Goal: Task Accomplishment & Management: Manage account settings

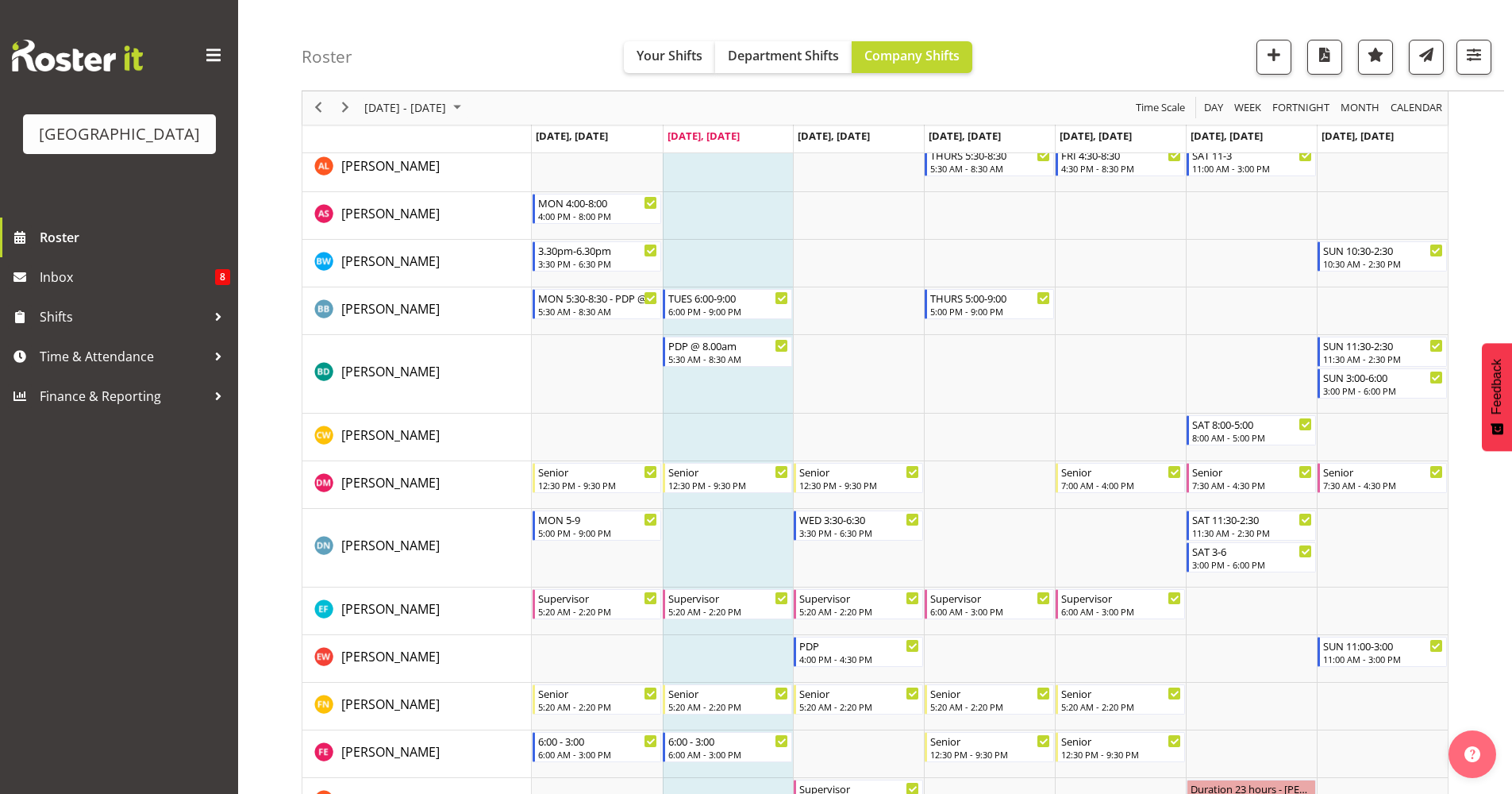
scroll to position [218, 0]
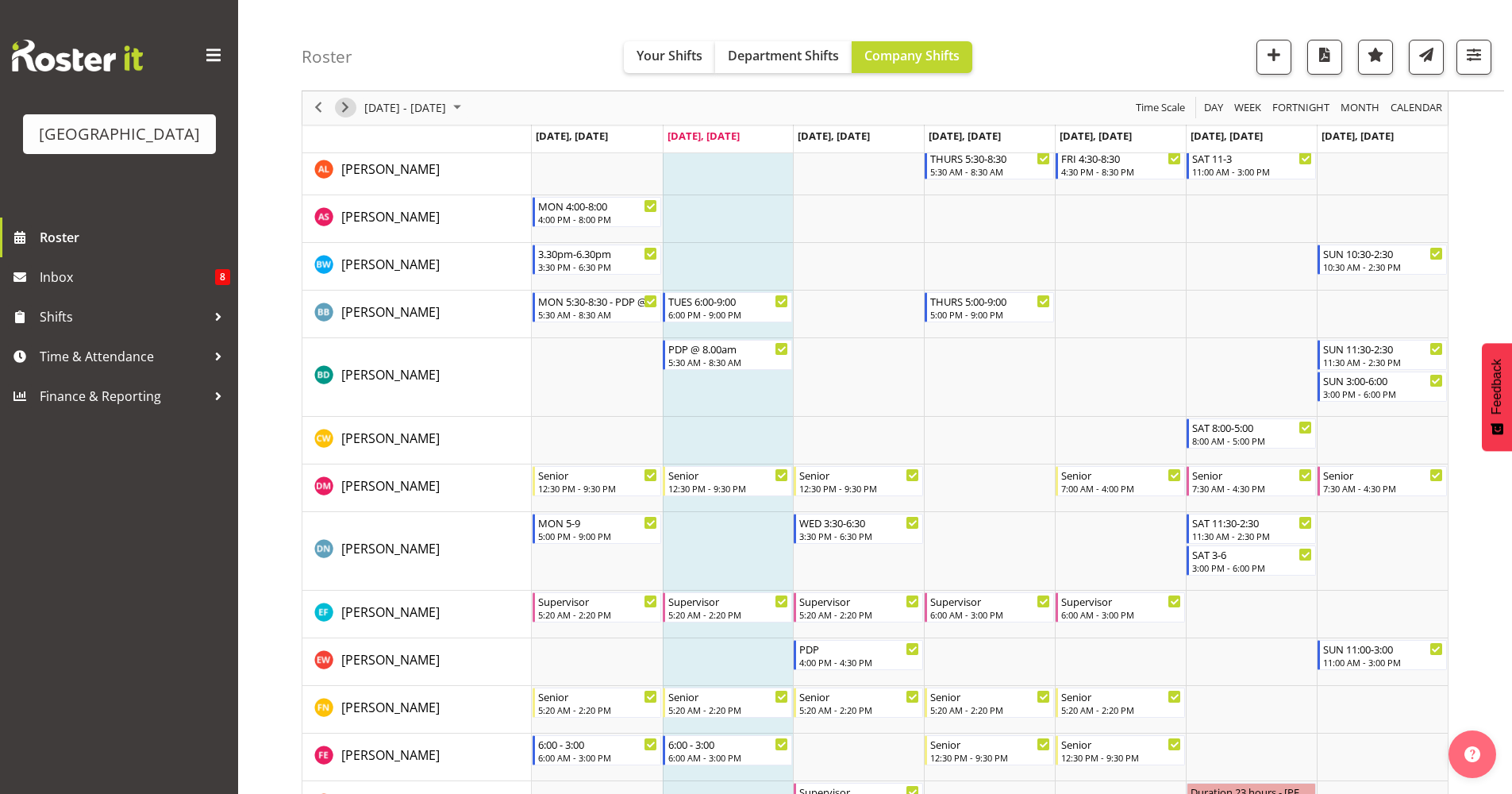
click at [351, 116] on span "Next" at bounding box center [346, 108] width 19 height 20
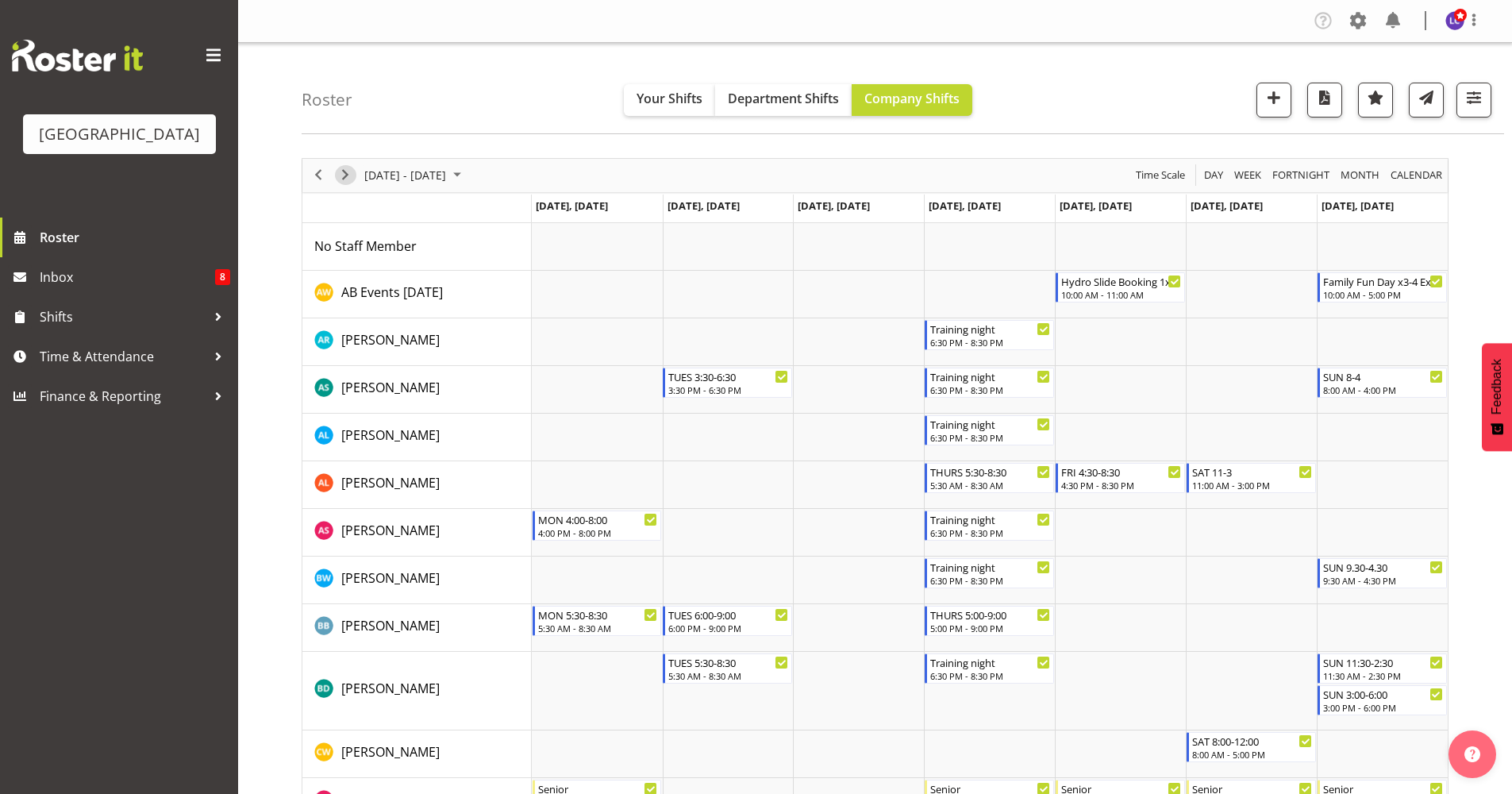
click at [337, 174] on span "Next" at bounding box center [346, 174] width 19 height 20
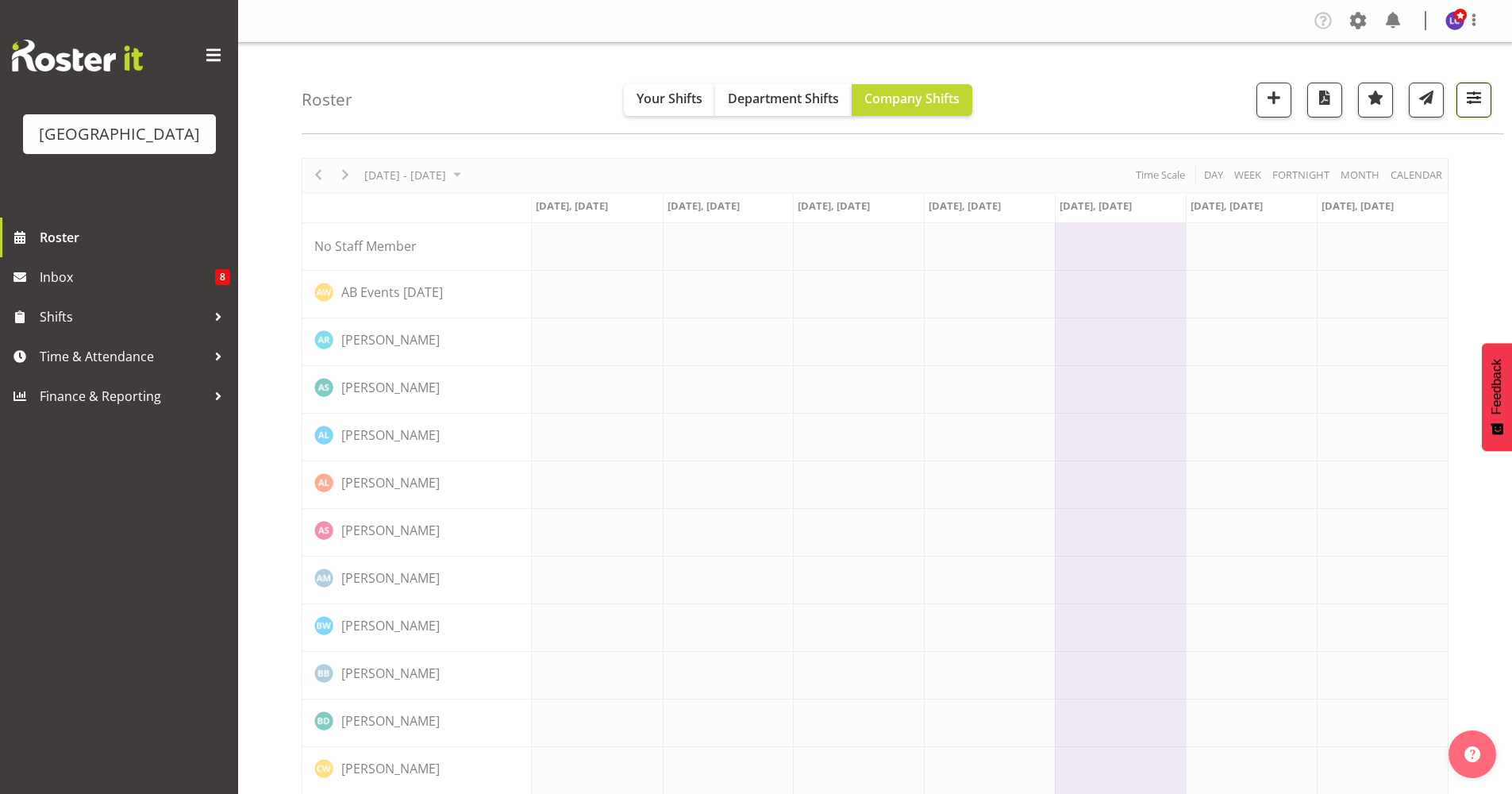
click at [1477, 104] on span "button" at bounding box center [1474, 98] width 21 height 21
click at [1476, 103] on span "button" at bounding box center [1474, 98] width 21 height 21
click at [1411, 148] on span "All Locations" at bounding box center [1378, 149] width 87 height 19
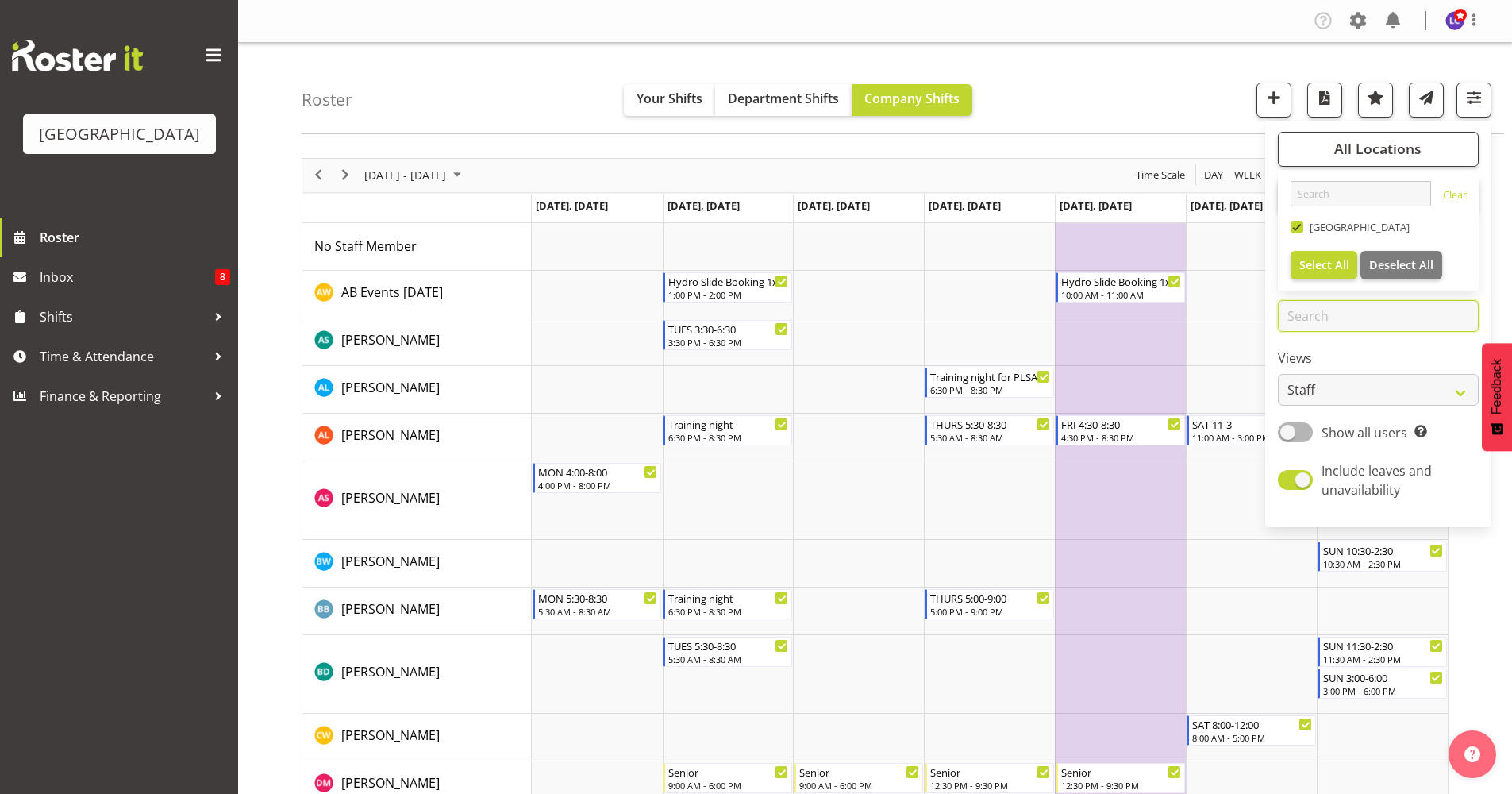
click at [1371, 315] on input "text" at bounding box center [1378, 315] width 201 height 32
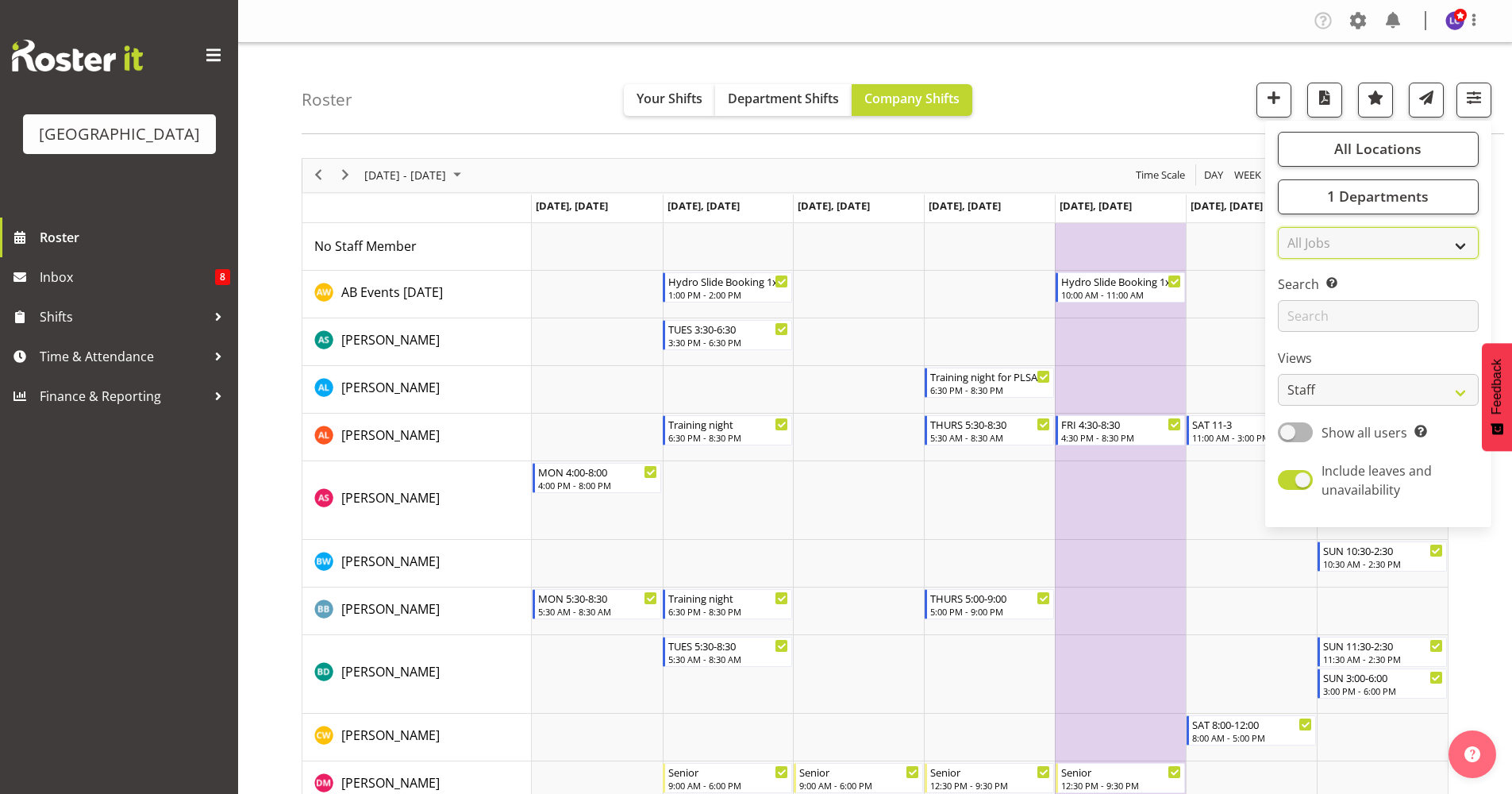
click at [1396, 255] on select "All Jobs All Jobs ACSO" at bounding box center [1378, 242] width 201 height 32
click at [1395, 202] on span "1 Departments" at bounding box center [1378, 196] width 102 height 19
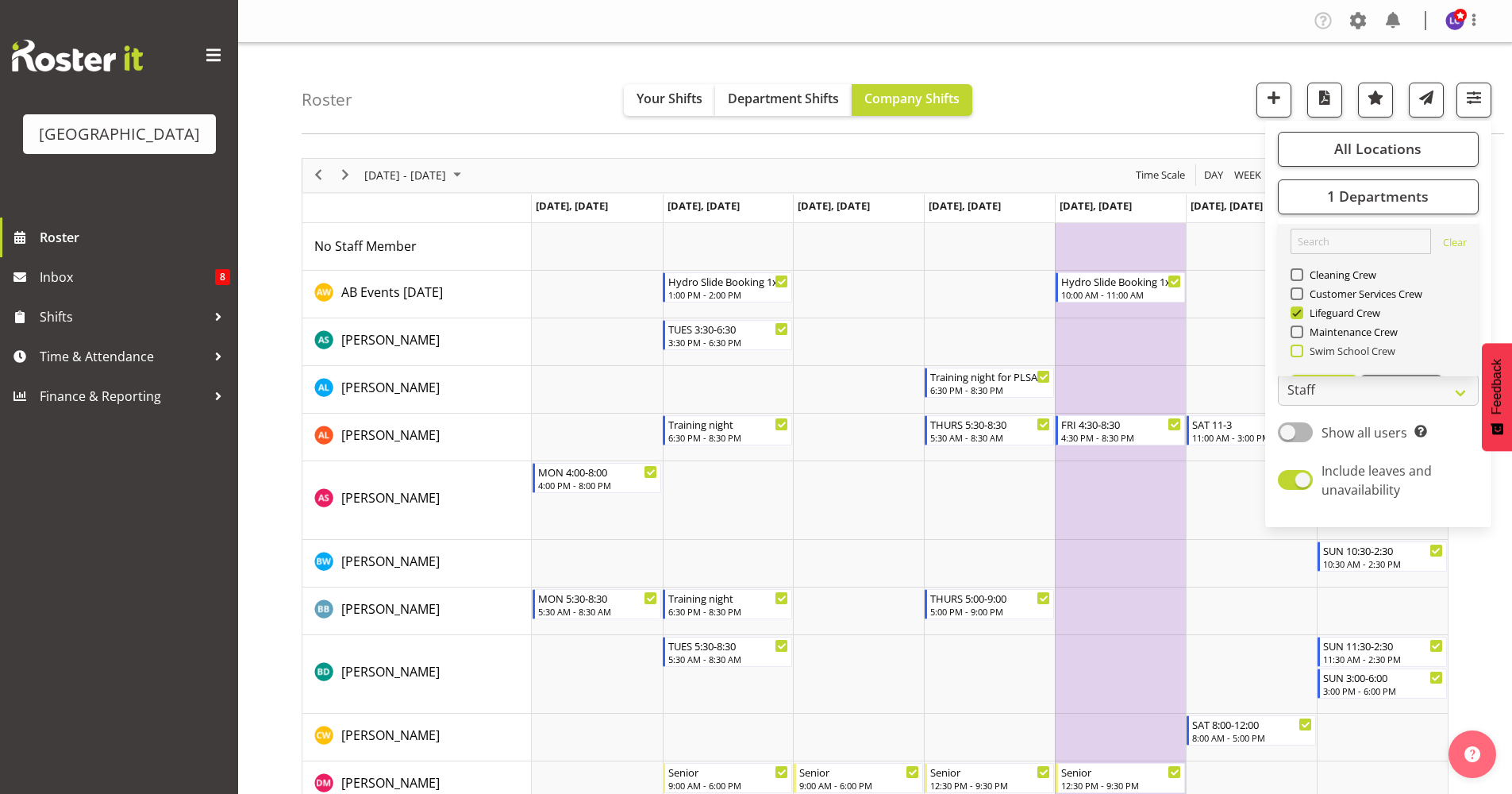
click at [1338, 345] on span "Swim School Crew" at bounding box center [1350, 351] width 93 height 13
click at [1301, 345] on input "Swim School Crew" at bounding box center [1296, 350] width 10 height 11
checkbox input "true"
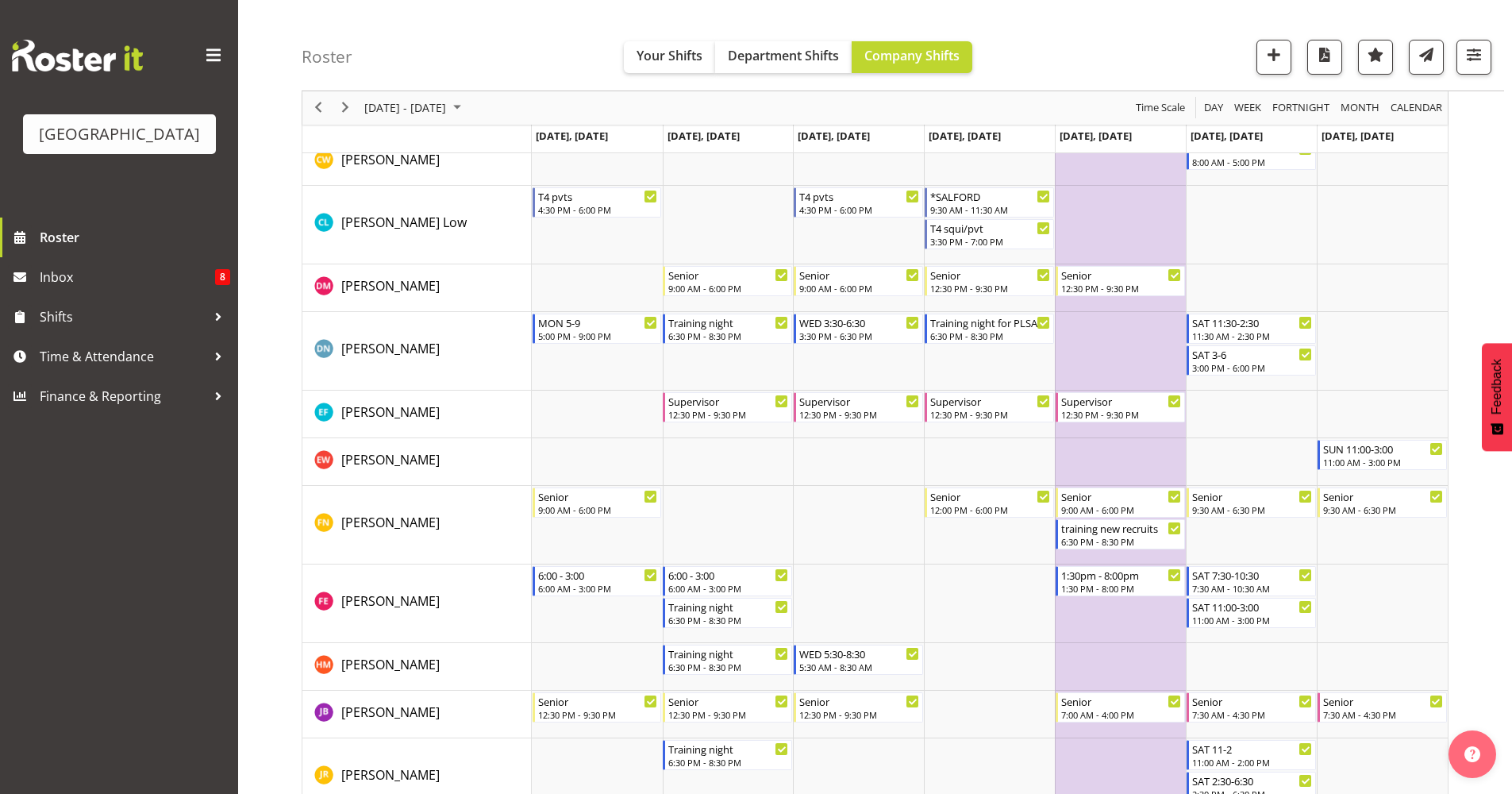
scroll to position [706, 0]
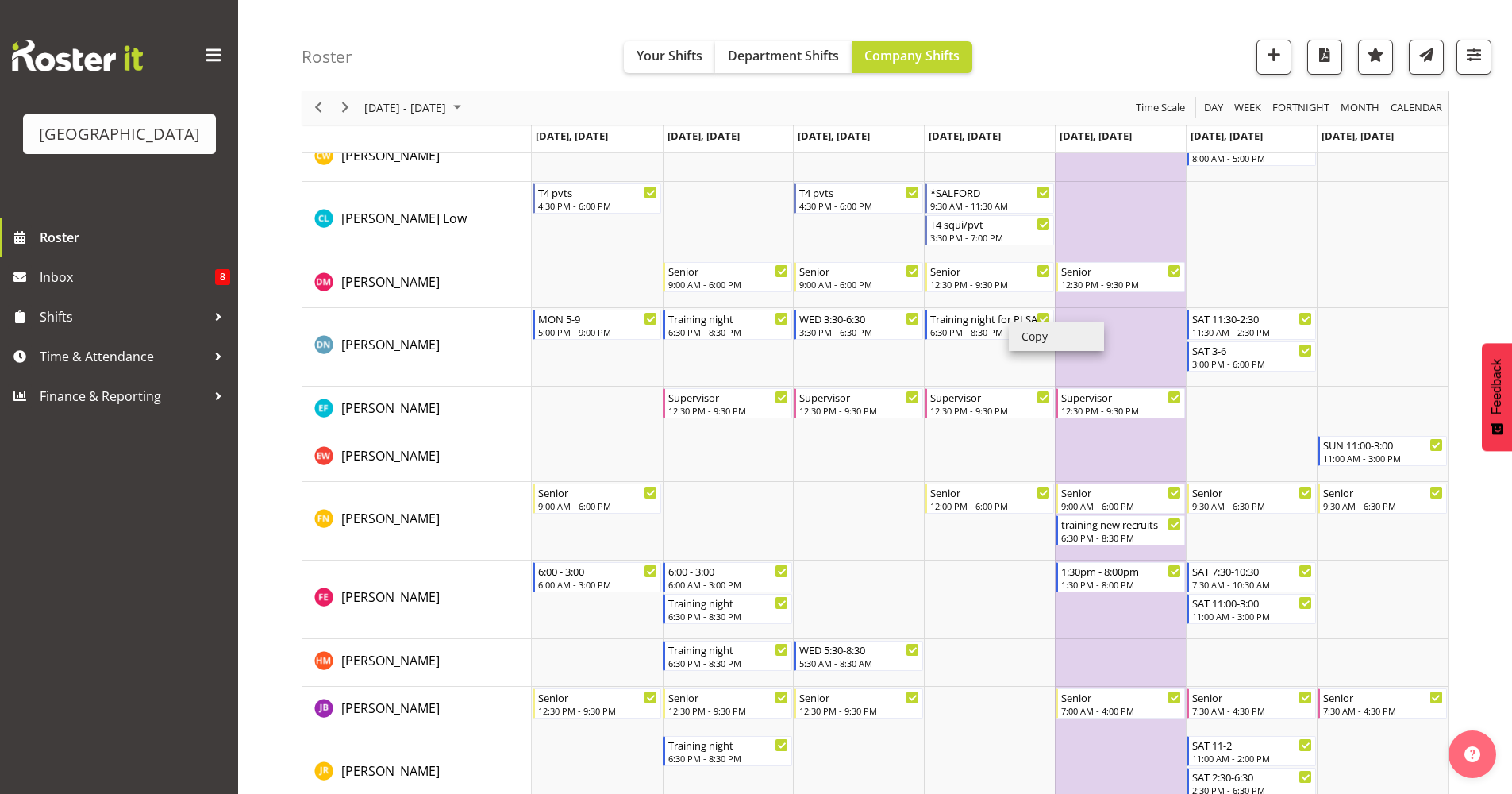
click at [1033, 337] on li "Copy" at bounding box center [1056, 336] width 95 height 28
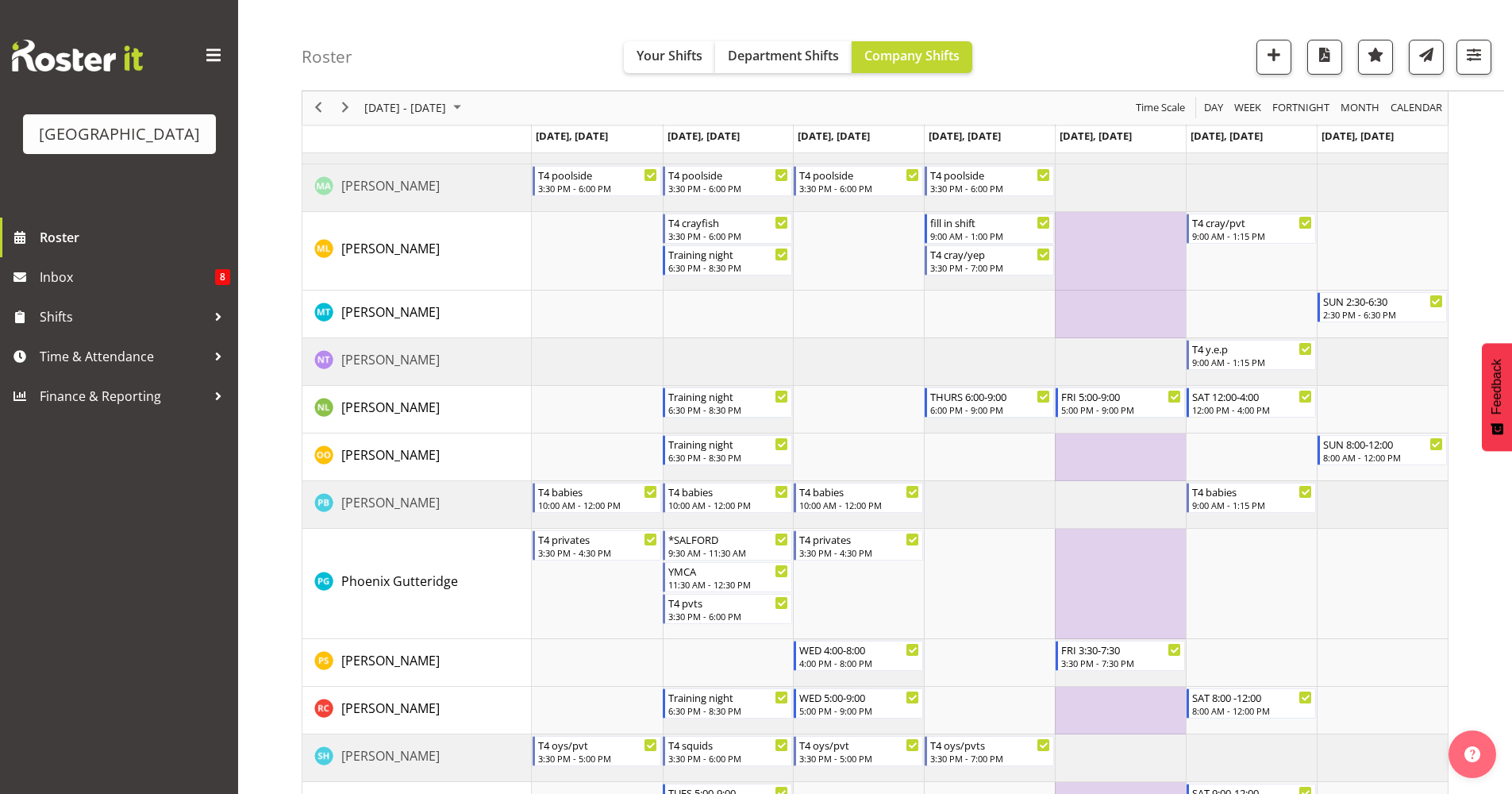
scroll to position [2090, 0]
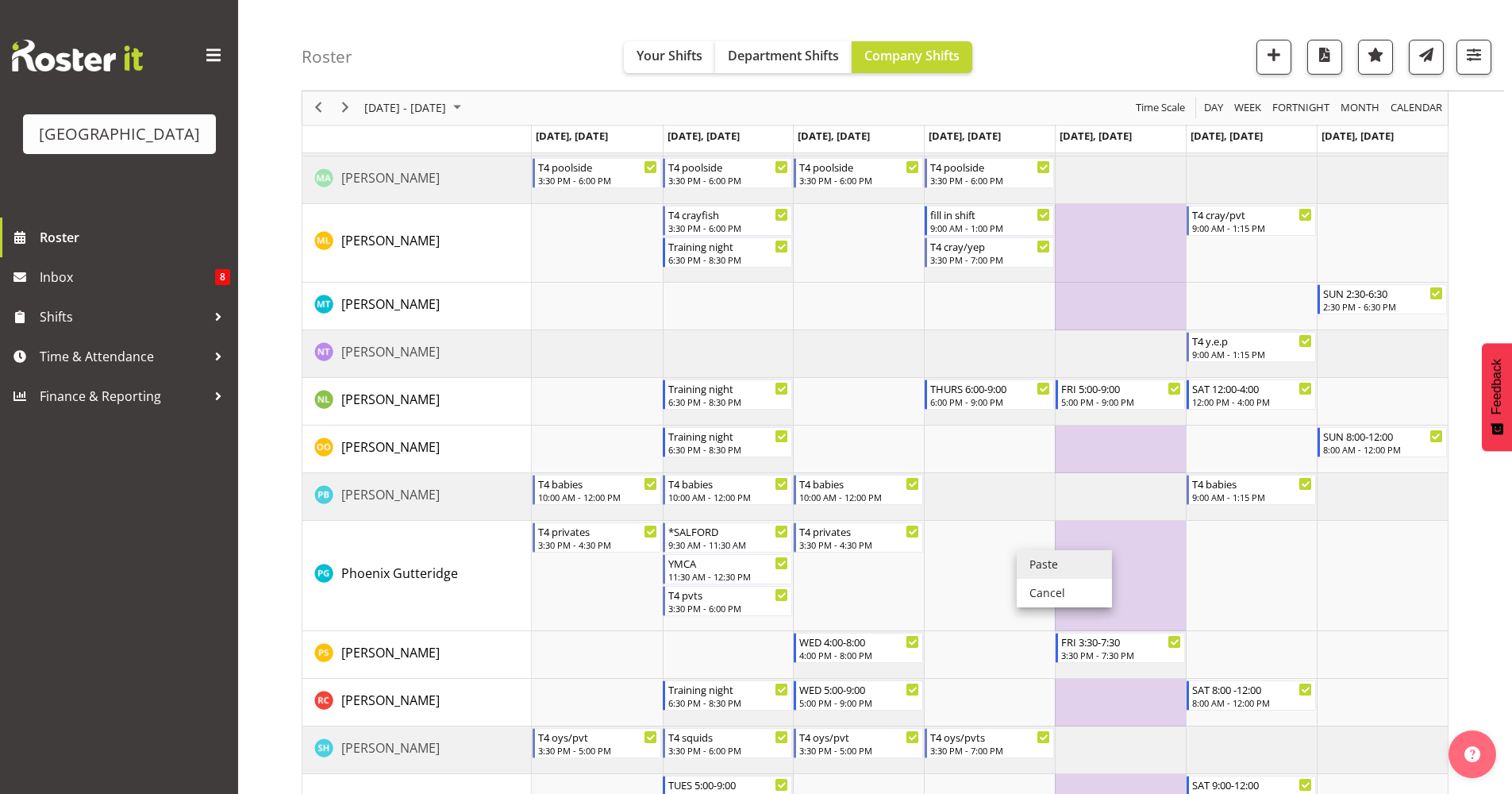
click at [1028, 563] on li "Paste" at bounding box center [1065, 564] width 95 height 28
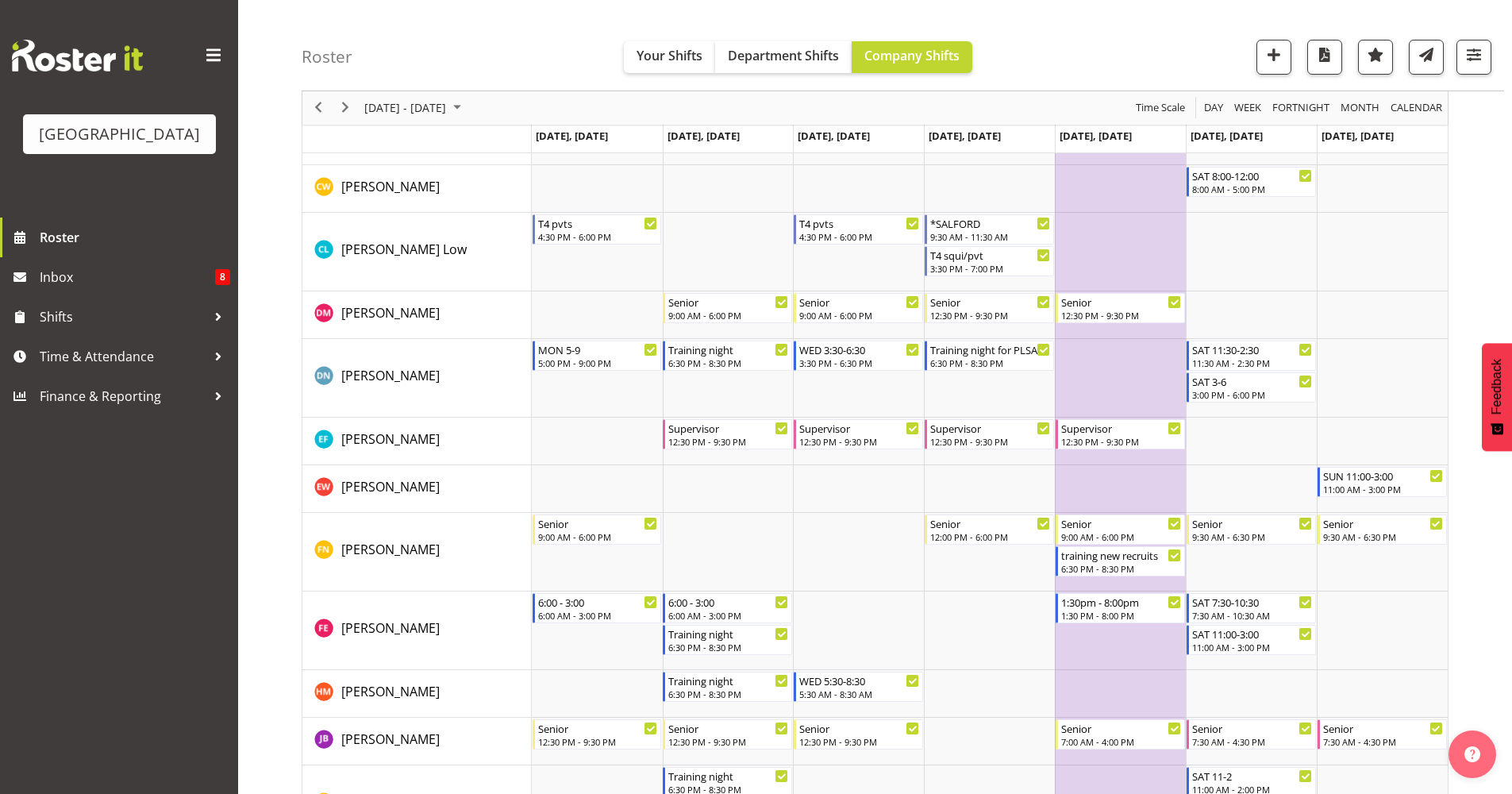
scroll to position [331, 0]
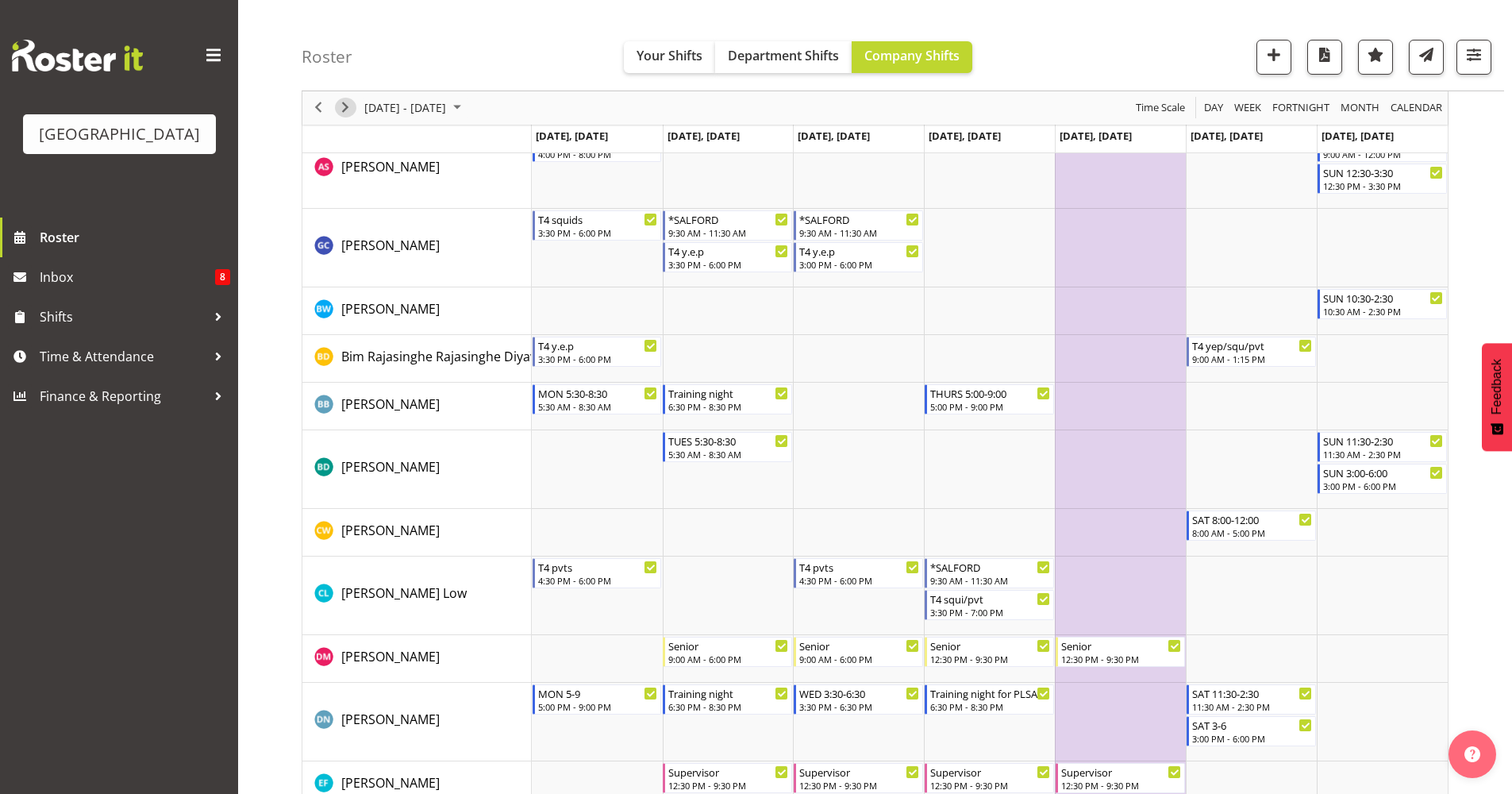
click at [345, 102] on span "Next" at bounding box center [346, 108] width 19 height 20
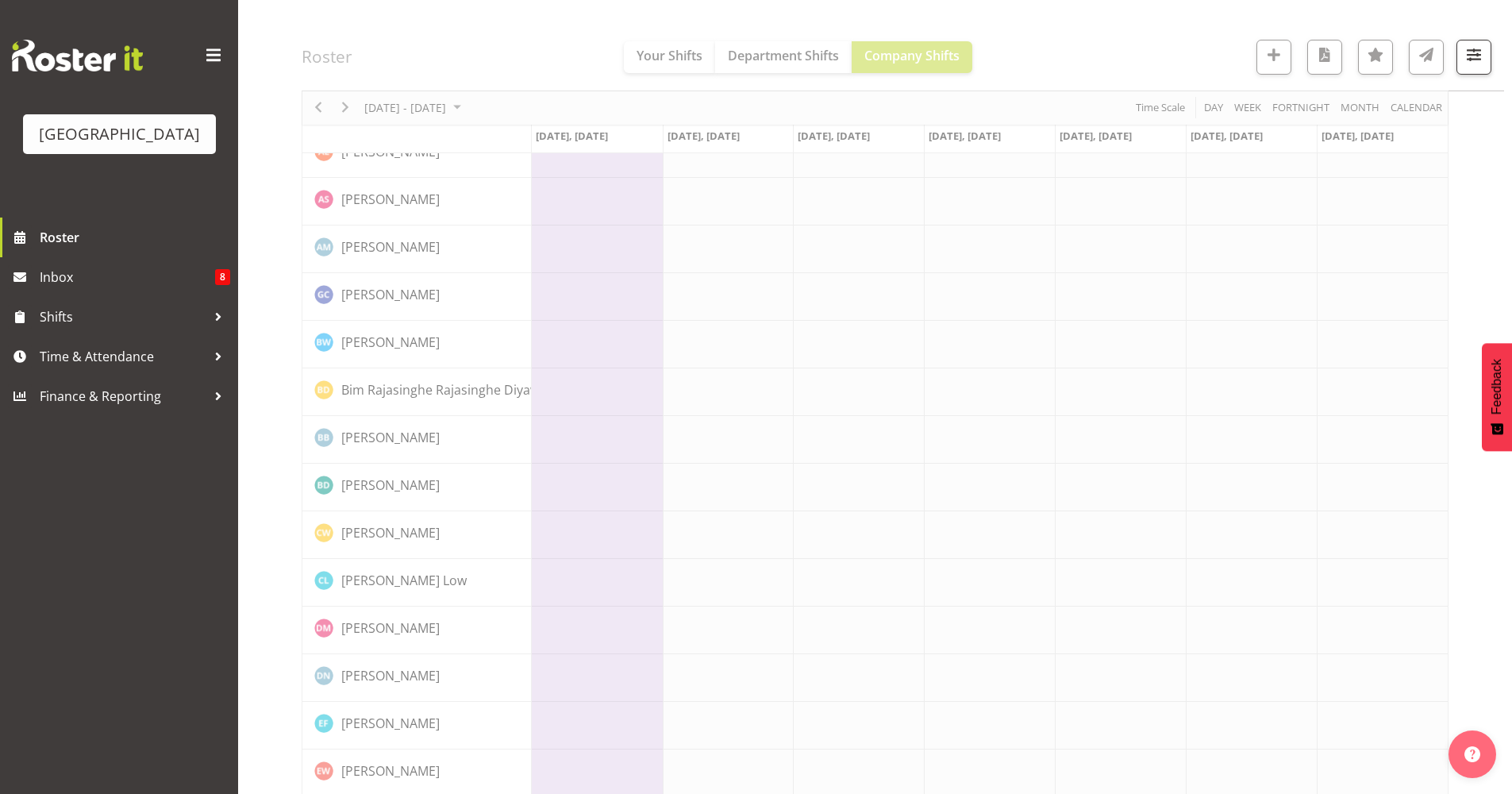
scroll to position [0, 0]
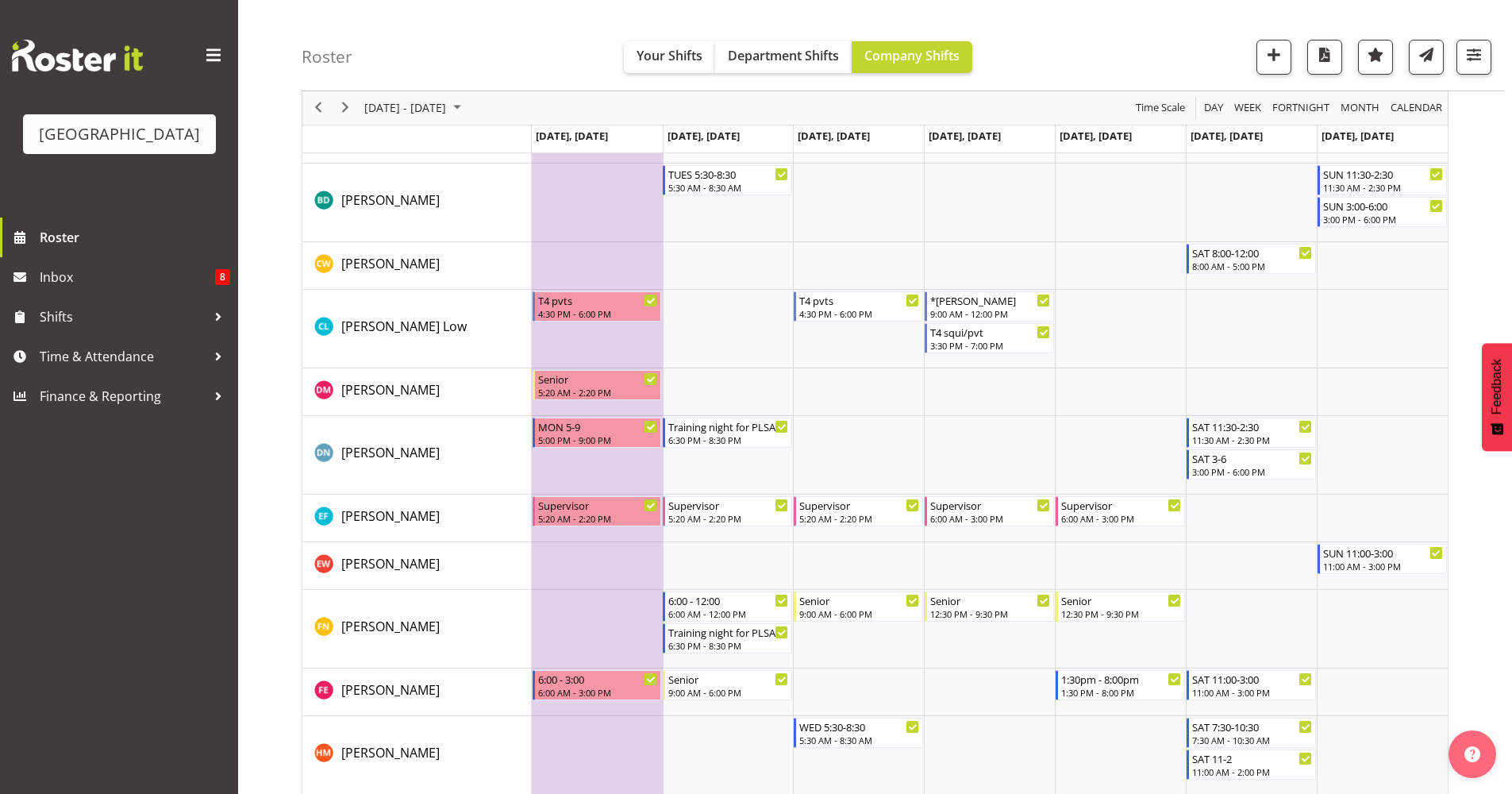
scroll to position [703, 0]
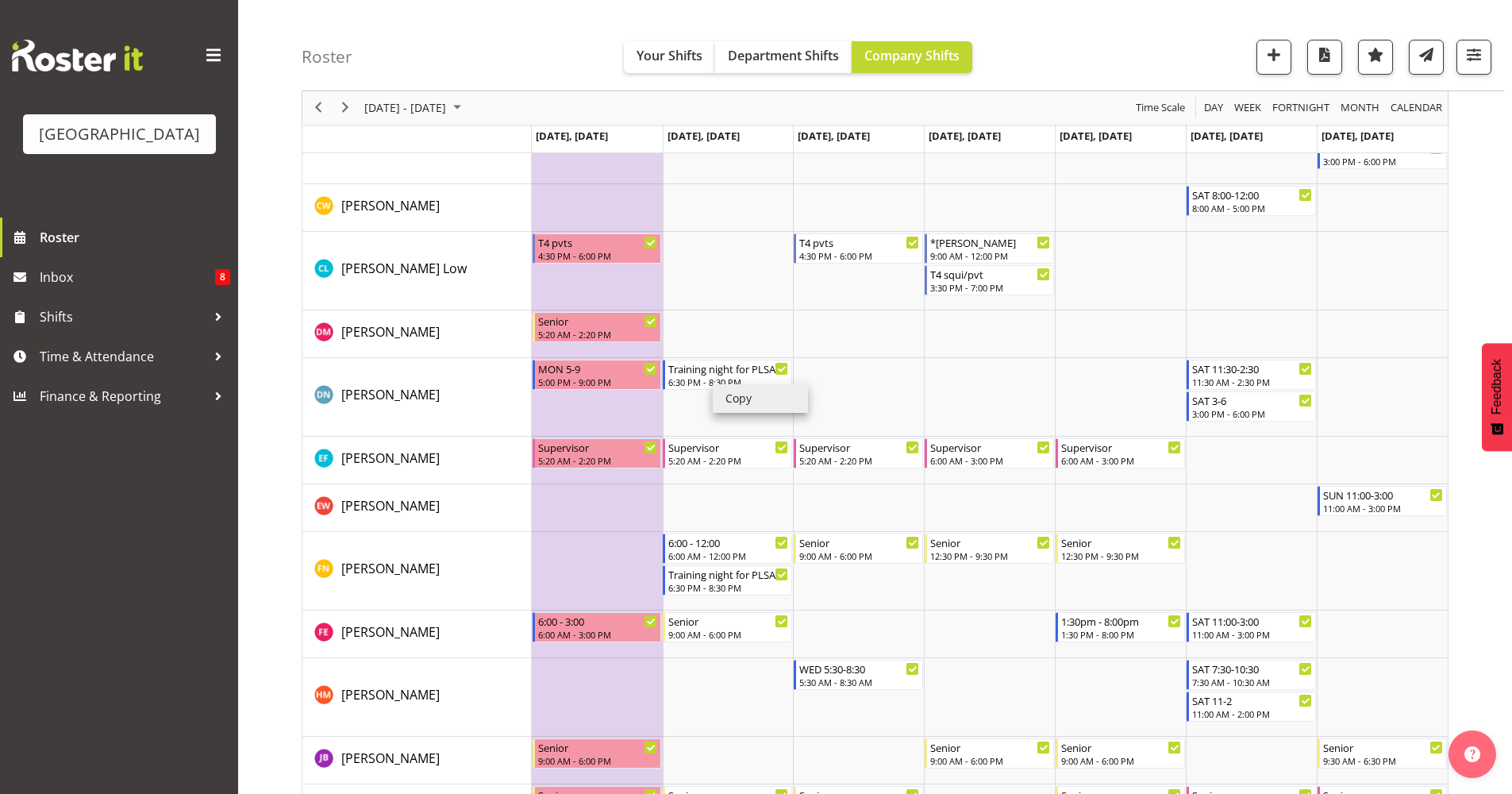
click at [725, 395] on li "Copy" at bounding box center [760, 398] width 95 height 28
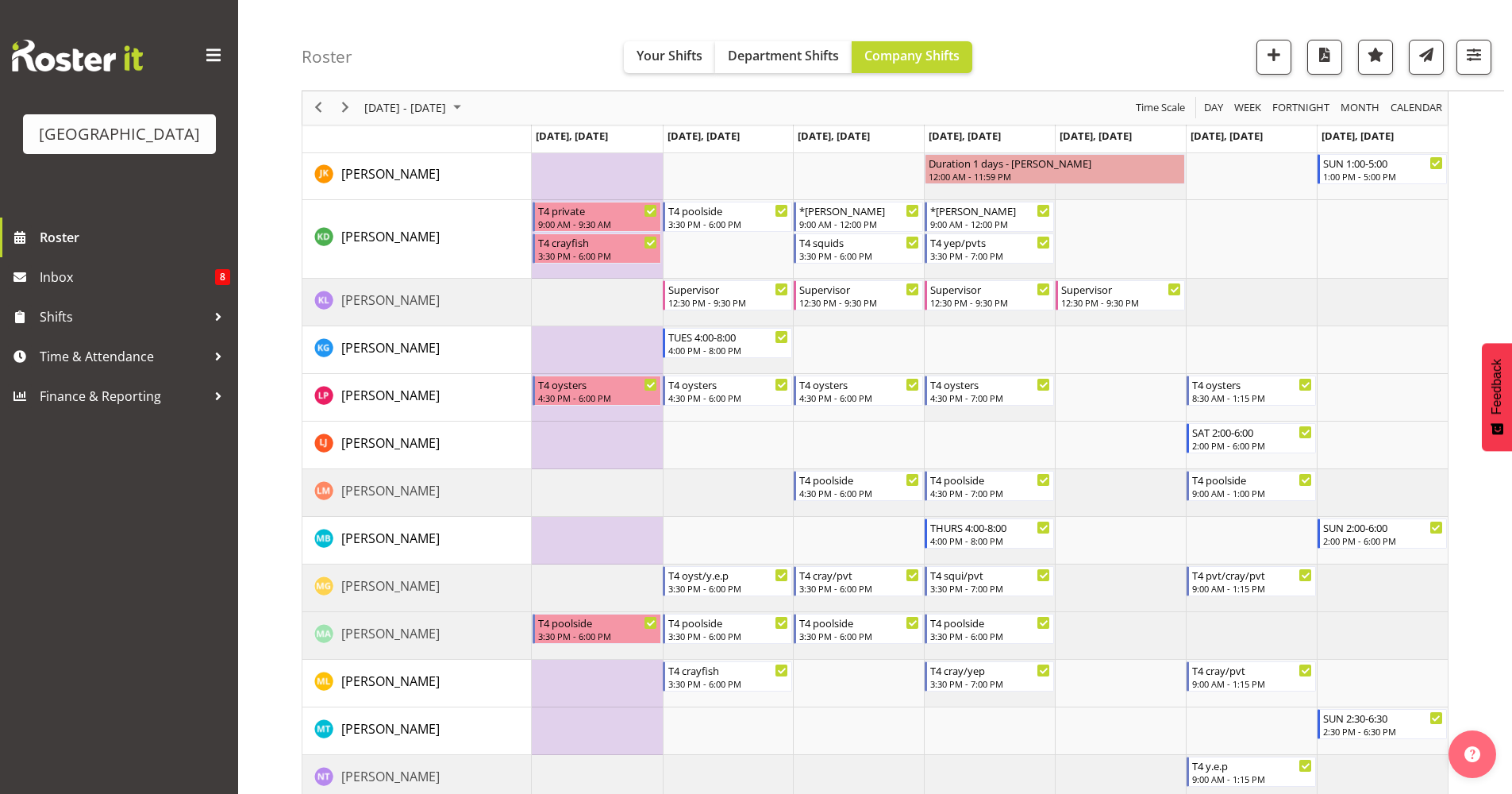
scroll to position [1492, 0]
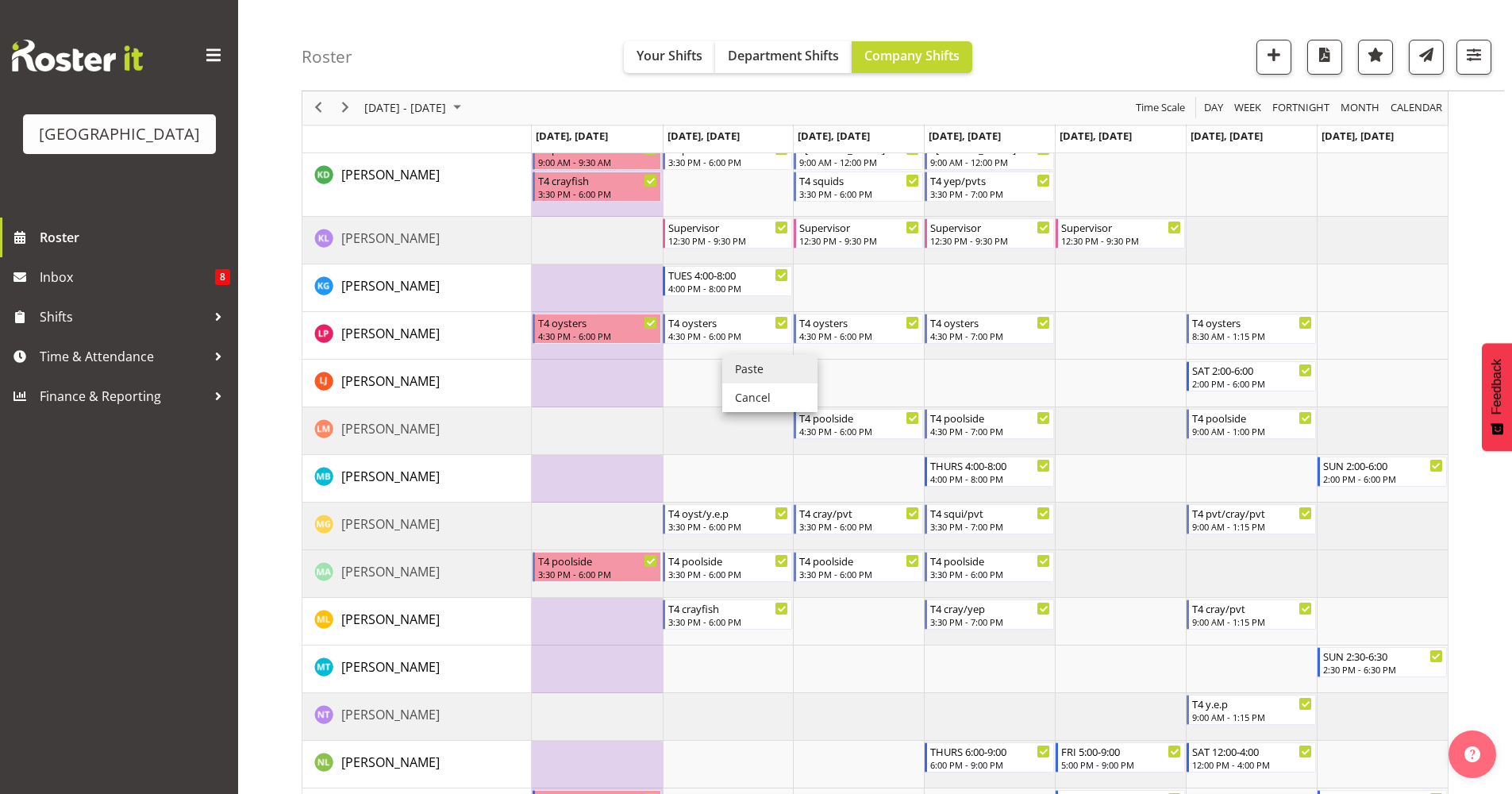
click at [733, 368] on li "Paste" at bounding box center [770, 368] width 95 height 28
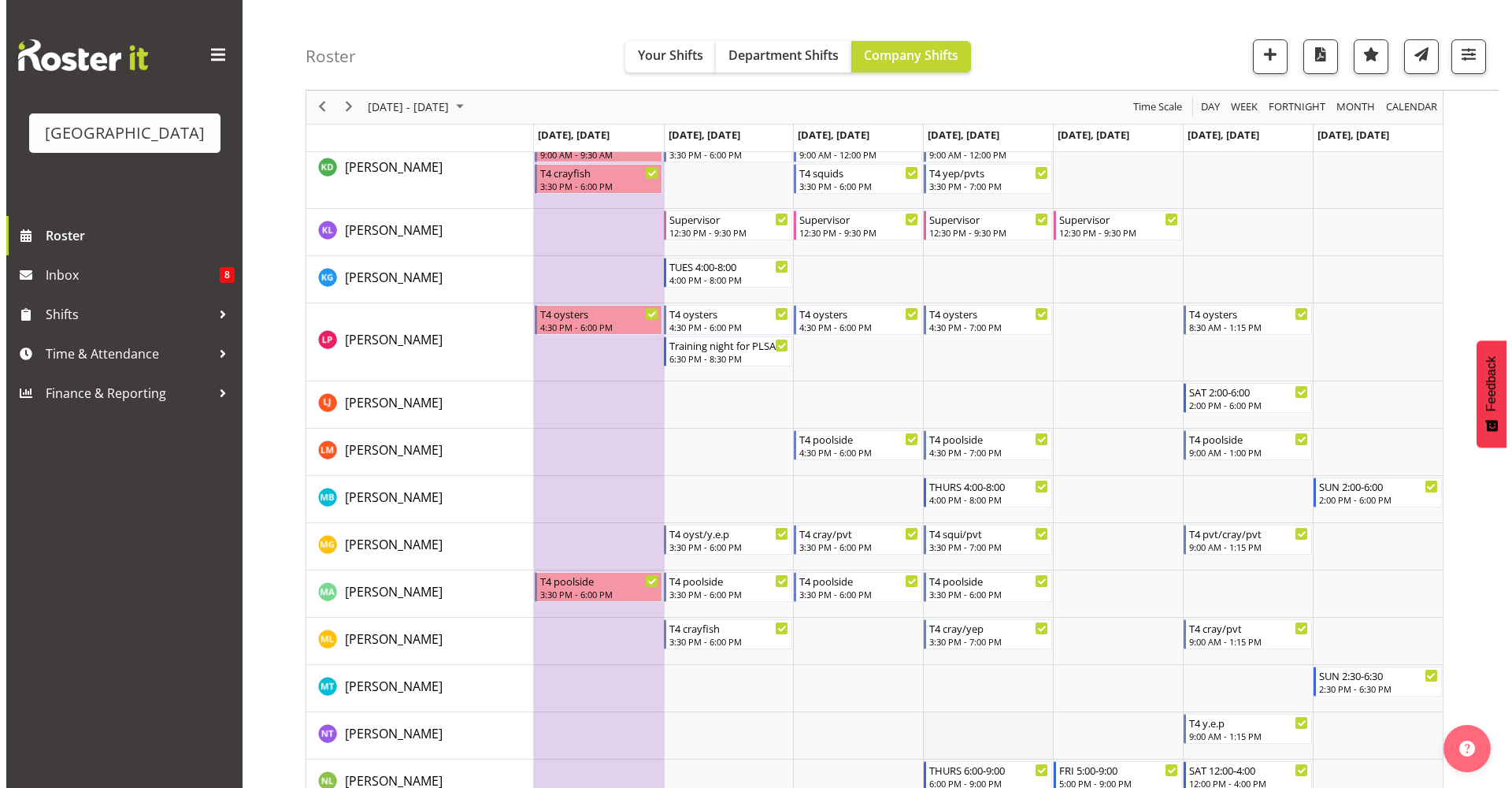
scroll to position [1828, 0]
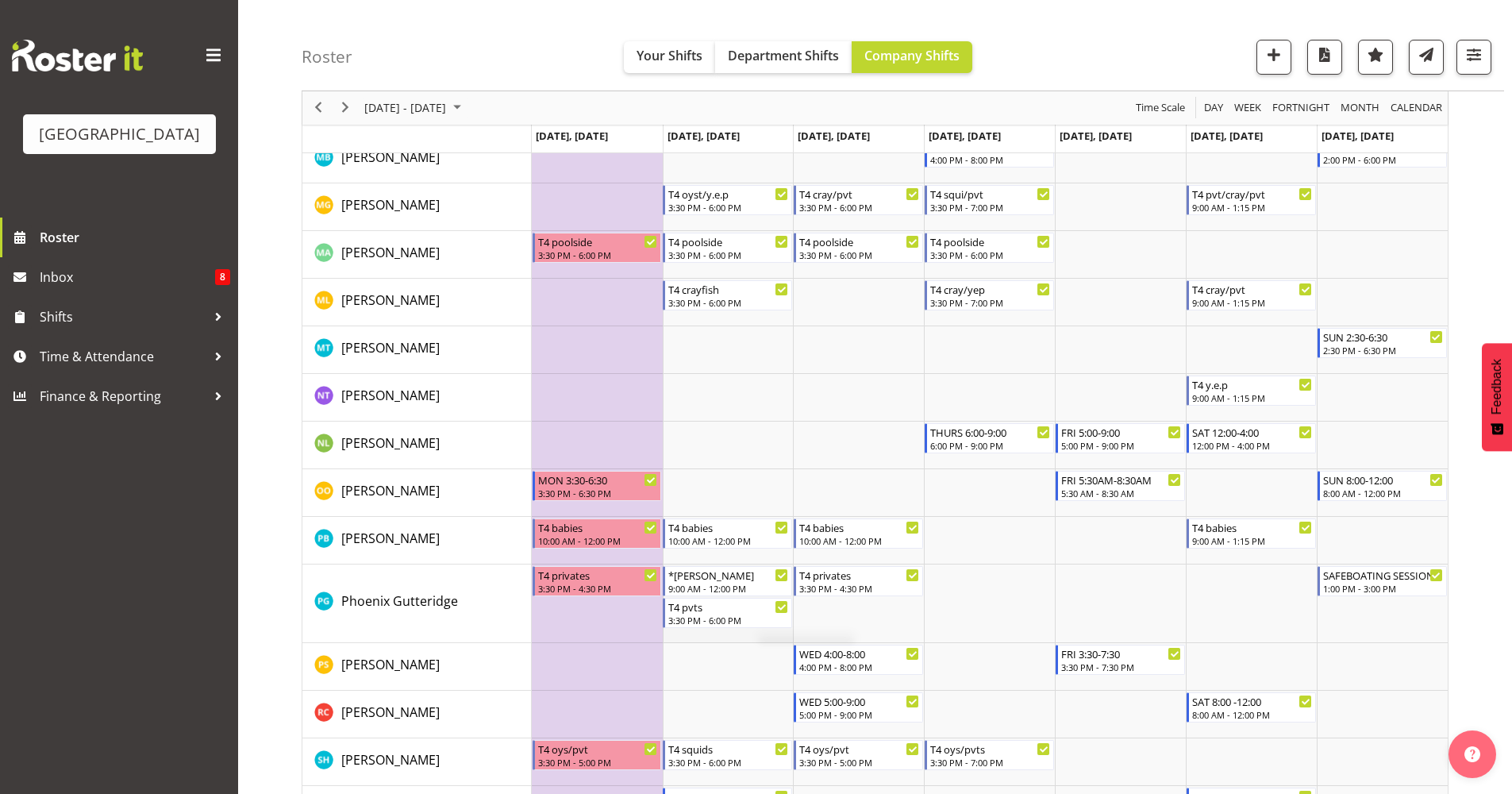
click at [758, 634] on td "Timeline Week of October 28, 2025" at bounding box center [729, 603] width 131 height 78
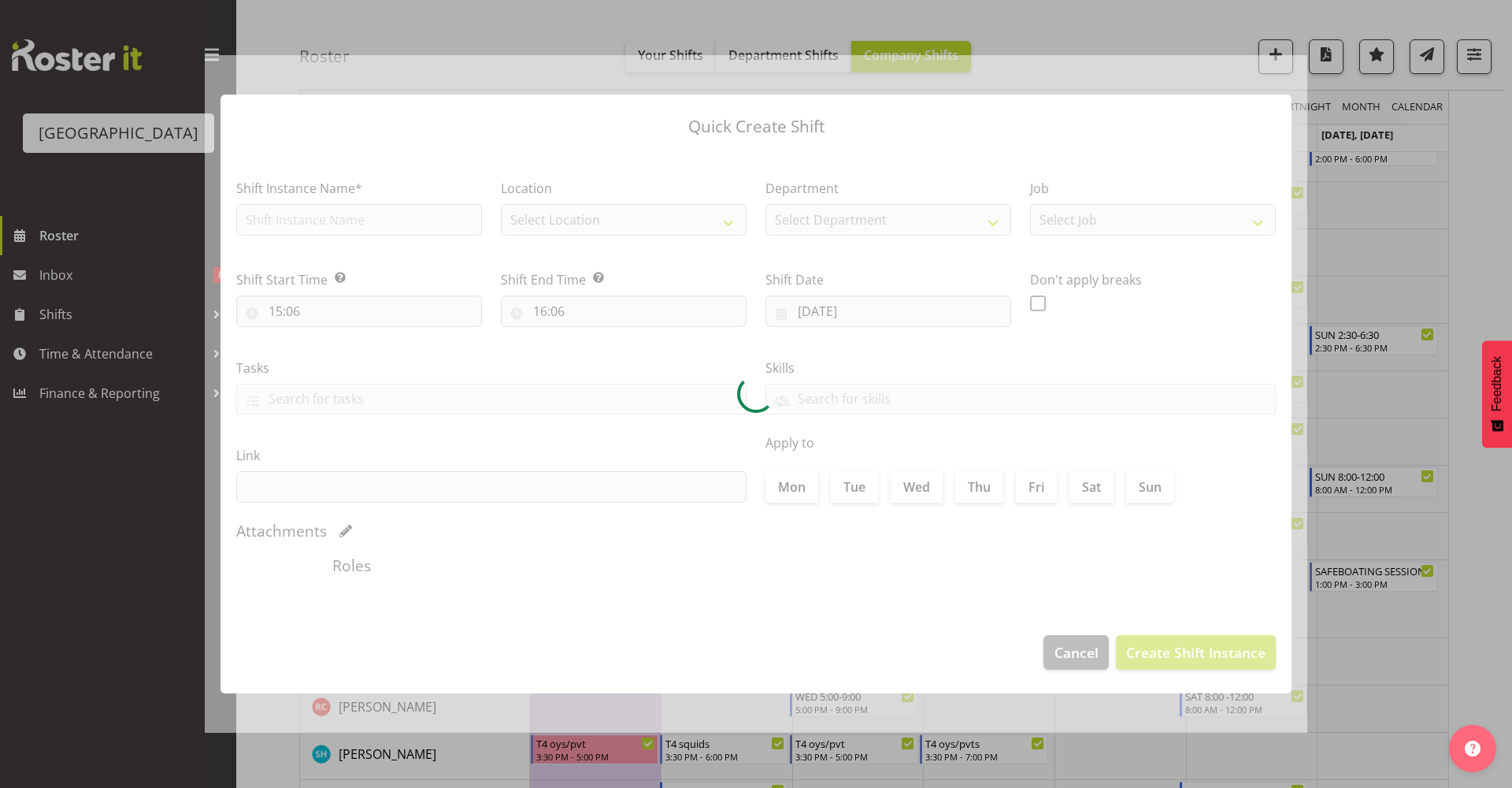
click at [752, 629] on div at bounding box center [756, 394] width 1103 height 678
type input "28/10/2025"
checkbox input "true"
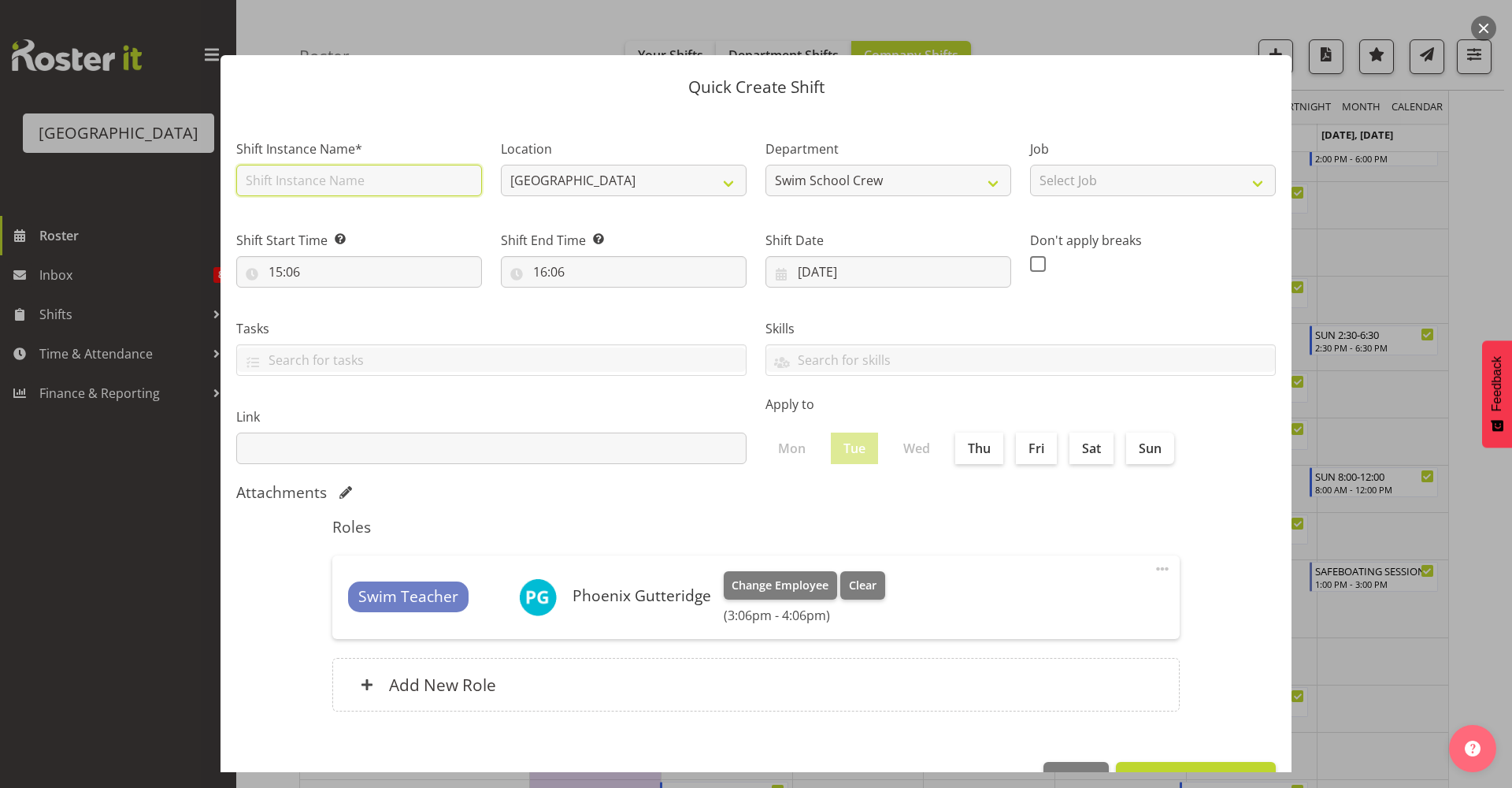
click at [317, 191] on input "text" at bounding box center [359, 180] width 246 height 31
click at [464, 122] on div "Shift Instance Name*" at bounding box center [359, 163] width 264 height 91
click at [415, 181] on input "text" at bounding box center [359, 180] width 246 height 31
click at [572, 213] on div "Shift End Time Set the time of the day you wish this shift to finish 16:06 00 0…" at bounding box center [623, 253] width 264 height 88
click at [308, 271] on input "15:06" at bounding box center [359, 271] width 246 height 31
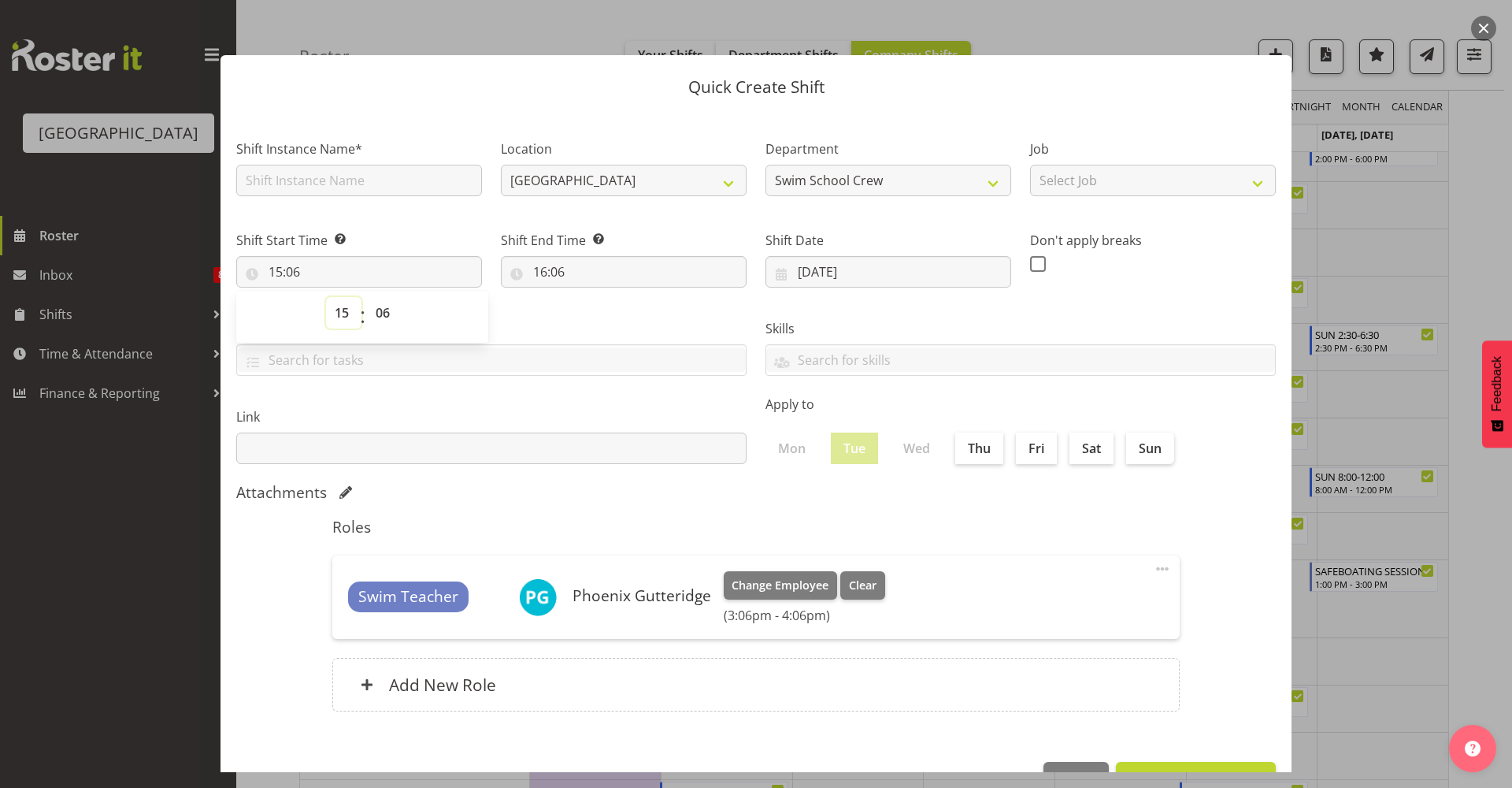
click at [341, 313] on select "00 01 02 03 04 05 06 07 08 09 10 11 12 13 14 15 16 17 18 19 20 21 22 23" at bounding box center [344, 312] width 35 height 31
select select "18"
click at [326, 297] on select "00 01 02 03 04 05 06 07 08 09 10 11 12 13 14 15 16 17 18 19 20 21 22 23" at bounding box center [344, 312] width 35 height 31
type input "18:06"
click at [402, 317] on select "00 01 02 03 04 05 06 07 08 09 10 11 12 13 14 15 16 17 18 19 20 21 22 23 24 25 2…" at bounding box center [385, 312] width 35 height 31
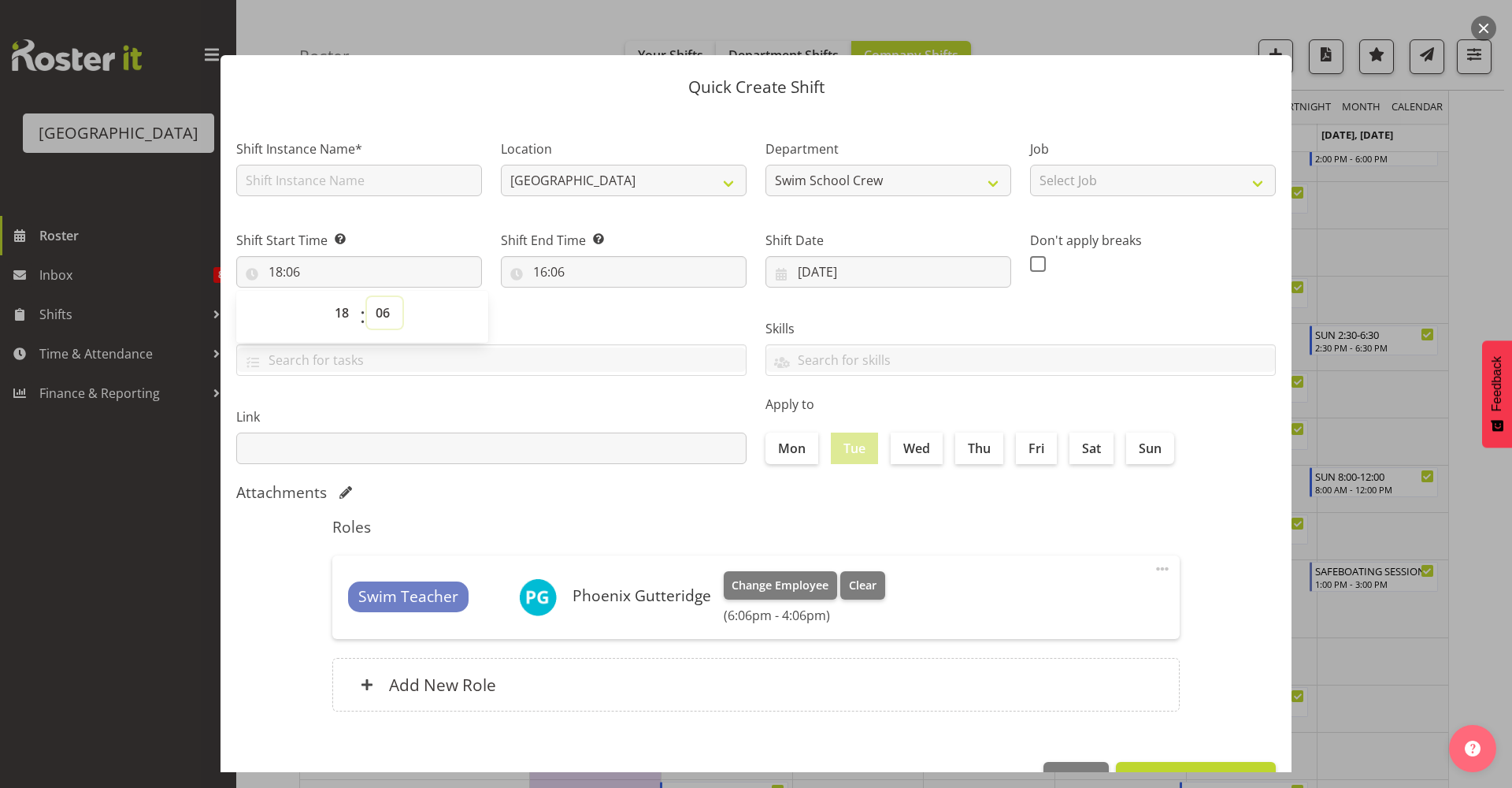
select select "30"
click at [367, 297] on select "00 01 02 03 04 05 06 07 08 09 10 11 12 13 14 15 16 17 18 19 20 21 22 23 24 25 2…" at bounding box center [385, 312] width 35 height 31
type input "18:30"
click at [587, 268] on input "16:06" at bounding box center [623, 271] width 246 height 31
click at [599, 318] on select "00 01 02 03 04 05 06 07 08 09 10 11 12 13 14 15 16 17 18 19 20 21 22 23" at bounding box center [608, 312] width 35 height 31
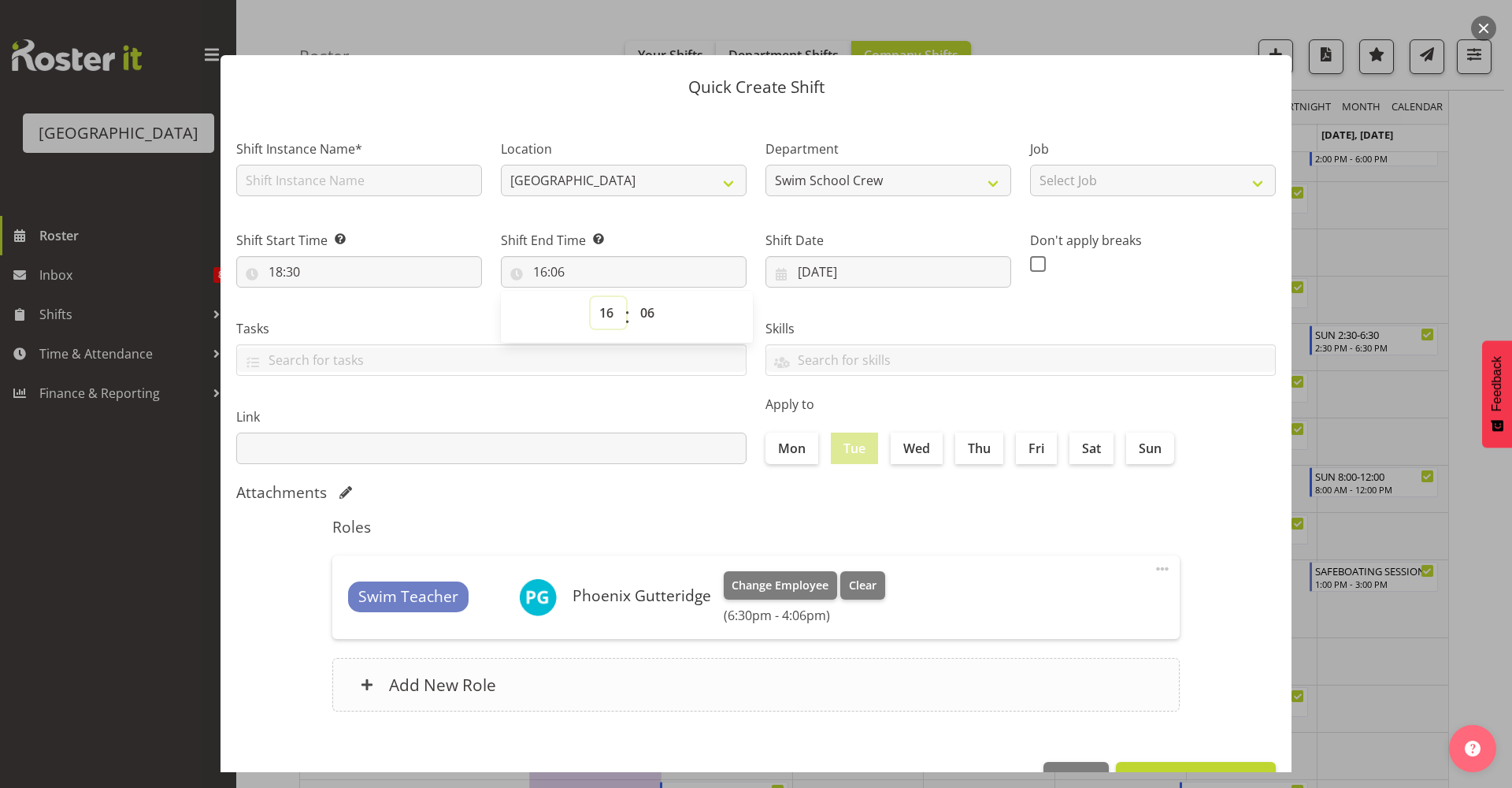
select select "20"
click at [591, 297] on select "00 01 02 03 04 05 06 07 08 09 10 11 12 13 14 15 16 17 18 19 20 21 22 23" at bounding box center [608, 312] width 35 height 31
type input "20:06"
click at [655, 315] on select "00 01 02 03 04 05 06 07 08 09 10 11 12 13 14 15 16 17 18 19 20 21 22 23 24 25 2…" at bounding box center [649, 312] width 35 height 31
select select "30"
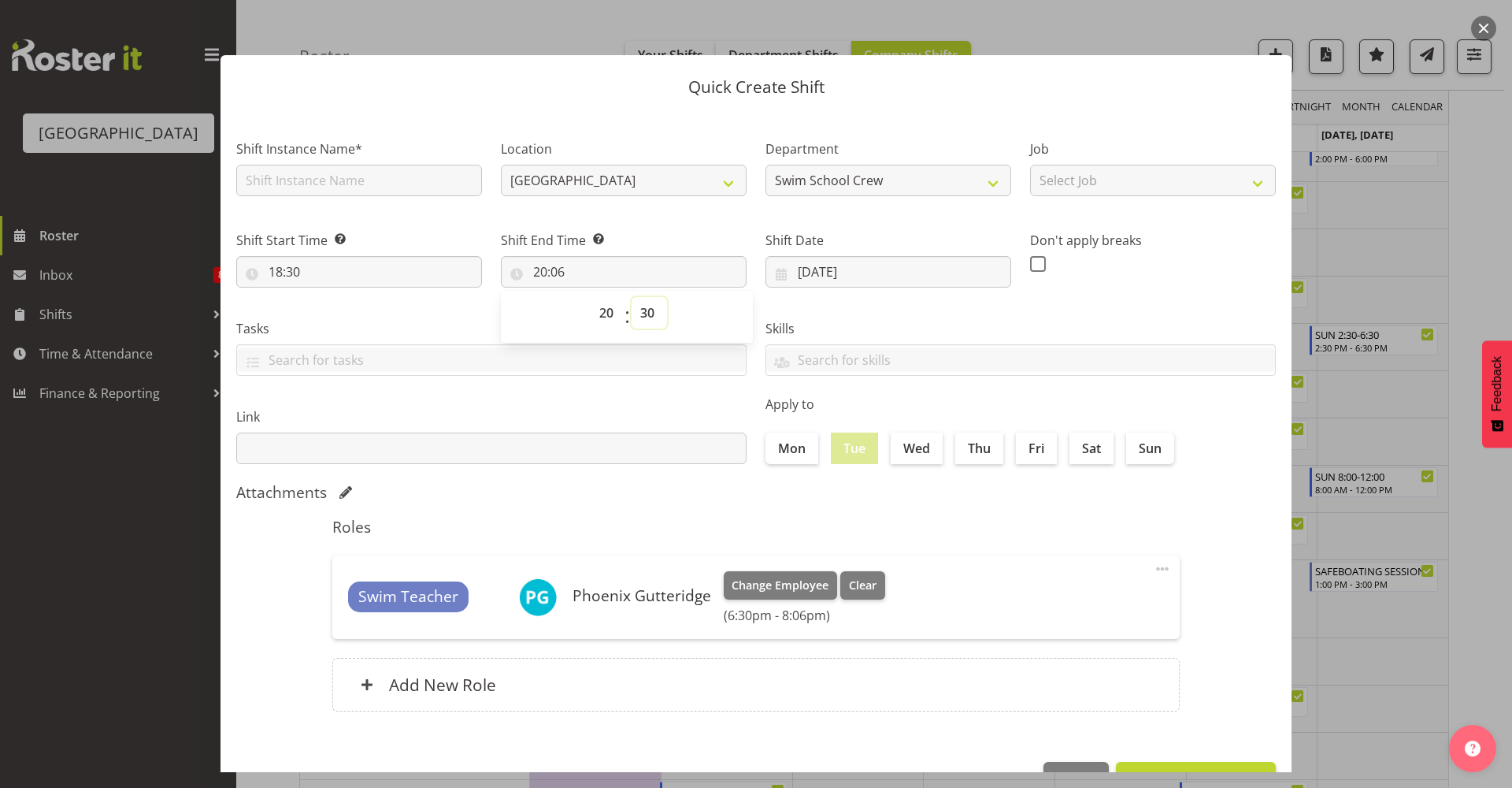
click at [631, 297] on select "00 01 02 03 04 05 06 07 08 09 10 11 12 13 14 15 16 17 18 19 20 21 22 23 24 25 2…" at bounding box center [649, 312] width 35 height 31
type input "20:30"
click at [591, 523] on h5 "Roles" at bounding box center [756, 527] width 847 height 19
click at [369, 168] on input "text" at bounding box center [359, 180] width 246 height 31
type input "Training night for PLSA"
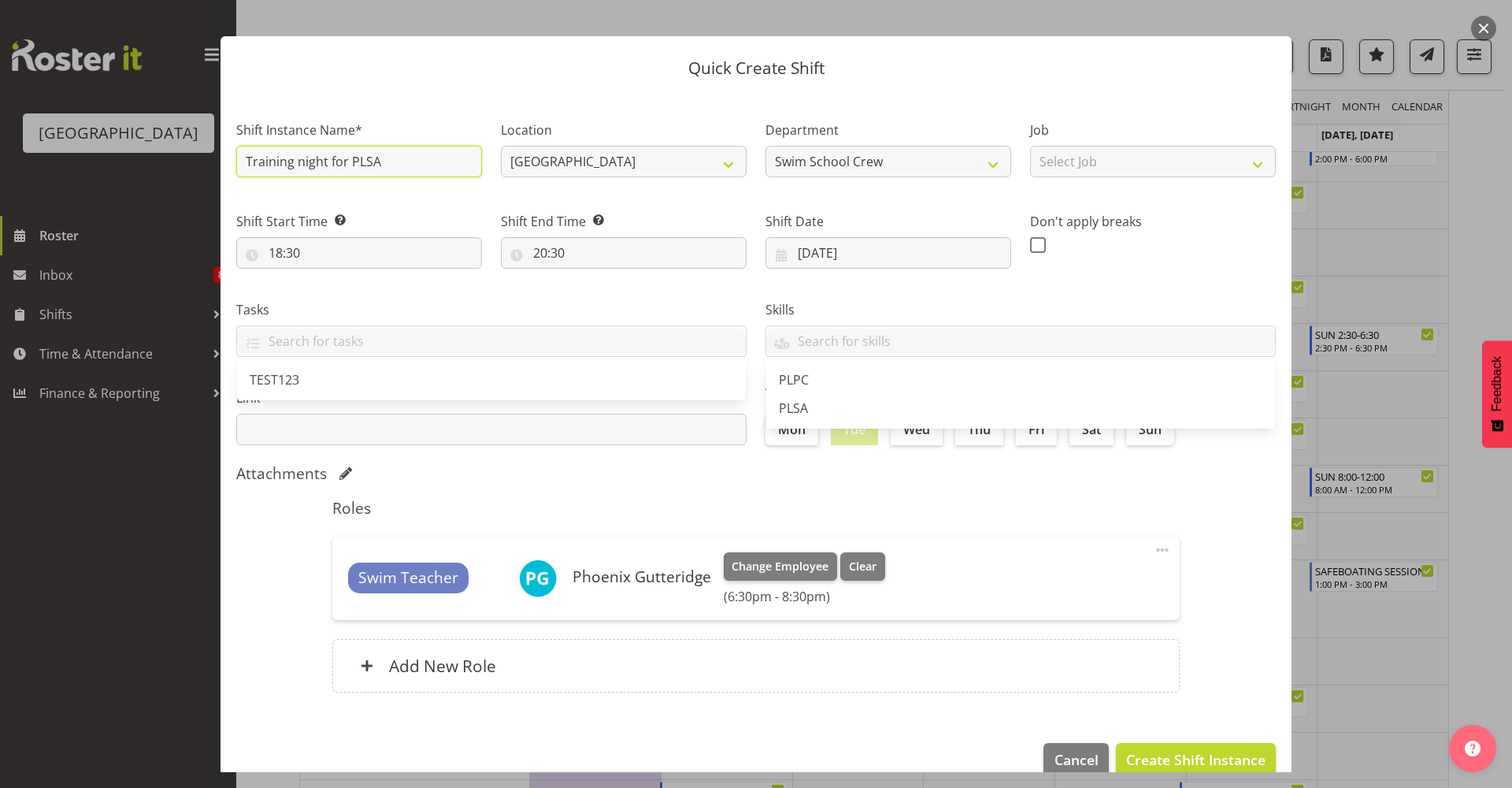
scroll to position [48, 0]
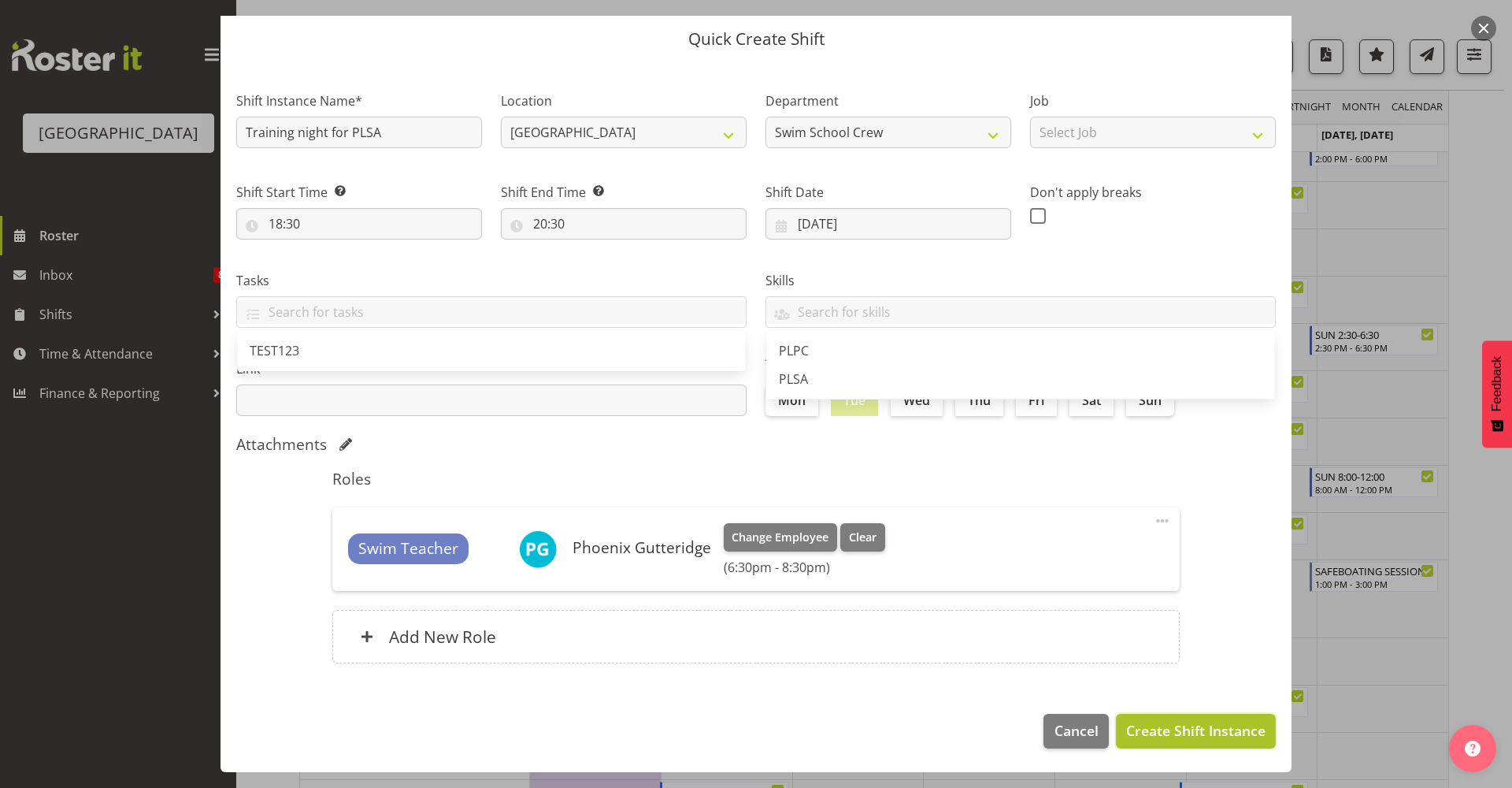
click at [1183, 727] on span "Create Shift Instance" at bounding box center [1195, 730] width 139 height 21
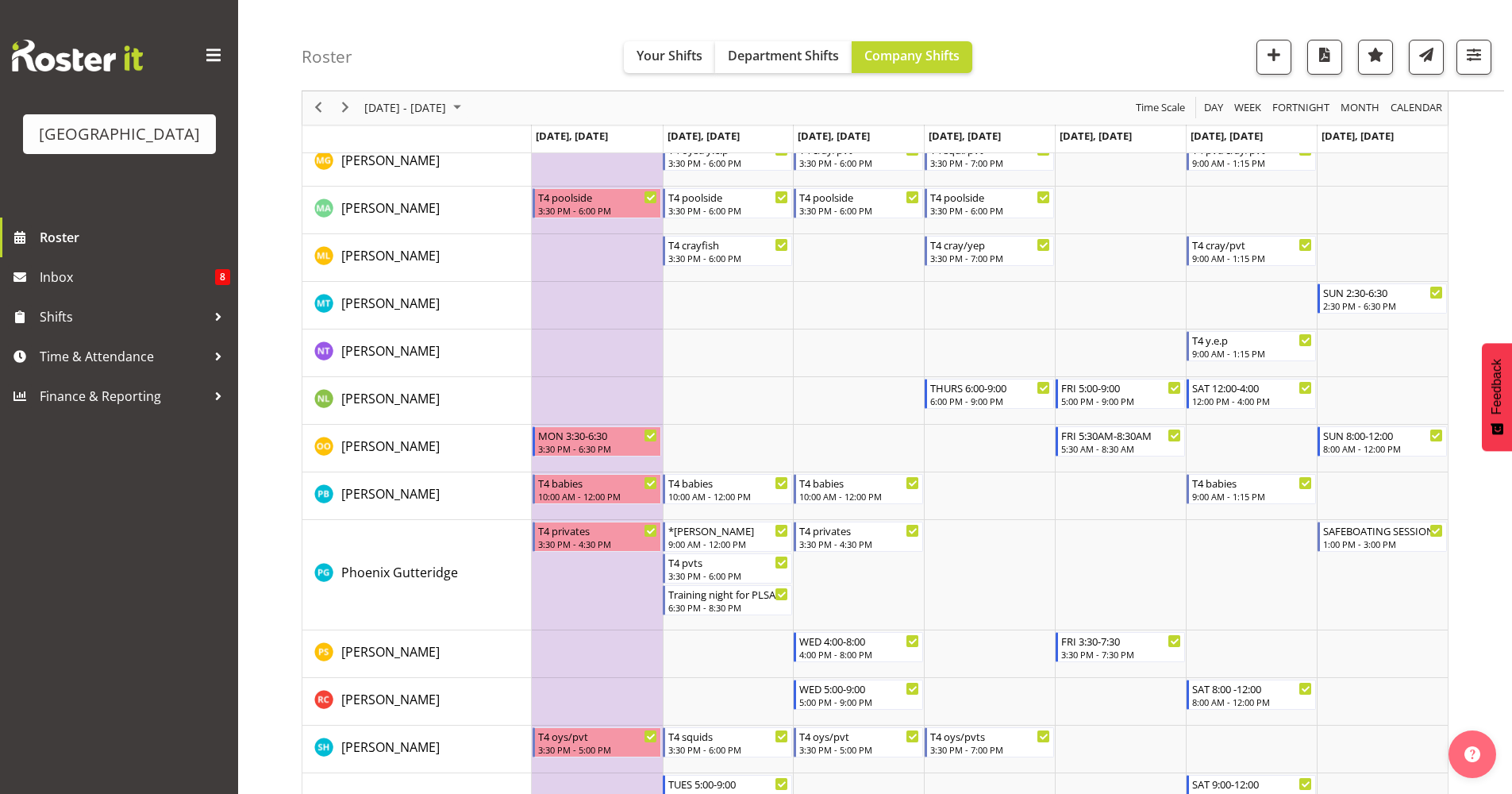
scroll to position [1922, 0]
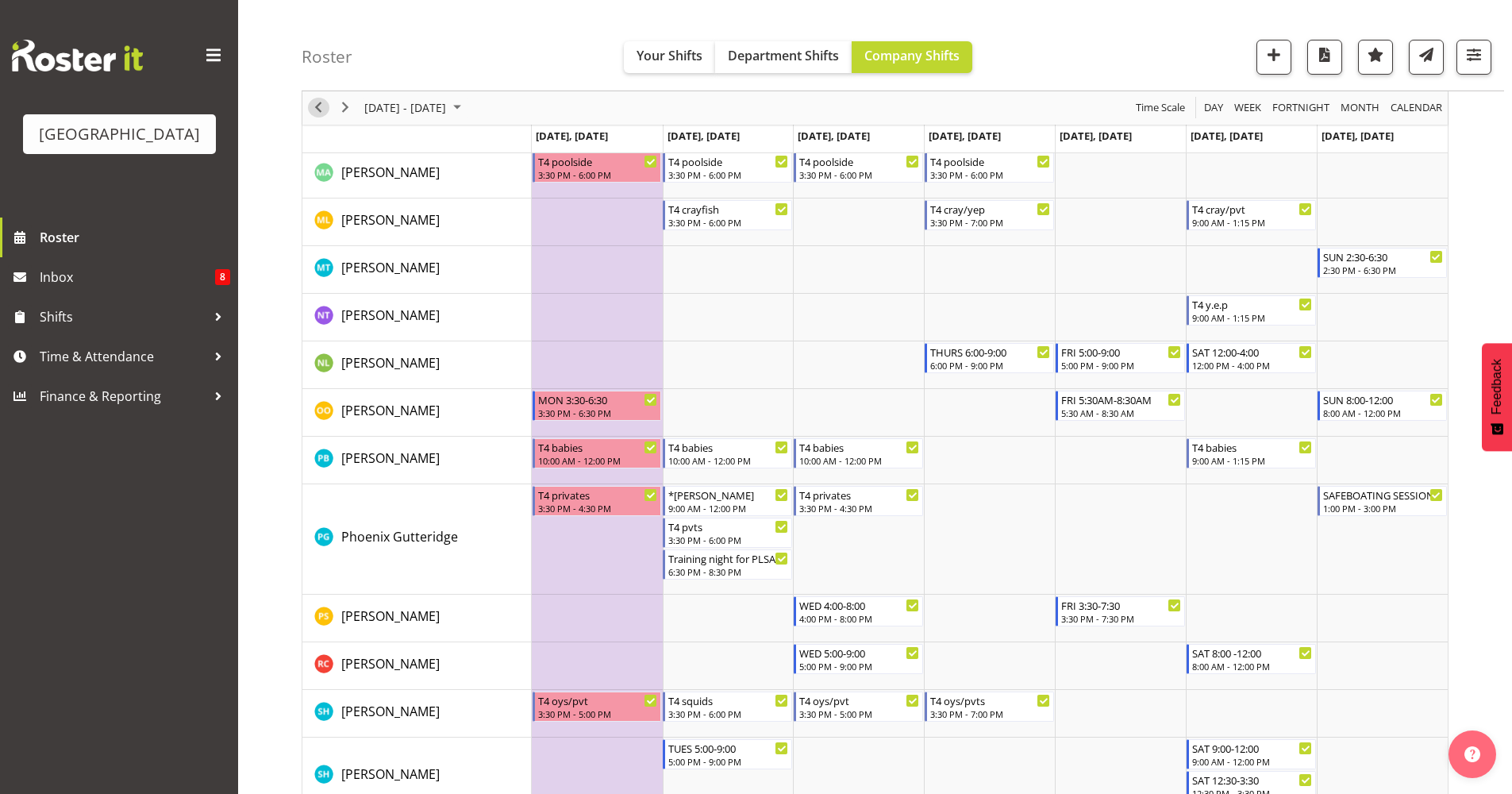
click at [309, 108] on span "Previous" at bounding box center [318, 108] width 19 height 20
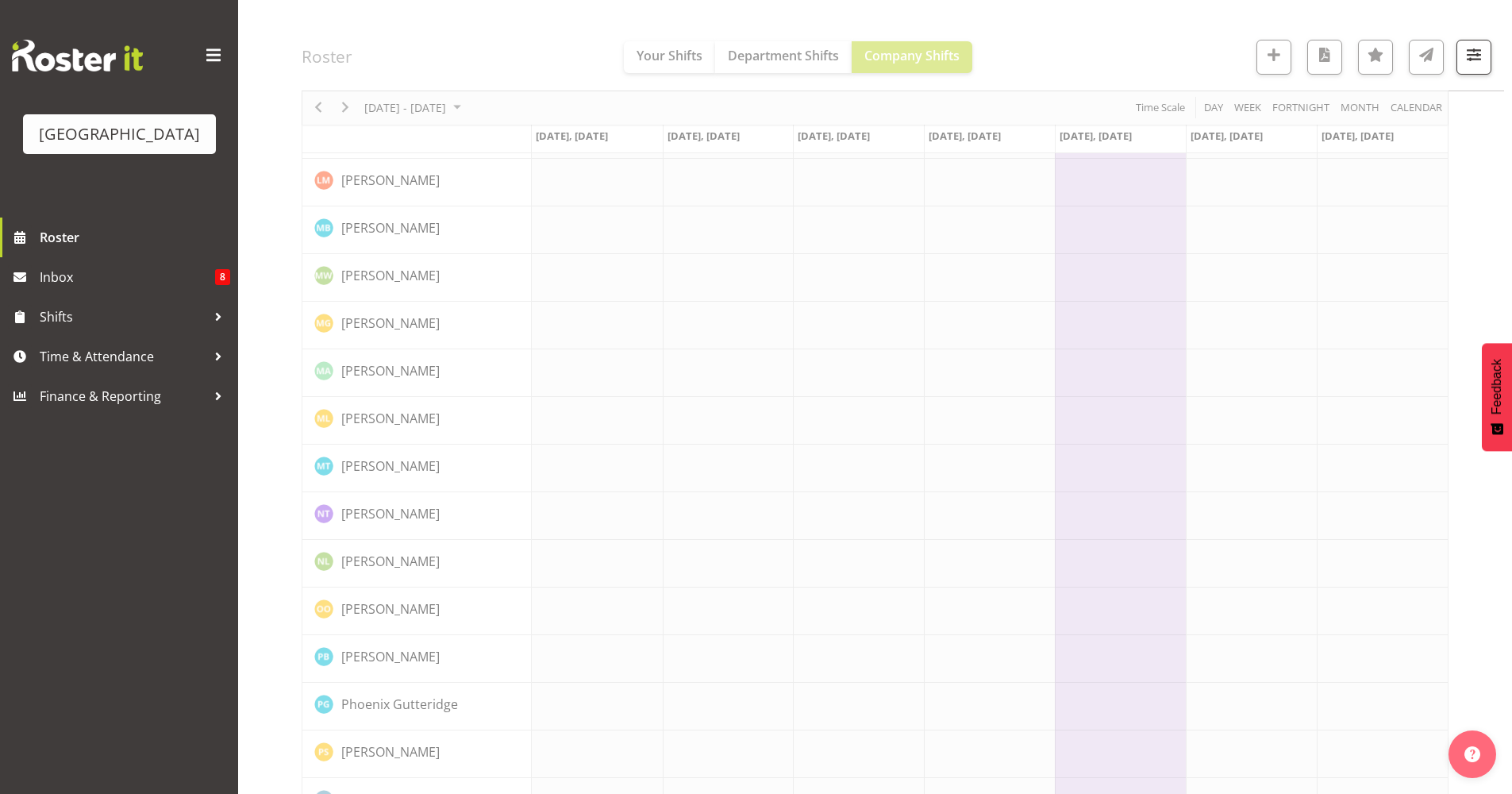
scroll to position [0, 0]
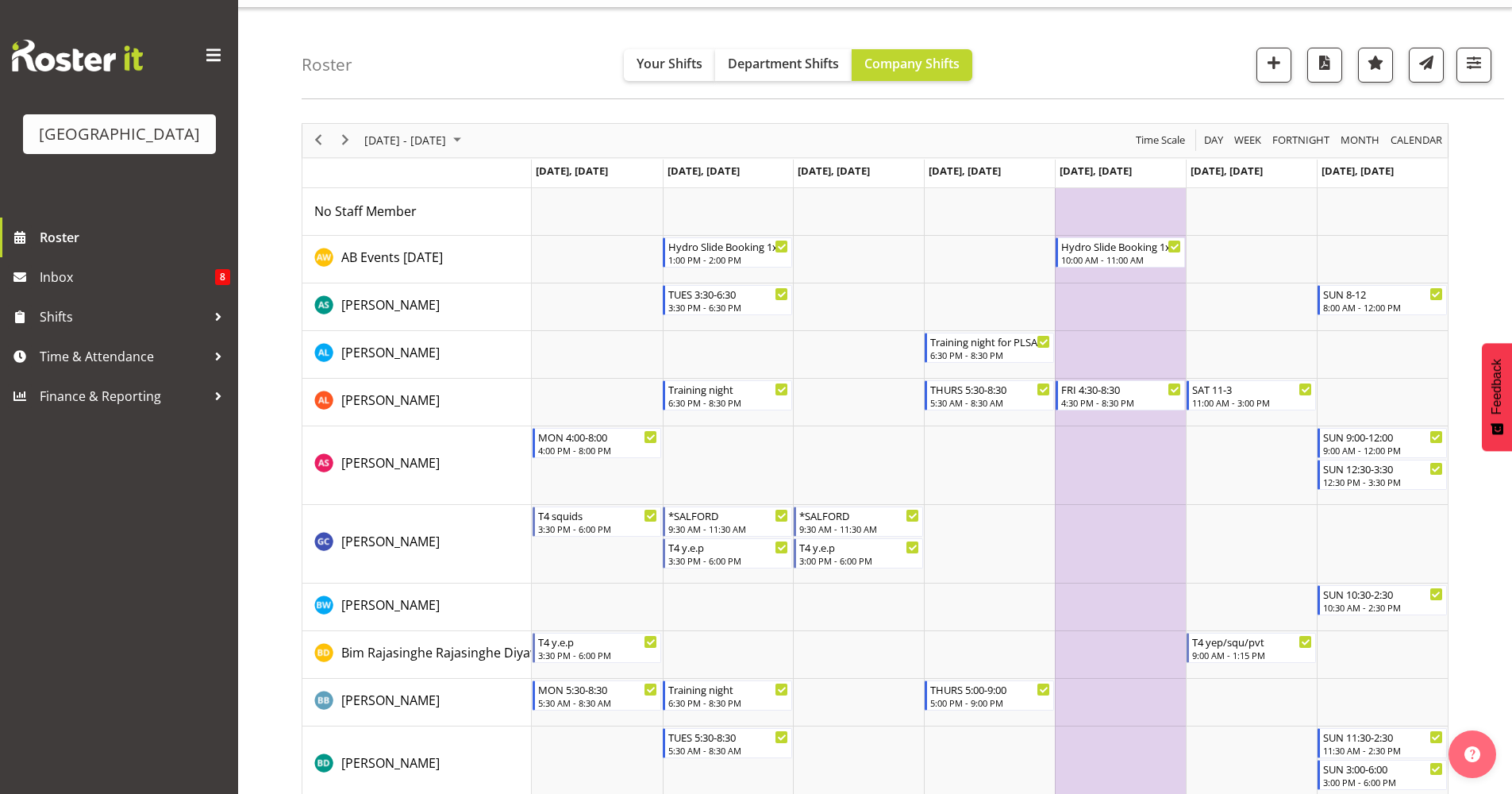
scroll to position [39, 0]
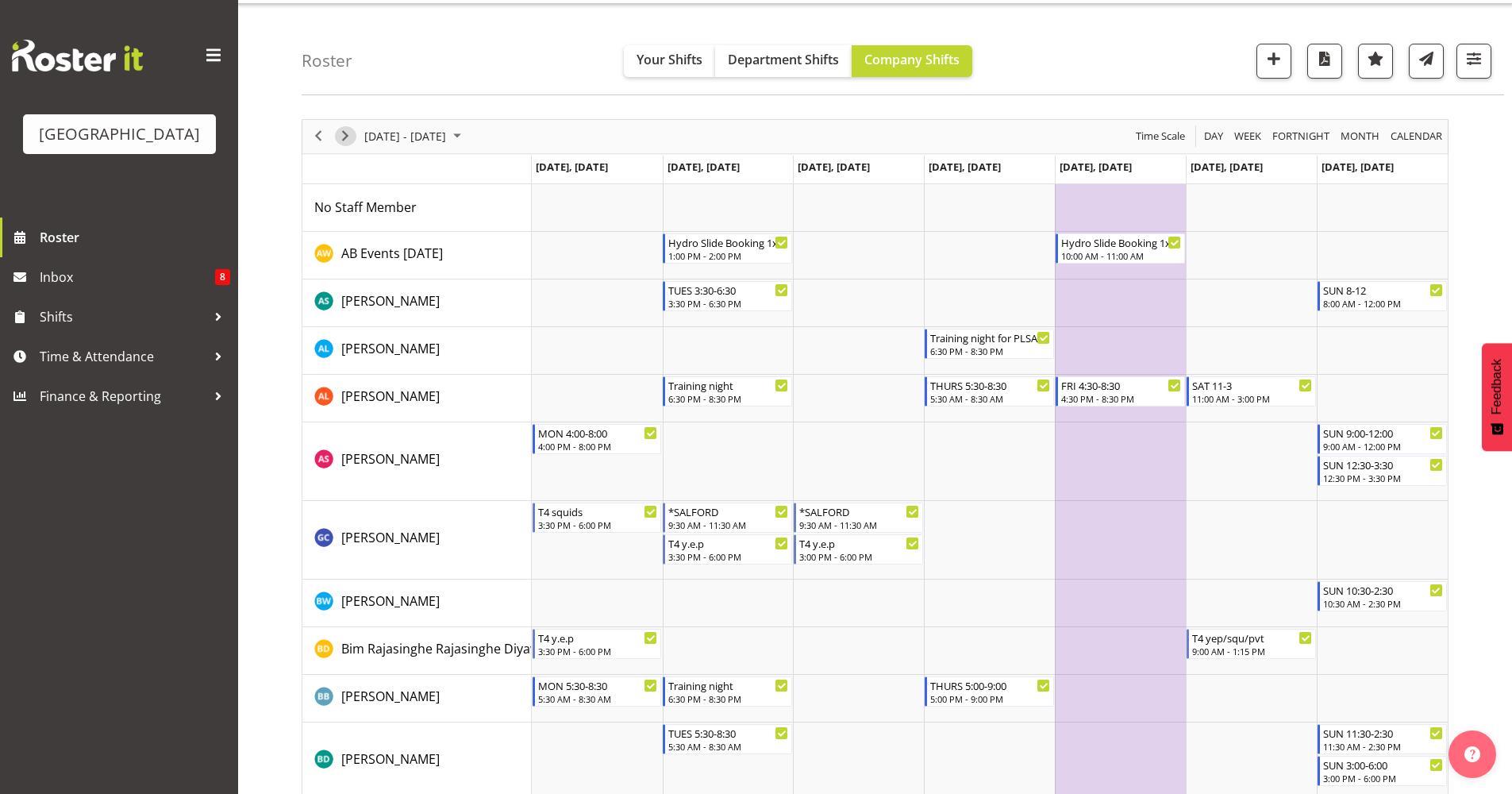
click at [346, 130] on span "Next" at bounding box center [346, 136] width 19 height 20
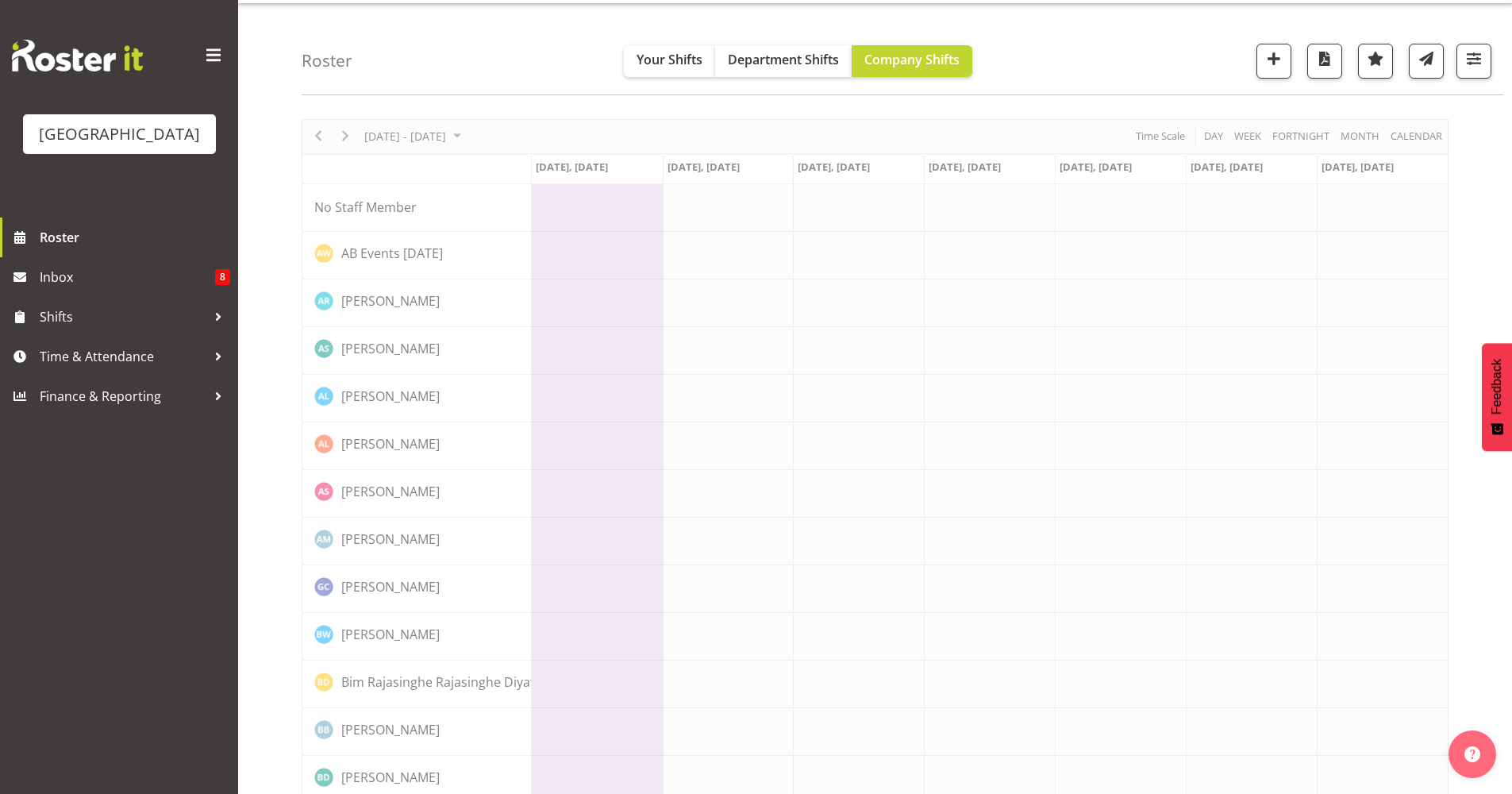
scroll to position [0, 0]
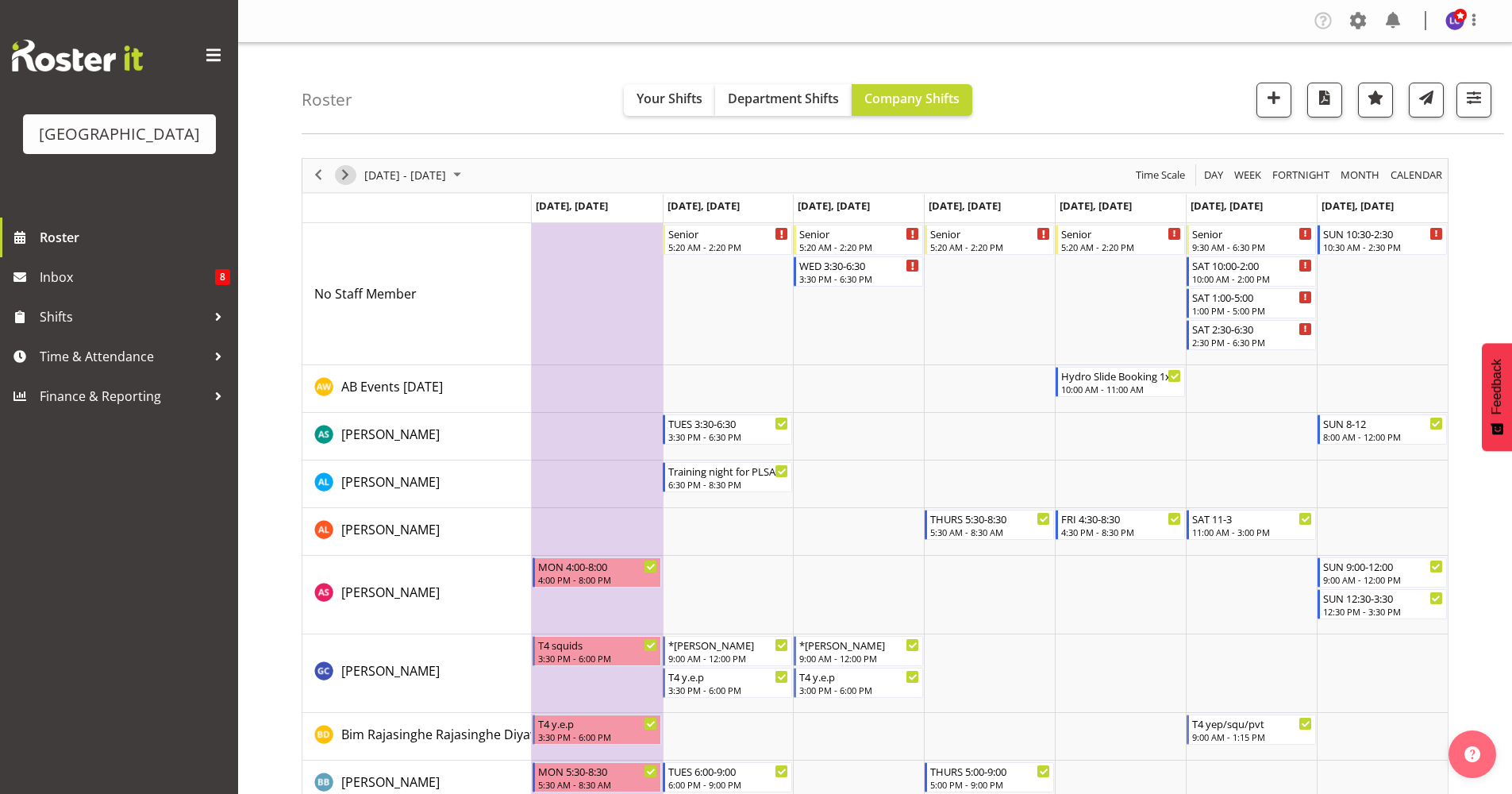
click at [344, 181] on span "Next" at bounding box center [346, 174] width 19 height 20
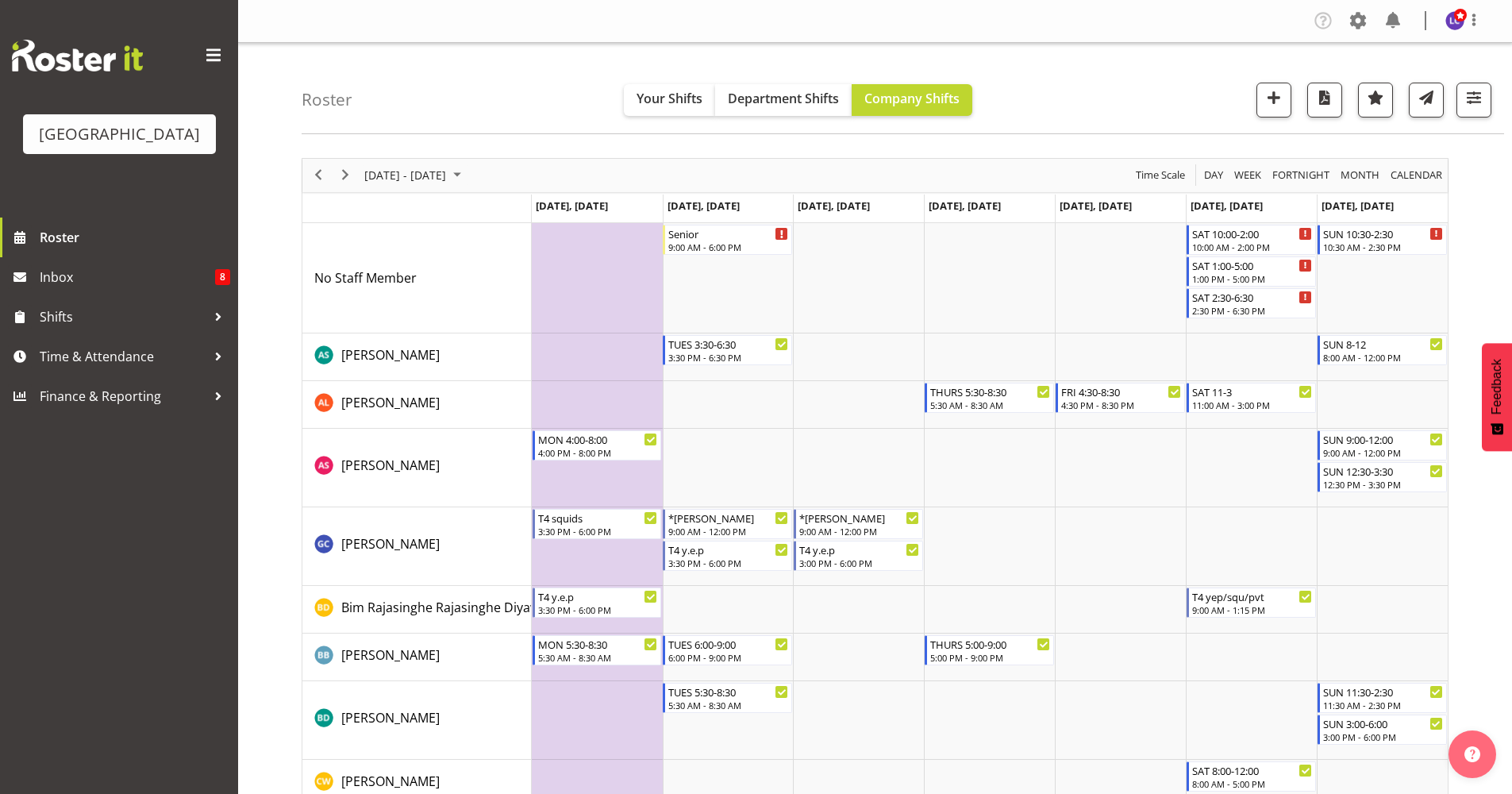
click at [331, 181] on div "previous period" at bounding box center [317, 175] width 27 height 33
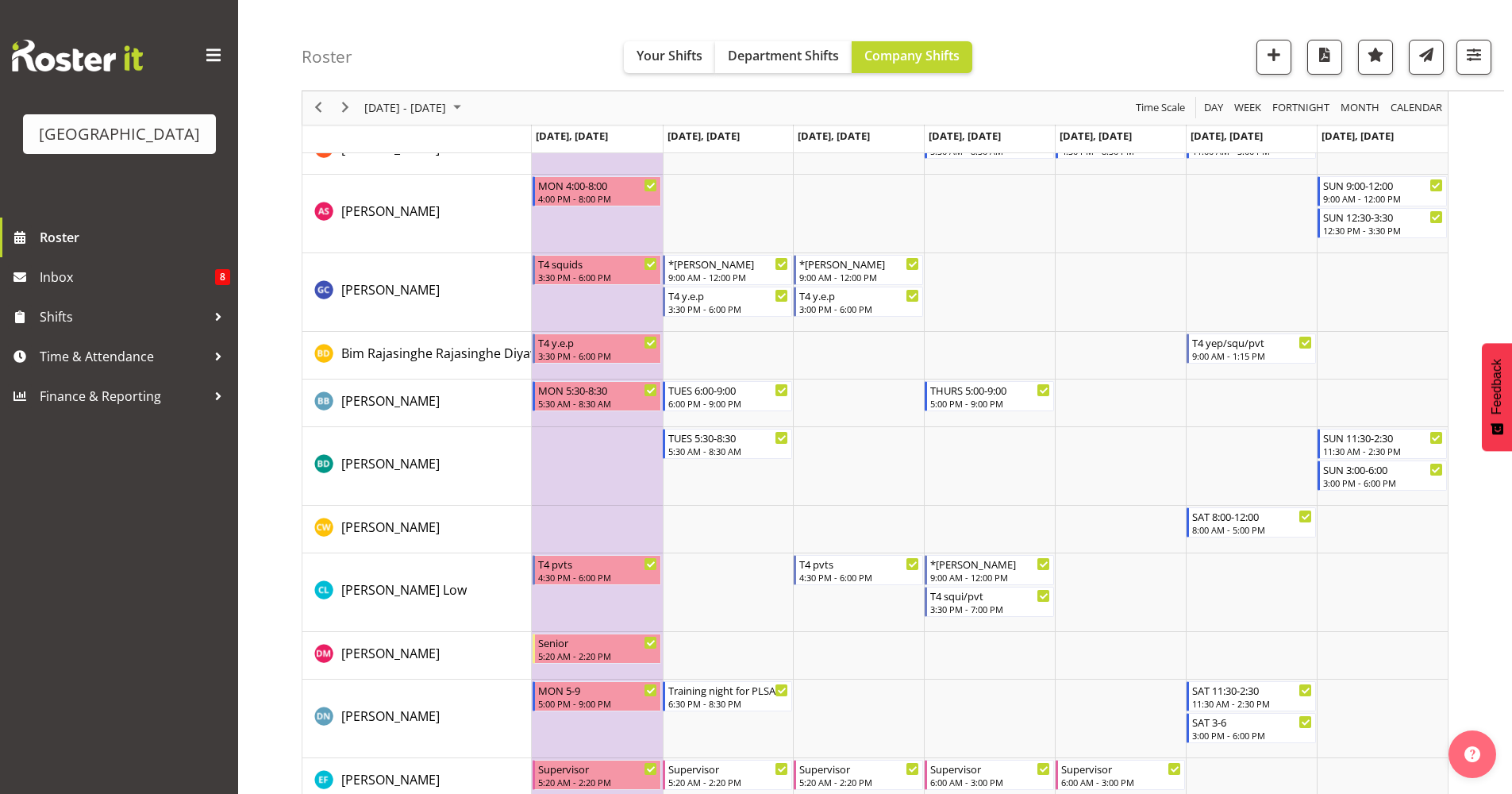
scroll to position [384, 0]
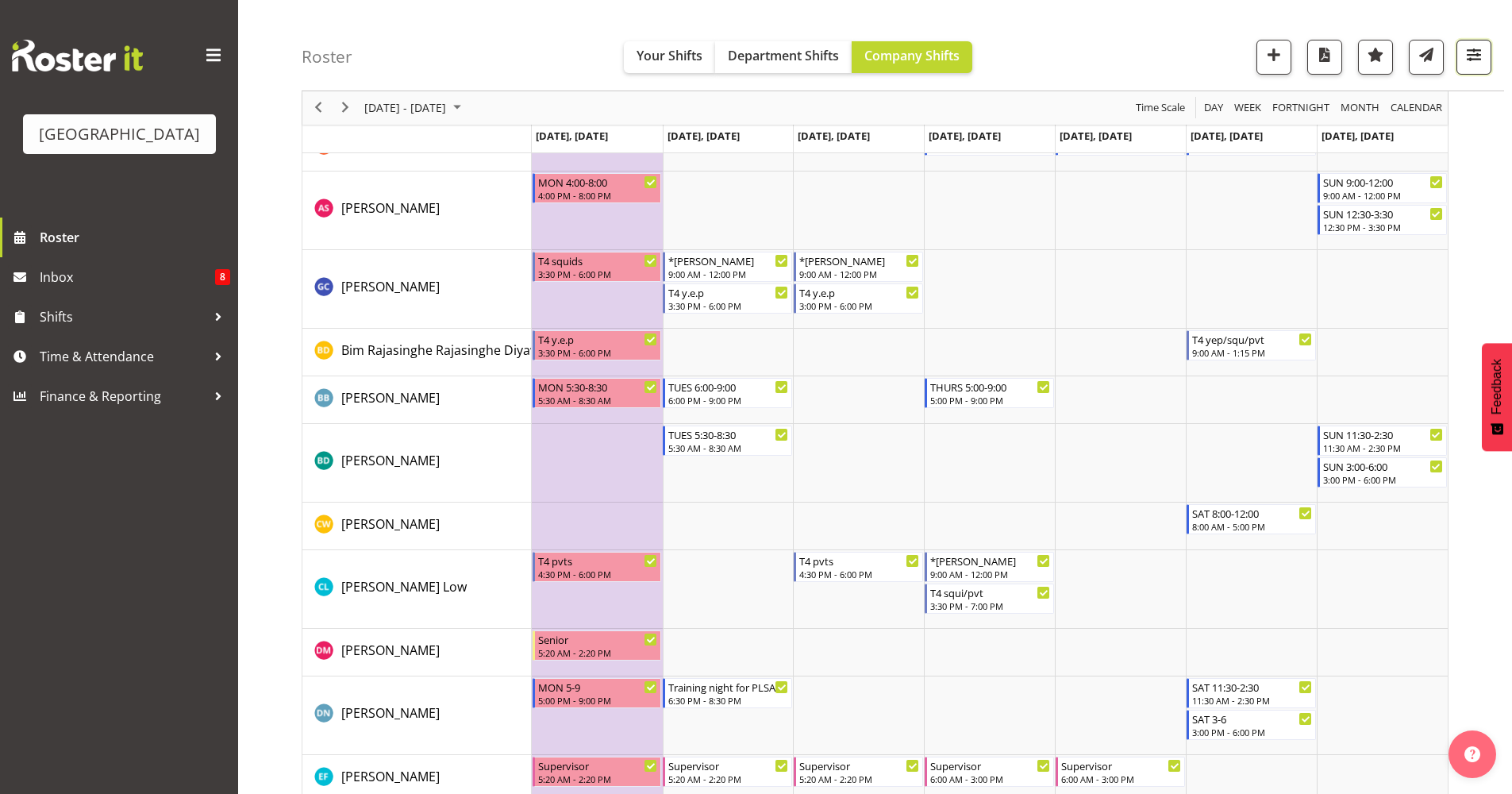
click at [1465, 68] on button "button" at bounding box center [1473, 57] width 35 height 35
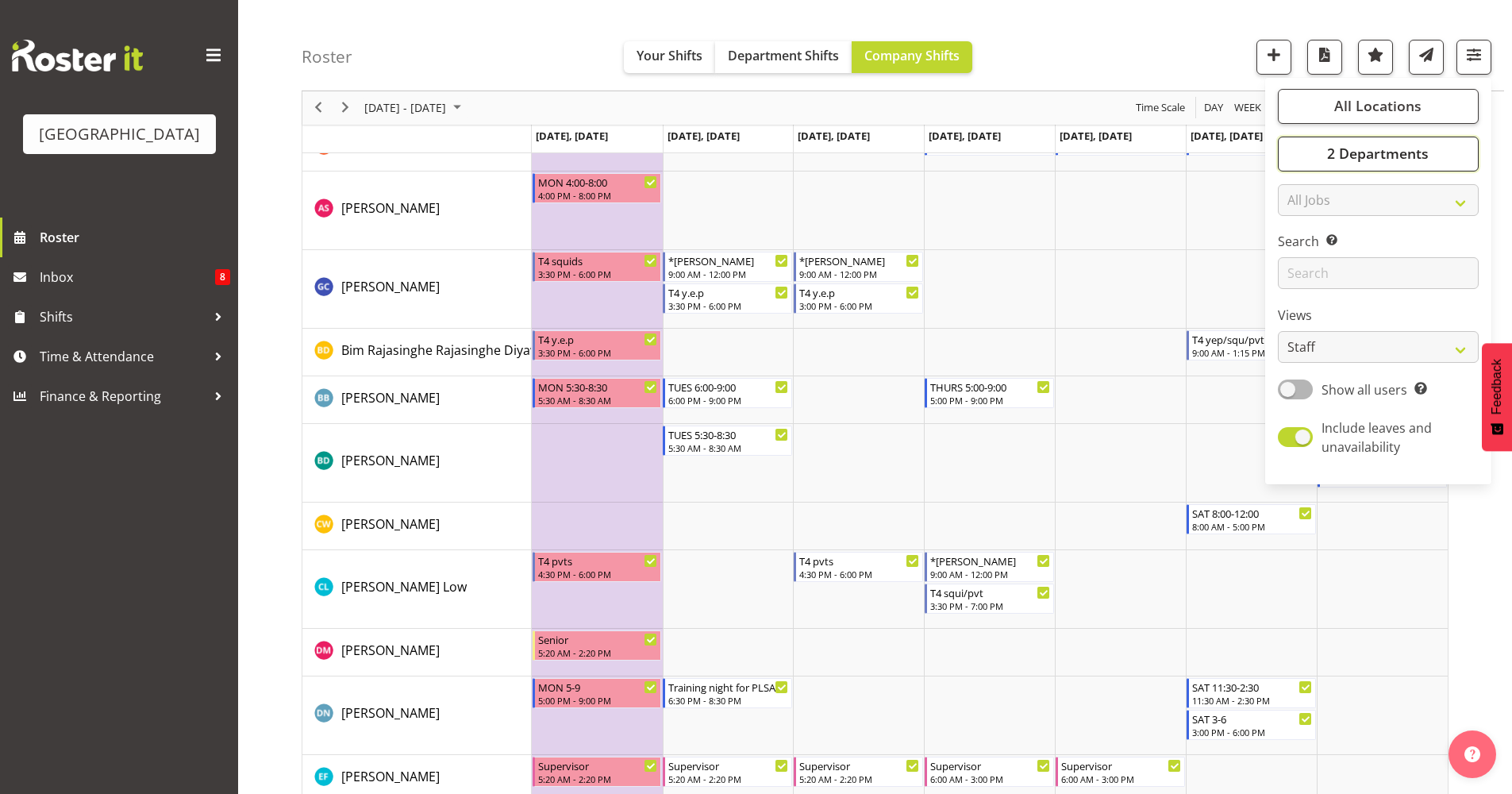
click at [1411, 162] on span "2 Departments" at bounding box center [1378, 154] width 102 height 19
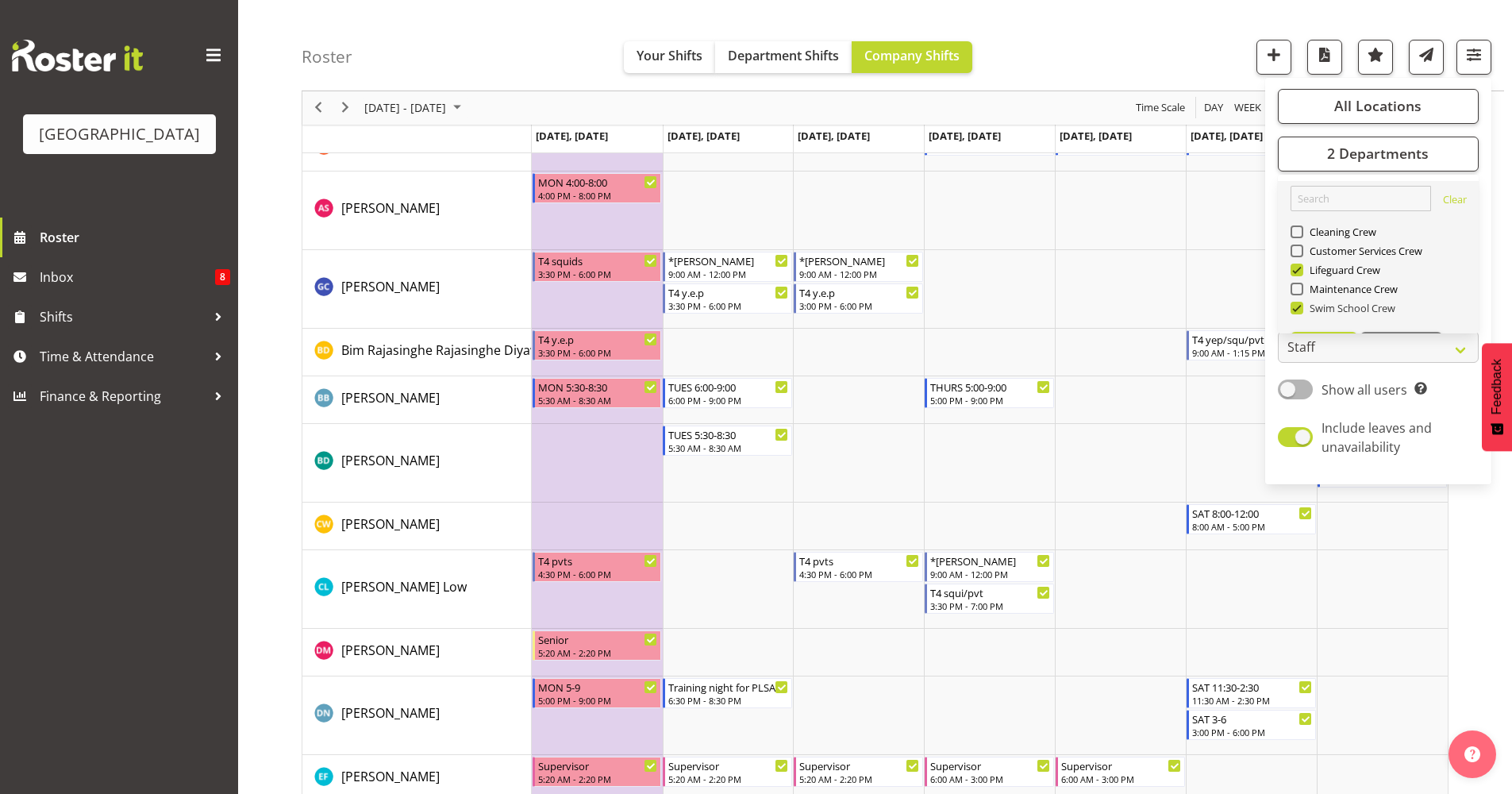
click at [1346, 304] on span "Swim School Crew" at bounding box center [1350, 308] width 93 height 13
click at [1301, 304] on input "Swim School Crew" at bounding box center [1296, 308] width 10 height 11
checkbox input "false"
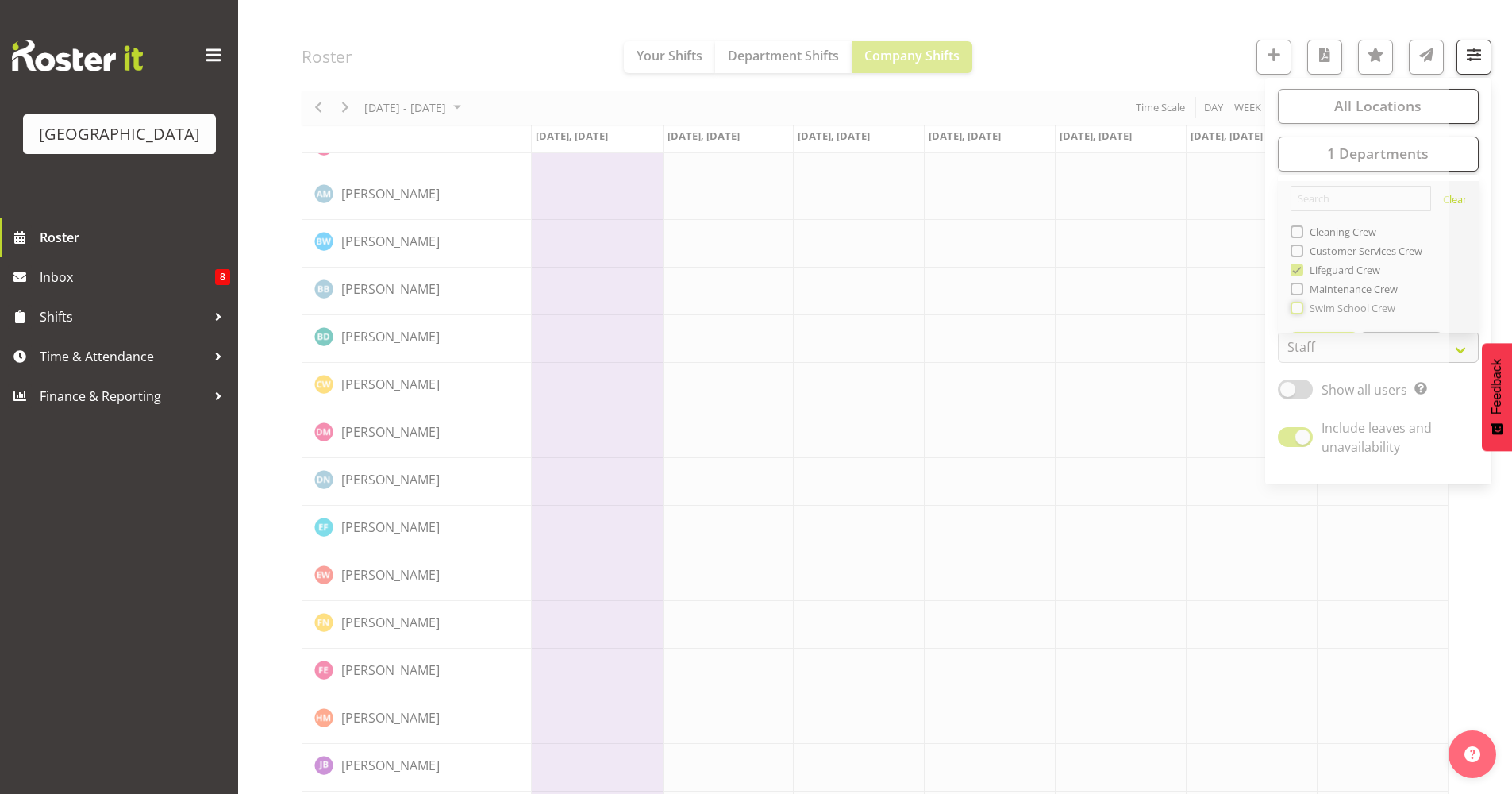
scroll to position [0, 0]
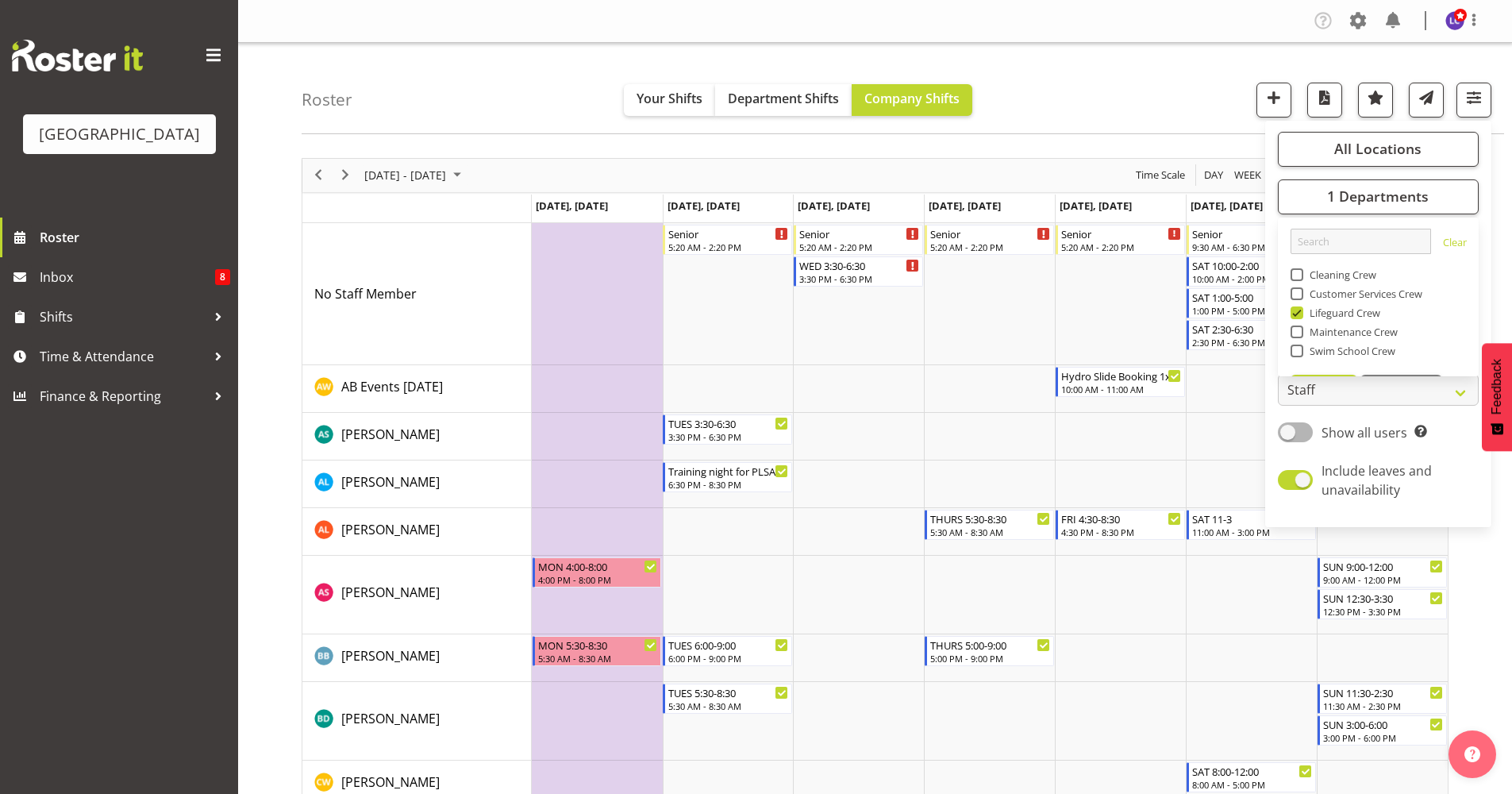
click at [1218, 105] on div "Roster Your Shifts Department Shifts Company Shifts All Locations [GEOGRAPHIC_D…" at bounding box center [902, 88] width 1203 height 91
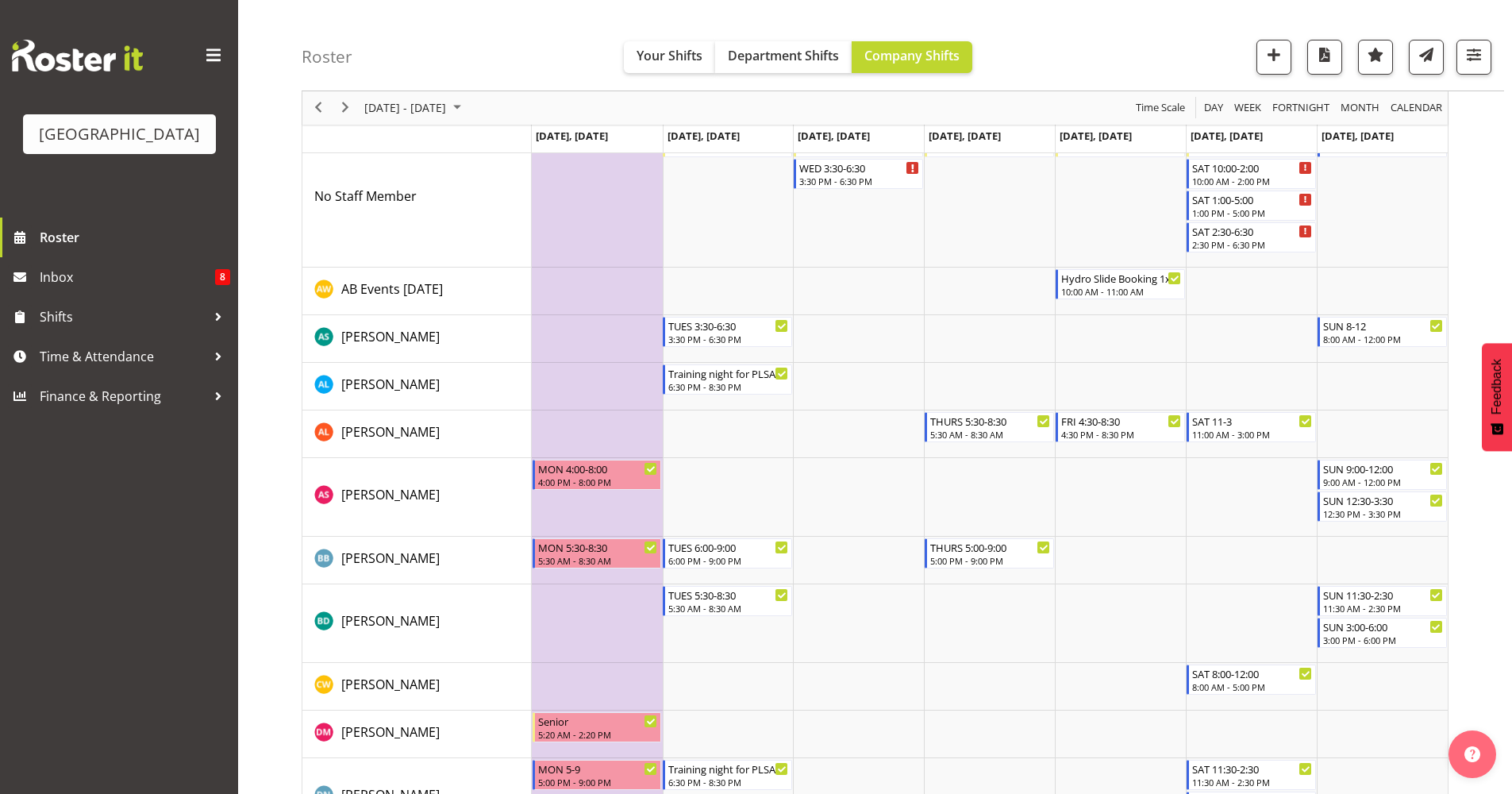
scroll to position [88, 0]
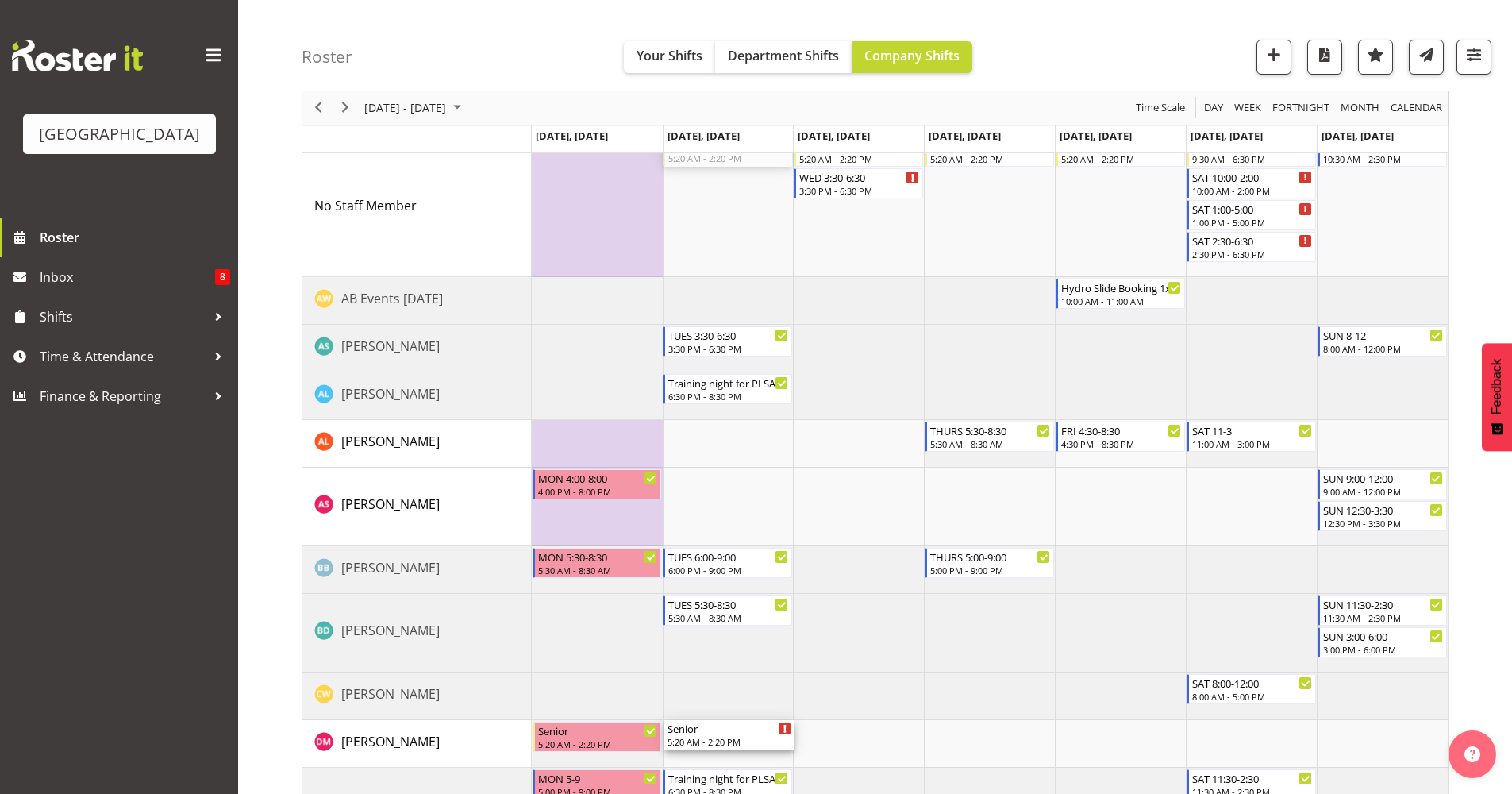
drag, startPoint x: 754, startPoint y: 155, endPoint x: 788, endPoint y: 728, distance: 574.0
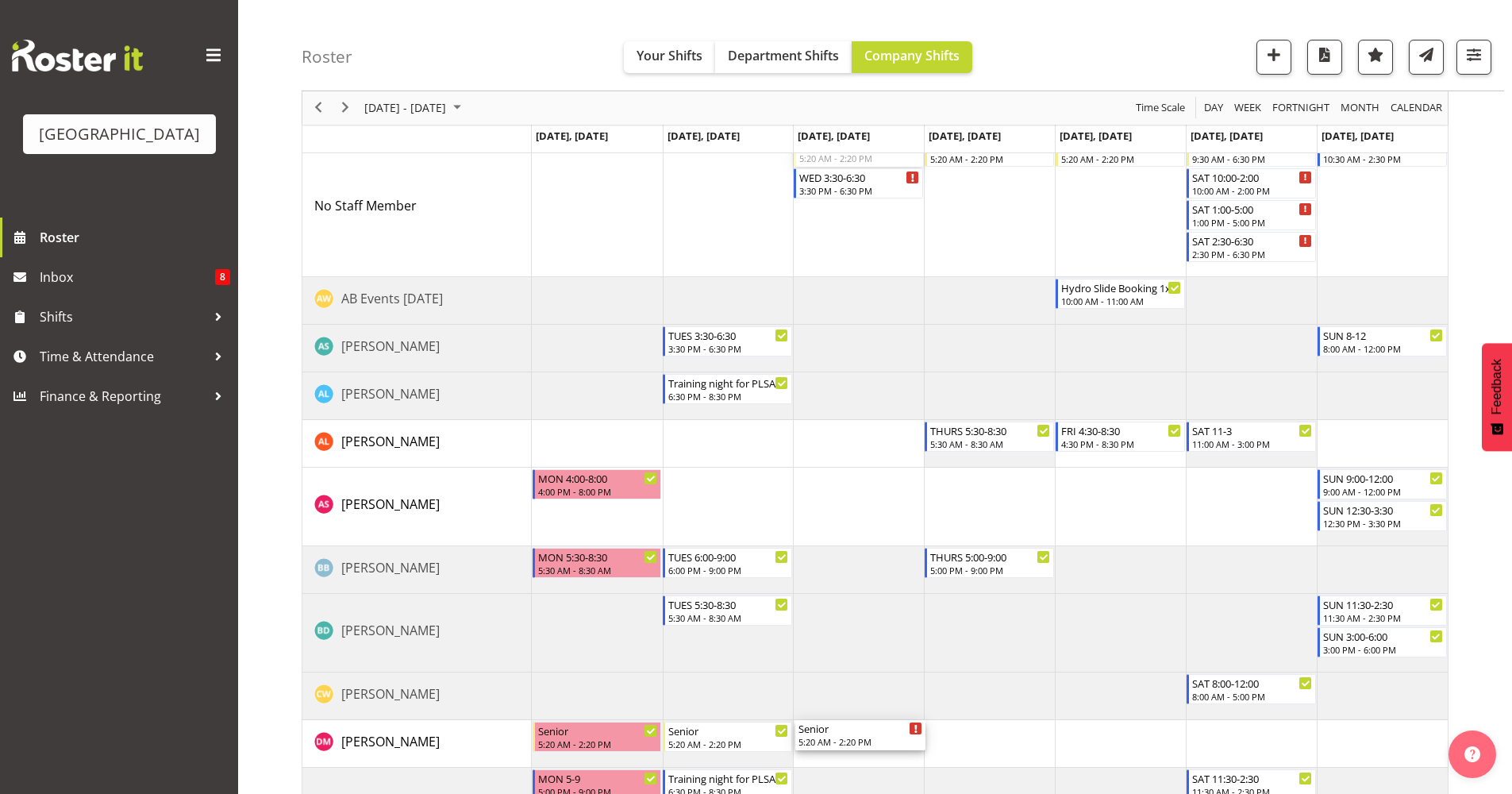
drag, startPoint x: 862, startPoint y: 159, endPoint x: 889, endPoint y: 744, distance: 585.6
drag, startPoint x: 981, startPoint y: 156, endPoint x: 1018, endPoint y: 735, distance: 580.2
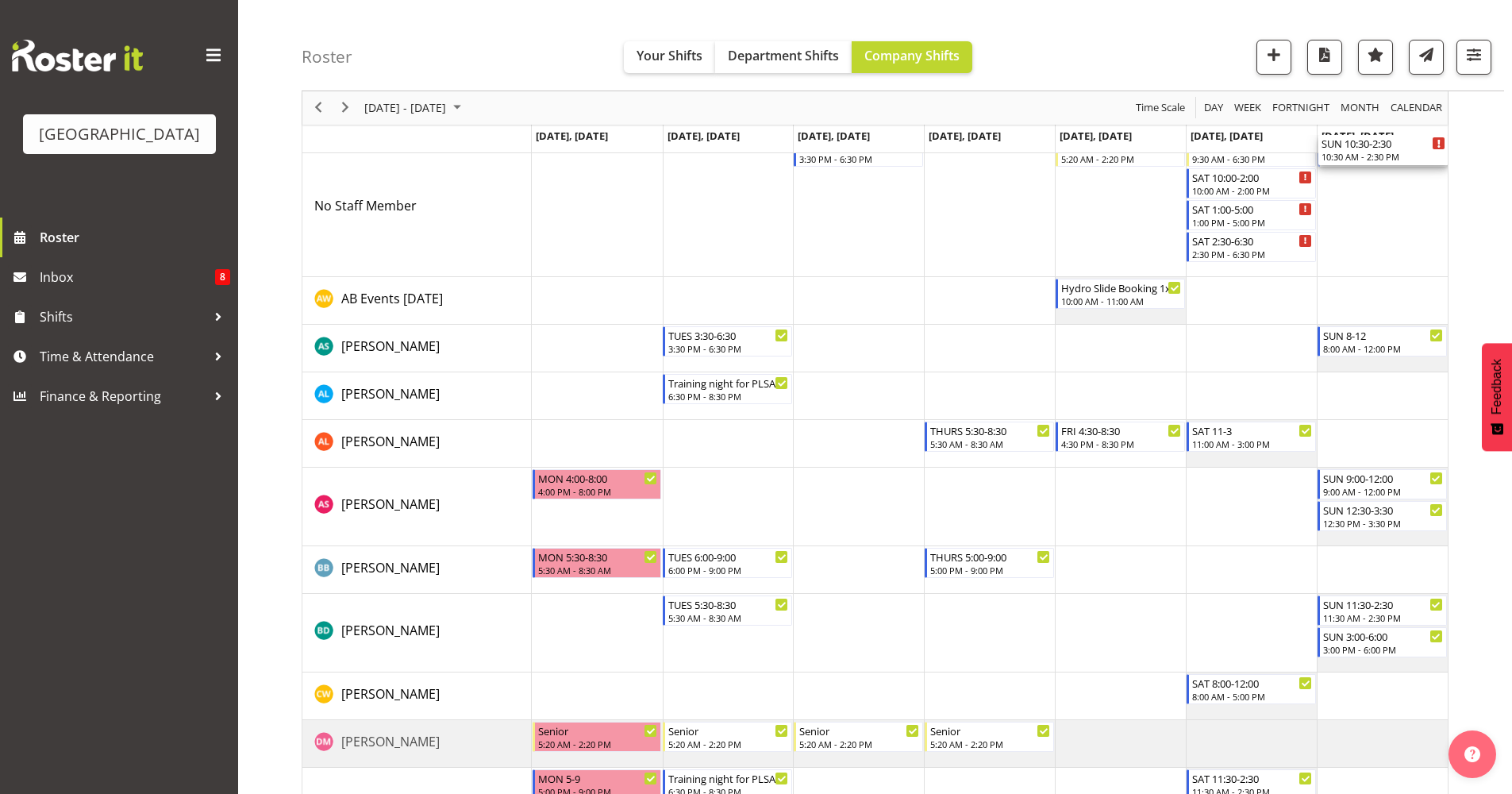
drag, startPoint x: 1376, startPoint y: 164, endPoint x: 1408, endPoint y: 174, distance: 33.5
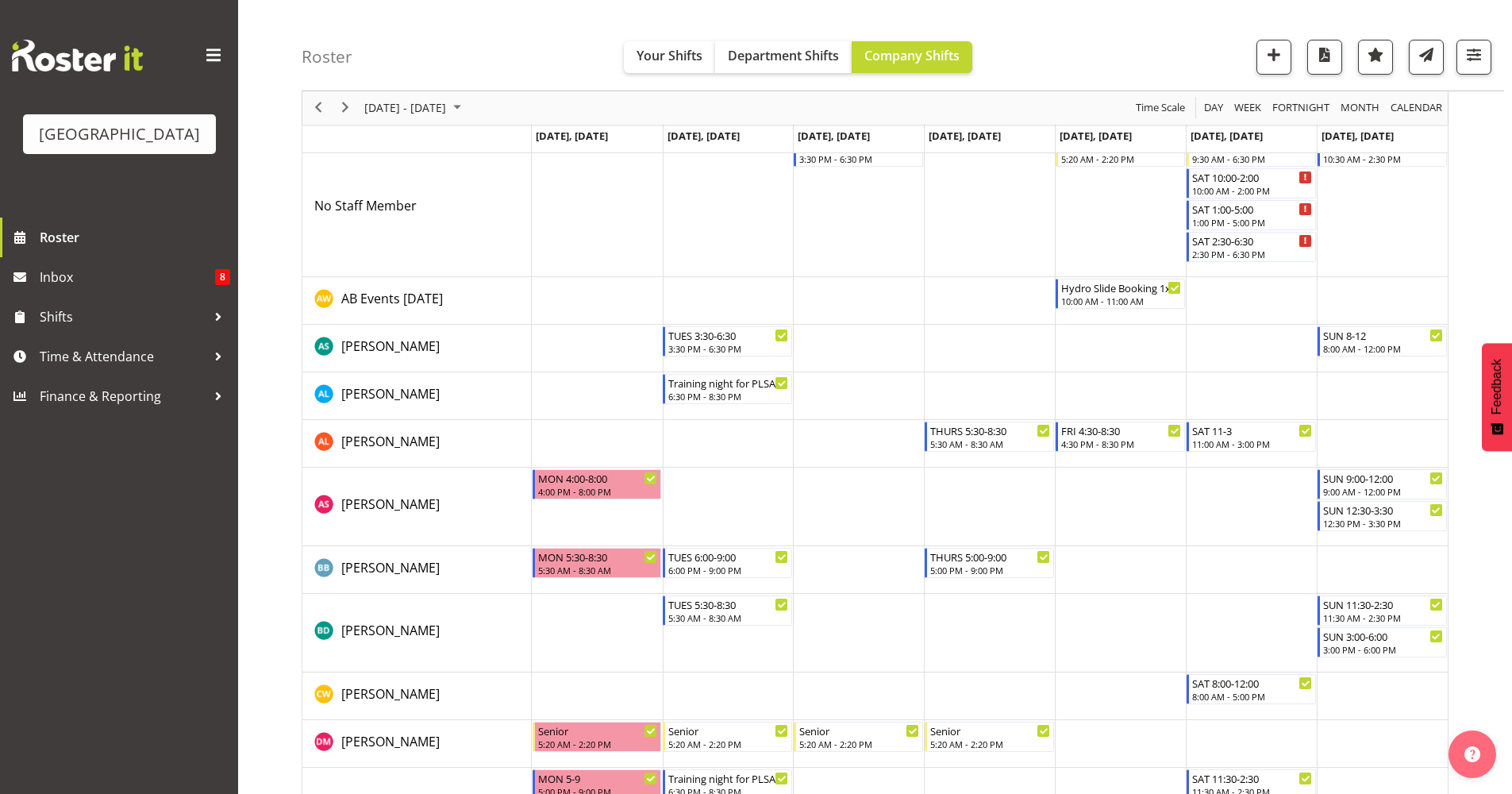
click at [1407, 158] on div "10:30 AM - 2:30 PM" at bounding box center [1383, 159] width 120 height 13
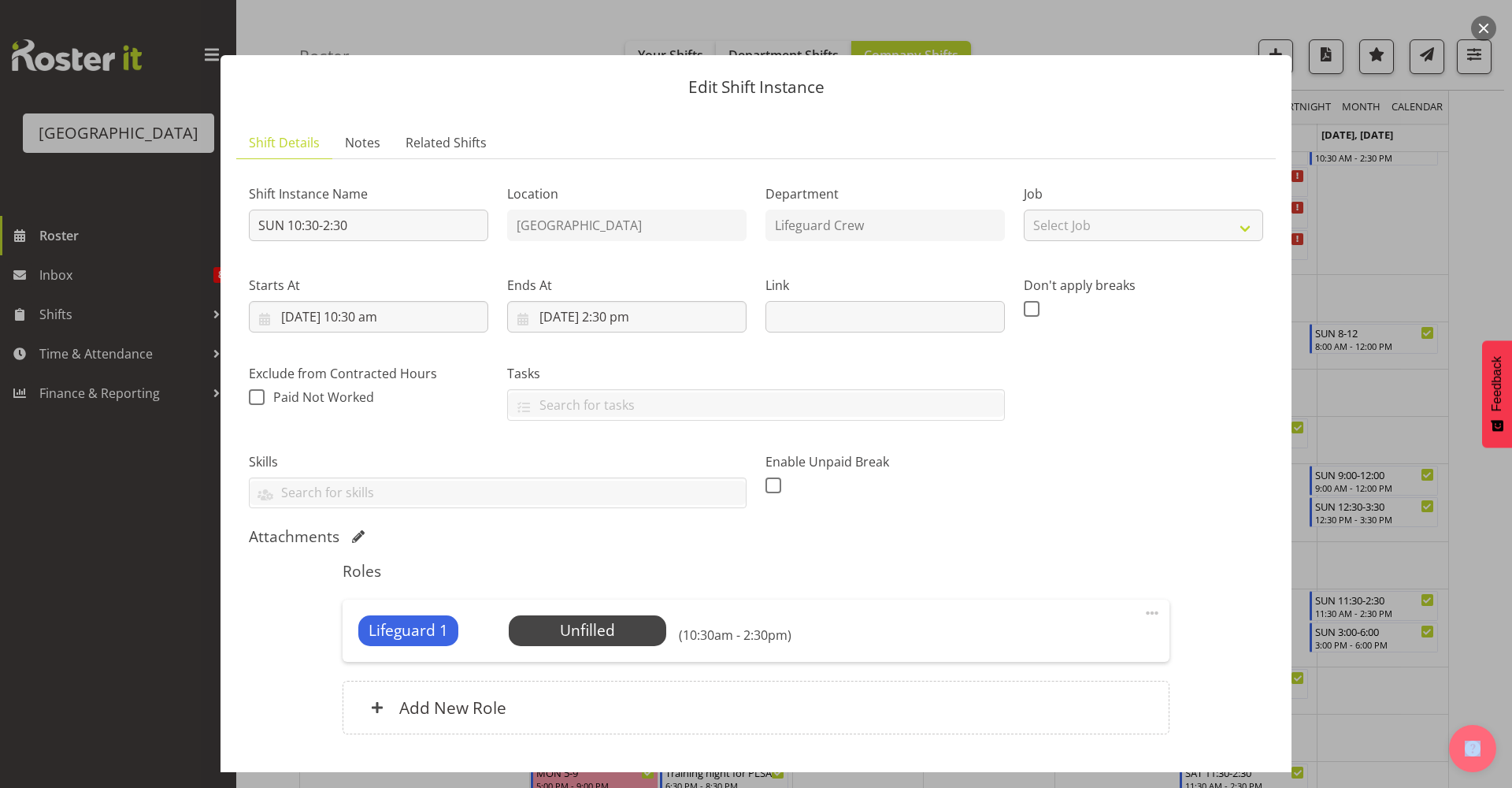
click at [1481, 34] on button "button" at bounding box center [1483, 28] width 25 height 25
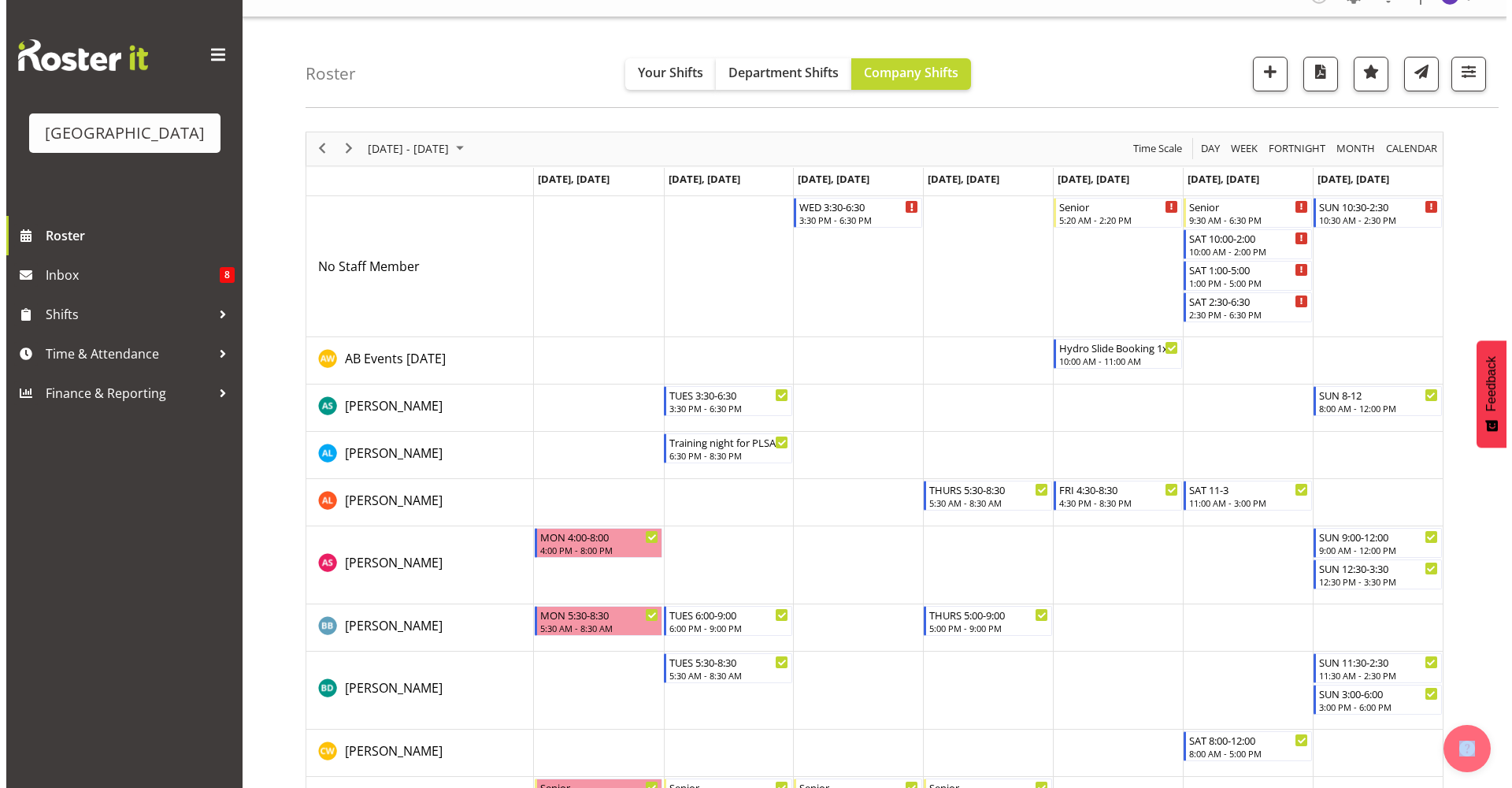
scroll to position [0, 0]
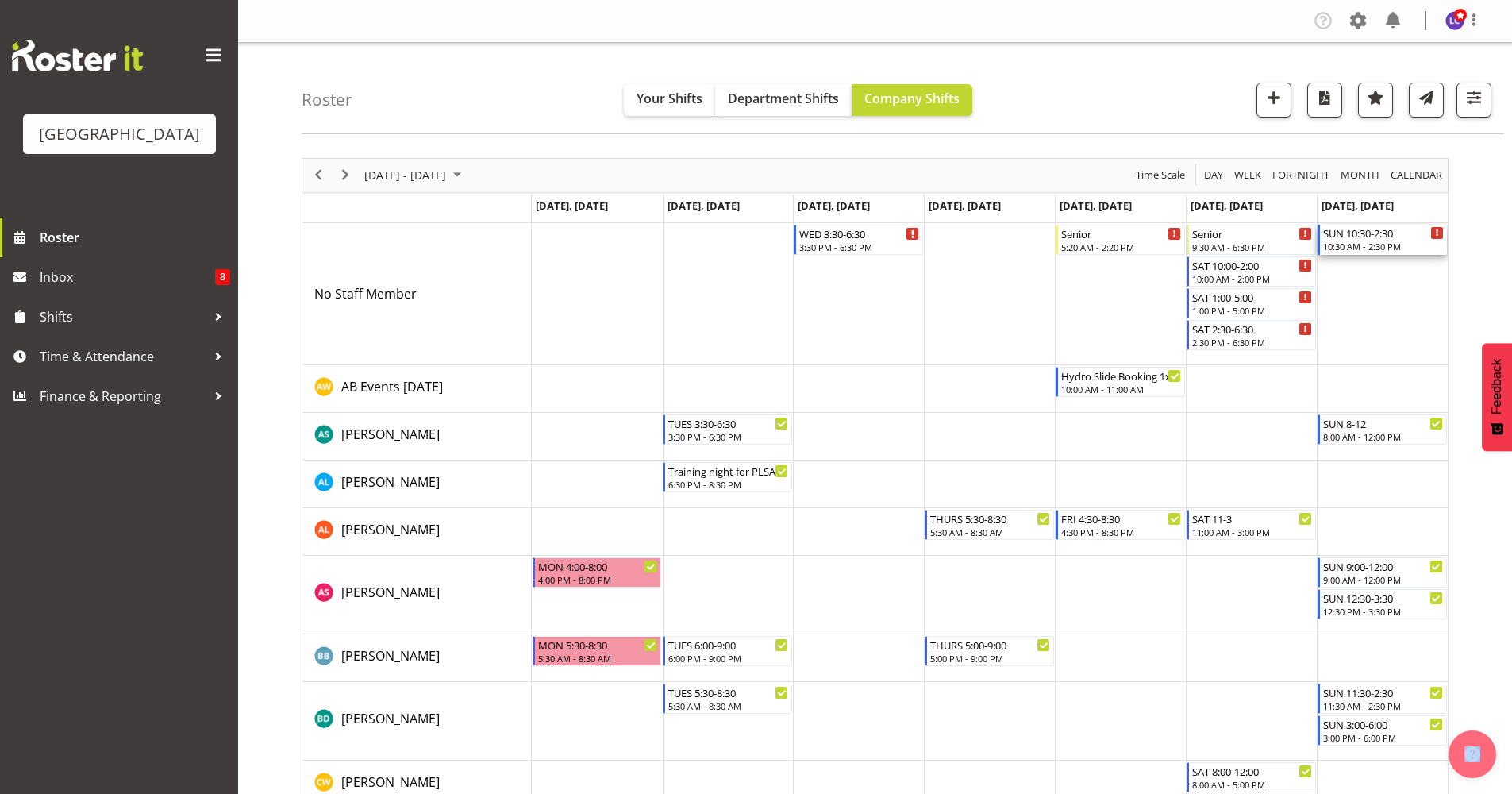
click at [1392, 227] on div "SUN 10:30-2:30" at bounding box center [1383, 233] width 120 height 16
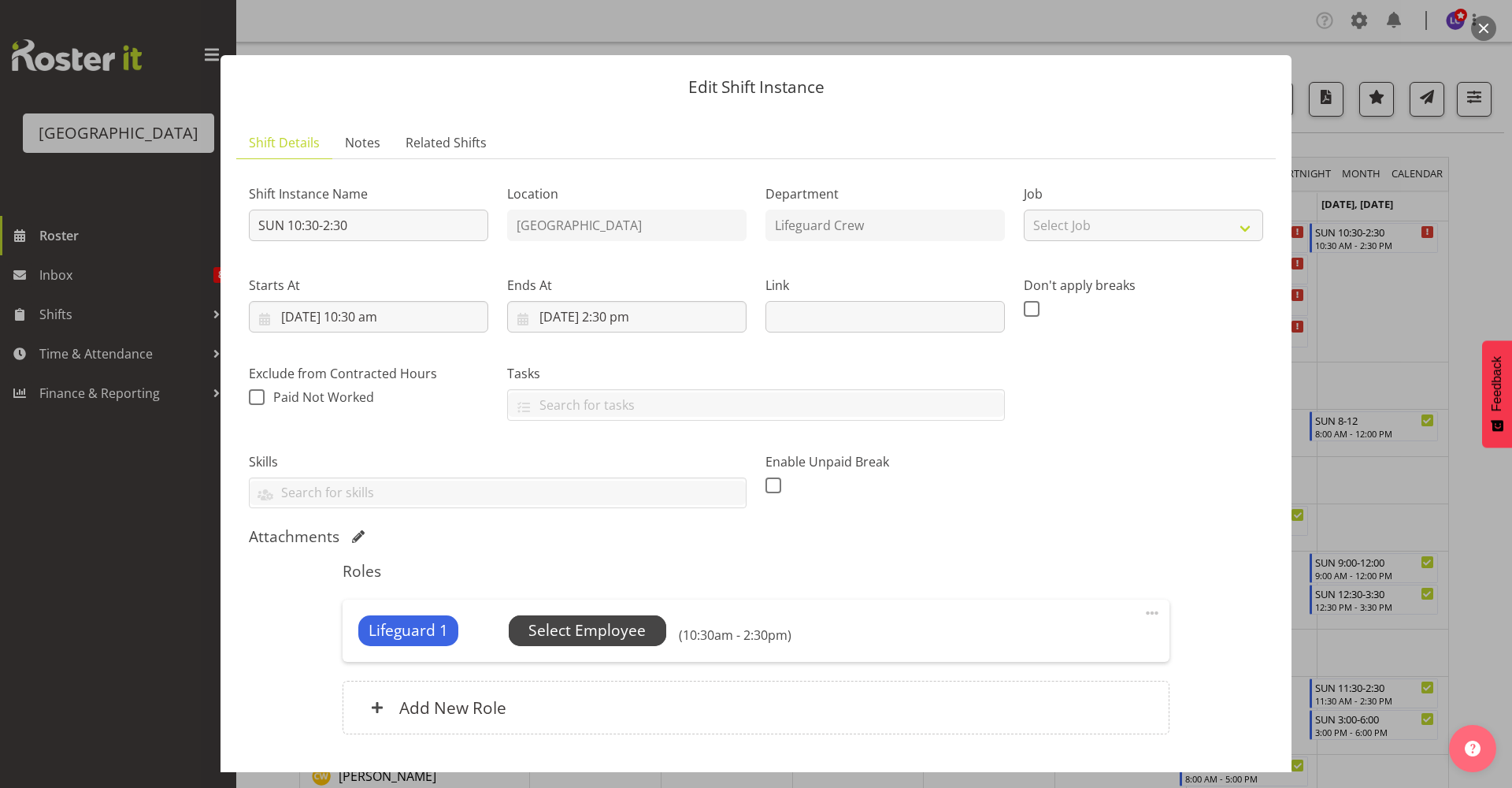
click at [600, 643] on span "Select Employee" at bounding box center [587, 630] width 158 height 30
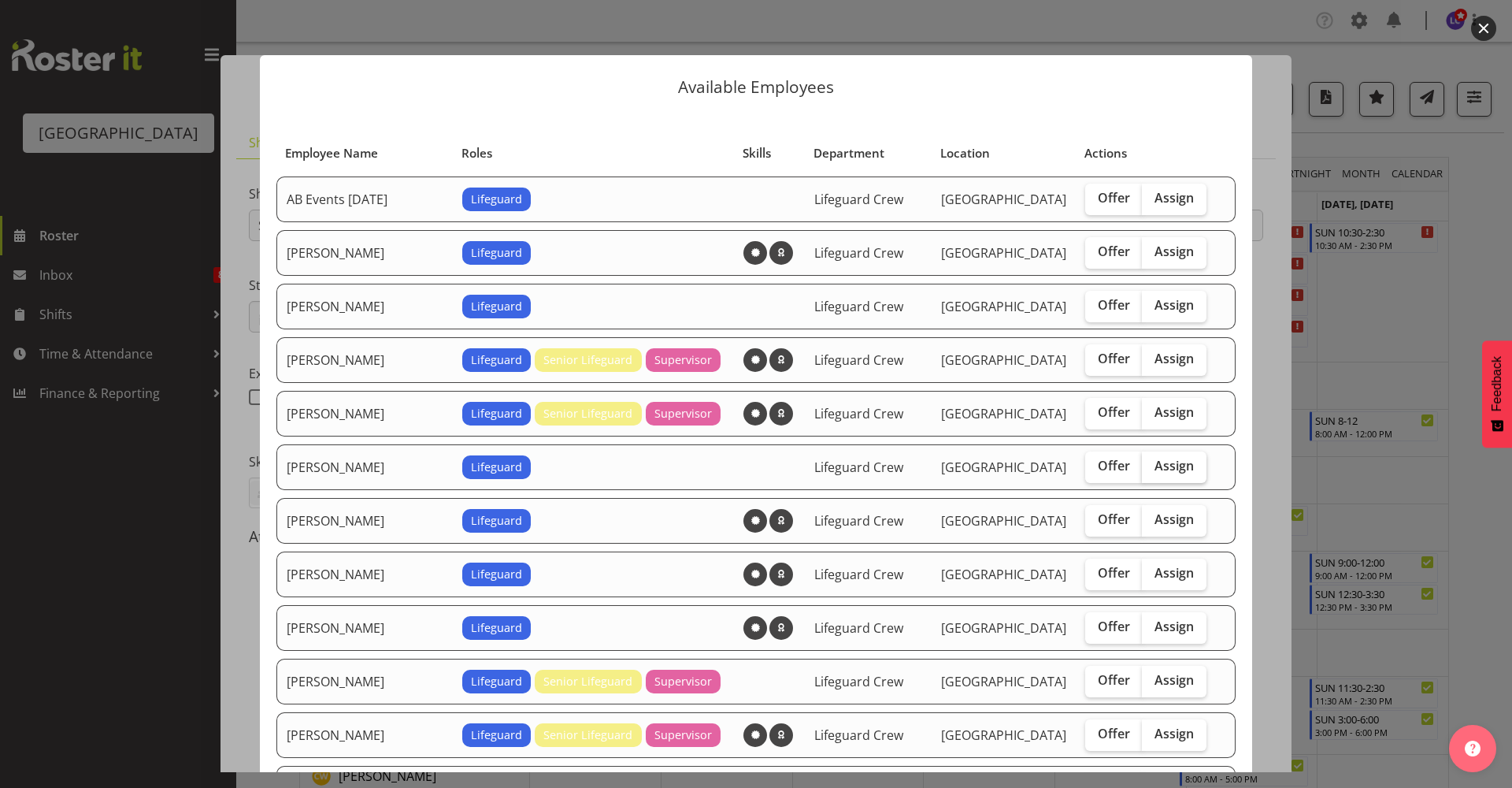
click at [1163, 479] on label "Assign" at bounding box center [1174, 467] width 65 height 31
click at [1152, 471] on input "Assign" at bounding box center [1147, 466] width 10 height 10
checkbox input "true"
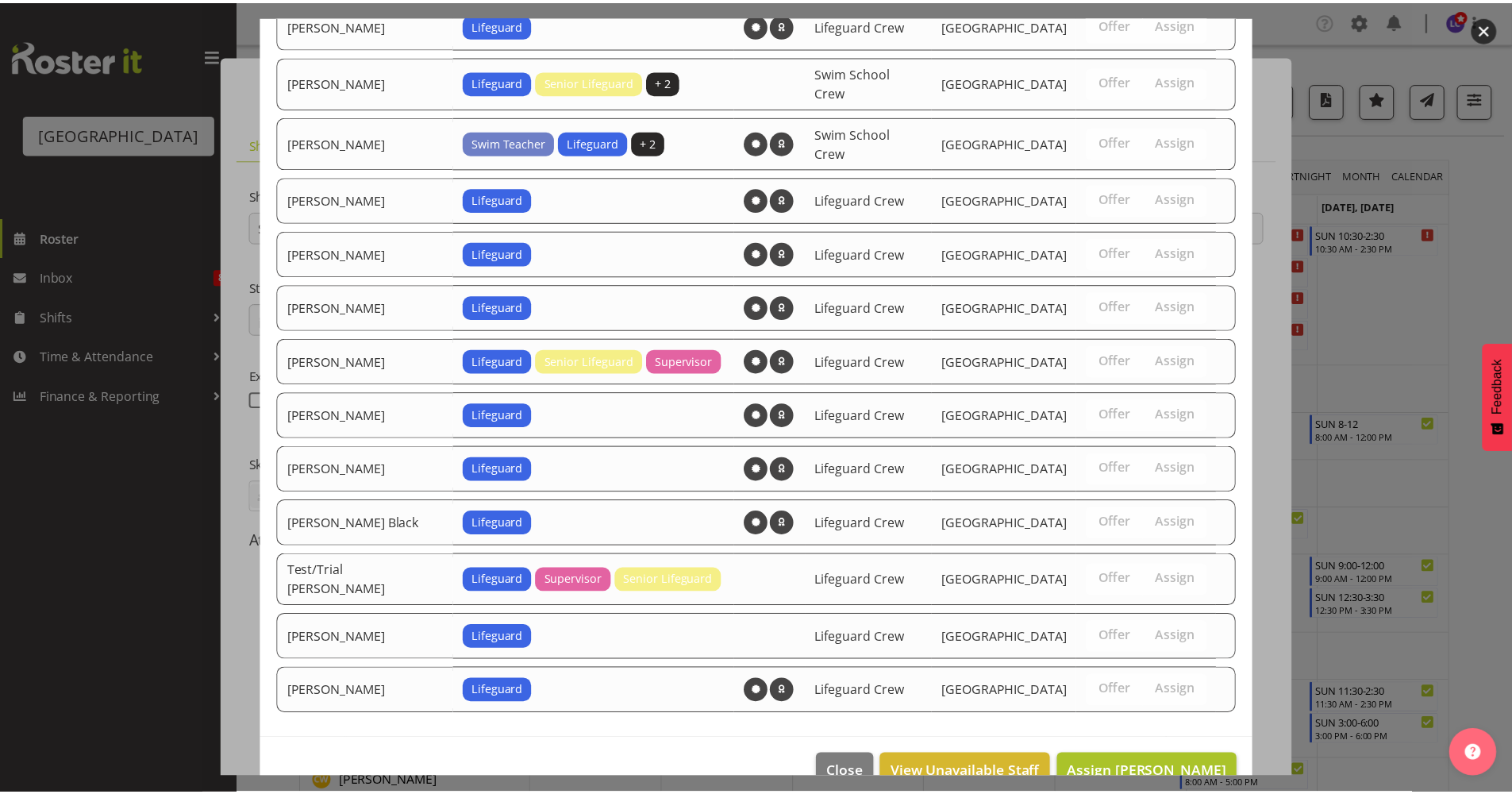
scroll to position [1326, 0]
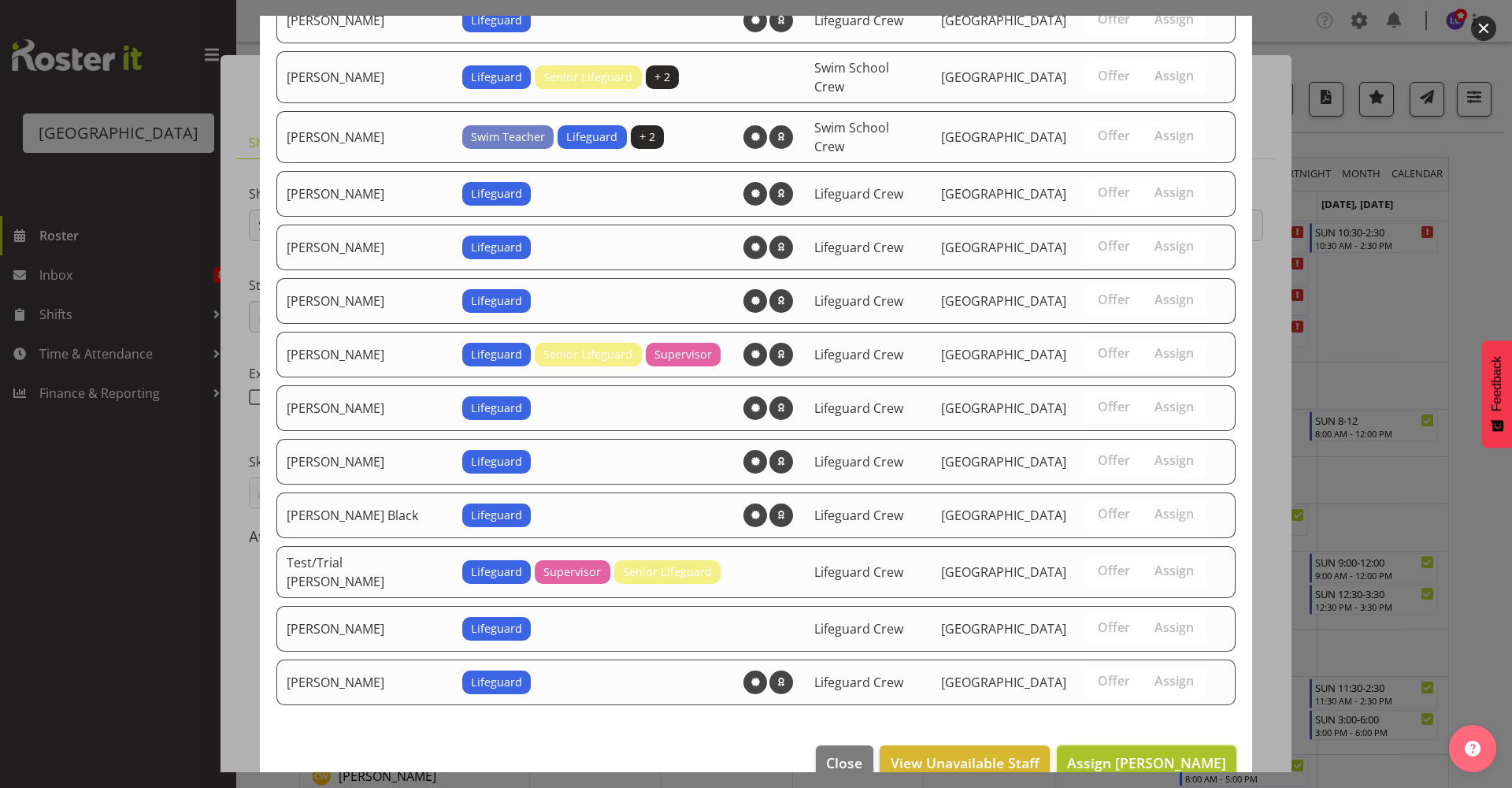
click at [1171, 753] on span "Assign Ben Wyatt" at bounding box center [1147, 762] width 159 height 19
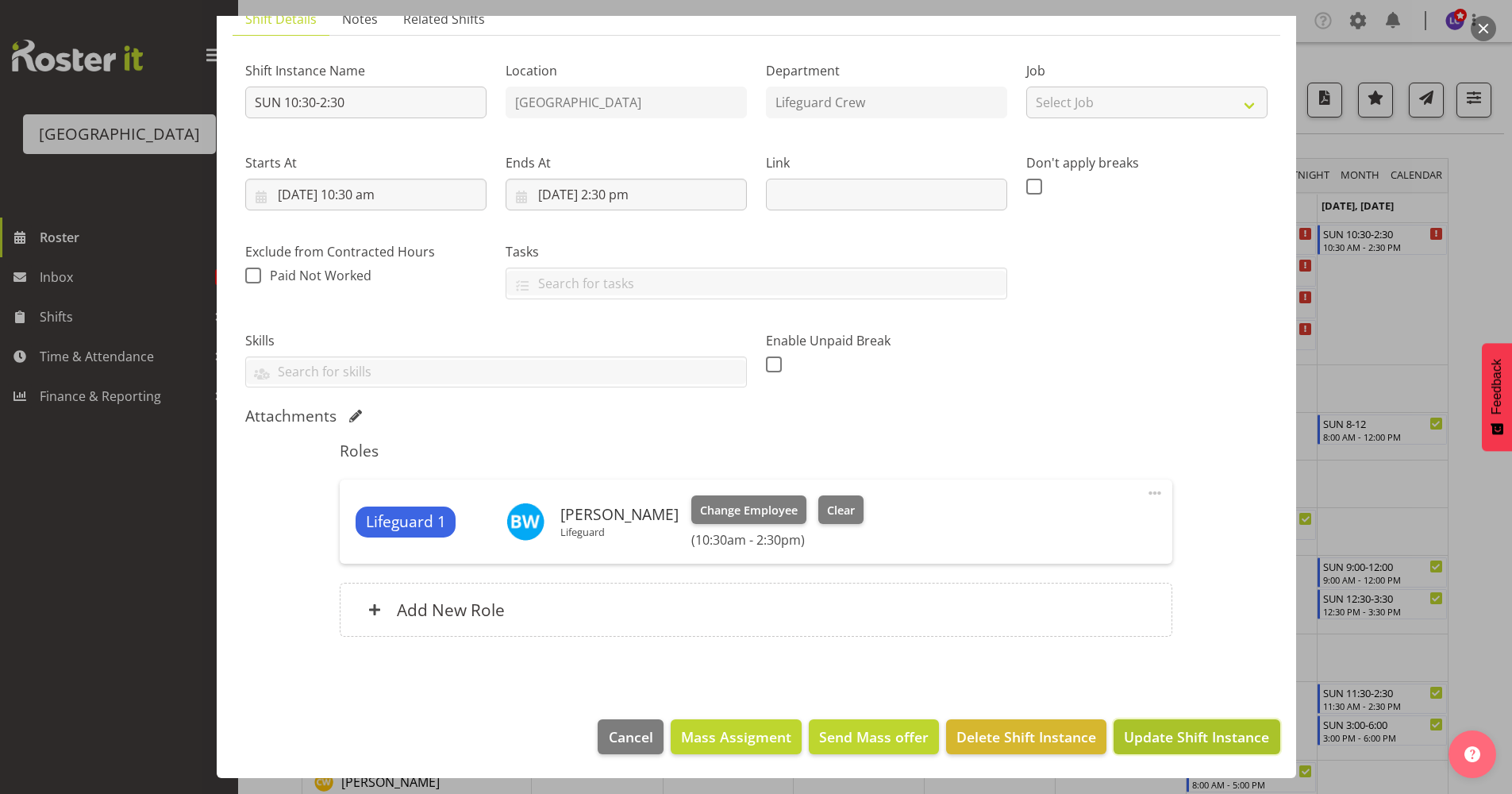
click at [1174, 727] on span "Update Shift Instance" at bounding box center [1197, 737] width 145 height 21
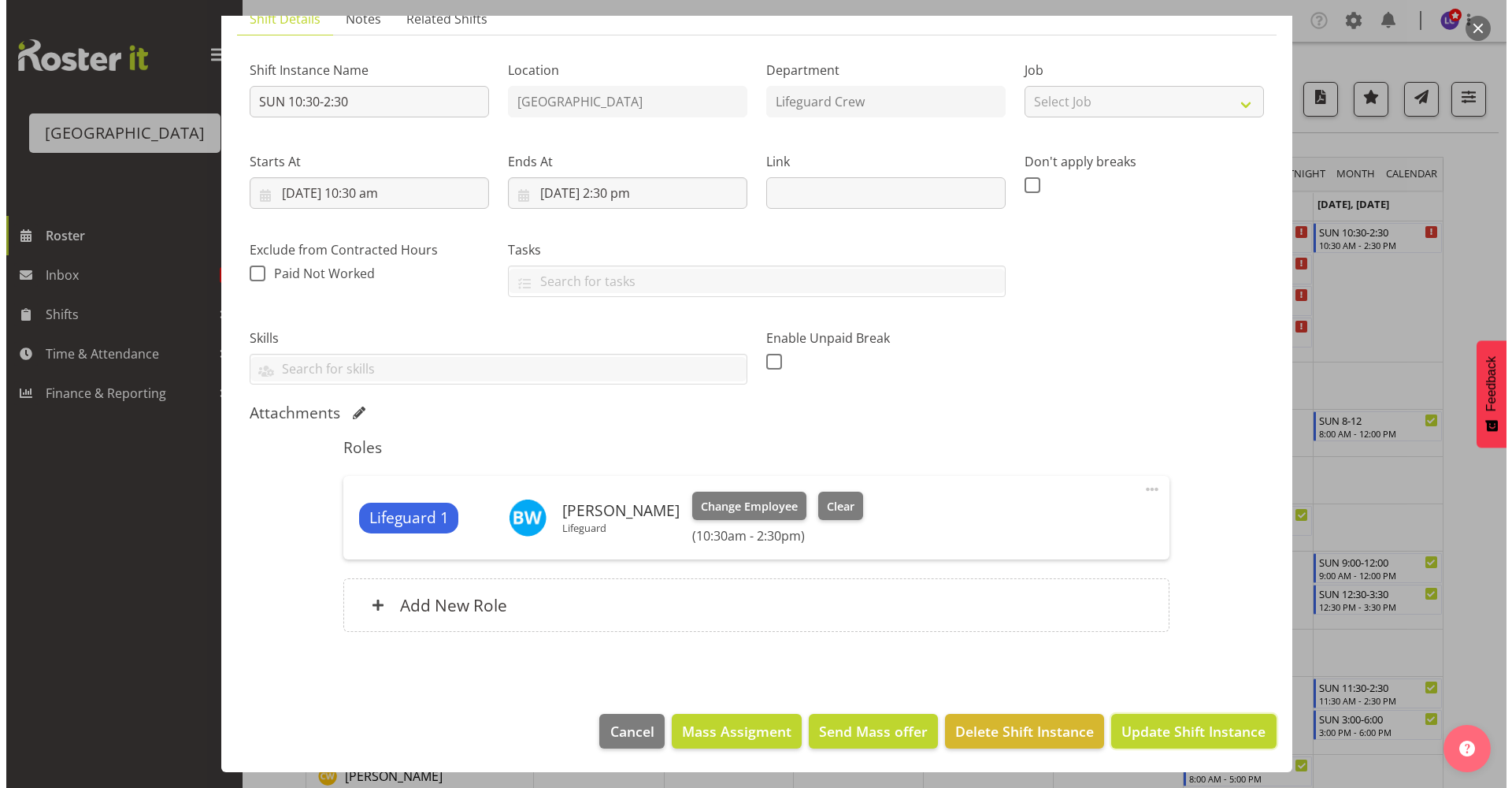
scroll to position [61, 0]
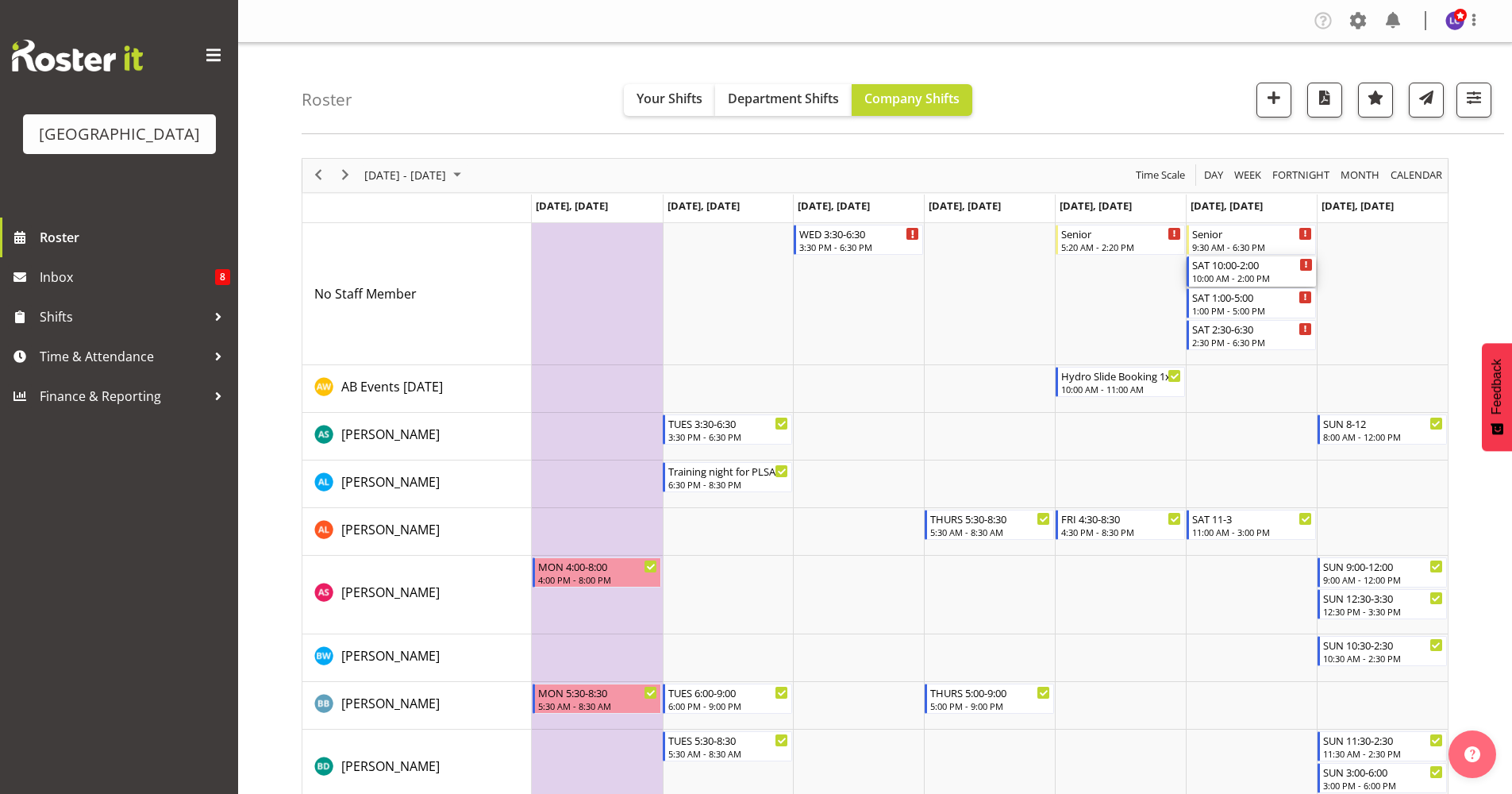
click at [1263, 265] on div "SAT 10:00-2:00" at bounding box center [1252, 264] width 120 height 16
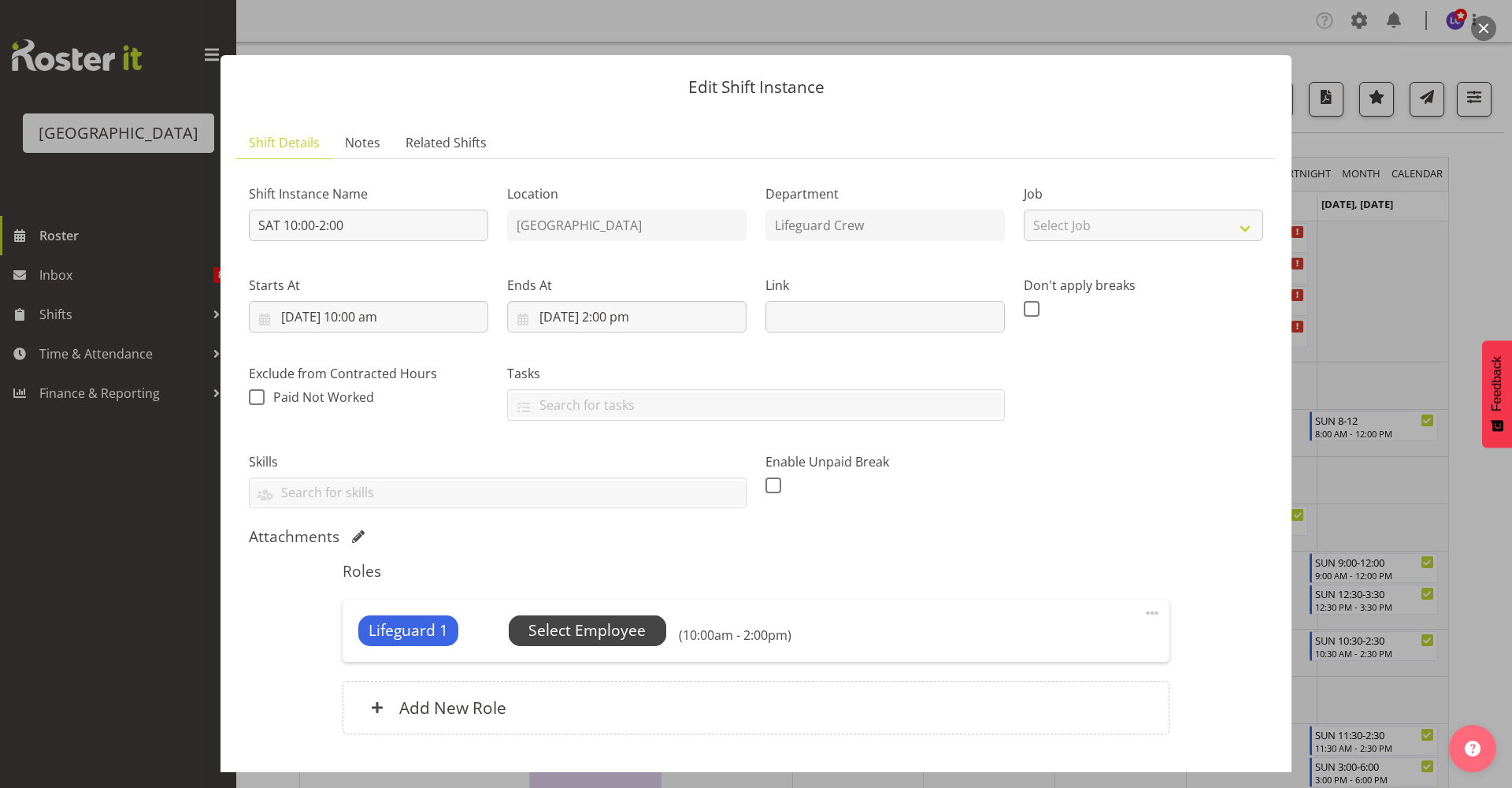
click at [609, 624] on span "Select Employee" at bounding box center [587, 630] width 117 height 22
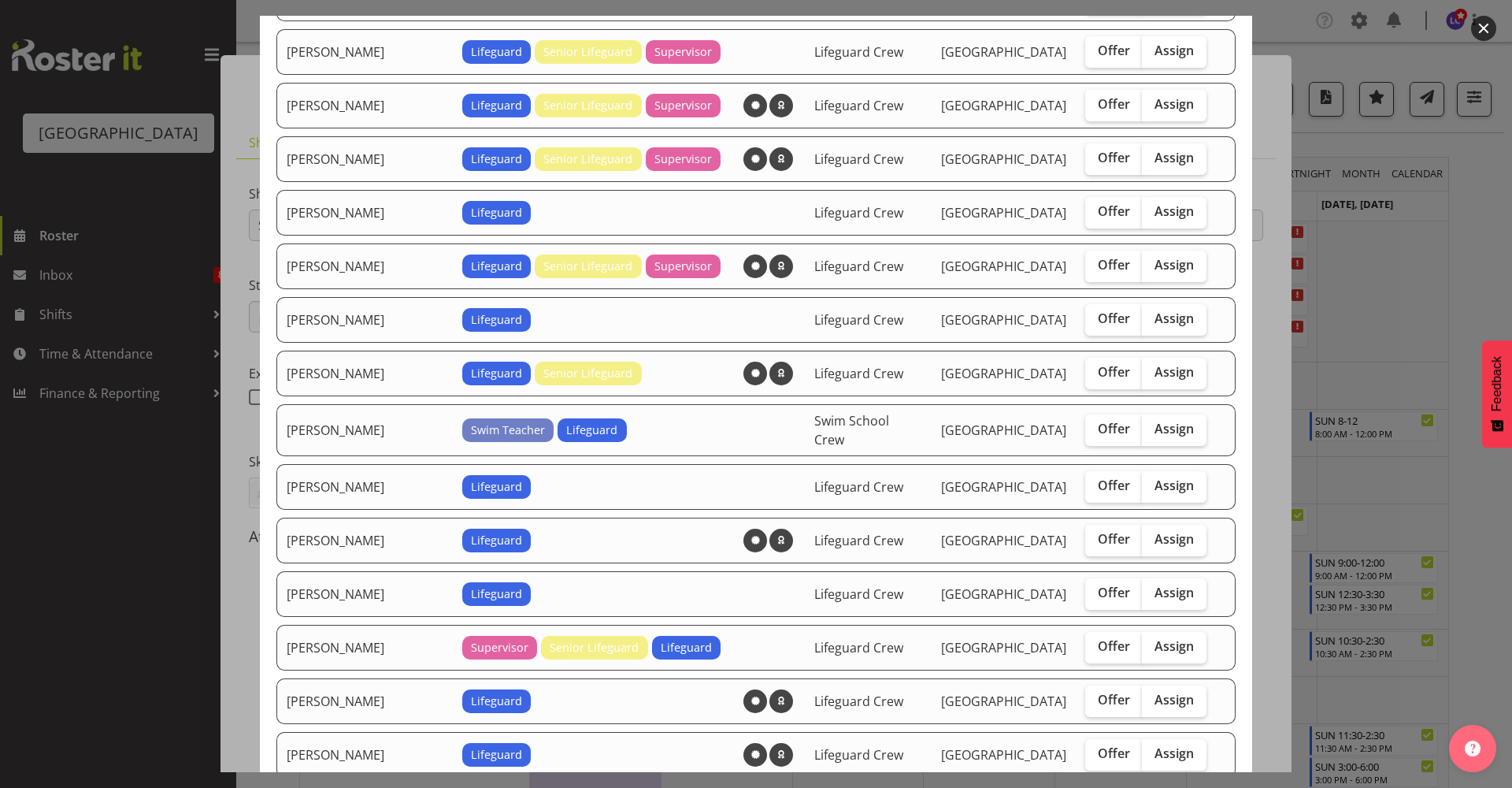
scroll to position [1316, 0]
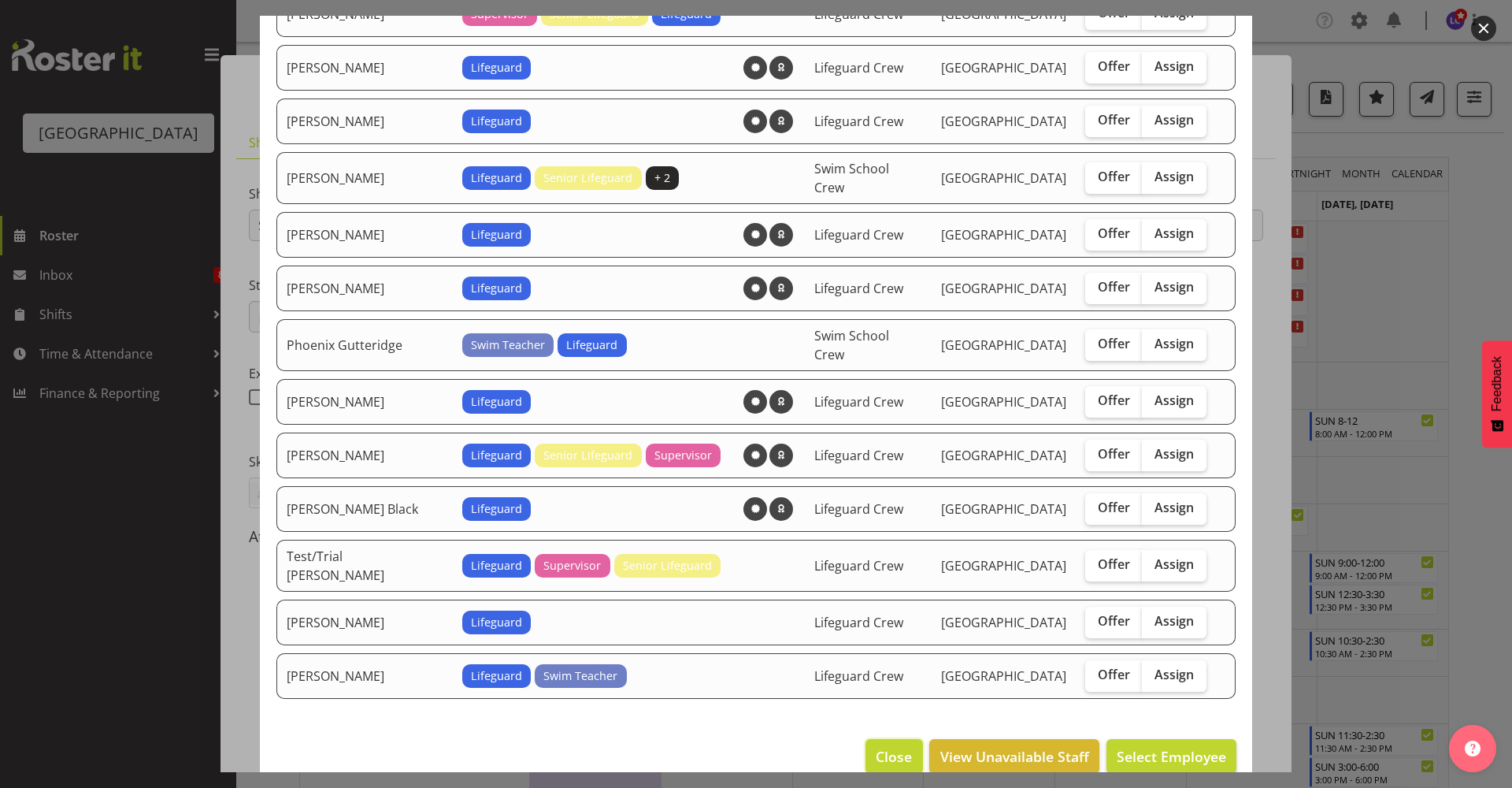
click at [876, 746] on span "Close" at bounding box center [893, 757] width 36 height 21
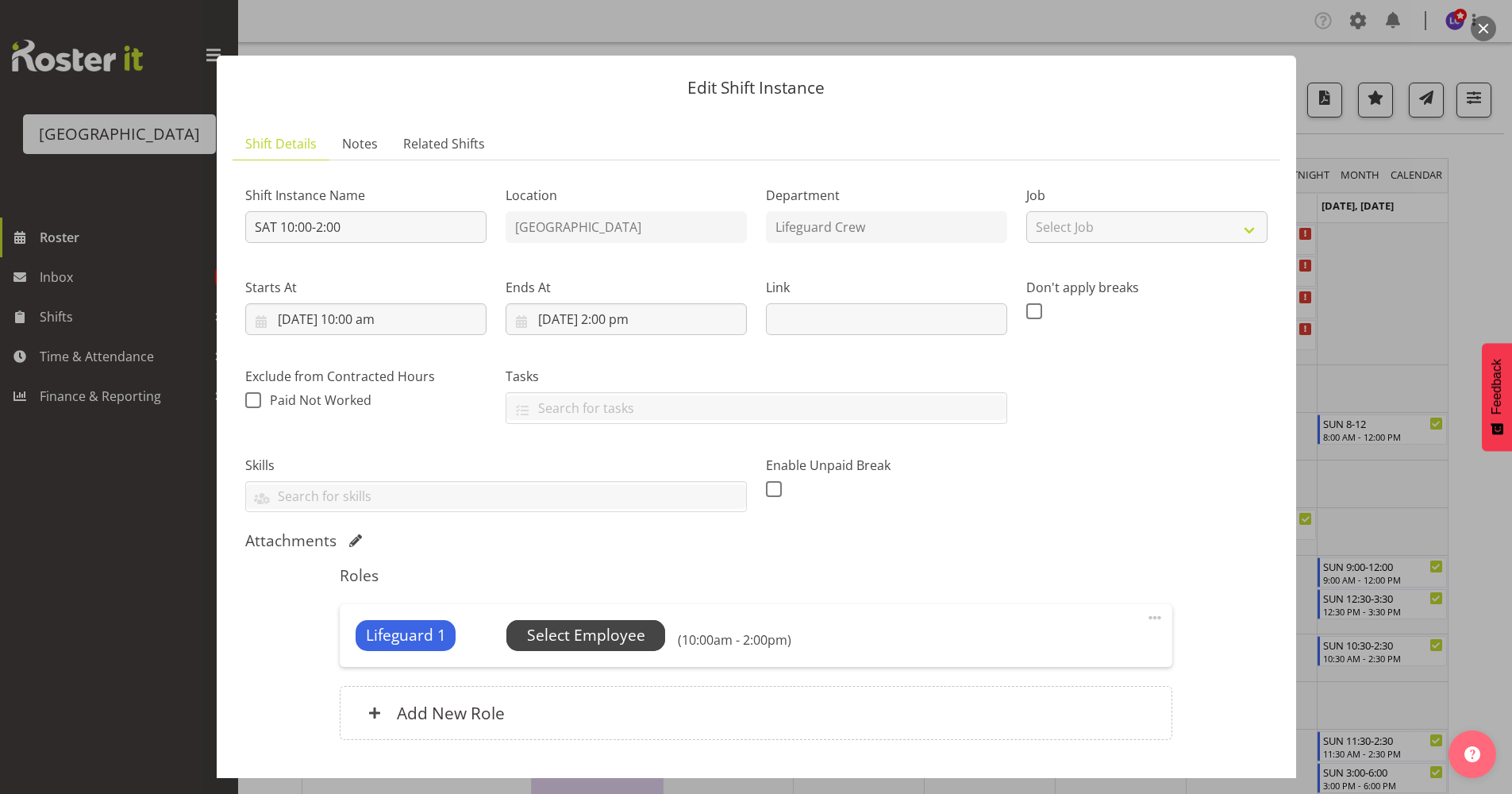
click at [617, 640] on span "Select Employee" at bounding box center [586, 635] width 118 height 23
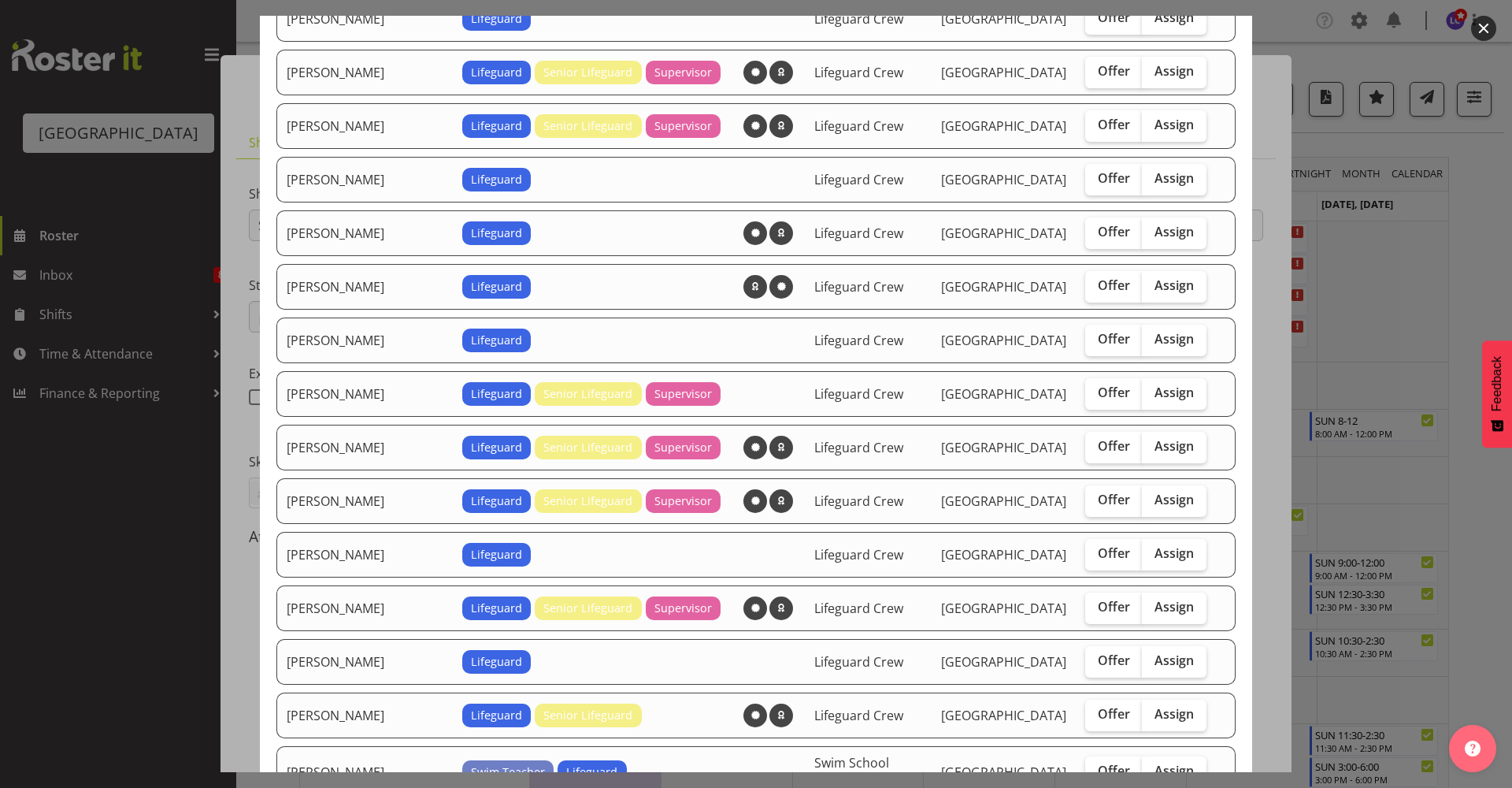
scroll to position [683, 0]
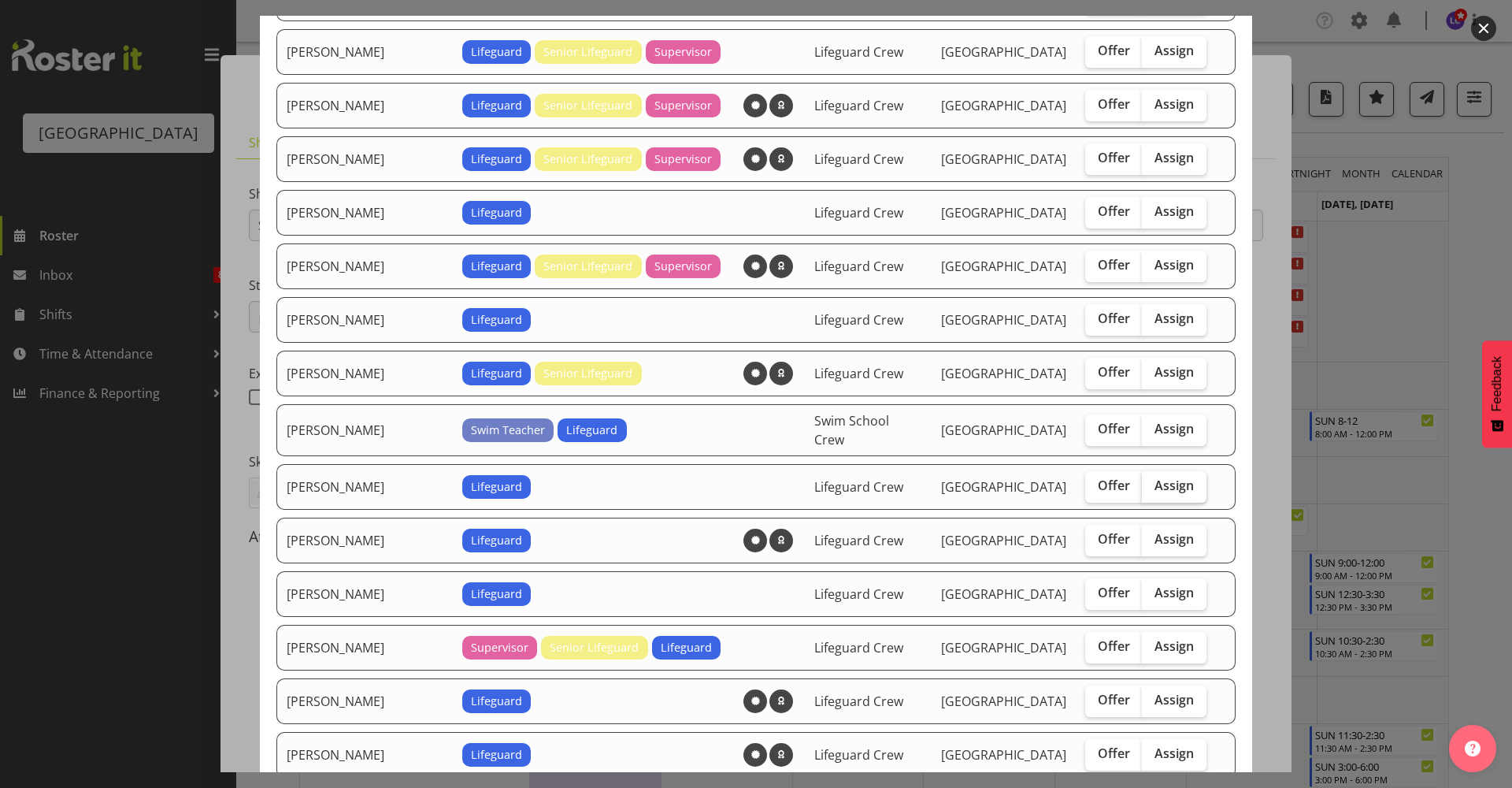
click at [1163, 480] on span "Assign" at bounding box center [1174, 486] width 39 height 16
click at [1152, 480] on input "Assign" at bounding box center [1147, 485] width 10 height 10
checkbox input "true"
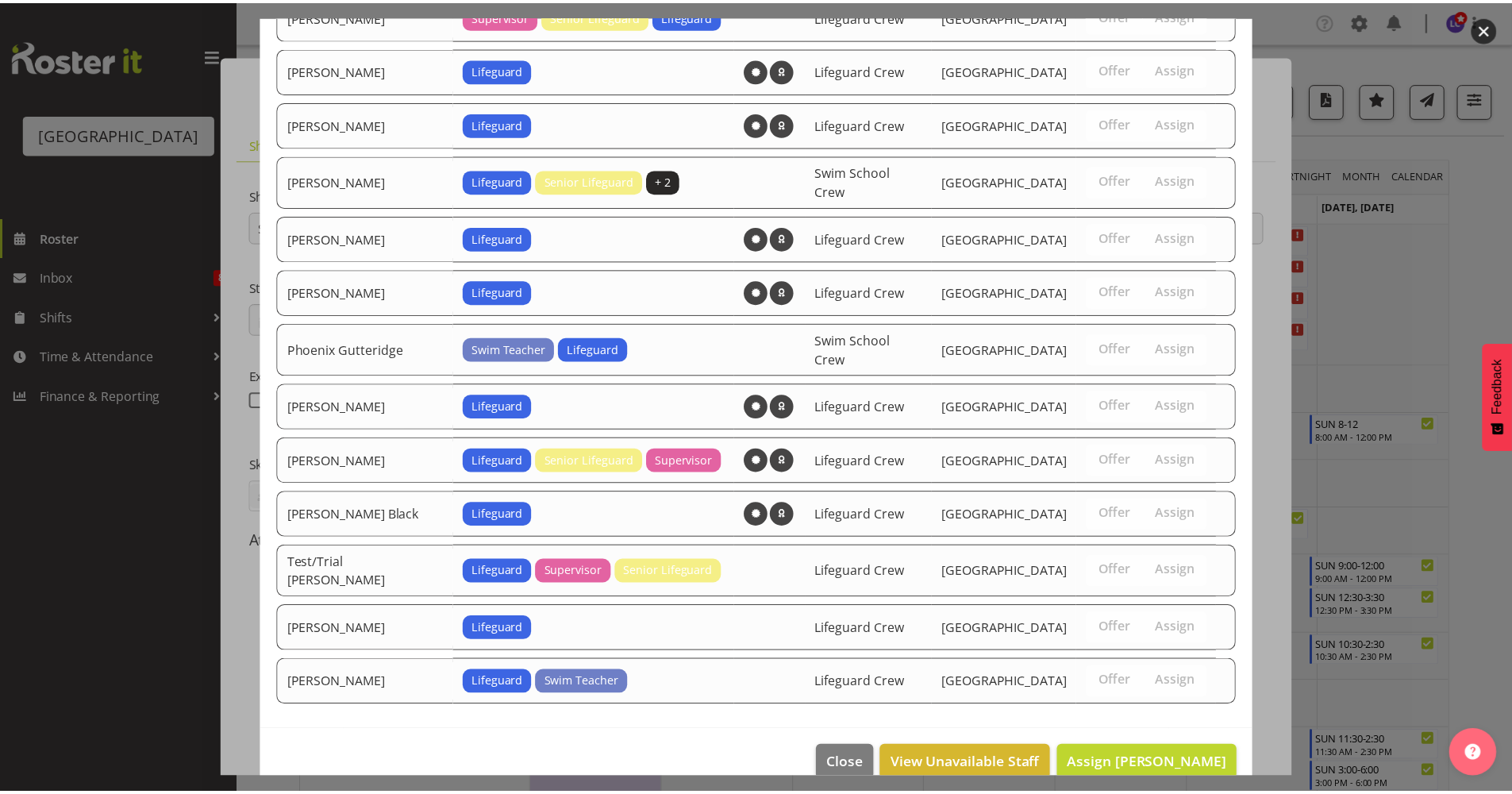
scroll to position [1326, 0]
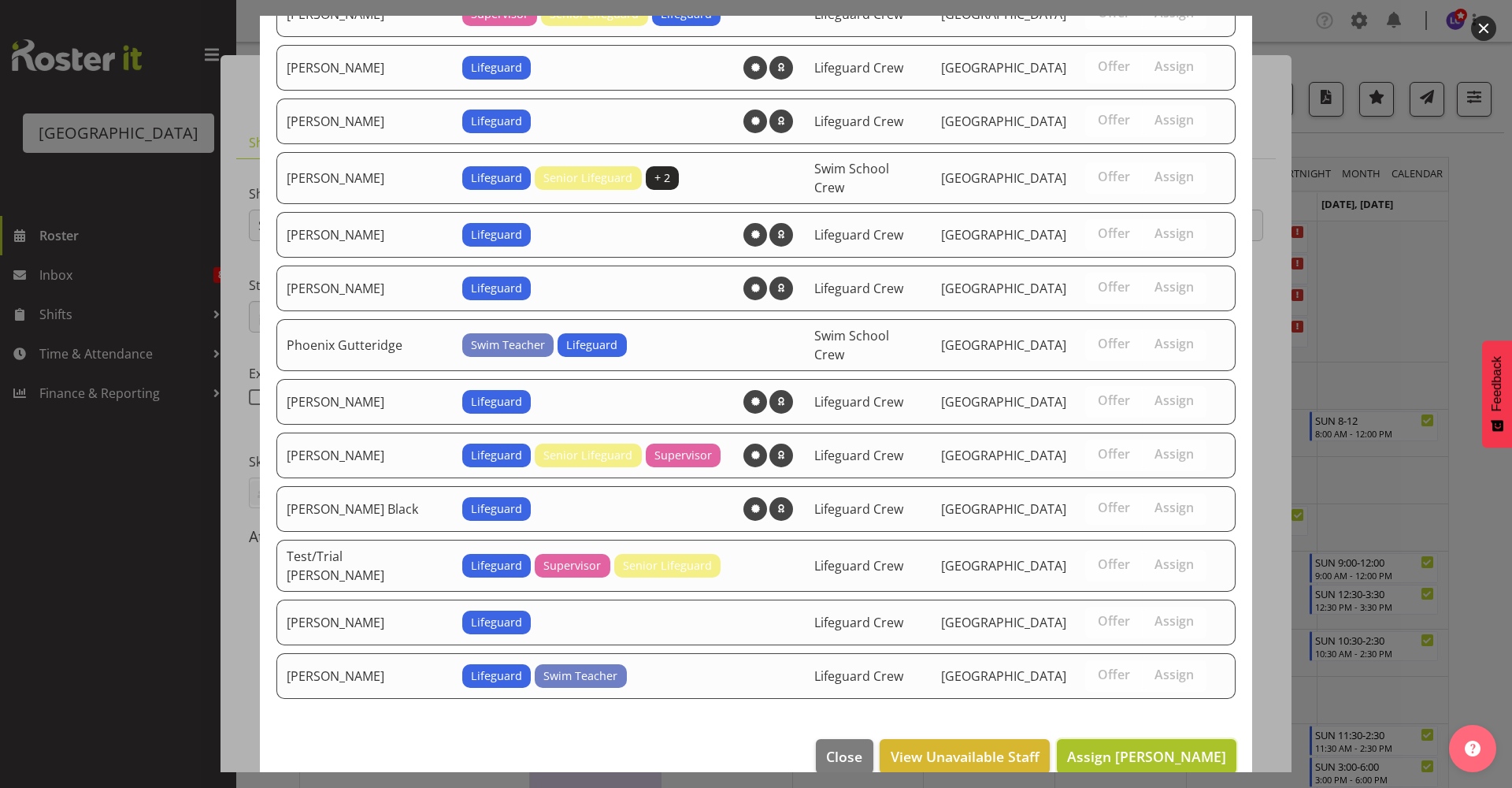
click at [1187, 747] on span "Assign Kate Meulenbroek" at bounding box center [1147, 757] width 159 height 19
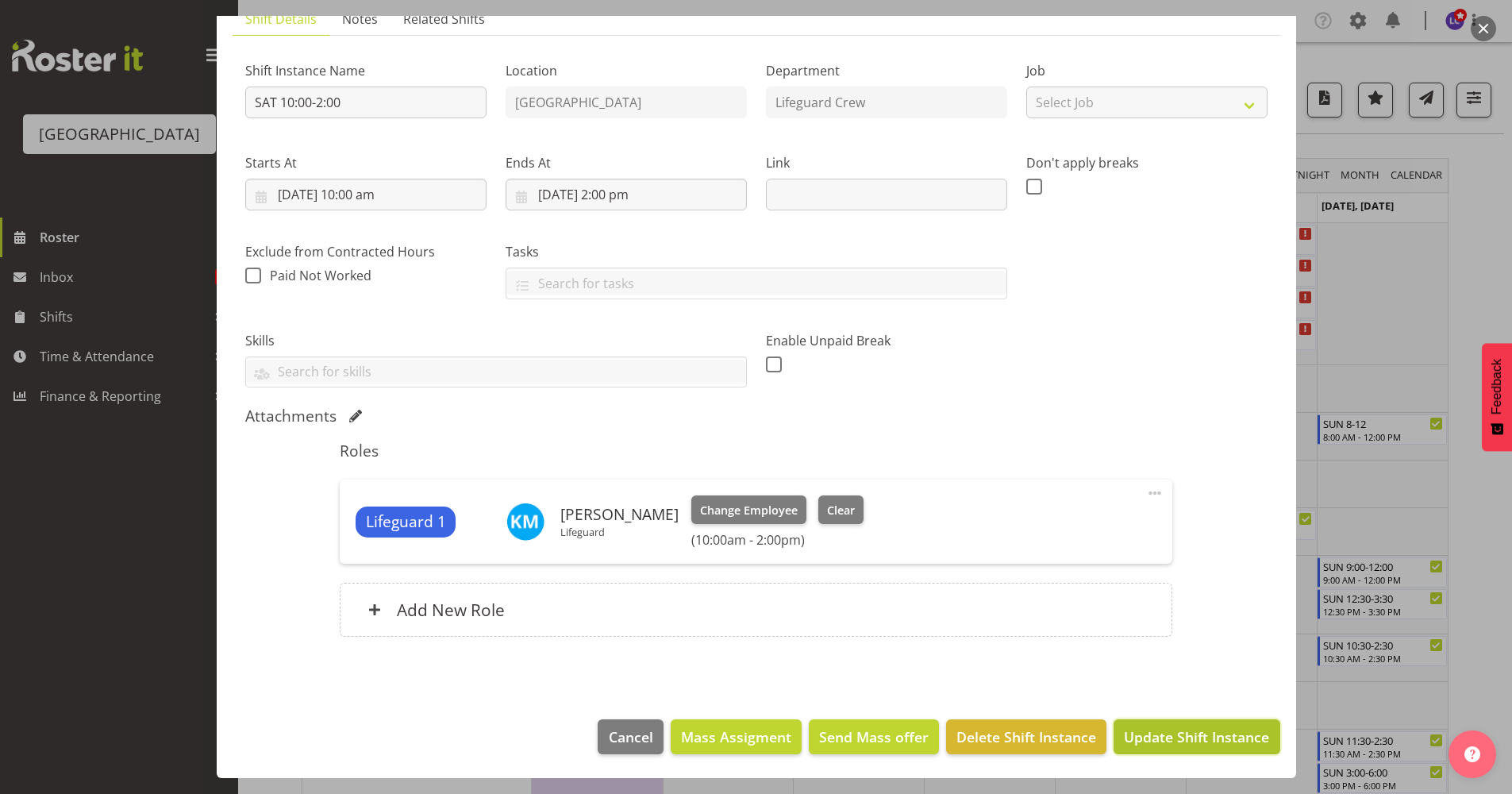
click at [1203, 745] on span "Update Shift Instance" at bounding box center [1197, 737] width 145 height 21
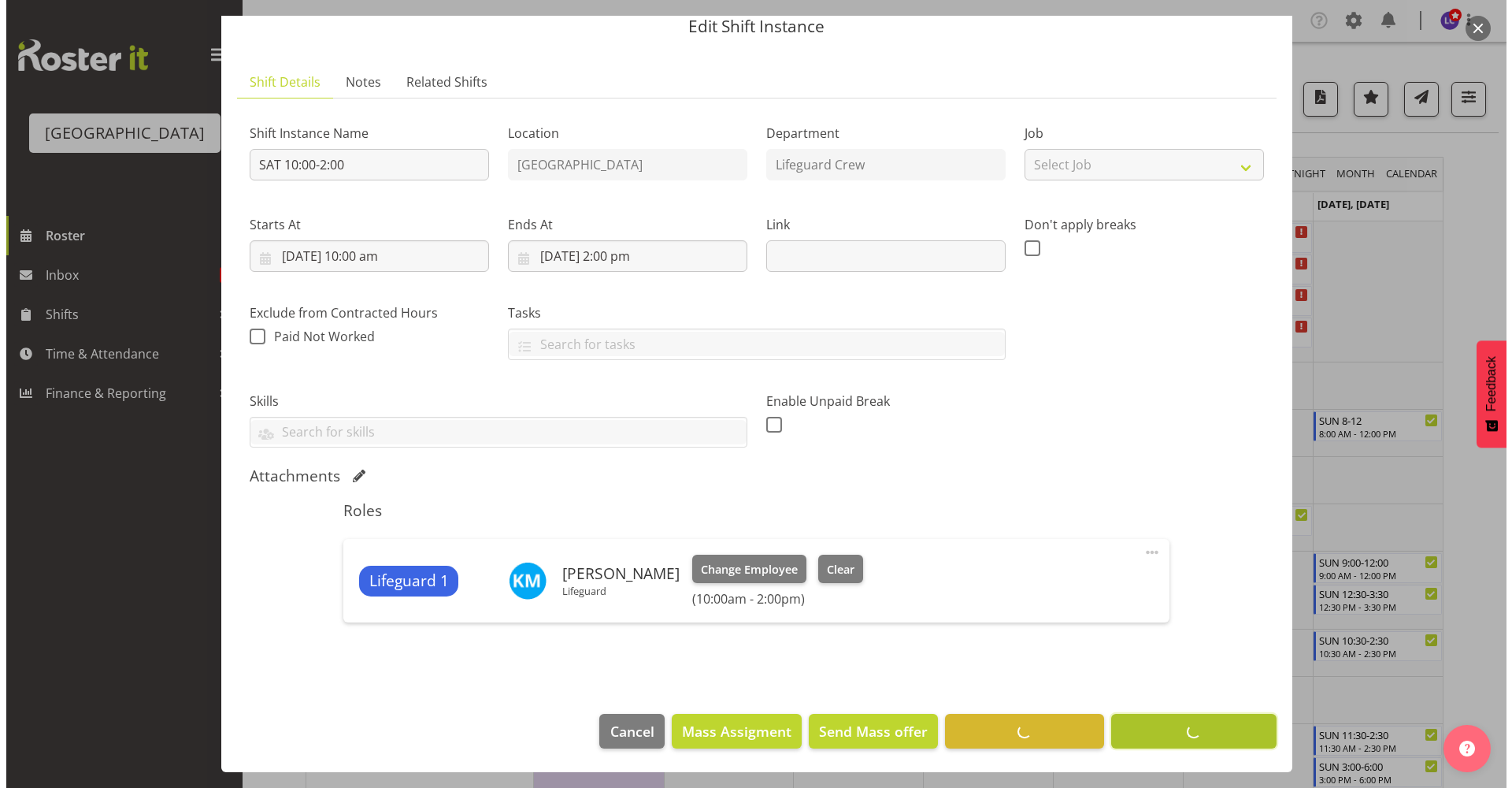
scroll to position [61, 0]
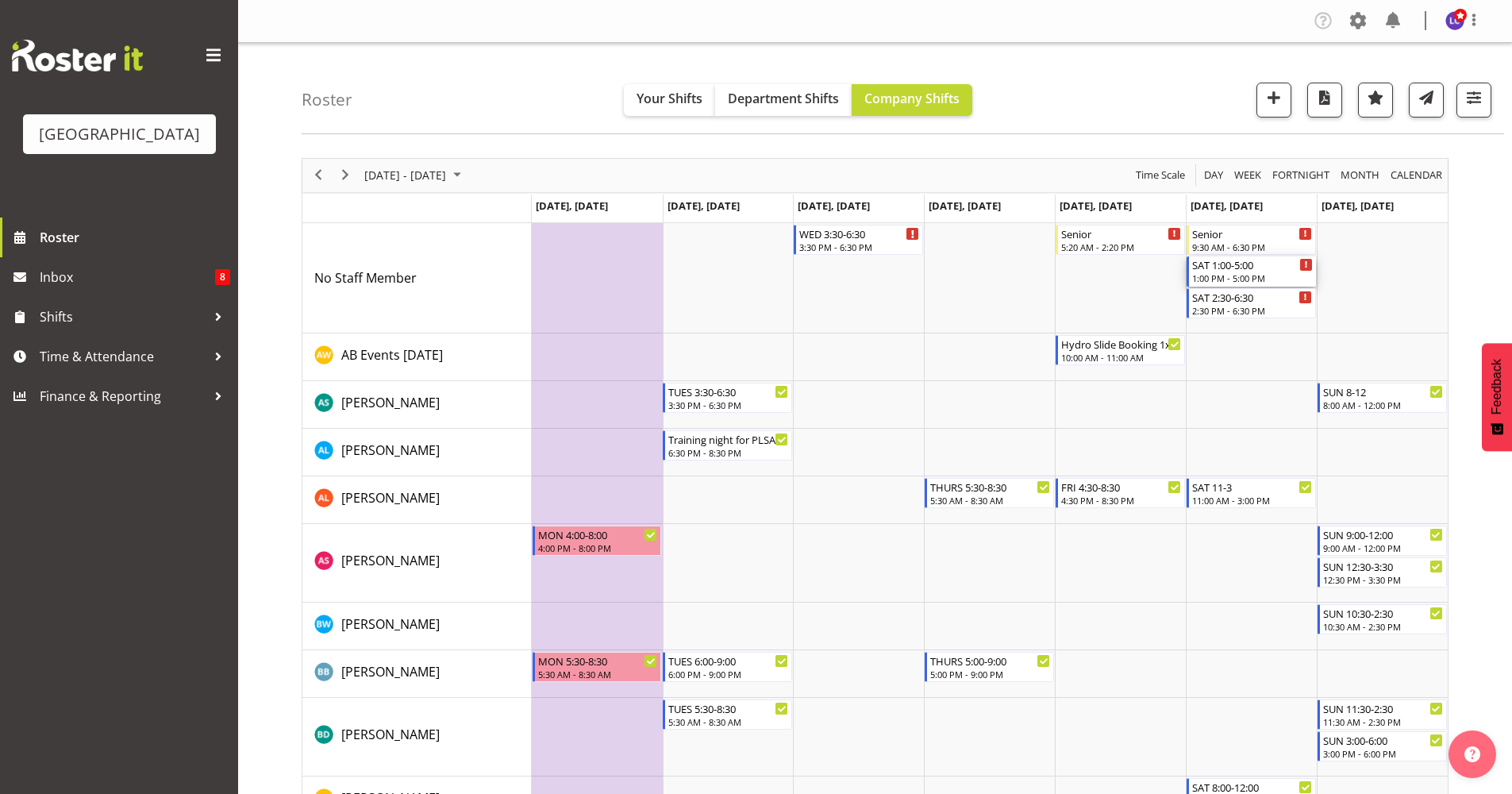
click at [1229, 258] on div "SAT 1:00-5:00" at bounding box center [1252, 264] width 120 height 16
click at [0, 0] on div at bounding box center [0, 0] width 0 height 0
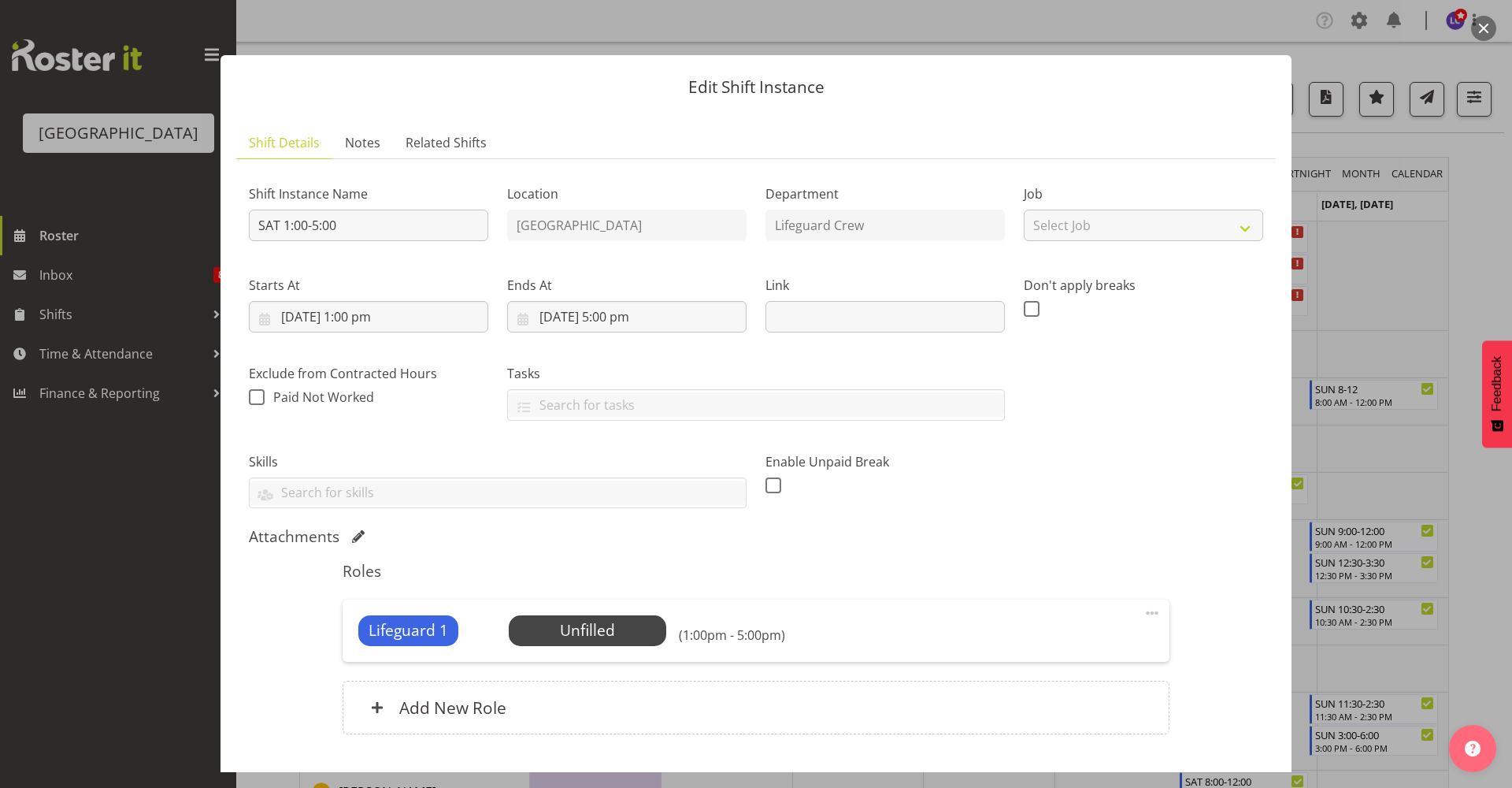
click at [587, 604] on div "Lifeguard 1 Unfilled Select Employee (1:00pm - 5:00pm) Edit Cover Role Delete" at bounding box center [755, 630] width 826 height 62
click at [598, 653] on div "Lifeguard 1 Unfilled Select Employee (1:00pm - 5:00pm) Edit Cover Role Delete" at bounding box center [755, 630] width 826 height 62
click at [601, 660] on div "Lifeguard 1 Unfilled Select Employee (1:00pm - 5:00pm) Edit Cover Role Delete" at bounding box center [755, 630] width 826 height 62
click at [598, 651] on div "Lifeguard 1 Unfilled Select Employee (1:00pm - 5:00pm) Edit Cover Role Delete" at bounding box center [755, 630] width 826 height 62
click at [599, 639] on span "Select Employee" at bounding box center [587, 630] width 117 height 22
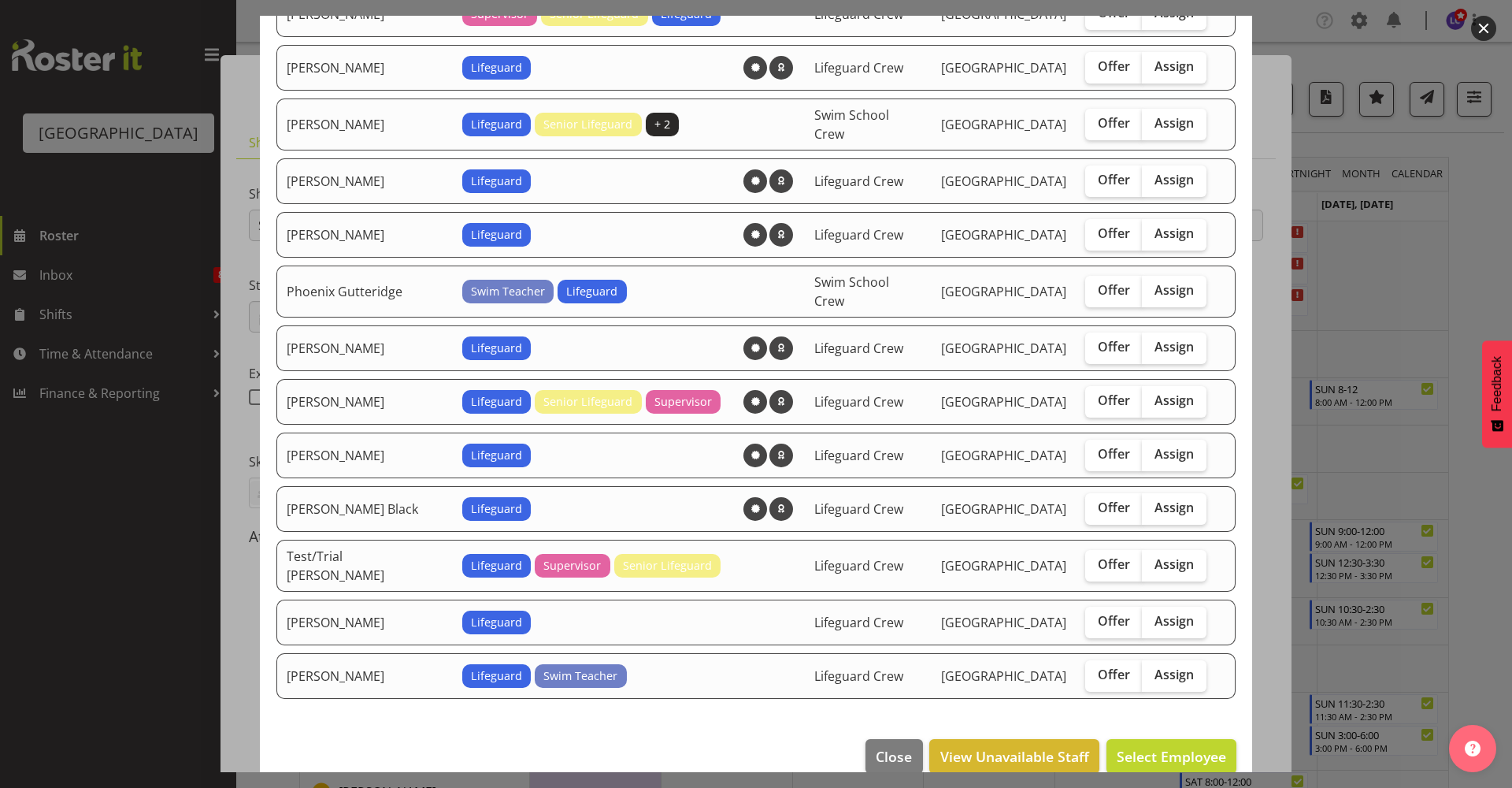
scroll to position [922, 0]
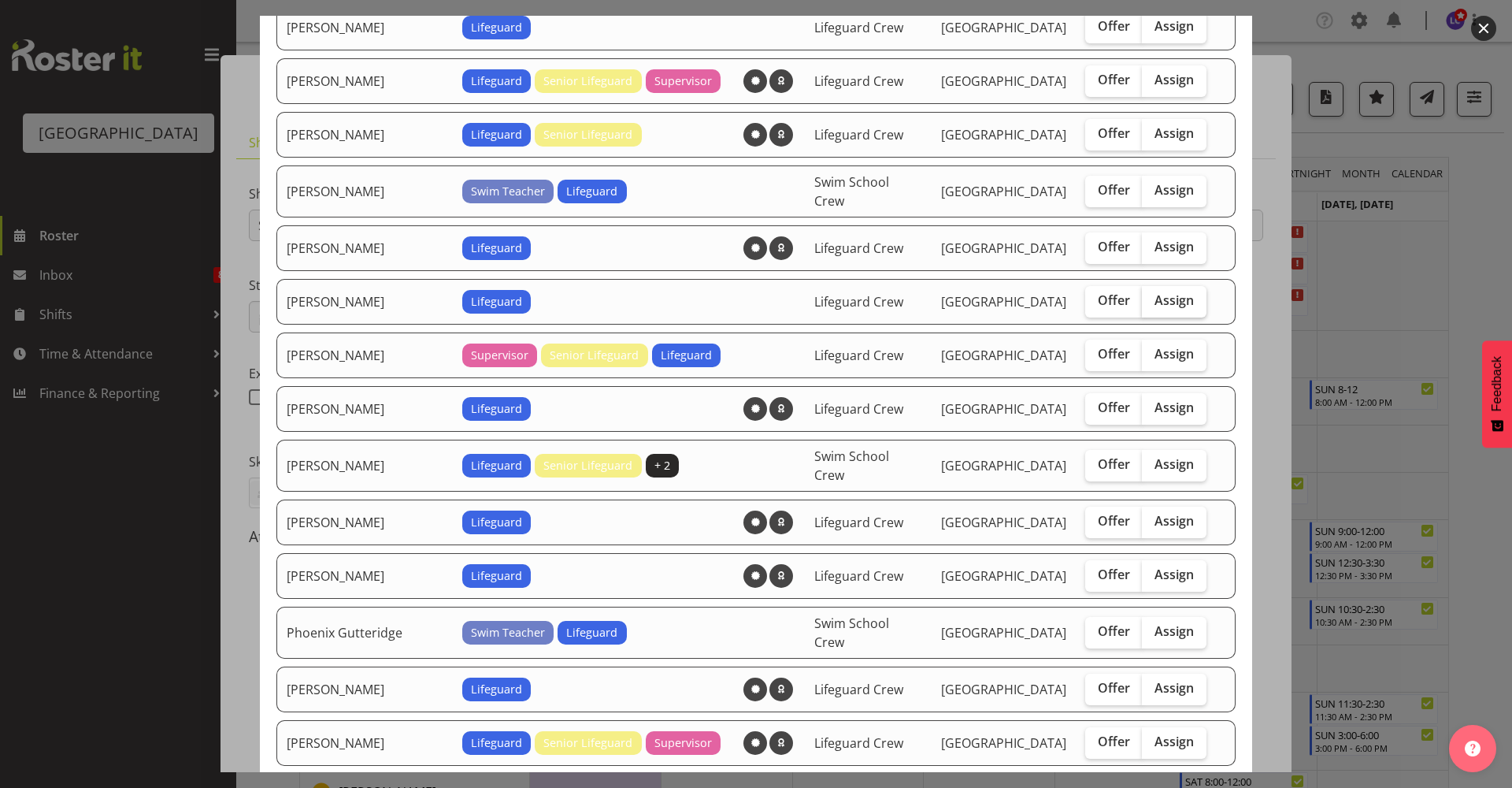
click at [1178, 306] on label "Assign" at bounding box center [1174, 301] width 65 height 31
click at [1152, 305] on input "Assign" at bounding box center [1147, 301] width 10 height 10
checkbox input "true"
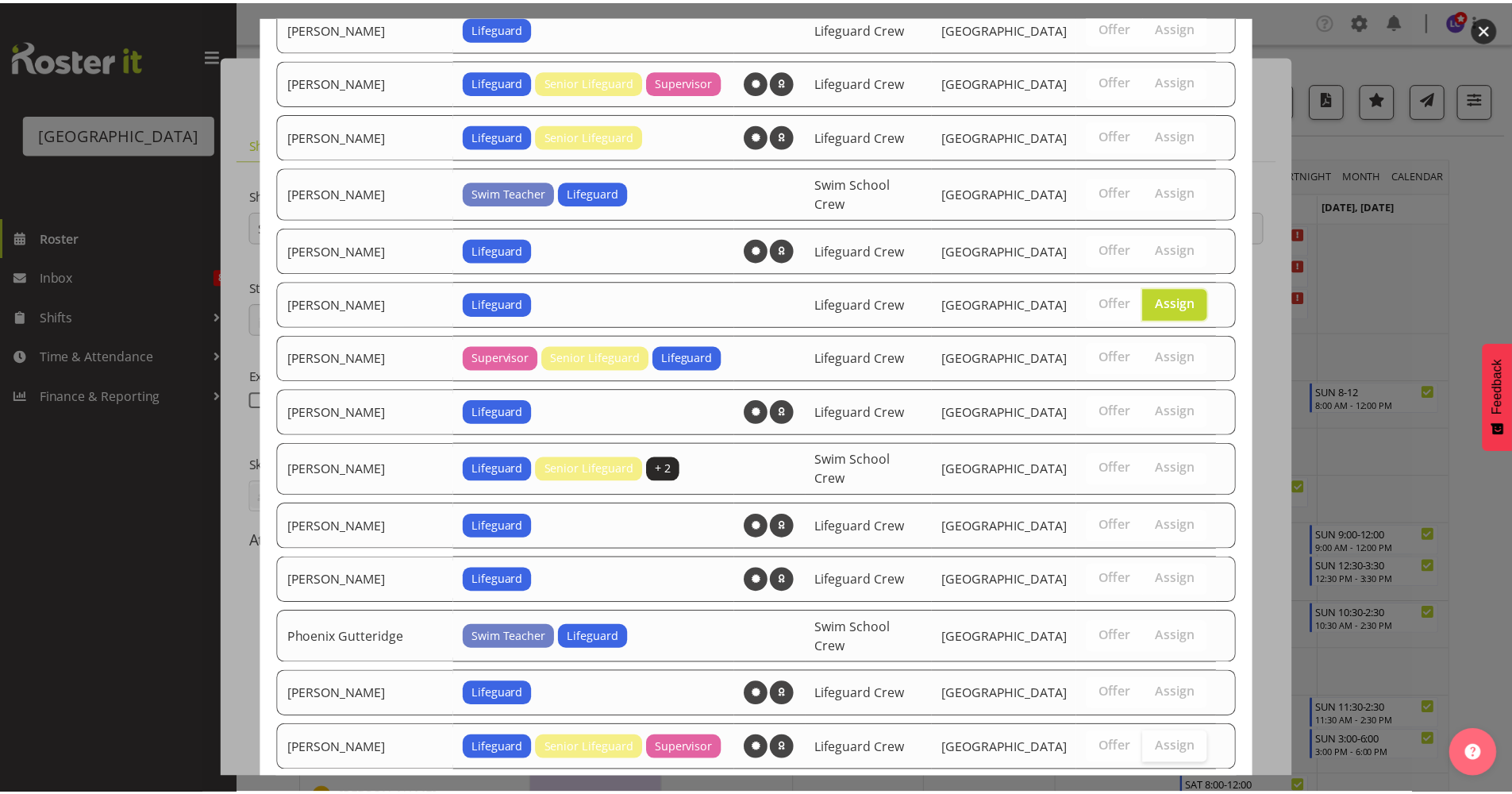
scroll to position [1272, 0]
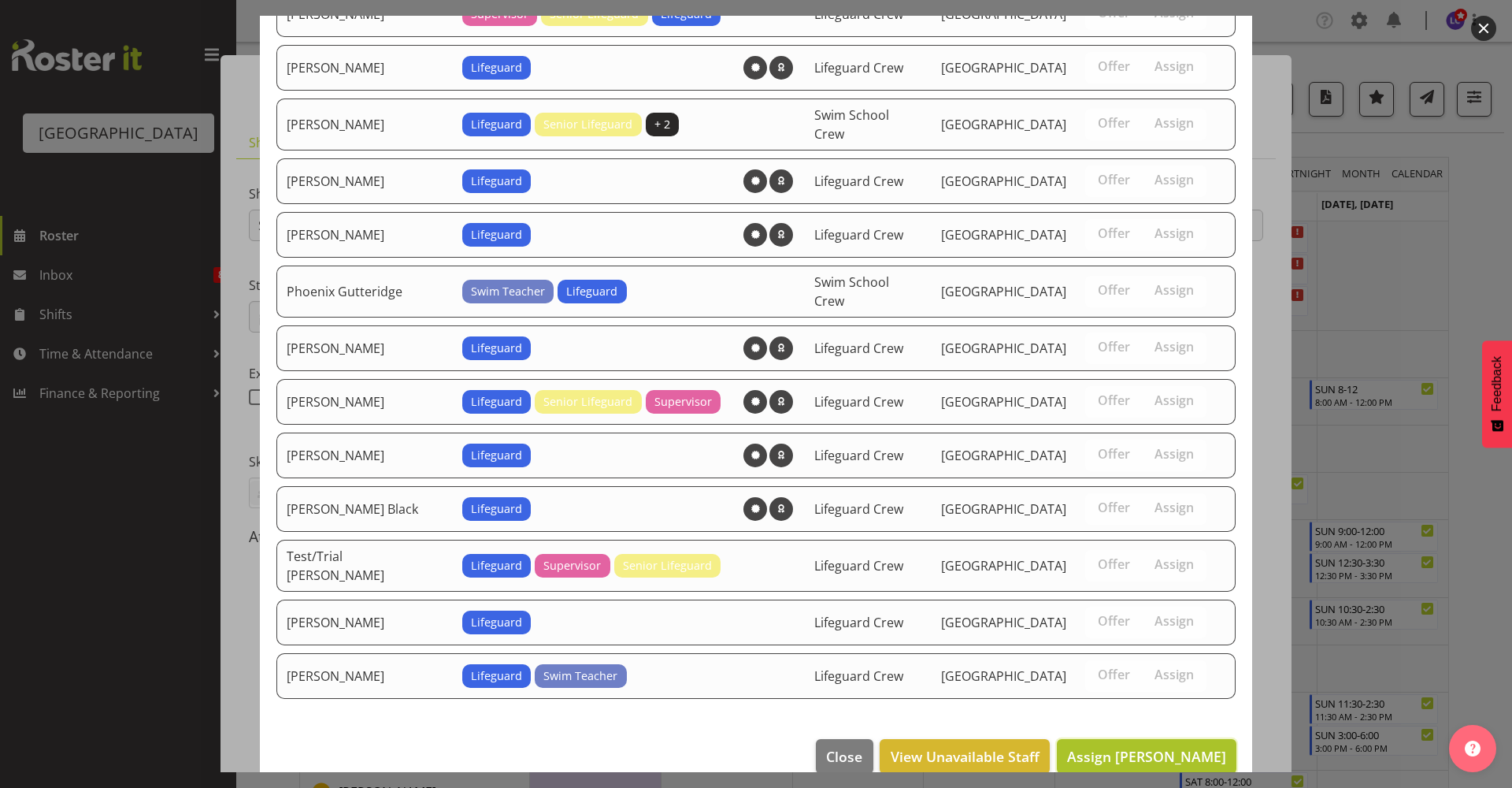
click at [1143, 747] on span "Assign Lachie Shepherd" at bounding box center [1147, 757] width 159 height 19
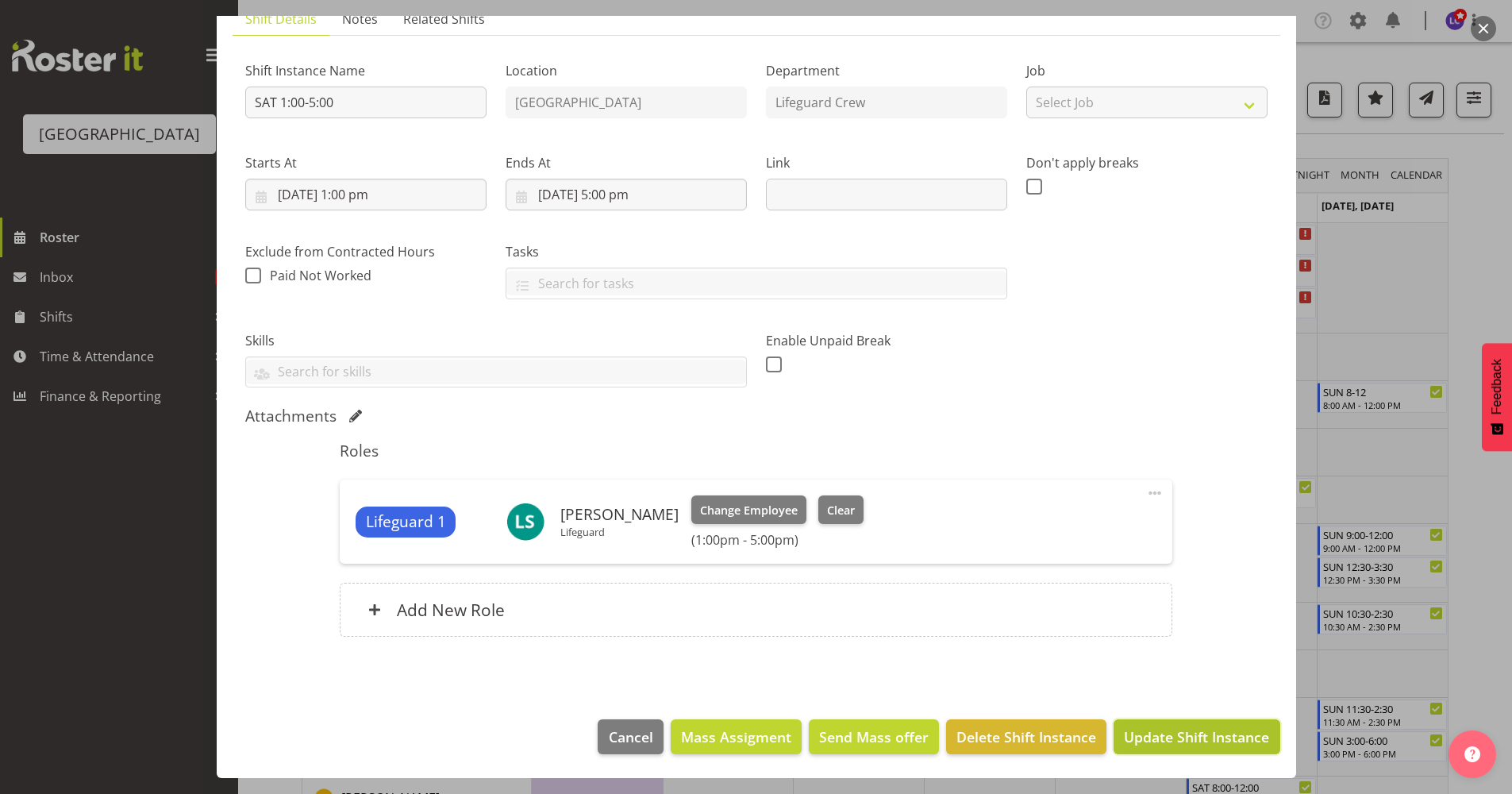
click at [1216, 750] on button "Update Shift Instance" at bounding box center [1196, 736] width 166 height 35
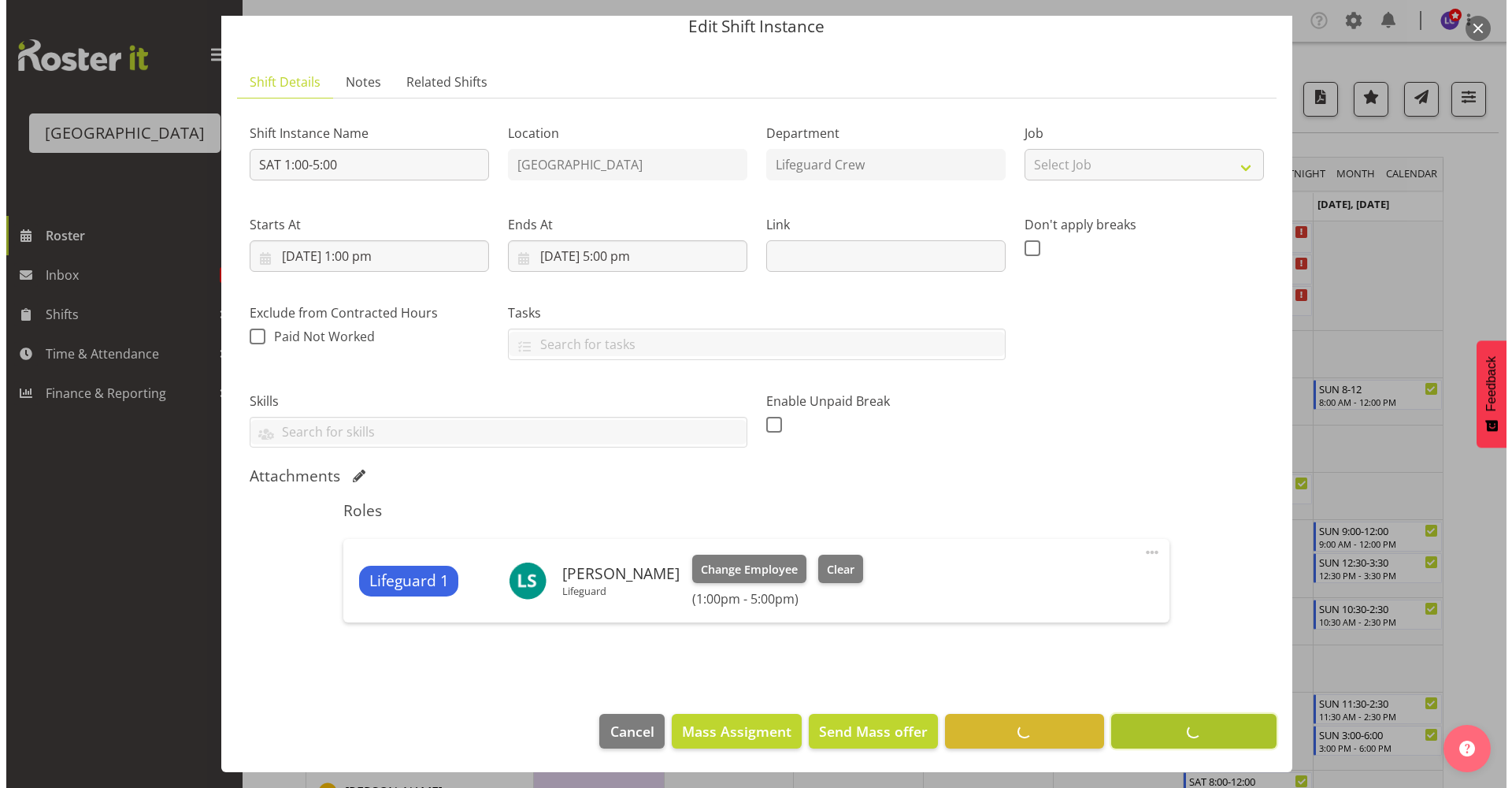
scroll to position [61, 0]
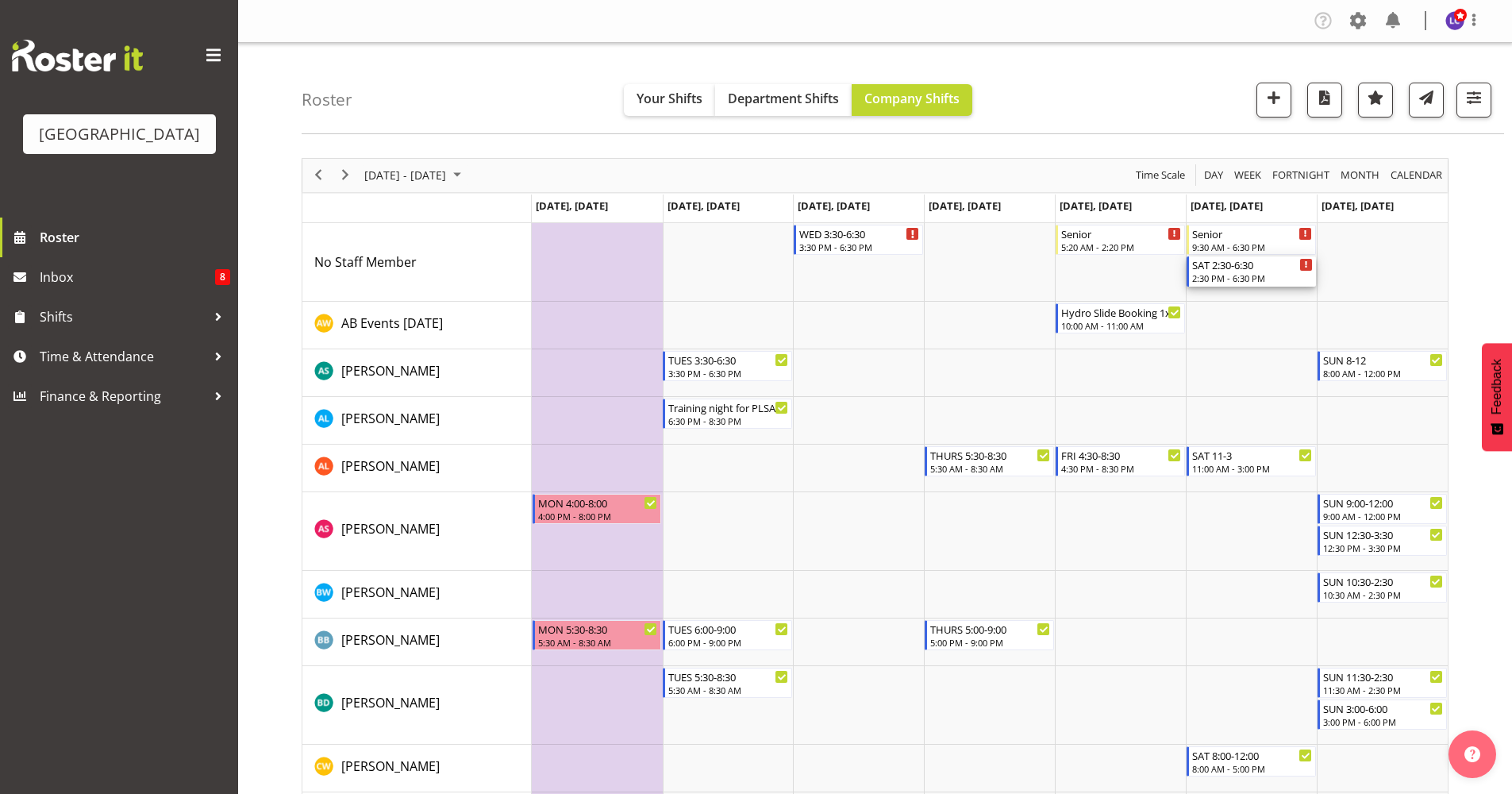
click at [1260, 274] on div "2:30 PM - 6:30 PM" at bounding box center [1252, 278] width 120 height 13
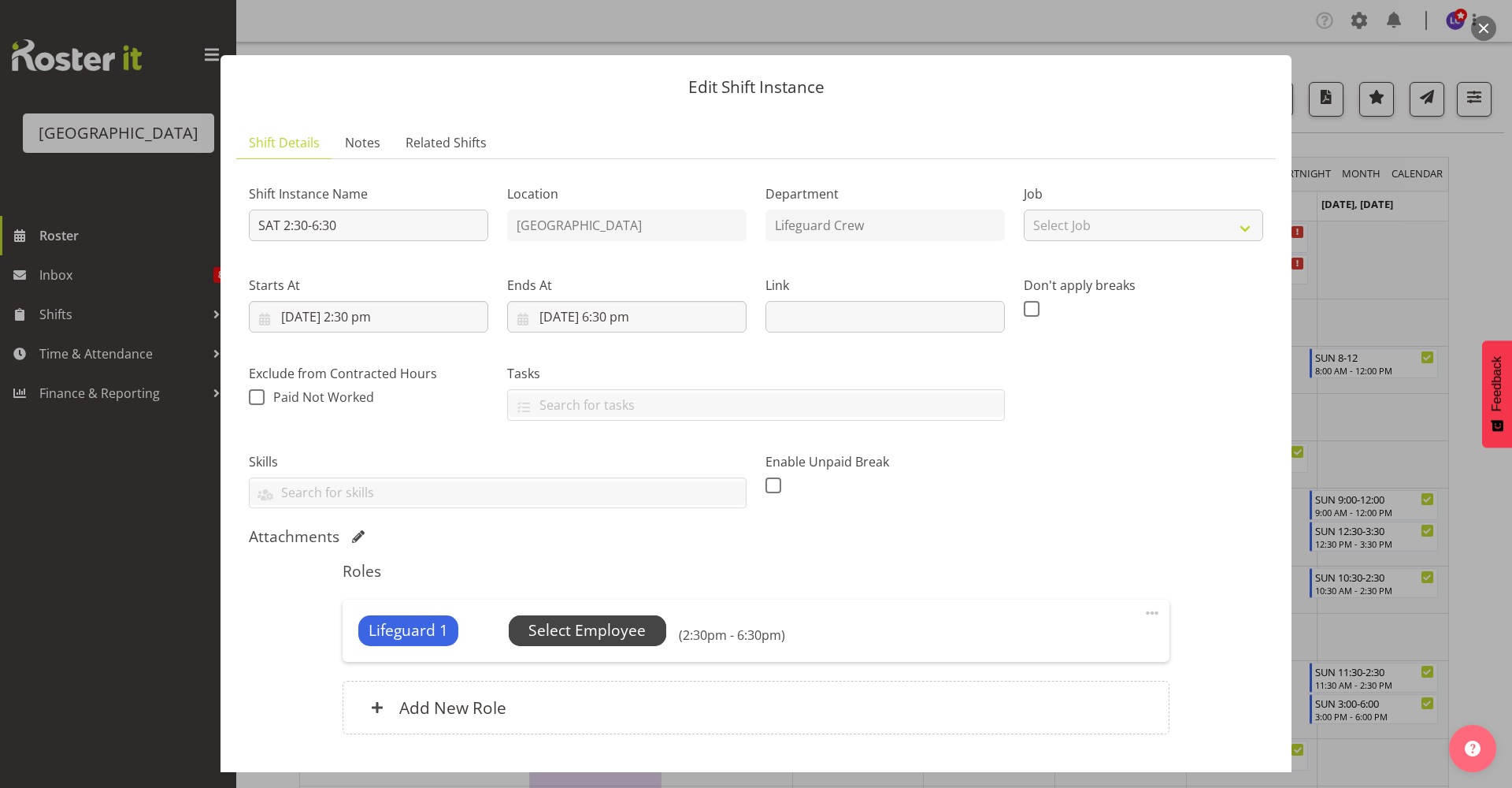
click at [615, 627] on span "Select Employee" at bounding box center [587, 630] width 117 height 22
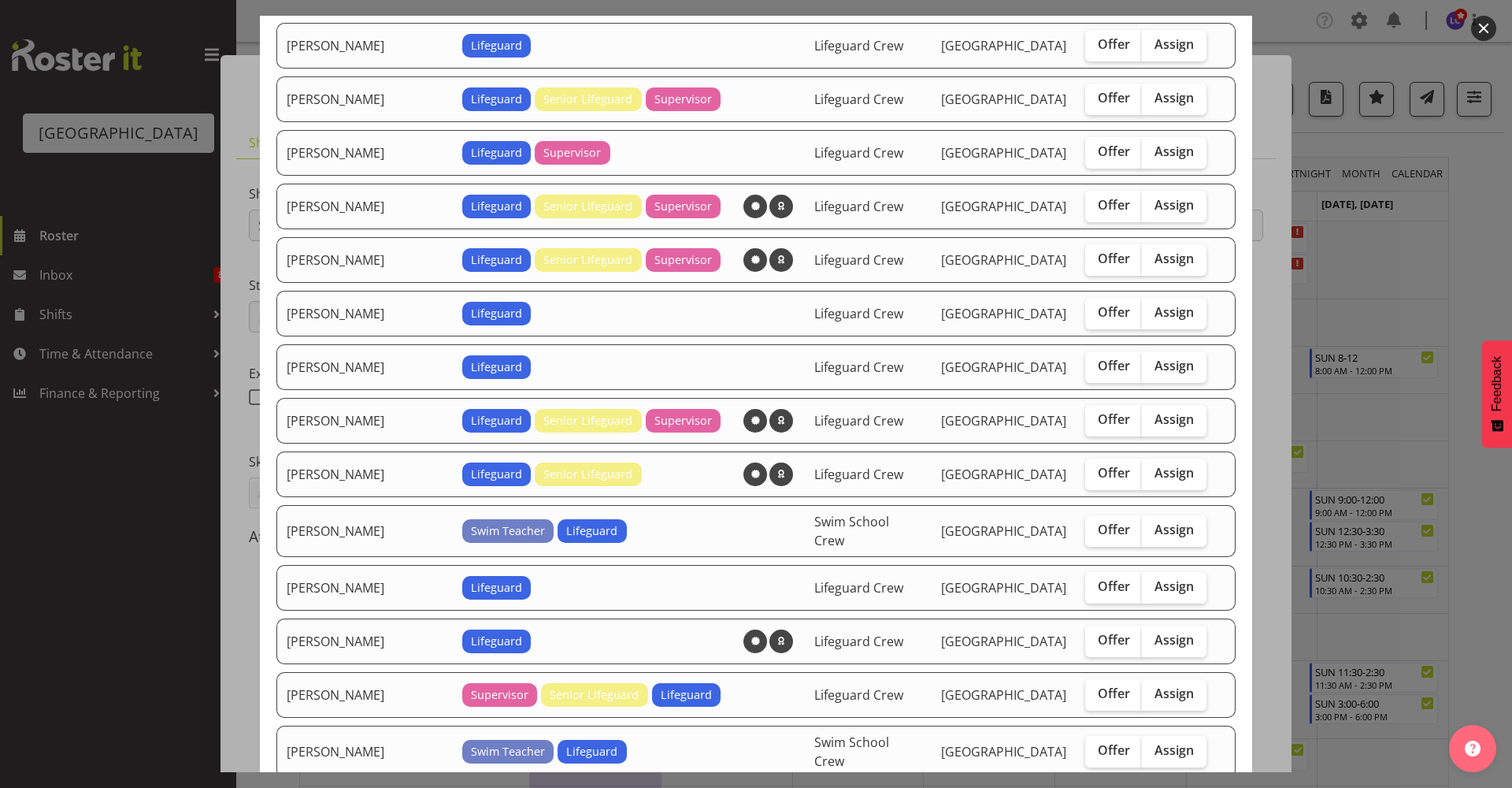
scroll to position [683, 0]
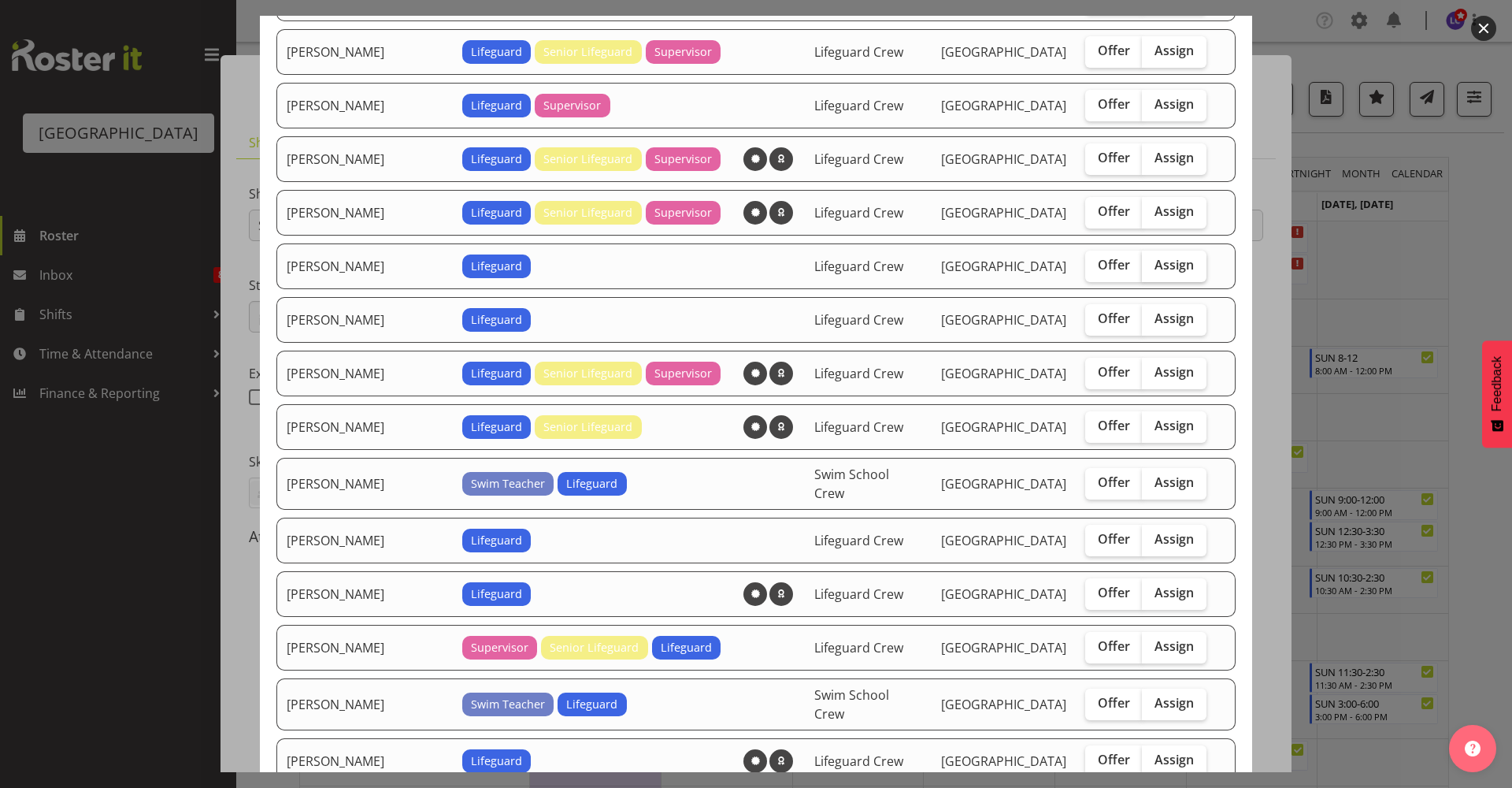
click at [1175, 272] on label "Assign" at bounding box center [1174, 266] width 65 height 31
click at [1152, 270] on input "Assign" at bounding box center [1147, 265] width 10 height 10
checkbox input "true"
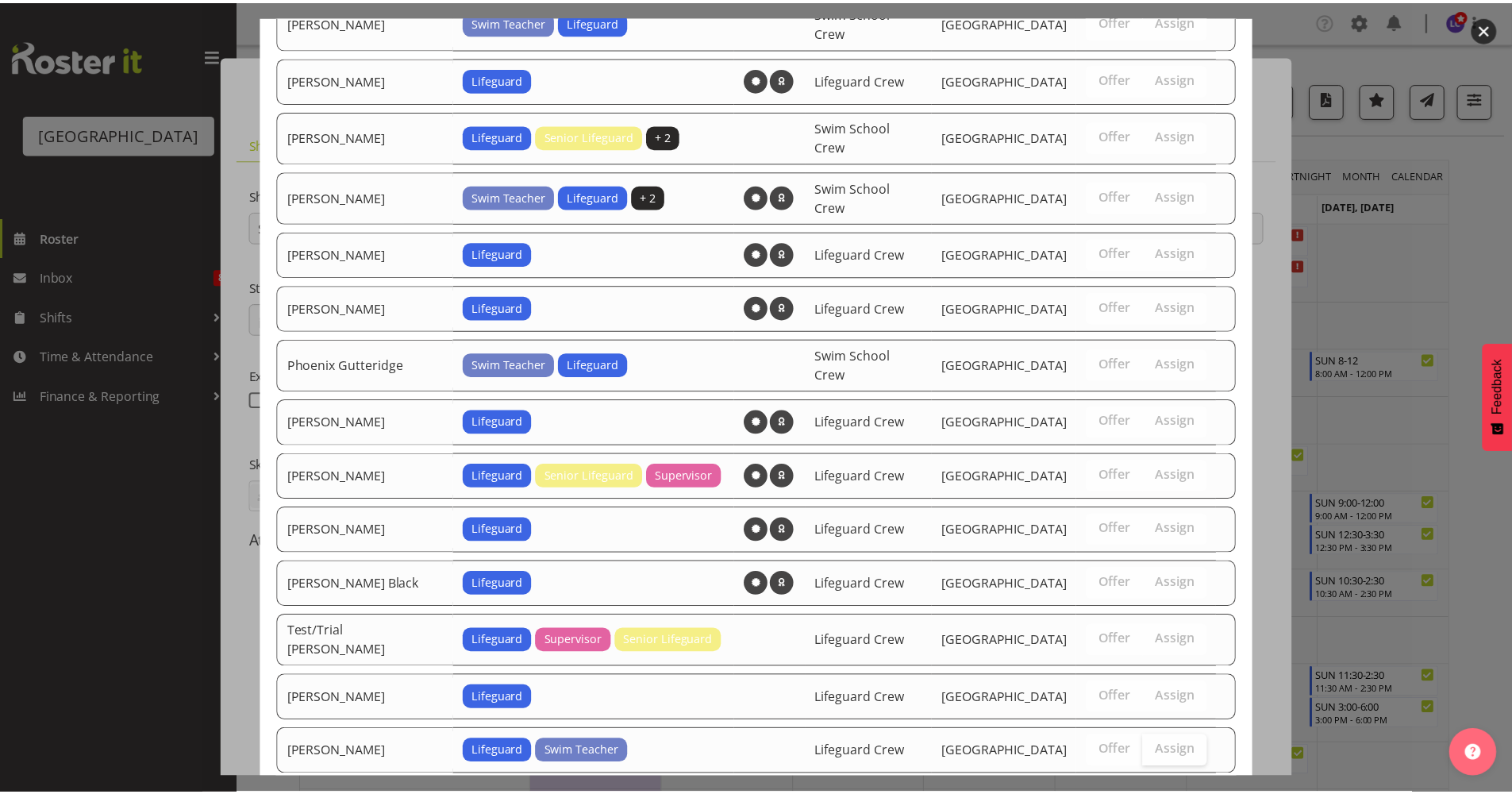
scroll to position [1435, 0]
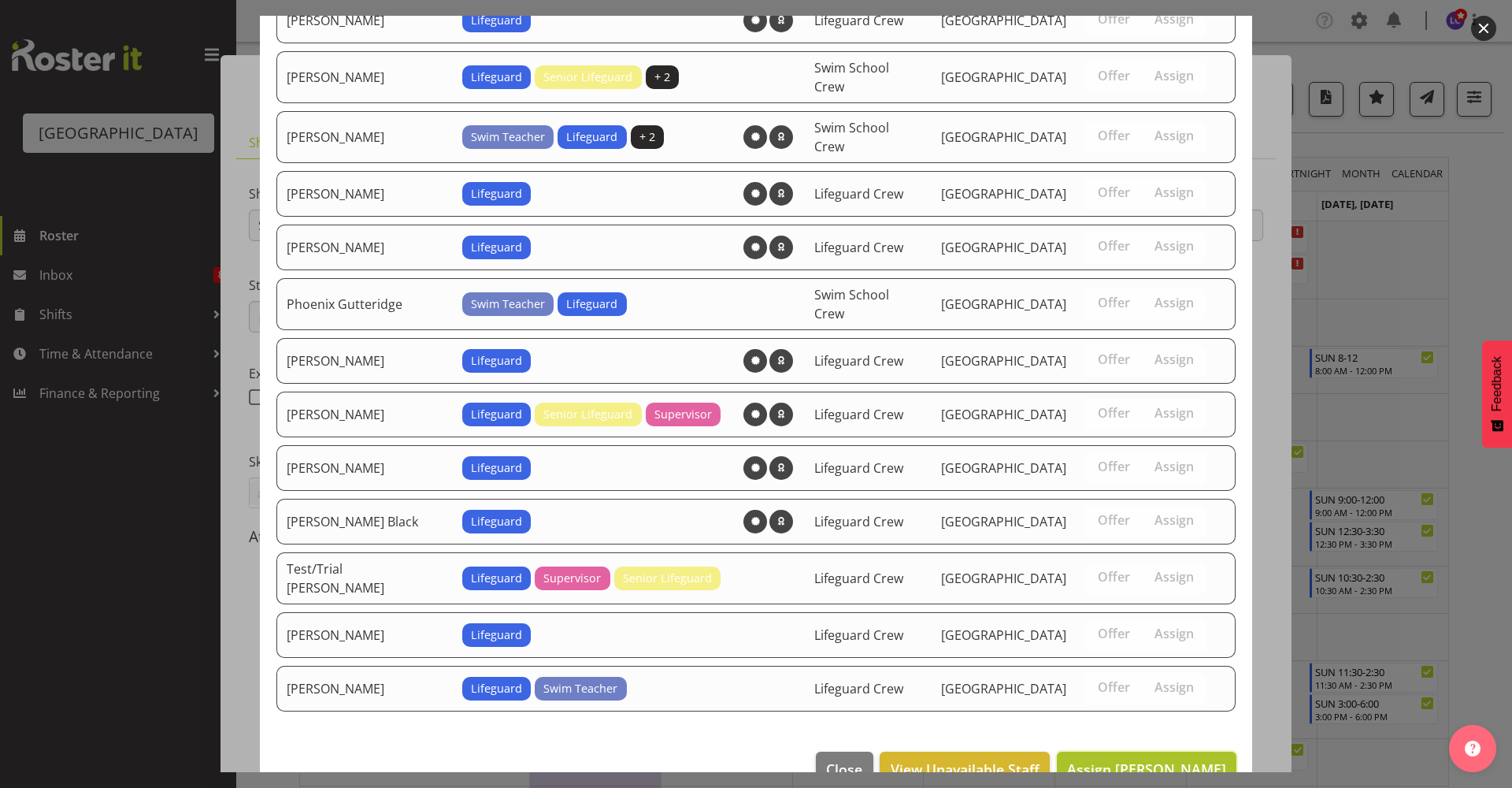
click at [1167, 758] on span "Assign Jasika Rohloff" at bounding box center [1147, 769] width 159 height 21
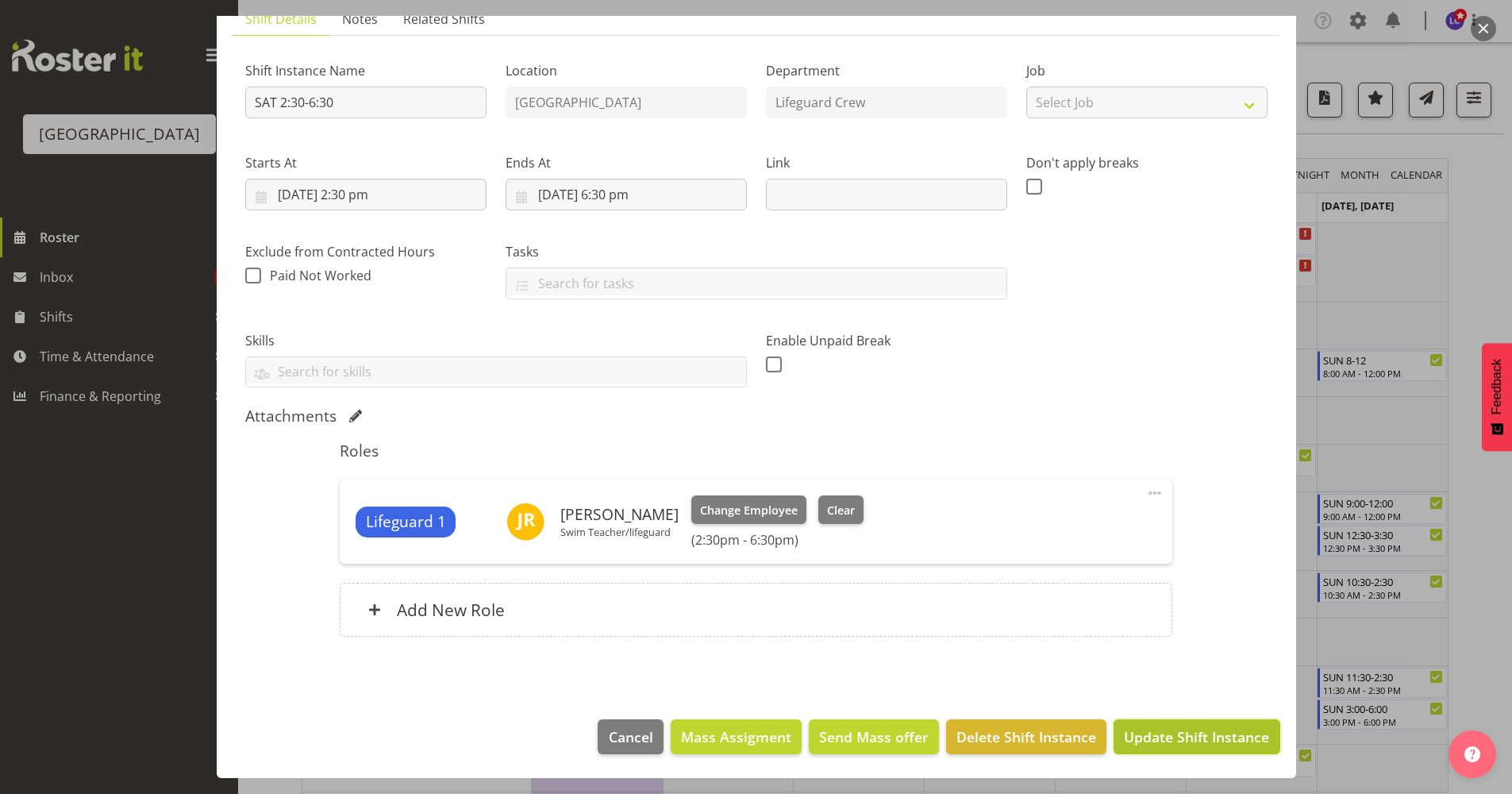
click at [1194, 732] on span "Update Shift Instance" at bounding box center [1197, 737] width 145 height 21
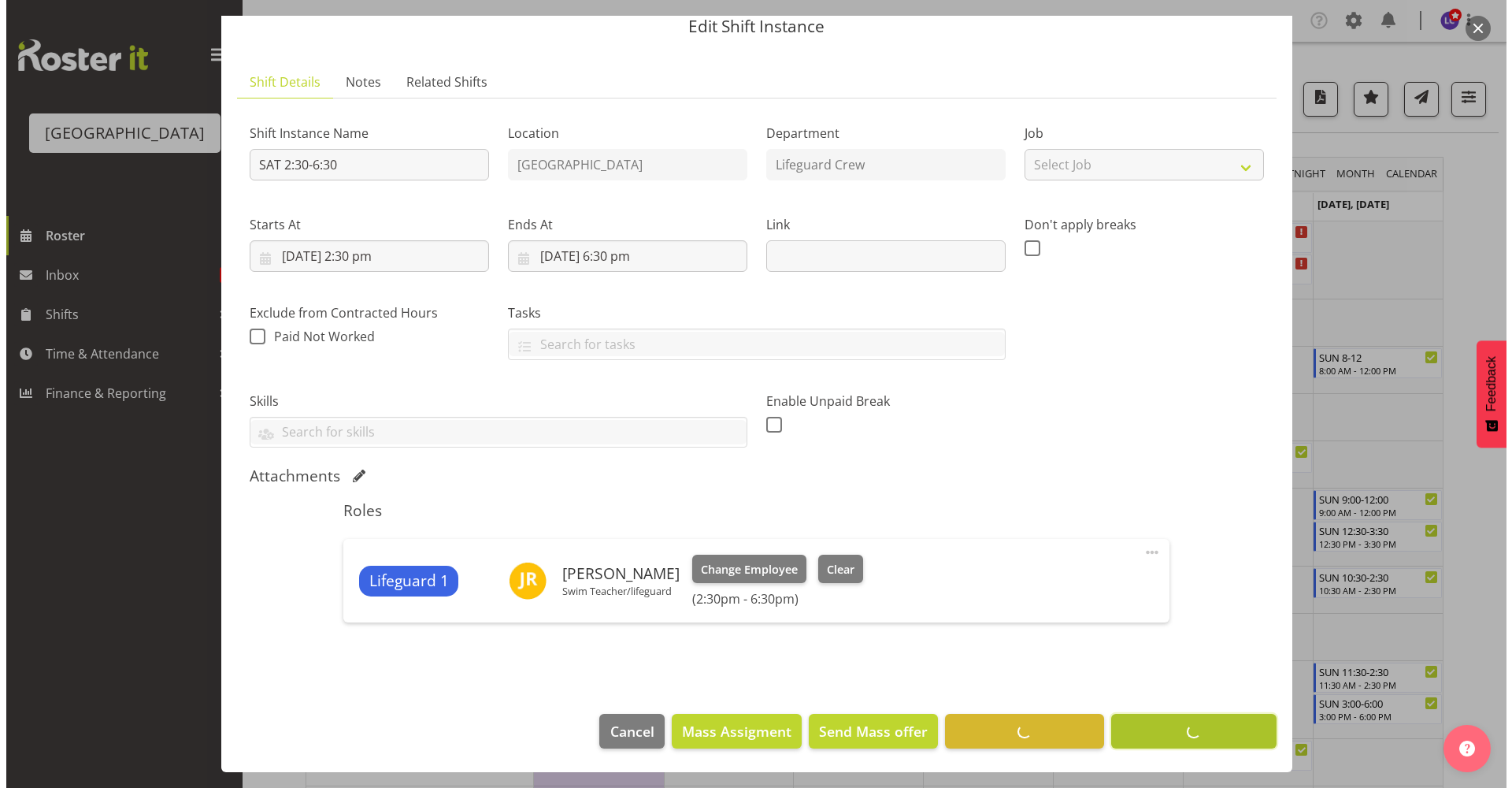
scroll to position [61, 0]
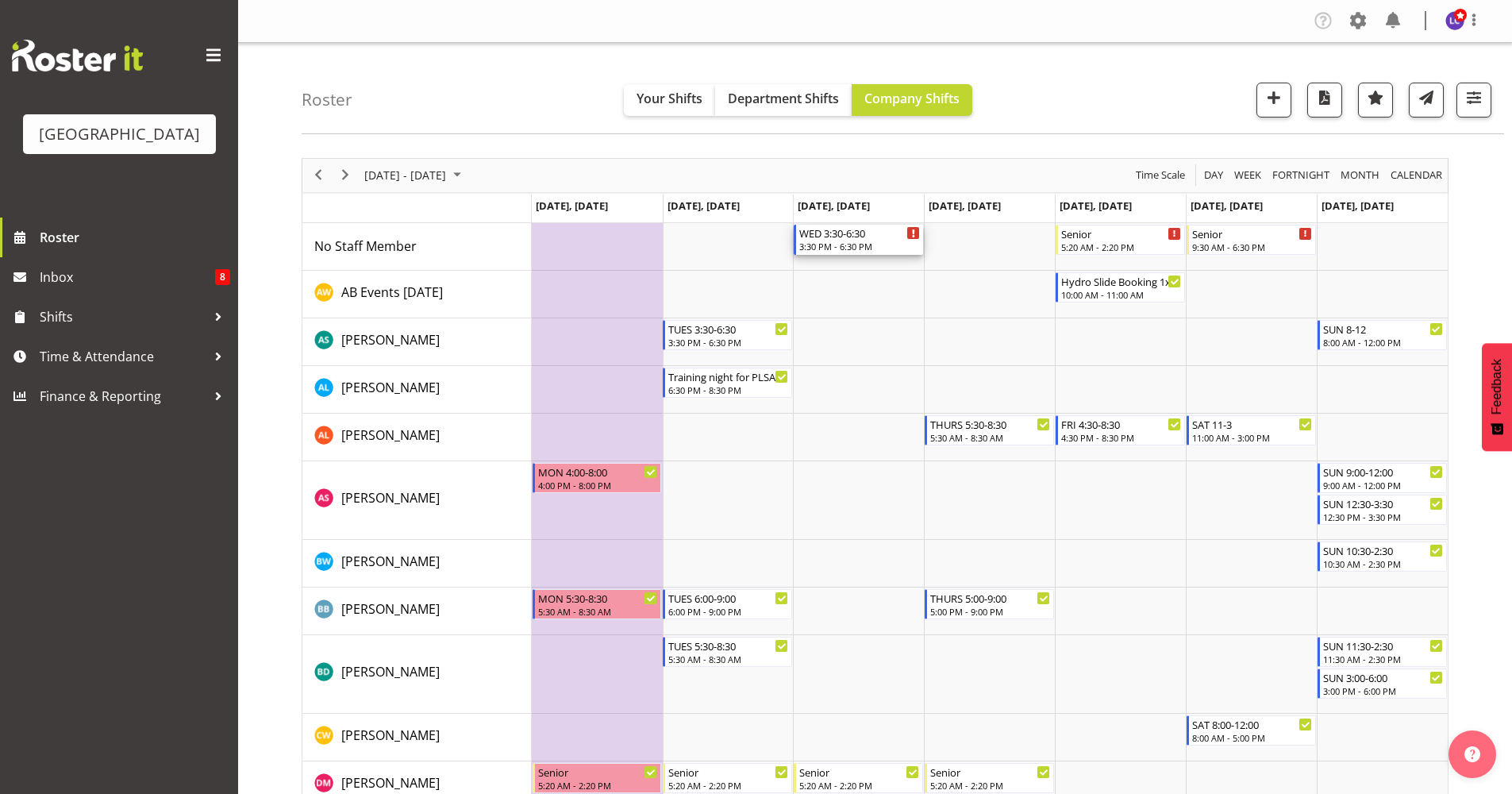
click at [868, 234] on div "WED 3:30-6:30" at bounding box center [859, 233] width 120 height 16
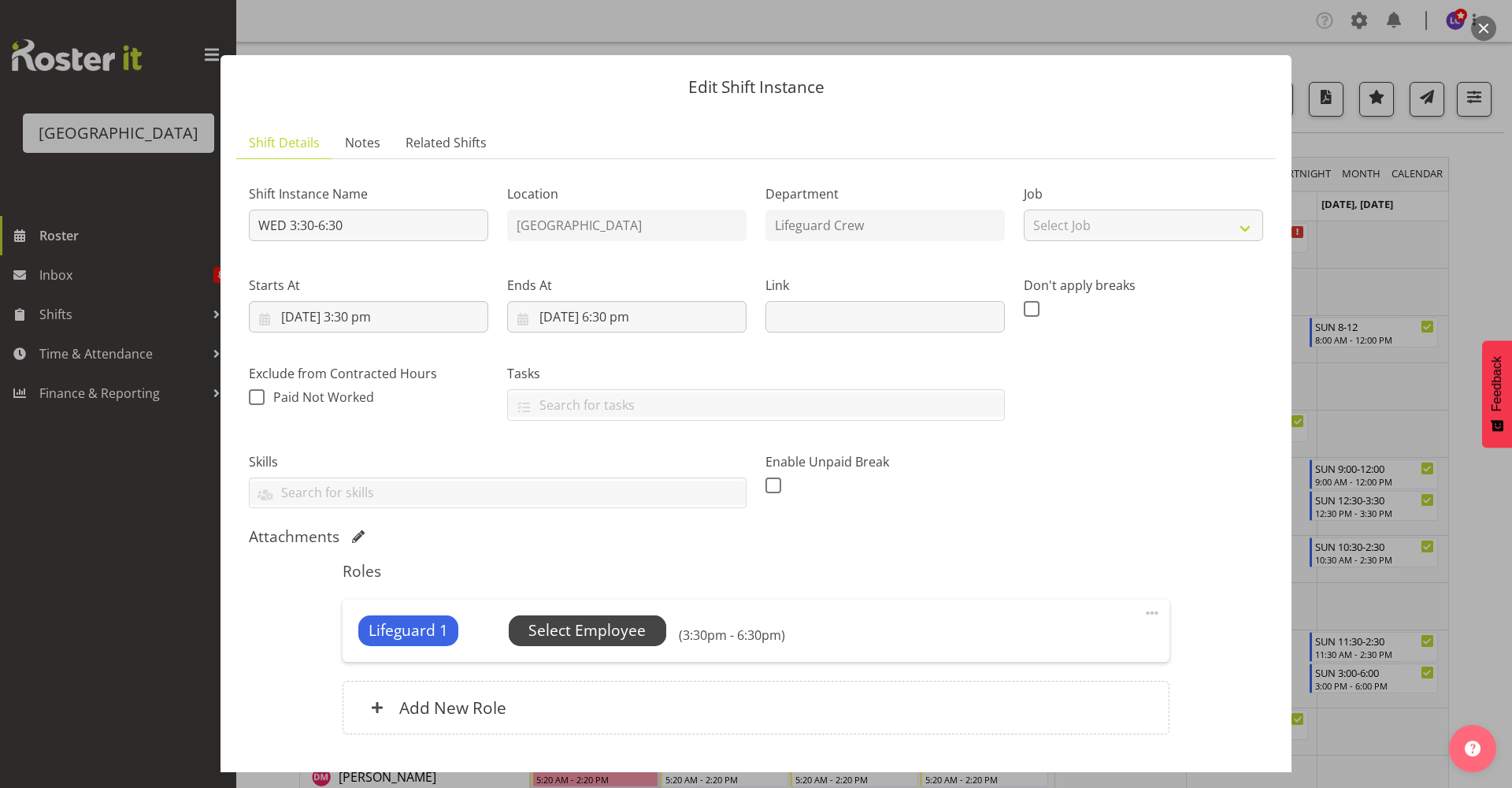
click at [634, 618] on span "Select Employee" at bounding box center [587, 630] width 158 height 30
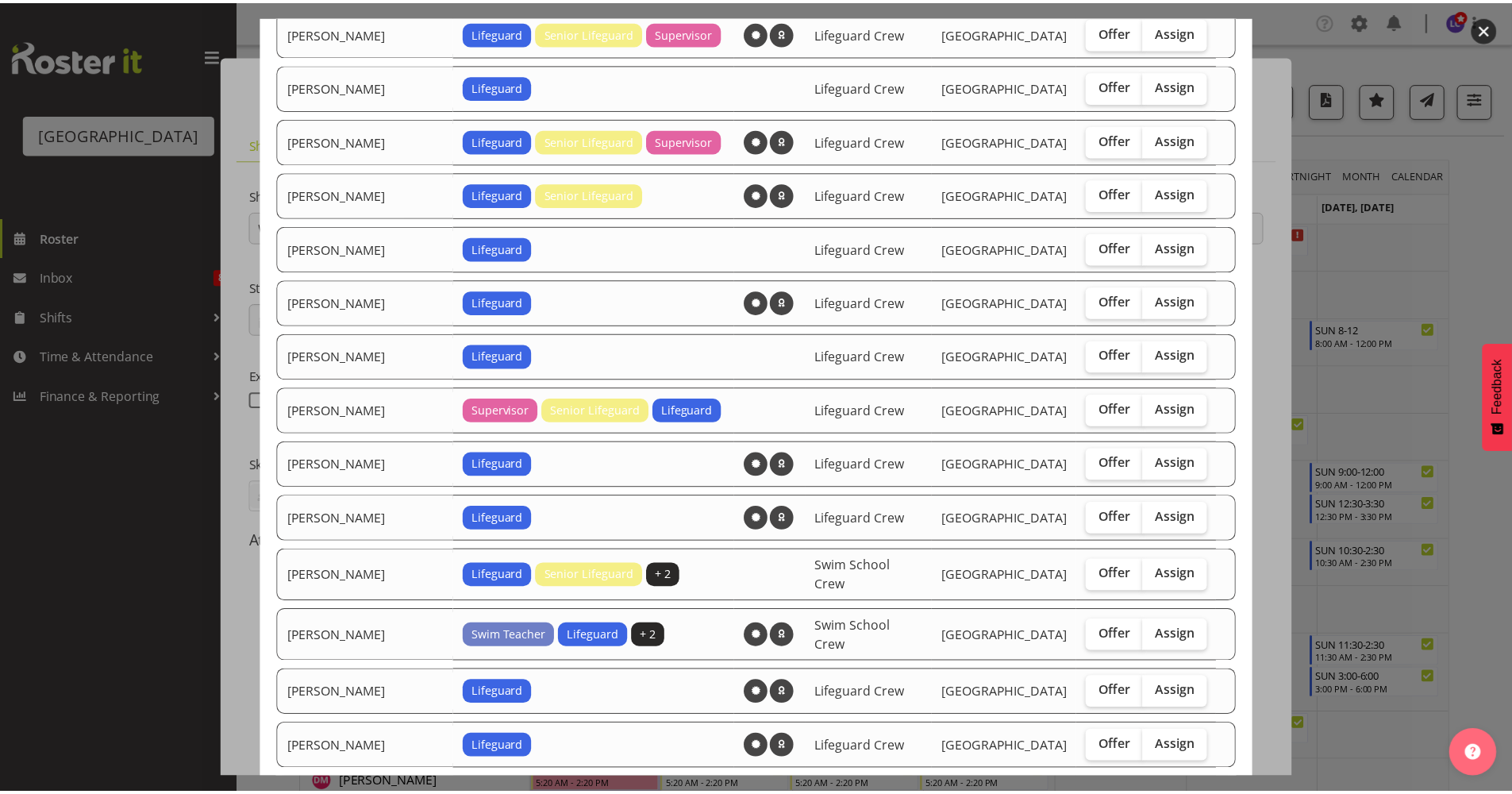
scroll to position [1542, 0]
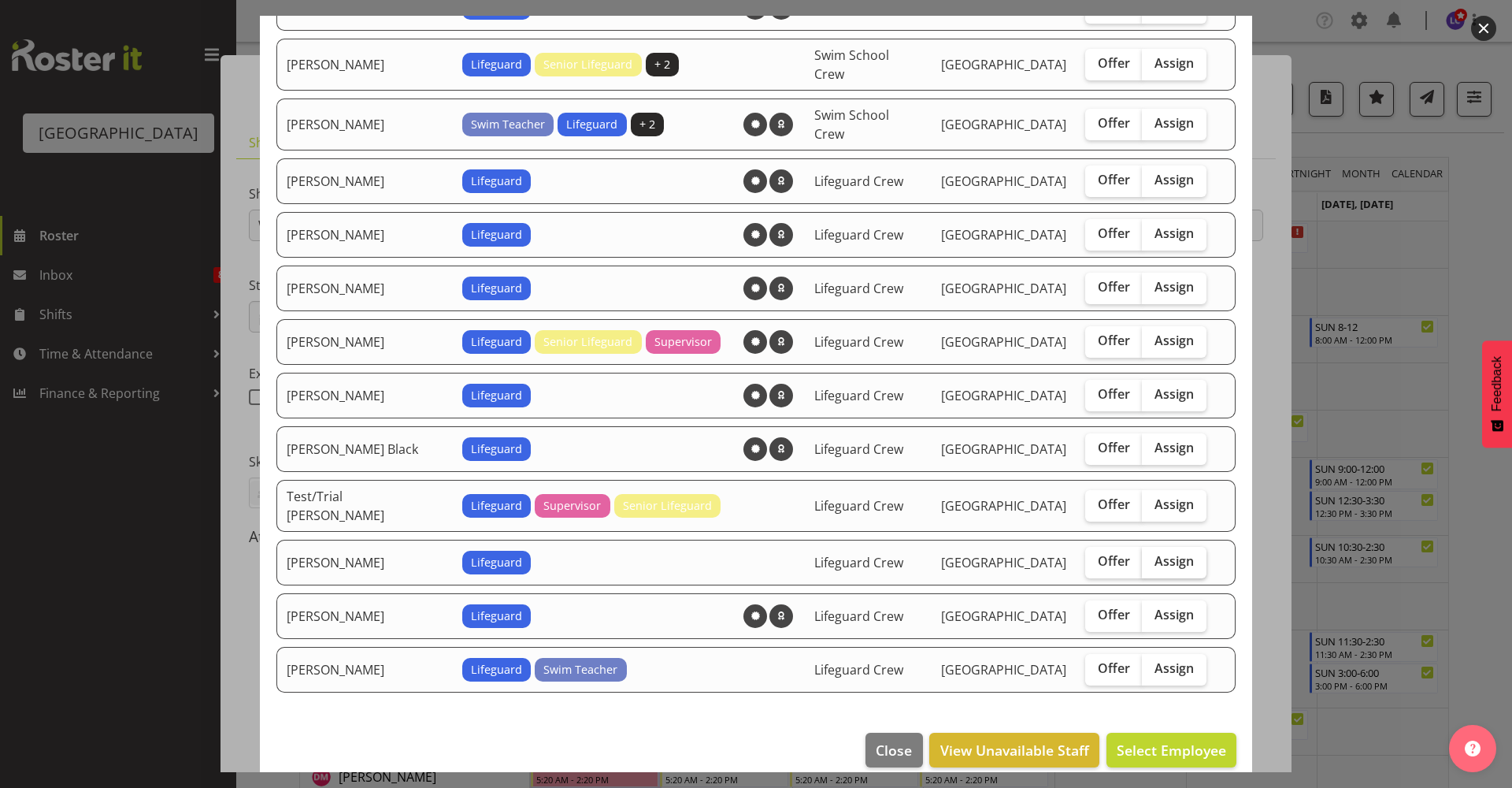
click at [1155, 553] on span "Assign" at bounding box center [1174, 561] width 39 height 16
click at [1142, 556] on input "Assign" at bounding box center [1147, 561] width 10 height 10
checkbox input "true"
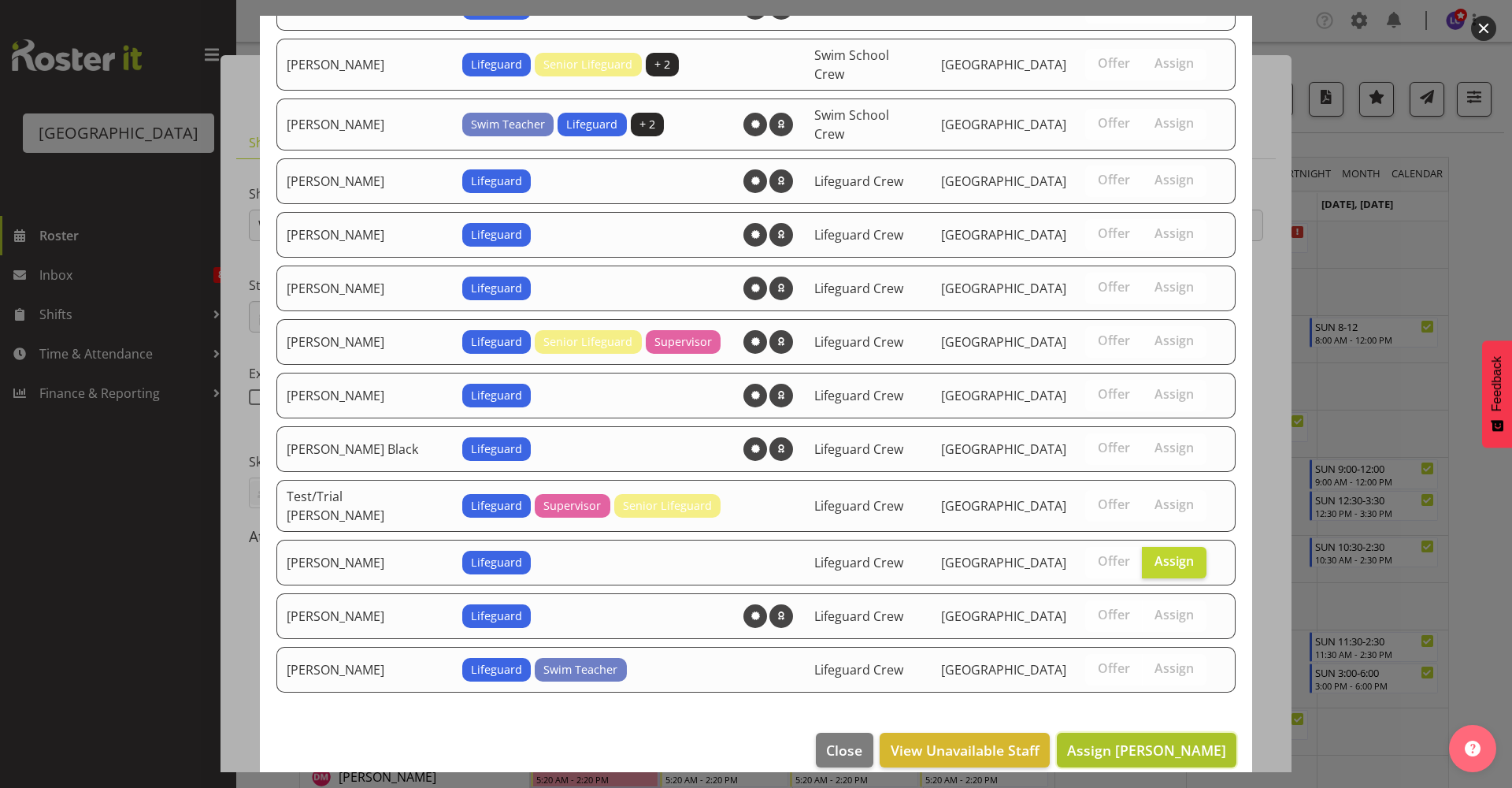
click at [1163, 741] on span "Assign Theo Johnson" at bounding box center [1147, 750] width 159 height 19
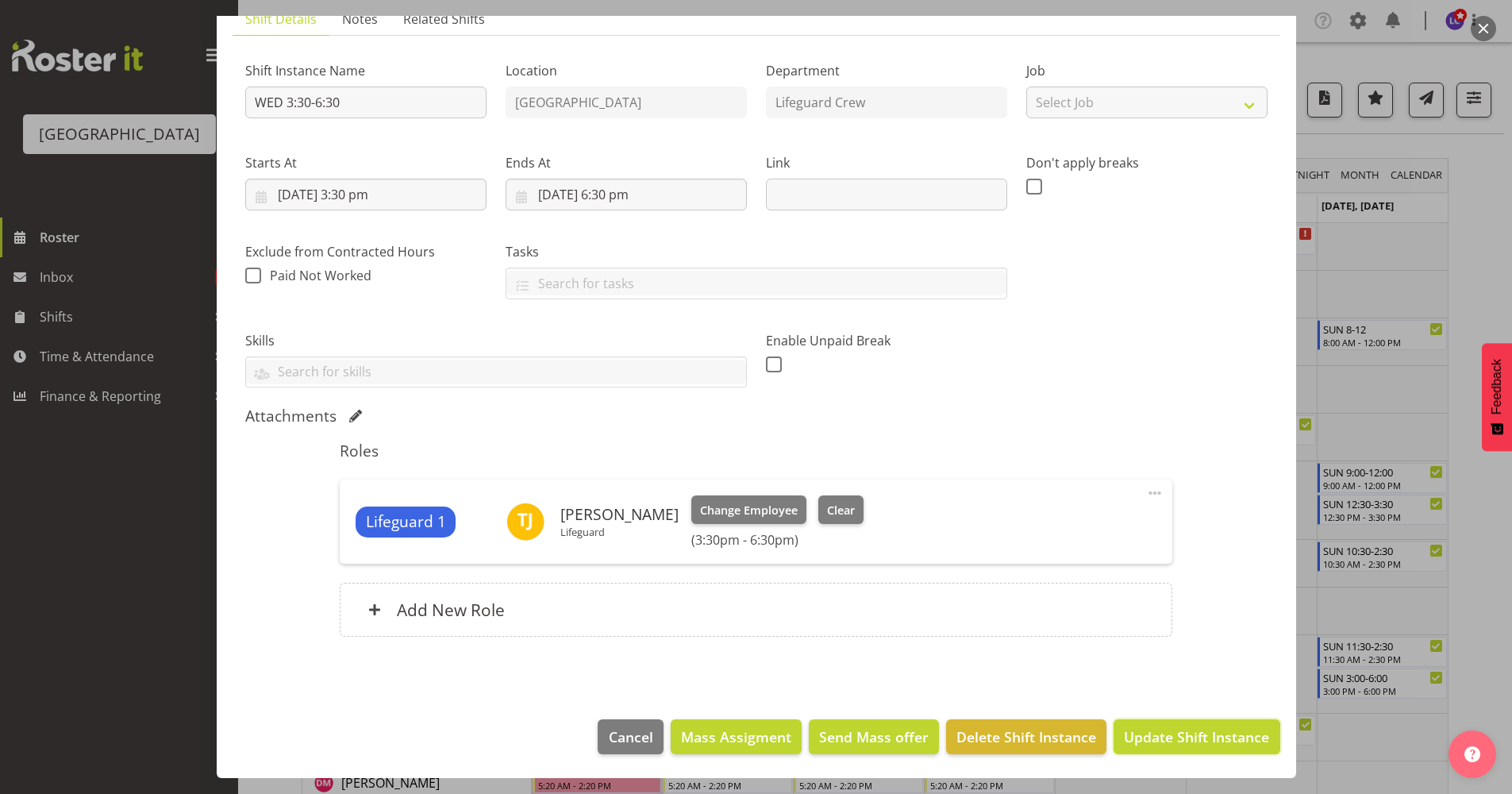
click at [1173, 733] on span "Update Shift Instance" at bounding box center [1197, 737] width 145 height 21
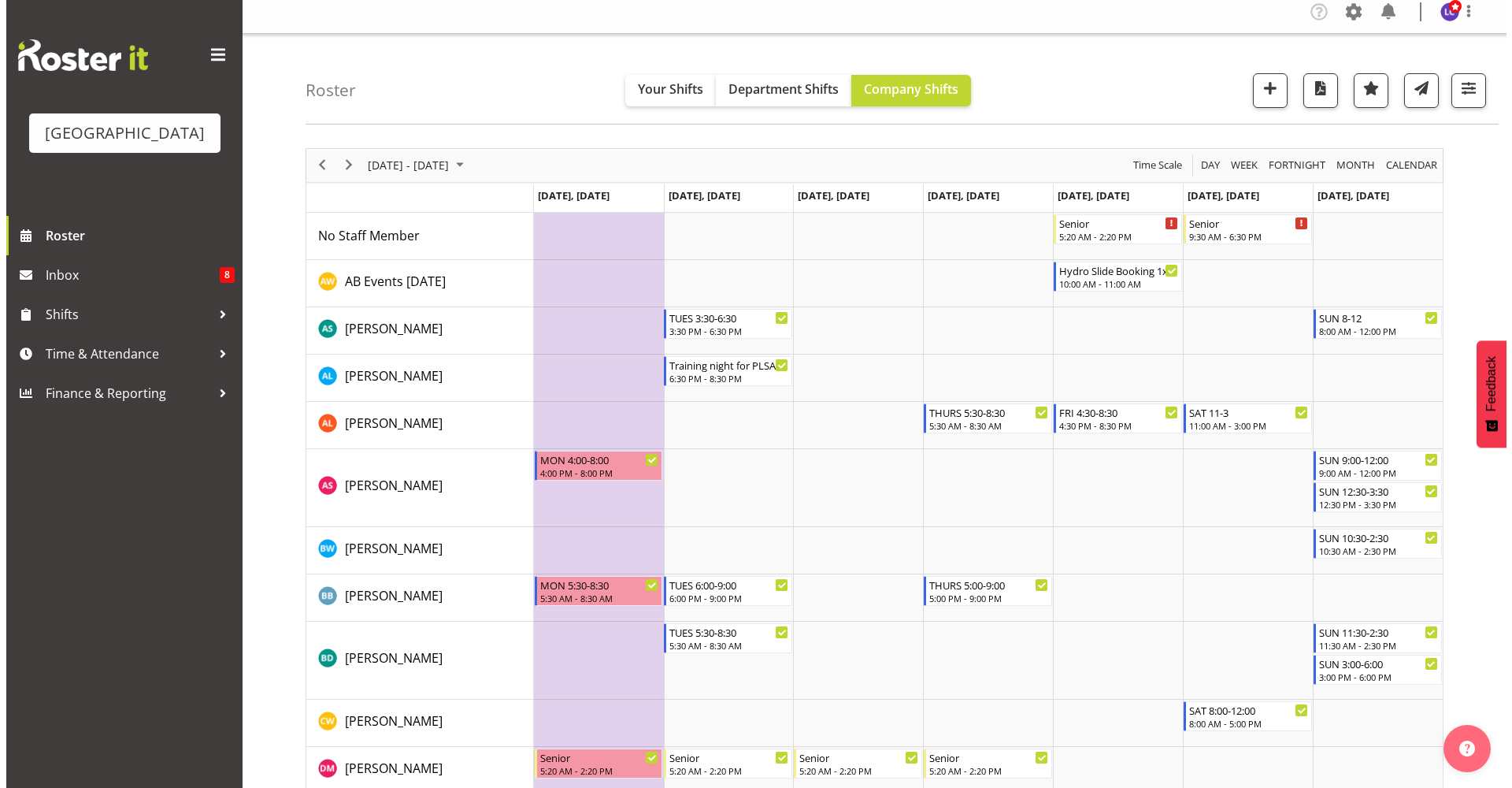
scroll to position [36, 0]
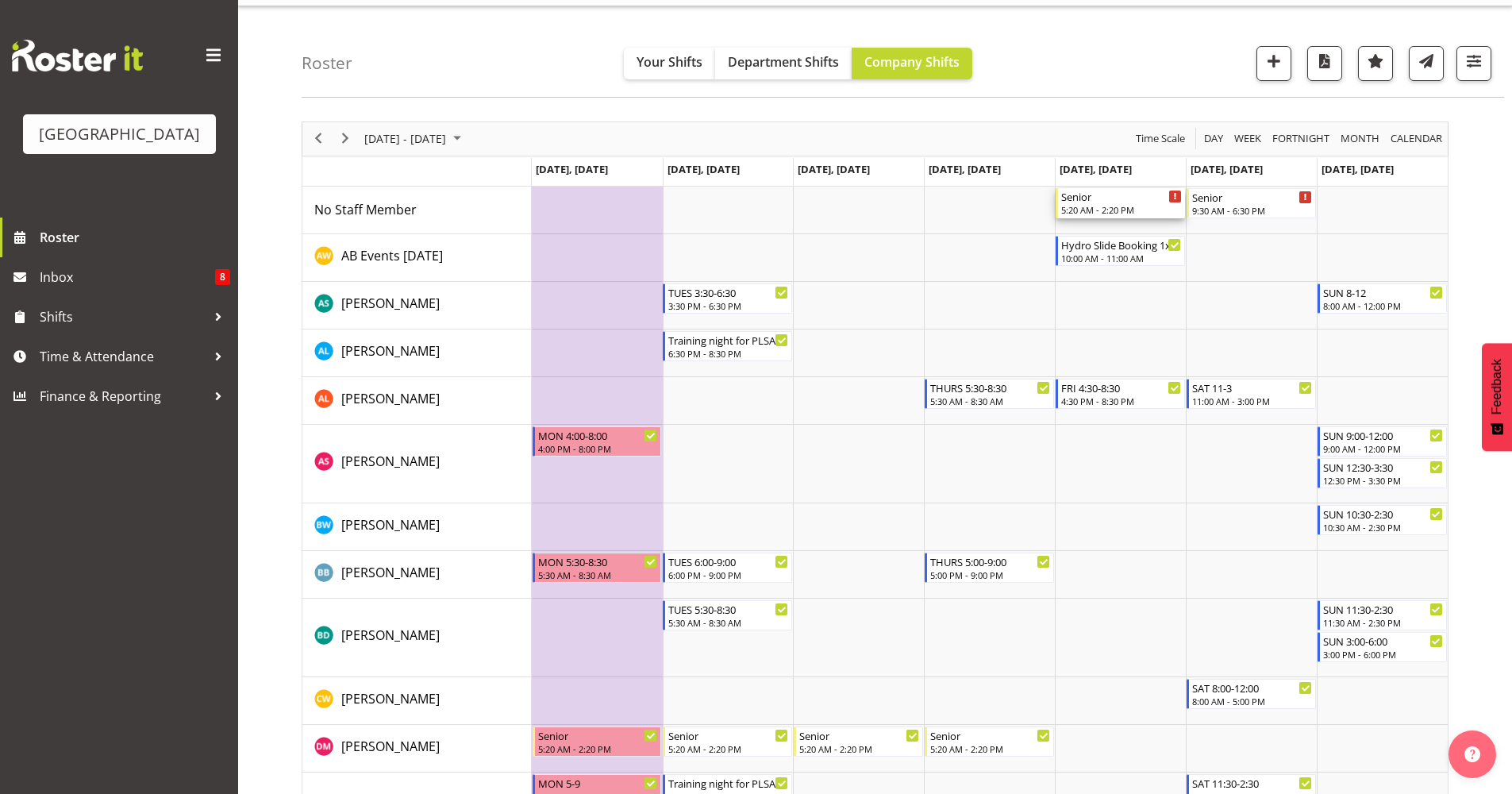
click at [1128, 201] on div "Senior" at bounding box center [1121, 196] width 120 height 16
click at [0, 0] on div at bounding box center [0, 0] width 0 height 0
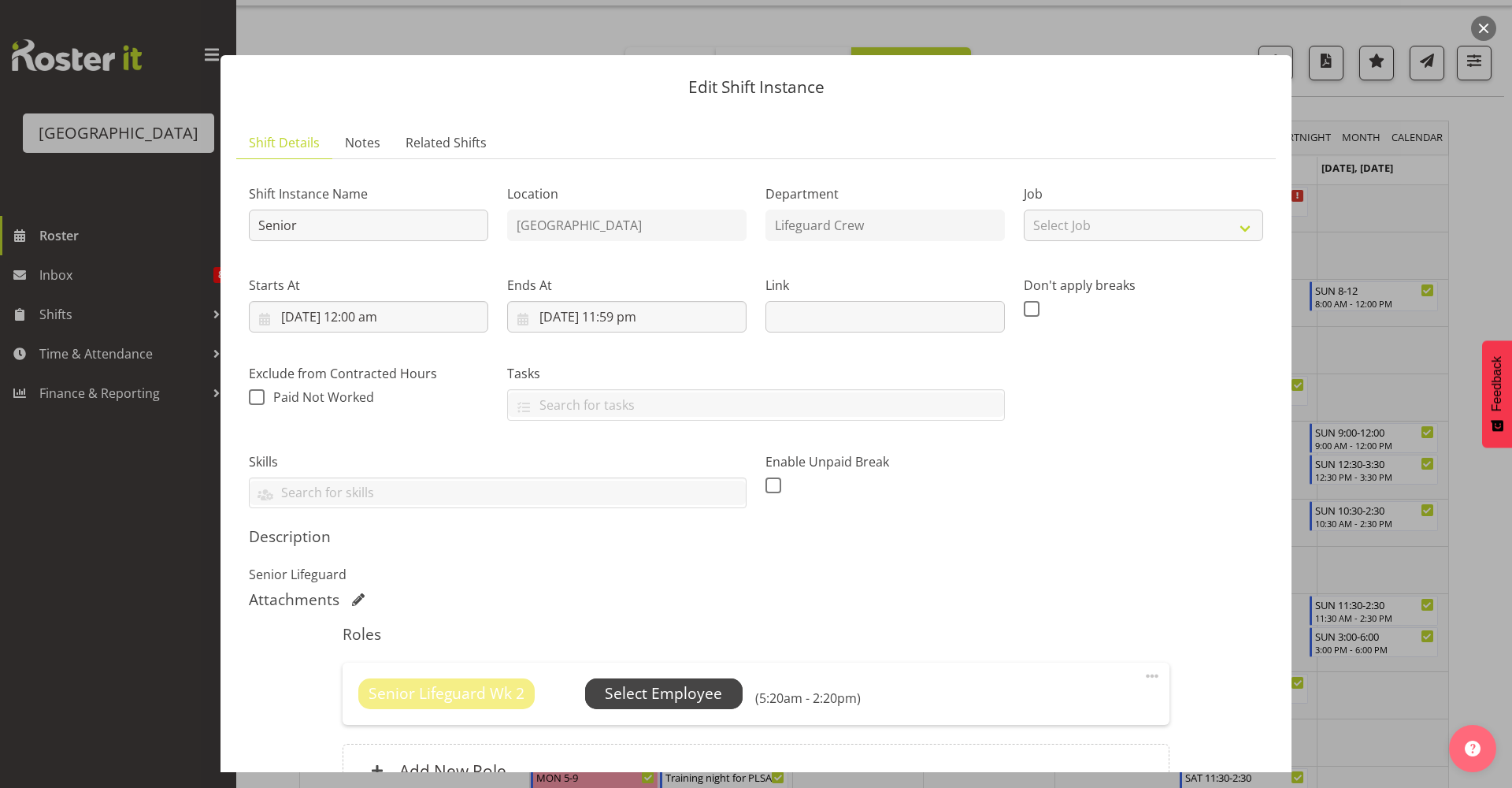
click at [663, 689] on span "Select Employee" at bounding box center [663, 693] width 117 height 22
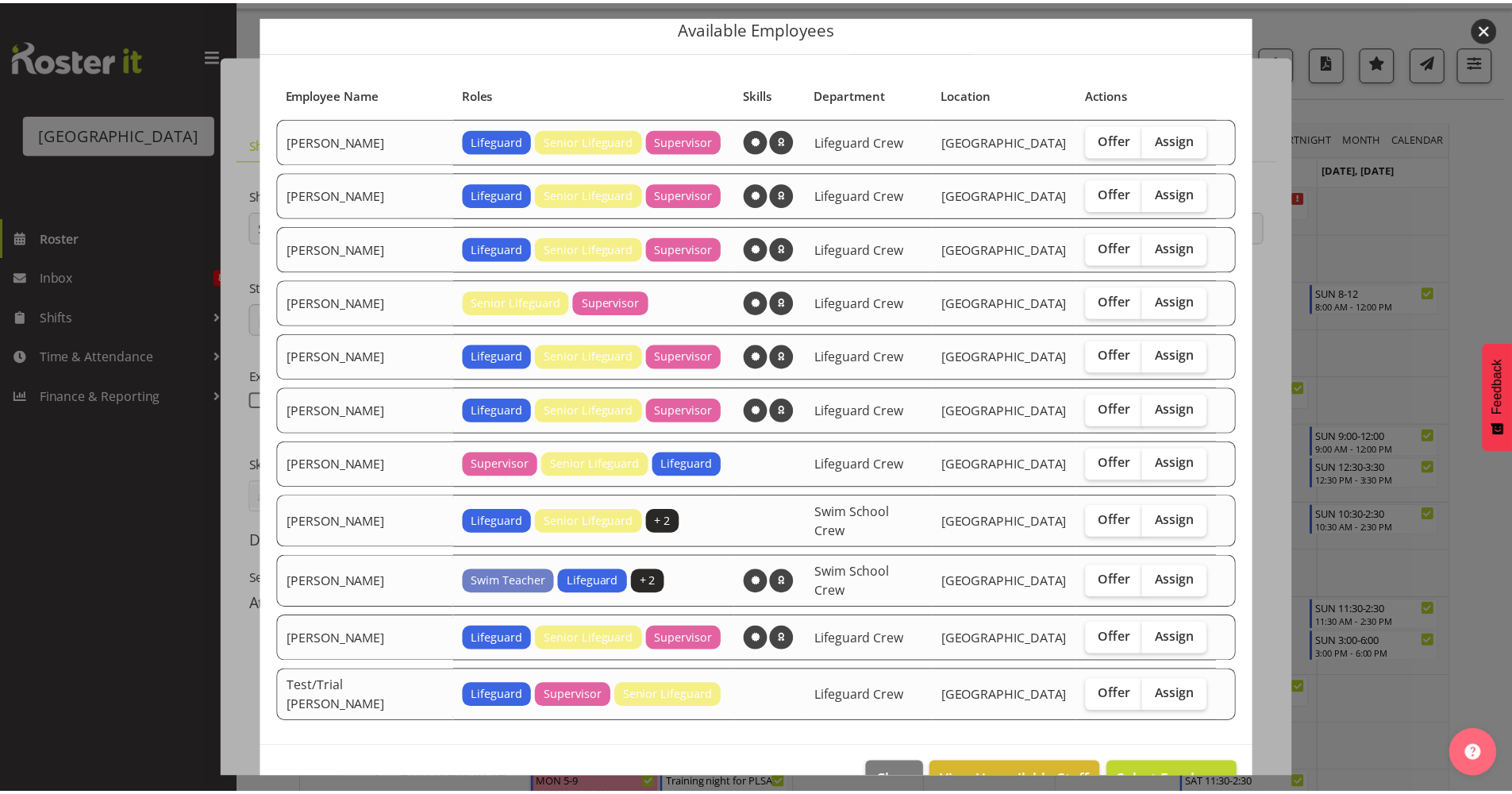
scroll to position [85, 0]
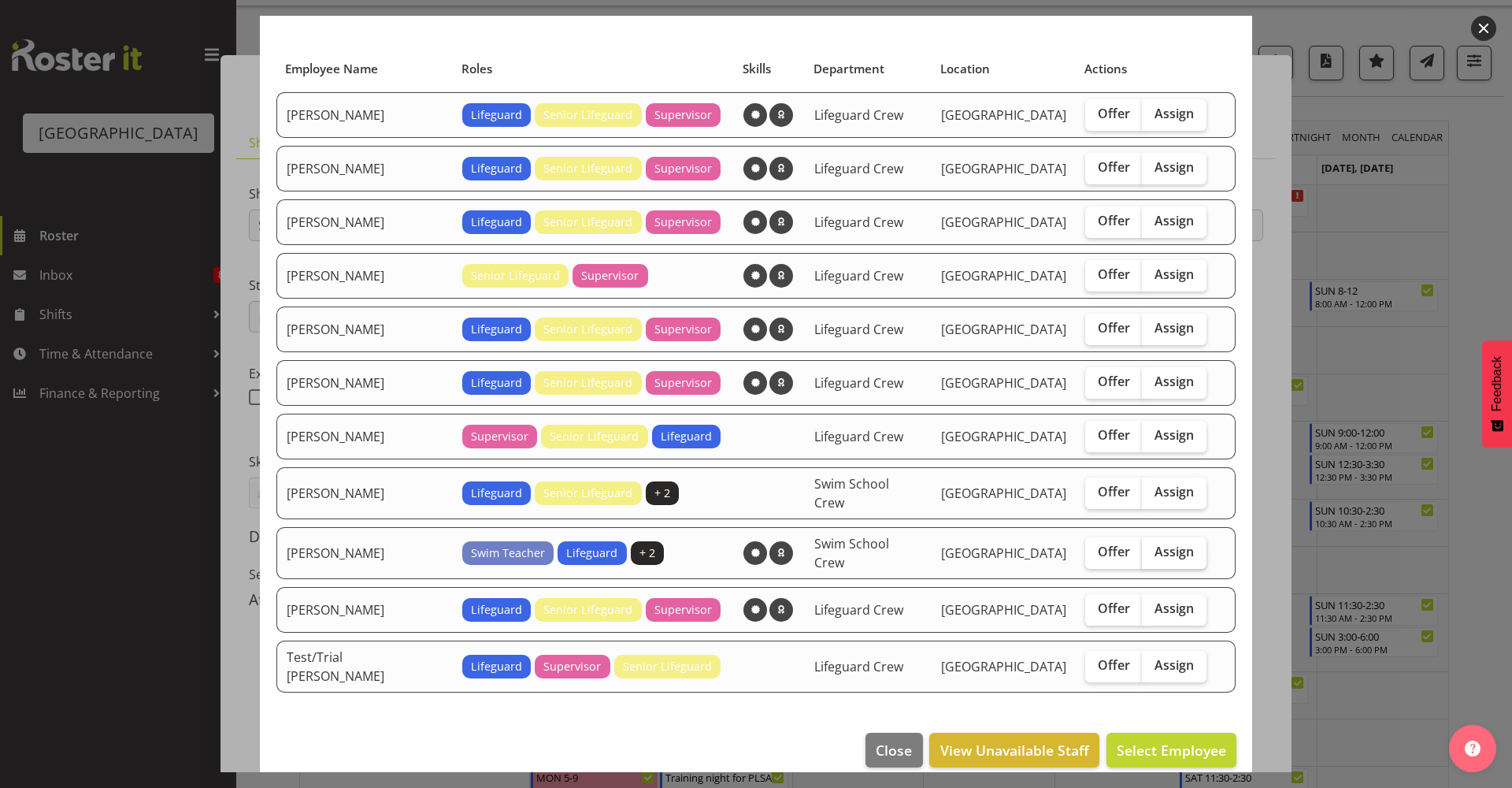
click at [1174, 539] on label "Assign" at bounding box center [1174, 552] width 65 height 31
click at [1152, 547] on input "Assign" at bounding box center [1147, 552] width 10 height 10
checkbox input "true"
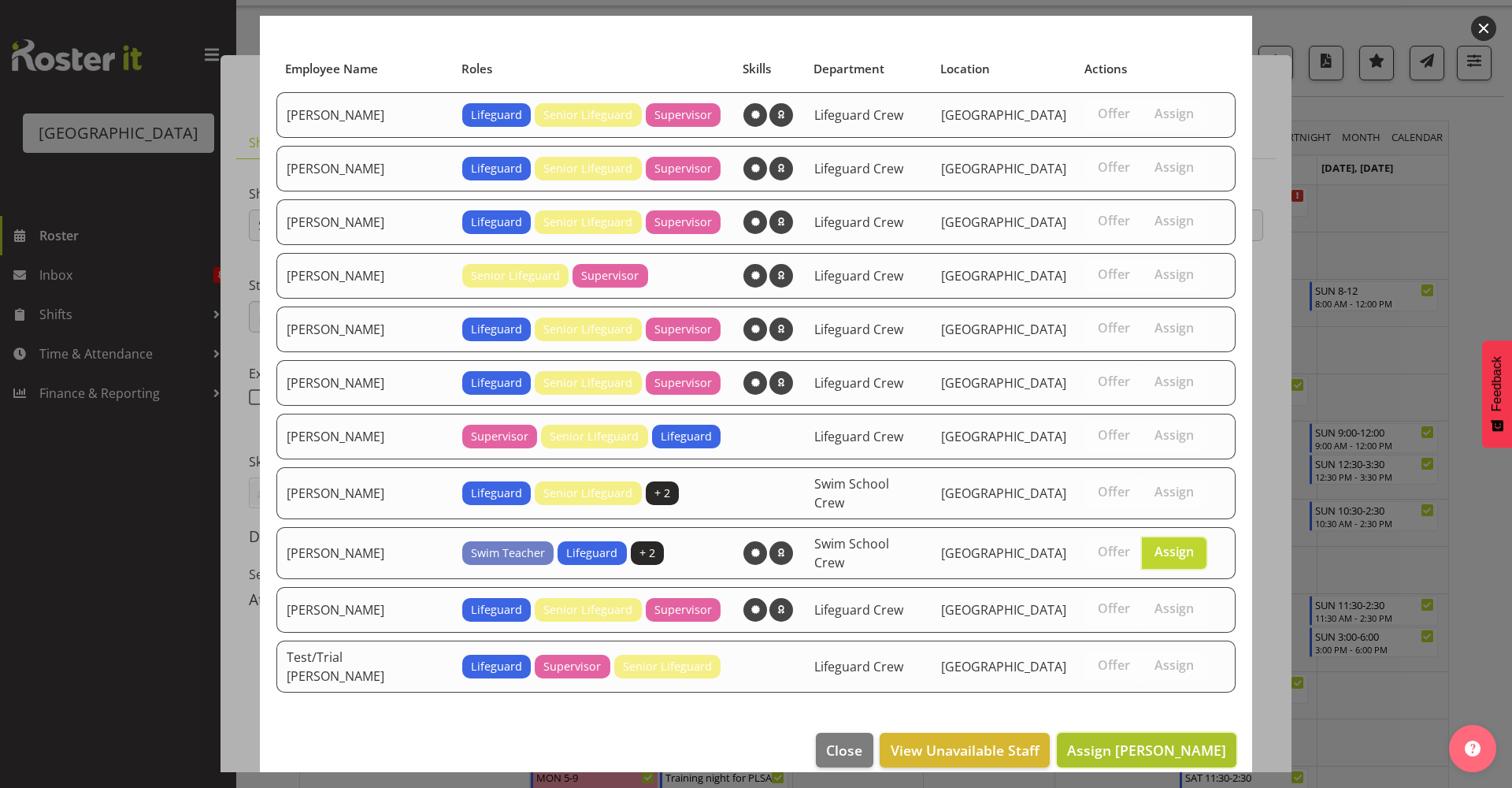
click at [1150, 741] on span "Assign Mark Lieshout" at bounding box center [1147, 750] width 159 height 19
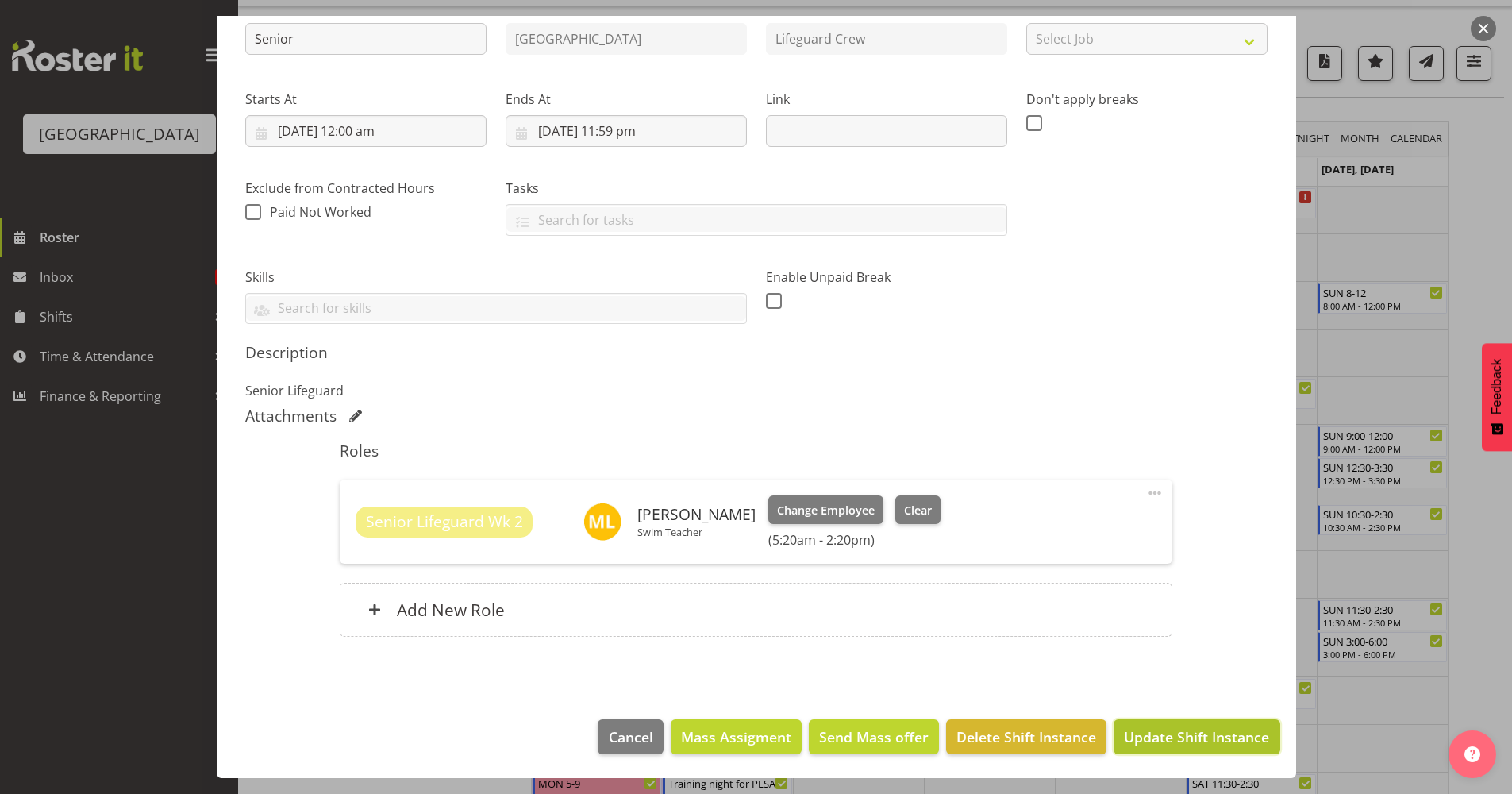
click at [1140, 740] on span "Update Shift Instance" at bounding box center [1197, 737] width 145 height 21
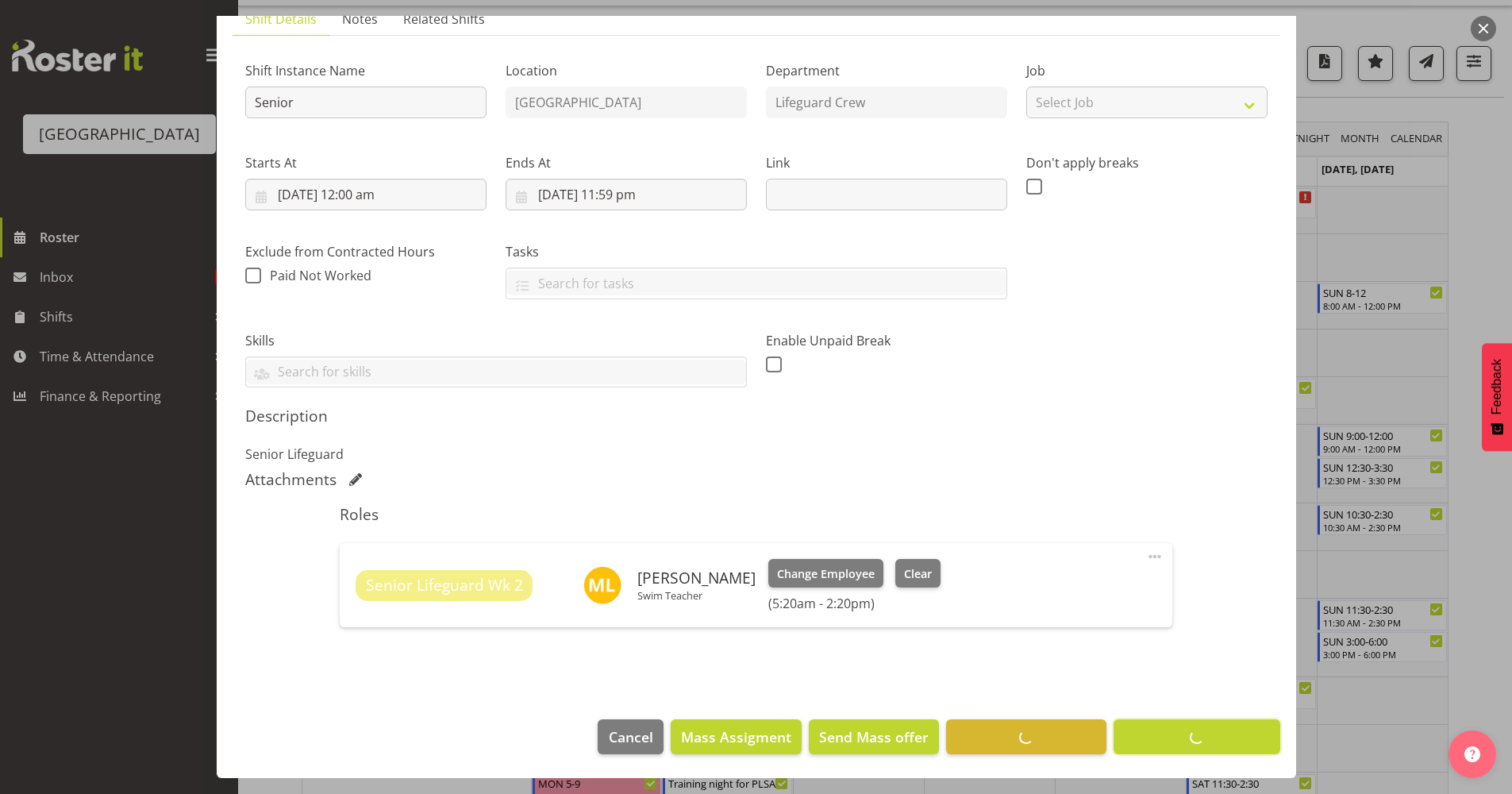
scroll to position [0, 0]
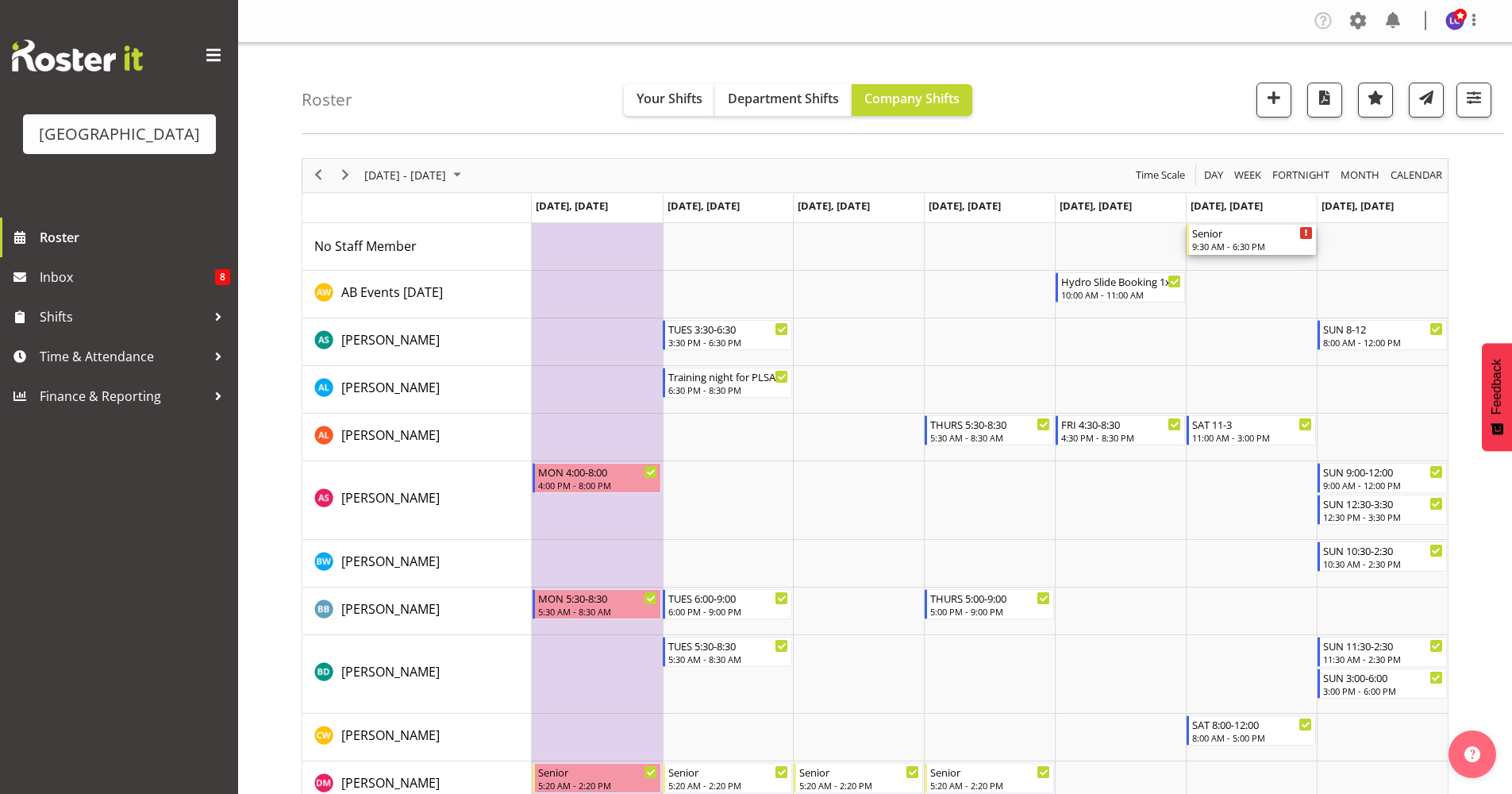
click at [1258, 238] on div "Senior" at bounding box center [1252, 233] width 120 height 16
click at [0, 0] on div at bounding box center [0, 0] width 0 height 0
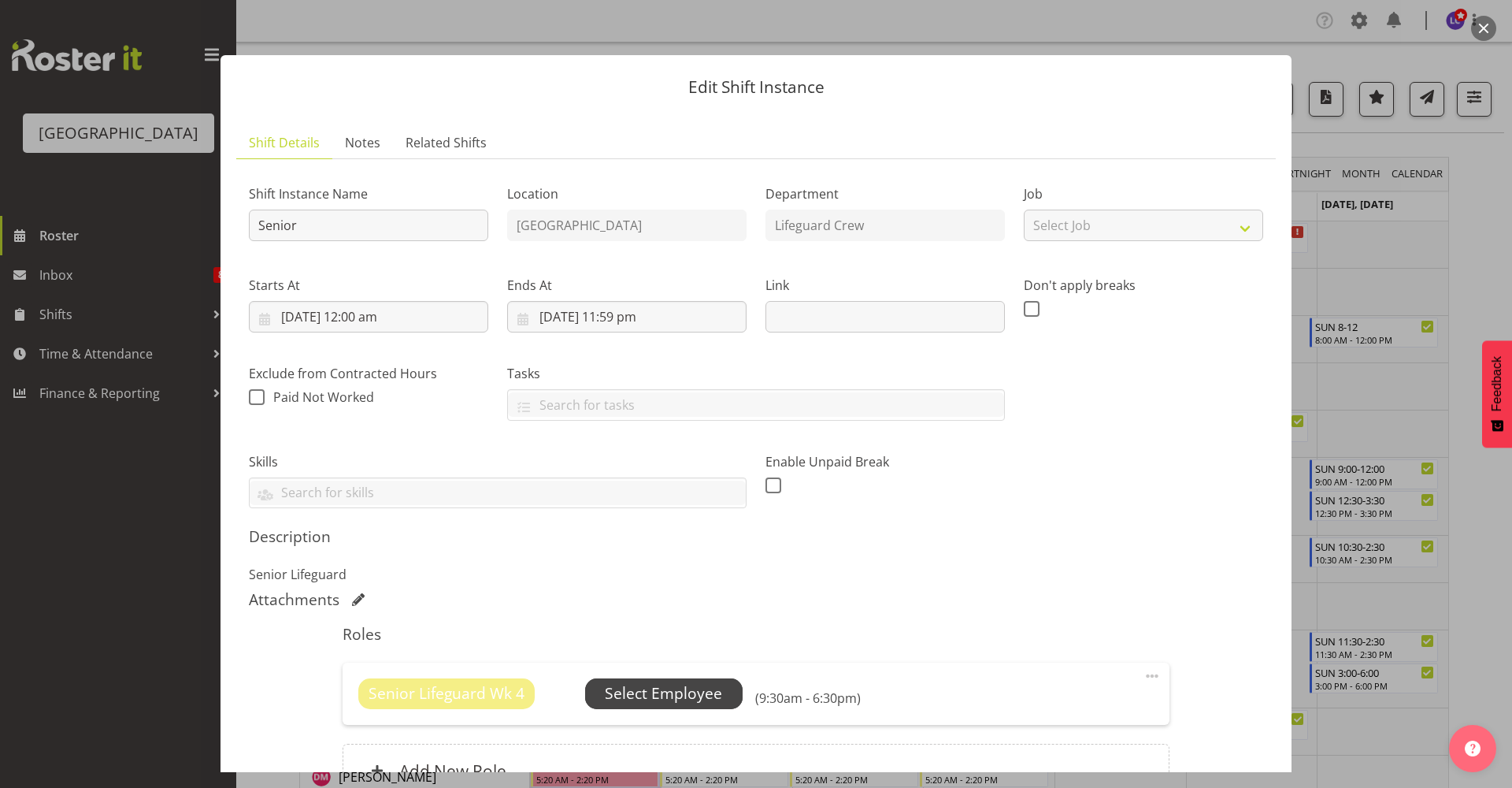
click at [687, 697] on span "Select Employee" at bounding box center [663, 693] width 117 height 22
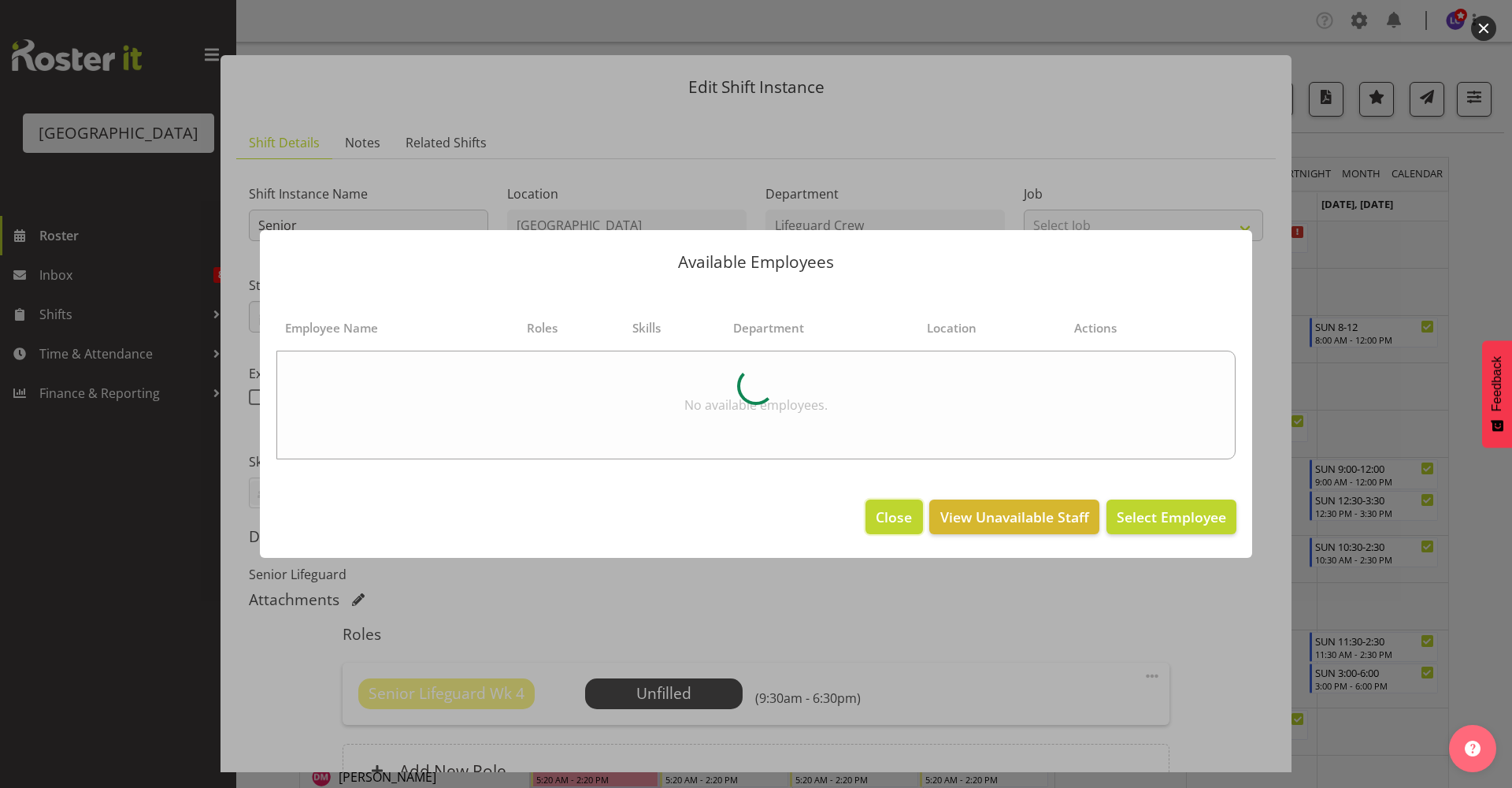
click at [908, 521] on span "Close" at bounding box center [893, 517] width 36 height 21
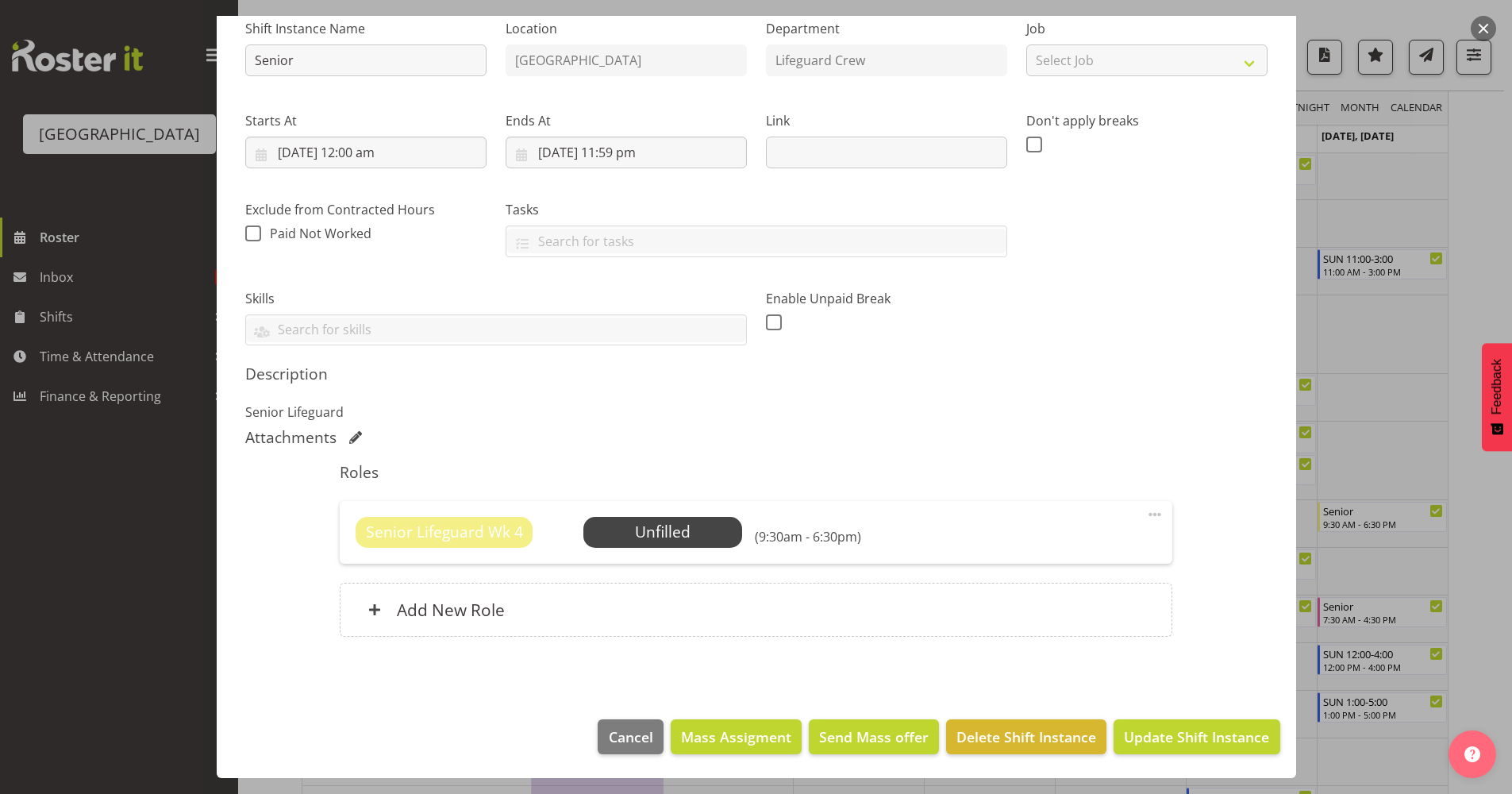
scroll to position [688, 0]
click at [609, 736] on span "Cancel" at bounding box center [631, 737] width 44 height 21
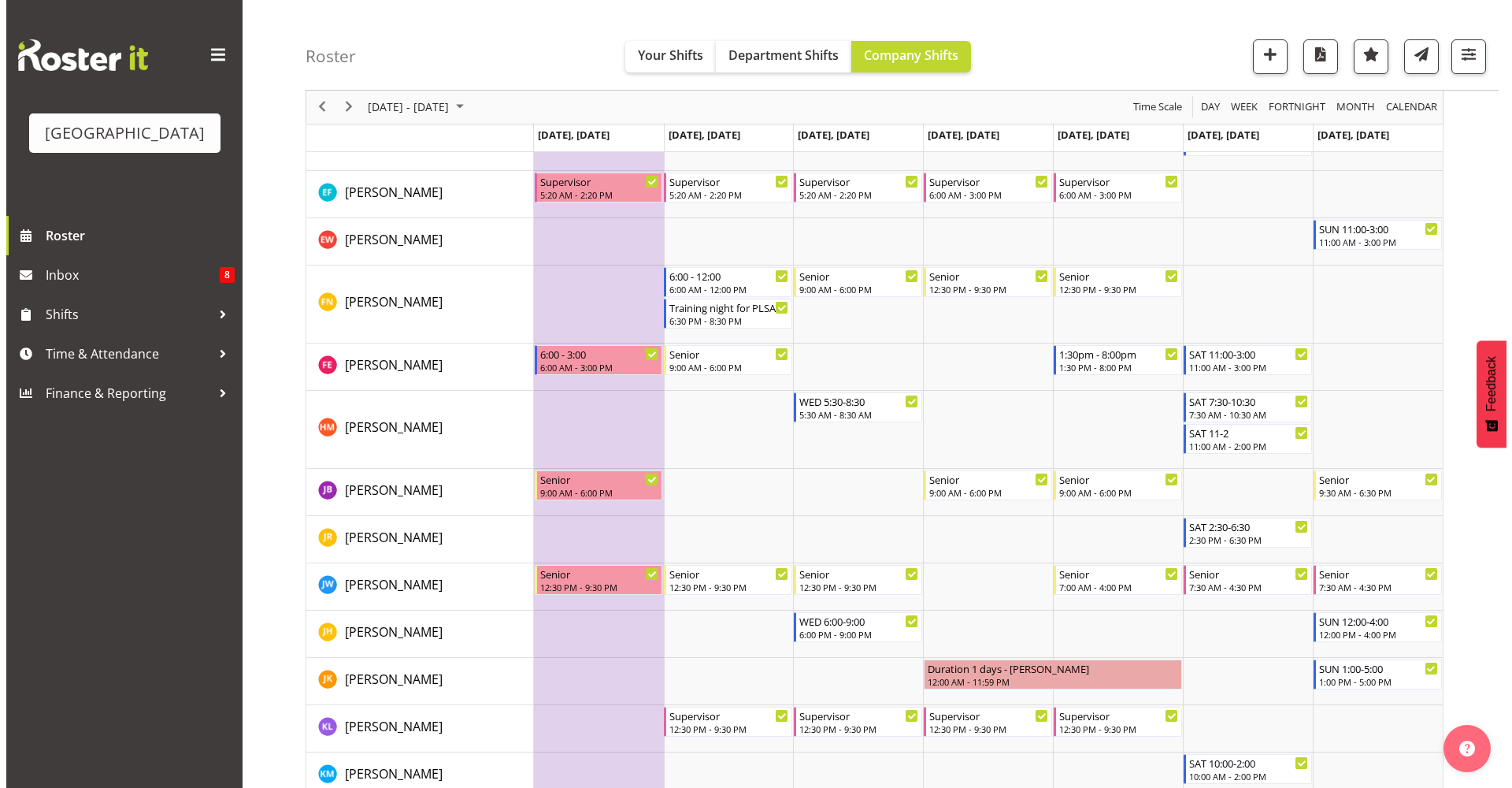
scroll to position [704, 0]
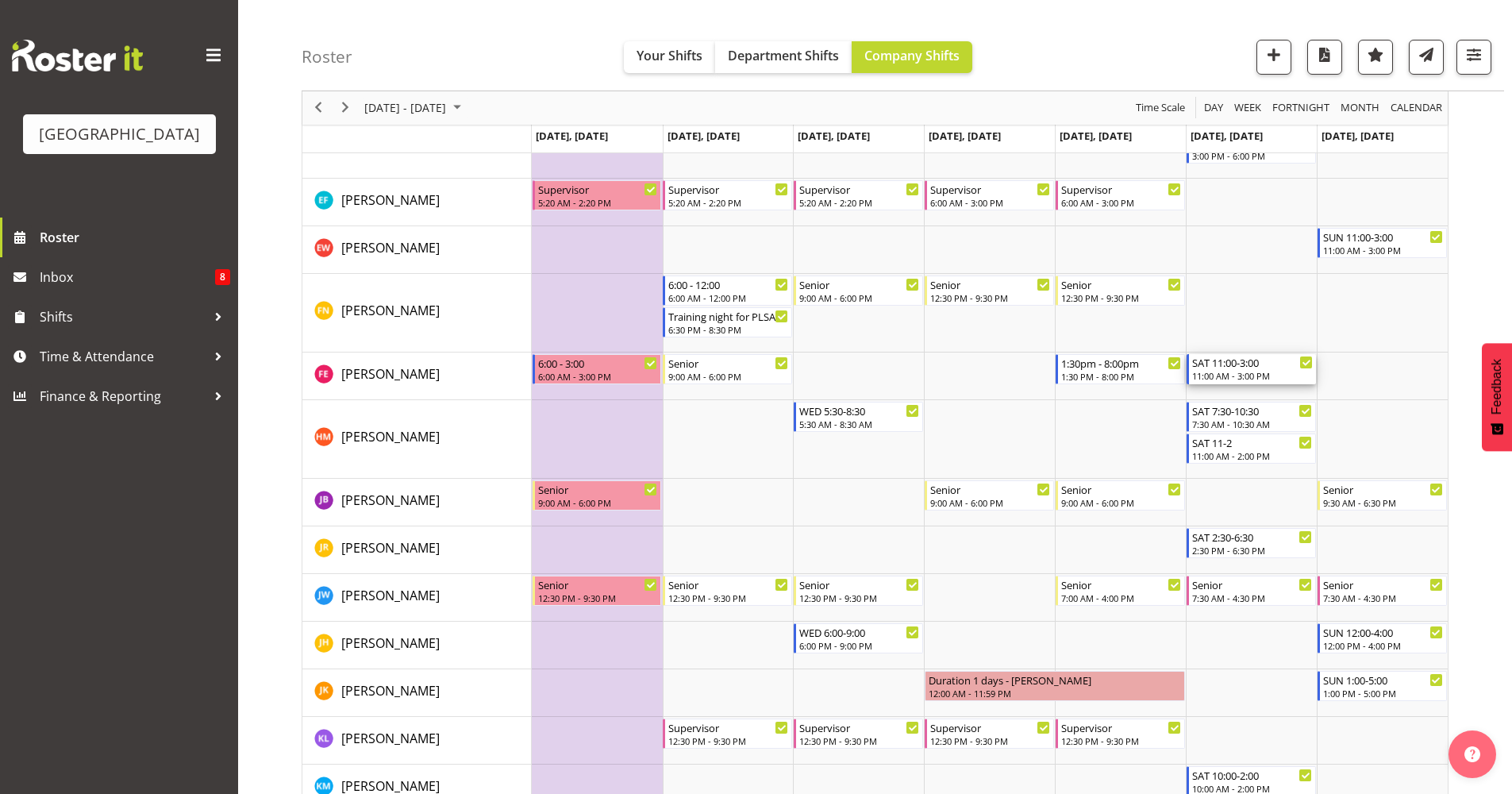
click at [1220, 368] on div "SAT 11:00-3:00" at bounding box center [1252, 362] width 120 height 16
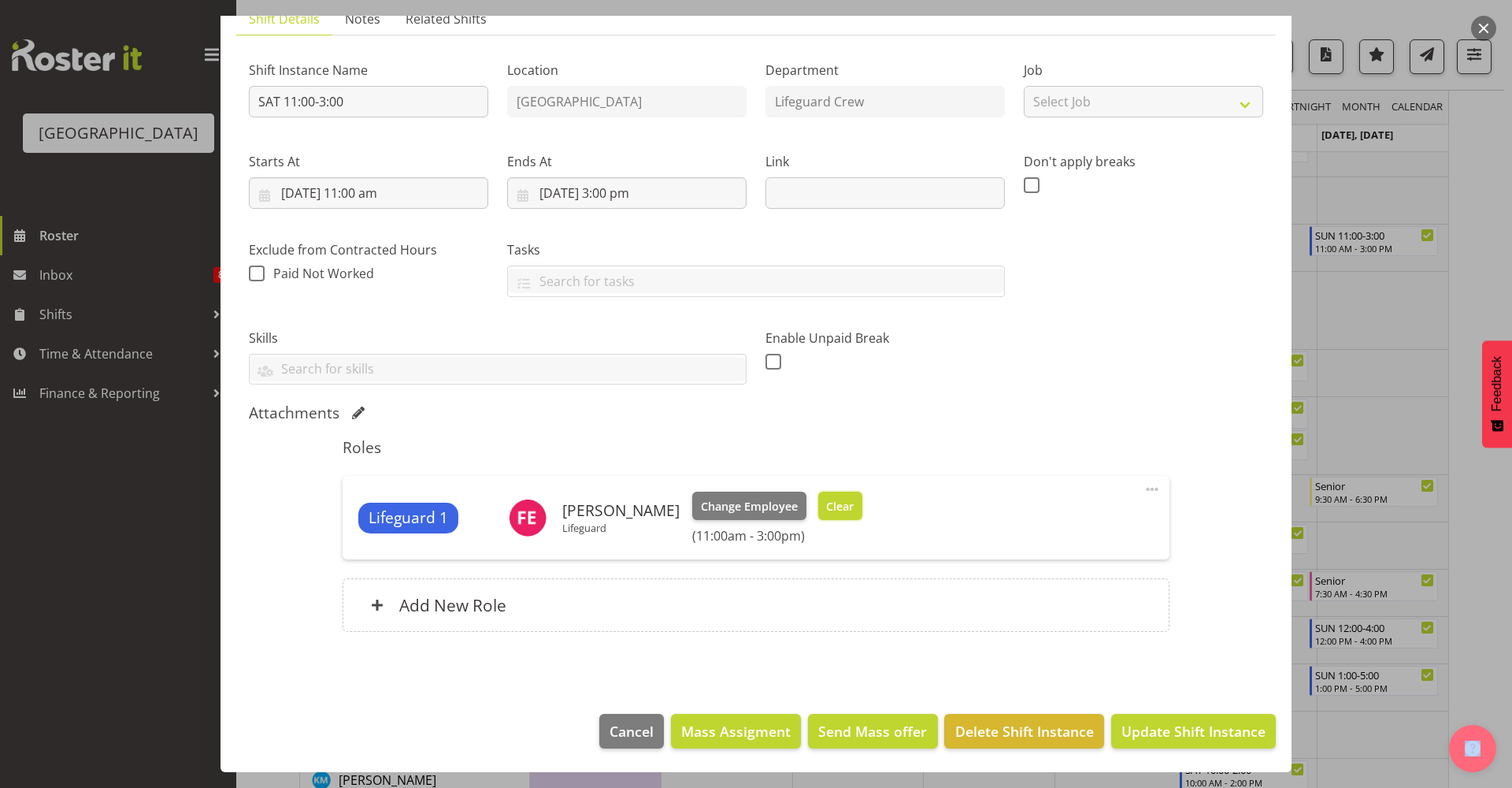
click at [831, 518] on button "Clear" at bounding box center [841, 505] width 45 height 28
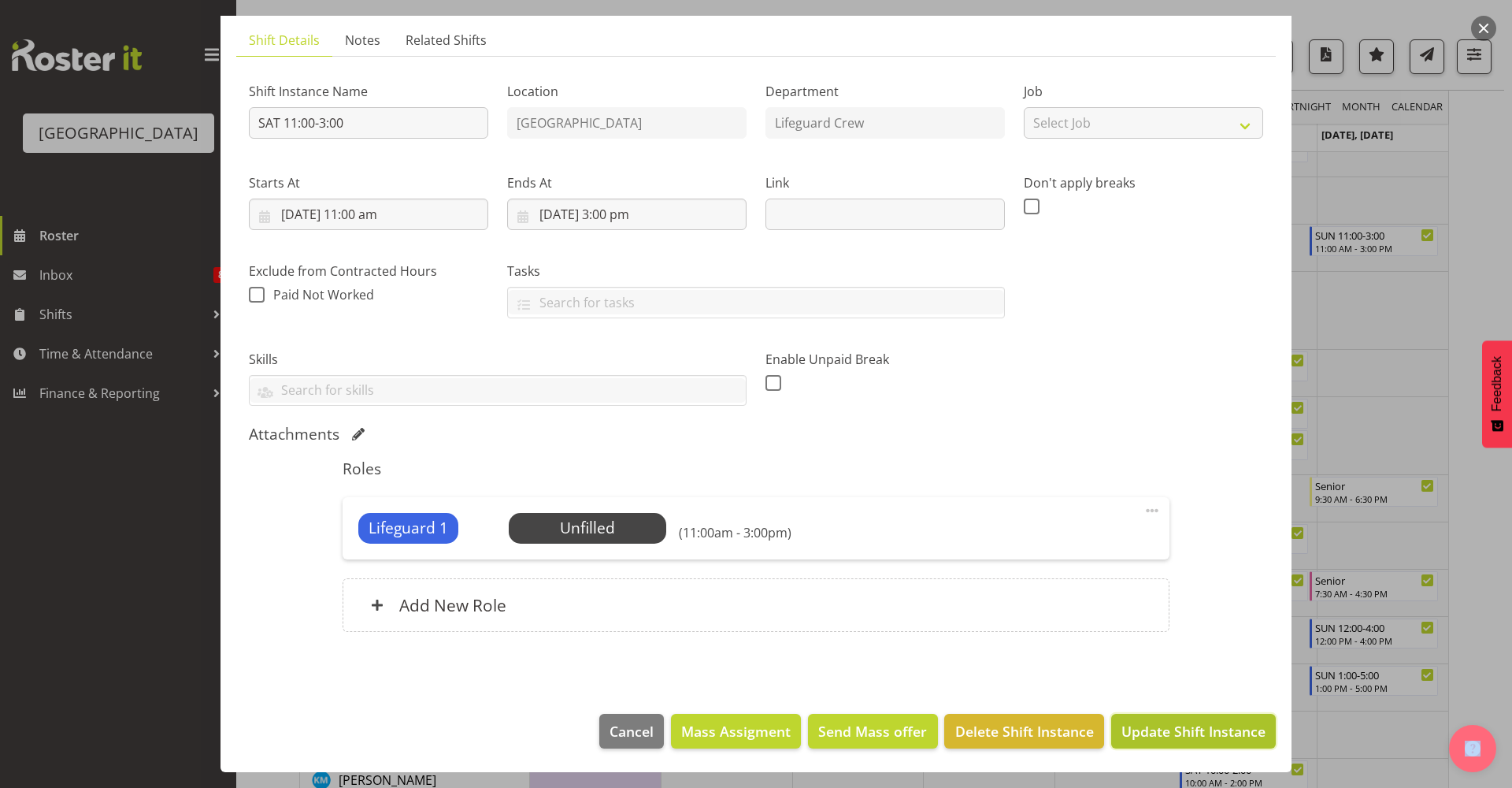
click at [1151, 726] on span "Update Shift Instance" at bounding box center [1193, 731] width 144 height 21
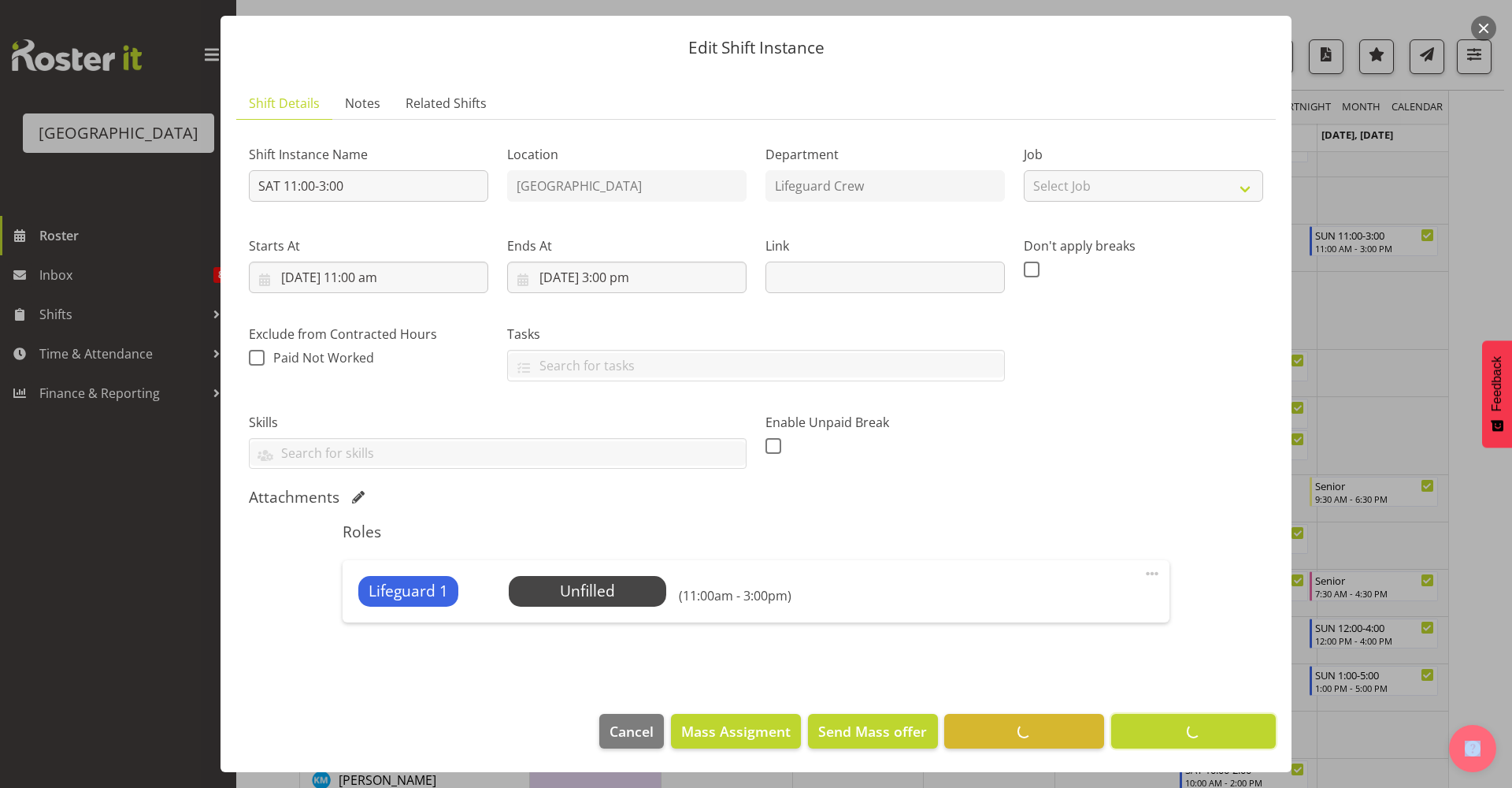
scroll to position [0, 0]
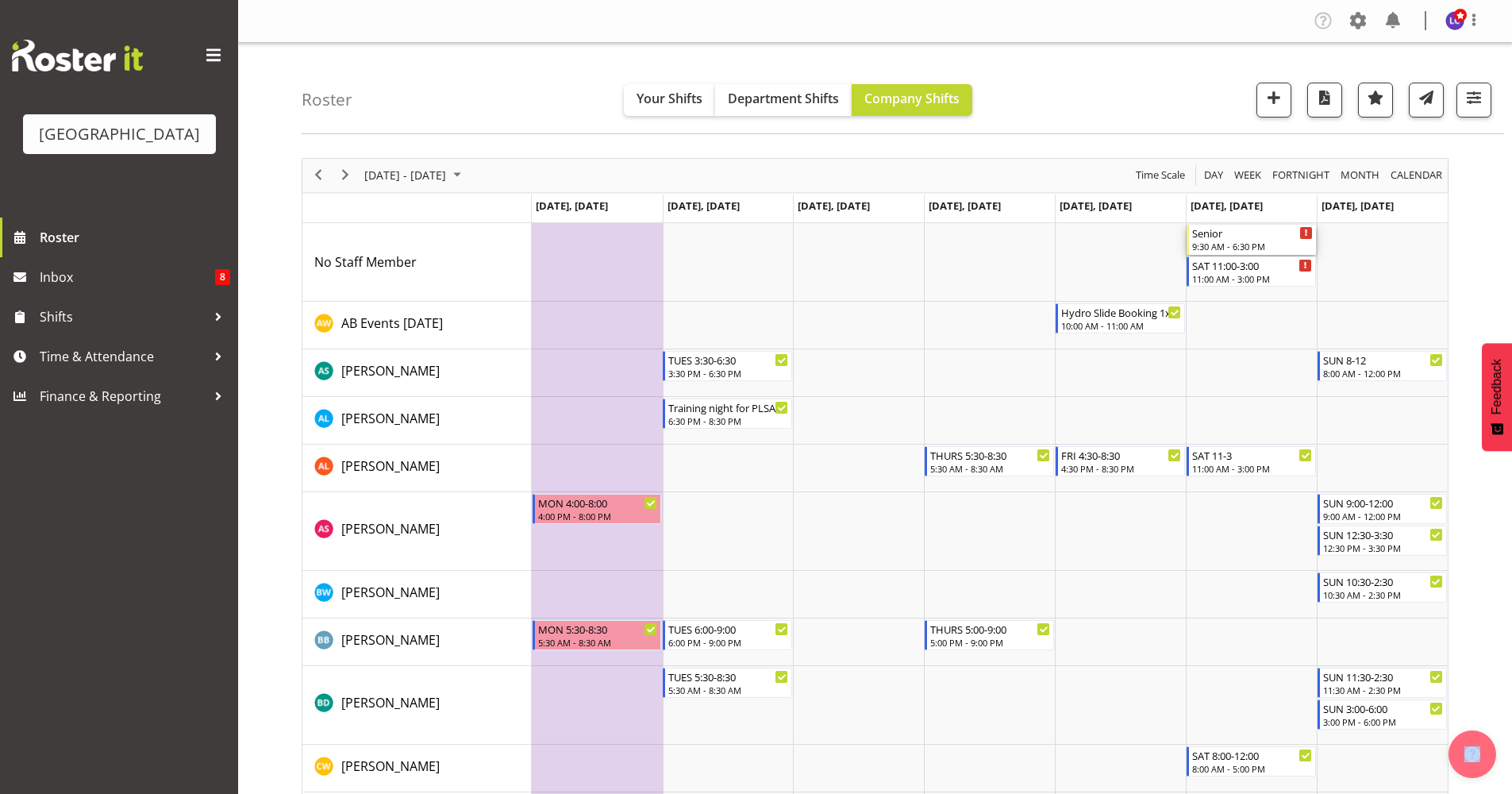
click at [1253, 251] on div "9:30 AM - 6:30 PM" at bounding box center [1252, 246] width 120 height 13
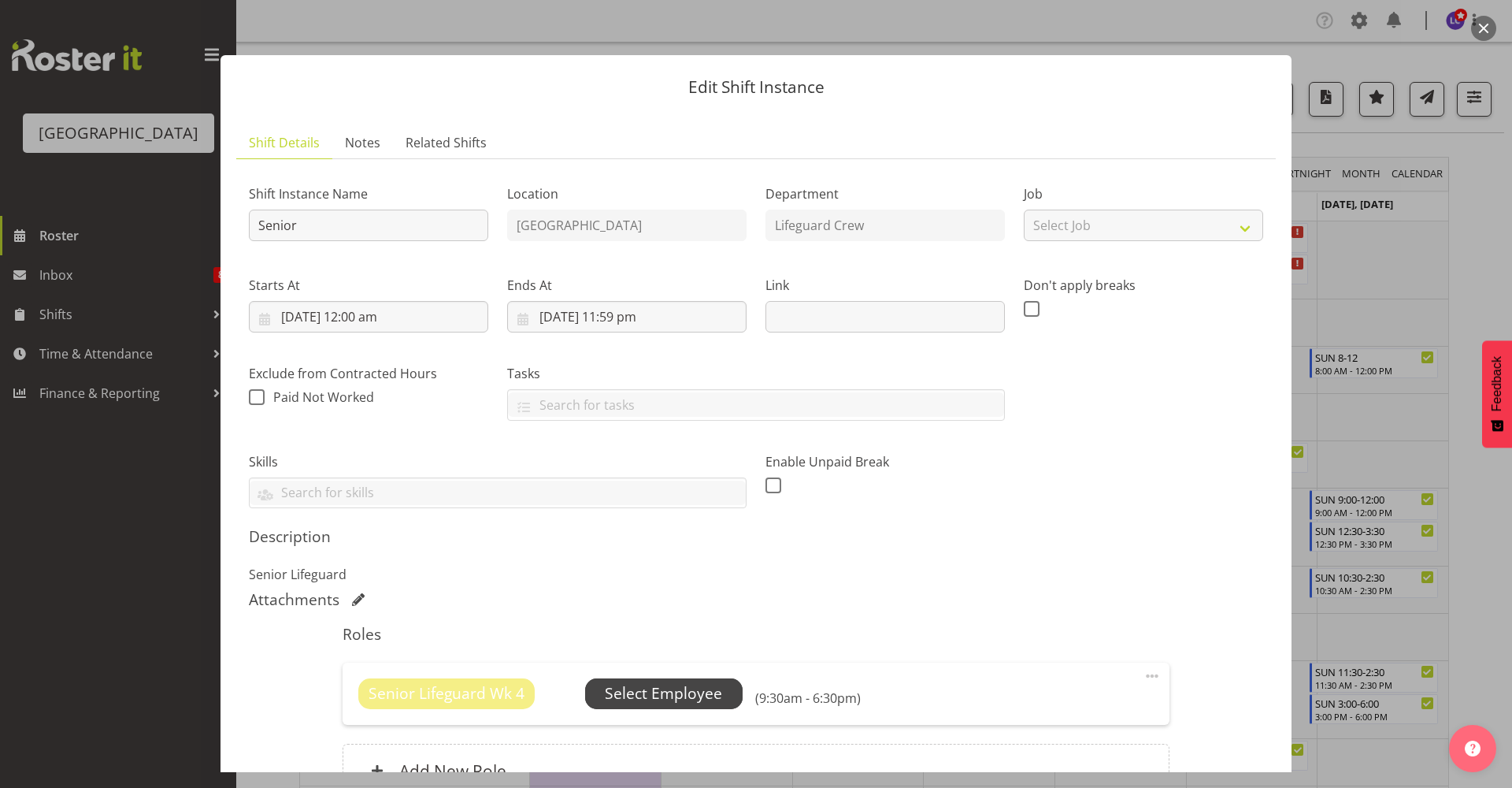
click at [714, 688] on span "Select Employee" at bounding box center [663, 693] width 117 height 22
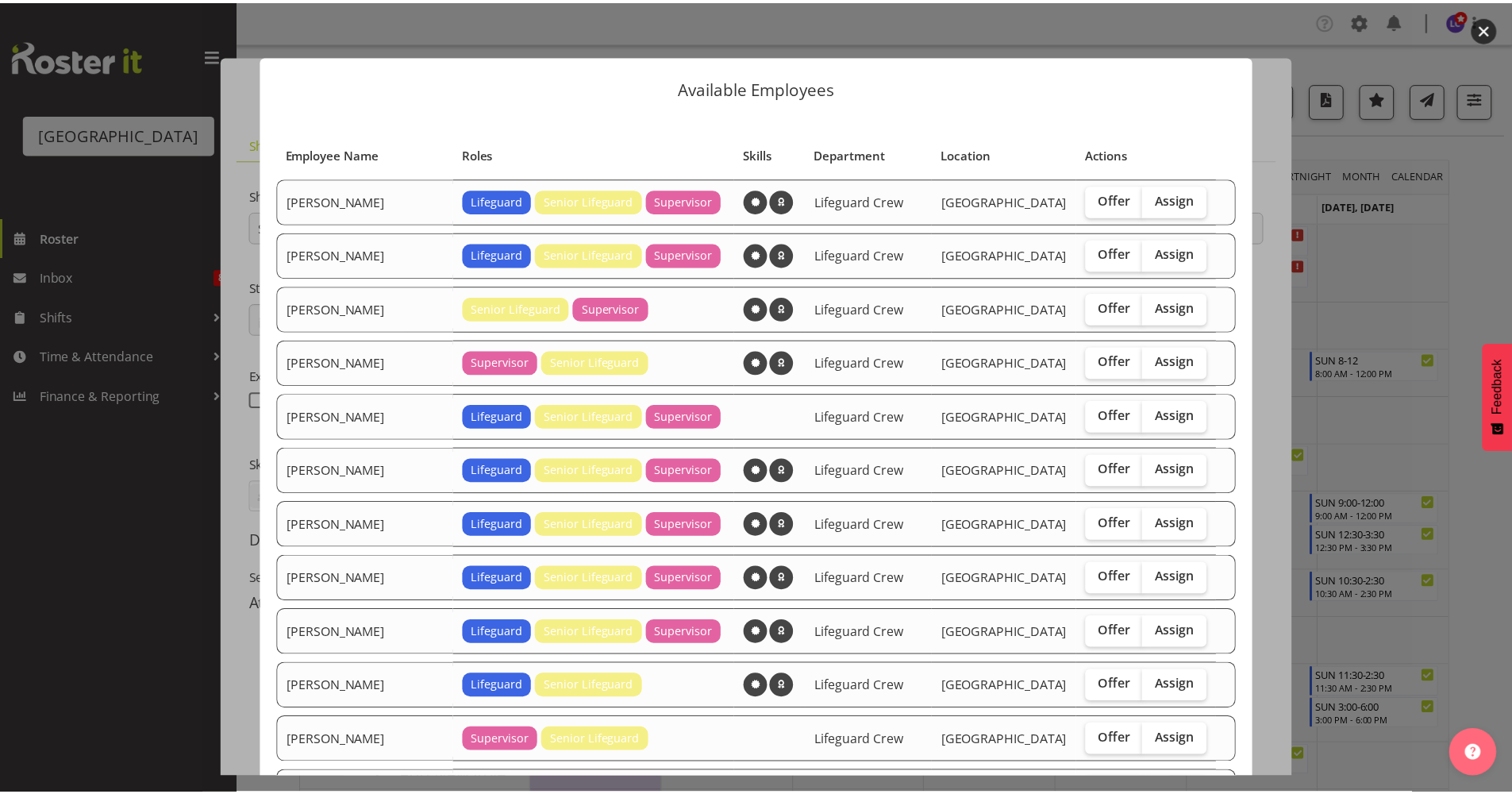
scroll to position [300, 0]
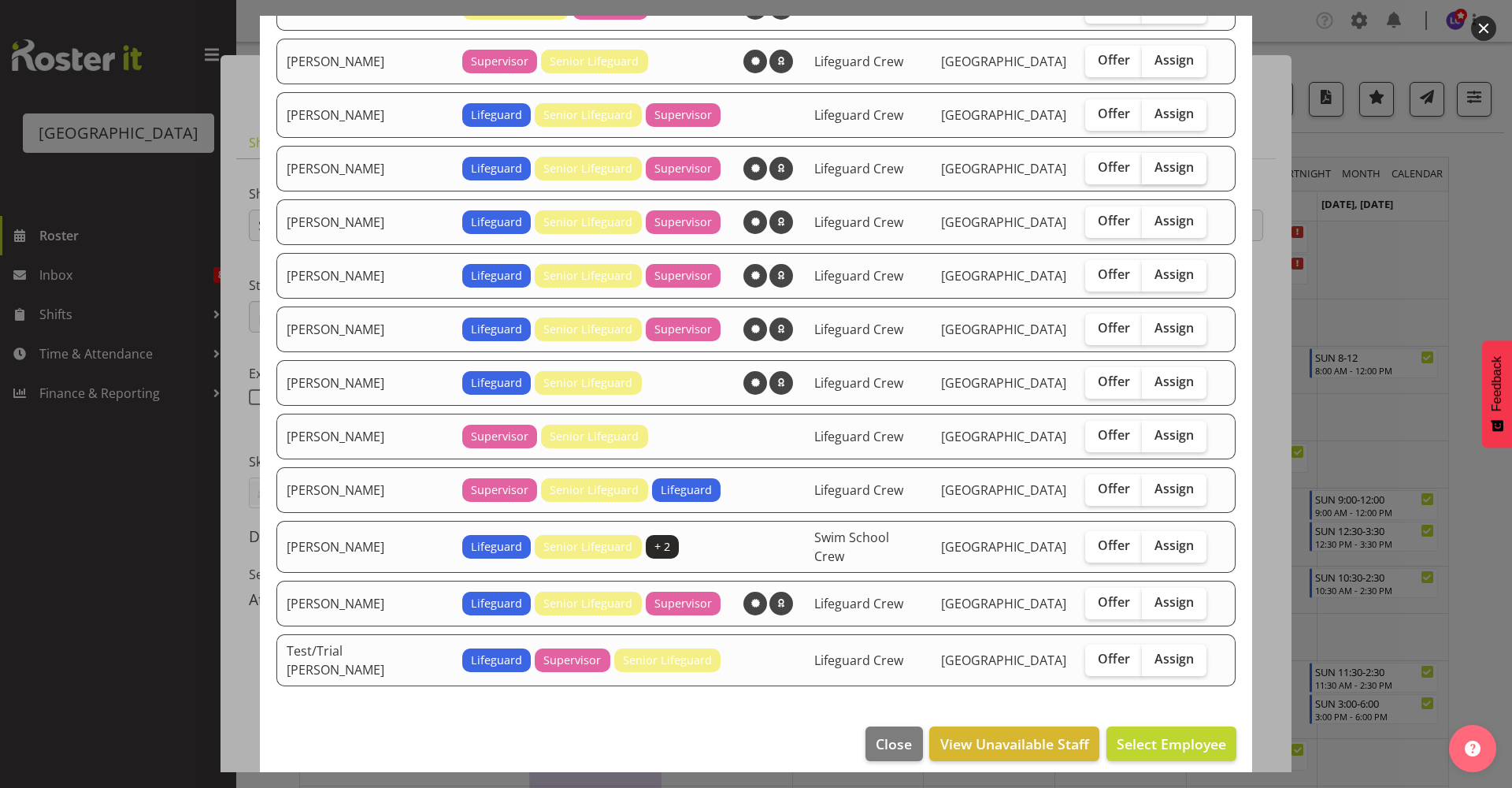
click at [1167, 169] on span "Assign" at bounding box center [1174, 168] width 39 height 16
click at [1152, 169] on input "Assign" at bounding box center [1147, 167] width 10 height 10
checkbox input "true"
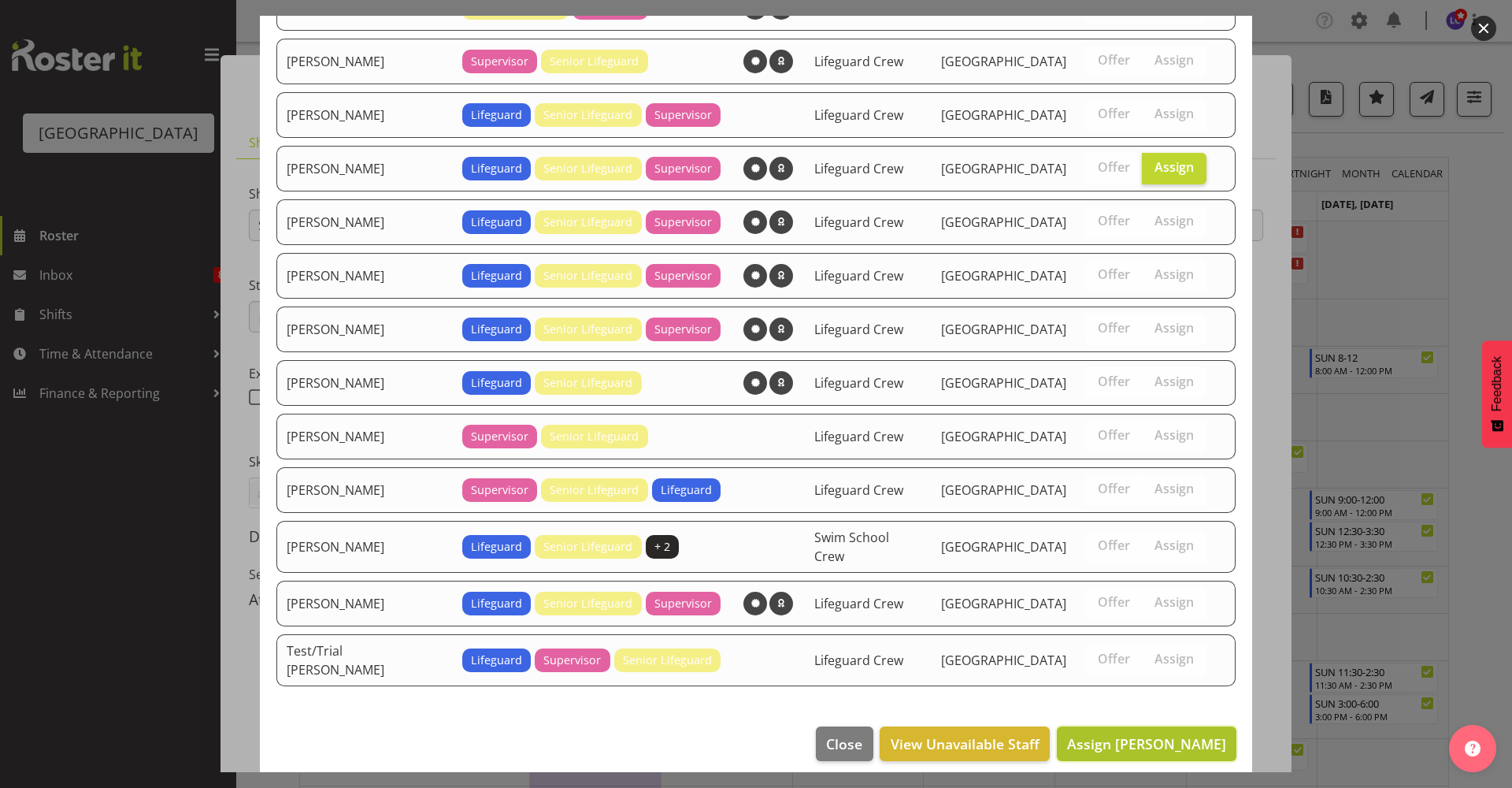
click at [1183, 734] on span "Assign Finn Edwards" at bounding box center [1147, 744] width 159 height 19
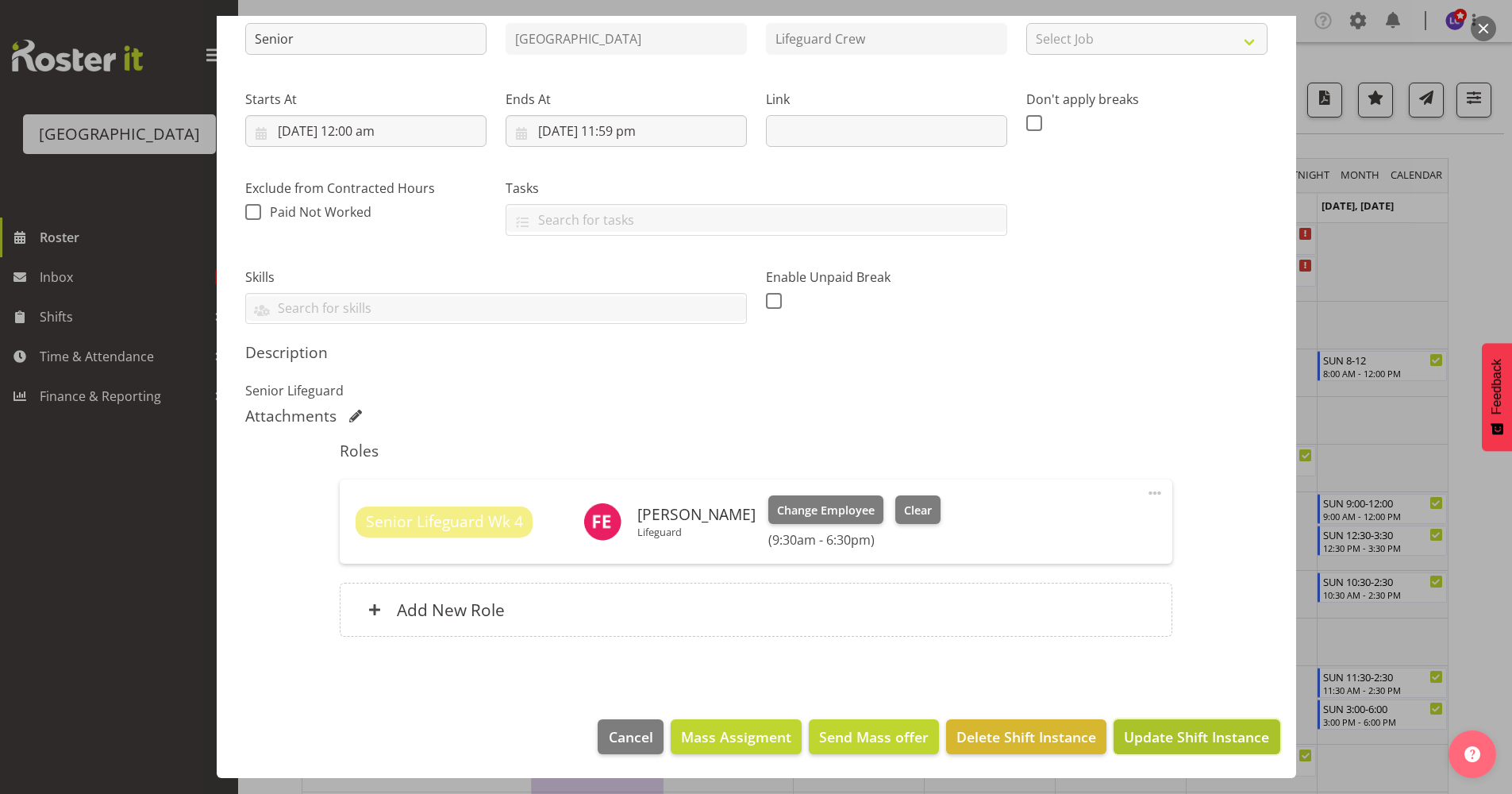
click at [1168, 742] on span "Update Shift Instance" at bounding box center [1197, 737] width 145 height 21
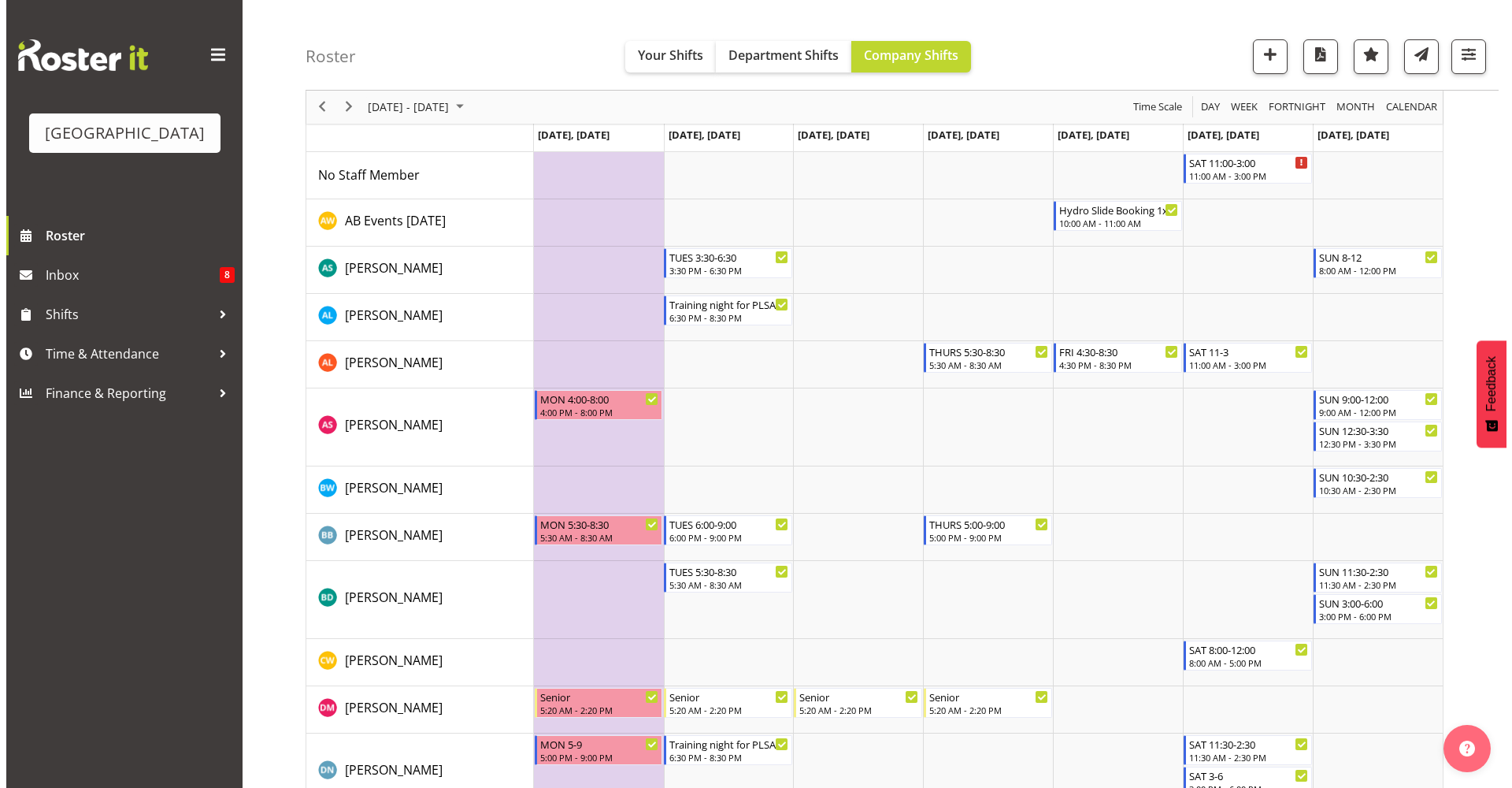
scroll to position [0, 0]
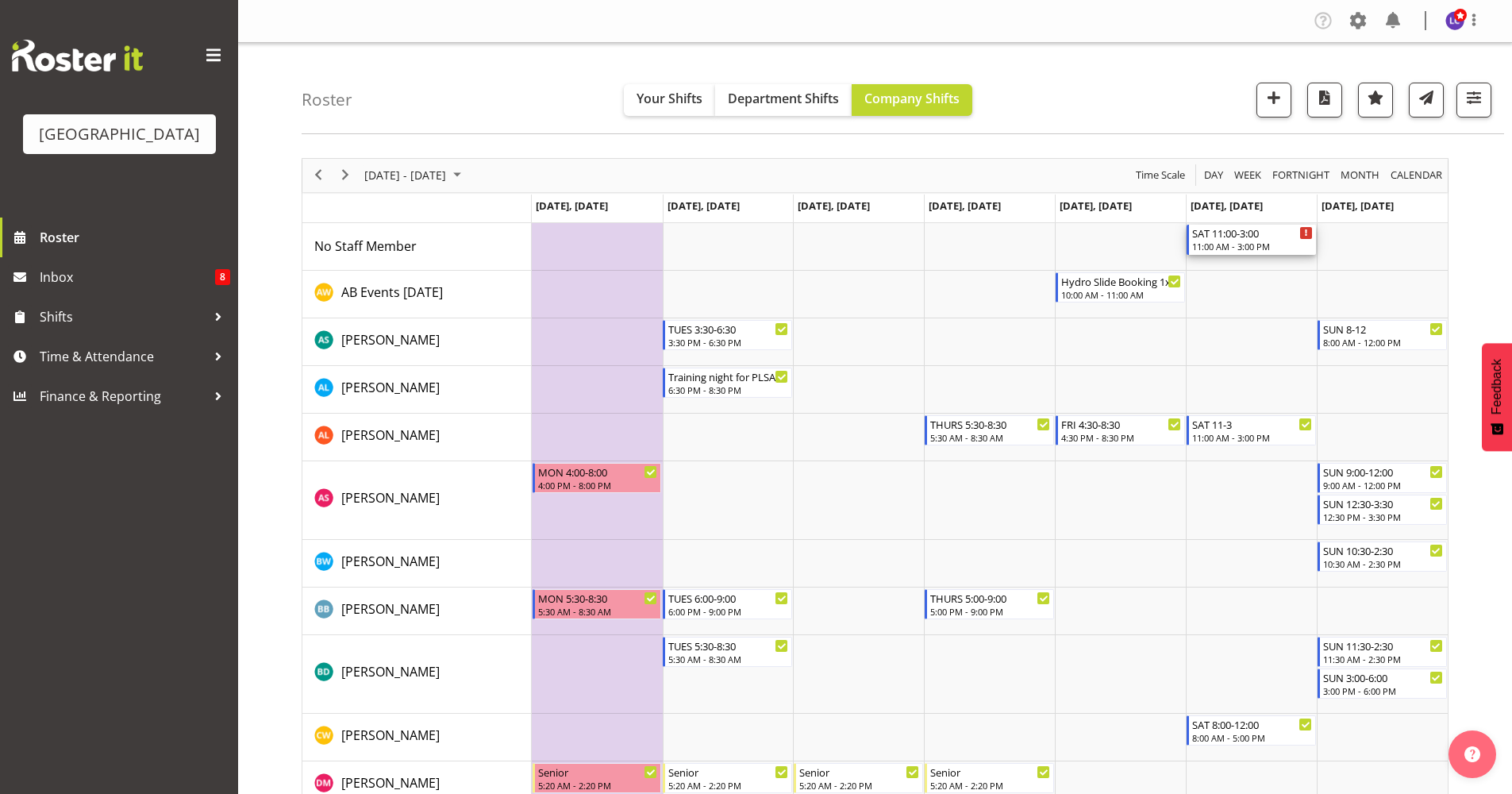
click at [1262, 238] on div "SAT 11:00-3:00" at bounding box center [1252, 233] width 120 height 16
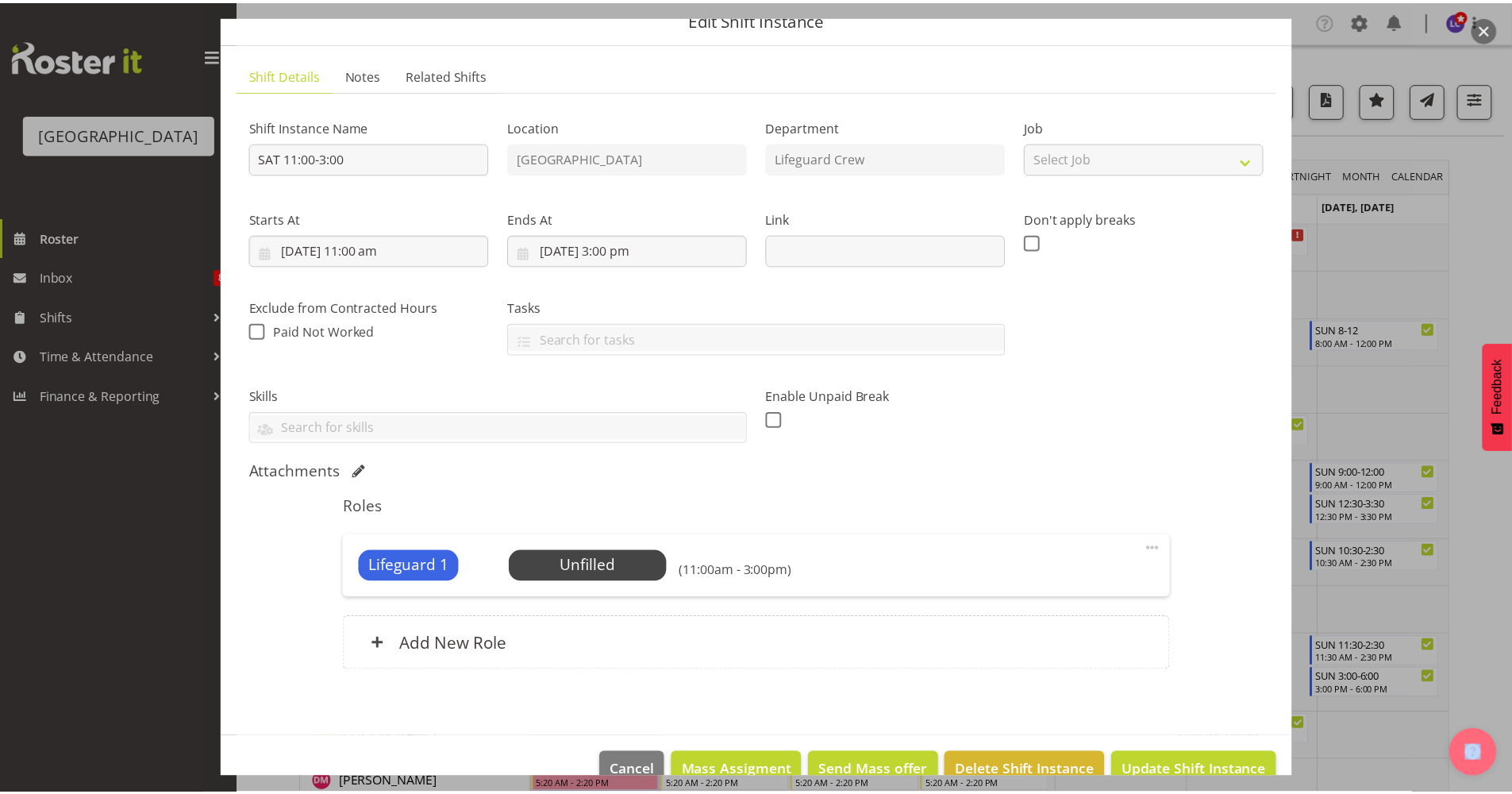
scroll to position [103, 0]
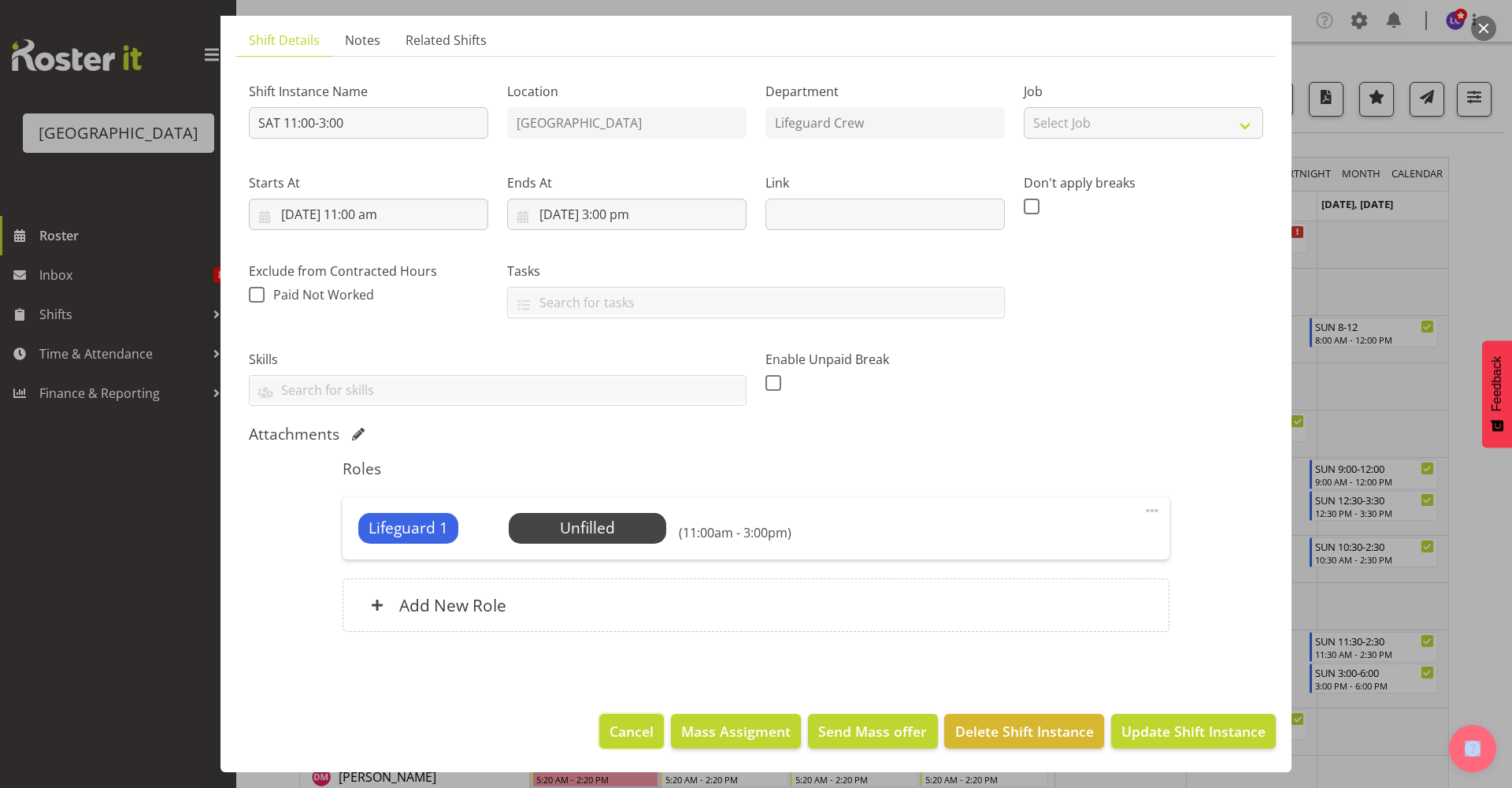
click at [619, 742] on button "Cancel" at bounding box center [631, 730] width 65 height 34
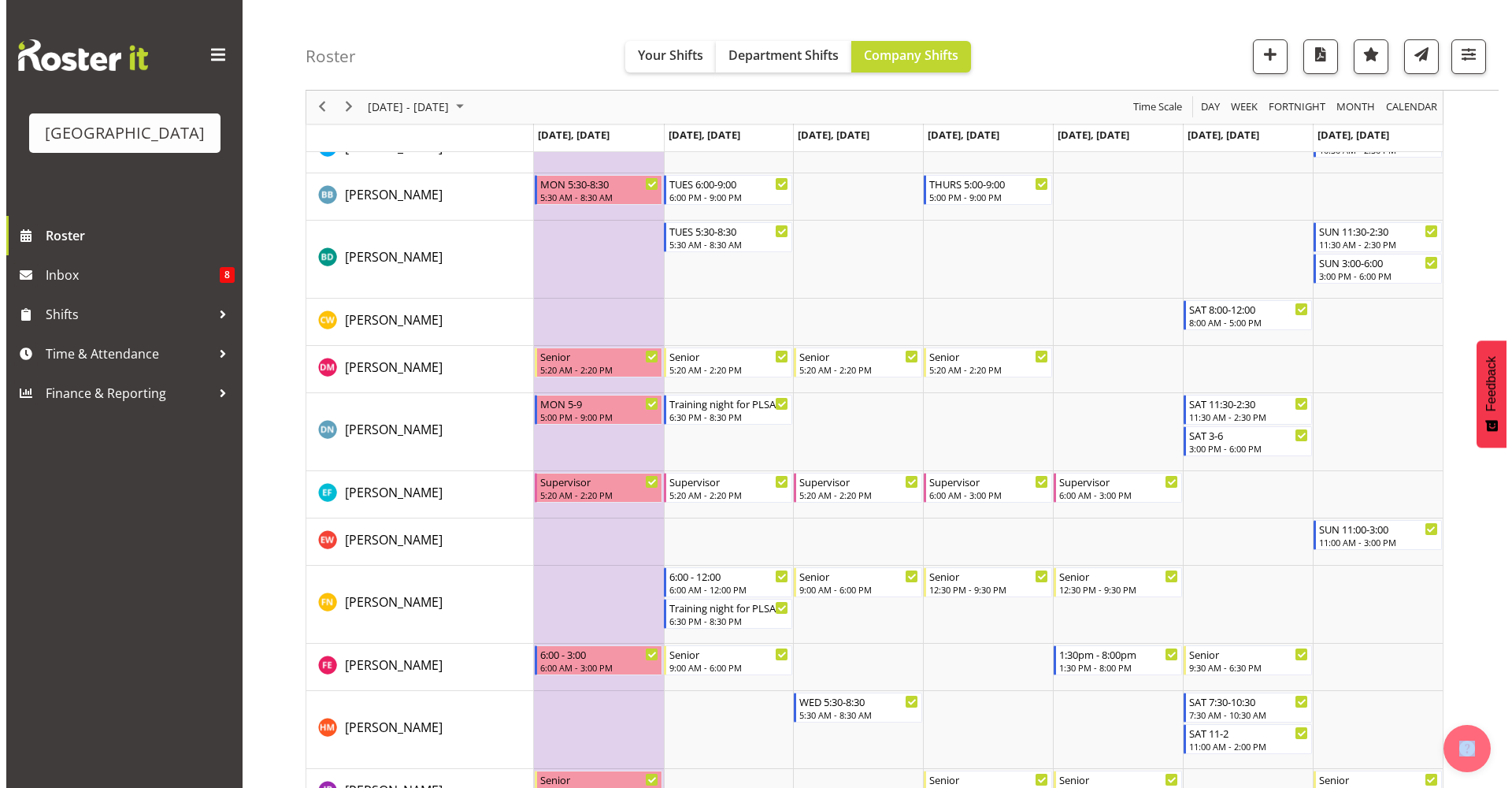
scroll to position [416, 0]
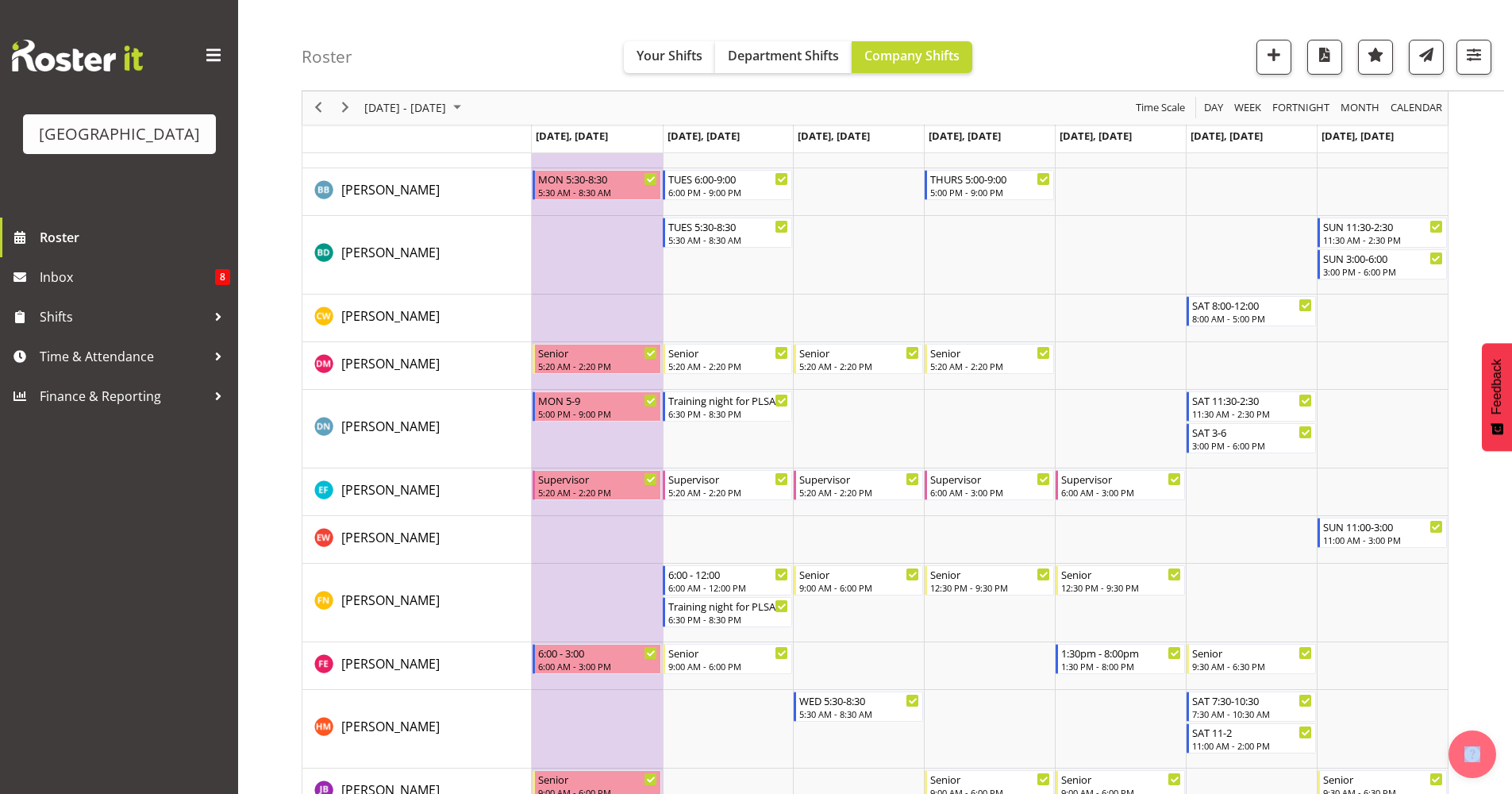
click at [1264, 324] on div "8:00 AM - 5:00 PM" at bounding box center [1252, 317] width 120 height 13
click at [0, 0] on div at bounding box center [0, 0] width 0 height 0
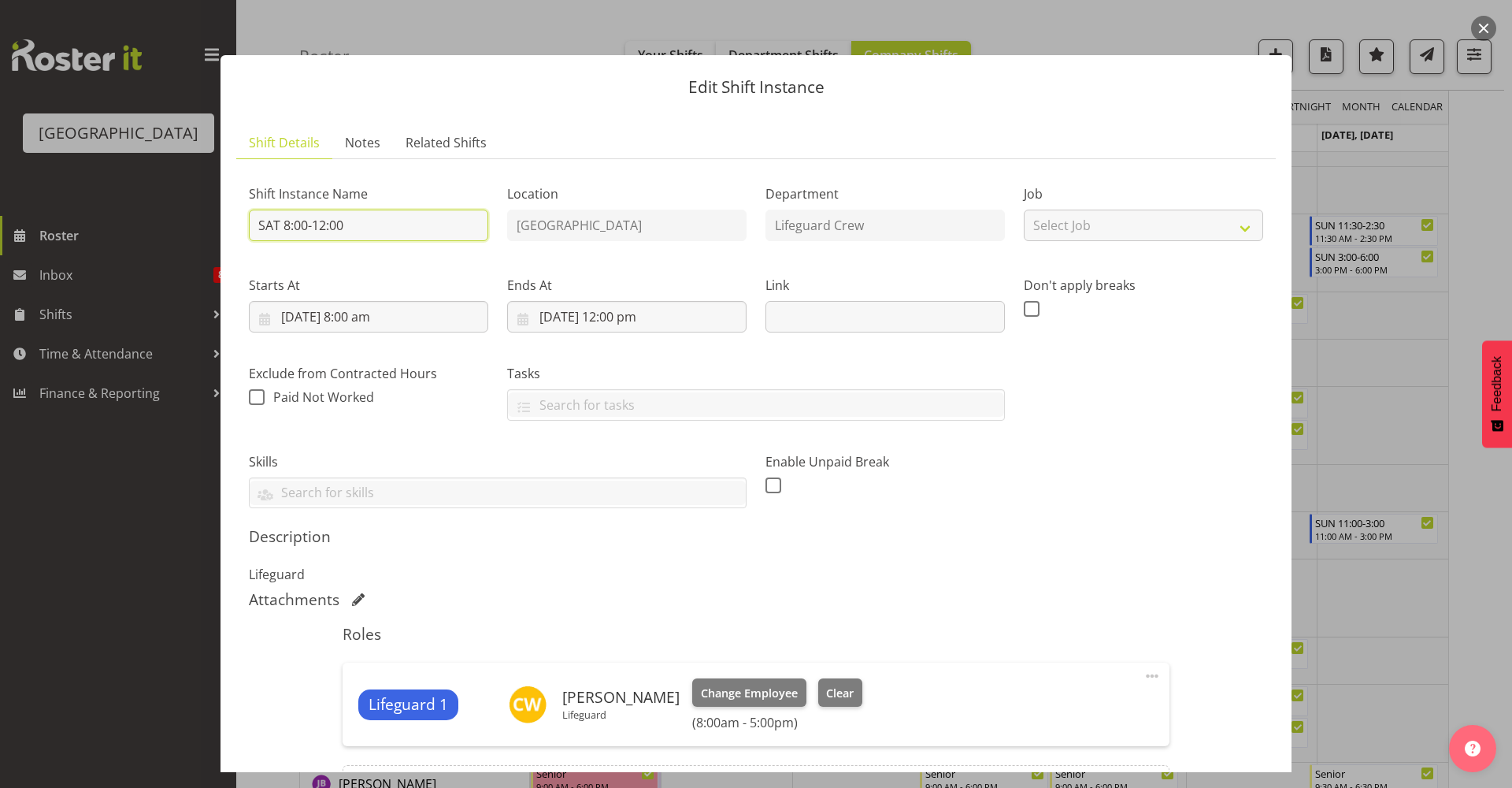
click at [325, 227] on input "SAT 8:00-12:00" at bounding box center [369, 224] width 240 height 31
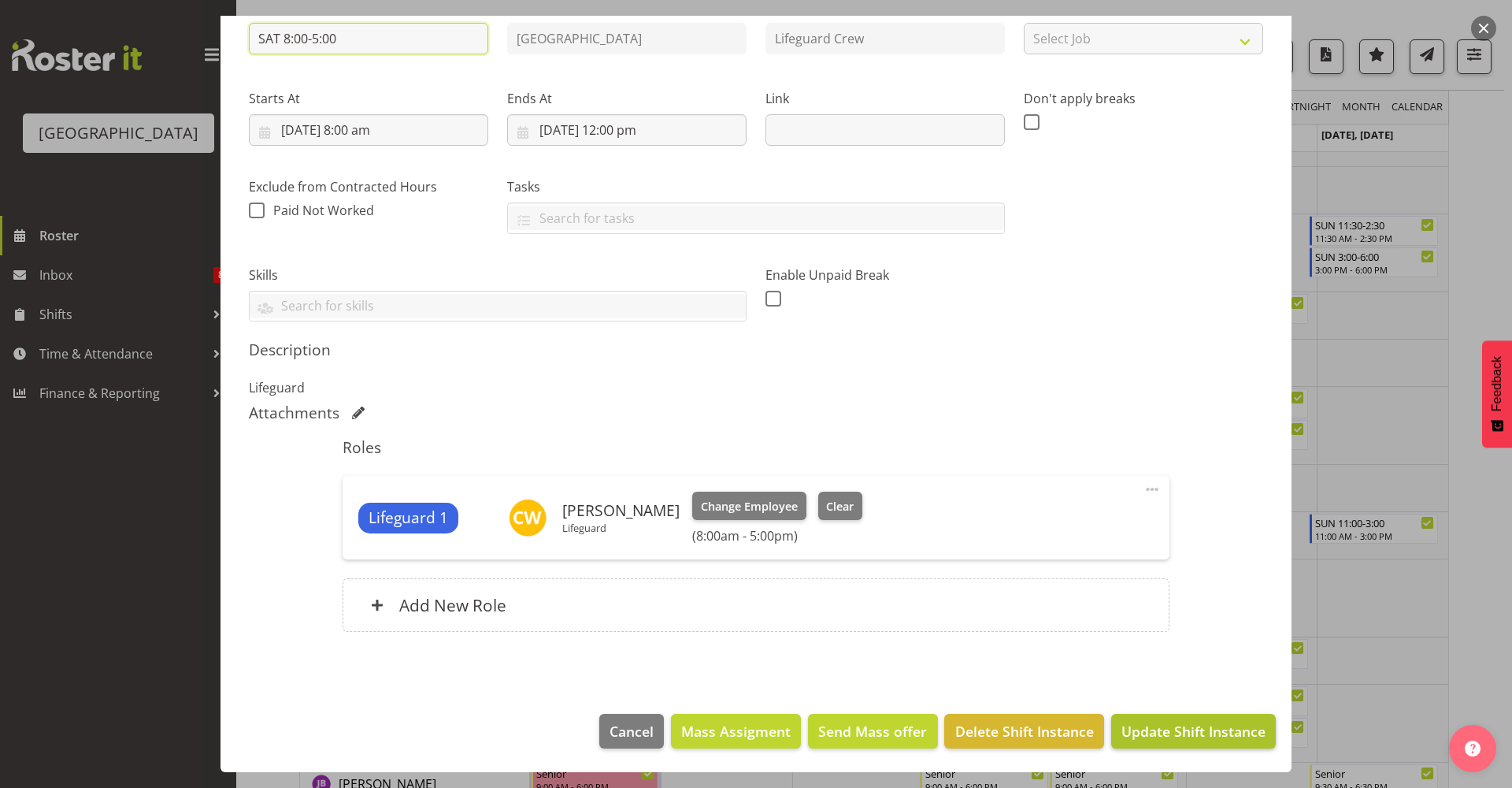
type input "SAT 8:00-5:00"
click at [1161, 735] on span "Update Shift Instance" at bounding box center [1193, 731] width 144 height 21
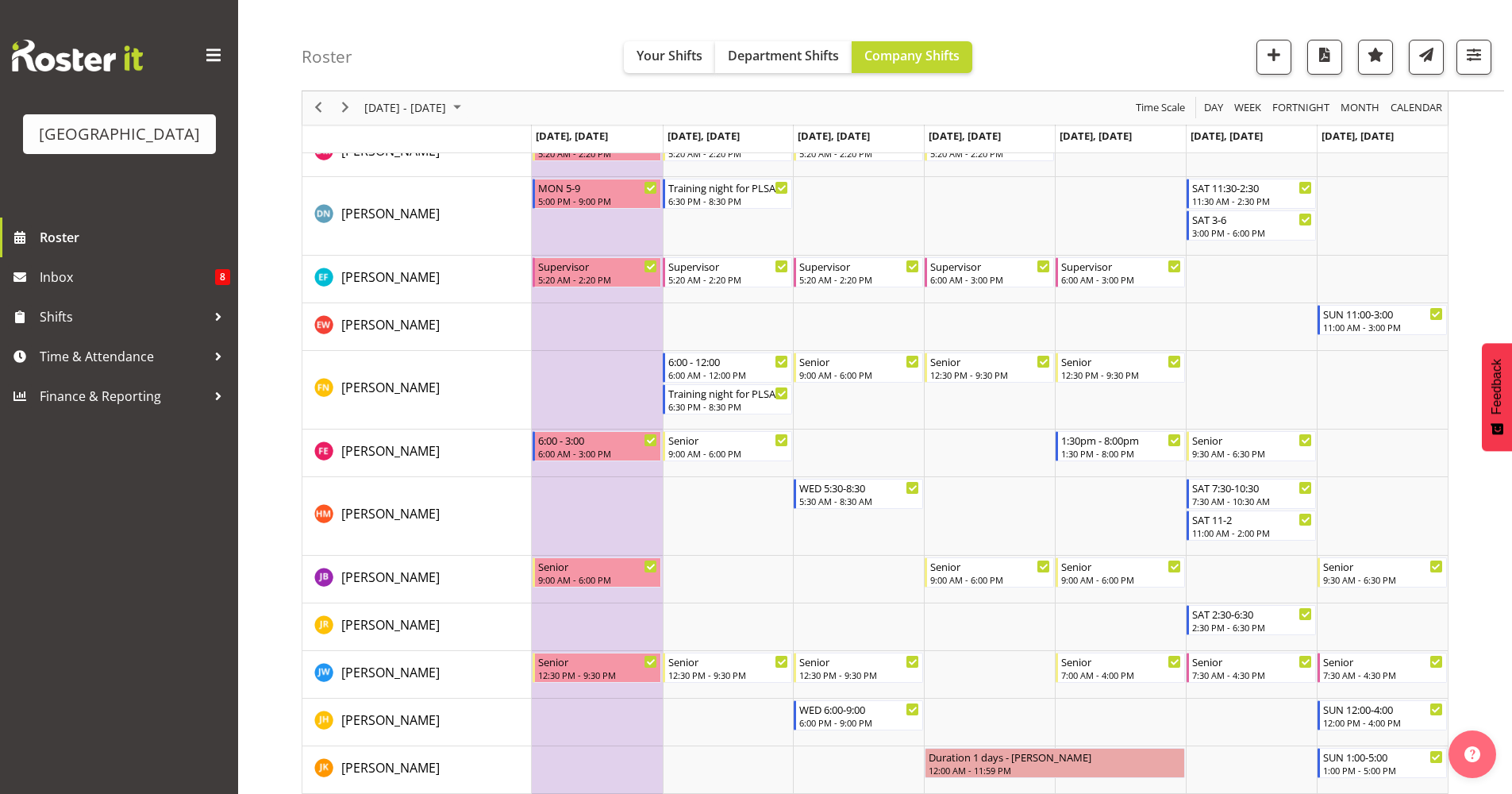
scroll to position [635, 0]
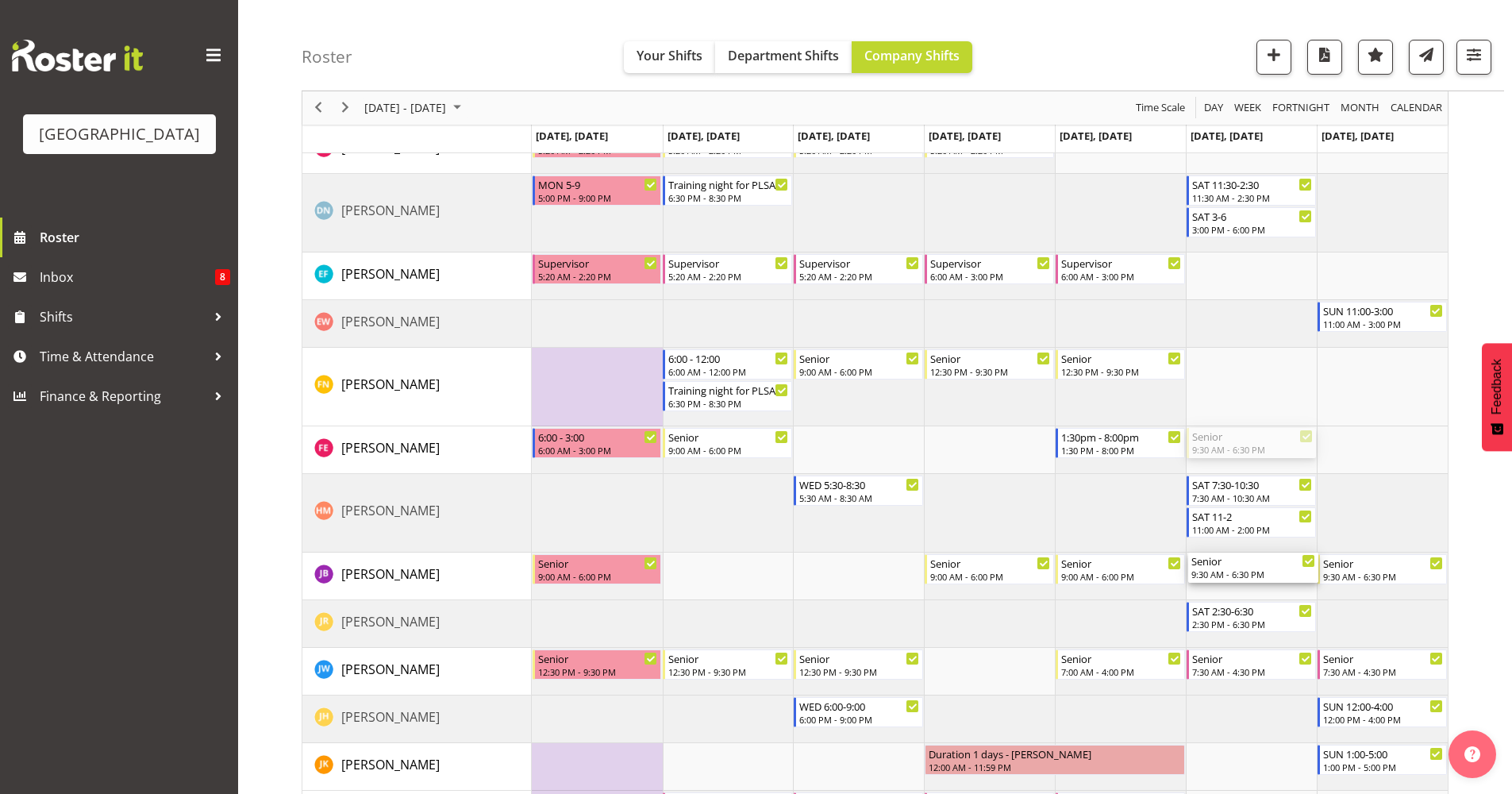
drag, startPoint x: 1258, startPoint y: 439, endPoint x: 1237, endPoint y: 573, distance: 135.6
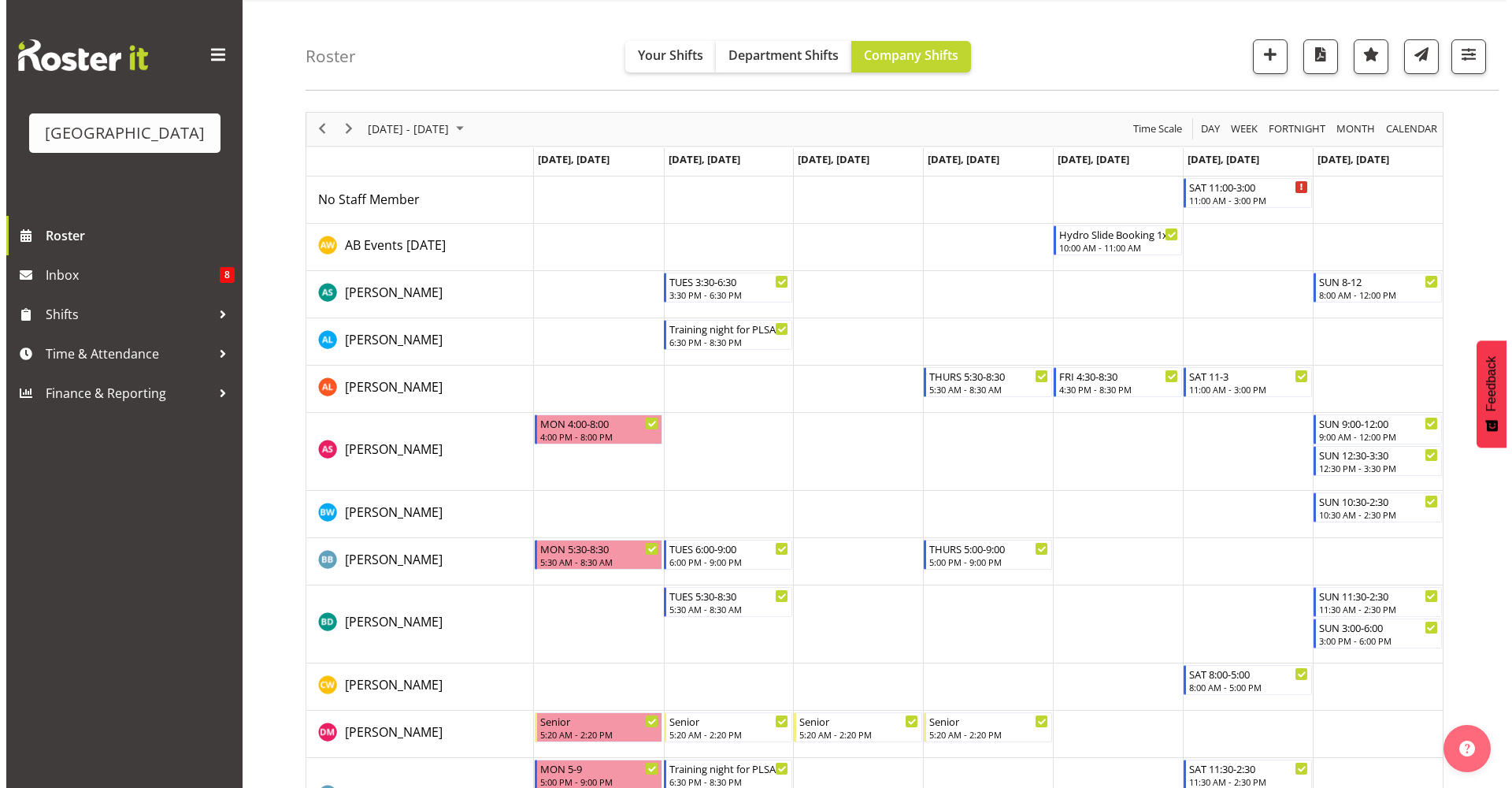
scroll to position [0, 0]
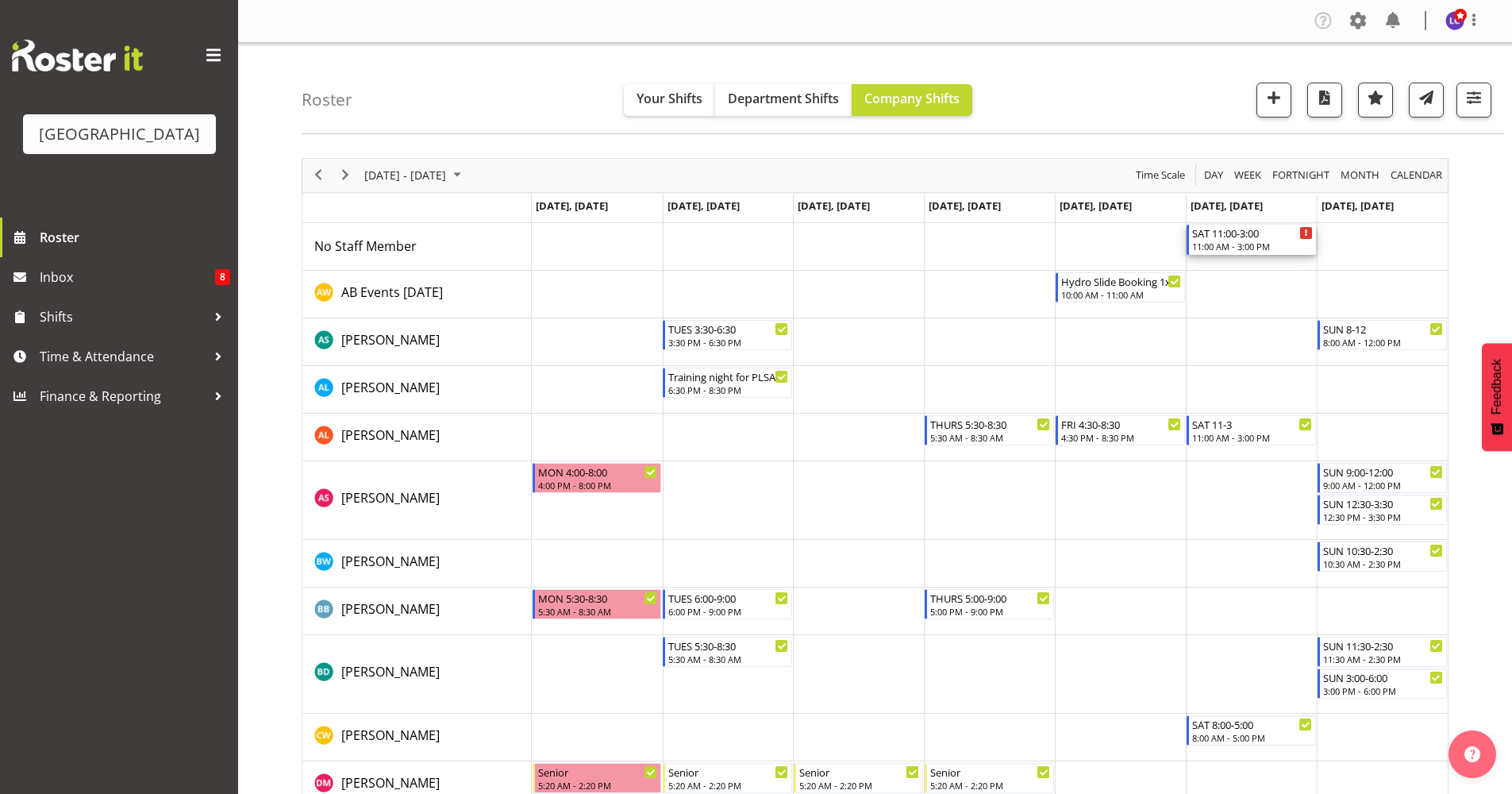
click at [1250, 246] on div "11:00 AM - 3:00 PM" at bounding box center [1252, 246] width 120 height 13
click at [0, 0] on div at bounding box center [0, 0] width 0 height 0
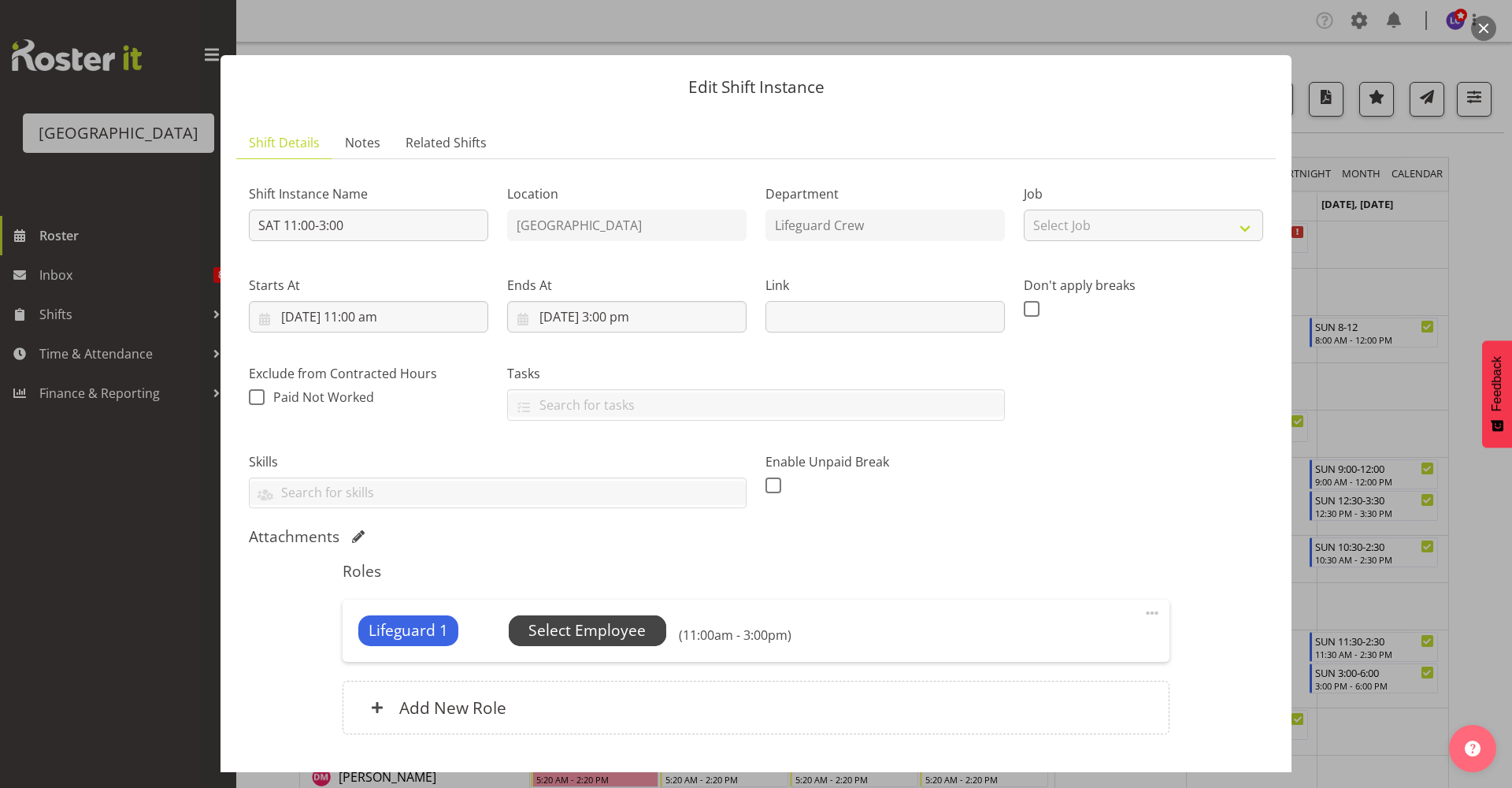
click at [658, 633] on span "Select Employee" at bounding box center [587, 630] width 158 height 30
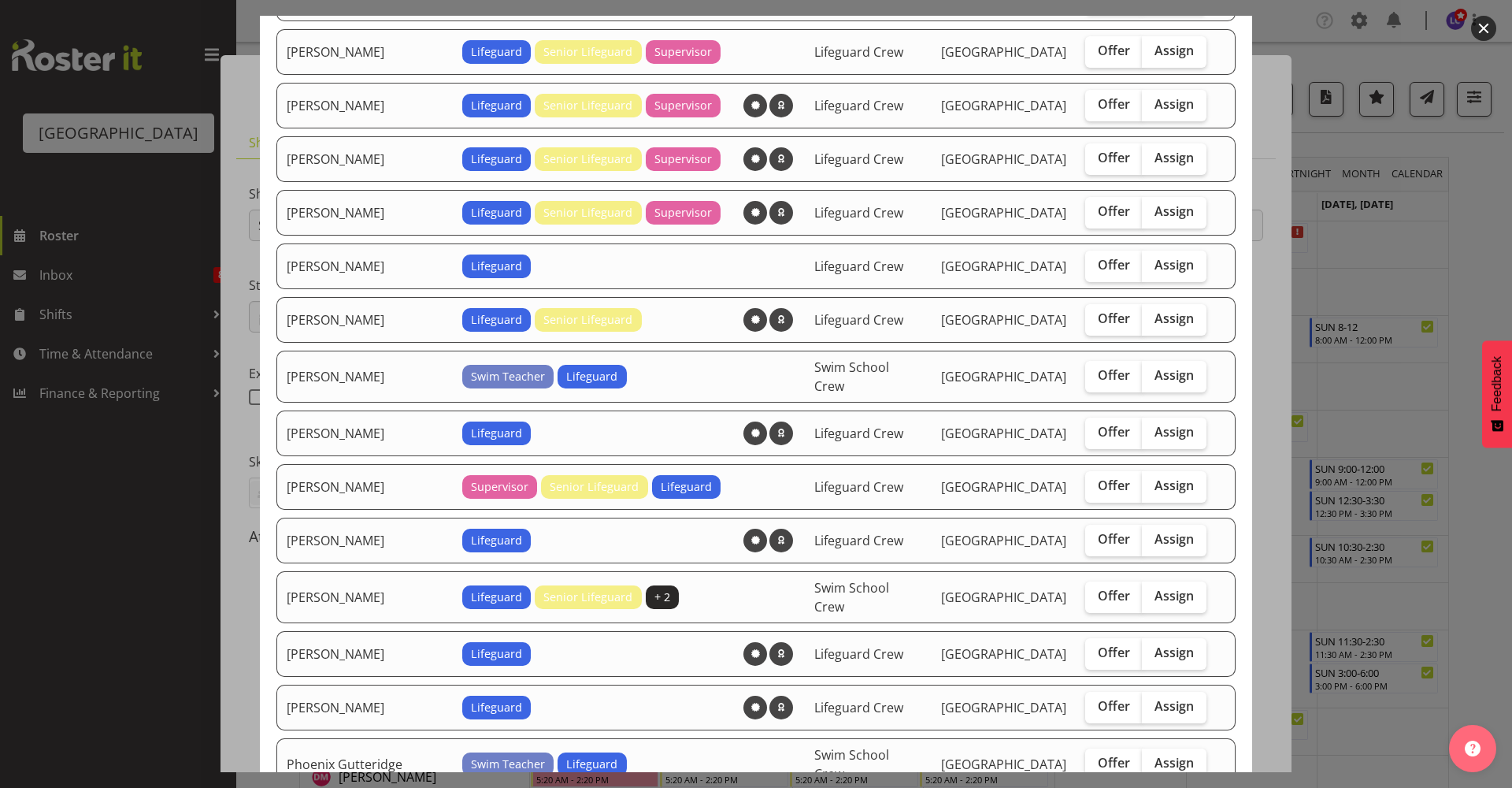
scroll to position [341, 0]
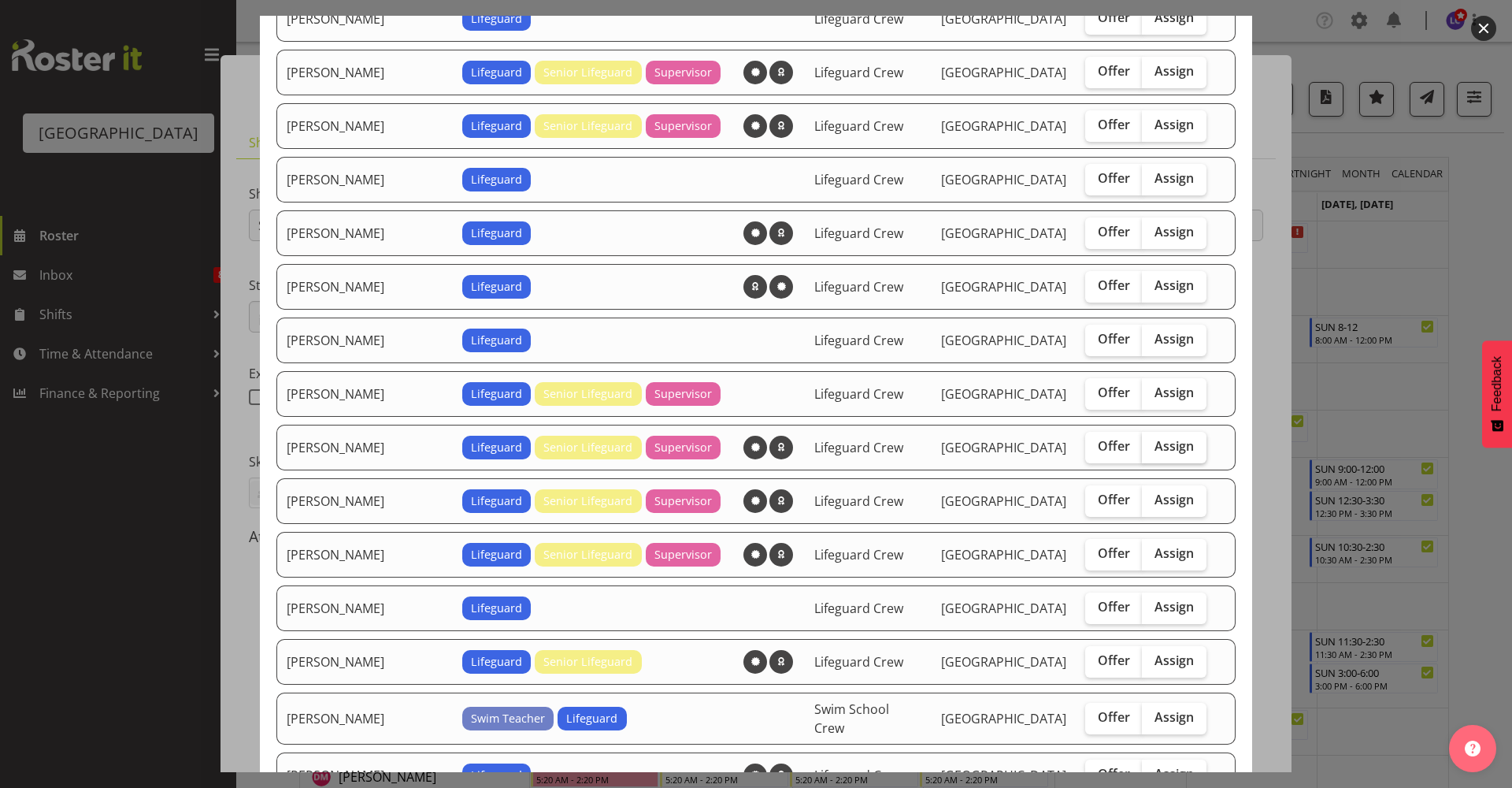
click at [1169, 455] on label "Assign" at bounding box center [1174, 447] width 65 height 31
click at [1152, 451] on input "Assign" at bounding box center [1147, 446] width 10 height 10
checkbox input "true"
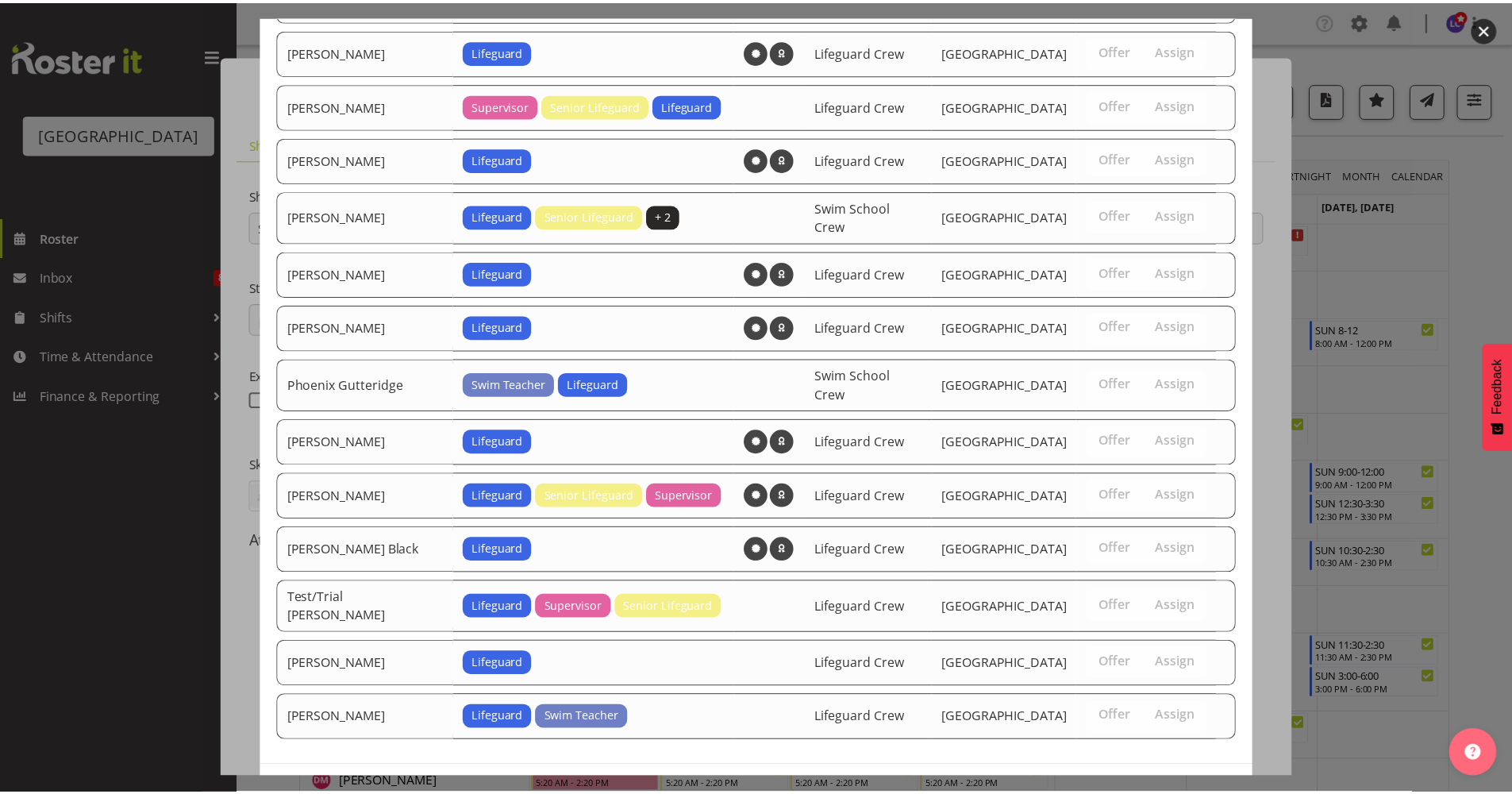
scroll to position [1111, 0]
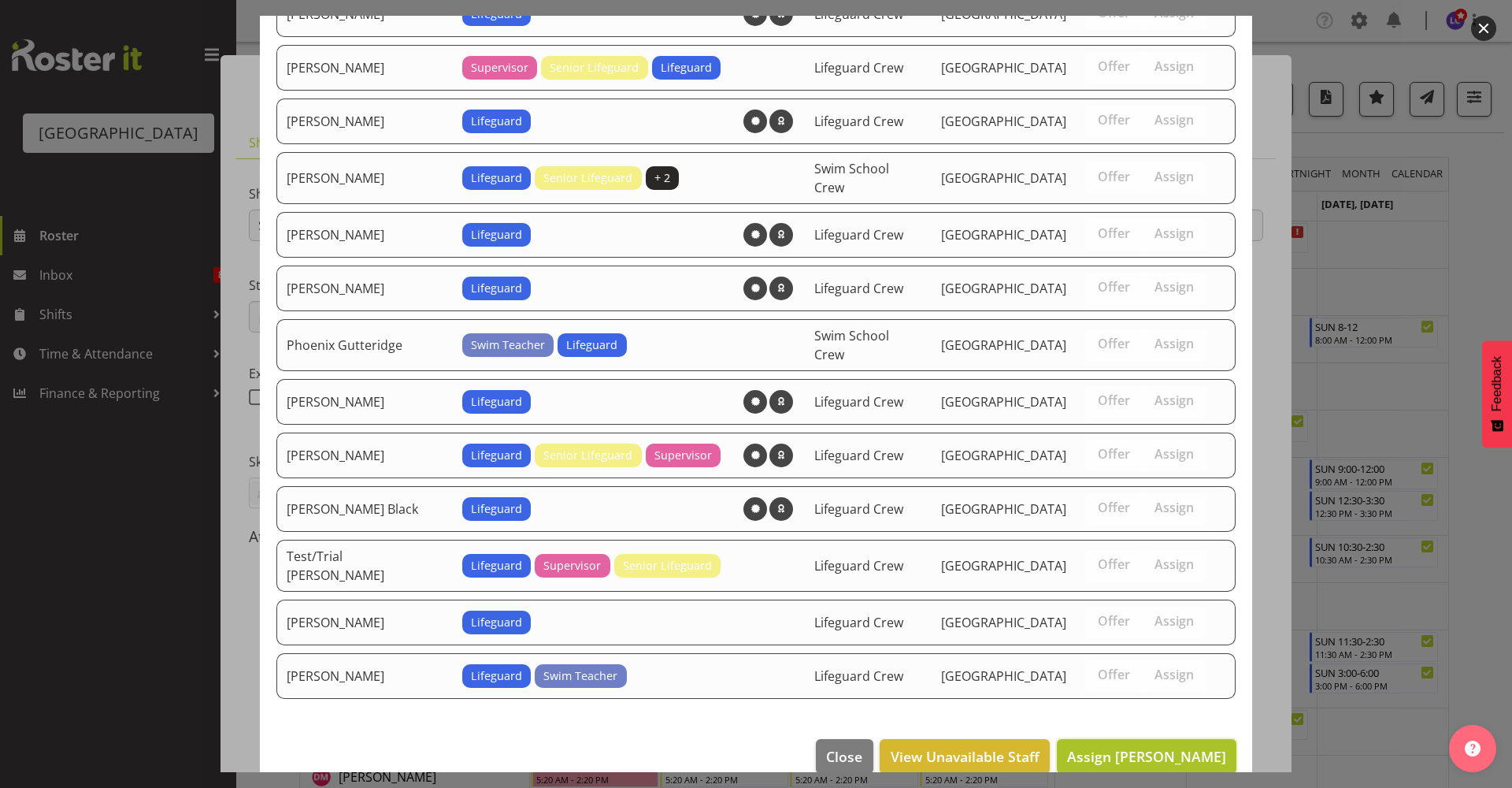
click at [1165, 747] on span "Assign Finn Edwards" at bounding box center [1147, 757] width 159 height 19
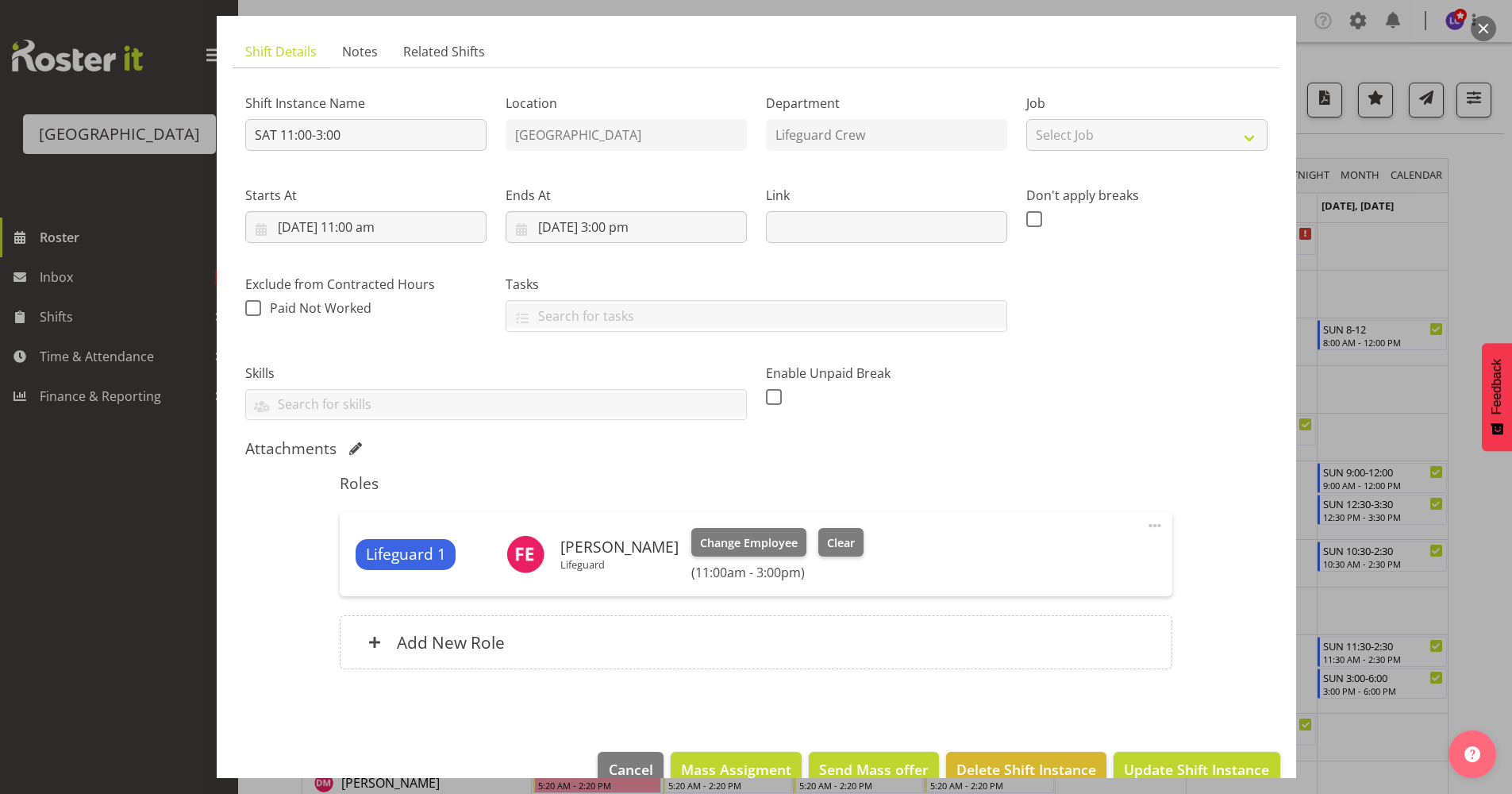
scroll to position [124, 0]
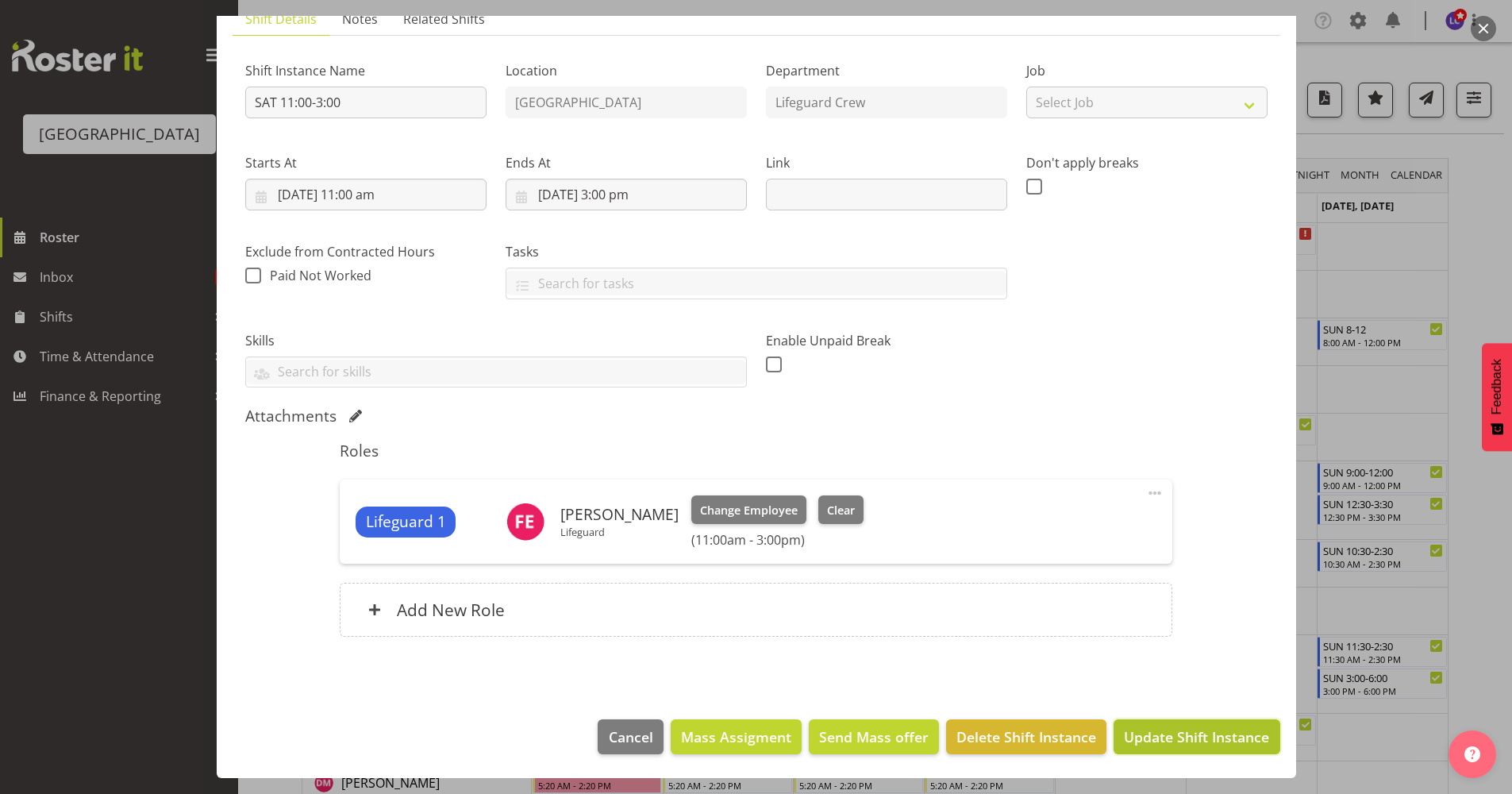
click at [1181, 733] on span "Update Shift Instance" at bounding box center [1197, 737] width 145 height 21
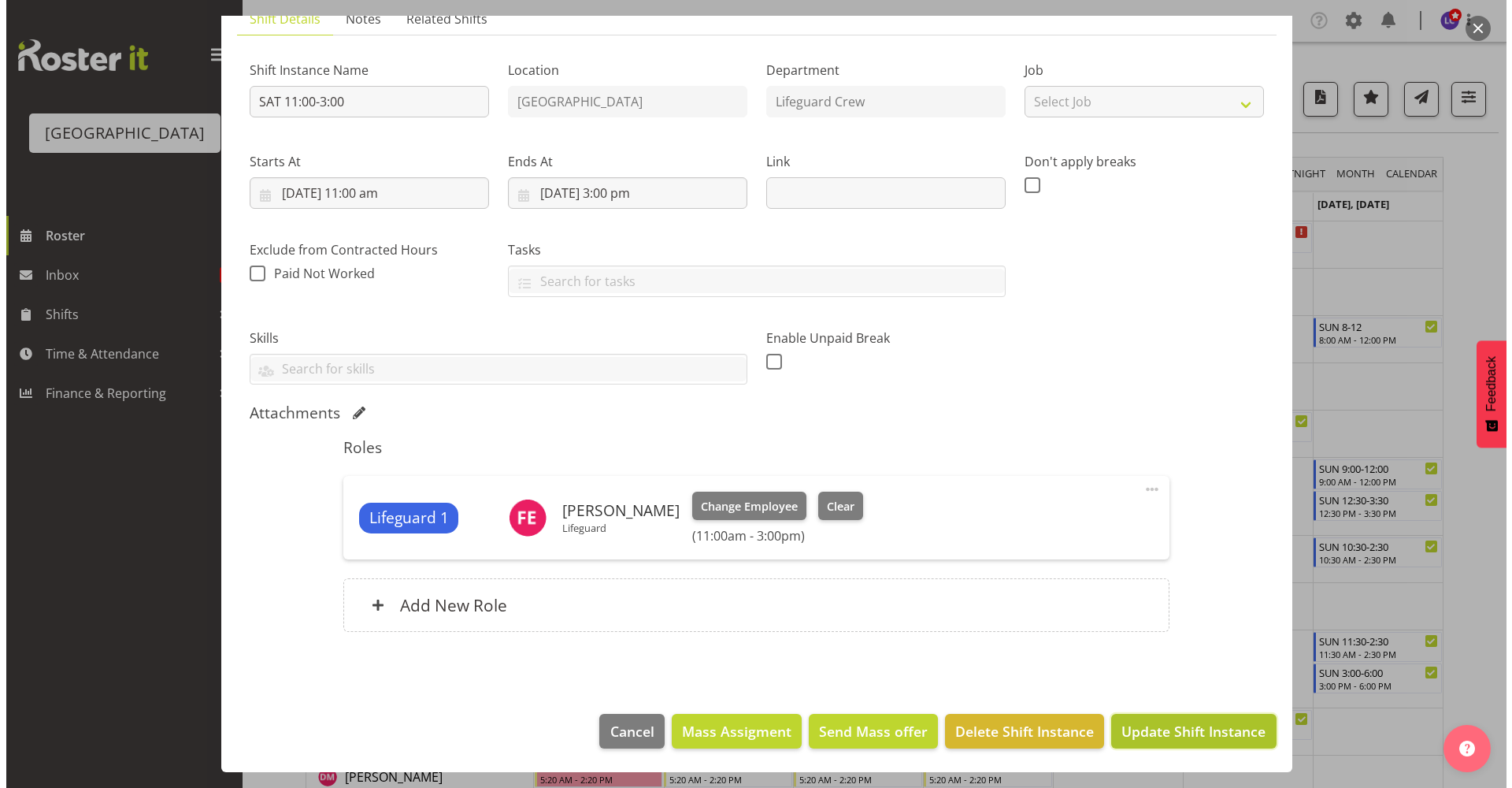
scroll to position [61, 0]
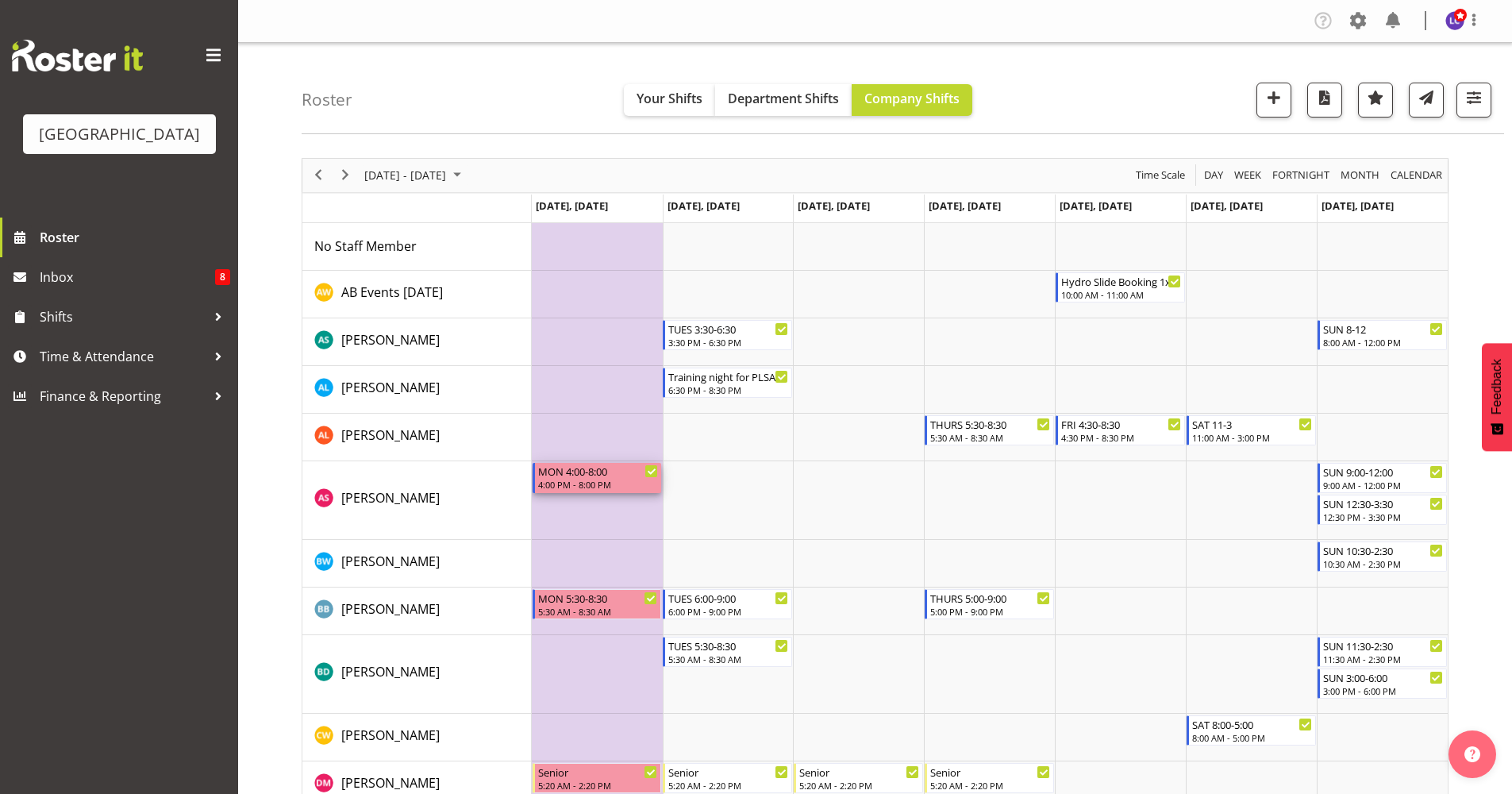
click at [601, 478] on div "MON 4:00-8:00" at bounding box center [598, 471] width 120 height 16
click at [0, 0] on div at bounding box center [0, 0] width 0 height 0
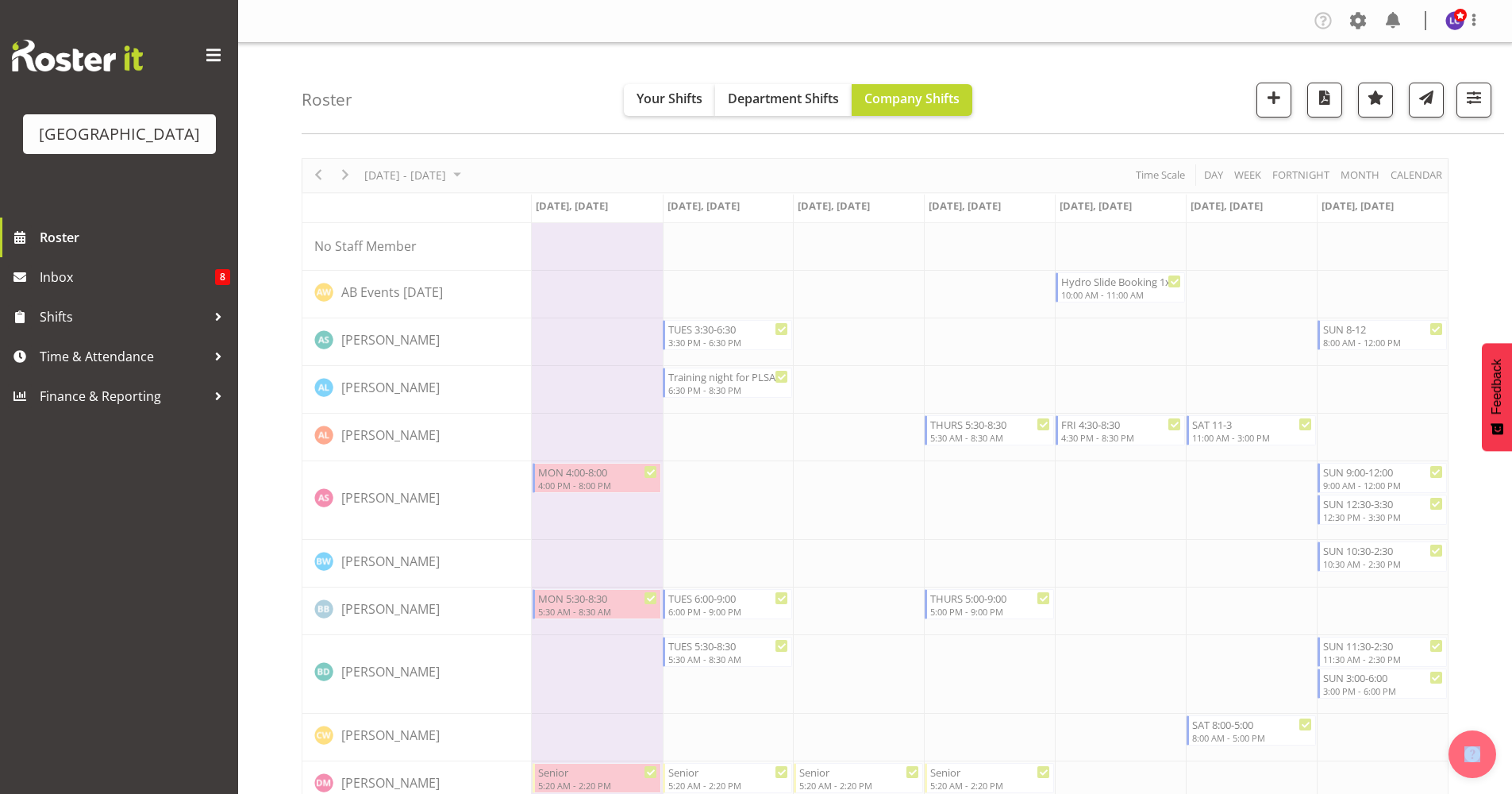
select select "9"
select select "2025"
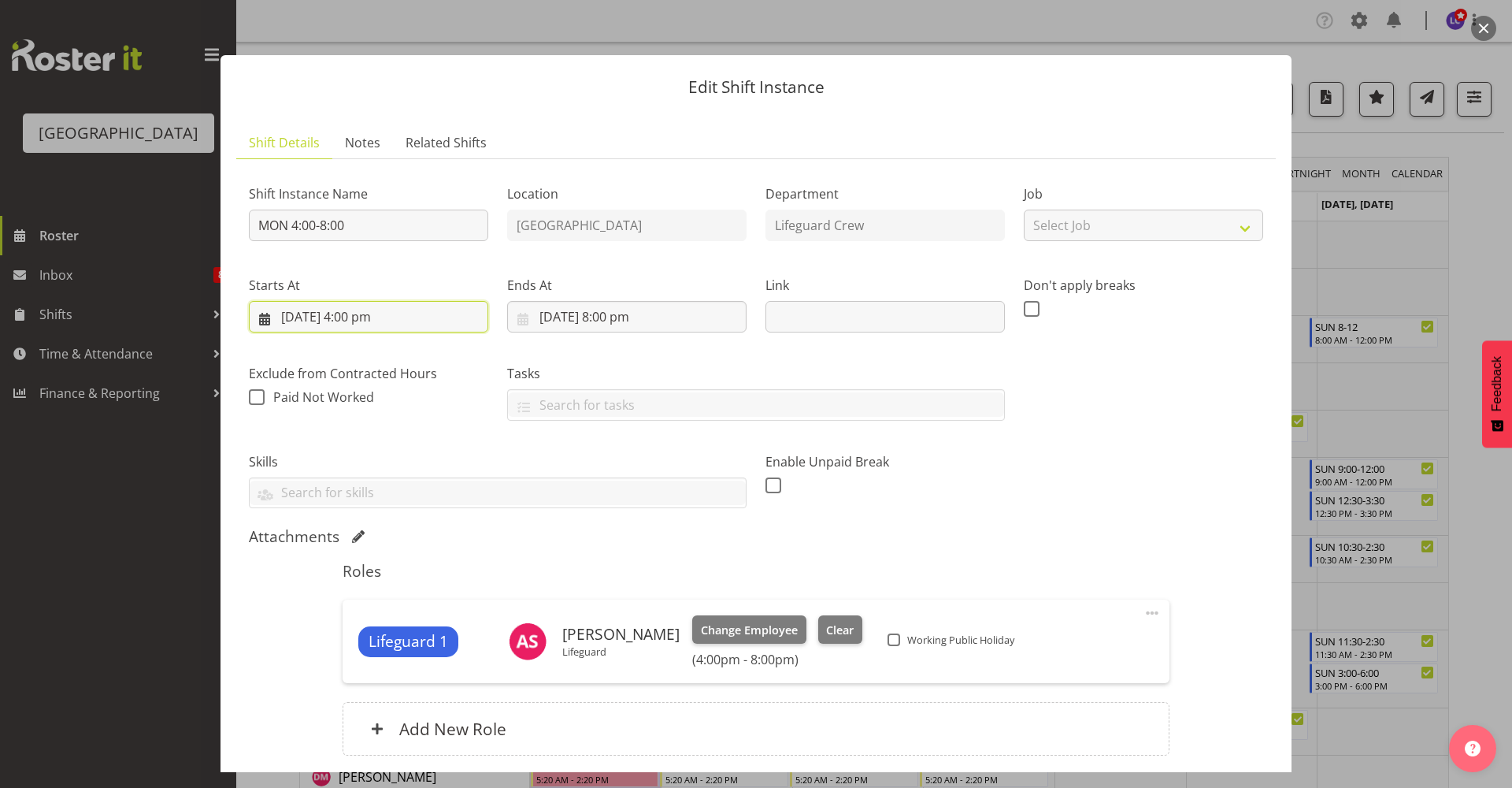
click at [375, 321] on input "27/10/2025, 4:00 pm" at bounding box center [369, 316] width 240 height 31
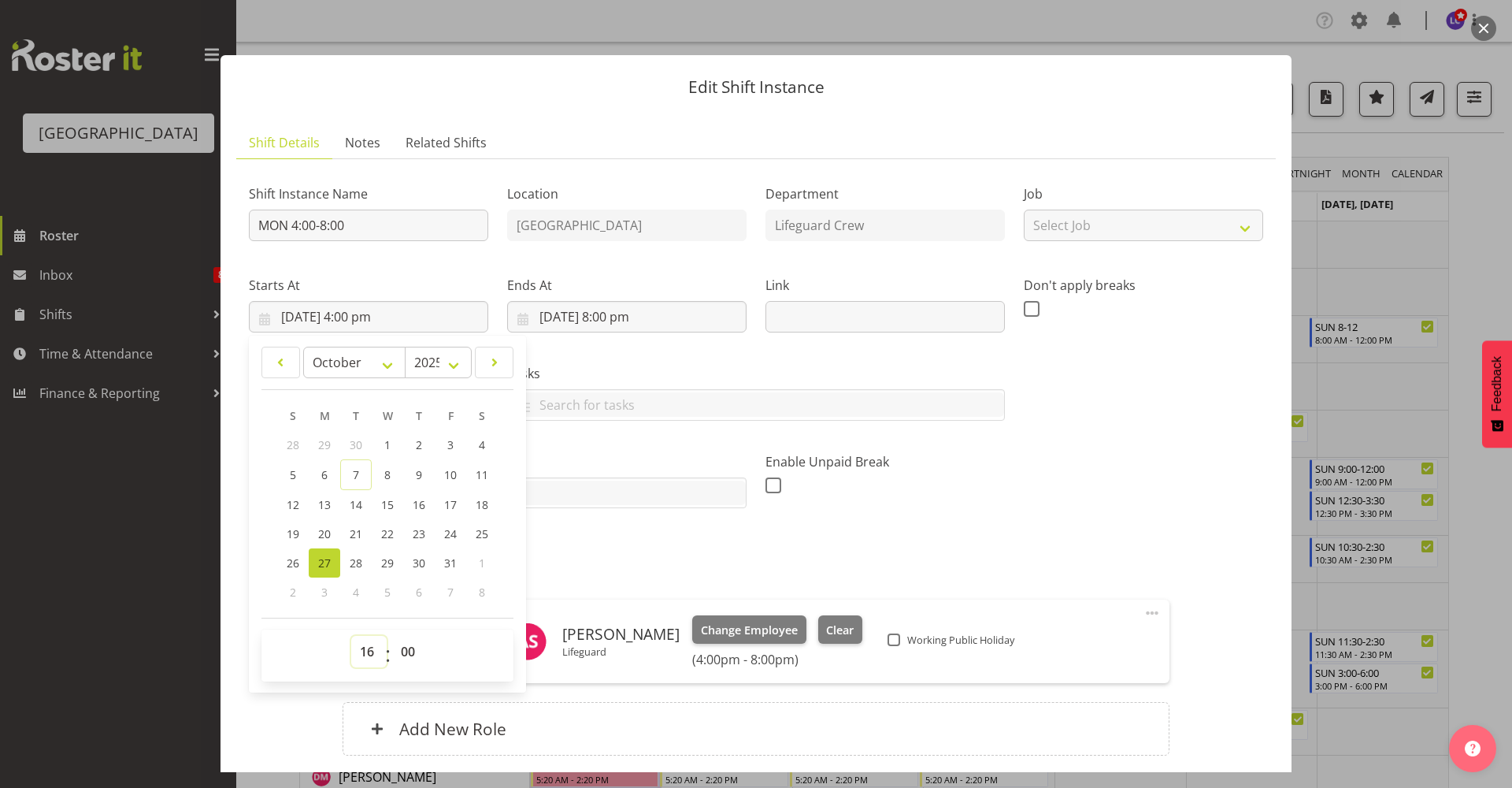
click at [373, 663] on select "00 01 02 03 04 05 06 07 08 09 10 11 12 13 14 15 16 17 18 19 20 21 22 23" at bounding box center [369, 651] width 35 height 31
select select "13"
click at [351, 636] on select "00 01 02 03 04 05 06 07 08 09 10 11 12 13 14 15 16 17 18 19 20 21 22 23" at bounding box center [369, 651] width 35 height 31
type input "27/10/2025, 1:00 pm"
click at [785, 443] on div "Enable Unpaid Break" at bounding box center [885, 475] width 258 height 88
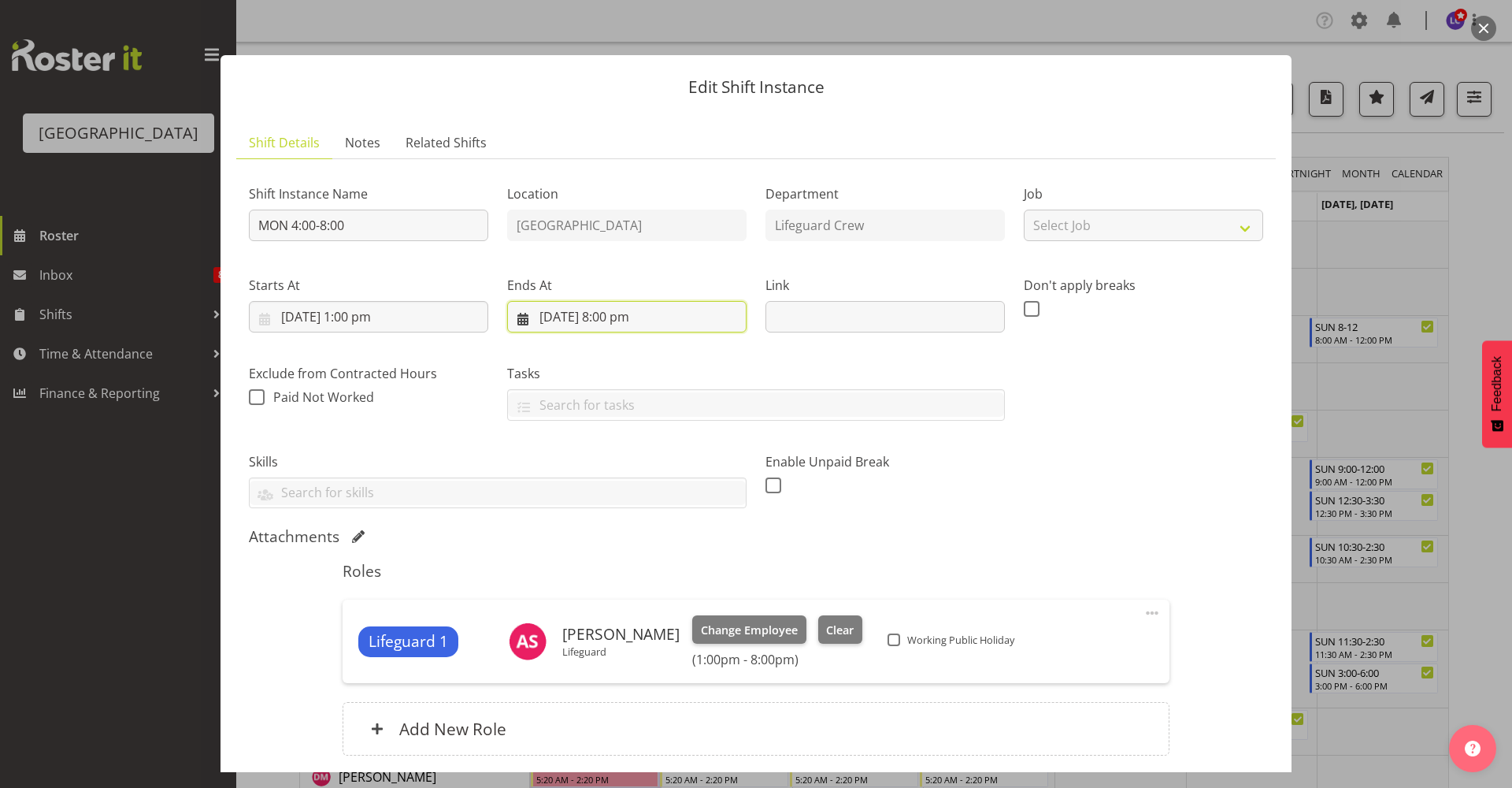
click at [653, 322] on input "27/10/2025, 8:00 pm" at bounding box center [627, 316] width 240 height 31
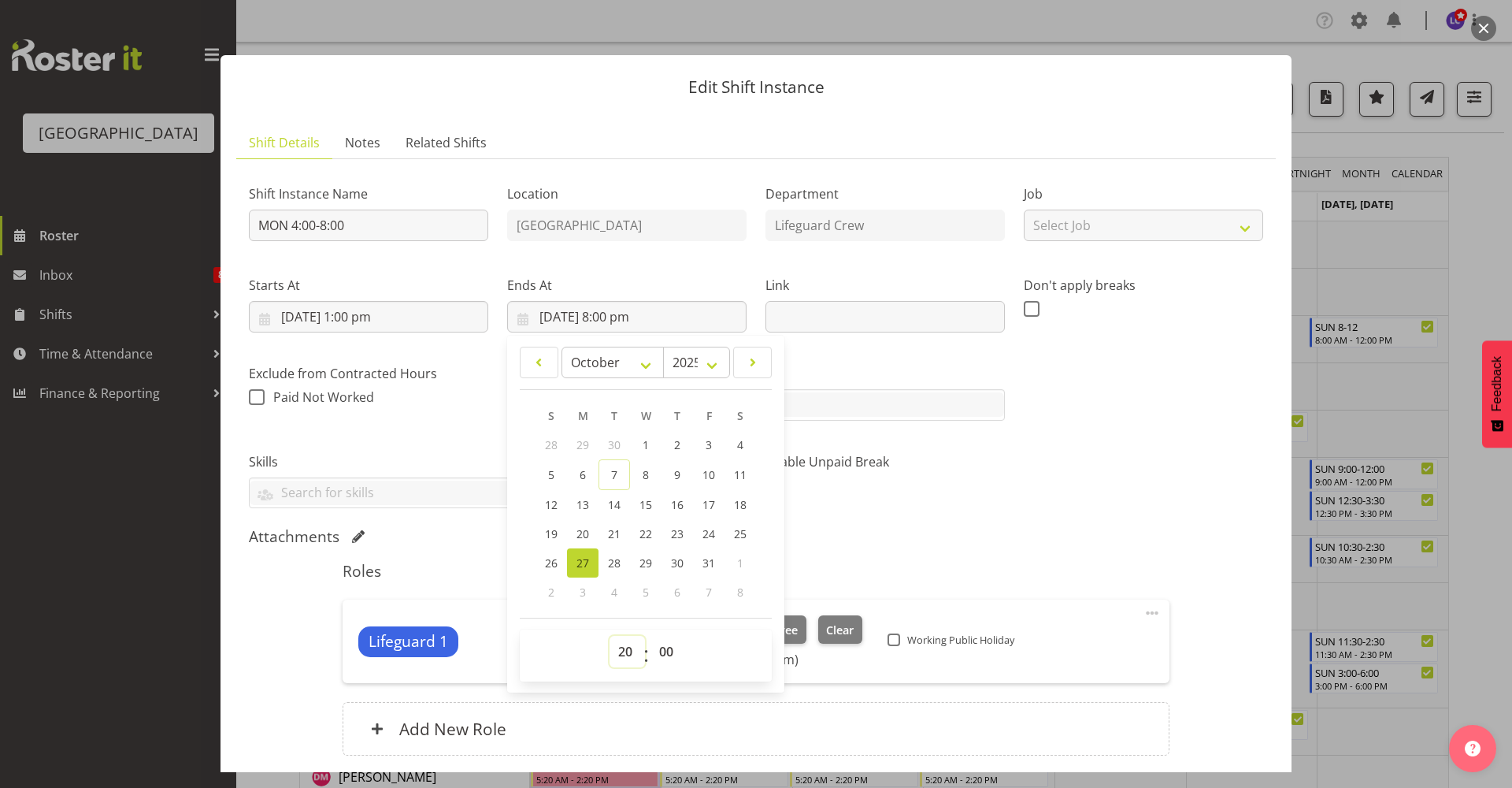
click at [627, 641] on select "00 01 02 03 04 05 06 07 08 09 10 11 12 13 14 15 16 17 18 19 20 21 22 23" at bounding box center [627, 651] width 35 height 31
select select "17"
click at [610, 636] on select "00 01 02 03 04 05 06 07 08 09 10 11 12 13 14 15 16 17 18 19 20 21 22 23" at bounding box center [627, 651] width 35 height 31
type input "27/10/2025, 5:00 pm"
click at [921, 372] on label "Tasks" at bounding box center [756, 374] width 498 height 19
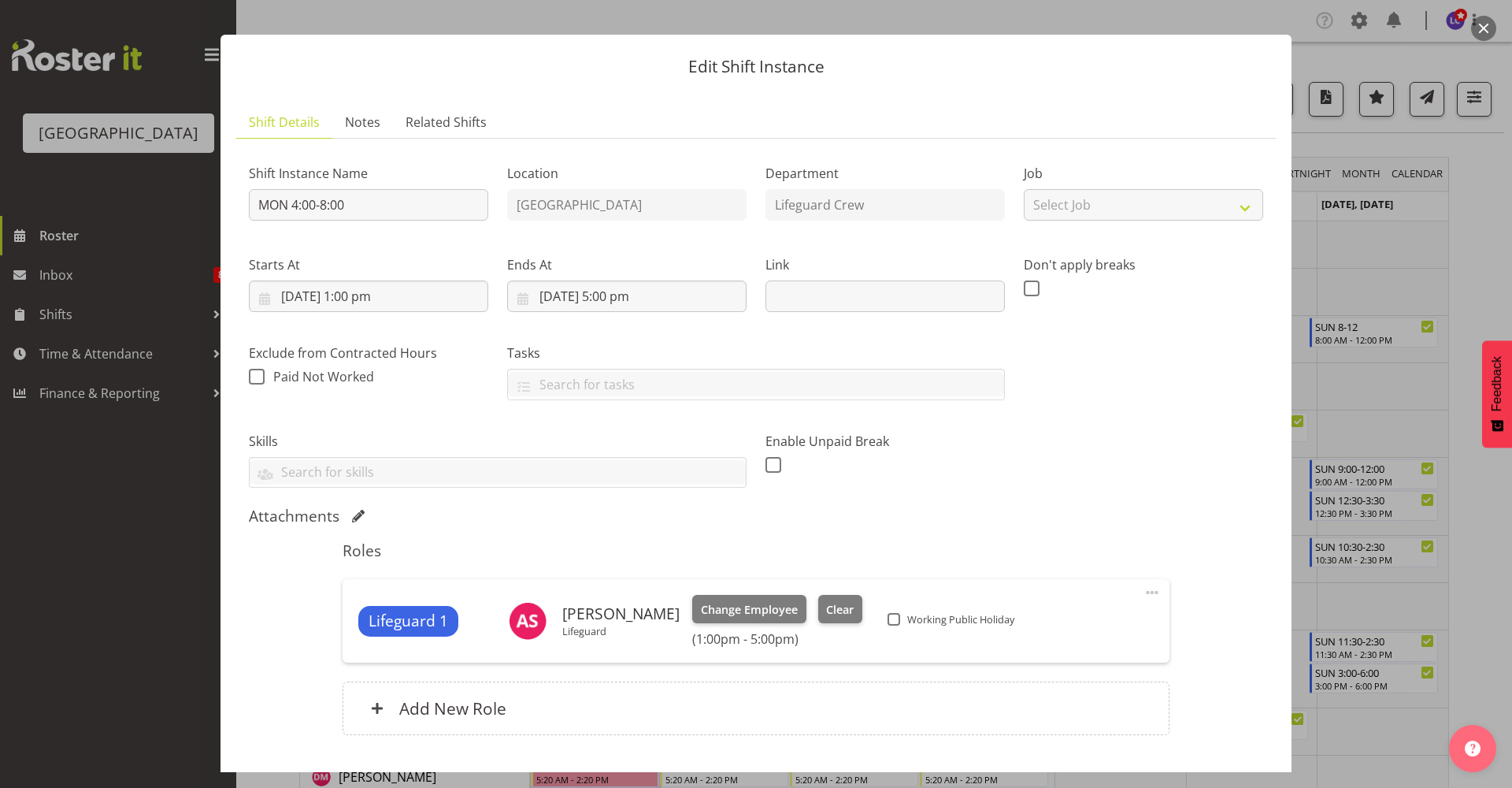
scroll to position [0, 0]
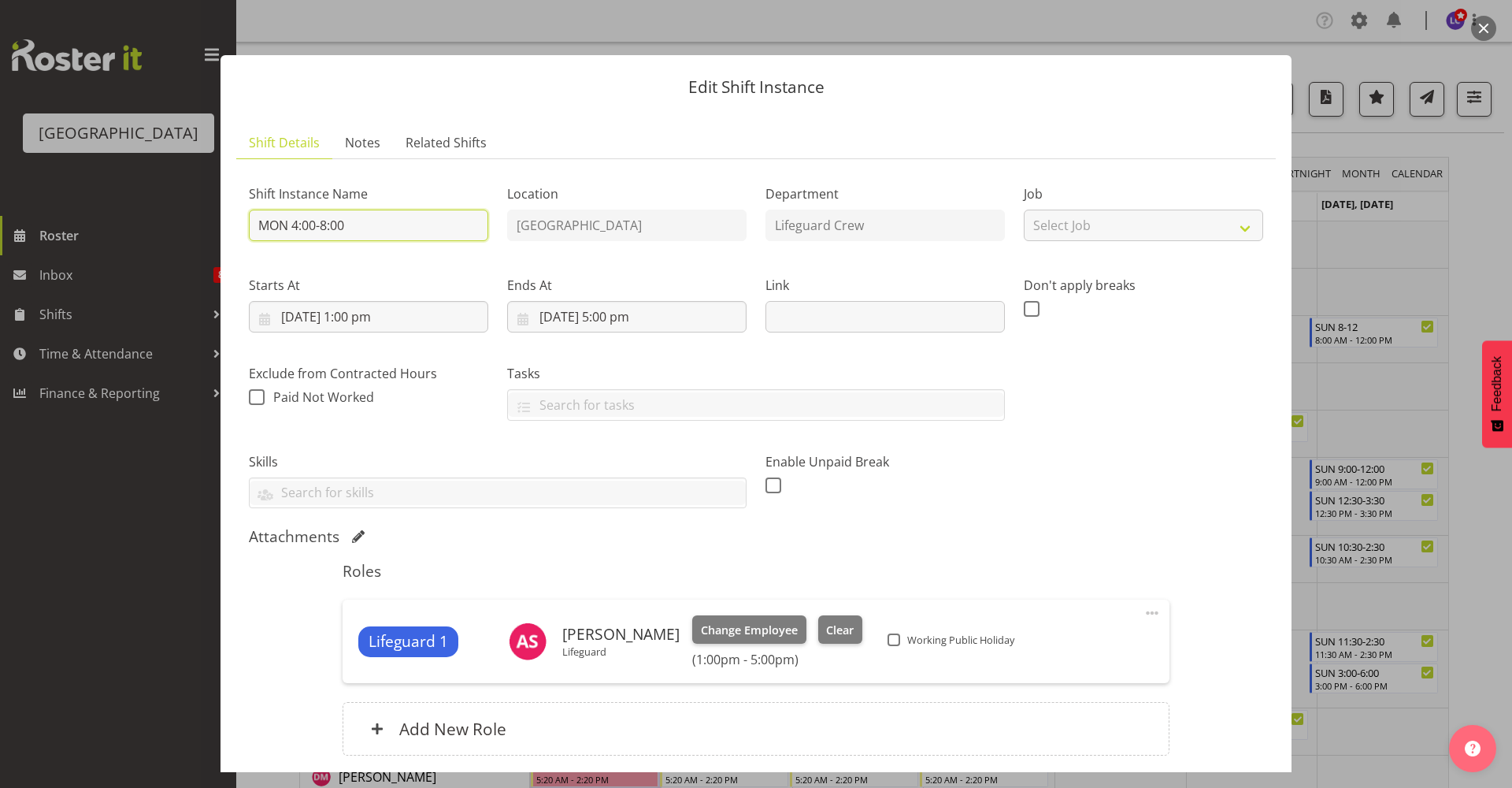
drag, startPoint x: 413, startPoint y: 232, endPoint x: 290, endPoint y: 232, distance: 123.0
click at [290, 232] on input "MON 4:00-8:00" at bounding box center [369, 224] width 240 height 31
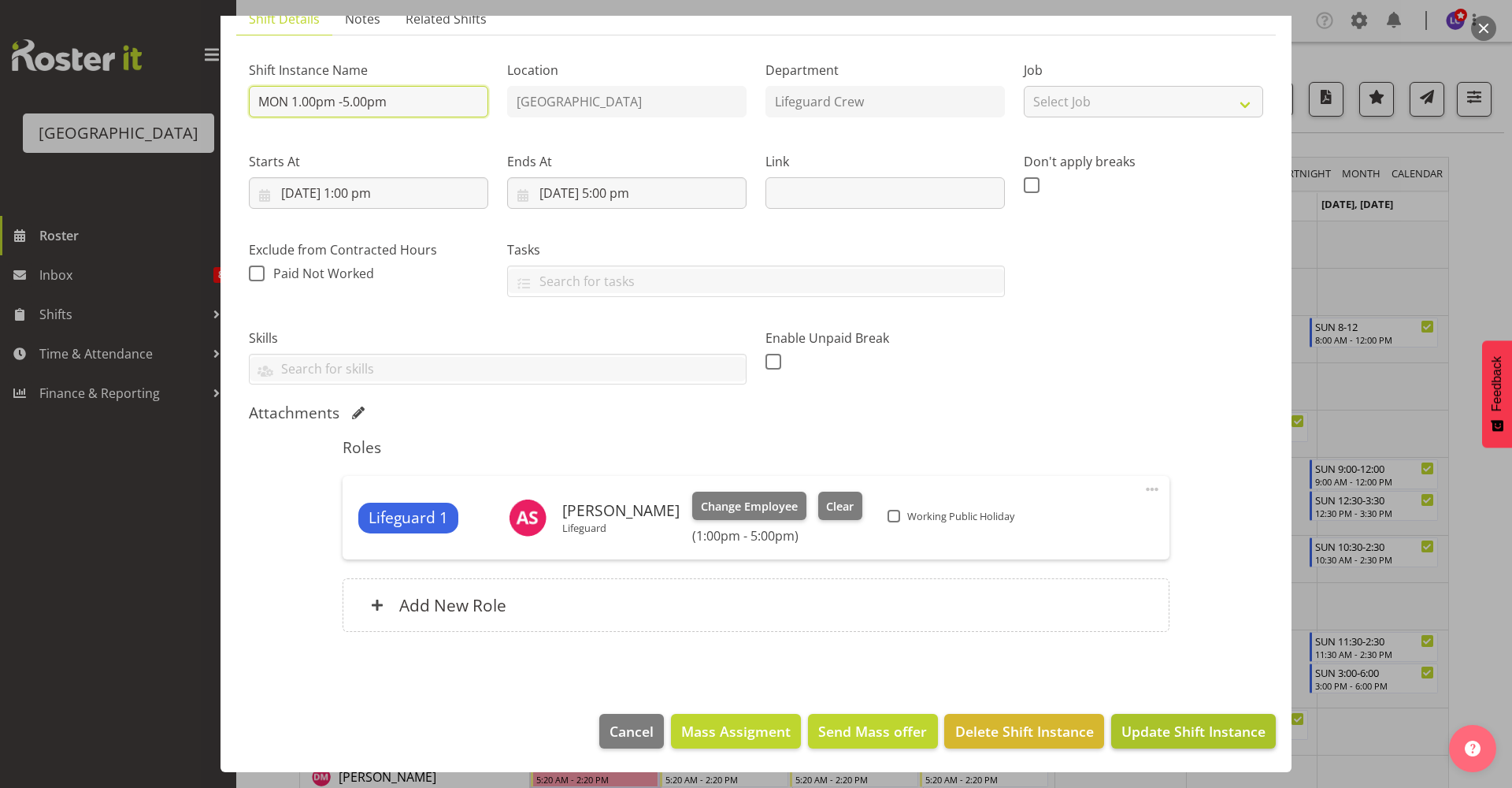
type input "MON 1.00pm -5.00pm"
click at [1143, 722] on span "Update Shift Instance" at bounding box center [1193, 731] width 144 height 21
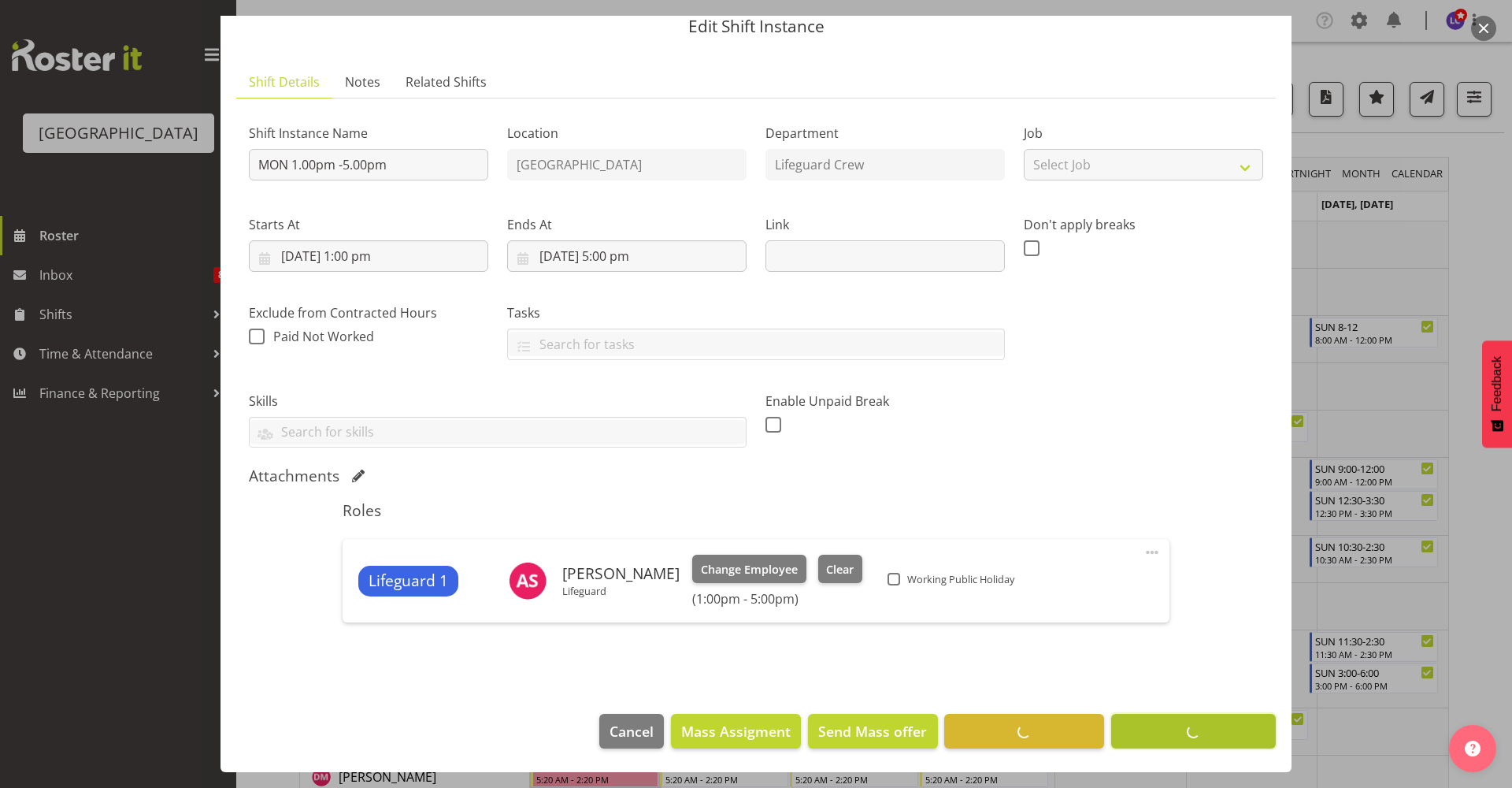
scroll to position [61, 0]
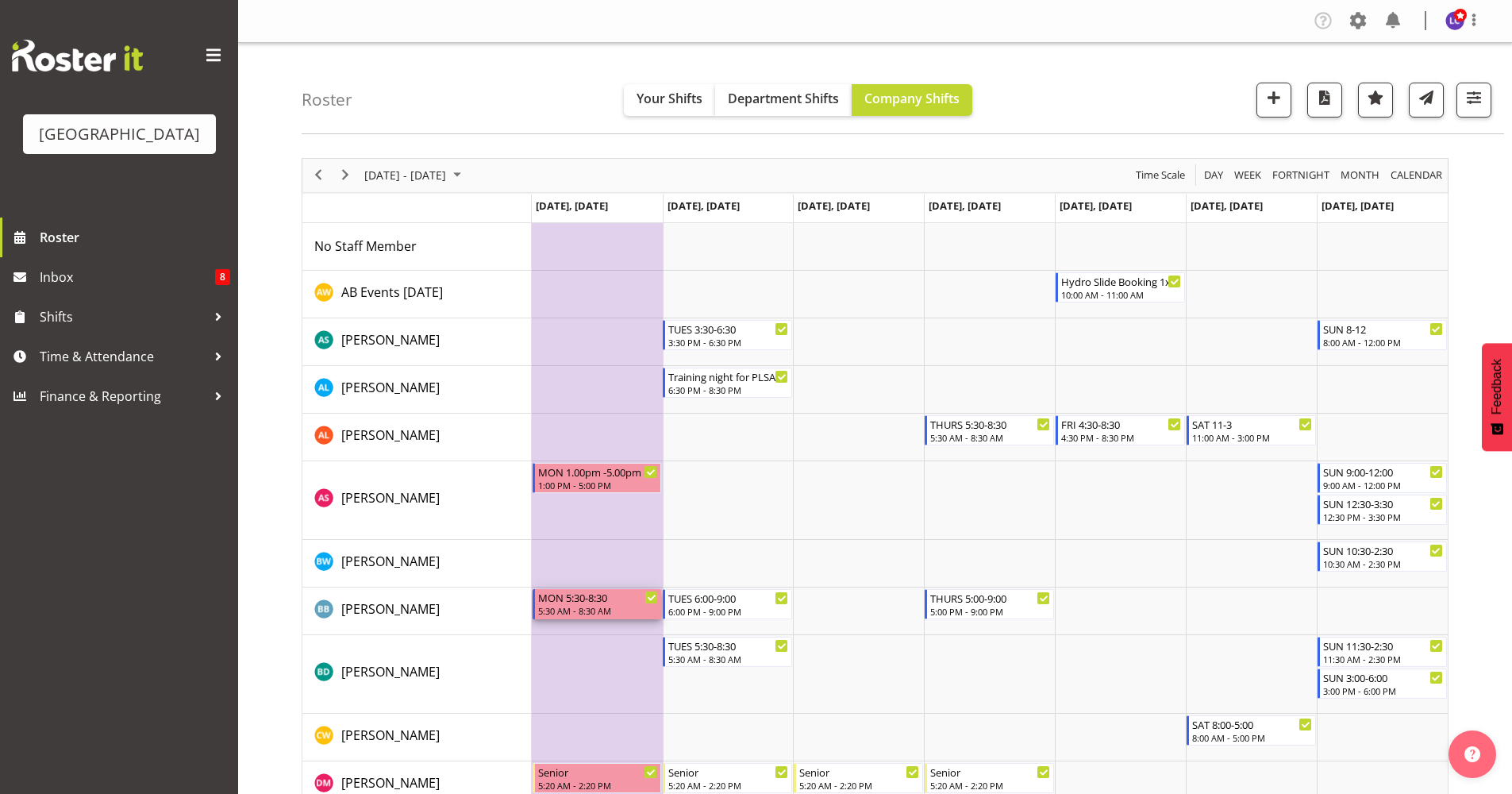
click at [603, 603] on div "MON 5:30-8:30" at bounding box center [598, 597] width 120 height 16
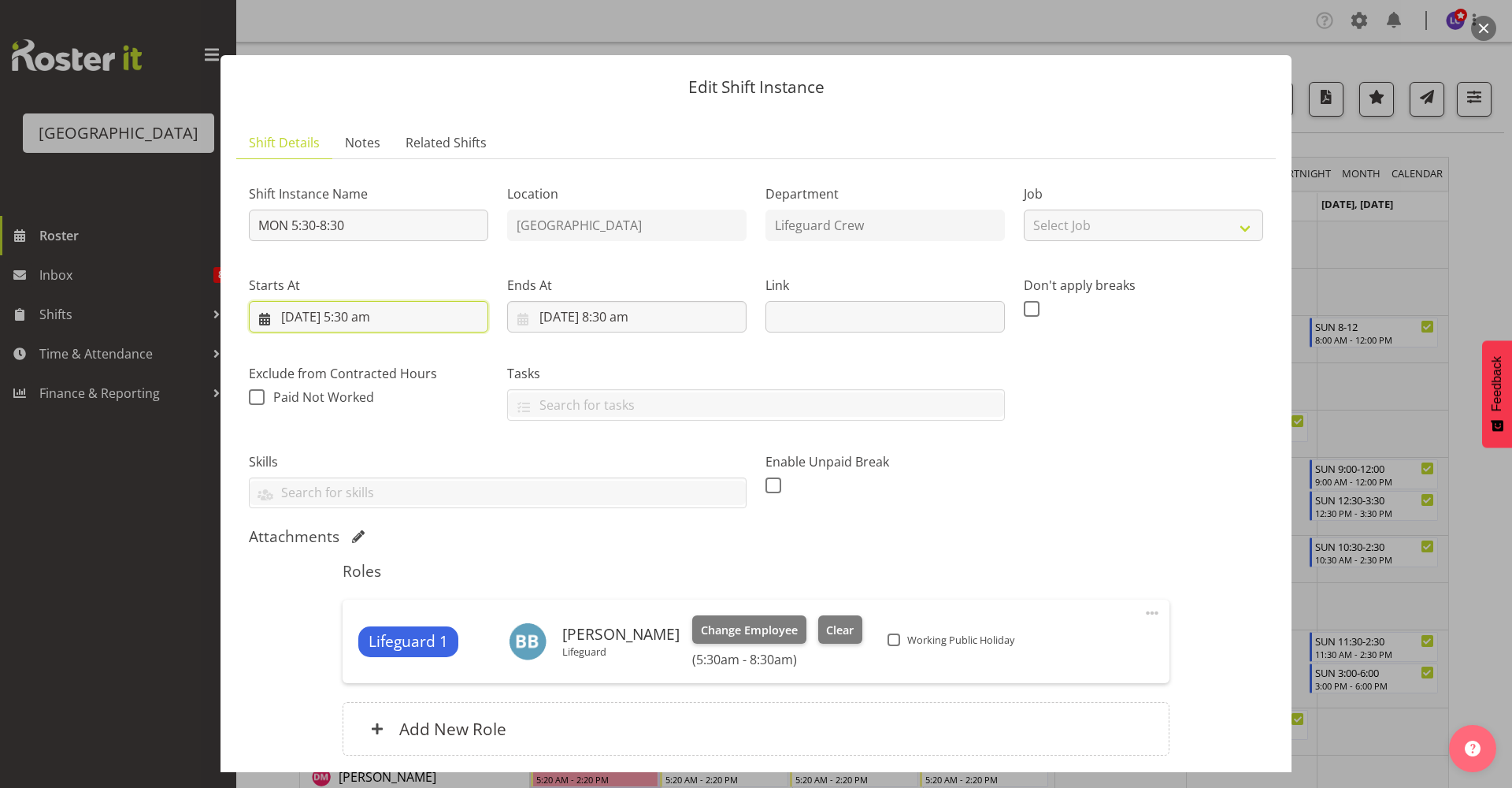
click at [357, 315] on input "27/10/2025, 5:30 am" at bounding box center [369, 316] width 240 height 31
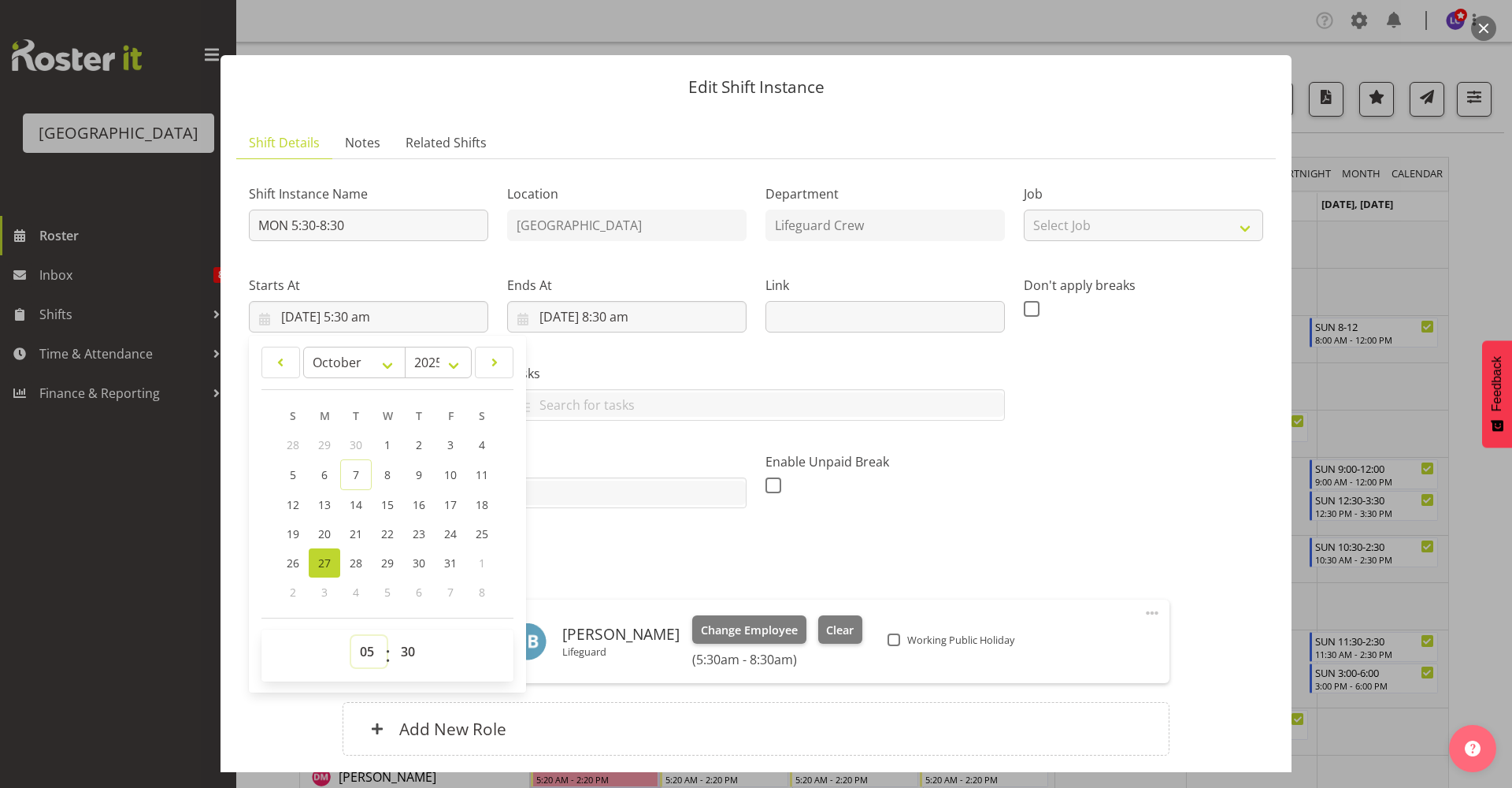
click at [375, 654] on select "00 01 02 03 04 05 06 07 08 09 10 11 12 13 14 15 16 17 18 19 20 21 22 23" at bounding box center [369, 651] width 35 height 31
select select "10"
click at [351, 636] on select "00 01 02 03 04 05 06 07 08 09 10 11 12 13 14 15 16 17 18 19 20 21 22 23" at bounding box center [369, 651] width 35 height 31
type input "27/10/2025, 10:30 am"
click at [696, 319] on input "27/10/2025, 8:30 am" at bounding box center [627, 316] width 240 height 31
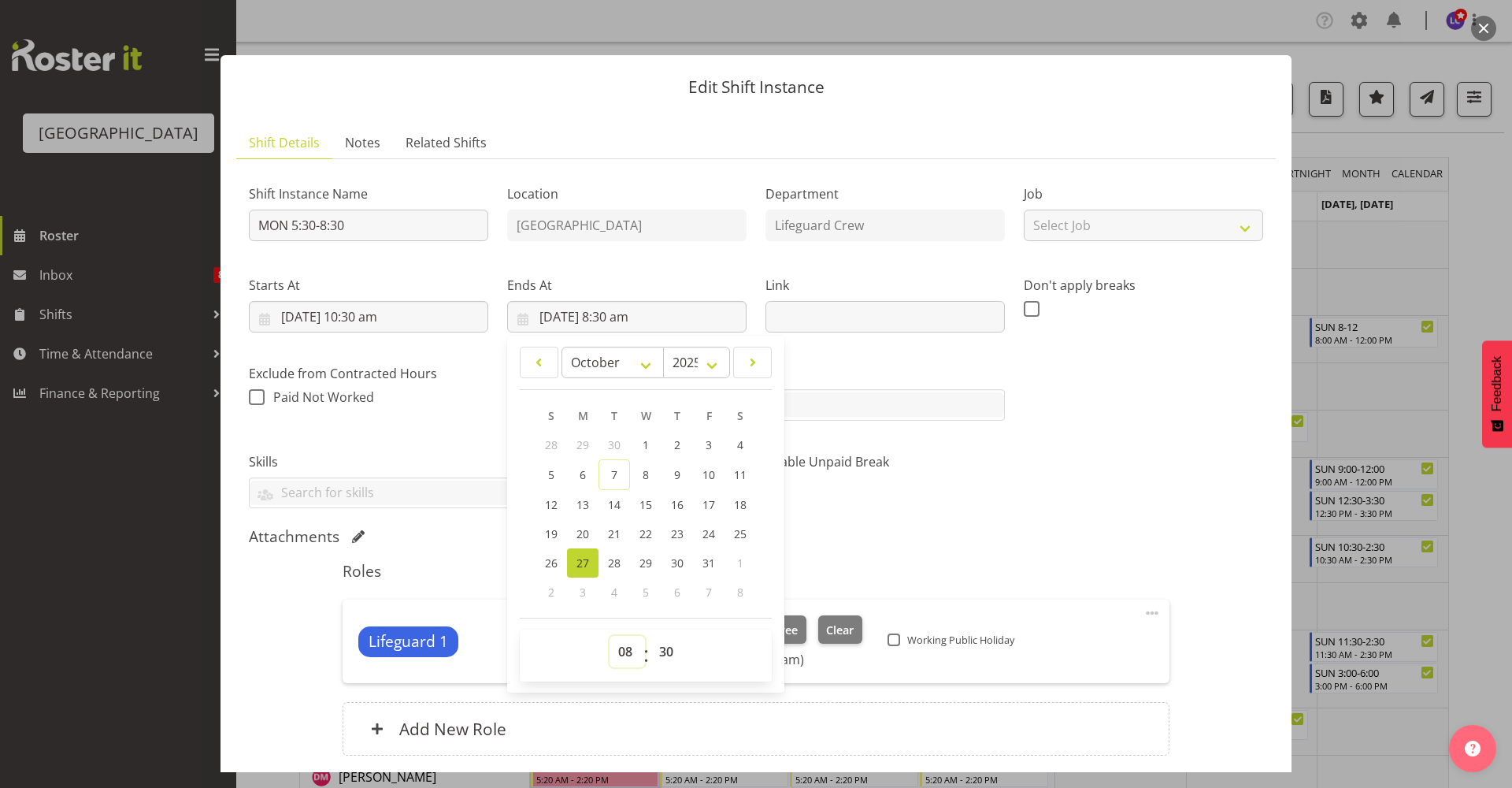
click at [615, 656] on select "00 01 02 03 04 05 06 07 08 09 10 11 12 13 14 15 16 17 18 19 20 21 22 23" at bounding box center [627, 651] width 35 height 31
select select "14"
click at [610, 636] on select "00 01 02 03 04 05 06 07 08 09 10 11 12 13 14 15 16 17 18 19 20 21 22 23" at bounding box center [627, 651] width 35 height 31
type input "27/10/2025, 2:30 pm"
click at [1088, 464] on div "Shift Instance Name MON 5:30-8:30 Location Splash Palace Department Lifeguard C…" at bounding box center [756, 340] width 1033 height 356
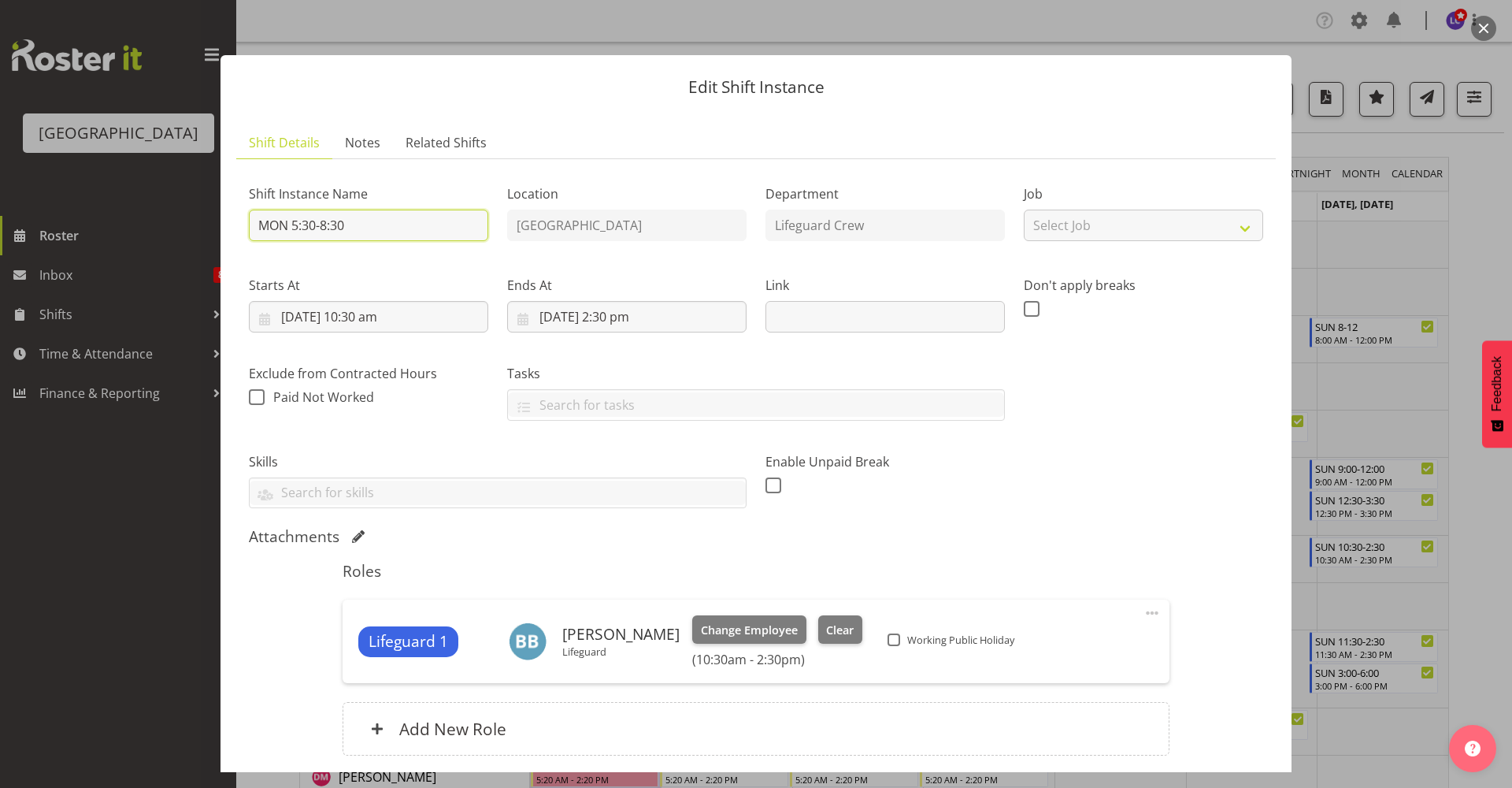
drag, startPoint x: 401, startPoint y: 214, endPoint x: 292, endPoint y: 224, distance: 109.5
click at [292, 224] on input "MON 5:30-8:30" at bounding box center [369, 224] width 240 height 31
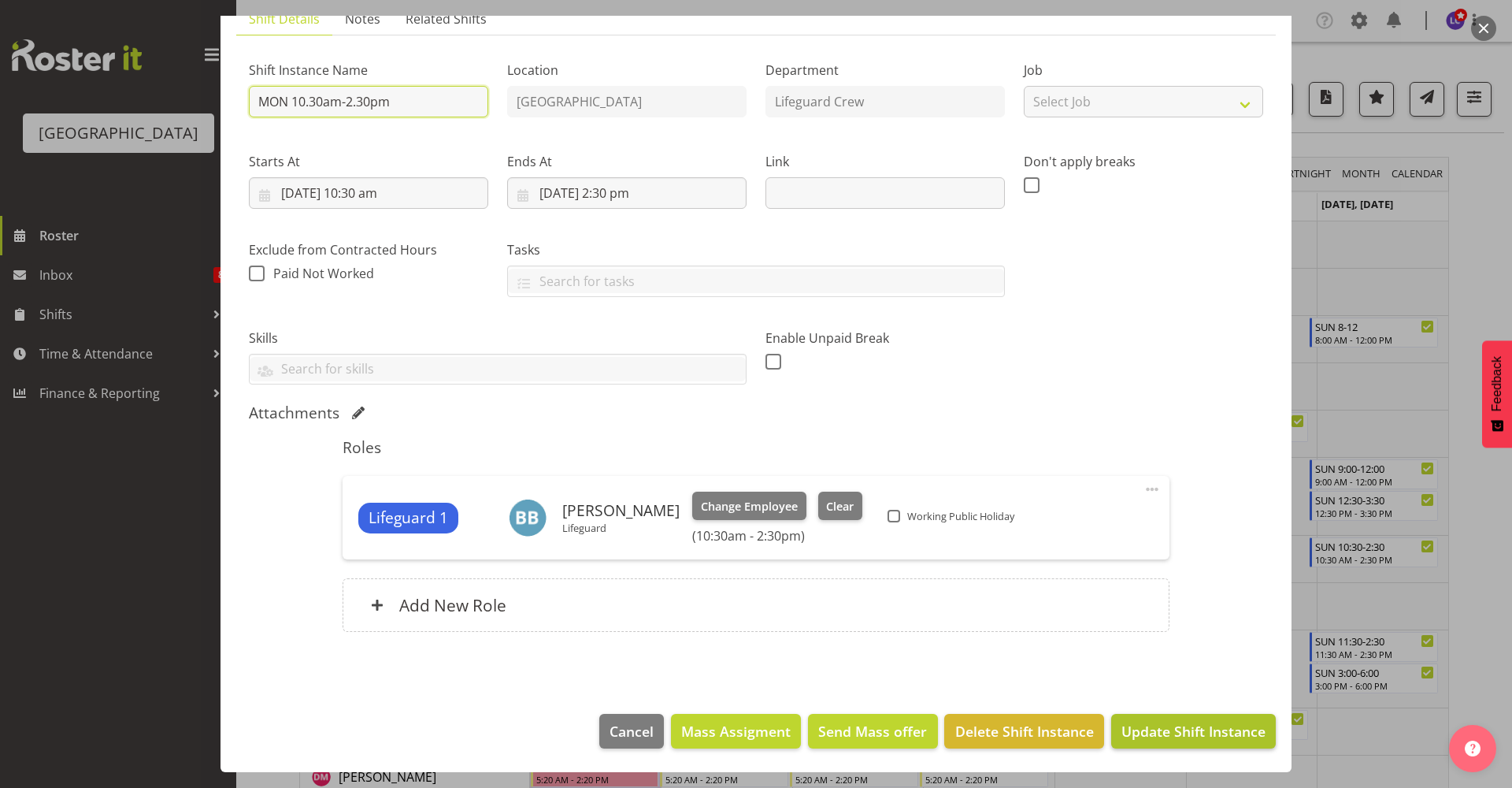
type input "MON 10.30am-2.30pm"
click at [1163, 729] on span "Update Shift Instance" at bounding box center [1193, 731] width 144 height 21
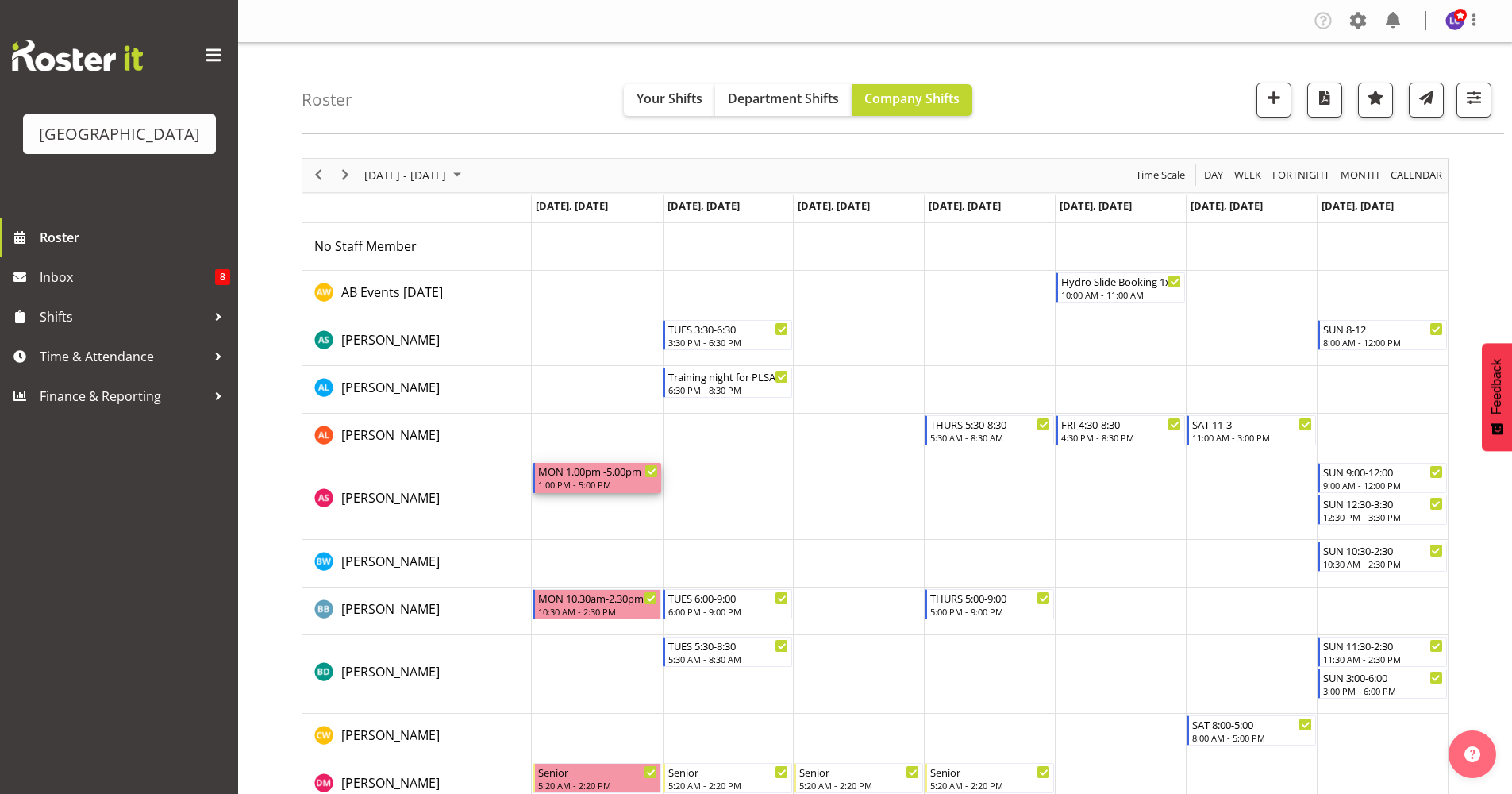
click at [588, 470] on div "MON 1.00pm -5.00pm" at bounding box center [598, 471] width 120 height 16
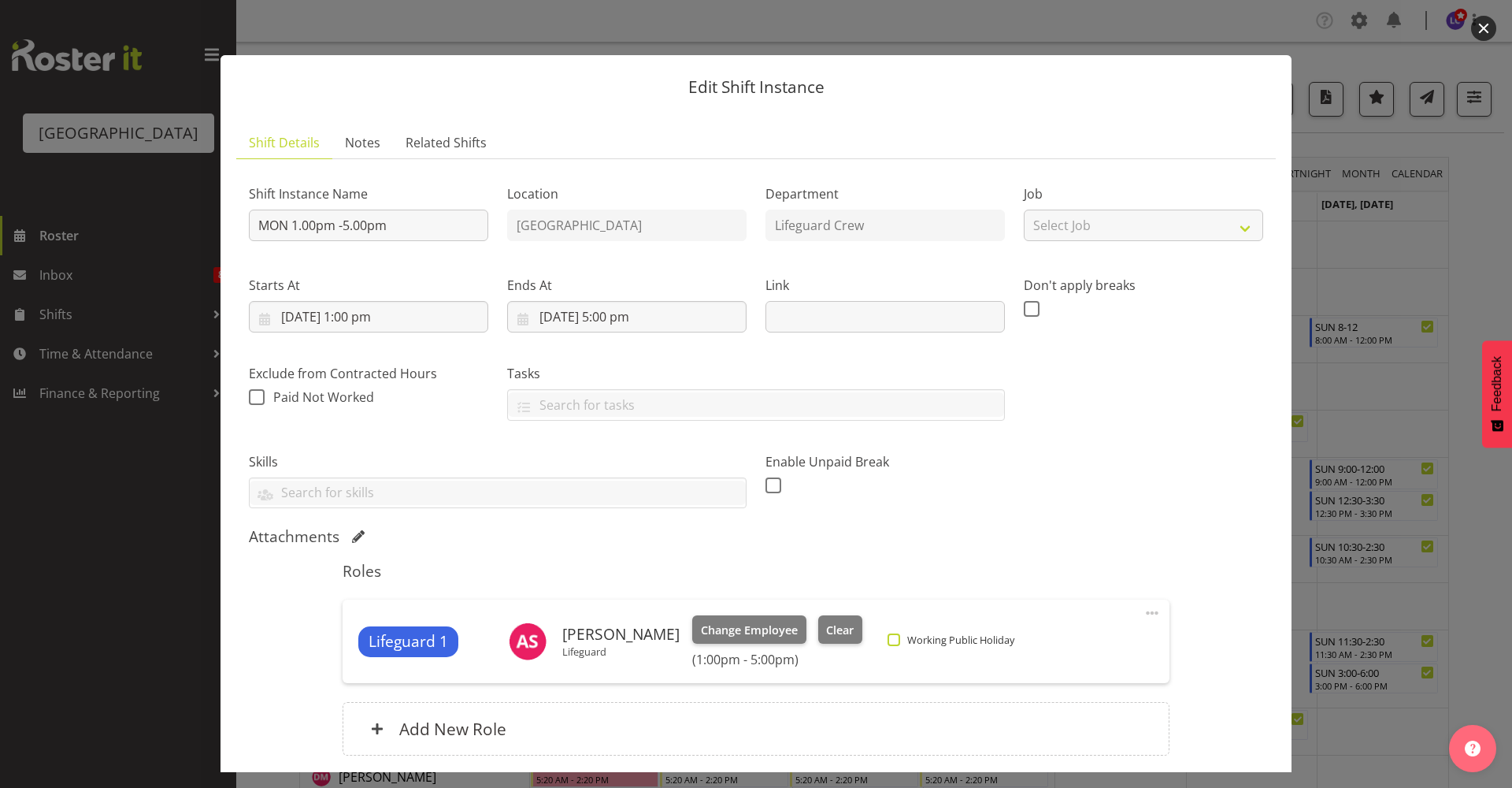
click at [888, 644] on span at bounding box center [894, 640] width 13 height 13
click at [888, 644] on input "Working Public Holiday" at bounding box center [893, 640] width 10 height 10
checkbox input "true"
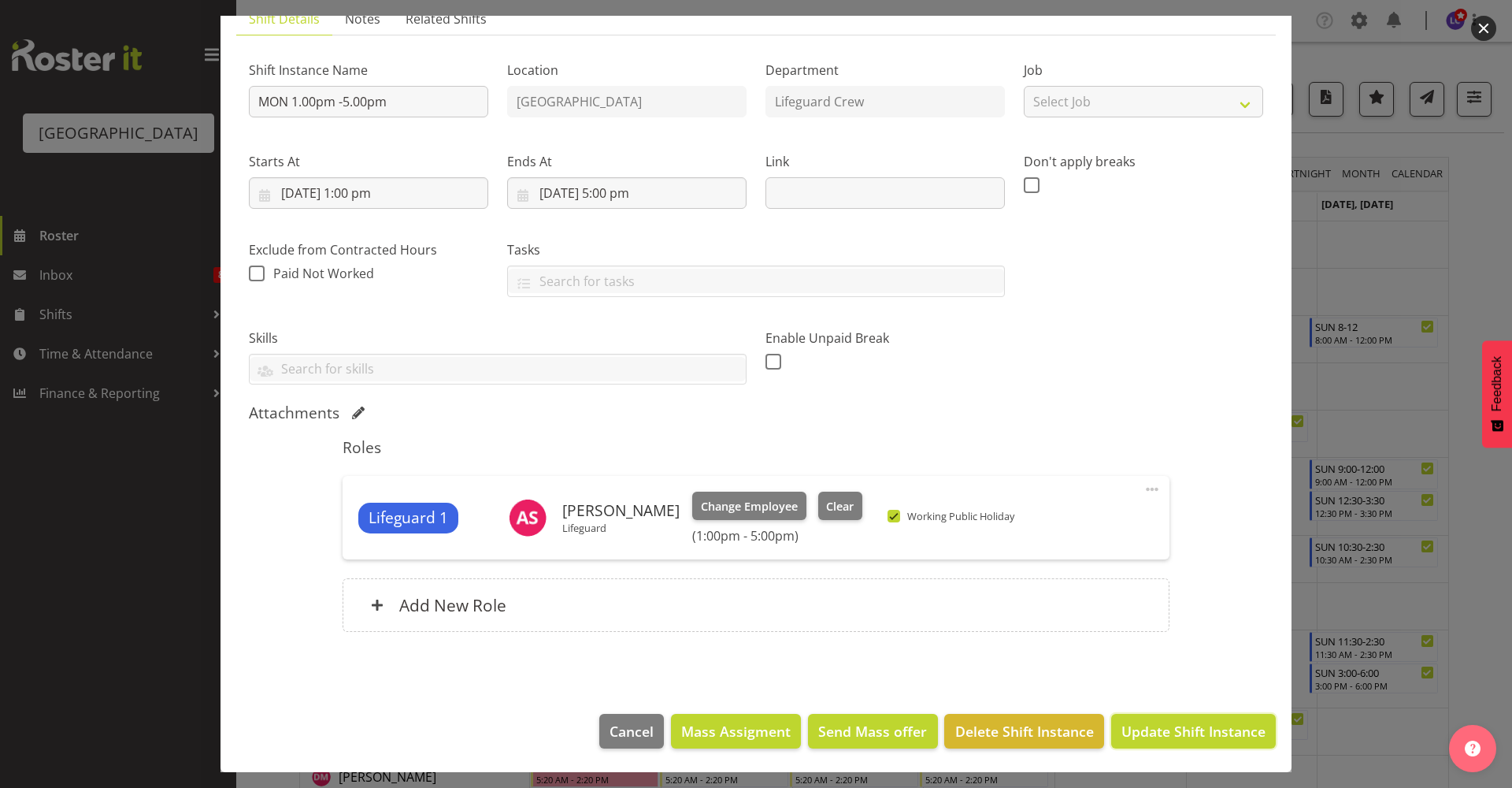
click at [1138, 725] on span "Update Shift Instance" at bounding box center [1193, 731] width 144 height 21
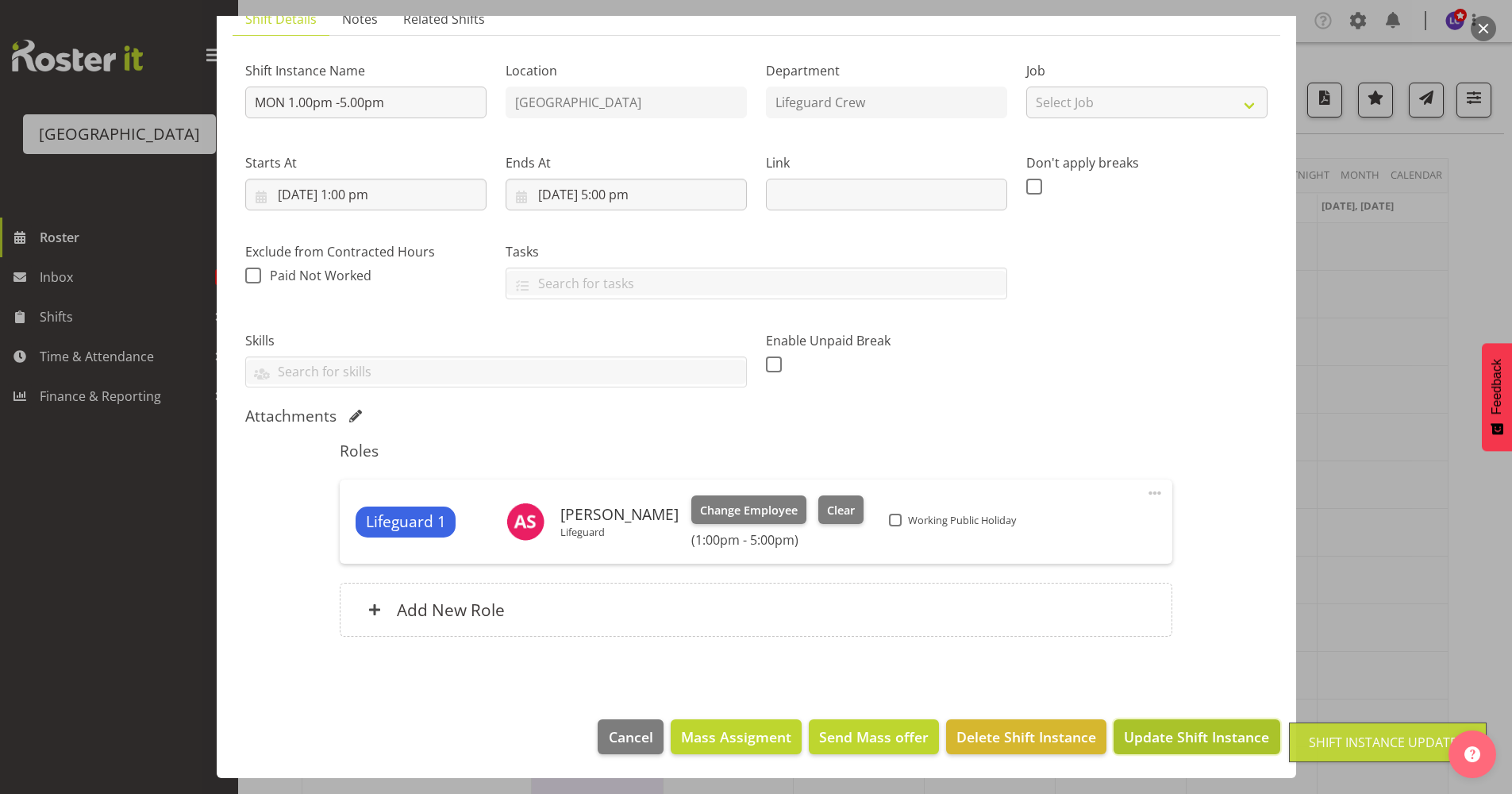
click at [1159, 738] on span "Update Shift Instance" at bounding box center [1197, 737] width 145 height 21
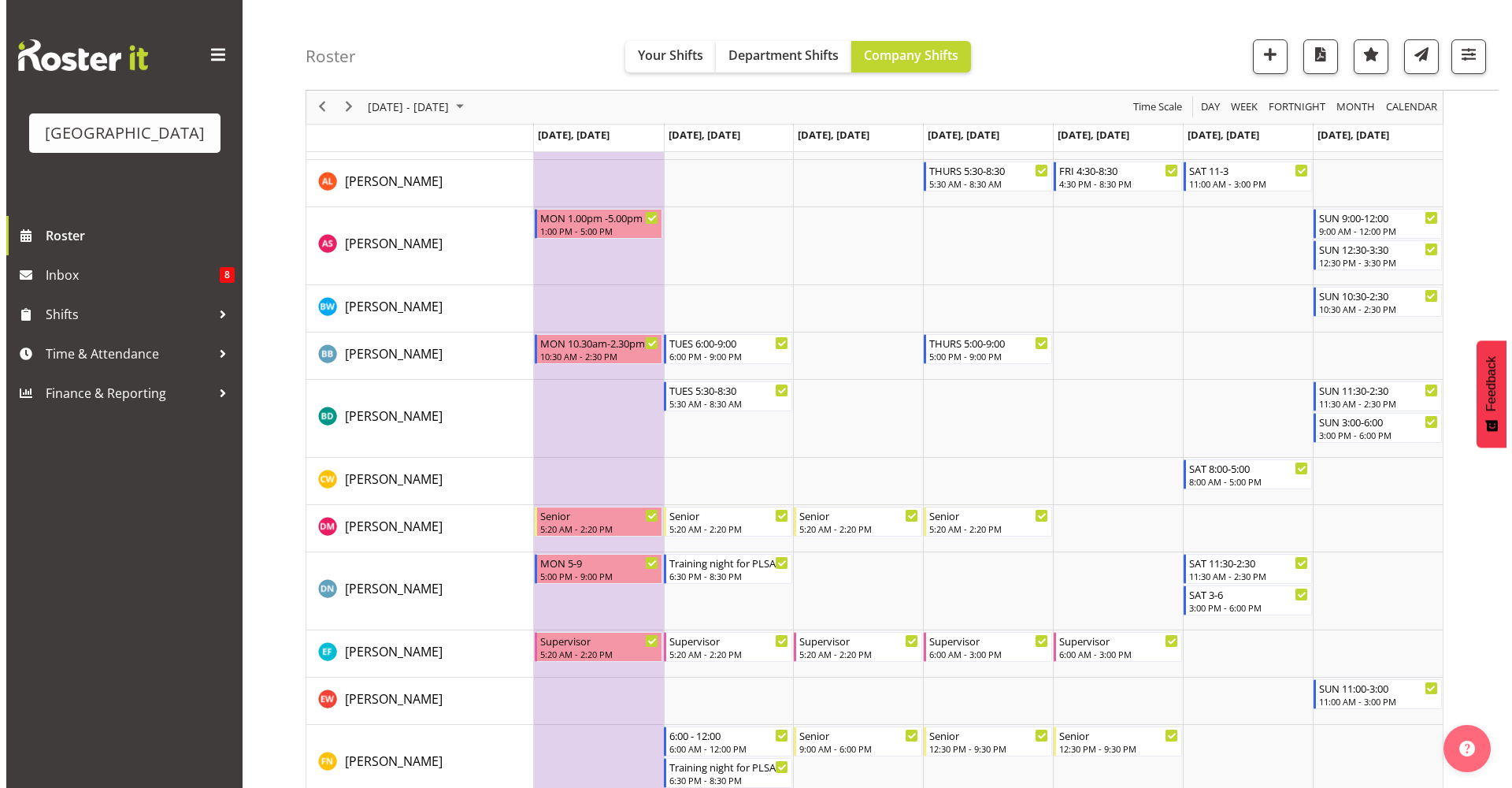
scroll to position [256, 0]
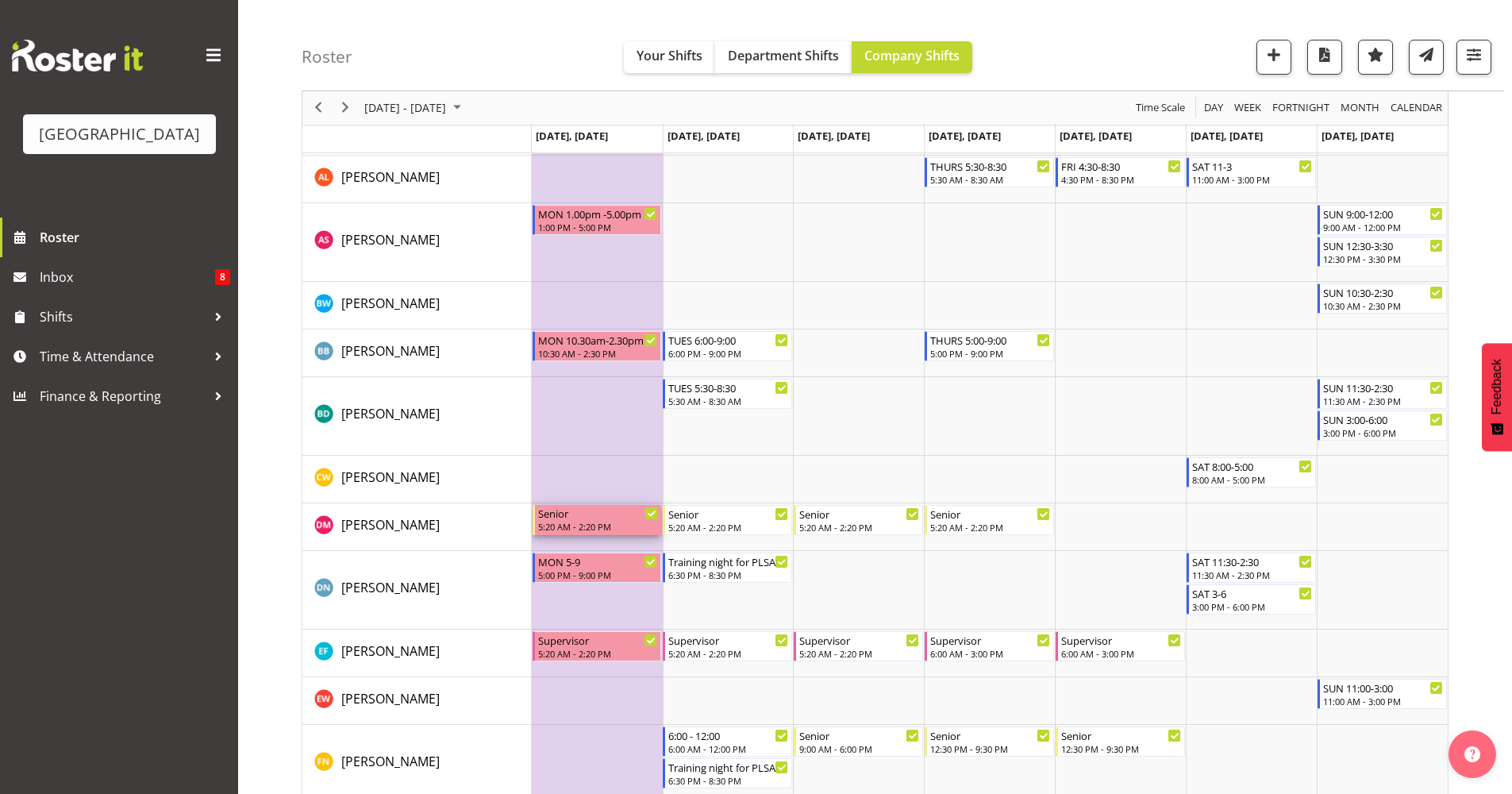
click at [631, 527] on div "5:20 AM - 2:20 PM" at bounding box center [598, 527] width 120 height 13
click at [0, 0] on div at bounding box center [0, 0] width 0 height 0
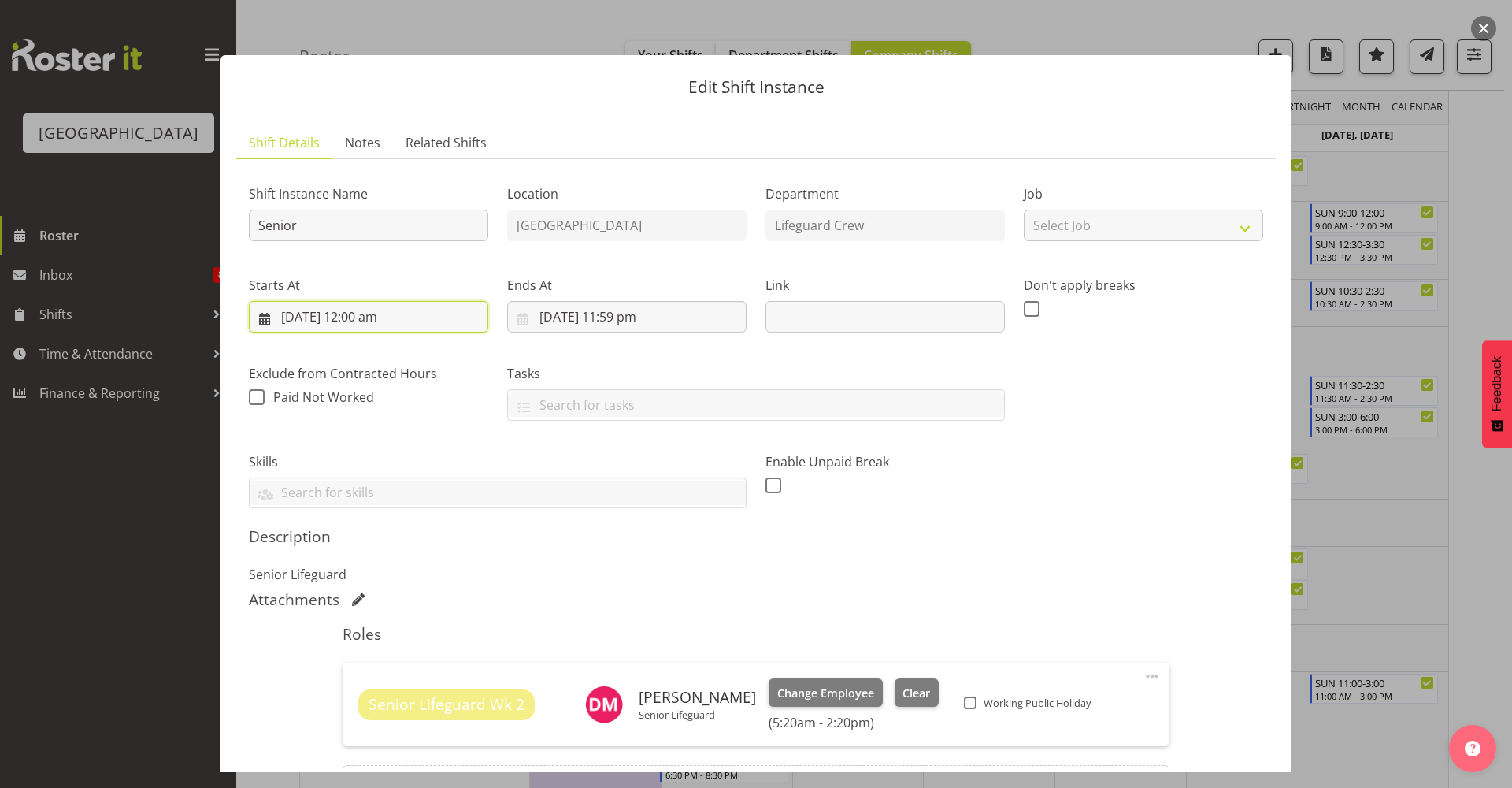
click at [412, 309] on input "27/10/2025, 12:00 am" at bounding box center [369, 316] width 240 height 31
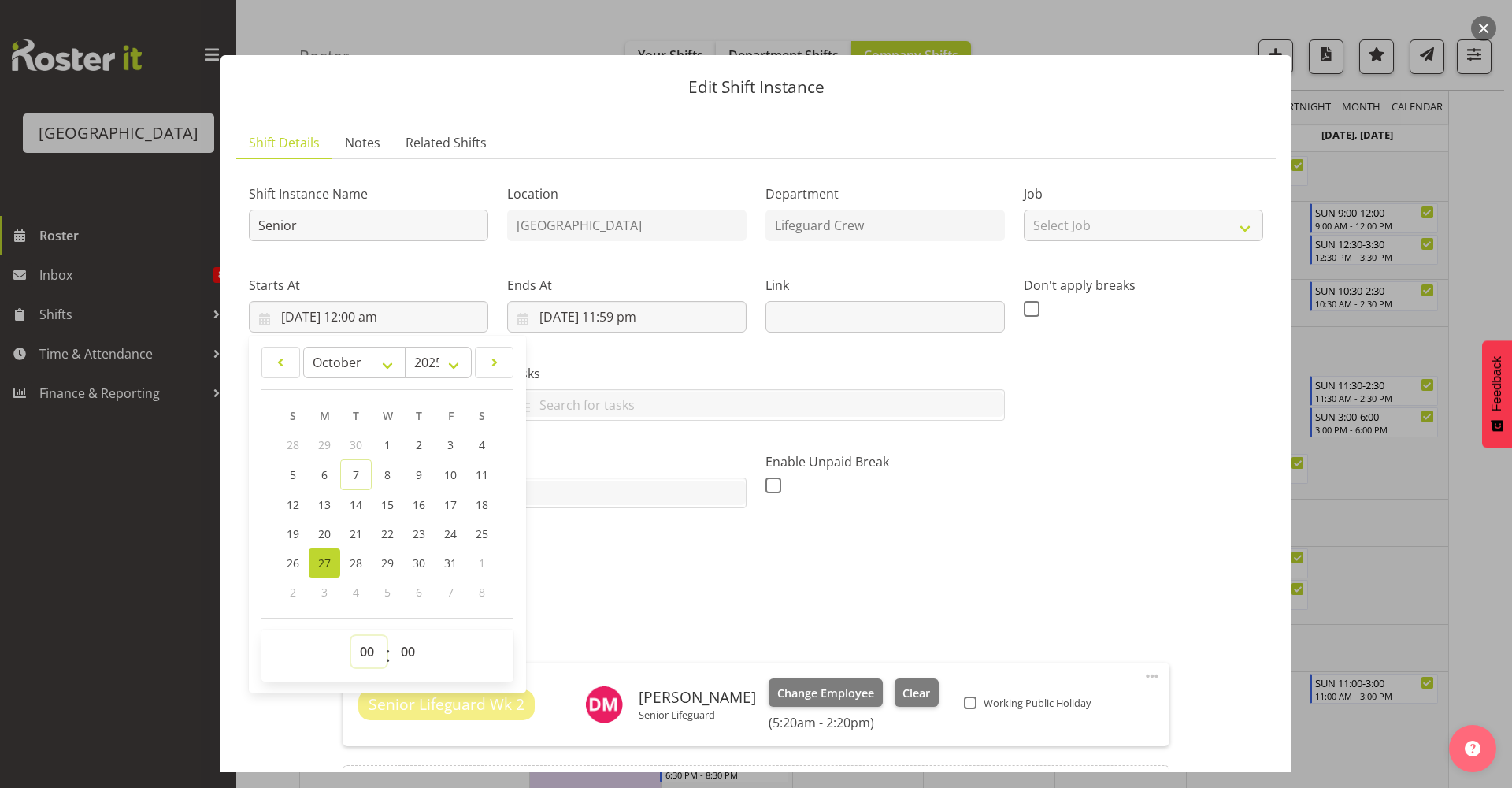
click at [362, 652] on select "00 01 02 03 04 05 06 07 08 09 10 11 12 13 14 15 16 17 18 19 20 21 22 23" at bounding box center [369, 651] width 35 height 31
select select "8"
click at [351, 636] on select "00 01 02 03 04 05 06 07 08 09 10 11 12 13 14 15 16 17 18 19 20 21 22 23" at bounding box center [369, 651] width 35 height 31
type input "27/10/2025, 8:00 am"
click at [410, 659] on select "00 01 02 03 04 05 06 07 08 09 10 11 12 13 14 15 16 17 18 19 20 21 22 23 24 25 2…" at bounding box center [409, 651] width 35 height 31
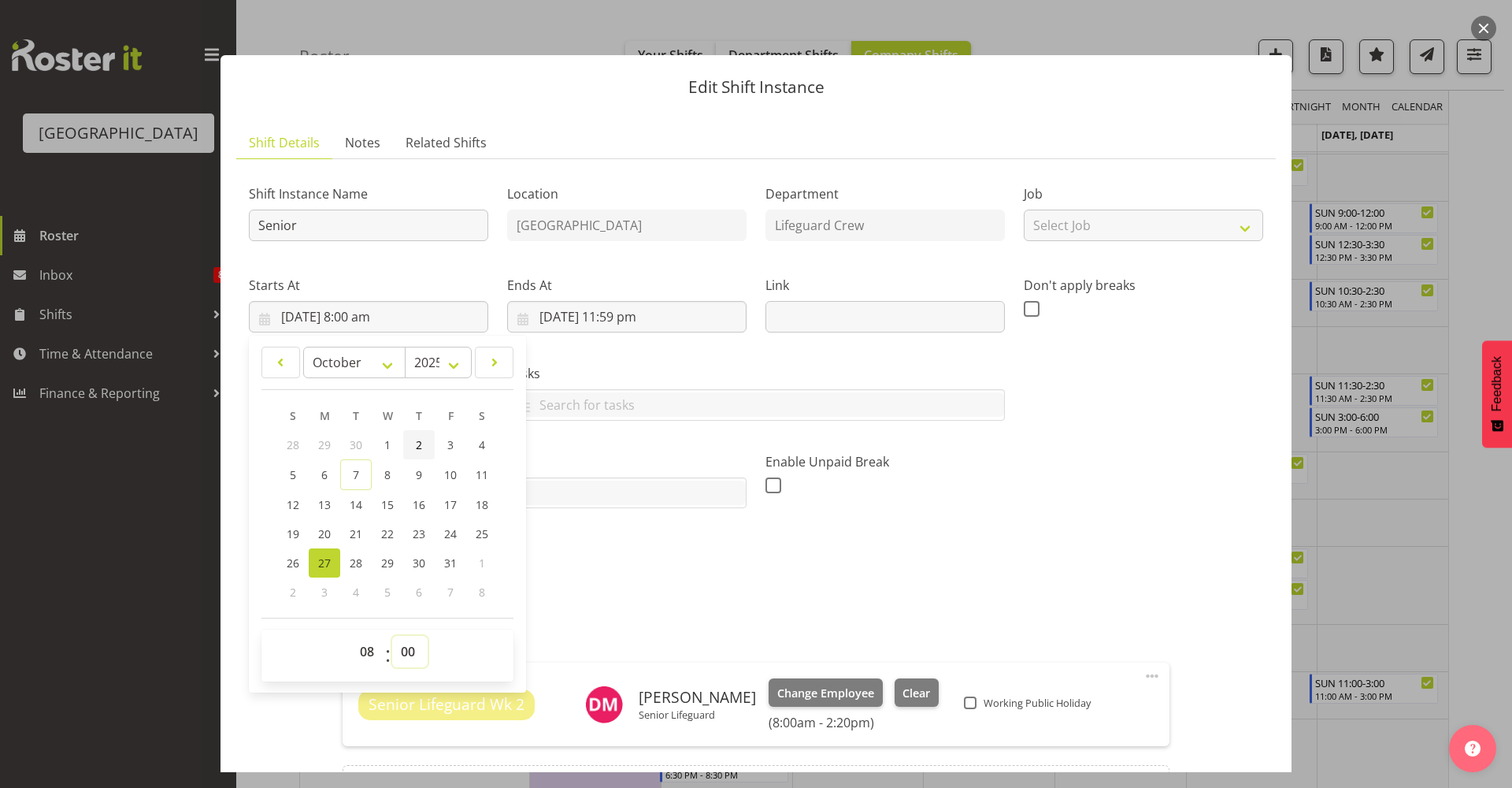
select select "26"
click at [392, 636] on select "00 01 02 03 04 05 06 07 08 09 10 11 12 13 14 15 16 17 18 19 20 21 22 23 24 25 2…" at bounding box center [409, 651] width 35 height 31
type input "27/10/2025, 8:26 am"
click at [413, 641] on select "00 01 02 03 04 05 06 07 08 09 10 11 12 13 14 15 16 17 18 19 20 21 22 23 24 25 2…" at bounding box center [409, 651] width 35 height 31
select select "30"
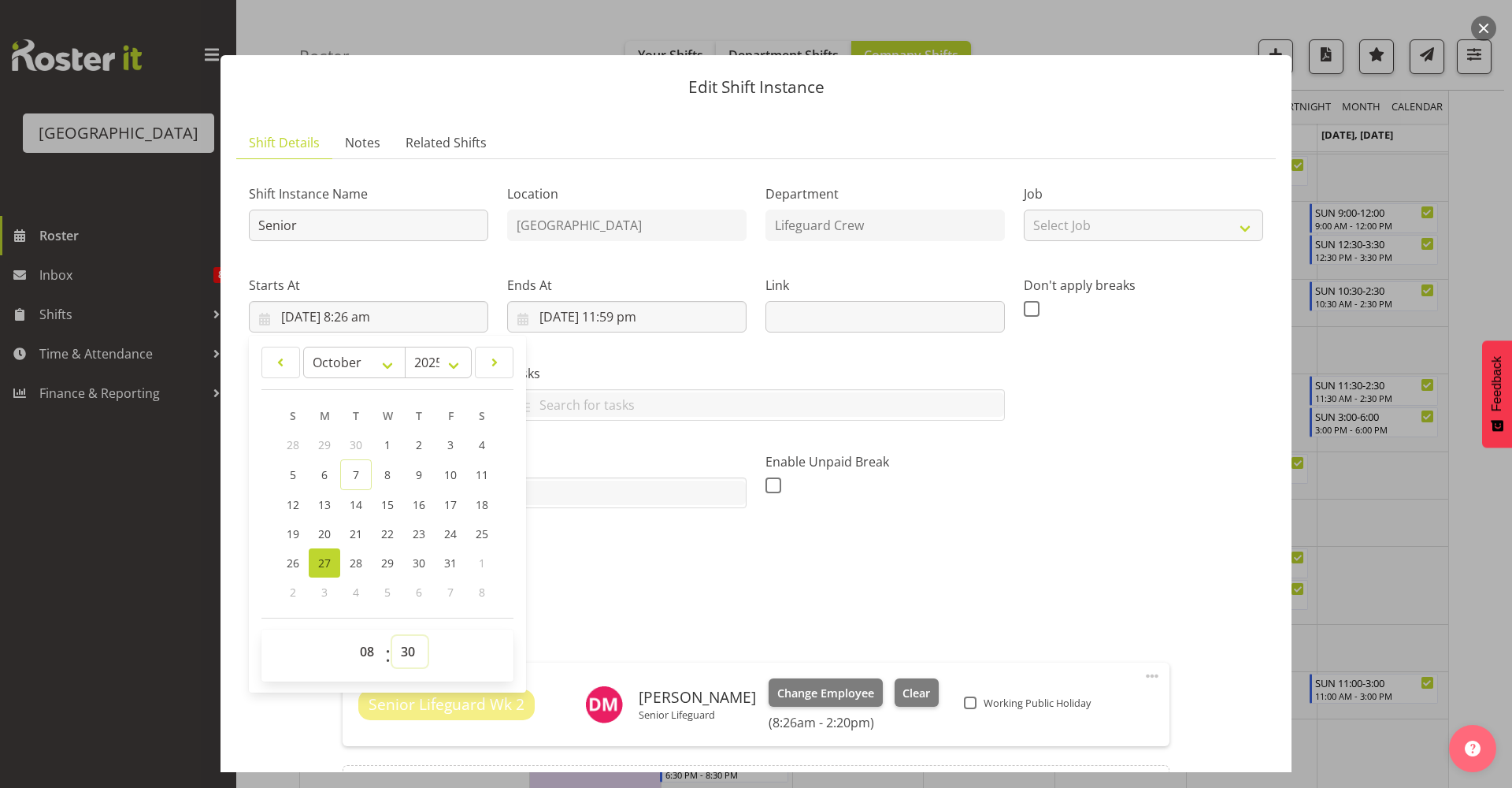
click at [392, 636] on select "00 01 02 03 04 05 06 07 08 09 10 11 12 13 14 15 16 17 18 19 20 21 22 23 24 25 2…" at bounding box center [409, 651] width 35 height 31
type input "27/10/2025, 8:30 am"
click at [601, 312] on input "27/10/2025, 11:59 pm" at bounding box center [627, 316] width 240 height 31
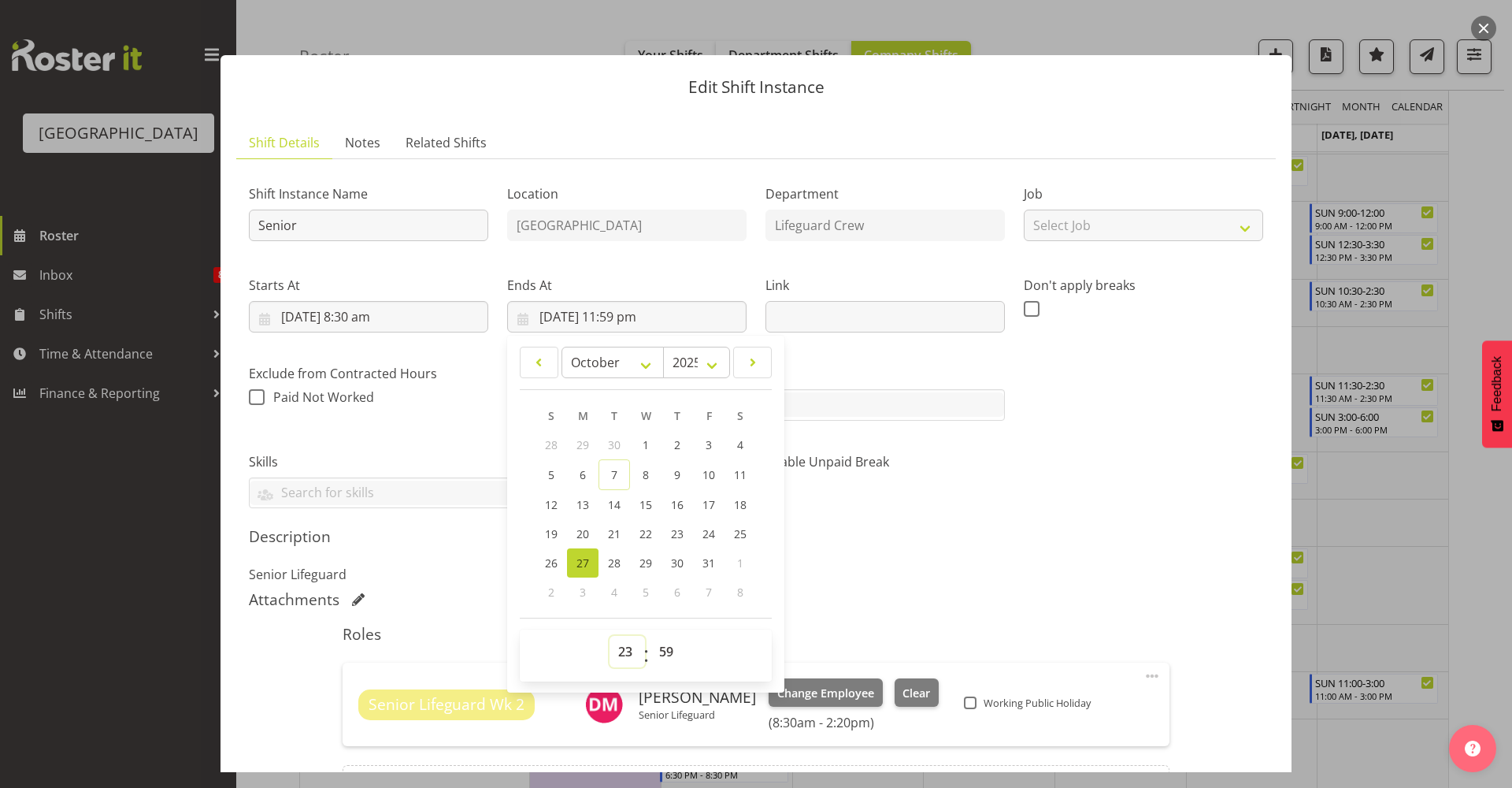
click at [631, 648] on select "00 01 02 03 04 05 06 07 08 09 10 11 12 13 14 15 16 17 18 19 20 21 22 23" at bounding box center [627, 651] width 35 height 31
select select "17"
click at [610, 636] on select "00 01 02 03 04 05 06 07 08 09 10 11 12 13 14 15 16 17 18 19 20 21 22 23" at bounding box center [627, 651] width 35 height 31
type input "27/10/2025, 5:59 pm"
click at [661, 647] on select "00 01 02 03 04 05 06 07 08 09 10 11 12 13 14 15 16 17 18 19 20 21 22 23 24 25 2…" at bounding box center [668, 651] width 35 height 31
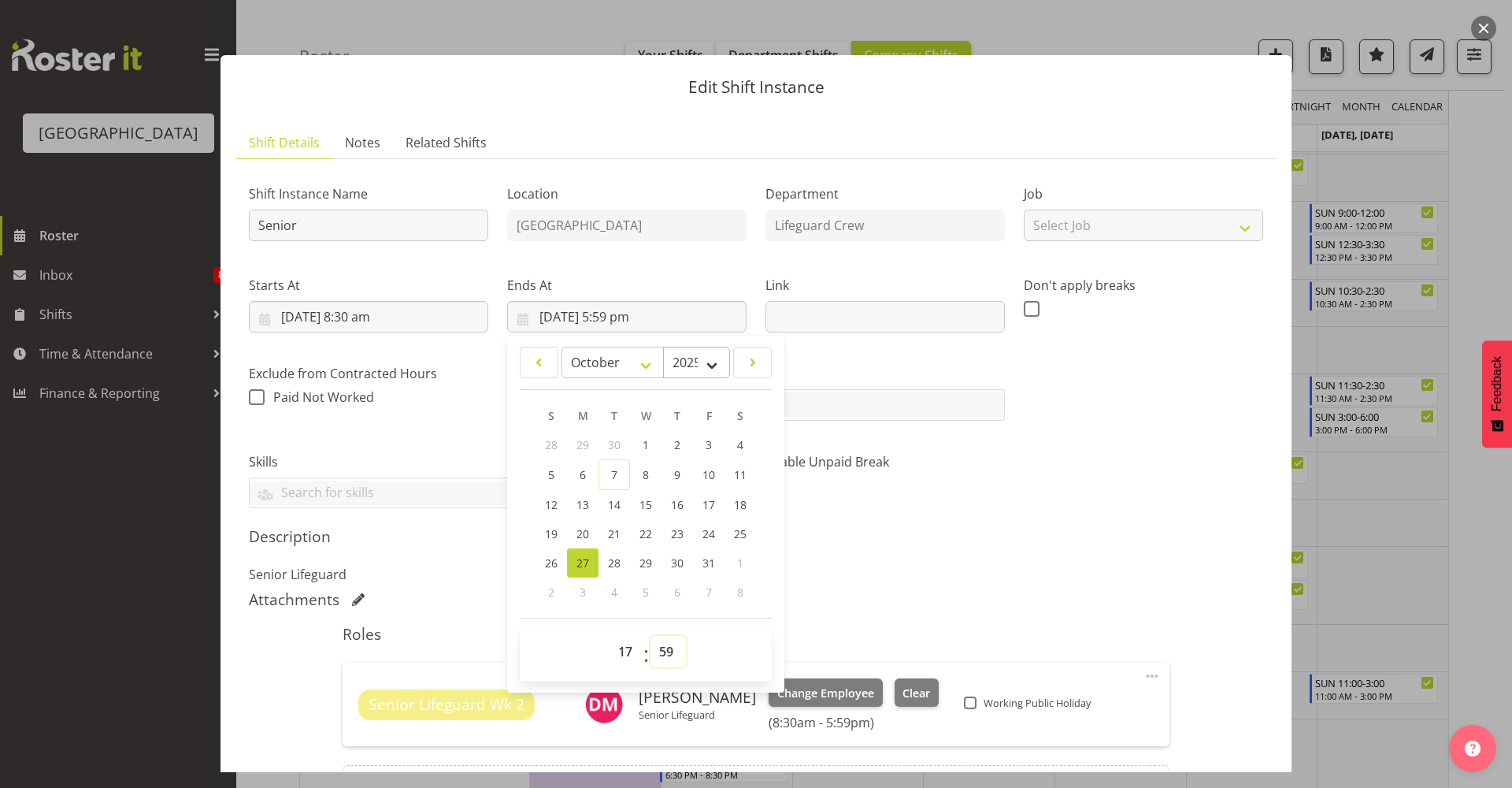
select select "30"
click at [651, 636] on select "00 01 02 03 04 05 06 07 08 09 10 11 12 13 14 15 16 17 18 19 20 21 22 23 24 25 2…" at bounding box center [668, 651] width 35 height 31
type input "27/10/2025, 5:30 pm"
click at [1090, 406] on div "Shift Instance Name Senior Location Splash Palace Department Lifeguard Crew Job…" at bounding box center [756, 340] width 1033 height 356
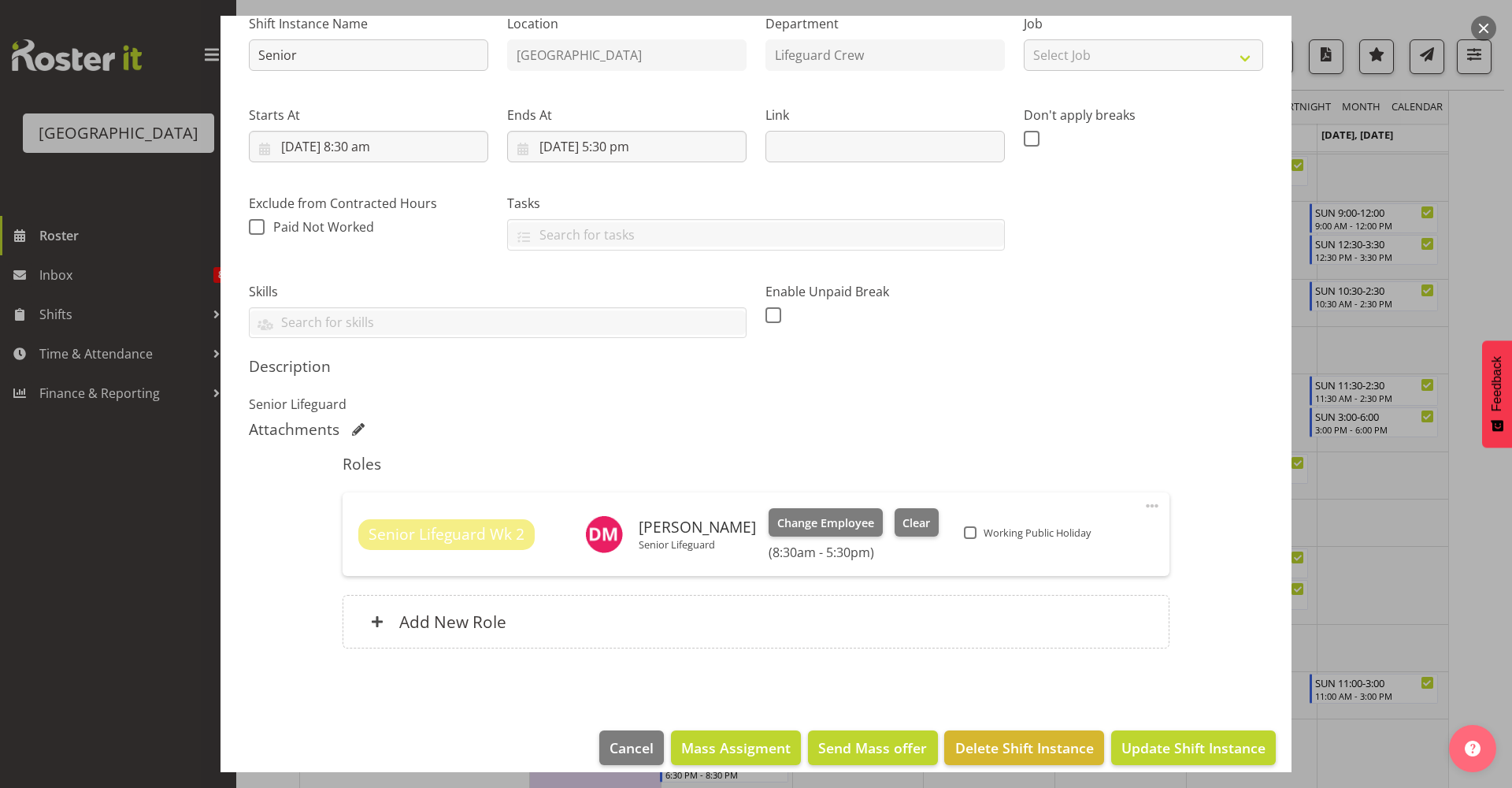
scroll to position [187, 0]
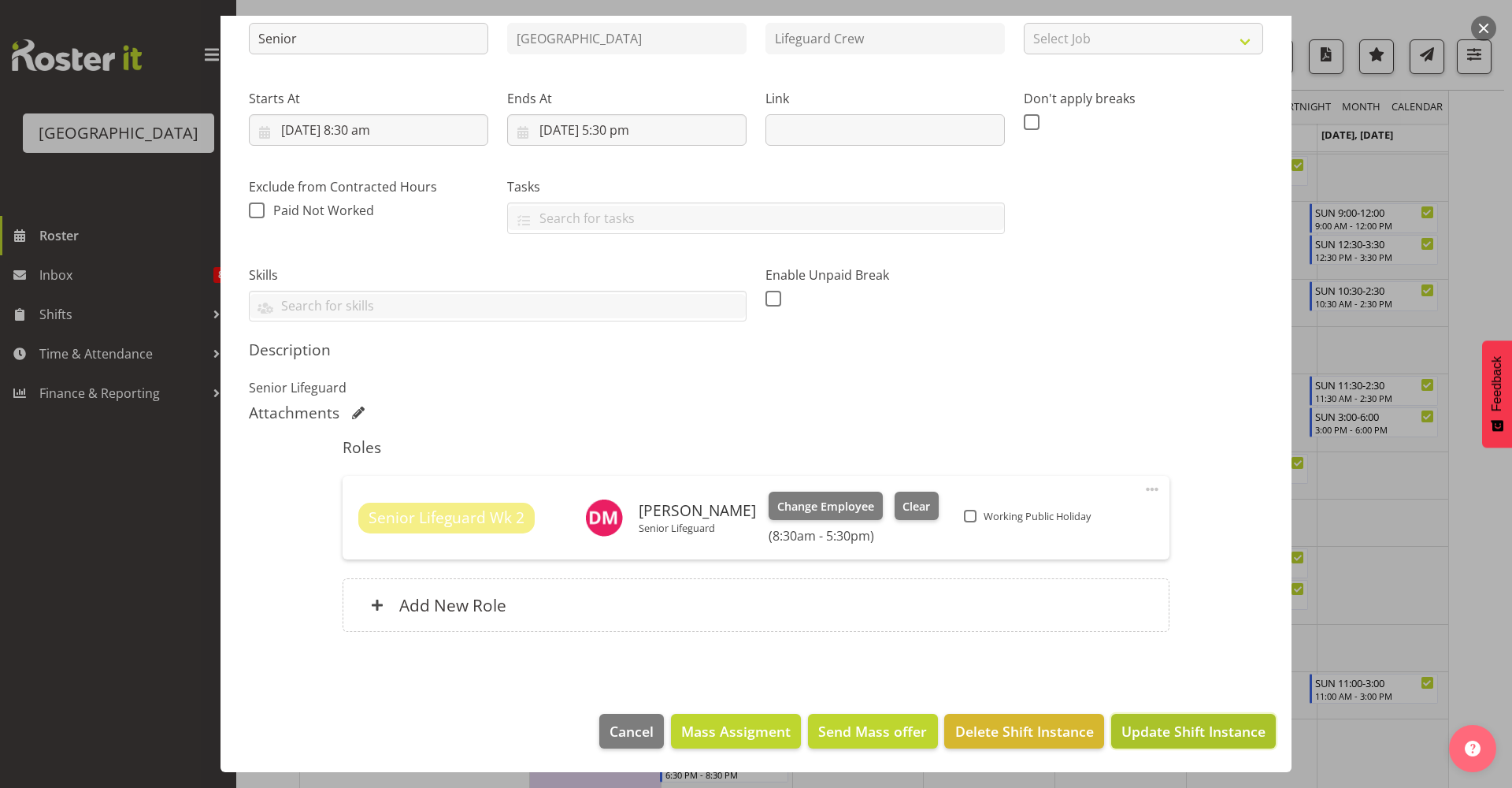
click at [1147, 734] on span "Update Shift Instance" at bounding box center [1193, 731] width 144 height 21
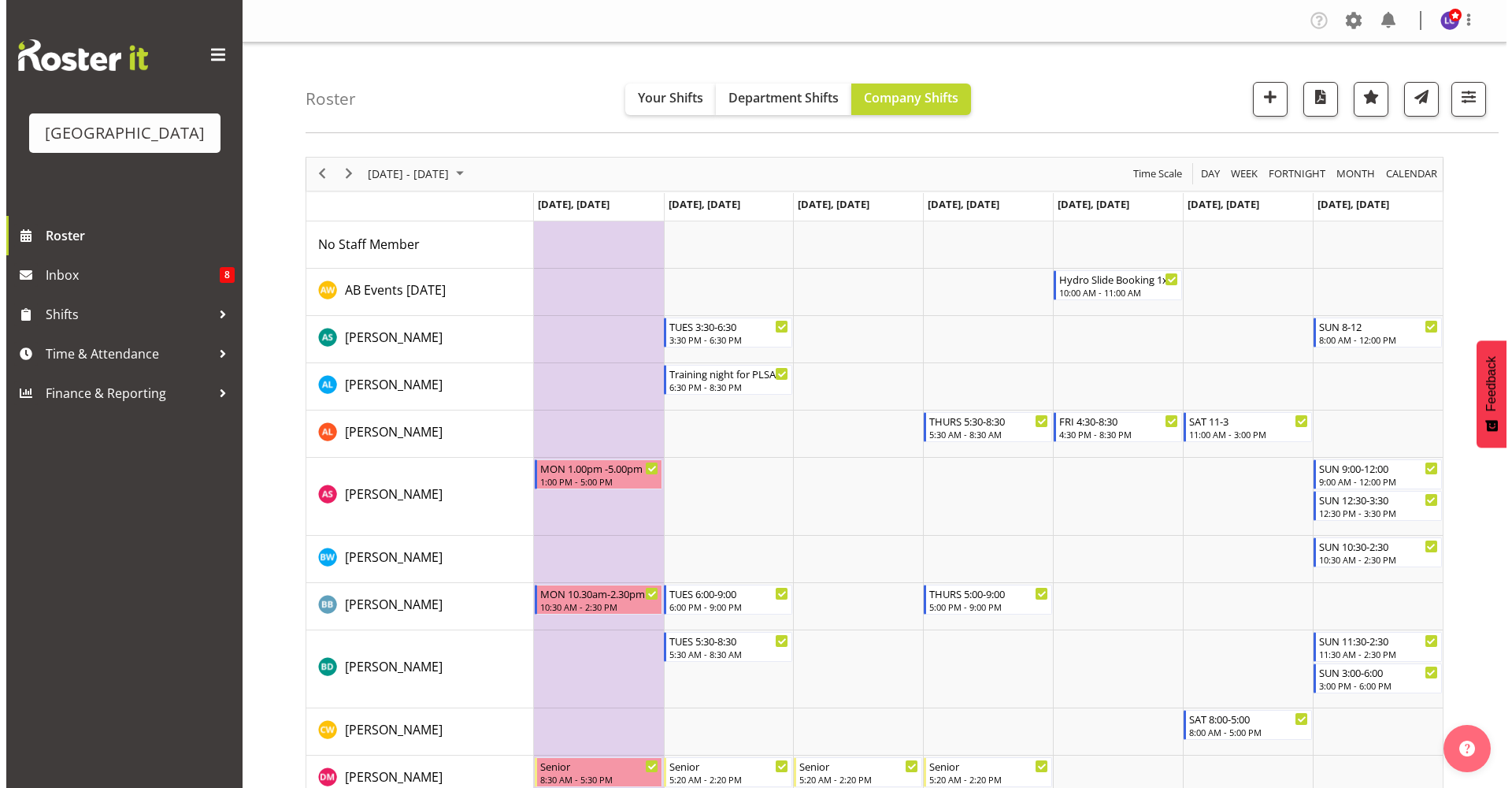
scroll to position [341, 0]
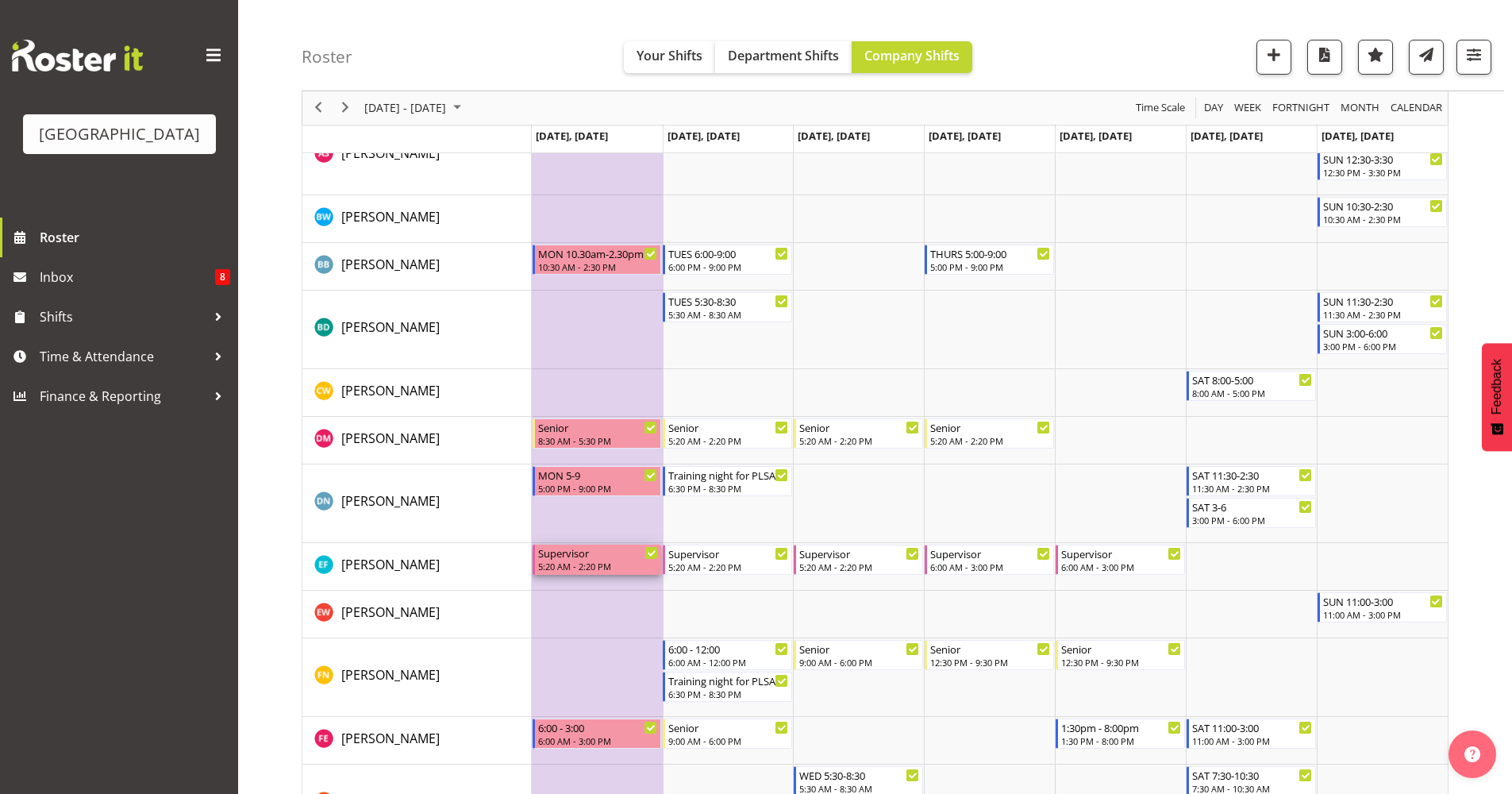
click at [569, 565] on div "5:20 AM - 2:20 PM" at bounding box center [598, 566] width 120 height 13
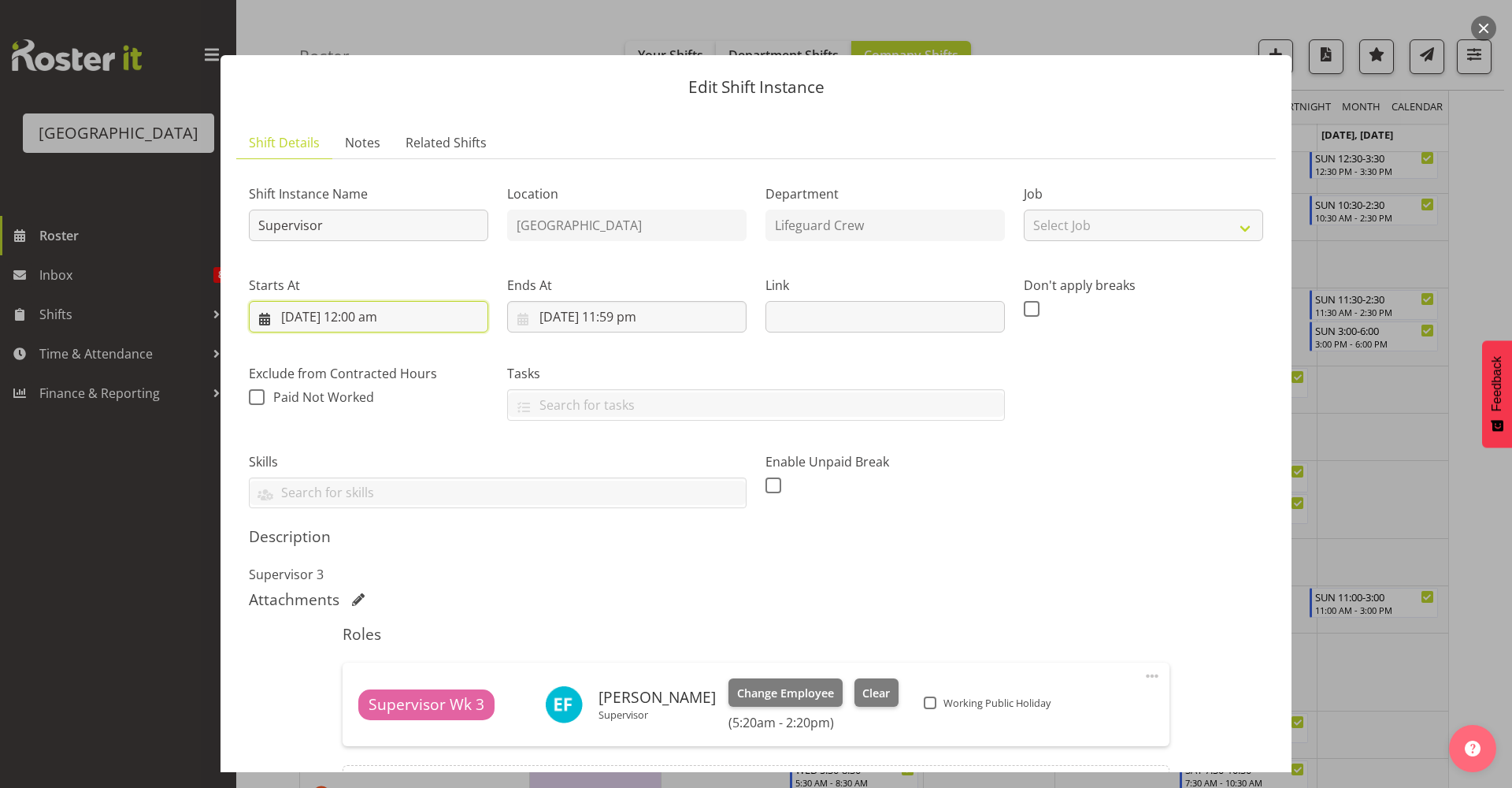
click at [401, 326] on input "27/10/2025, 12:00 am" at bounding box center [369, 316] width 240 height 31
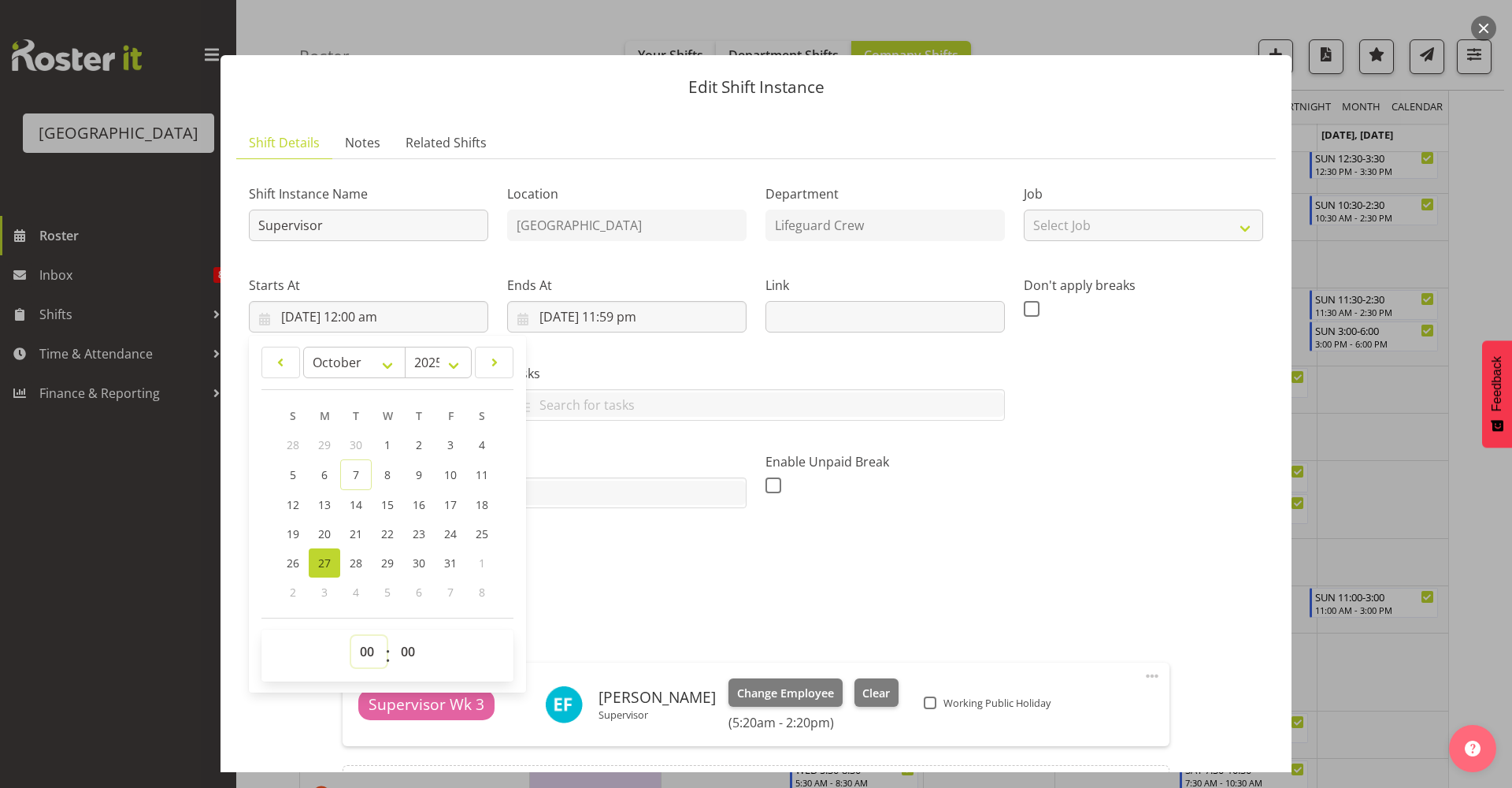
click at [361, 659] on select "00 01 02 03 04 05 06 07 08 09 10 11 12 13 14 15 16 17 18 19 20 21 22 23" at bounding box center [369, 651] width 35 height 31
select select "8"
click at [351, 636] on select "00 01 02 03 04 05 06 07 08 09 10 11 12 13 14 15 16 17 18 19 20 21 22 23" at bounding box center [369, 651] width 35 height 31
type input "27/10/2025, 8:00 am"
click at [396, 649] on select "00 01 02 03 04 05 06 07 08 09 10 11 12 13 14 15 16 17 18 19 20 21 22 23 24 25 2…" at bounding box center [409, 651] width 35 height 31
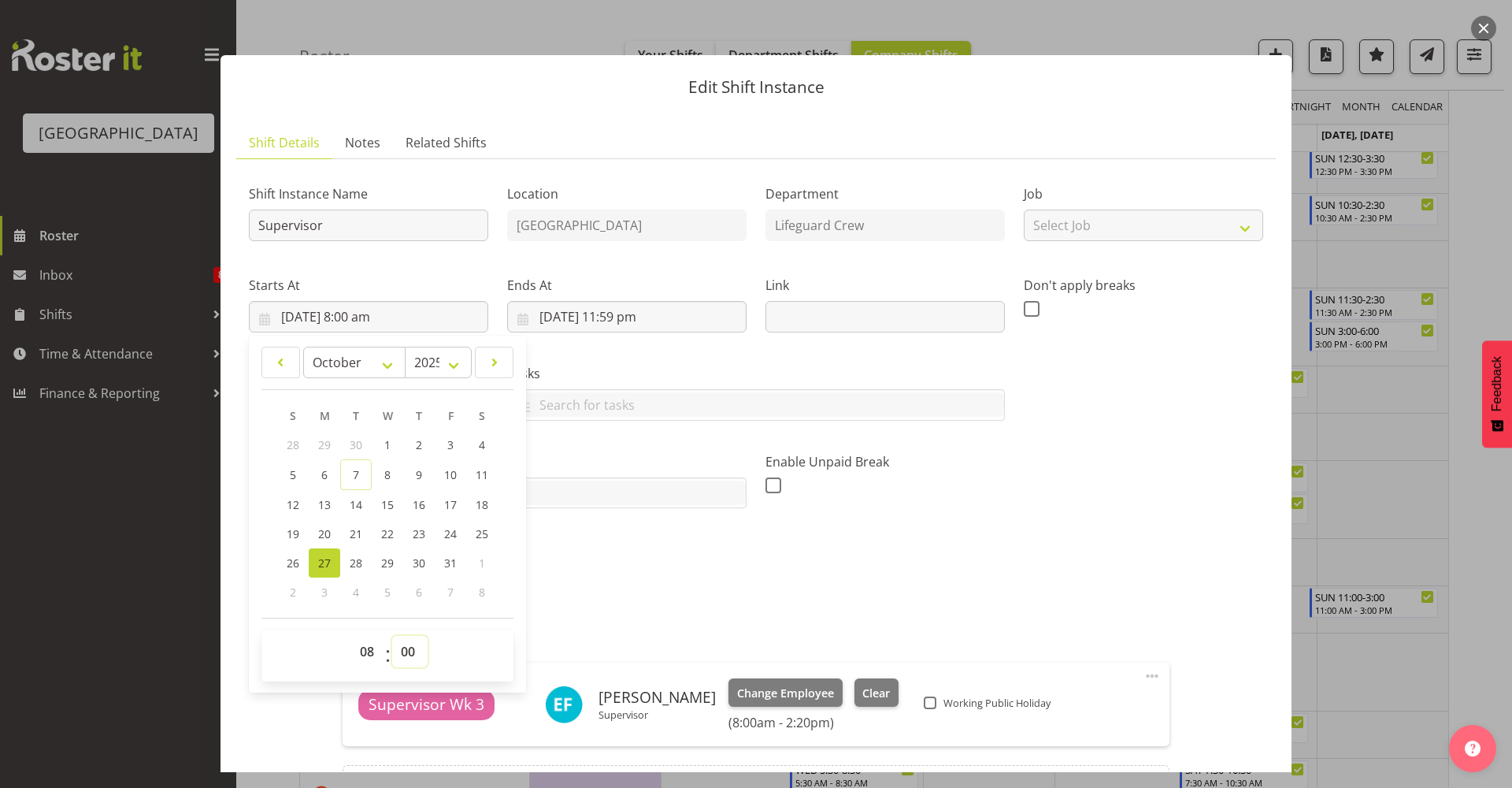
select select "30"
click at [392, 636] on select "00 01 02 03 04 05 06 07 08 09 10 11 12 13 14 15 16 17 18 19 20 21 22 23 24 25 2…" at bounding box center [409, 651] width 35 height 31
type input "27/10/2025, 8:30 am"
click at [682, 558] on div "Description Supervisor 3" at bounding box center [756, 555] width 1014 height 57
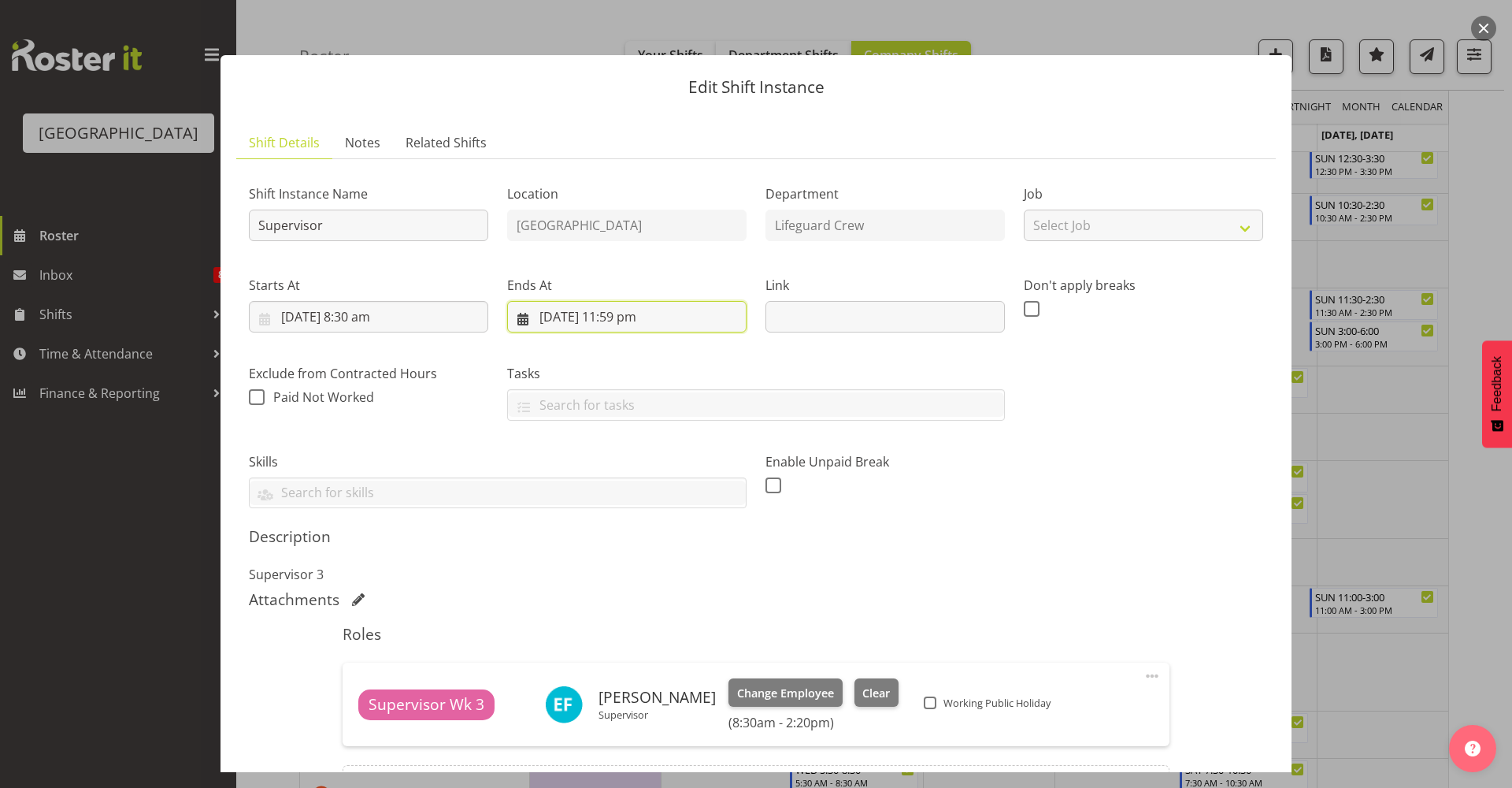
click at [635, 327] on input "27/10/2025, 11:59 pm" at bounding box center [627, 316] width 240 height 31
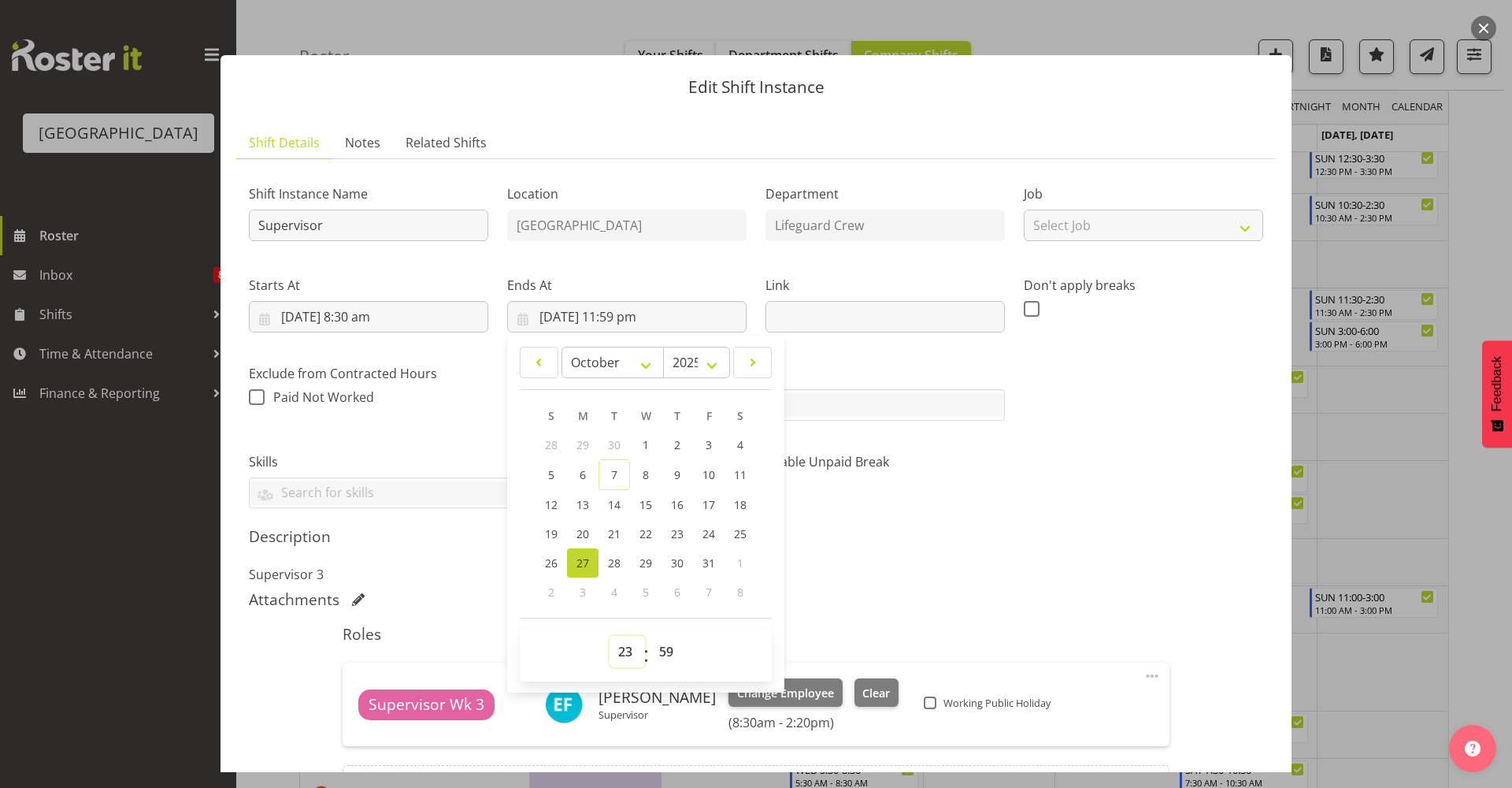
click at [617, 662] on select "00 01 02 03 04 05 06 07 08 09 10 11 12 13 14 15 16 17 18 19 20 21 22 23" at bounding box center [627, 651] width 35 height 31
select select "17"
click at [610, 636] on select "00 01 02 03 04 05 06 07 08 09 10 11 12 13 14 15 16 17 18 19 20 21 22 23" at bounding box center [627, 651] width 35 height 31
type input "27/10/2025, 5:59 pm"
click at [665, 647] on select "00 01 02 03 04 05 06 07 08 09 10 11 12 13 14 15 16 17 18 19 20 21 22 23 24 25 2…" at bounding box center [668, 651] width 35 height 31
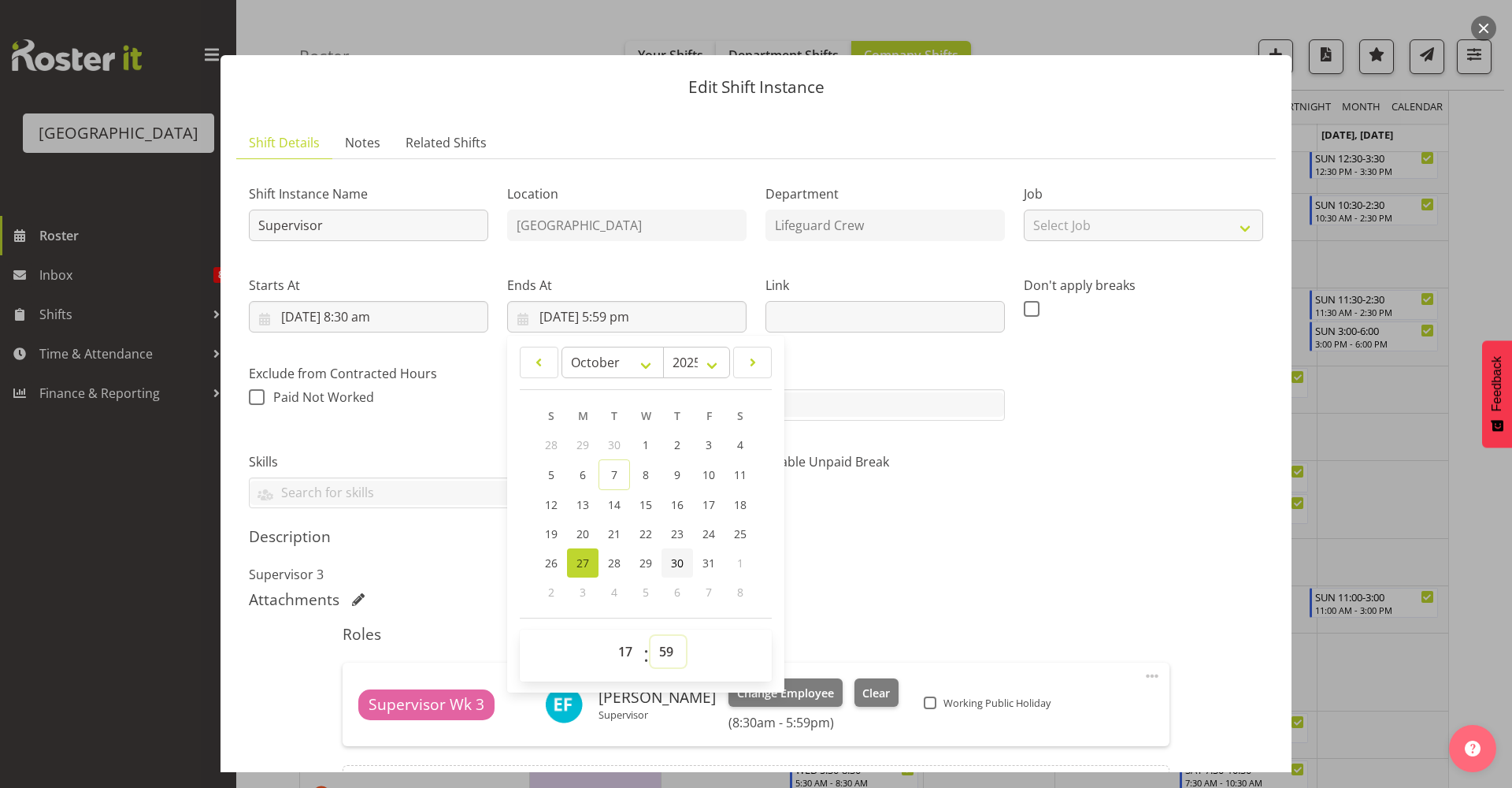
select select "30"
click at [651, 636] on select "00 01 02 03 04 05 06 07 08 09 10 11 12 13 14 15 16 17 18 19 20 21 22 23 24 25 2…" at bounding box center [668, 651] width 35 height 31
type input "27/10/2025, 5:30 pm"
click at [991, 494] on div "Enable Unpaid Break" at bounding box center [885, 475] width 240 height 46
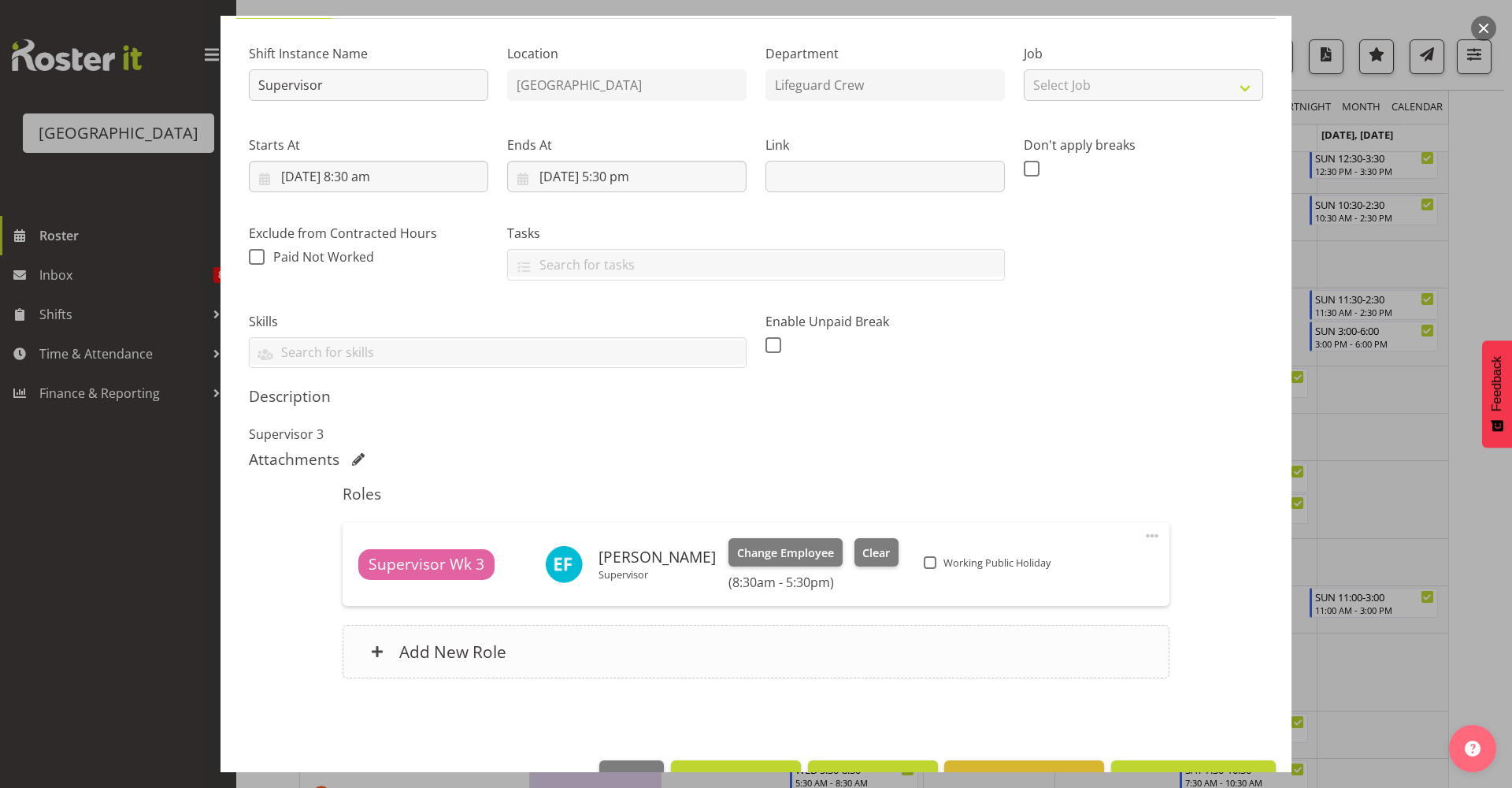
scroll to position [187, 0]
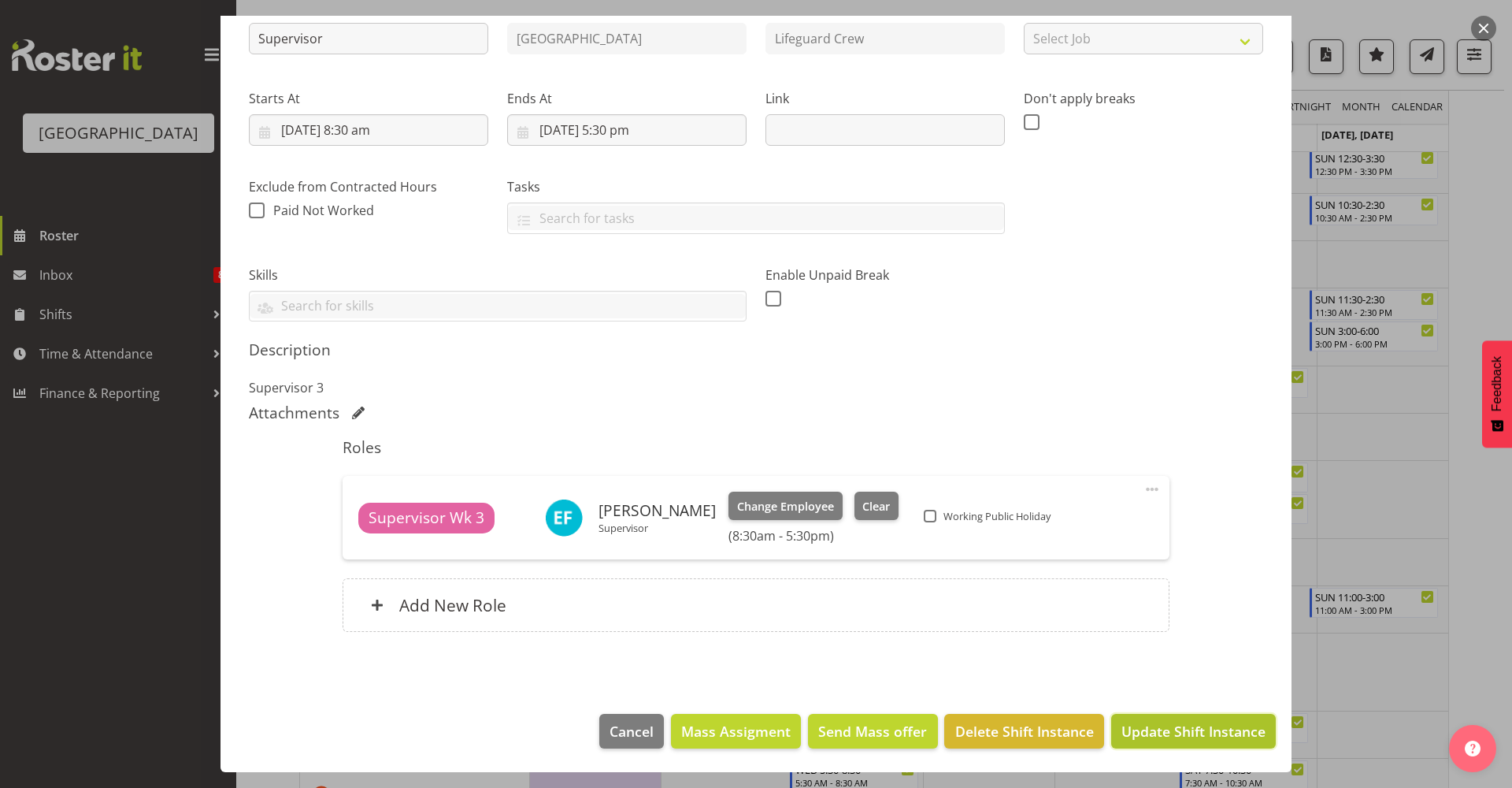
click at [1198, 729] on span "Update Shift Instance" at bounding box center [1193, 731] width 144 height 21
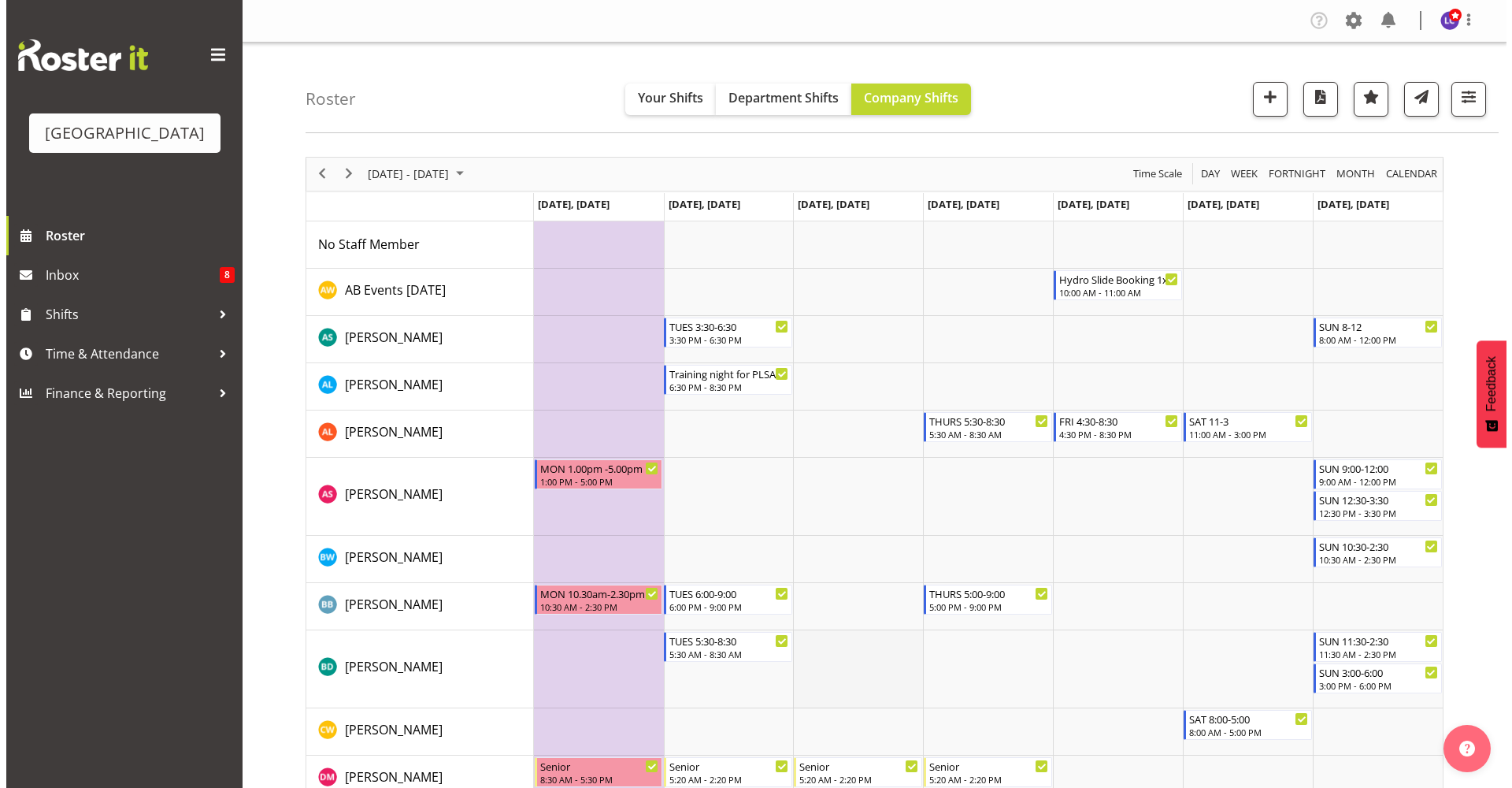
scroll to position [341, 0]
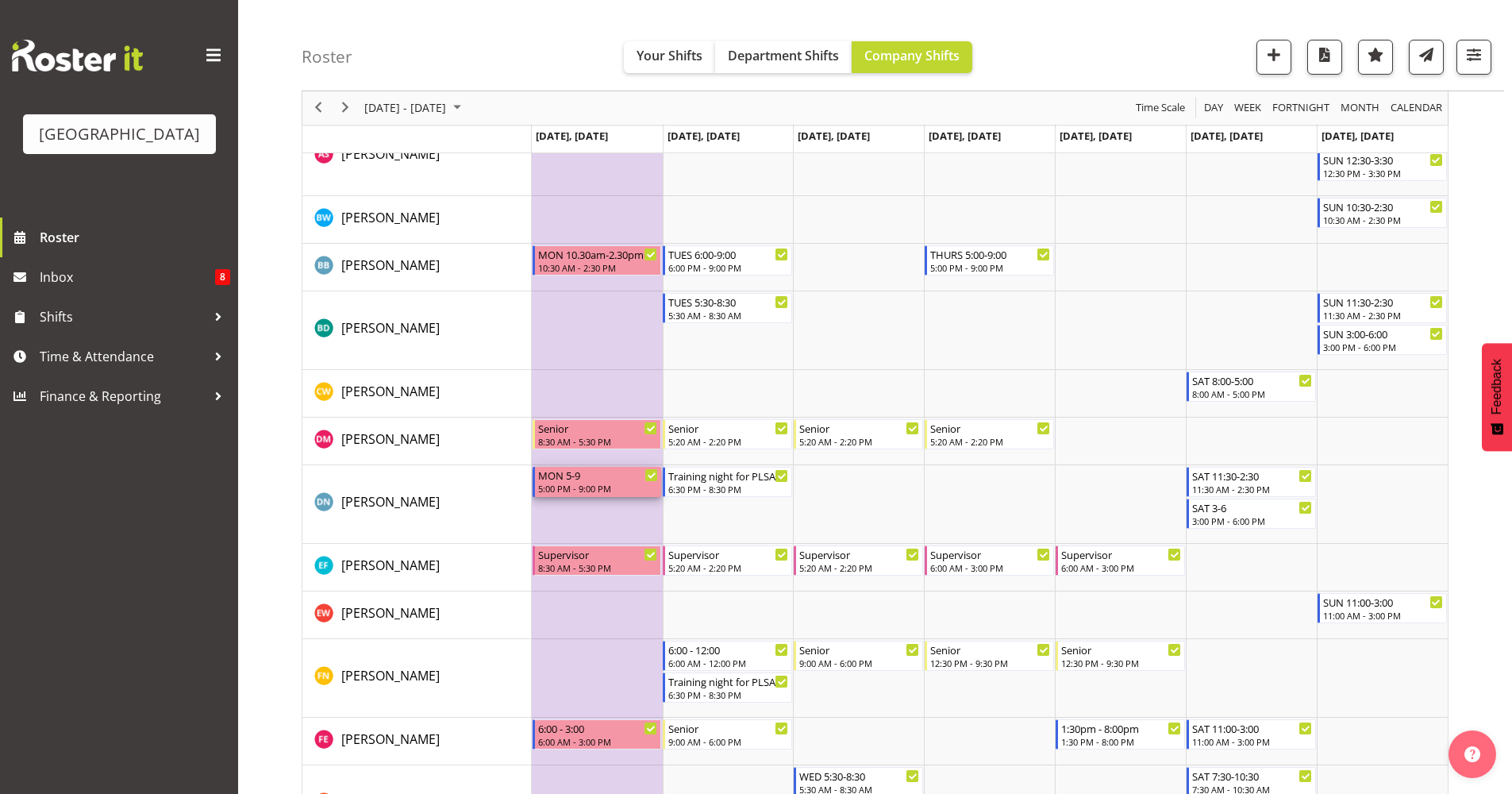
click at [590, 487] on div "5:00 PM - 9:00 PM" at bounding box center [598, 489] width 120 height 13
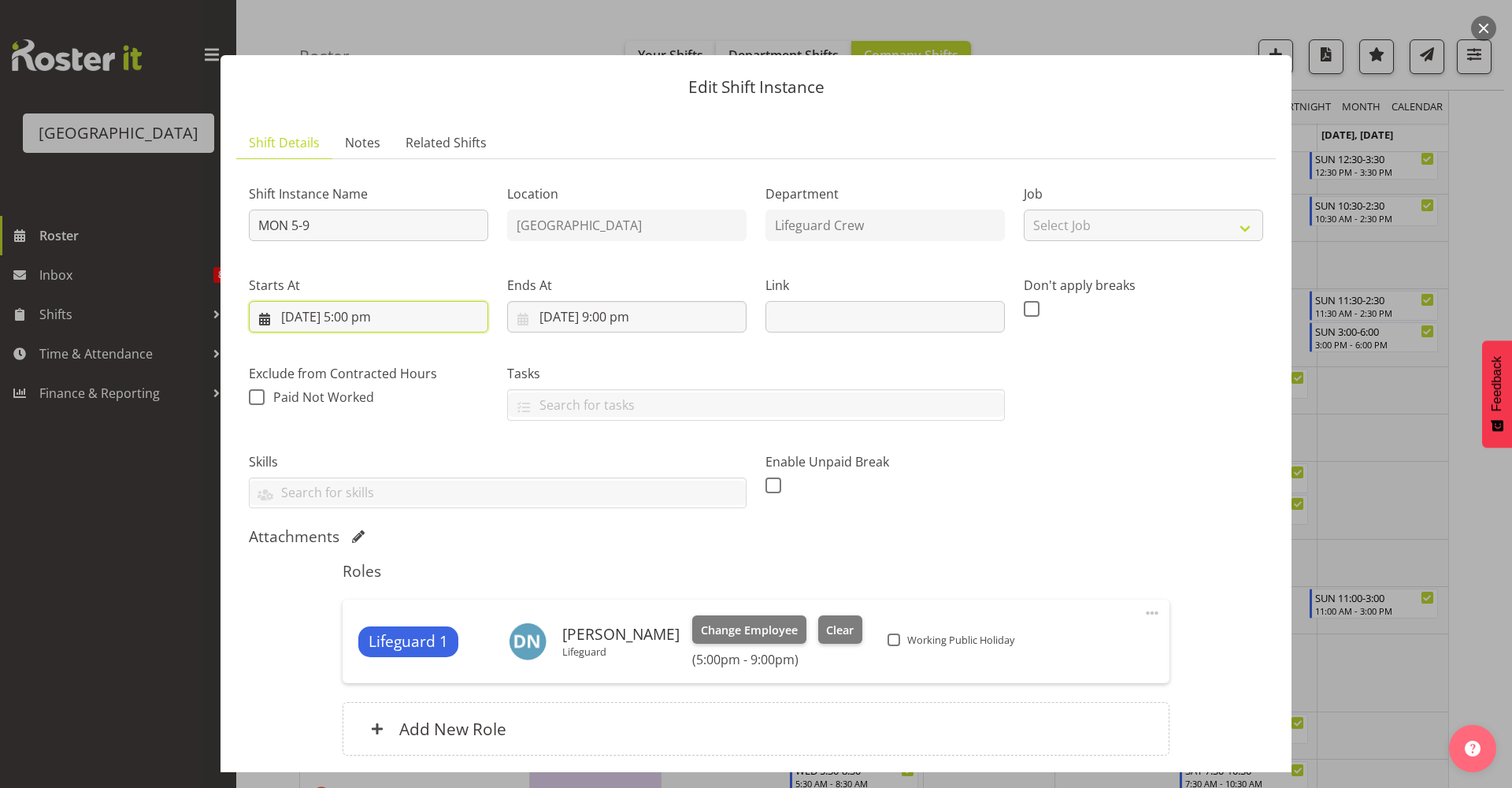
click at [398, 307] on input "27/10/2025, 5:00 pm" at bounding box center [369, 316] width 240 height 31
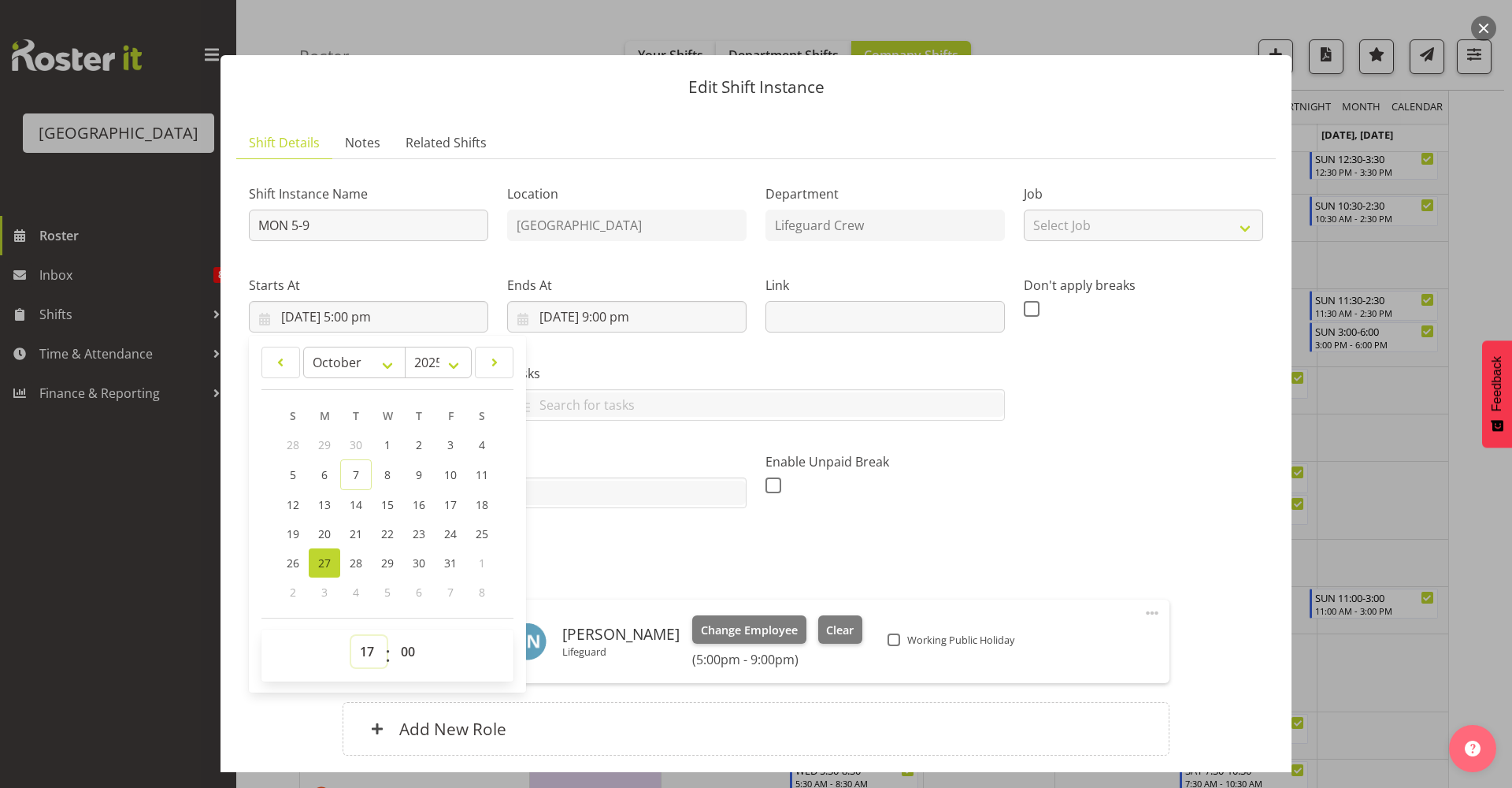
click at [363, 651] on select "00 01 02 03 04 05 06 07 08 09 10 11 12 13 14 15 16 17 18 19 20 21 22 23" at bounding box center [369, 651] width 35 height 31
select select "11"
click at [351, 636] on select "00 01 02 03 04 05 06 07 08 09 10 11 12 13 14 15 16 17 18 19 20 21 22 23" at bounding box center [369, 651] width 35 height 31
type input "27/10/2025, 11:00 am"
click at [410, 651] on select "00 01 02 03 04 05 06 07 08 09 10 11 12 13 14 15 16 17 18 19 20 21 22 23 24 25 2…" at bounding box center [409, 651] width 35 height 31
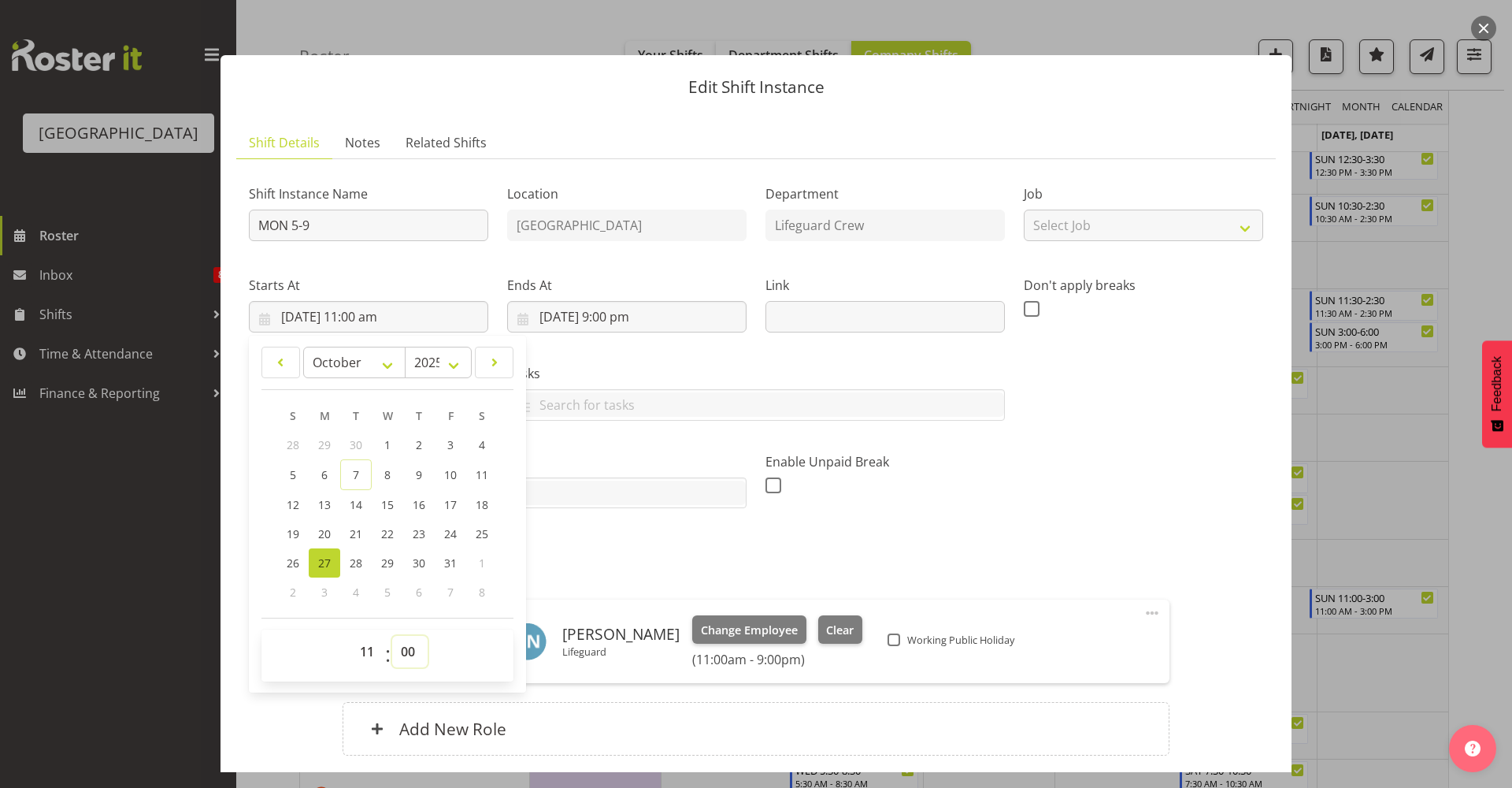
select select "30"
click at [392, 636] on select "00 01 02 03 04 05 06 07 08 09 10 11 12 13 14 15 16 17 18 19 20 21 22 23 24 25 2…" at bounding box center [409, 651] width 35 height 31
type input "27/10/2025, 11:30 am"
click at [645, 327] on input "27/10/2025, 9:00 pm" at bounding box center [627, 316] width 240 height 31
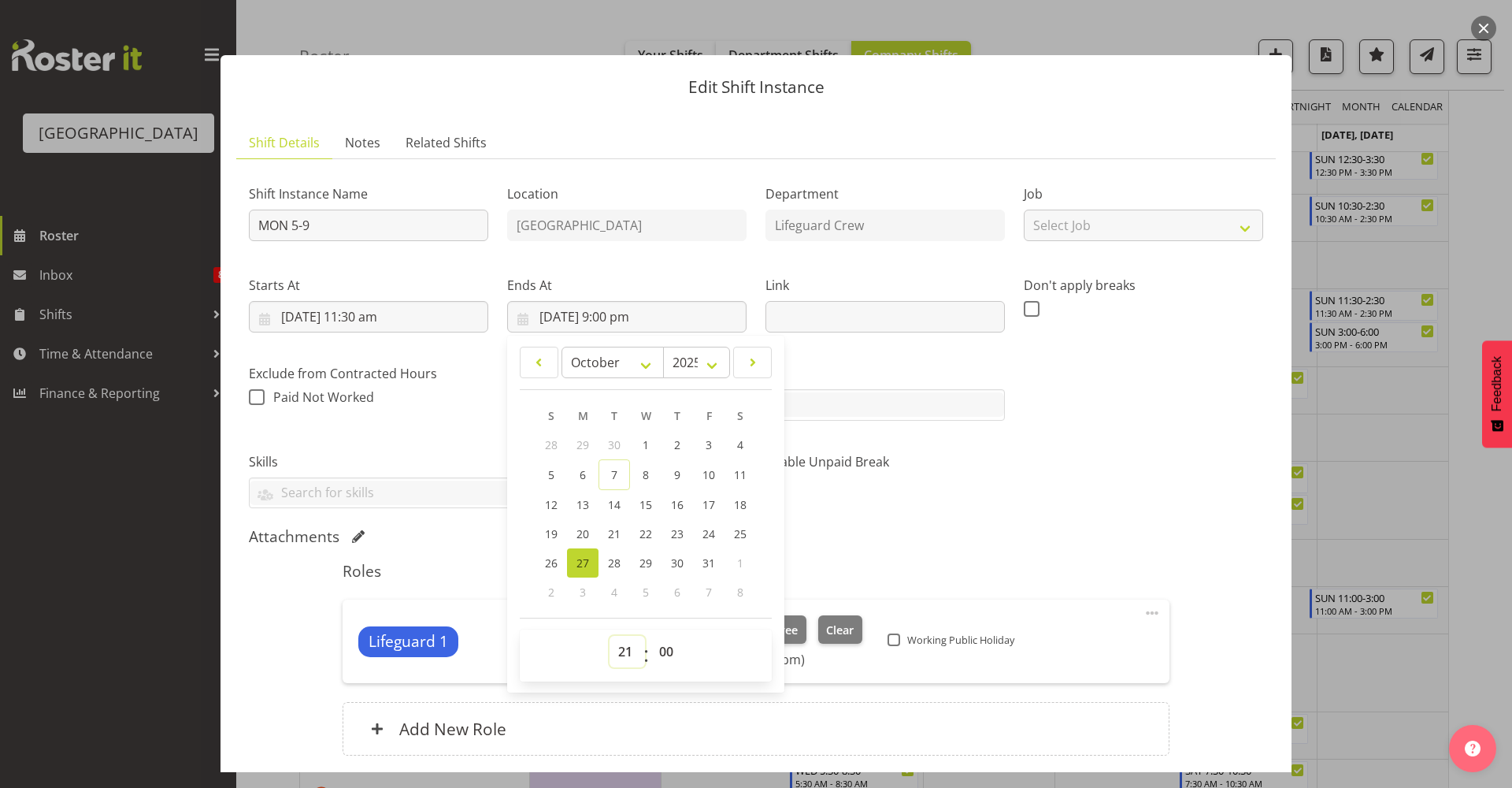
click at [626, 661] on select "00 01 02 03 04 05 06 07 08 09 10 11 12 13 14 15 16 17 18 19 20 21 22 23" at bounding box center [627, 651] width 35 height 31
select select "15"
click at [610, 636] on select "00 01 02 03 04 05 06 07 08 09 10 11 12 13 14 15 16 17 18 19 20 21 22 23" at bounding box center [627, 651] width 35 height 31
type input "27/10/2025, 3:00 pm"
click at [662, 650] on select "00 01 02 03 04 05 06 07 08 09 10 11 12 13 14 15 16 17 18 19 20 21 22 23 24 25 2…" at bounding box center [668, 651] width 35 height 31
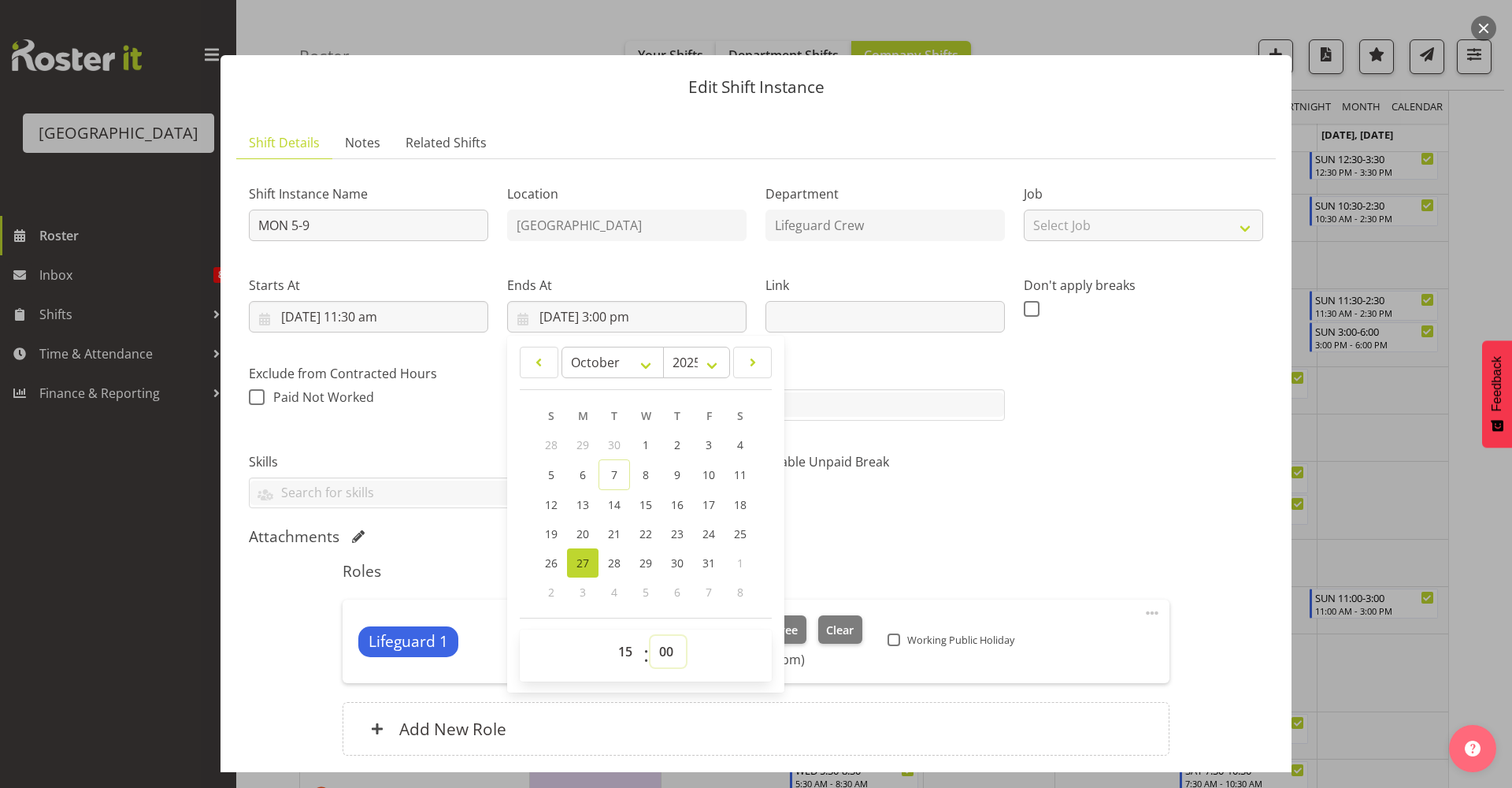
select select "30"
click at [651, 636] on select "00 01 02 03 04 05 06 07 08 09 10 11 12 13 14 15 16 17 18 19 20 21 22 23 24 25 2…" at bounding box center [668, 651] width 35 height 31
type input "27/10/2025, 3:30 pm"
click at [371, 239] on input "MON 5-9" at bounding box center [369, 224] width 240 height 31
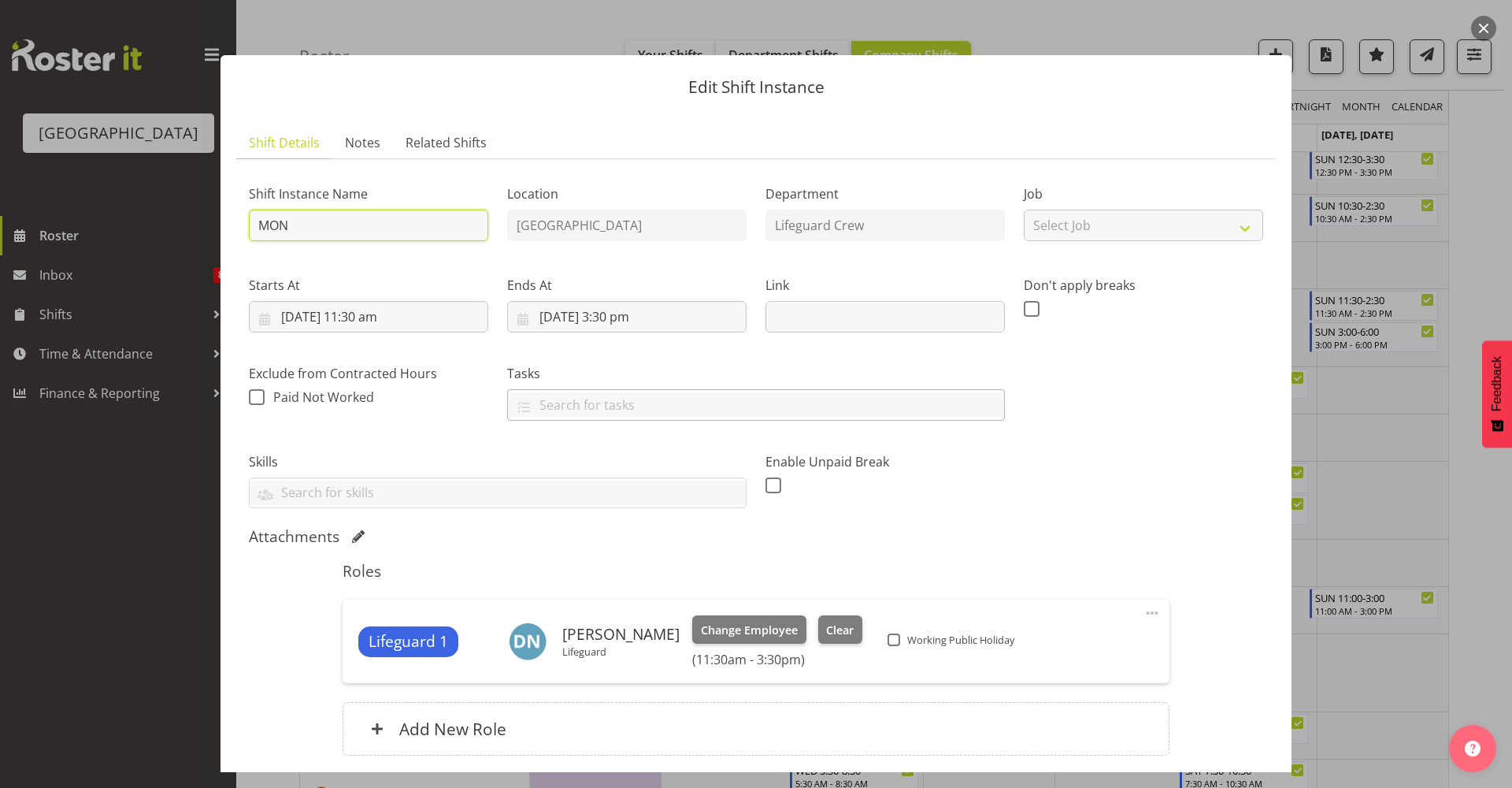
type input "MON"
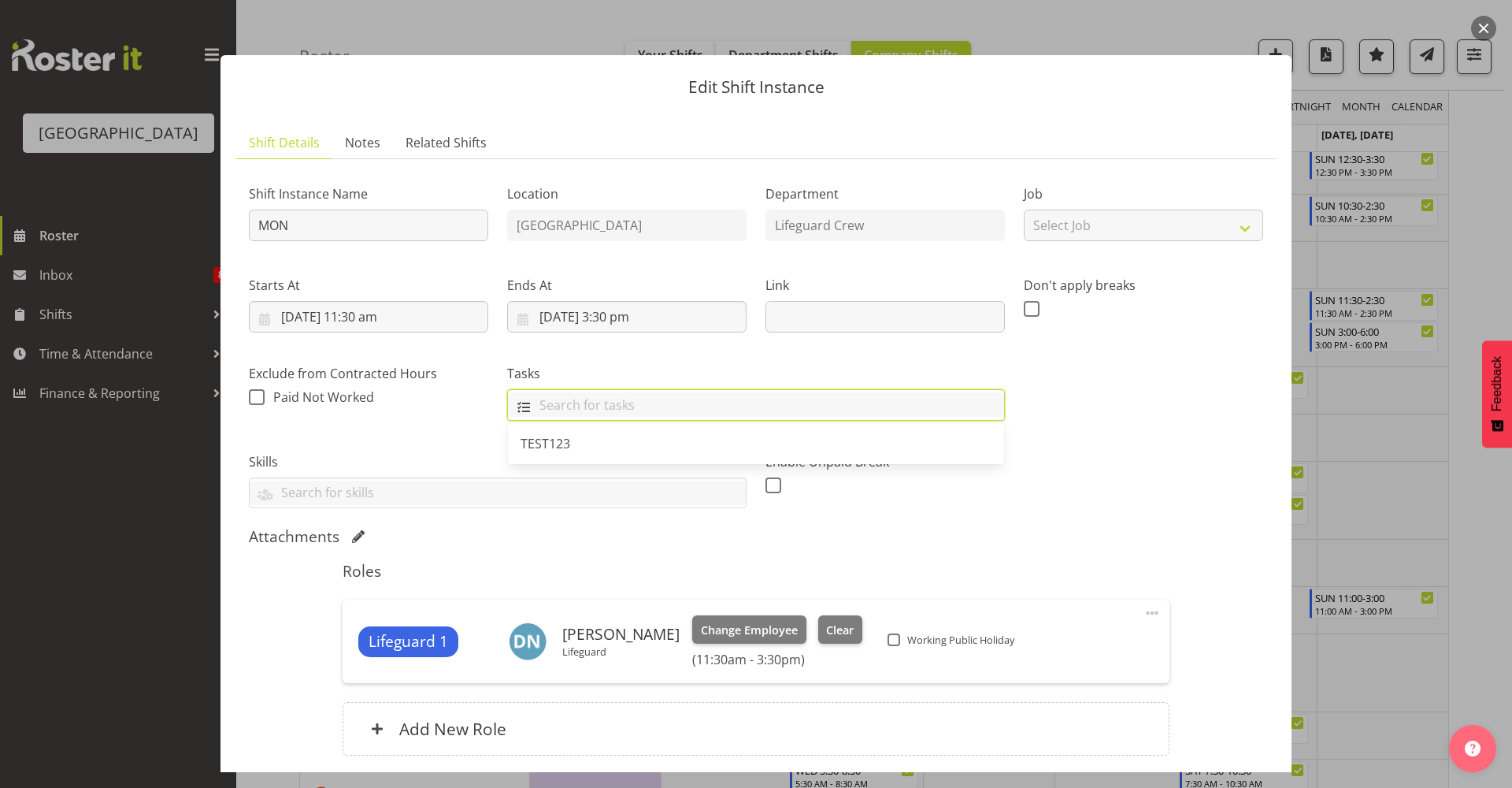
click at [969, 396] on input "text" at bounding box center [756, 404] width 496 height 24
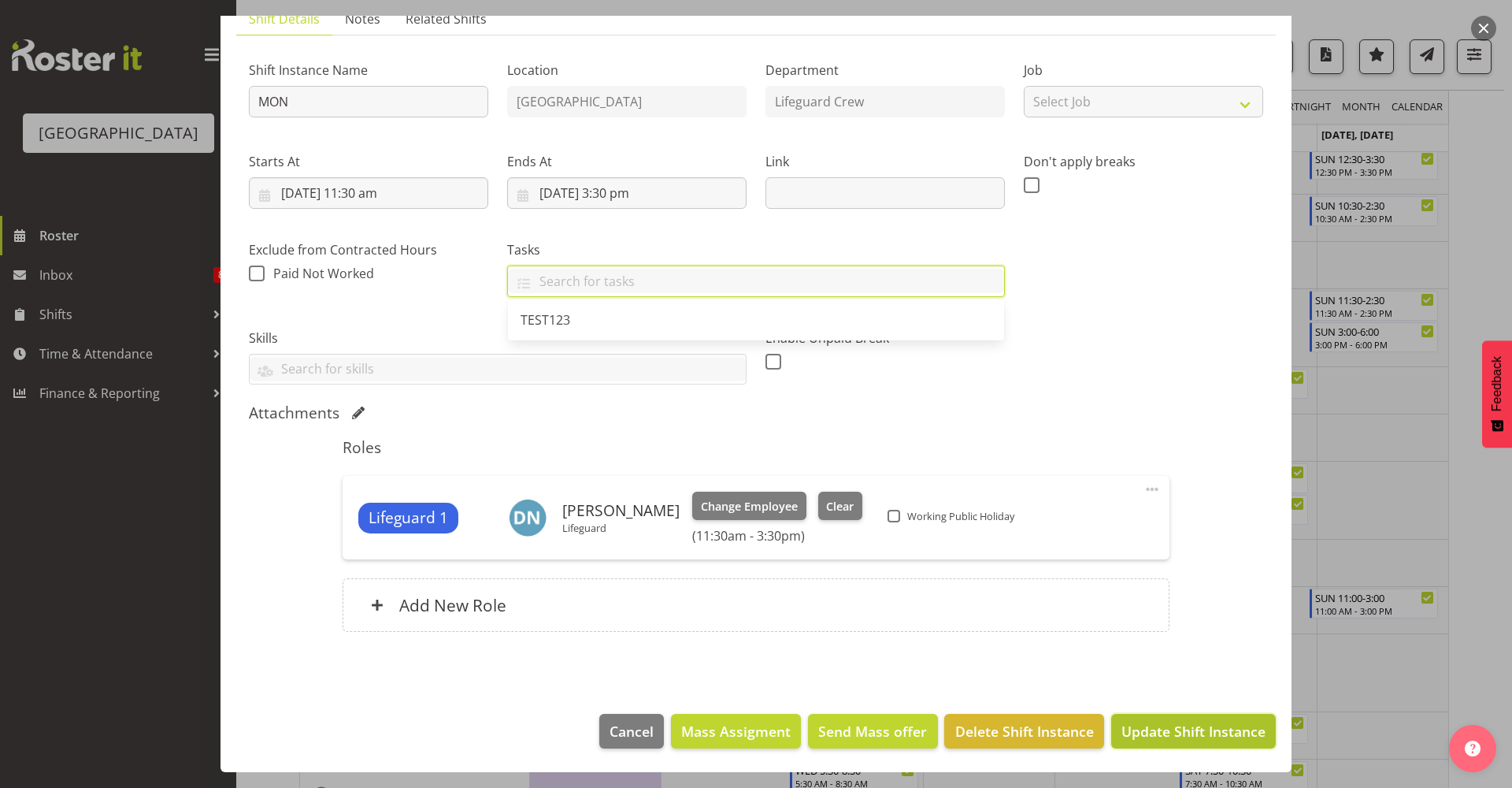
click at [1183, 745] on button "Update Shift Instance" at bounding box center [1193, 730] width 164 height 34
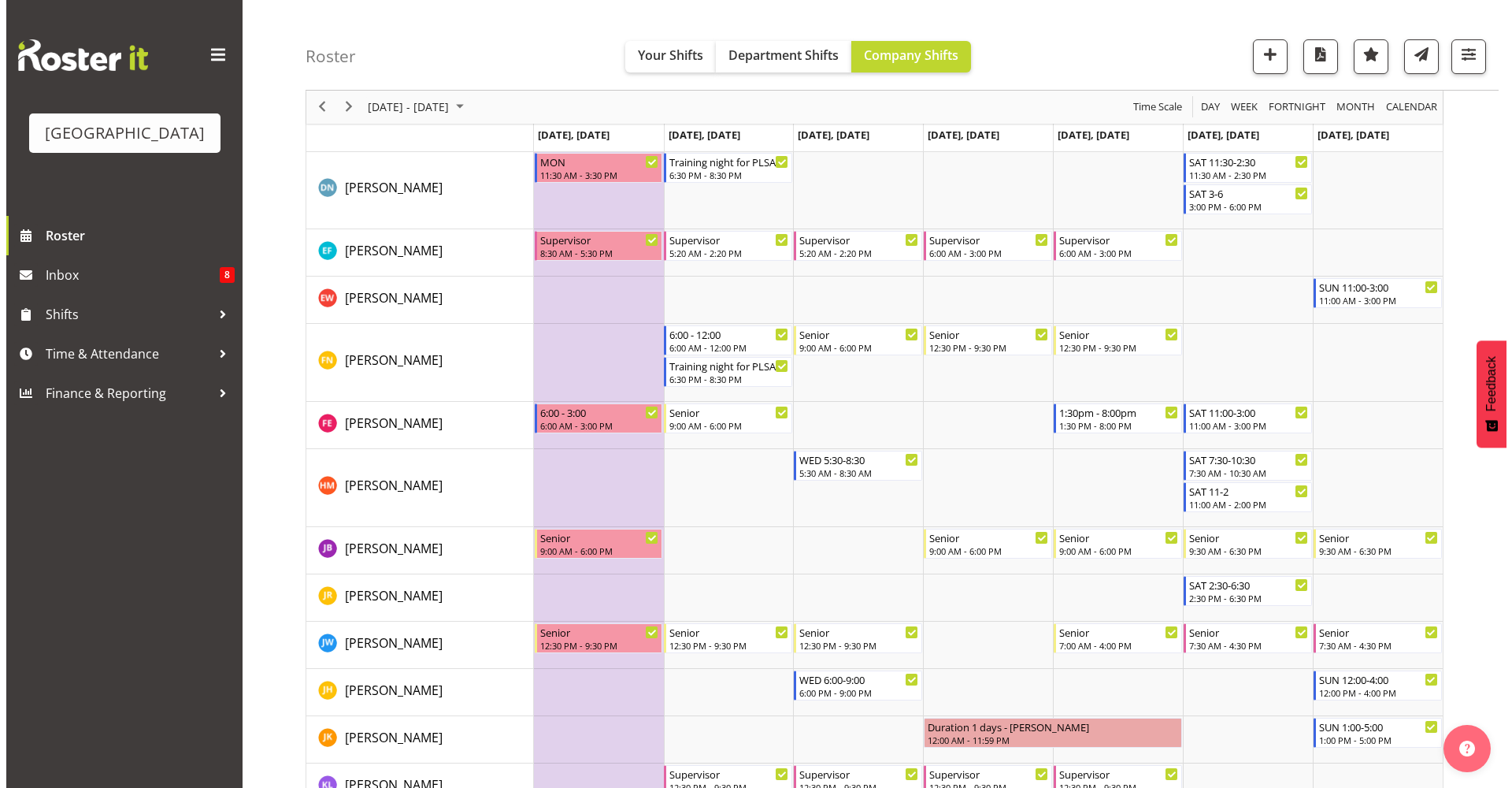
scroll to position [663, 0]
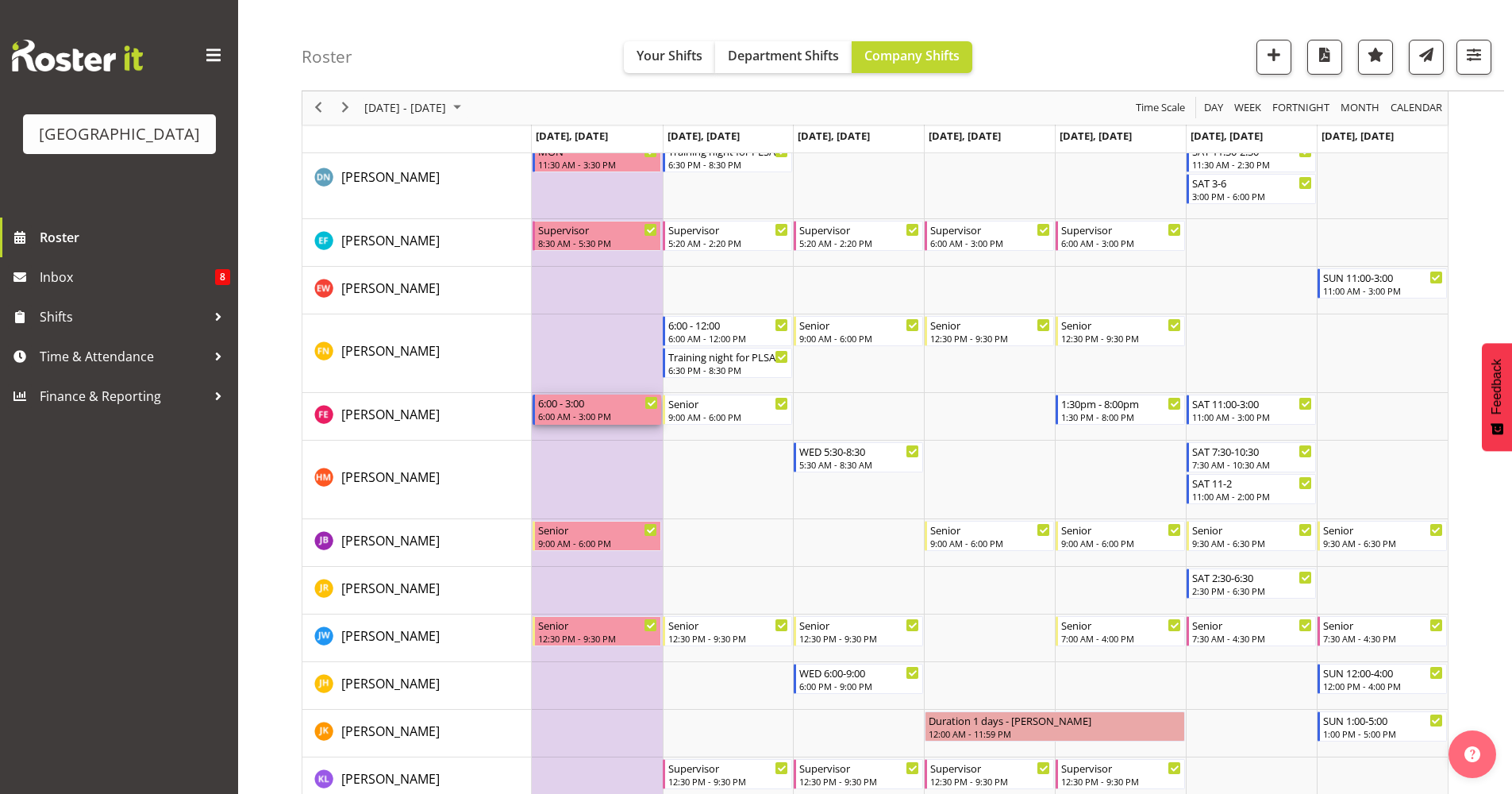
click at [569, 409] on div "6:00 - 3:00" at bounding box center [598, 402] width 120 height 16
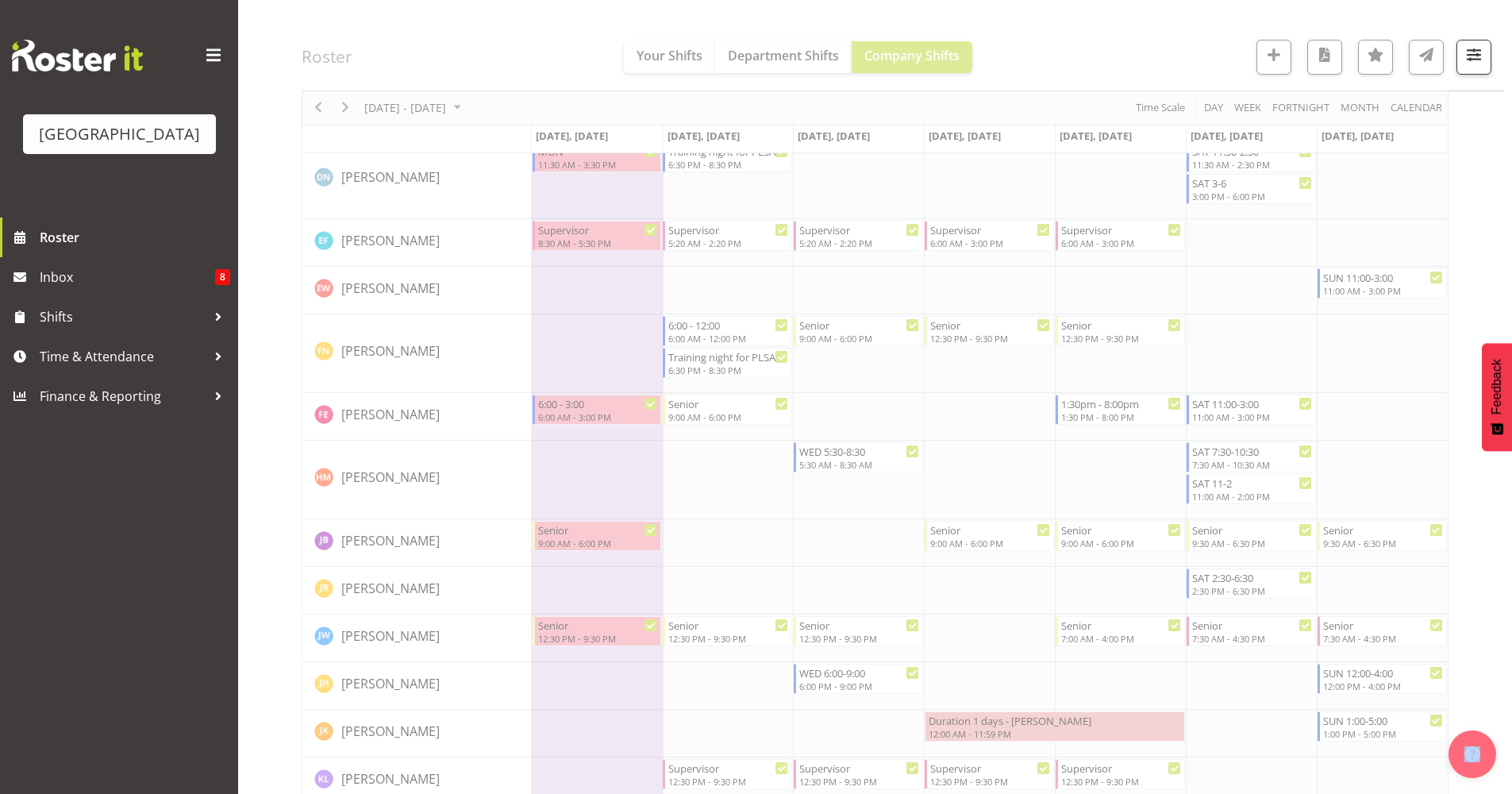
select select "9"
select select "2025"
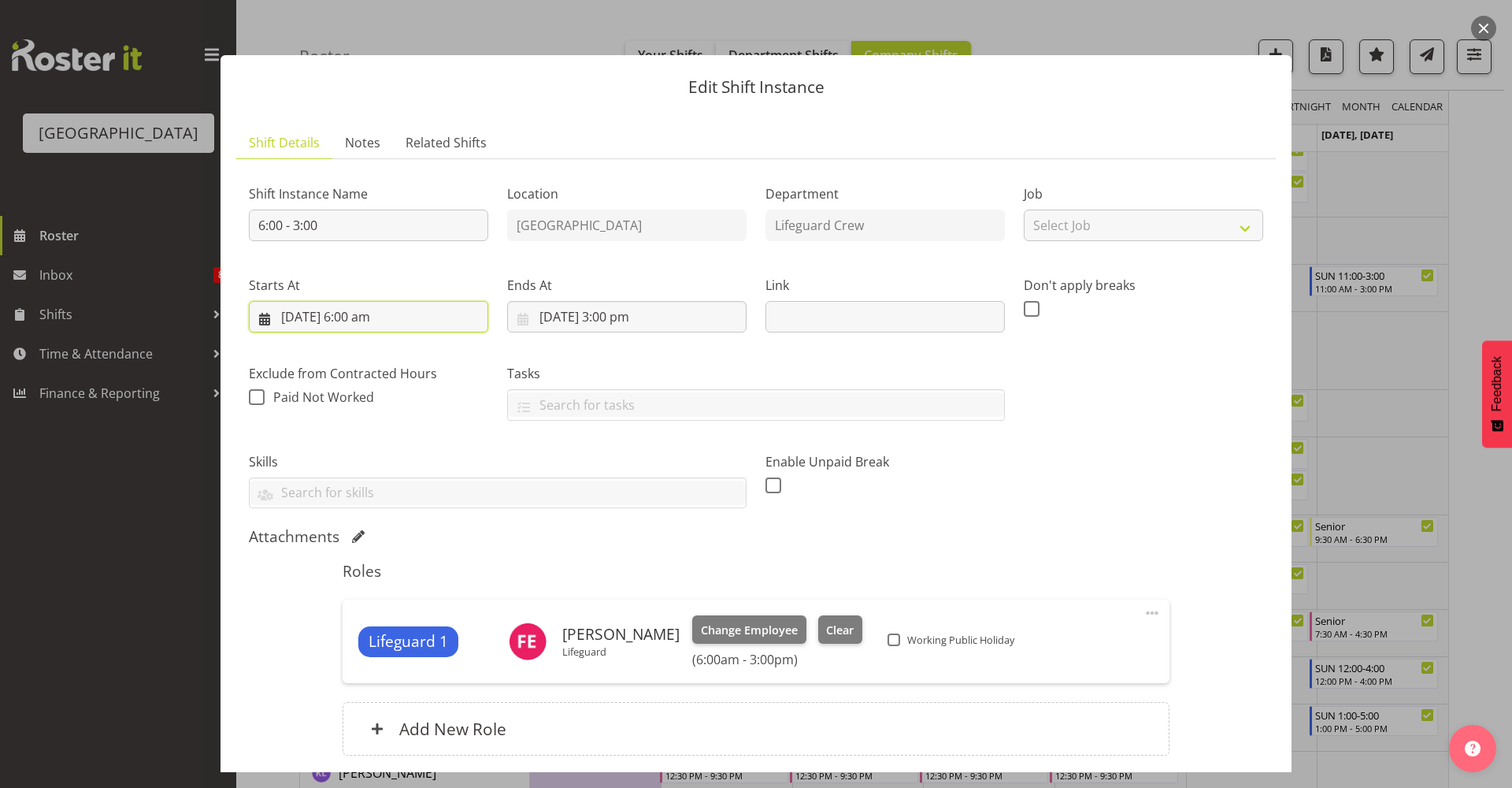
click at [378, 311] on input "27/10/2025, 6:00 am" at bounding box center [369, 316] width 240 height 31
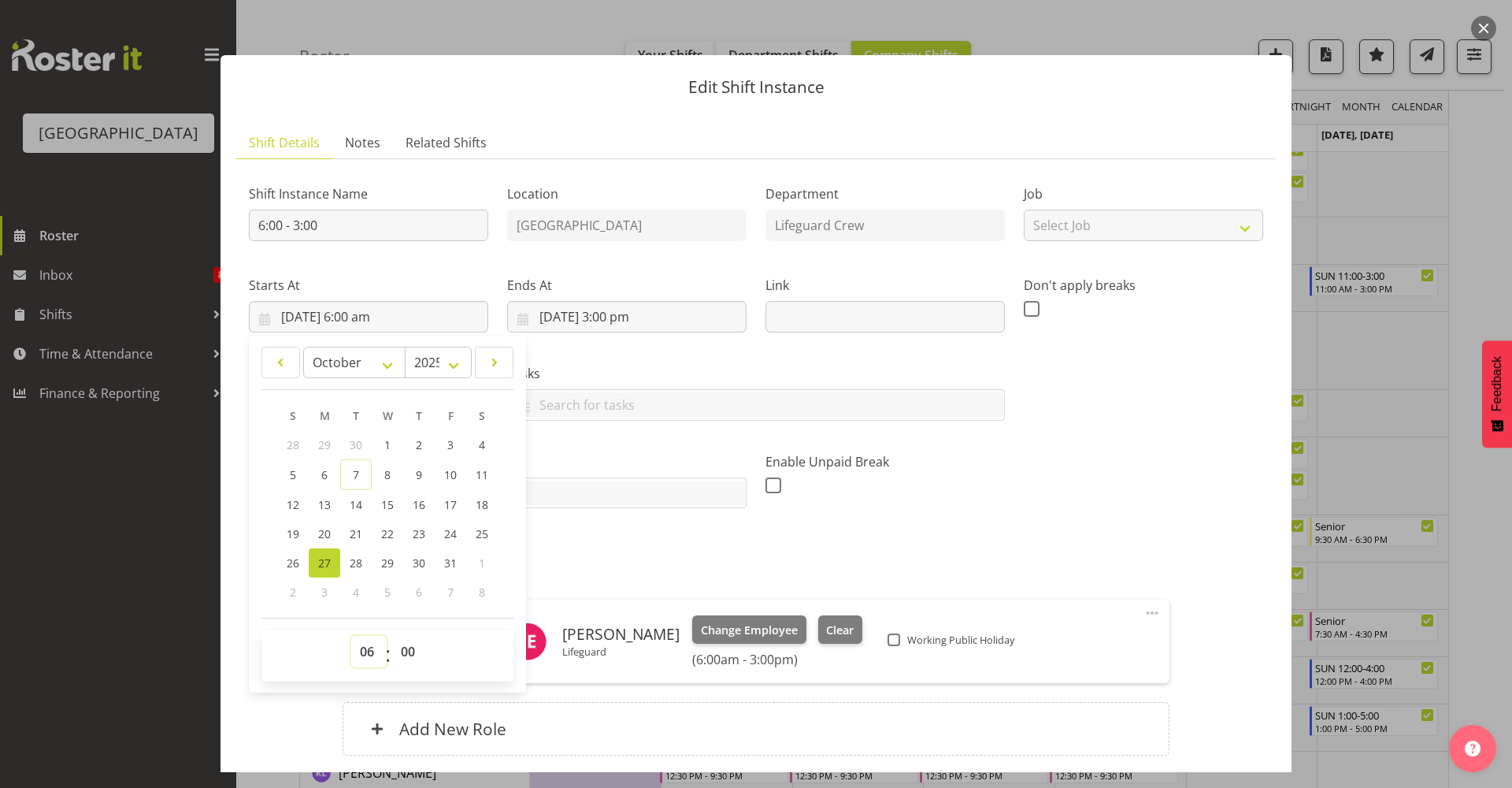
click at [377, 653] on select "00 01 02 03 04 05 06 07 08 09 10 11 12 13 14 15 16 17 18 19 20 21 22 23" at bounding box center [369, 651] width 35 height 31
select select "9"
click at [351, 636] on select "00 01 02 03 04 05 06 07 08 09 10 11 12 13 14 15 16 17 18 19 20 21 22 23" at bounding box center [369, 651] width 35 height 31
type input "27/10/2025, 9:00 am"
click at [640, 325] on input "27/10/2025, 3:00 pm" at bounding box center [627, 316] width 240 height 31
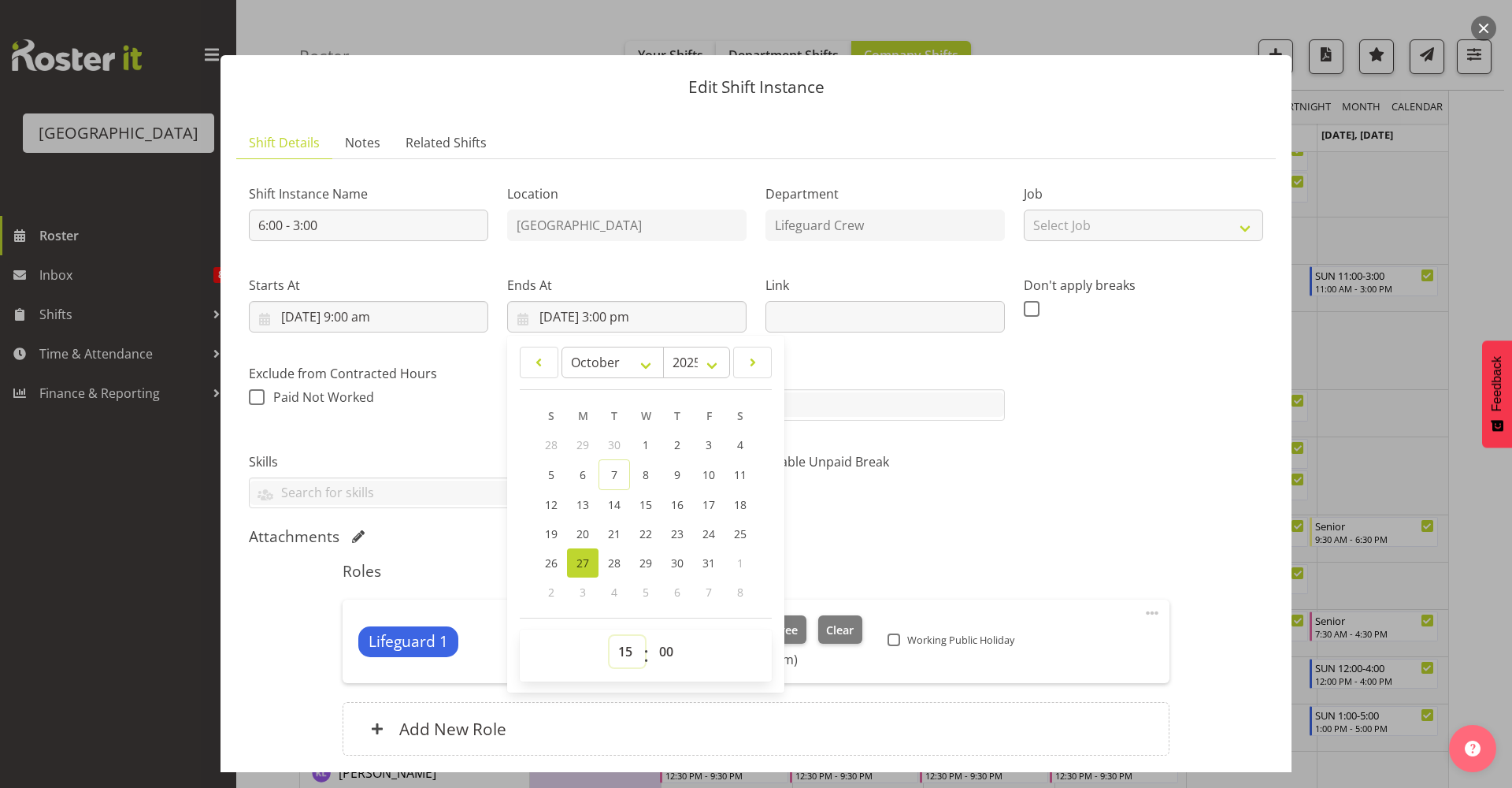
click at [624, 661] on select "00 01 02 03 04 05 06 07 08 09 10 11 12 13 14 15 16 17 18 19 20 21 22 23" at bounding box center [627, 651] width 35 height 31
select select "17"
click at [610, 636] on select "00 01 02 03 04 05 06 07 08 09 10 11 12 13 14 15 16 17 18 19 20 21 22 23" at bounding box center [627, 651] width 35 height 31
type input "27/10/2025, 5:00 pm"
click at [665, 649] on select "00 01 02 03 04 05 06 07 08 09 10 11 12 13 14 15 16 17 18 19 20 21 22 23 24 25 2…" at bounding box center [668, 651] width 35 height 31
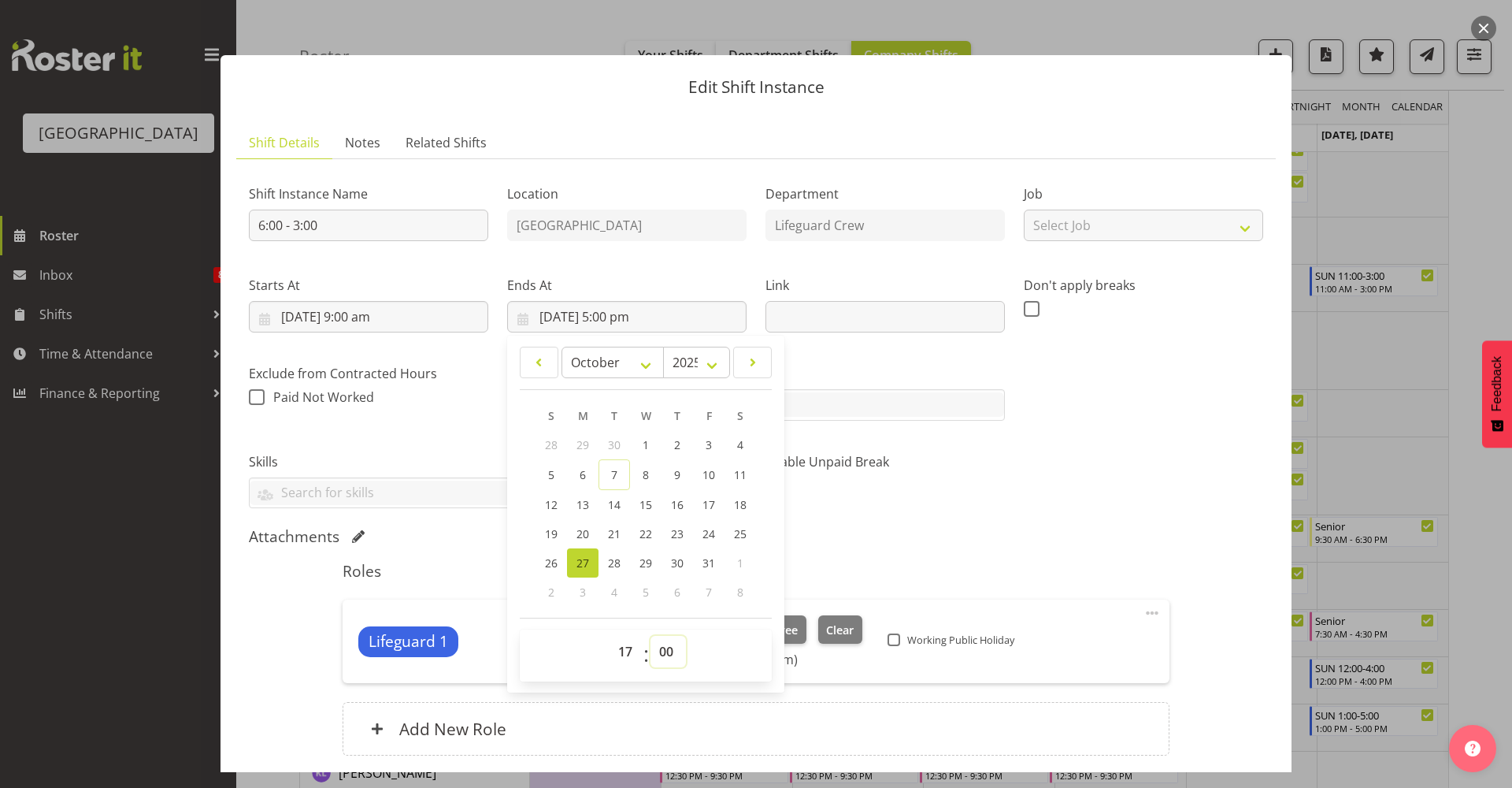
select select "30"
click at [651, 636] on select "00 01 02 03 04 05 06 07 08 09 10 11 12 13 14 15 16 17 18 19 20 21 22 23 24 25 2…" at bounding box center [668, 651] width 35 height 31
type input "27/10/2025, 5:30 pm"
click at [978, 558] on div "Roles Lifeguard 1 Finn Edwards Lifeguard Change Employee Clear (9:00am - 5:30pm…" at bounding box center [756, 663] width 845 height 222
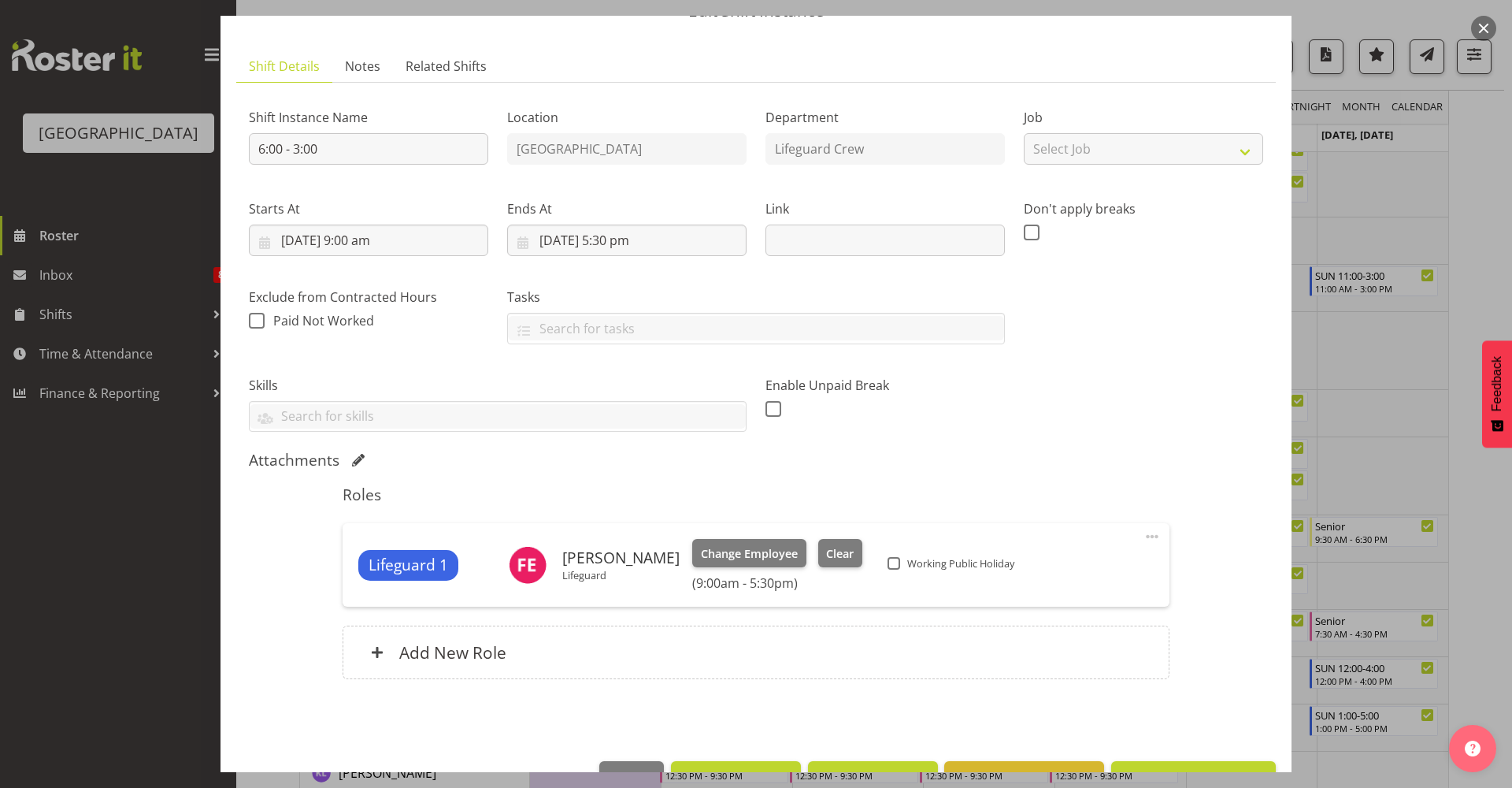
scroll to position [123, 0]
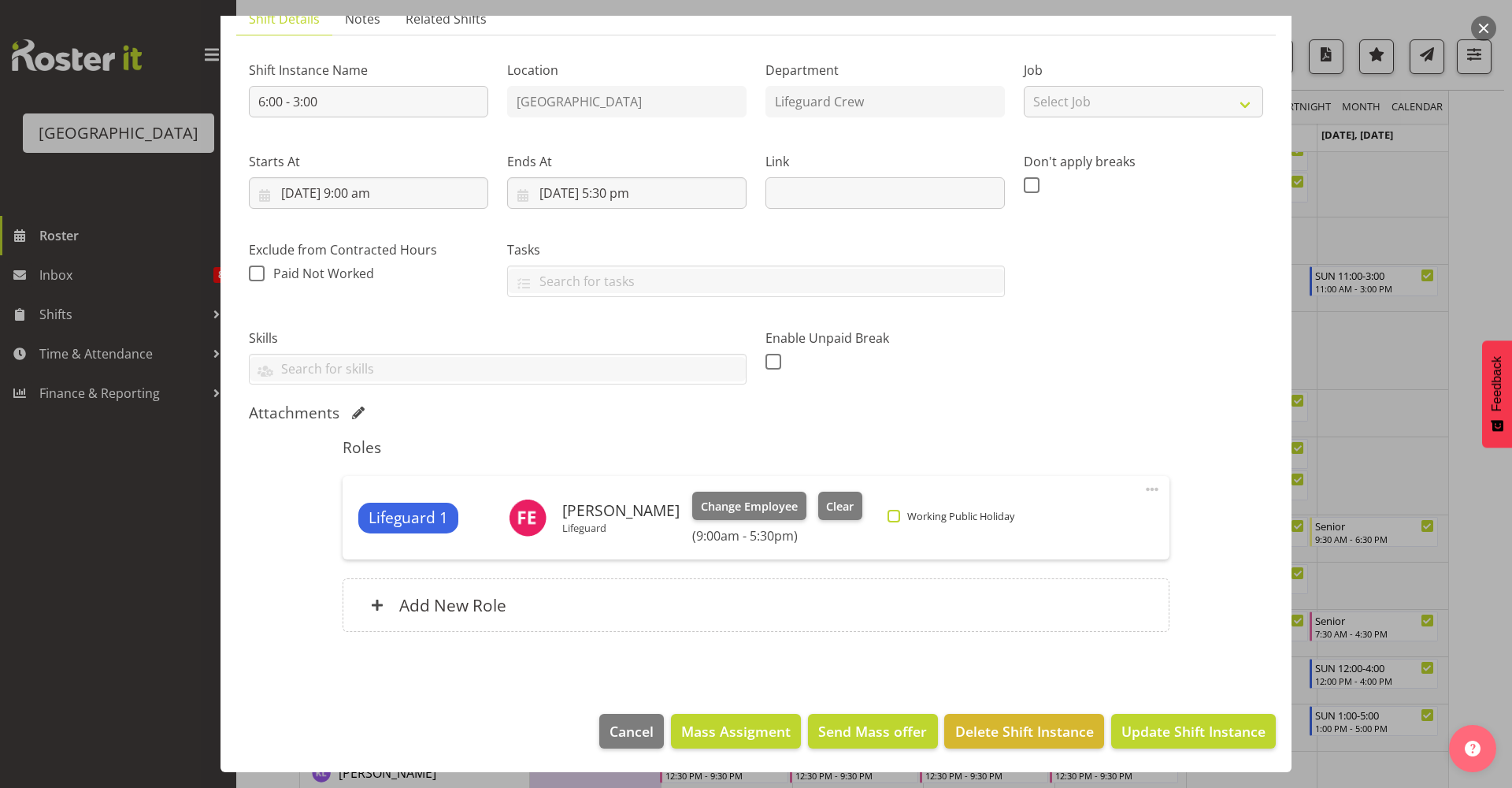
click at [954, 518] on span "Working Public Holiday" at bounding box center [957, 516] width 114 height 13
click at [897, 518] on input "Working Public Holiday" at bounding box center [893, 516] width 10 height 10
checkbox input "true"
click at [1216, 733] on span "Update Shift Instance" at bounding box center [1193, 731] width 144 height 21
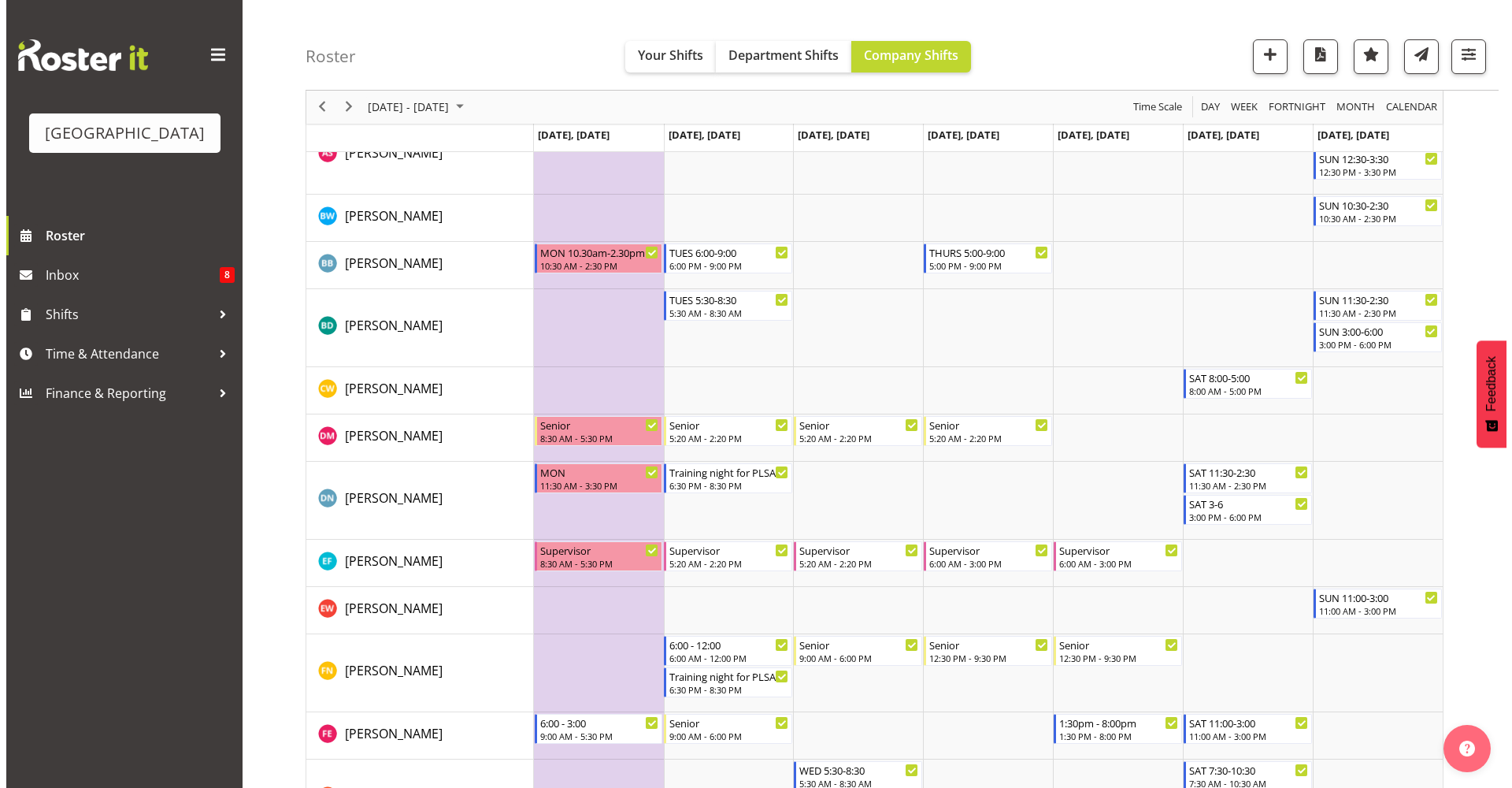
scroll to position [0, 0]
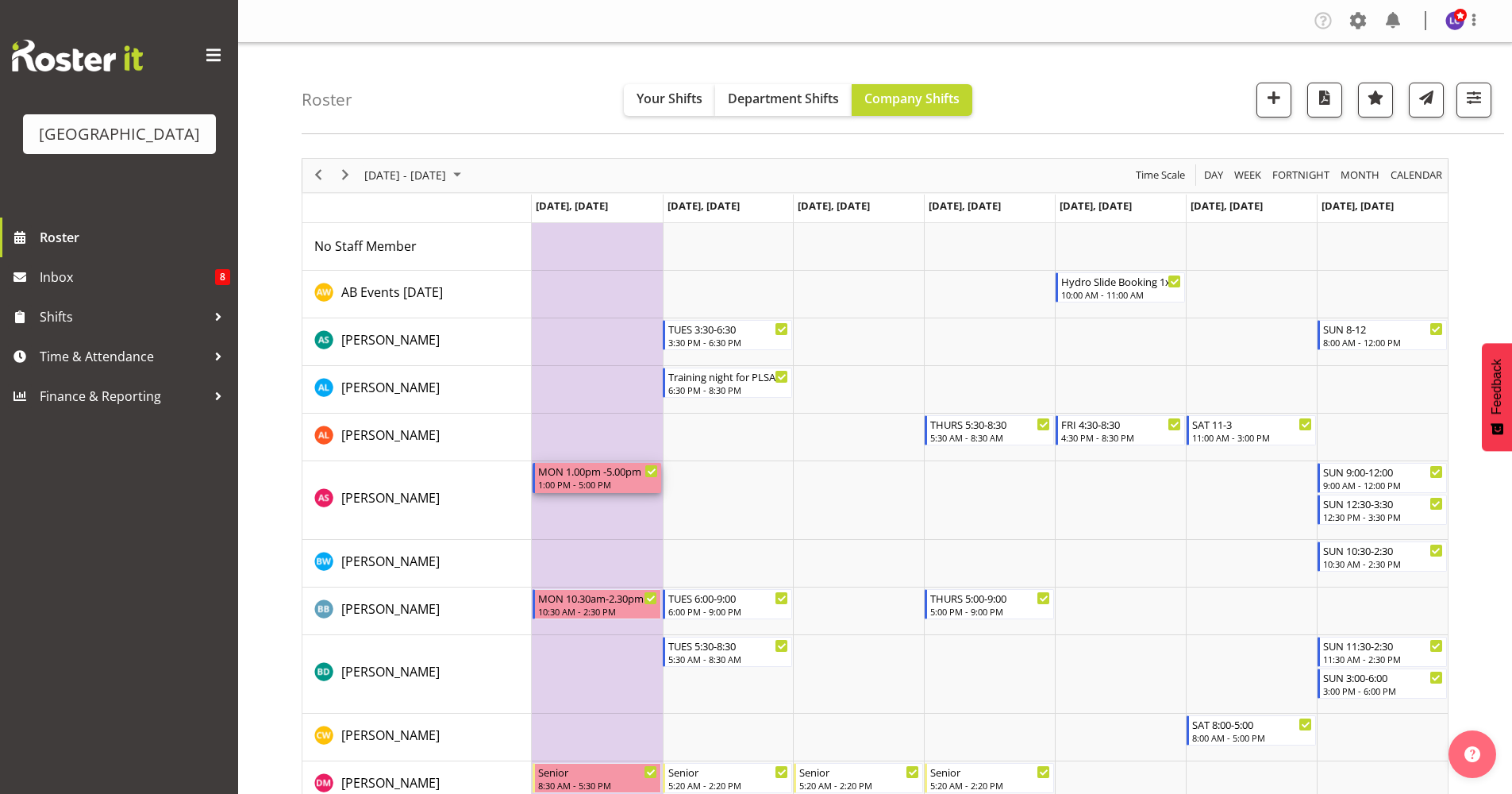
click at [582, 482] on div "1:00 PM - 5:00 PM" at bounding box center [598, 485] width 120 height 13
click at [0, 0] on div at bounding box center [0, 0] width 0 height 0
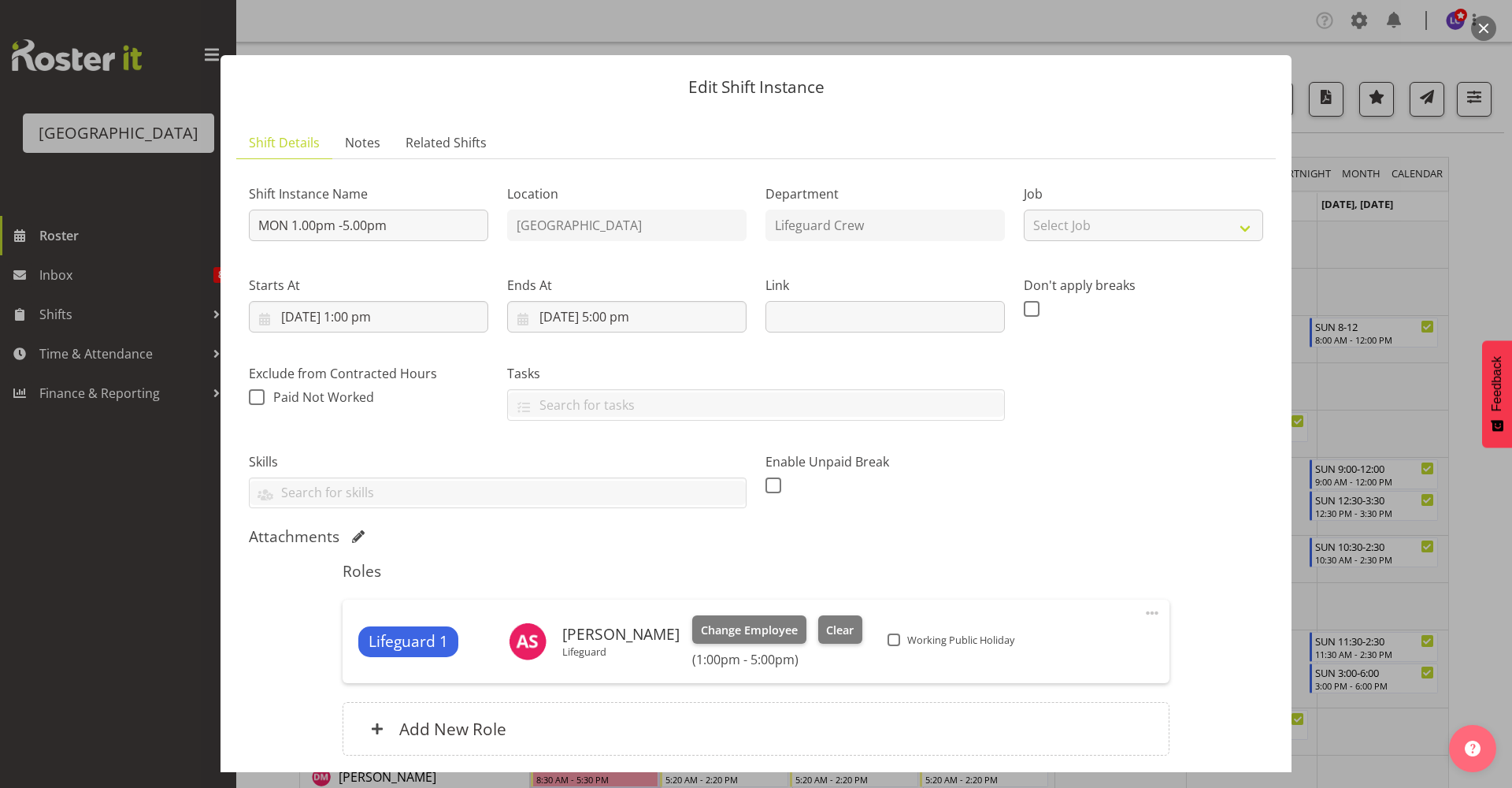
click at [903, 648] on div "Working Public Holiday" at bounding box center [954, 641] width 131 height 19
click at [917, 643] on span "Working Public Holiday" at bounding box center [957, 640] width 114 height 13
click at [897, 643] on input "Working Public Holiday" at bounding box center [893, 640] width 10 height 10
checkbox input "true"
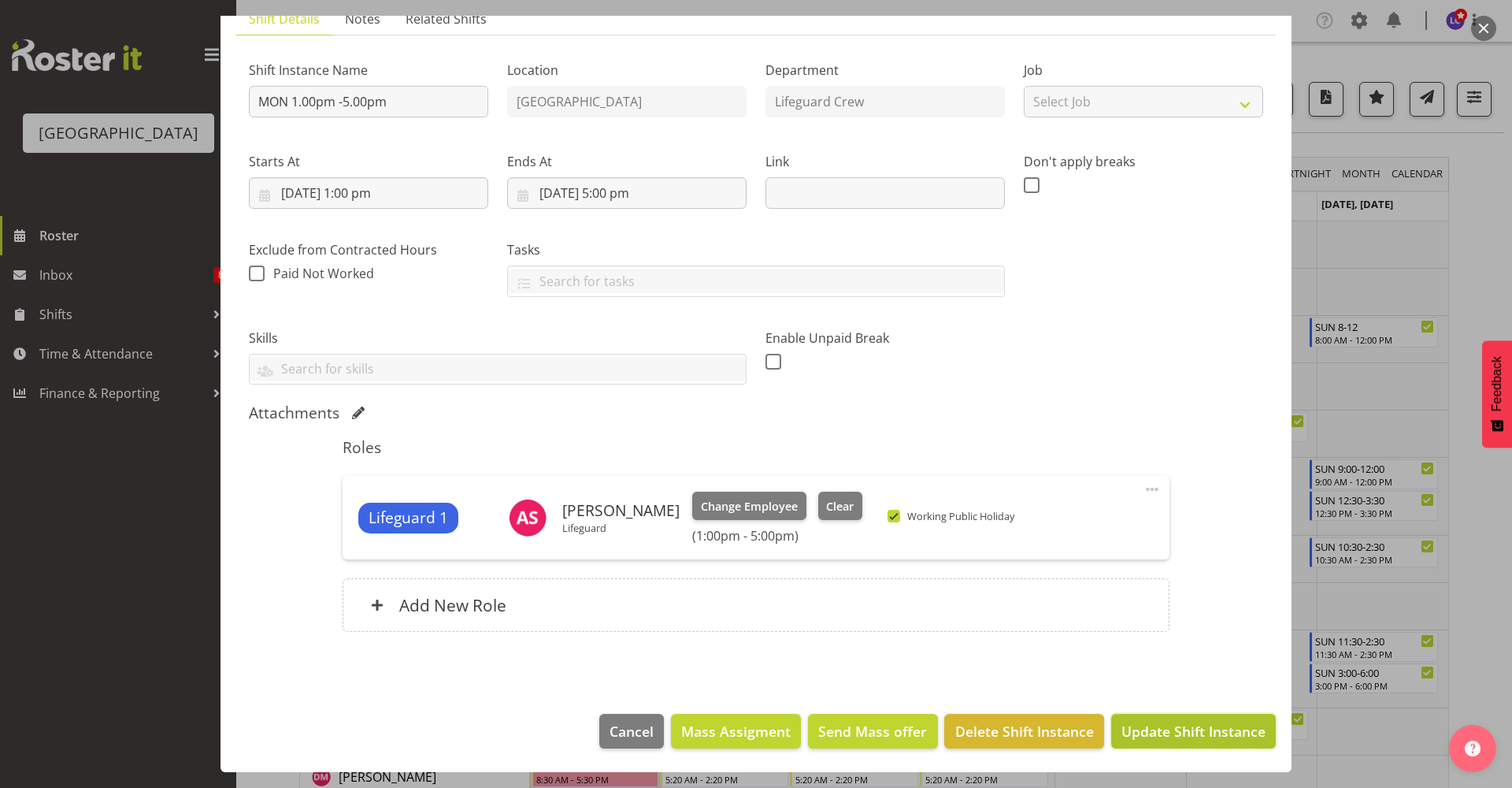
click at [1208, 746] on button "Update Shift Instance" at bounding box center [1193, 730] width 164 height 34
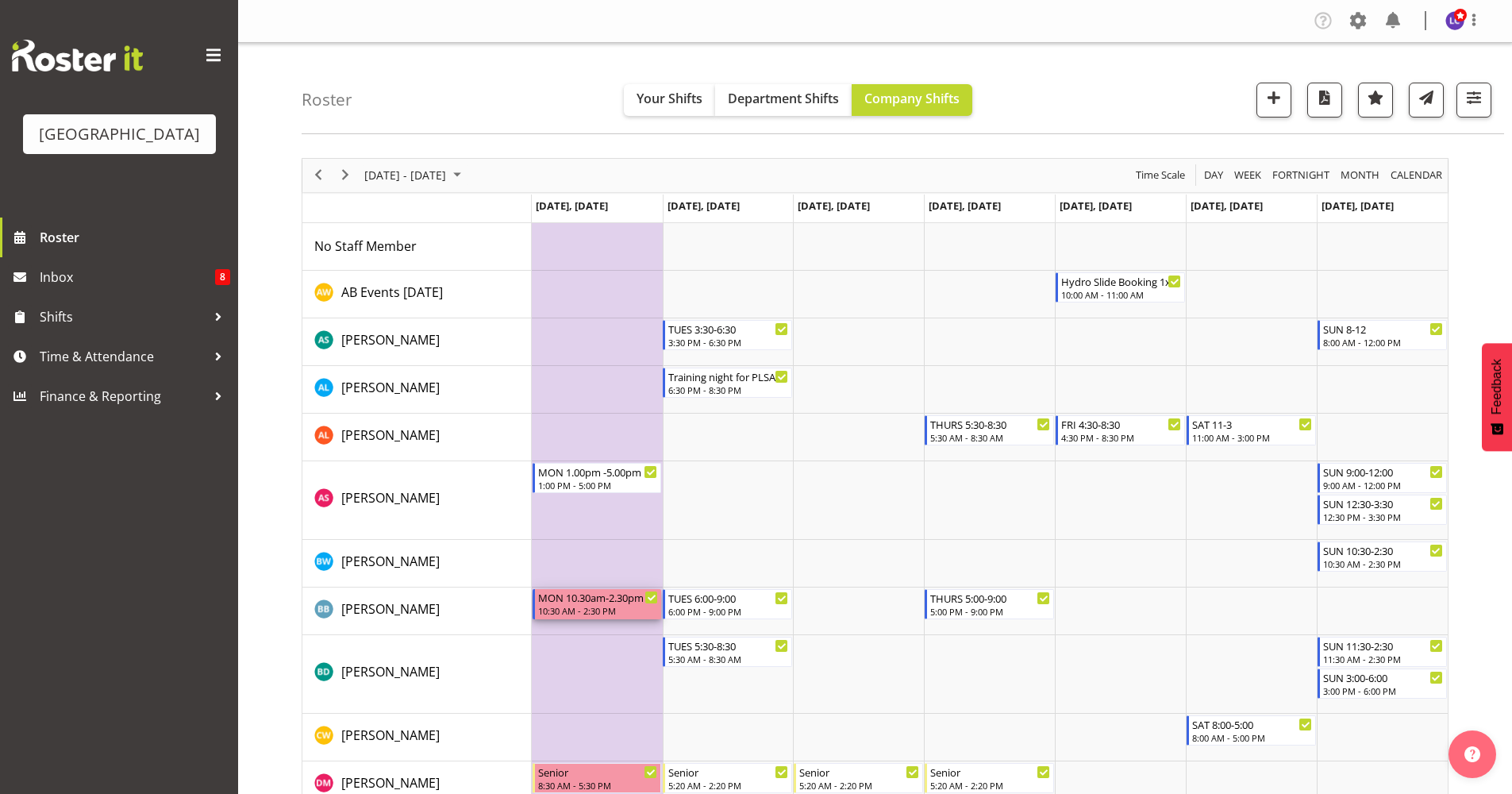
click at [606, 606] on div "10:30 AM - 2:30 PM" at bounding box center [598, 611] width 120 height 13
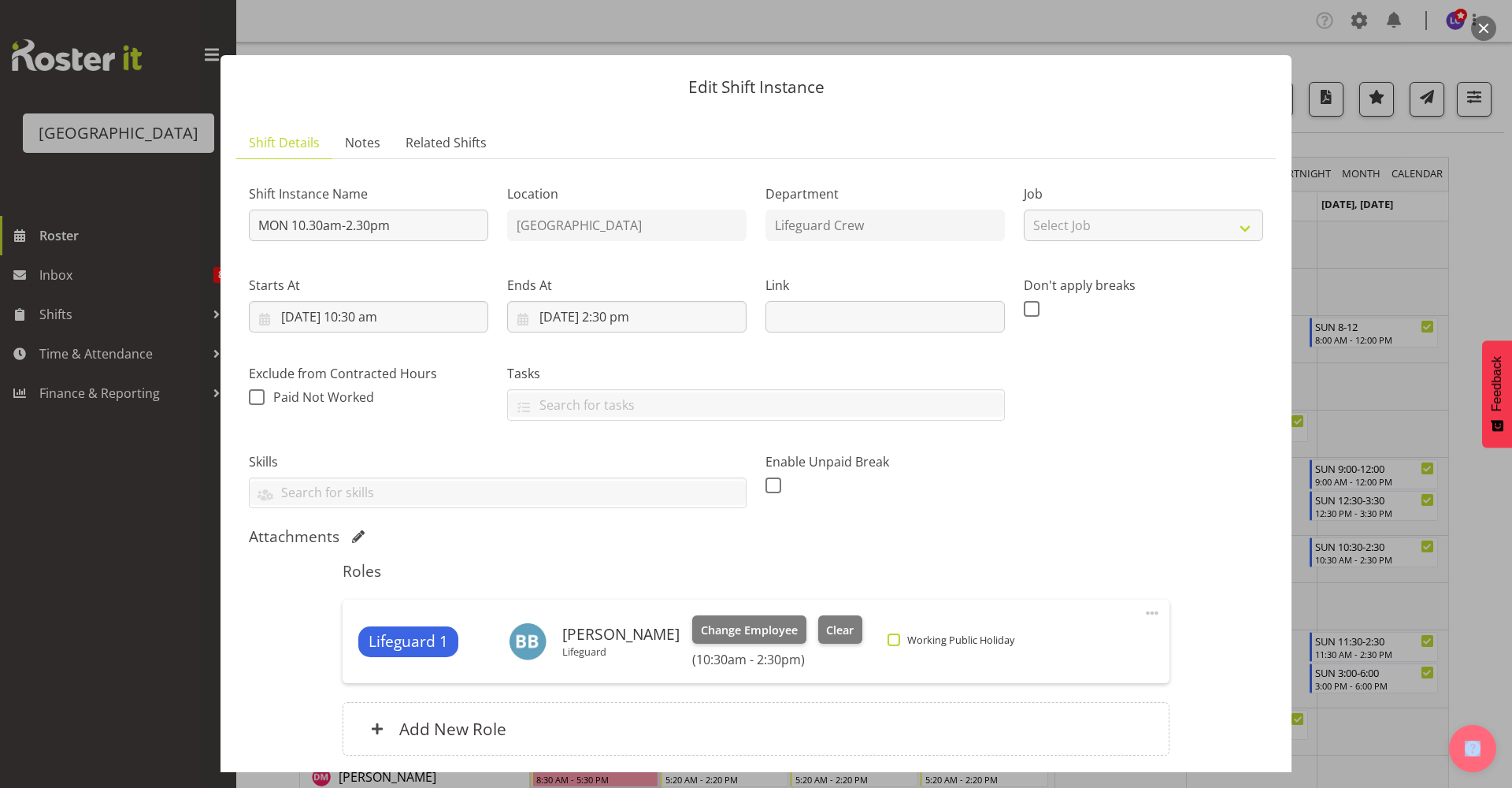
click at [900, 633] on span "Working Public Holiday" at bounding box center [957, 640] width 114 height 13
click at [897, 635] on input "Working Public Holiday" at bounding box center [893, 640] width 10 height 10
checkbox input "true"
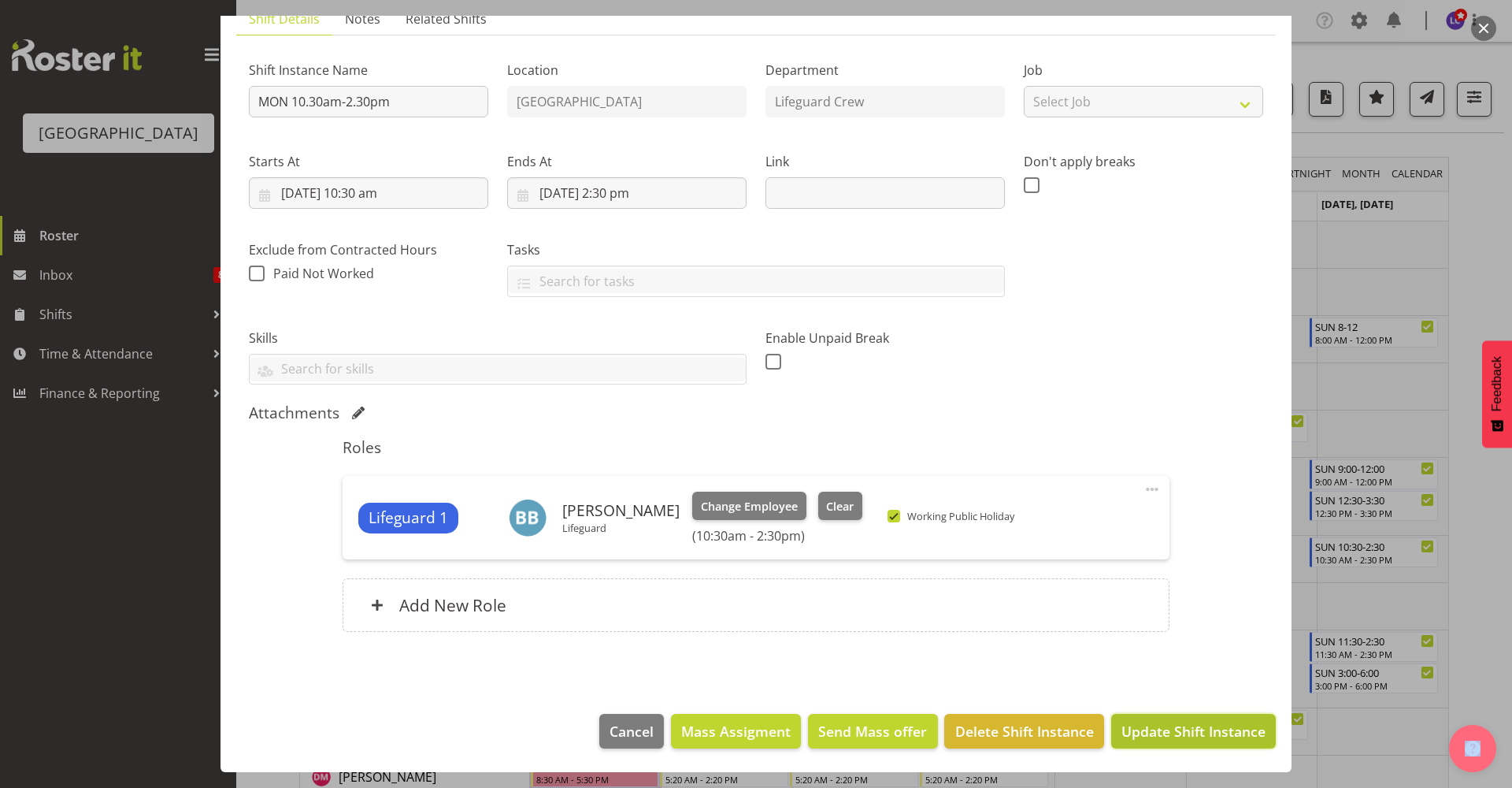
click at [1182, 733] on span "Update Shift Instance" at bounding box center [1193, 731] width 144 height 21
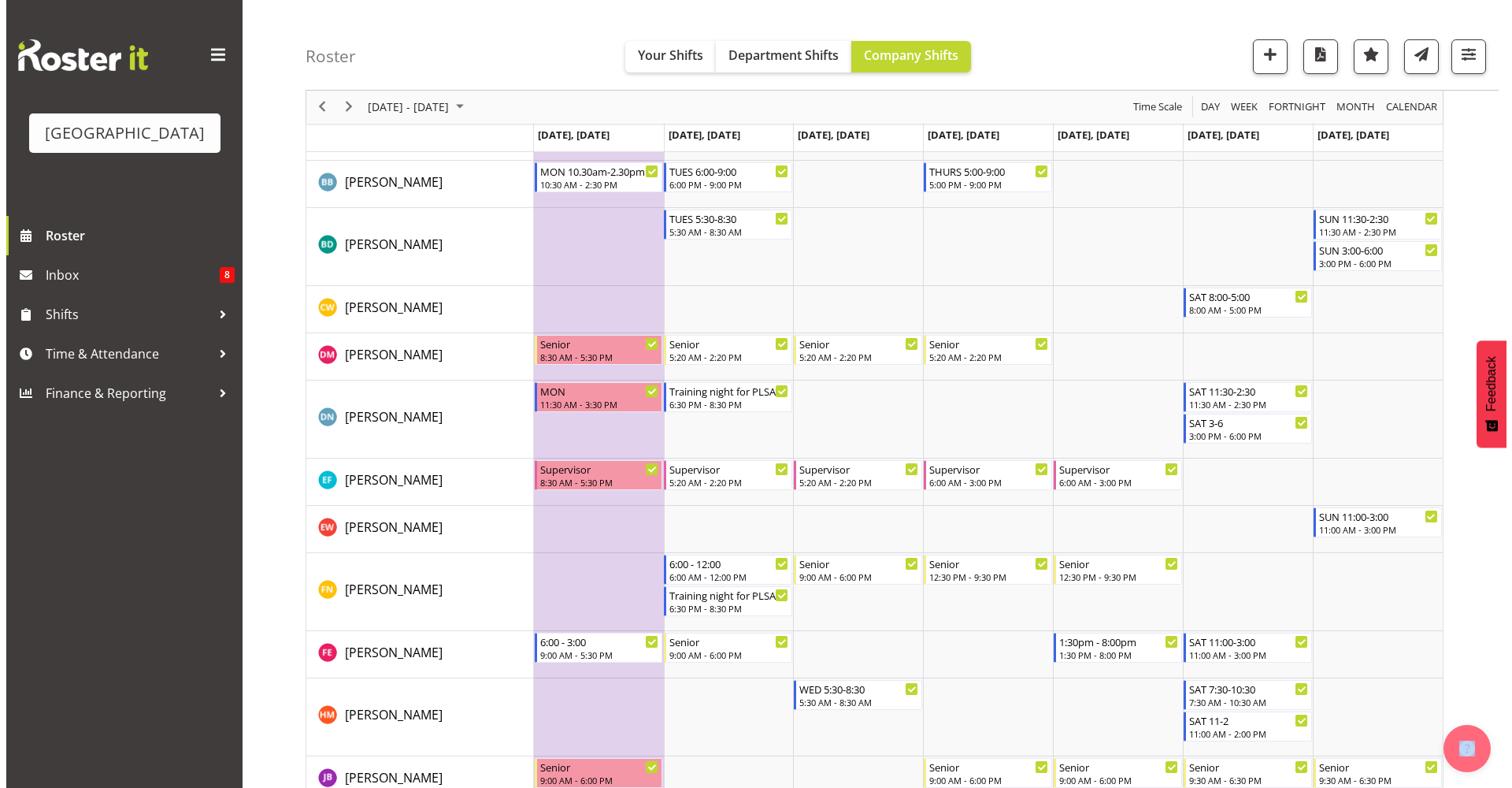
scroll to position [426, 0]
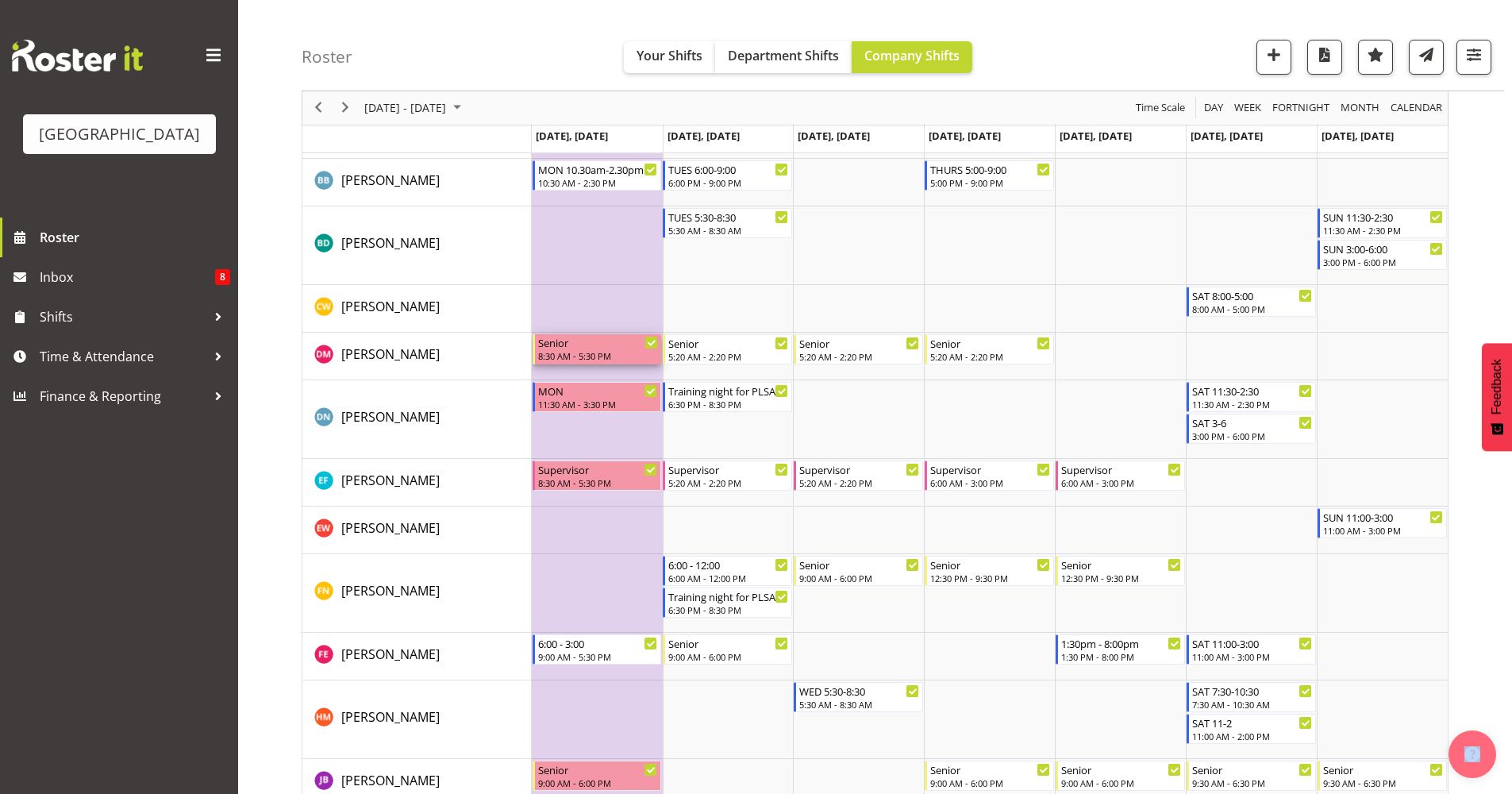
click at [584, 346] on div "Senior" at bounding box center [598, 342] width 120 height 16
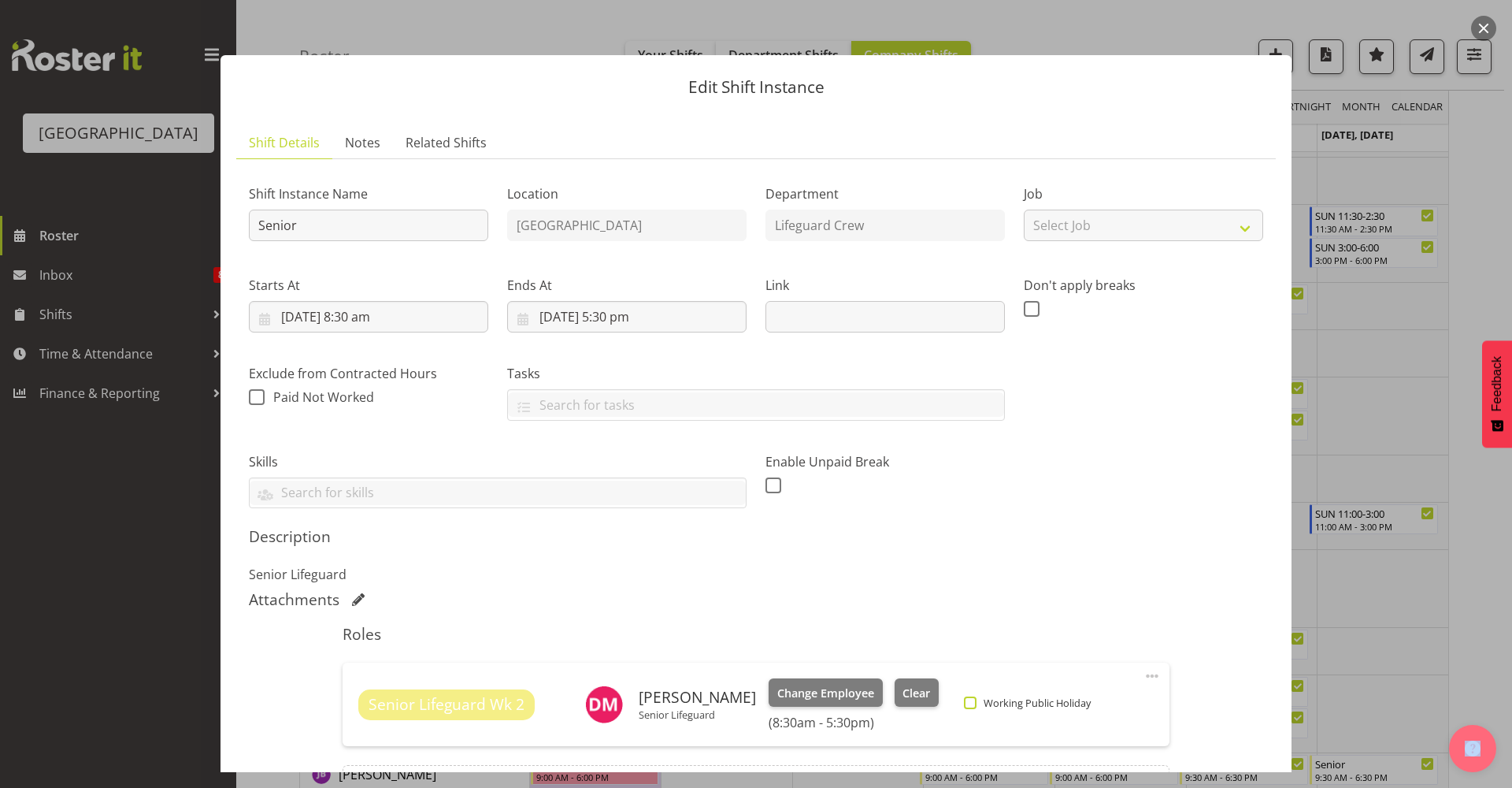
click at [1012, 702] on span "Working Public Holiday" at bounding box center [1034, 703] width 114 height 13
click at [974, 702] on input "Working Public Holiday" at bounding box center [969, 703] width 10 height 10
checkbox input "true"
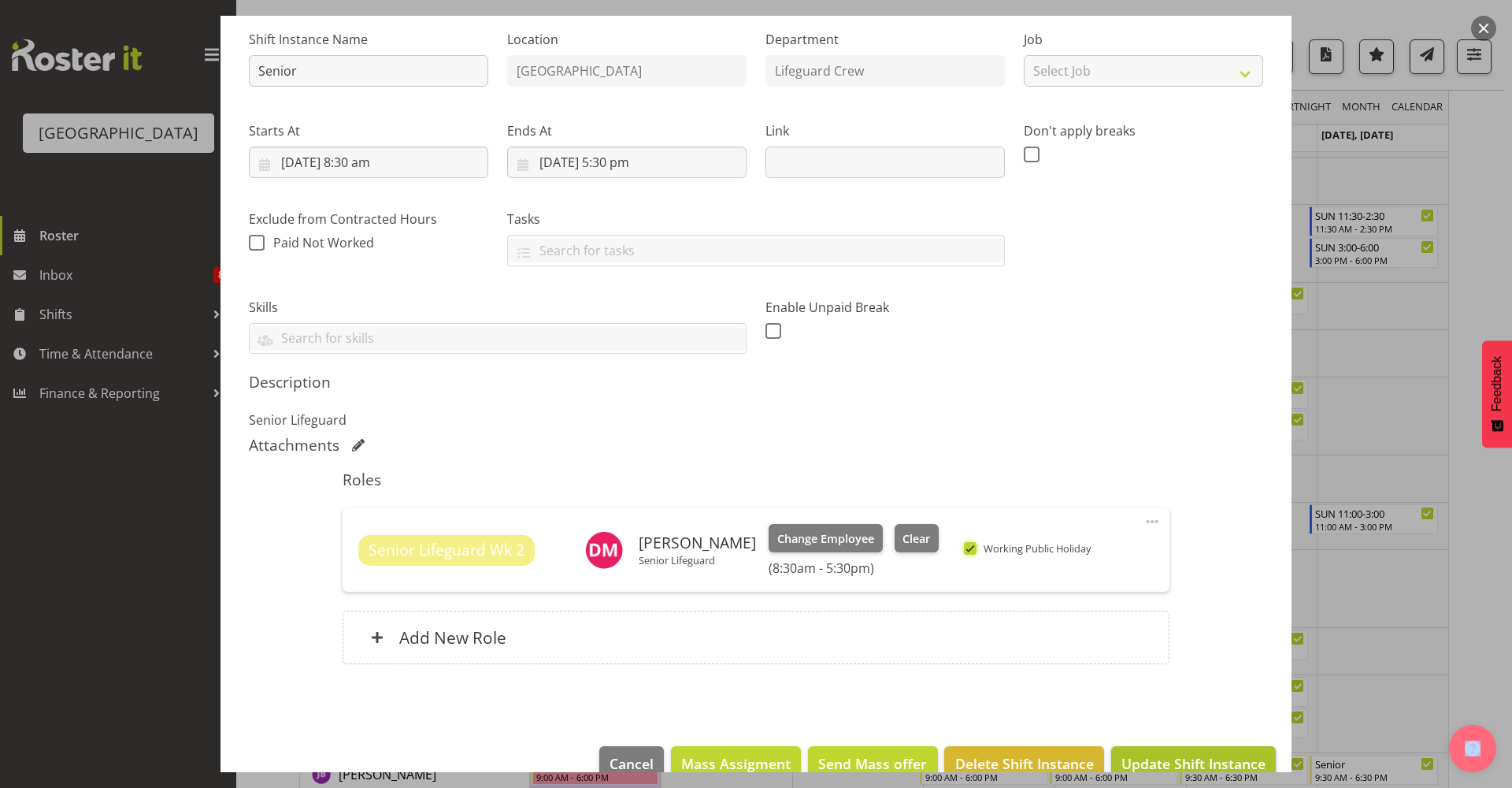
scroll to position [187, 0]
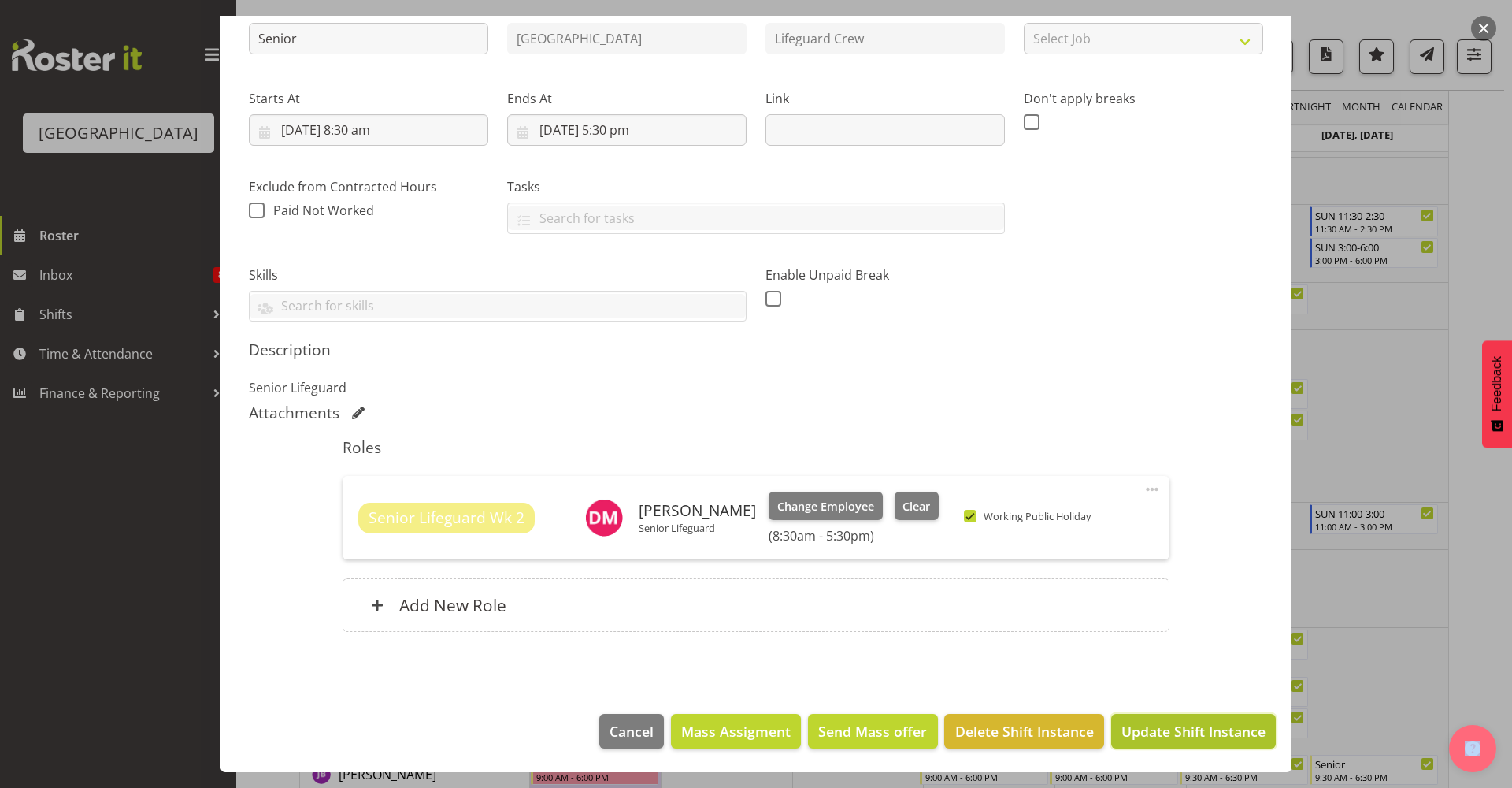
click at [1181, 733] on span "Update Shift Instance" at bounding box center [1193, 731] width 144 height 21
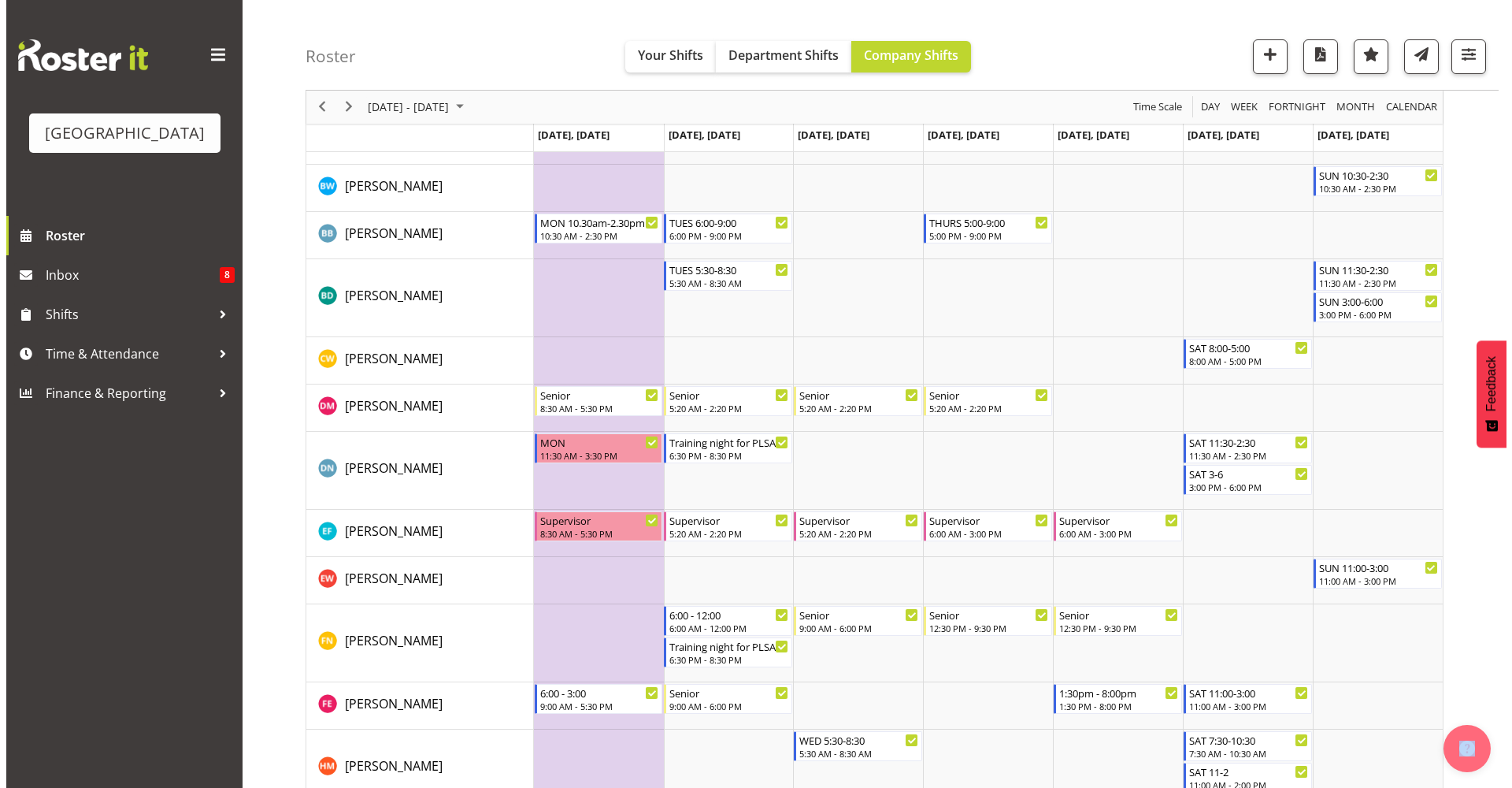
scroll to position [377, 0]
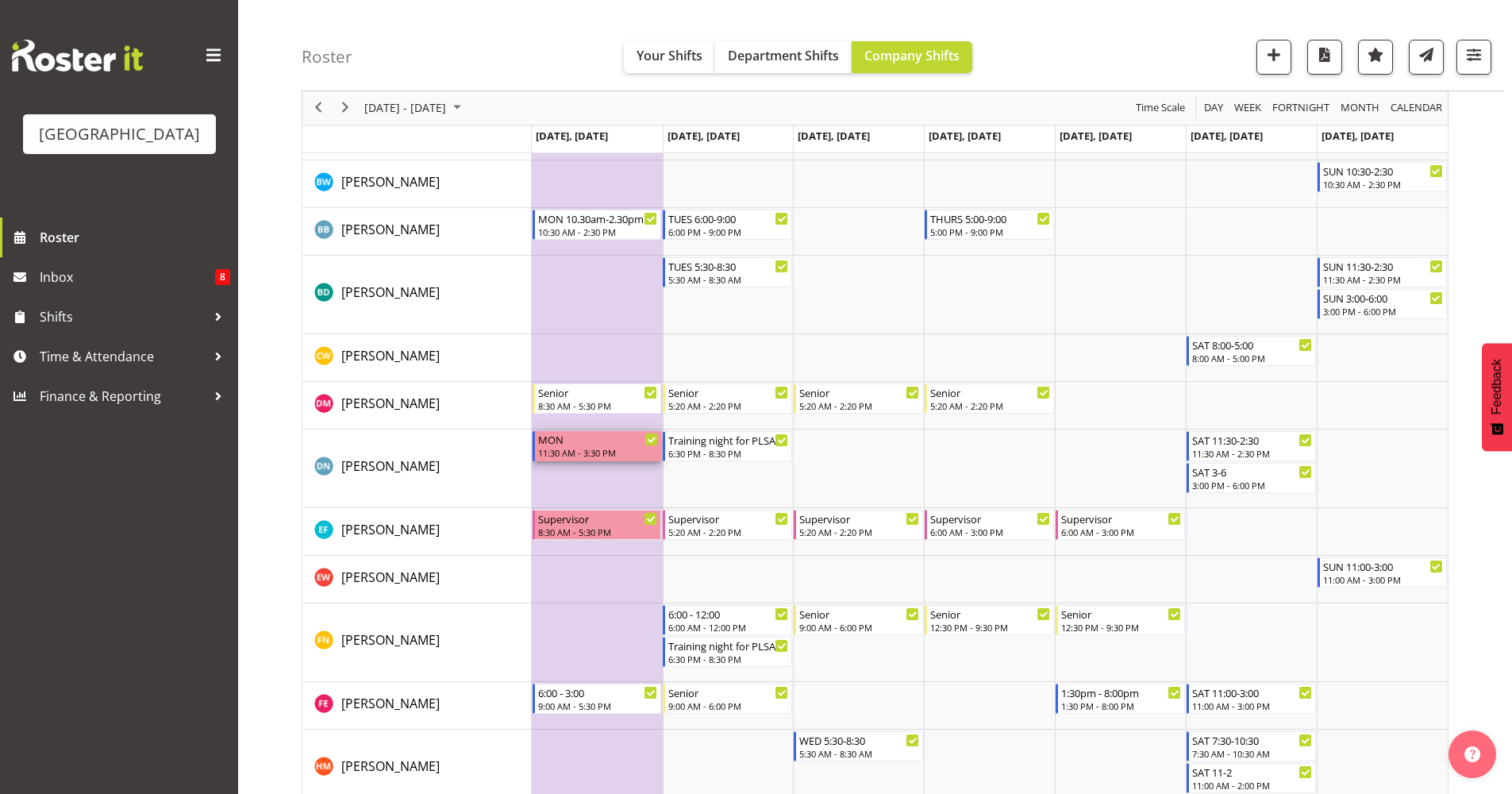
click at [617, 456] on div "11:30 AM - 3:30 PM" at bounding box center [598, 452] width 120 height 13
click at [0, 0] on div at bounding box center [0, 0] width 0 height 0
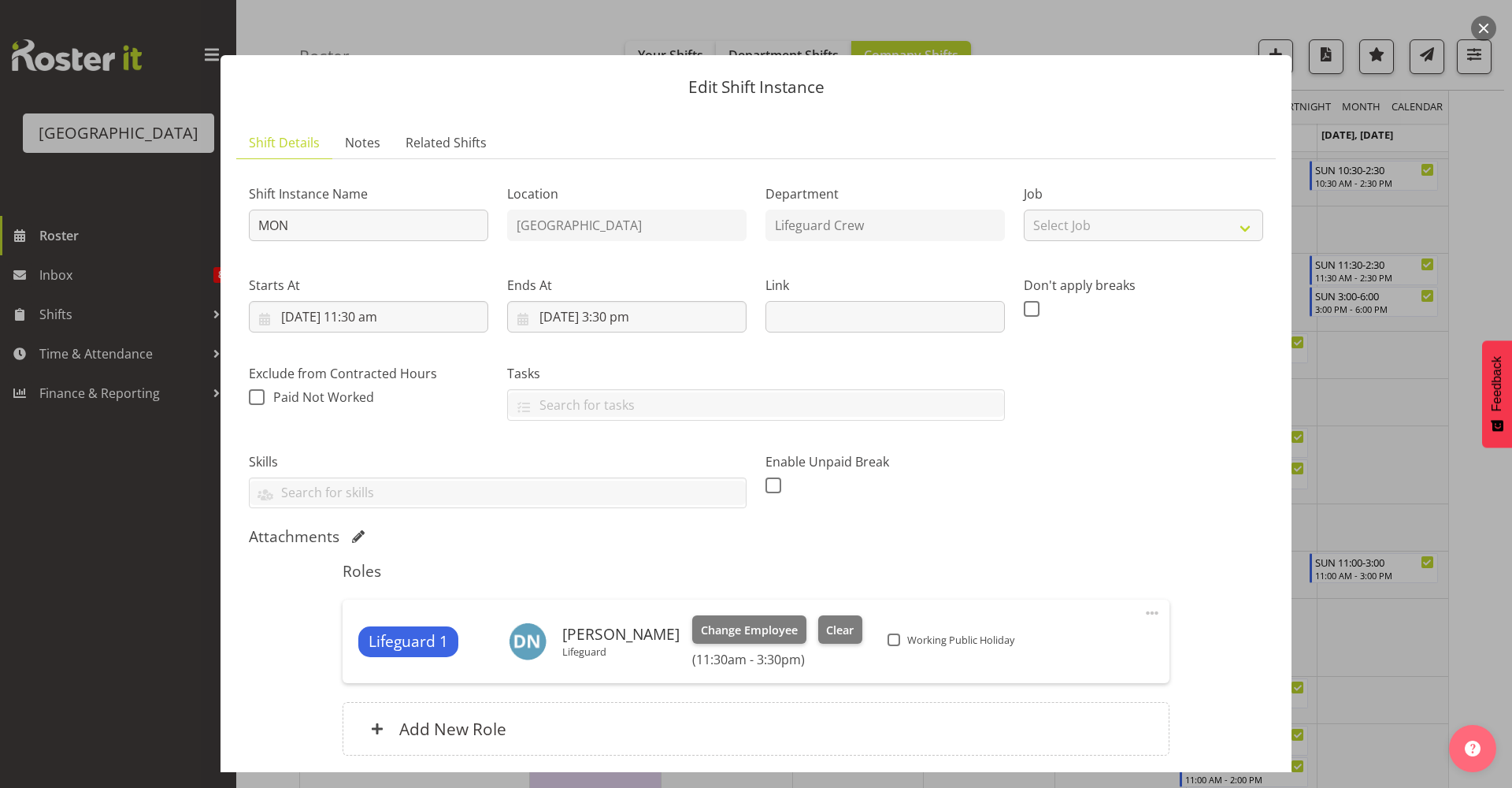
click at [930, 649] on div "Working Public Holiday" at bounding box center [954, 641] width 131 height 19
click at [934, 645] on span "Working Public Holiday" at bounding box center [957, 640] width 114 height 13
click at [897, 645] on input "Working Public Holiday" at bounding box center [893, 640] width 10 height 10
checkbox input "true"
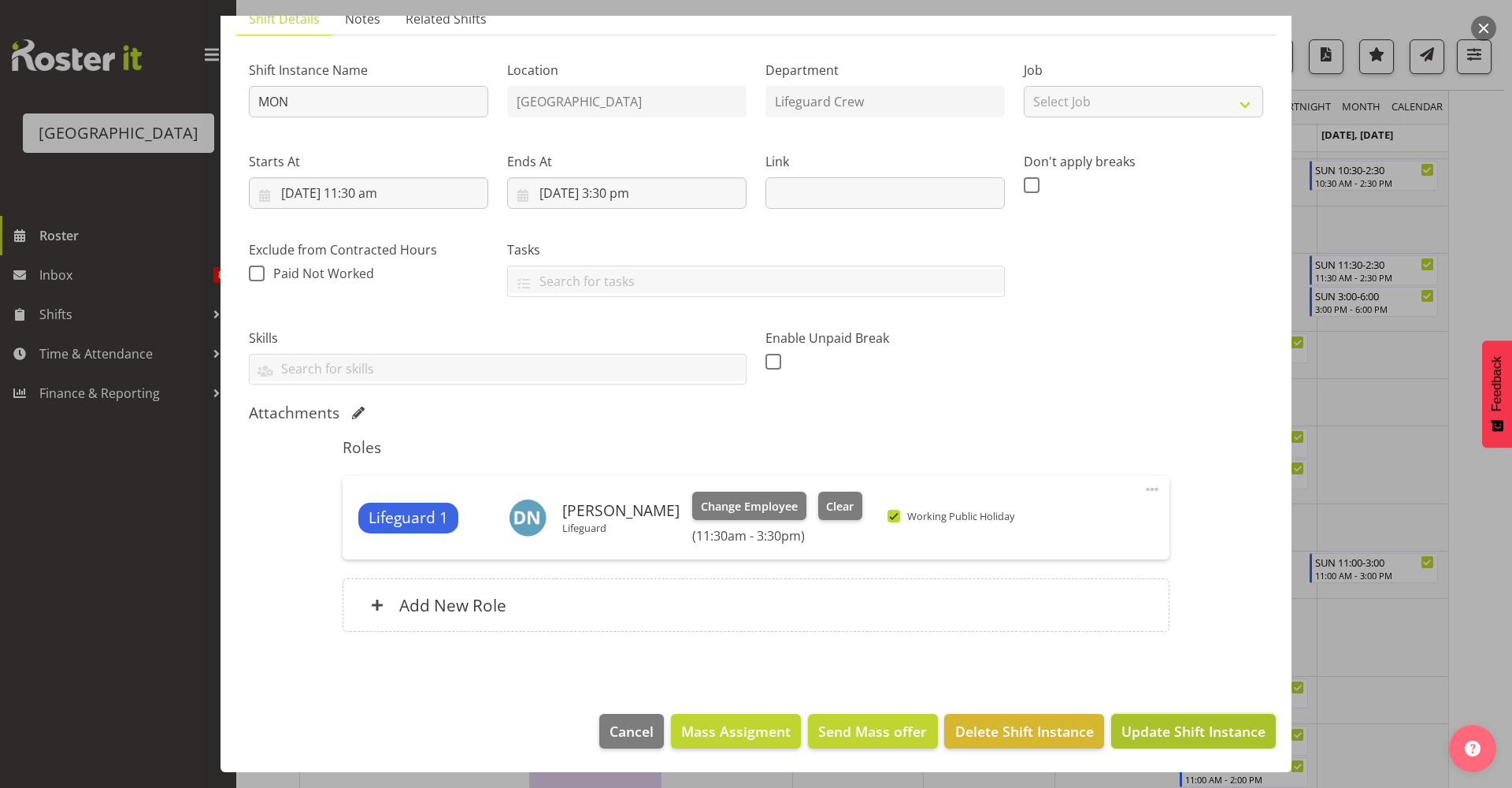
click at [1141, 733] on span "Update Shift Instance" at bounding box center [1193, 731] width 144 height 21
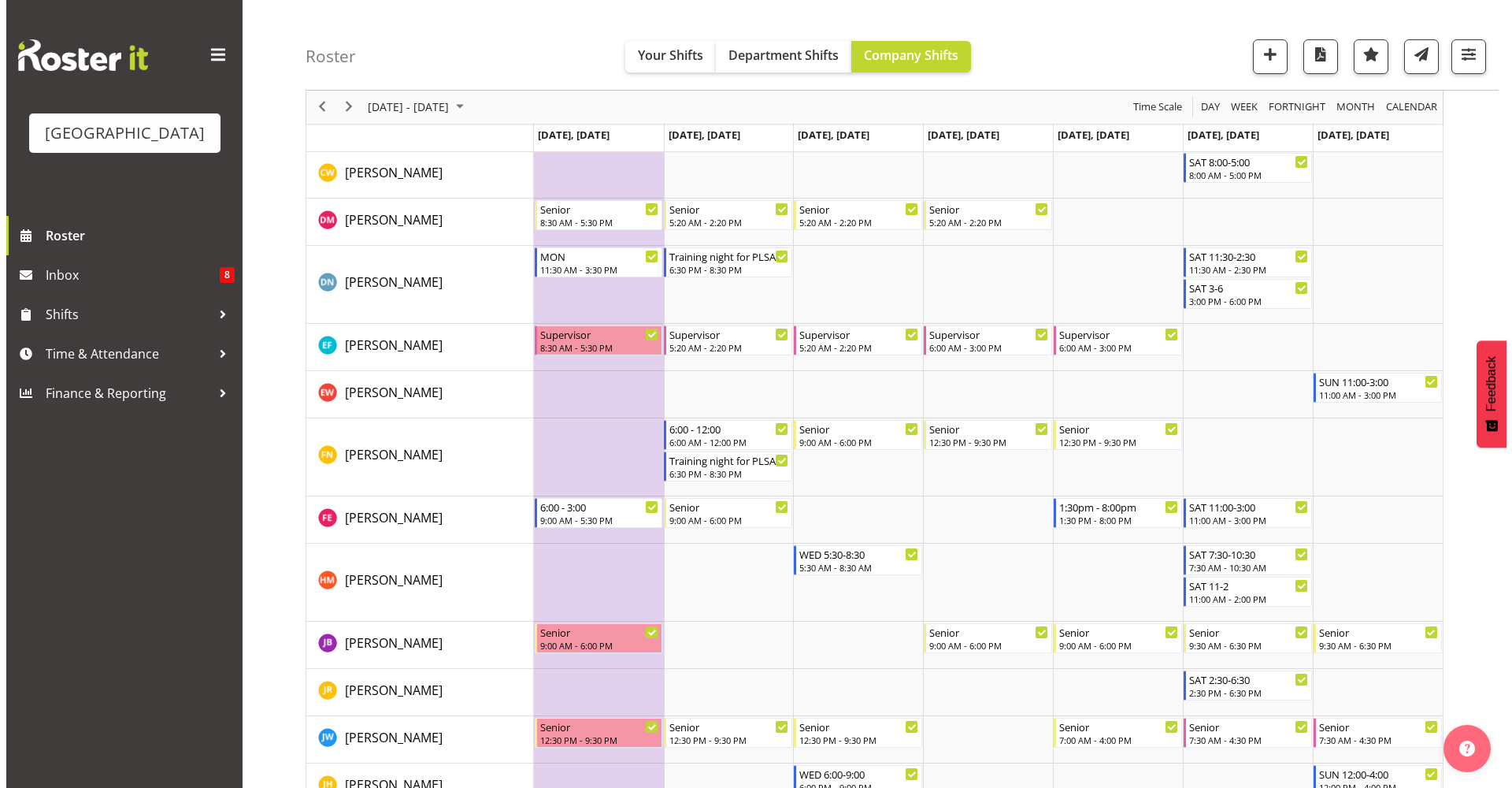
scroll to position [614, 0]
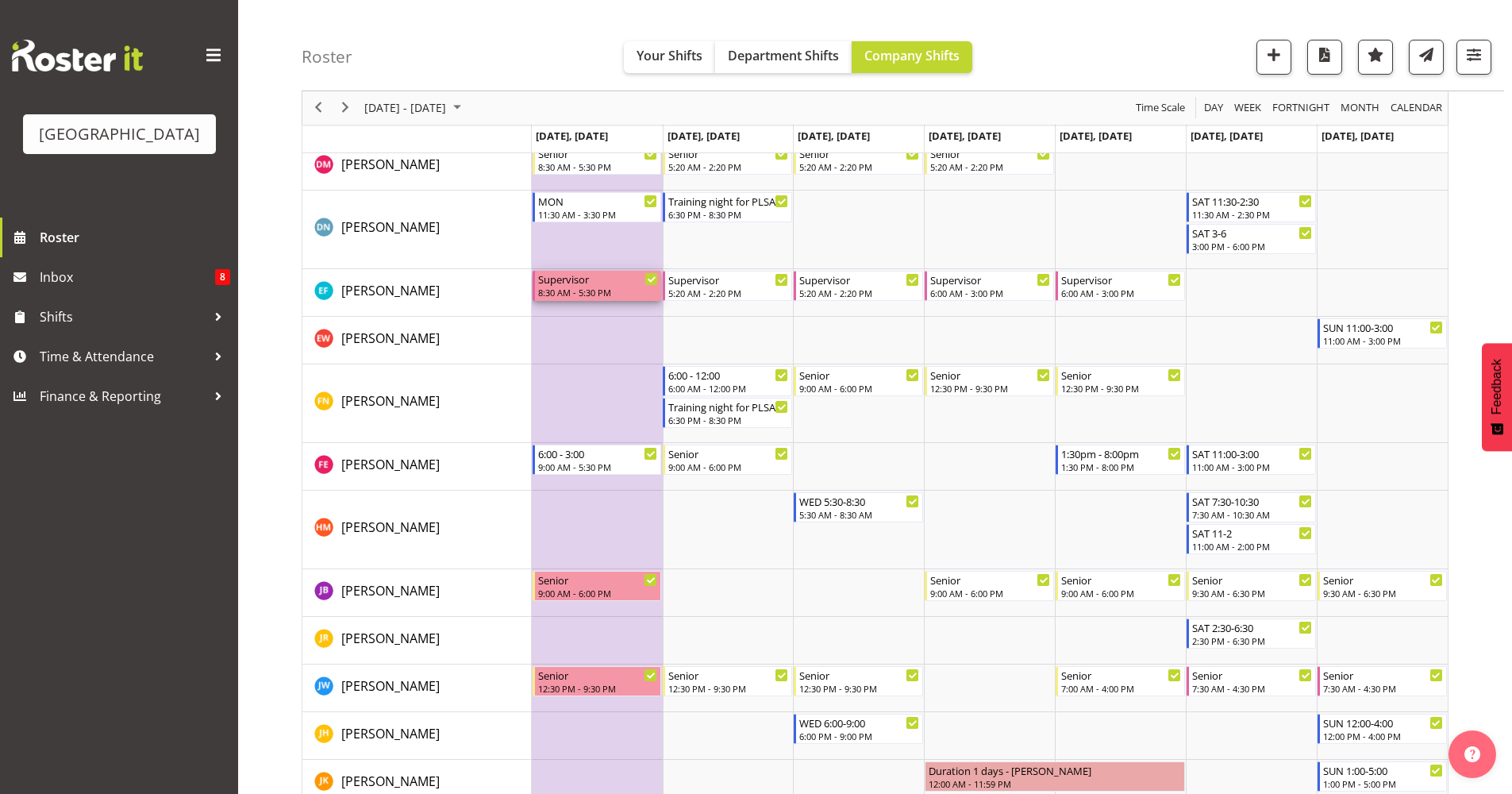
click at [636, 288] on div "8:30 AM - 5:30 PM" at bounding box center [598, 292] width 120 height 13
click at [0, 0] on div at bounding box center [0, 0] width 0 height 0
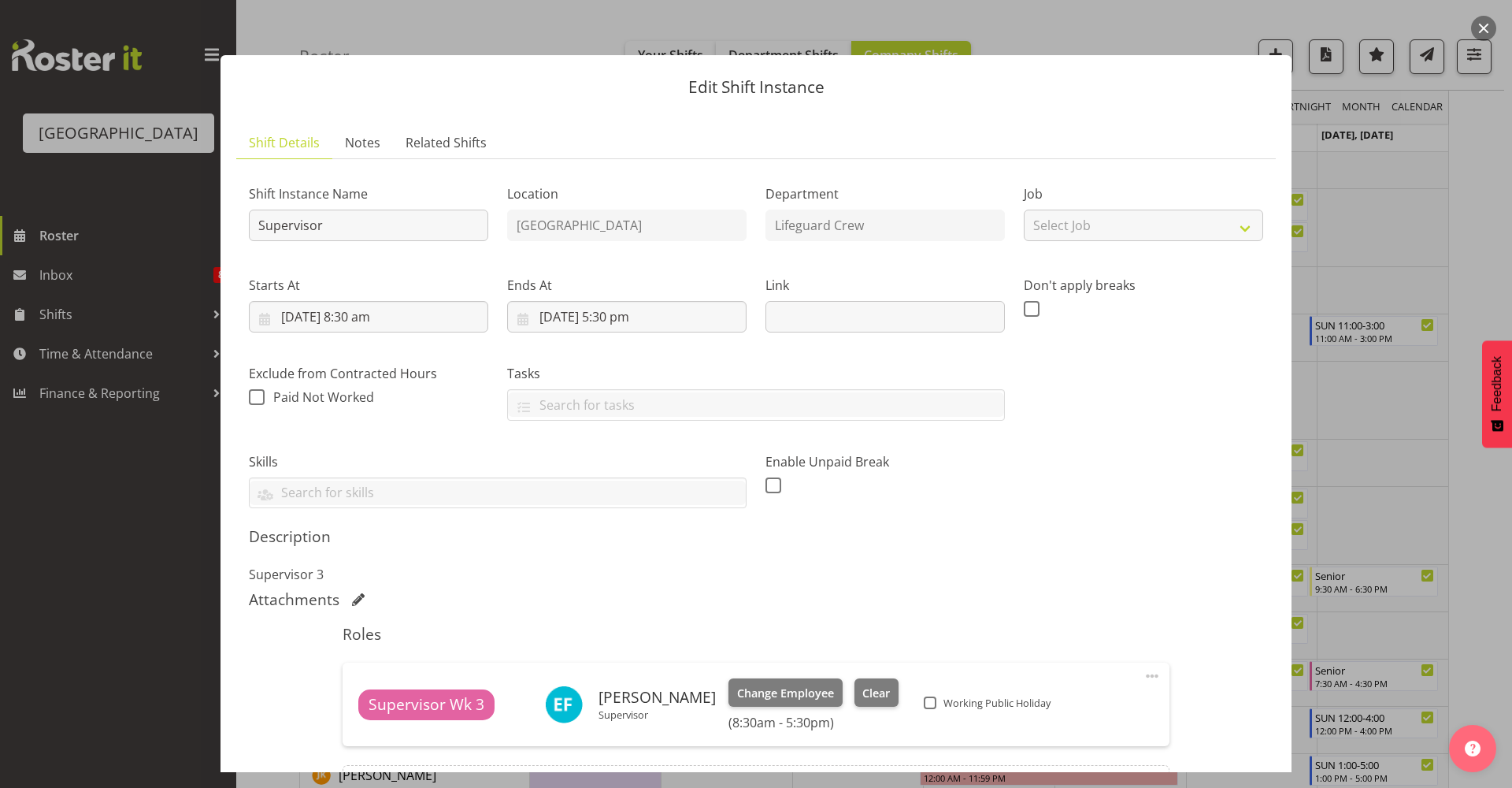
click at [949, 709] on div "Working Public Holiday" at bounding box center [990, 705] width 131 height 19
click at [959, 701] on span "Working Public Holiday" at bounding box center [993, 703] width 114 height 13
click at [934, 701] on input "Working Public Holiday" at bounding box center [929, 703] width 10 height 10
checkbox input "true"
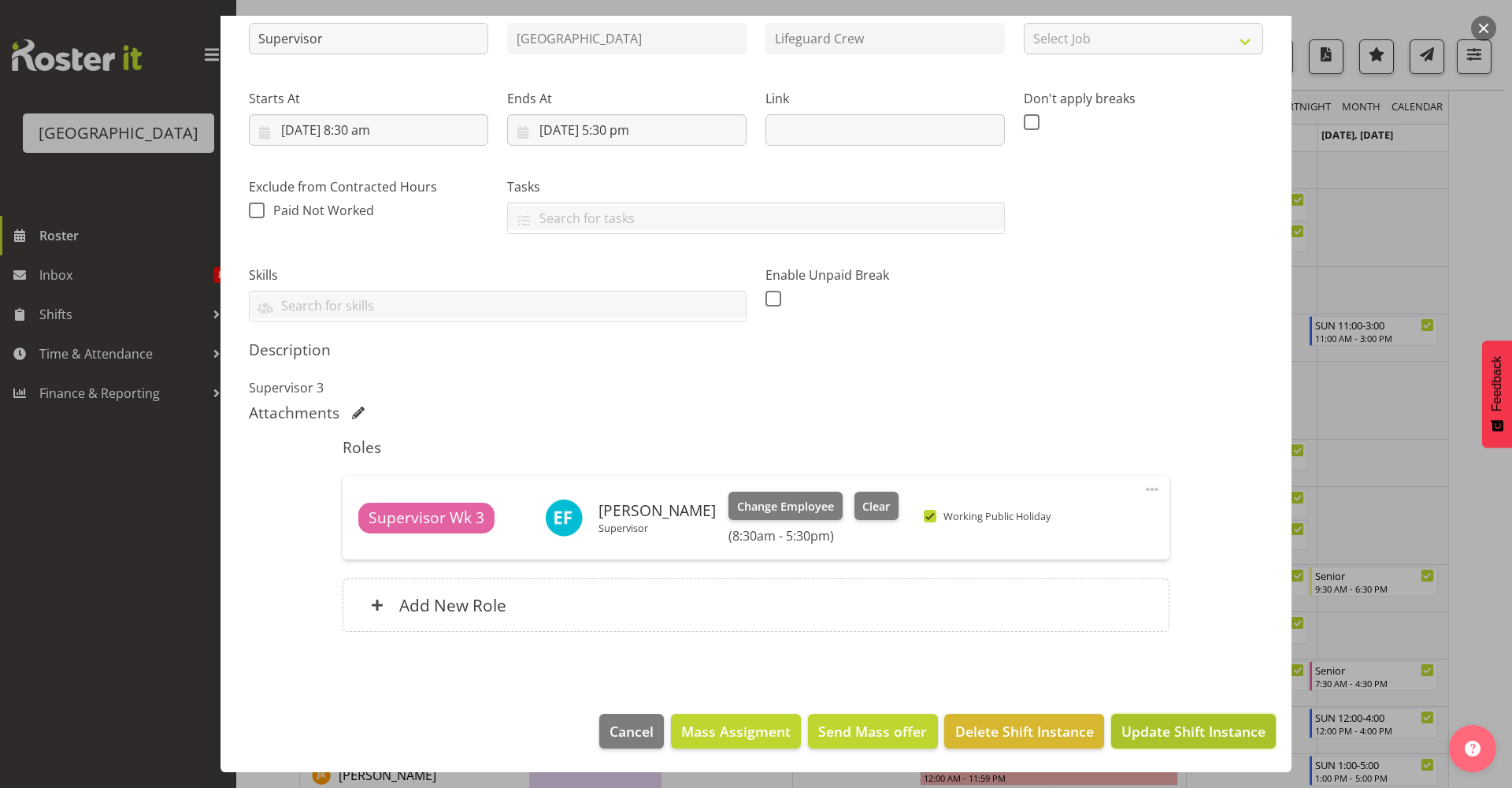
click at [1170, 727] on span "Update Shift Instance" at bounding box center [1193, 731] width 144 height 21
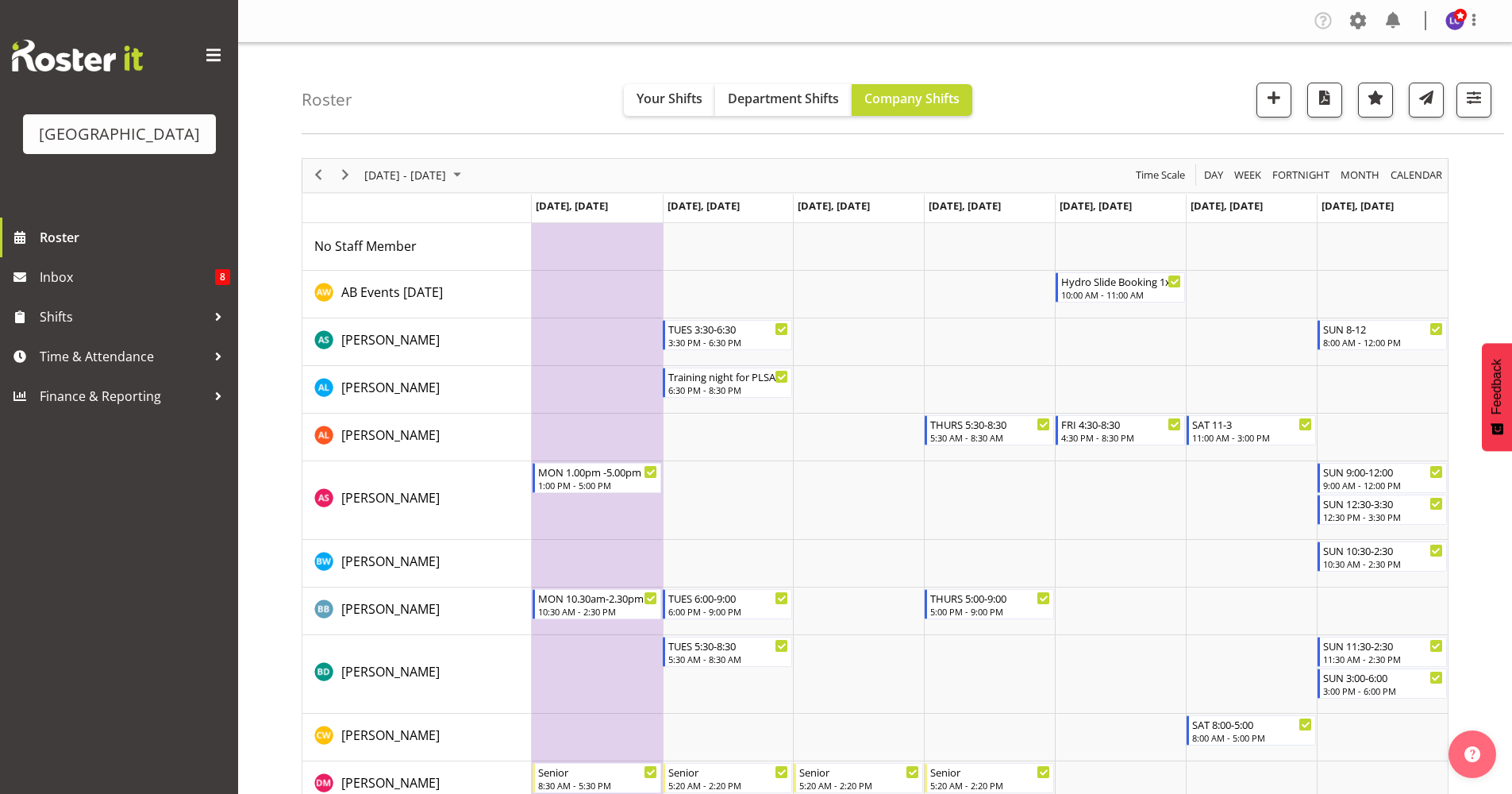
scroll to position [3, 0]
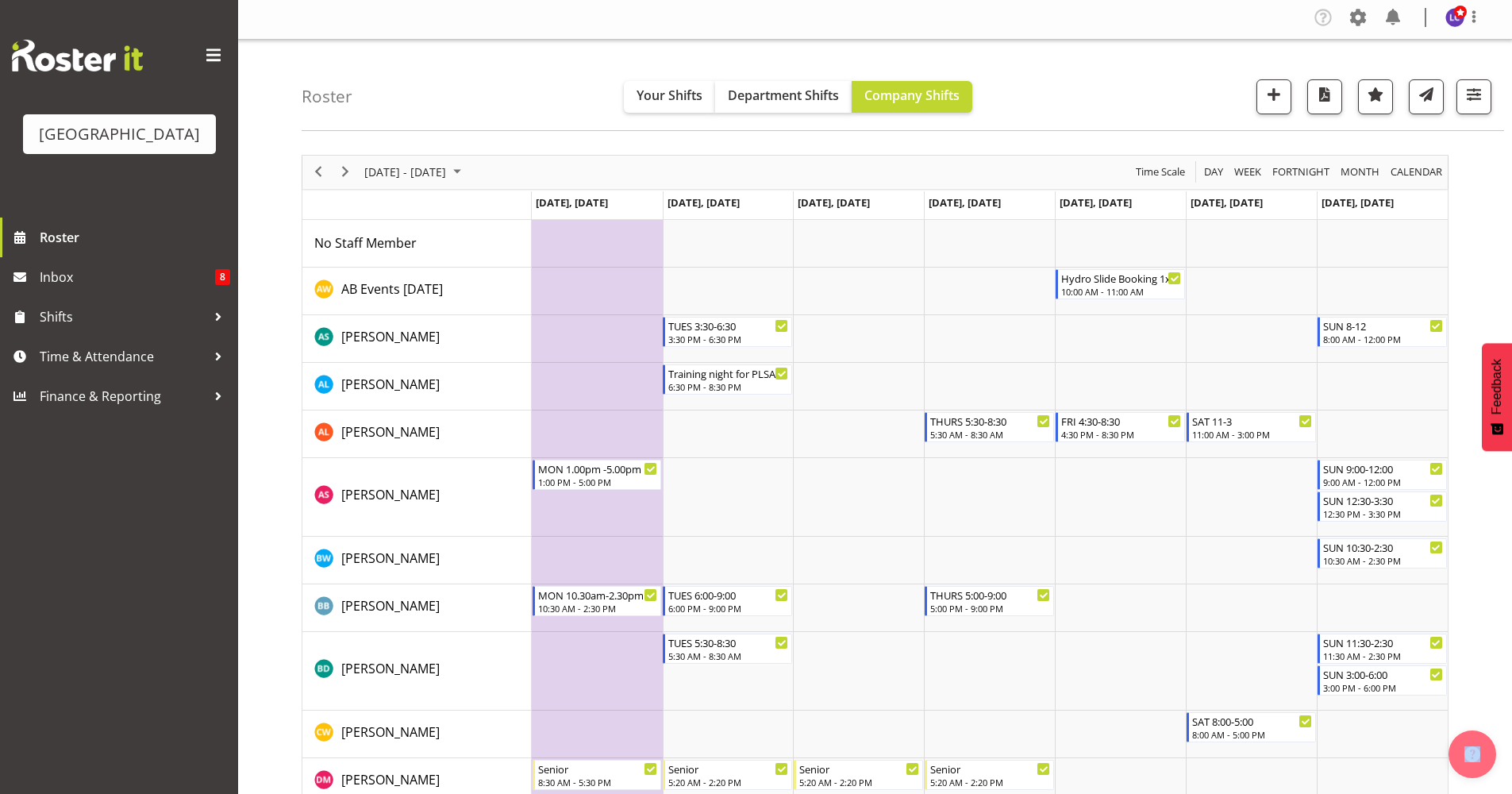
drag, startPoint x: 1506, startPoint y: 124, endPoint x: 1523, endPoint y: 179, distance: 57.6
click at [1511, 179] on html "Splash Palace Roster Inbox 8 Shifts Time & Attendance Finance & Reporting Compa…" at bounding box center [756, 393] width 1512 height 794
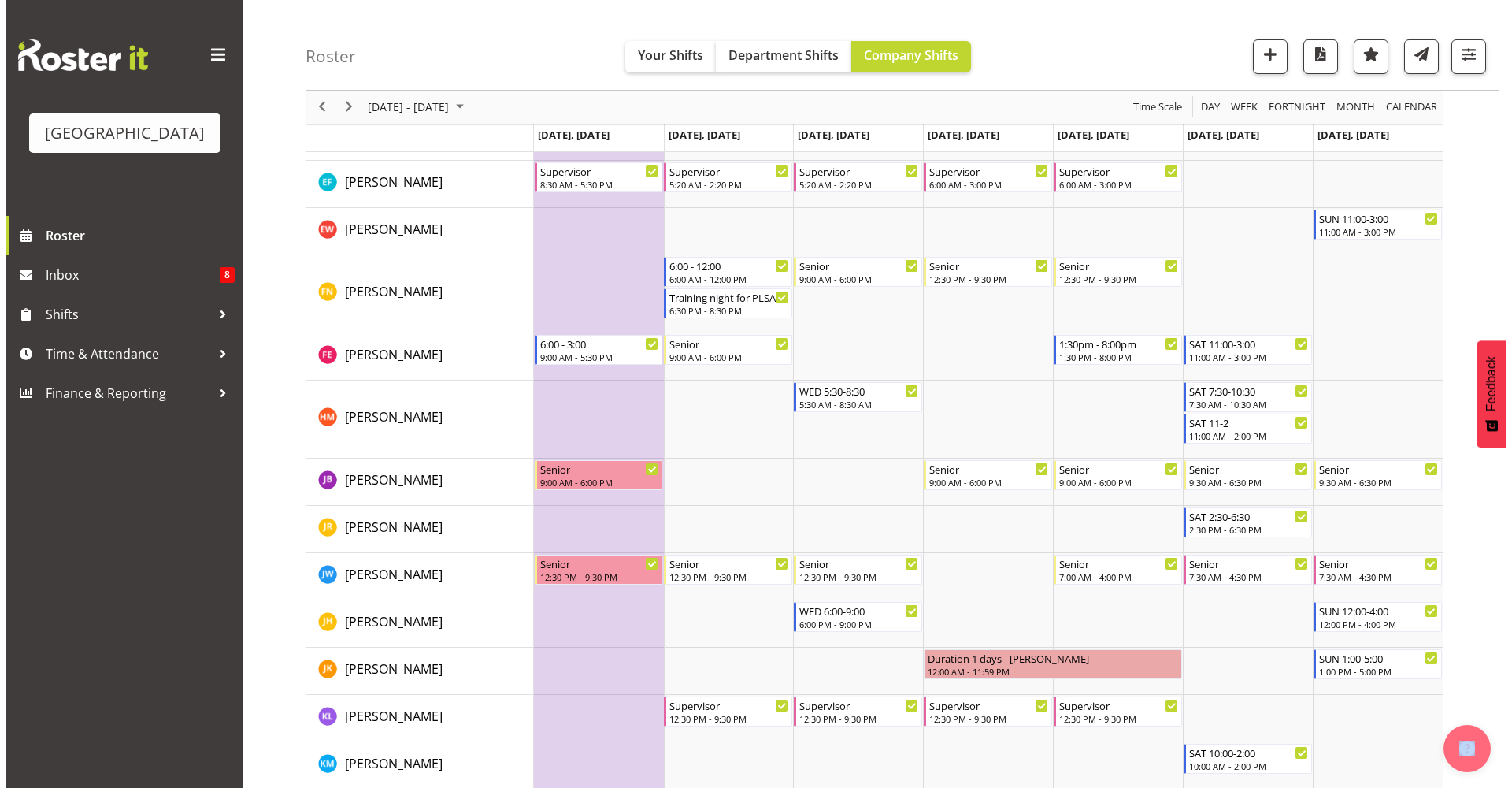
scroll to position [738, 0]
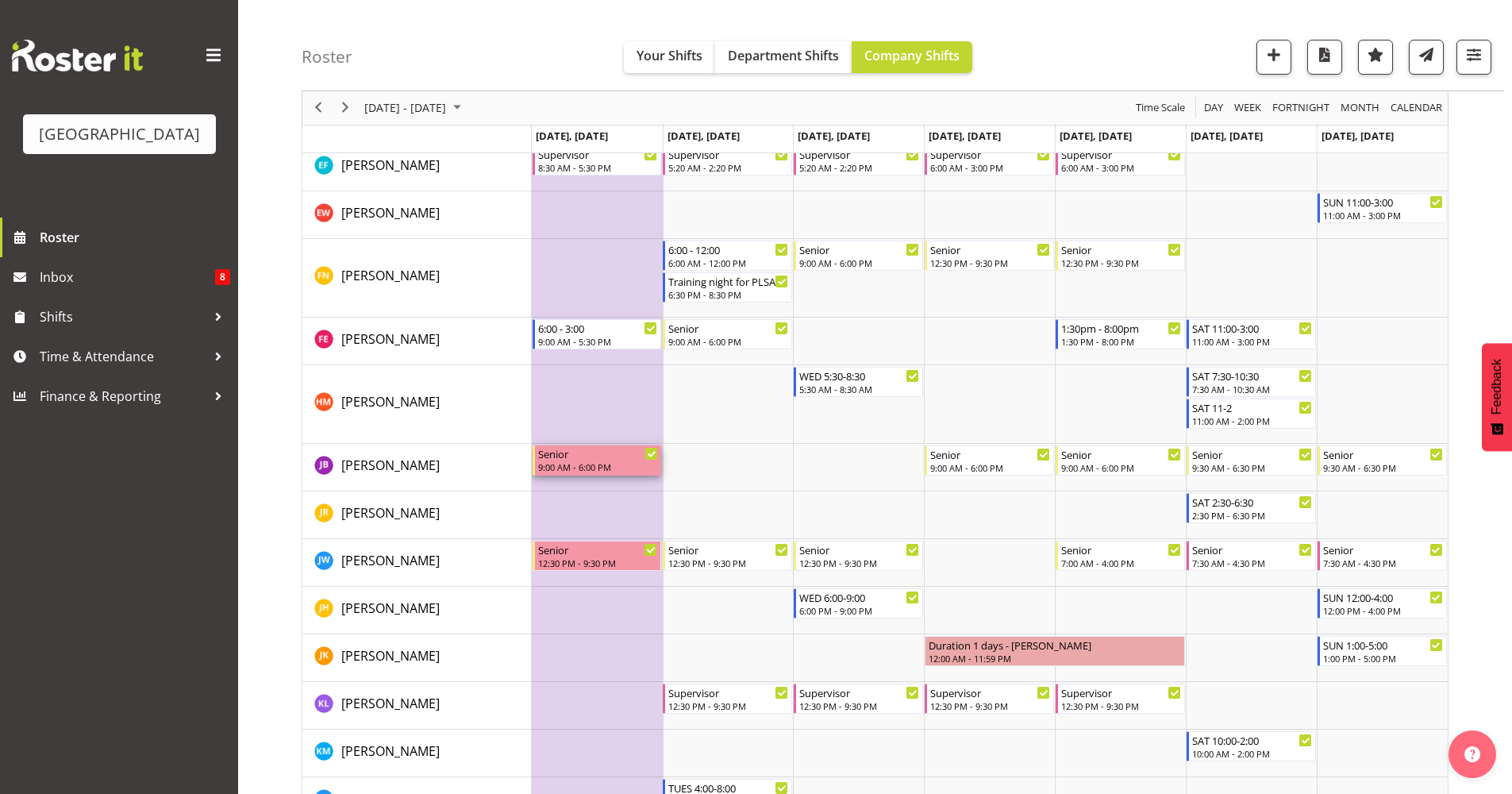
click at [633, 464] on div "9:00 AM - 6:00 PM" at bounding box center [598, 467] width 120 height 13
click at [0, 0] on div at bounding box center [0, 0] width 0 height 0
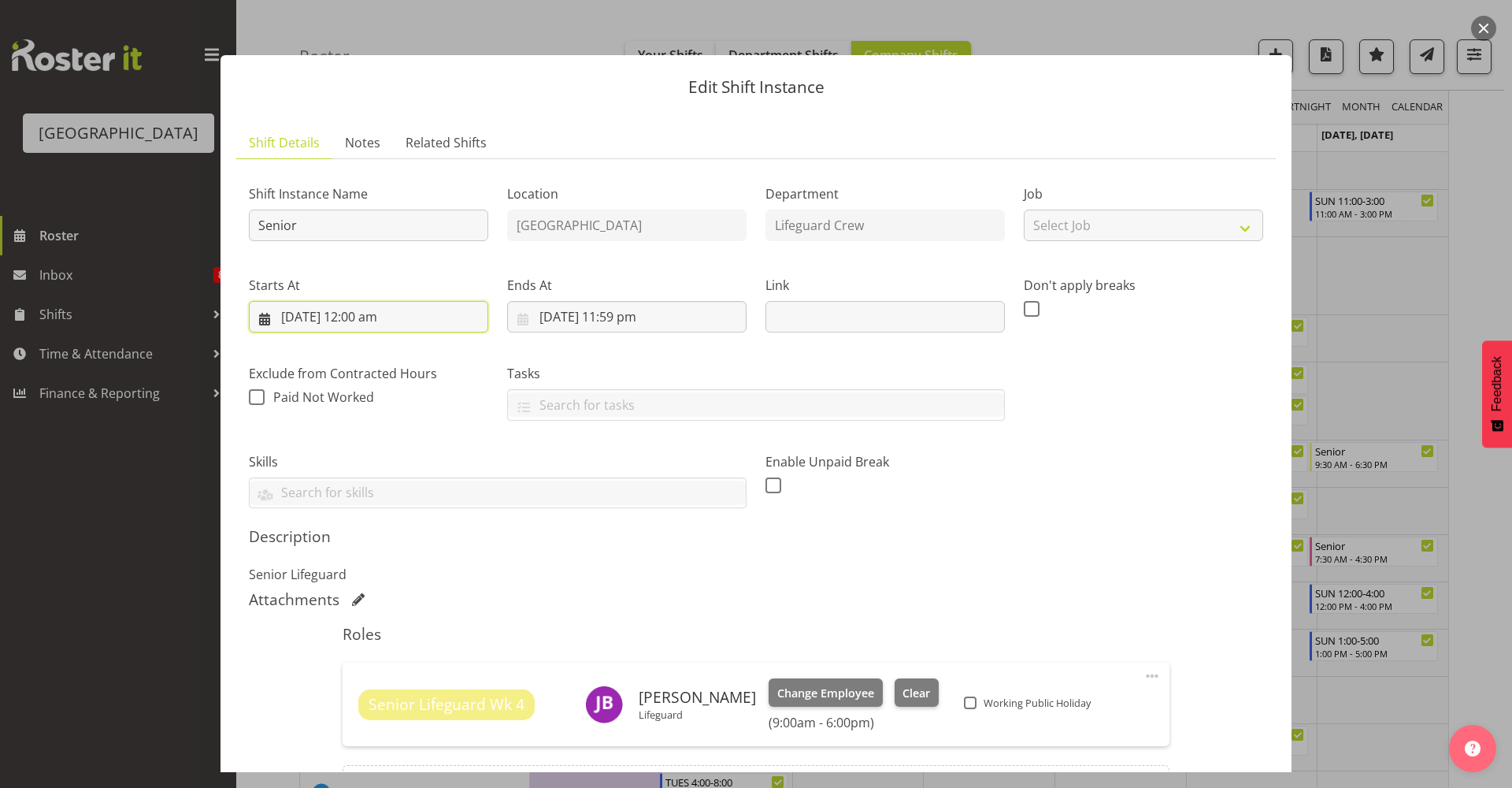
click at [349, 320] on input "27/10/2025, 12:00 am" at bounding box center [369, 316] width 240 height 31
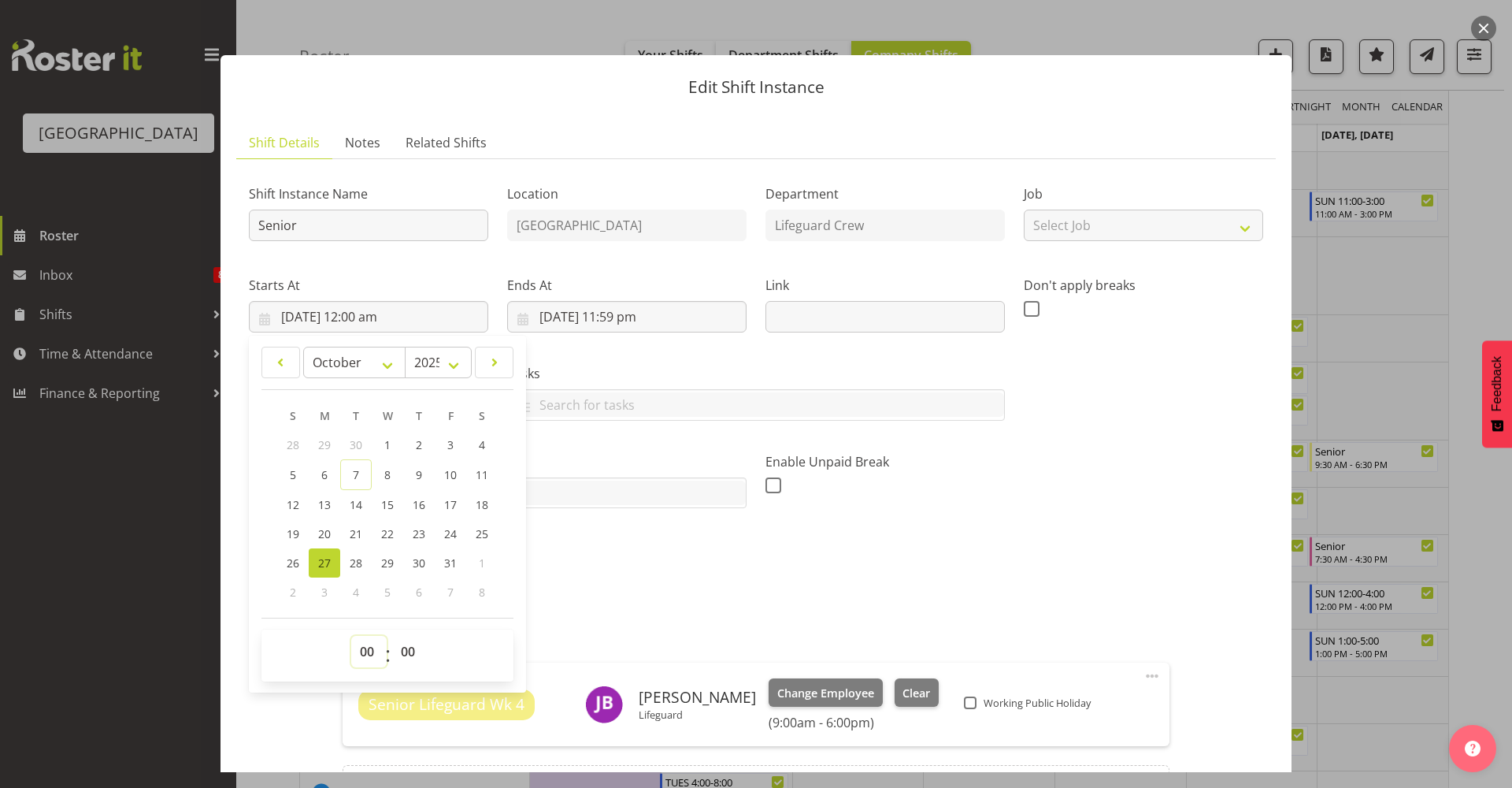
click at [368, 653] on select "00 01 02 03 04 05 06 07 08 09 10 11 12 13 14 15 16 17 18 19 20 21 22 23" at bounding box center [369, 651] width 35 height 31
select select "8"
click at [351, 636] on select "00 01 02 03 04 05 06 07 08 09 10 11 12 13 14 15 16 17 18 19 20 21 22 23" at bounding box center [369, 651] width 35 height 31
type input "27/10/2025, 8:00 am"
click at [401, 648] on select "00 01 02 03 04 05 06 07 08 09 10 11 12 13 14 15 16 17 18 19 20 21 22 23 24 25 2…" at bounding box center [409, 651] width 35 height 31
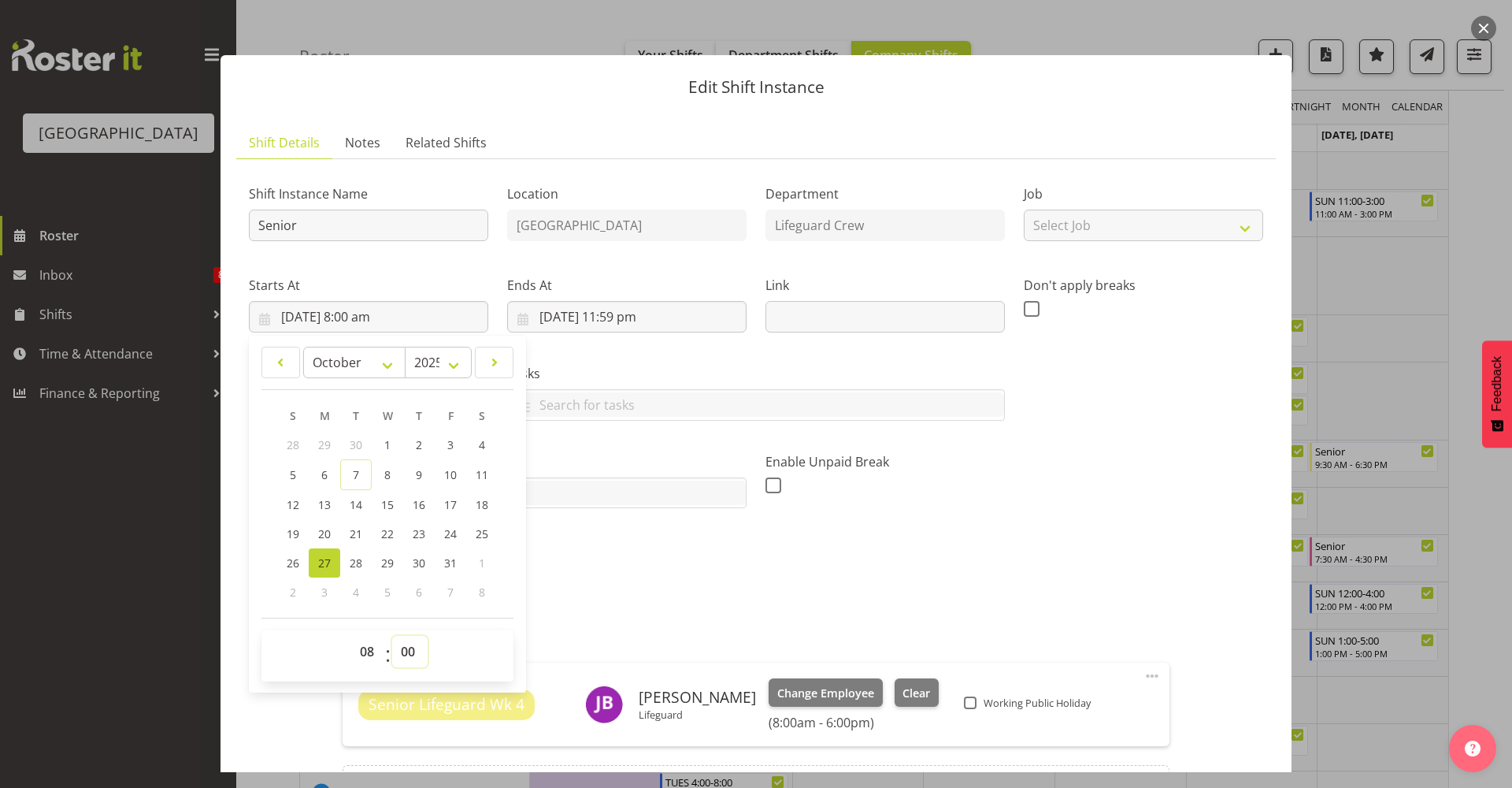
select select "30"
click at [392, 636] on select "00 01 02 03 04 05 06 07 08 09 10 11 12 13 14 15 16 17 18 19 20 21 22 23 24 25 2…" at bounding box center [409, 651] width 35 height 31
type input "27/10/2025, 8:30 am"
click at [647, 323] on input "27/10/2025, 11:59 pm" at bounding box center [627, 316] width 240 height 31
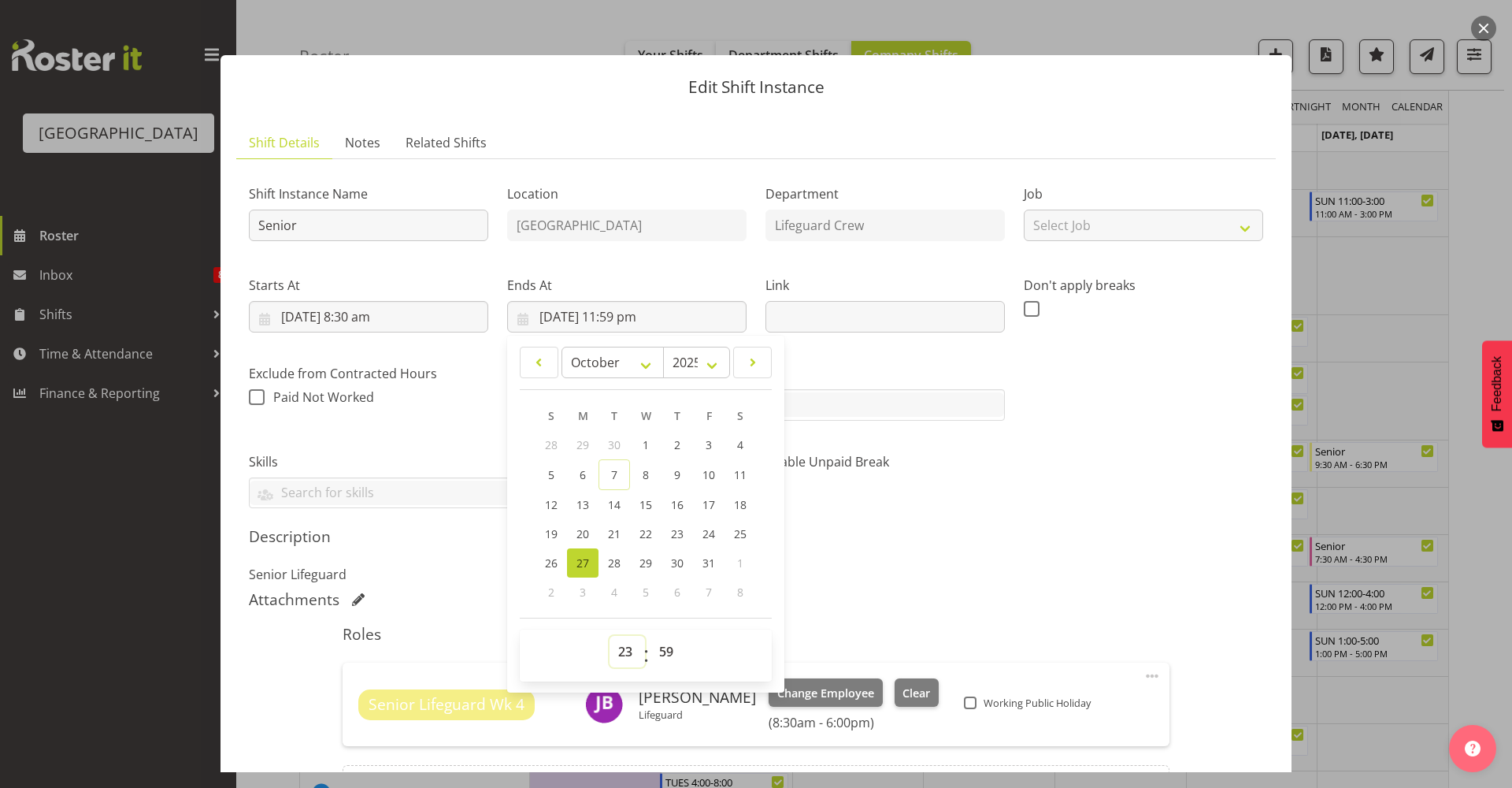
click at [611, 641] on select "00 01 02 03 04 05 06 07 08 09 10 11 12 13 14 15 16 17 18 19 20 21 22 23" at bounding box center [627, 651] width 35 height 31
select select "17"
click at [610, 636] on select "00 01 02 03 04 05 06 07 08 09 10 11 12 13 14 15 16 17 18 19 20 21 22 23" at bounding box center [627, 651] width 35 height 31
type input "27/10/2025, 5:59 pm"
click at [665, 657] on select "00 01 02 03 04 05 06 07 08 09 10 11 12 13 14 15 16 17 18 19 20 21 22 23 24 25 2…" at bounding box center [668, 651] width 35 height 31
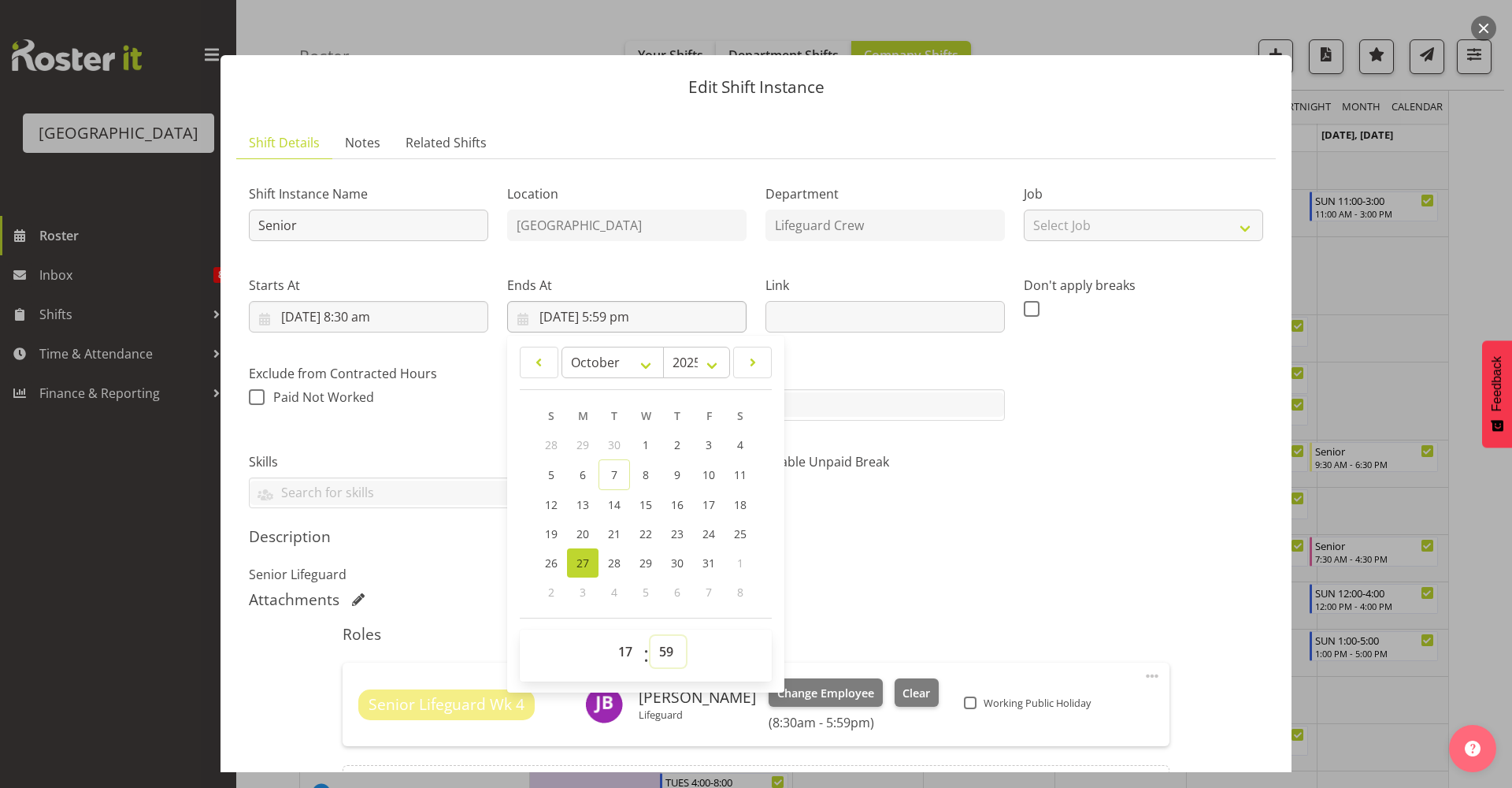
select select "30"
click at [651, 636] on select "00 01 02 03 04 05 06 07 08 09 10 11 12 13 14 15 16 17 18 19 20 21 22 23 24 25 2…" at bounding box center [668, 651] width 35 height 31
type input "27/10/2025, 5:30 pm"
click at [1005, 365] on div "Tasks TEST123" at bounding box center [756, 386] width 517 height 88
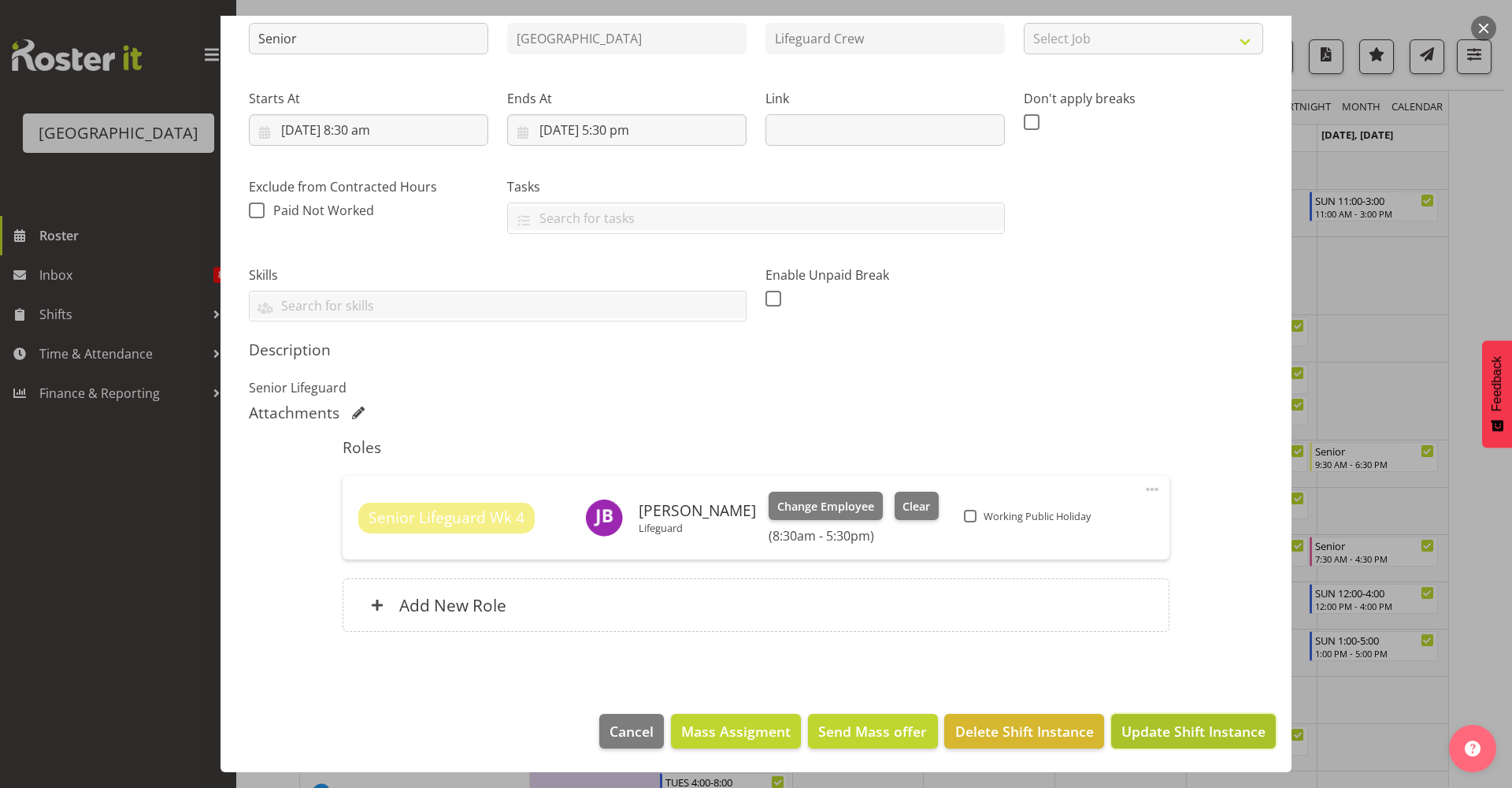
click at [1143, 730] on span "Update Shift Instance" at bounding box center [1193, 731] width 144 height 21
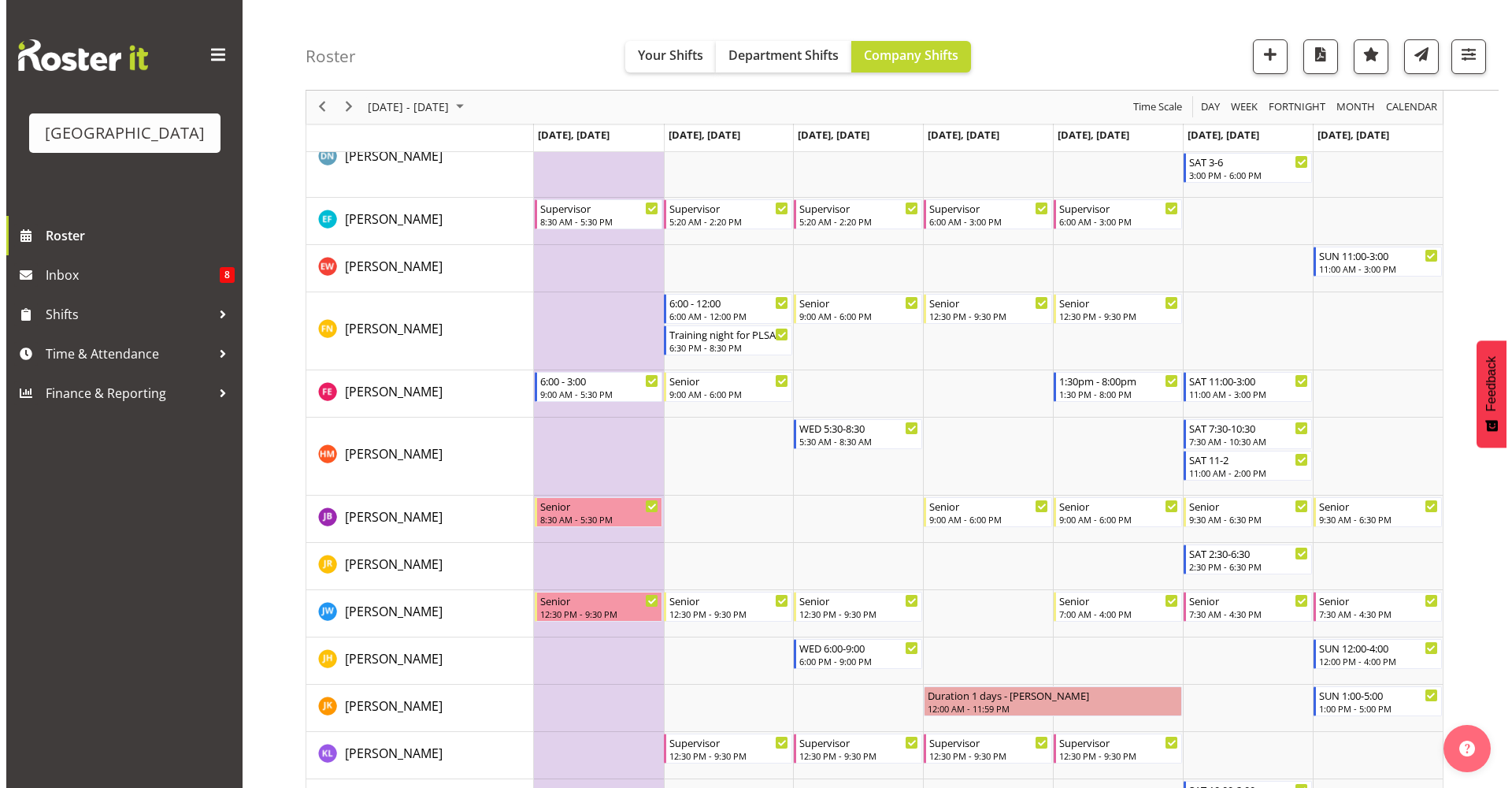
scroll to position [1024, 0]
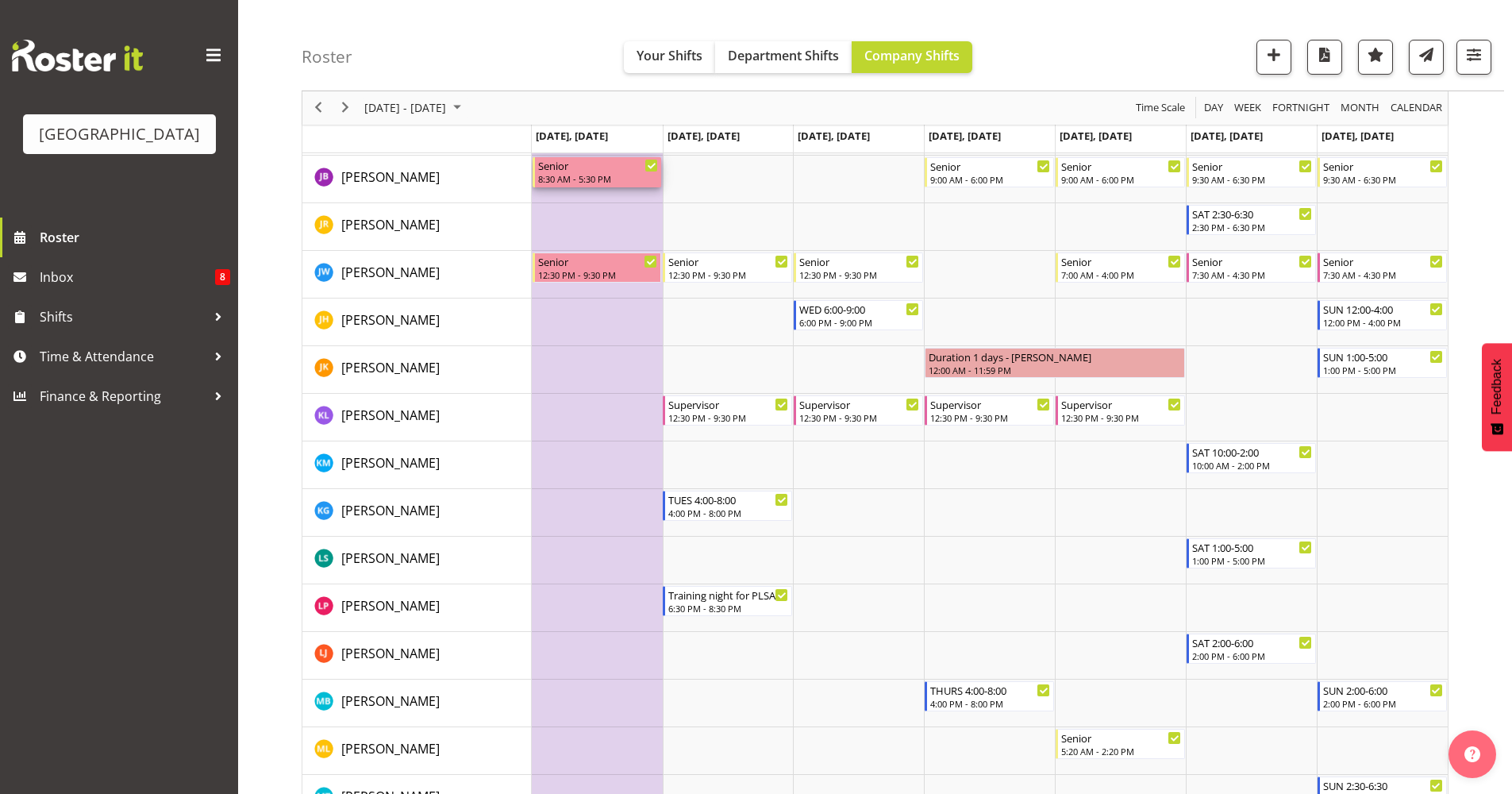
click at [600, 172] on div "Senior 8:30 AM - 5:30 PM" at bounding box center [598, 172] width 120 height 30
click at [0, 0] on div at bounding box center [0, 0] width 0 height 0
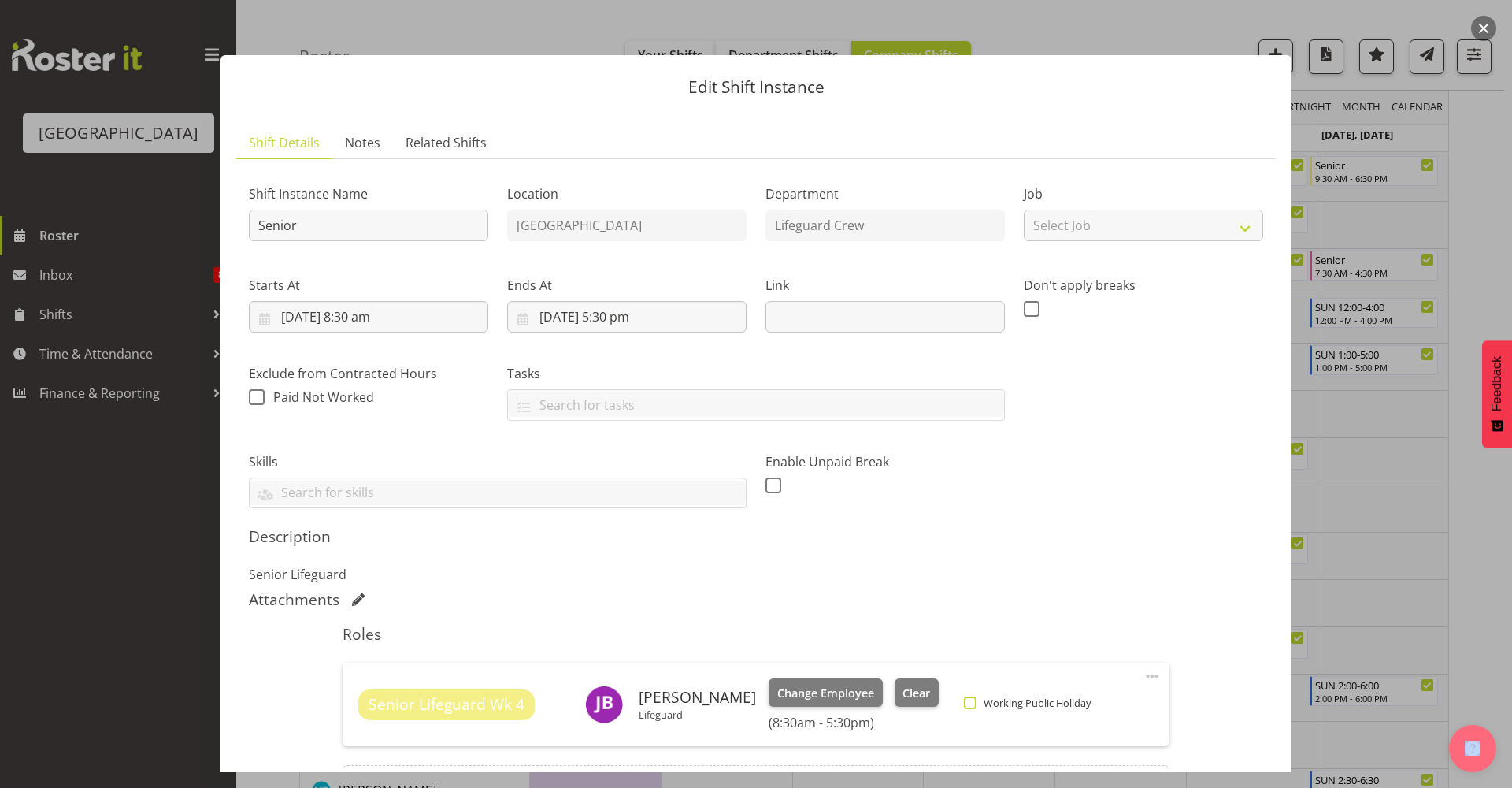
click at [990, 703] on span "Working Public Holiday" at bounding box center [1034, 703] width 114 height 13
click at [974, 703] on input "Working Public Holiday" at bounding box center [969, 703] width 10 height 10
checkbox input "true"
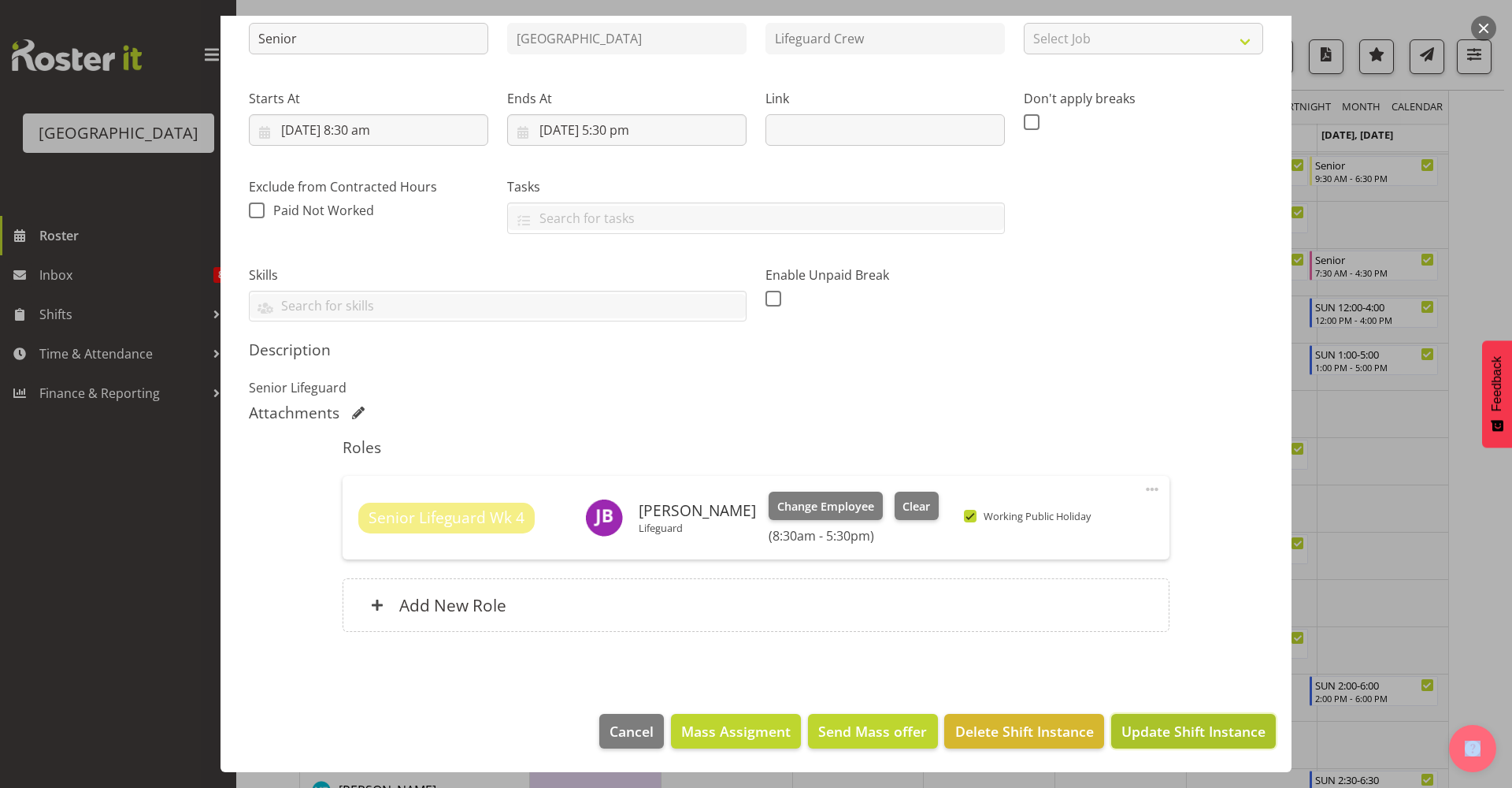
click at [1184, 742] on button "Update Shift Instance" at bounding box center [1193, 730] width 164 height 34
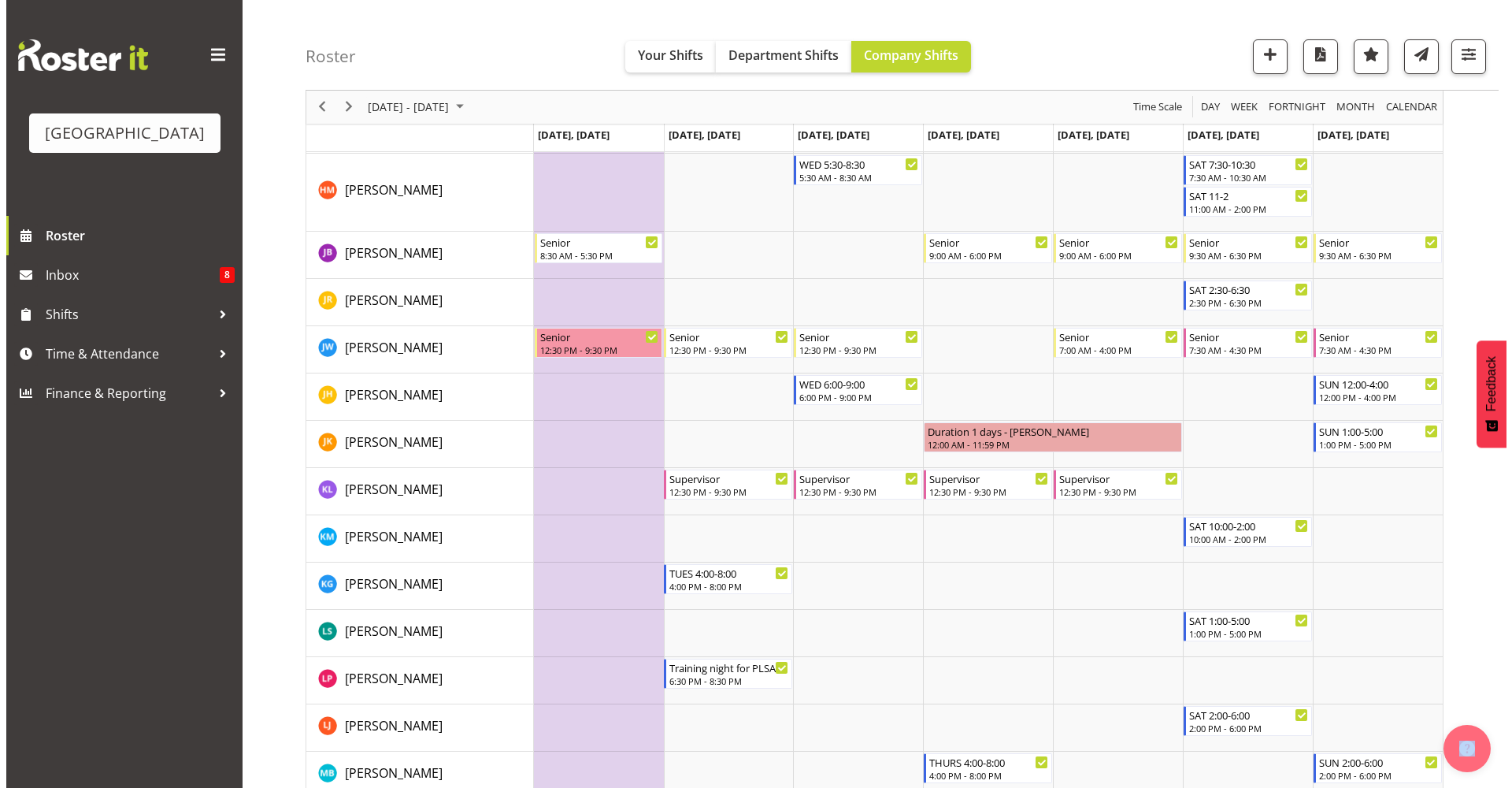
scroll to position [952, 0]
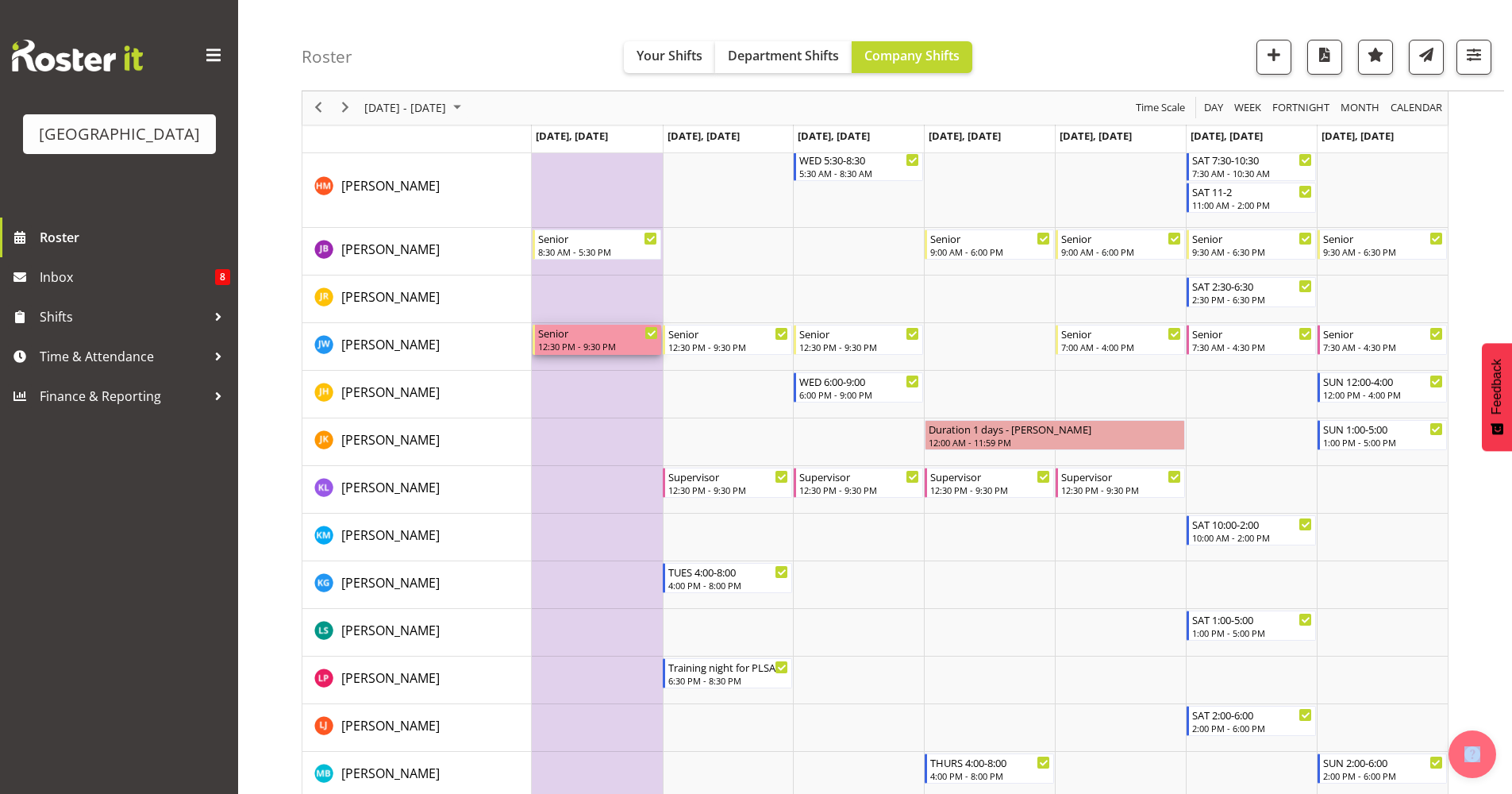
click at [608, 342] on div "12:30 PM - 9:30 PM" at bounding box center [598, 347] width 120 height 13
click at [608, 342] on div at bounding box center [875, 578] width 1147 height 2759
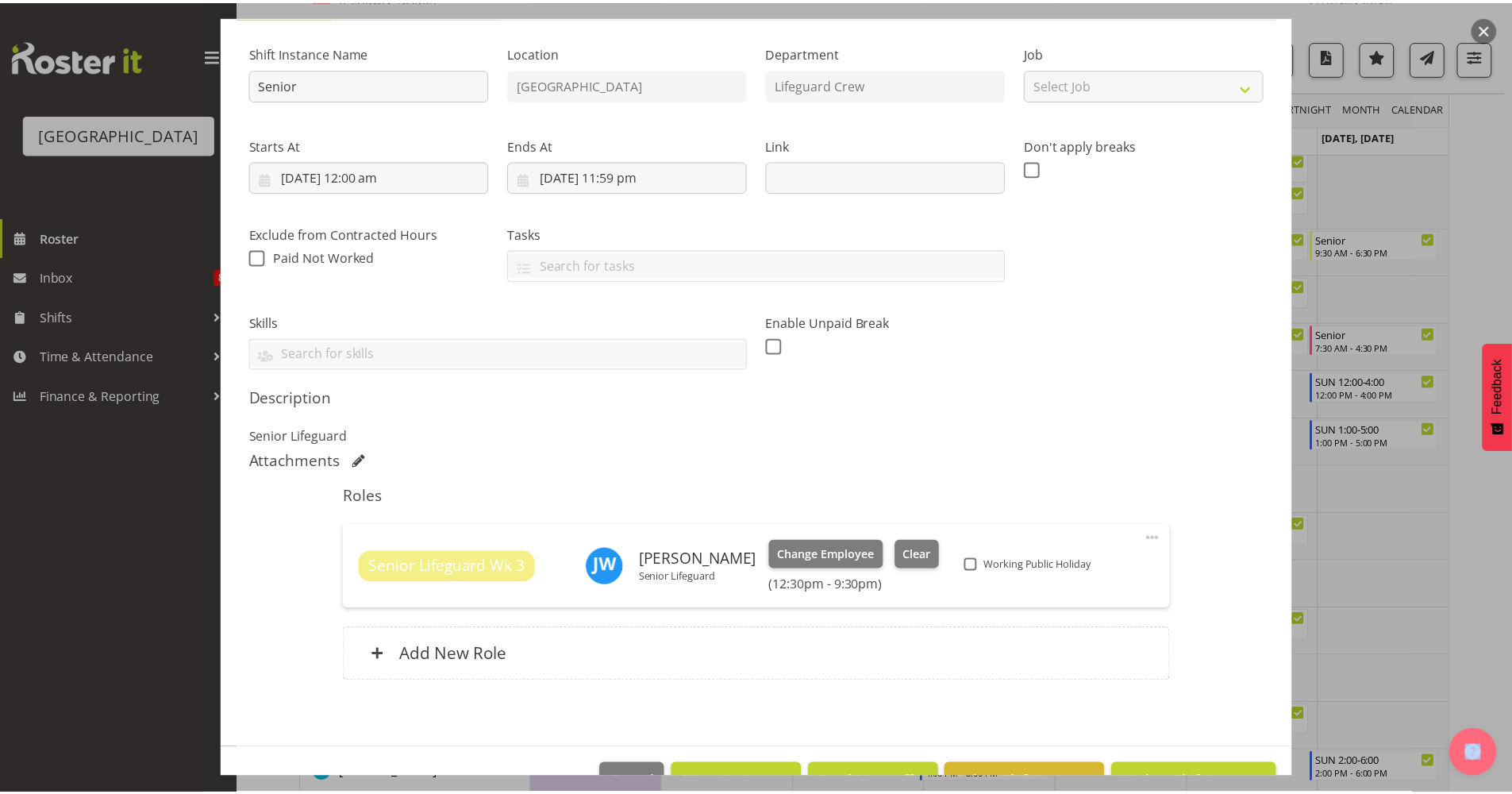
scroll to position [188, 0]
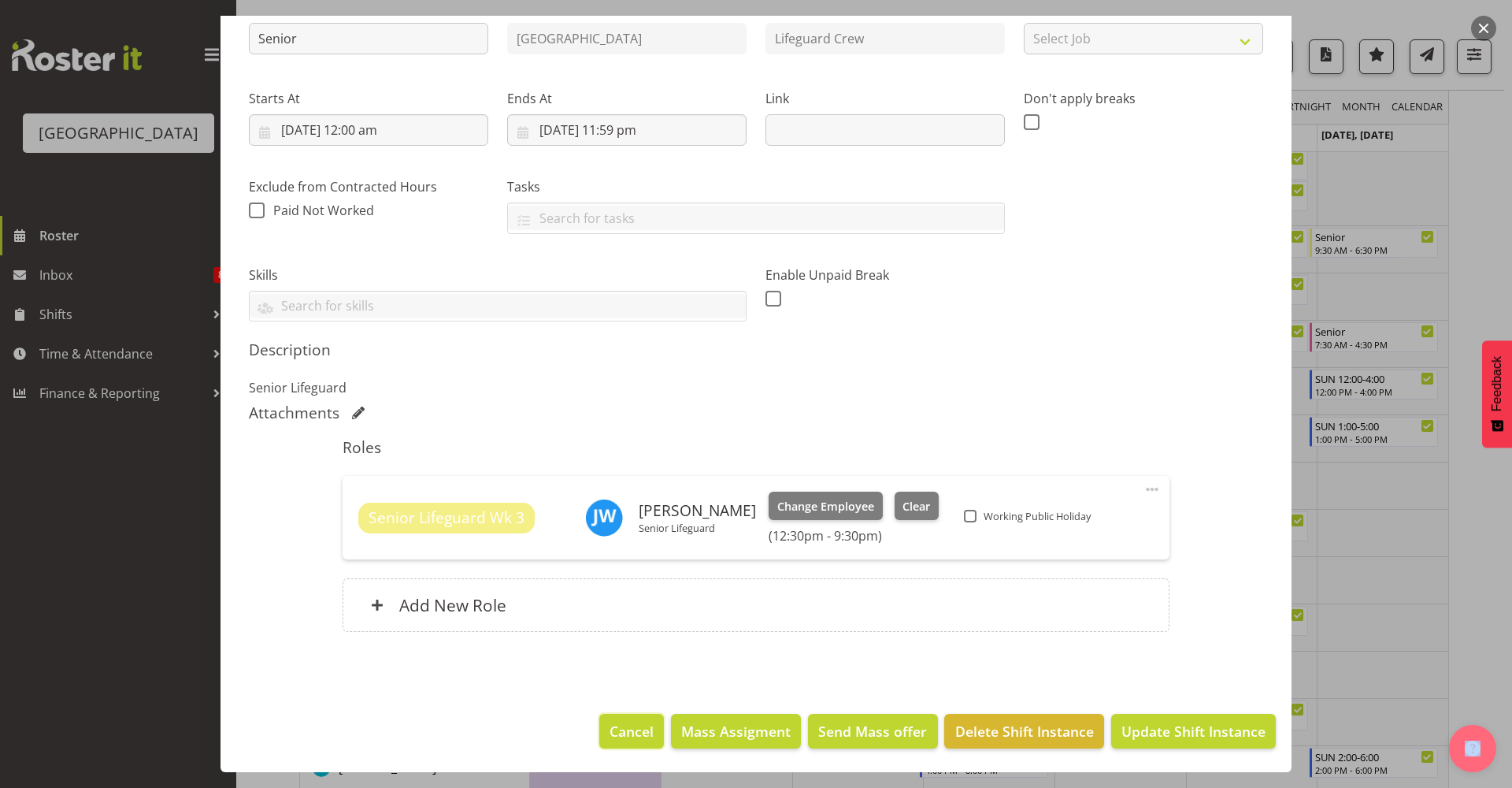
click at [635, 732] on span "Cancel" at bounding box center [631, 731] width 44 height 21
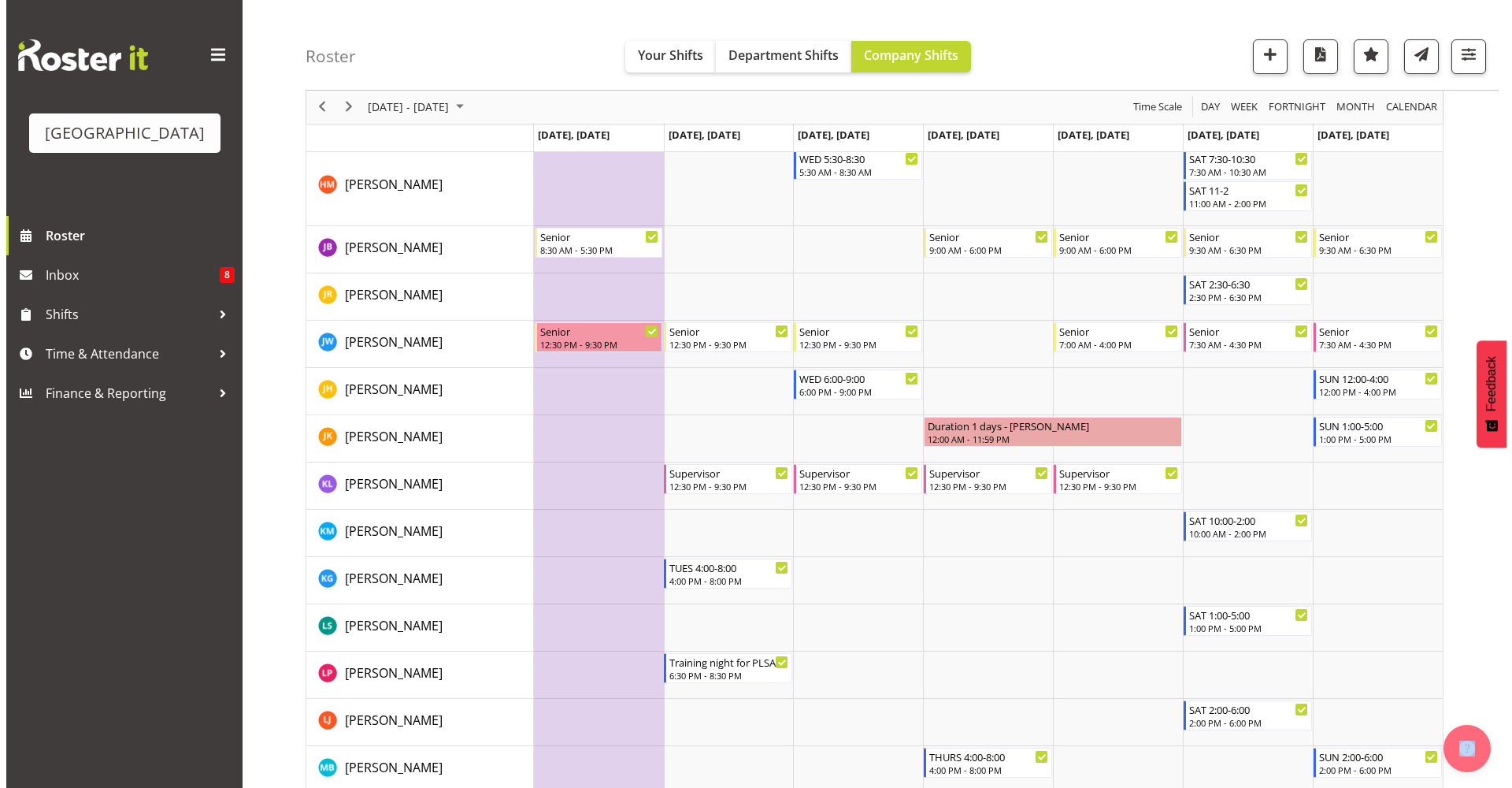
scroll to position [612, 0]
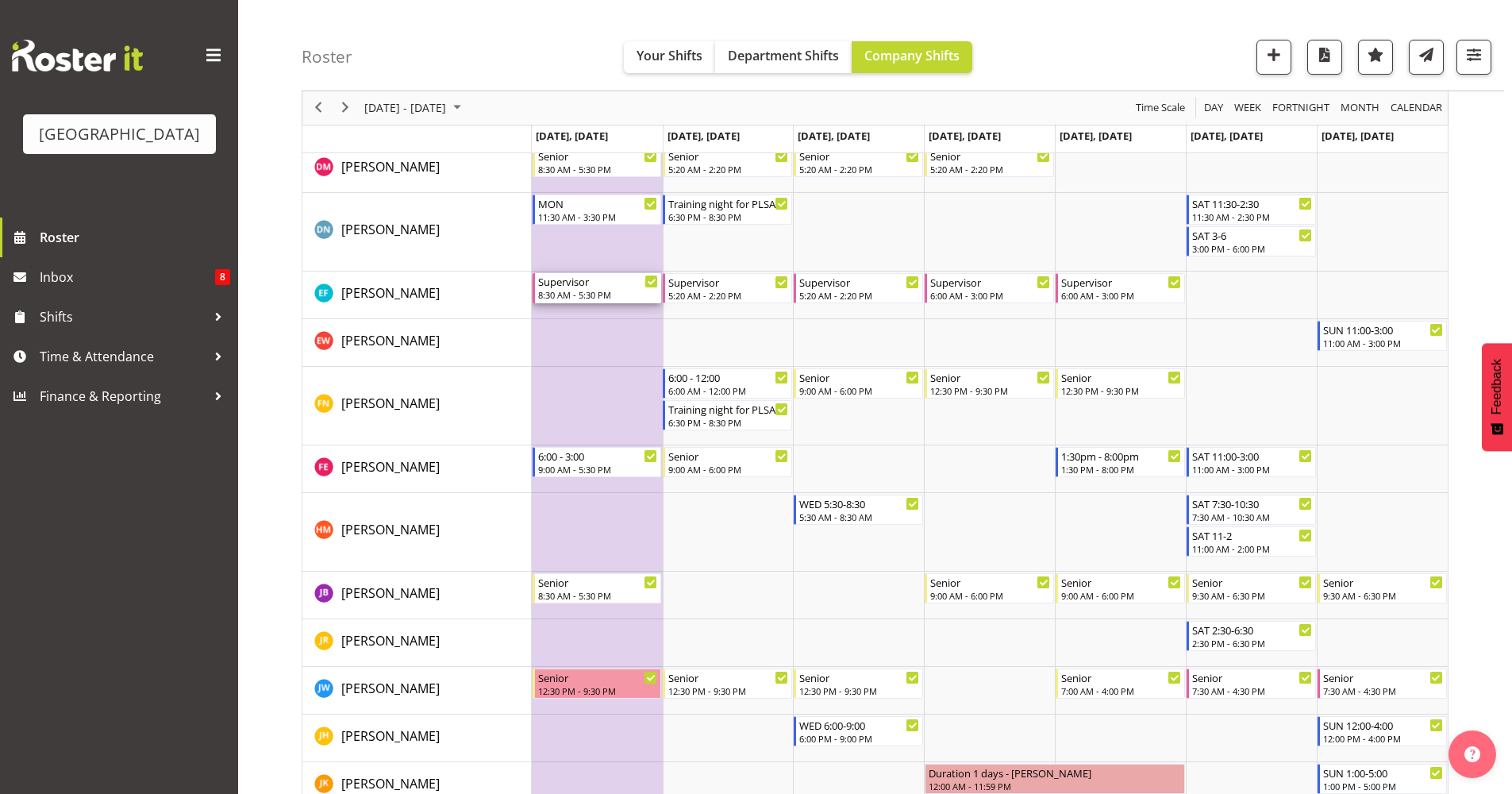
click at [627, 294] on div "8:30 AM - 5:30 PM" at bounding box center [598, 295] width 120 height 13
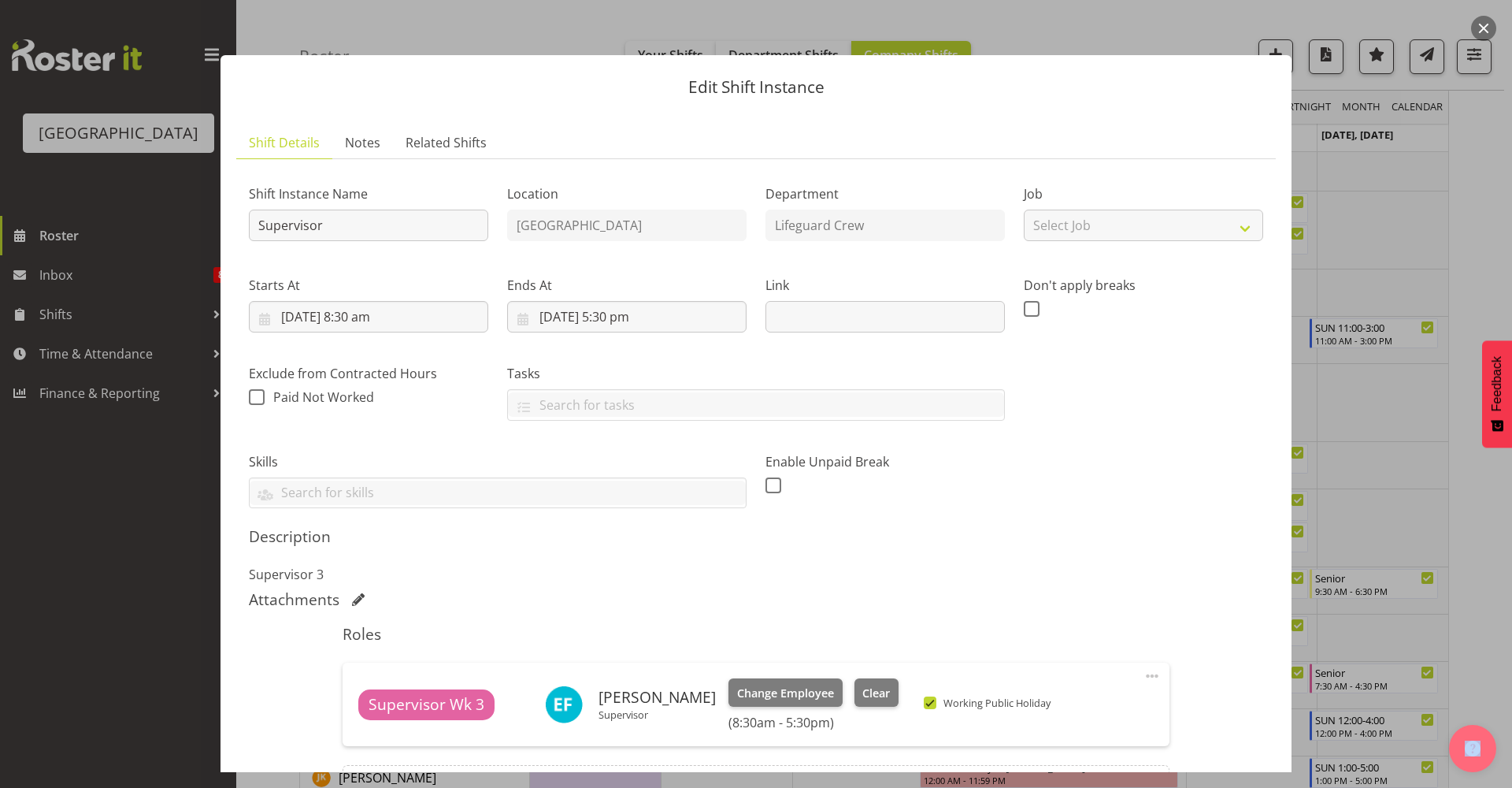
click at [1493, 20] on button "button" at bounding box center [1483, 28] width 25 height 25
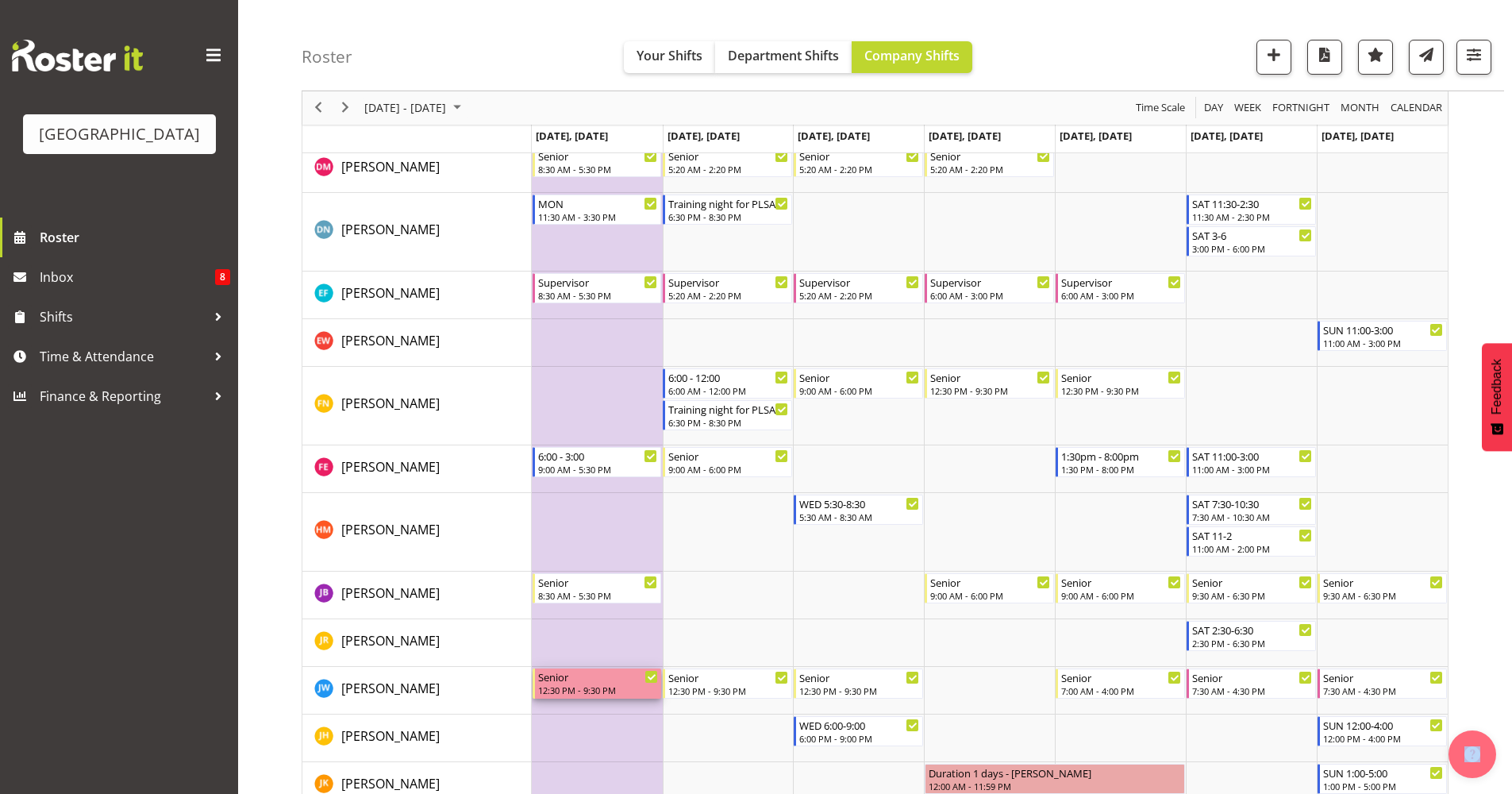
click at [624, 688] on div "12:30 PM - 9:30 PM" at bounding box center [598, 690] width 120 height 13
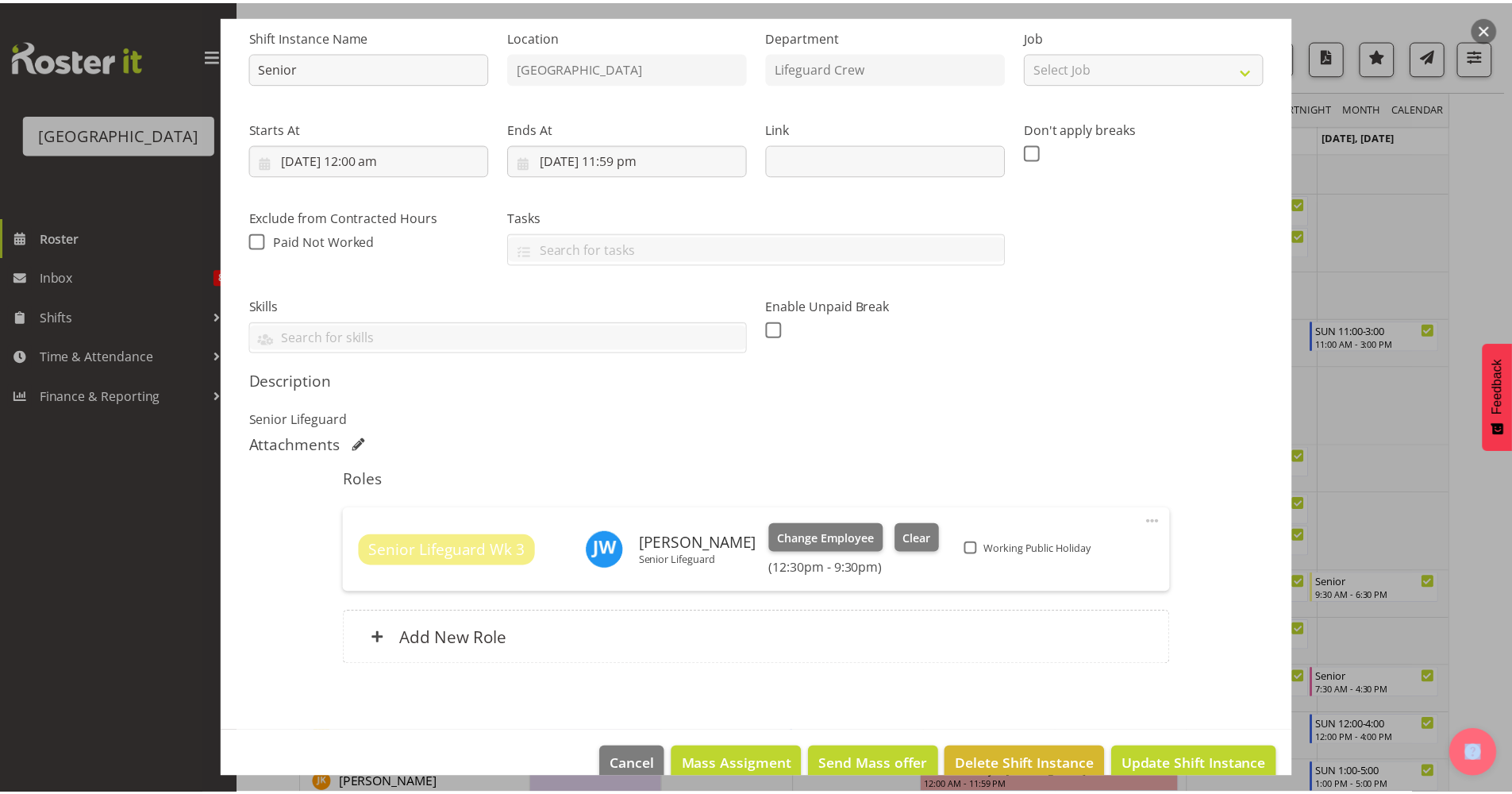
scroll to position [188, 0]
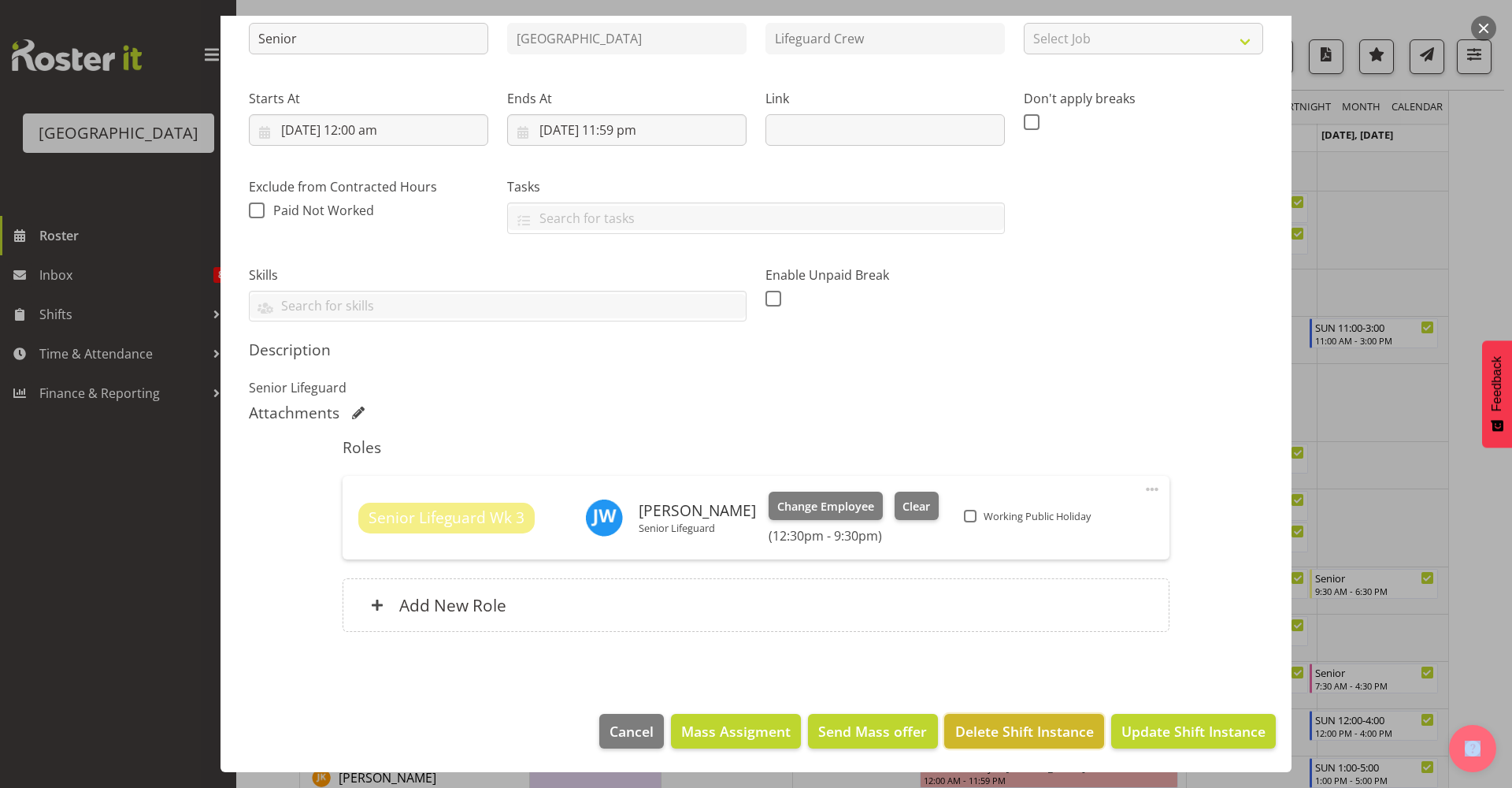
click at [999, 738] on span "Delete Shift Instance" at bounding box center [1024, 731] width 139 height 21
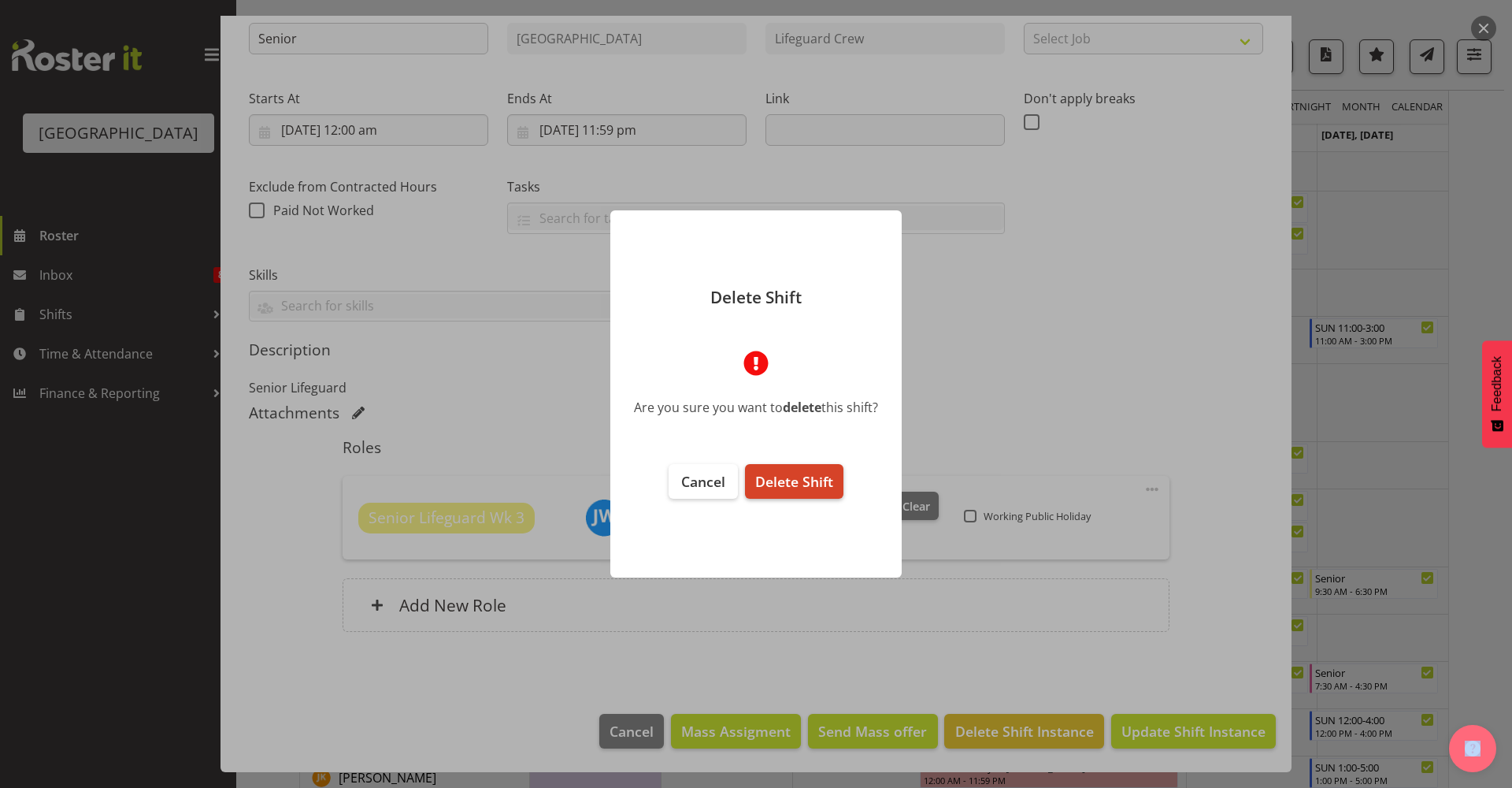
click at [786, 488] on span "Delete Shift" at bounding box center [793, 482] width 78 height 19
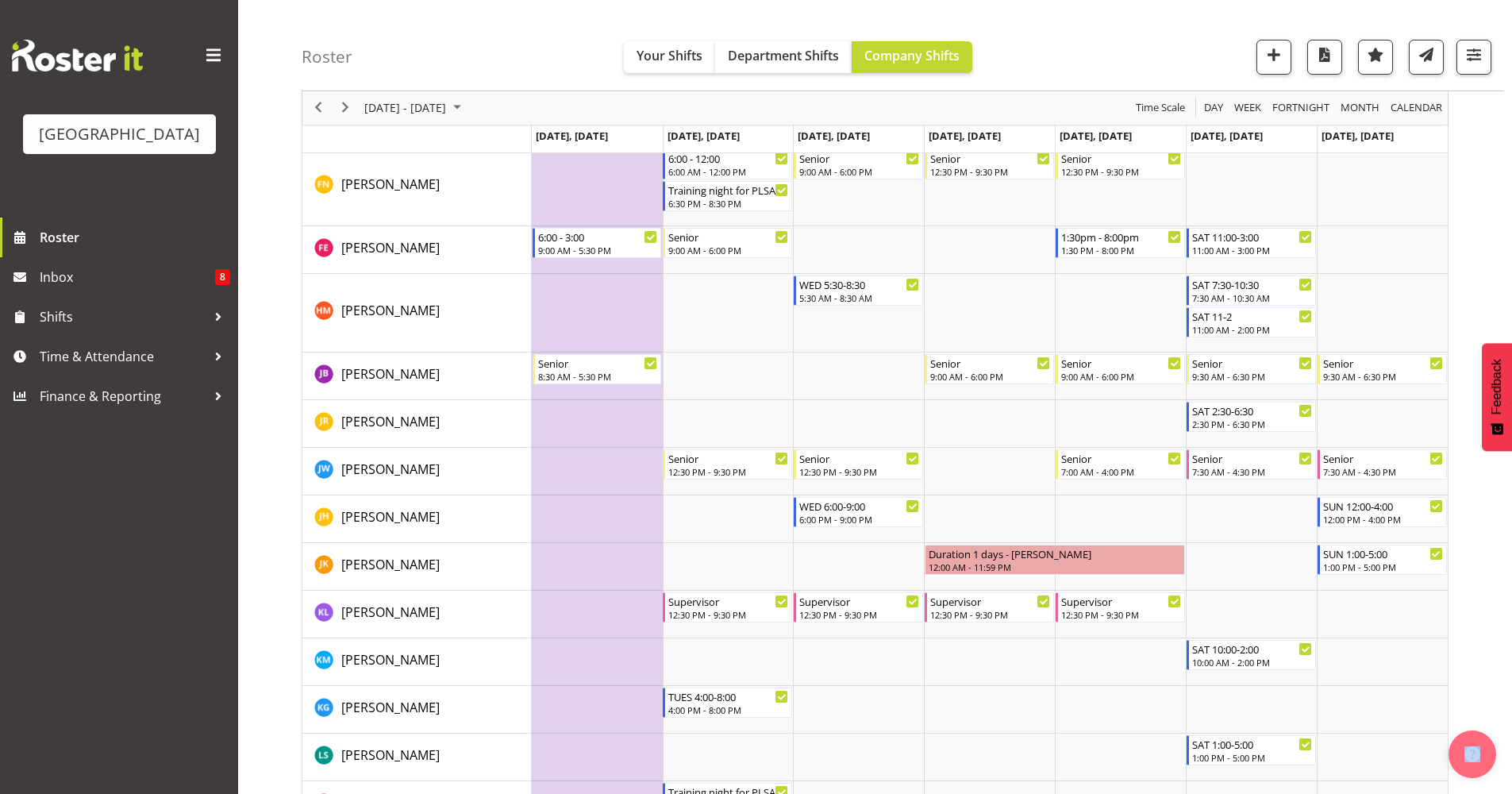
scroll to position [826, 0]
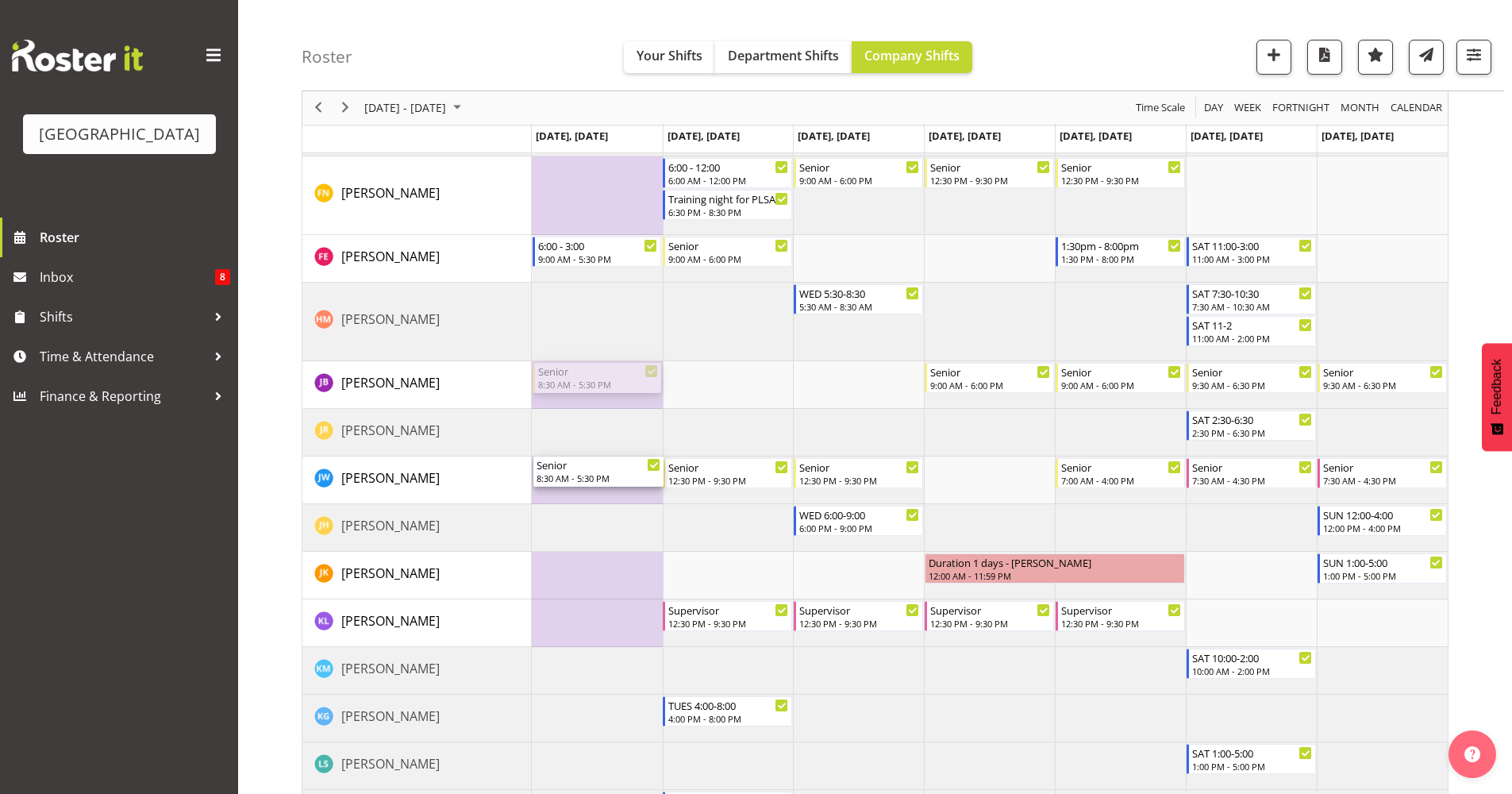
drag, startPoint x: 594, startPoint y: 384, endPoint x: 600, endPoint y: 477, distance: 93.2
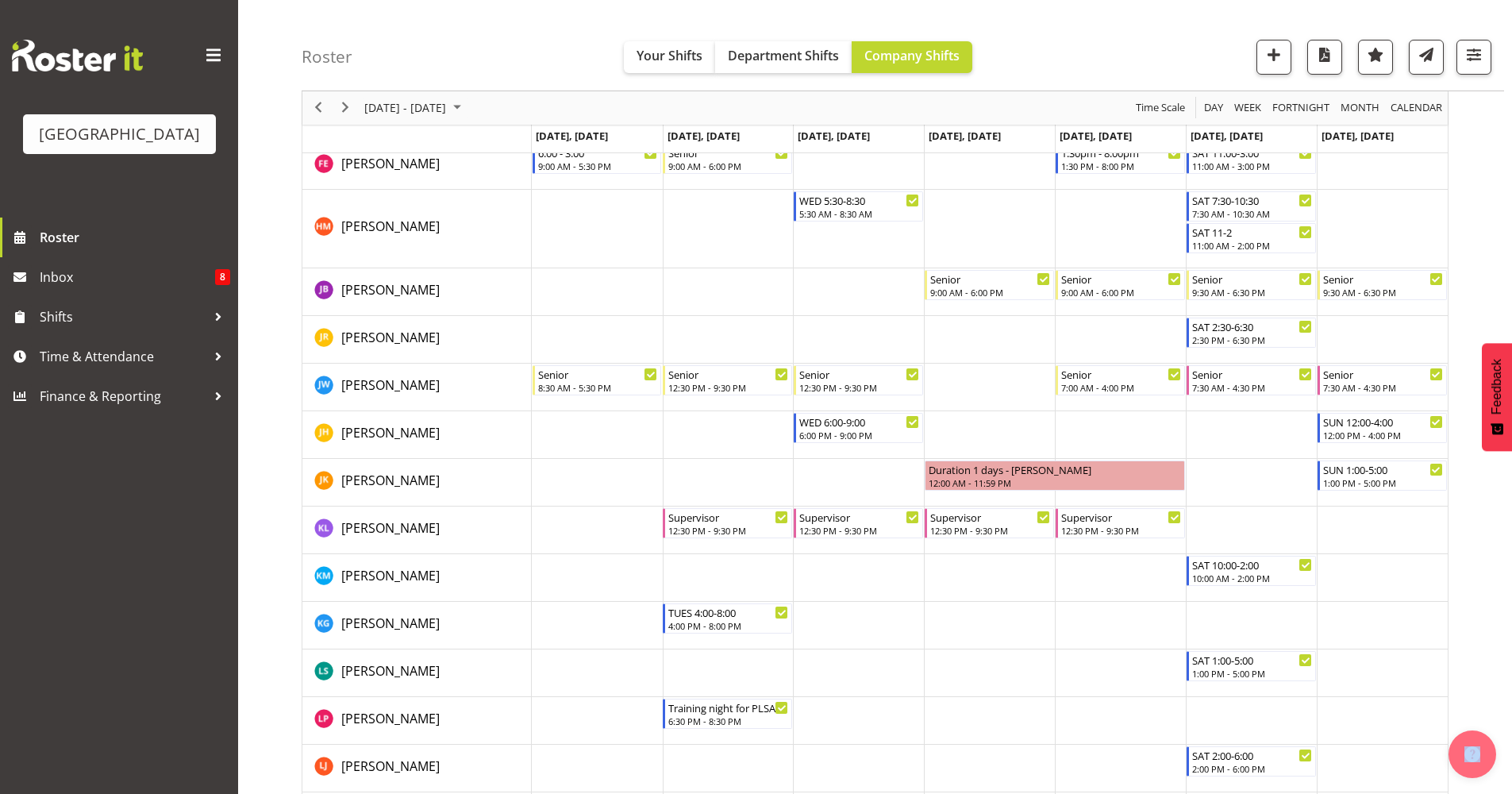
scroll to position [574, 0]
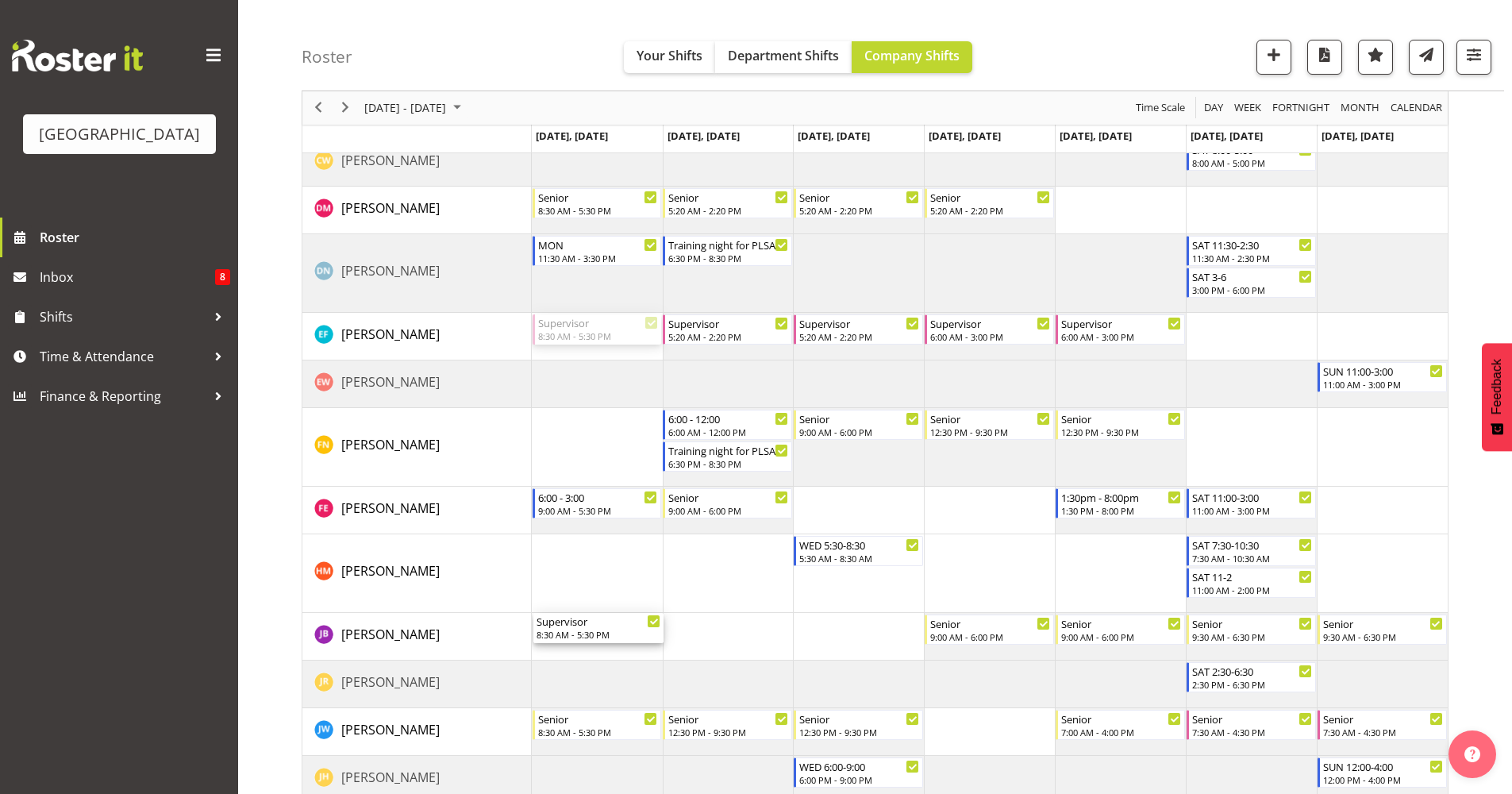
drag, startPoint x: 571, startPoint y: 338, endPoint x: 574, endPoint y: 636, distance: 298.0
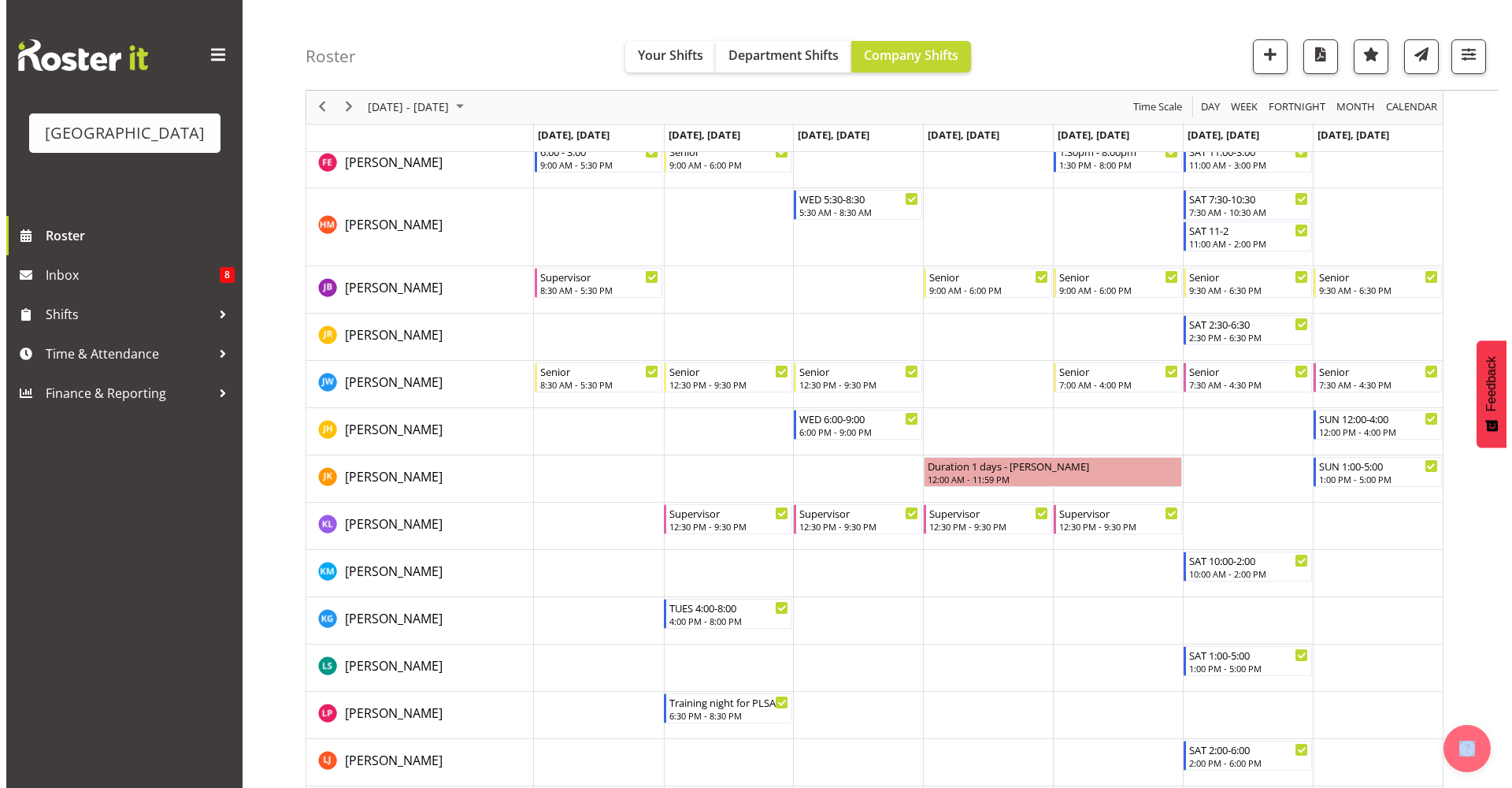
scroll to position [1254, 0]
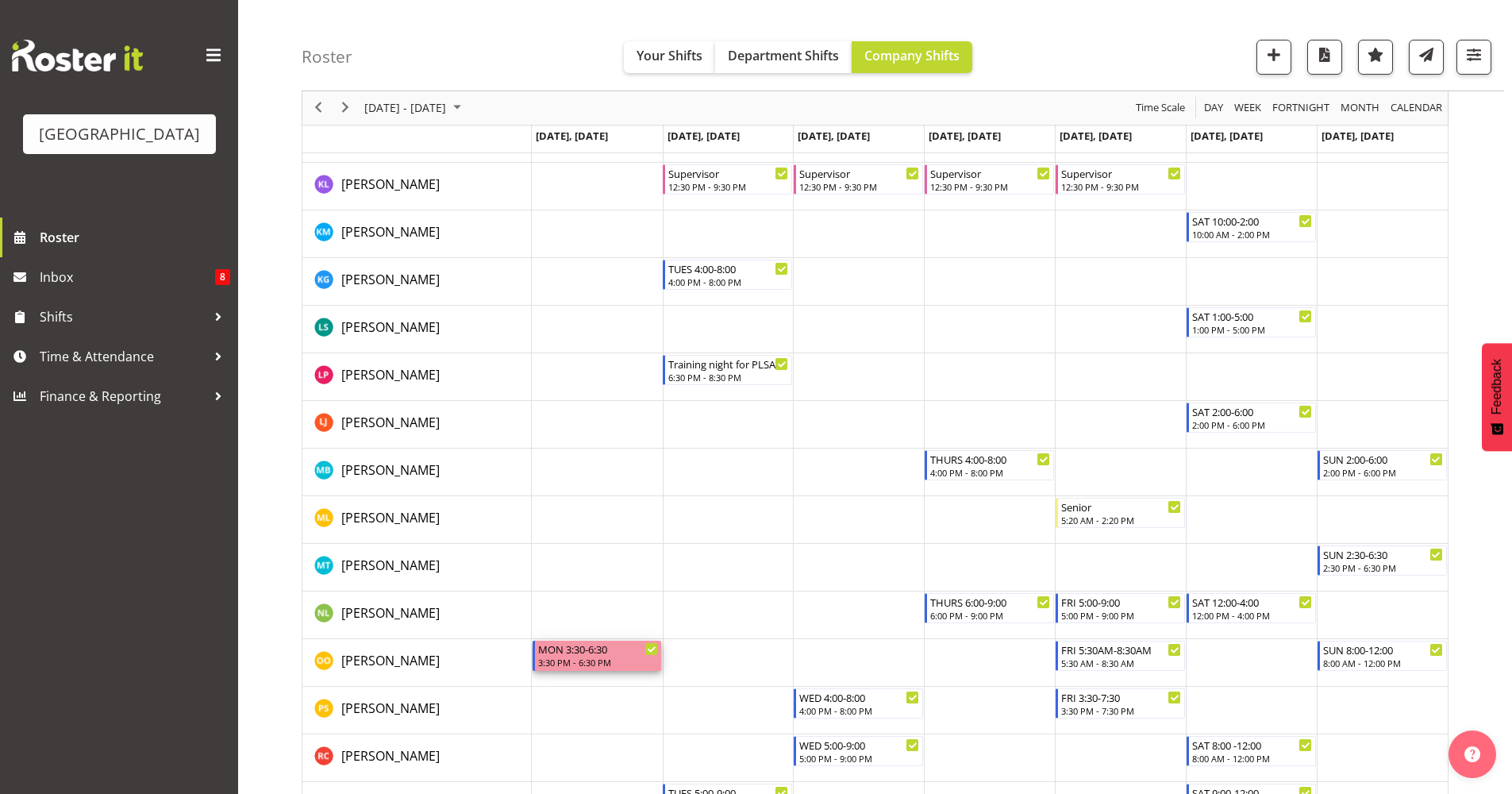
click at [588, 653] on div "MON 3:30-6:30" at bounding box center [598, 649] width 120 height 16
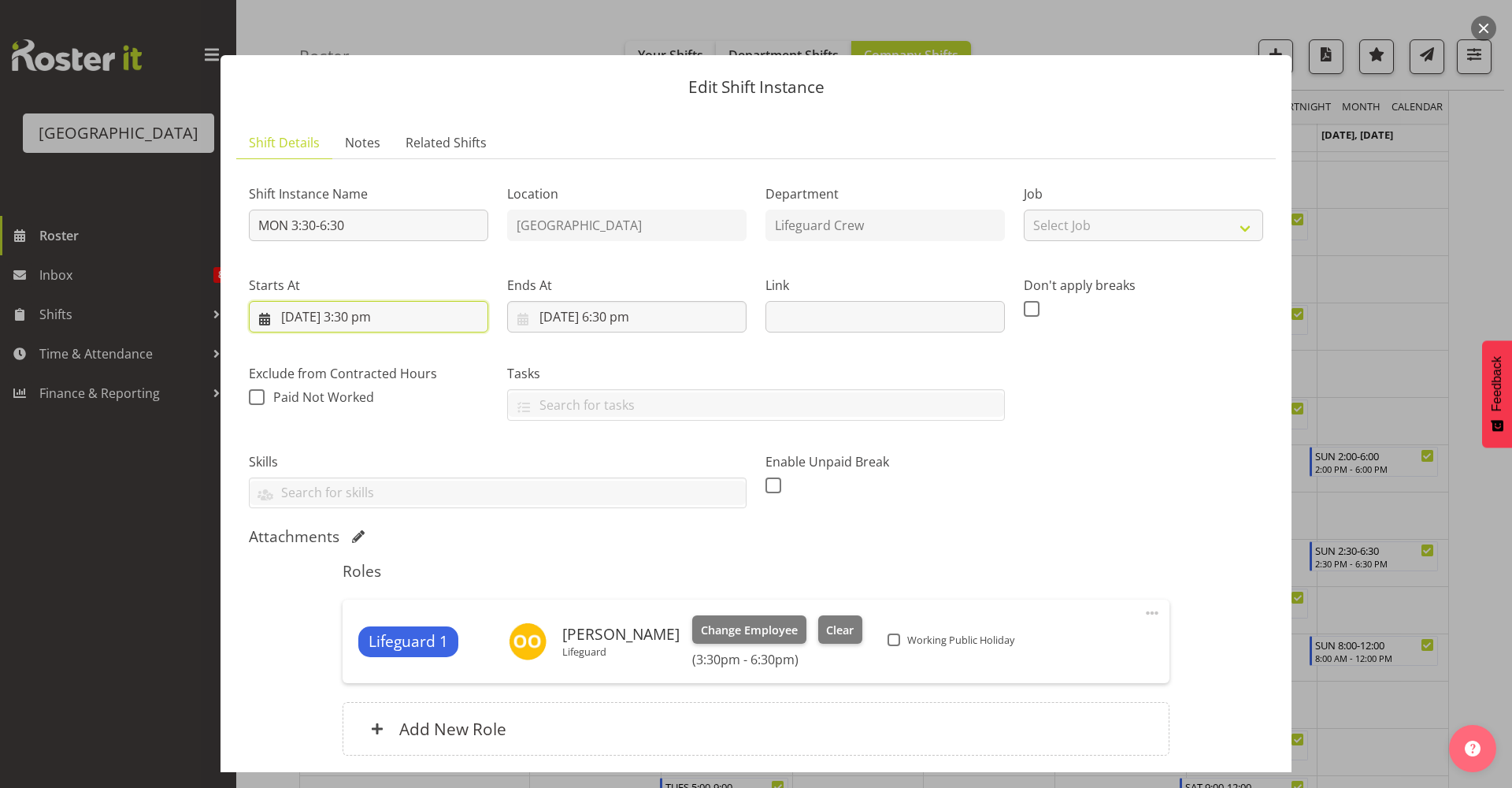
click at [430, 315] on input "27/10/2025, 3:30 pm" at bounding box center [369, 316] width 240 height 31
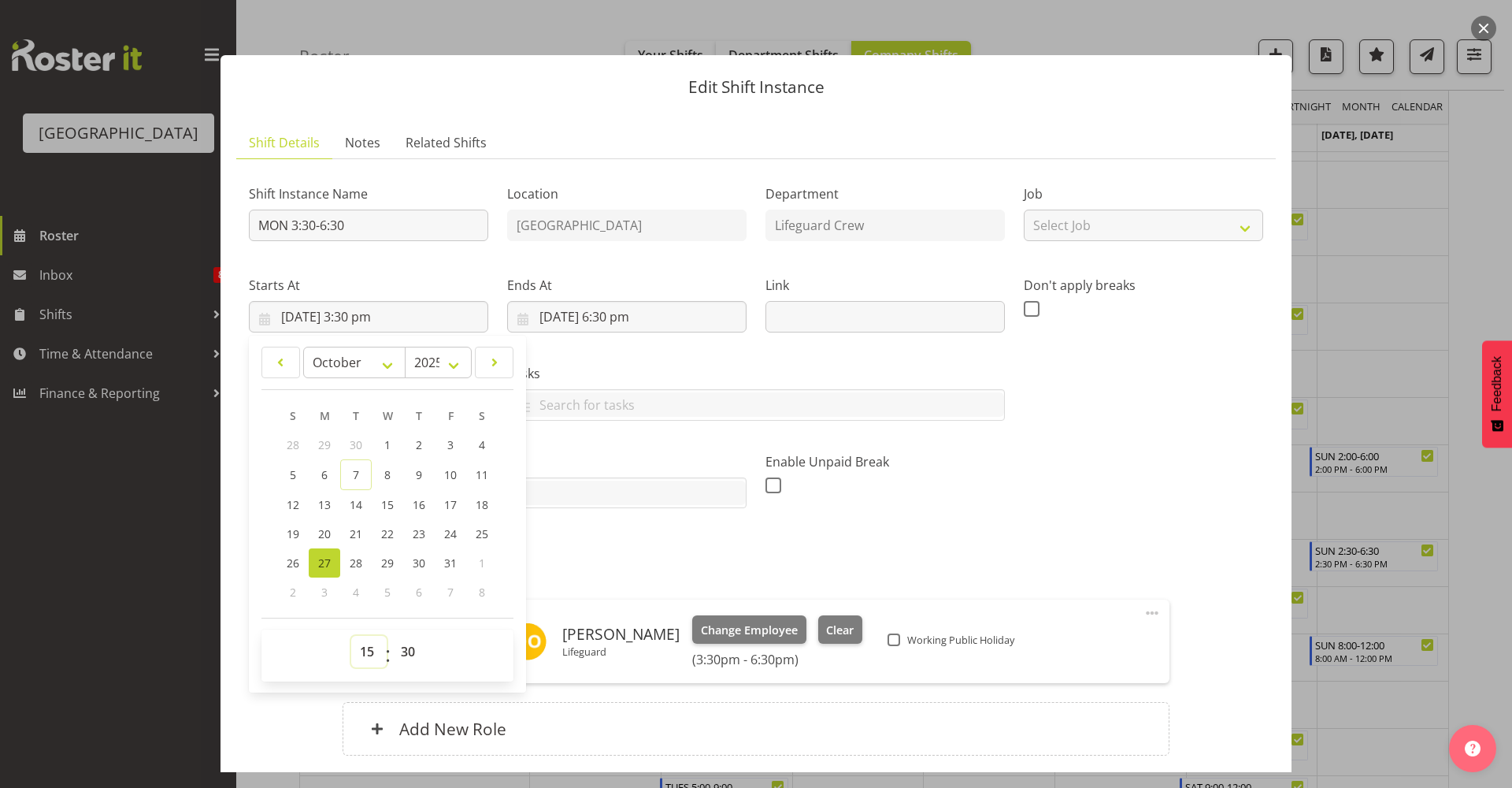
click at [379, 662] on select "00 01 02 03 04 05 06 07 08 09 10 11 12 13 14 15 16 17 18 19 20 21 22 23" at bounding box center [369, 651] width 35 height 31
select select "11"
click at [351, 636] on select "00 01 02 03 04 05 06 07 08 09 10 11 12 13 14 15 16 17 18 19 20 21 22 23" at bounding box center [369, 651] width 35 height 31
type input "27/10/2025, 11:30 am"
click at [407, 653] on select "00 01 02 03 04 05 06 07 08 09 10 11 12 13 14 15 16 17 18 19 20 21 22 23 24 25 2…" at bounding box center [409, 651] width 35 height 31
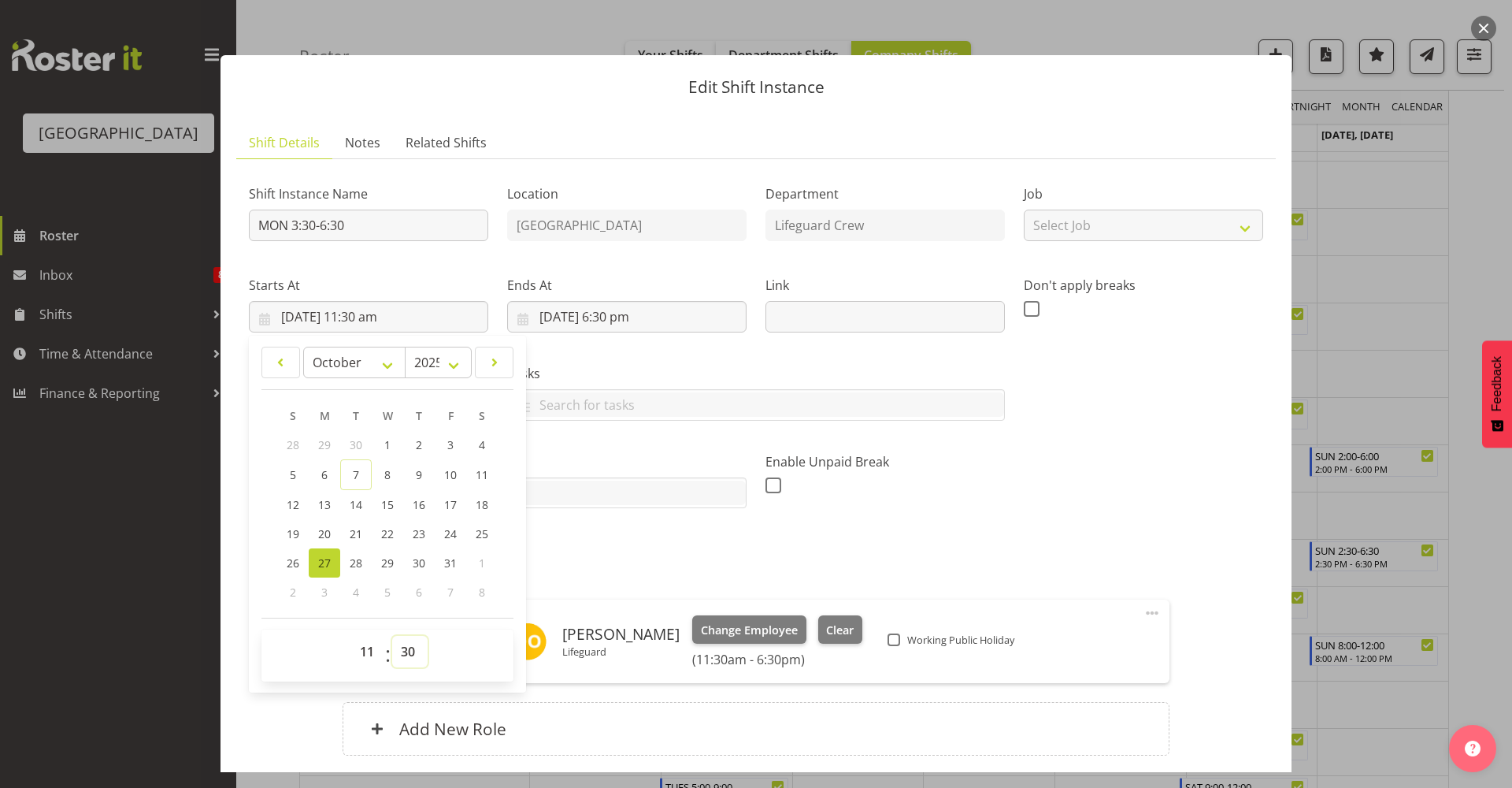
select select "0"
click at [392, 636] on select "00 01 02 03 04 05 06 07 08 09 10 11 12 13 14 15 16 17 18 19 20 21 22 23 24 25 2…" at bounding box center [409, 651] width 35 height 31
type input "27/10/2025, 11:00 am"
drag, startPoint x: 607, startPoint y: 305, endPoint x: 615, endPoint y: 313, distance: 11.3
click at [608, 306] on input "27/10/2025, 6:30 pm" at bounding box center [627, 316] width 240 height 31
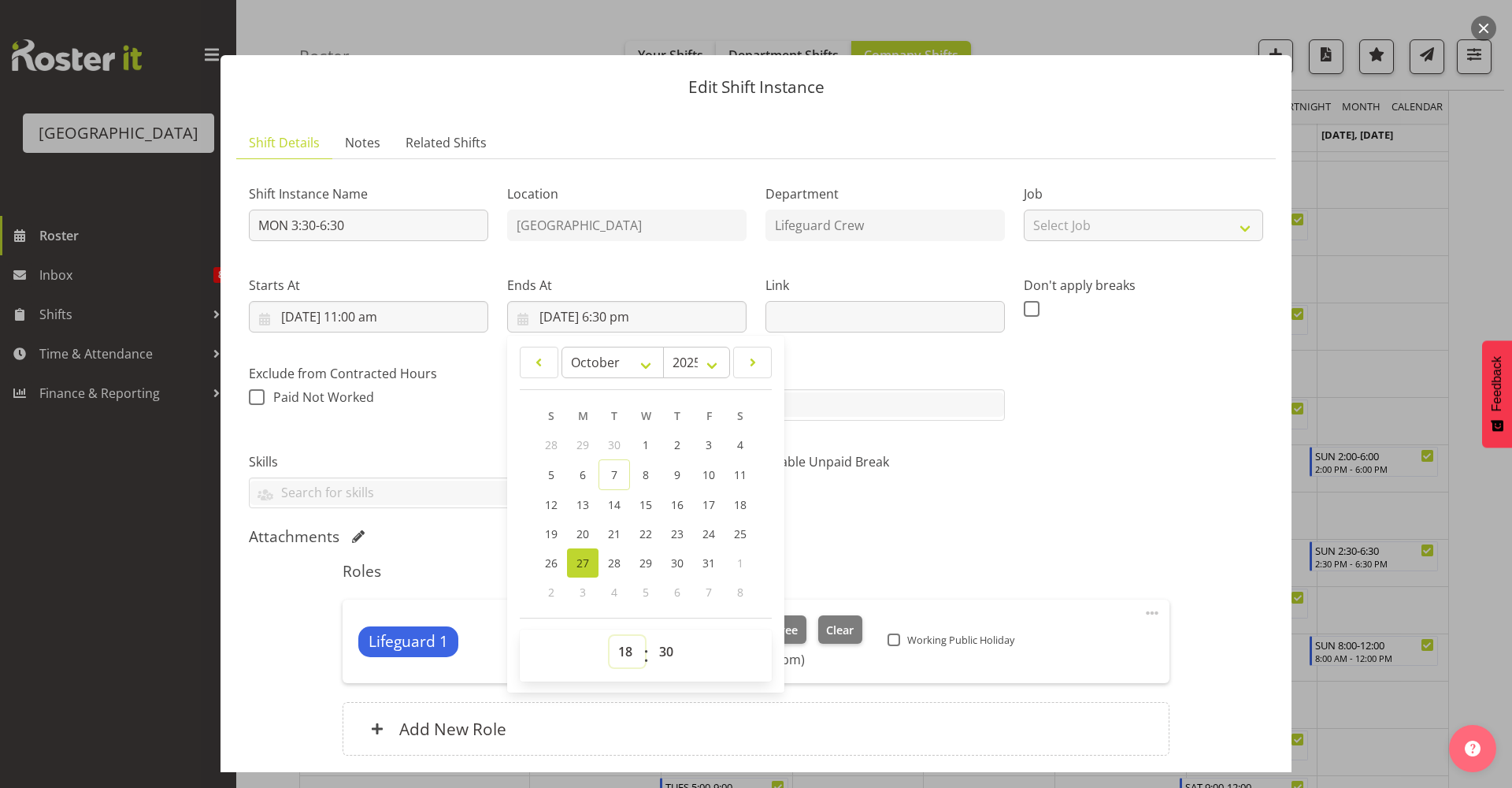
click at [623, 657] on select "00 01 02 03 04 05 06 07 08 09 10 11 12 13 14 15 16 17 18 19 20 21 22 23" at bounding box center [627, 651] width 35 height 31
select select "15"
click at [610, 636] on select "00 01 02 03 04 05 06 07 08 09 10 11 12 13 14 15 16 17 18 19 20 21 22 23" at bounding box center [627, 651] width 35 height 31
type input "27/10/2025, 3:30 pm"
click at [672, 659] on select "00 01 02 03 04 05 06 07 08 09 10 11 12 13 14 15 16 17 18 19 20 21 22 23 24 25 2…" at bounding box center [668, 651] width 35 height 31
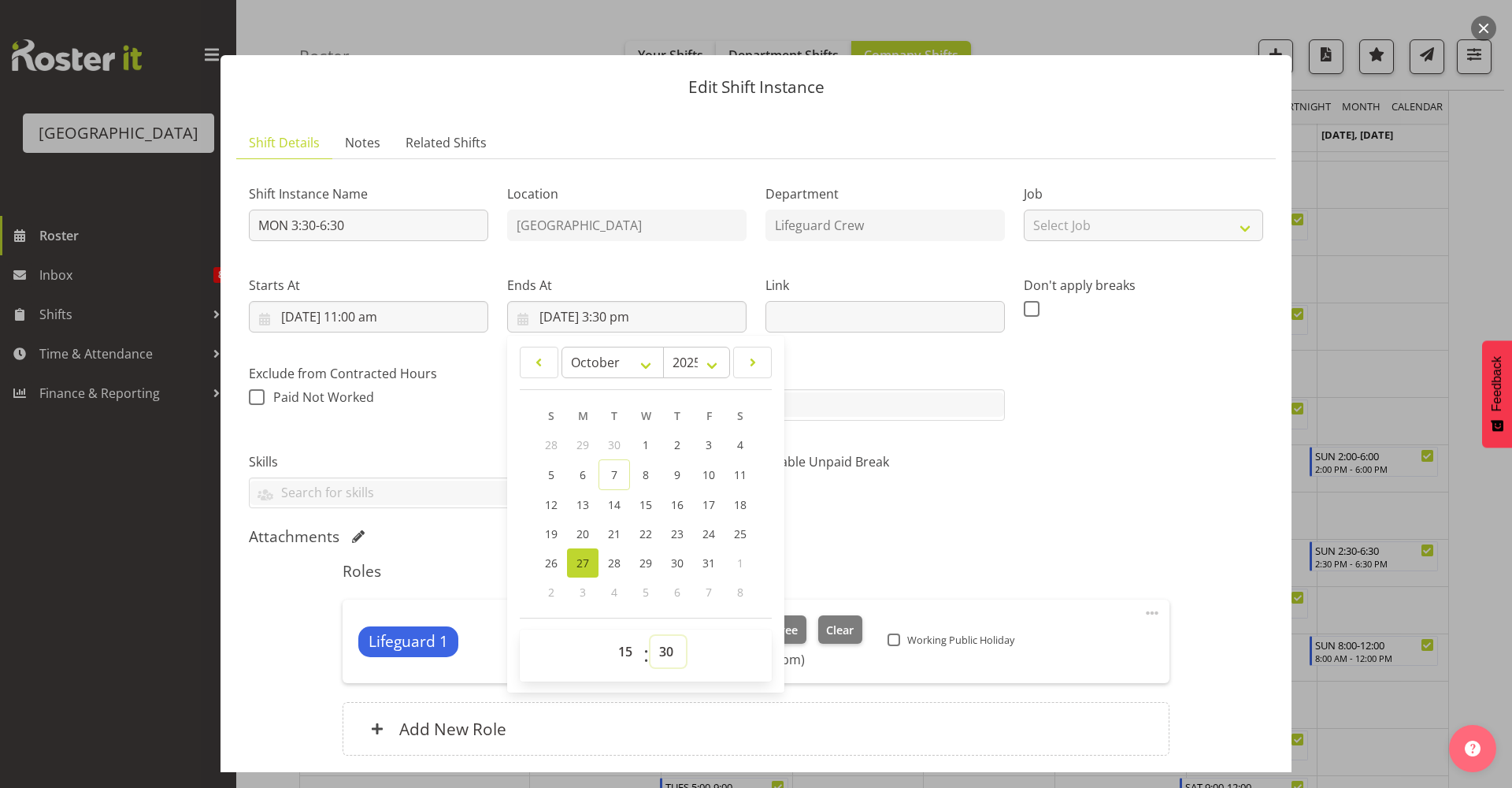
select select "0"
click at [651, 636] on select "00 01 02 03 04 05 06 07 08 09 10 11 12 13 14 15 16 17 18 19 20 21 22 23 24 25 2…" at bounding box center [668, 651] width 35 height 31
type input "27/10/2025, 3:00 pm"
click at [1088, 462] on div "Shift Instance Name MON 3:30-6:30 Location Splash Palace Department Lifeguard C…" at bounding box center [756, 340] width 1033 height 356
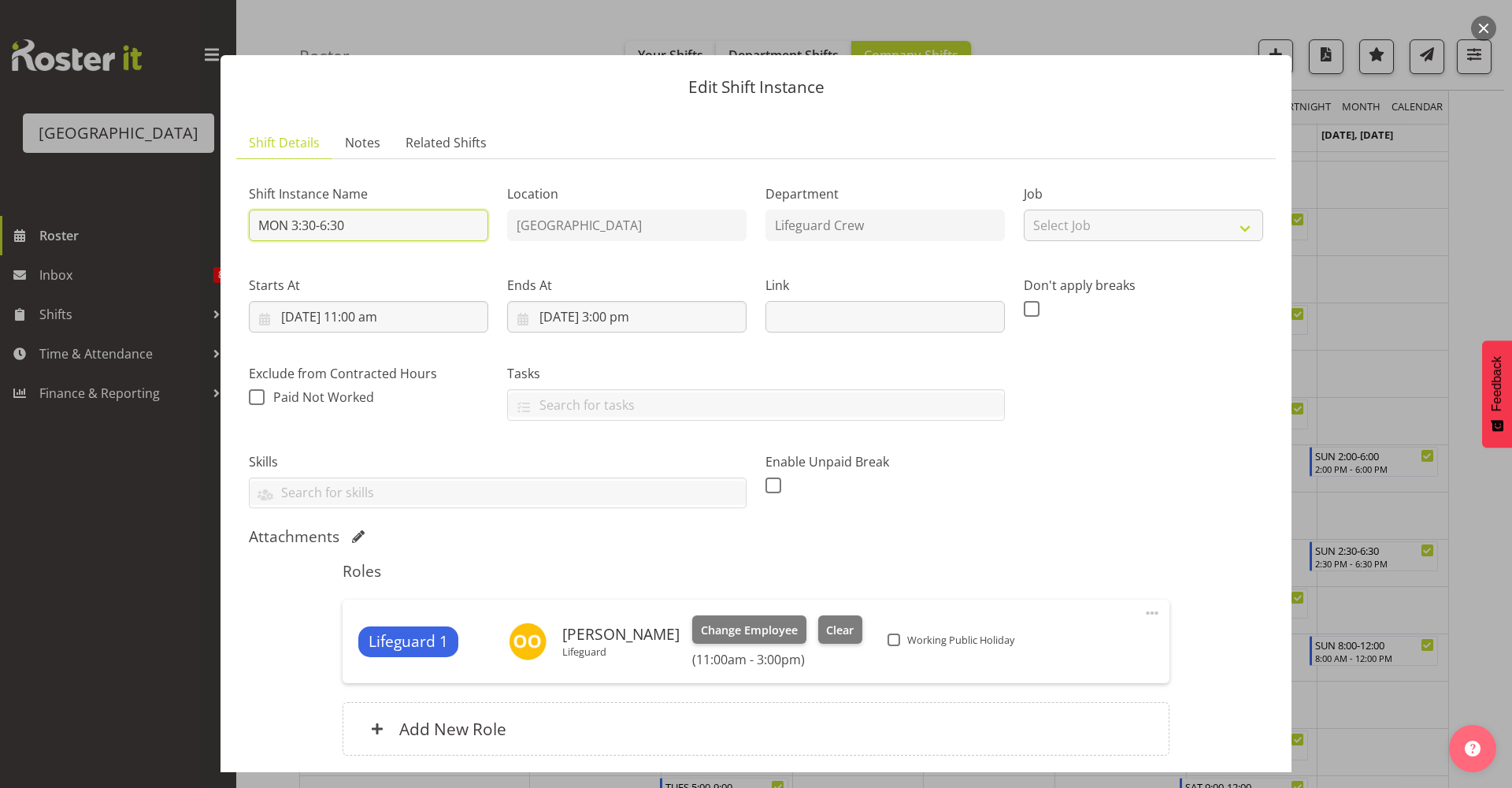
drag, startPoint x: 417, startPoint y: 232, endPoint x: 294, endPoint y: 228, distance: 123.1
click at [294, 228] on input "MON 3:30-6:30" at bounding box center [369, 224] width 240 height 31
type input "MON"
click at [912, 641] on span "Working Public Holiday" at bounding box center [957, 640] width 114 height 13
click at [897, 641] on input "Working Public Holiday" at bounding box center [893, 640] width 10 height 10
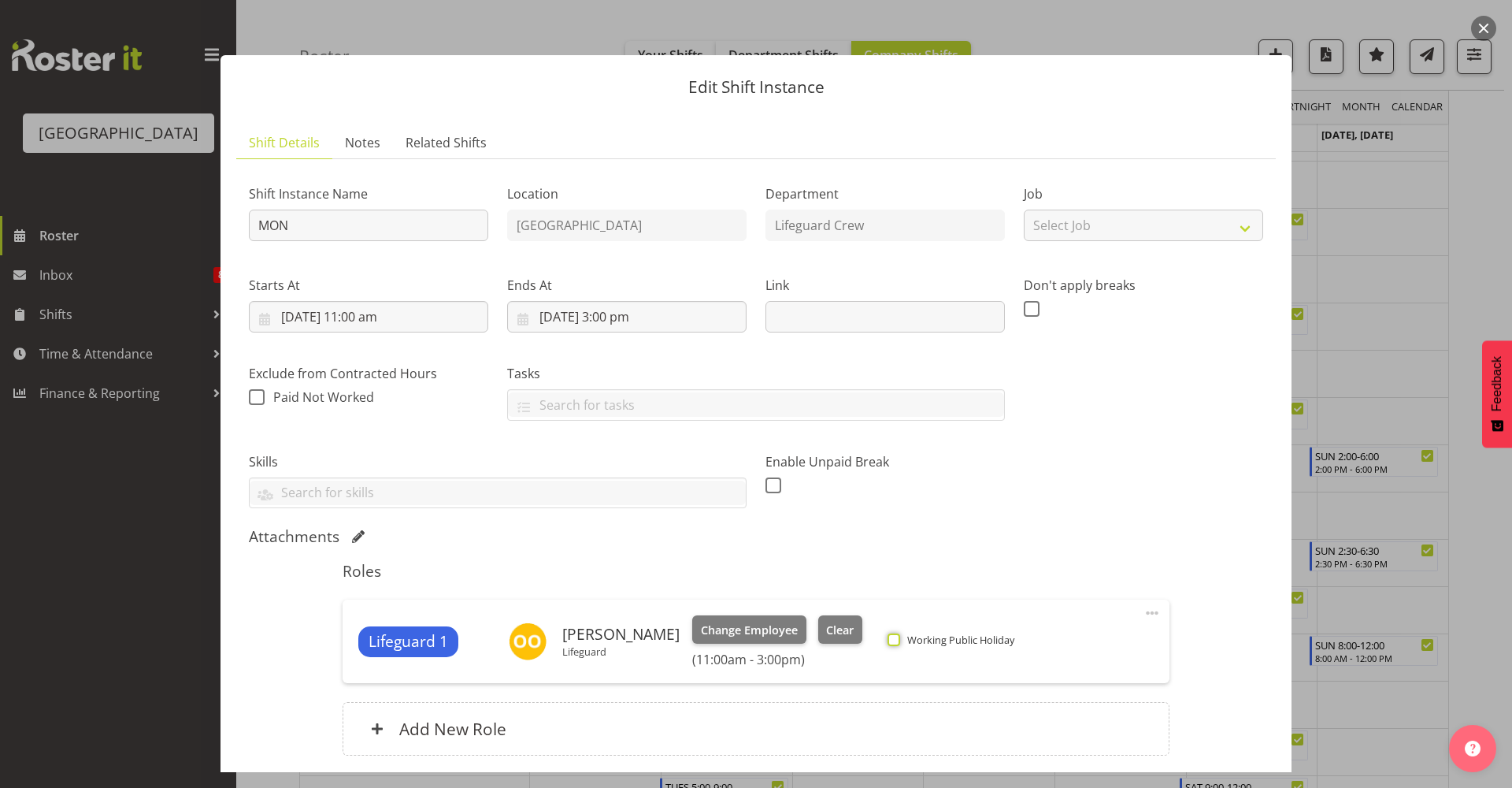
checkbox input "true"
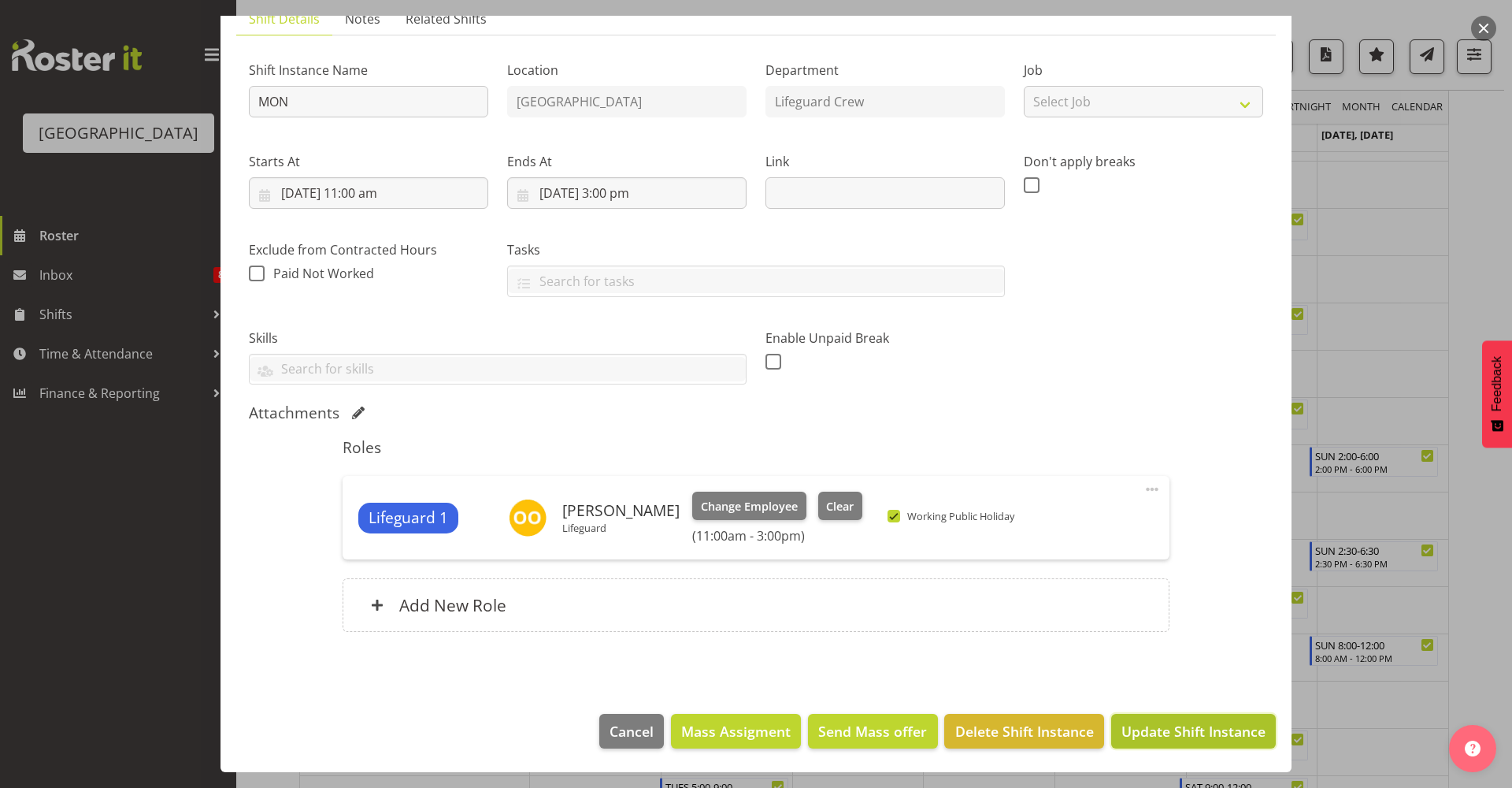
click at [1171, 742] on span "Update Shift Instance" at bounding box center [1193, 731] width 144 height 21
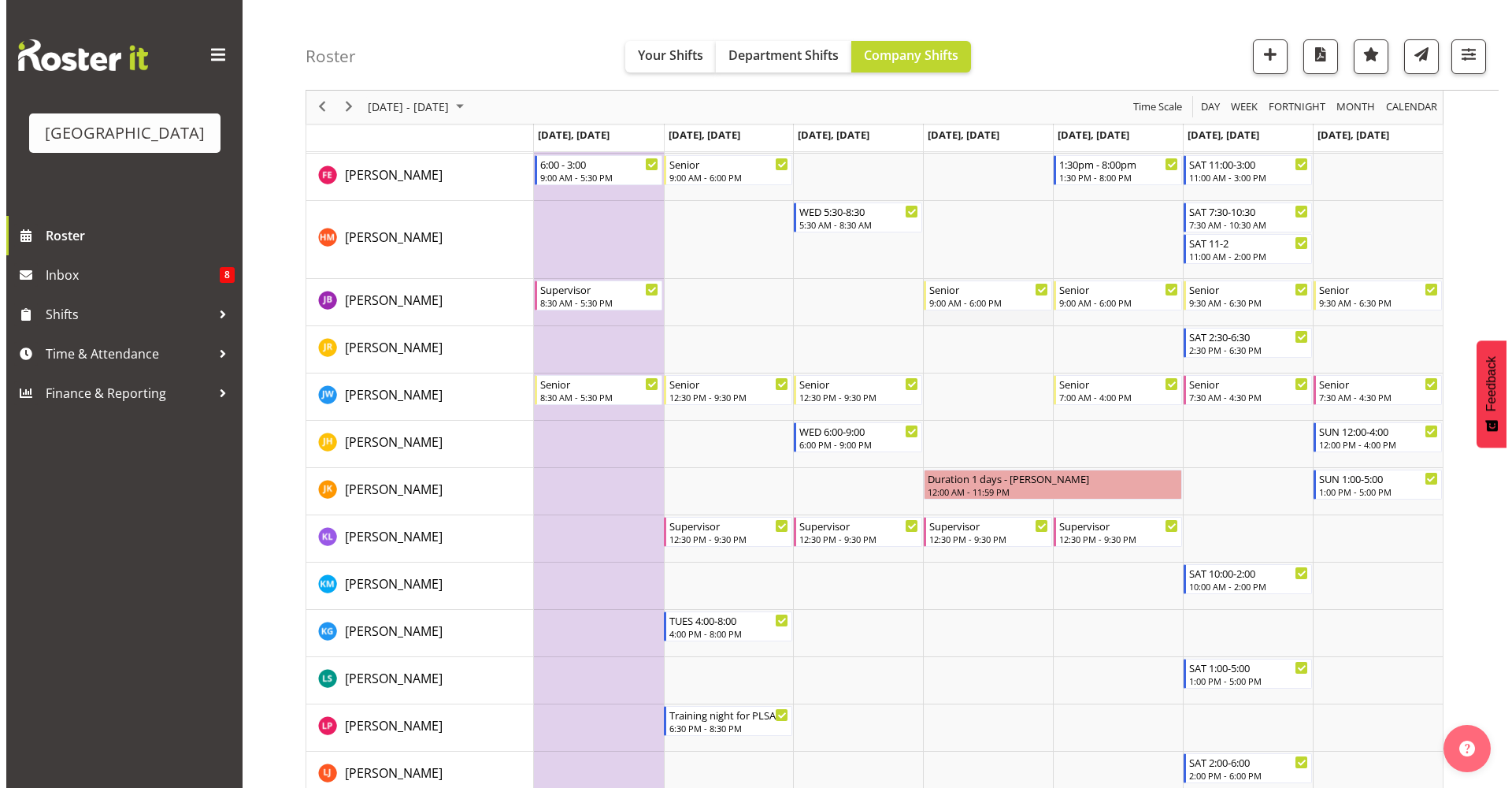
scroll to position [888, 0]
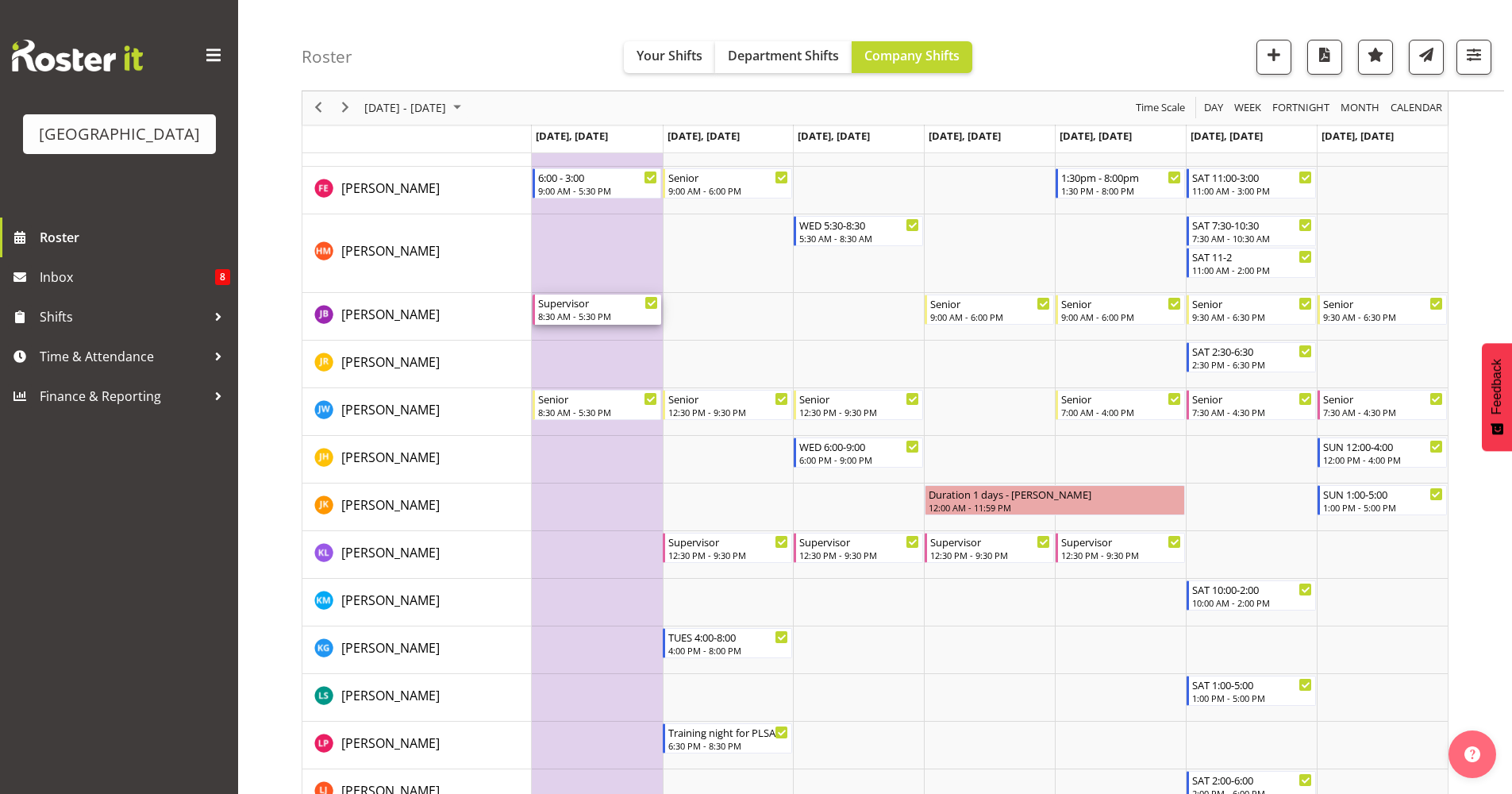
click at [607, 312] on div "8:30 AM - 5:30 PM" at bounding box center [598, 316] width 120 height 13
click at [0, 0] on div at bounding box center [0, 0] width 0 height 0
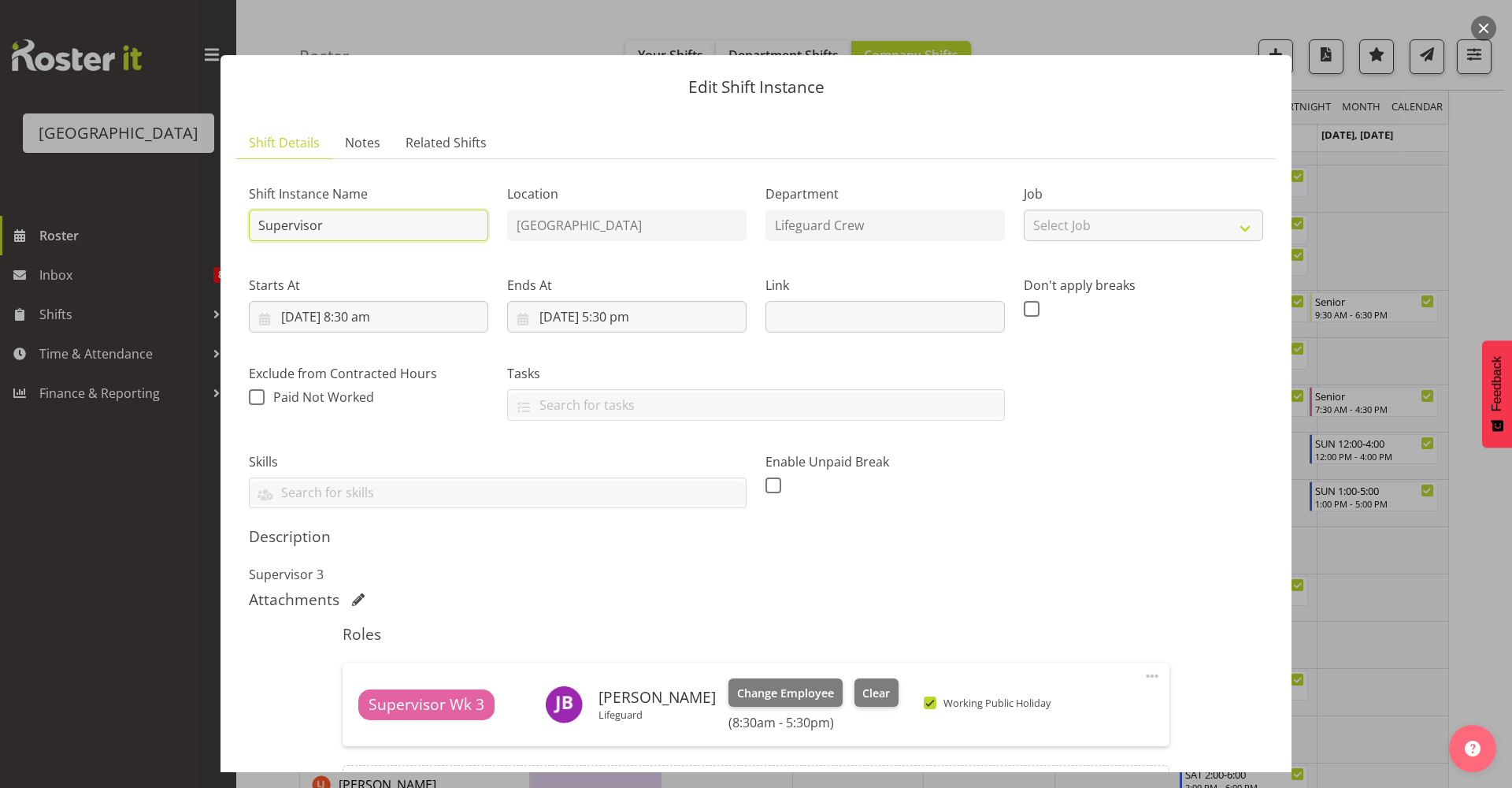
drag, startPoint x: 345, startPoint y: 216, endPoint x: 122, endPoint y: 196, distance: 223.9
click at [122, 197] on div "Edit Shift Instance Shift Details Notes Related Shifts Shift Instance Name Supe…" at bounding box center [756, 394] width 1512 height 788
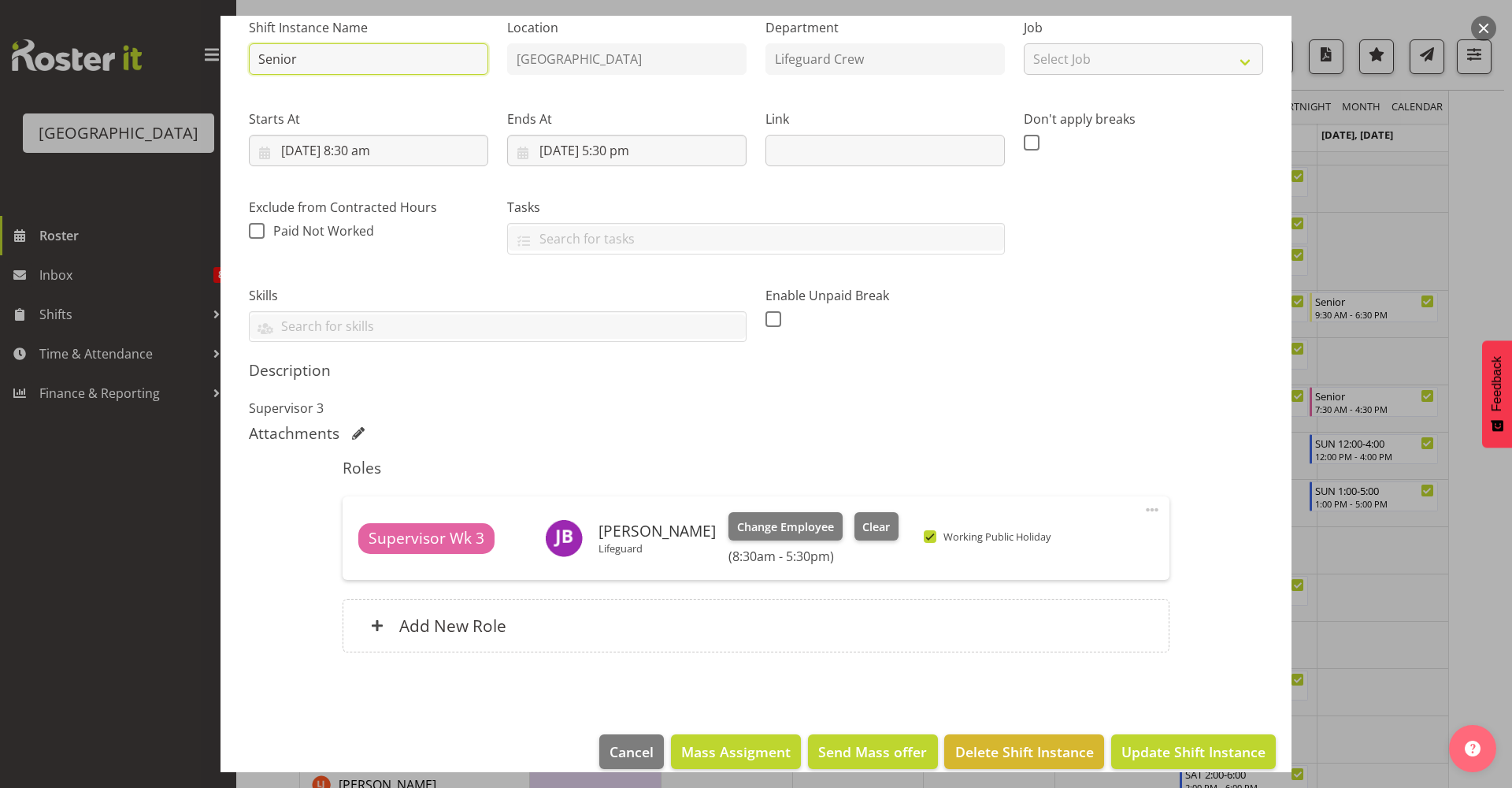
scroll to position [187, 0]
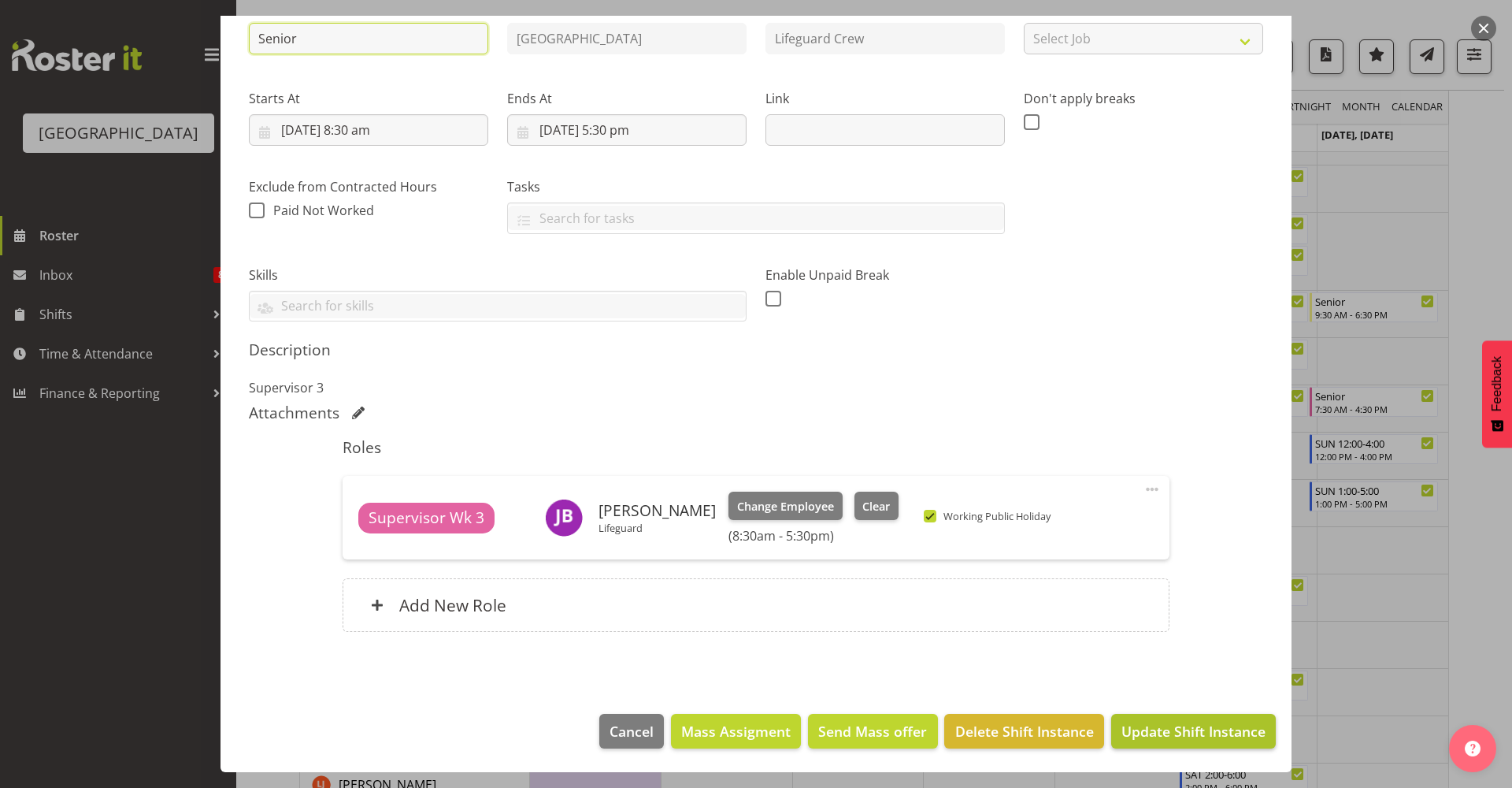
type input "Senior"
click at [1183, 743] on button "Update Shift Instance" at bounding box center [1193, 730] width 164 height 34
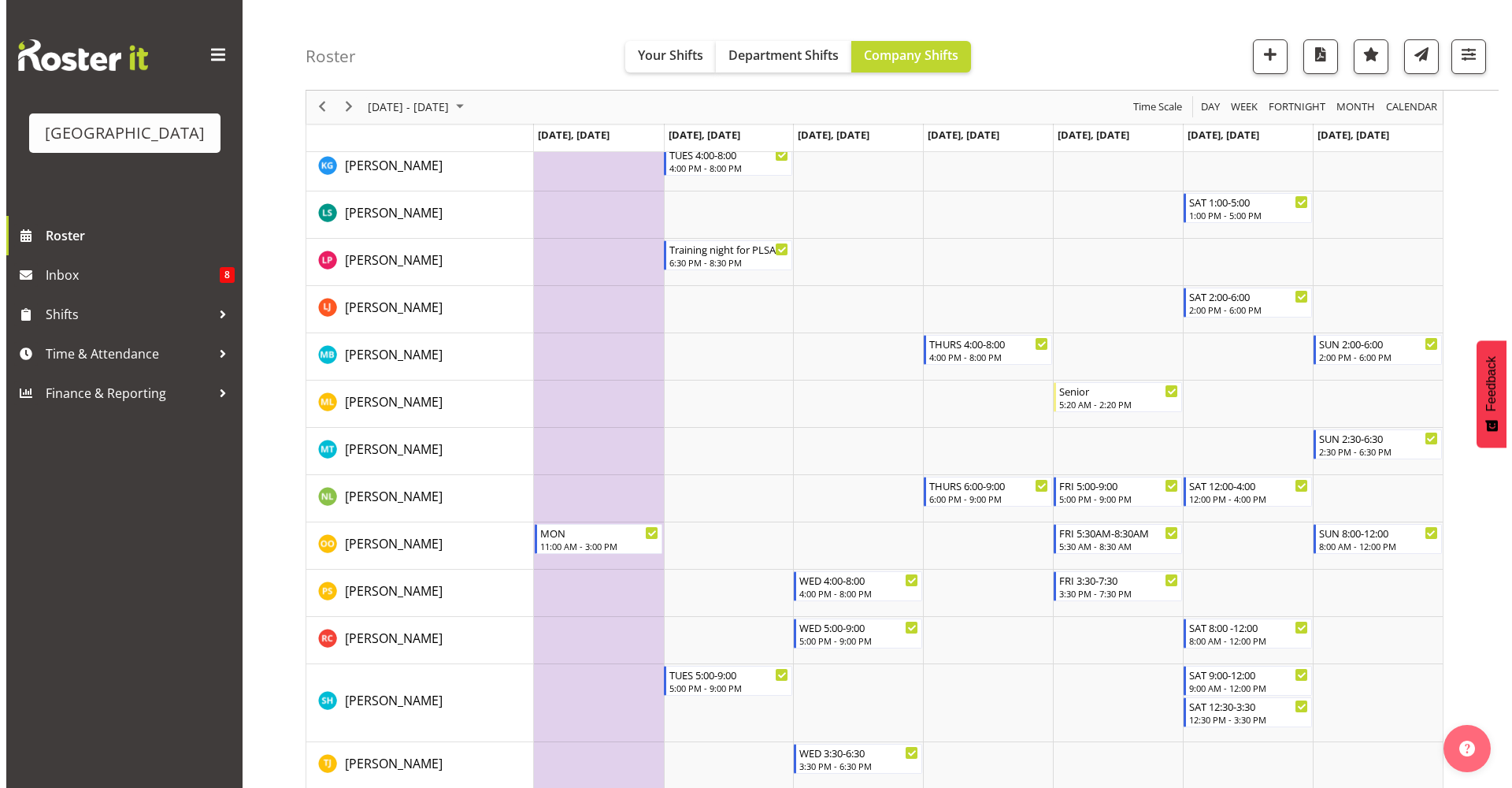
scroll to position [1707, 0]
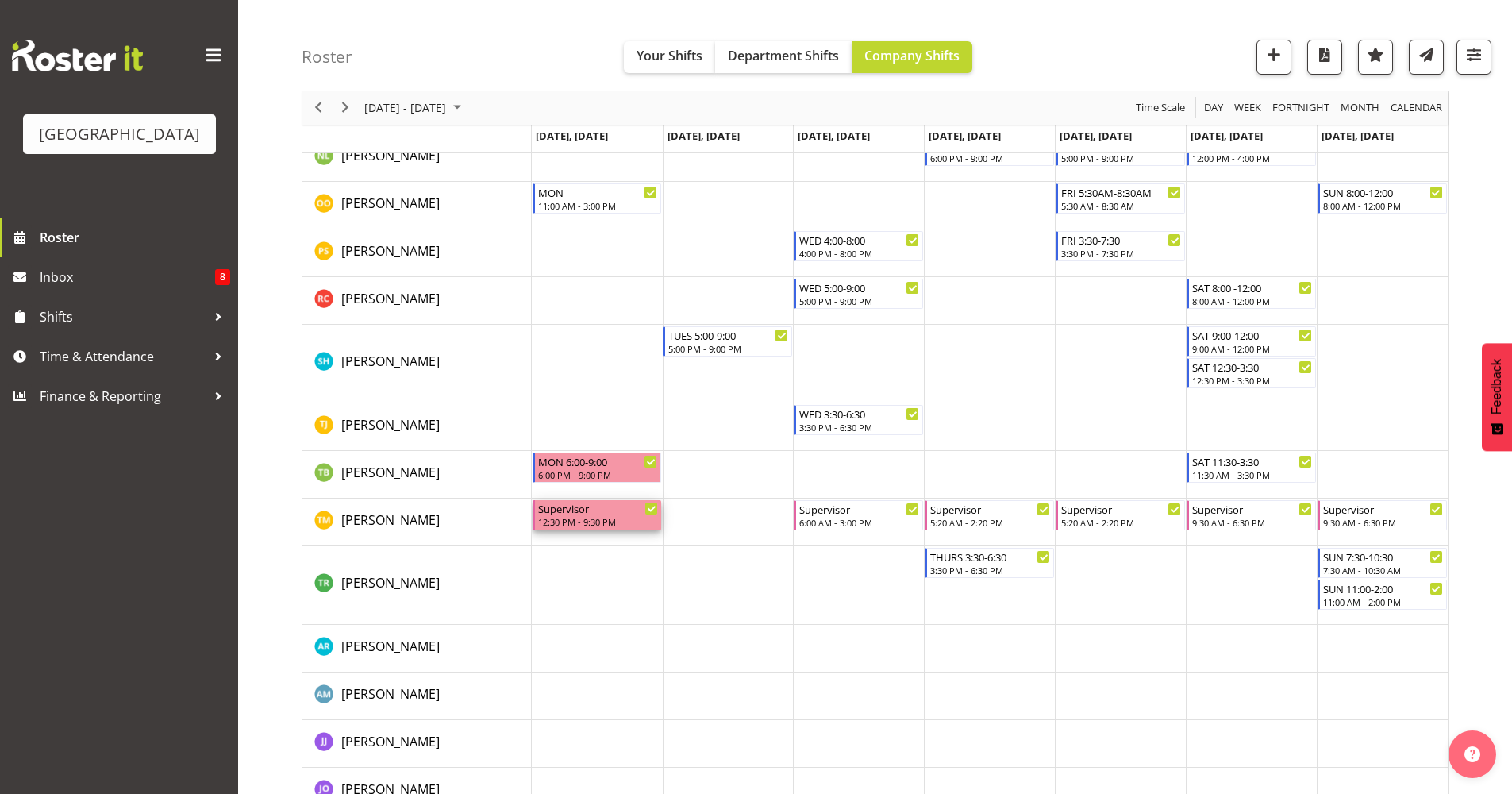
click at [591, 519] on div "12:30 PM - 9:30 PM" at bounding box center [598, 522] width 120 height 13
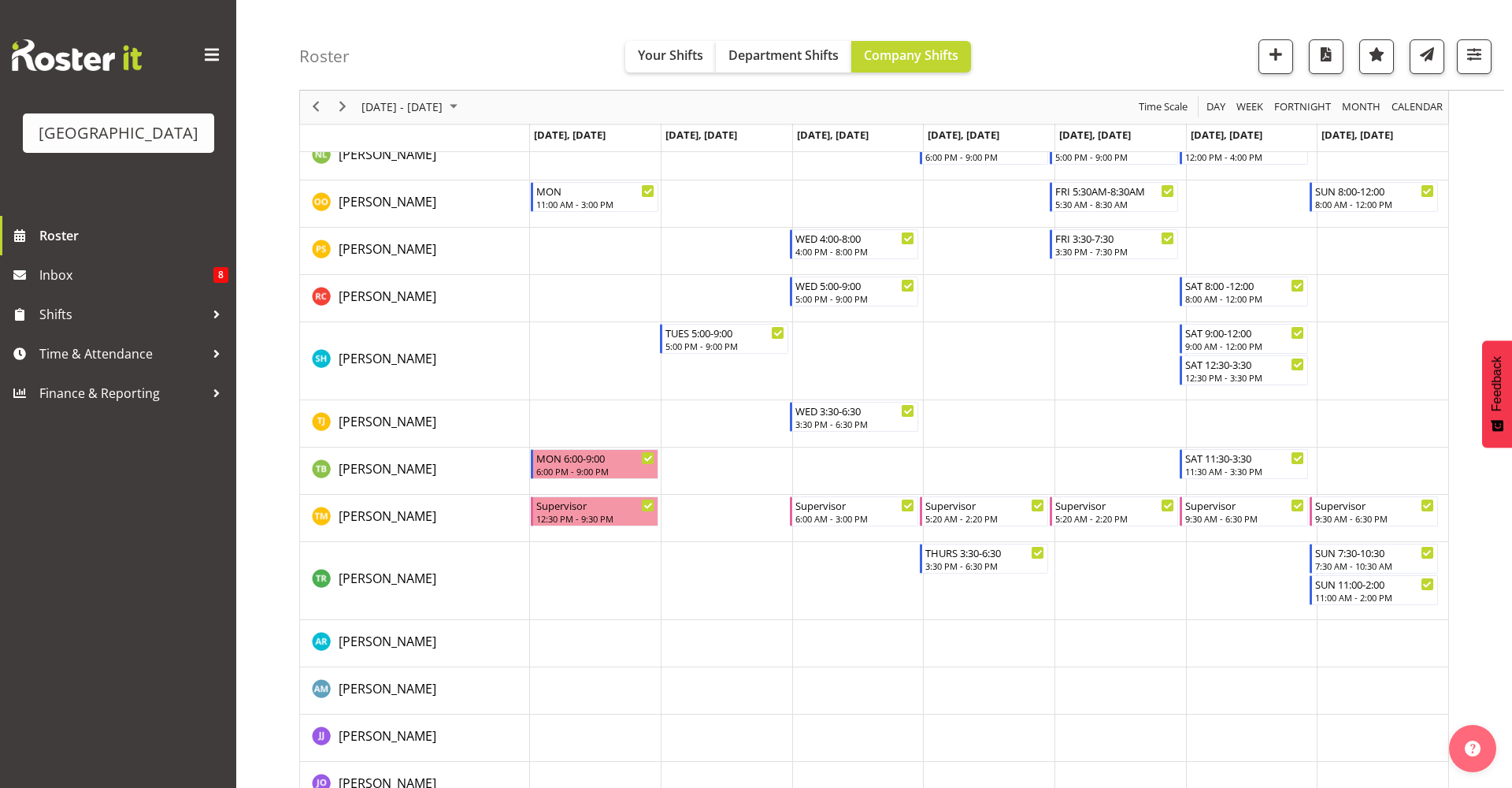
select select "9"
select select "2025"
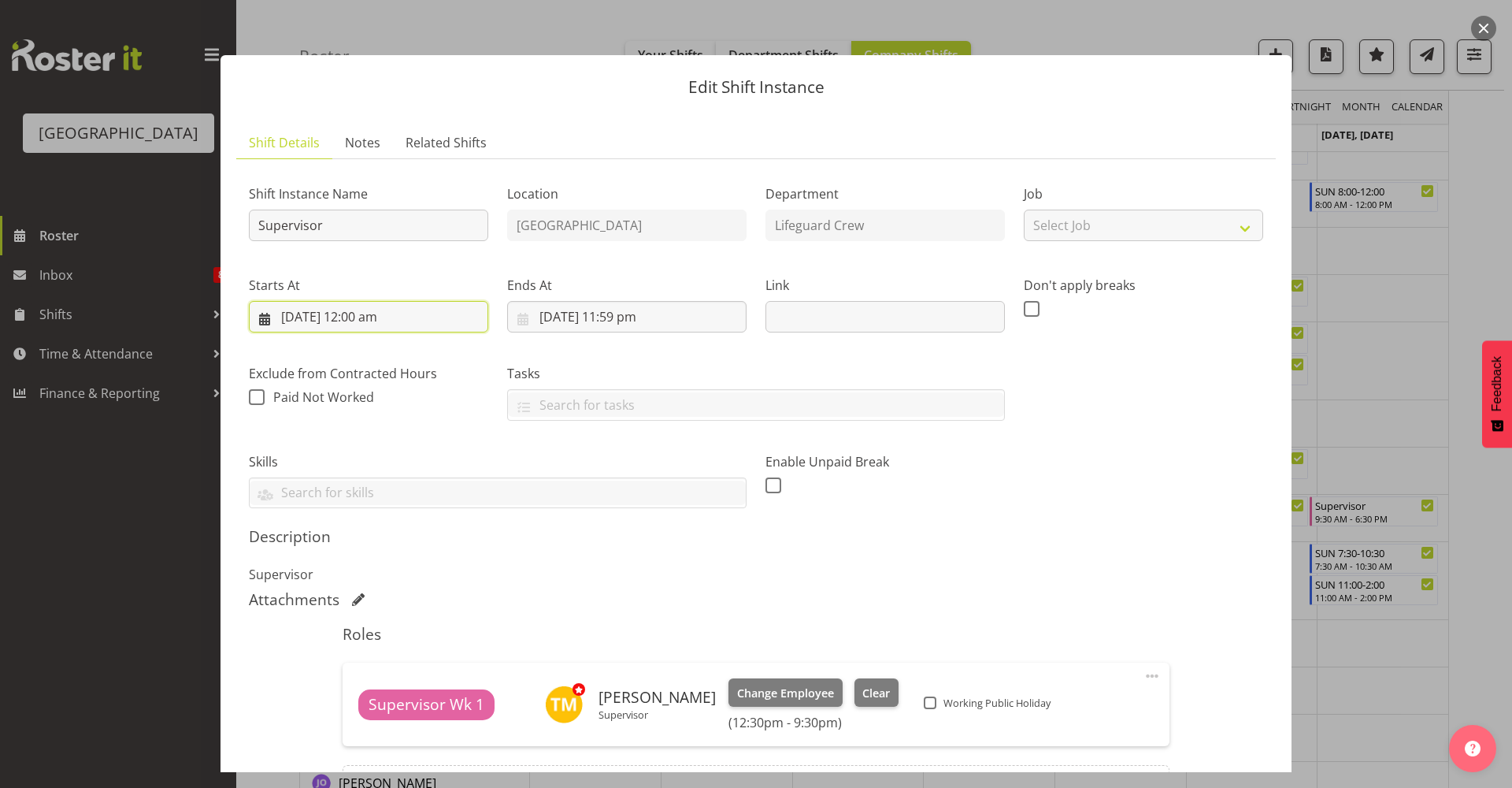
click at [384, 319] on input "27/10/2025, 12:00 am" at bounding box center [369, 316] width 240 height 31
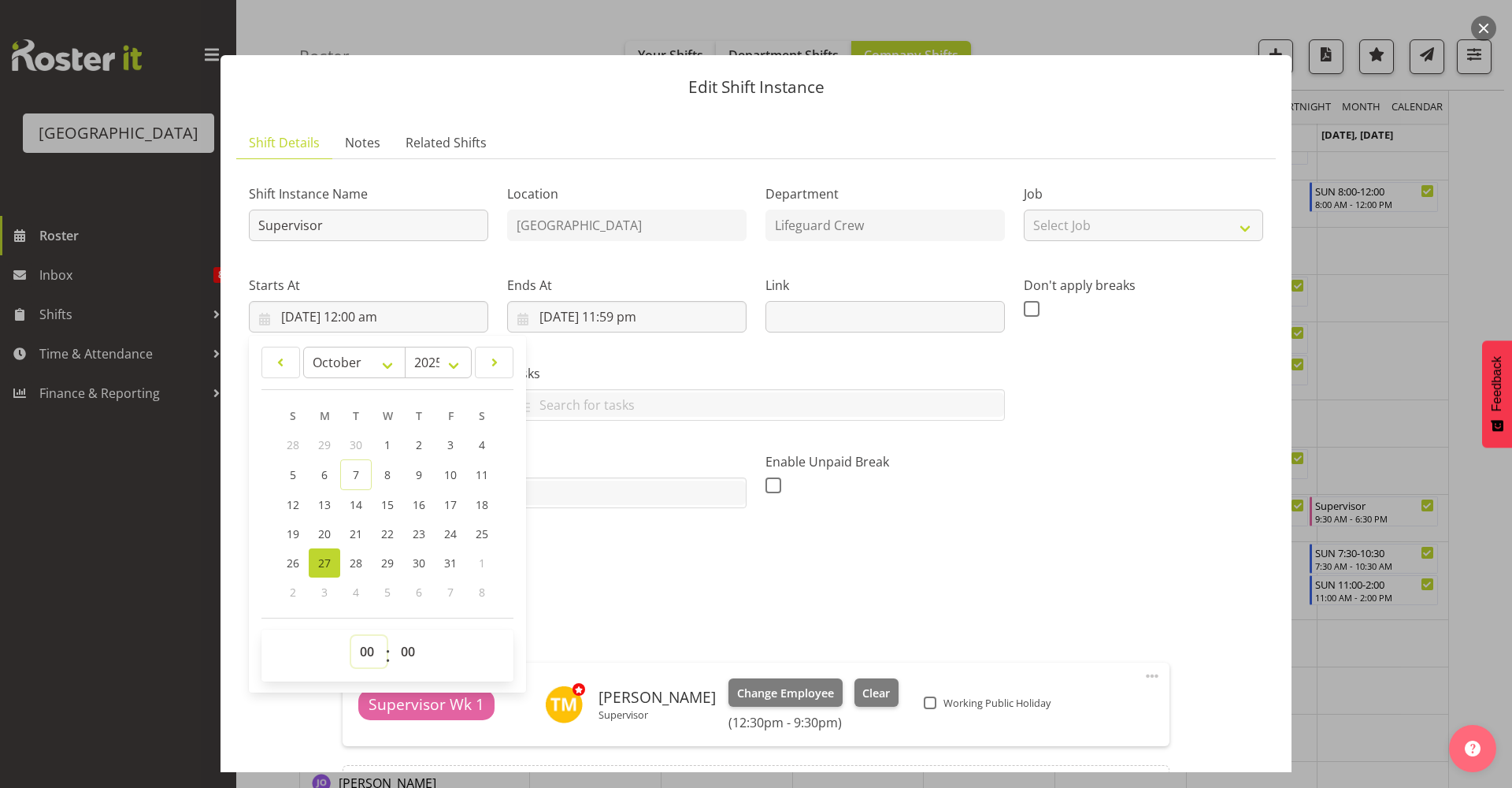
click at [363, 655] on select "00 01 02 03 04 05 06 07 08 09 10 11 12 13 14 15 16 17 18 19 20 21 22 23" at bounding box center [369, 651] width 35 height 31
select select "8"
click at [351, 636] on select "00 01 02 03 04 05 06 07 08 09 10 11 12 13 14 15 16 17 18 19 20 21 22 23" at bounding box center [369, 651] width 35 height 31
type input "27/10/2025, 8:00 am"
click at [408, 661] on select "00 01 02 03 04 05 06 07 08 09 10 11 12 13 14 15 16 17 18 19 20 21 22 23 24 25 2…" at bounding box center [409, 651] width 35 height 31
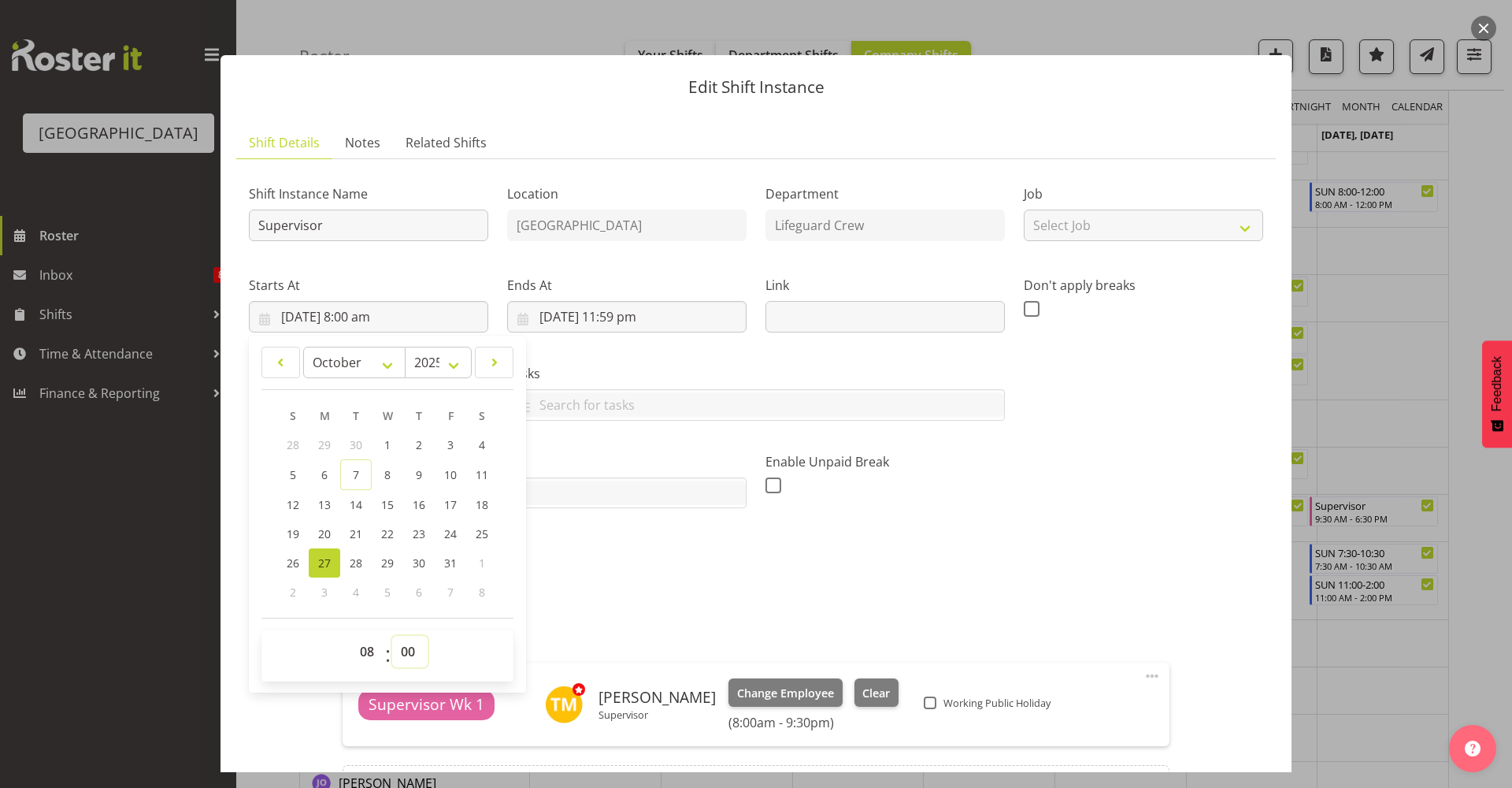
select select "30"
click at [392, 636] on select "00 01 02 03 04 05 06 07 08 09 10 11 12 13 14 15 16 17 18 19 20 21 22 23 24 25 2…" at bounding box center [409, 651] width 35 height 31
type input "27/10/2025, 8:30 am"
click at [627, 302] on input "27/10/2025, 11:59 pm" at bounding box center [627, 316] width 240 height 31
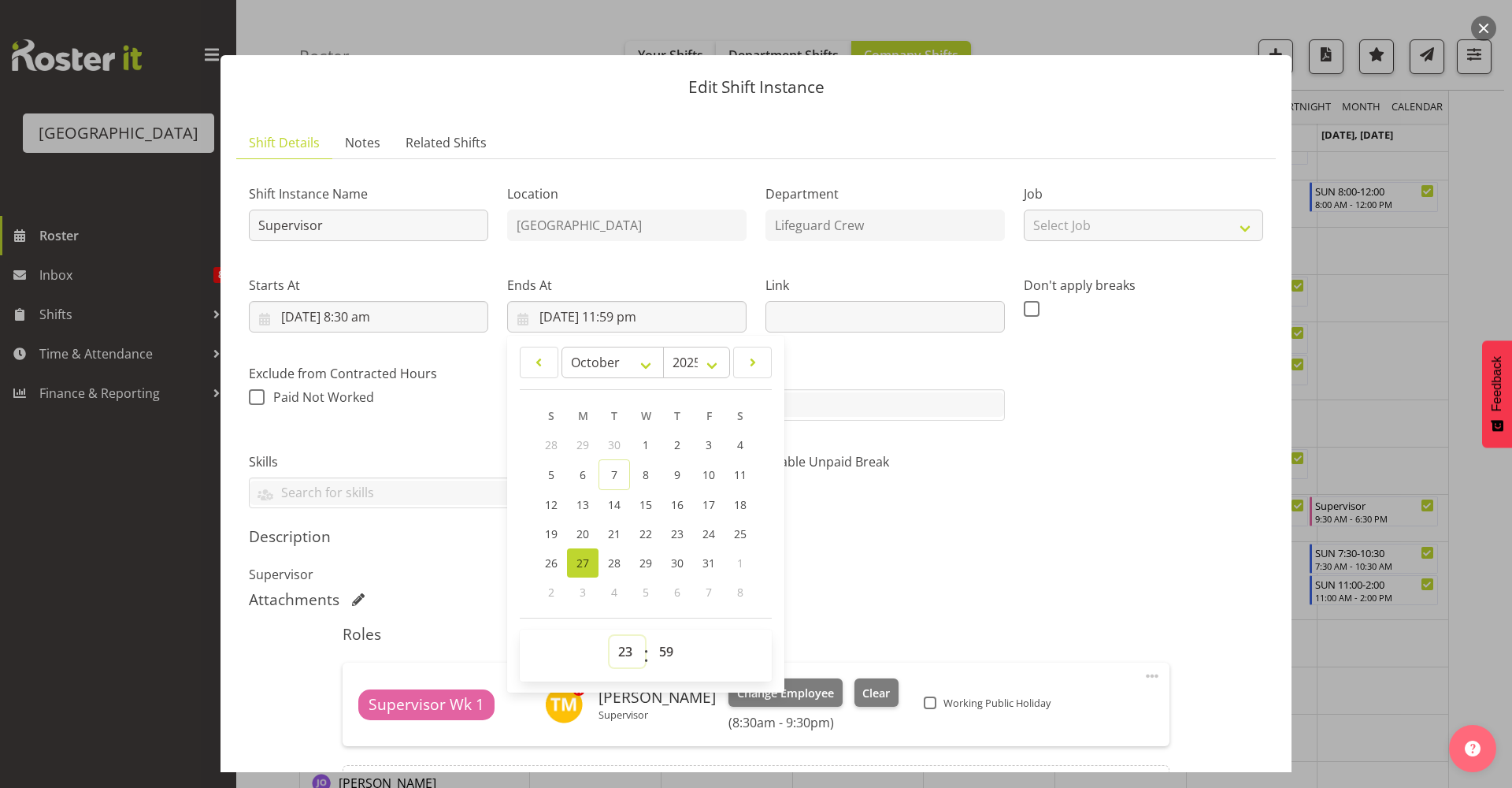
click at [629, 654] on select "00 01 02 03 04 05 06 07 08 09 10 11 12 13 14 15 16 17 18 19 20 21 22 23" at bounding box center [627, 651] width 35 height 31
select select "17"
click at [610, 636] on select "00 01 02 03 04 05 06 07 08 09 10 11 12 13 14 15 16 17 18 19 20 21 22 23" at bounding box center [627, 651] width 35 height 31
type input "27/10/2025, 5:59 pm"
click at [665, 651] on select "00 01 02 03 04 05 06 07 08 09 10 11 12 13 14 15 16 17 18 19 20 21 22 23 24 25 2…" at bounding box center [668, 651] width 35 height 31
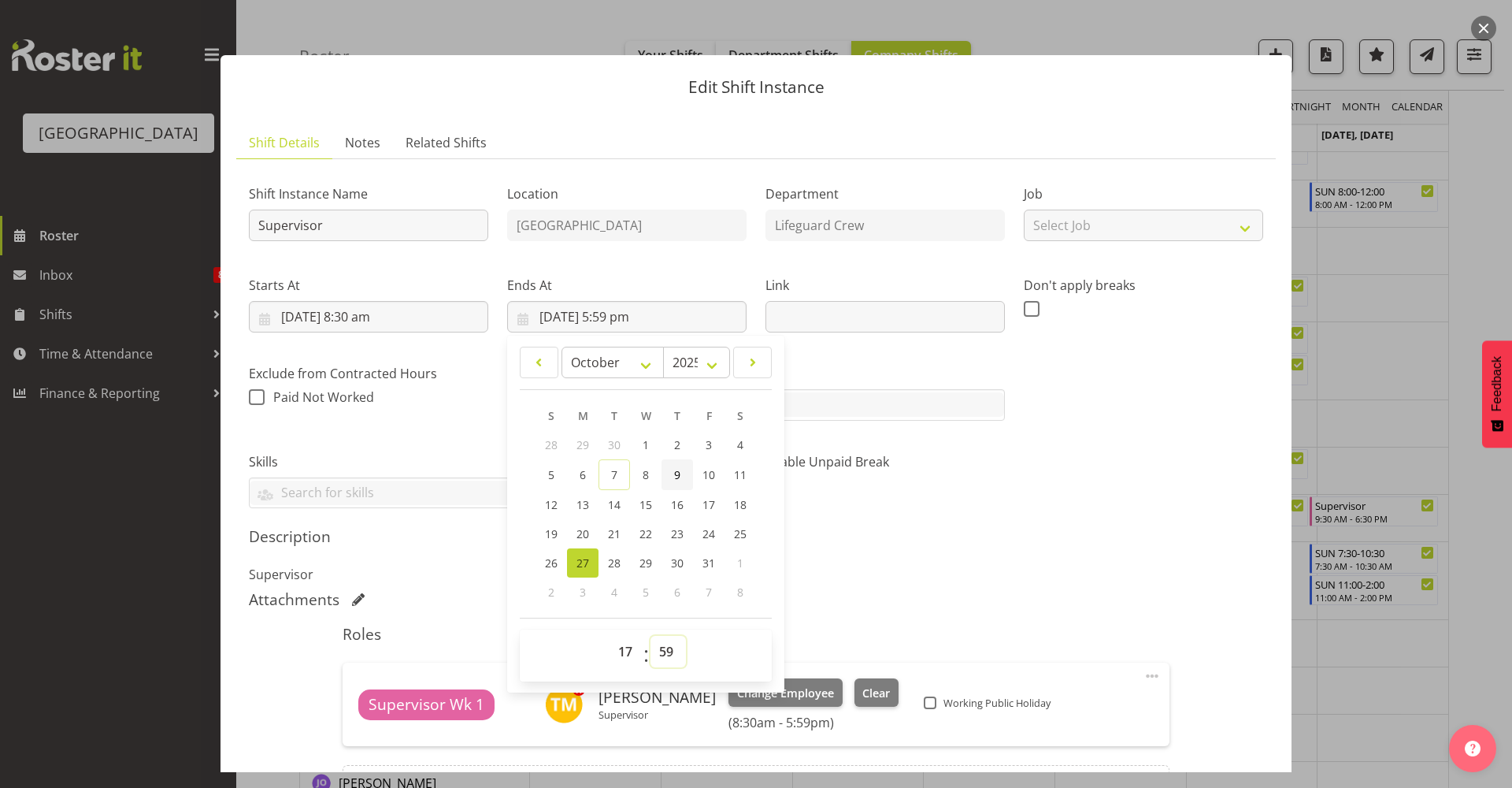
select select "30"
click at [651, 636] on select "00 01 02 03 04 05 06 07 08 09 10 11 12 13 14 15 16 17 18 19 20 21 22 23 24 25 2…" at bounding box center [668, 651] width 35 height 31
type input "27/10/2025, 5:30 pm"
click at [1071, 475] on div "Shift Instance Name Supervisor Location Splash Palace Department Lifeguard Crew…" at bounding box center [756, 340] width 1033 height 356
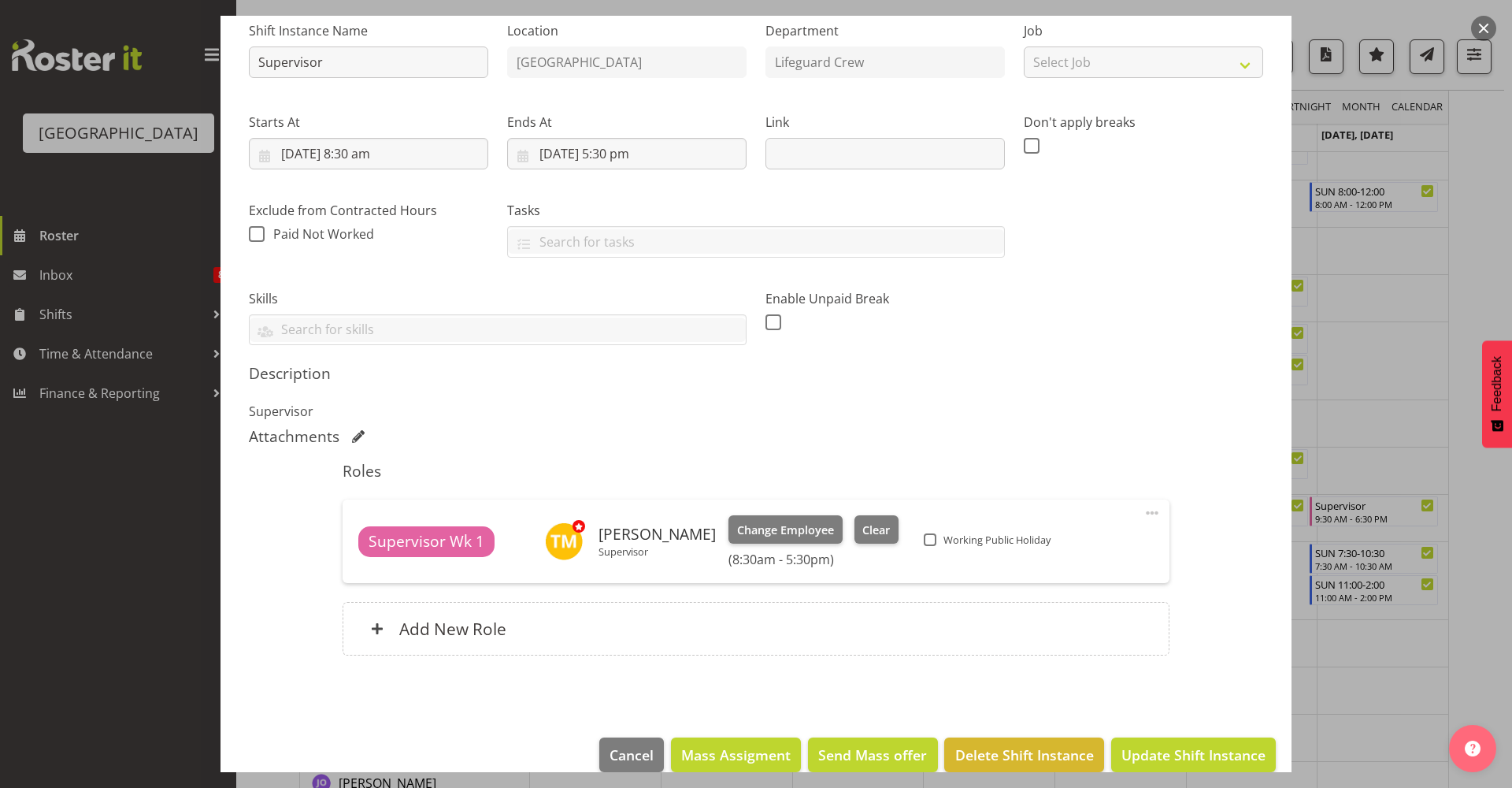
scroll to position [187, 0]
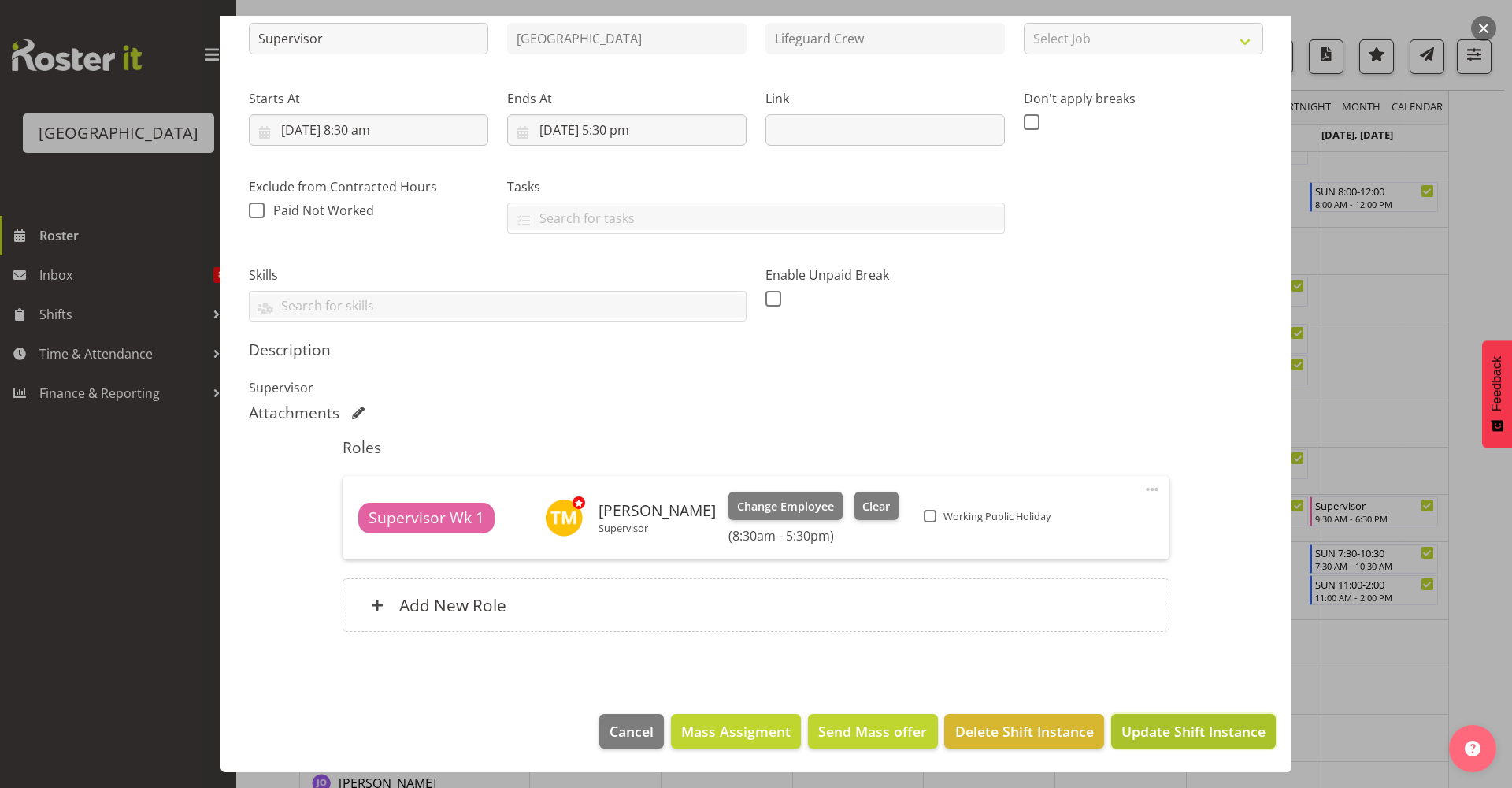
click at [1182, 739] on span "Update Shift Instance" at bounding box center [1193, 731] width 144 height 21
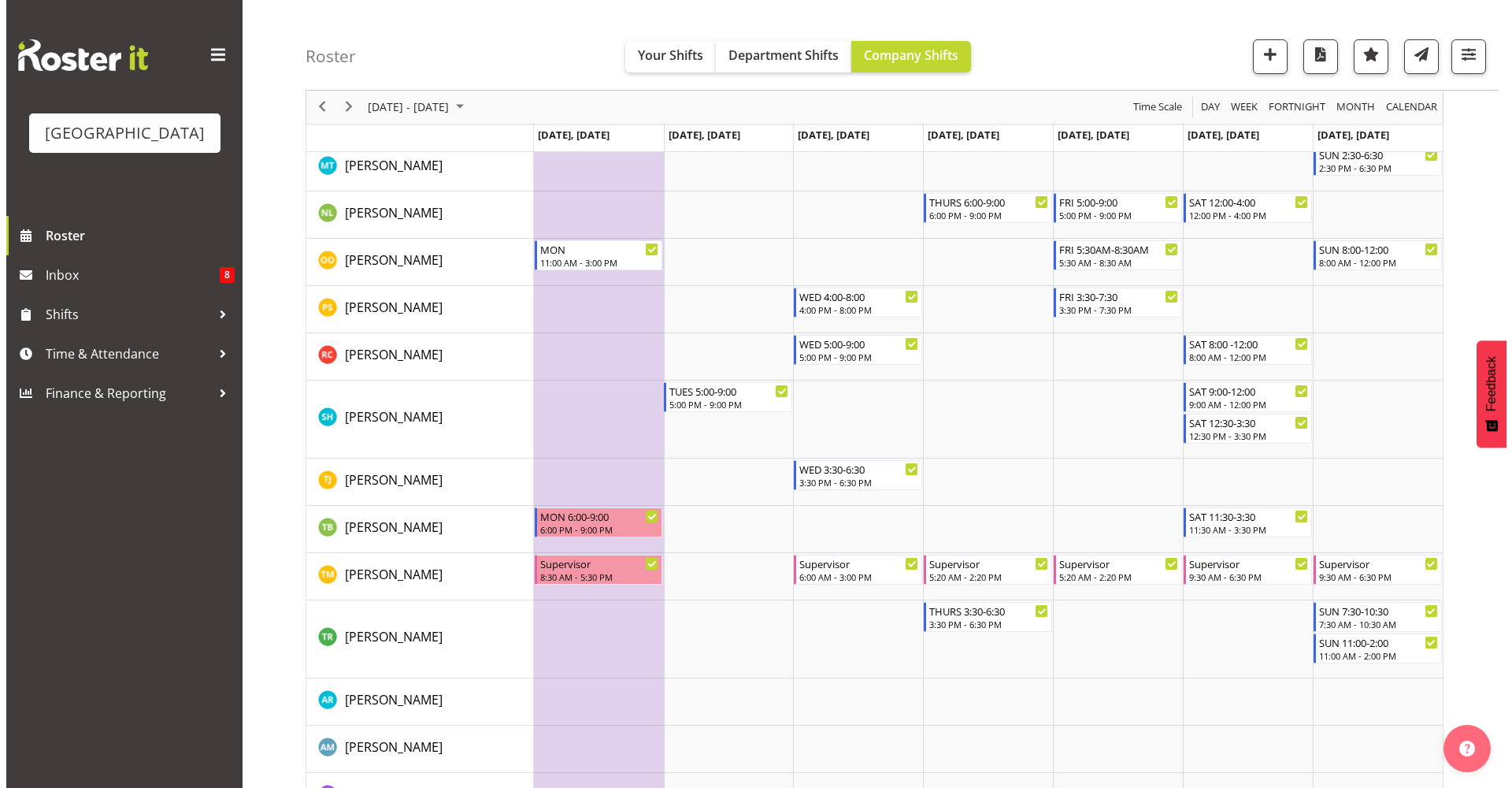
scroll to position [1679, 0]
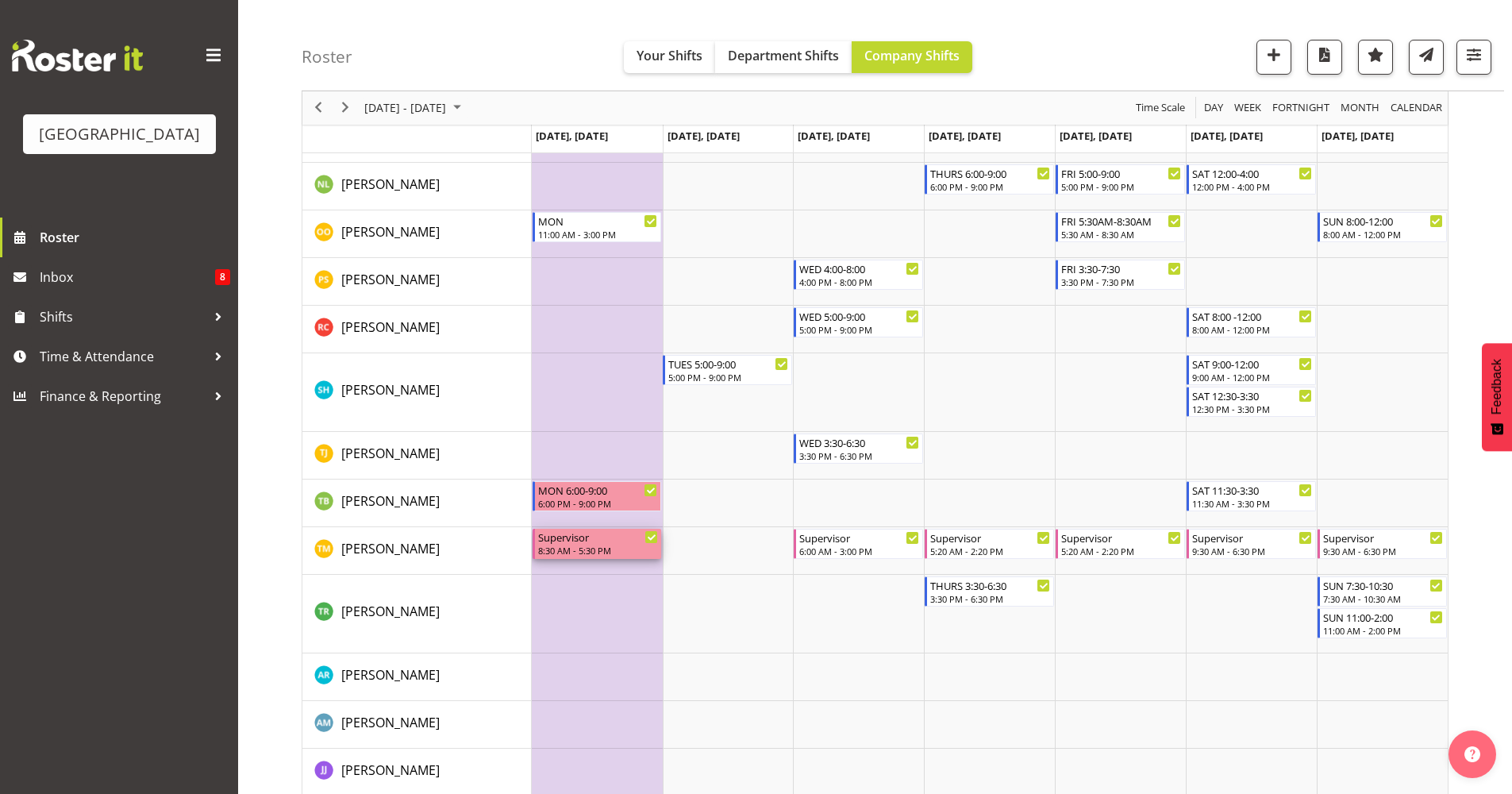
click at [574, 554] on div "8:30 AM - 5:30 PM" at bounding box center [598, 550] width 120 height 13
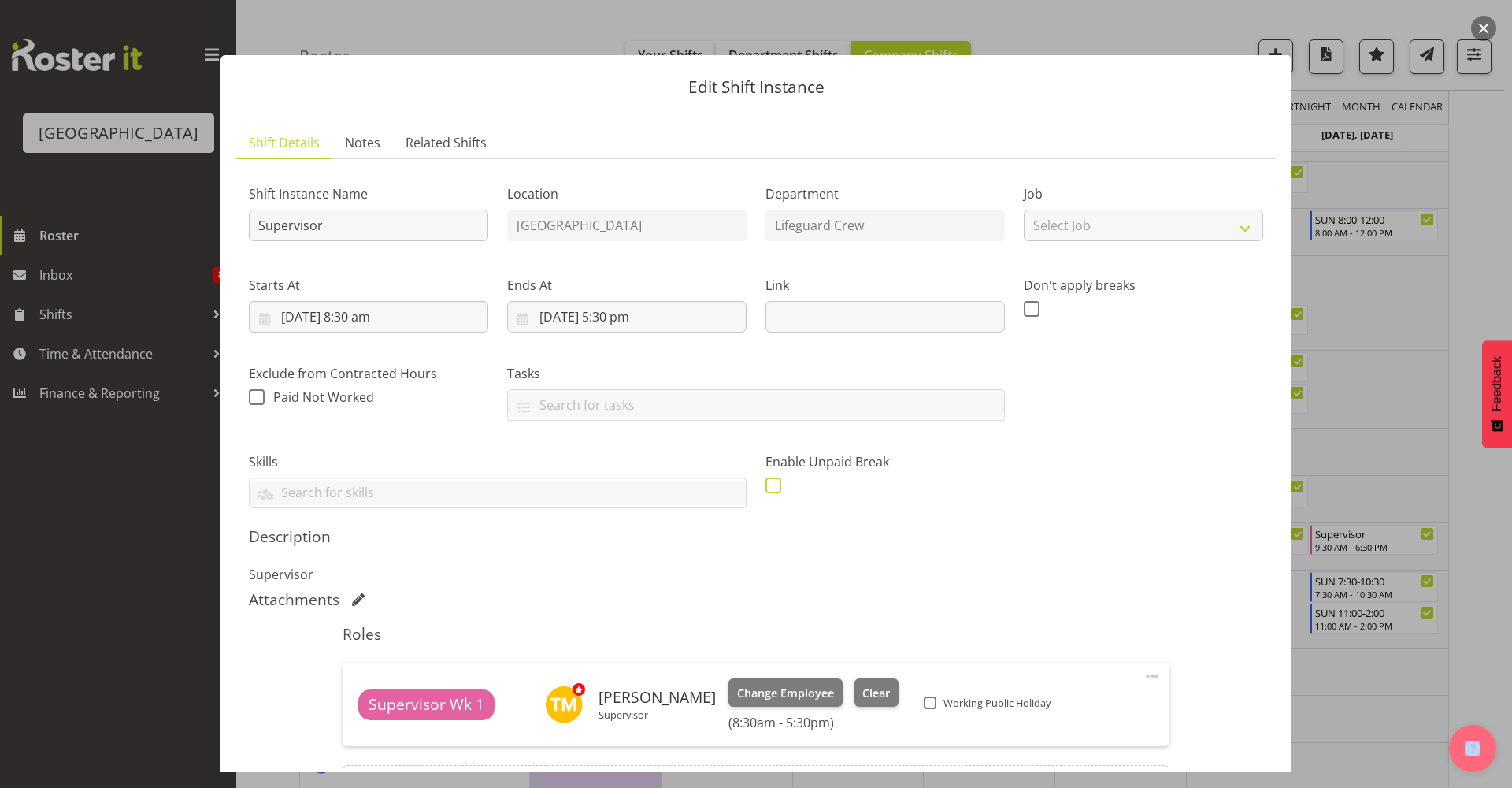
click at [771, 488] on span at bounding box center [773, 486] width 16 height 16
click at [771, 488] on input "checkbox" at bounding box center [770, 484] width 10 height 10
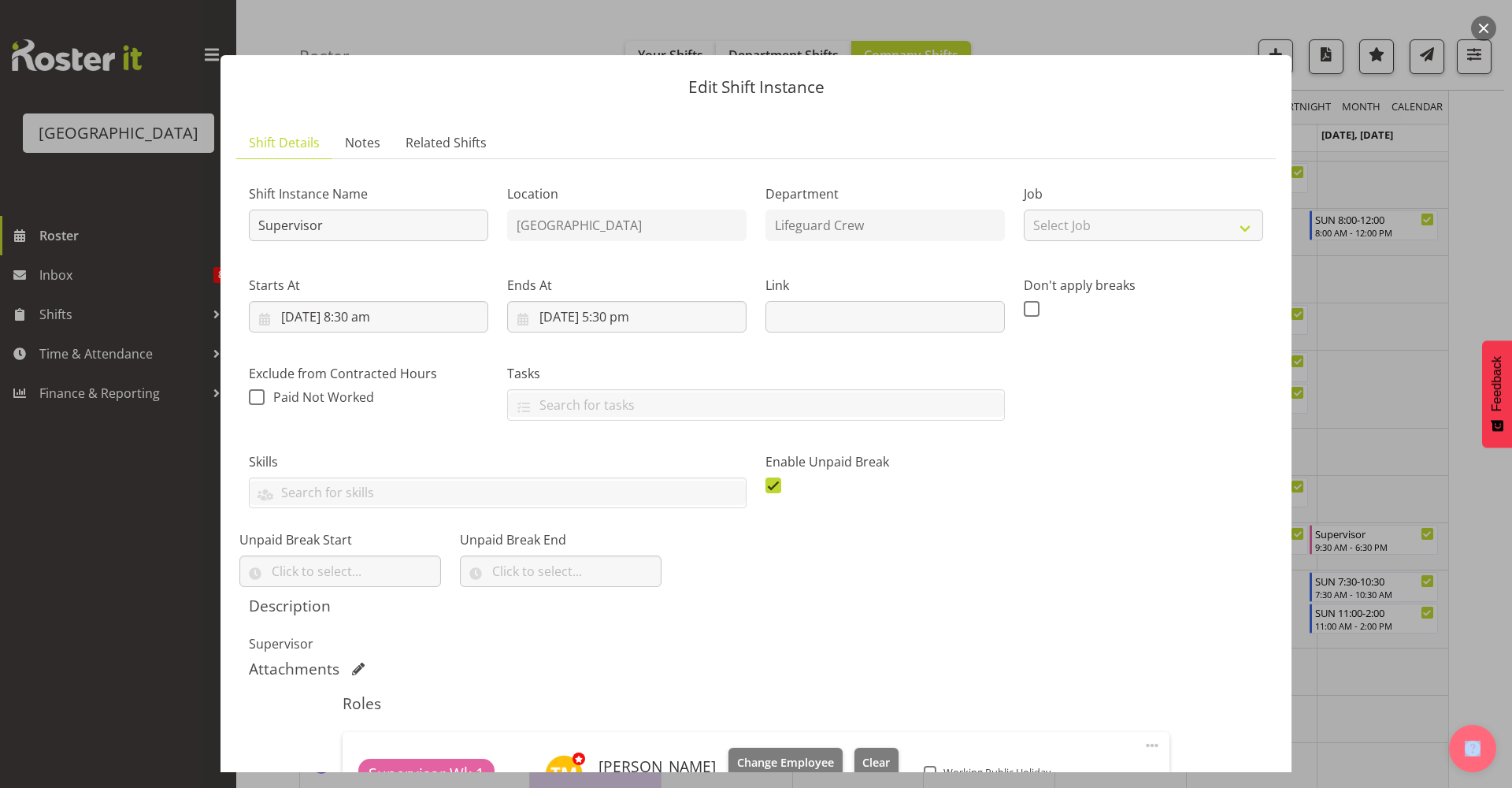
click at [771, 488] on span at bounding box center [773, 486] width 16 height 16
click at [771, 488] on input "checkbox" at bounding box center [770, 484] width 10 height 10
checkbox input "false"
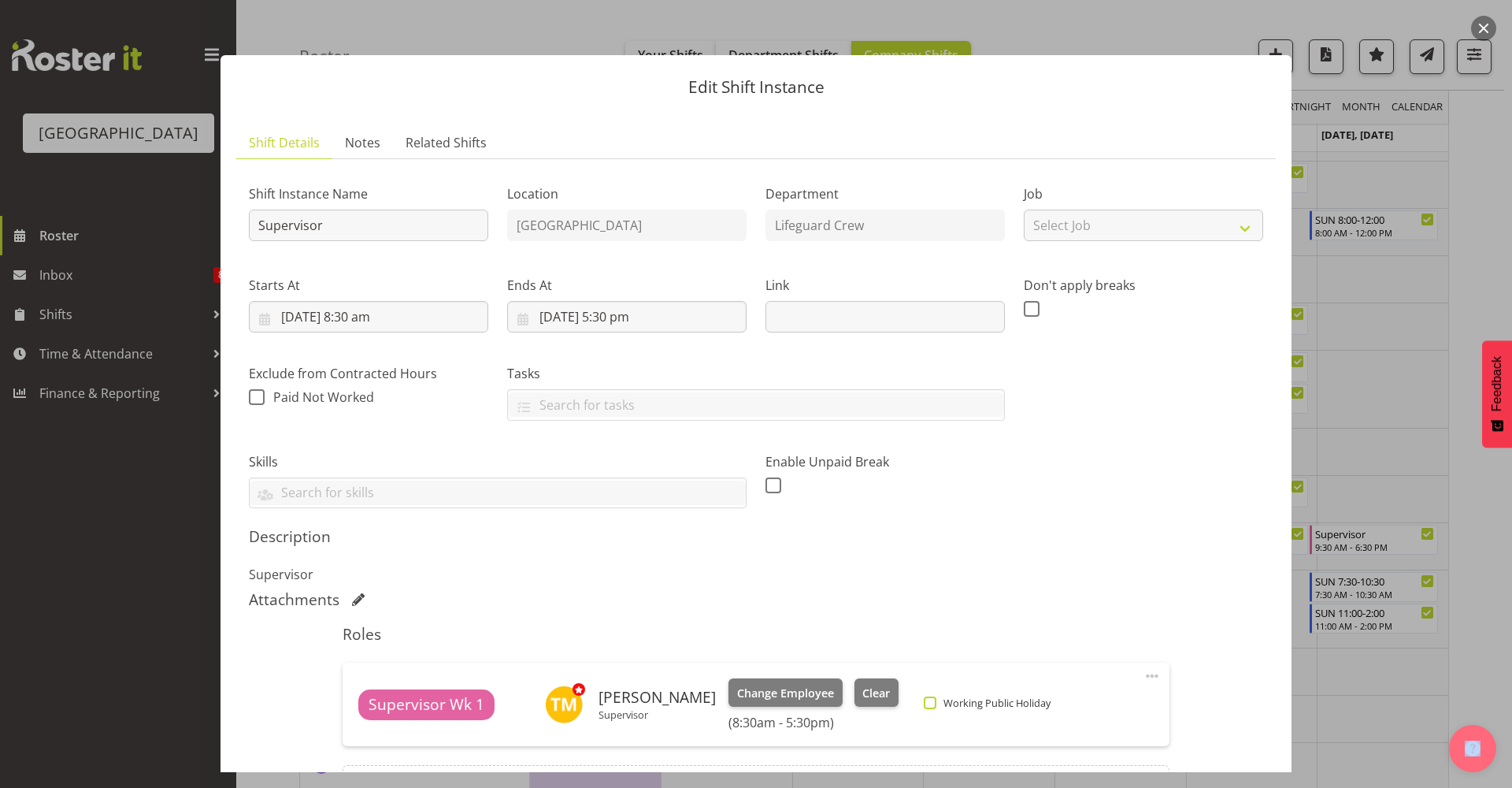
click at [936, 699] on span at bounding box center [930, 703] width 13 height 13
click at [934, 699] on input "Working Public Holiday" at bounding box center [929, 703] width 10 height 10
checkbox input "true"
click at [767, 490] on span at bounding box center [773, 486] width 16 height 16
click at [767, 490] on input "checkbox" at bounding box center [770, 484] width 10 height 10
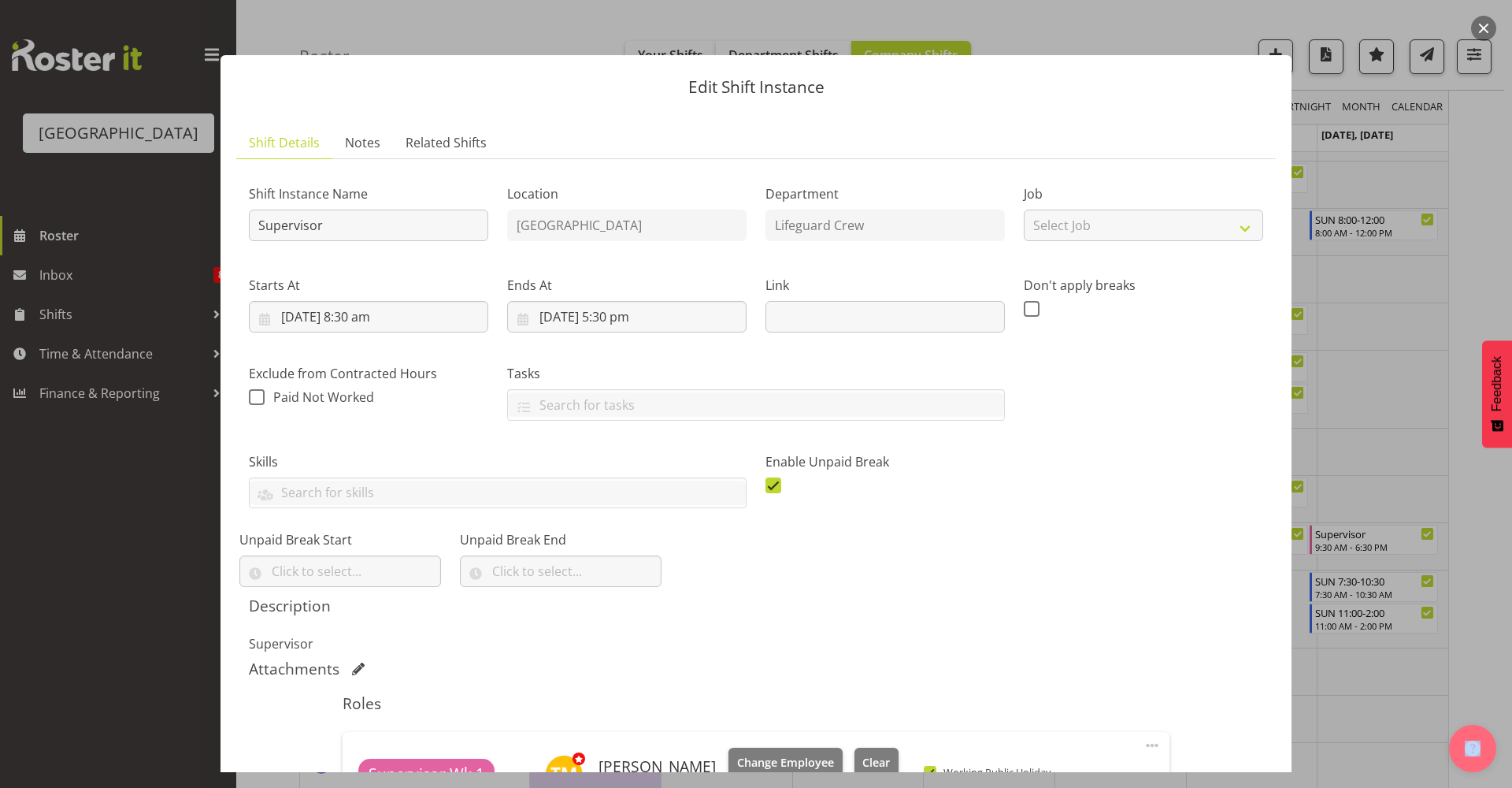
click at [767, 489] on span at bounding box center [773, 486] width 16 height 16
click at [767, 489] on input "checkbox" at bounding box center [770, 484] width 10 height 10
checkbox input "false"
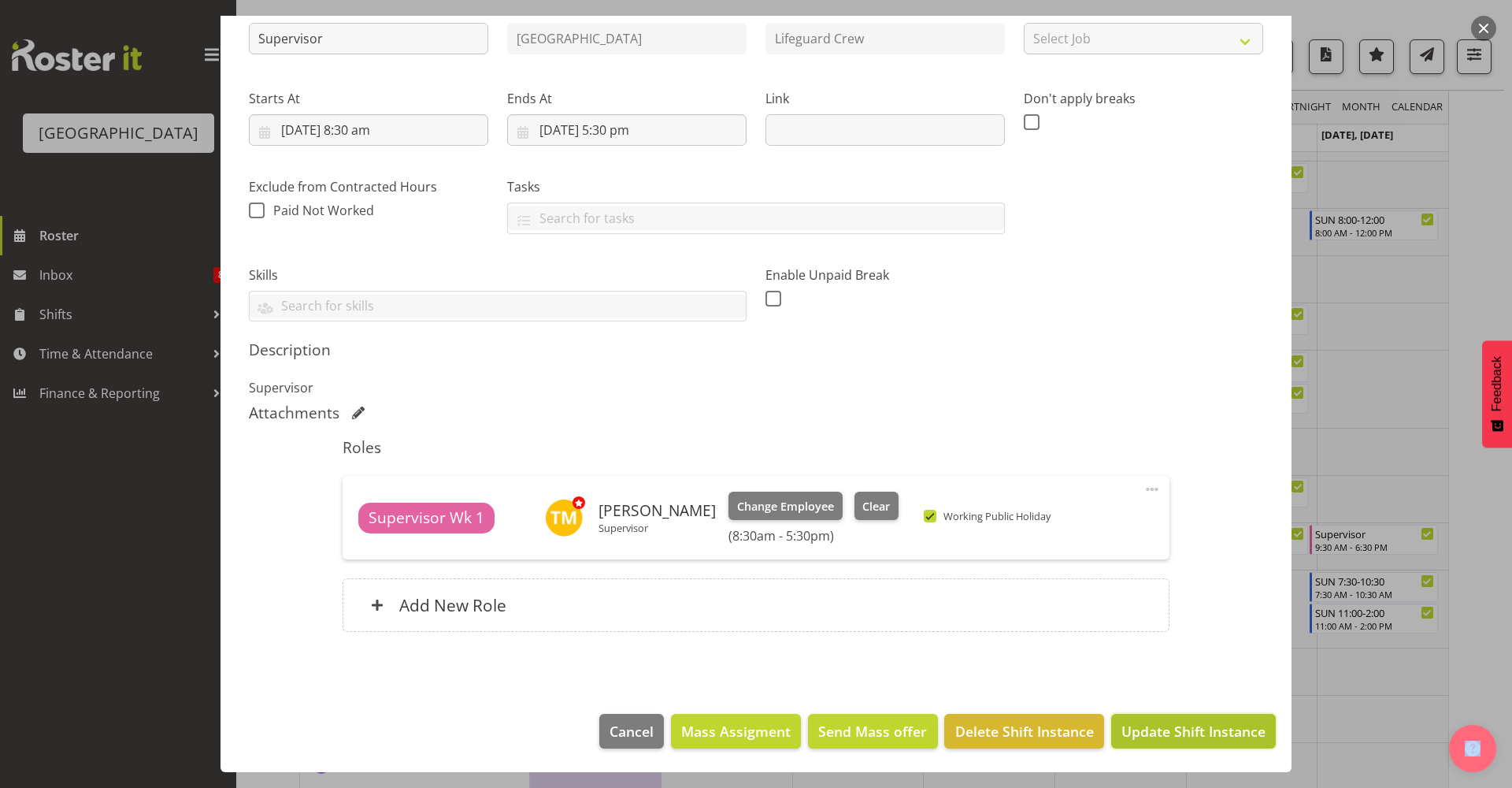
click at [1187, 732] on span "Update Shift Instance" at bounding box center [1193, 731] width 144 height 21
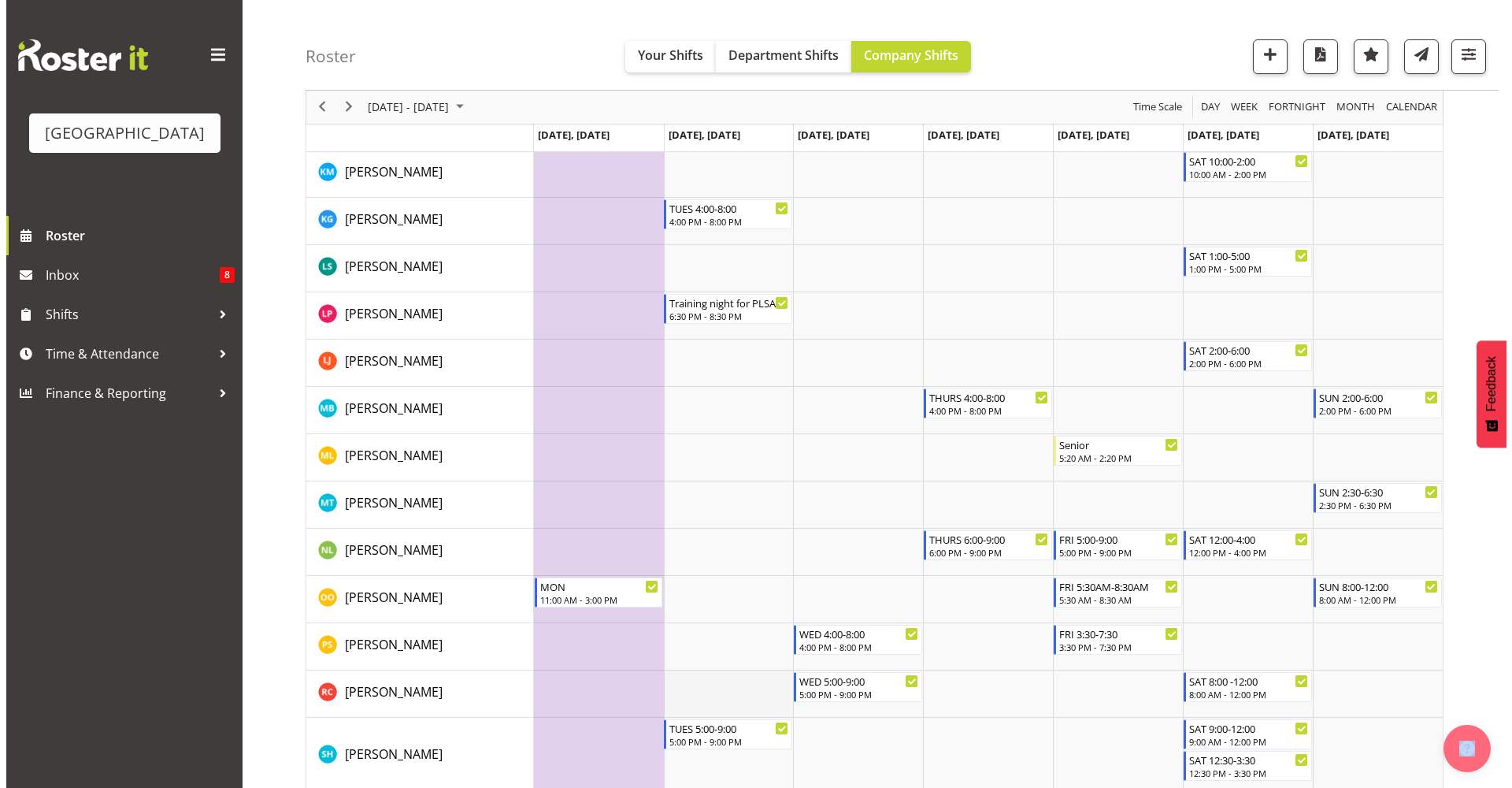
scroll to position [1653, 0]
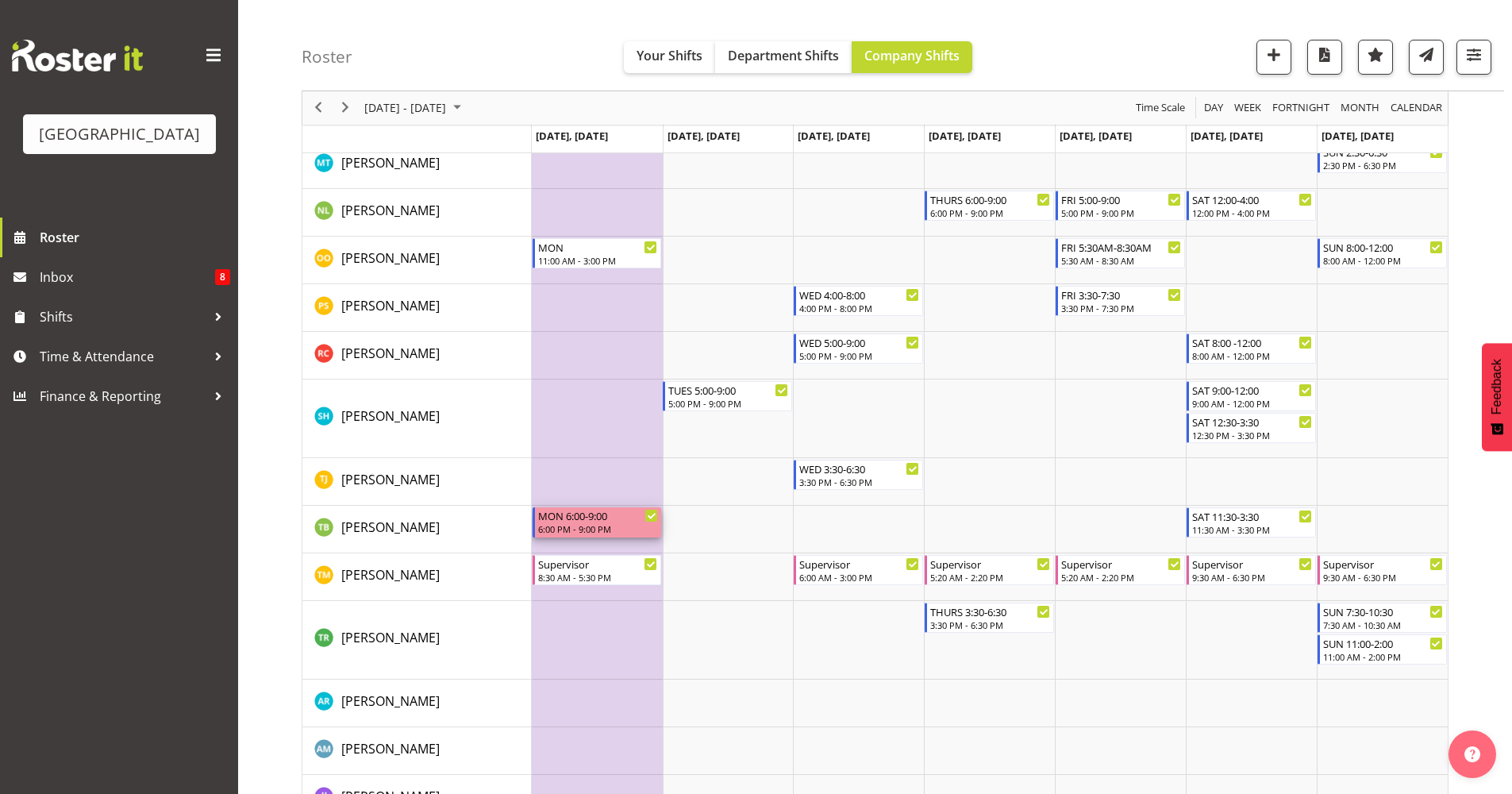
click at [603, 527] on div "6:00 PM - 9:00 PM" at bounding box center [598, 529] width 120 height 13
click at [0, 0] on div at bounding box center [0, 0] width 0 height 0
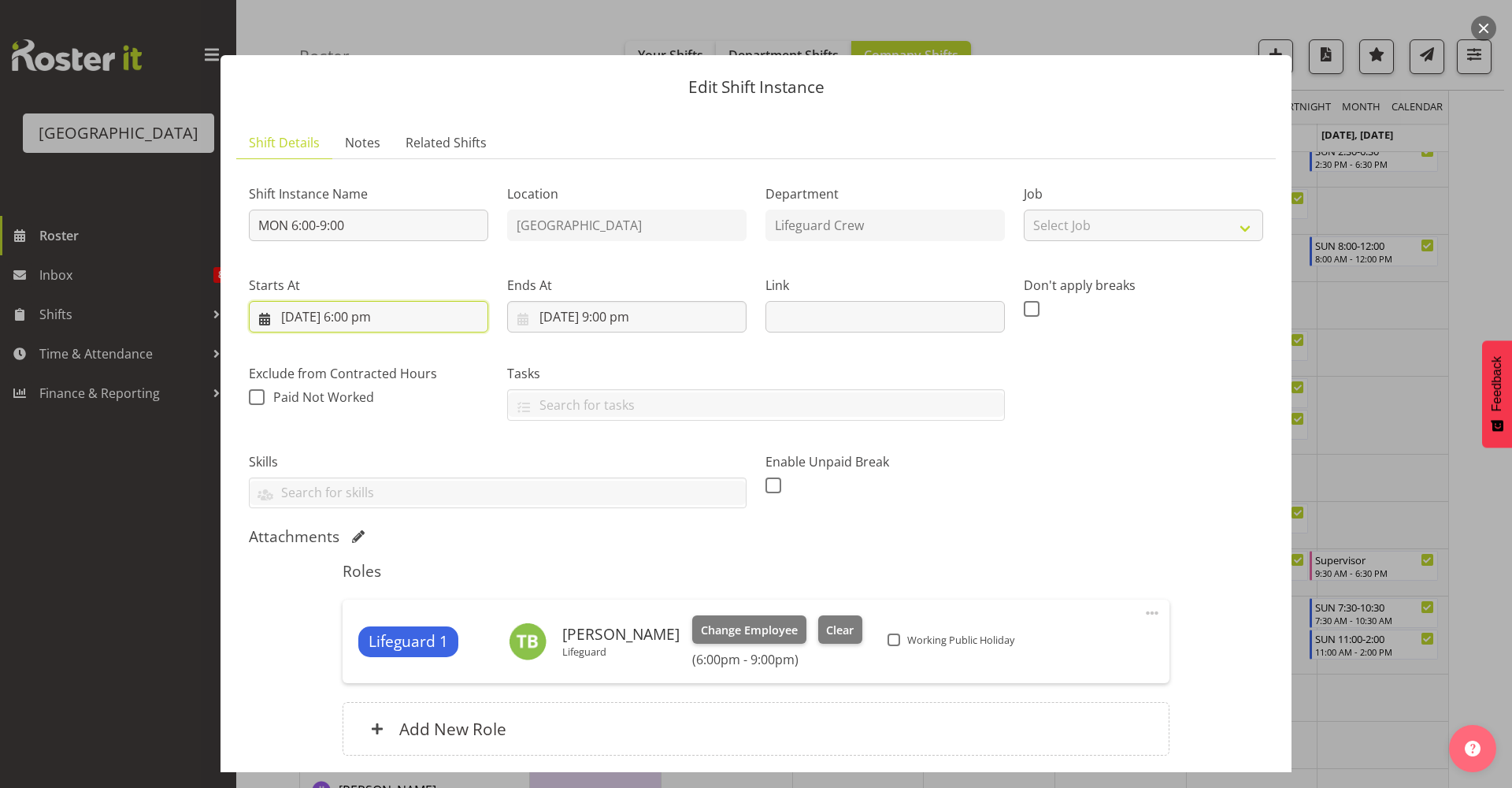
click at [401, 315] on input "27/10/2025, 6:00 pm" at bounding box center [369, 316] width 240 height 31
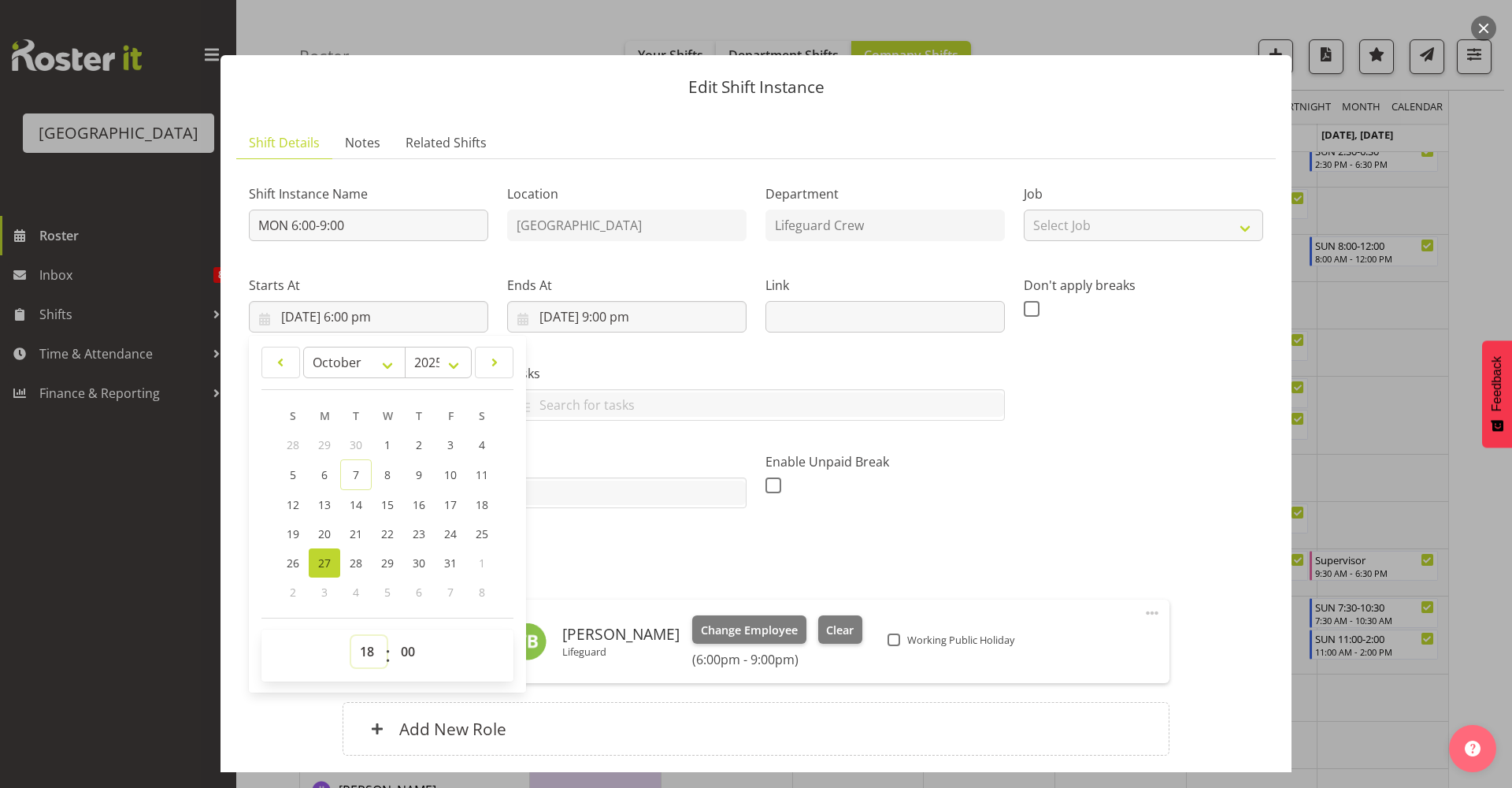
click at [354, 653] on select "00 01 02 03 04 05 06 07 08 09 10 11 12 13 14 15 16 17 18 19 20 21 22 23" at bounding box center [369, 651] width 35 height 31
select select "11"
click at [351, 636] on select "00 01 02 03 04 05 06 07 08 09 10 11 12 13 14 15 16 17 18 19 20 21 22 23" at bounding box center [369, 651] width 35 height 31
type input "27/10/2025, 11:00 am"
click at [640, 313] on input "27/10/2025, 9:00 pm" at bounding box center [627, 316] width 240 height 31
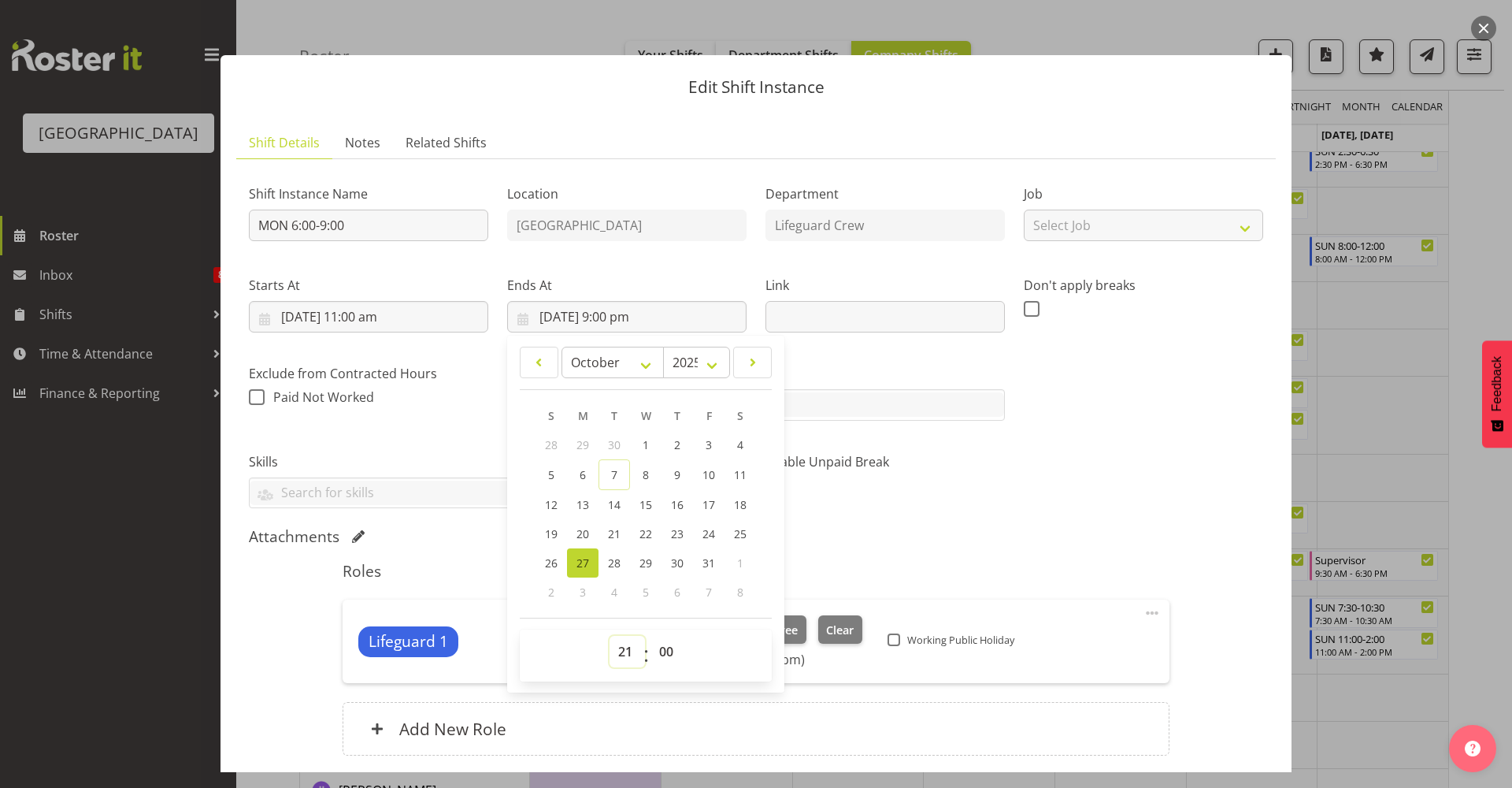
click at [616, 650] on select "00 01 02 03 04 05 06 07 08 09 10 11 12 13 14 15 16 17 18 19 20 21 22 23" at bounding box center [627, 651] width 35 height 31
select select "15"
click at [610, 636] on select "00 01 02 03 04 05 06 07 08 09 10 11 12 13 14 15 16 17 18 19 20 21 22 23" at bounding box center [627, 651] width 35 height 31
type input "27/10/2025, 3:00 pm"
click at [913, 503] on div "Enable Unpaid Break" at bounding box center [885, 475] width 258 height 88
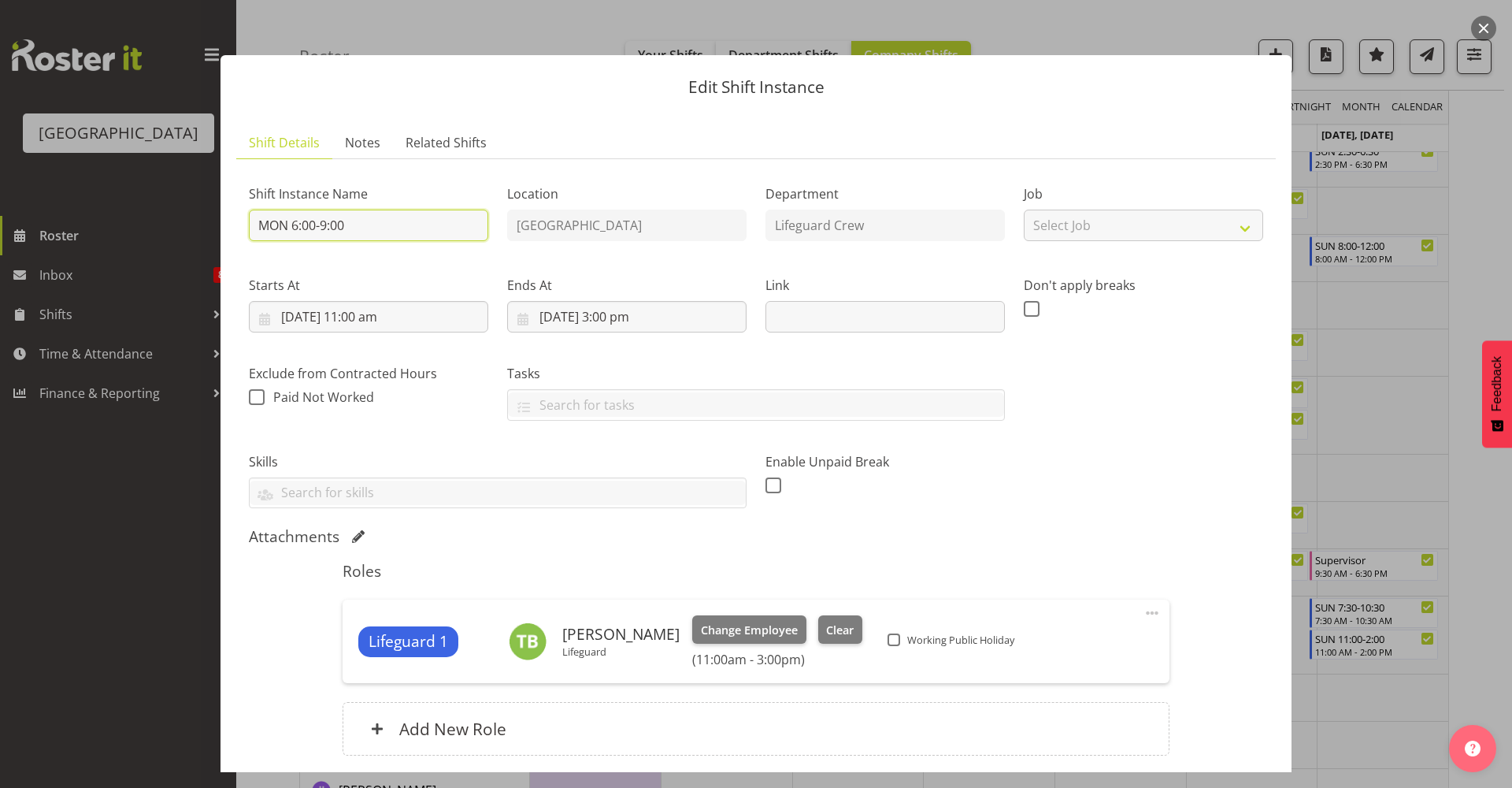
drag, startPoint x: 412, startPoint y: 235, endPoint x: 292, endPoint y: 240, distance: 120.1
click at [292, 240] on input "MON 6:00-9:00" at bounding box center [369, 224] width 240 height 31
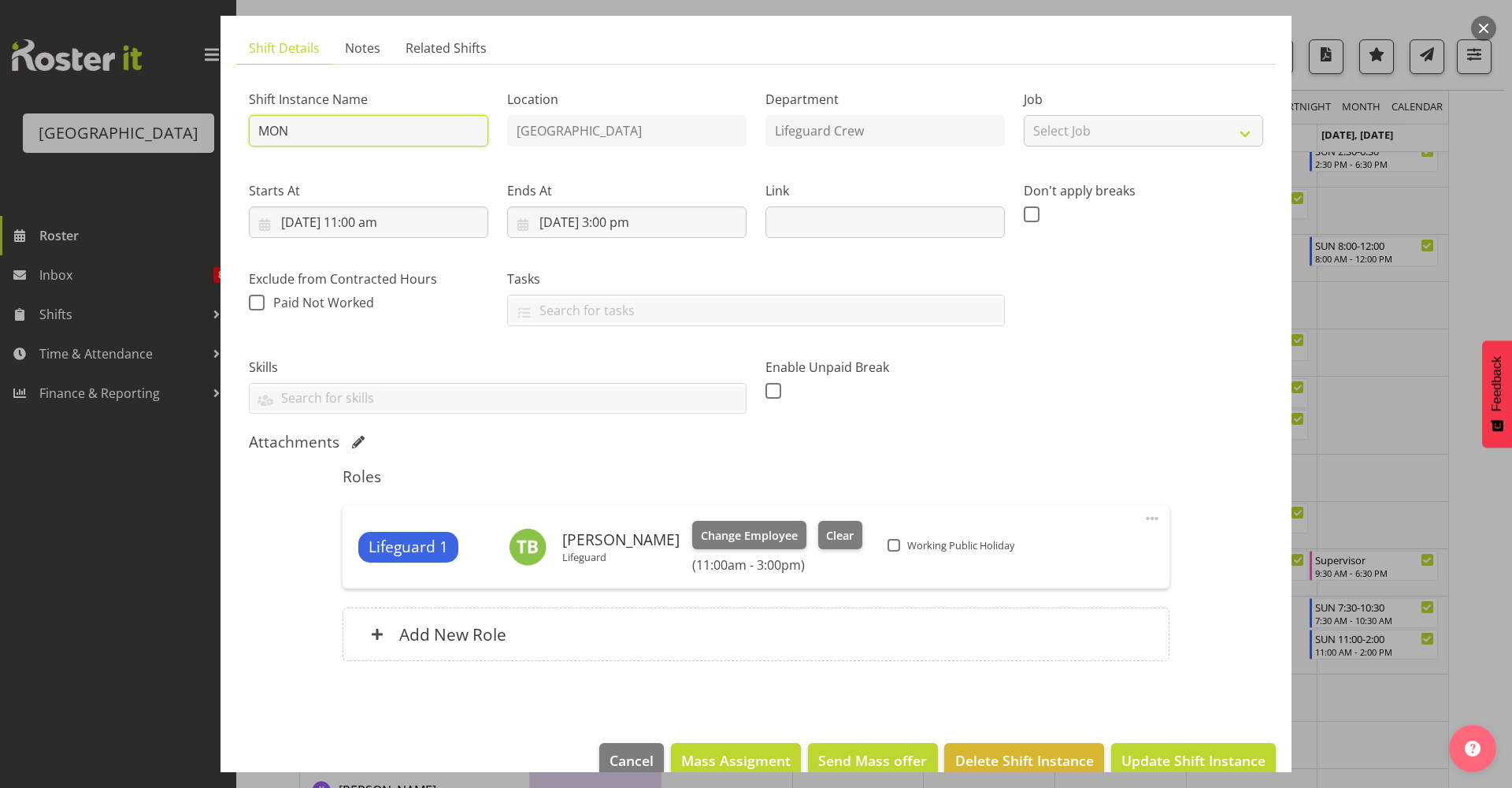
scroll to position [123, 0]
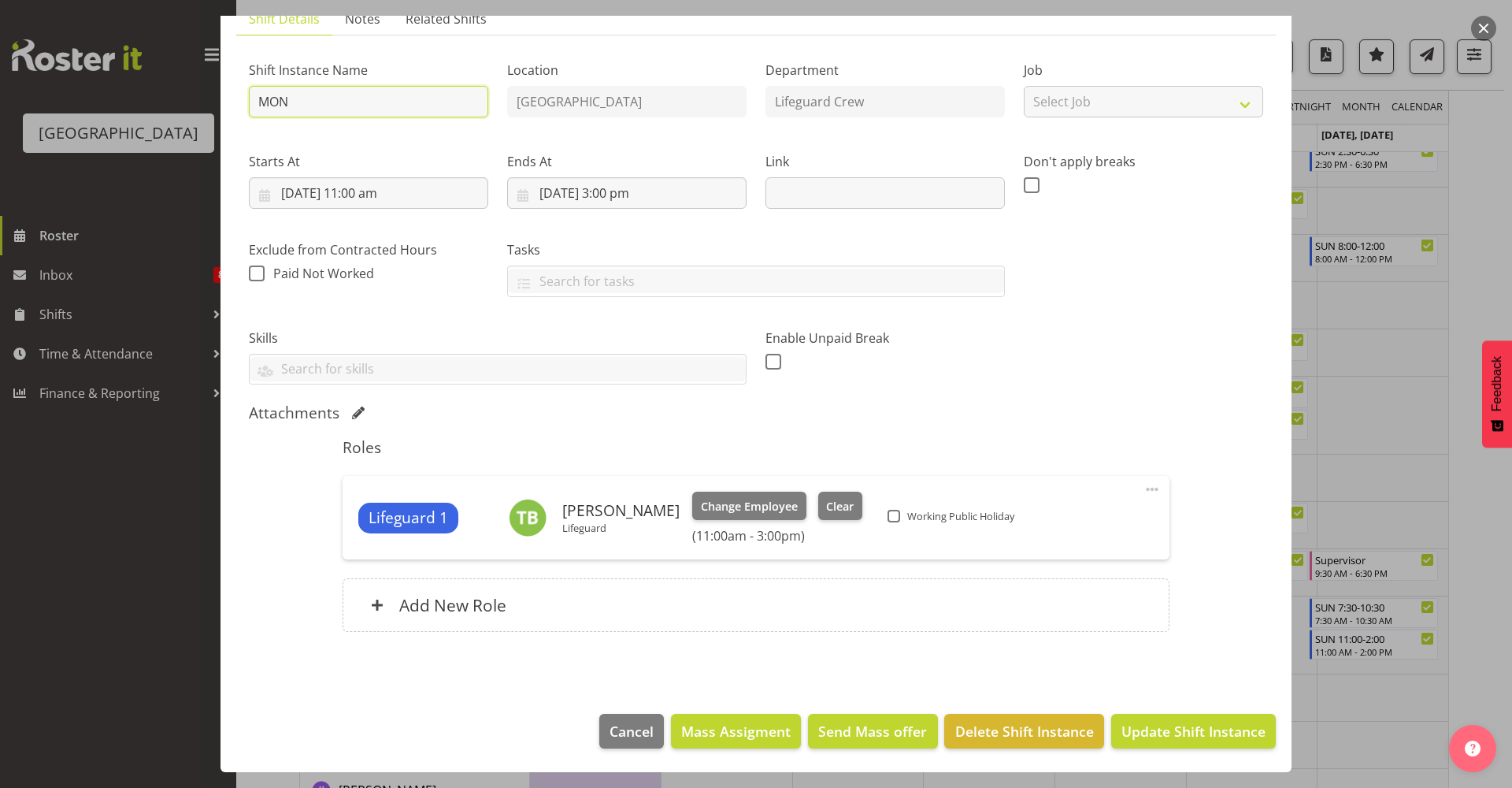
type input "MON"
click at [1161, 411] on div "Attachments" at bounding box center [756, 413] width 1014 height 19
click at [1172, 721] on span "Update Shift Instance" at bounding box center [1193, 731] width 144 height 21
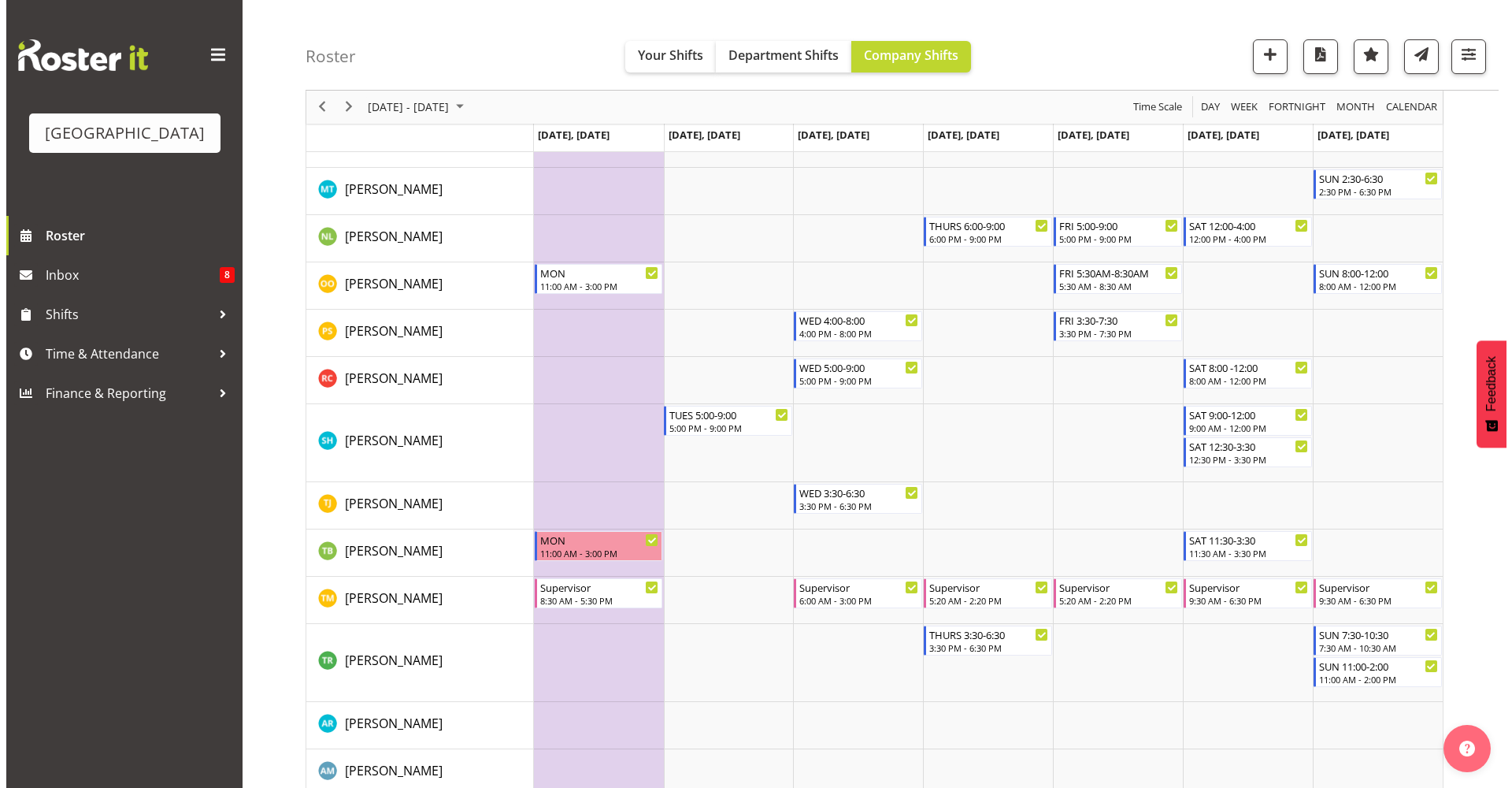
scroll to position [1663, 0]
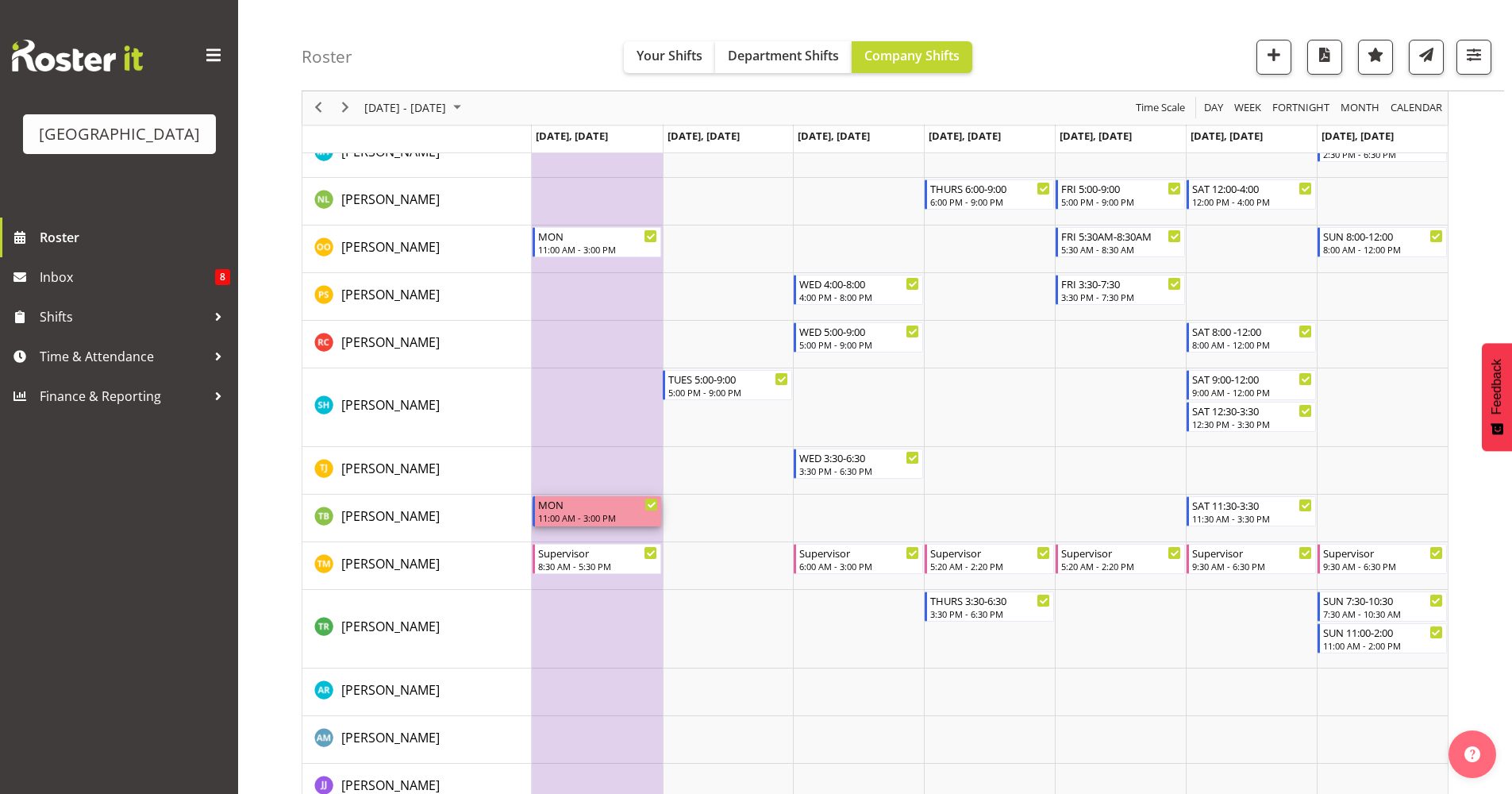
click at [604, 520] on div "11:00 AM - 3:00 PM" at bounding box center [598, 518] width 120 height 13
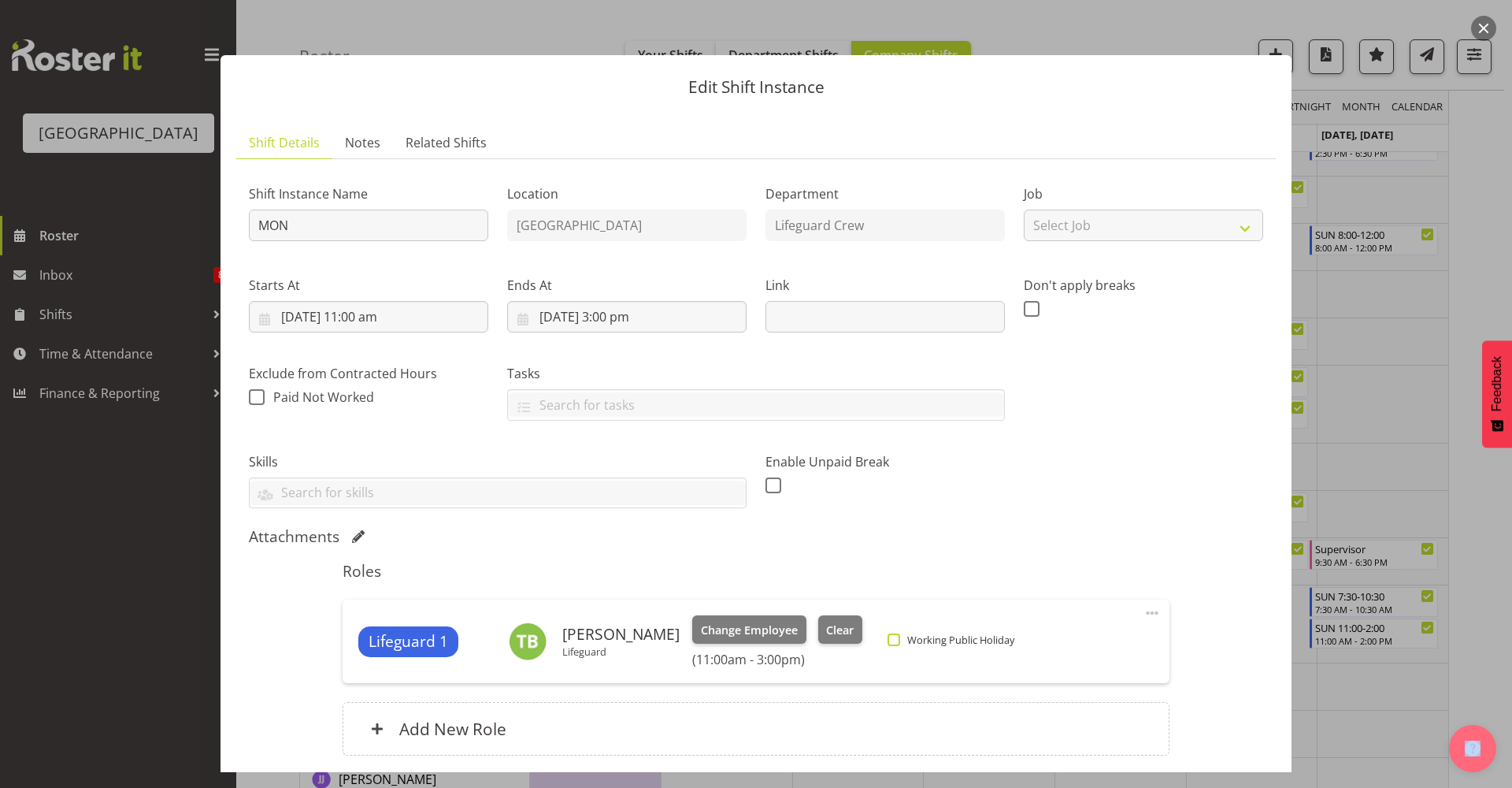
click at [933, 641] on span "Working Public Holiday" at bounding box center [957, 640] width 114 height 13
click at [897, 641] on input "Working Public Holiday" at bounding box center [893, 640] width 10 height 10
checkbox input "true"
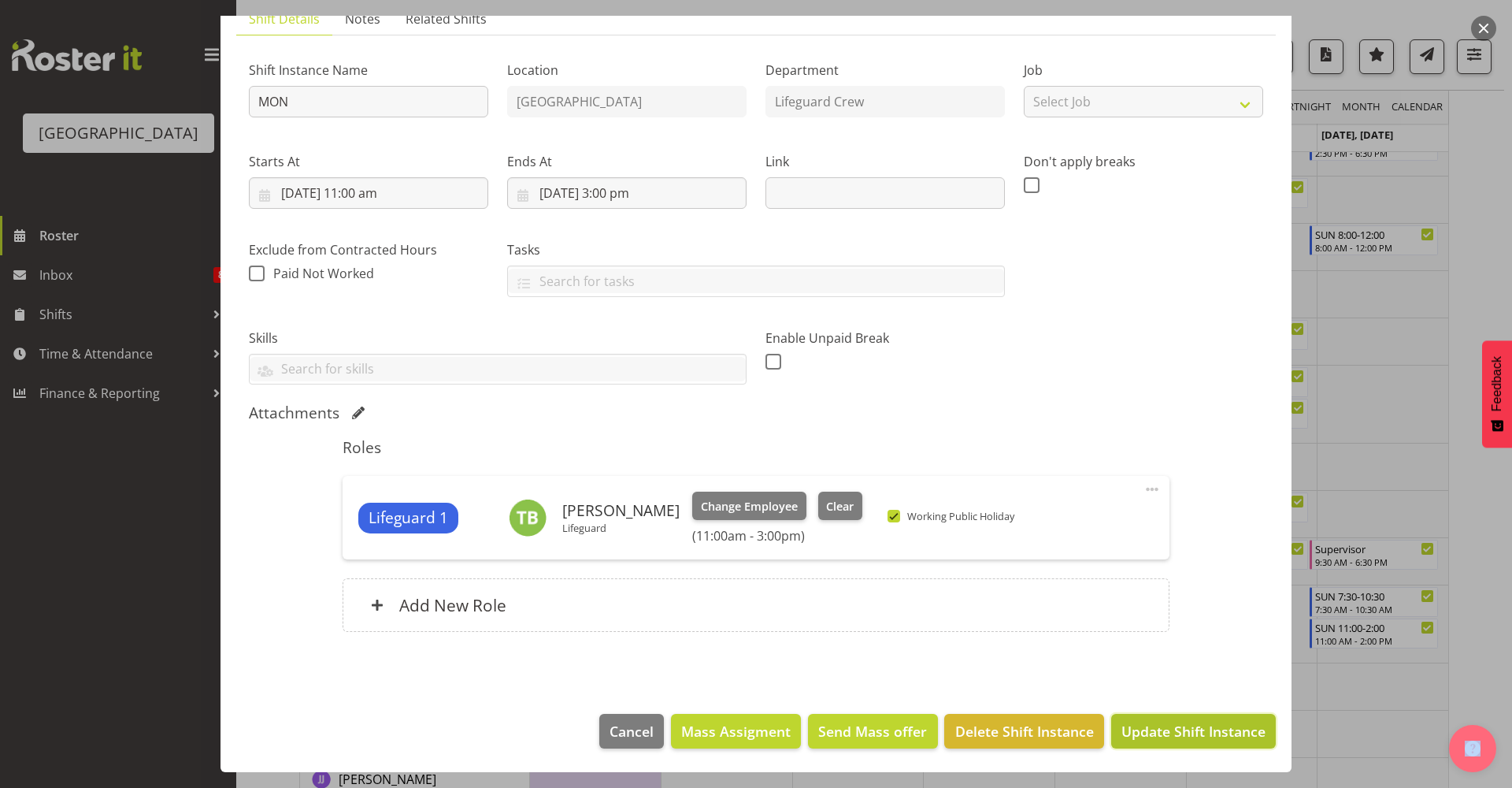
click at [1200, 740] on span "Update Shift Instance" at bounding box center [1193, 731] width 144 height 21
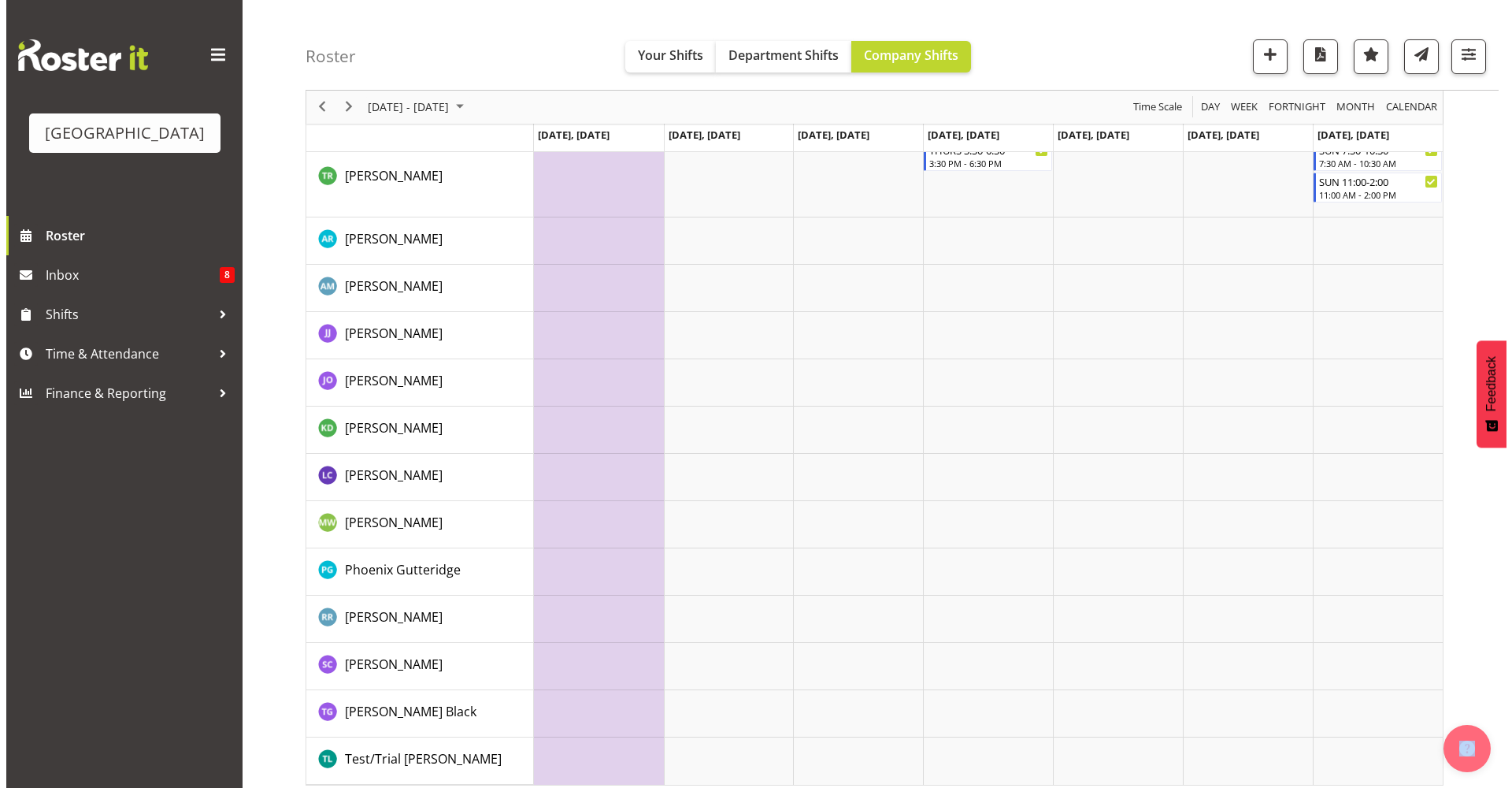
scroll to position [2120, 0]
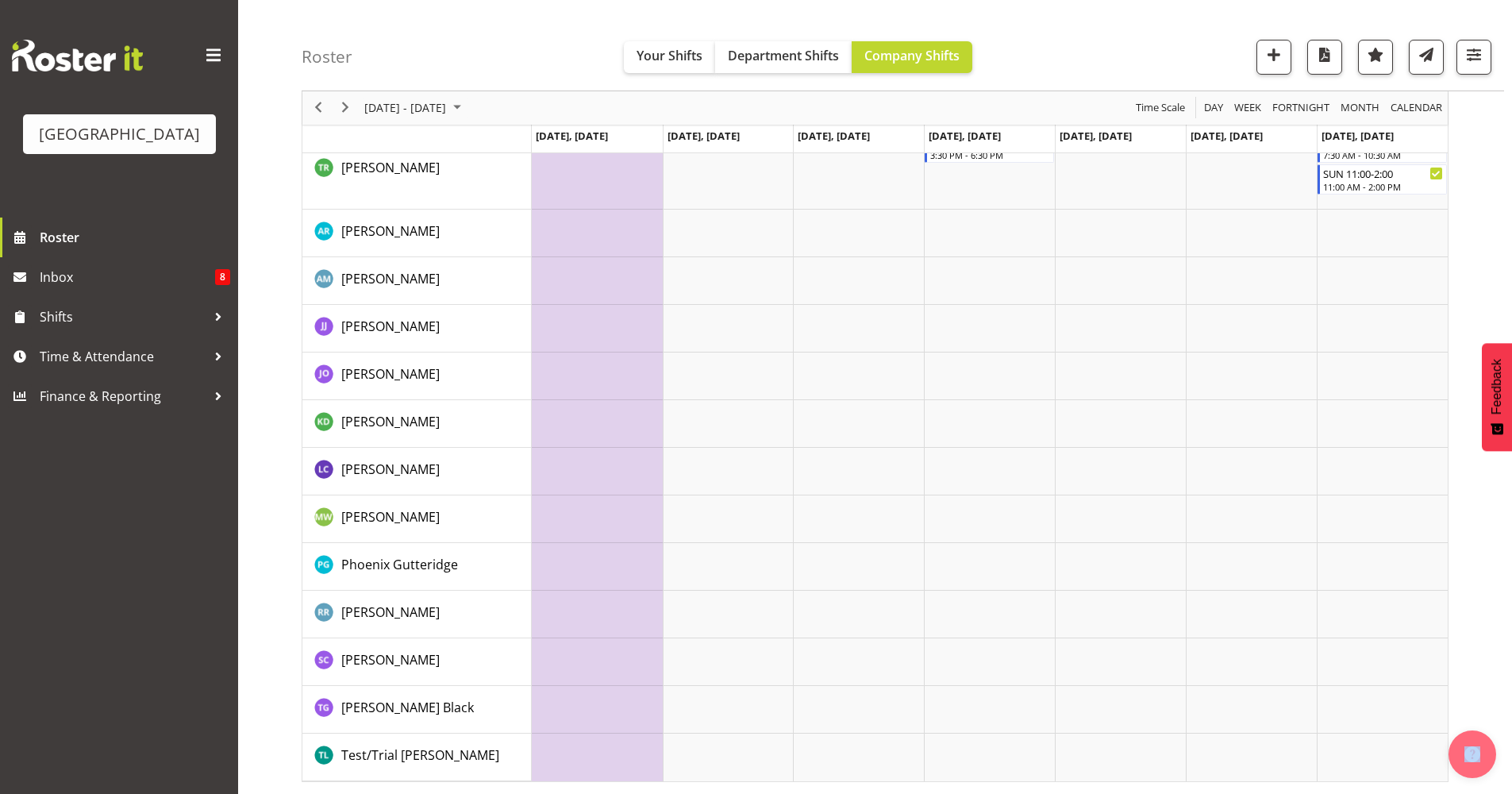
click at [618, 426] on td "Timeline Week of October 28, 2025" at bounding box center [597, 423] width 131 height 48
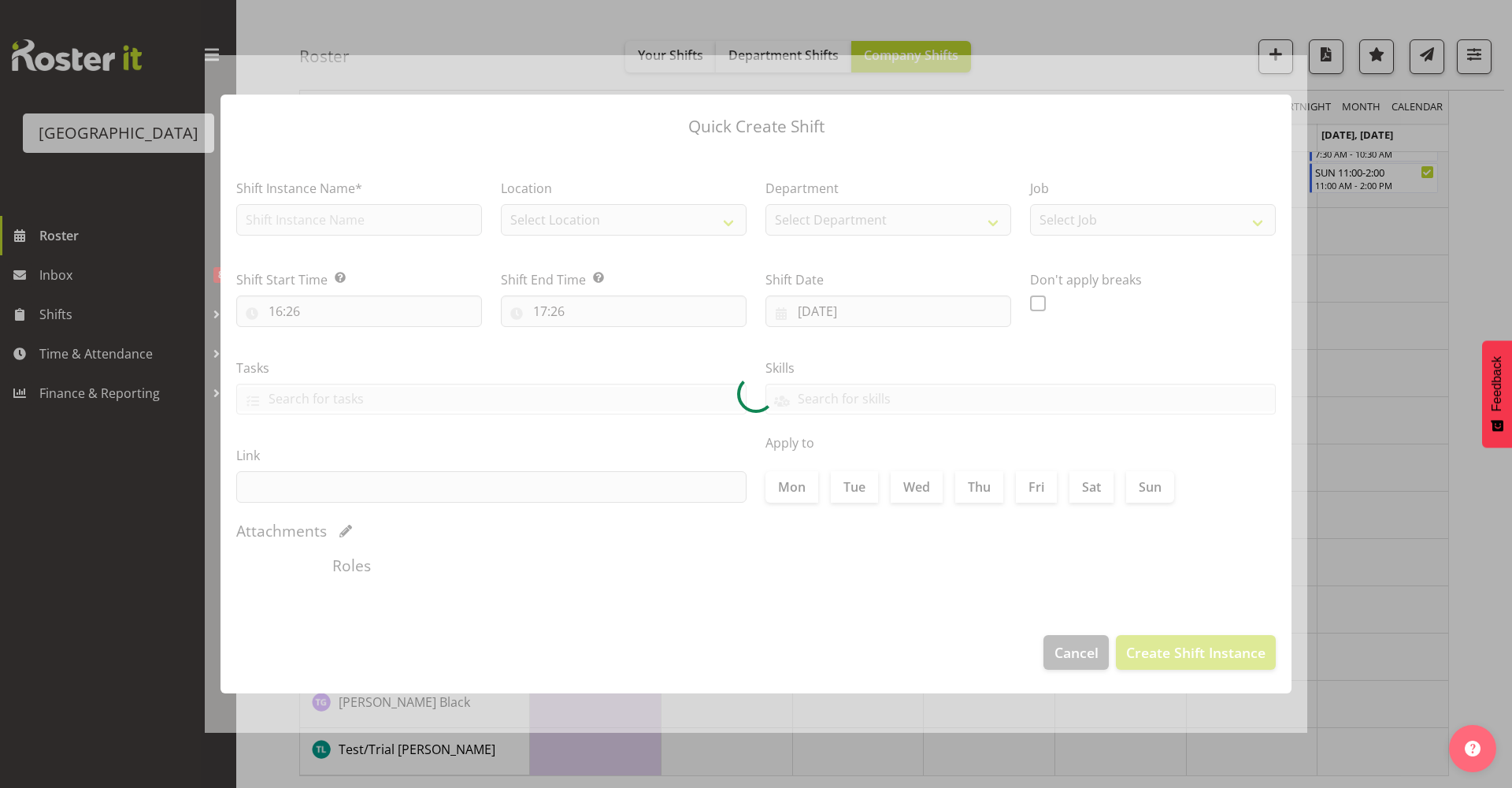
click at [613, 423] on div at bounding box center [756, 394] width 1103 height 678
type input "27/10/2025"
checkbox input "true"
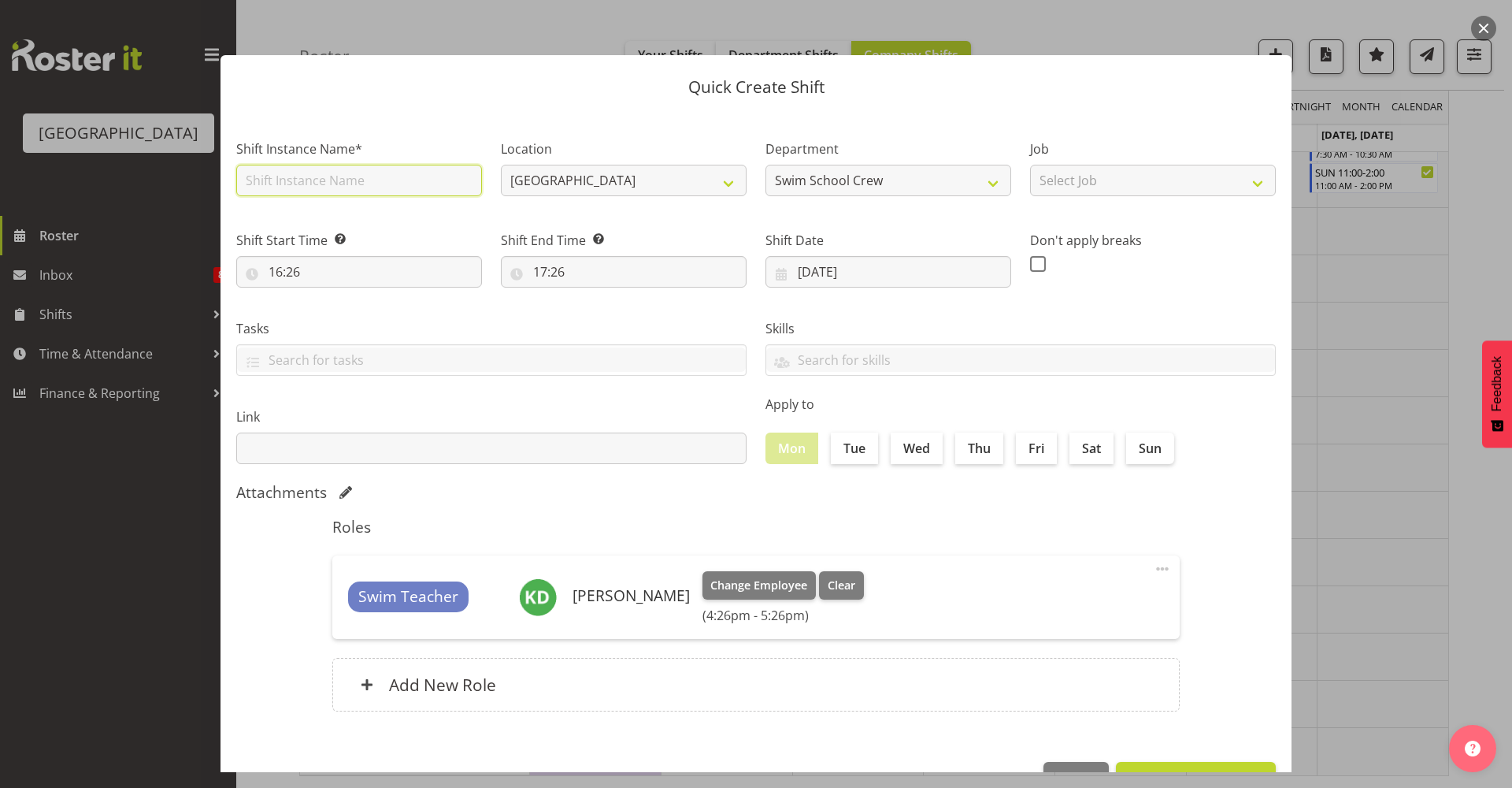
click at [375, 176] on input "text" at bounding box center [359, 180] width 246 height 31
click at [365, 177] on input "text" at bounding box center [359, 180] width 246 height 31
type input "Shift"
click at [377, 341] on div "Tasks TEST123" at bounding box center [491, 347] width 510 height 57
click at [387, 276] on input "16:26" at bounding box center [359, 271] width 246 height 31
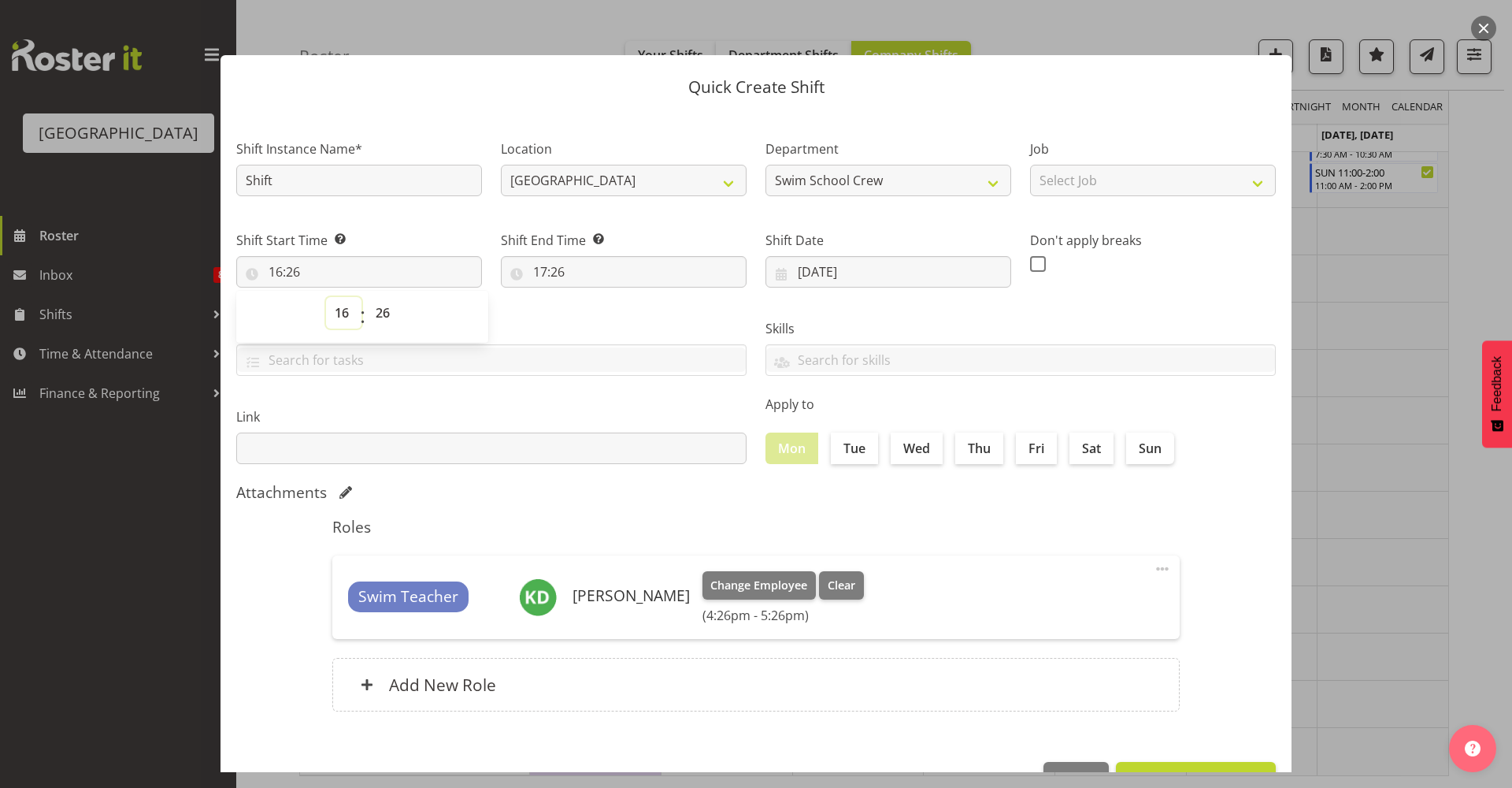
click at [340, 318] on select "00 01 02 03 04 05 06 07 08 09 10 11 12 13 14 15 16 17 18 19 20 21 22 23" at bounding box center [344, 312] width 35 height 31
select select "9"
click at [326, 297] on select "00 01 02 03 04 05 06 07 08 09 10 11 12 13 14 15 16 17 18 19 20 21 22 23" at bounding box center [344, 312] width 35 height 31
type input "09:26"
click at [381, 303] on select "00 01 02 03 04 05 06 07 08 09 10 11 12 13 14 15 16 17 18 19 20 21 22 23 24 25 2…" at bounding box center [385, 312] width 35 height 31
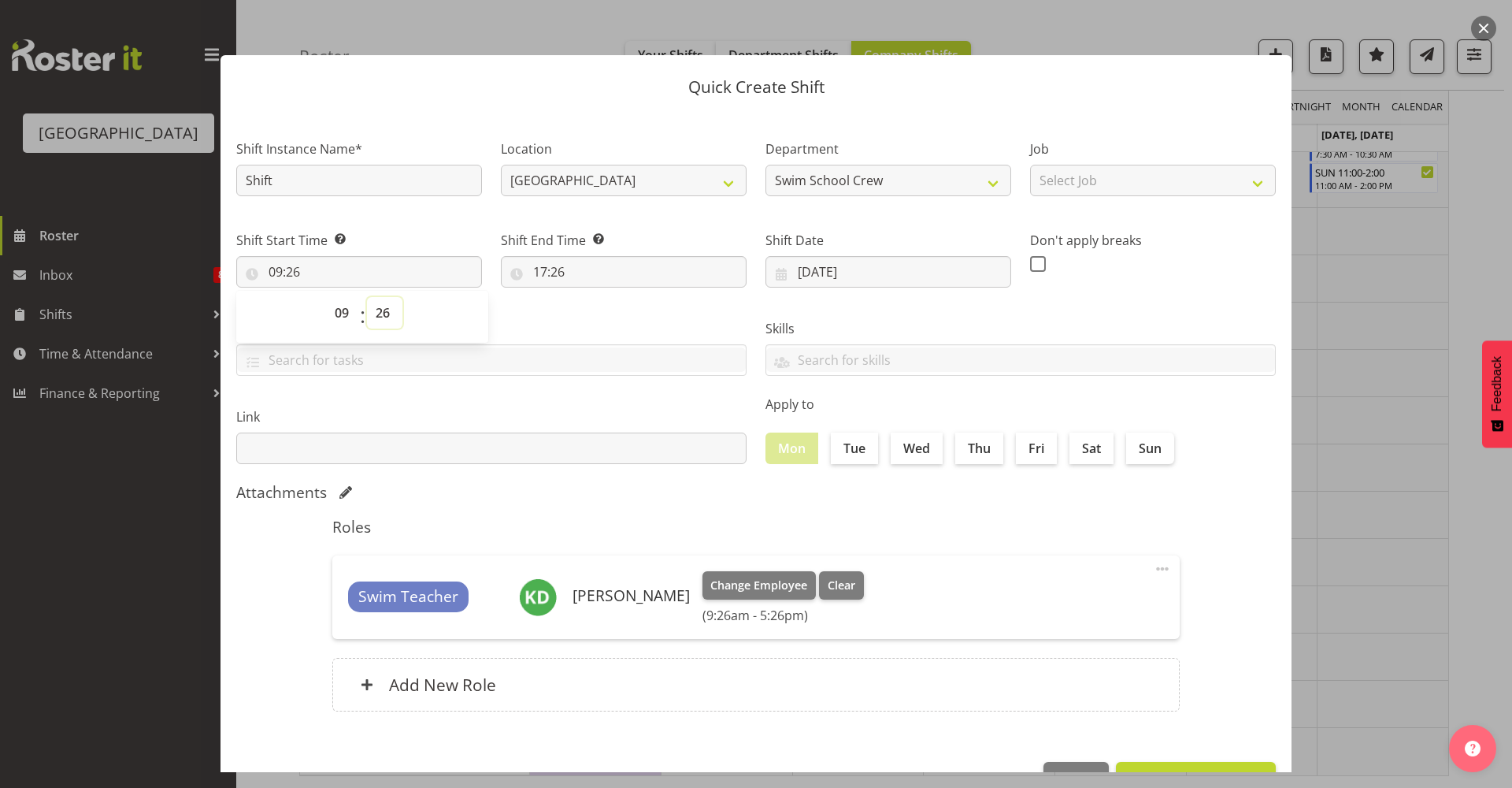
select select "0"
click at [367, 297] on select "00 01 02 03 04 05 06 07 08 09 10 11 12 13 14 15 16 17 18 19 20 21 22 23 24 25 2…" at bounding box center [385, 312] width 35 height 31
type input "09:00"
click at [548, 277] on input "17:26" at bounding box center [623, 271] width 246 height 31
click at [666, 307] on div "00 01 02 03 04 05 06 07 08 09 10 11 12 13 14 15 16 17 18 19 20 21 22 23 : 00 01…" at bounding box center [627, 316] width 252 height 39
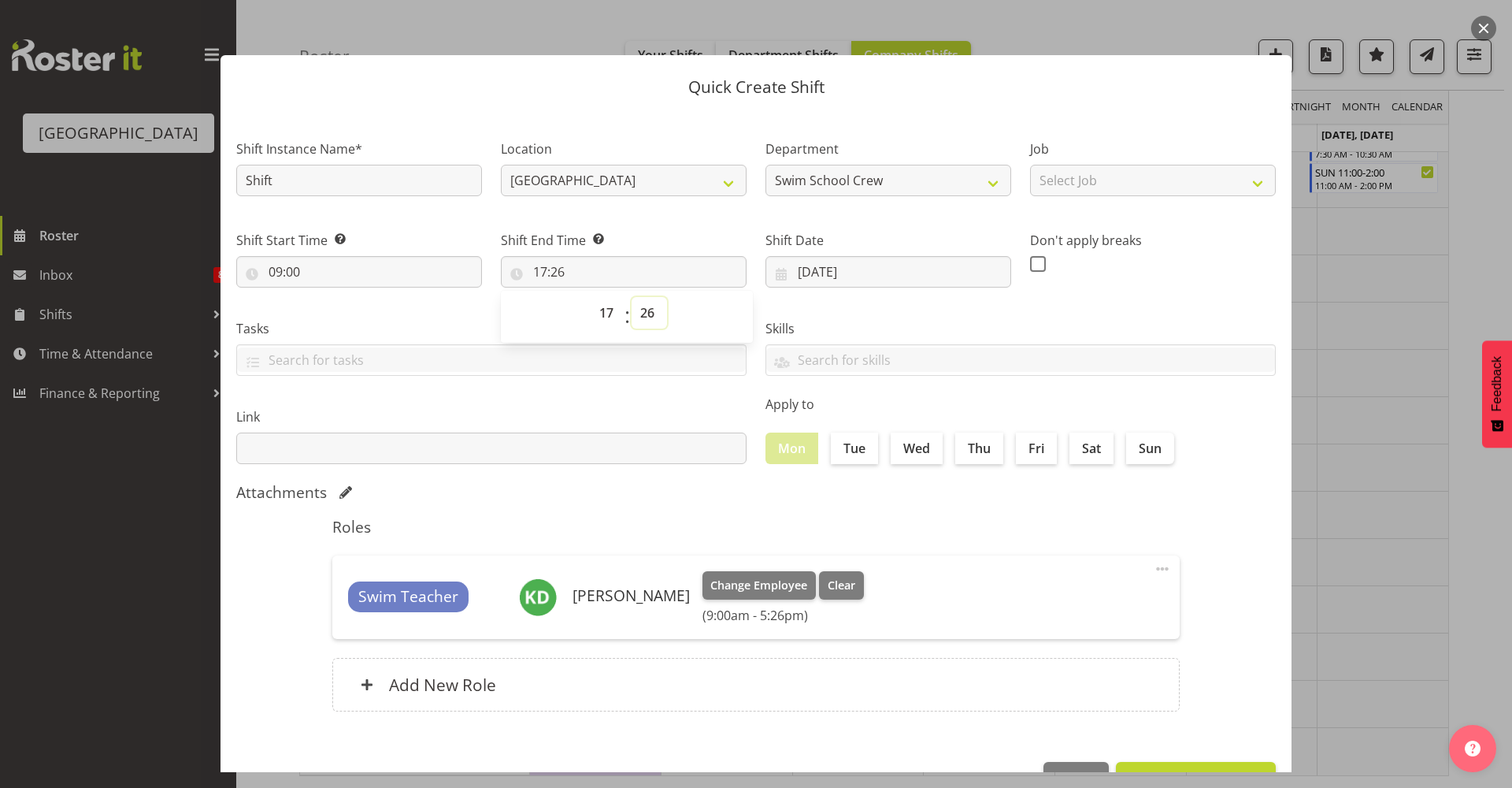
click at [647, 318] on select "00 01 02 03 04 05 06 07 08 09 10 11 12 13 14 15 16 17 18 19 20 21 22 23 24 25 2…" at bounding box center [649, 312] width 35 height 31
select select "0"
click at [631, 297] on select "00 01 02 03 04 05 06 07 08 09 10 11 12 13 14 15 16 17 18 19 20 21 22 23 24 25 2…" at bounding box center [649, 312] width 35 height 31
type input "17:00"
click at [623, 491] on div "Attachments" at bounding box center [756, 492] width 1039 height 19
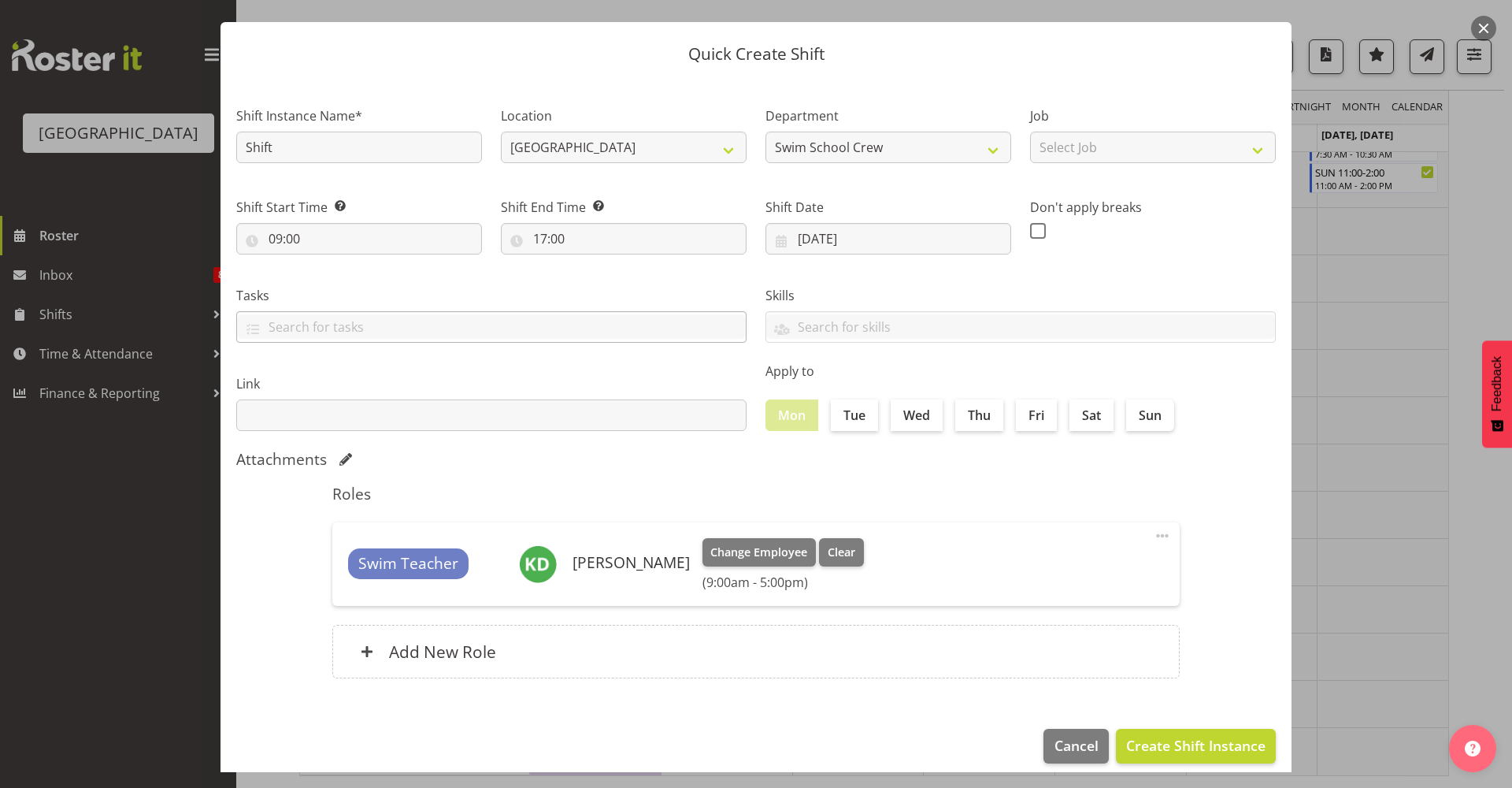
scroll to position [48, 0]
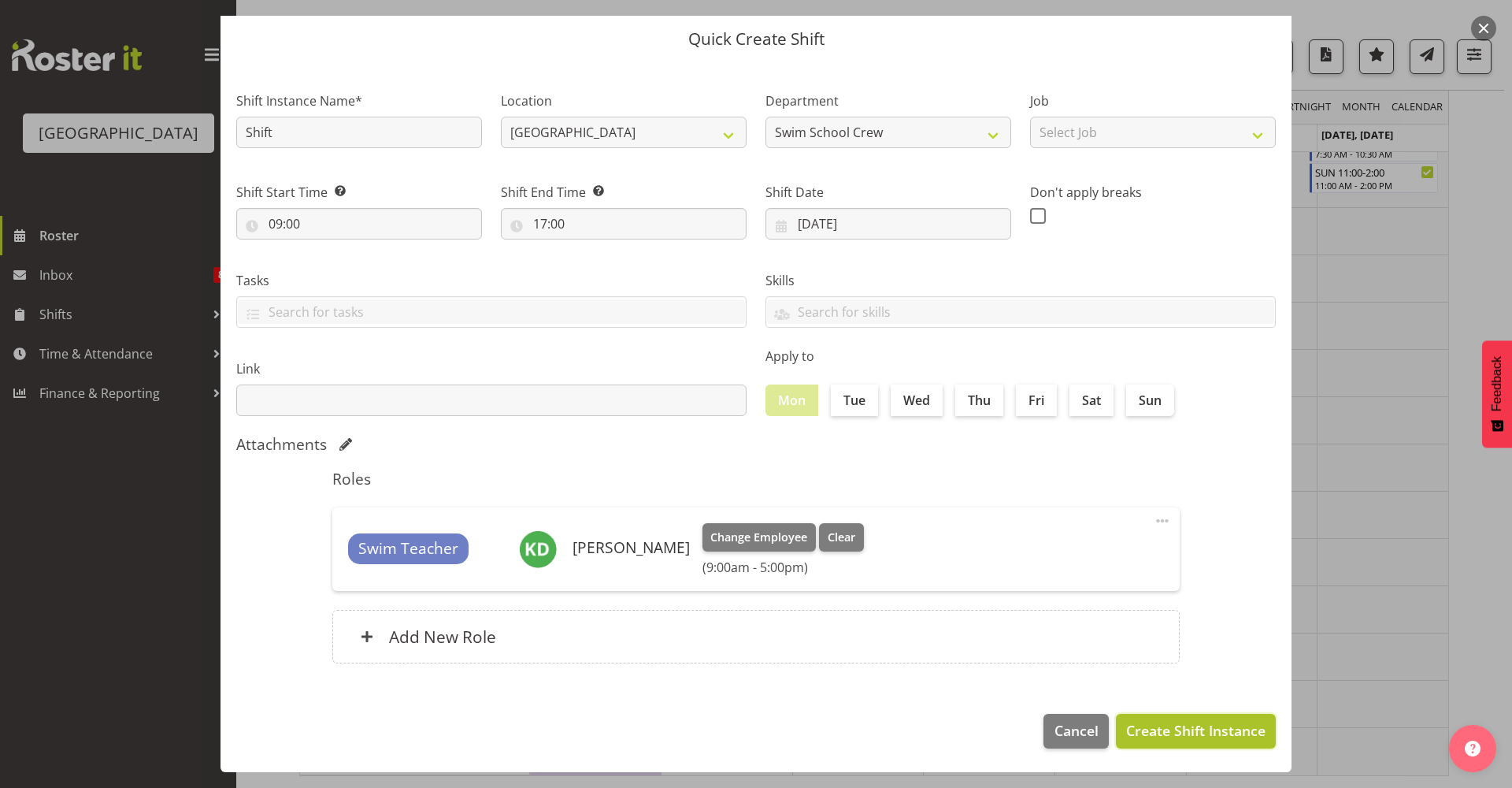
click at [1218, 721] on span "Create Shift Instance" at bounding box center [1195, 730] width 139 height 21
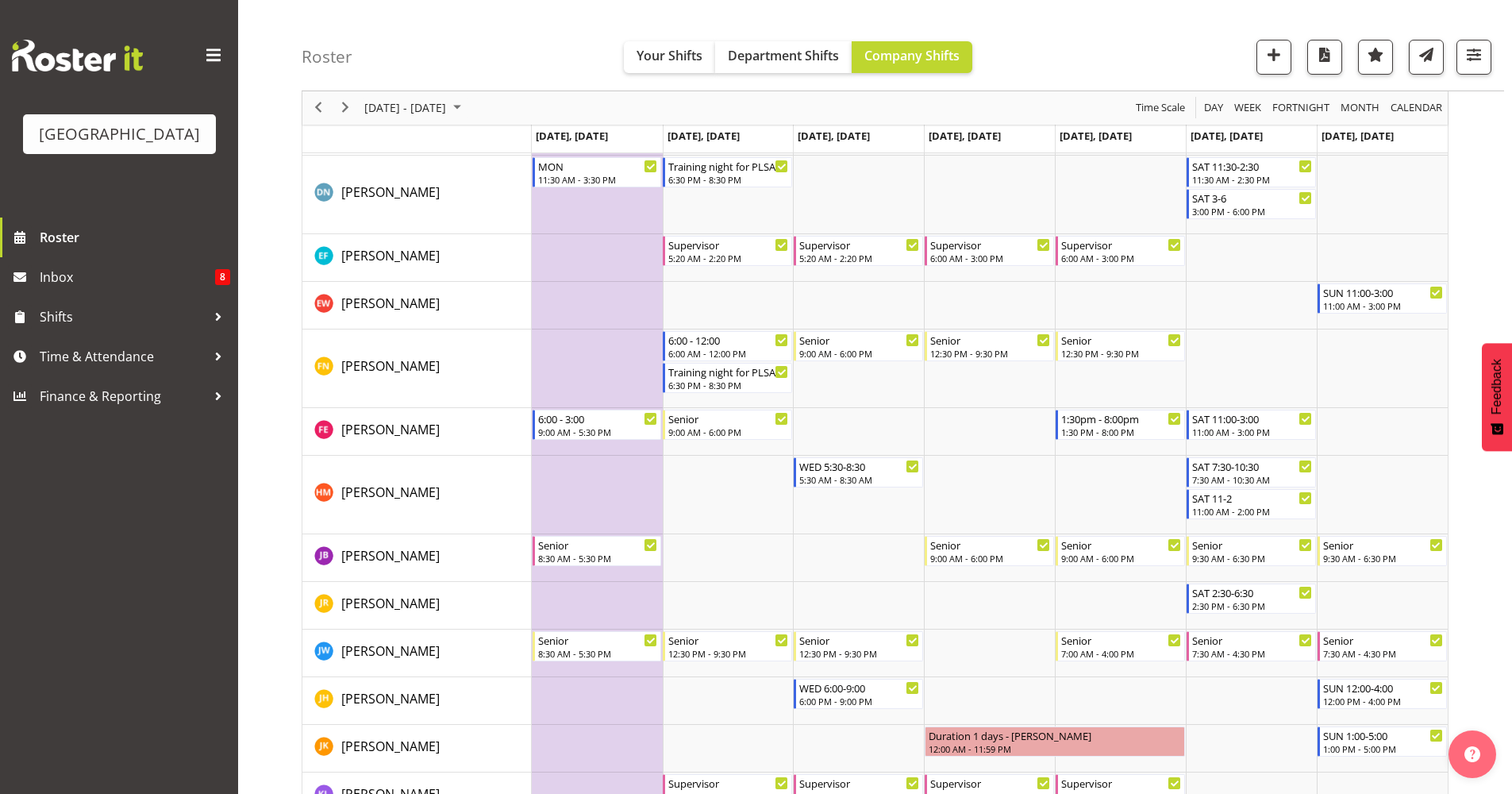
scroll to position [765, 0]
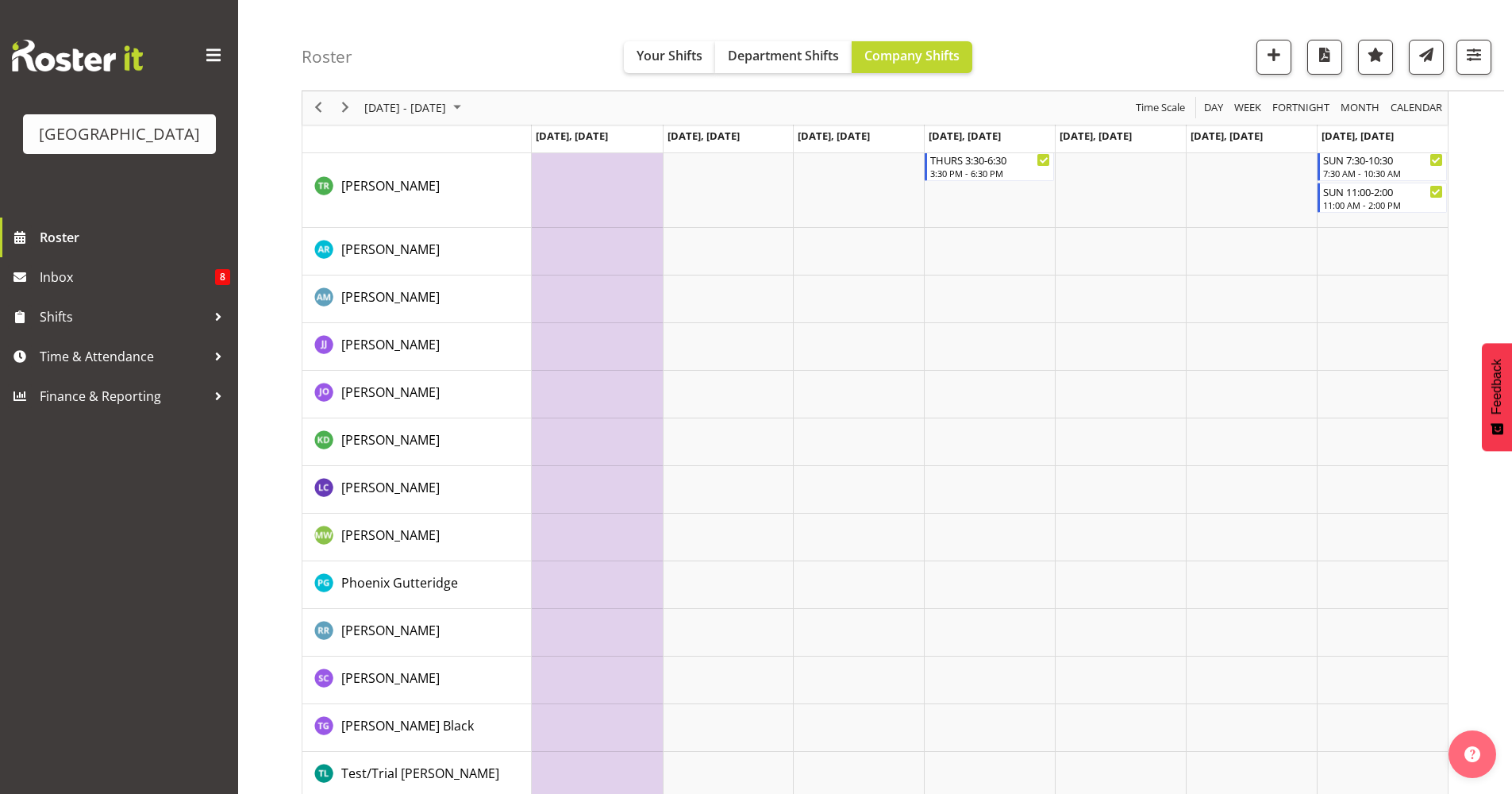
scroll to position [2129, 0]
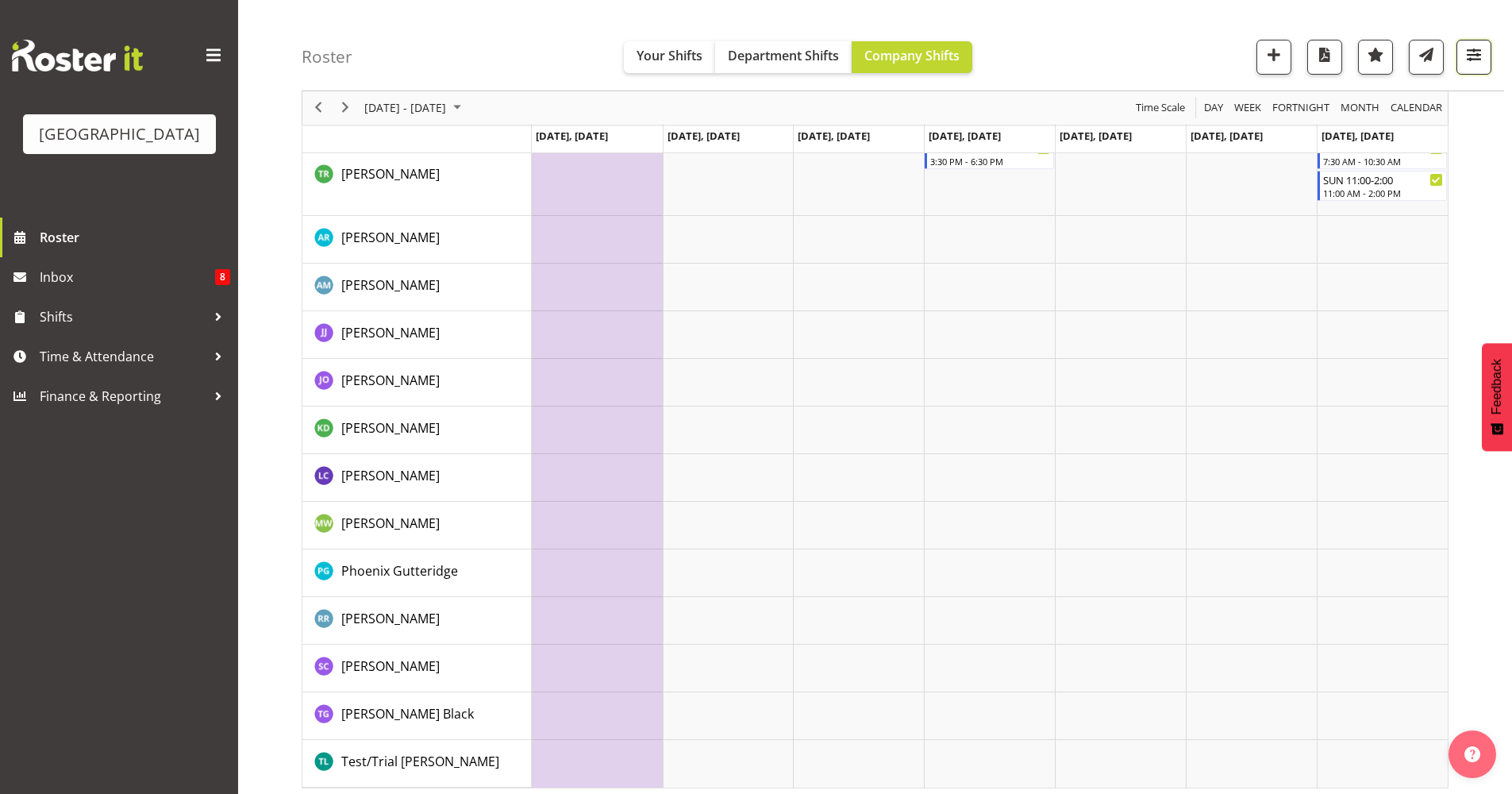
click at [1473, 69] on button "button" at bounding box center [1473, 57] width 35 height 35
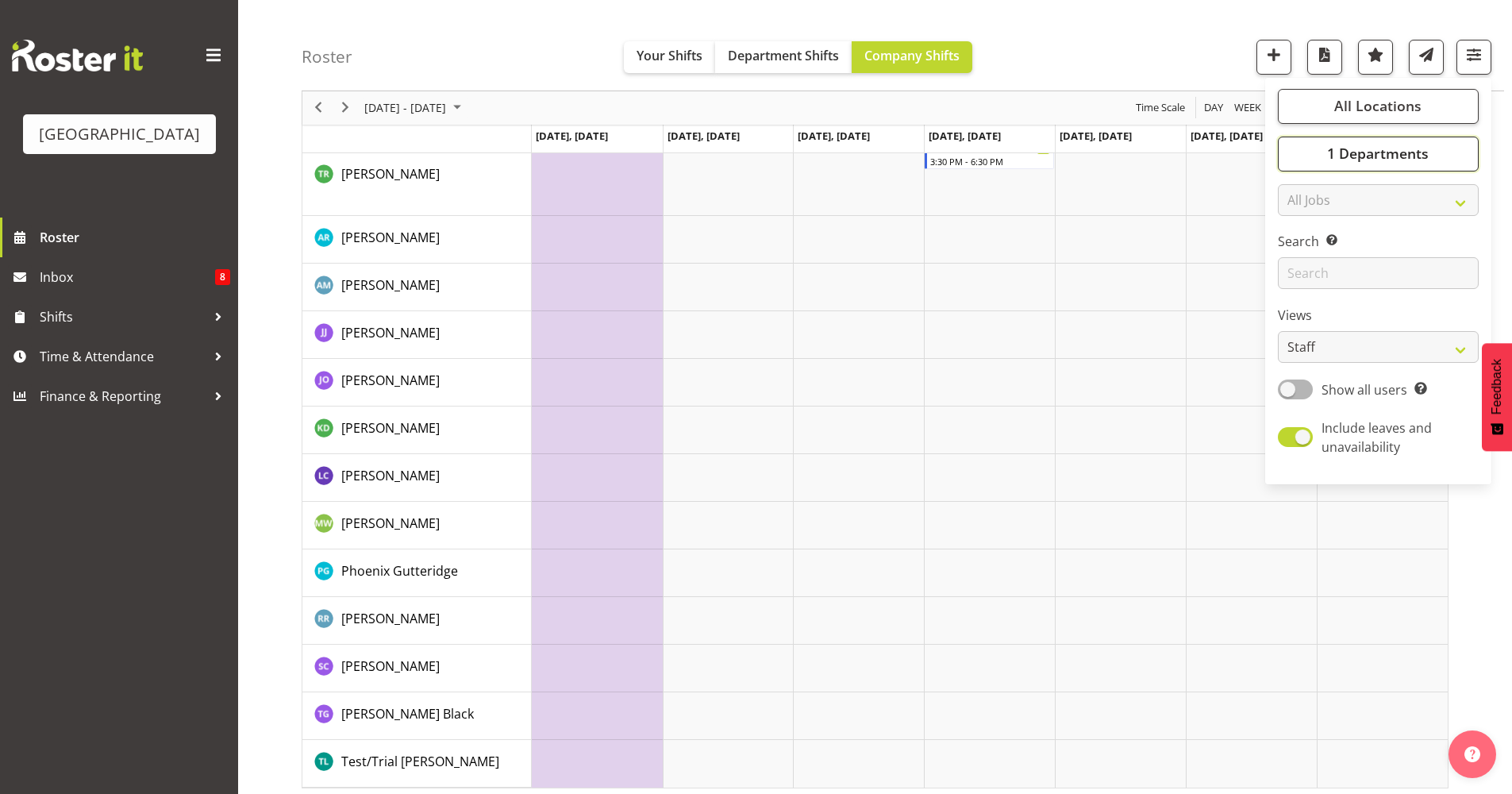
click at [1363, 147] on span "1 Departments" at bounding box center [1378, 154] width 102 height 19
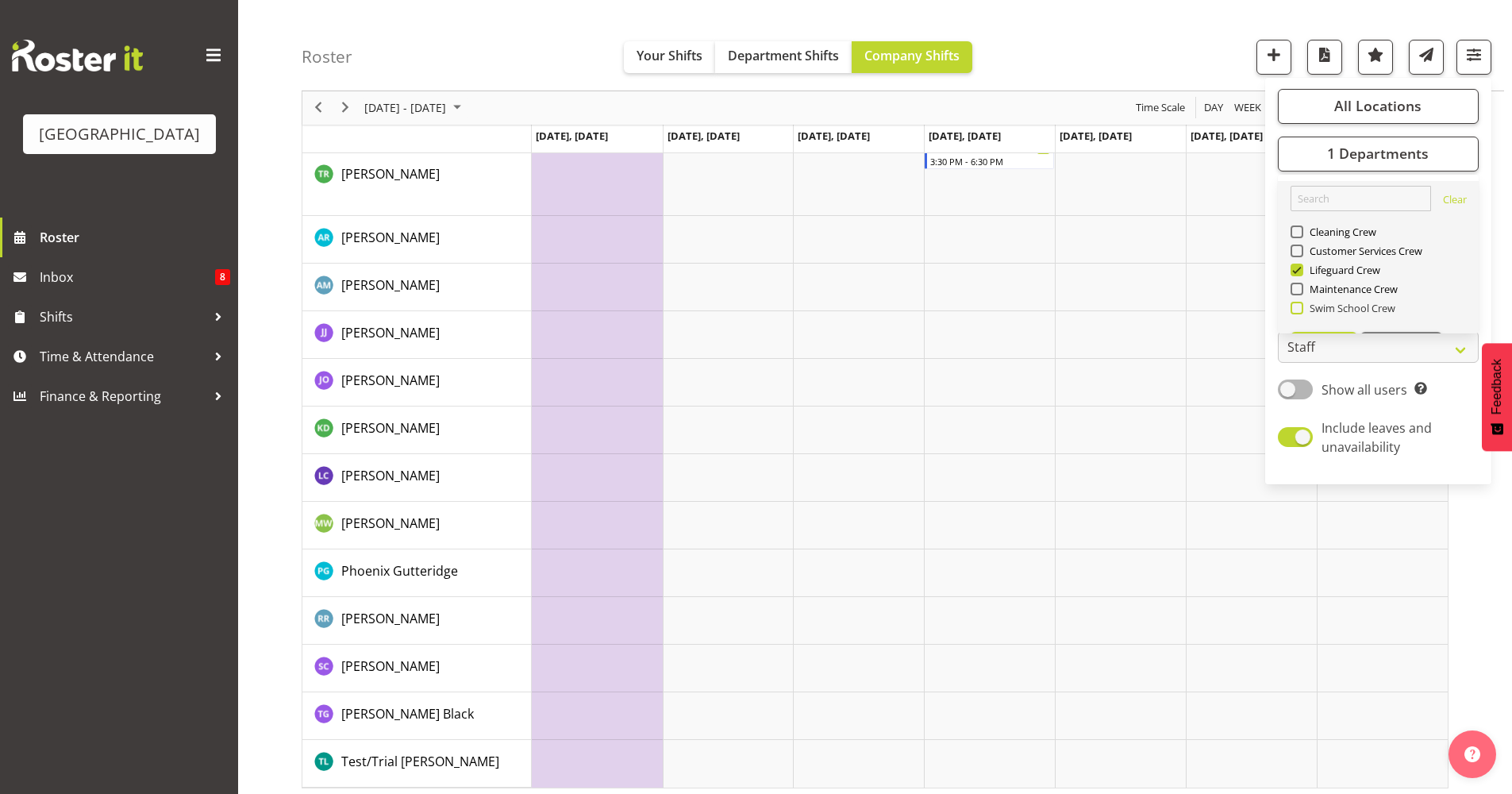
click at [1321, 303] on span "Swim School Crew" at bounding box center [1350, 308] width 93 height 13
click at [1301, 303] on input "Swim School Crew" at bounding box center [1296, 308] width 10 height 11
checkbox input "true"
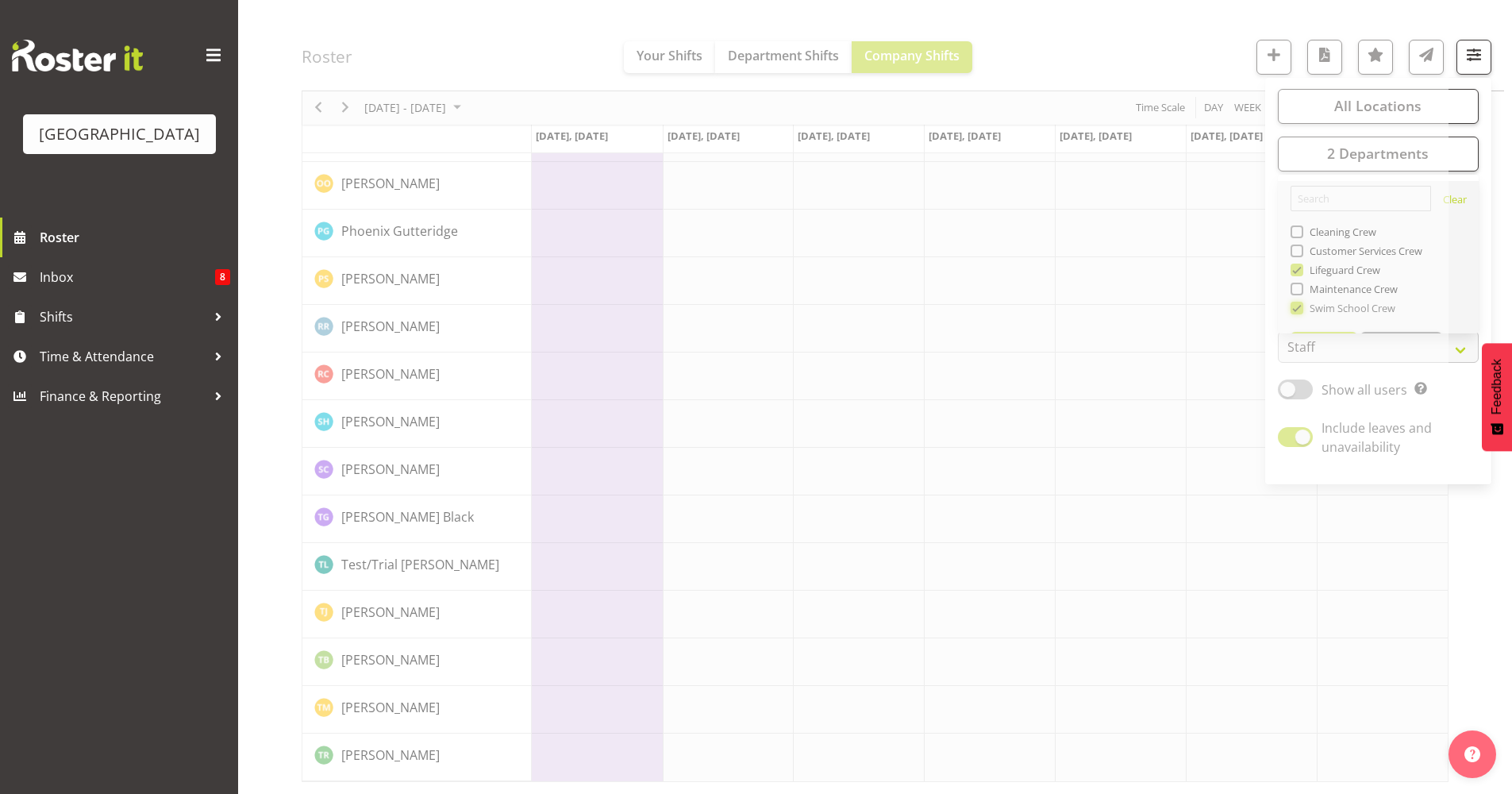
scroll to position [0, 0]
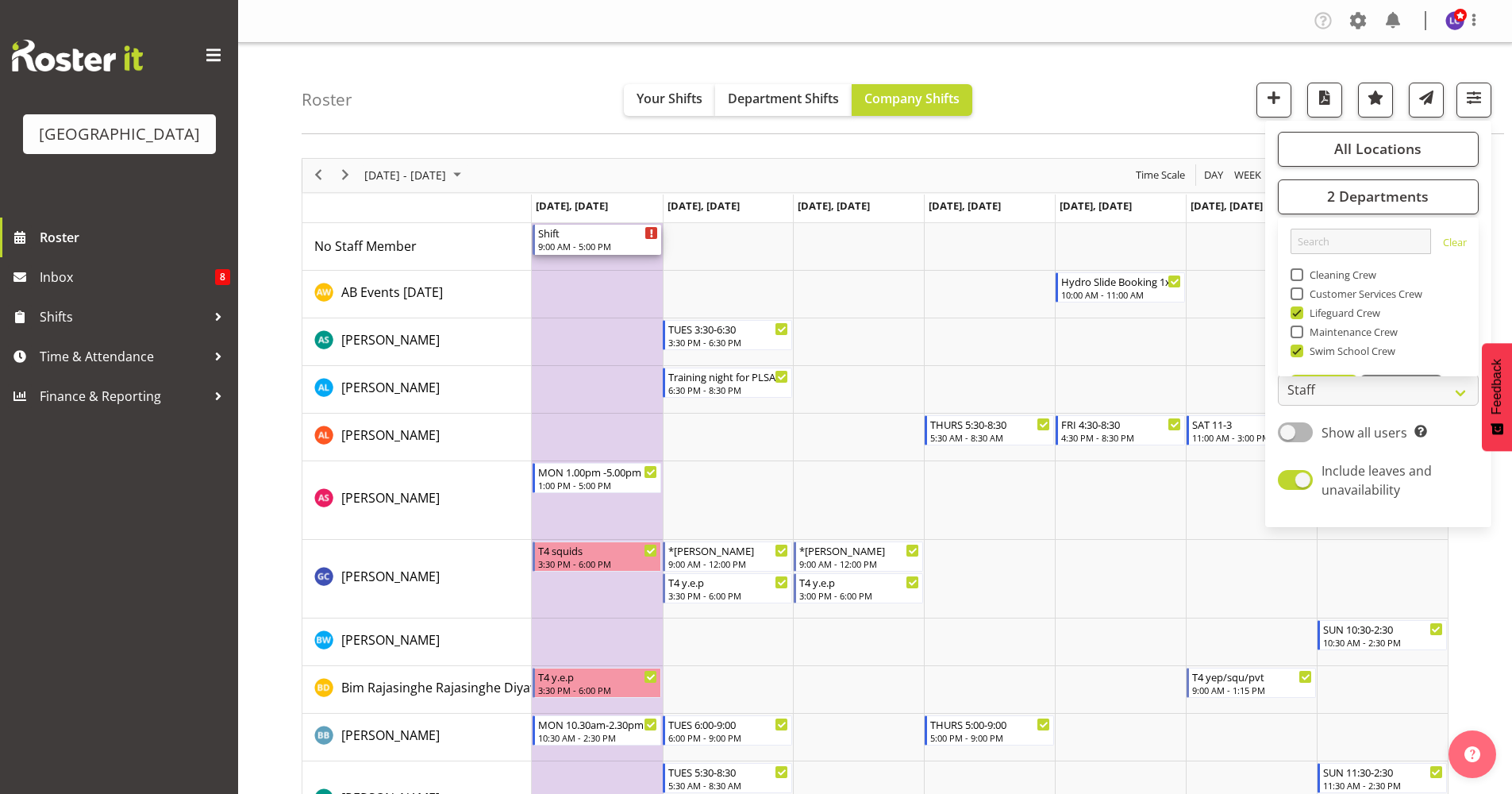
click at [586, 242] on div "9:00 AM - 5:00 PM" at bounding box center [598, 246] width 120 height 13
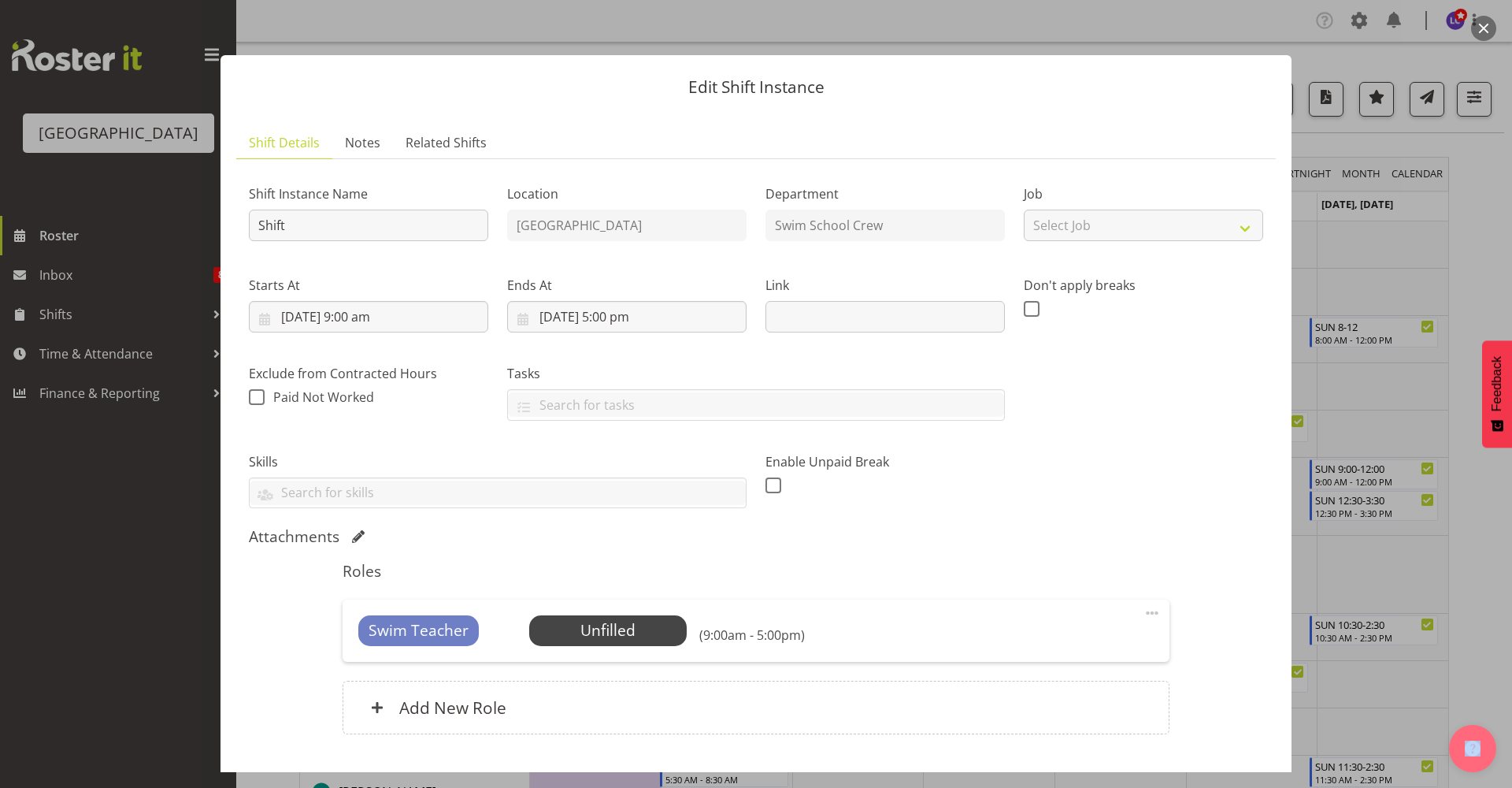
click at [1143, 615] on span at bounding box center [1152, 613] width 19 height 19
click at [1126, 484] on div "Shift Instance Name Shift Location Splash Palace Department Swim School Crew Jo…" at bounding box center [756, 340] width 1033 height 356
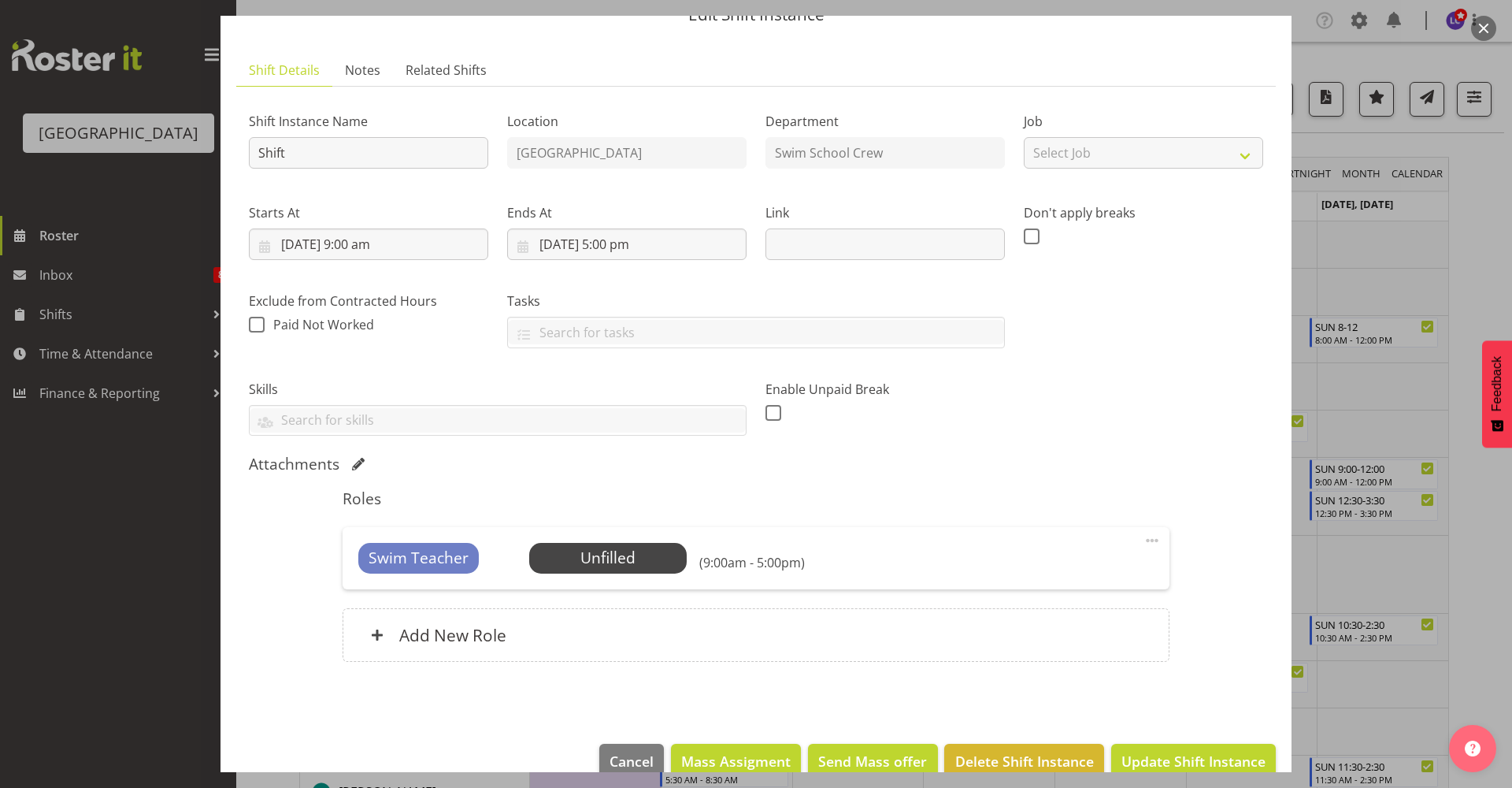
scroll to position [103, 0]
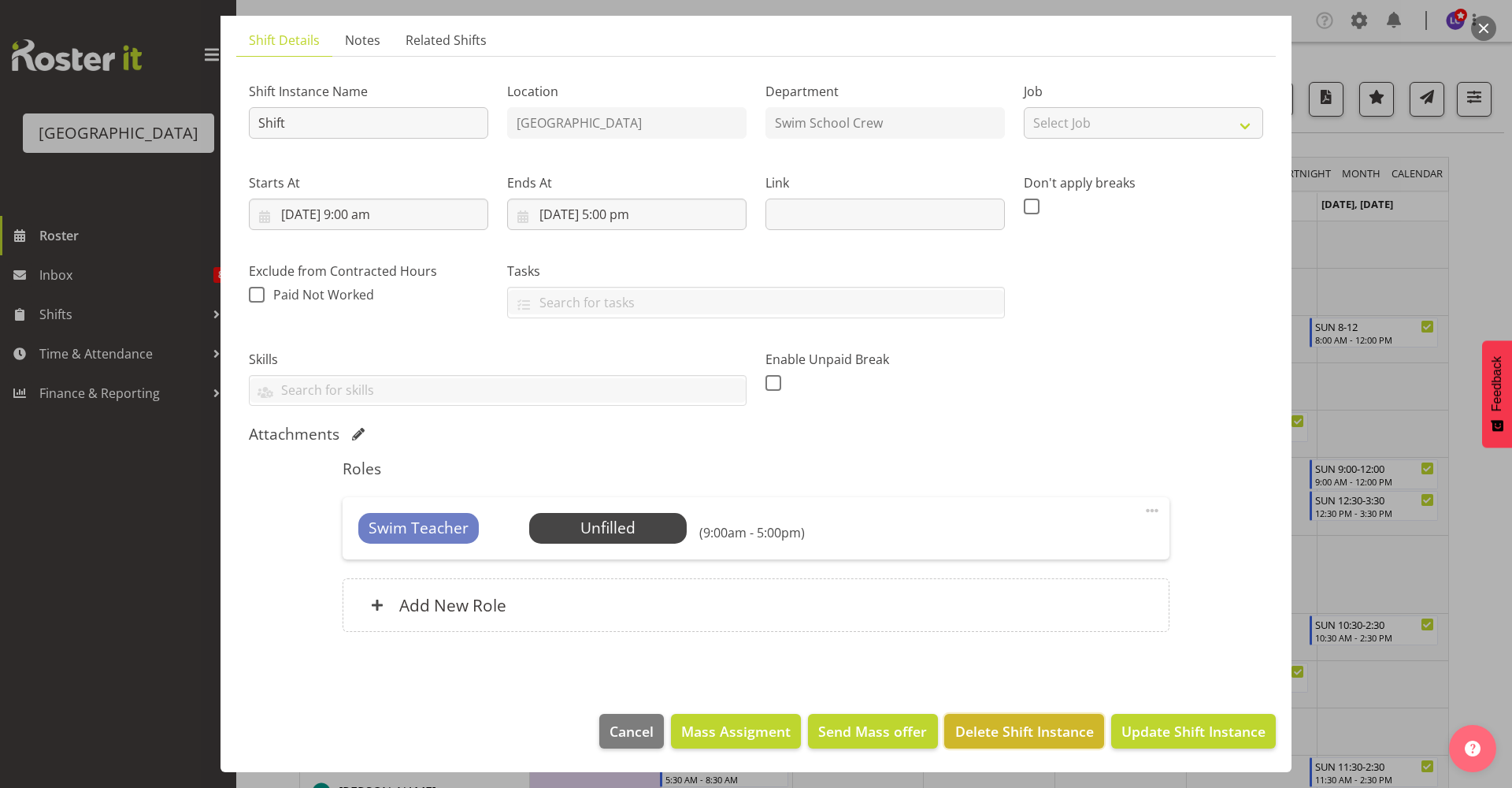
click at [1040, 725] on span "Delete Shift Instance" at bounding box center [1024, 731] width 139 height 21
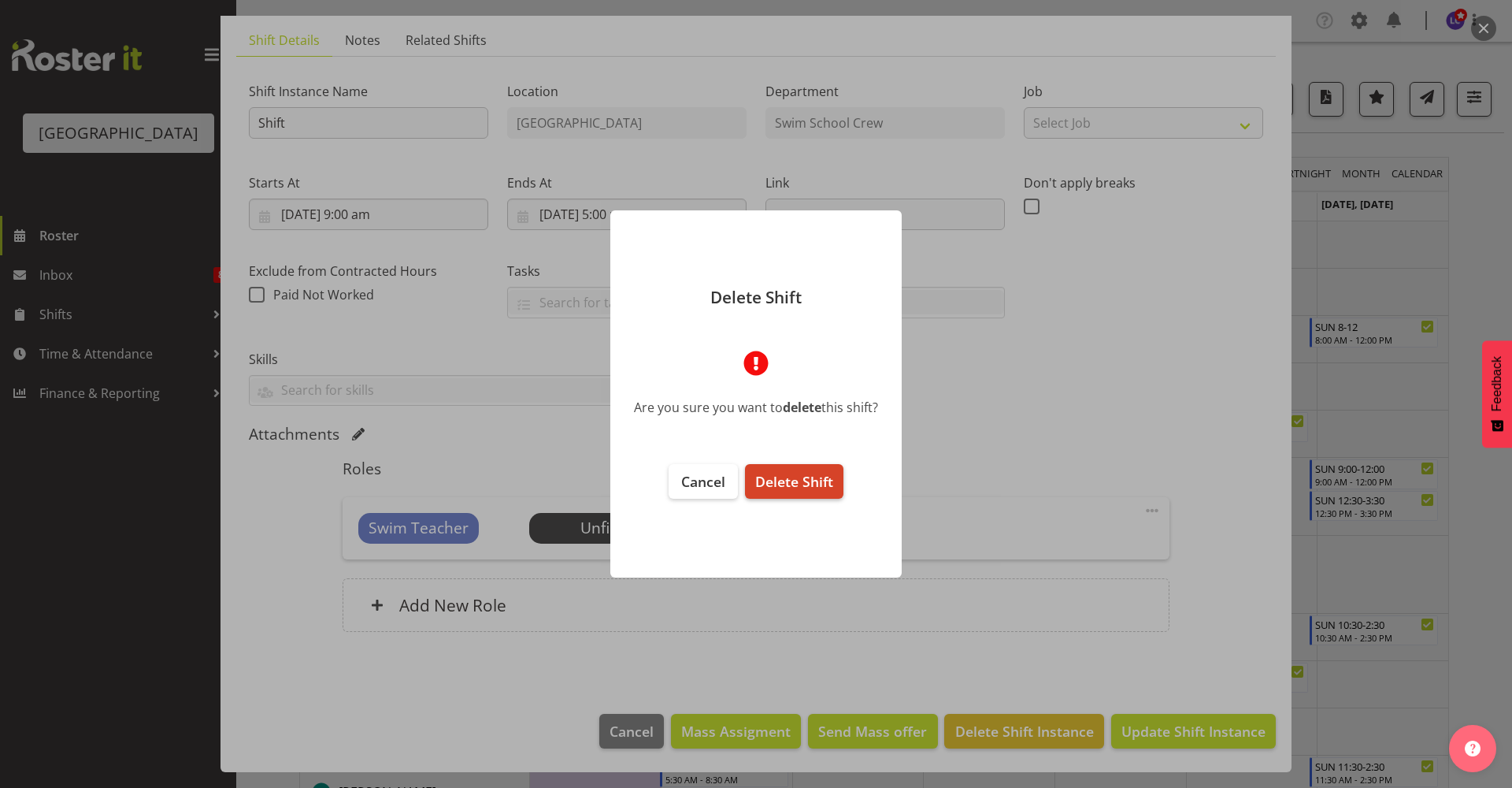
click at [807, 485] on span "Delete Shift" at bounding box center [793, 482] width 78 height 19
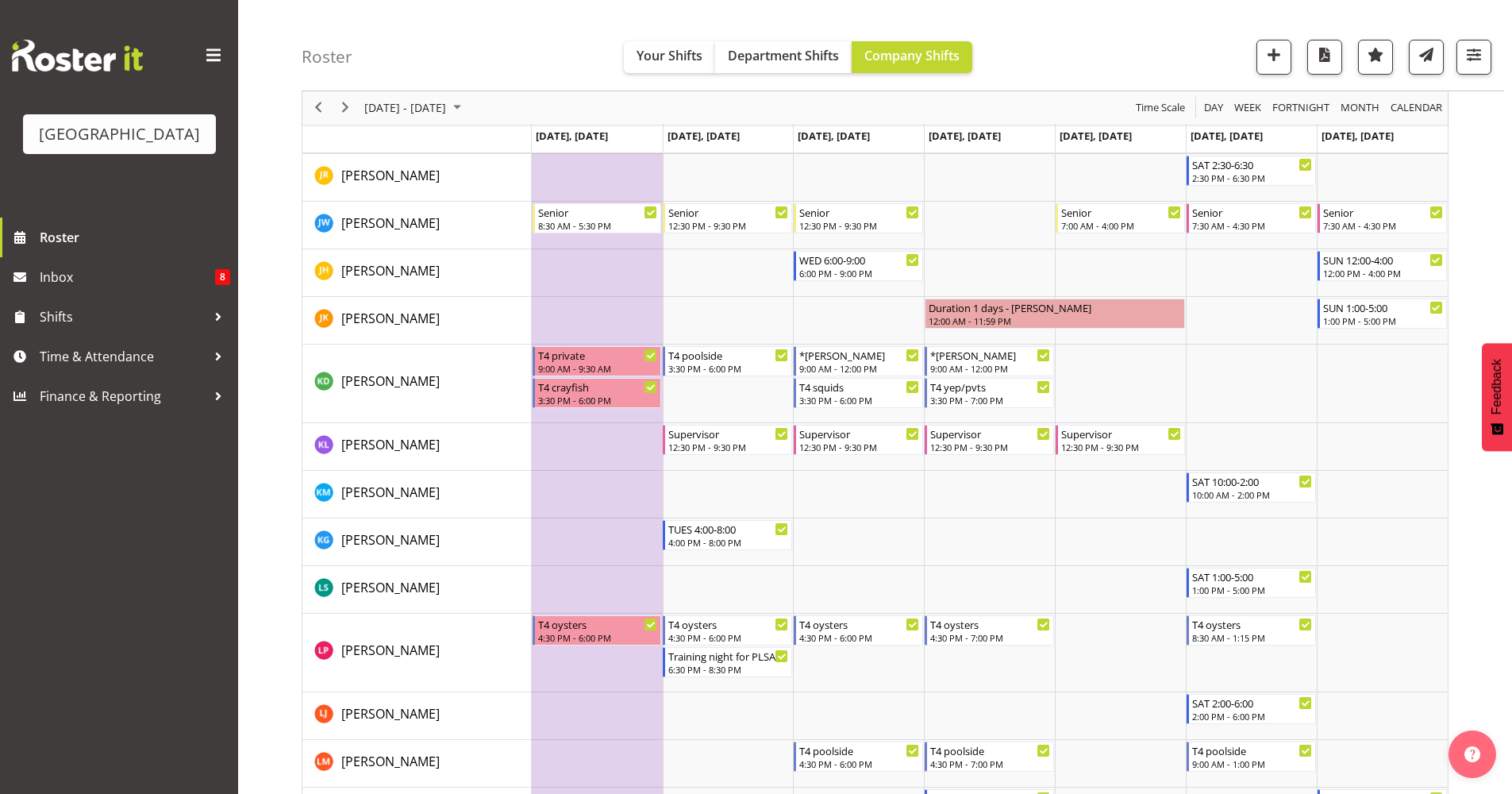
scroll to position [1294, 0]
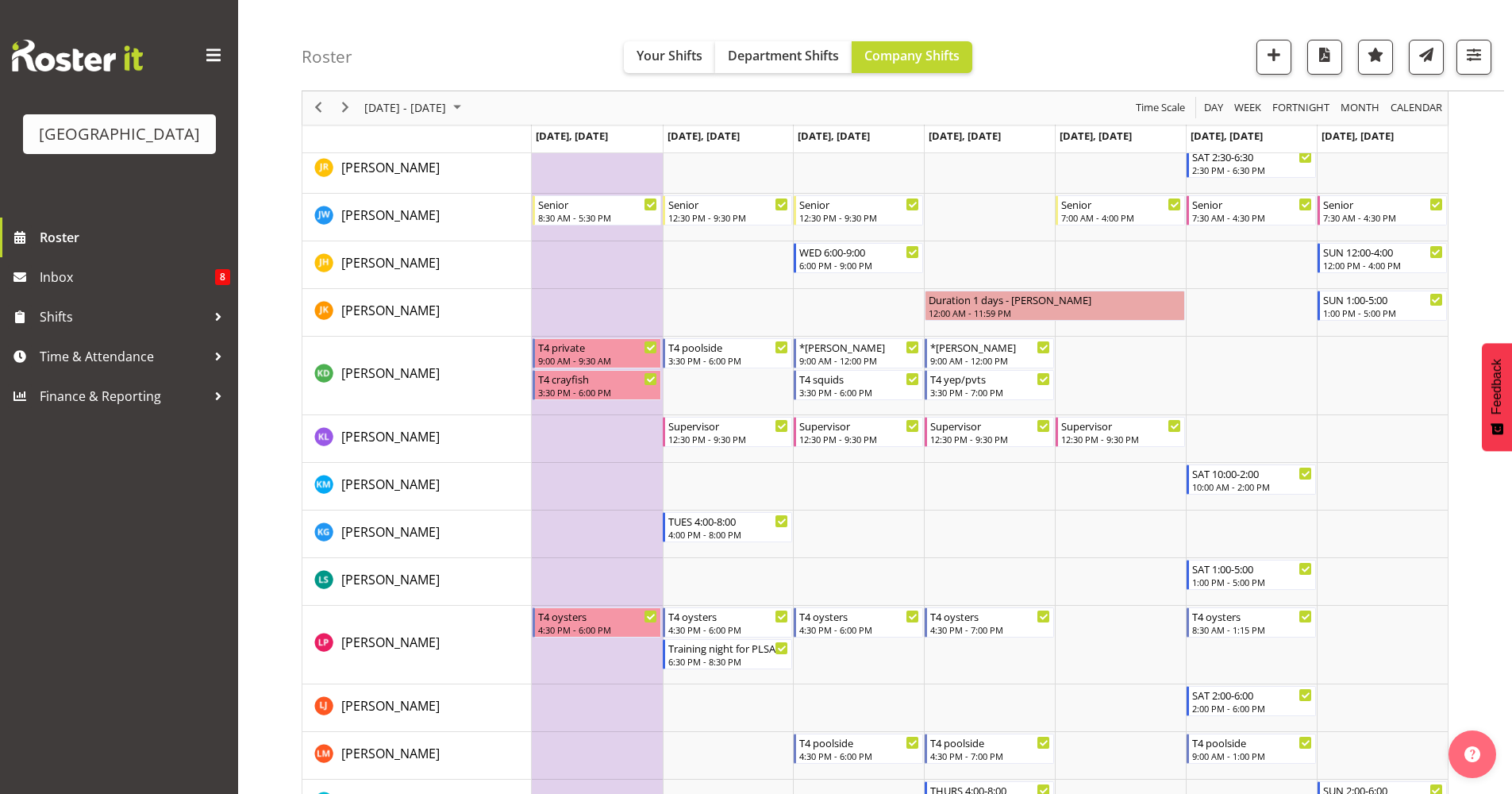
click at [574, 406] on td "Timeline Week of October 28, 2025" at bounding box center [597, 376] width 131 height 78
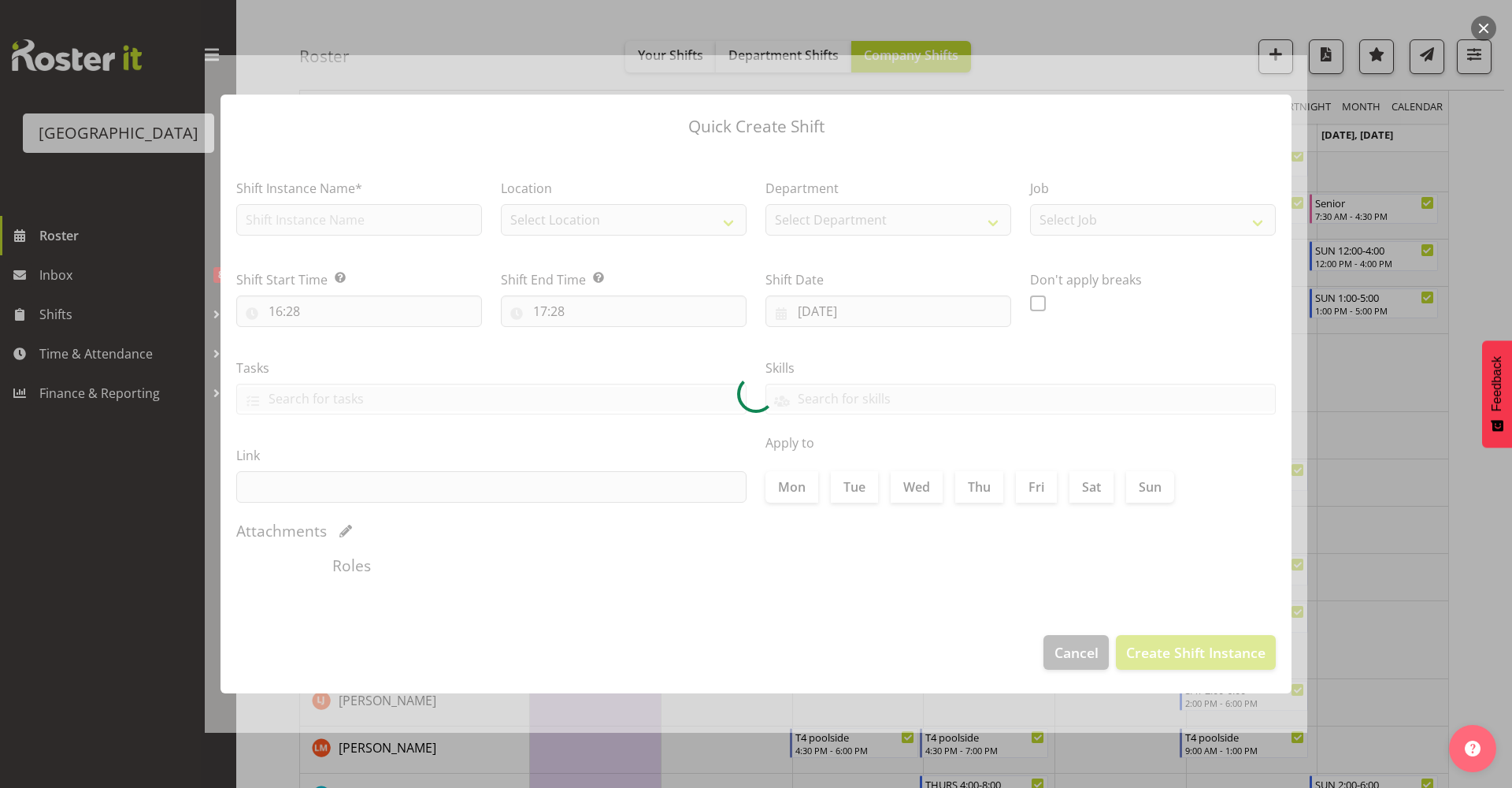
type input "[DATE]"
checkbox input "true"
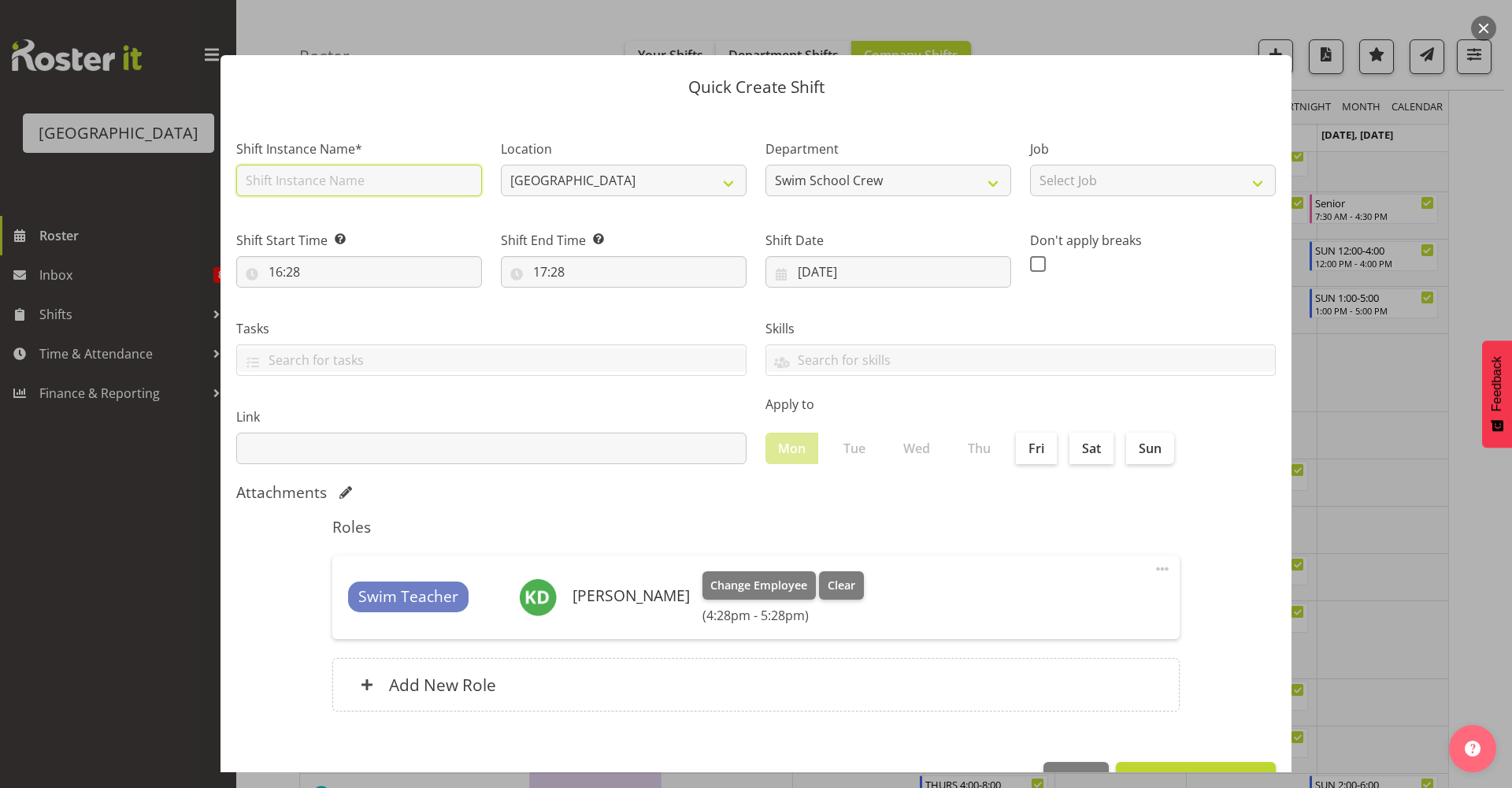
click at [424, 182] on input "text" at bounding box center [359, 180] width 246 height 31
click at [406, 173] on input "Shift" at bounding box center [359, 180] width 246 height 31
type input "Shift - Lifeguard"
click at [407, 224] on div "Shift Start Time Set the time of the day you wish this shift to start 16:28 00 …" at bounding box center [359, 253] width 264 height 88
click at [383, 196] on div "Shift Instance Name* Shift - Lifeguard" at bounding box center [359, 163] width 264 height 91
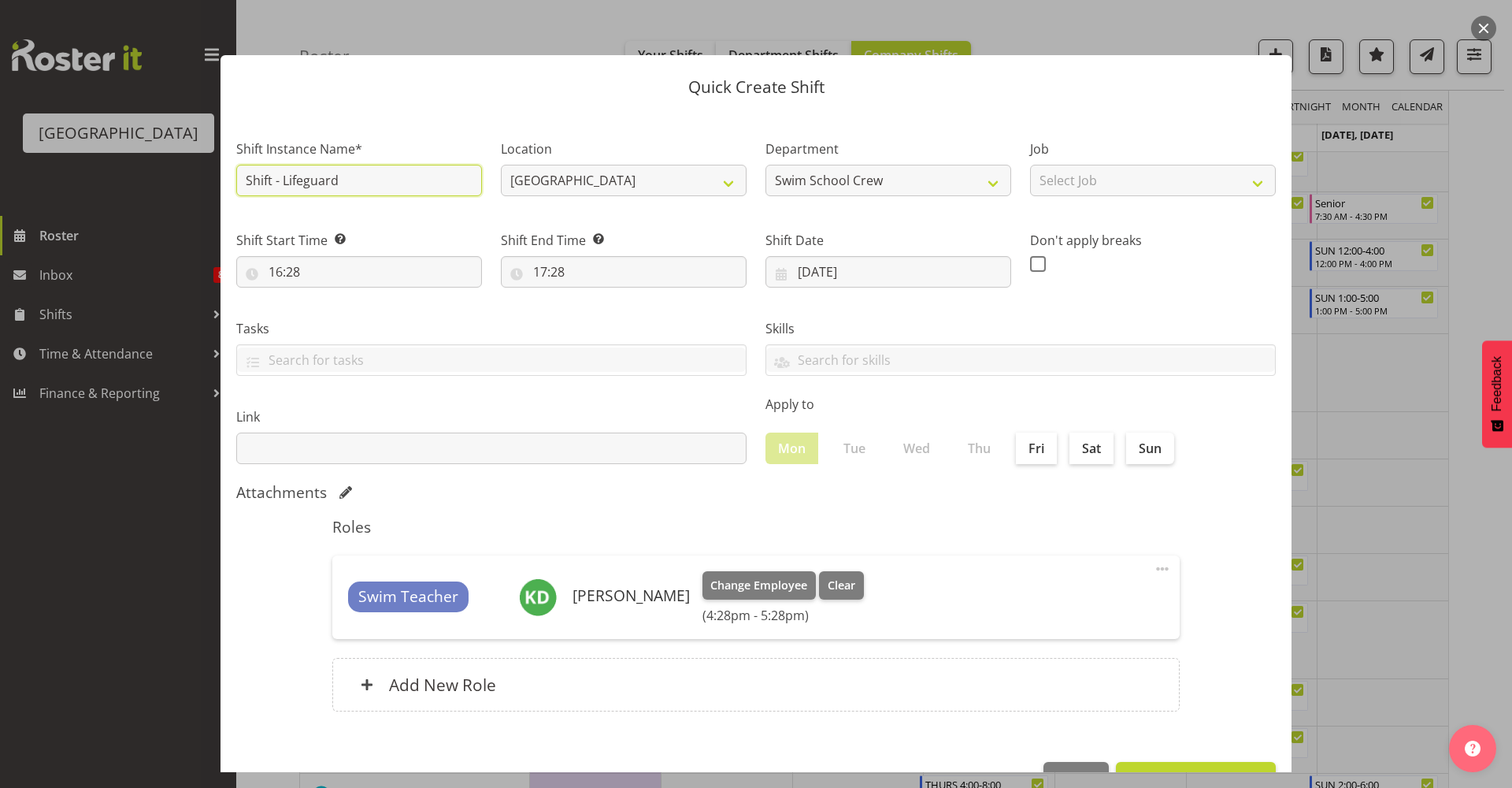
click at [384, 193] on input "Shift - Lifeguard" at bounding box center [359, 180] width 246 height 31
click at [1154, 573] on span at bounding box center [1163, 569] width 19 height 19
click at [1120, 596] on link "Edit" at bounding box center [1096, 603] width 151 height 28
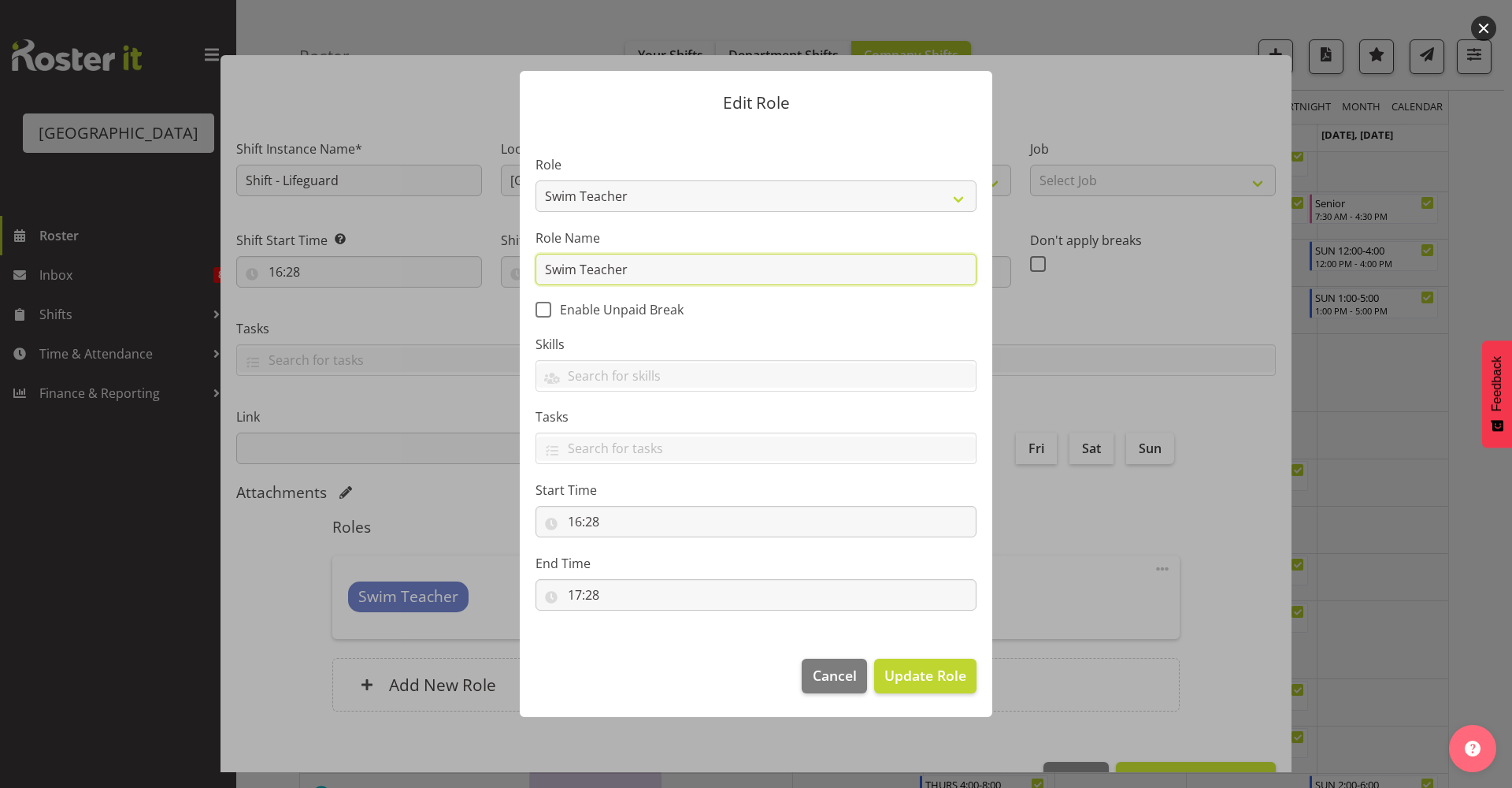
click at [704, 261] on input "Swim Teacher" at bounding box center [756, 269] width 441 height 31
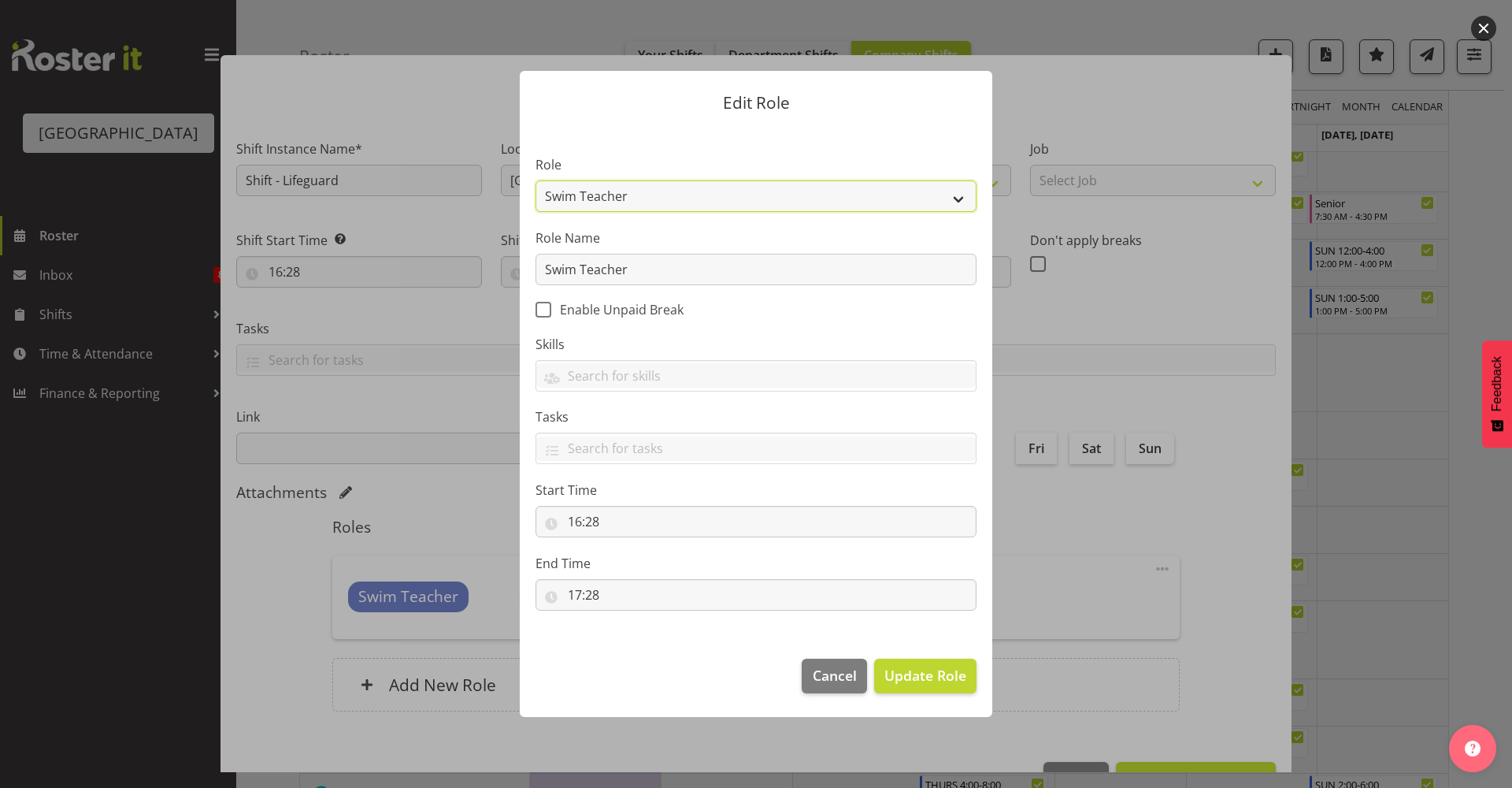
click at [713, 200] on select "Aquatic Customer Services Officer Cleaner - Splash Palace Facilties Maintenance…" at bounding box center [756, 196] width 441 height 31
select select "96"
click at [535, 180] on select "Aquatic Customer Services Officer Cleaner - Splash Palace Facilties Maintenance…" at bounding box center [756, 196] width 441 height 31
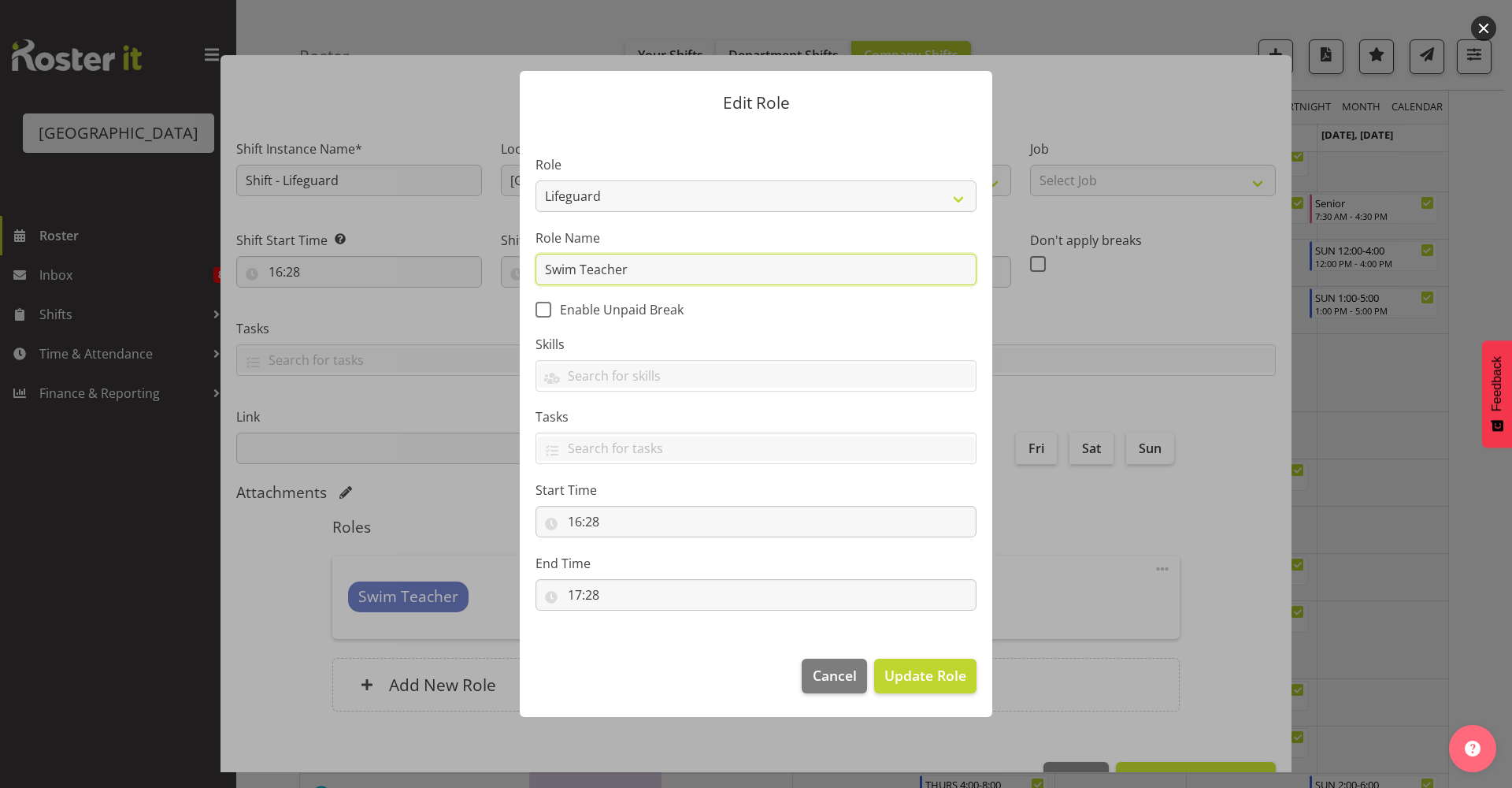
drag, startPoint x: 704, startPoint y: 260, endPoint x: 285, endPoint y: 249, distance: 419.1
click at [285, 249] on div "Edit Role Role Aquatic Customer Services Officer Cleaner - Splash Palace Facilt…" at bounding box center [756, 394] width 1512 height 788
type input "Lifeguard"
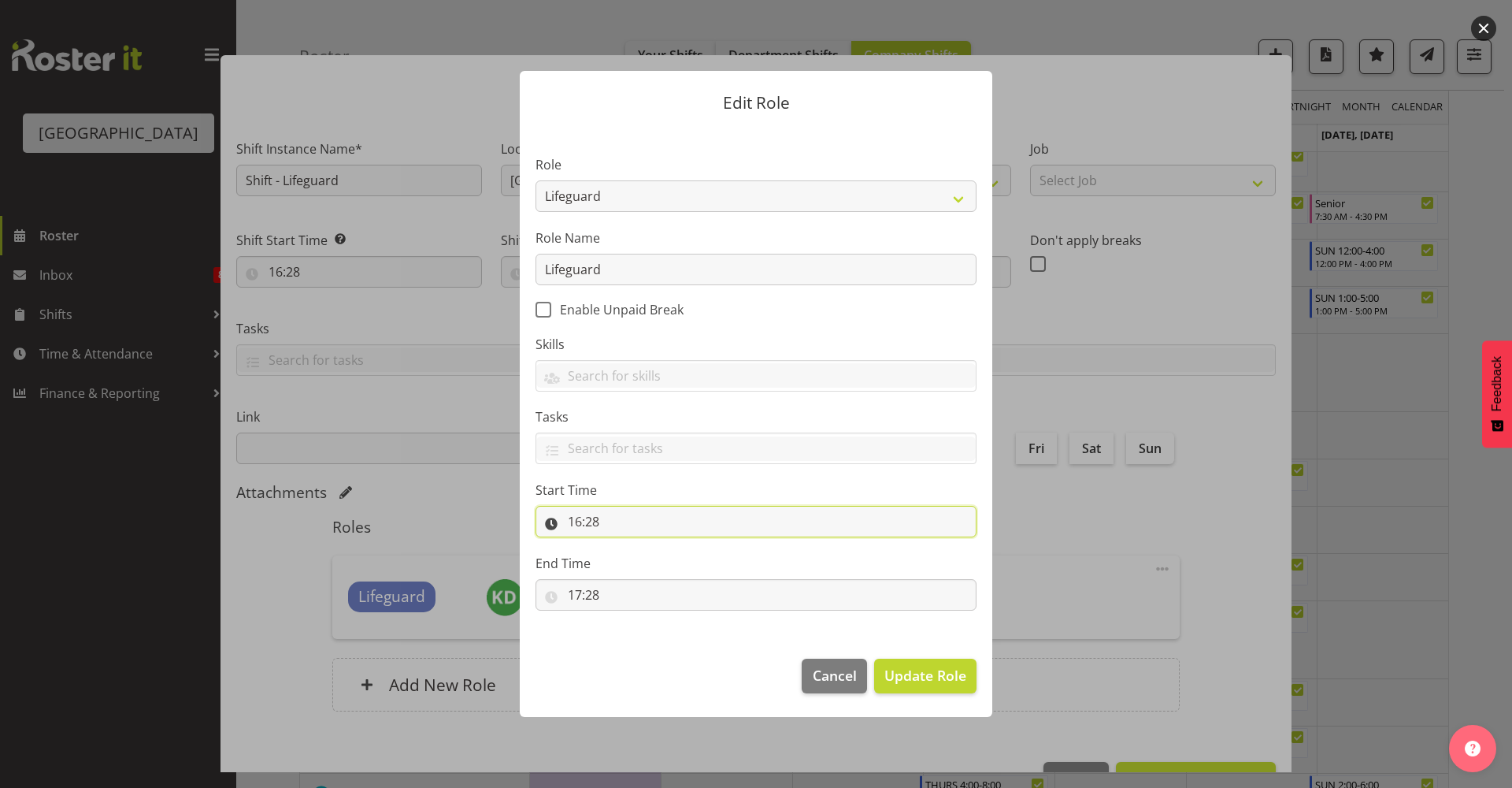
click at [648, 512] on input "16:28" at bounding box center [756, 521] width 441 height 31
click at [635, 570] on select "00 01 02 03 04 05 06 07 08 09 10 11 12 13 14 15 16 17 18 19 20 21 22 23" at bounding box center [643, 562] width 35 height 31
select select "9"
click at [625, 547] on select "00 01 02 03 04 05 06 07 08 09 10 11 12 13 14 15 16 17 18 19 20 21 22 23" at bounding box center [643, 562] width 35 height 31
type input "09:28"
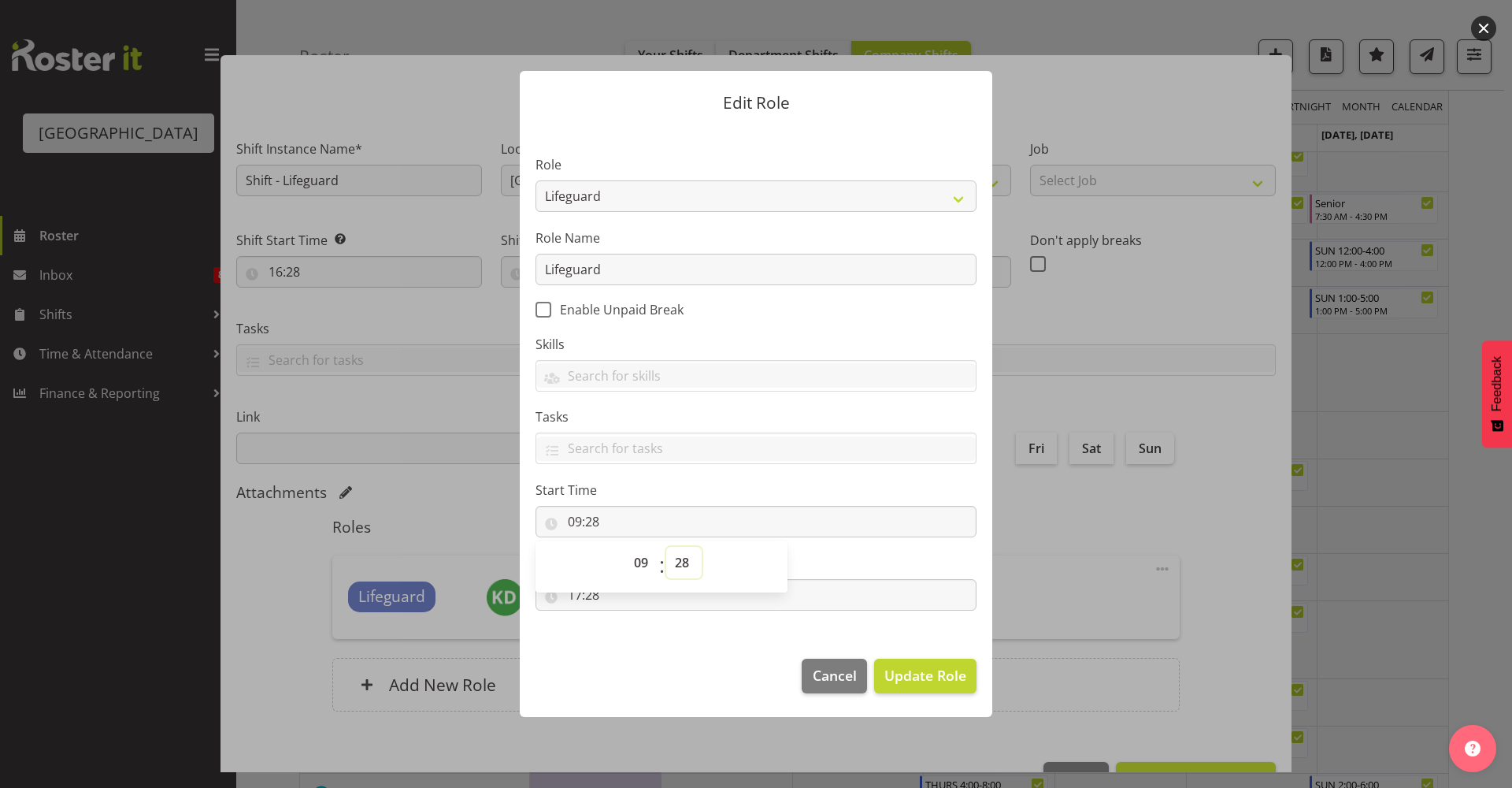
drag, startPoint x: 689, startPoint y: 572, endPoint x: 694, endPoint y: 544, distance: 28.4
click at [689, 572] on select "00 01 02 03 04 05 06 07 08 09 10 11 12 13 14 15 16 17 18 19 20 21 22 23 24 25 2…" at bounding box center [683, 562] width 35 height 31
select select "0"
click at [666, 547] on select "00 01 02 03 04 05 06 07 08 09 10 11 12 13 14 15 16 17 18 19 20 21 22 23 24 25 2…" at bounding box center [683, 562] width 35 height 31
type input "09:00"
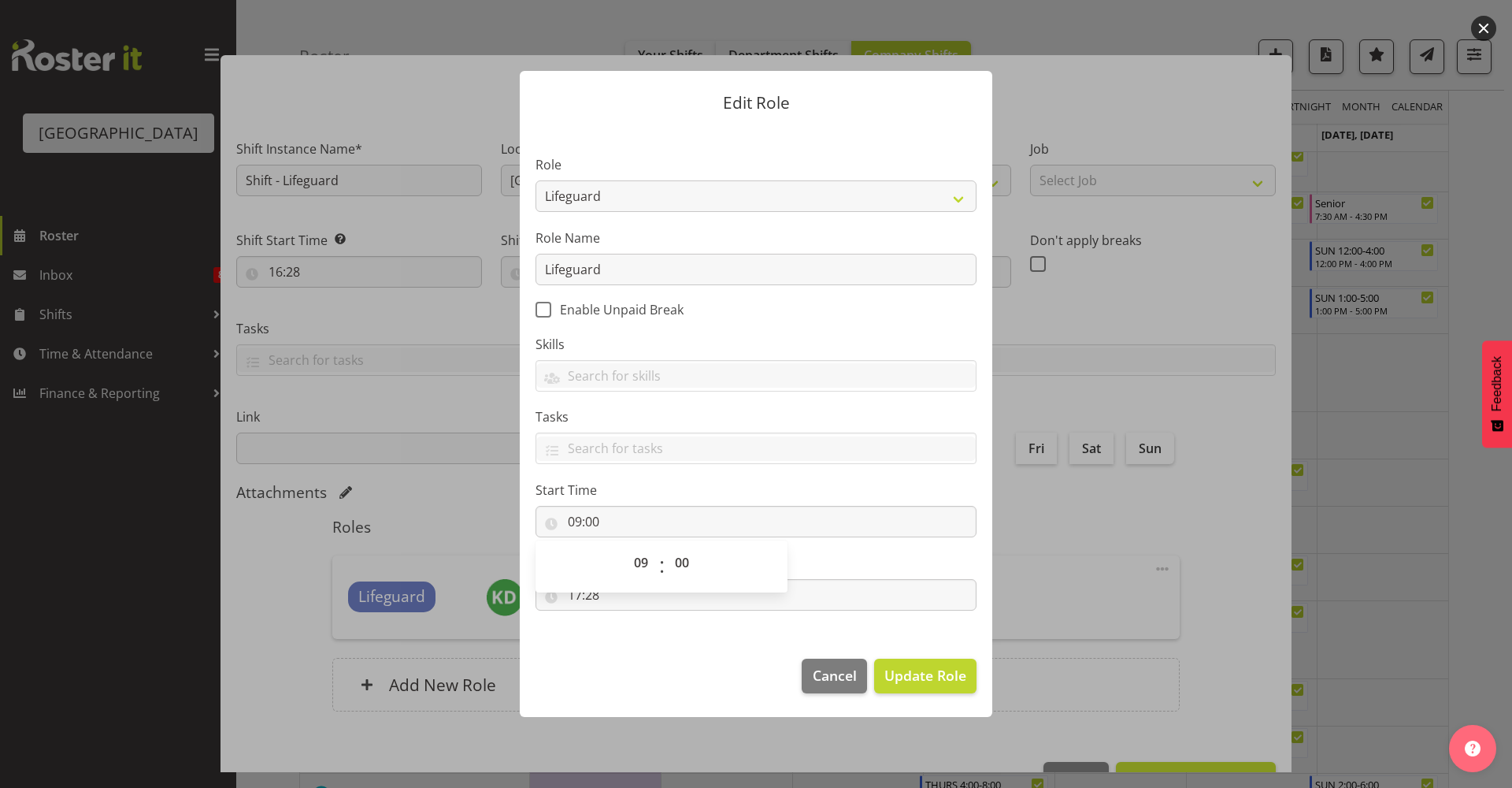
click at [639, 621] on section "Role Aquatic Customer Services Officer Cleaner - Splash Palace Facilties Mainte…" at bounding box center [756, 384] width 473 height 515
click at [595, 598] on input "17:28" at bounding box center [756, 594] width 441 height 31
drag, startPoint x: 673, startPoint y: 631, endPoint x: 673, endPoint y: 617, distance: 14.0
click at [673, 631] on select "00 01 02 03 04 05 06 07 08 09 10 11 12 13 14 15 16 17 18 19 20 21 22 23 24 25 2…" at bounding box center [683, 635] width 35 height 31
select select "0"
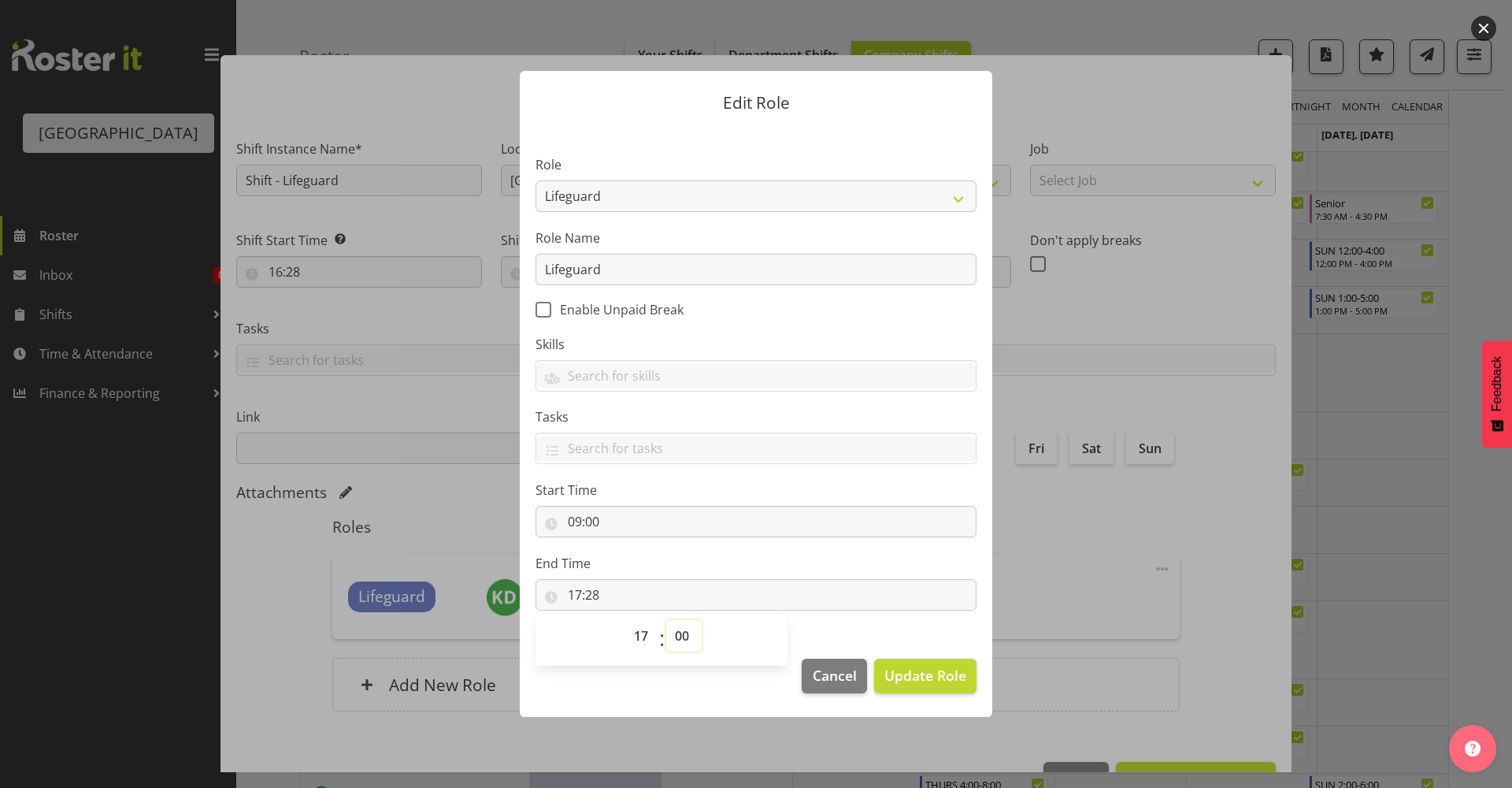
click at [666, 620] on select "00 01 02 03 04 05 06 07 08 09 10 11 12 13 14 15 16 17 18 19 20 21 22 23 24 25 2…" at bounding box center [683, 635] width 35 height 31
type input "17:00"
click at [909, 669] on span "Update Role" at bounding box center [925, 675] width 82 height 21
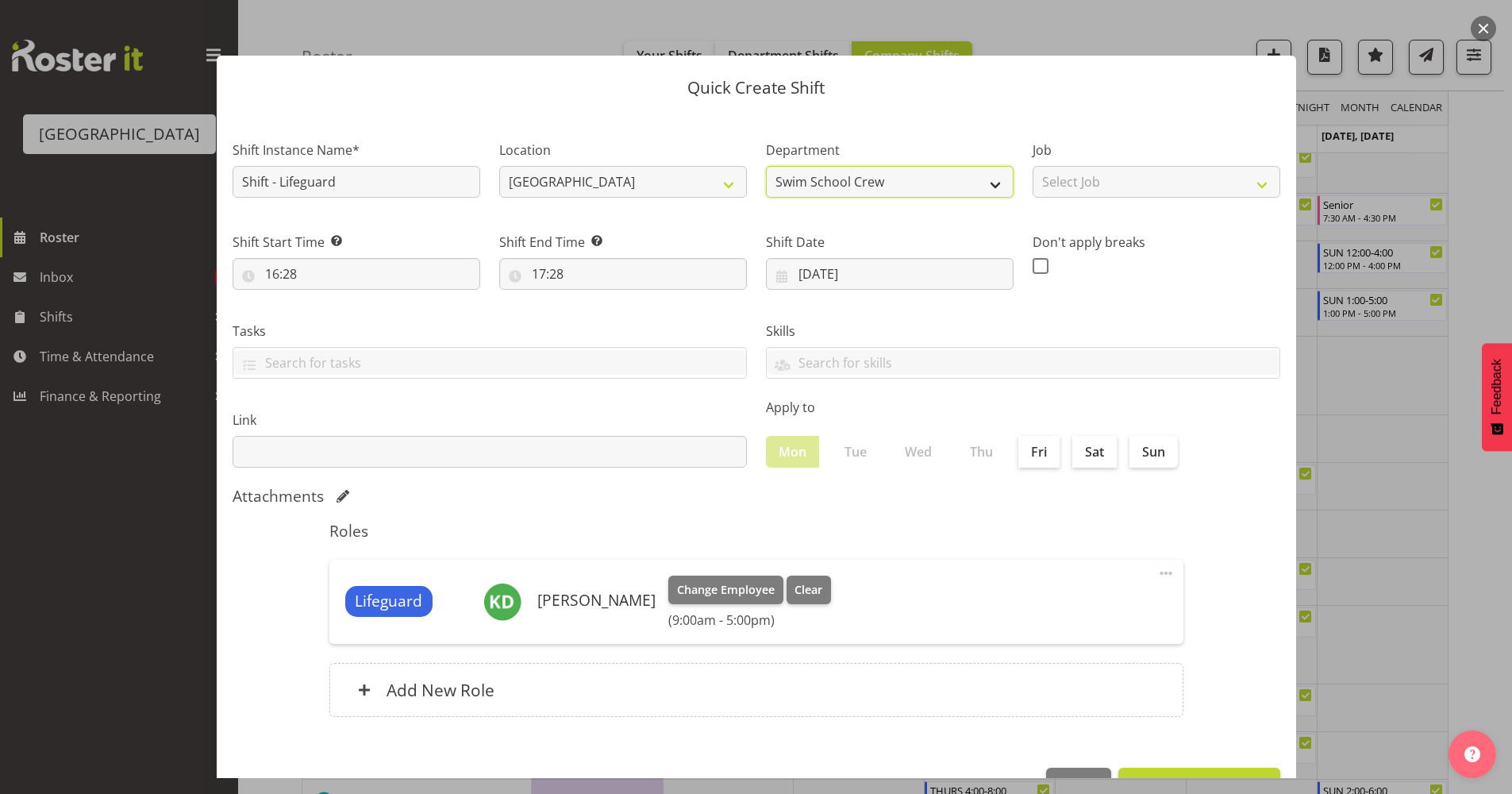
click at [834, 185] on select "Swim School Crew Swim School Crew Lifeguard Crew" at bounding box center [889, 181] width 248 height 32
select select "114"
click at [766, 166] on select "Swim School Crew Swim School Crew Lifeguard Crew" at bounding box center [889, 181] width 248 height 32
click at [694, 224] on div "Shift End Time Set the time of the day you wish this shift to finish 17:28 00 0…" at bounding box center [623, 254] width 267 height 89
click at [718, 178] on select "[GEOGRAPHIC_DATA]" at bounding box center [623, 181] width 248 height 32
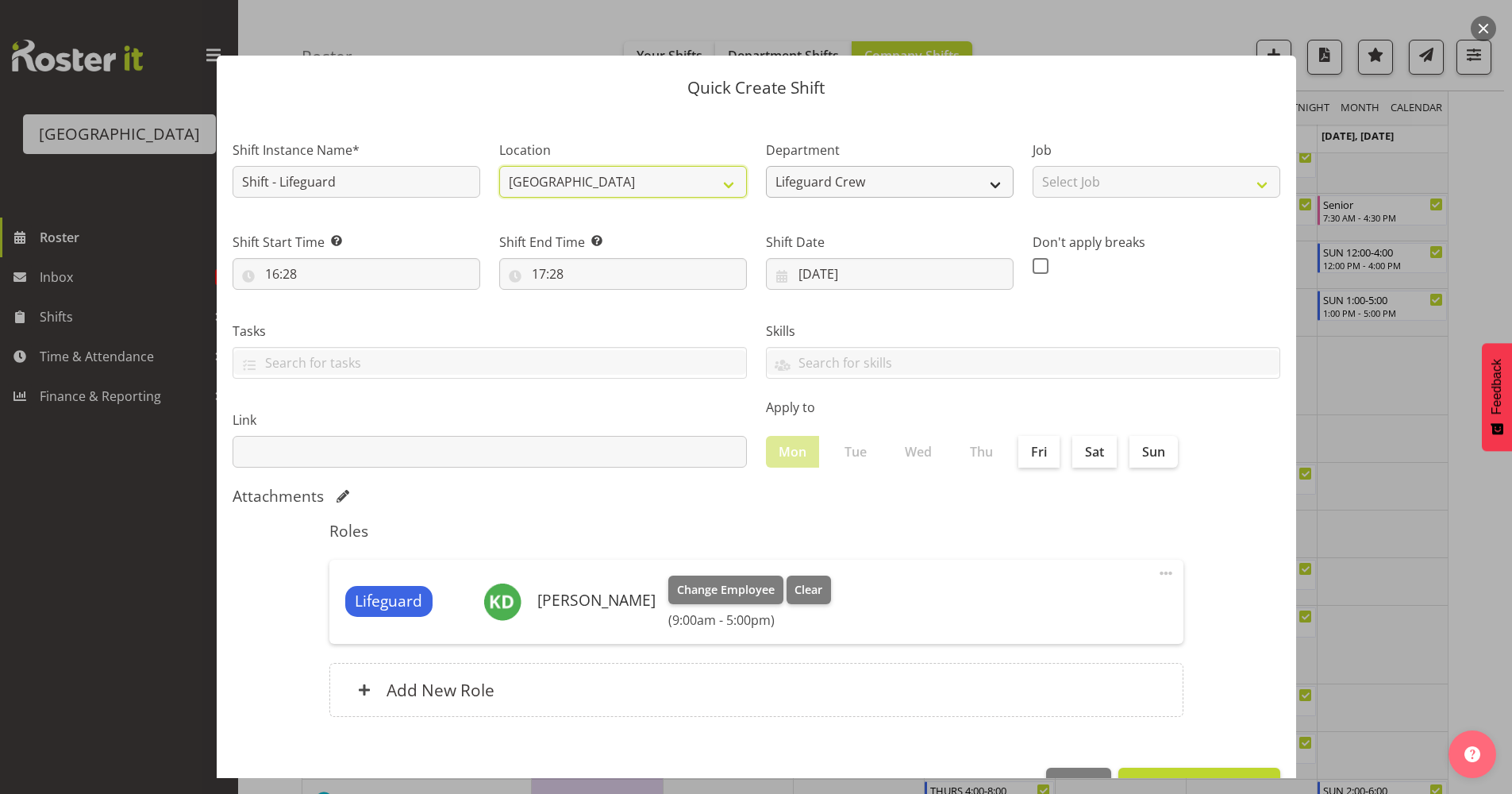
drag, startPoint x: 718, startPoint y: 178, endPoint x: 905, endPoint y: 183, distance: 187.1
click at [718, 178] on select "[GEOGRAPHIC_DATA]" at bounding box center [623, 181] width 248 height 32
click at [1058, 179] on select "Select Job ACSO" at bounding box center [1157, 181] width 248 height 32
click at [361, 282] on input "16:28" at bounding box center [356, 273] width 248 height 32
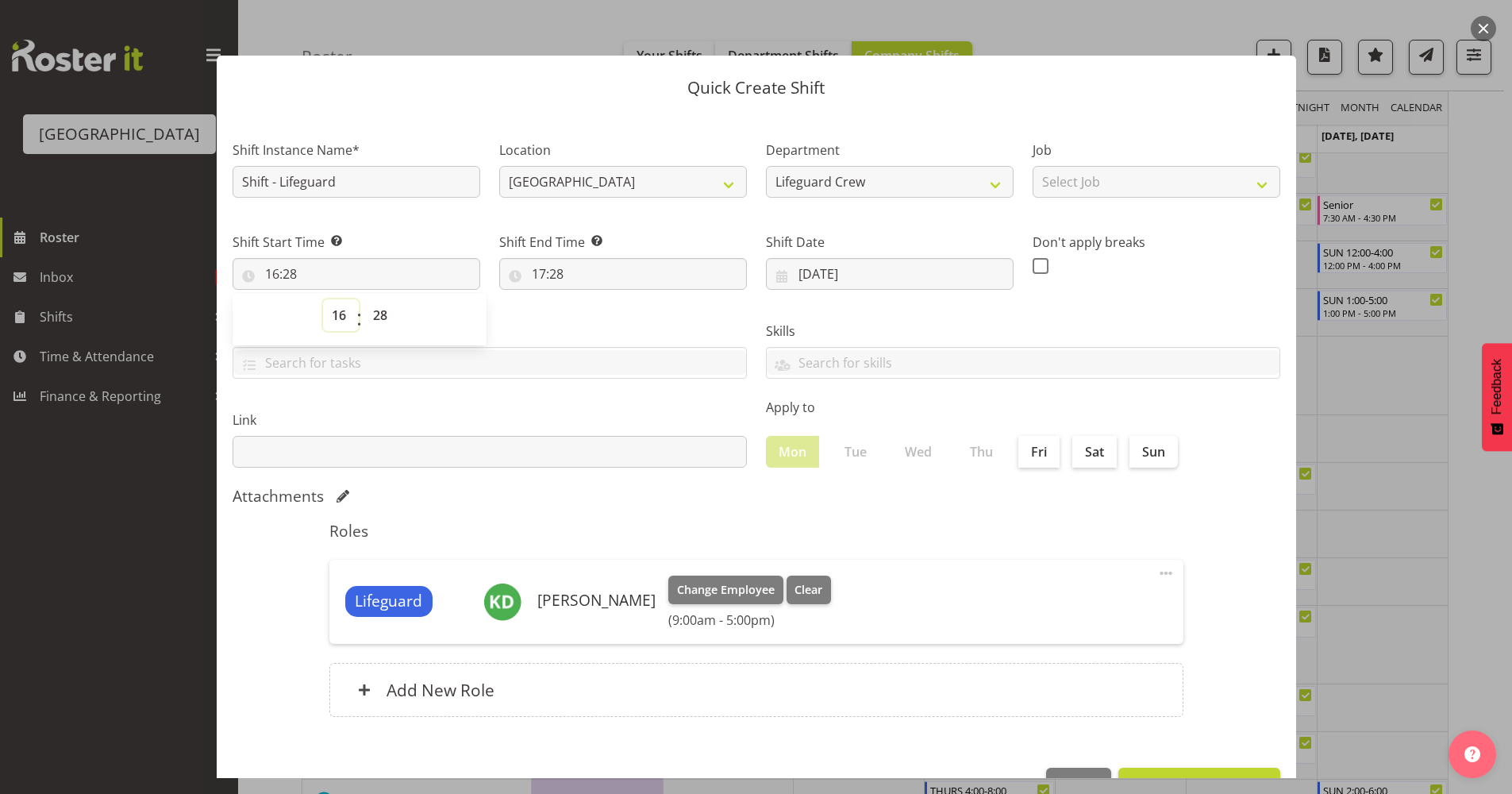
click at [344, 323] on select "00 01 02 03 04 05 06 07 08 09 10 11 12 13 14 15 16 17 18 19 20 21 22 23" at bounding box center [341, 314] width 36 height 32
select select "9"
click at [323, 299] on select "00 01 02 03 04 05 06 07 08 09 10 11 12 13 14 15 16 17 18 19 20 21 22 23" at bounding box center [341, 314] width 36 height 32
type input "09:28"
click at [368, 333] on span "00 01 02 03 04 05 06 07 08 09 10 11 12 13 14 15 16 17 18 19 20 21 22 23 24 25 2…" at bounding box center [382, 318] width 36 height 40
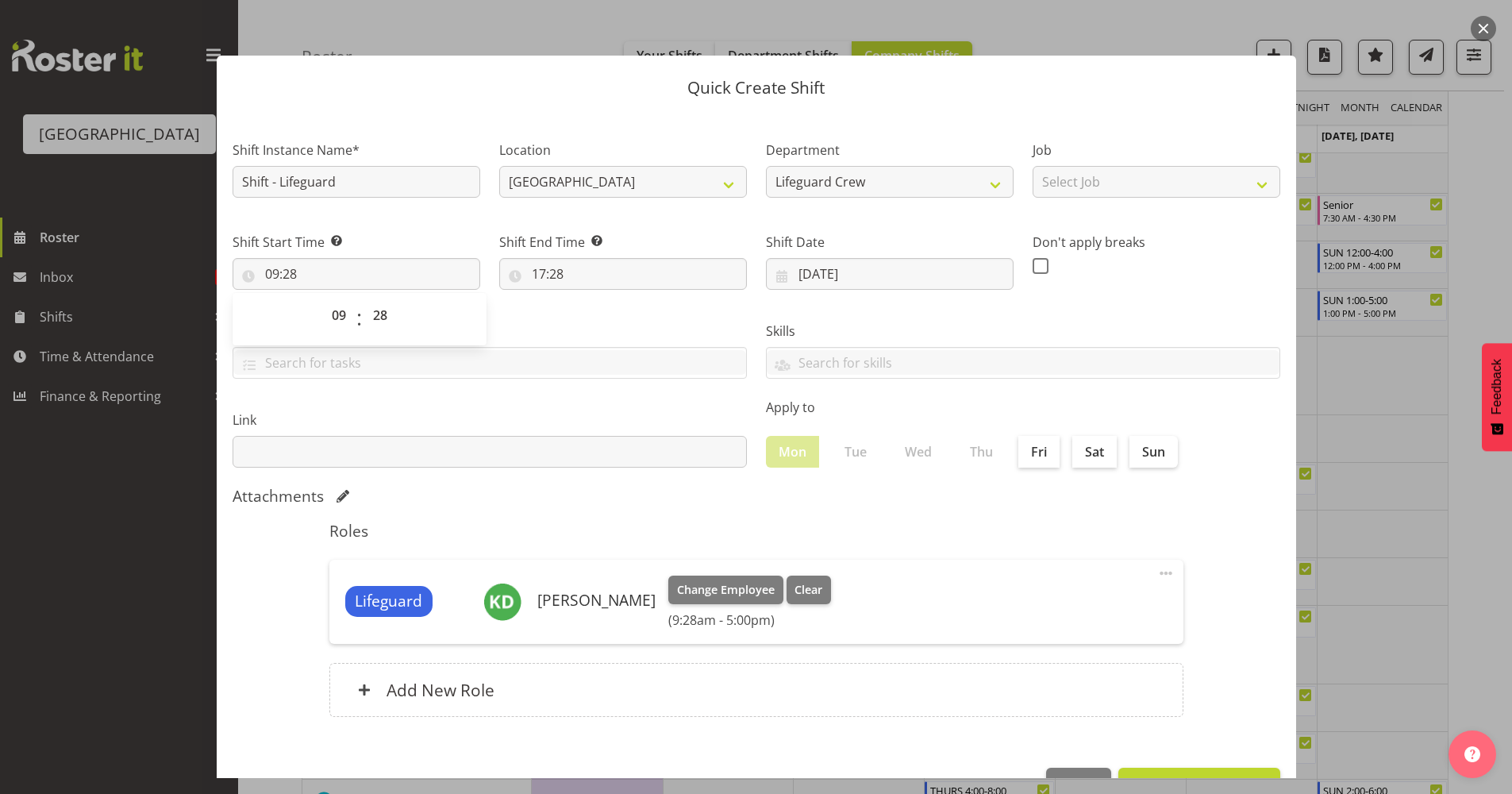
click at [370, 331] on span "00 01 02 03 04 05 06 07 08 09 10 11 12 13 14 15 16 17 18 19 20 21 22 23 24 25 2…" at bounding box center [382, 318] width 36 height 40
click at [372, 313] on select "00 01 02 03 04 05 06 07 08 09 10 11 12 13 14 15 16 17 18 19 20 21 22 23 24 25 2…" at bounding box center [382, 314] width 36 height 32
select select "0"
click at [364, 299] on select "00 01 02 03 04 05 06 07 08 09 10 11 12 13 14 15 16 17 18 19 20 21 22 23 24 25 2…" at bounding box center [382, 314] width 36 height 32
type input "09:00"
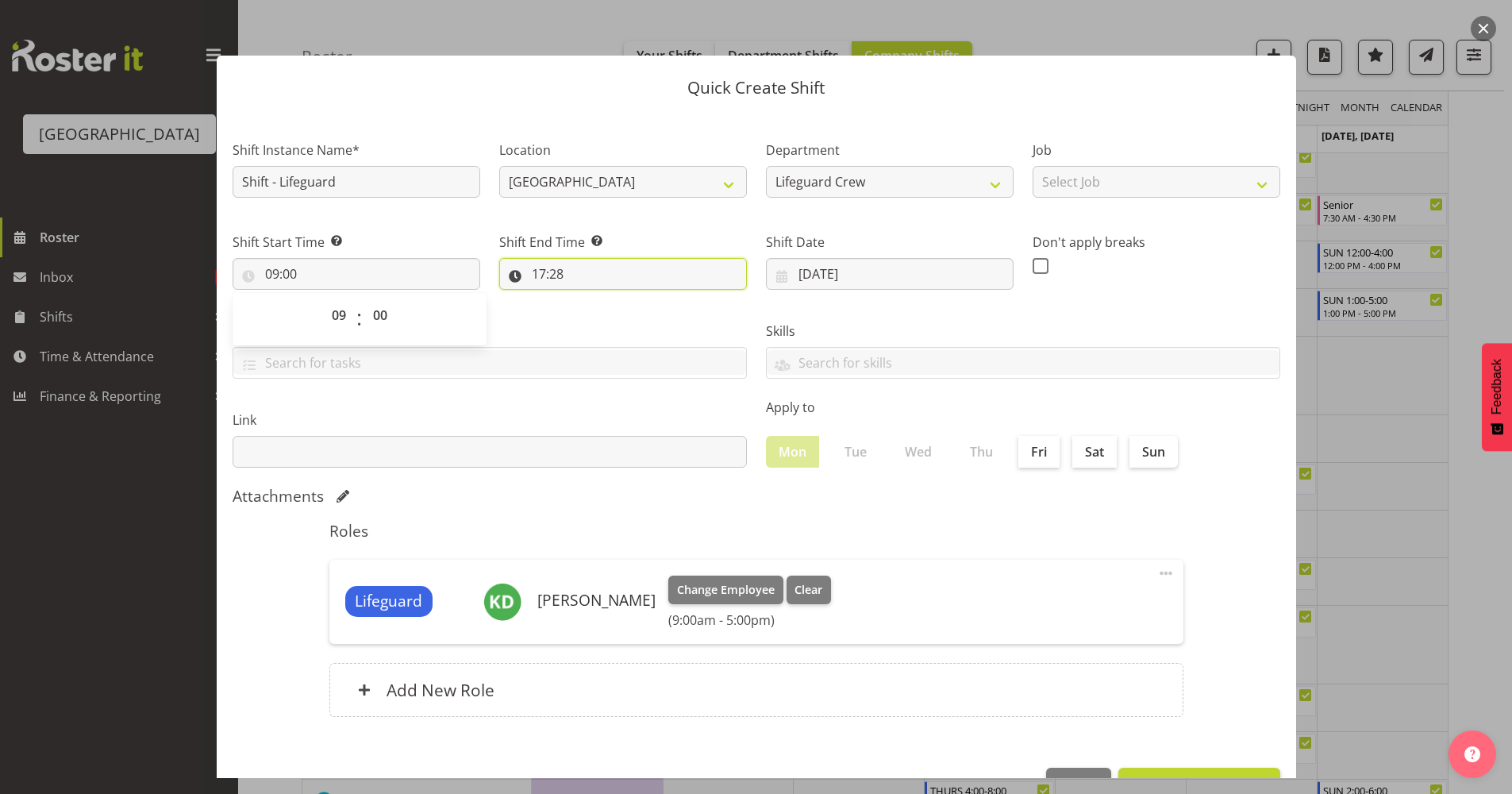
click at [603, 264] on input "17:28" at bounding box center [623, 273] width 248 height 32
click at [605, 316] on select "00 01 02 03 04 05 06 07 08 09 10 11 12 13 14 15 16 17 18 19 20 21 22 23" at bounding box center [607, 314] width 36 height 32
click at [645, 317] on select "00 01 02 03 04 05 06 07 08 09 10 11 12 13 14 15 16 17 18 19 20 21 22 23 24 25 2…" at bounding box center [649, 314] width 36 height 32
select select "0"
click at [631, 299] on select "00 01 02 03 04 05 06 07 08 09 10 11 12 13 14 15 16 17 18 19 20 21 22 23 24 25 2…" at bounding box center [649, 314] width 36 height 32
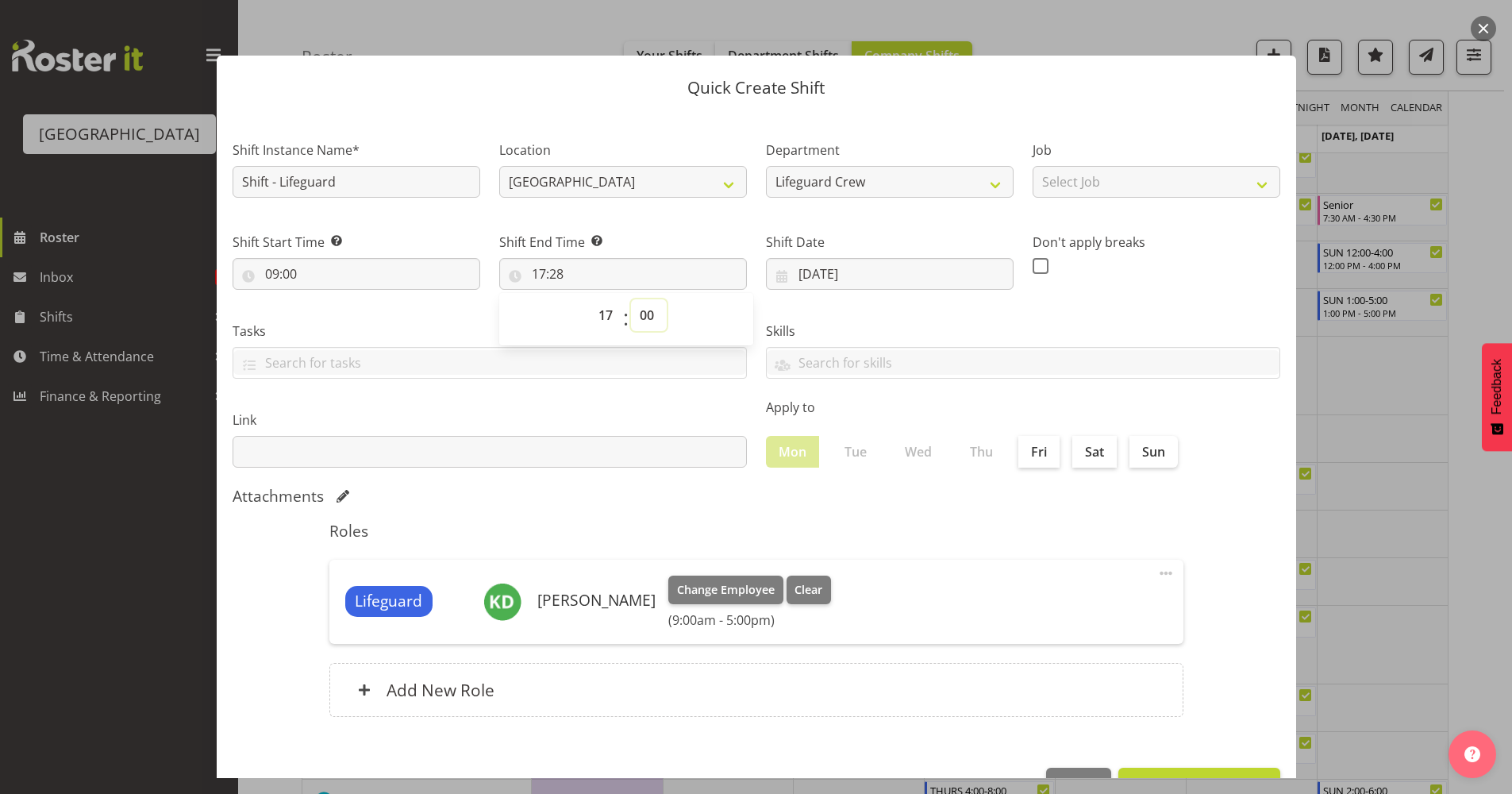
type input "17:00"
click at [981, 536] on h5 "Roles" at bounding box center [756, 531] width 854 height 19
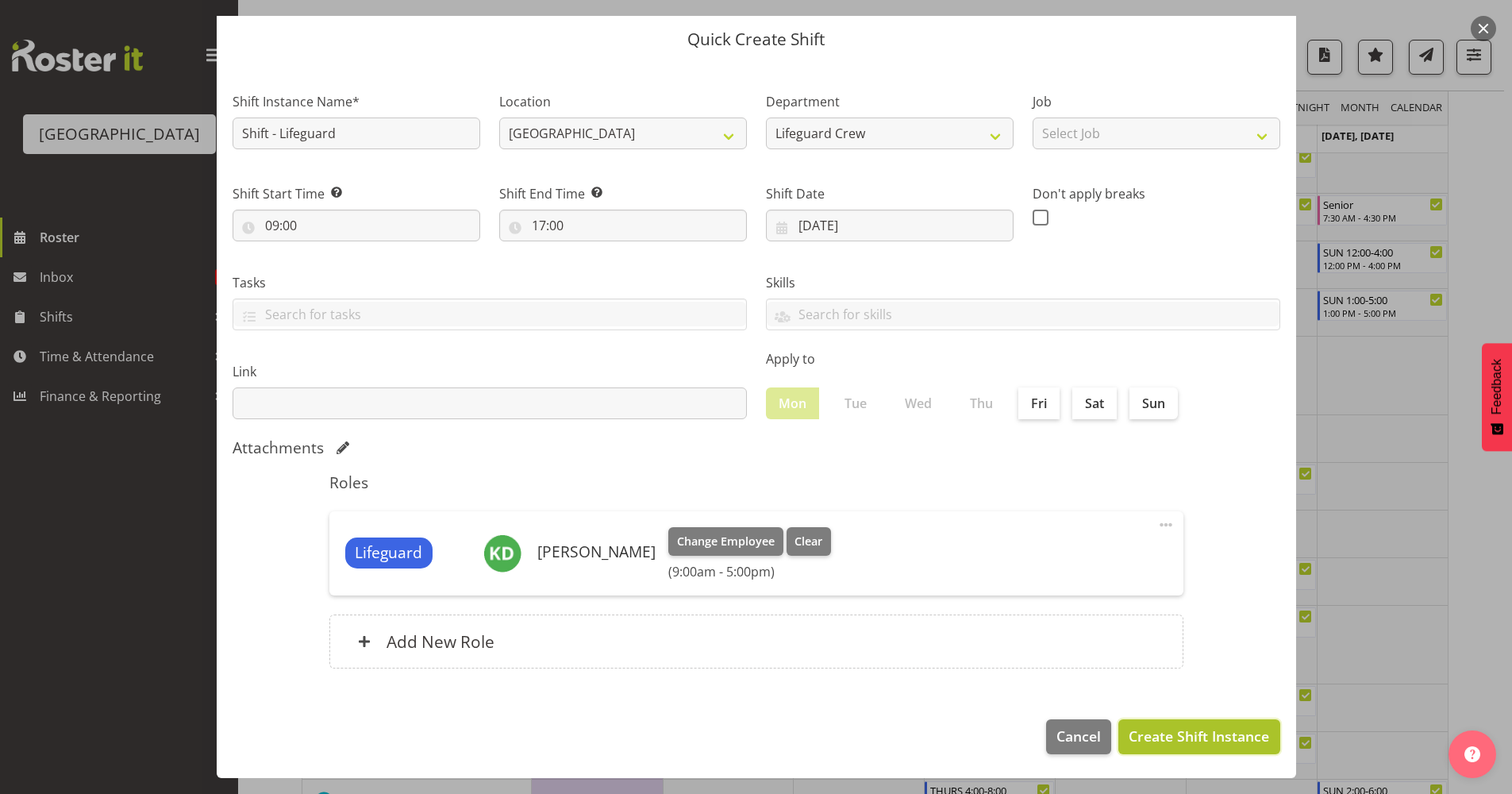
click at [1219, 733] on span "Create Shift Instance" at bounding box center [1199, 736] width 141 height 21
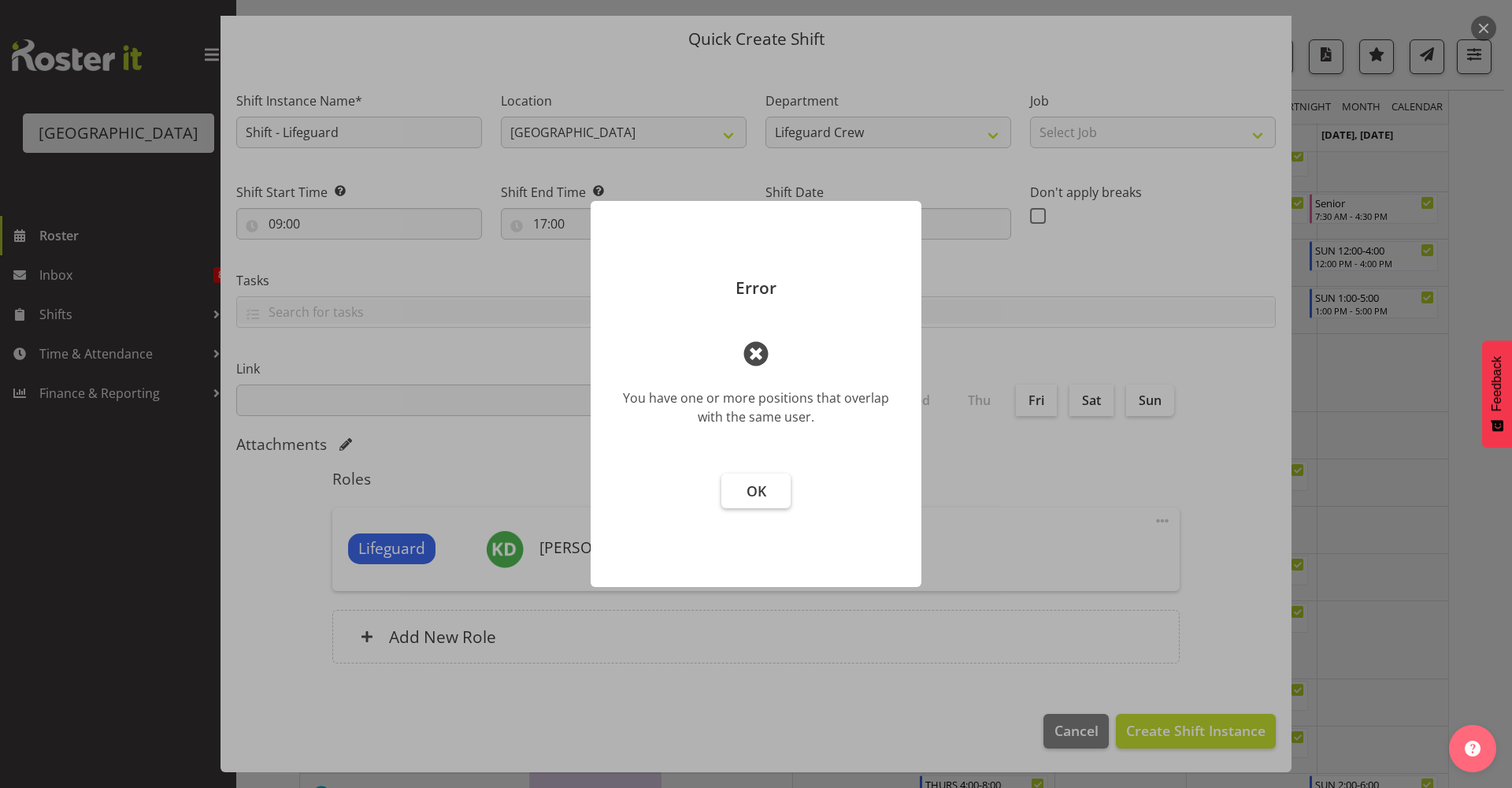
click at [764, 492] on span "OK" at bounding box center [756, 491] width 20 height 19
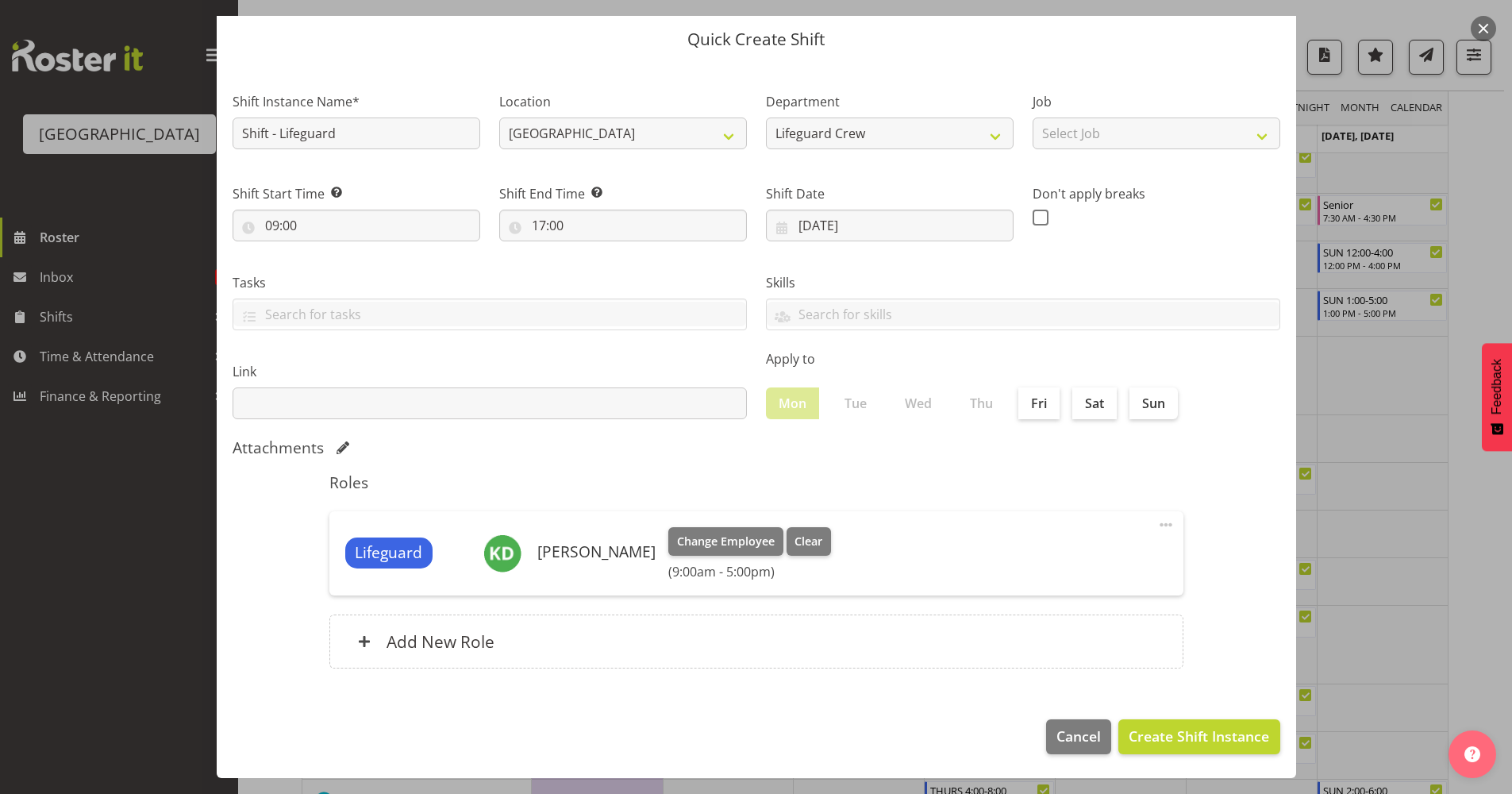
click at [692, 729] on footer "Cancel Create Shift Instance" at bounding box center [756, 741] width 1079 height 74
click at [1157, 525] on span at bounding box center [1166, 525] width 19 height 19
click at [1089, 586] on link "Delete" at bounding box center [1099, 588] width 153 height 28
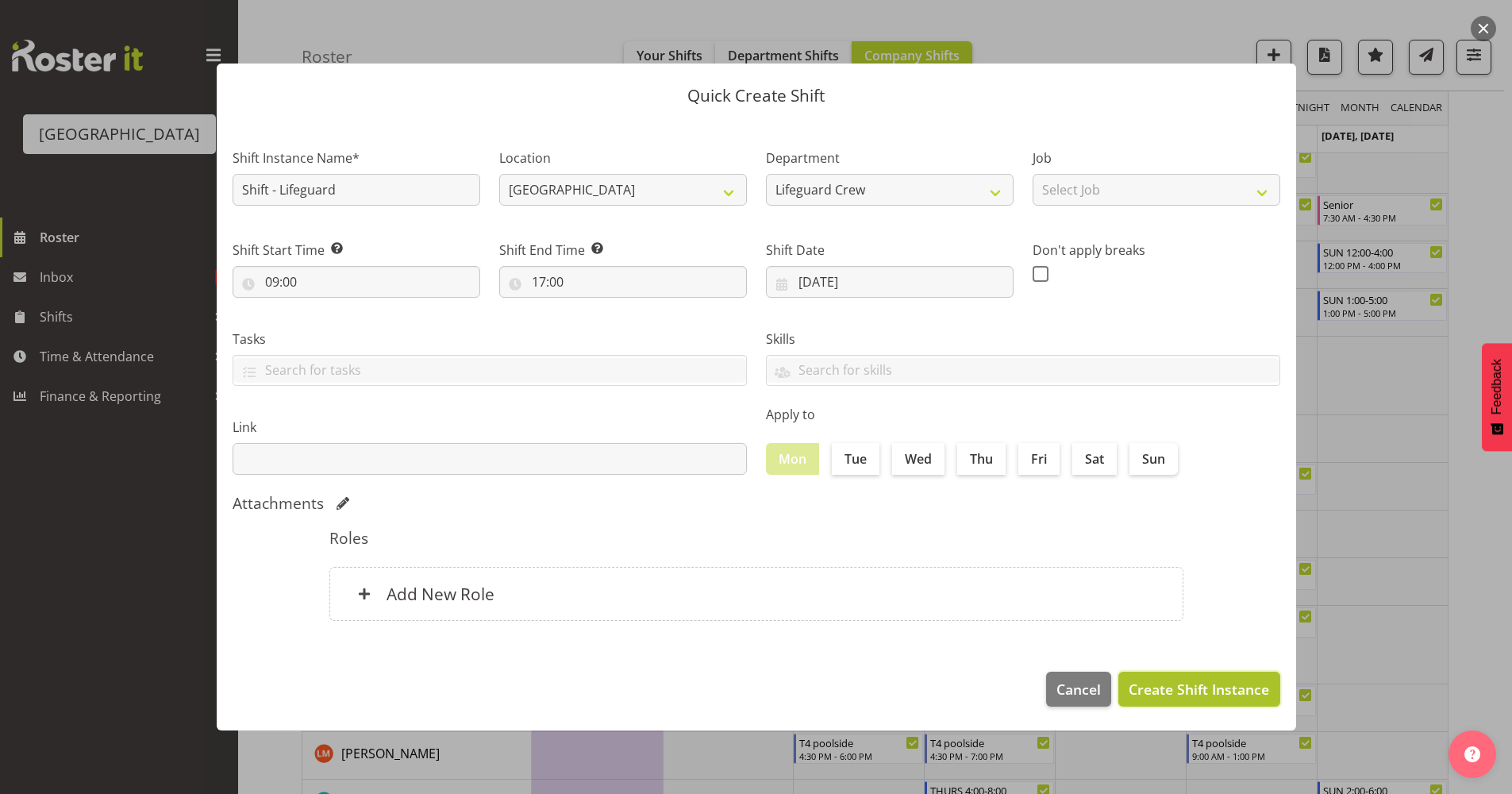
click at [1161, 696] on span "Create Shift Instance" at bounding box center [1199, 689] width 141 height 21
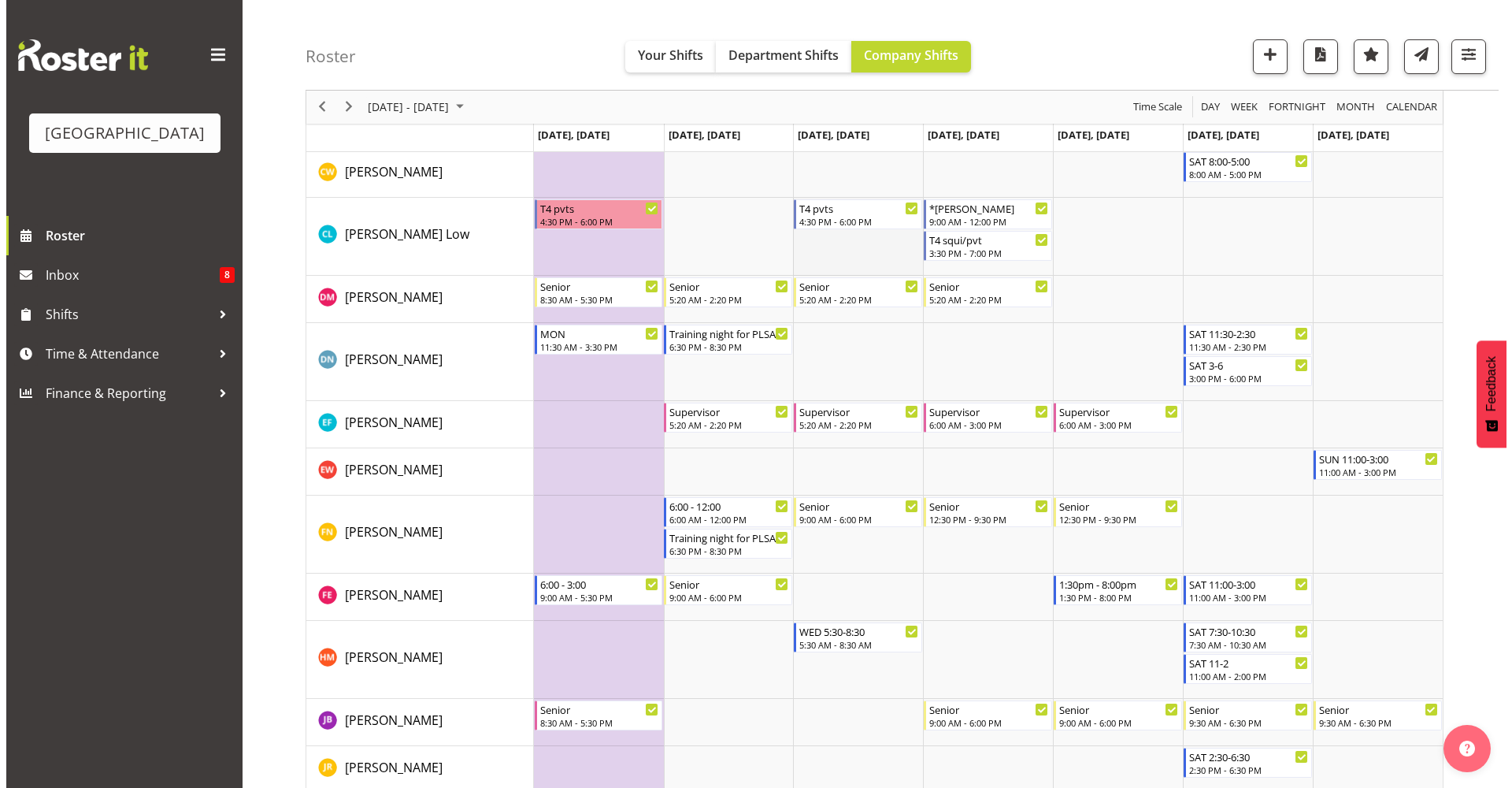
scroll to position [1024, 0]
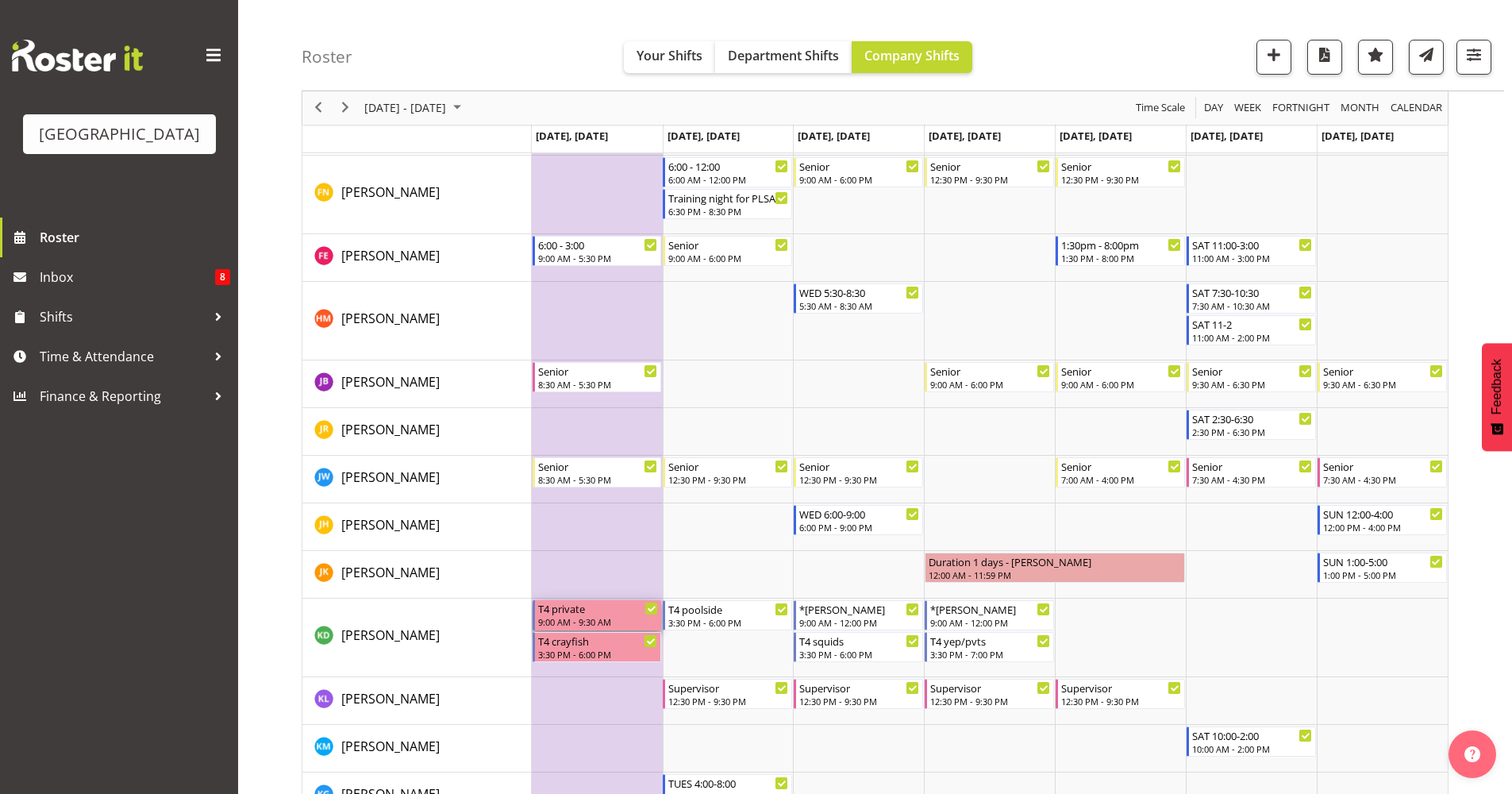
click at [592, 608] on div "T4 private" at bounding box center [598, 608] width 120 height 16
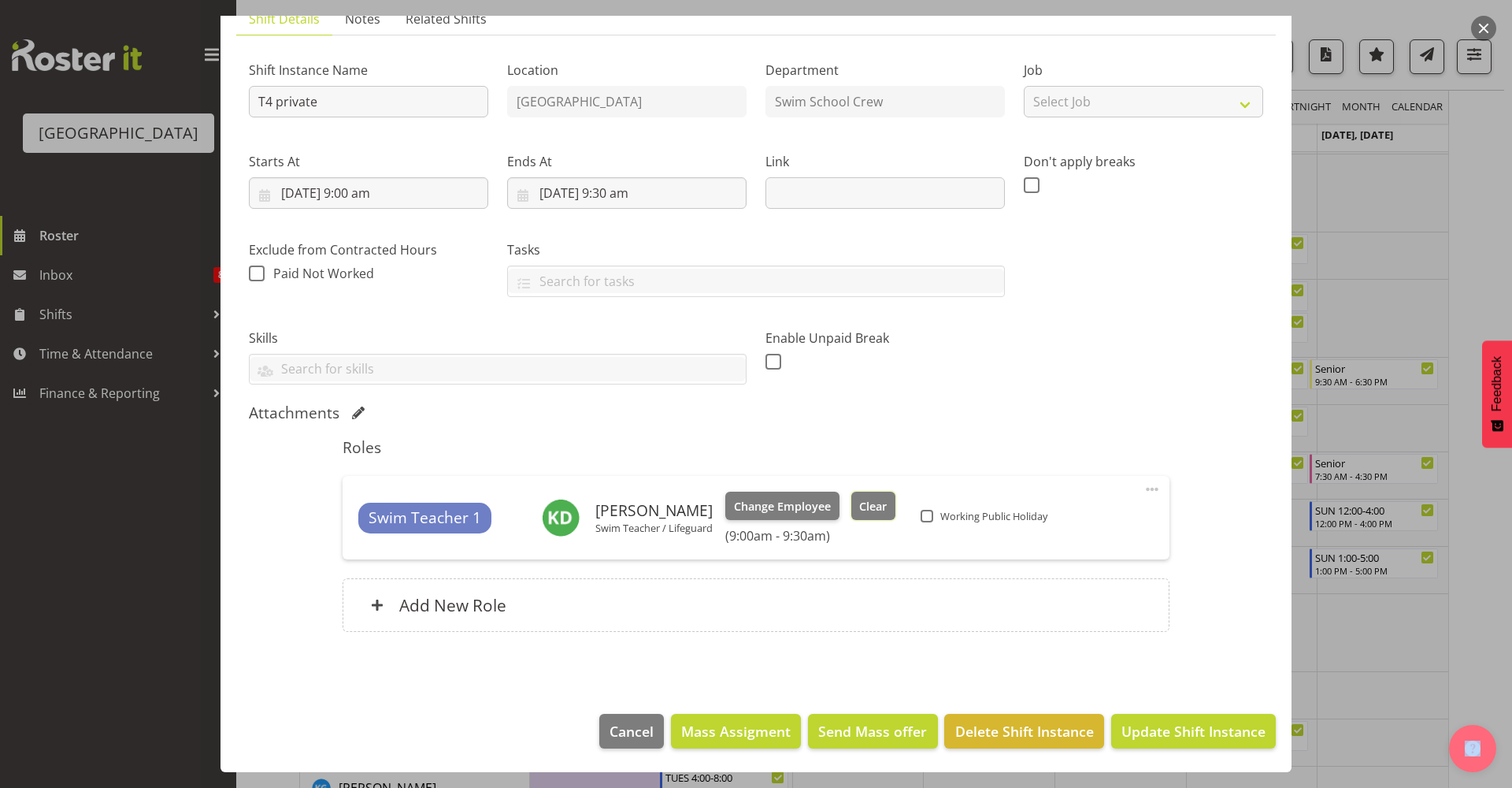
click at [861, 503] on span "Clear" at bounding box center [873, 507] width 27 height 18
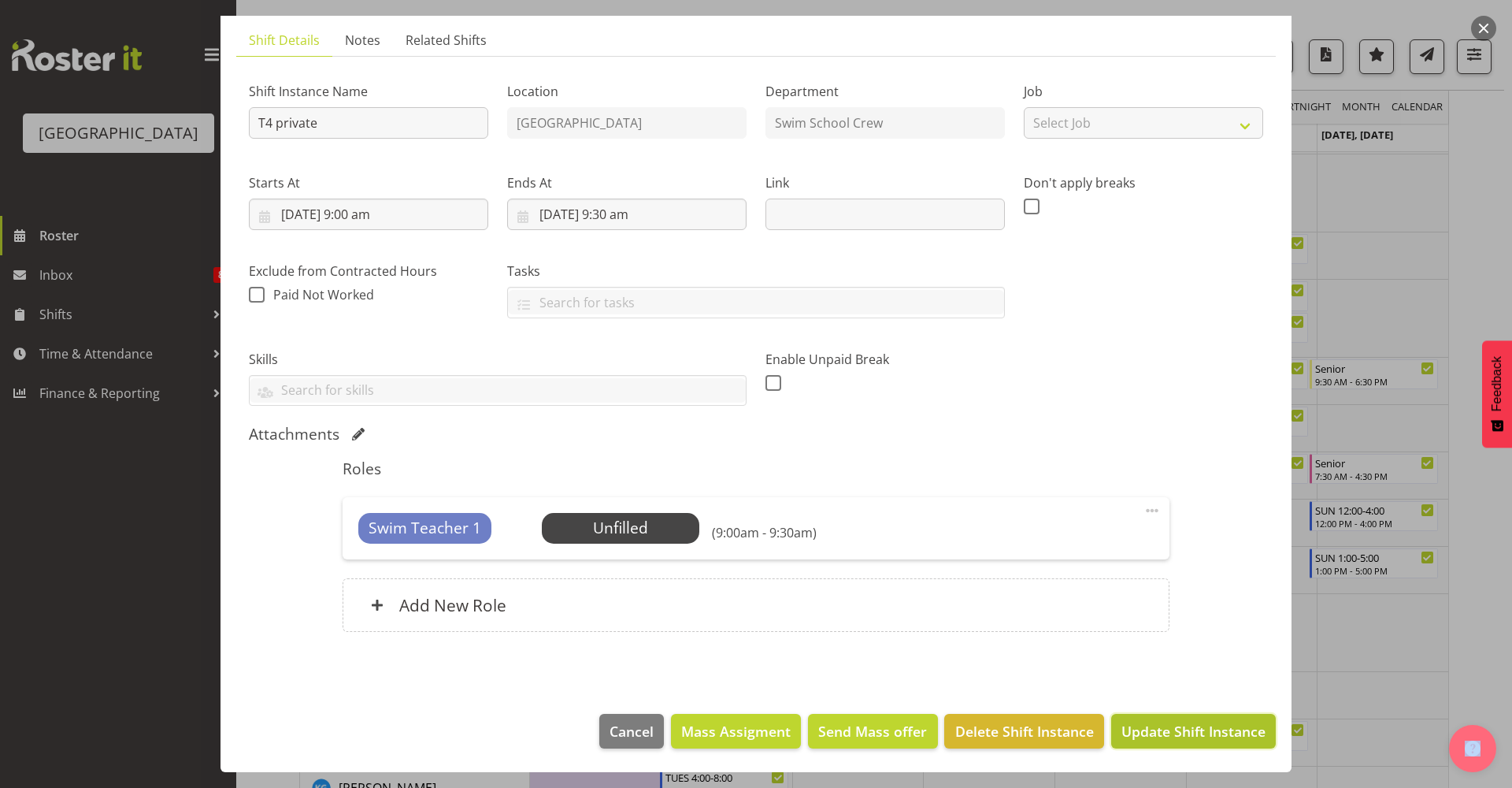
click at [1155, 717] on button "Update Shift Instance" at bounding box center [1193, 730] width 164 height 34
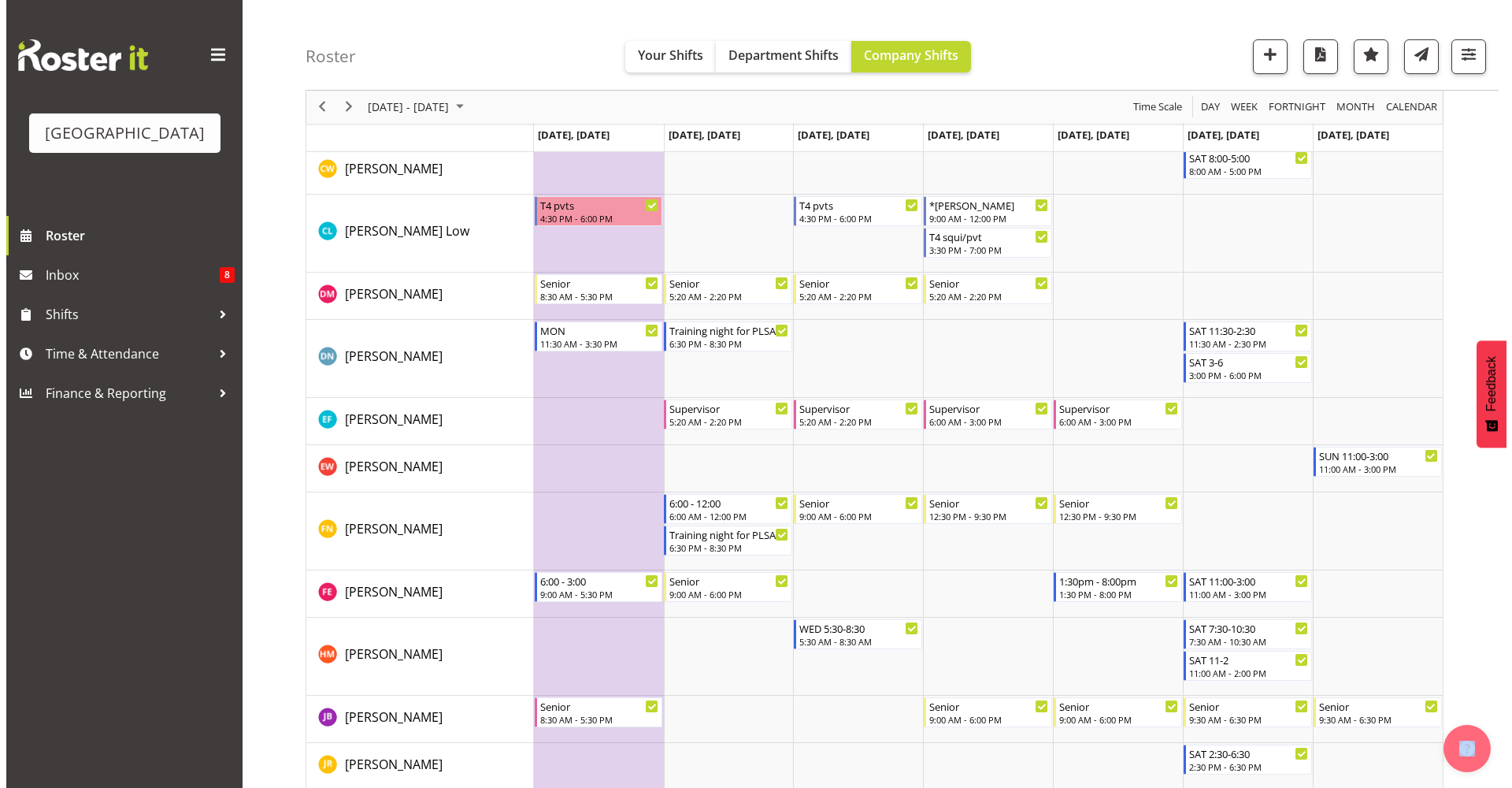
scroll to position [1027, 0]
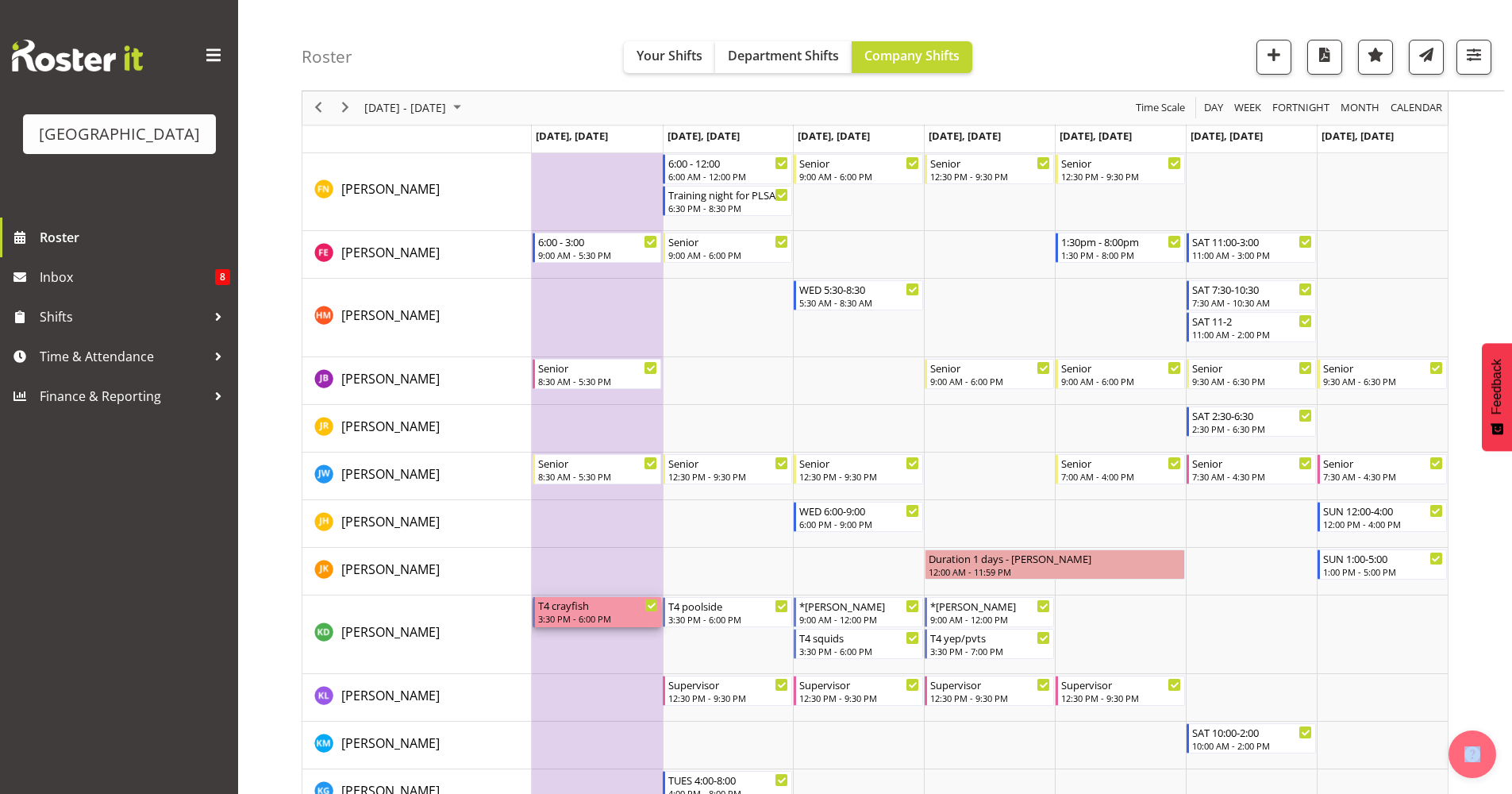
click at [598, 611] on div "T4 crayfish" at bounding box center [598, 605] width 120 height 16
click at [0, 0] on div at bounding box center [0, 0] width 0 height 0
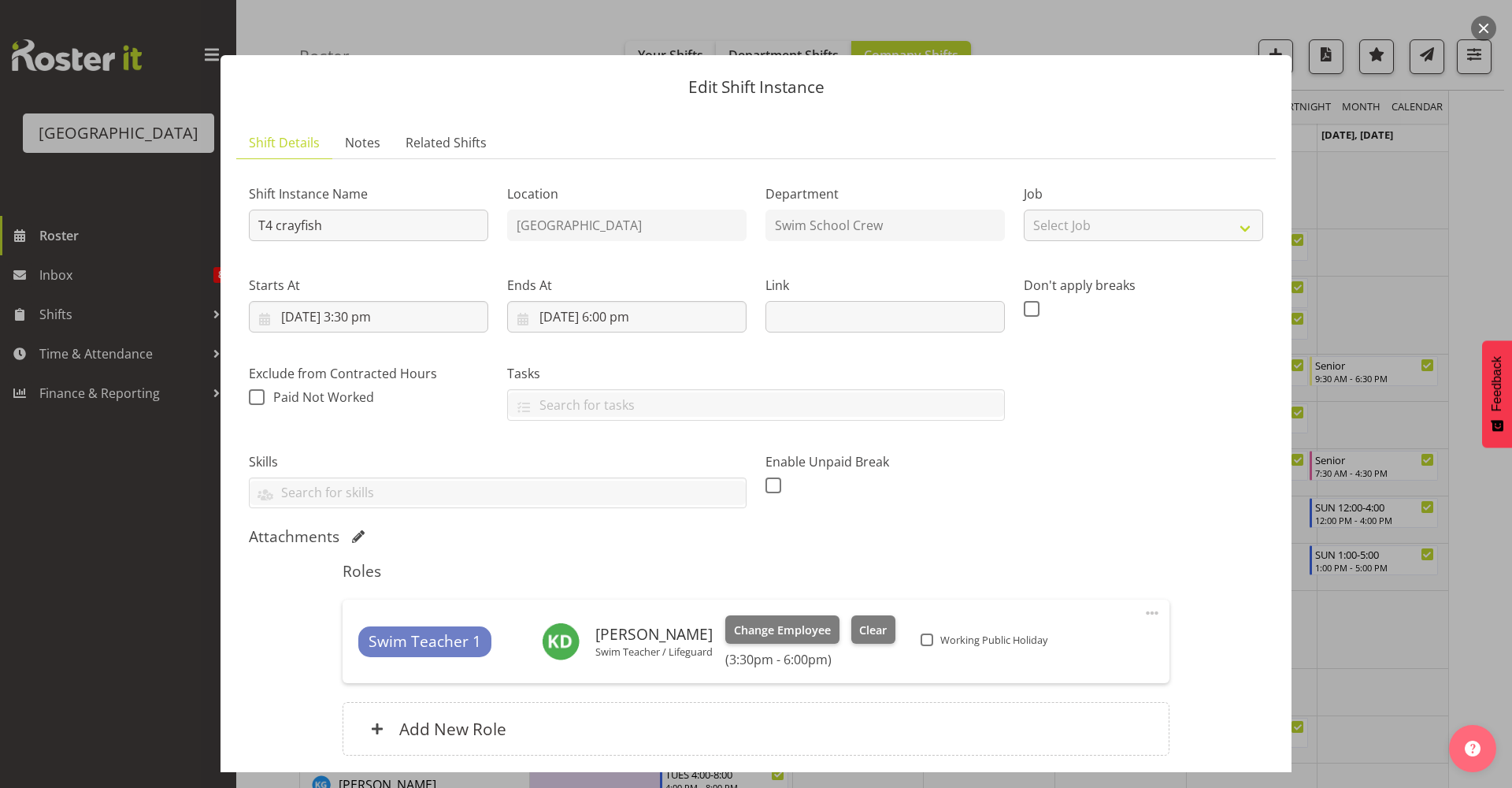
click at [873, 614] on div "Swim Teacher 1 Kaelah Dondero Swim Teacher / Lifeguard Change Employee Clear (3…" at bounding box center [755, 641] width 826 height 83
click at [873, 628] on span "Clear" at bounding box center [873, 630] width 27 height 18
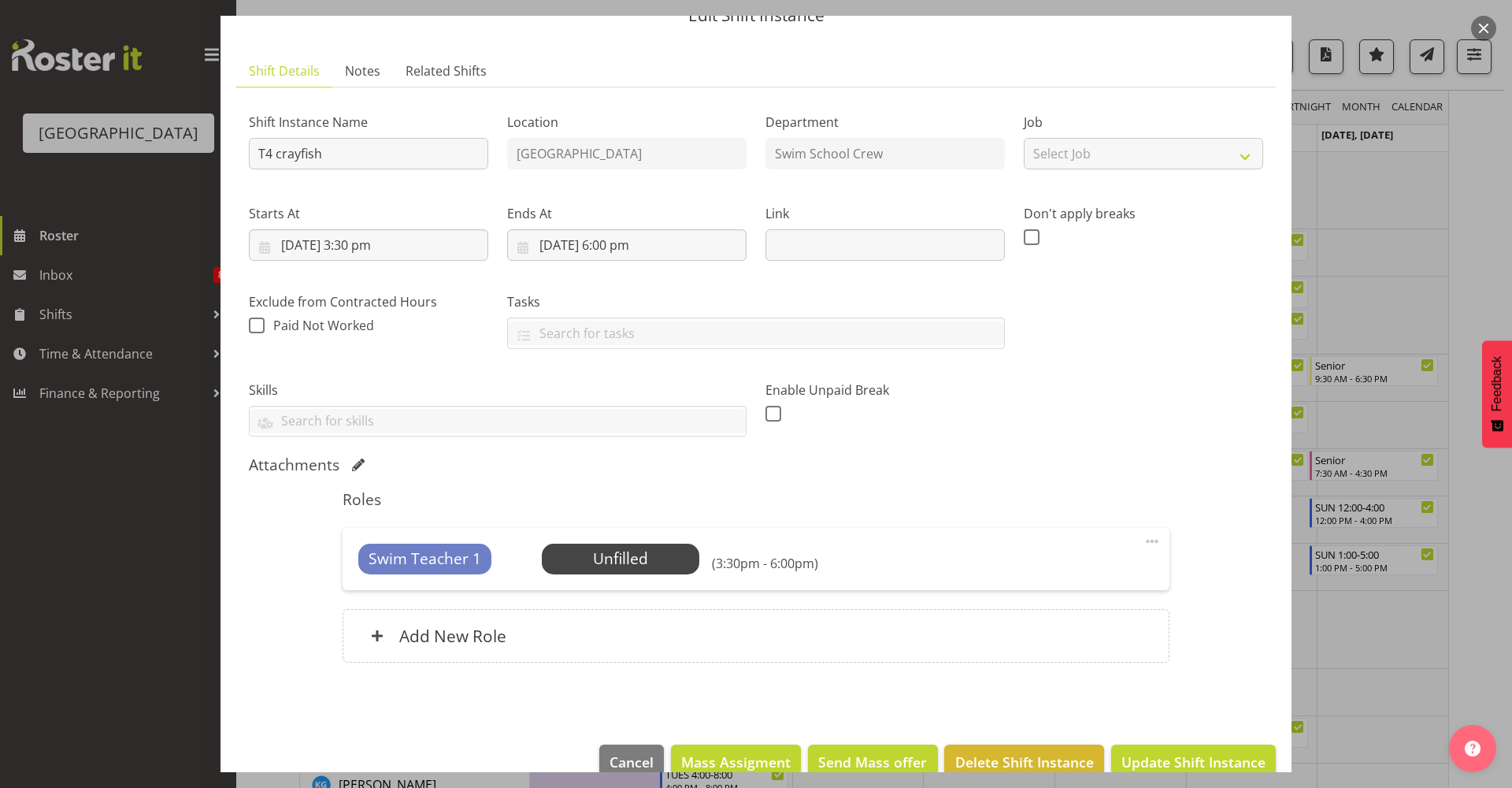
scroll to position [103, 0]
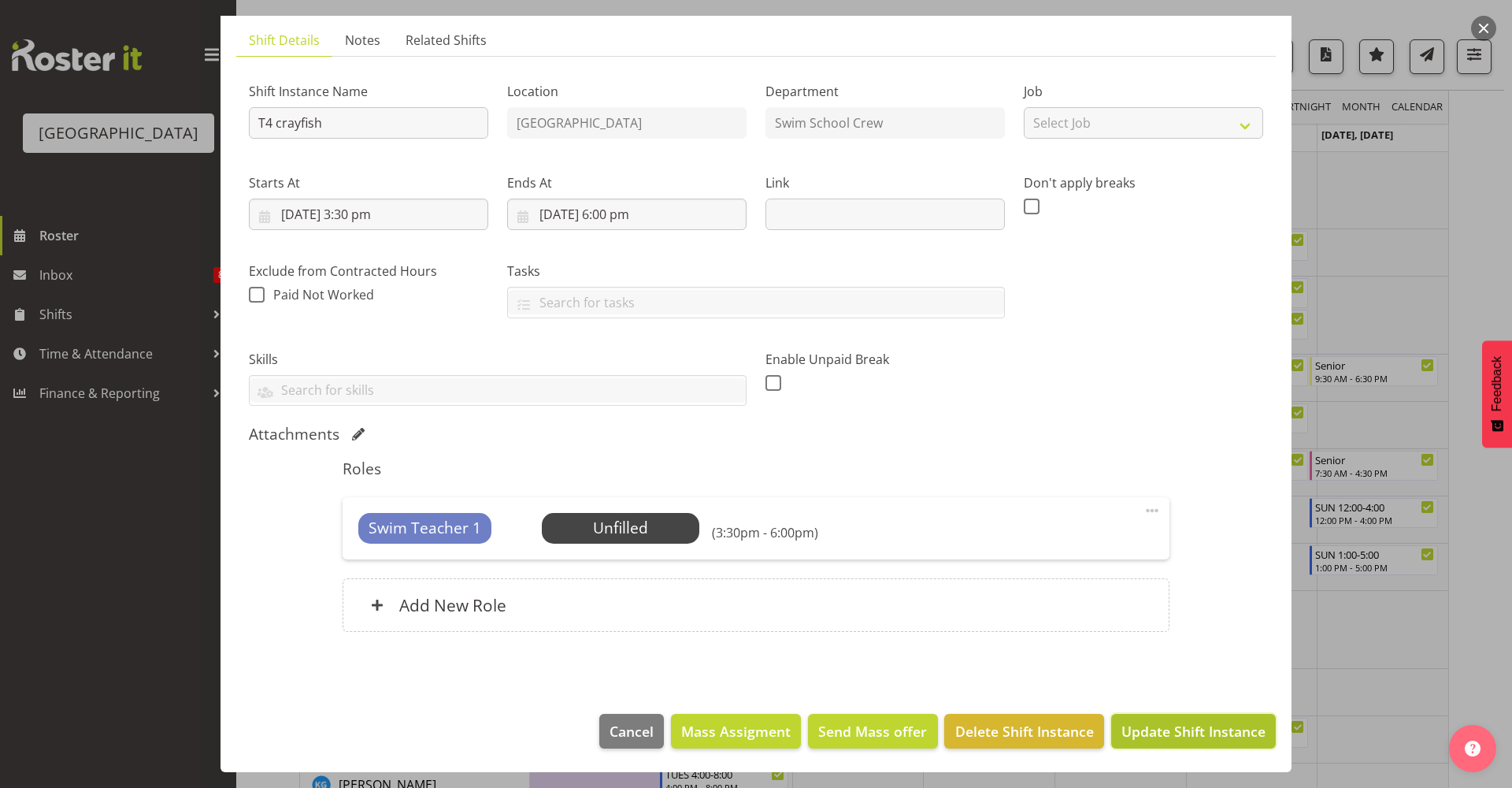
click at [1176, 729] on span "Update Shift Instance" at bounding box center [1193, 731] width 144 height 21
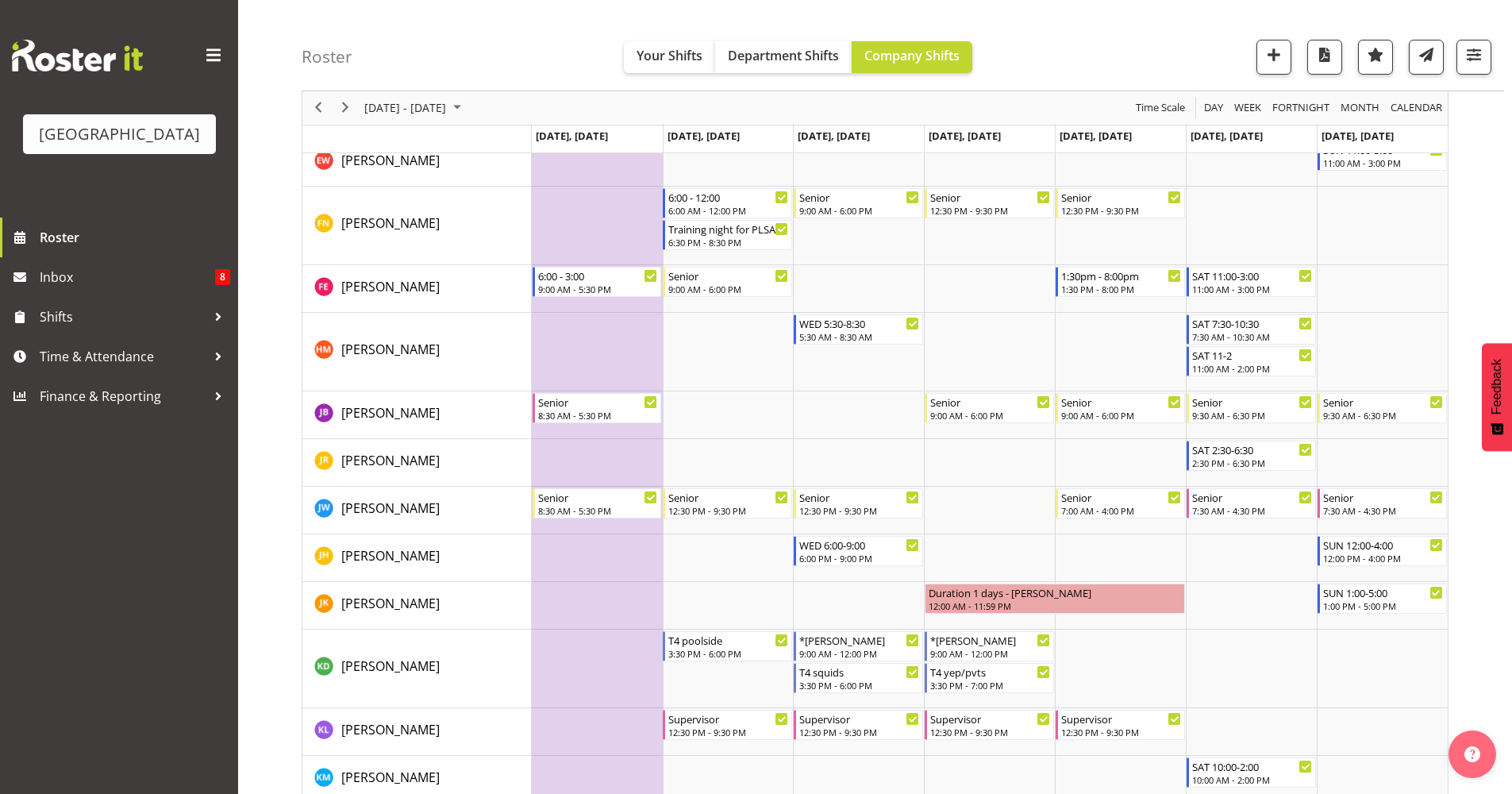
scroll to position [1376, 0]
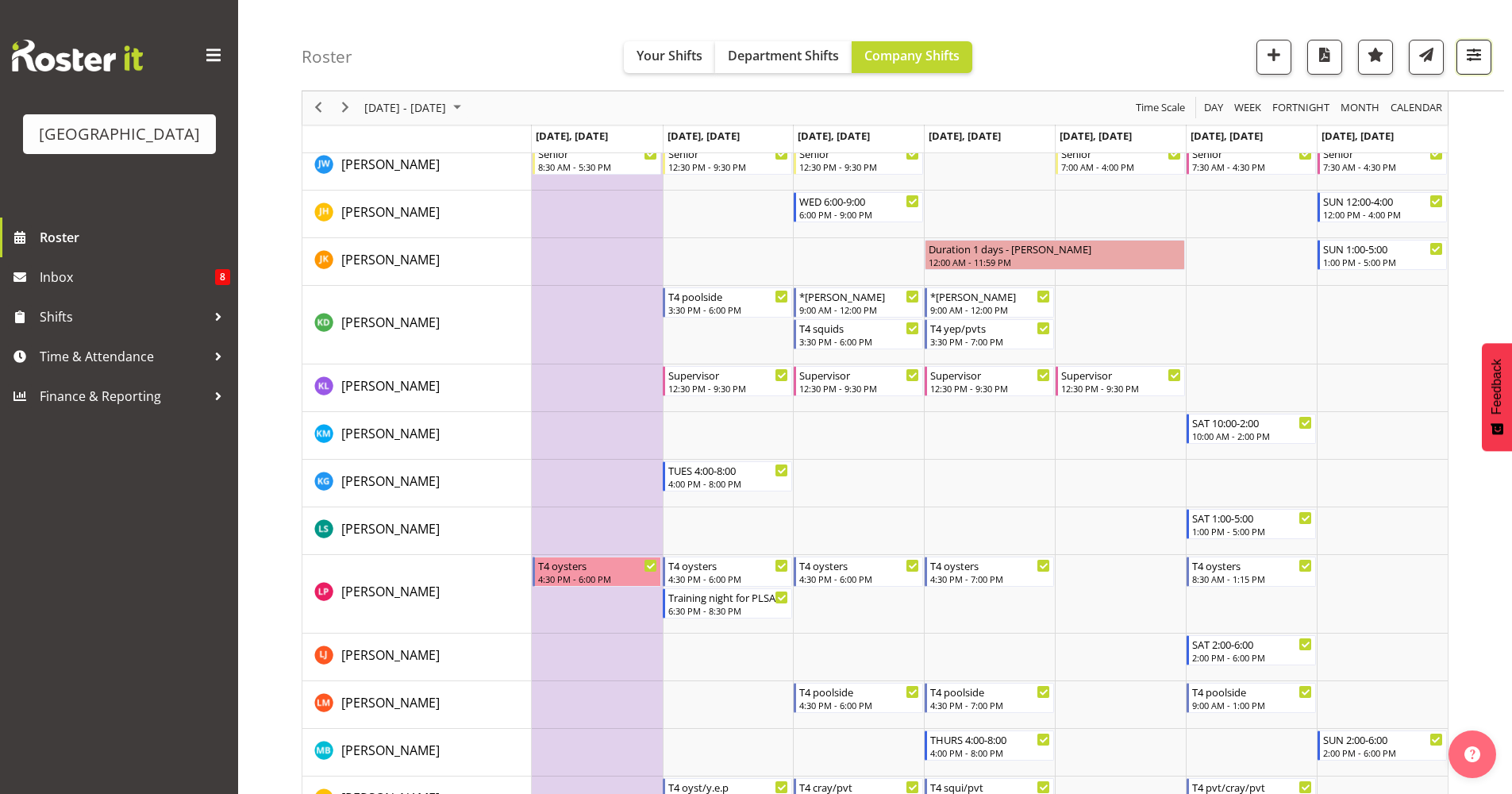
click at [1466, 62] on span "button" at bounding box center [1474, 55] width 21 height 21
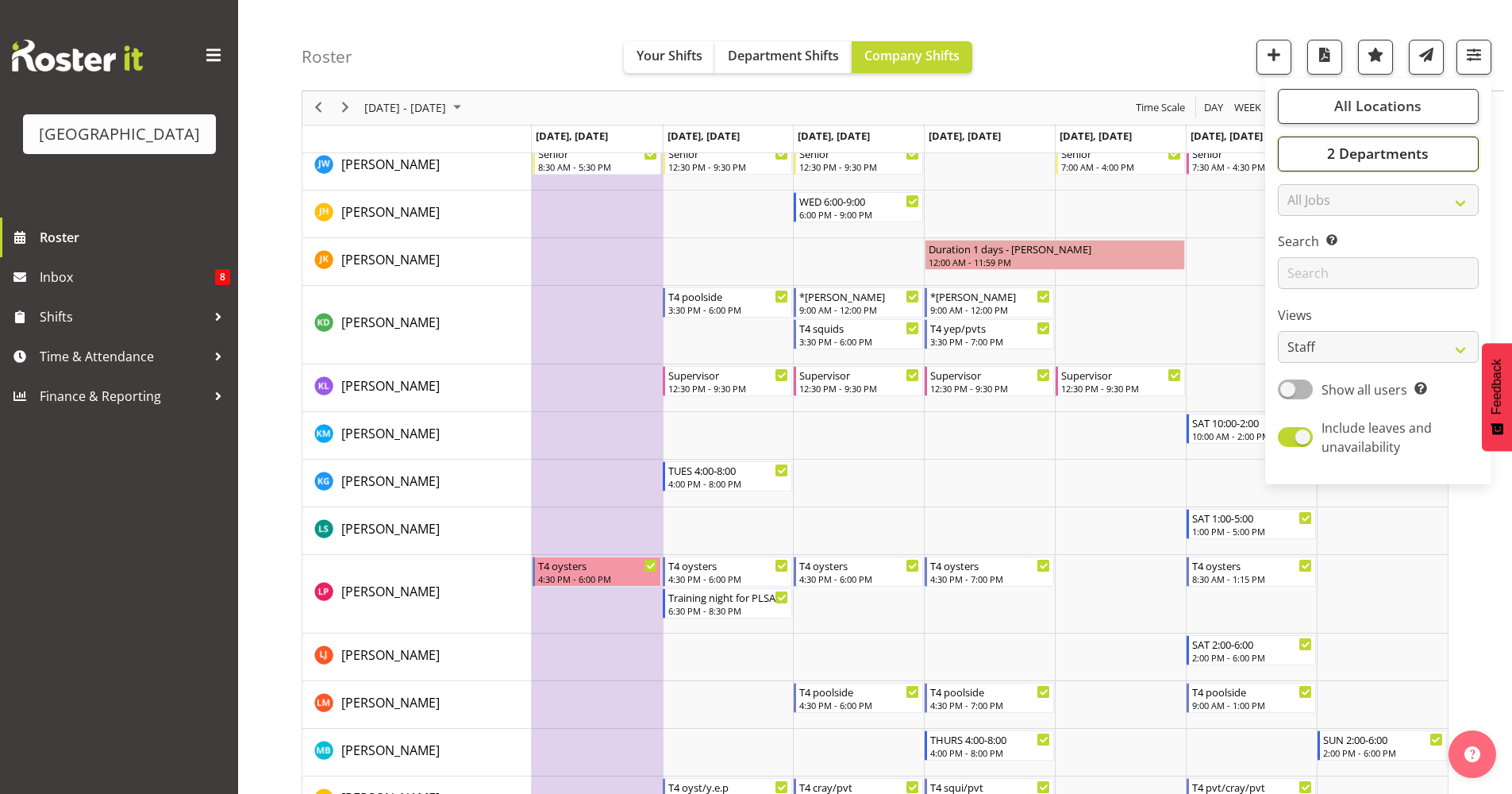
click at [1363, 164] on button "2 Departments" at bounding box center [1378, 153] width 201 height 35
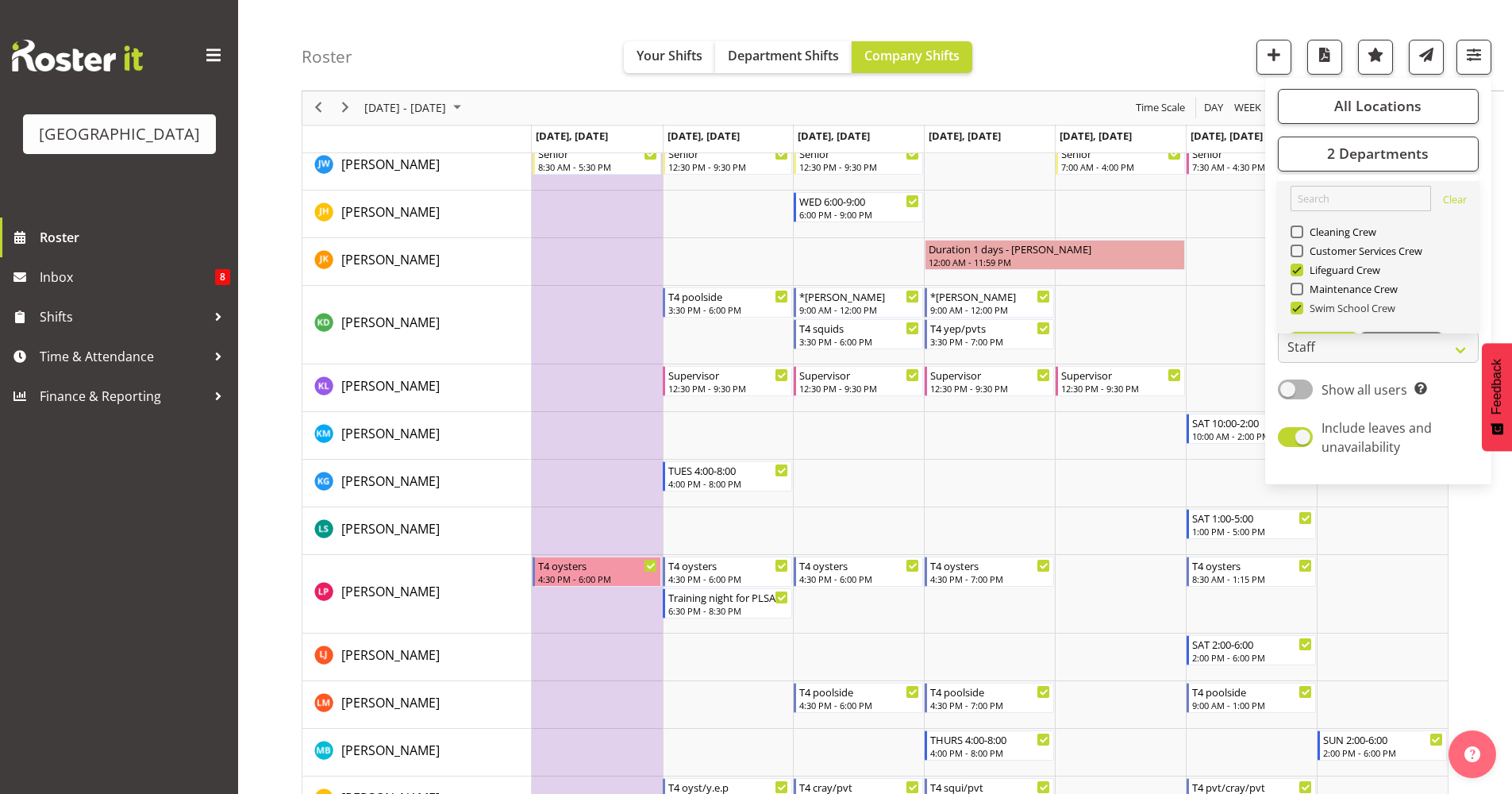
click at [1313, 308] on span "Swim School Crew" at bounding box center [1350, 308] width 93 height 13
click at [1301, 308] on input "Swim School Crew" at bounding box center [1296, 308] width 10 height 11
checkbox input "false"
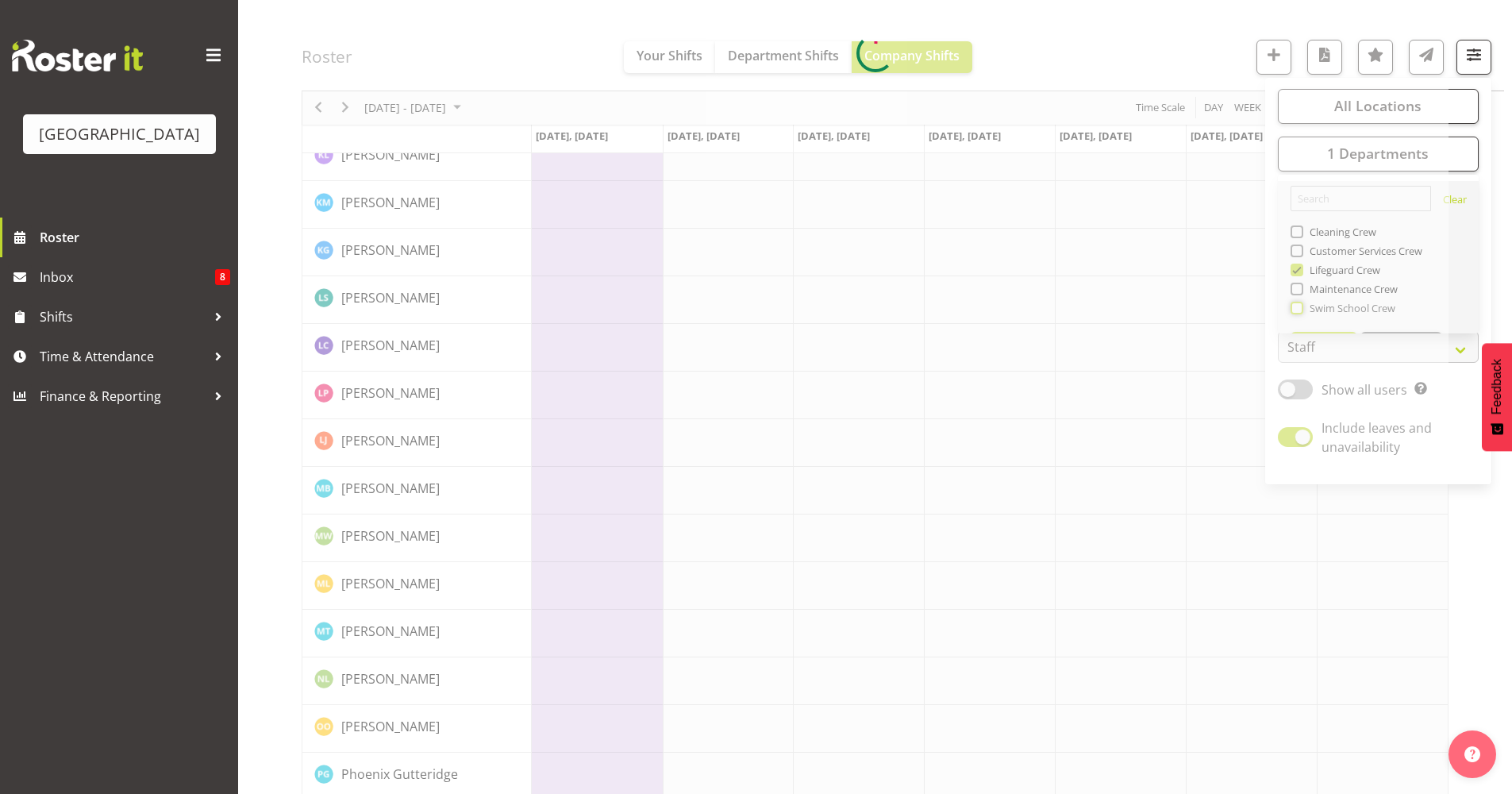
scroll to position [0, 0]
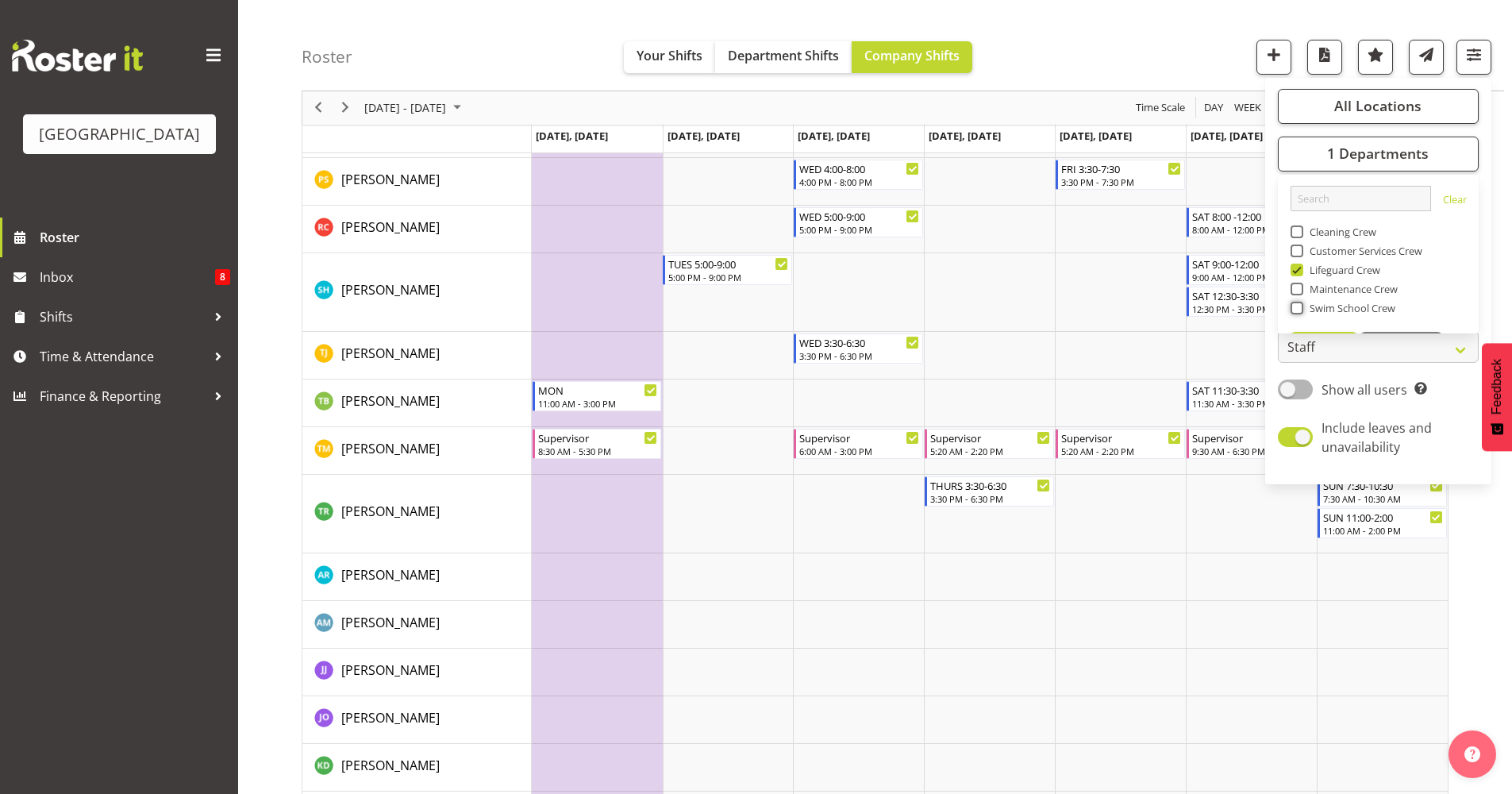
scroll to position [2136, 0]
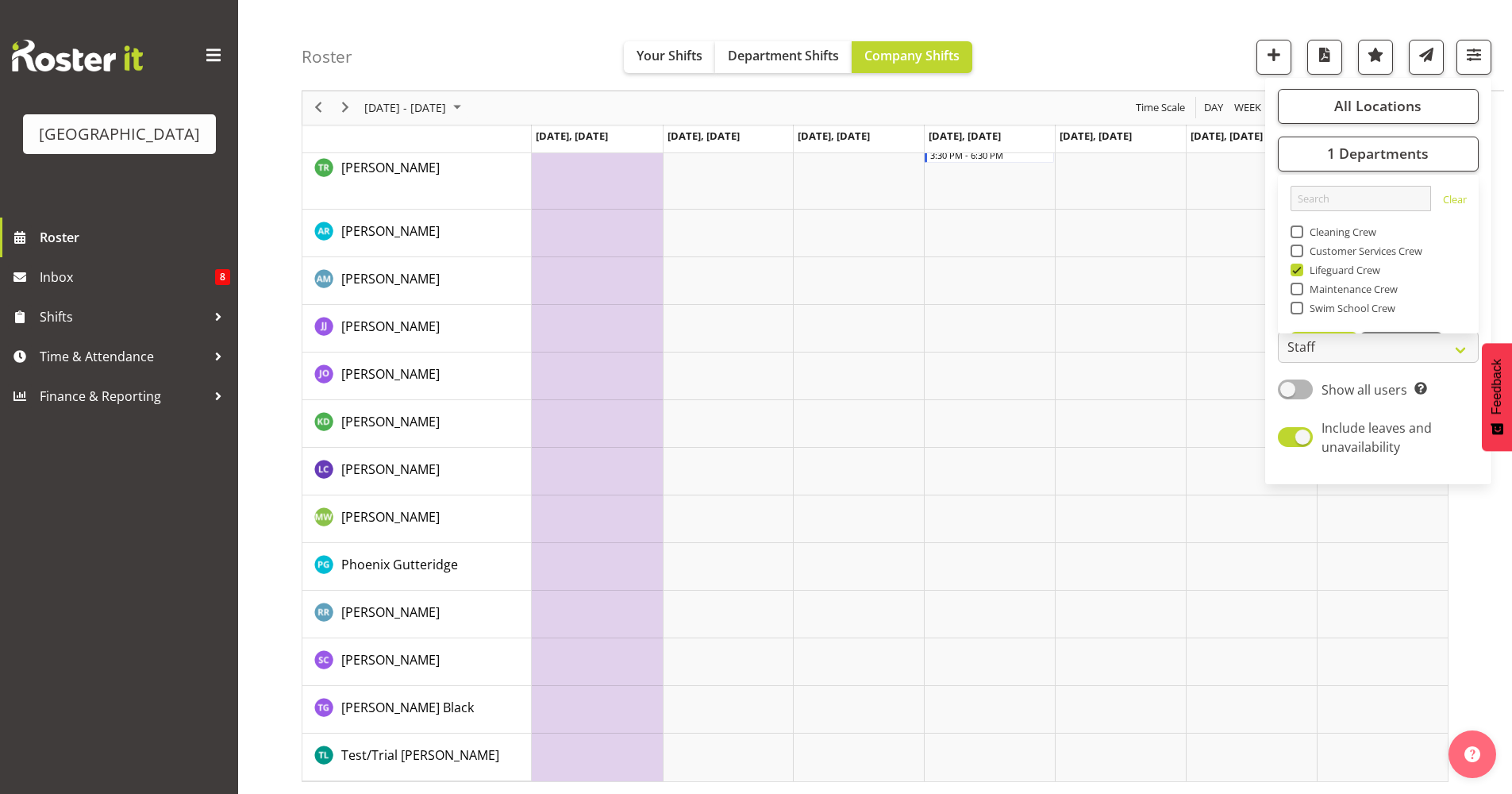
click at [573, 436] on td "Timeline Week of October 28, 2025" at bounding box center [597, 423] width 131 height 48
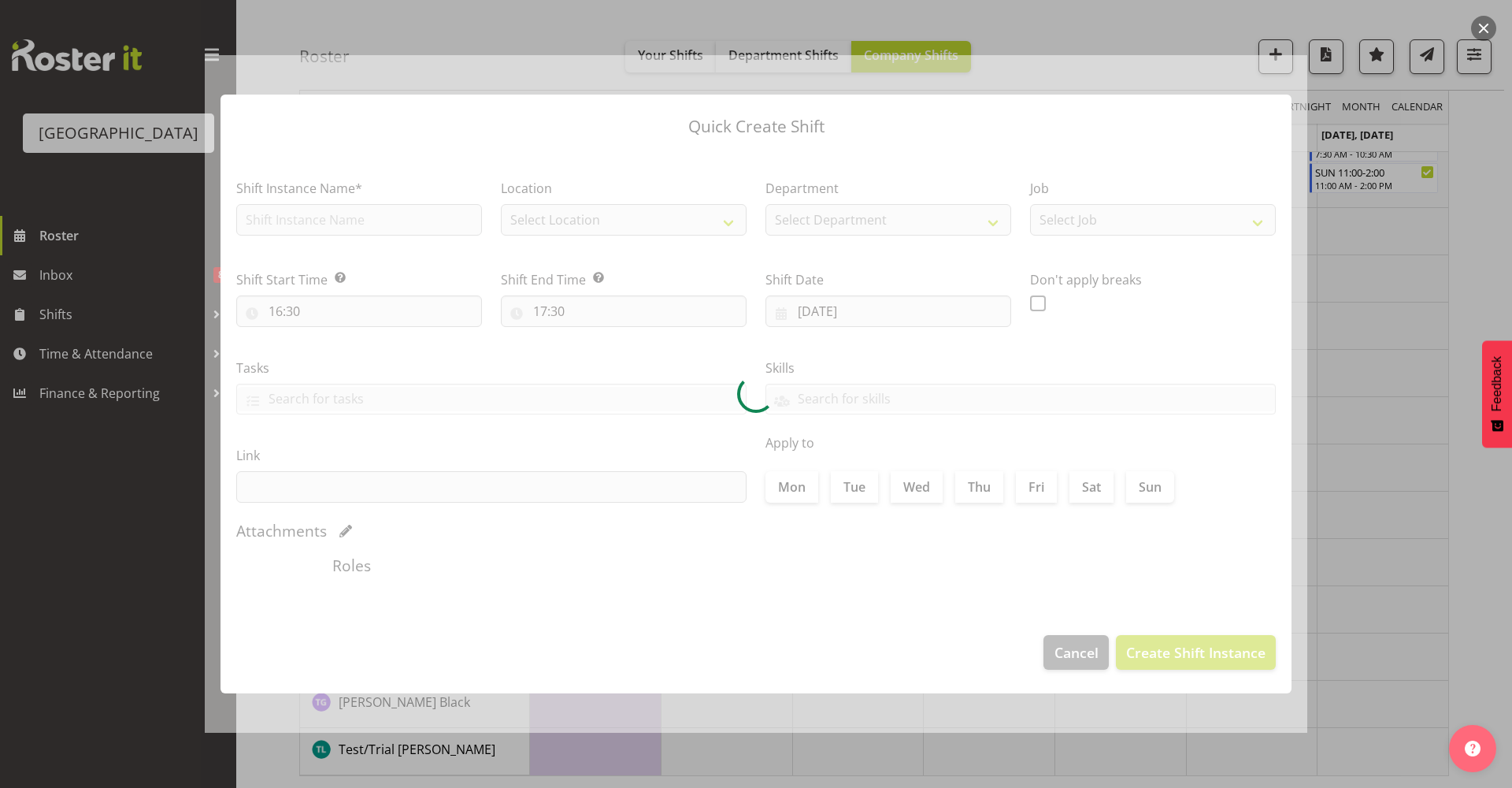
type input "[DATE]"
checkbox input "true"
click at [1099, 662] on div at bounding box center [756, 394] width 1103 height 678
click at [1494, 456] on div at bounding box center [756, 394] width 1512 height 788
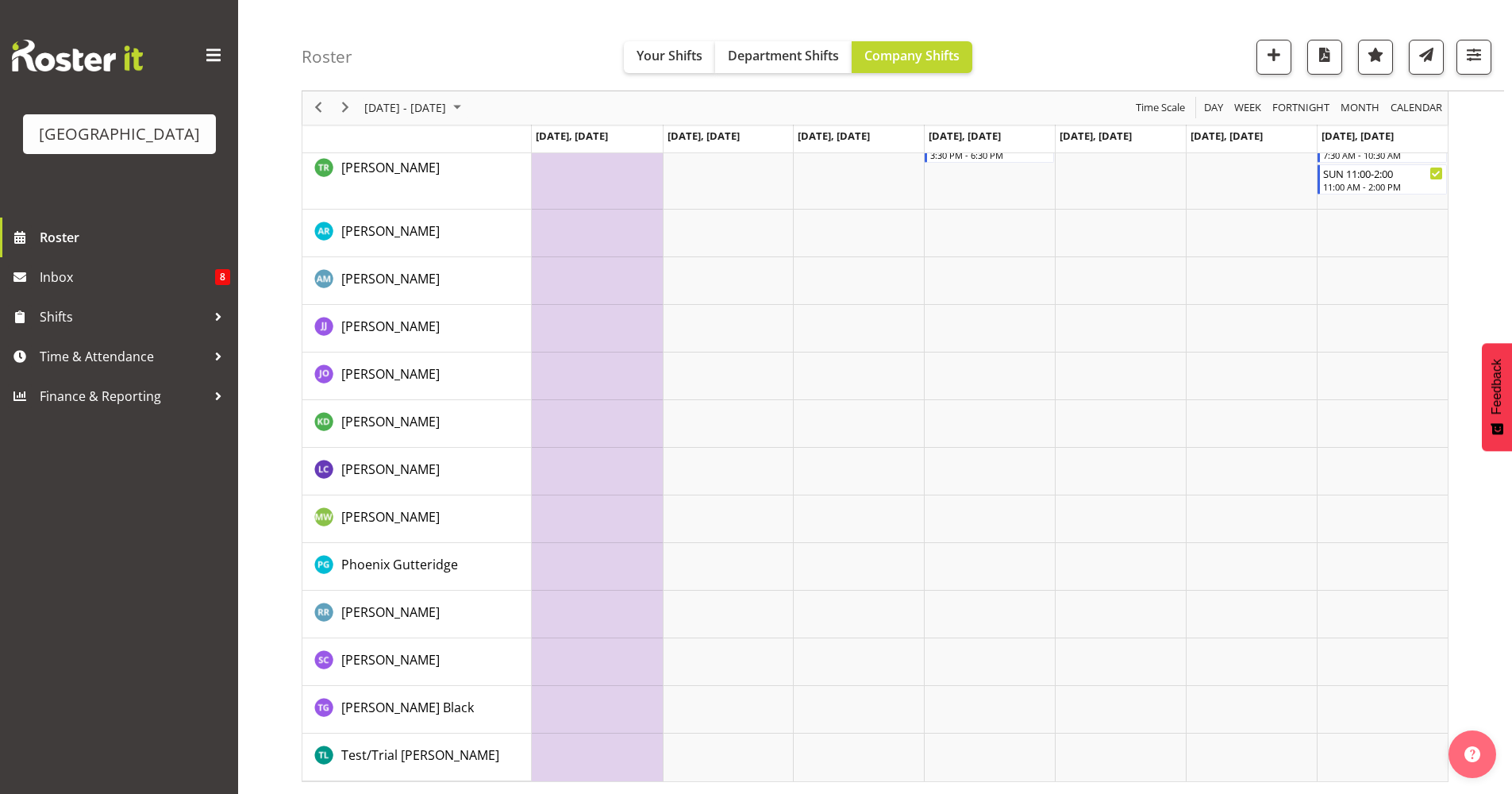
click at [577, 432] on td "Timeline Week of October 28, 2025" at bounding box center [597, 423] width 131 height 48
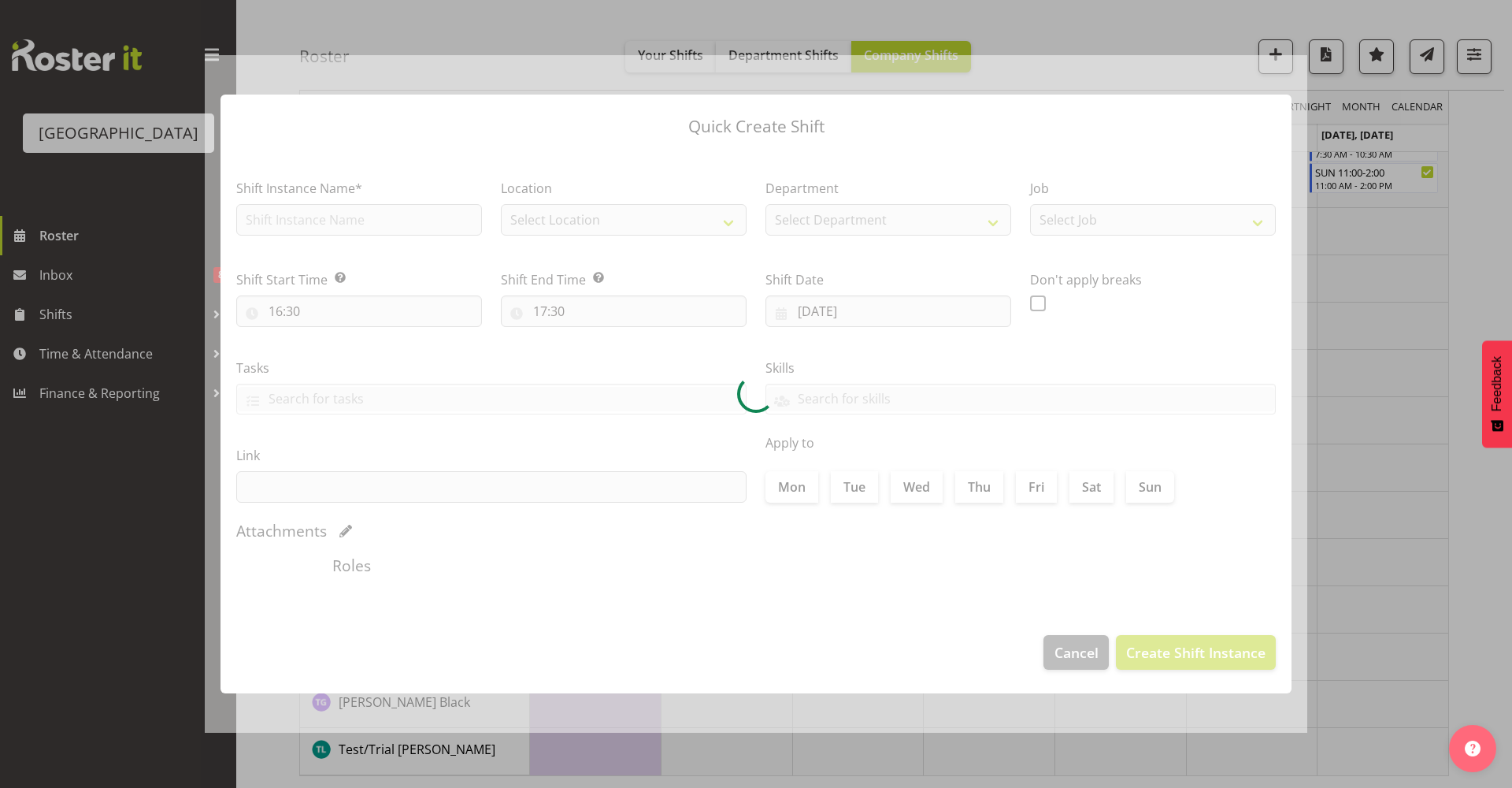
click at [572, 429] on div at bounding box center [756, 394] width 1103 height 678
type input "[DATE]"
checkbox input "true"
click at [1476, 398] on div at bounding box center [756, 394] width 1512 height 788
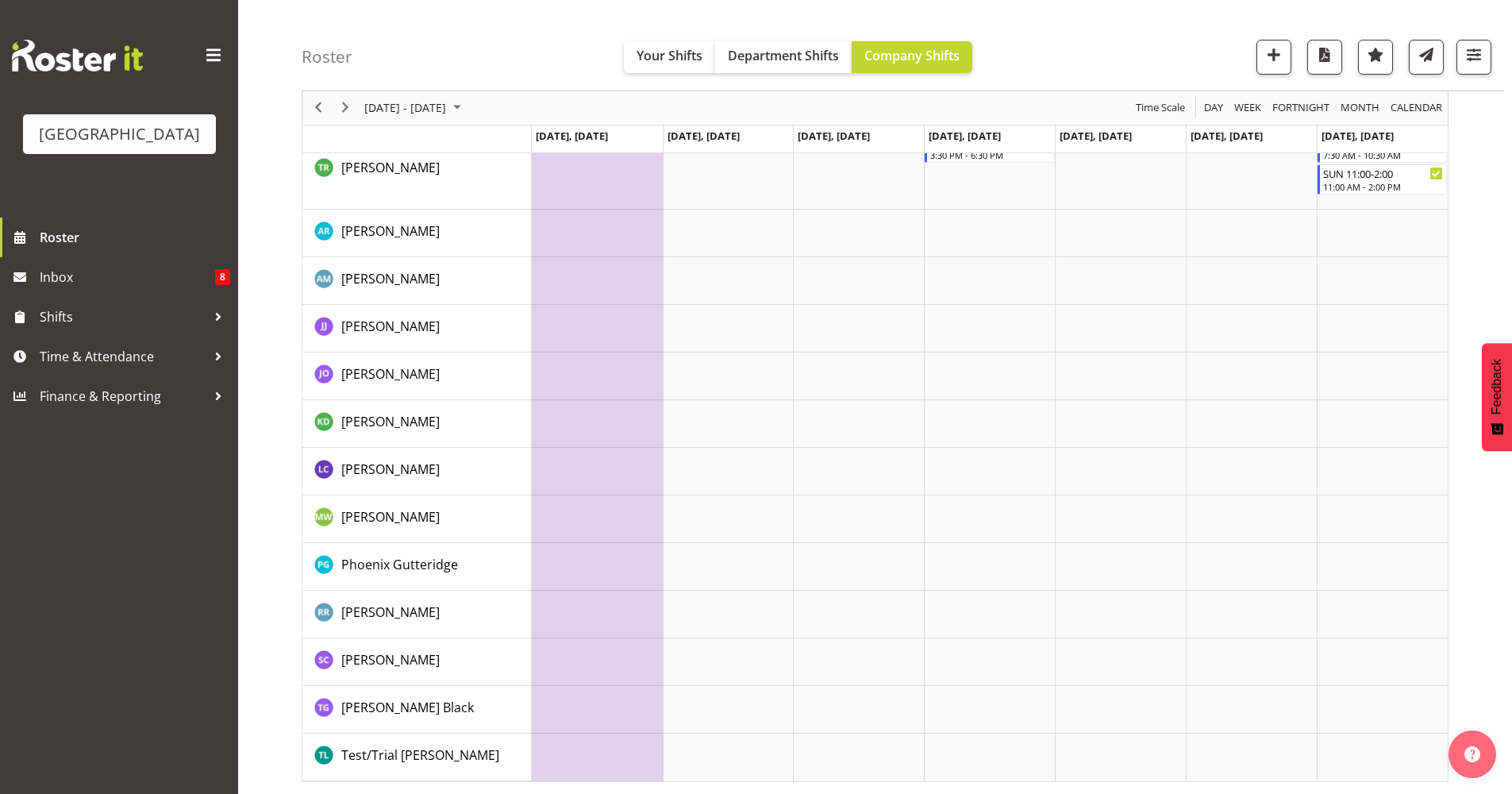
click at [604, 424] on td "Timeline Week of October 28, 2025" at bounding box center [597, 423] width 131 height 48
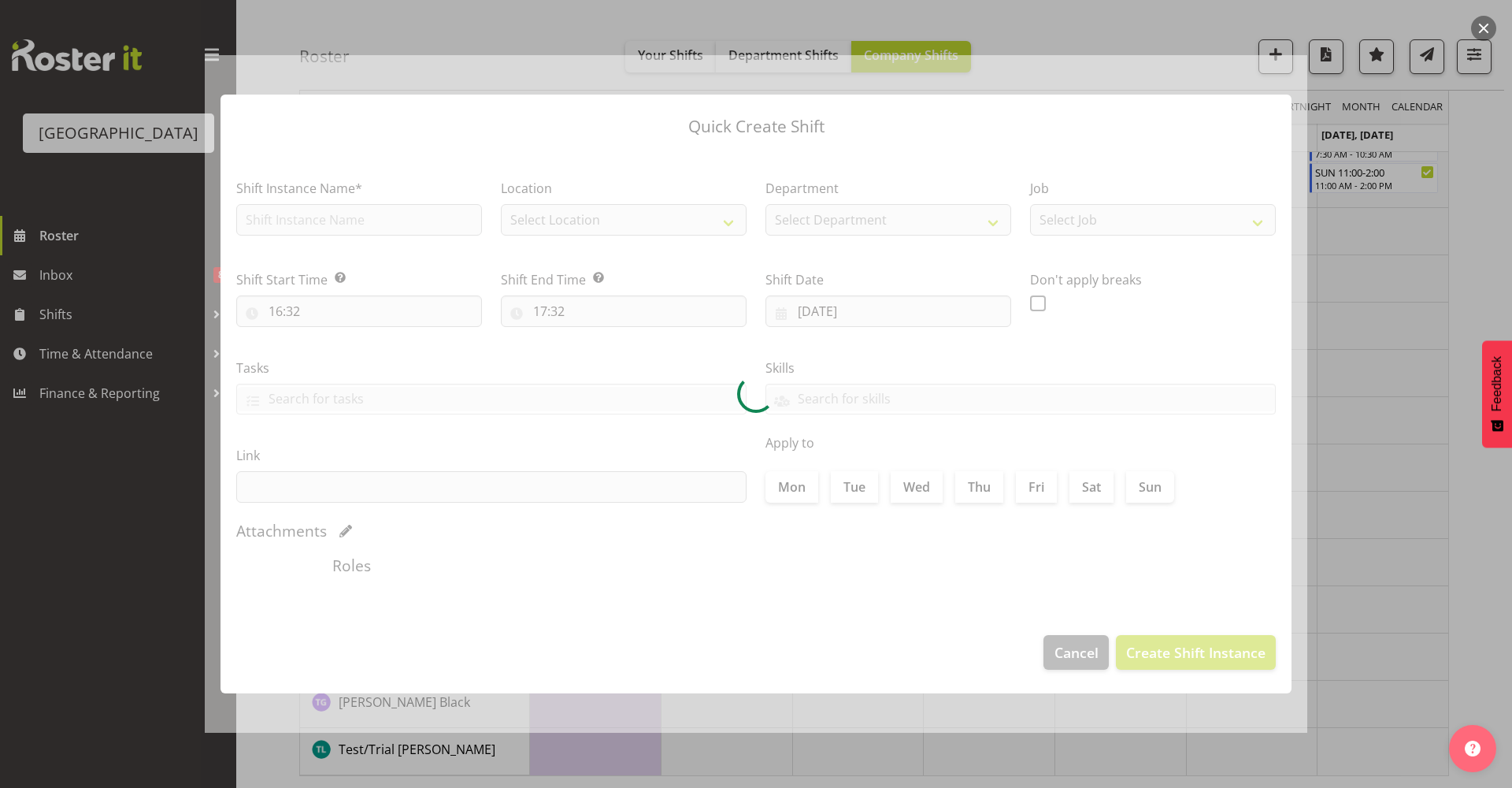
type input "[DATE]"
checkbox input "true"
click at [1492, 184] on div at bounding box center [756, 394] width 1512 height 788
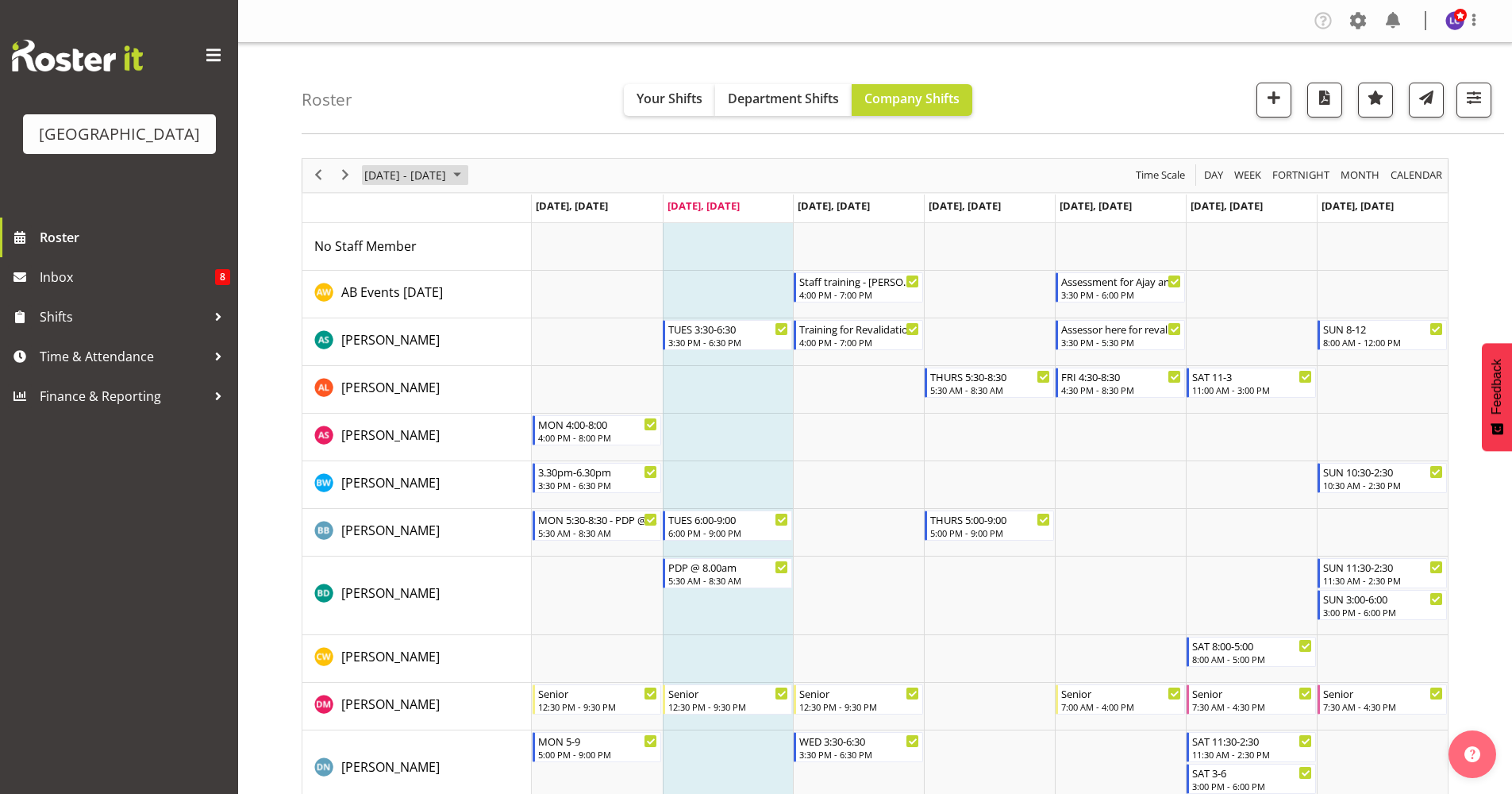
click at [447, 170] on span "[DATE] - [DATE]" at bounding box center [405, 174] width 85 height 20
click at [378, 376] on span "27" at bounding box center [380, 377] width 23 height 23
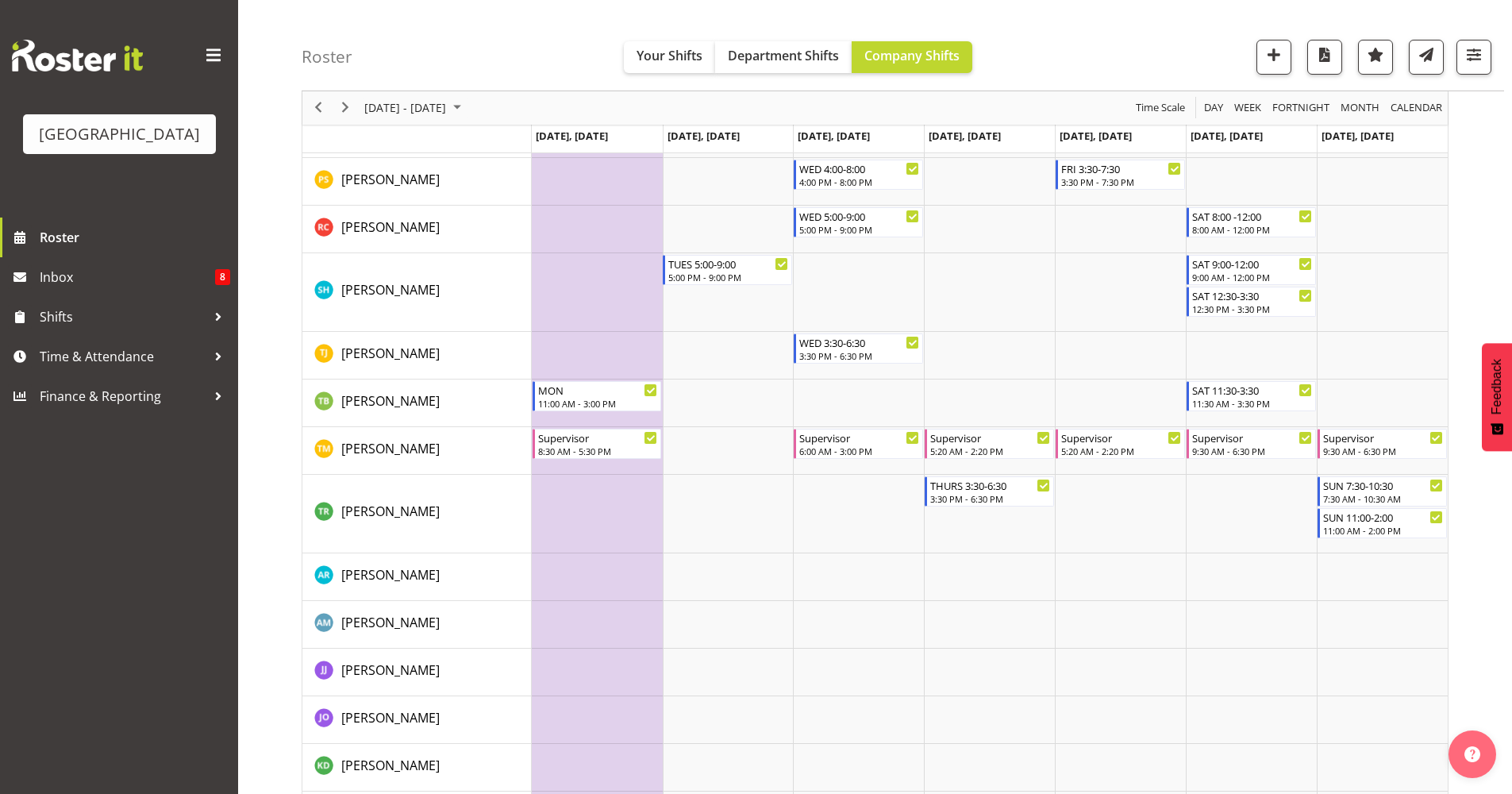
scroll to position [2136, 0]
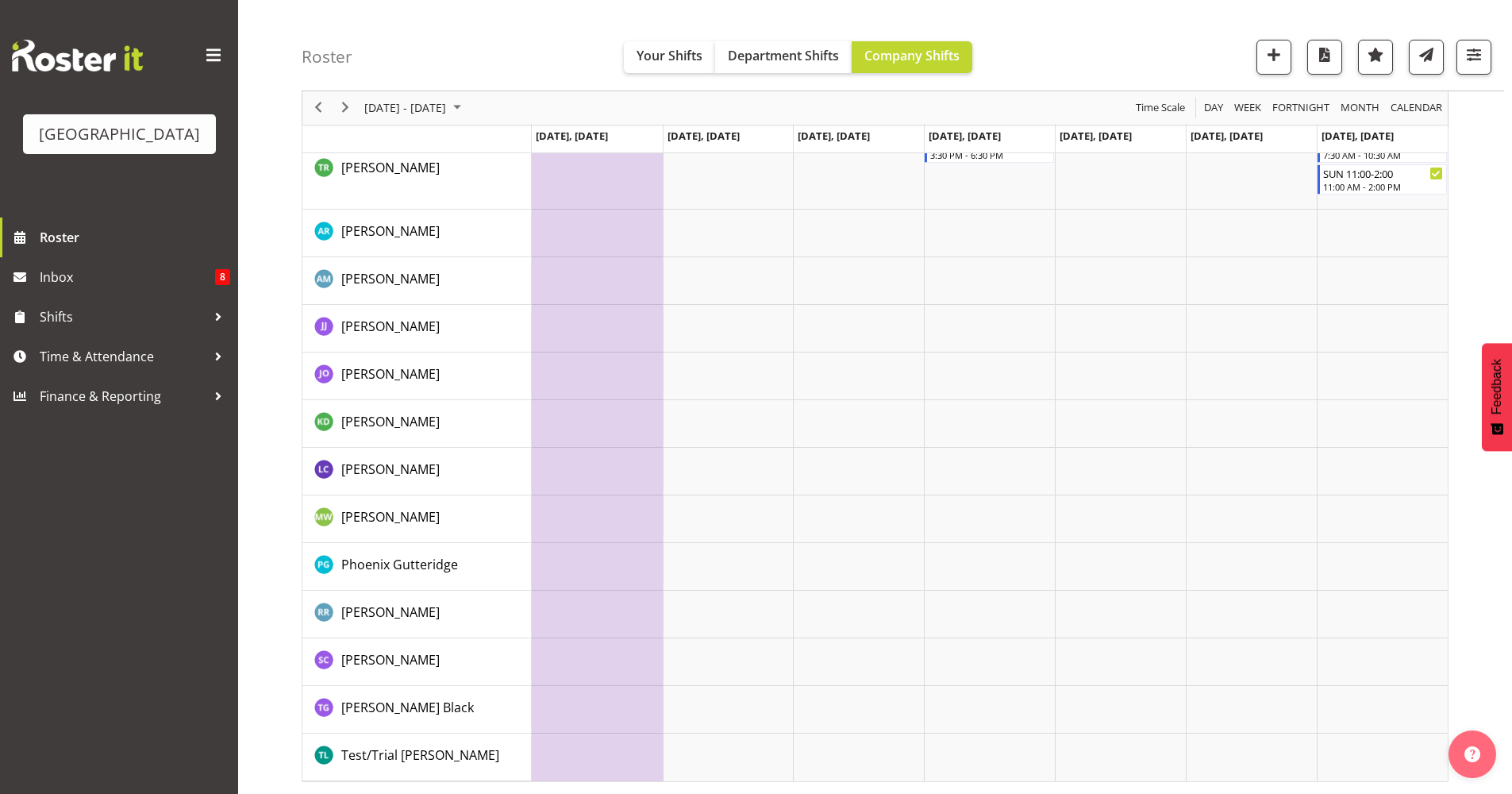
click at [576, 419] on td "Timeline Week of October 27, 2025" at bounding box center [597, 423] width 131 height 48
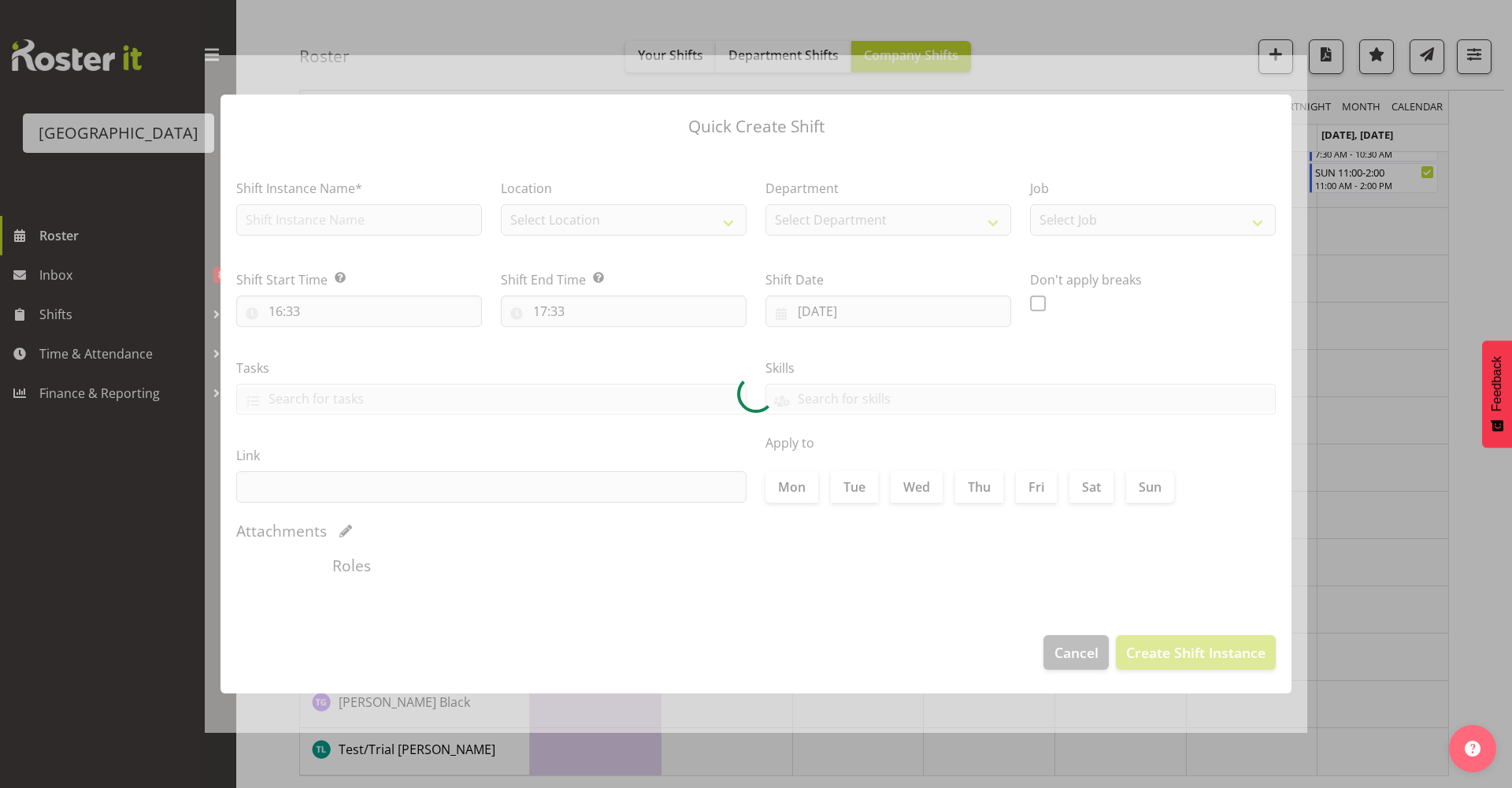
click at [571, 416] on div at bounding box center [756, 394] width 1103 height 678
type input "[DATE]"
checkbox input "true"
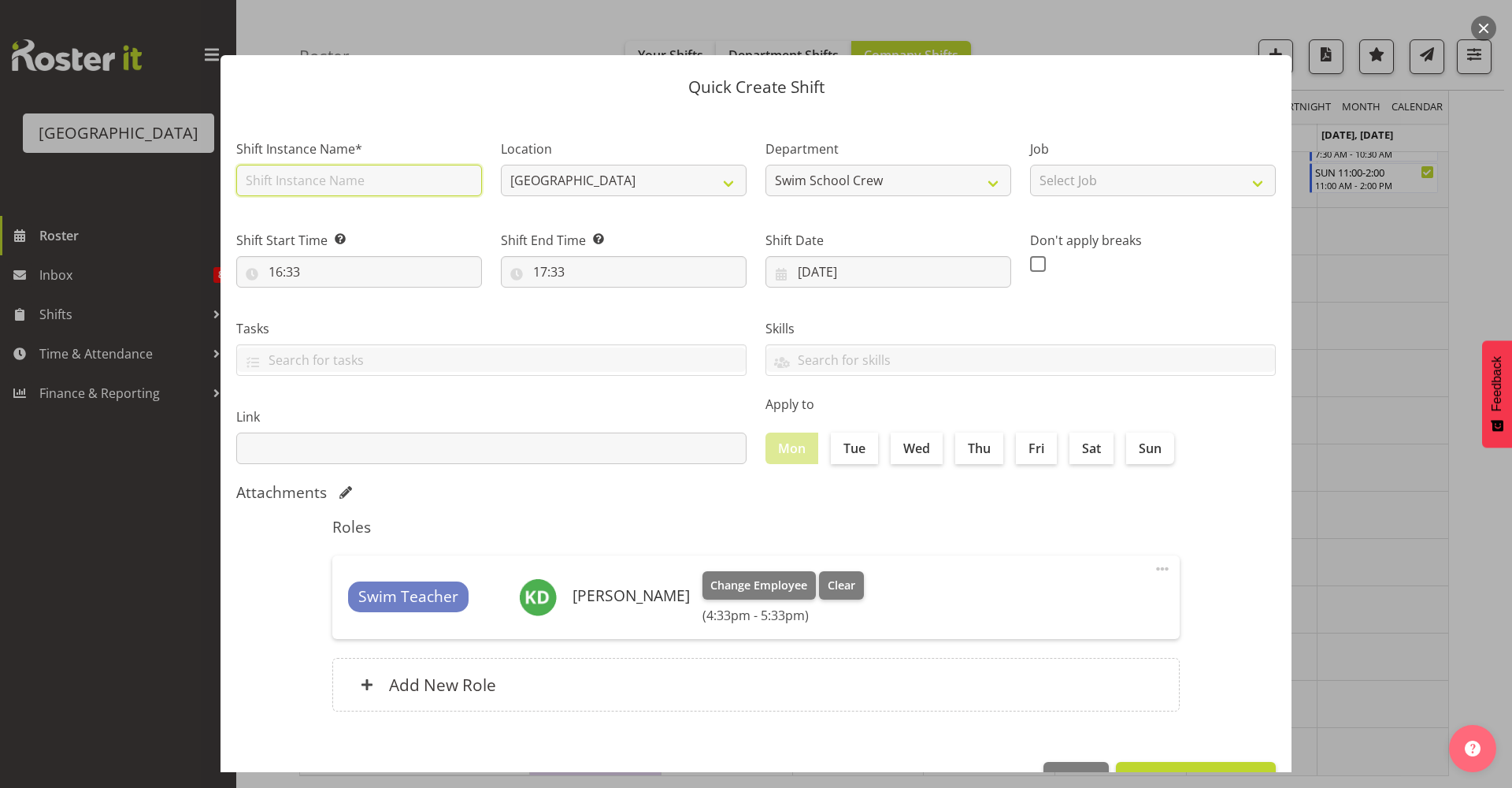
click at [272, 180] on input "text" at bounding box center [359, 180] width 246 height 31
type input "Shift - Lifeguard"
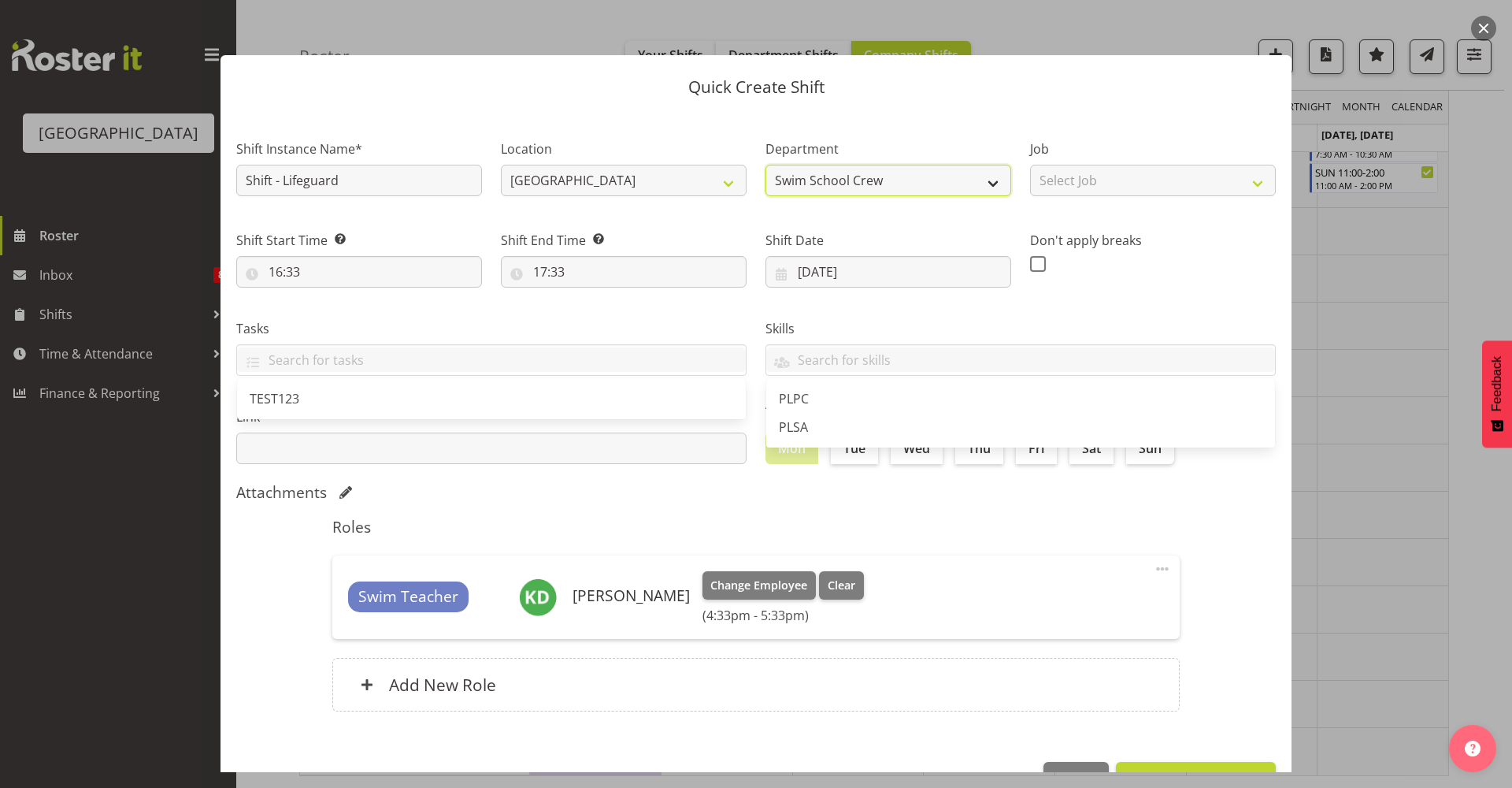
click at [862, 192] on select "Swim School Crew Swim School Crew Lifeguard Crew" at bounding box center [888, 180] width 246 height 31
select select "114"
click at [765, 164] on select "Swim School Crew Swim School Crew Lifeguard Crew" at bounding box center [888, 180] width 246 height 31
click at [1155, 570] on span at bounding box center [1163, 569] width 19 height 19
click at [1116, 601] on link "Edit" at bounding box center [1096, 603] width 151 height 28
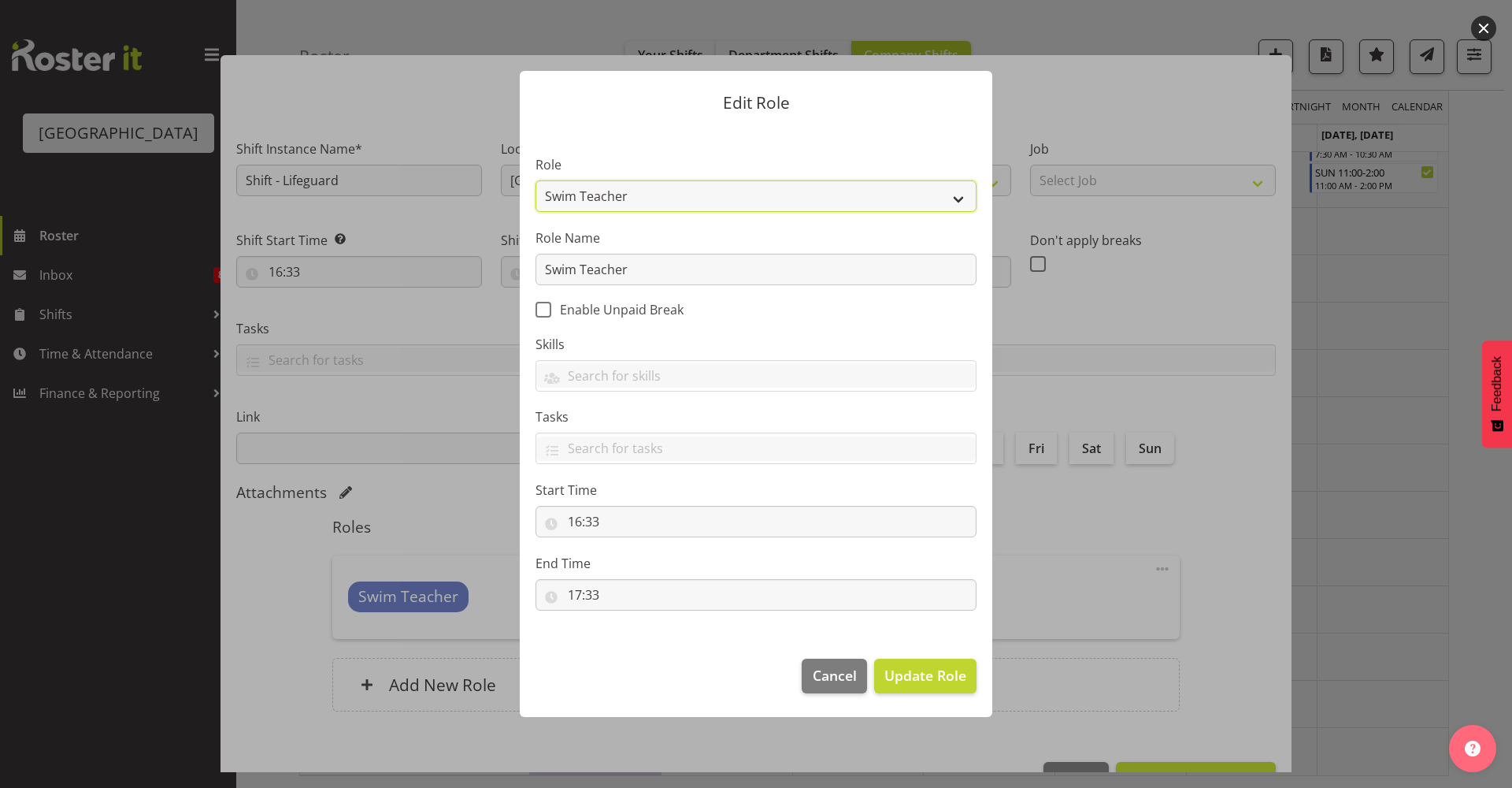
click at [716, 199] on select "Aquatic Customer Services Officer Cleaner - Splash Palace Facilties Maintenance…" at bounding box center [756, 196] width 441 height 31
select select "96"
click at [535, 180] on select "Aquatic Customer Services Officer Cleaner - Splash Palace Facilties Maintenance…" at bounding box center [756, 196] width 441 height 31
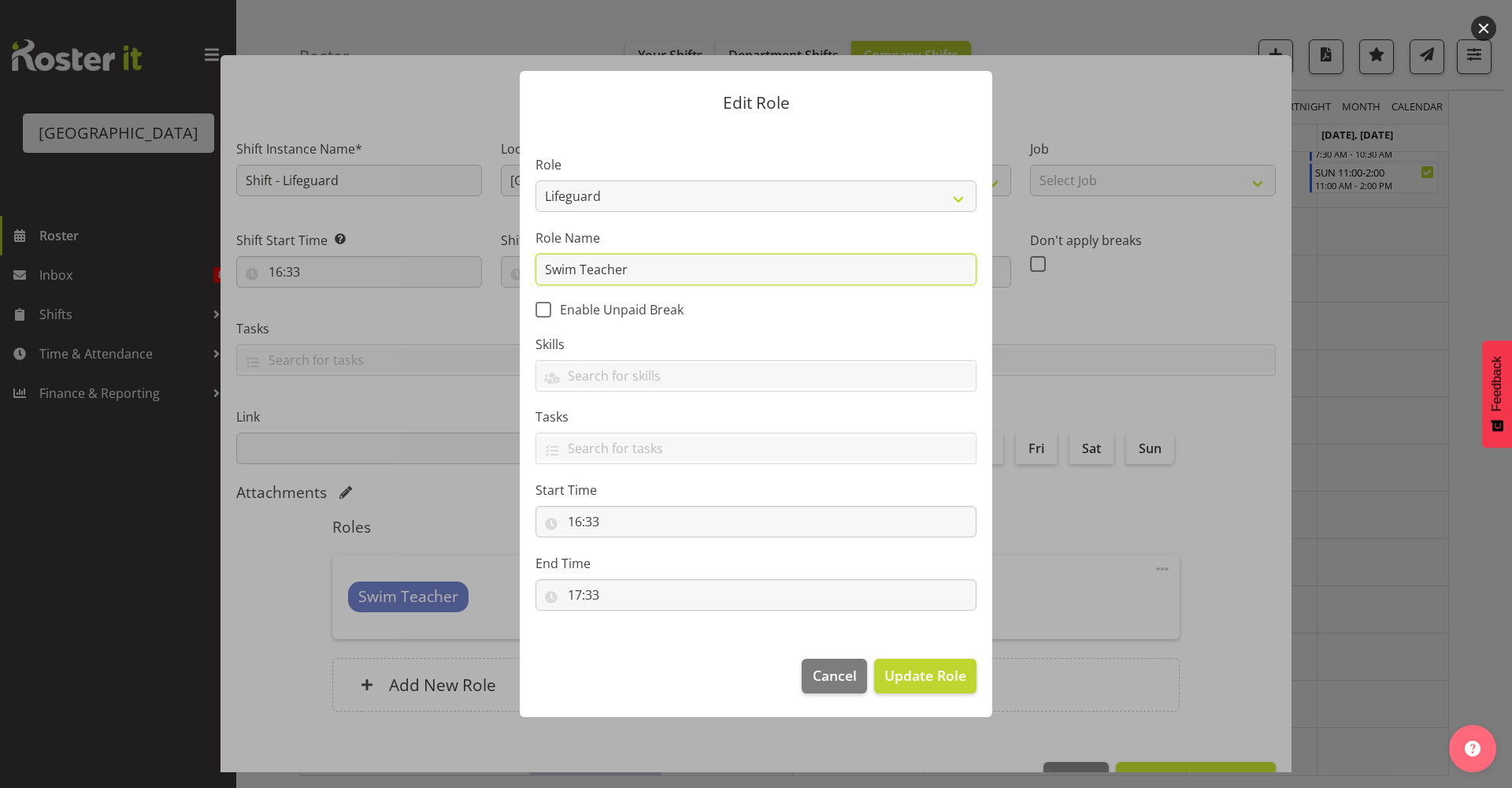
drag, startPoint x: 679, startPoint y: 265, endPoint x: 409, endPoint y: 256, distance: 270.1
click at [409, 256] on form "Edit Role Role Aquatic Customer Services Officer Cleaner - Splash Palace Facilt…" at bounding box center [756, 393] width 756 height 724
type input "L"
type input "Lifeguard"
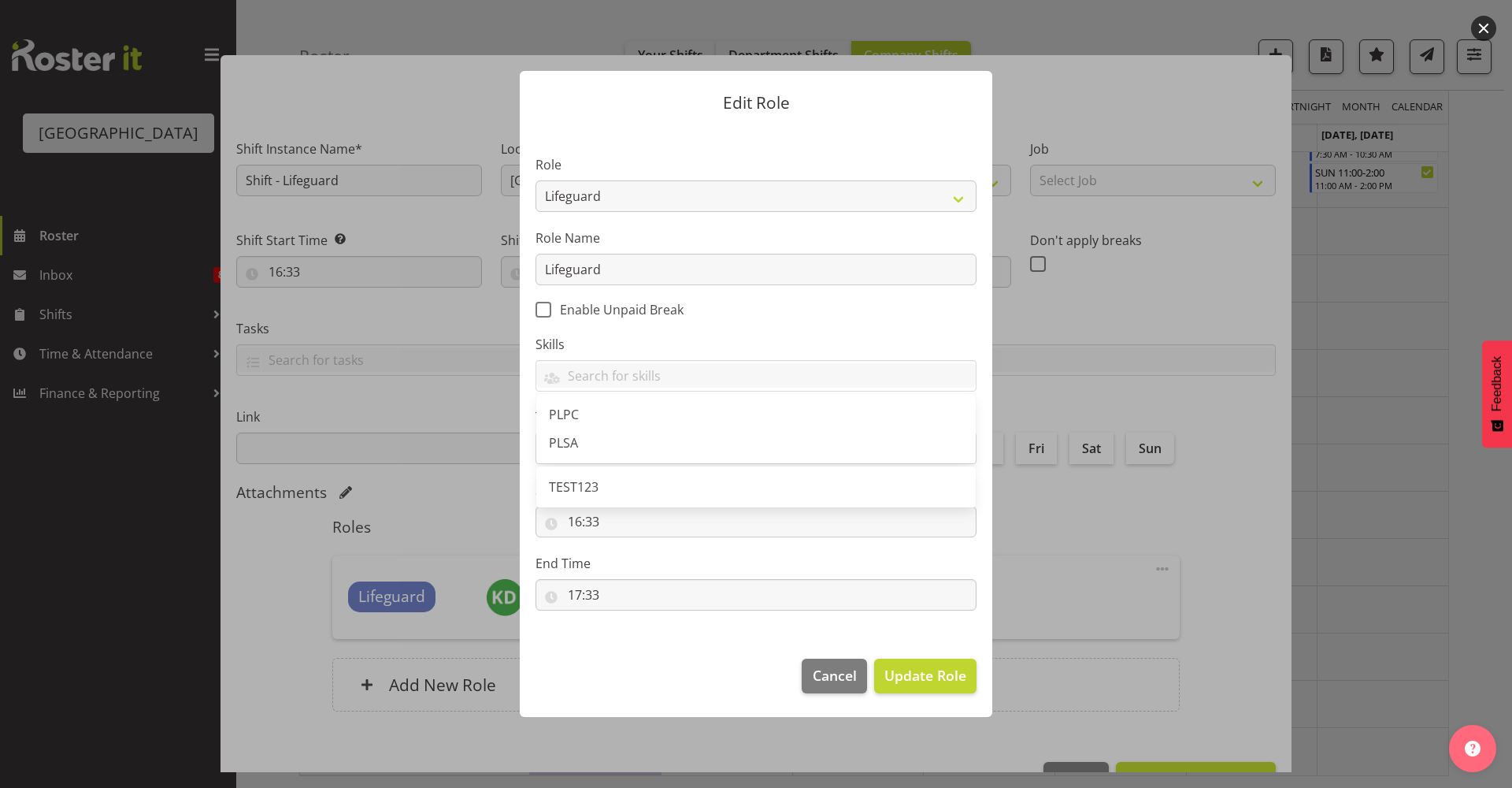
click at [640, 344] on label "Skills" at bounding box center [756, 345] width 441 height 19
click at [617, 526] on input "16:33" at bounding box center [756, 521] width 441 height 31
click at [651, 570] on select "00 01 02 03 04 05 06 07 08 09 10 11 12 13 14 15 16 17 18 19 20 21 22 23" at bounding box center [643, 562] width 35 height 31
select select "9"
click at [625, 547] on select "00 01 02 03 04 05 06 07 08 09 10 11 12 13 14 15 16 17 18 19 20 21 22 23" at bounding box center [643, 562] width 35 height 31
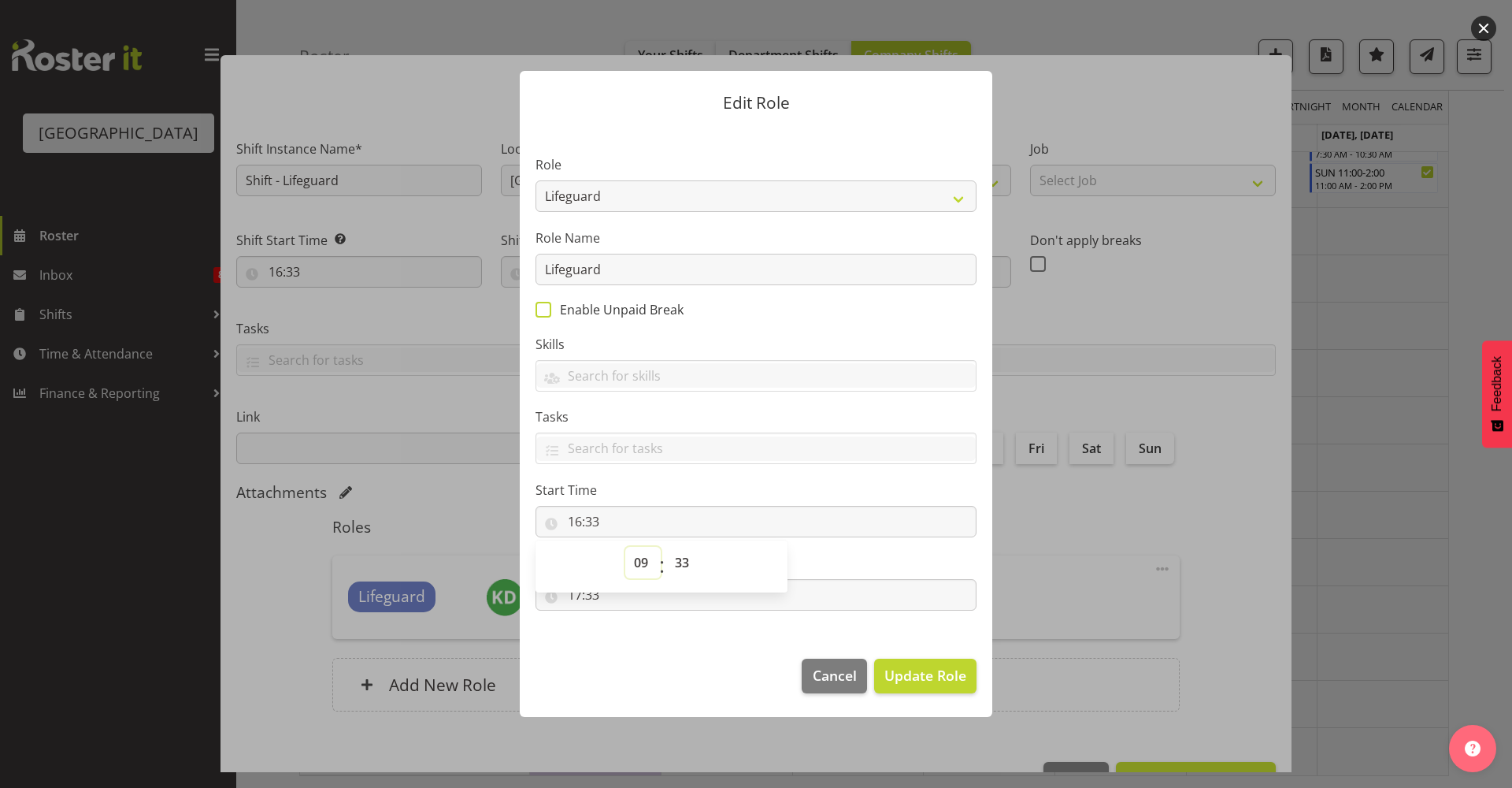
type input "09:33"
click at [691, 561] on select "00 01 02 03 04 05 06 07 08 09 10 11 12 13 14 15 16 17 18 19 20 21 22 23 24 25 2…" at bounding box center [683, 562] width 35 height 31
select select "0"
click at [666, 547] on select "00 01 02 03 04 05 06 07 08 09 10 11 12 13 14 15 16 17 18 19 20 21 22 23 24 25 2…" at bounding box center [683, 562] width 35 height 31
type input "09:00"
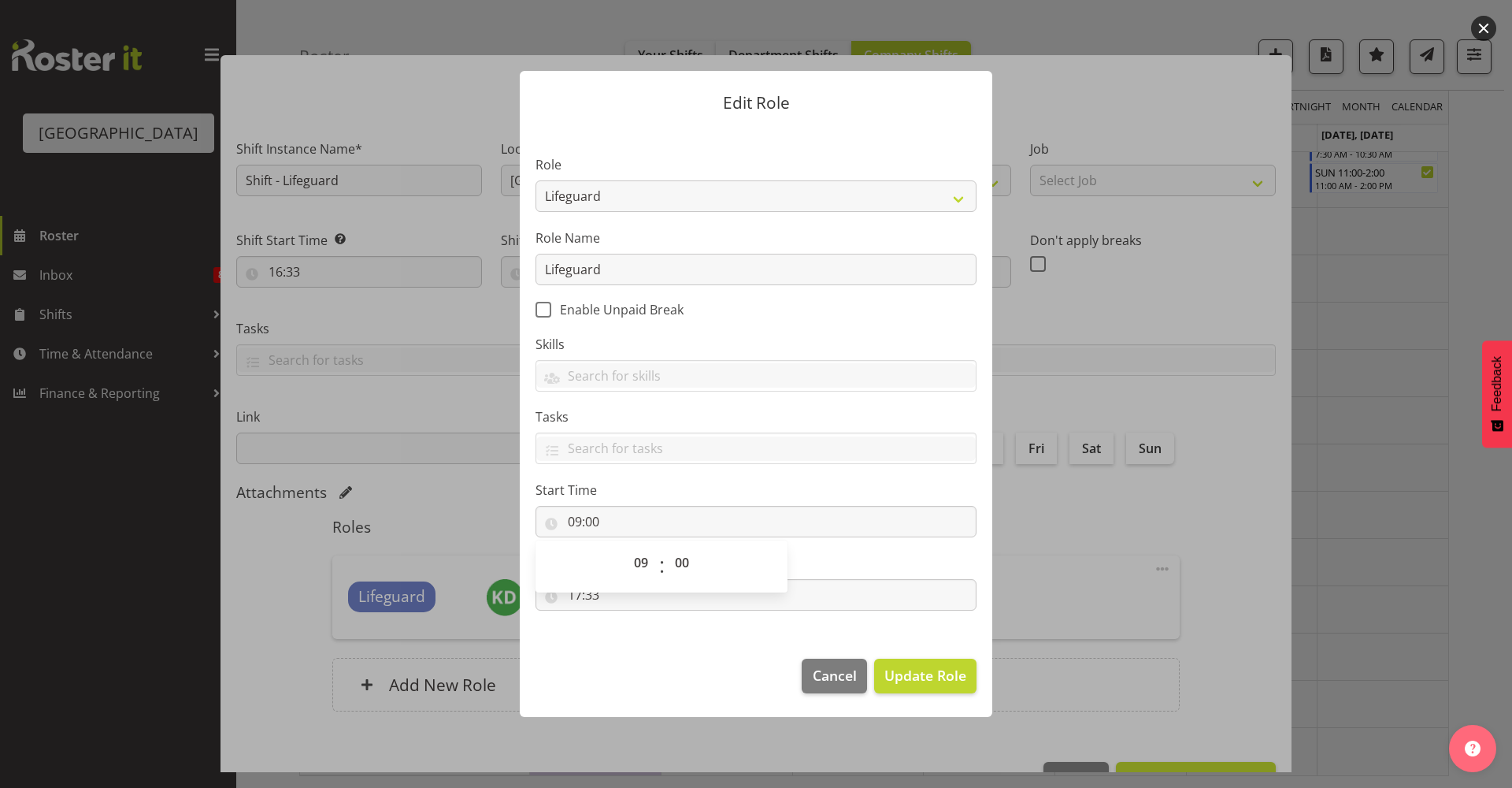
click at [764, 495] on label "Start Time" at bounding box center [756, 490] width 441 height 19
click at [685, 595] on input "17:33" at bounding box center [756, 594] width 441 height 31
click at [672, 627] on select "00 01 02 03 04 05 06 07 08 09 10 11 12 13 14 15 16 17 18 19 20 21 22 23 24 25 2…" at bounding box center [683, 635] width 35 height 31
select select "0"
click at [666, 620] on select "00 01 02 03 04 05 06 07 08 09 10 11 12 13 14 15 16 17 18 19 20 21 22 23 24 25 2…" at bounding box center [683, 635] width 35 height 31
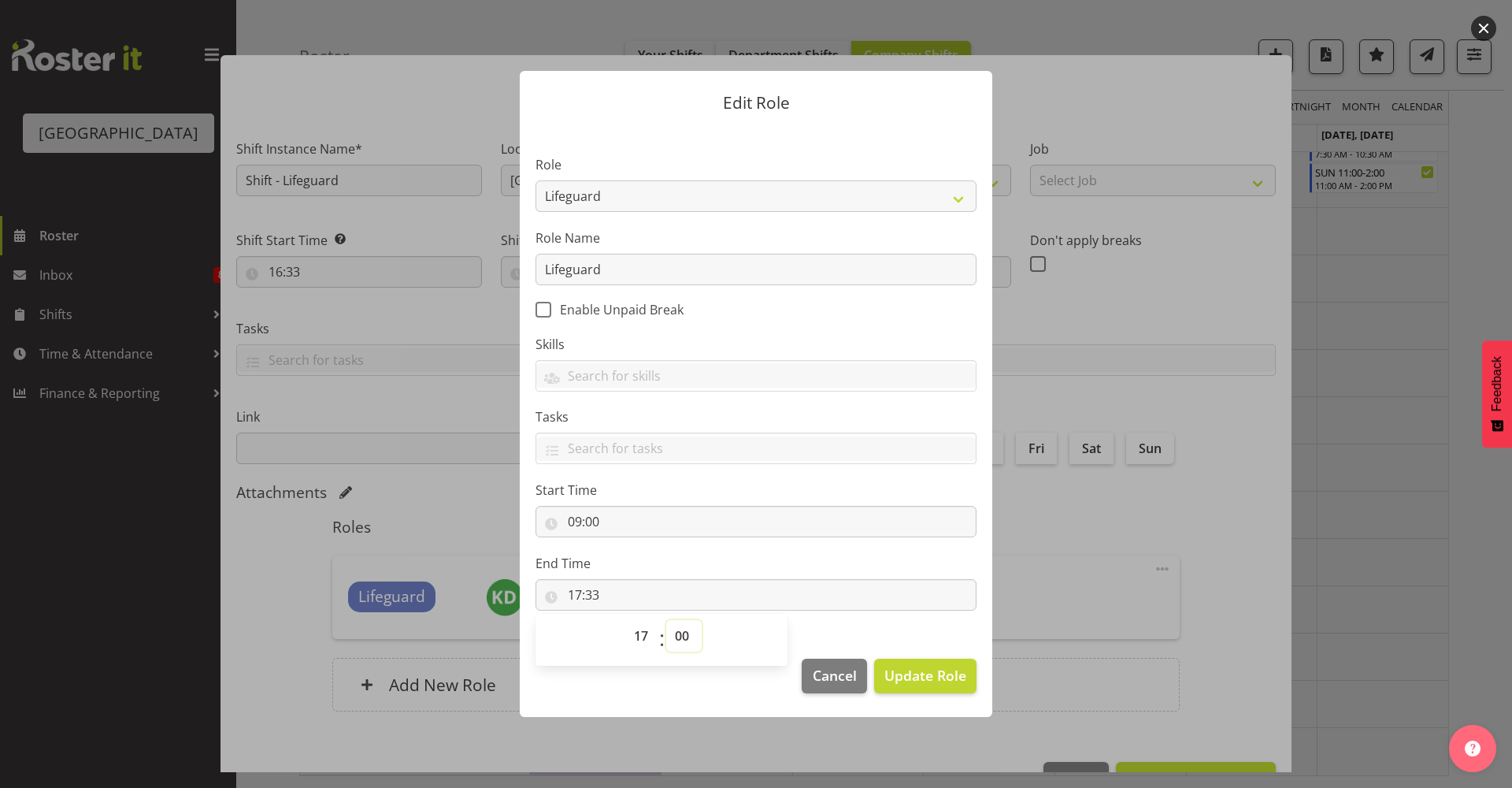
type input "17:00"
click at [931, 674] on span "Update Role" at bounding box center [925, 675] width 82 height 21
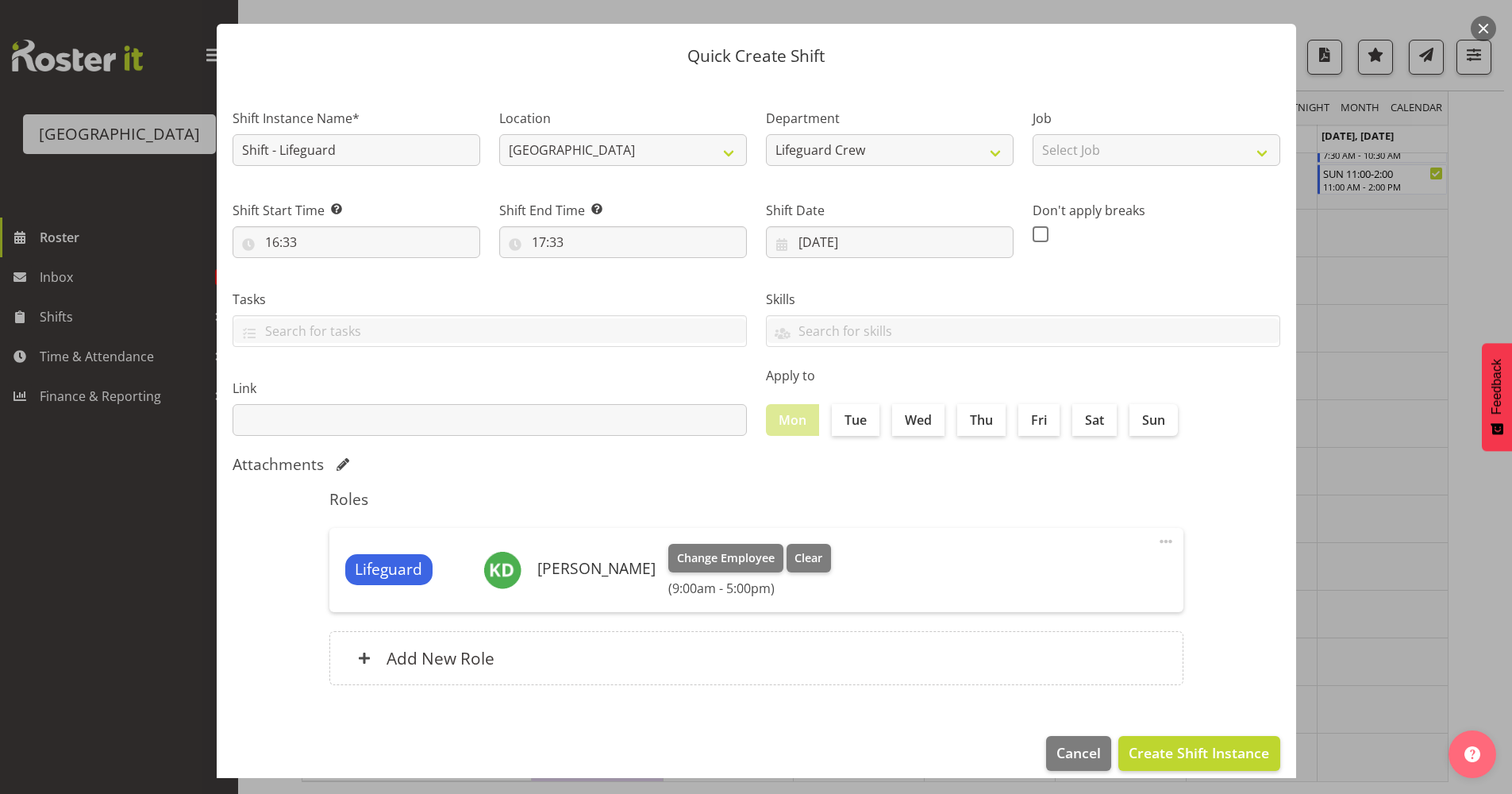
scroll to position [48, 0]
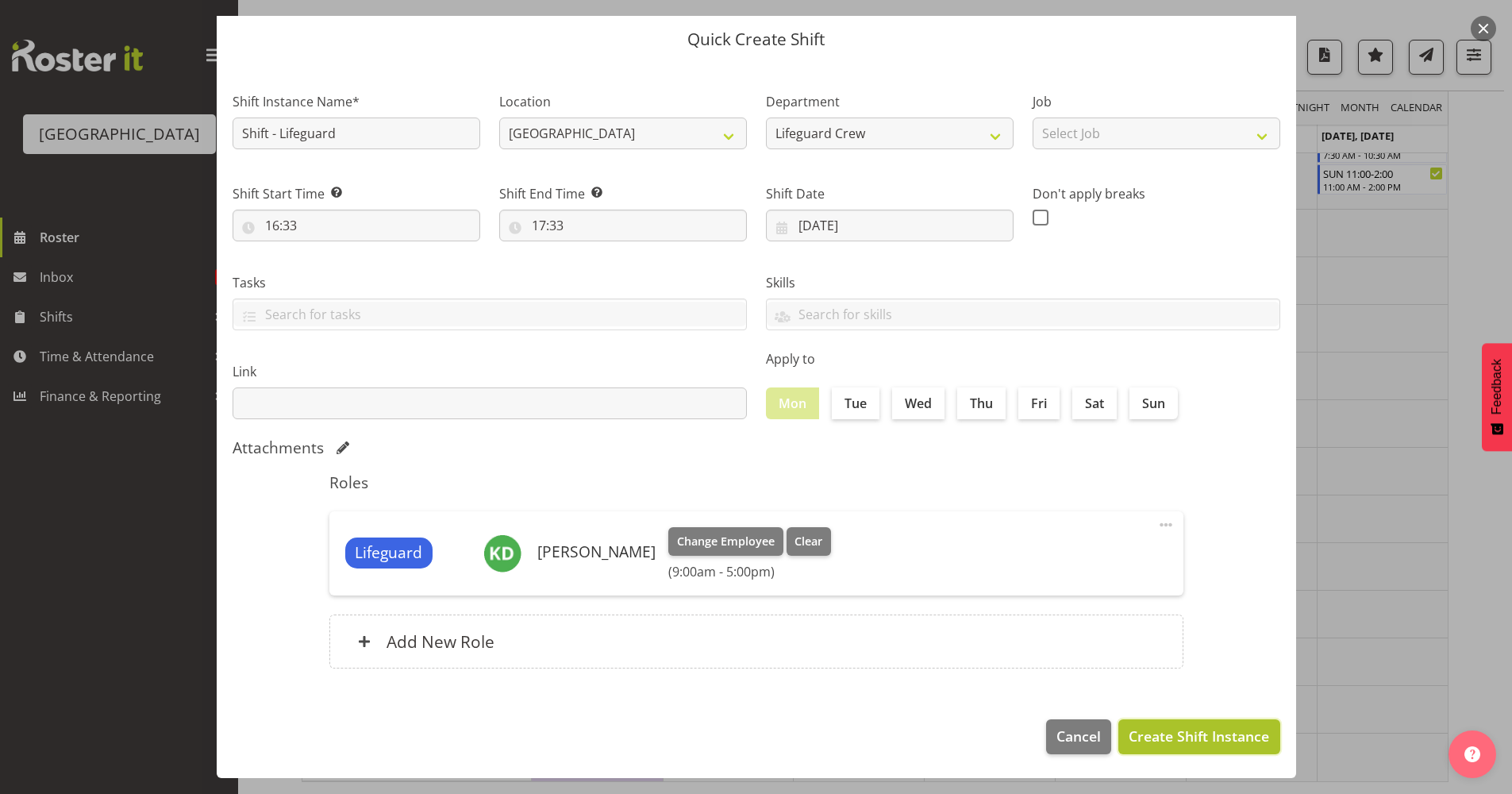
click at [1186, 729] on span "Create Shift Instance" at bounding box center [1199, 736] width 141 height 21
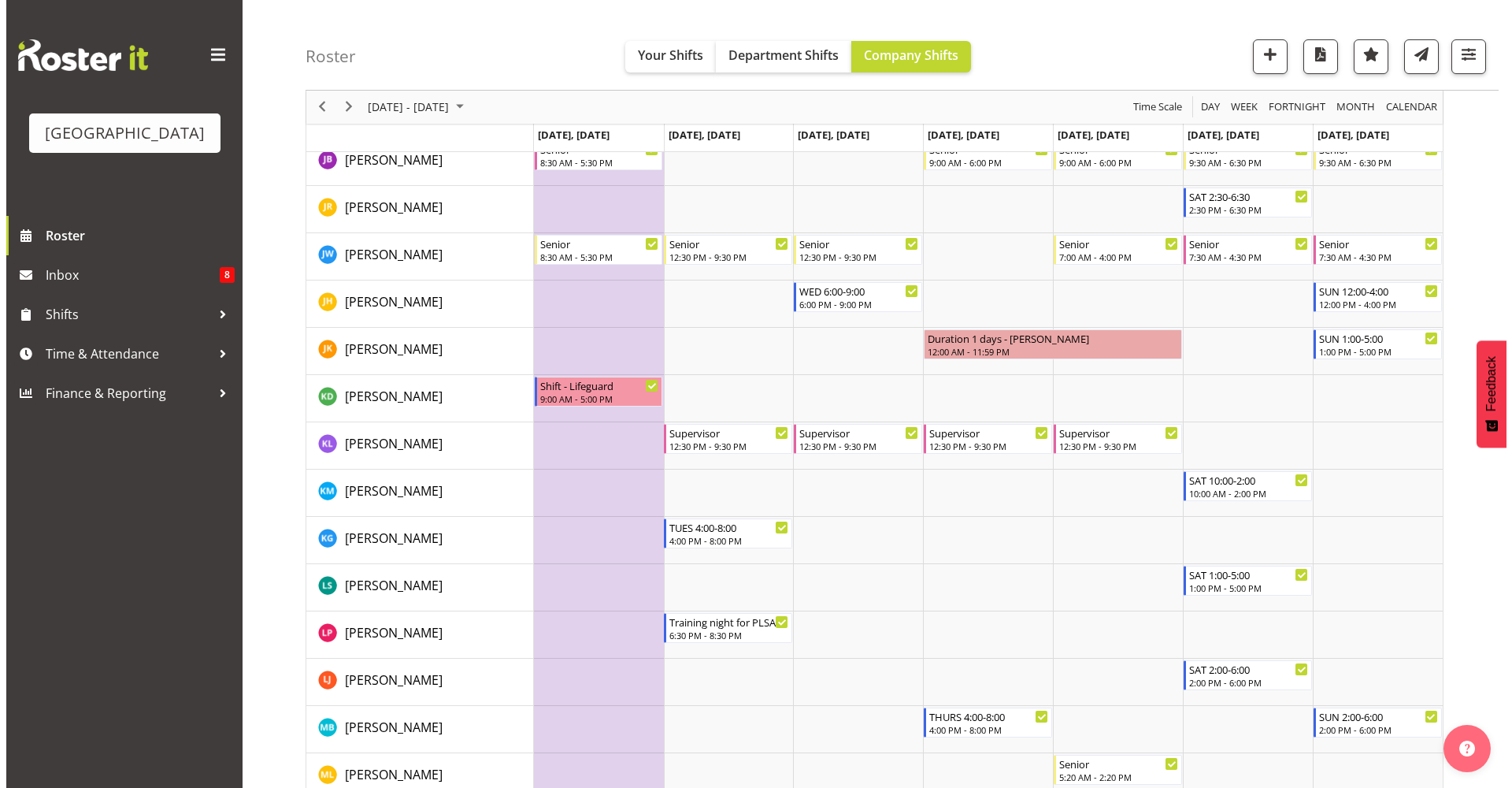
scroll to position [1073, 0]
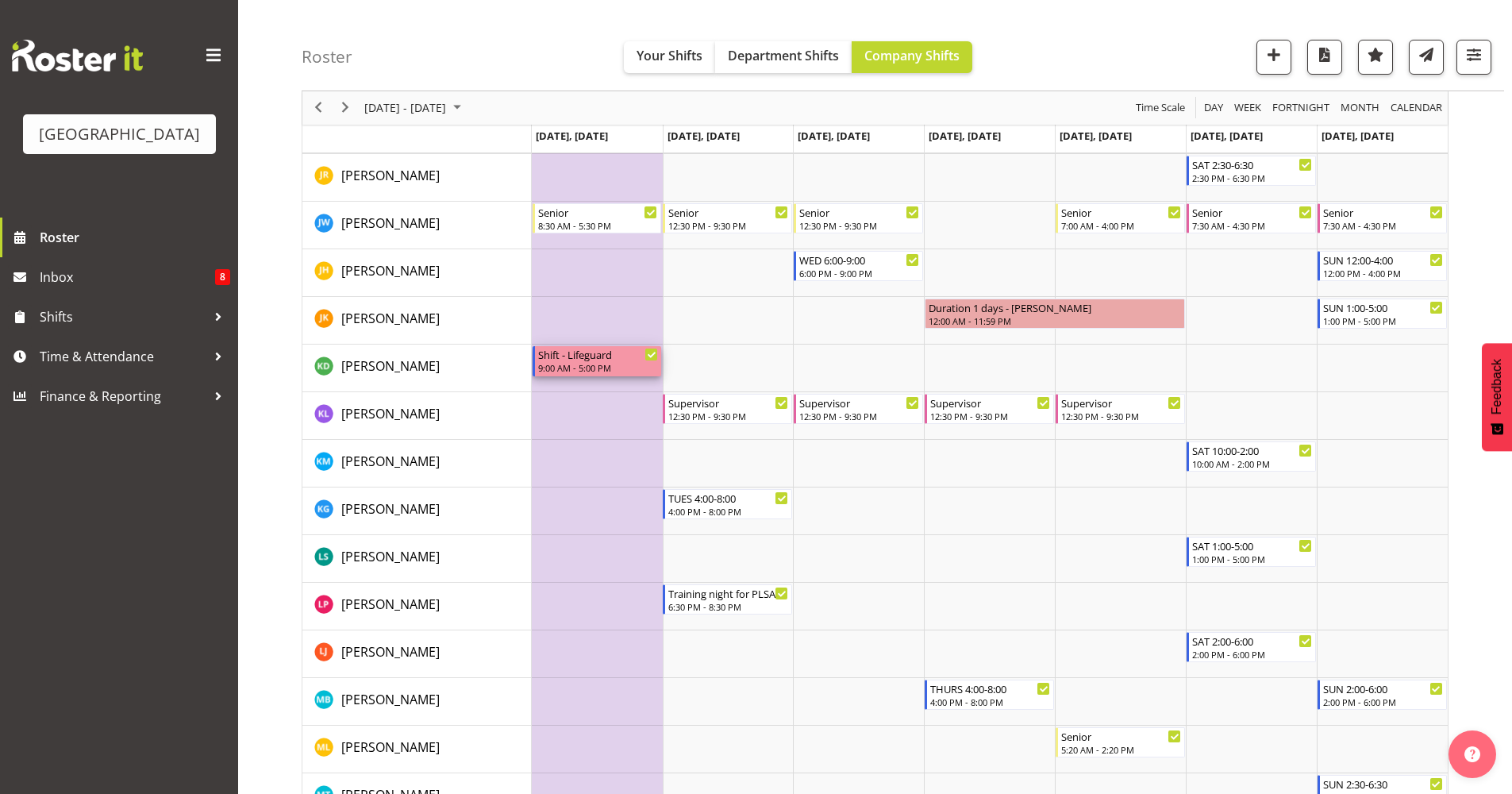
click at [600, 353] on div "Shift - Lifeguard" at bounding box center [598, 354] width 120 height 16
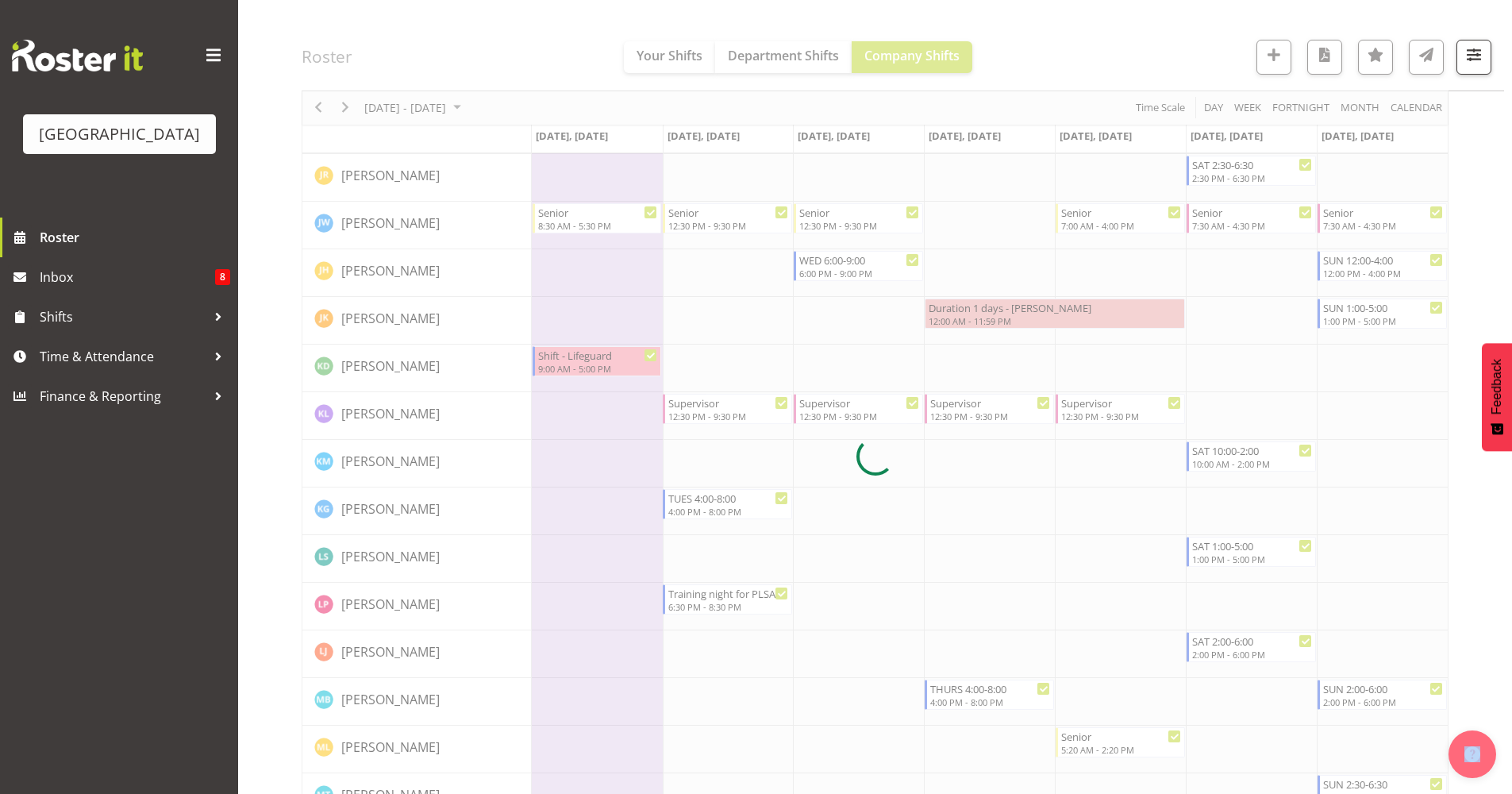
click at [600, 353] on div at bounding box center [875, 456] width 1147 height 2759
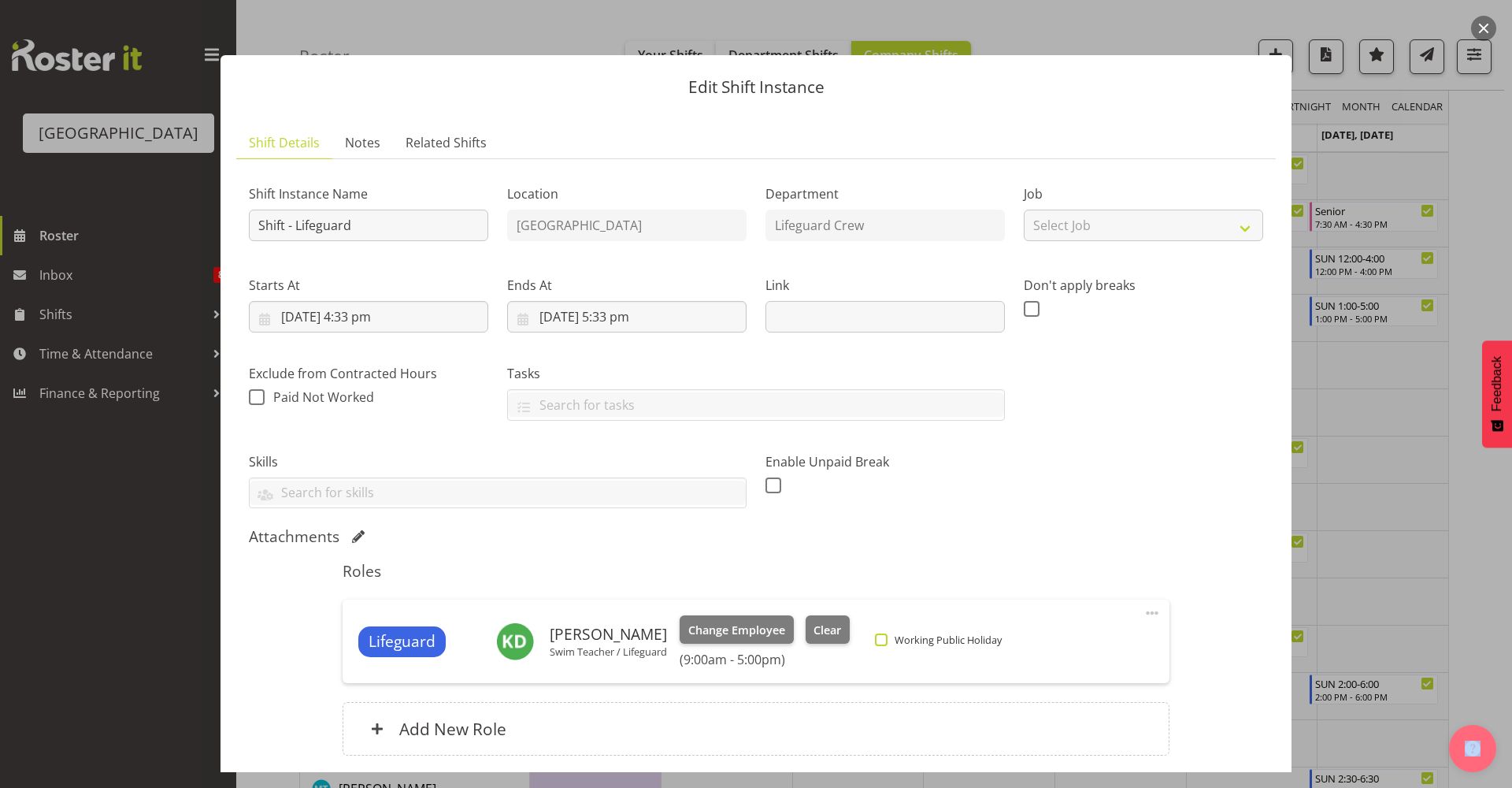
click at [897, 640] on span "Working Public Holiday" at bounding box center [945, 640] width 114 height 13
click at [885, 640] on input "Working Public Holiday" at bounding box center [880, 640] width 10 height 10
checkbox input "true"
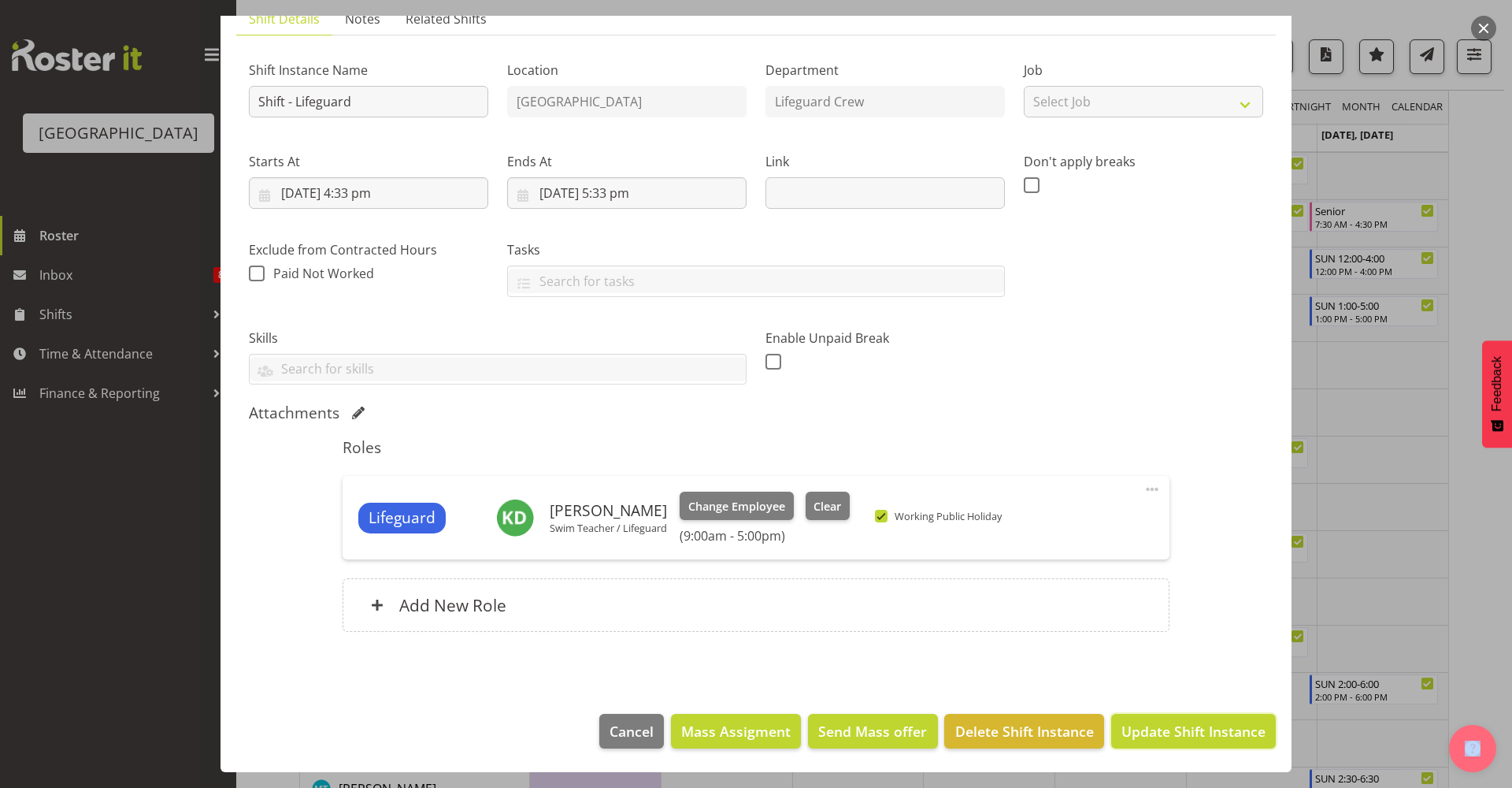
click at [1140, 727] on span "Update Shift Instance" at bounding box center [1193, 731] width 144 height 21
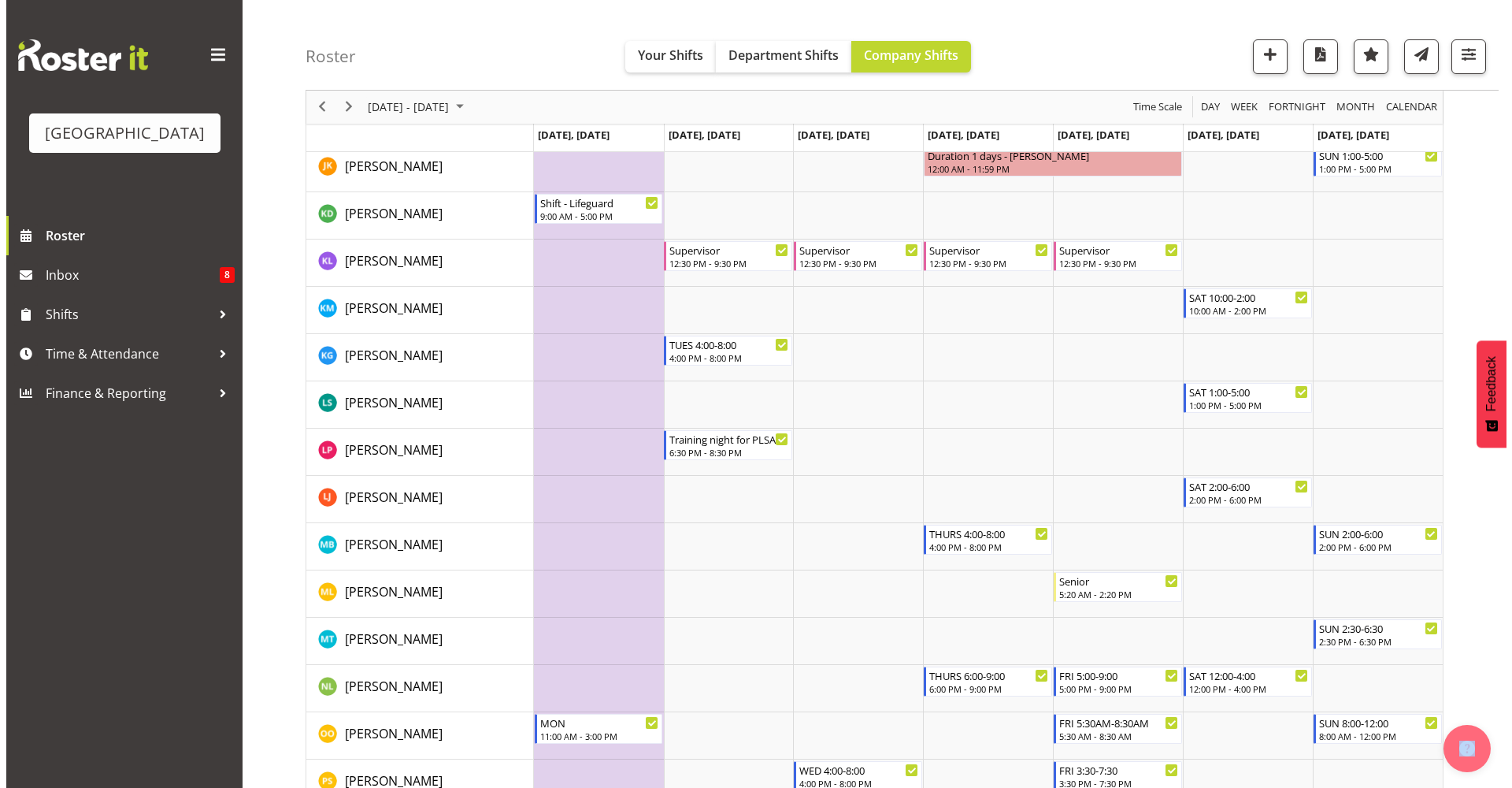
scroll to position [1226, 0]
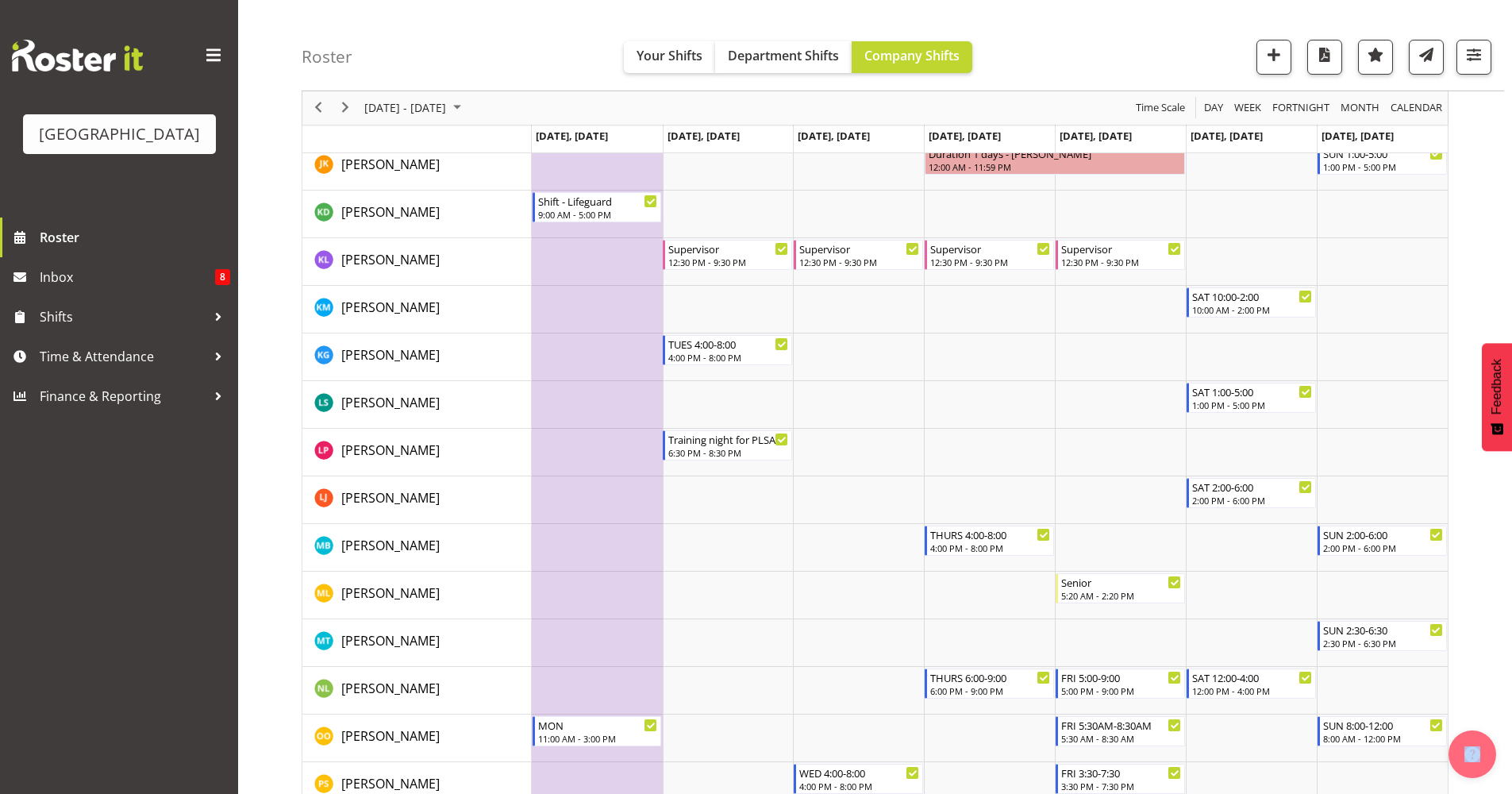
click at [613, 313] on td "Timeline Week of October 27, 2025" at bounding box center [597, 309] width 131 height 48
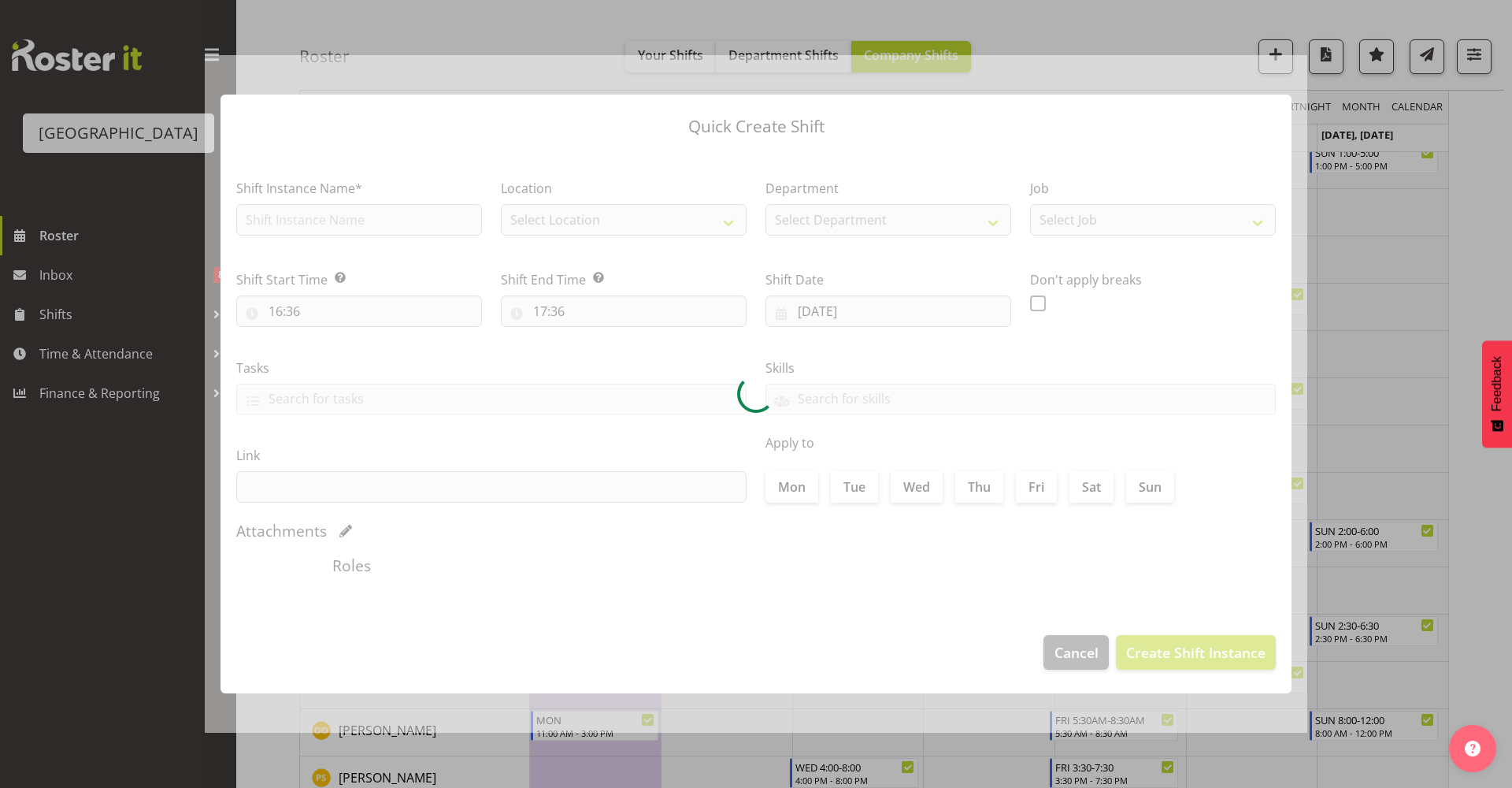
click at [608, 311] on div at bounding box center [756, 394] width 1103 height 678
type input "[DATE]"
checkbox input "true"
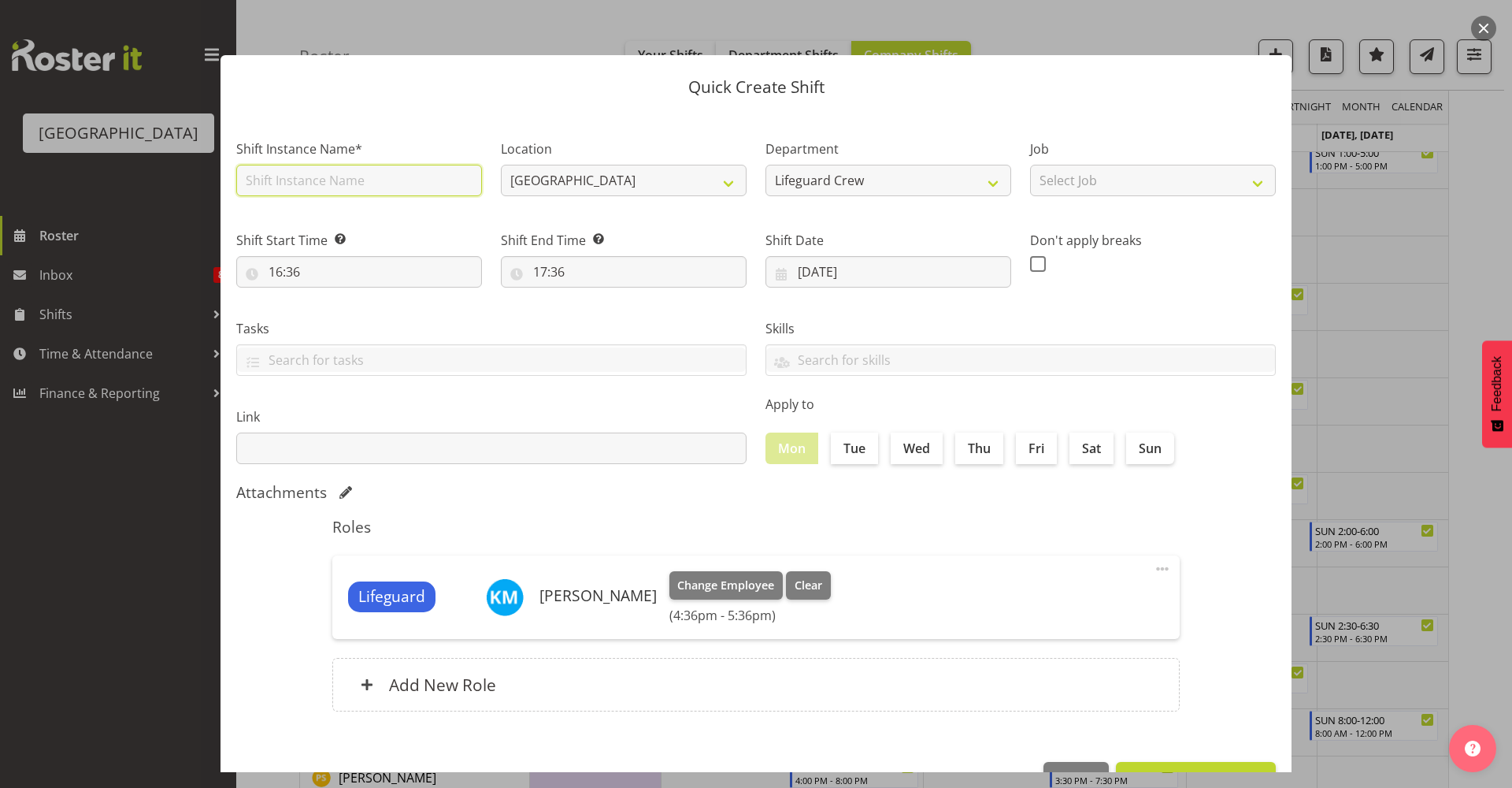
click at [341, 191] on input "text" at bounding box center [359, 180] width 246 height 31
type input "Shift - Lifeguard"
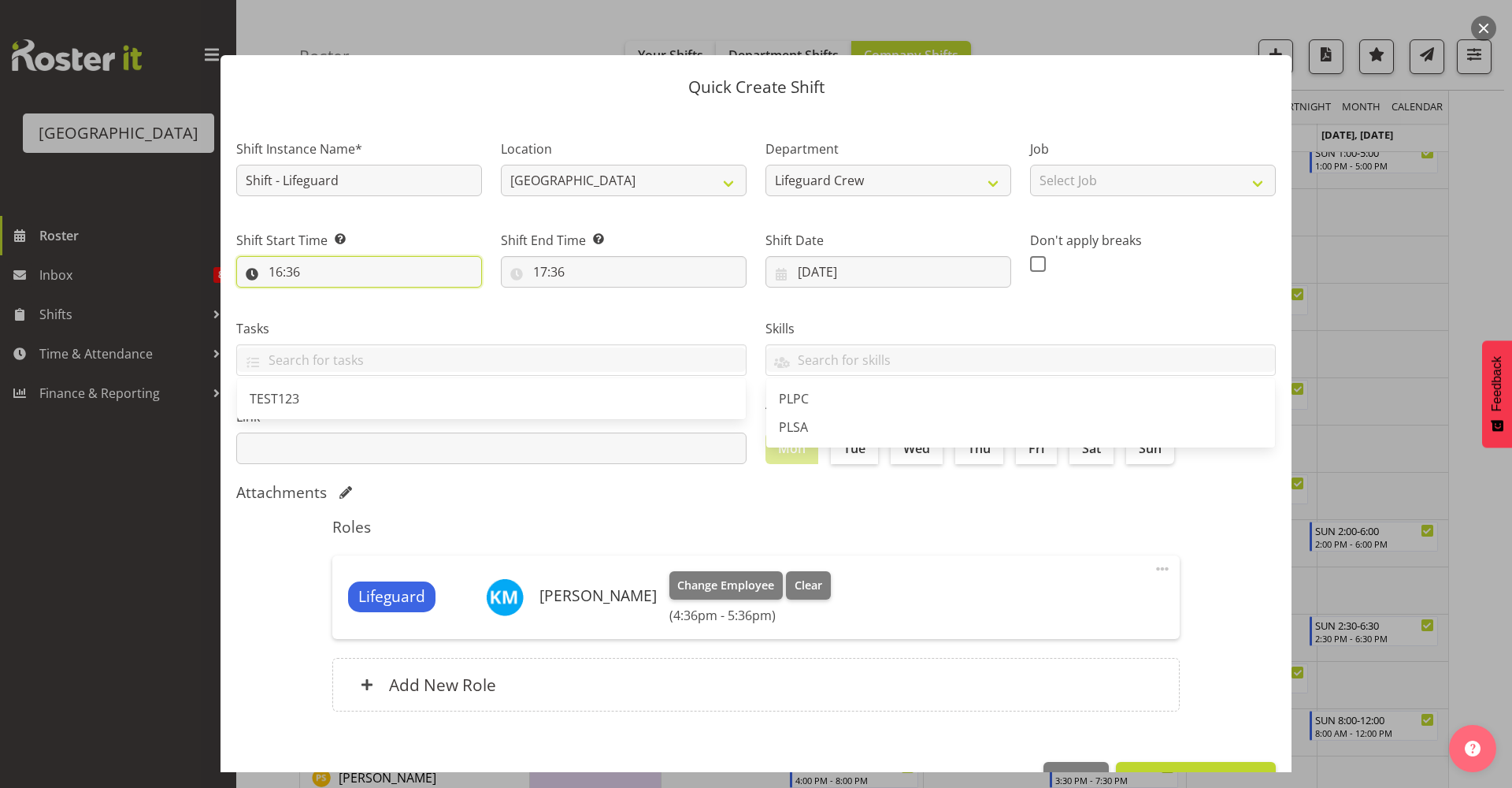
click at [300, 261] on input "16:36" at bounding box center [359, 271] width 246 height 31
click at [330, 322] on select "00 01 02 03 04 05 06 07 08 09 10 11 12 13 14 15 16 17 18 19 20 21 22 23" at bounding box center [344, 312] width 35 height 31
select select "9"
click at [326, 297] on select "00 01 02 03 04 05 06 07 08 09 10 11 12 13 14 15 16 17 18 19 20 21 22 23" at bounding box center [344, 312] width 35 height 31
type input "09:36"
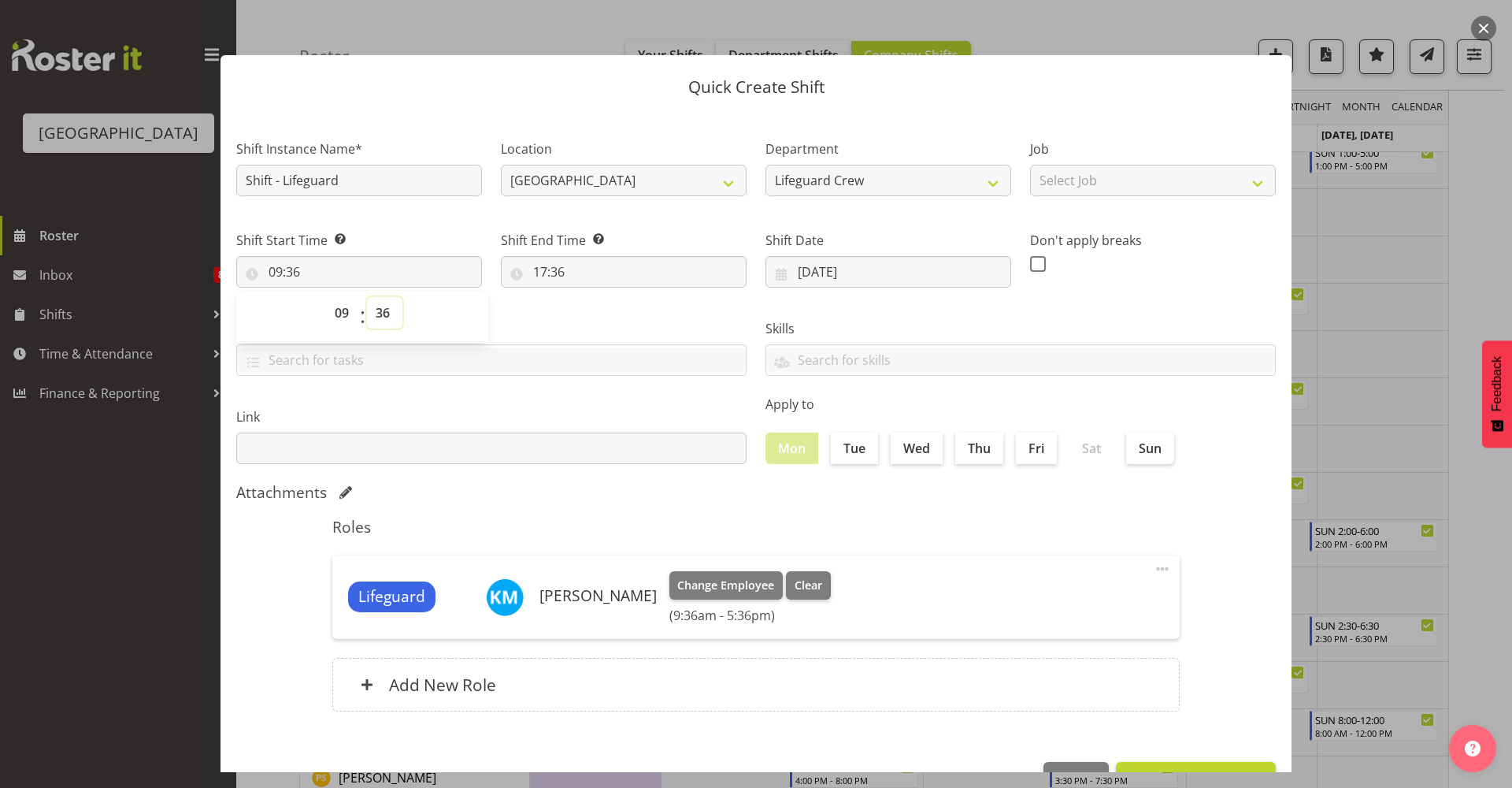
click at [392, 313] on select "00 01 02 03 04 05 06 07 08 09 10 11 12 13 14 15 16 17 18 19 20 21 22 23 24 25 2…" at bounding box center [385, 312] width 35 height 31
select select "30"
click at [367, 297] on select "00 01 02 03 04 05 06 07 08 09 10 11 12 13 14 15 16 17 18 19 20 21 22 23 24 25 2…" at bounding box center [385, 312] width 35 height 31
type input "09:30"
click at [562, 270] on input "17:36" at bounding box center [623, 271] width 246 height 31
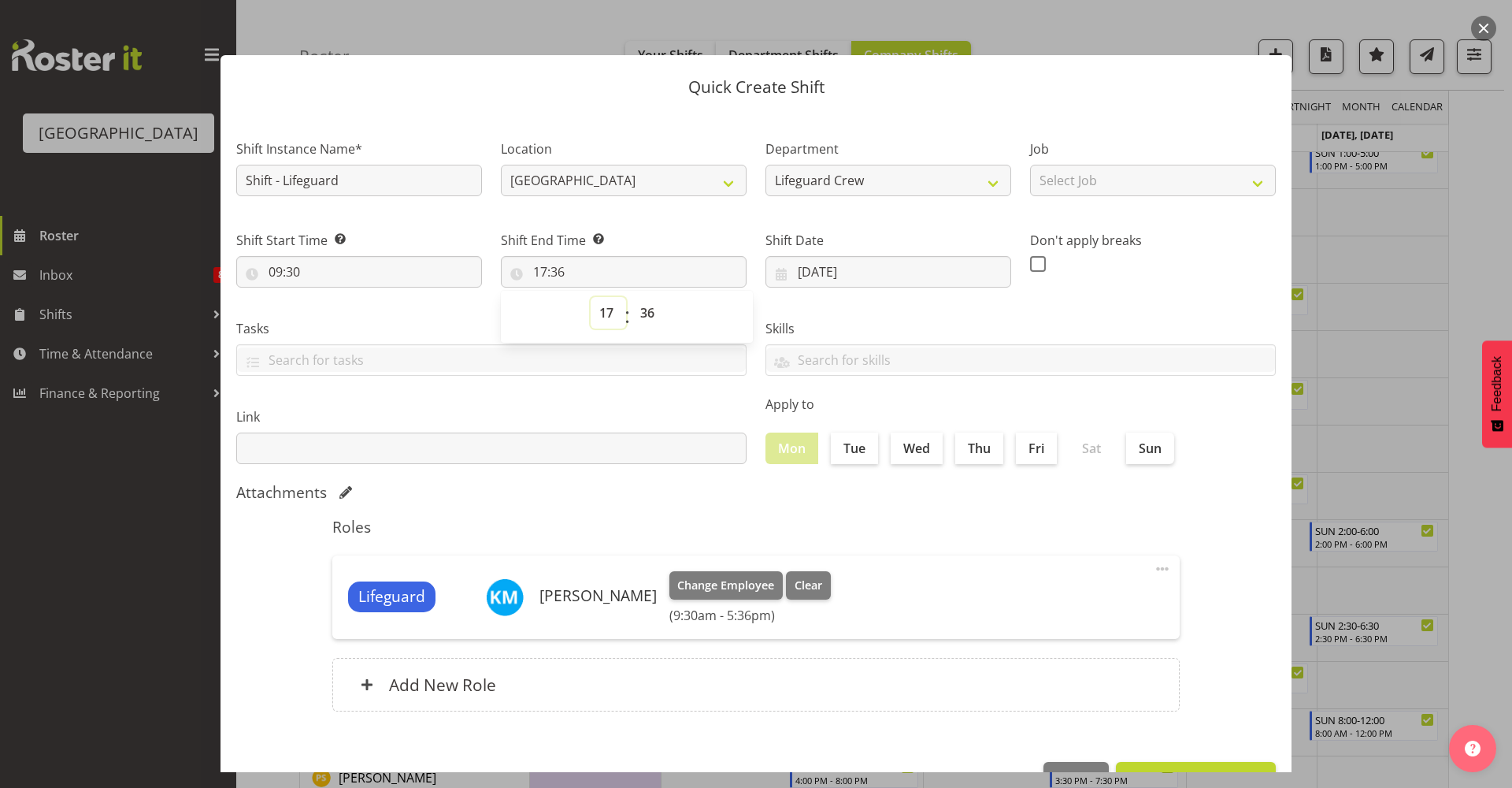
click at [598, 309] on select "00 01 02 03 04 05 06 07 08 09 10 11 12 13 14 15 16 17 18 19 20 21 22 23" at bounding box center [608, 312] width 35 height 31
select select "15"
click at [591, 297] on select "00 01 02 03 04 05 06 07 08 09 10 11 12 13 14 15 16 17 18 19 20 21 22 23" at bounding box center [608, 312] width 35 height 31
type input "15:36"
click at [639, 308] on select "00 01 02 03 04 05 06 07 08 09 10 11 12 13 14 15 16 17 18 19 20 21 22 23 24 25 2…" at bounding box center [649, 312] width 35 height 31
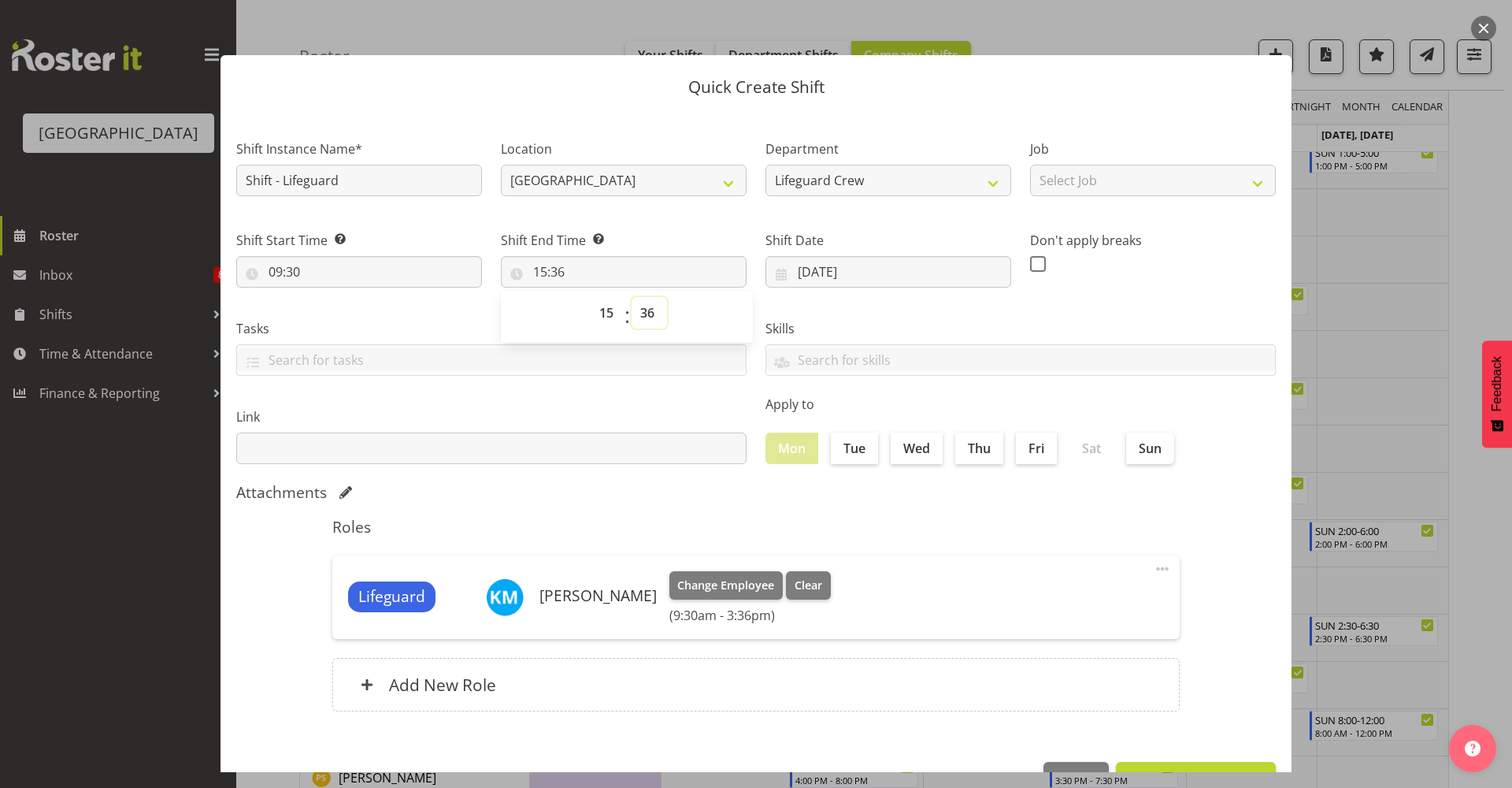
select select "30"
click at [631, 297] on select "00 01 02 03 04 05 06 07 08 09 10 11 12 13 14 15 16 17 18 19 20 21 22 23 24 25 2…" at bounding box center [649, 312] width 35 height 31
type input "15:30"
click at [560, 391] on div "Link" at bounding box center [491, 430] width 529 height 88
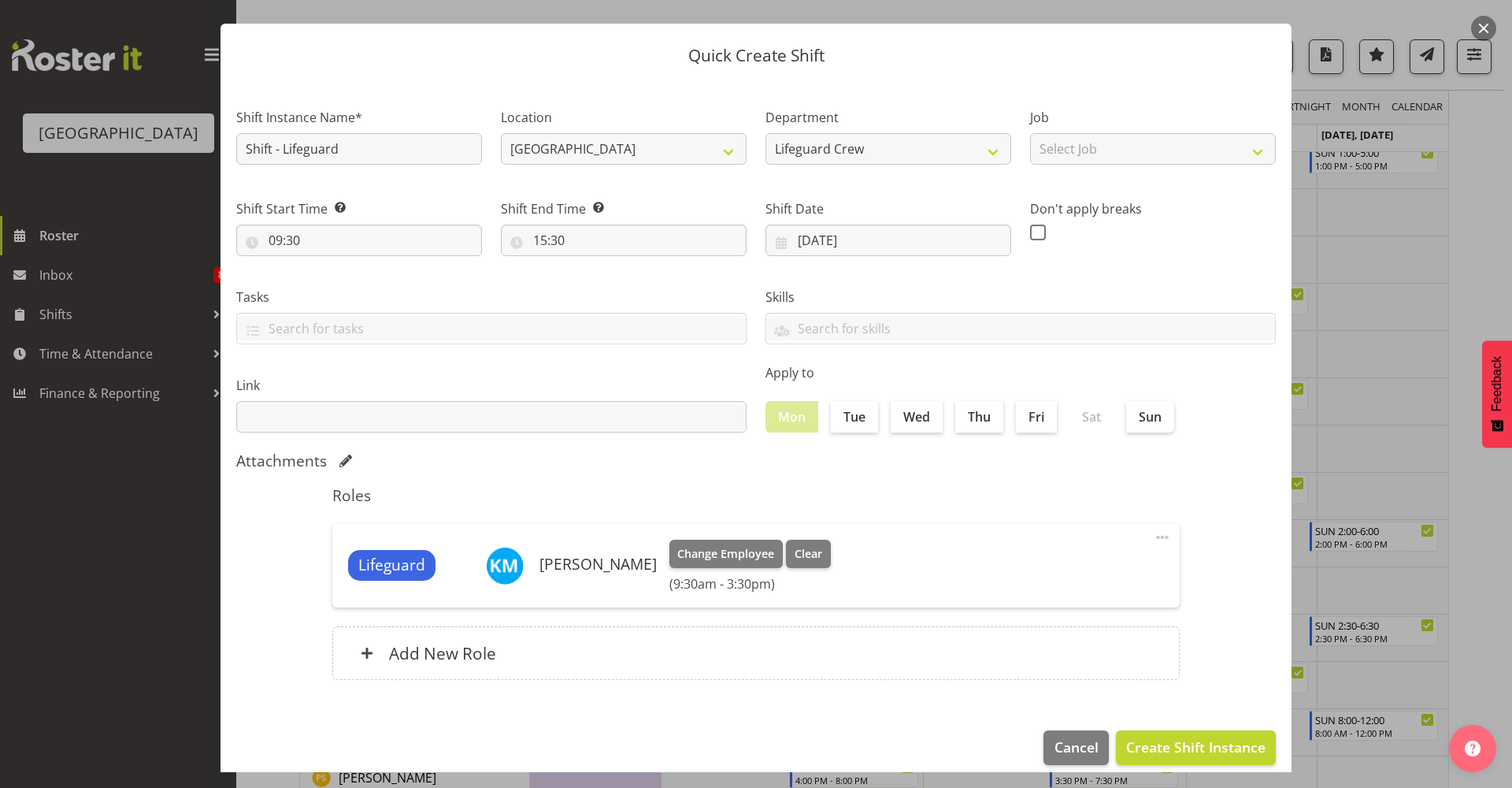
scroll to position [48, 0]
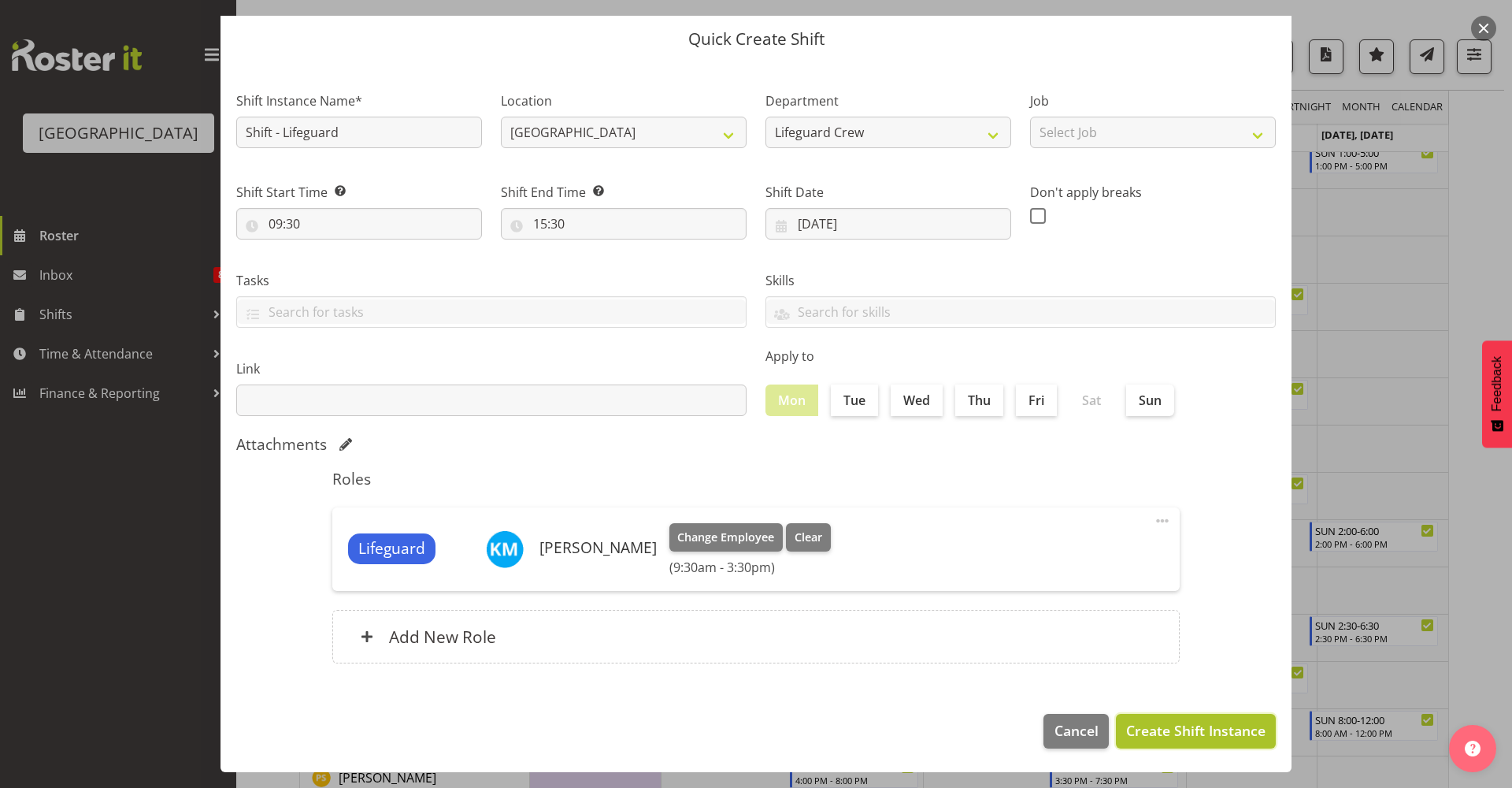
click at [1154, 733] on span "Create Shift Instance" at bounding box center [1195, 730] width 139 height 21
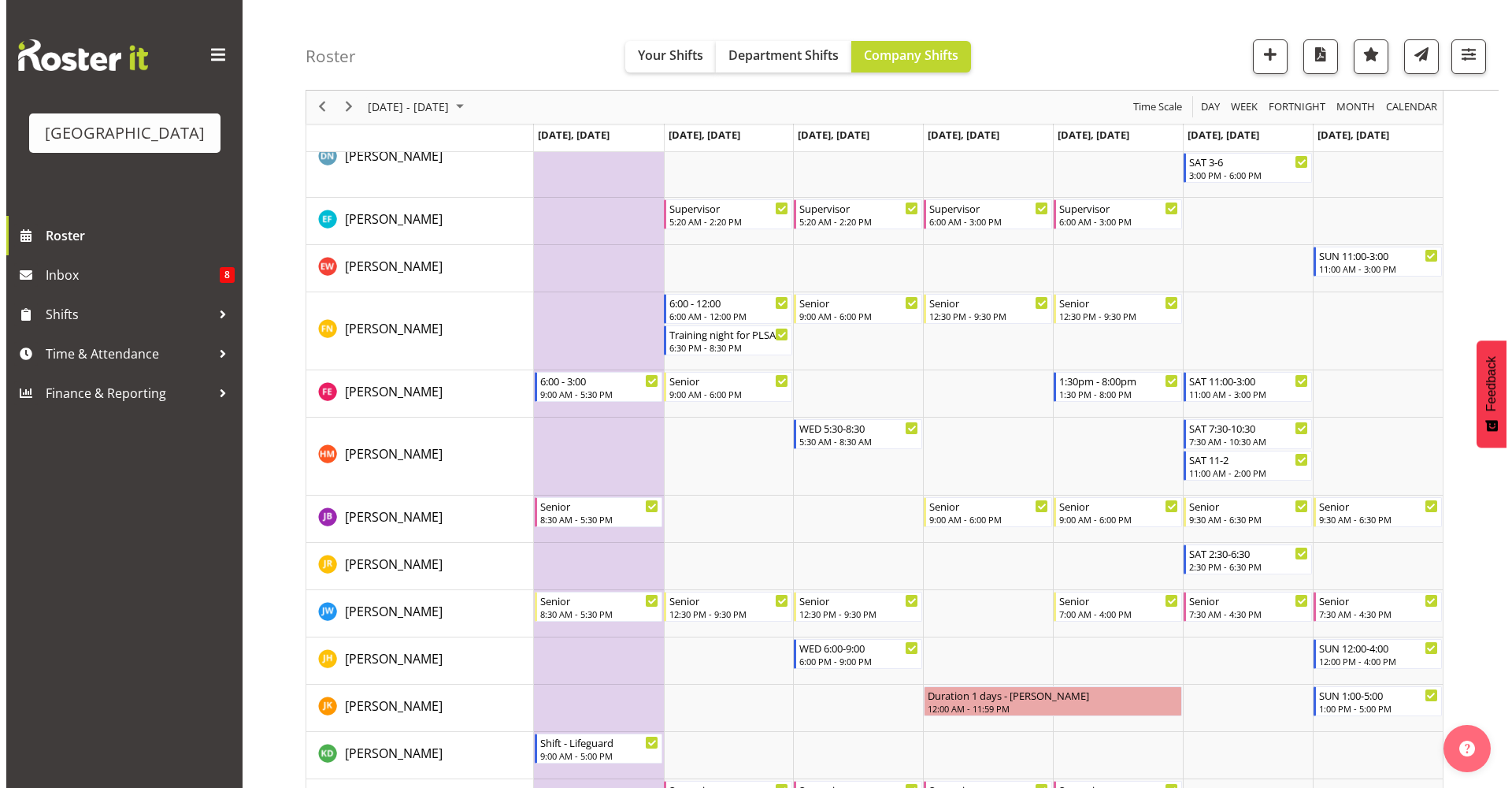
scroll to position [1024, 0]
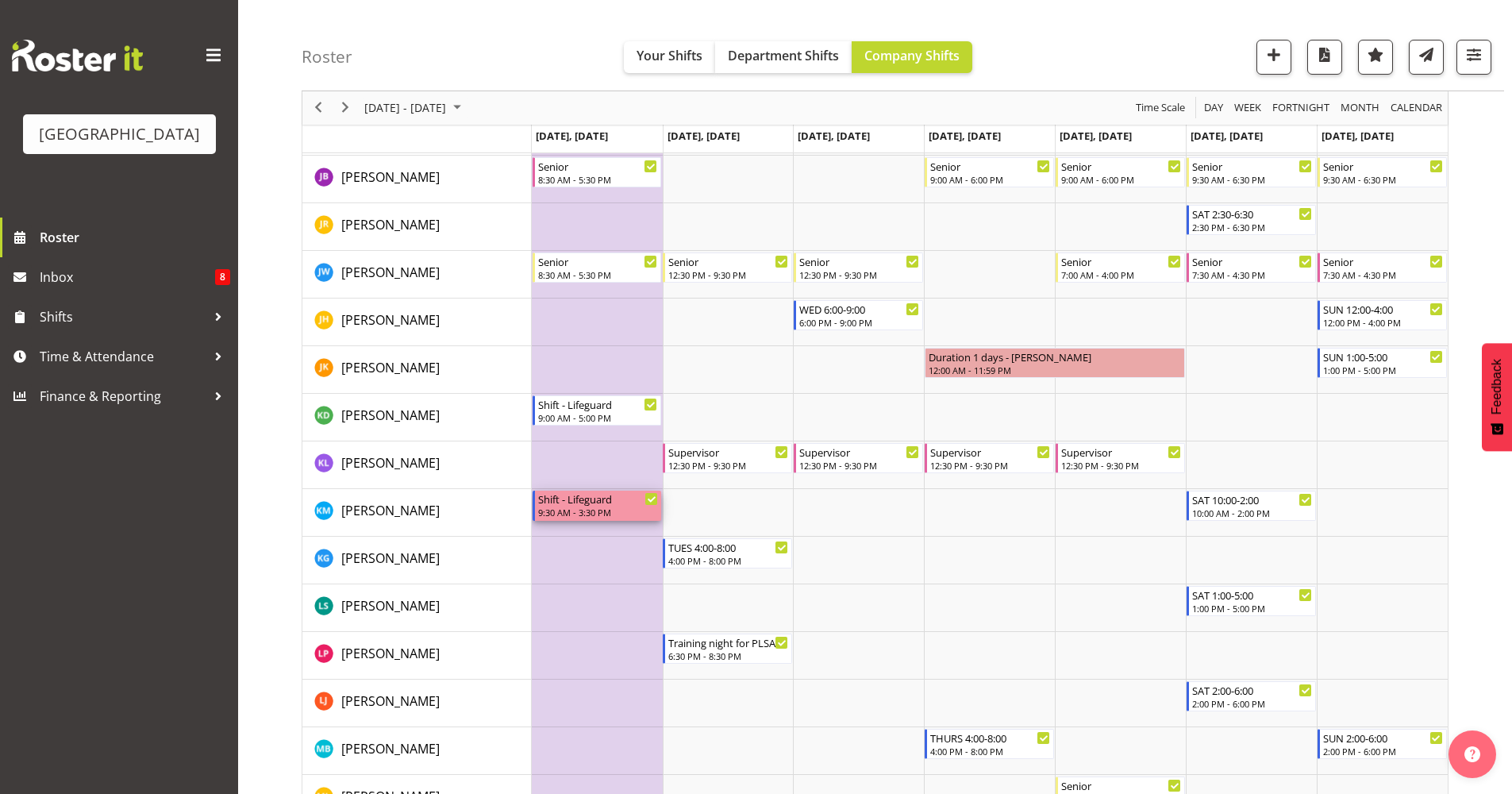
click at [577, 510] on div "9:30 AM - 3:30 PM" at bounding box center [598, 512] width 120 height 13
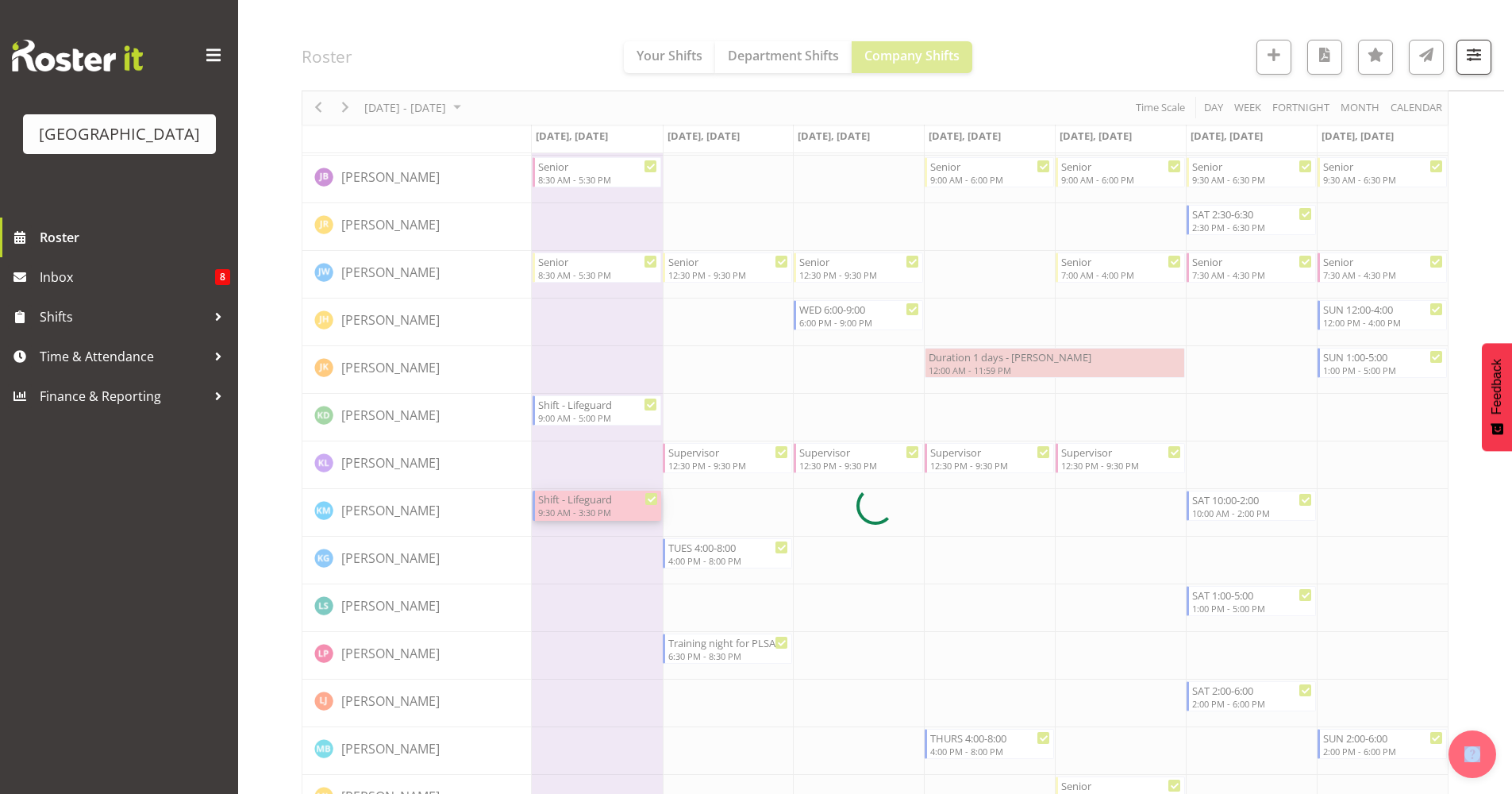
click at [577, 510] on div at bounding box center [875, 506] width 1147 height 2759
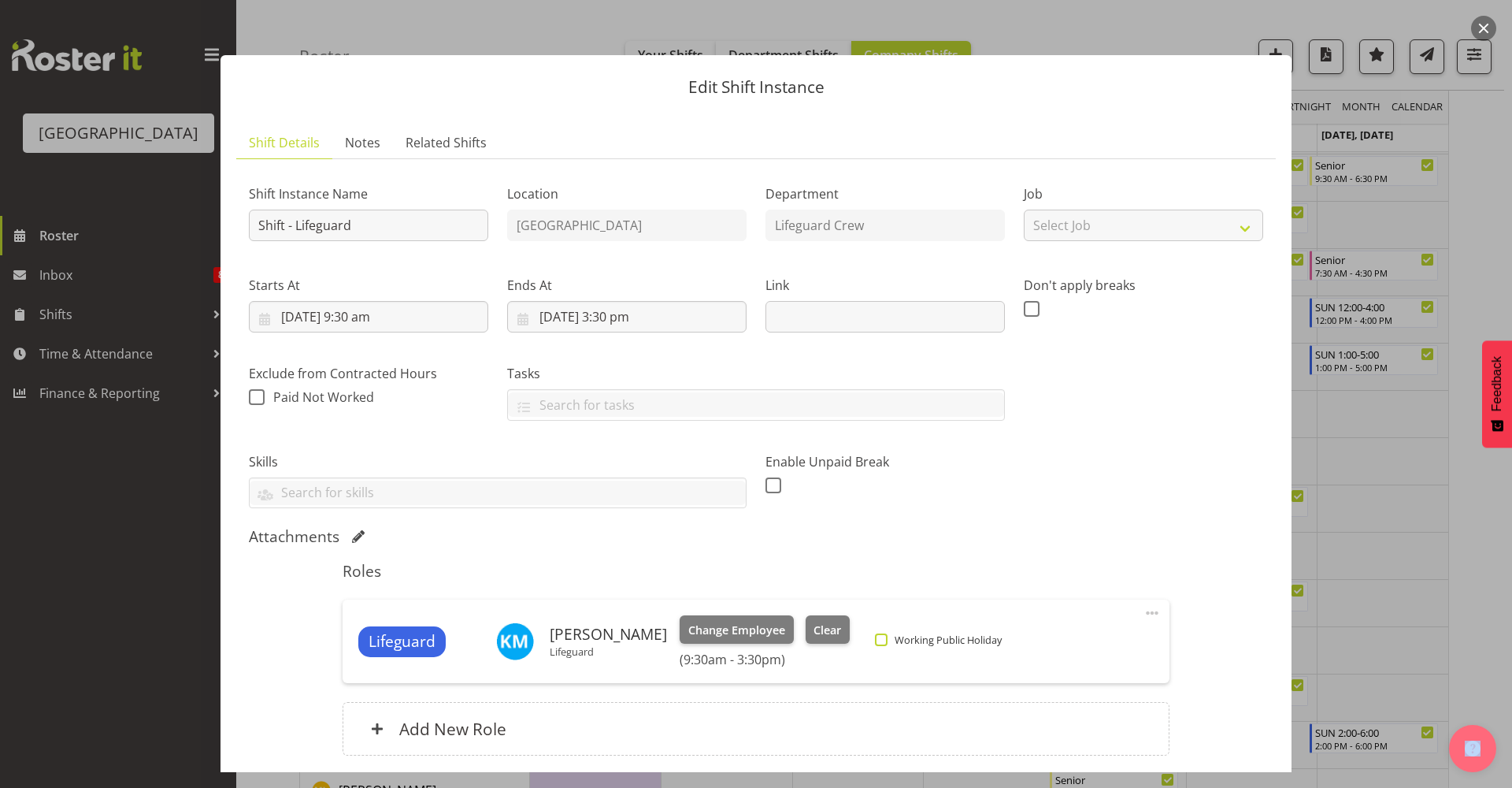
click at [888, 638] on span at bounding box center [881, 640] width 13 height 13
click at [885, 638] on input "Working Public Holiday" at bounding box center [880, 640] width 10 height 10
checkbox input "true"
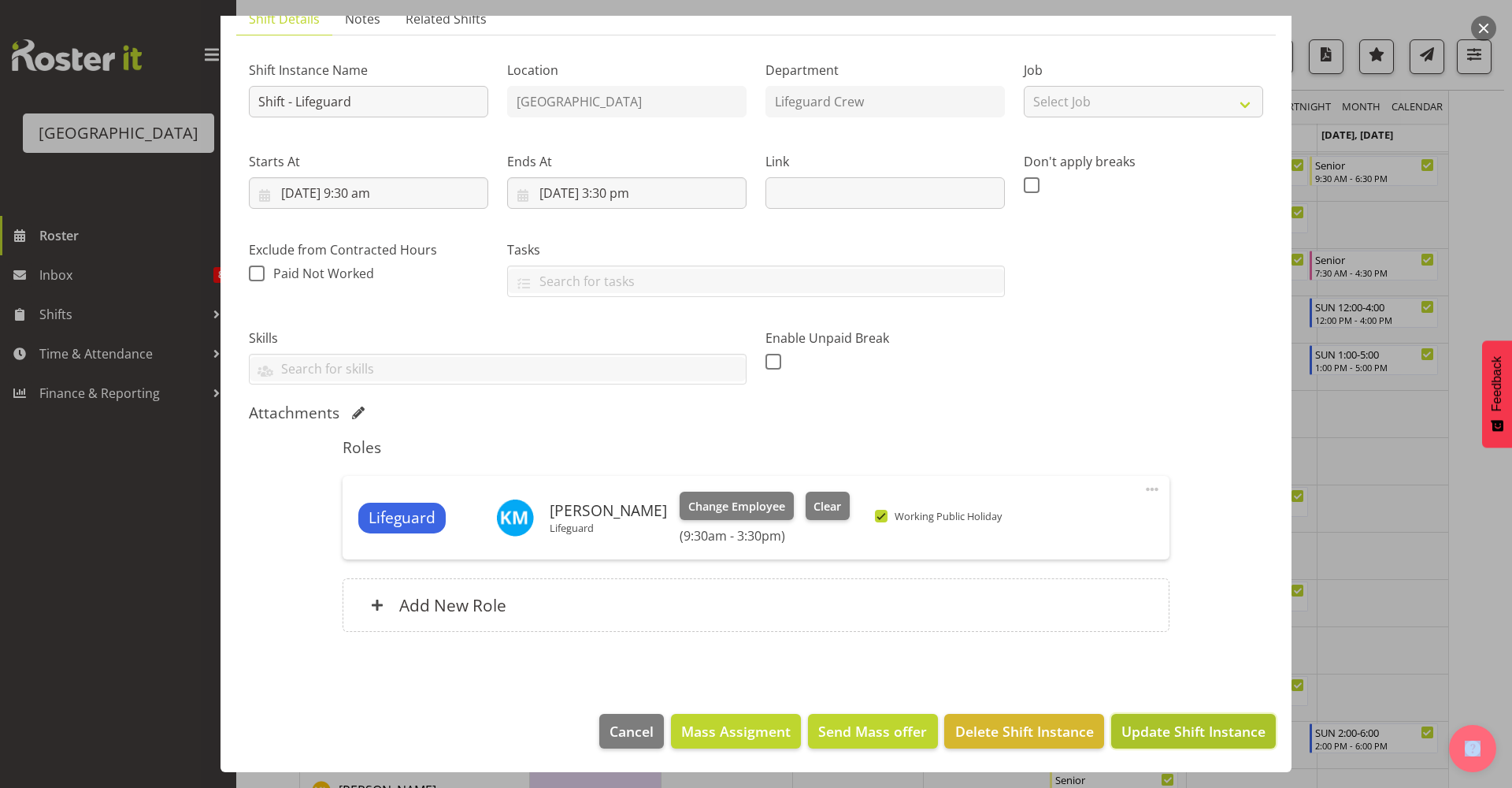
click at [1175, 725] on span "Update Shift Instance" at bounding box center [1193, 731] width 144 height 21
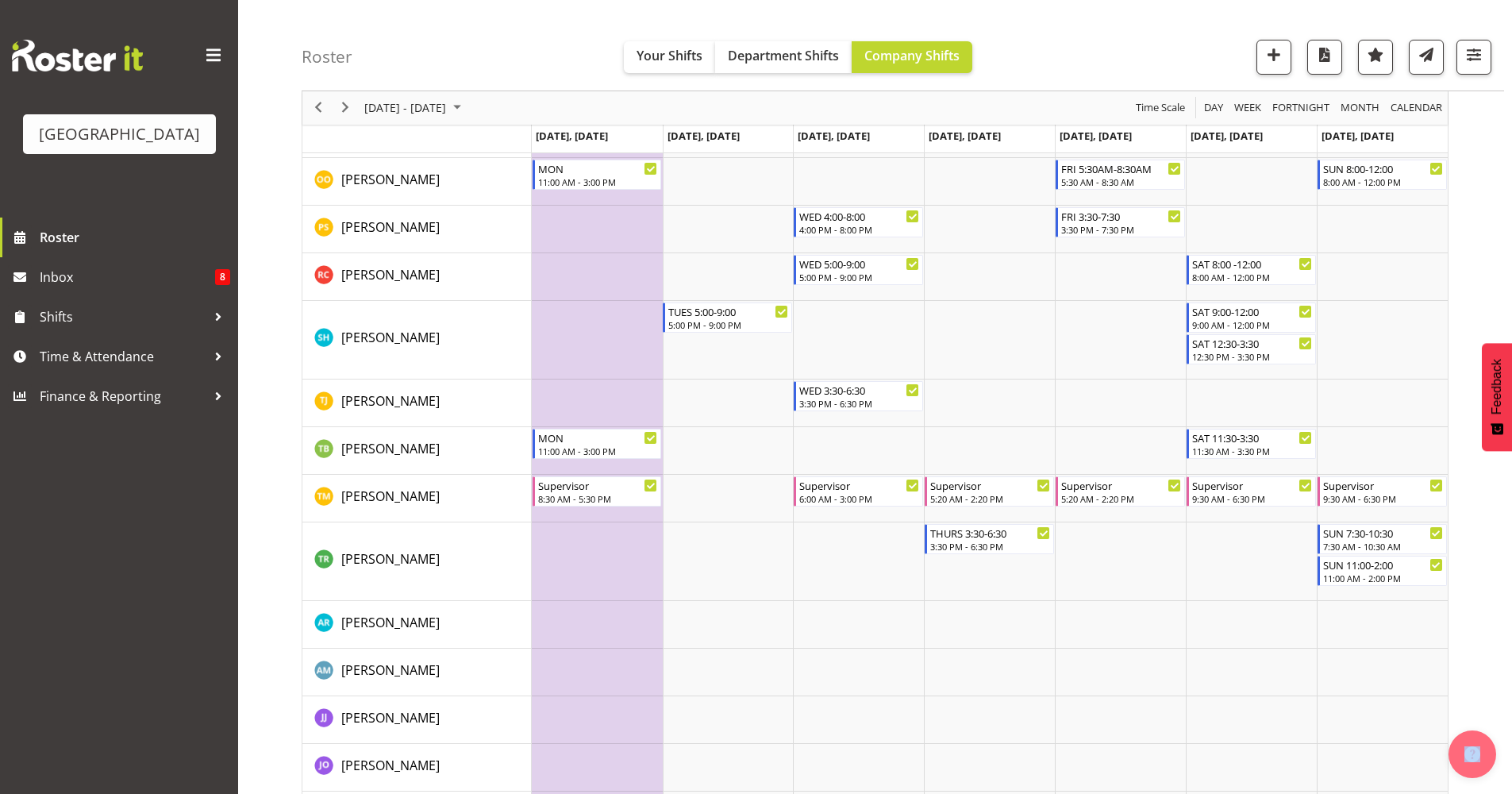
scroll to position [1447, 0]
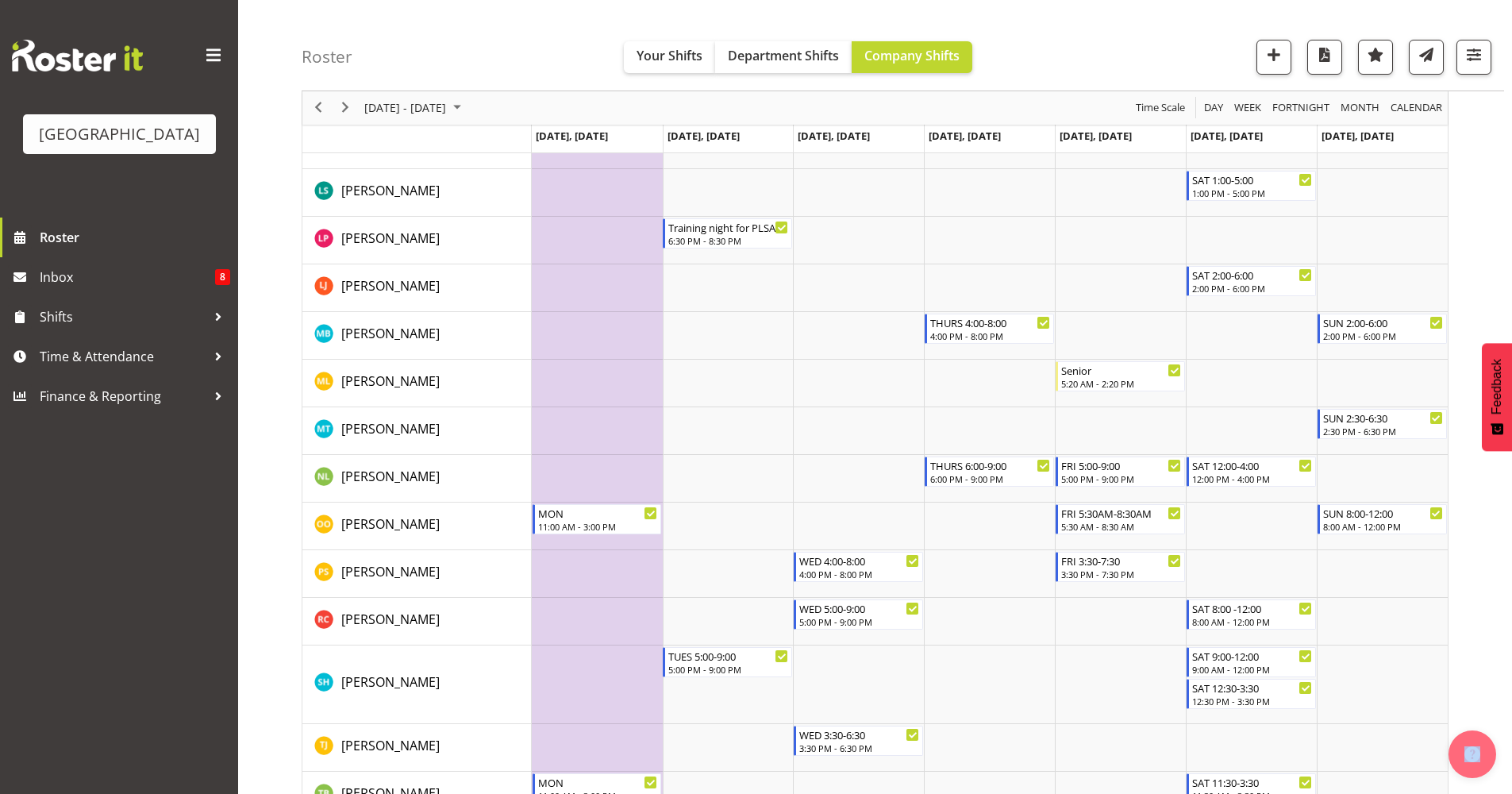
click at [582, 376] on td "Timeline Week of October 27, 2025" at bounding box center [597, 383] width 131 height 48
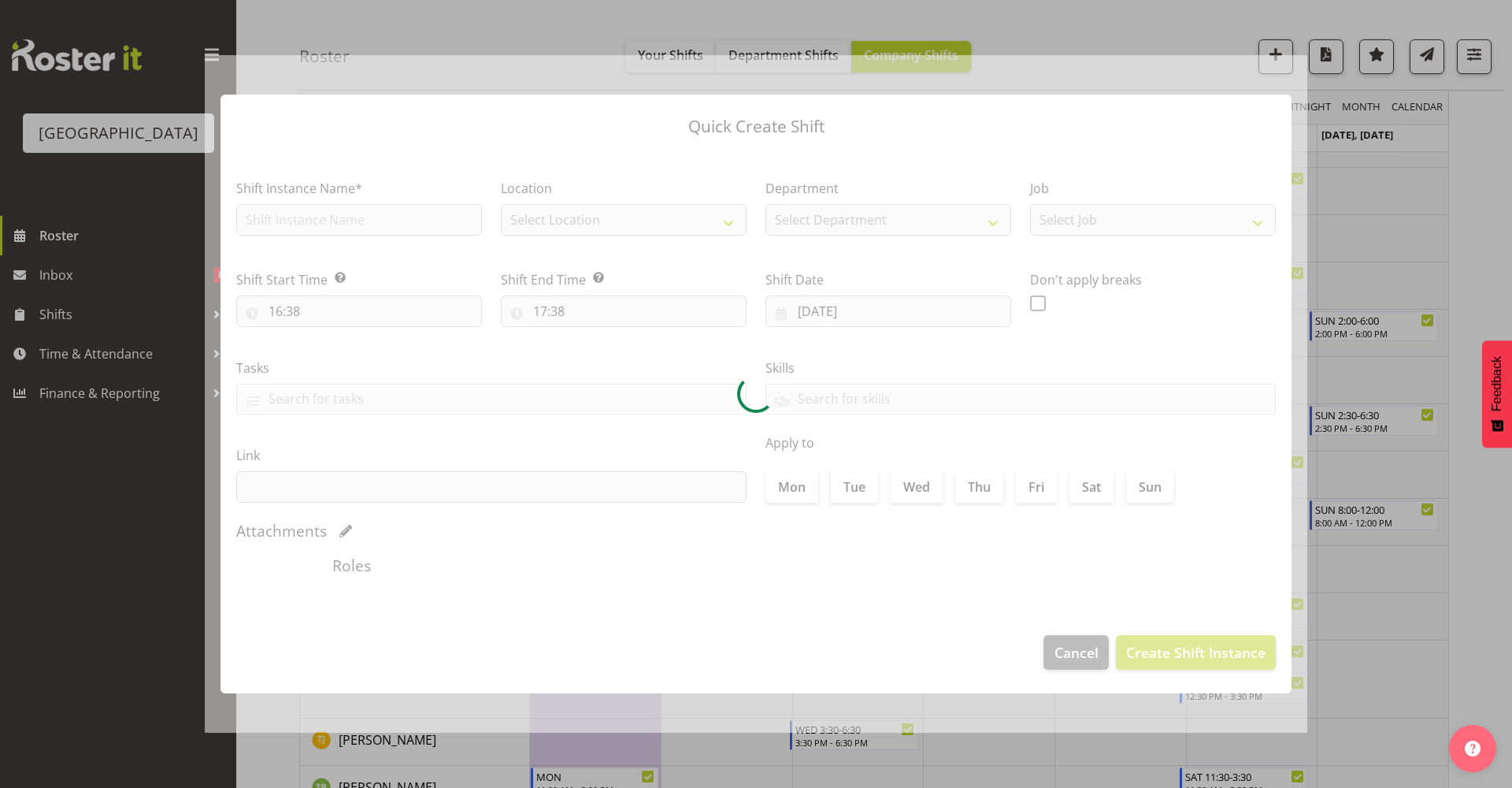
click at [577, 374] on div at bounding box center [756, 394] width 1103 height 678
type input "27/10/2025"
checkbox input "true"
click at [1493, 22] on button "button" at bounding box center [1483, 28] width 25 height 25
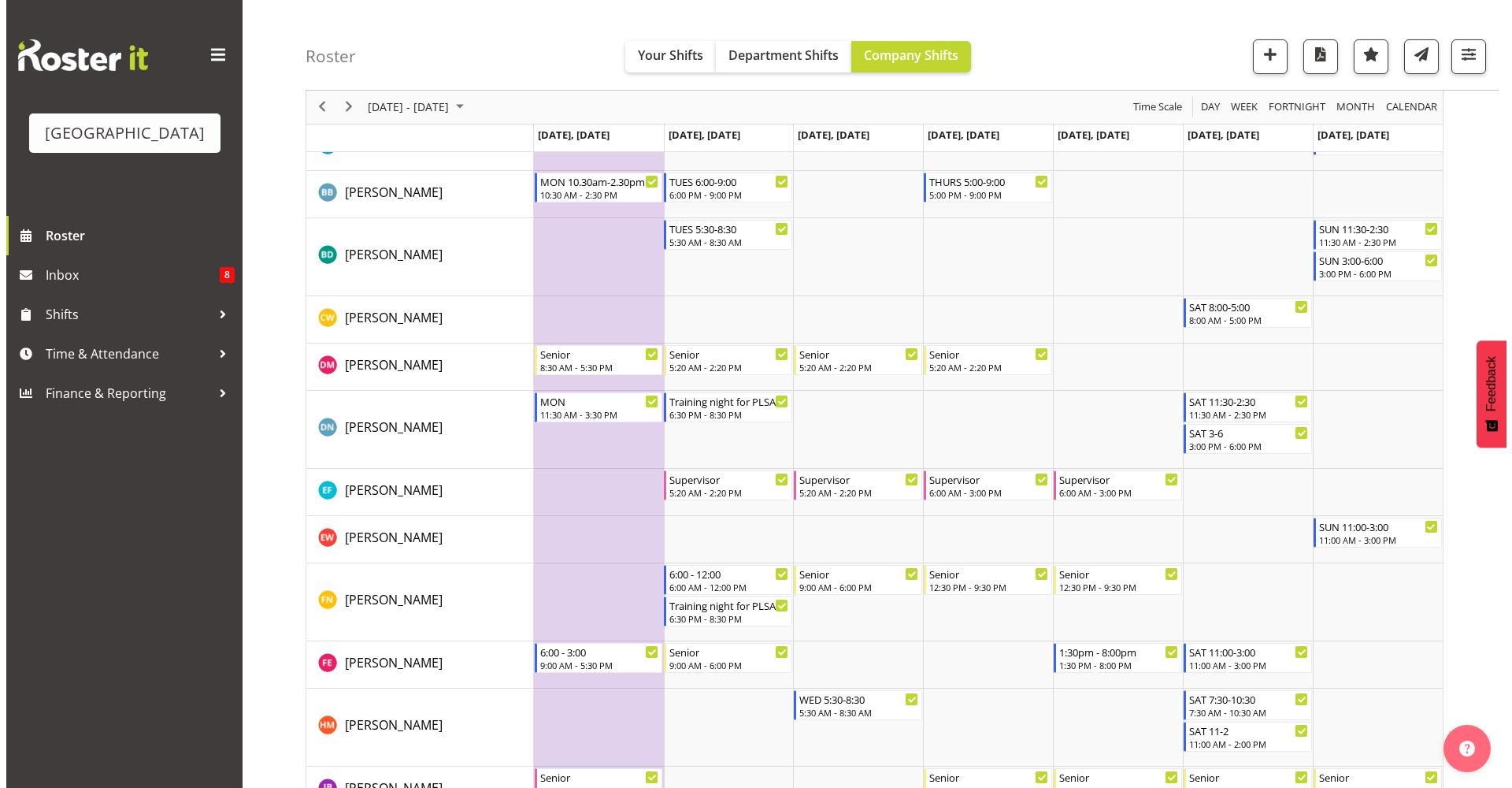
scroll to position [754, 0]
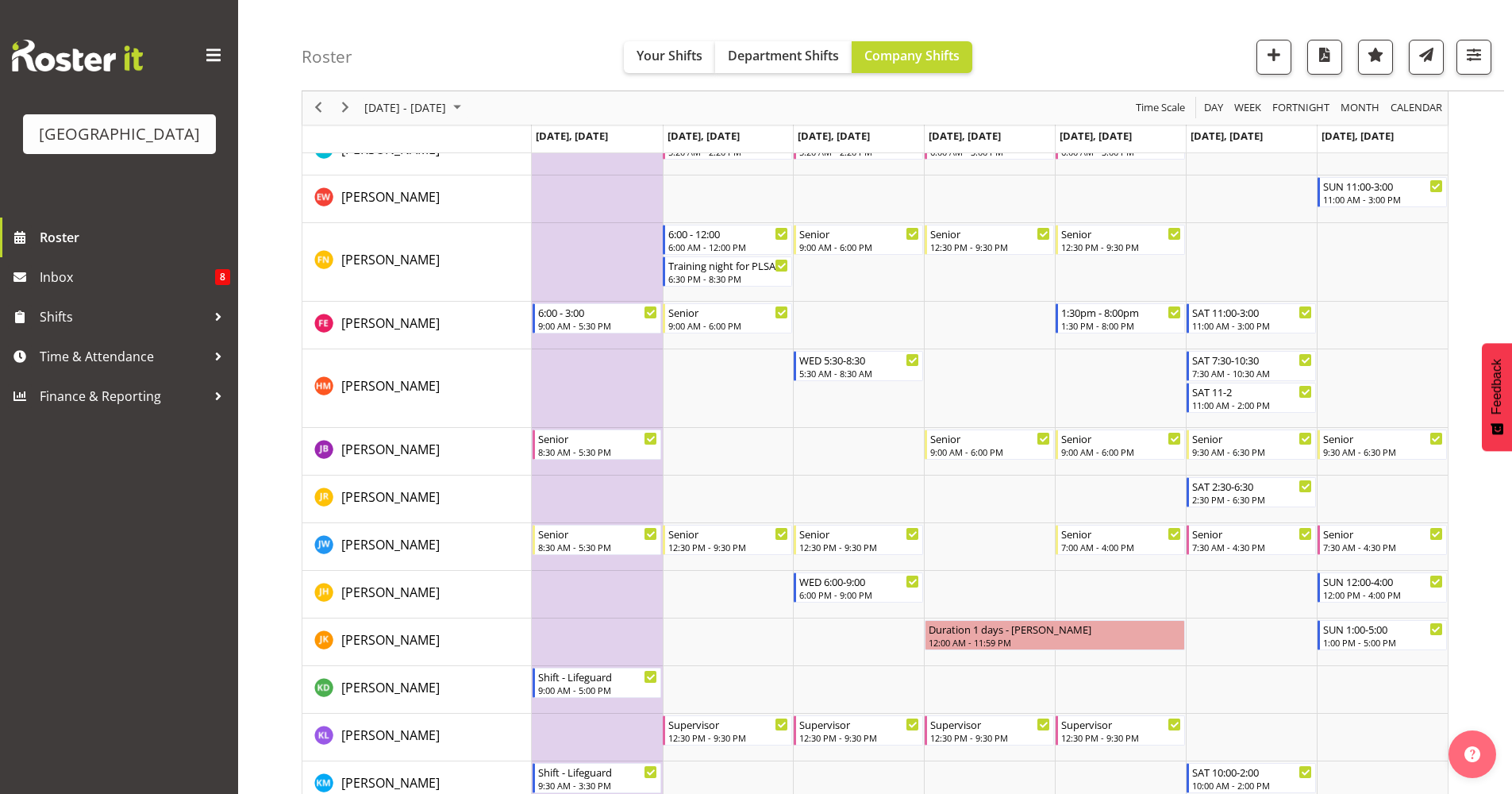
click at [598, 385] on td "Timeline Week of October 27, 2025" at bounding box center [597, 388] width 131 height 78
select select "16"
select select "38"
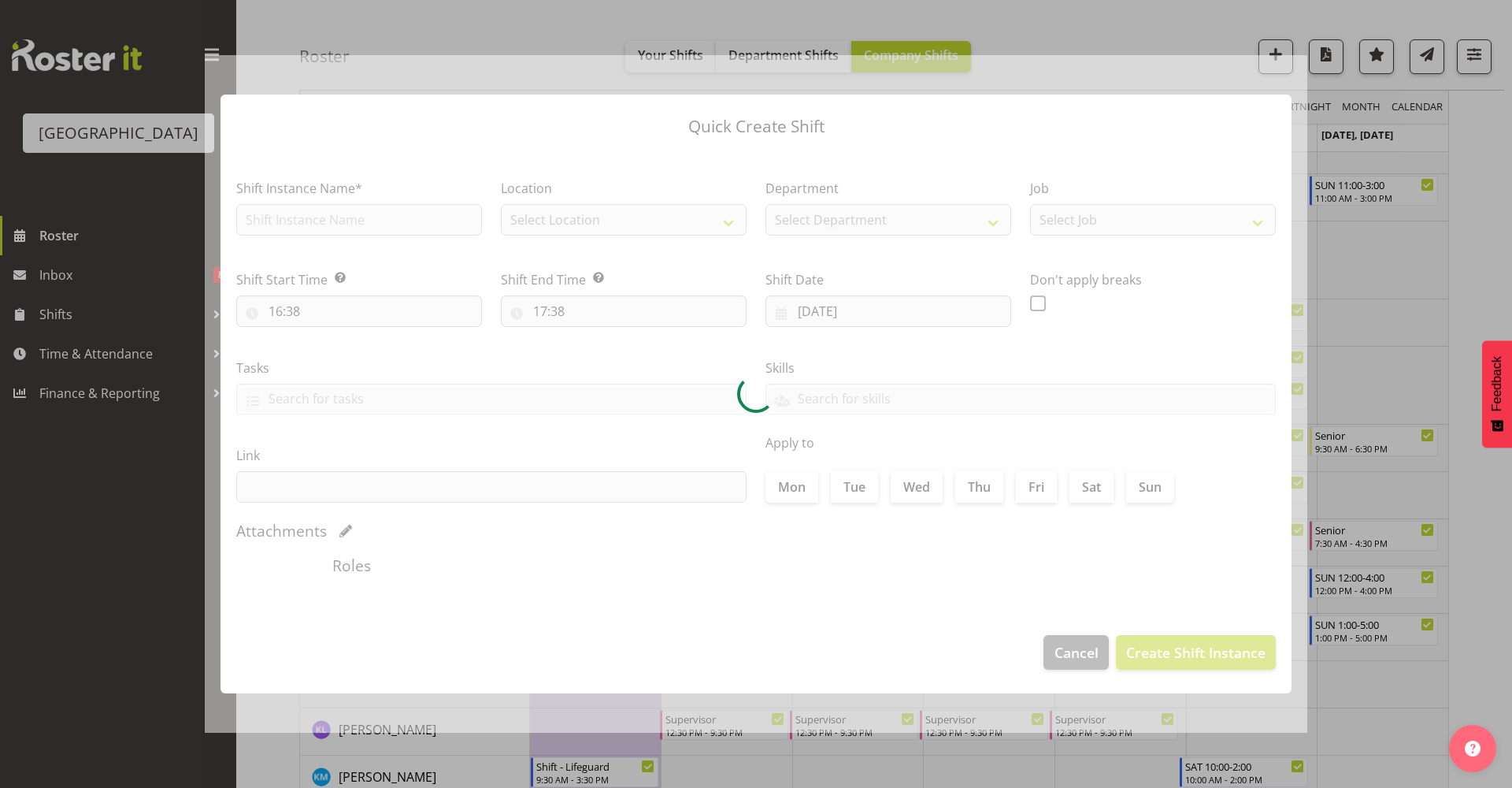
click at [593, 382] on div at bounding box center [756, 394] width 1103 height 678
type input "27/10/2025"
checkbox input "true"
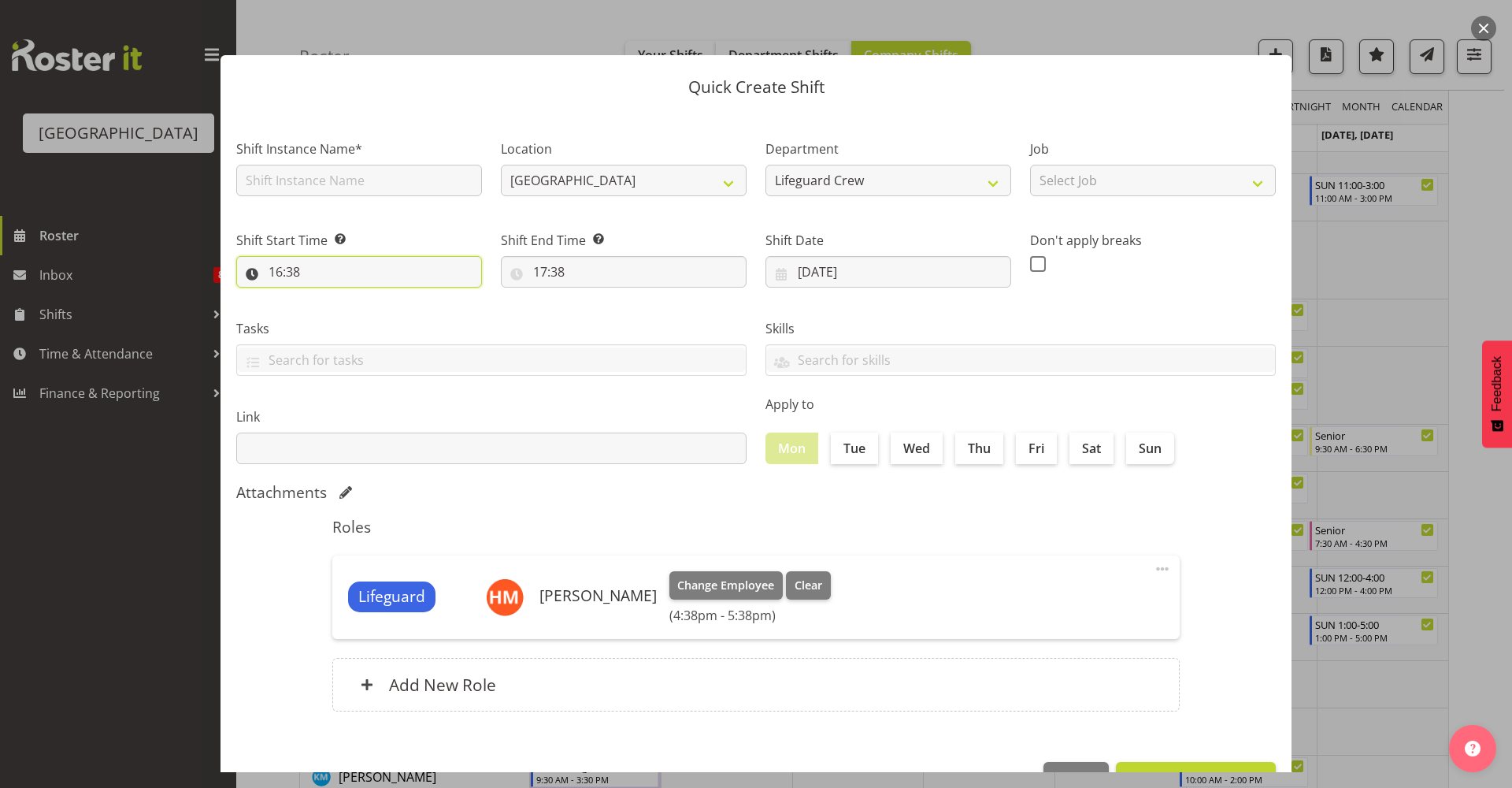
click at [405, 277] on input "16:38" at bounding box center [359, 271] width 246 height 31
click at [353, 317] on select "00 01 02 03 04 05 06 07 08 09 10 11 12 13 14 15 16 17 18 19 20 21 22 23" at bounding box center [344, 312] width 35 height 31
select select "10"
click at [326, 297] on select "00 01 02 03 04 05 06 07 08 09 10 11 12 13 14 15 16 17 18 19 20 21 22 23" at bounding box center [344, 312] width 35 height 31
type input "10:38"
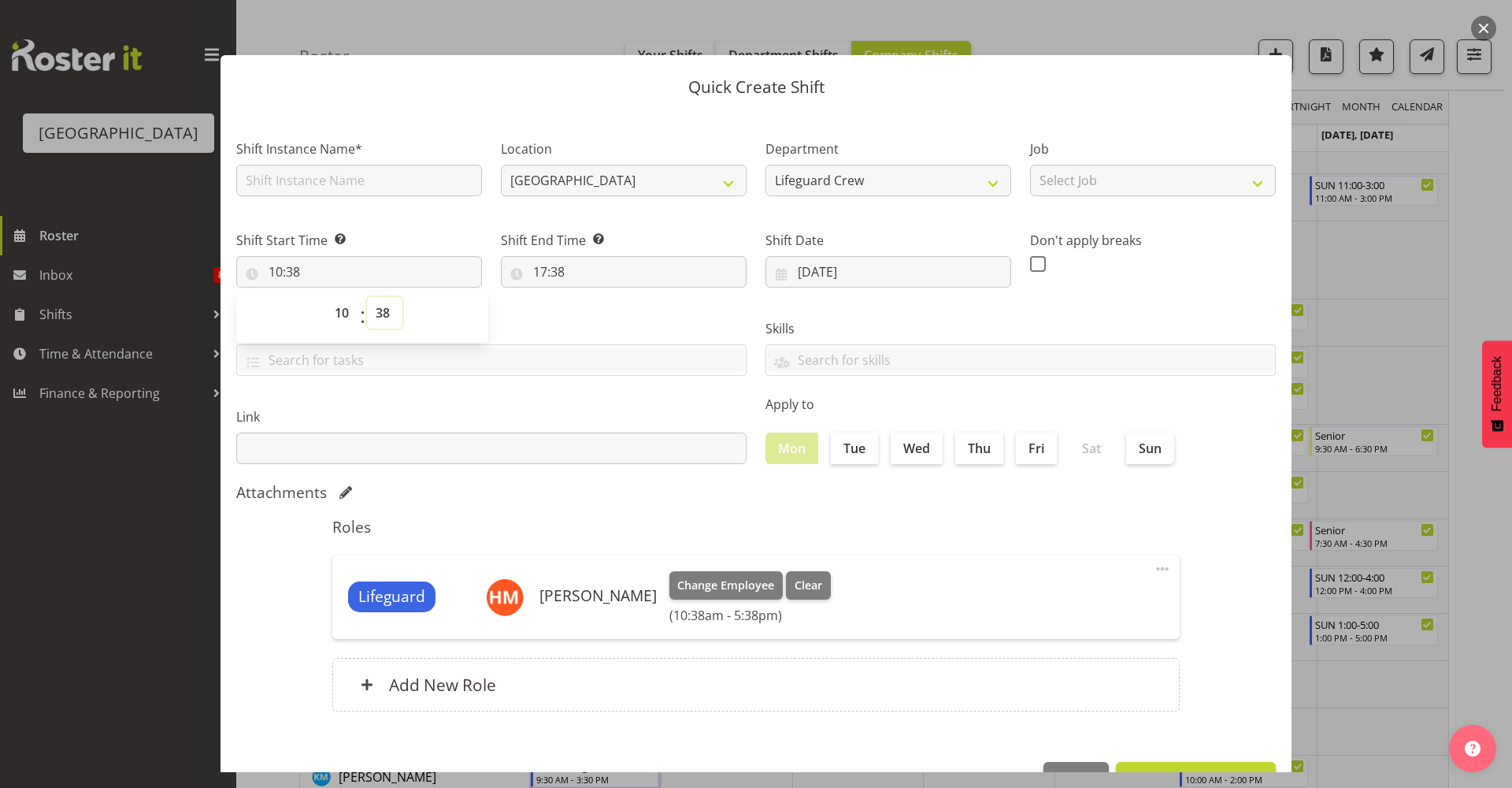
click at [384, 321] on select "00 01 02 03 04 05 06 07 08 09 10 11 12 13 14 15 16 17 18 19 20 21 22 23 24 25 2…" at bounding box center [385, 312] width 35 height 31
select select "0"
click at [367, 297] on select "00 01 02 03 04 05 06 07 08 09 10 11 12 13 14 15 16 17 18 19 20 21 22 23 24 25 2…" at bounding box center [385, 312] width 35 height 31
type input "10:00"
click at [570, 266] on input "17:38" at bounding box center [623, 271] width 246 height 31
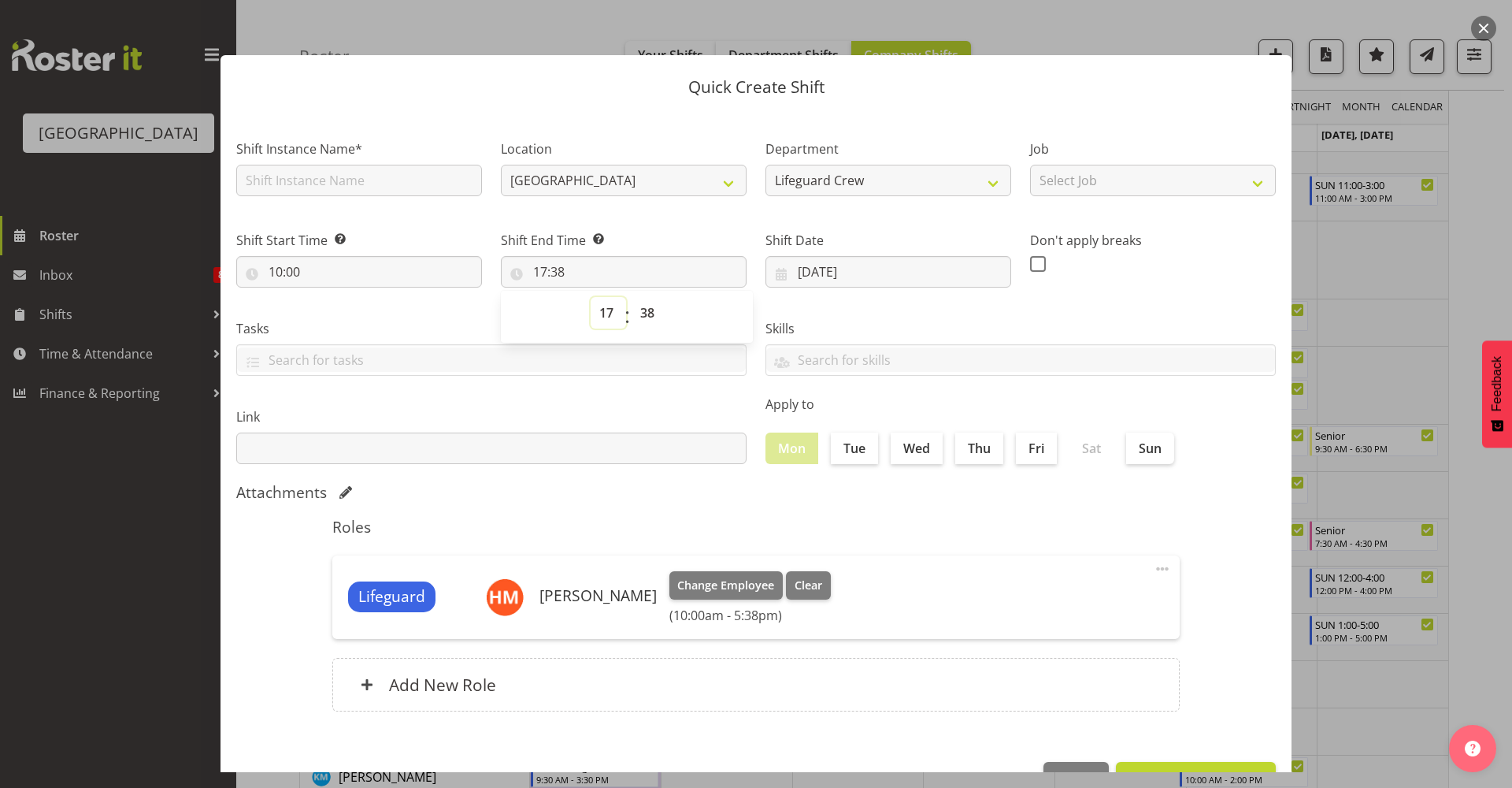
click at [610, 314] on select "00 01 02 03 04 05 06 07 08 09 10 11 12 13 14 15 16 17 18 19 20 21 22 23" at bounding box center [608, 312] width 35 height 31
select select "16"
click at [591, 297] on select "00 01 02 03 04 05 06 07 08 09 10 11 12 13 14 15 16 17 18 19 20 21 22 23" at bounding box center [608, 312] width 35 height 31
type input "16:38"
click at [647, 324] on select "00 01 02 03 04 05 06 07 08 09 10 11 12 13 14 15 16 17 18 19 20 21 22 23 24 25 2…" at bounding box center [649, 312] width 35 height 31
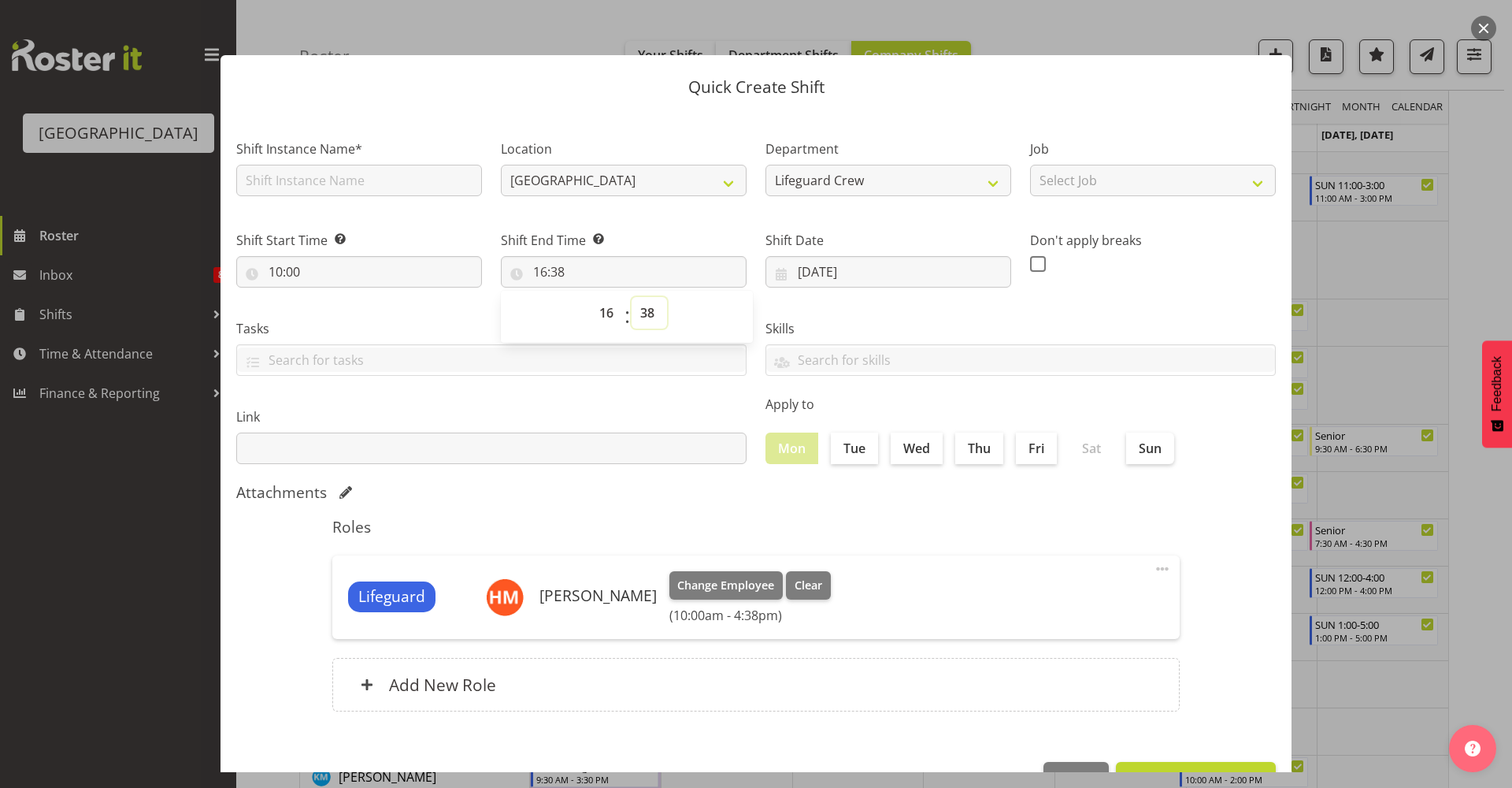
select select "0"
click at [631, 297] on select "00 01 02 03 04 05 06 07 08 09 10 11 12 13 14 15 16 17 18 19 20 21 22 23 24 25 2…" at bounding box center [649, 312] width 35 height 31
type input "16:00"
click at [389, 165] on input "text" at bounding box center [359, 180] width 246 height 31
type input "Shift - Lifeguard"
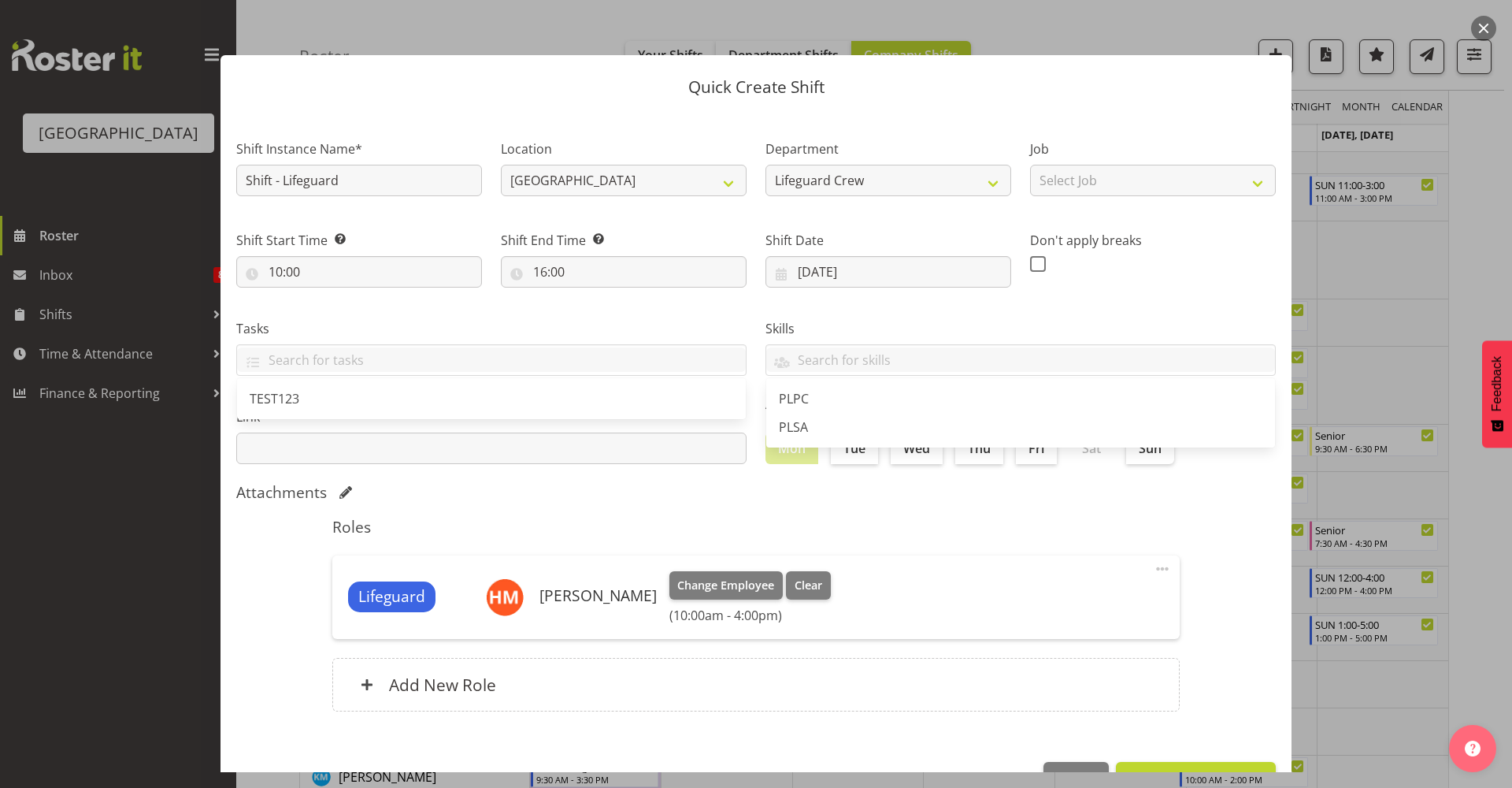
click at [694, 508] on div "Roles Lifeguard Hamish McKenzie Change Employee Clear (10:00am - 4:00pm) Edit D…" at bounding box center [756, 619] width 866 height 222
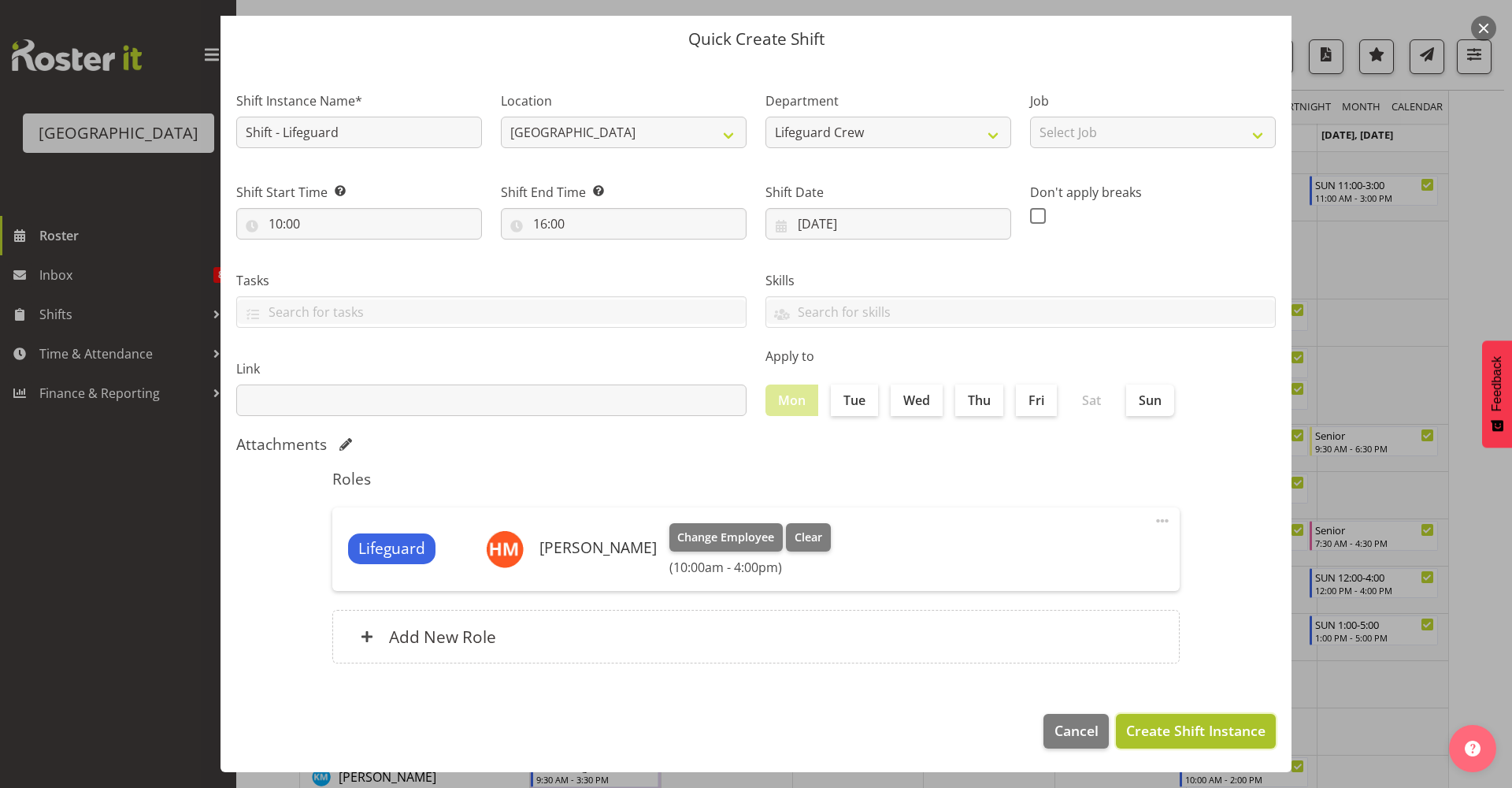
click at [1222, 727] on span "Create Shift Instance" at bounding box center [1195, 730] width 139 height 21
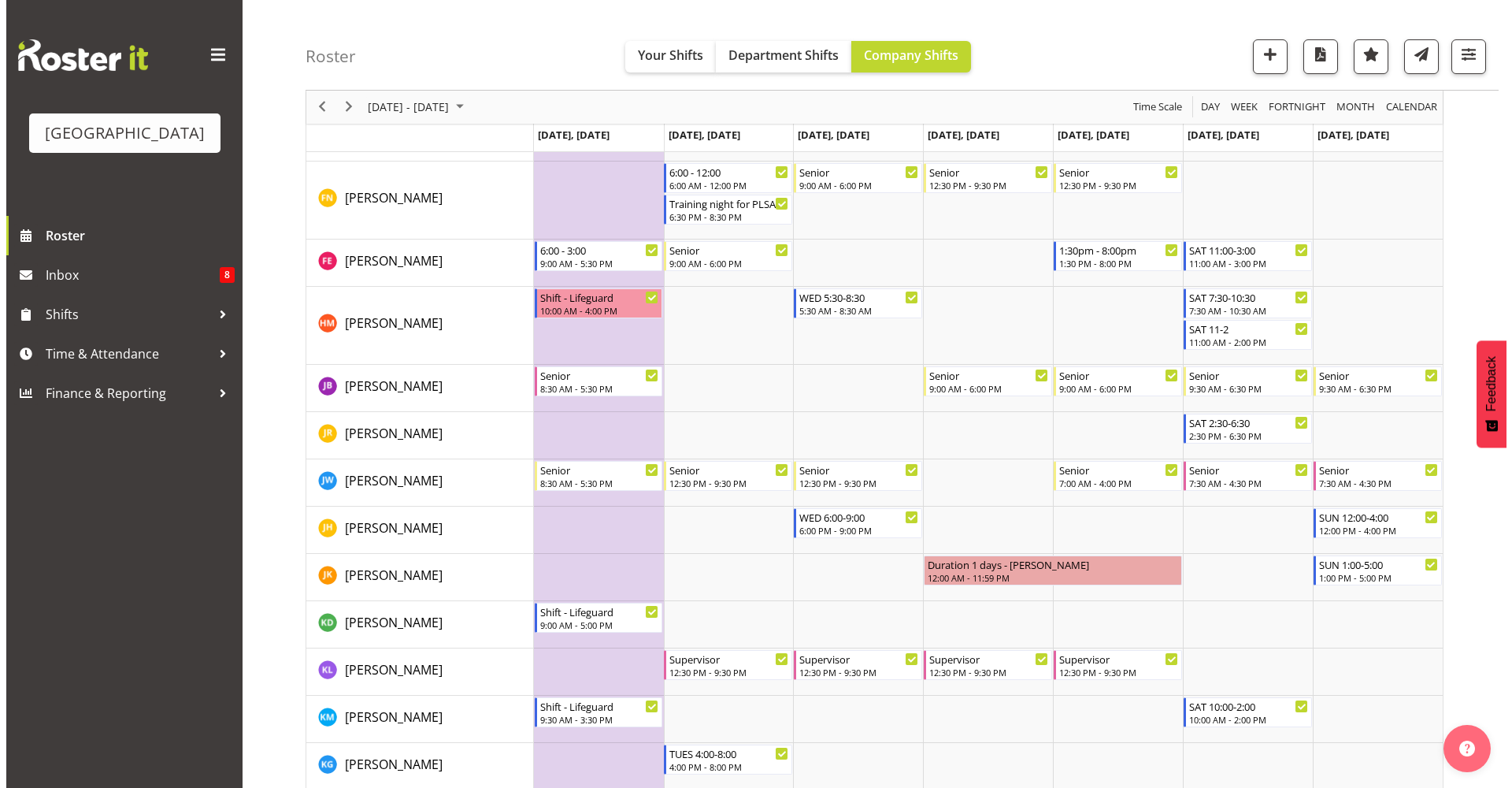
scroll to position [859, 0]
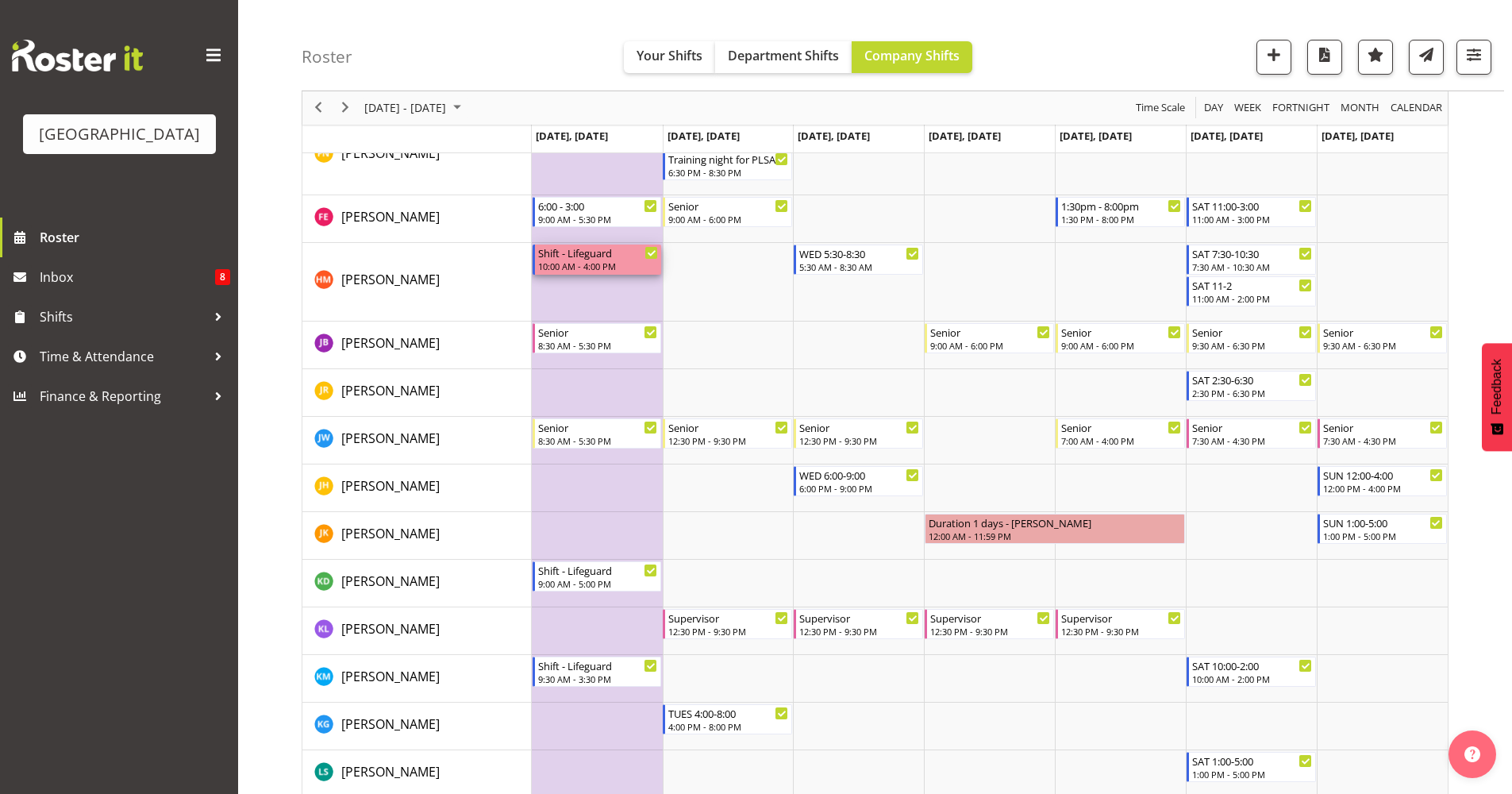
click at [570, 266] on div "10:00 AM - 4:00 PM" at bounding box center [598, 266] width 120 height 13
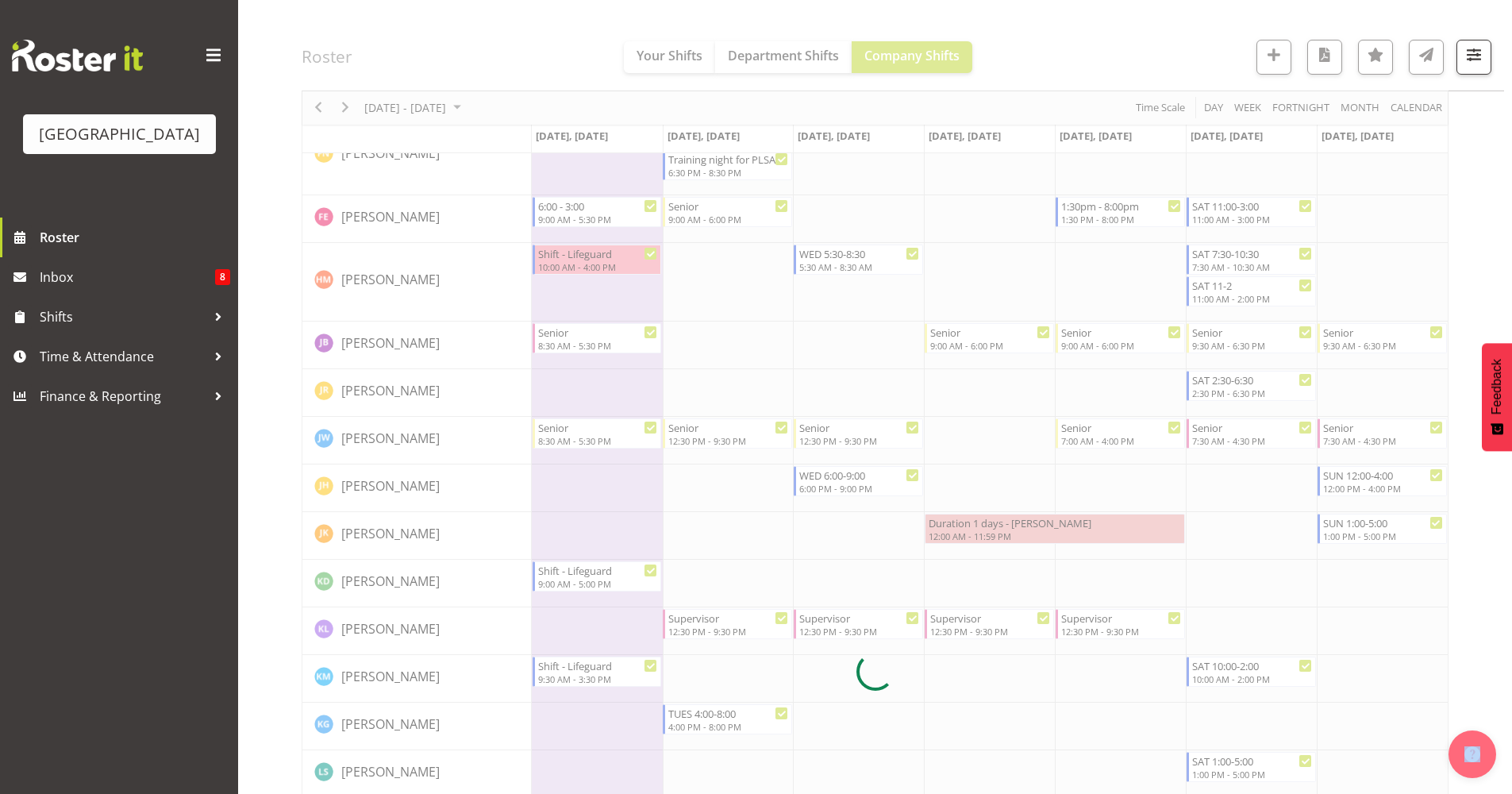
click at [570, 266] on div at bounding box center [875, 671] width 1147 height 2759
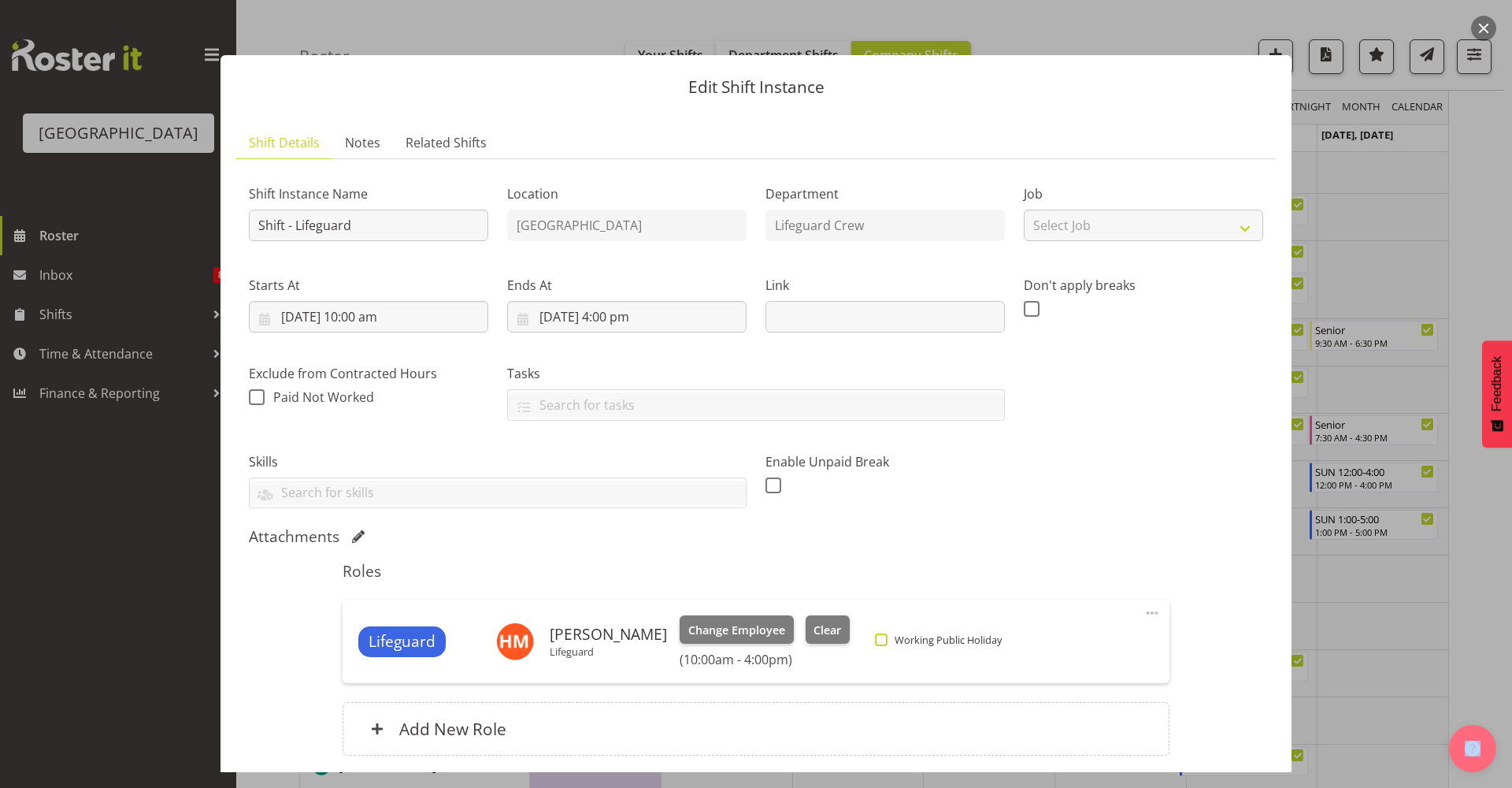
click at [907, 636] on span "Working Public Holiday" at bounding box center [945, 640] width 114 height 13
click at [885, 636] on input "Working Public Holiday" at bounding box center [880, 640] width 10 height 10
checkbox input "true"
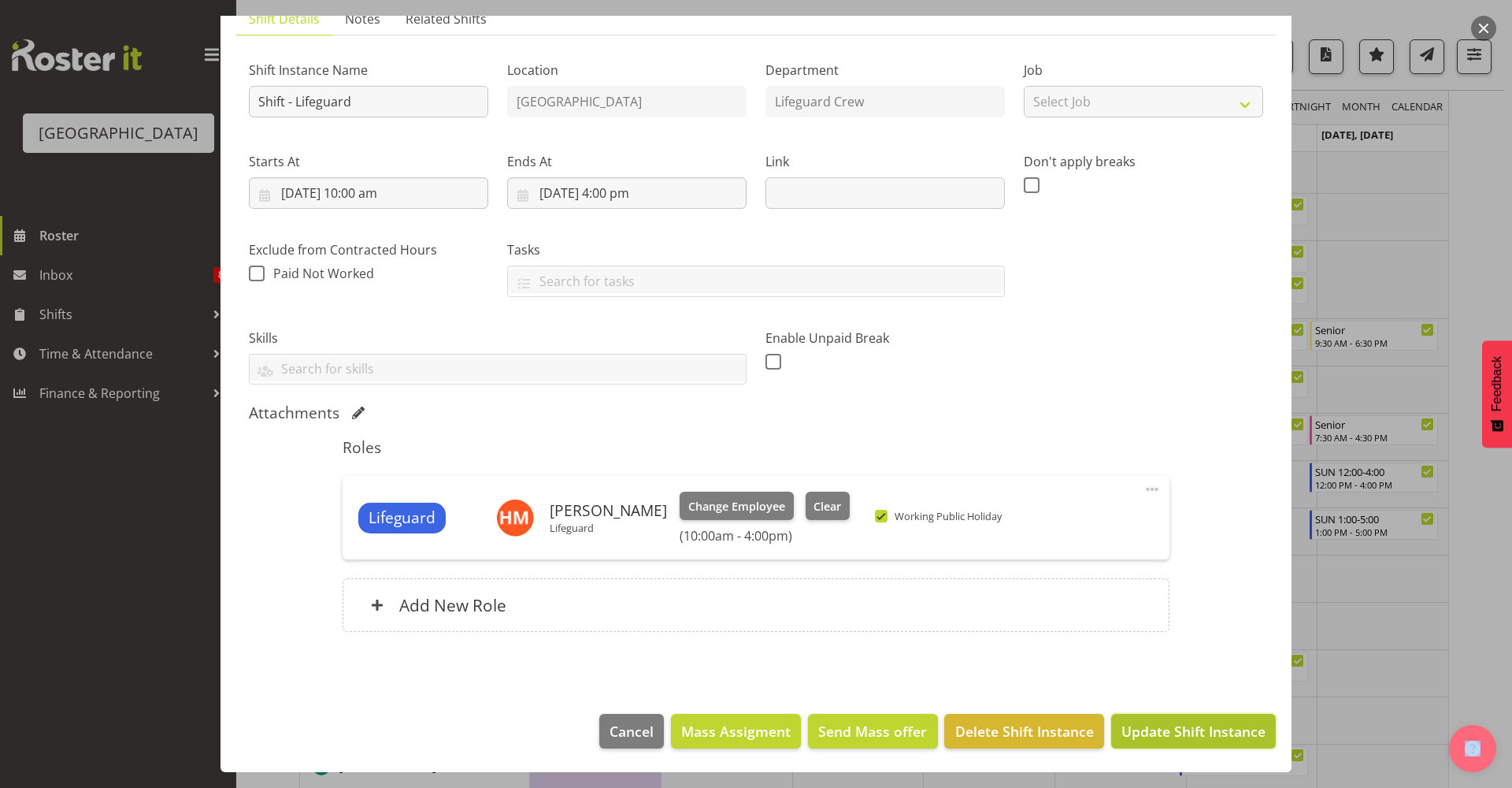
click at [1163, 714] on button "Update Shift Instance" at bounding box center [1193, 730] width 164 height 34
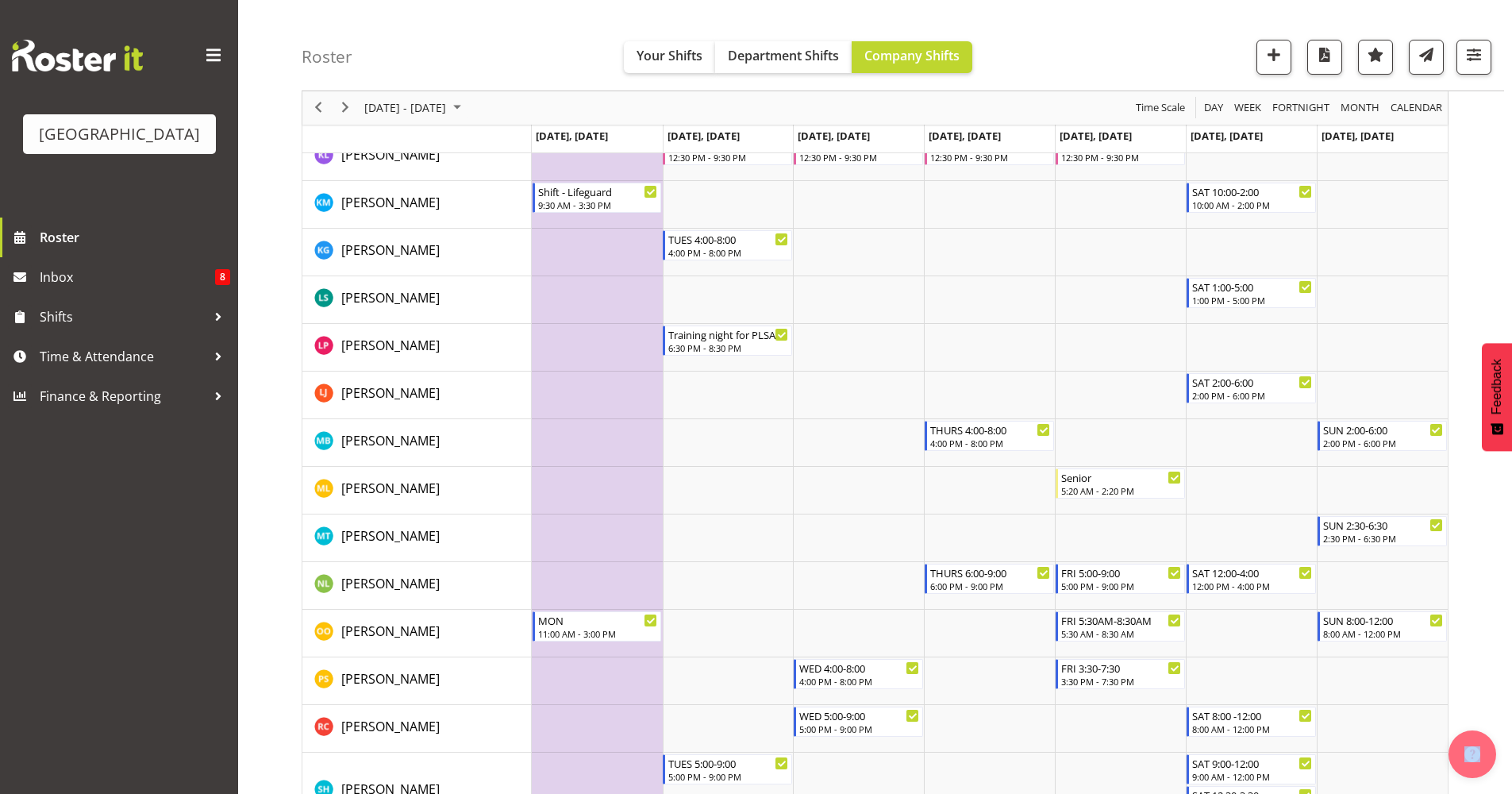
scroll to position [1337, 0]
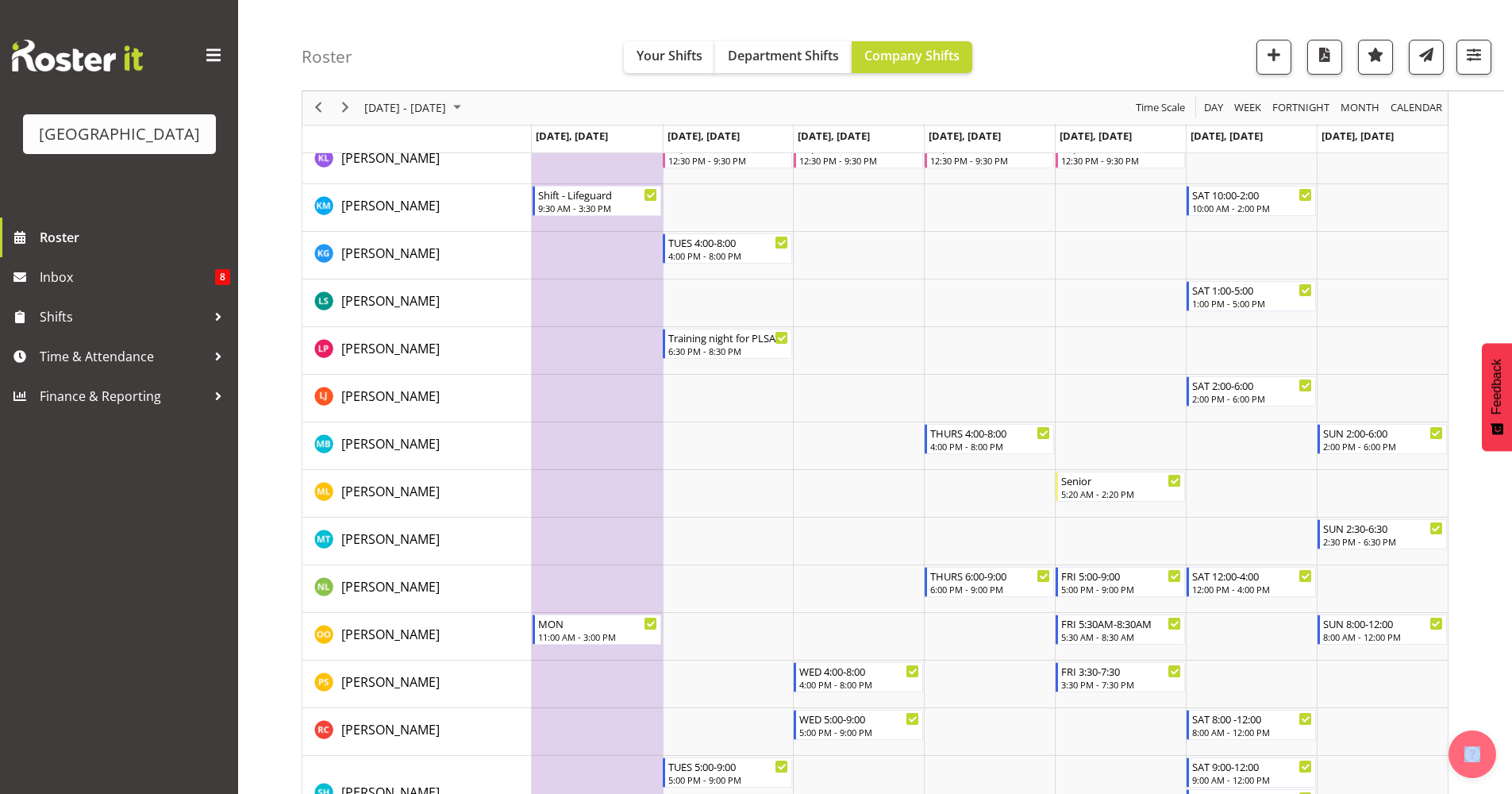
click at [596, 494] on td "Timeline Week of October 27, 2025" at bounding box center [597, 494] width 131 height 48
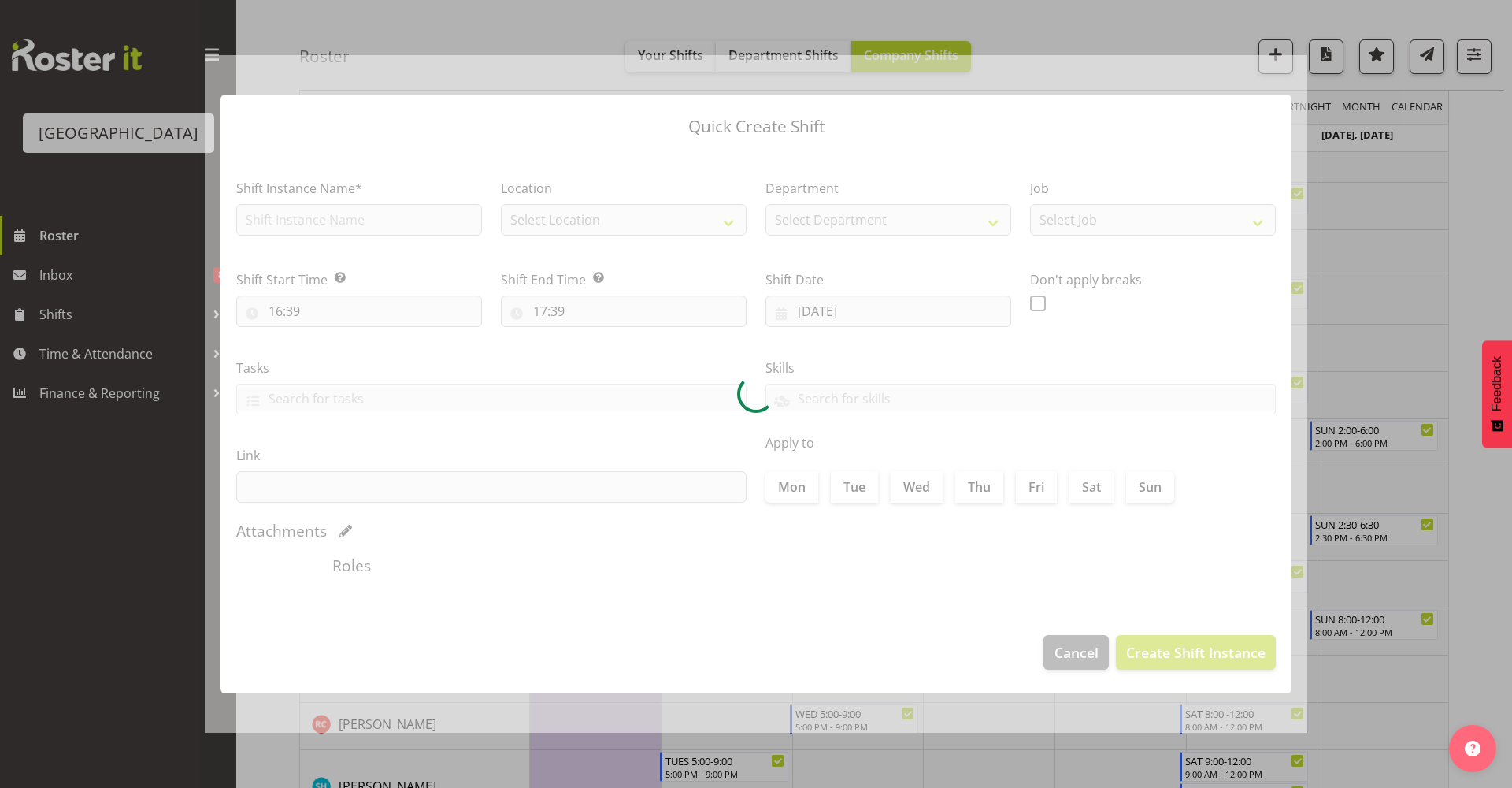
click at [591, 490] on div at bounding box center [756, 394] width 1103 height 678
type input "27/10/2025"
checkbox input "true"
click at [1479, 33] on button "button" at bounding box center [1483, 28] width 25 height 25
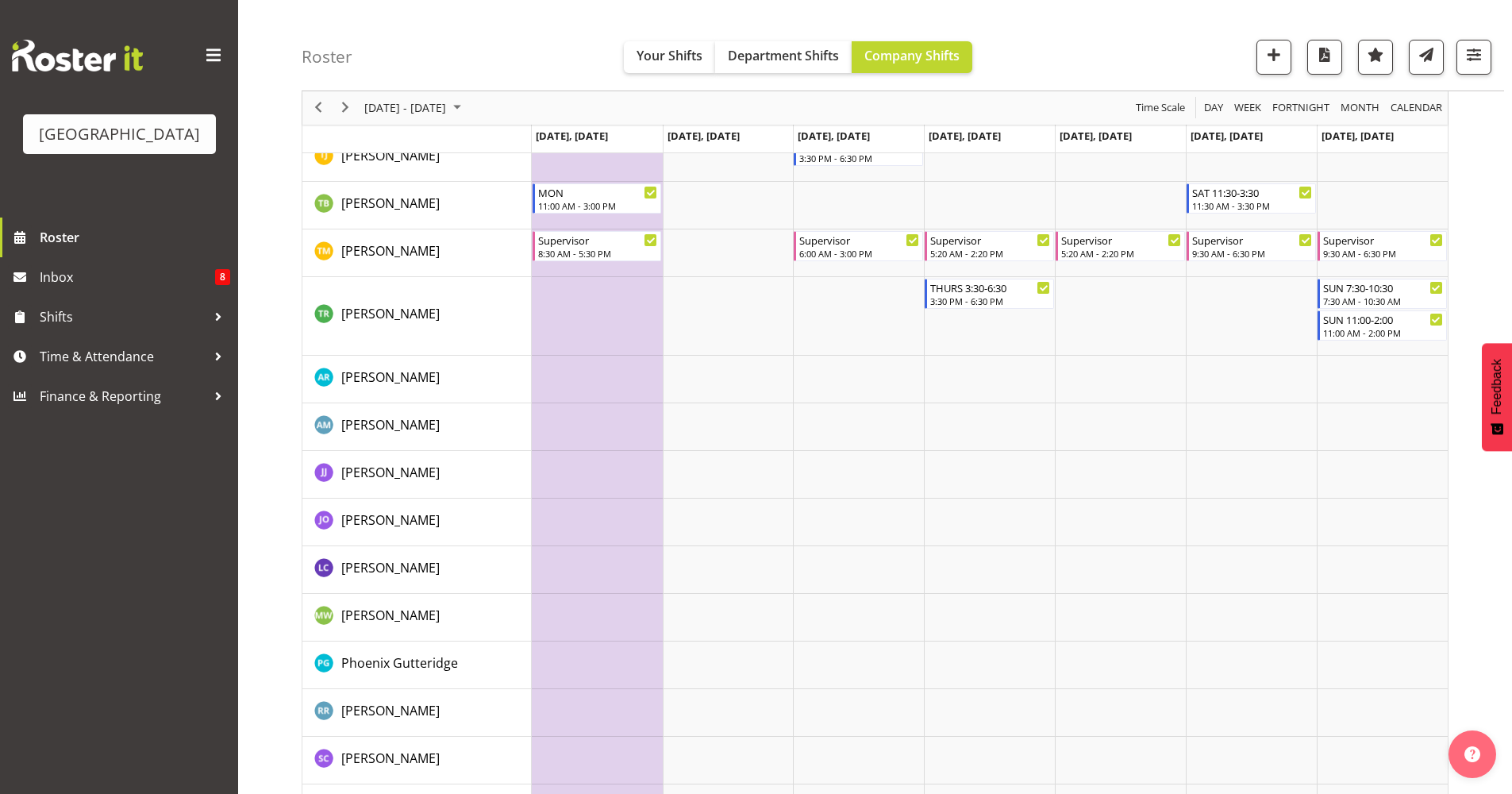
scroll to position [2136, 0]
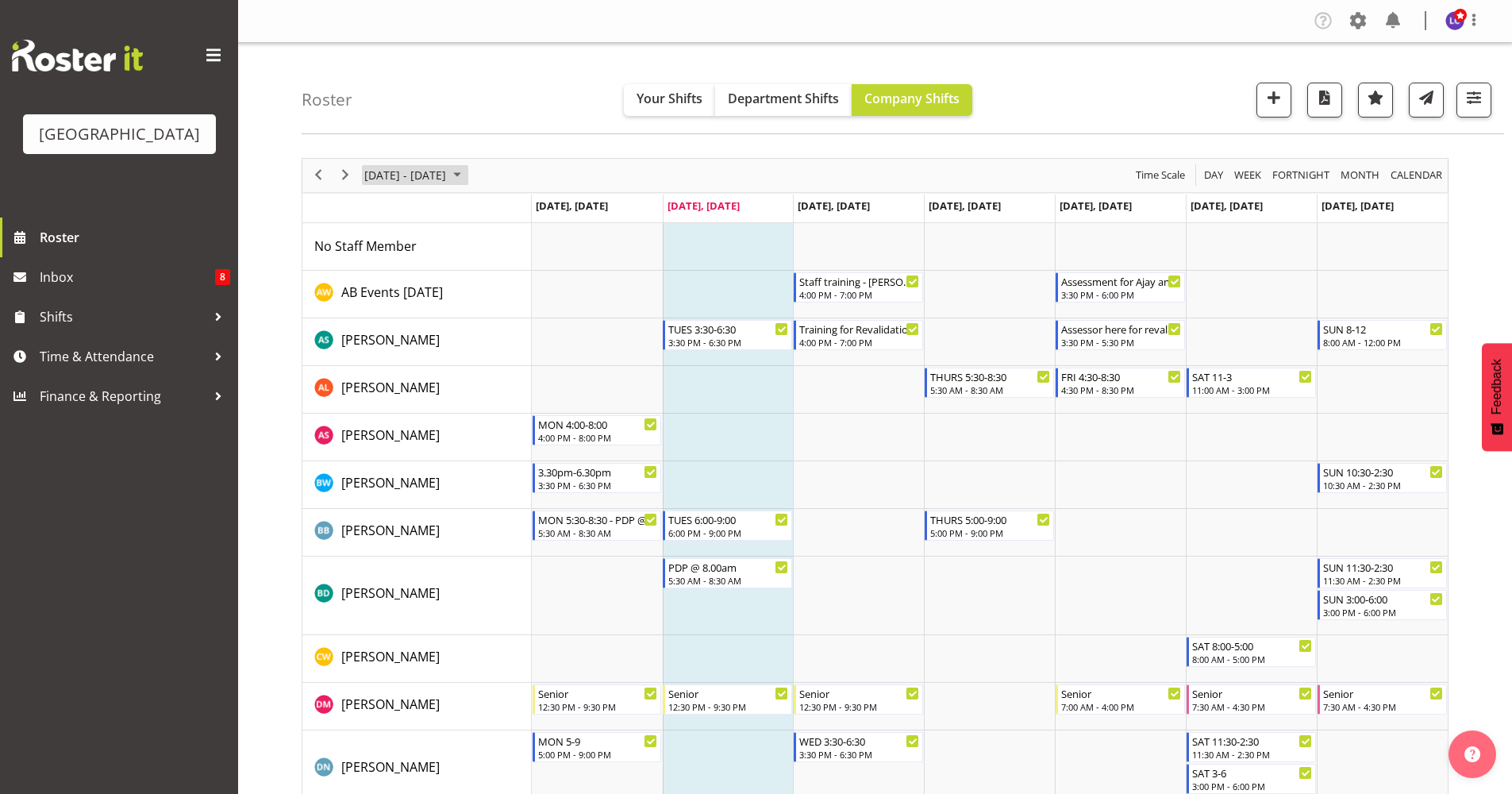
click at [420, 179] on span "[DATE] - [DATE]" at bounding box center [405, 174] width 85 height 20
click at [531, 212] on span "next month" at bounding box center [531, 215] width 27 height 28
click at [501, 206] on span "previous month" at bounding box center [502, 215] width 27 height 28
click at [391, 375] on span "27" at bounding box center [380, 377] width 23 height 23
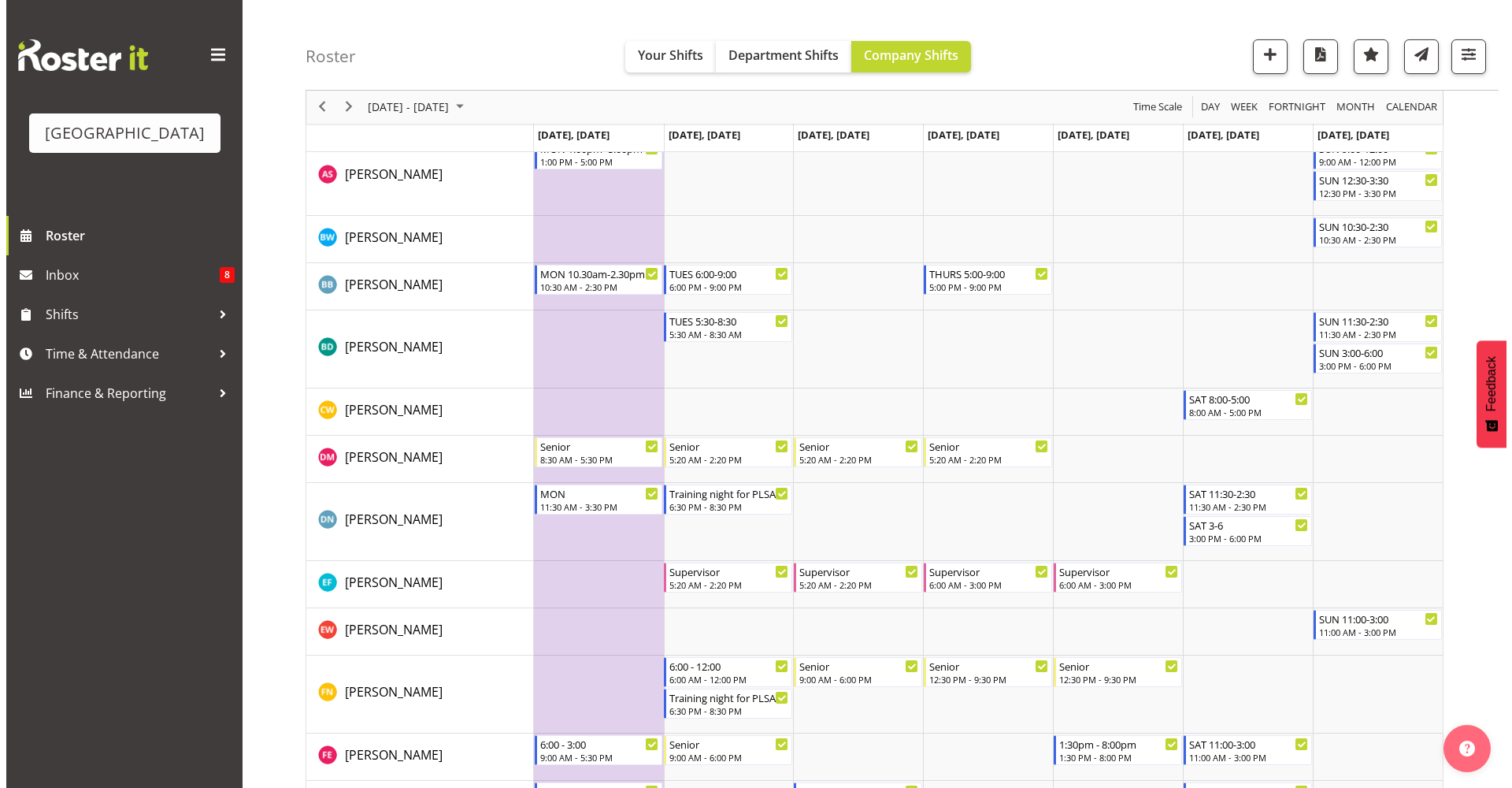
scroll to position [333, 0]
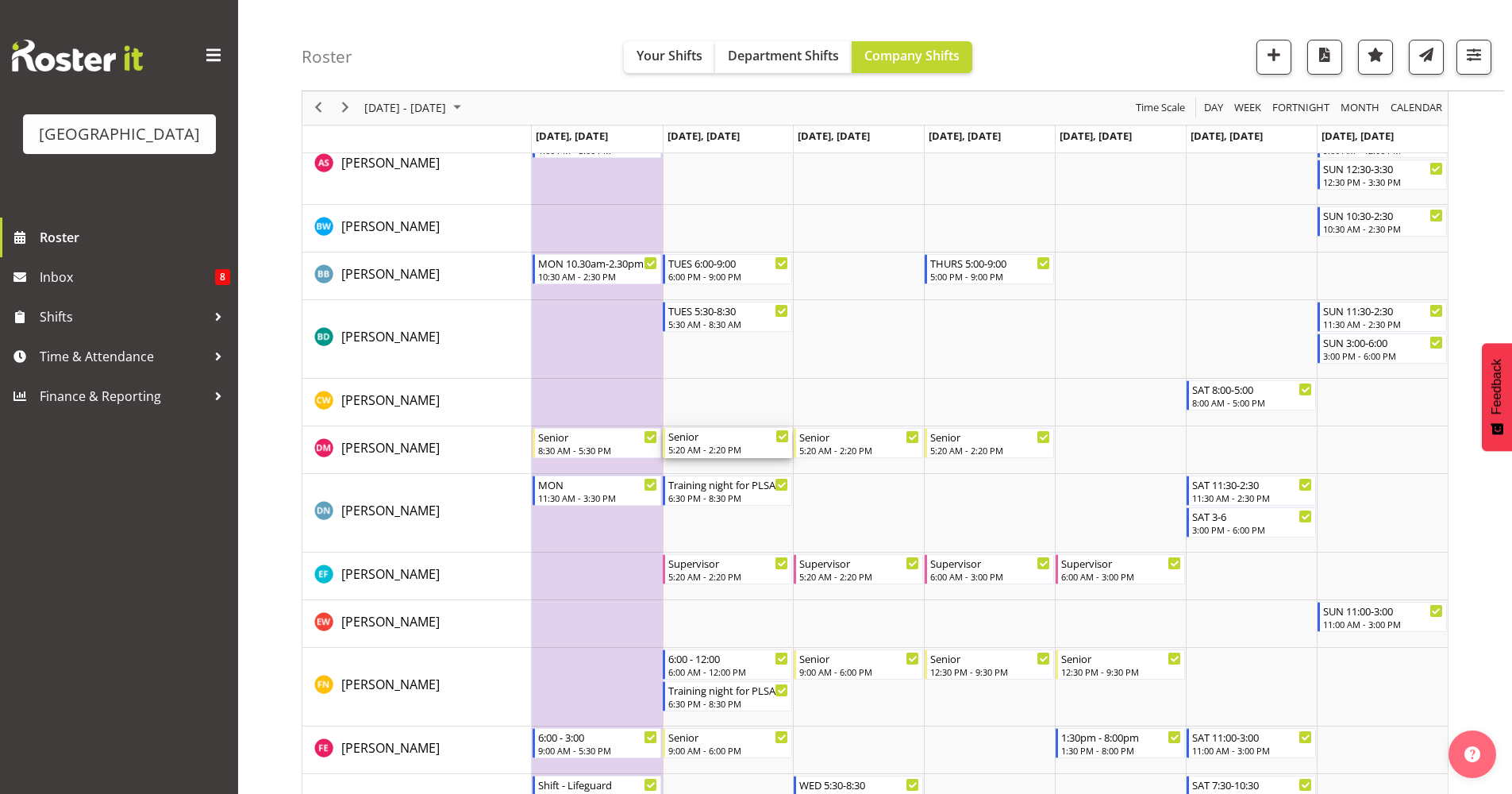
click at [724, 447] on div "5:20 AM - 2:20 PM" at bounding box center [728, 449] width 120 height 13
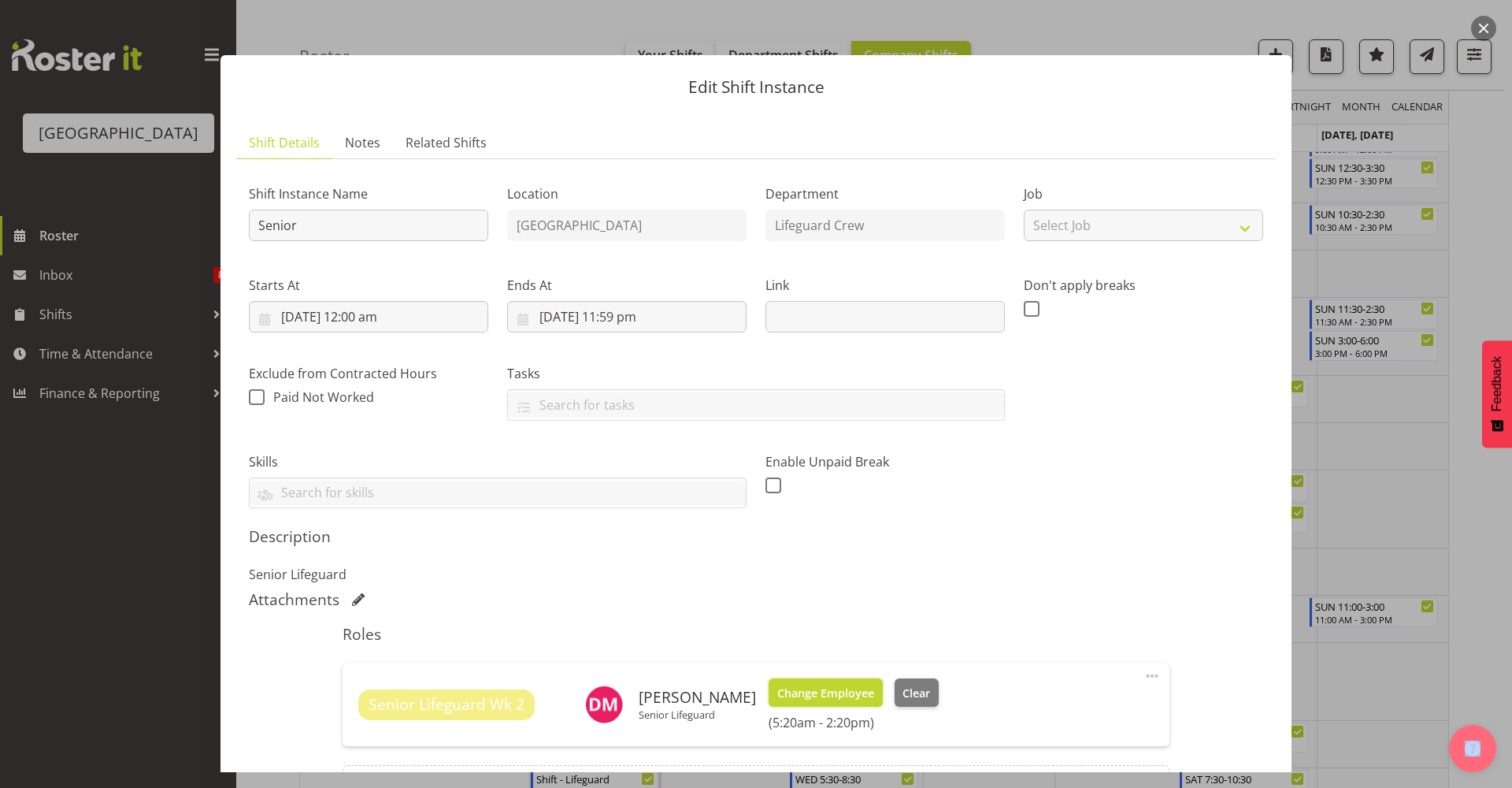
click at [857, 701] on span "Change Employee" at bounding box center [825, 693] width 97 height 18
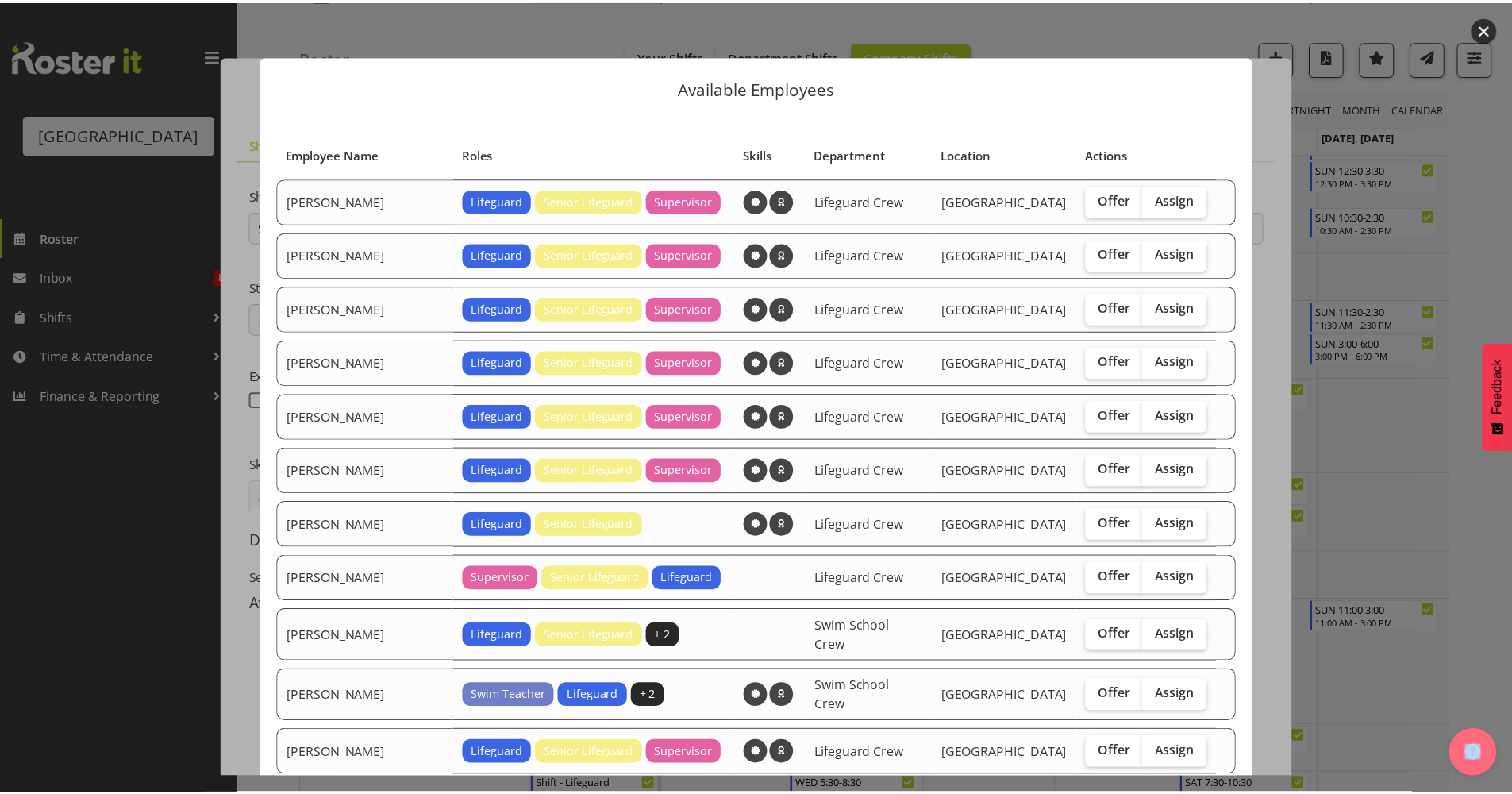
scroll to position [193, 0]
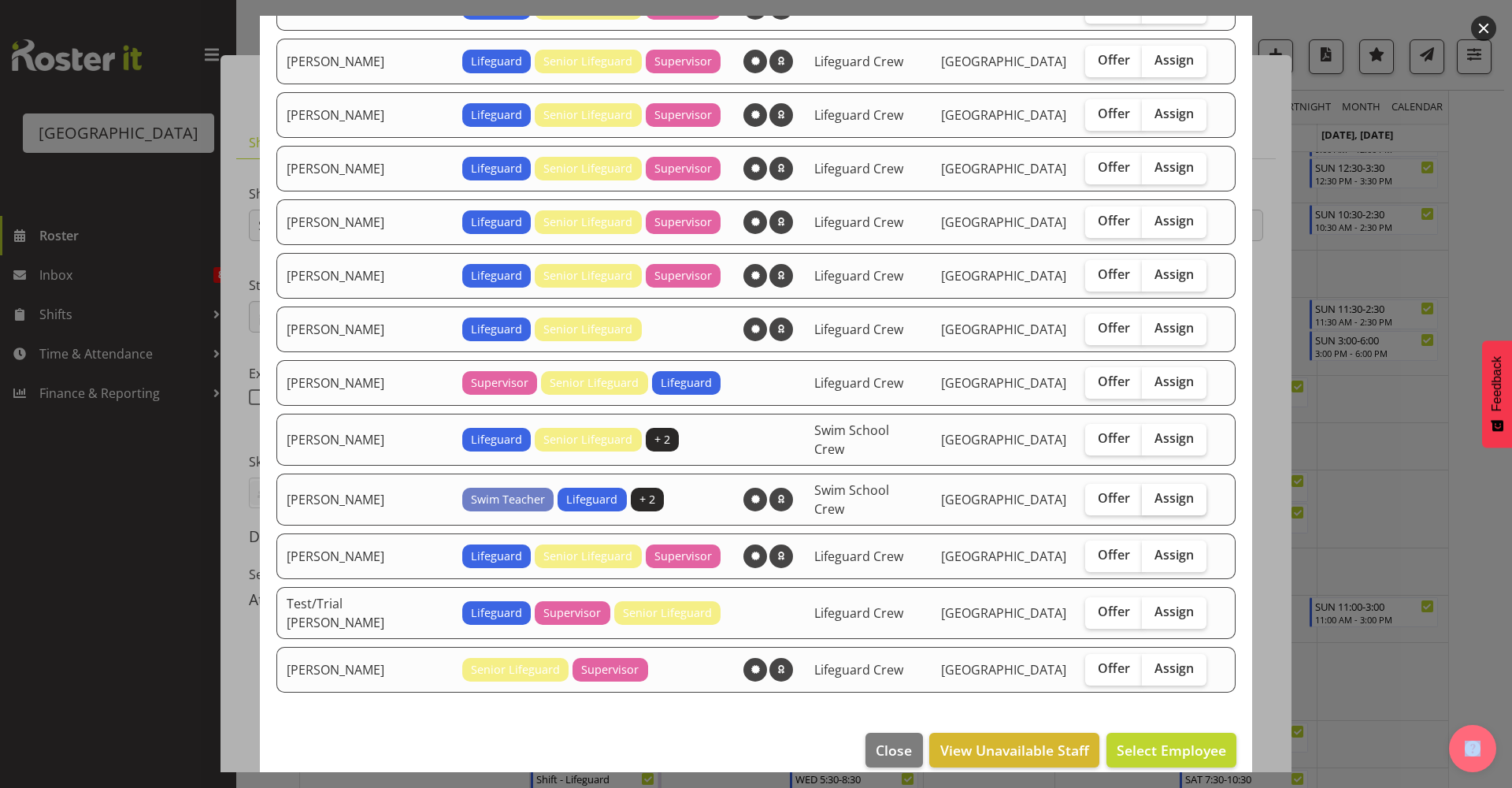
click at [1155, 490] on span "Assign" at bounding box center [1174, 498] width 39 height 16
click at [1142, 493] on input "Assign" at bounding box center [1147, 498] width 10 height 10
checkbox input "true"
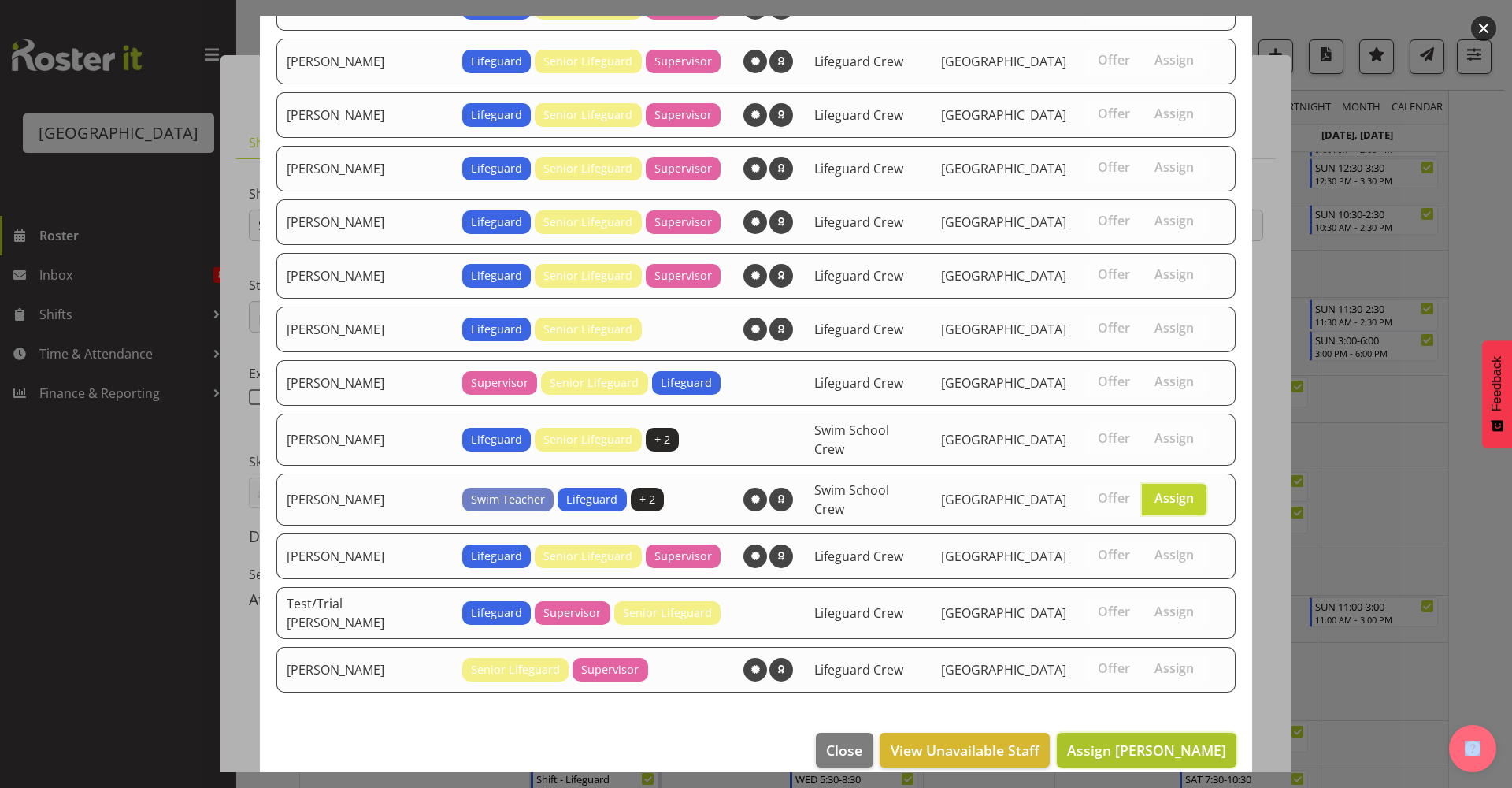
click at [1138, 741] on span "Assign [PERSON_NAME]" at bounding box center [1147, 750] width 159 height 21
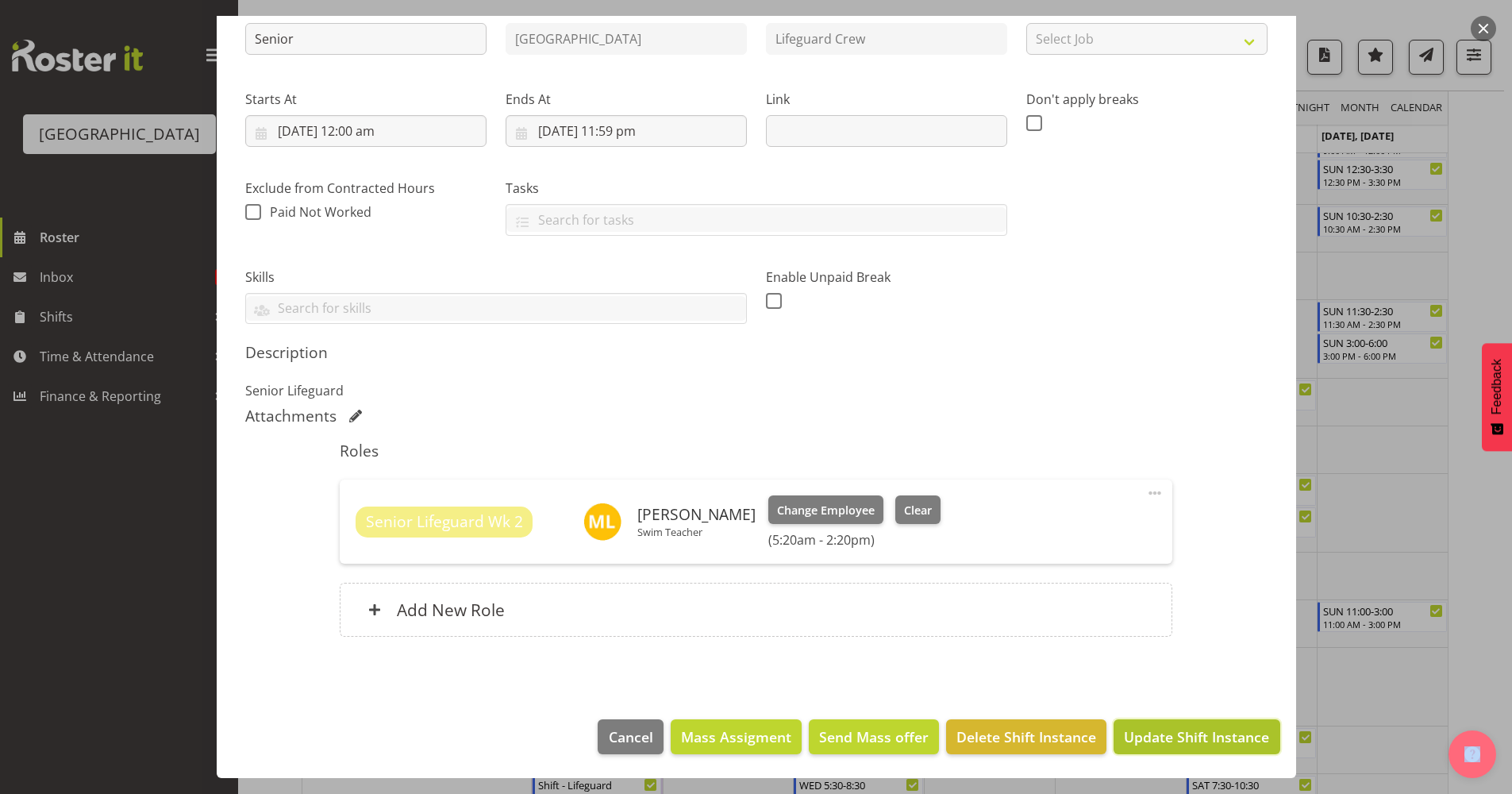
click at [1173, 734] on span "Update Shift Instance" at bounding box center [1197, 737] width 145 height 21
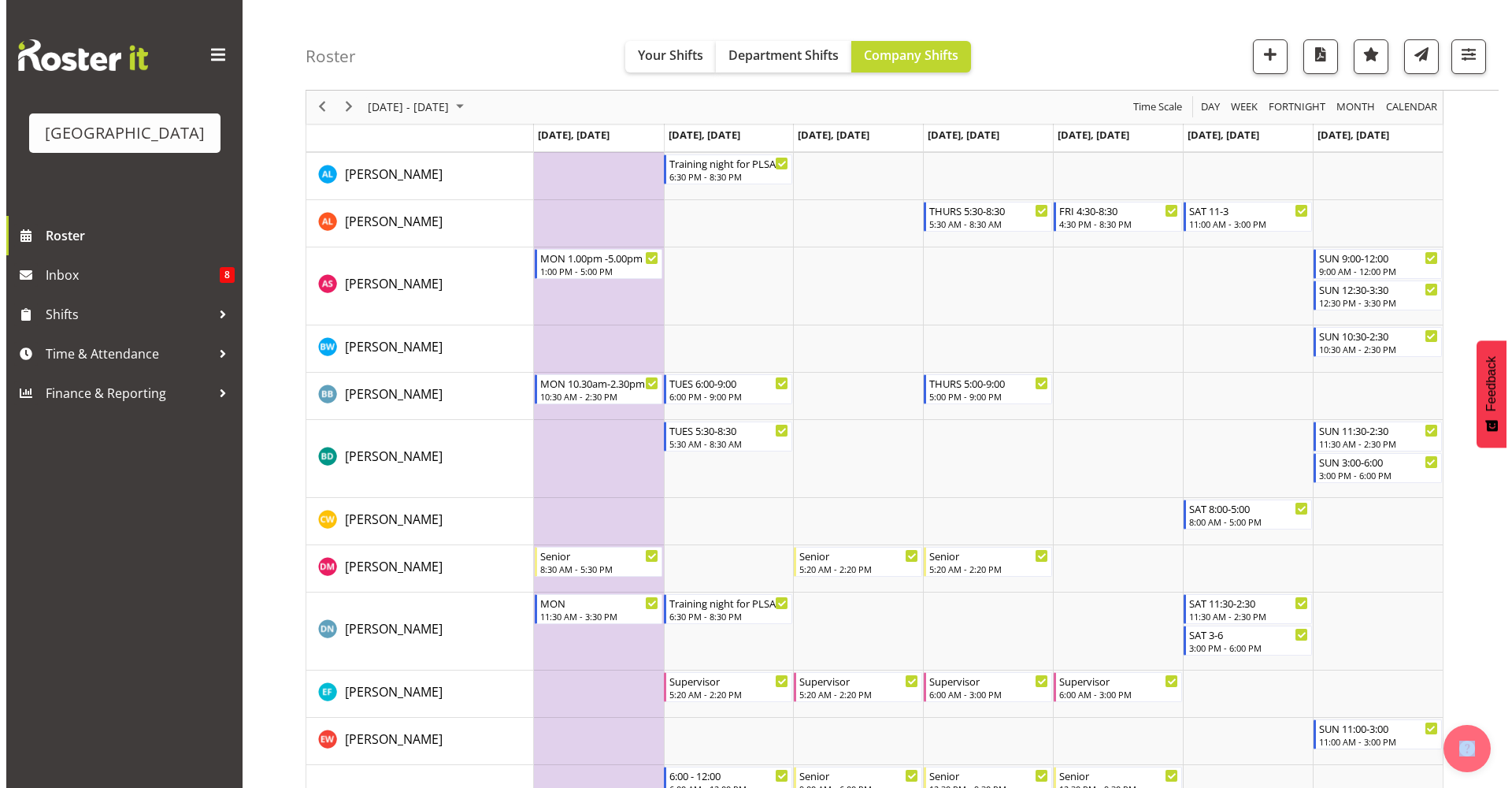
scroll to position [213, 0]
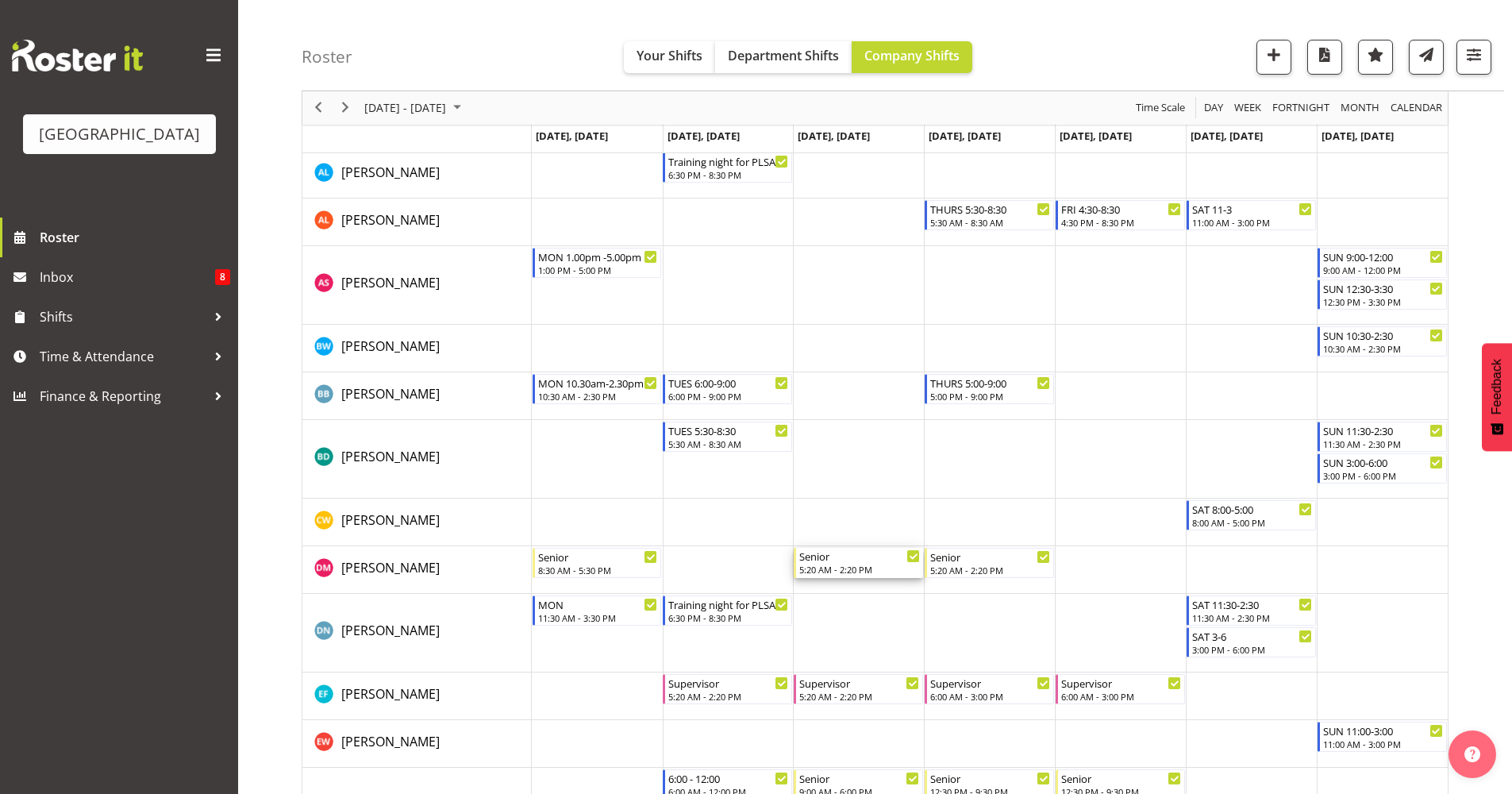
click at [834, 567] on div "5:20 AM - 2:20 PM" at bounding box center [859, 569] width 120 height 13
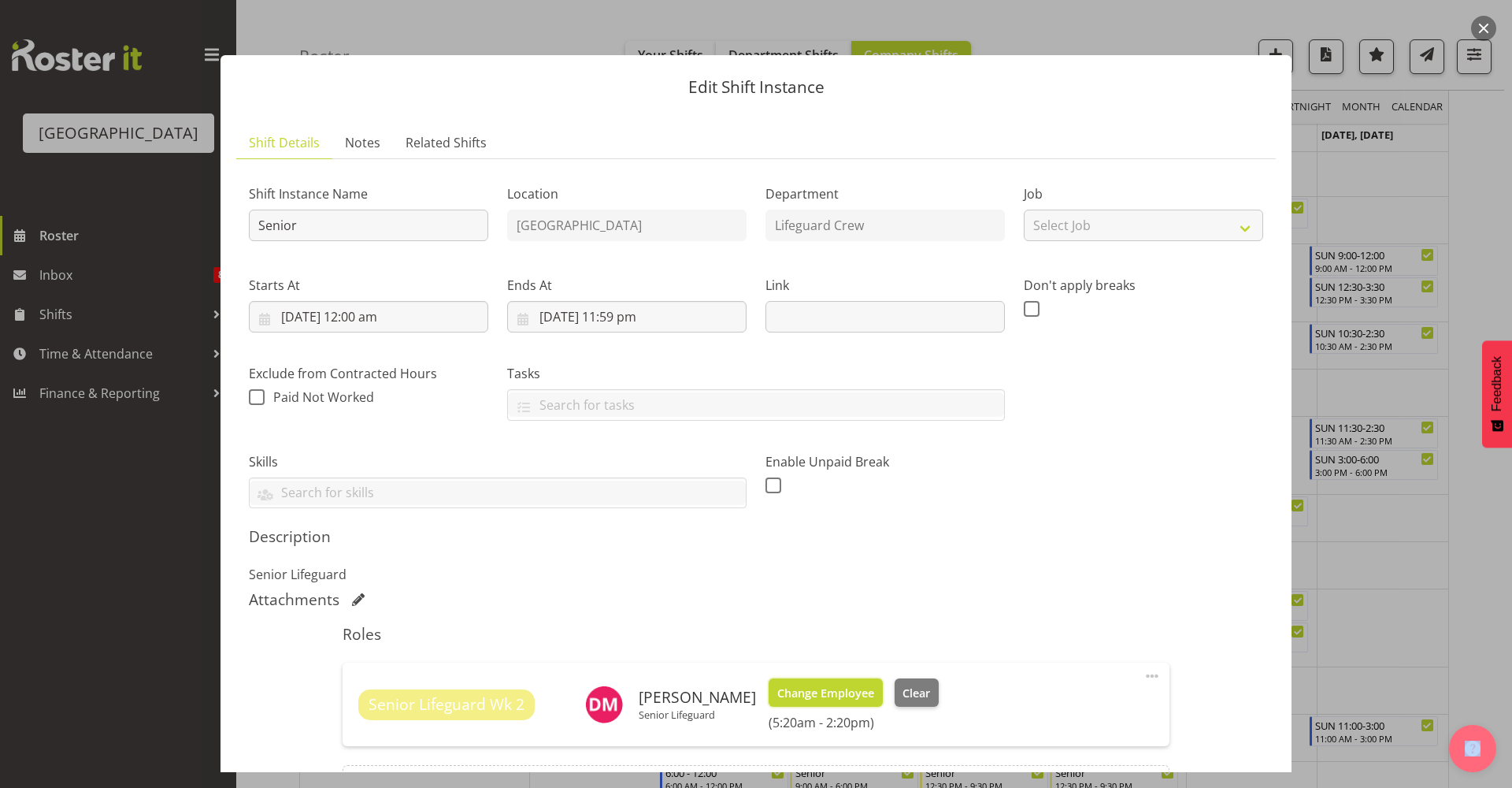
click at [834, 689] on span "Change Employee" at bounding box center [825, 693] width 97 height 18
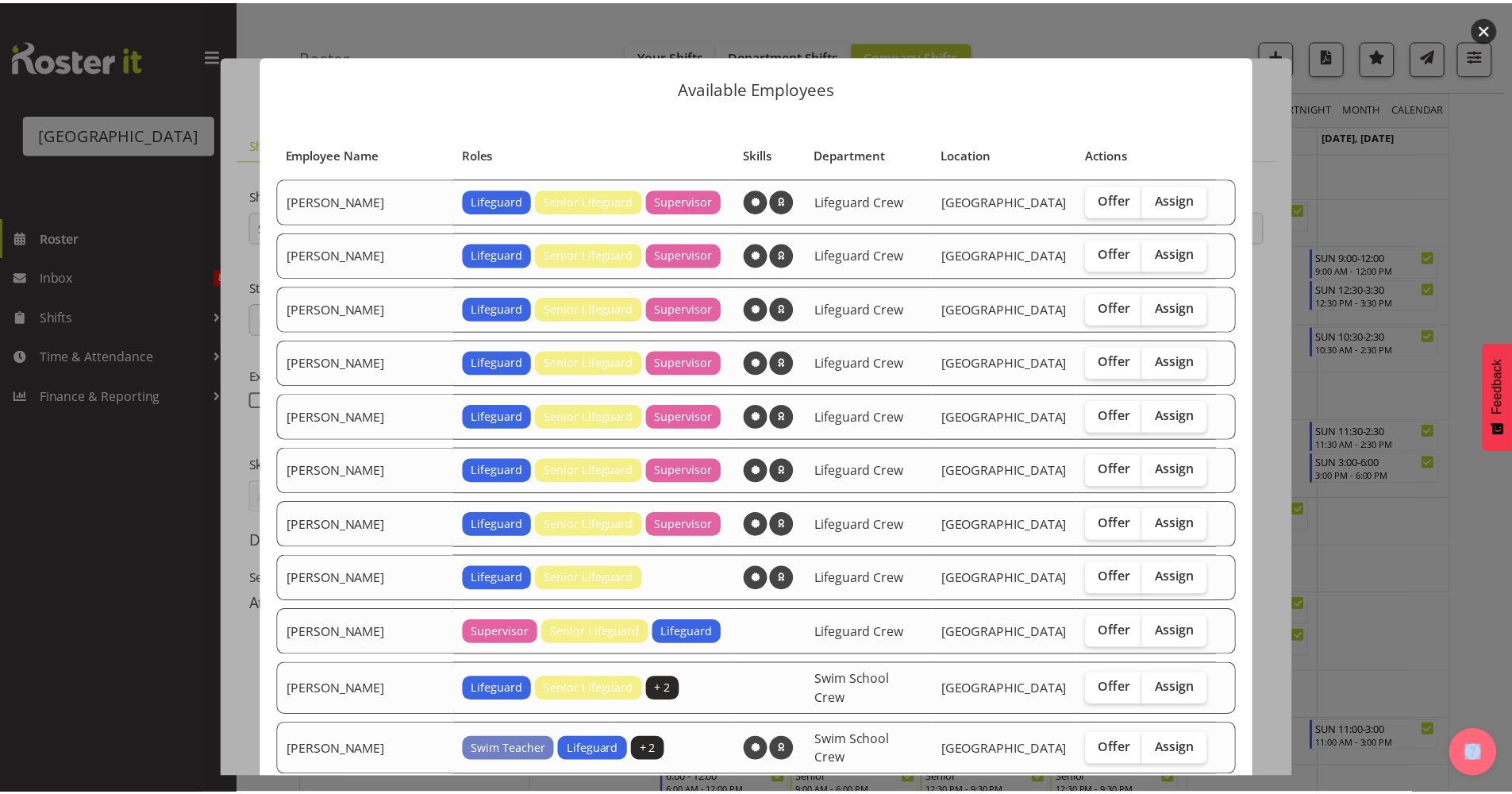
scroll to position [193, 0]
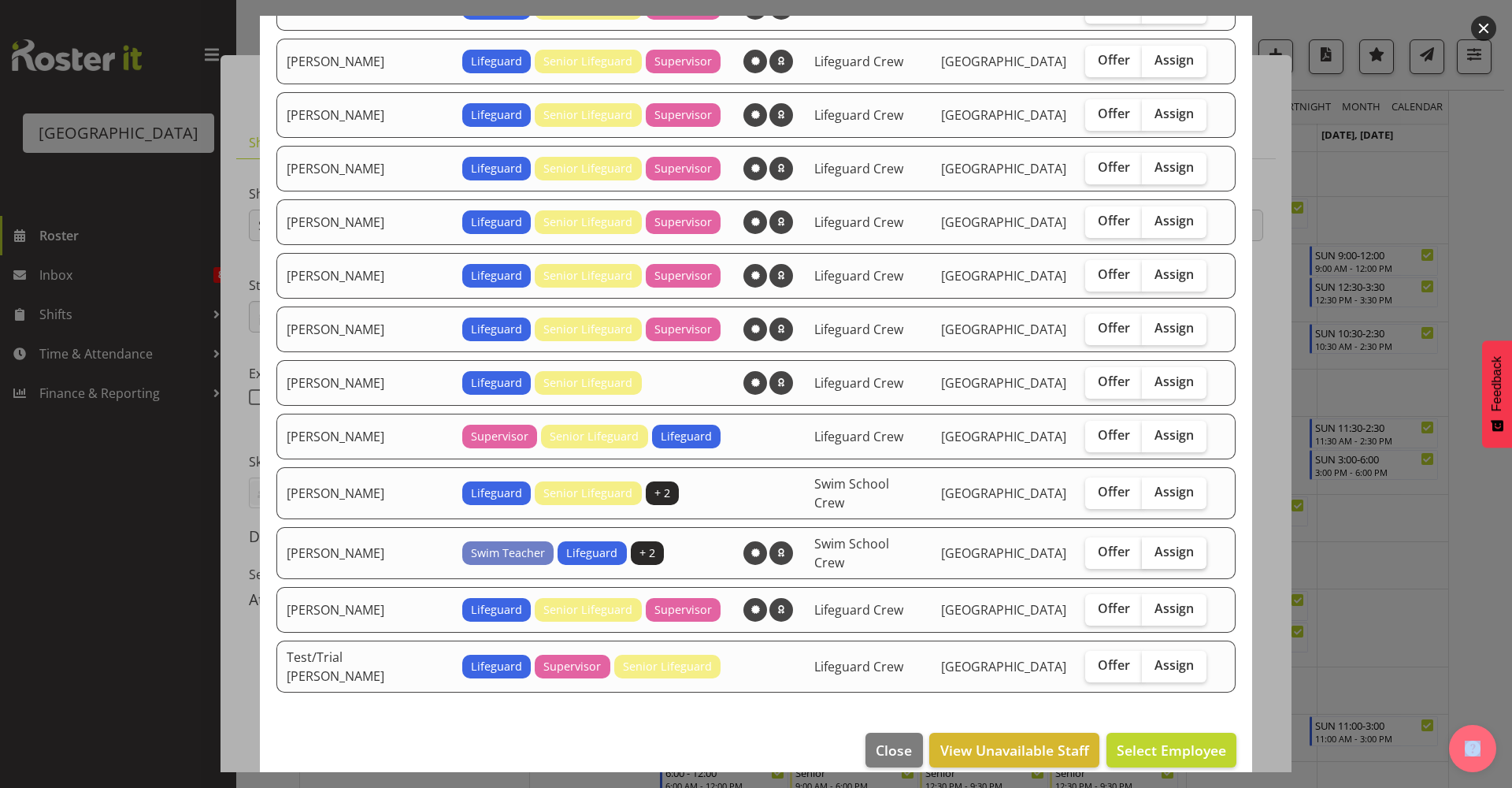
click at [1155, 544] on span "Assign" at bounding box center [1174, 552] width 39 height 16
click at [1152, 547] on input "Assign" at bounding box center [1147, 552] width 10 height 10
checkbox input "true"
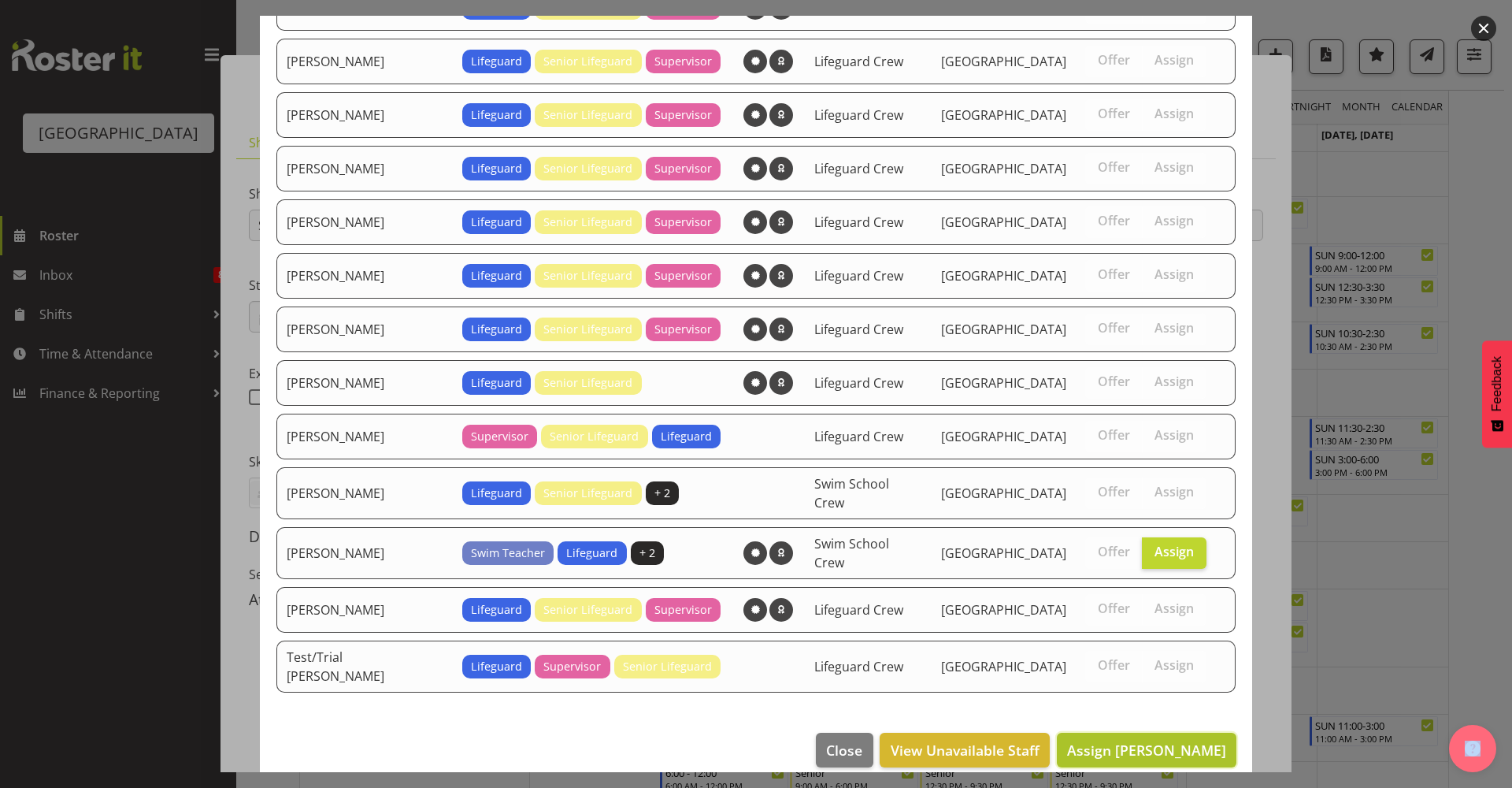
click at [1158, 741] on span "Assign [PERSON_NAME]" at bounding box center [1147, 750] width 159 height 19
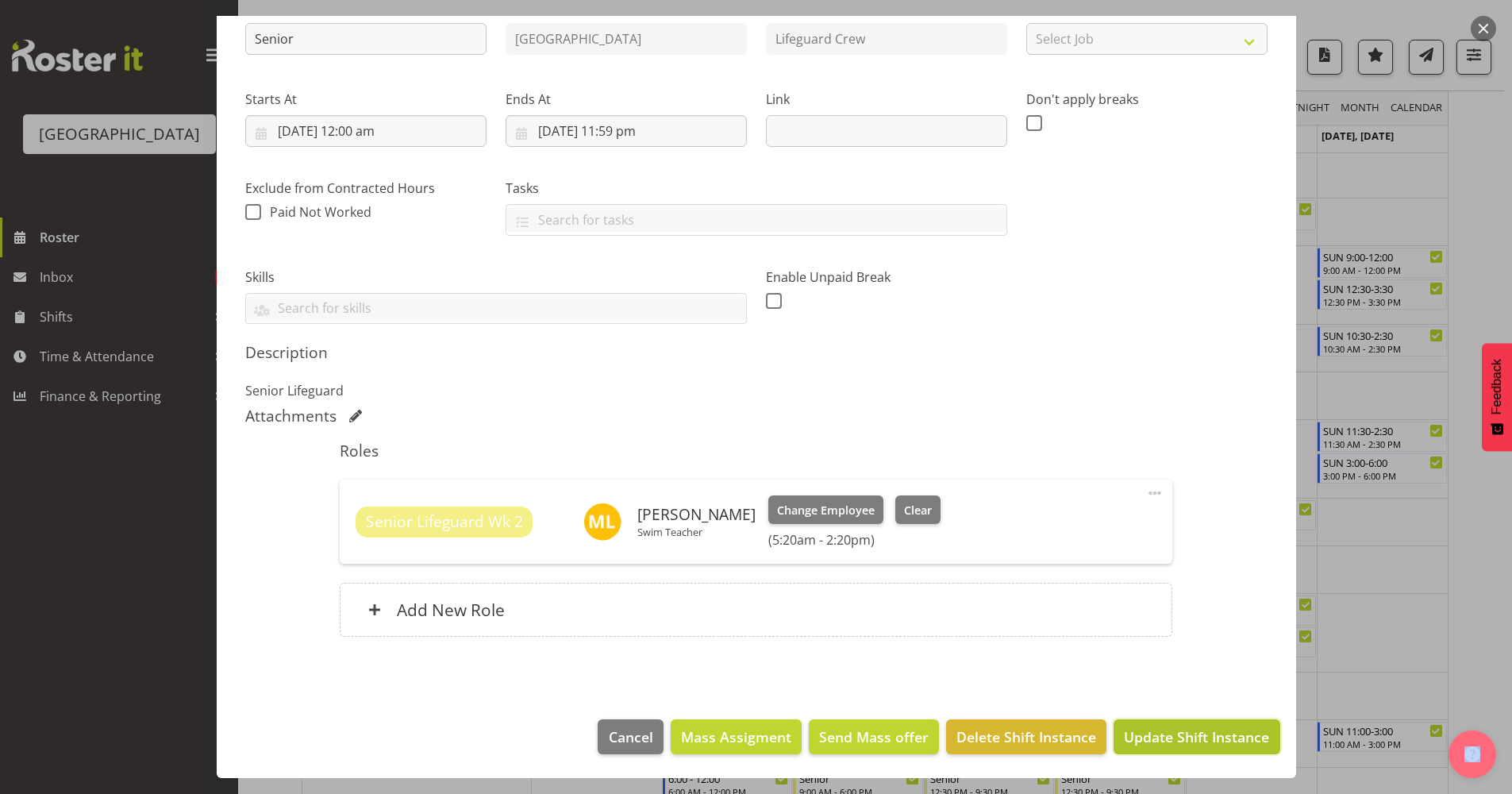
click at [1165, 737] on span "Update Shift Instance" at bounding box center [1197, 737] width 145 height 21
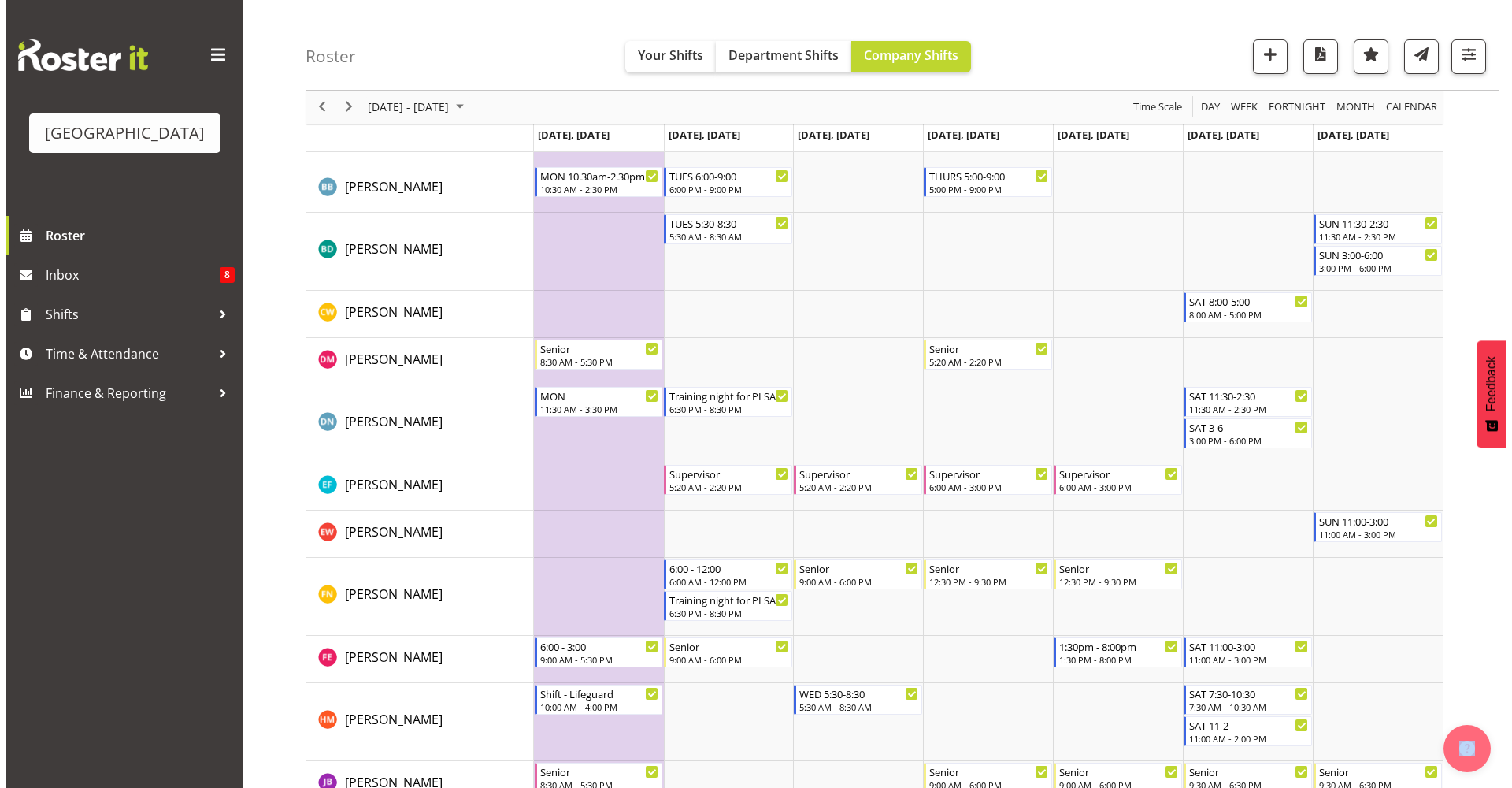
scroll to position [412, 0]
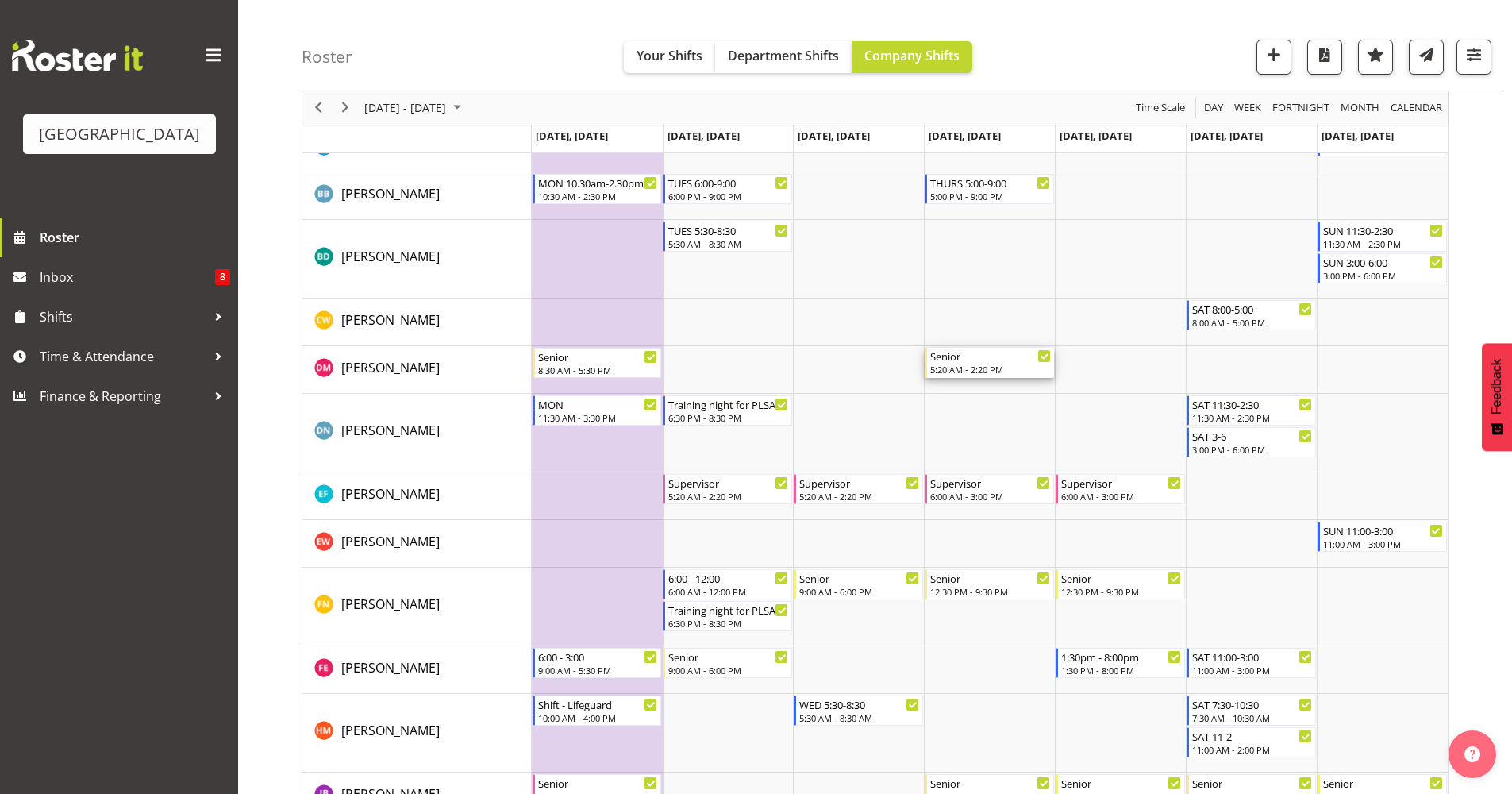
click at [1003, 362] on div "Senior" at bounding box center [990, 355] width 120 height 16
click at [0, 0] on div at bounding box center [0, 0] width 0 height 0
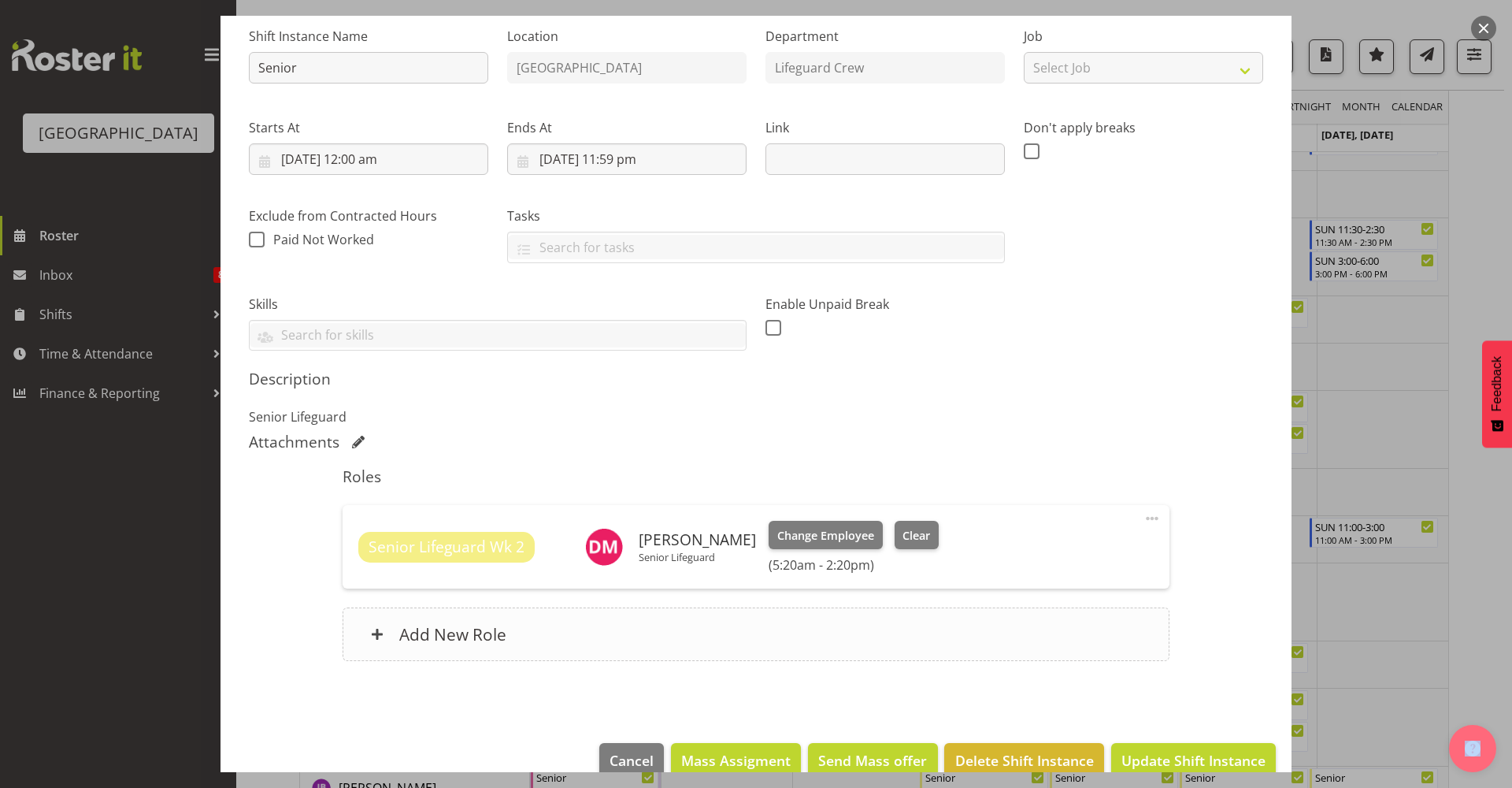
scroll to position [187, 0]
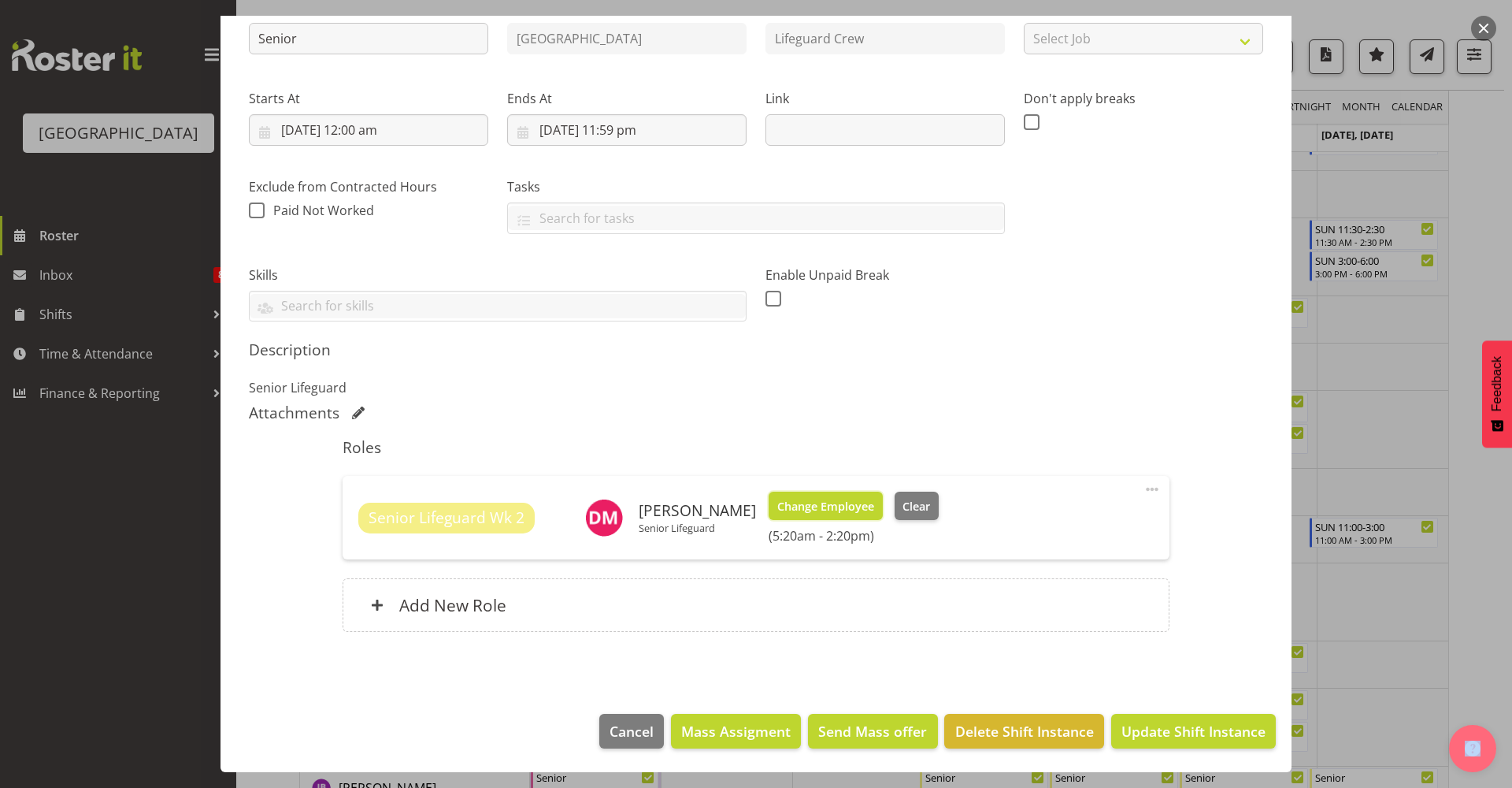
click at [857, 513] on span "Change Employee" at bounding box center [825, 507] width 97 height 18
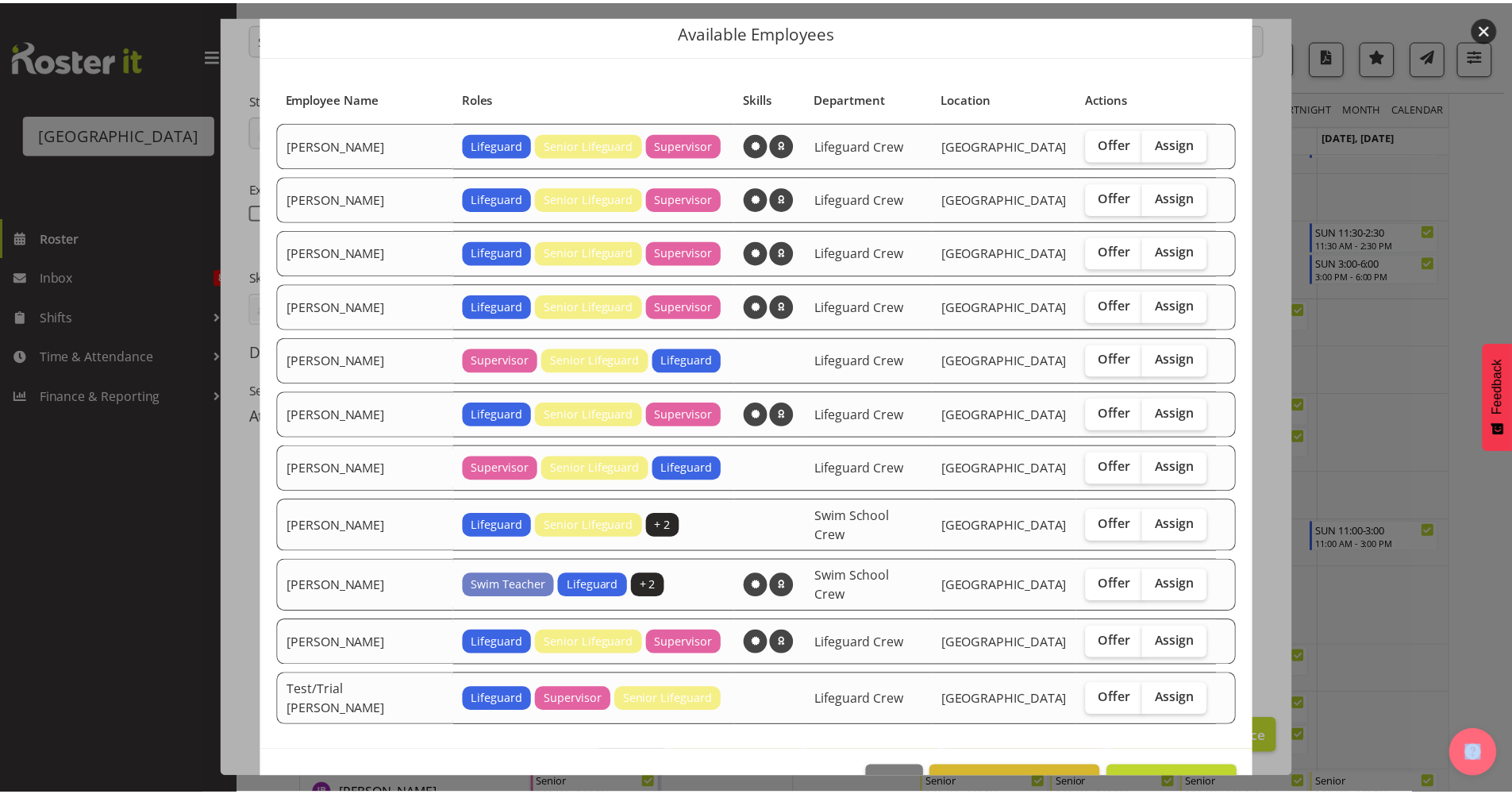
scroll to position [85, 0]
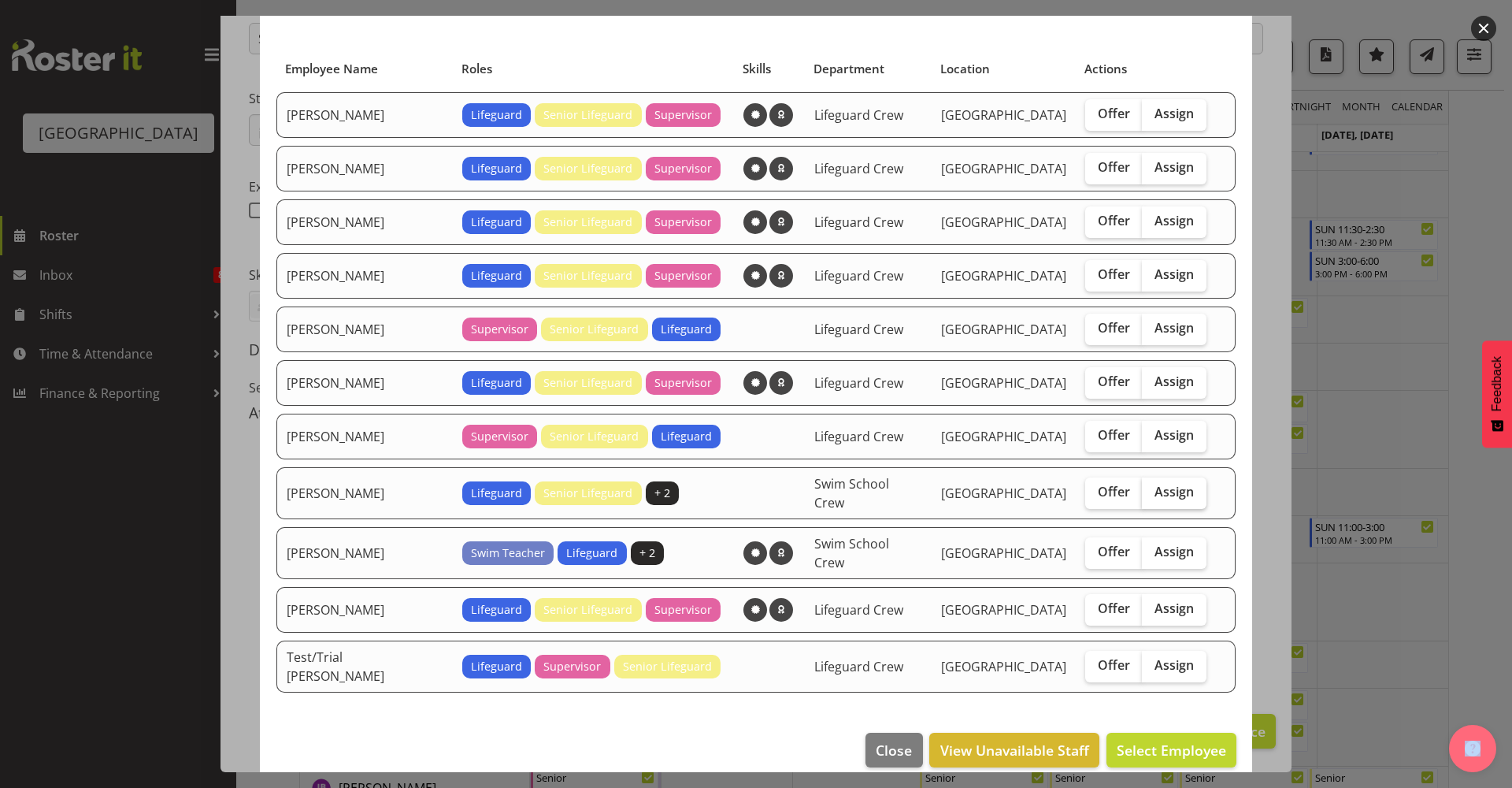
click at [1167, 491] on label "Assign" at bounding box center [1174, 493] width 65 height 31
click at [1152, 491] on input "Assign" at bounding box center [1147, 491] width 10 height 10
checkbox input "true"
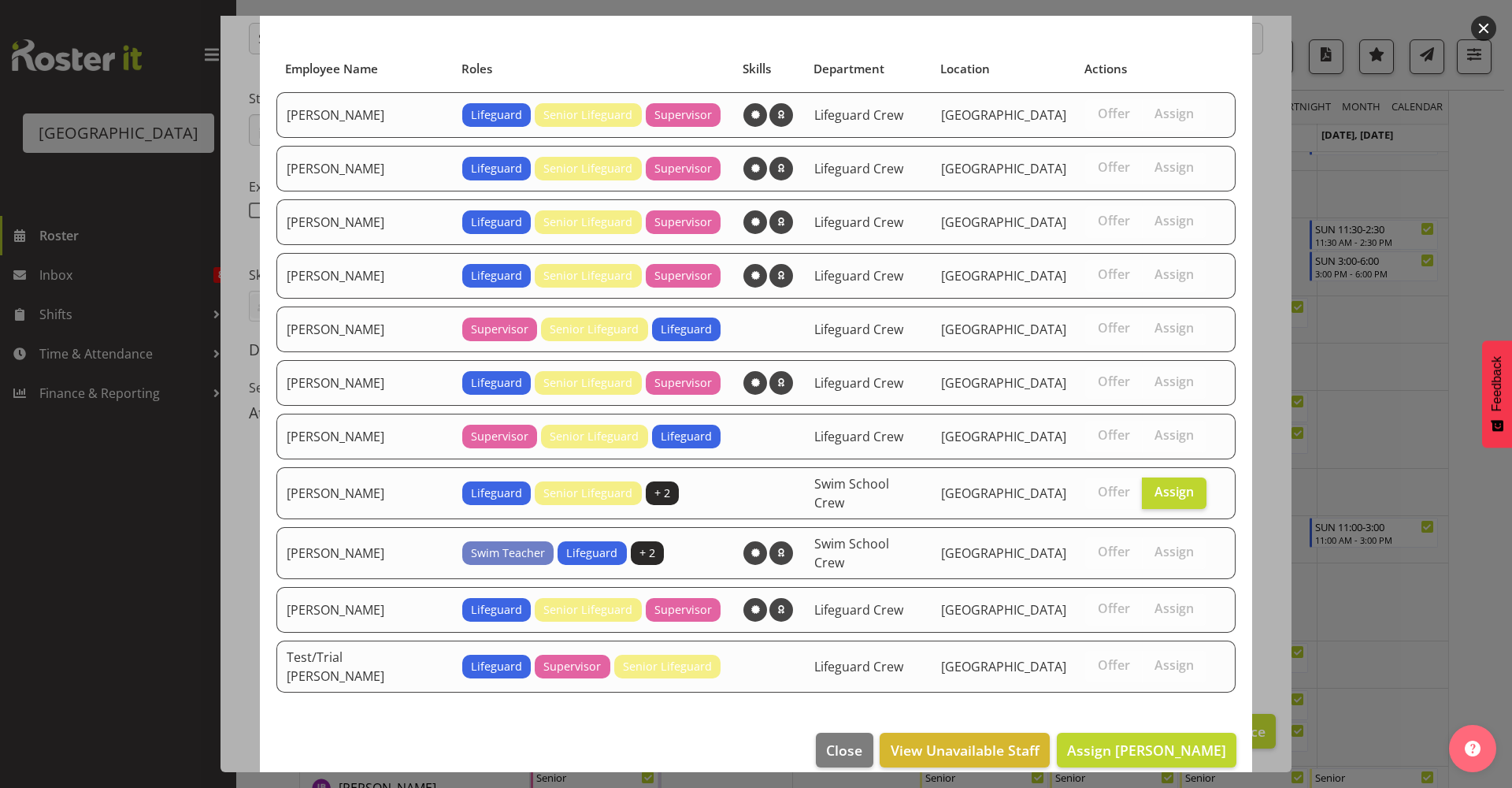
click at [1152, 756] on footer "Close View Unavailable Staff Assign Madison Wills" at bounding box center [756, 754] width 992 height 74
click at [1159, 742] on button "Assign Madison Wills" at bounding box center [1147, 750] width 179 height 34
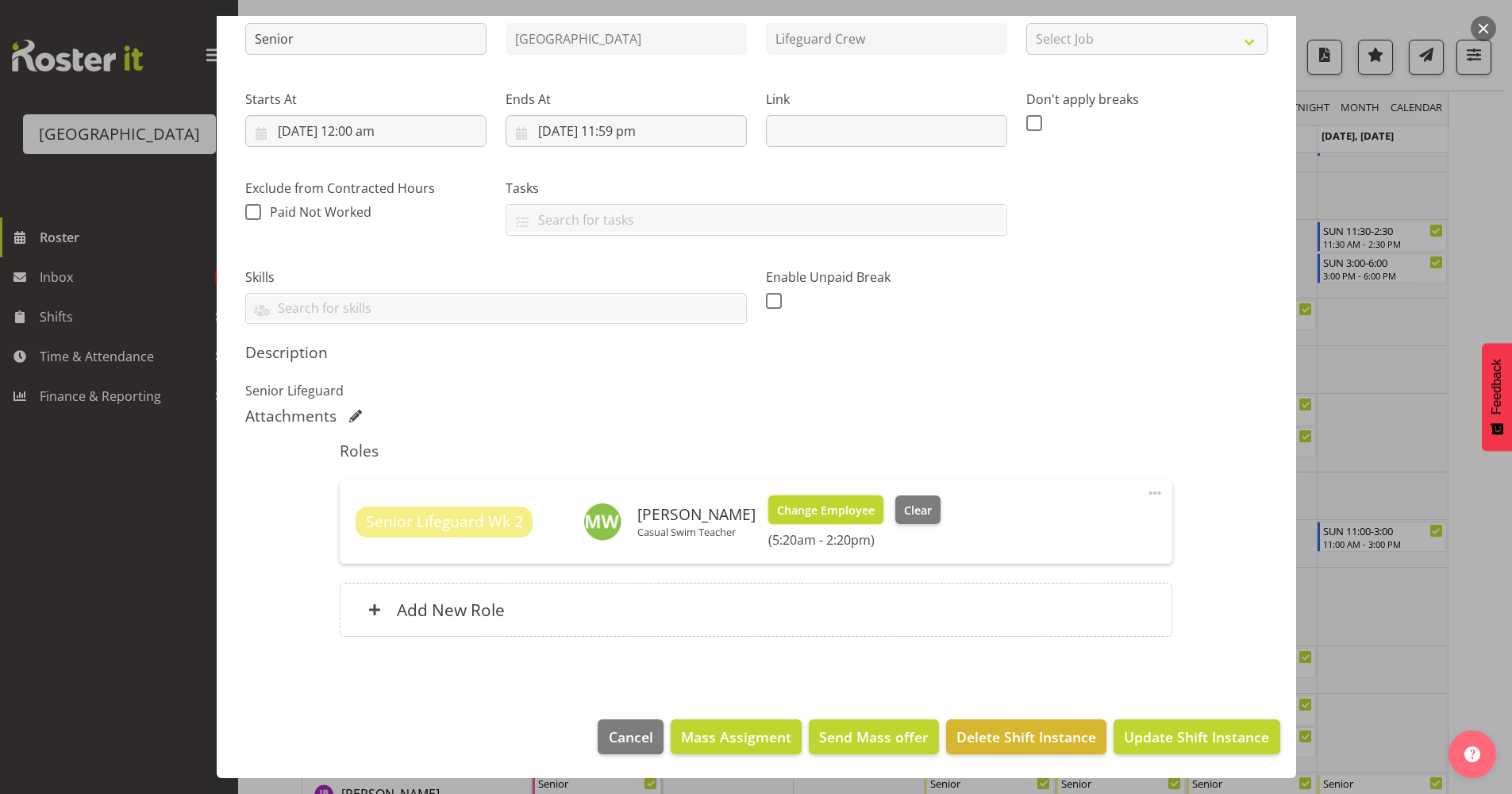
click at [810, 505] on span "Change Employee" at bounding box center [825, 510] width 98 height 18
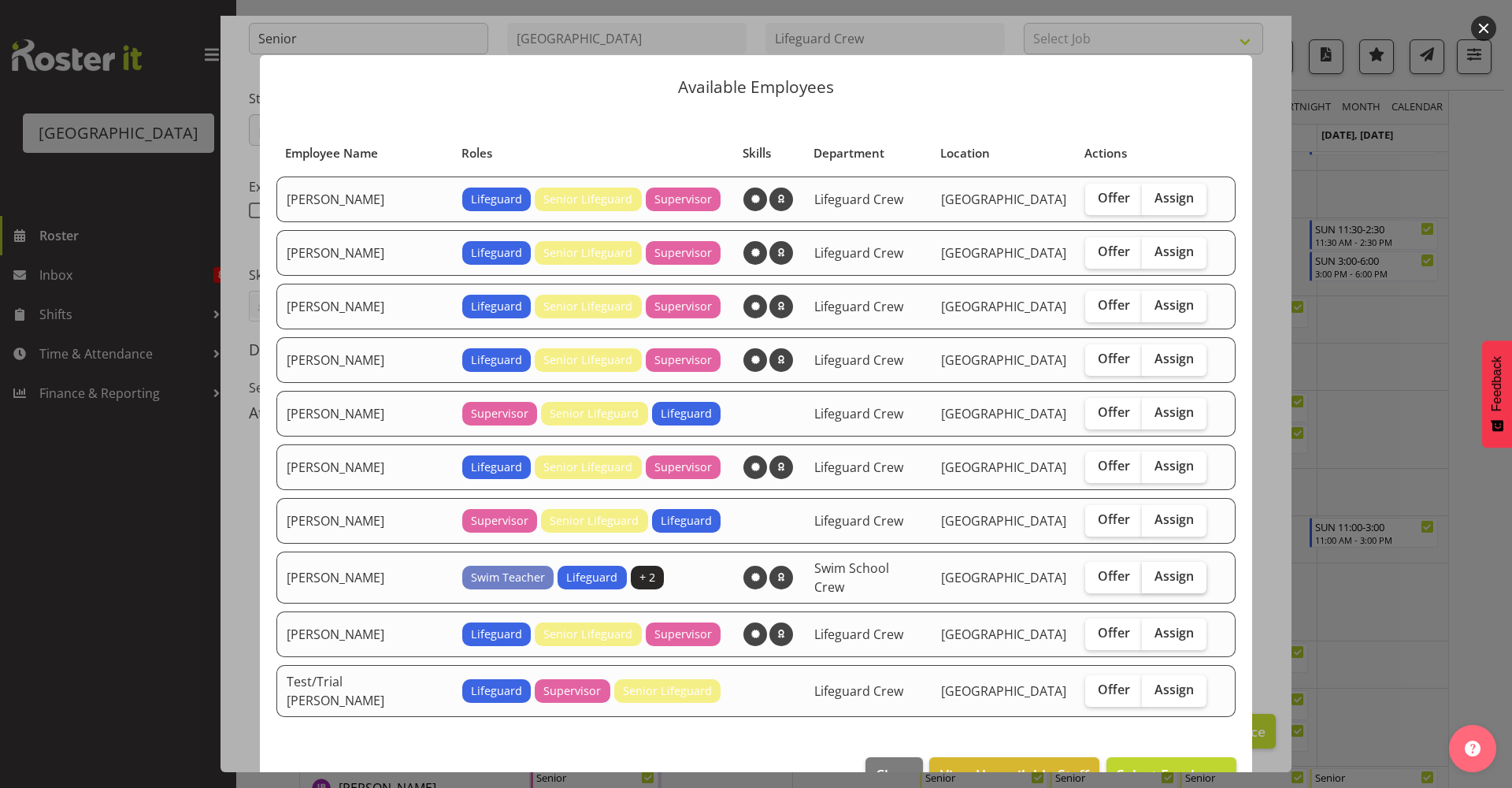
click at [1155, 568] on span "Assign" at bounding box center [1174, 576] width 39 height 16
click at [1142, 571] on input "Assign" at bounding box center [1147, 576] width 10 height 10
checkbox input "true"
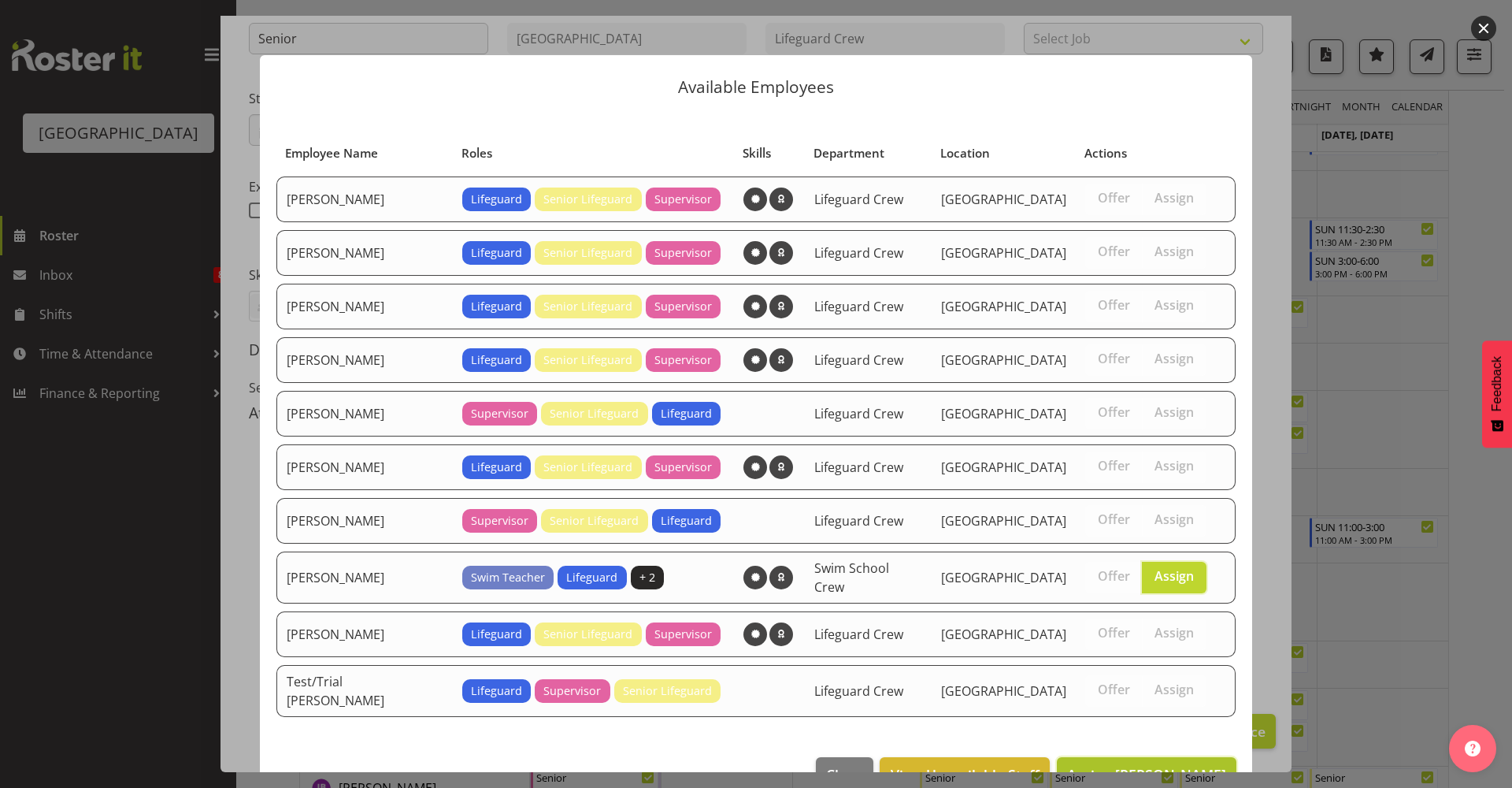
click at [1162, 765] on span "Assign Mark Lieshout" at bounding box center [1147, 774] width 159 height 19
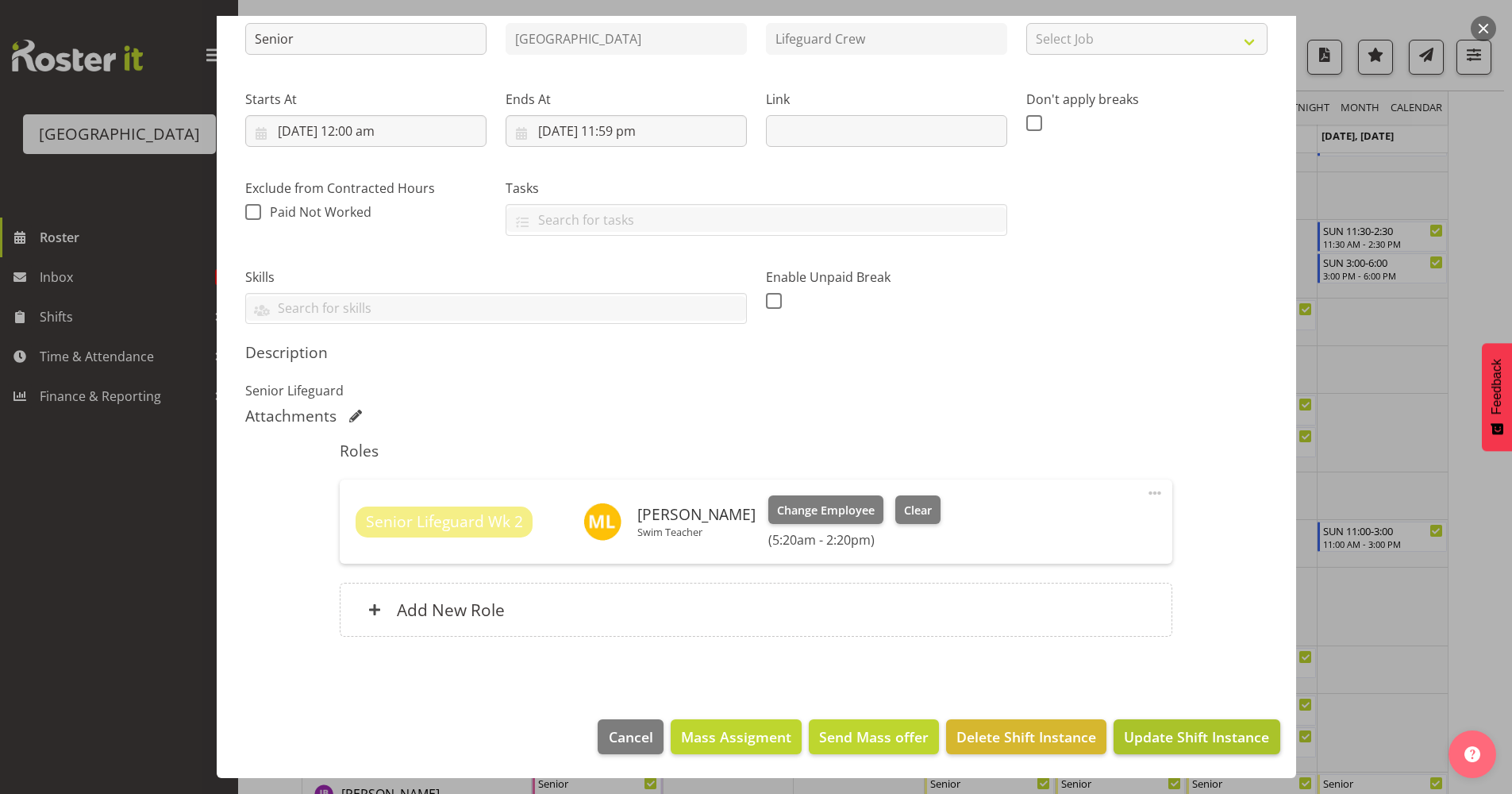
scroll to position [758, 0]
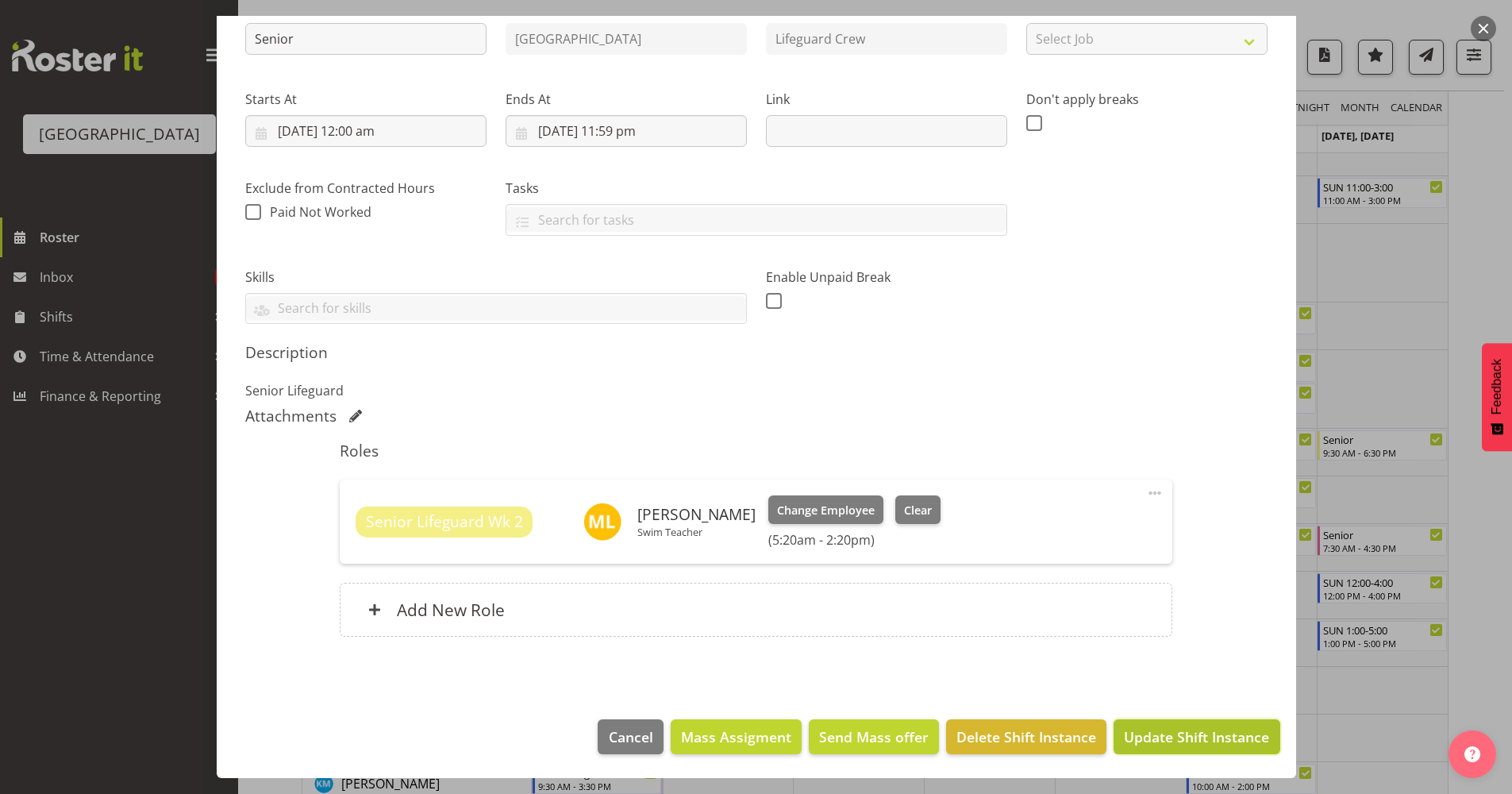
click at [1182, 729] on span "Update Shift Instance" at bounding box center [1197, 737] width 145 height 21
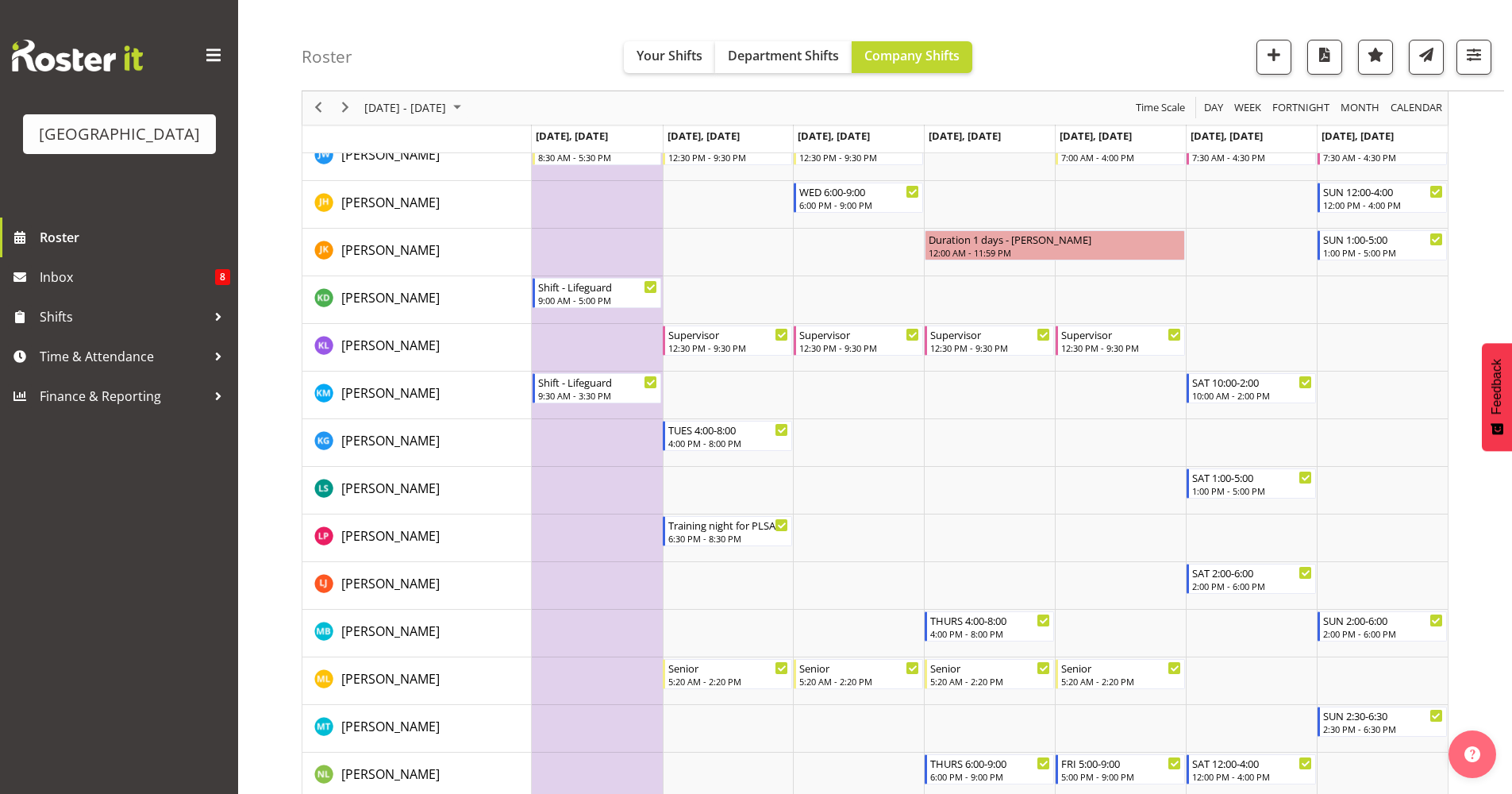
scroll to position [1155, 0]
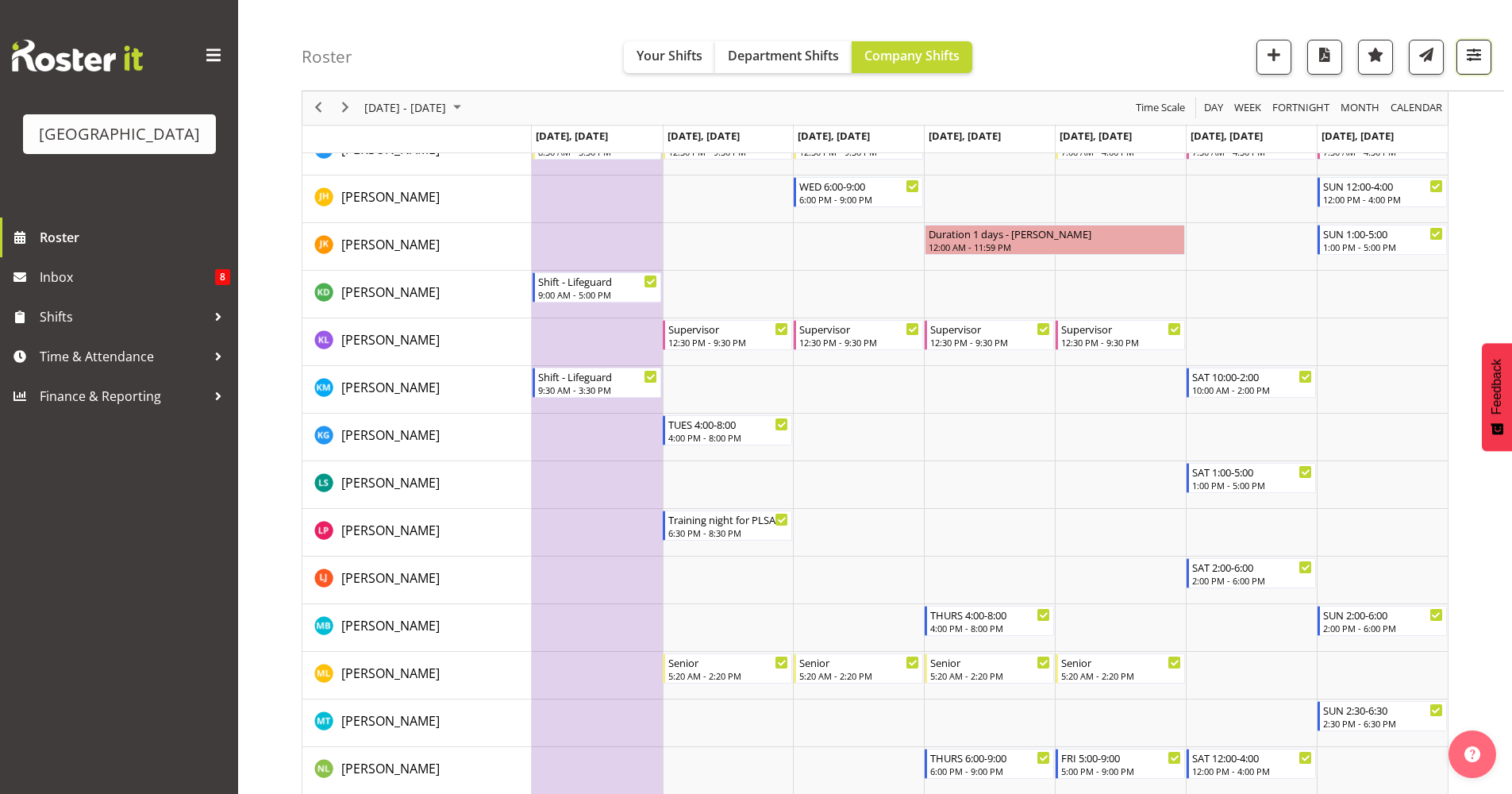
click at [1469, 70] on button "button" at bounding box center [1473, 57] width 35 height 35
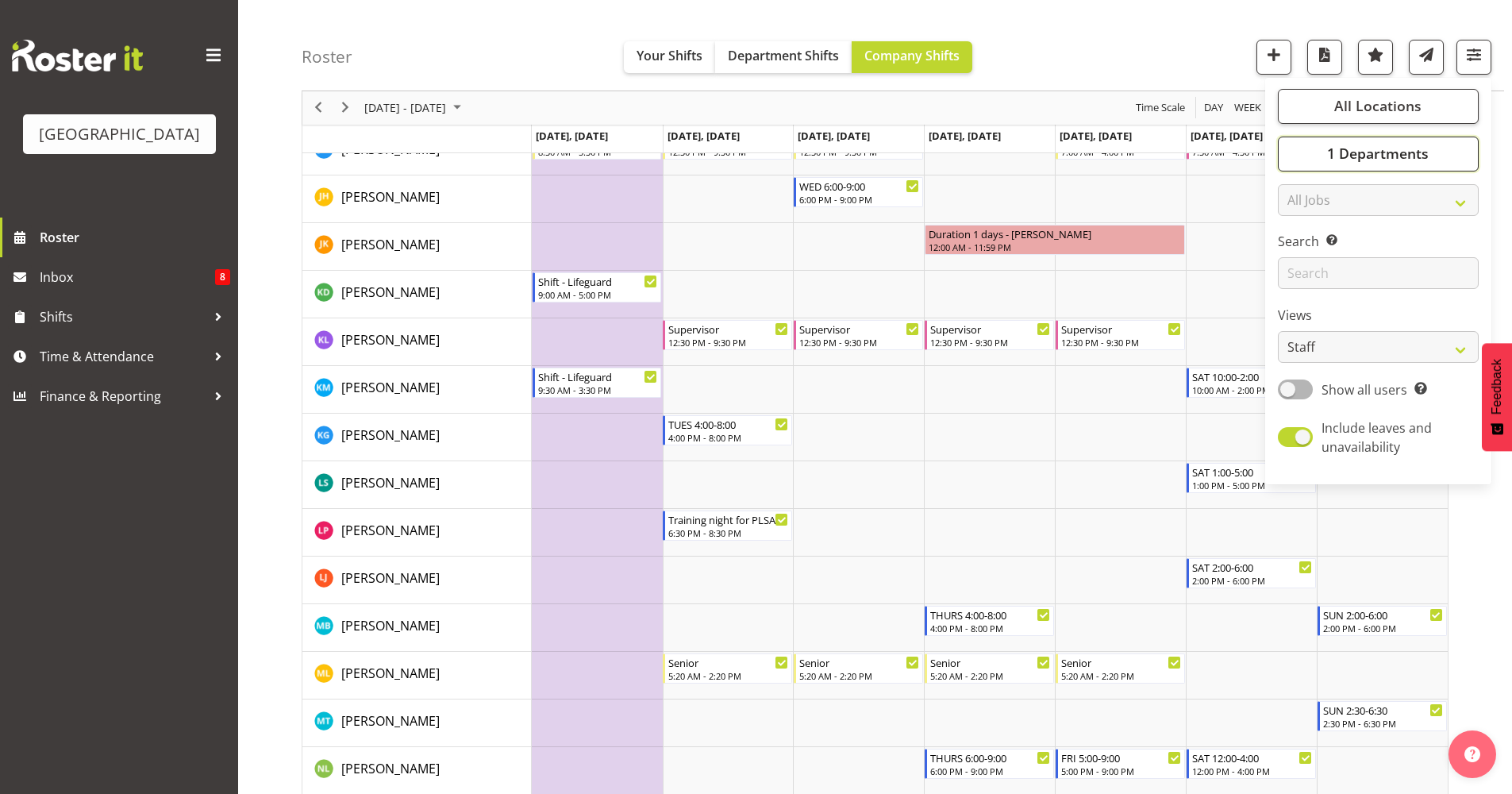
click at [1354, 151] on span "1 Departments" at bounding box center [1378, 154] width 102 height 19
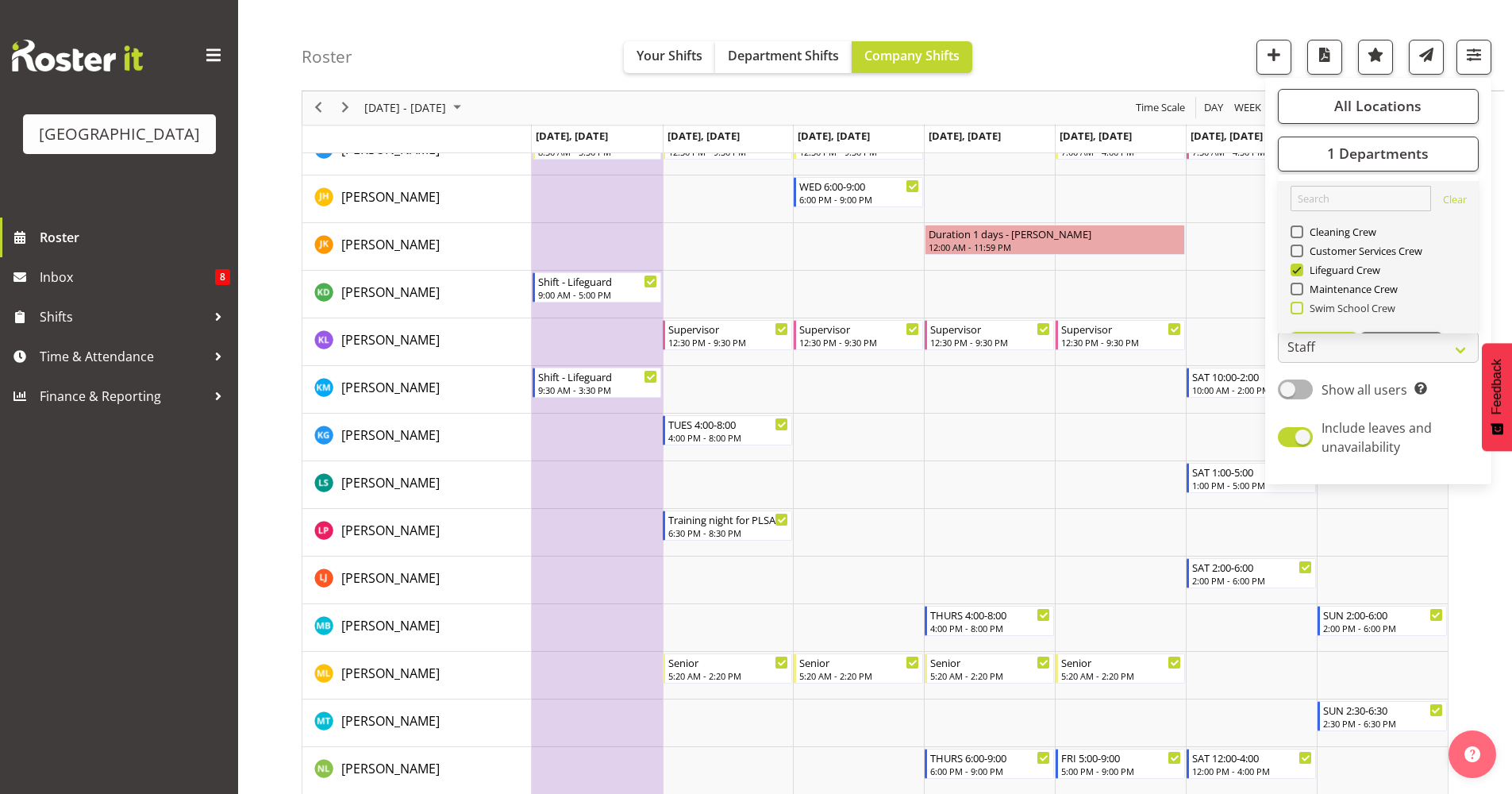
click at [1325, 307] on span "Swim School Crew" at bounding box center [1350, 308] width 93 height 13
click at [1301, 307] on input "Swim School Crew" at bounding box center [1296, 308] width 10 height 11
checkbox input "true"
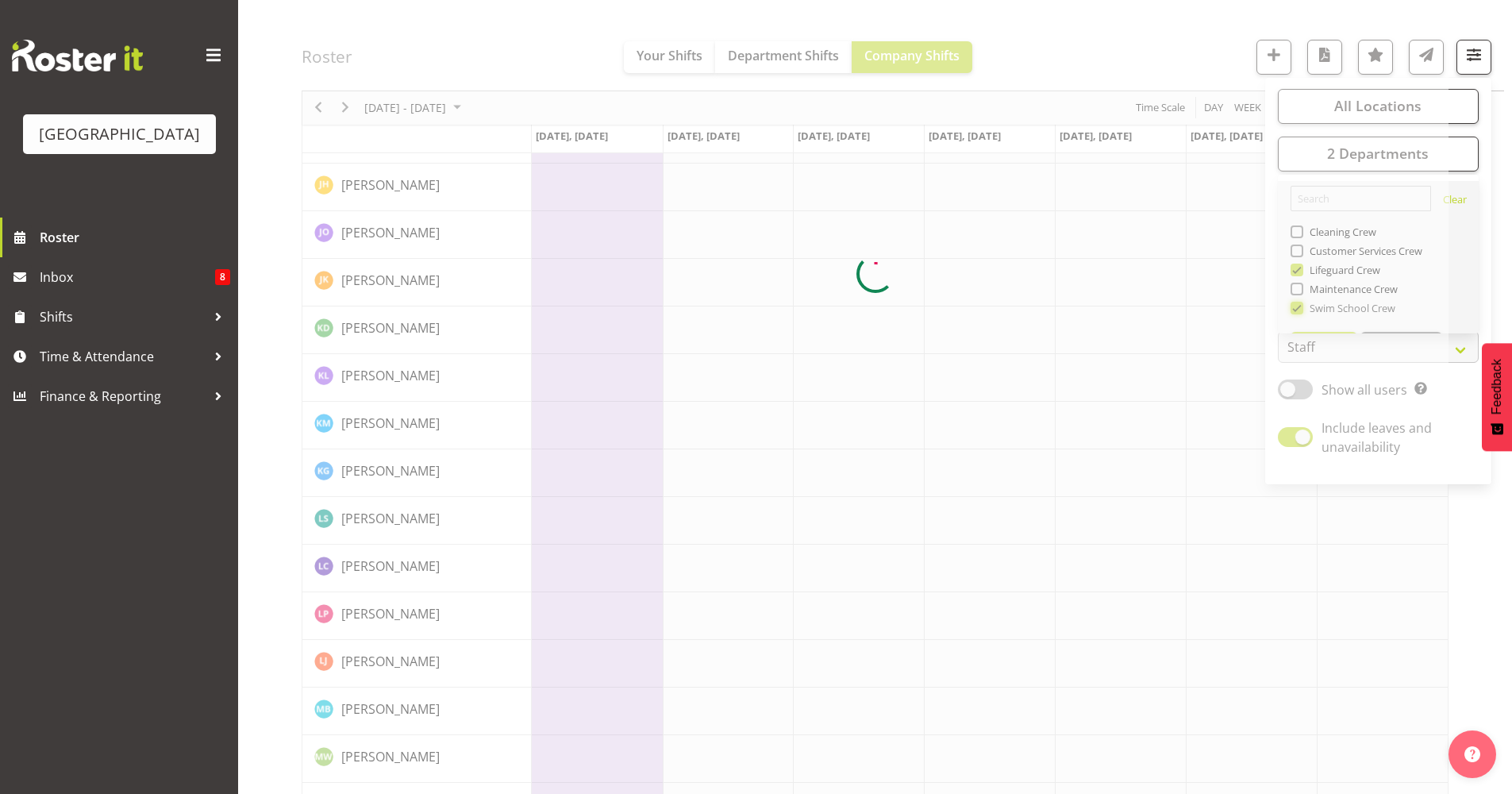
scroll to position [0, 0]
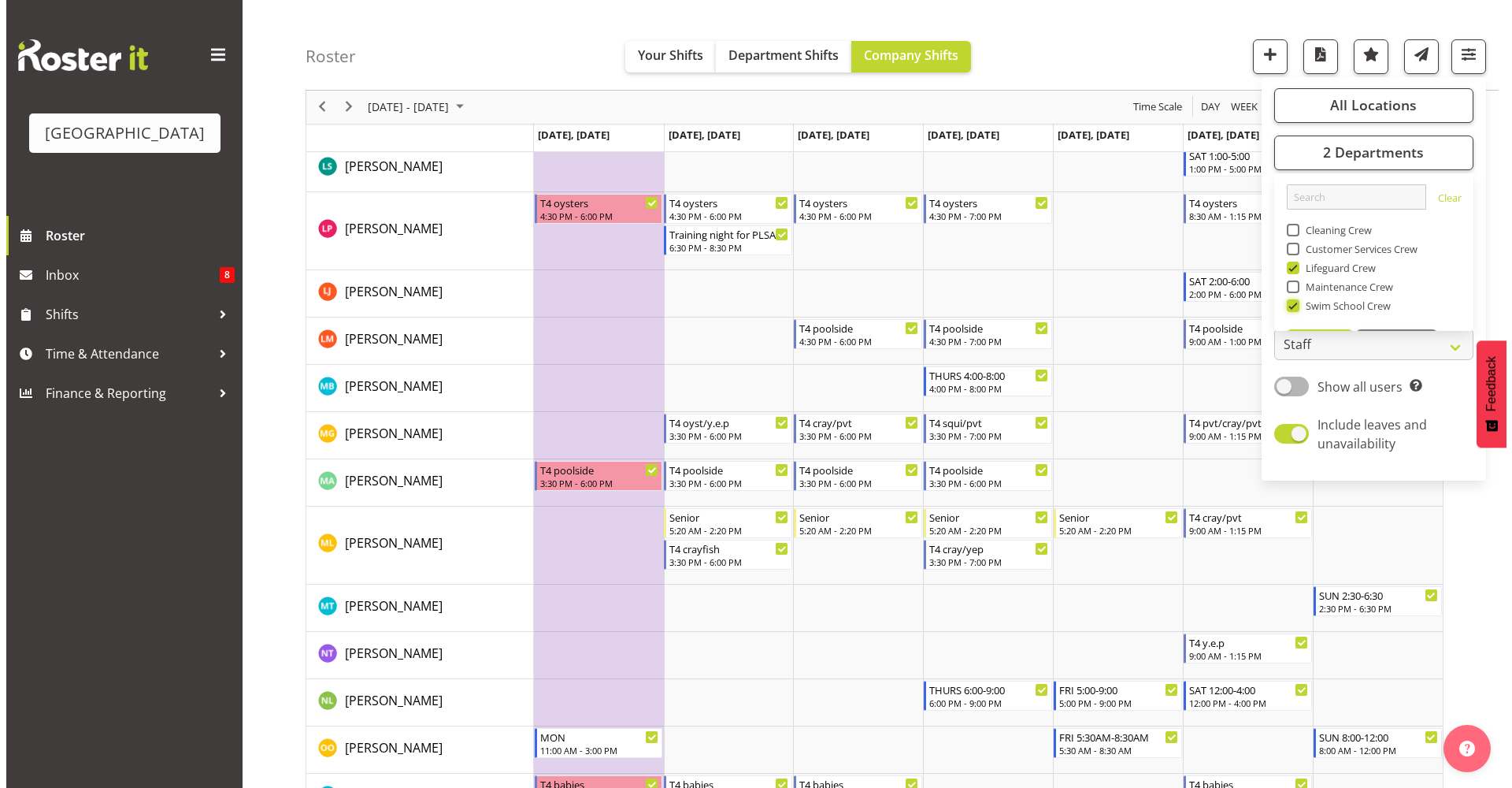
scroll to position [1728, 0]
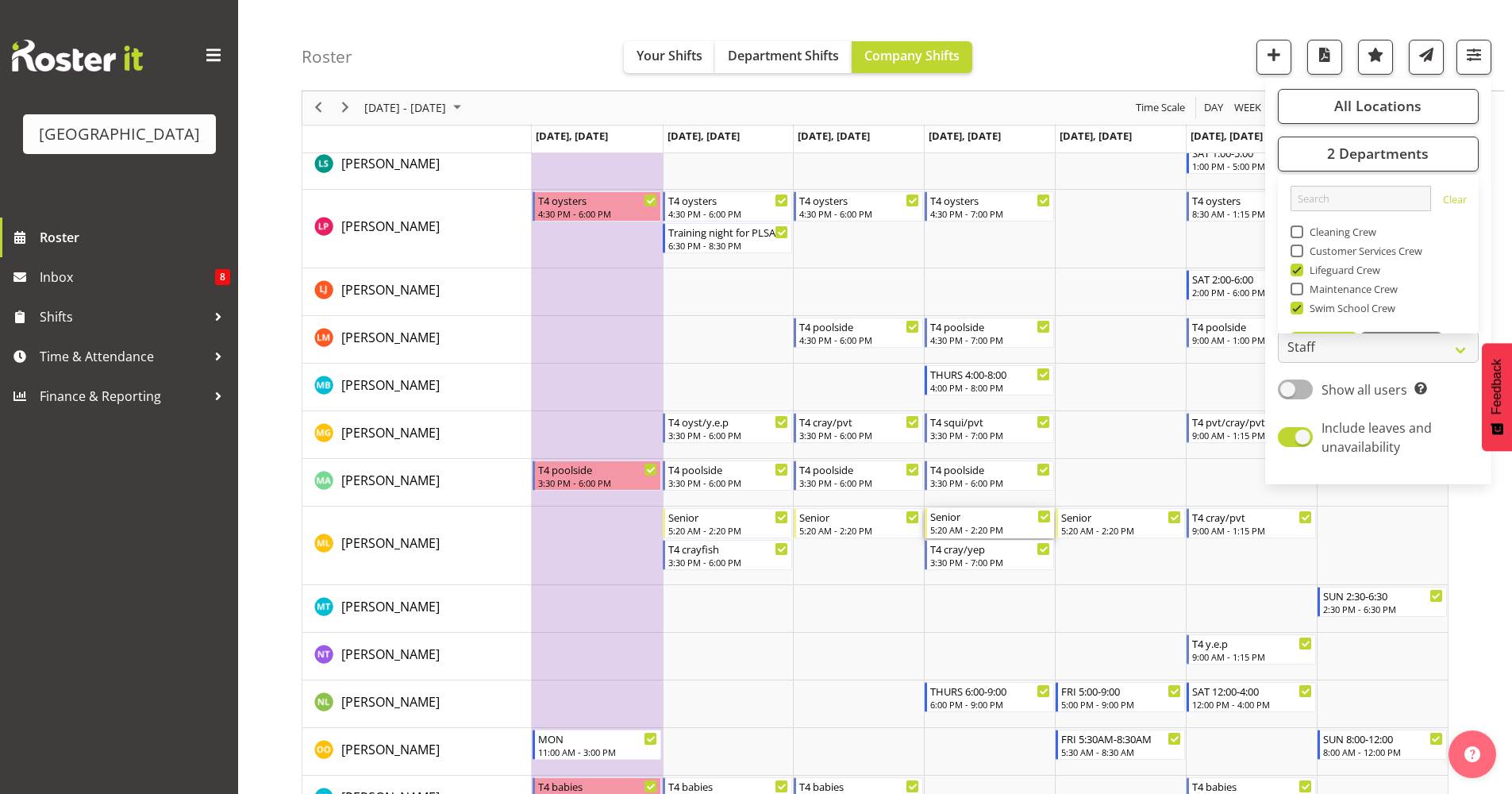
click at [974, 528] on div "5:20 AM - 2:20 PM" at bounding box center [990, 530] width 120 height 13
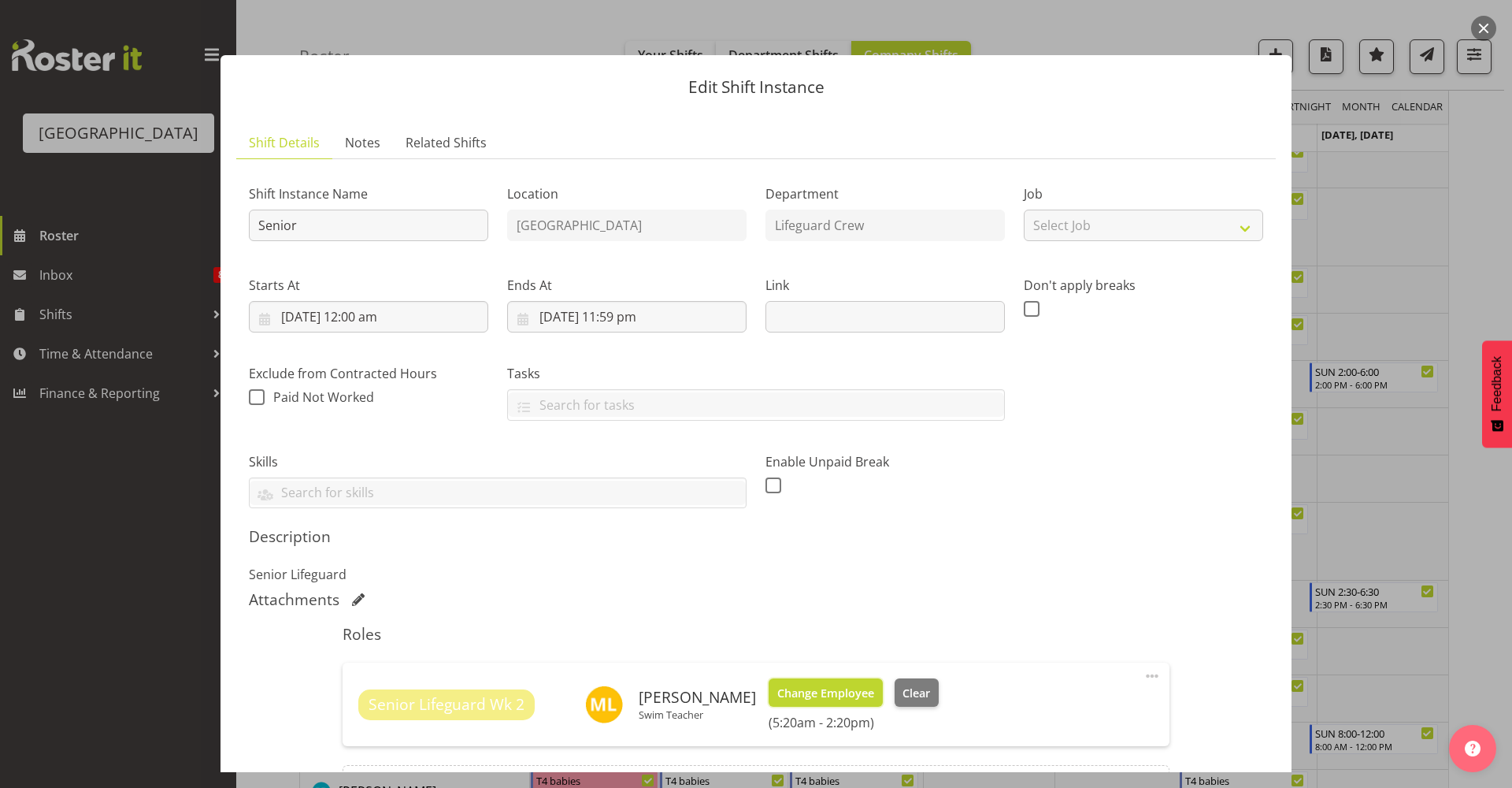
click at [833, 693] on span "Change Employee" at bounding box center [825, 693] width 97 height 18
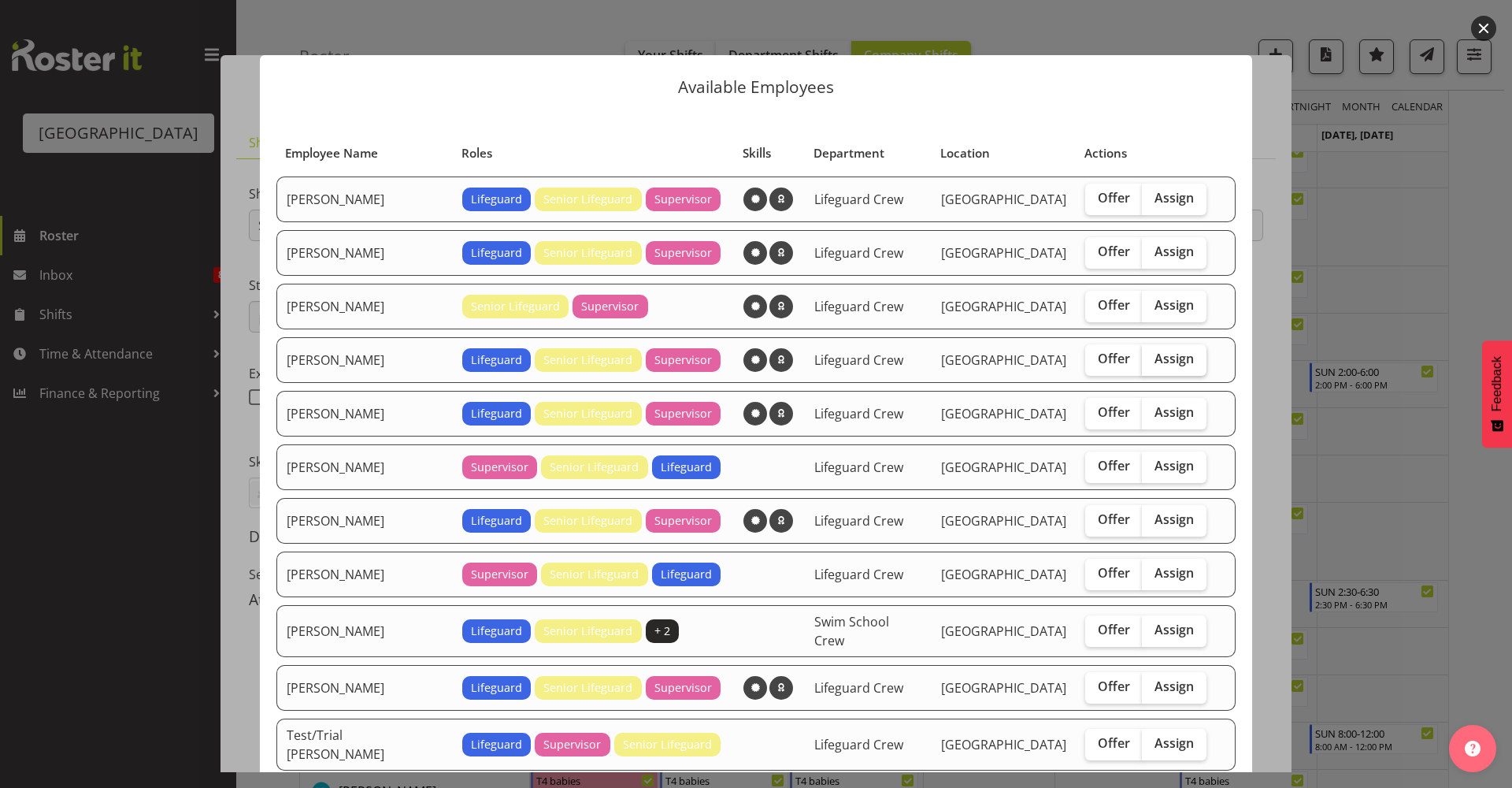
click at [1157, 361] on span "Assign" at bounding box center [1174, 358] width 39 height 16
click at [1152, 361] on input "Assign" at bounding box center [1147, 358] width 10 height 10
checkbox input "true"
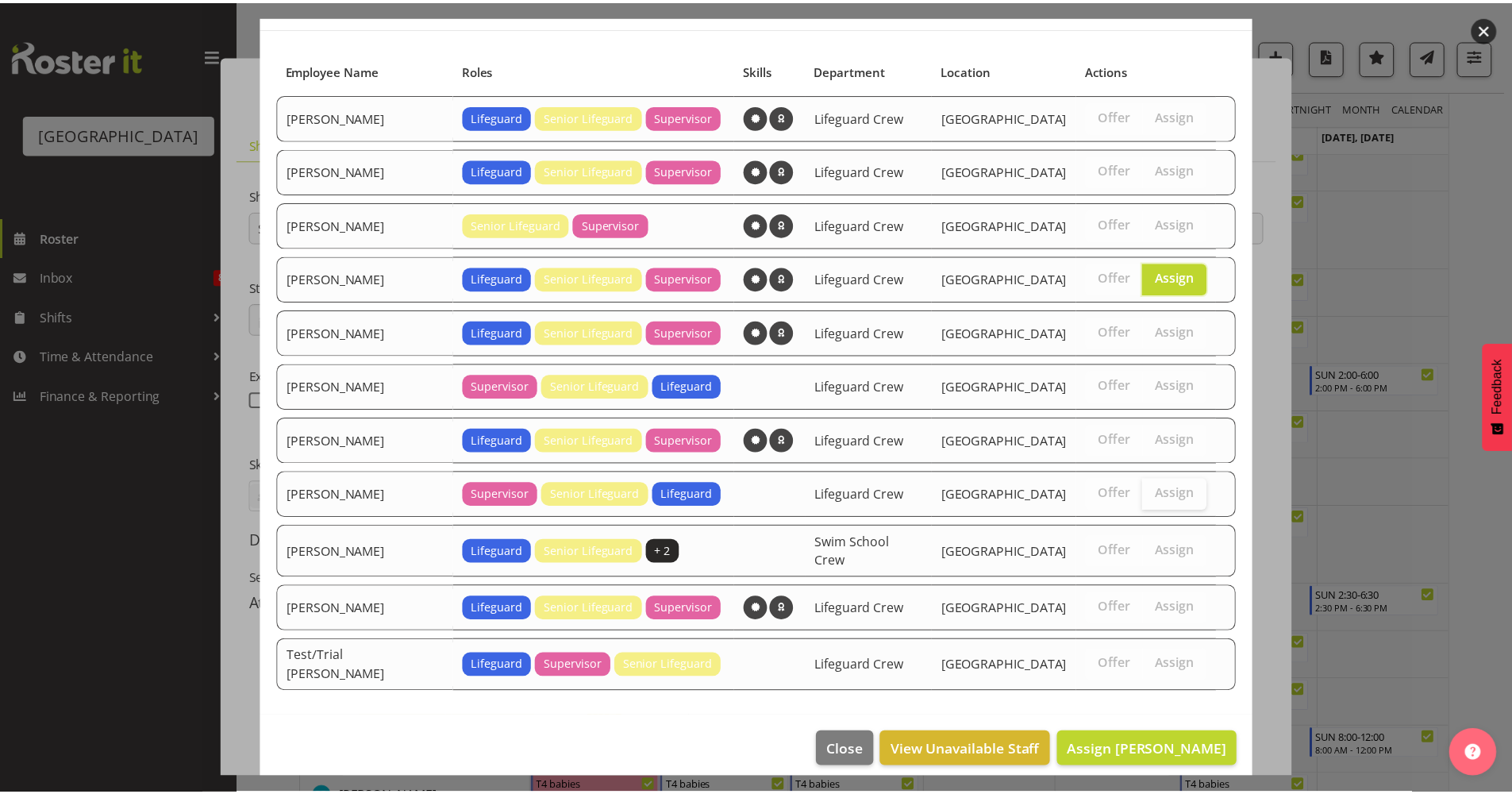
scroll to position [85, 0]
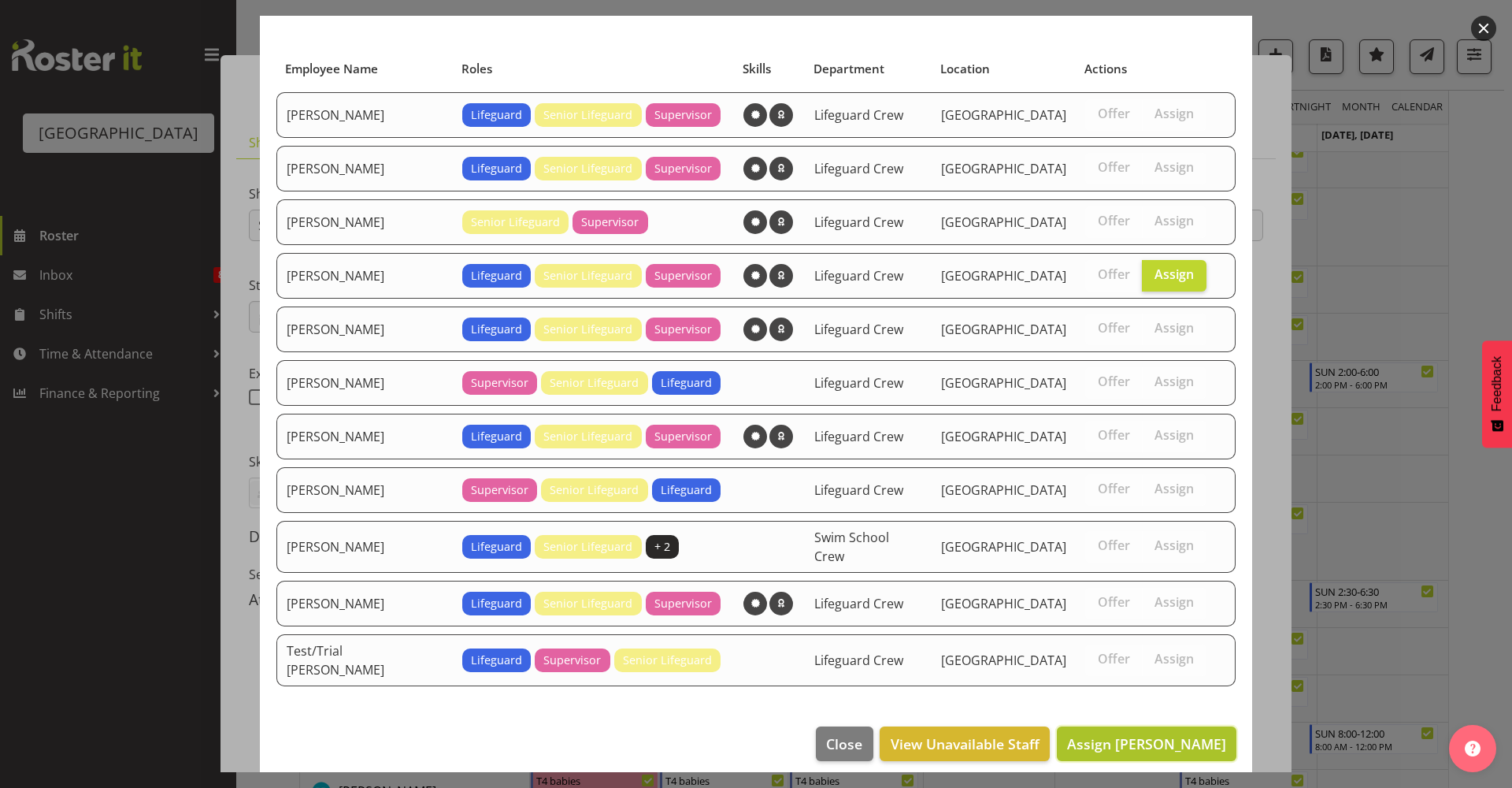
click at [1190, 726] on button "Assign Finn Edwards" at bounding box center [1147, 743] width 179 height 34
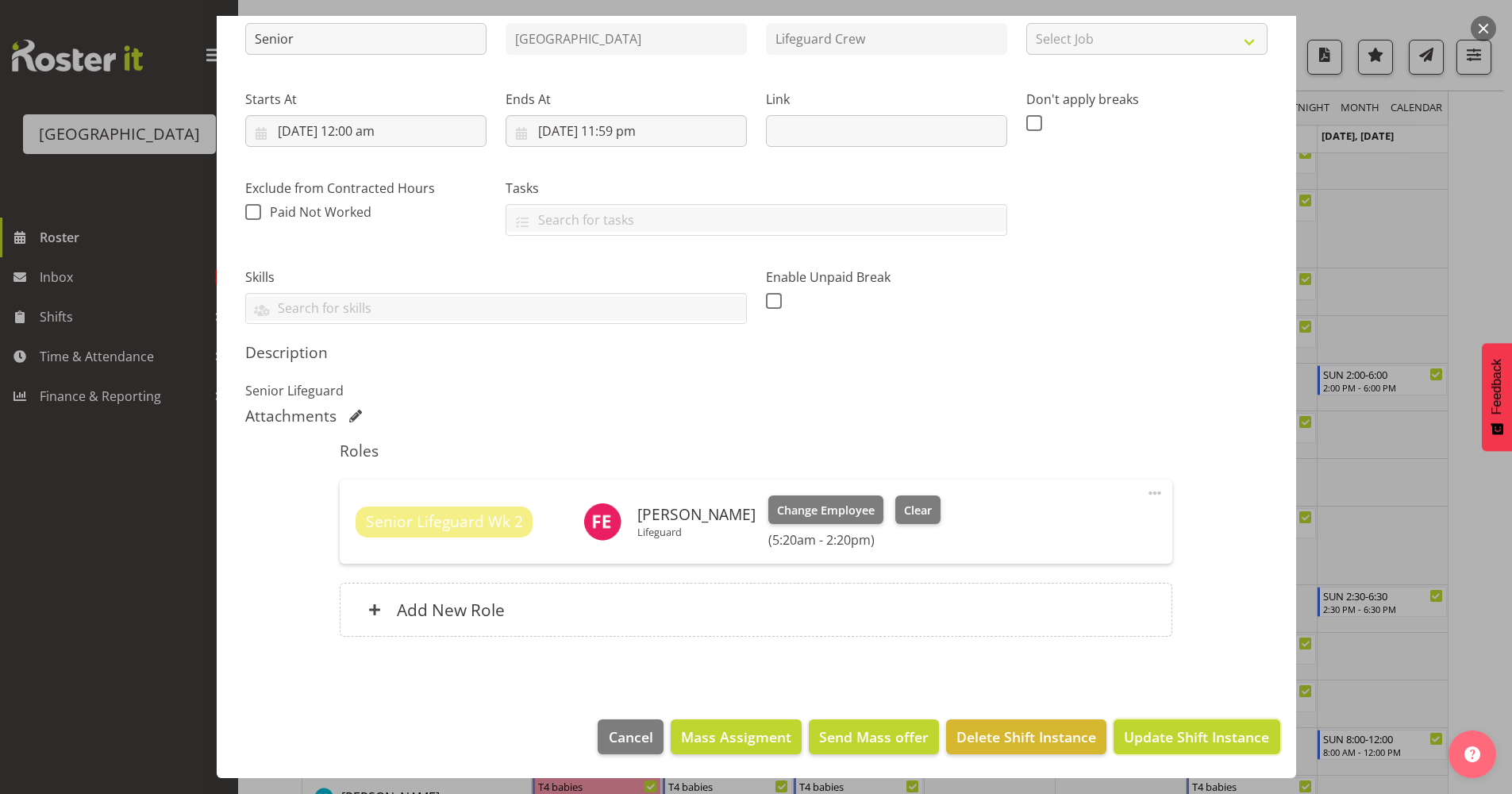
click at [1215, 737] on span "Update Shift Instance" at bounding box center [1197, 737] width 145 height 21
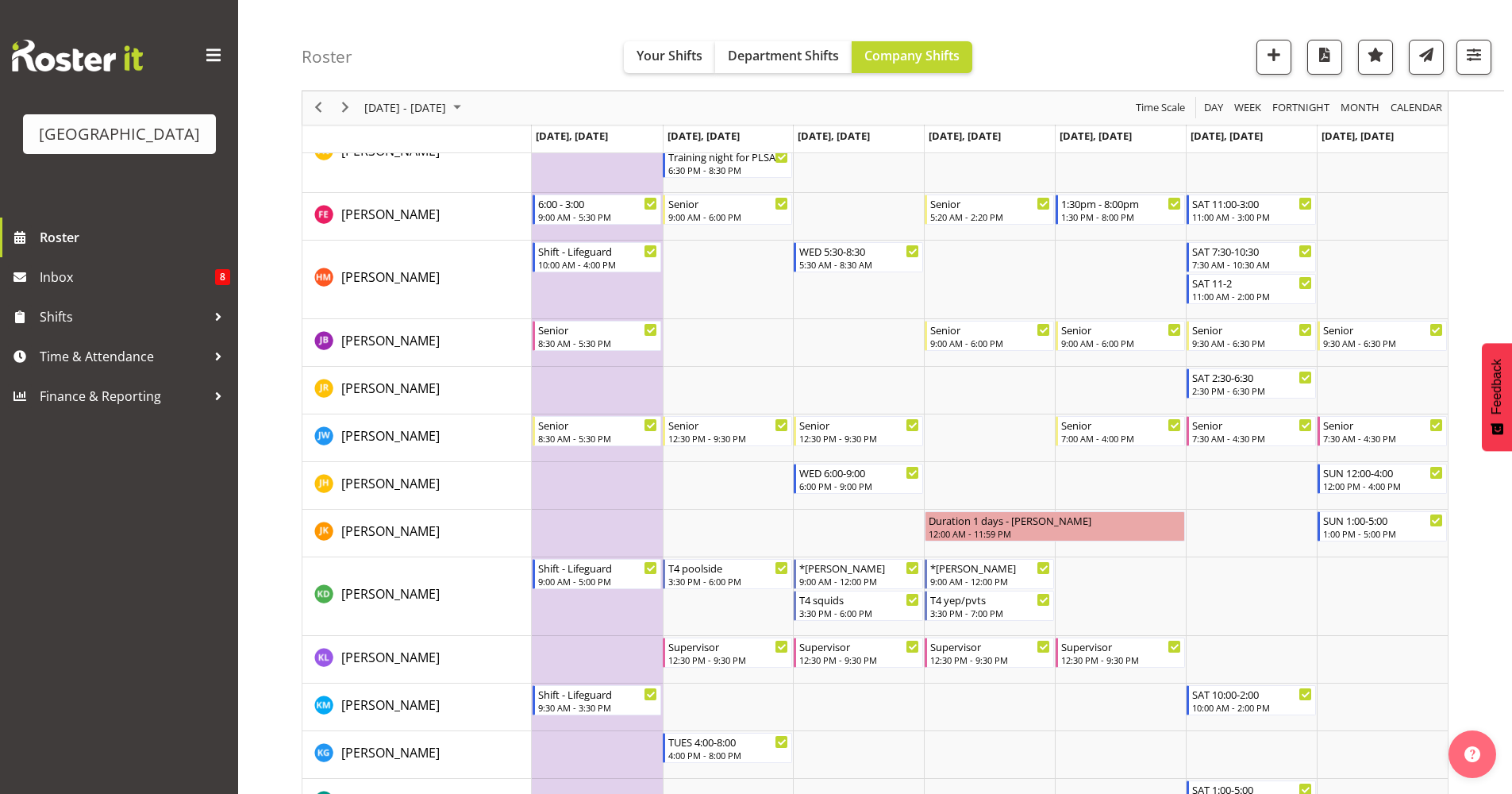
scroll to position [1108, 0]
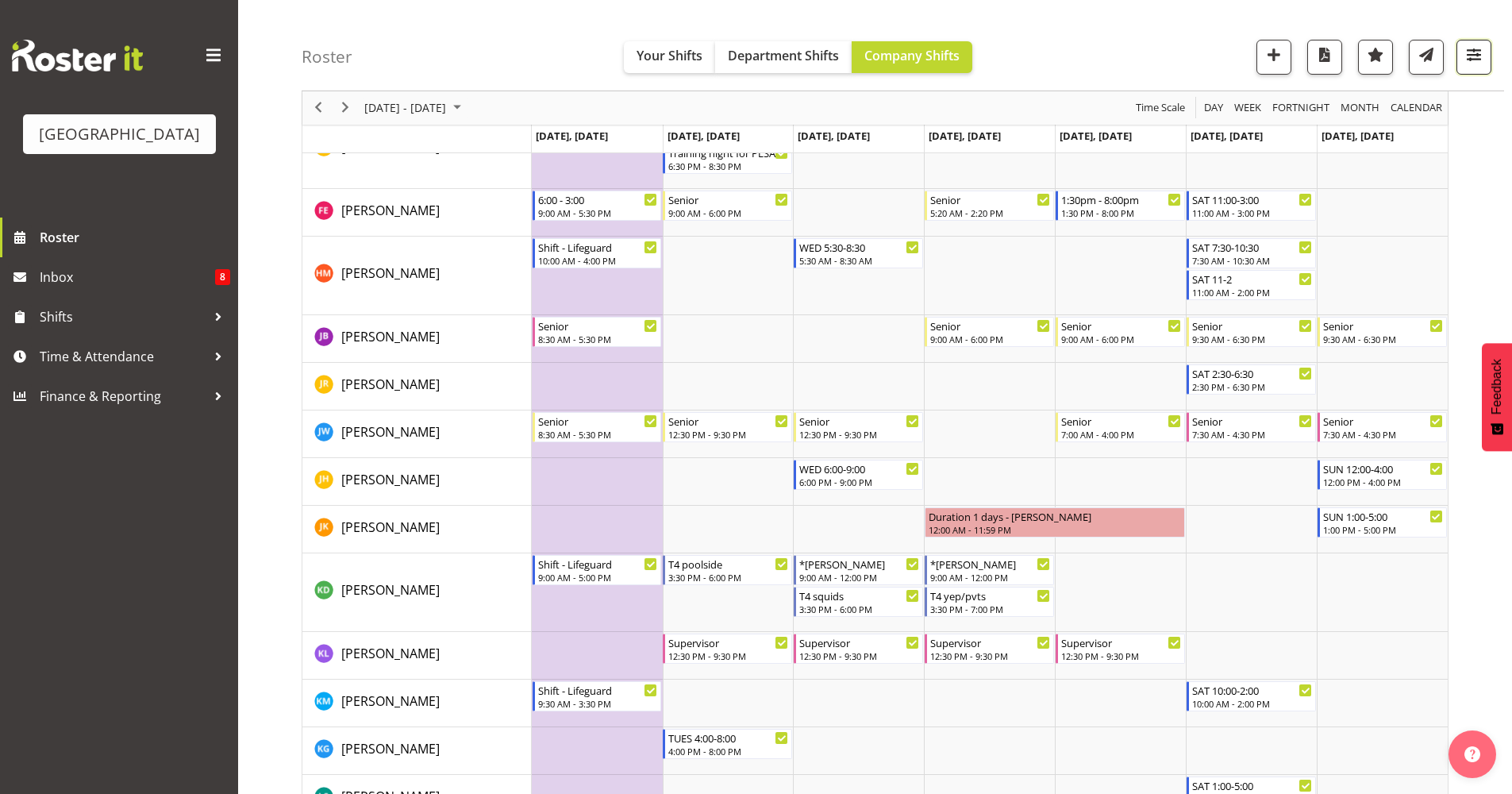
click at [1471, 62] on span "button" at bounding box center [1474, 55] width 21 height 21
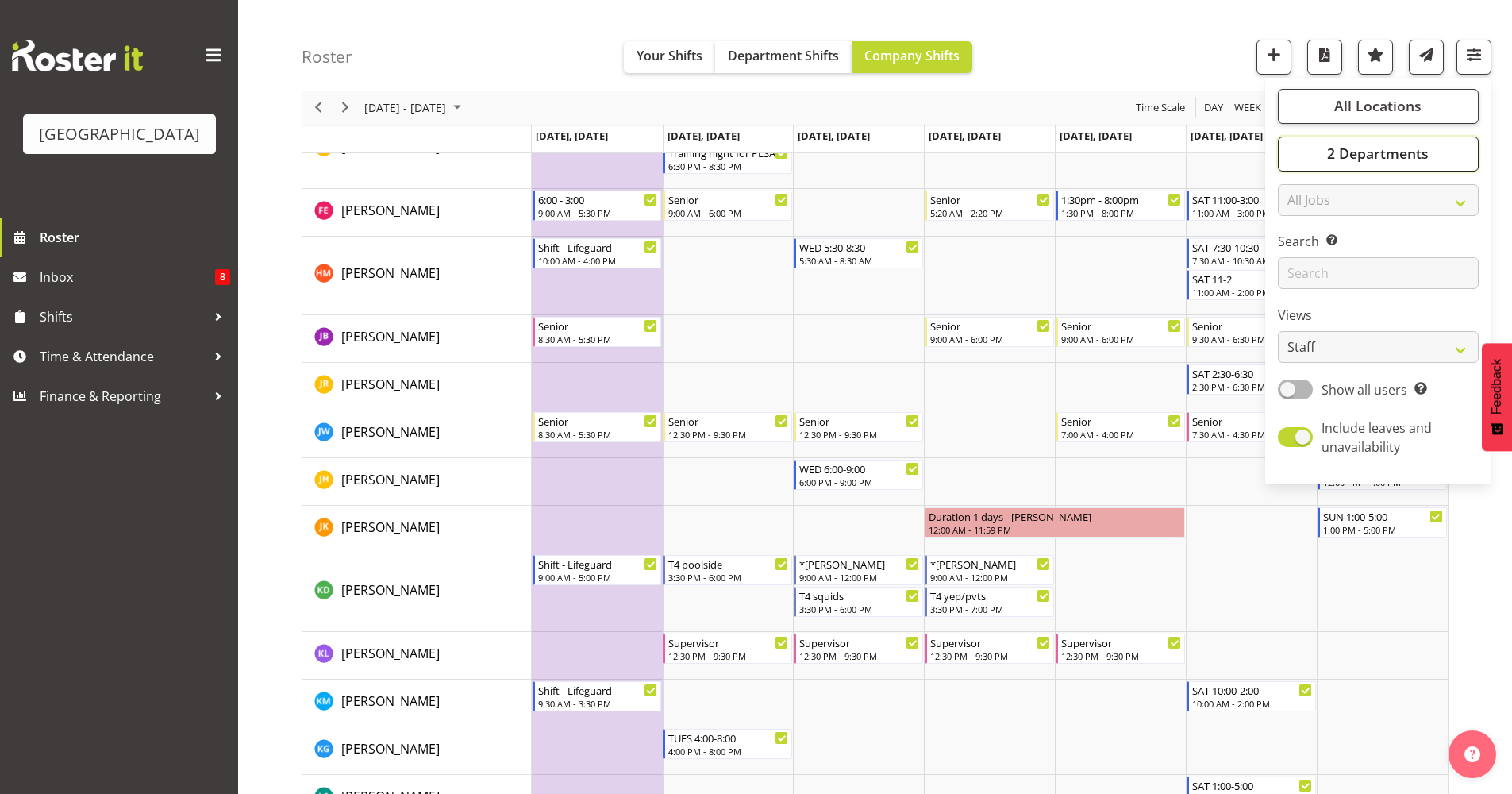
click at [1386, 153] on span "2 Departments" at bounding box center [1378, 154] width 102 height 19
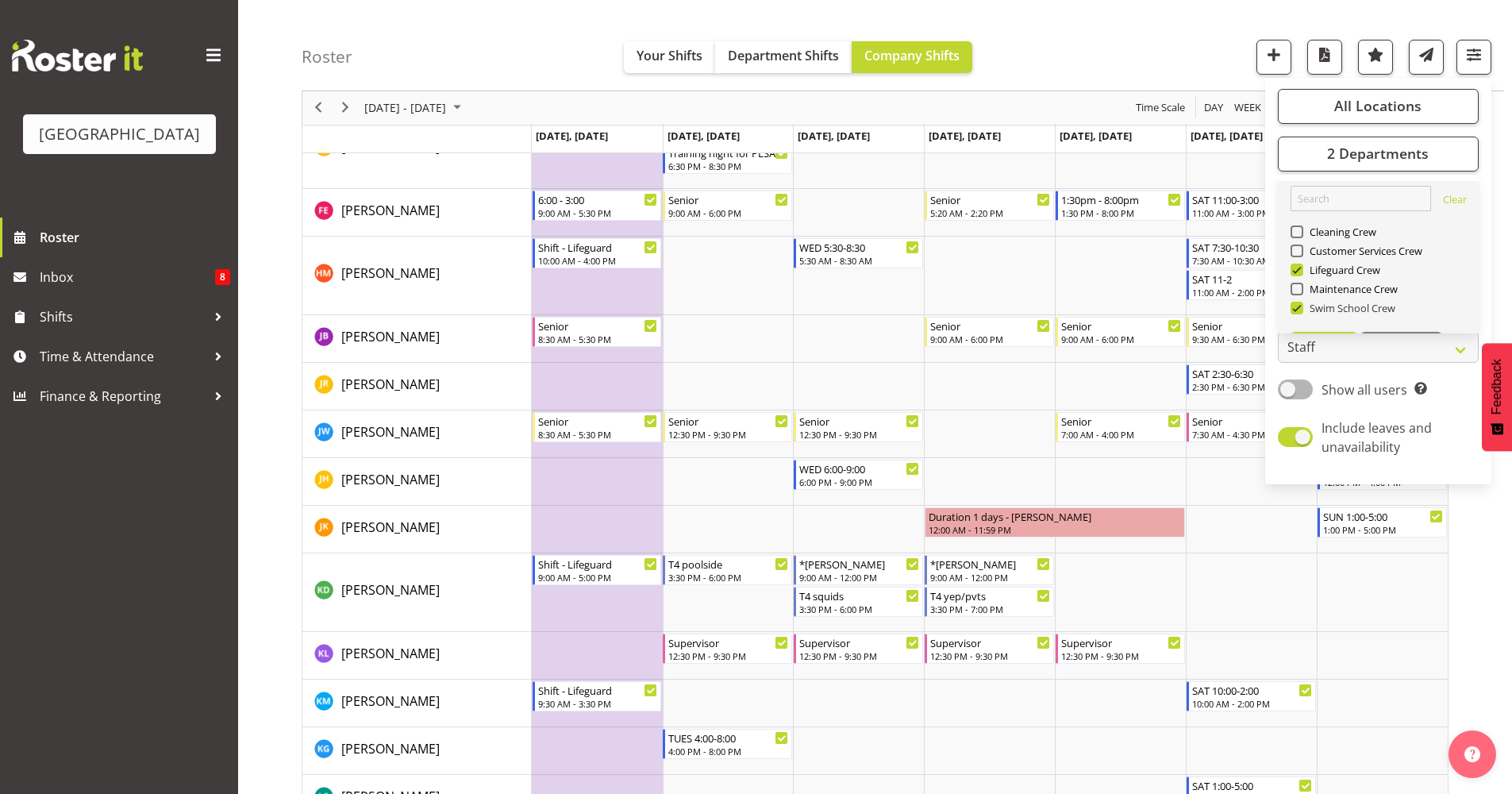
click at [1329, 309] on span "Swim School Crew" at bounding box center [1350, 308] width 93 height 13
click at [1301, 309] on input "Swim School Crew" at bounding box center [1296, 308] width 10 height 11
checkbox input "false"
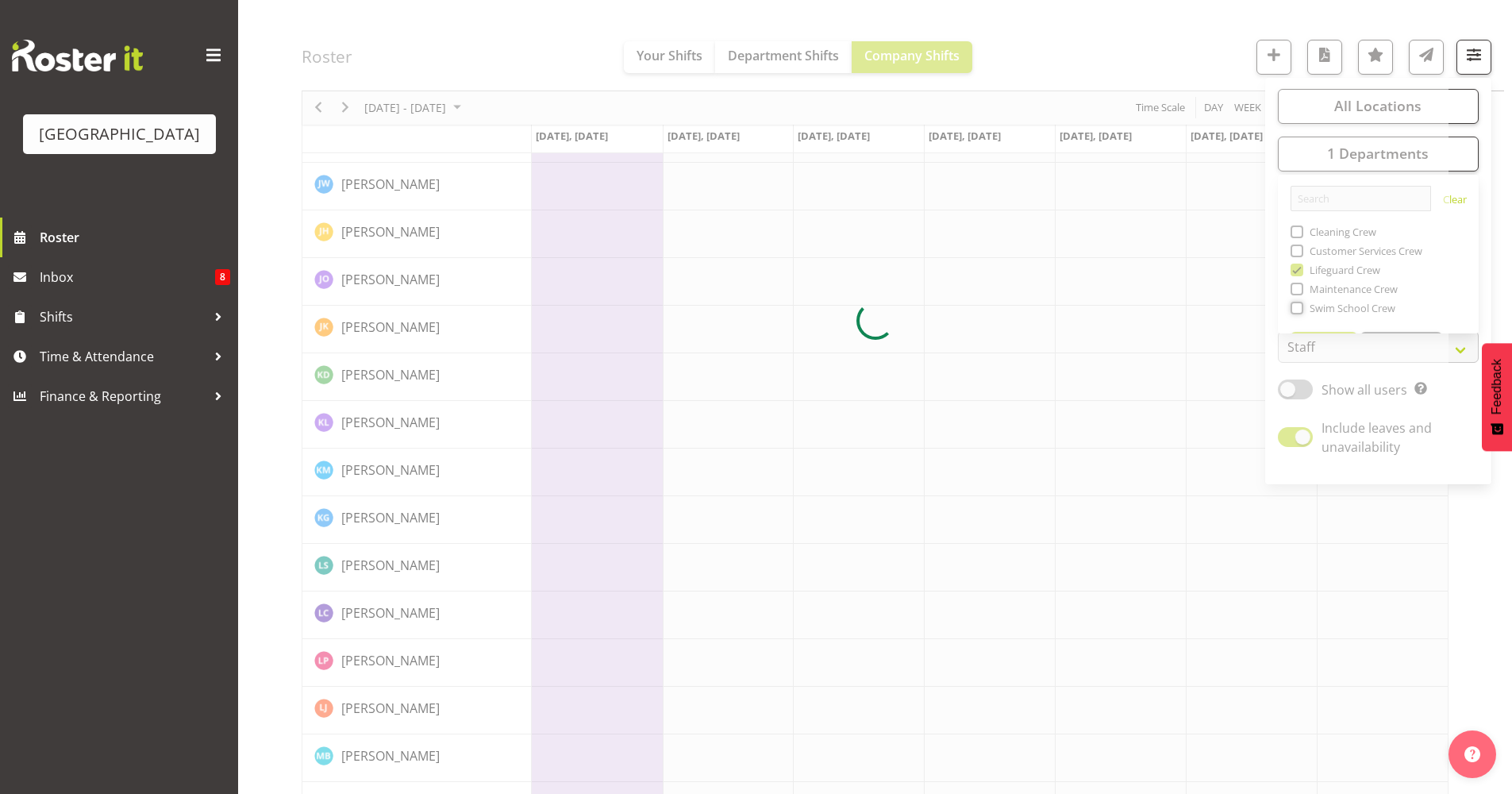
scroll to position [0, 0]
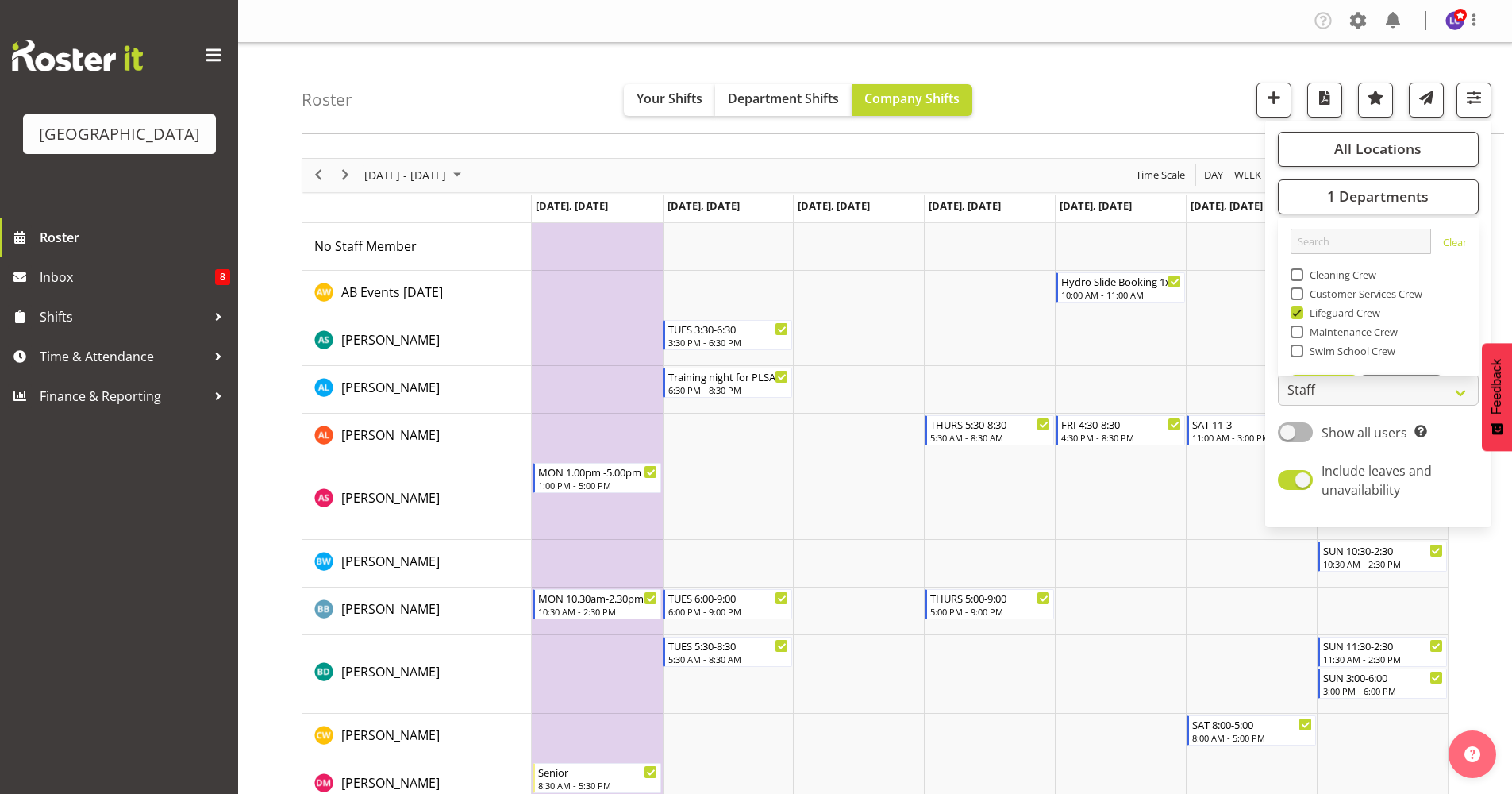
click at [1152, 48] on div "Roster Your Shifts Department Shifts Company Shifts All Locations [GEOGRAPHIC_D…" at bounding box center [902, 88] width 1203 height 91
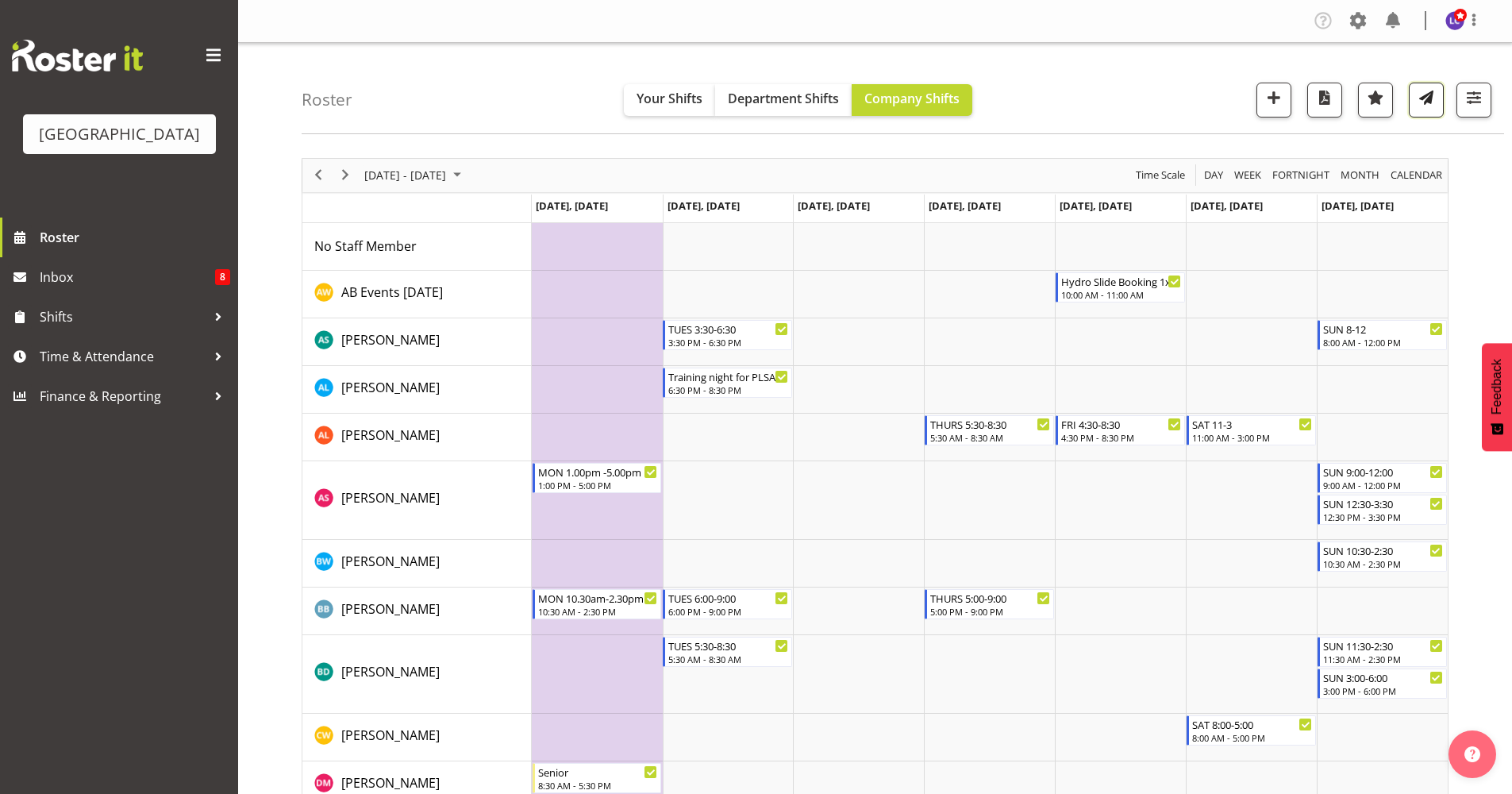
click at [1418, 88] on span "button" at bounding box center [1426, 98] width 21 height 21
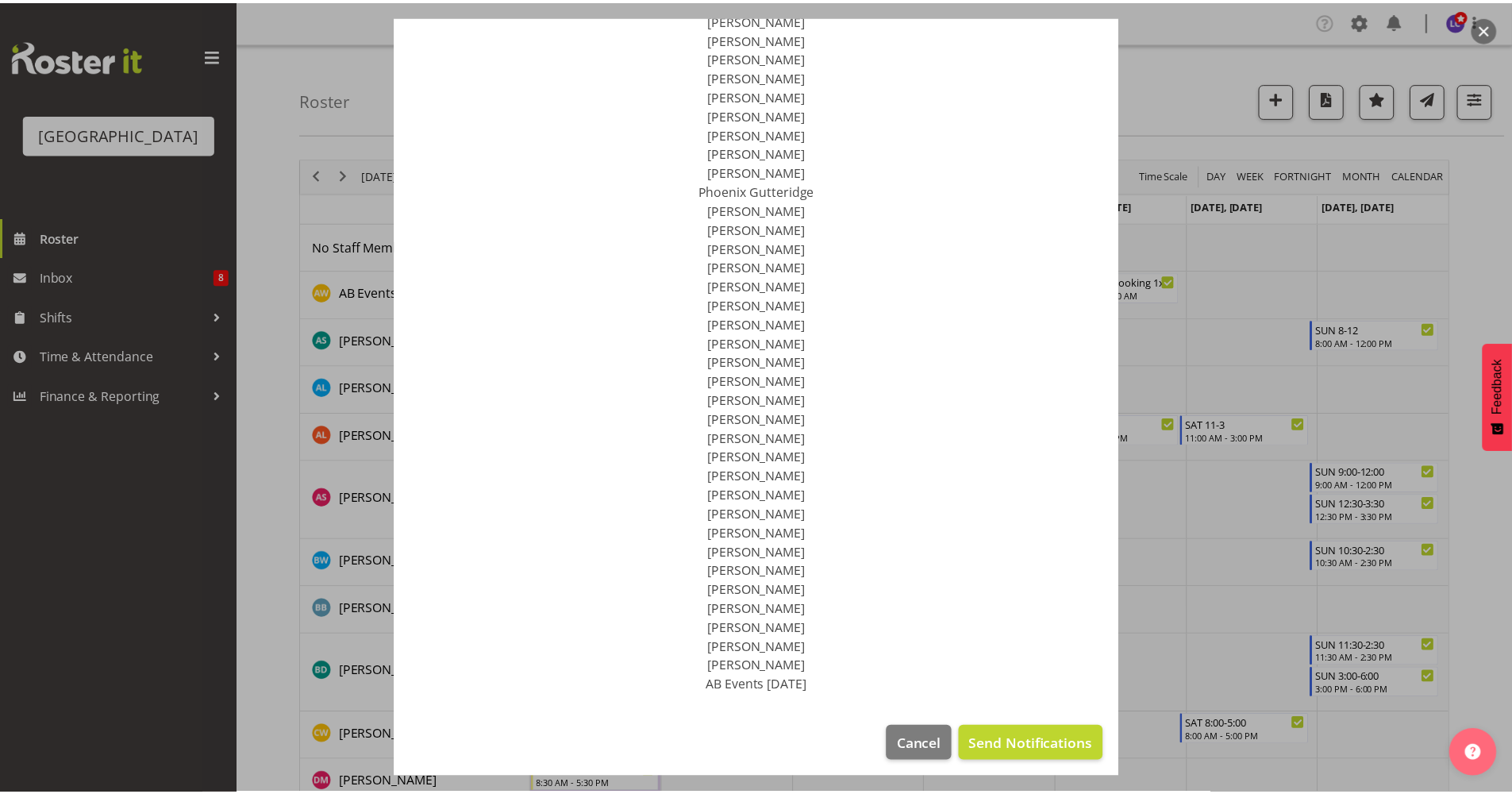
scroll to position [266, 0]
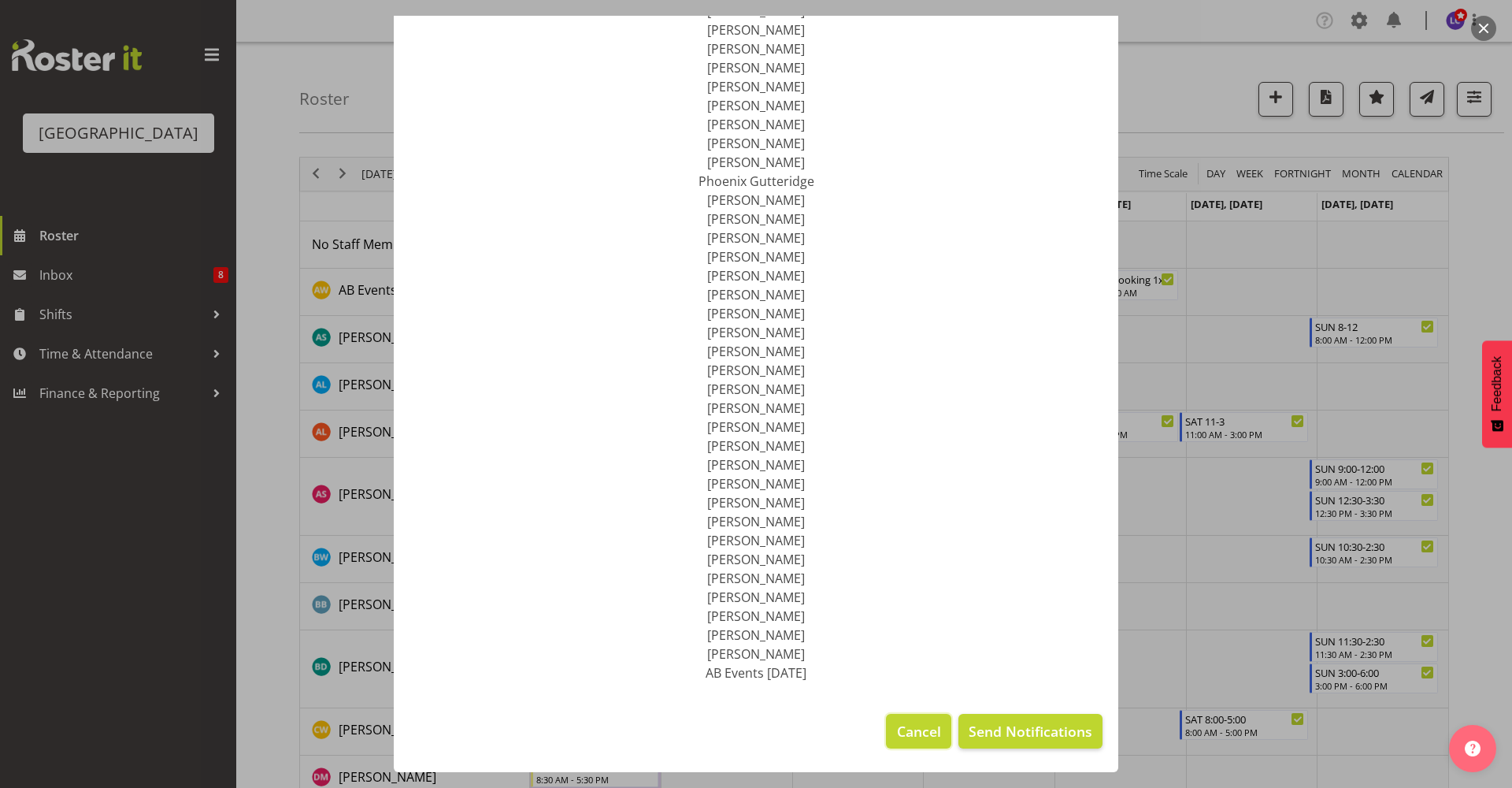
click at [923, 726] on span "Cancel" at bounding box center [918, 731] width 44 height 21
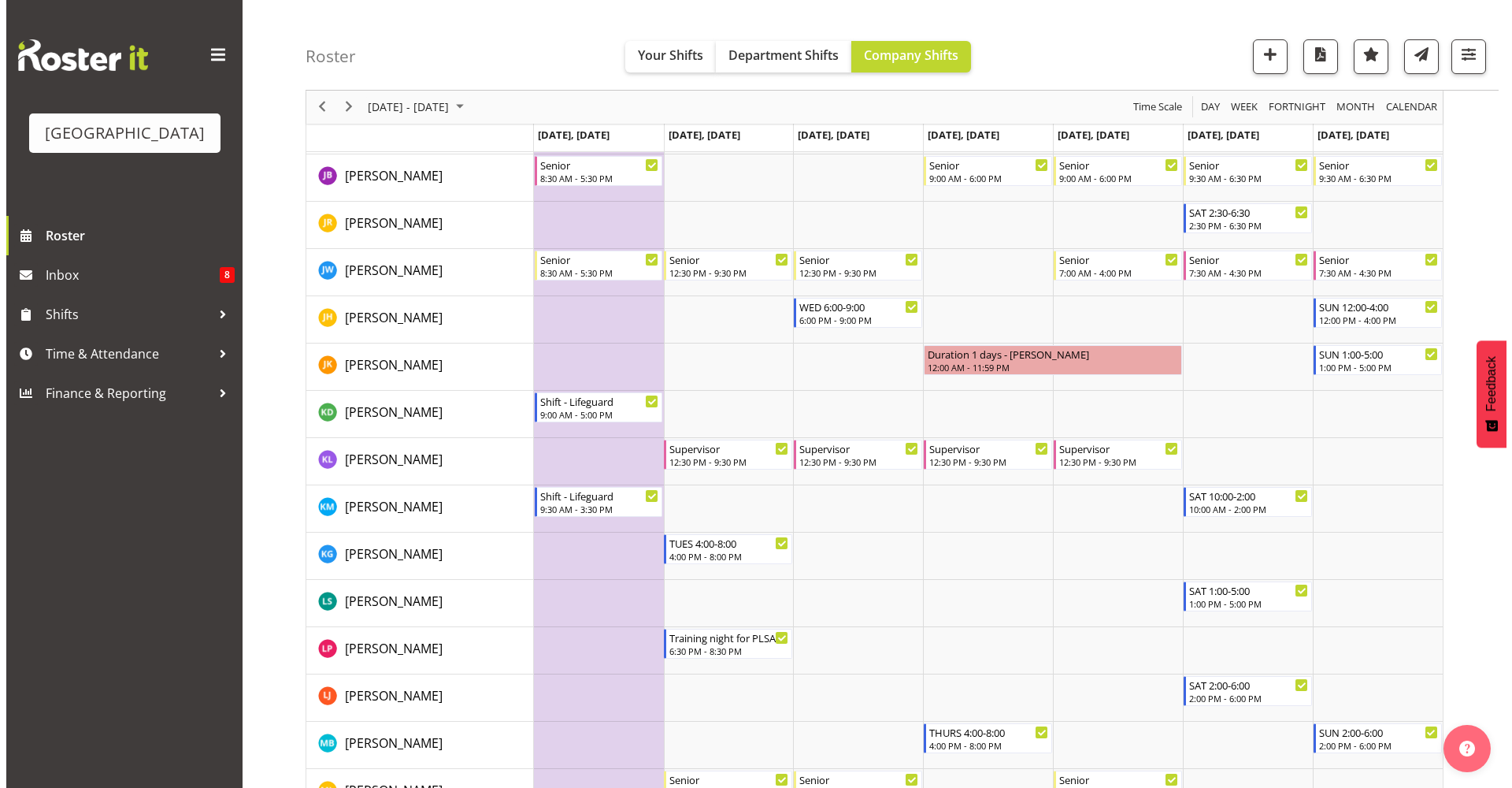
scroll to position [1365, 0]
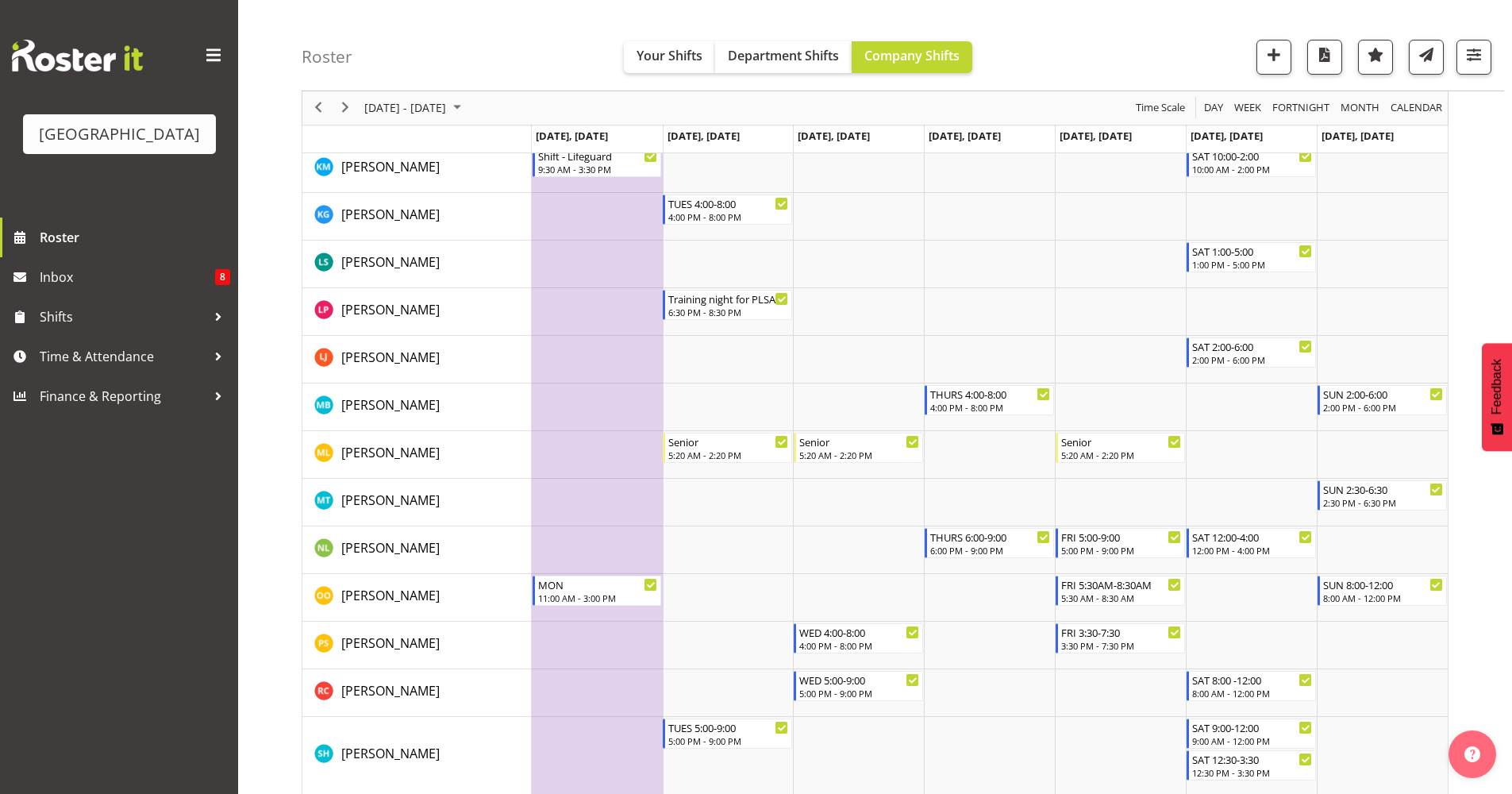
click at [598, 442] on td "Timeline Week of October 27, 2025" at bounding box center [597, 455] width 131 height 48
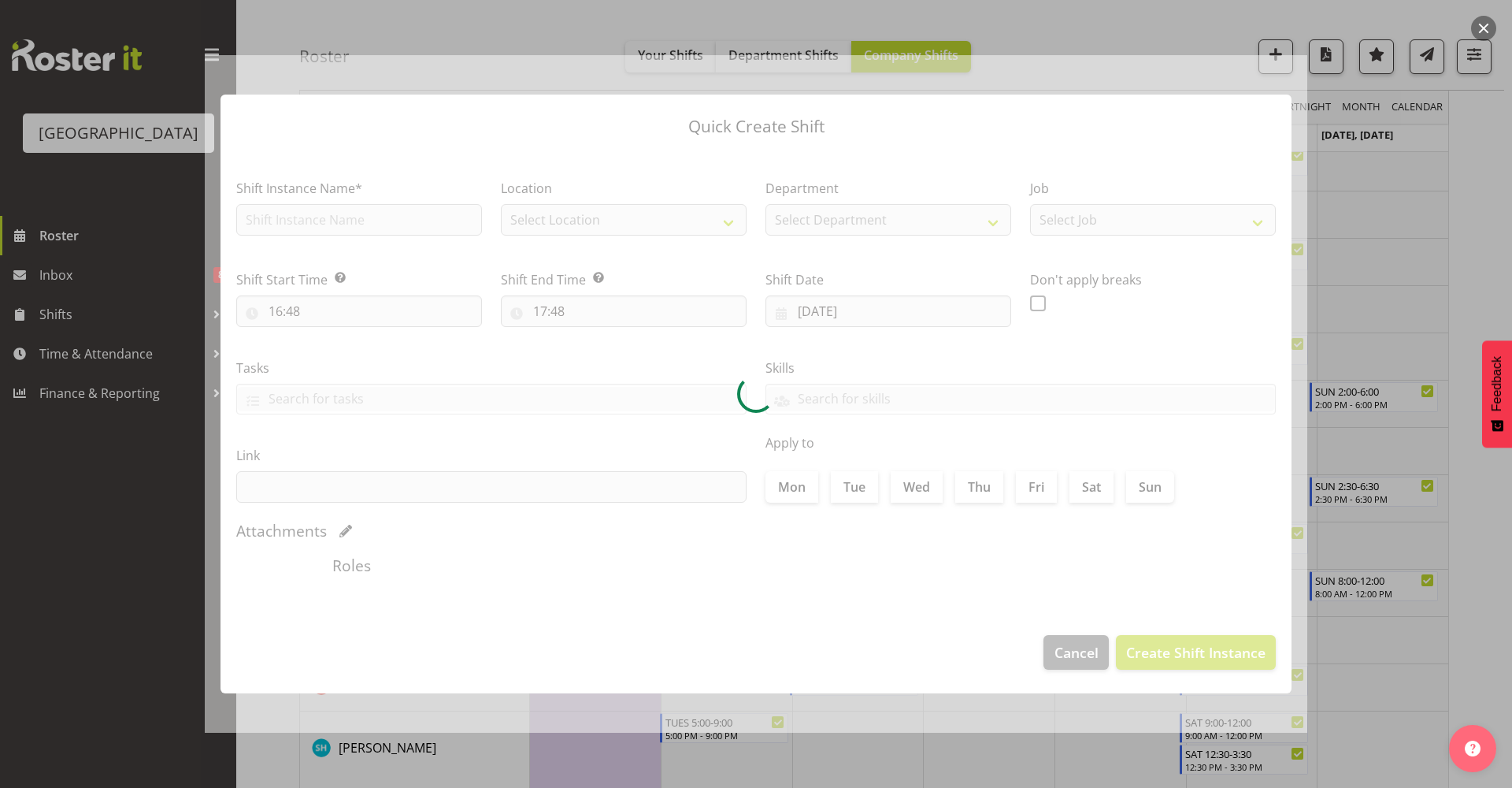
type input "27/10/2025"
checkbox input "true"
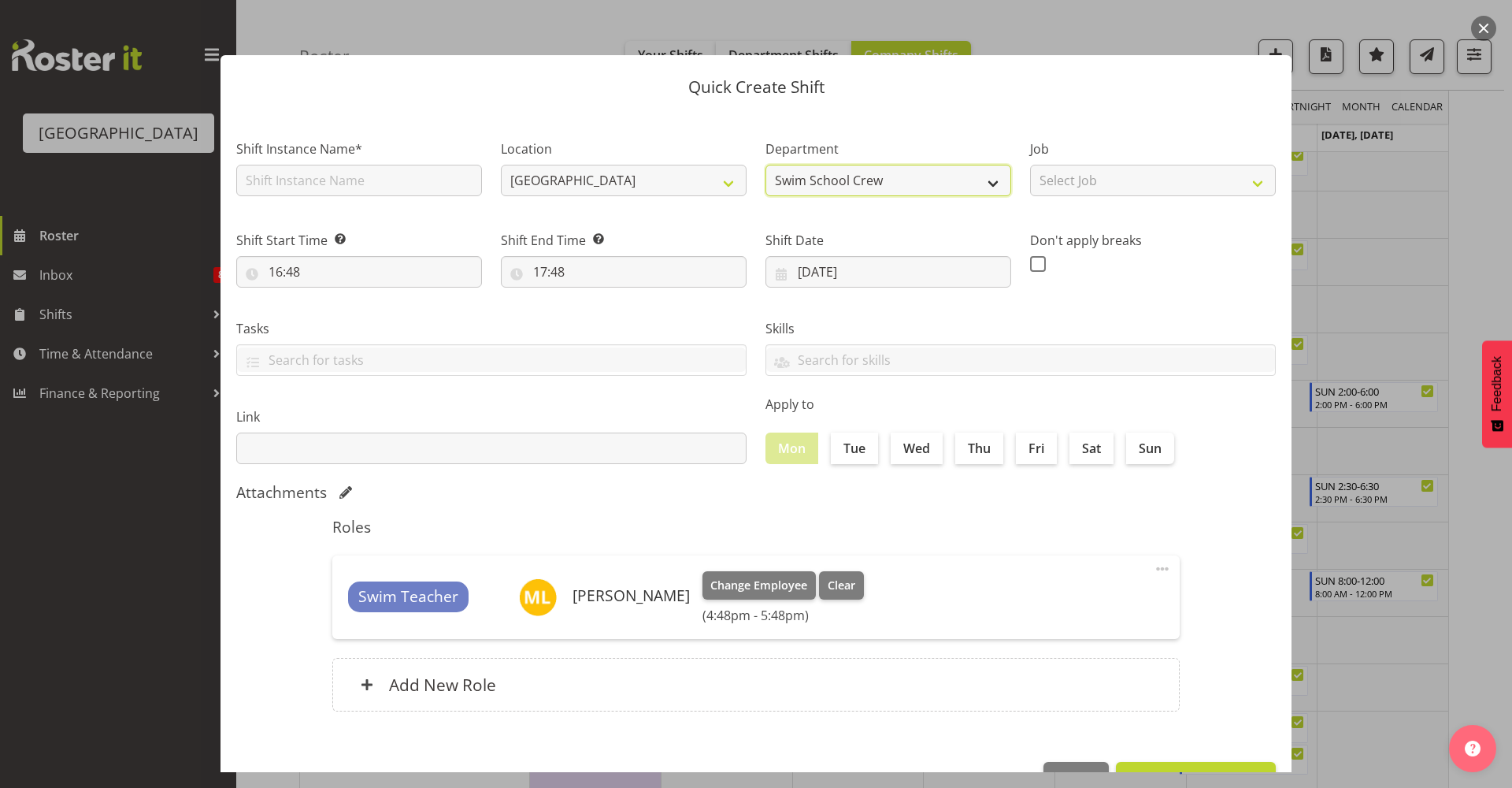
click at [811, 179] on select "Swim School Crew Lifeguard Crew" at bounding box center [888, 180] width 246 height 31
select select "114"
click at [765, 164] on select "Swim School Crew Lifeguard Crew" at bounding box center [888, 180] width 246 height 31
click at [401, 199] on div "Shift Instance Name*" at bounding box center [359, 163] width 264 height 91
click at [402, 178] on input "text" at bounding box center [359, 180] width 246 height 31
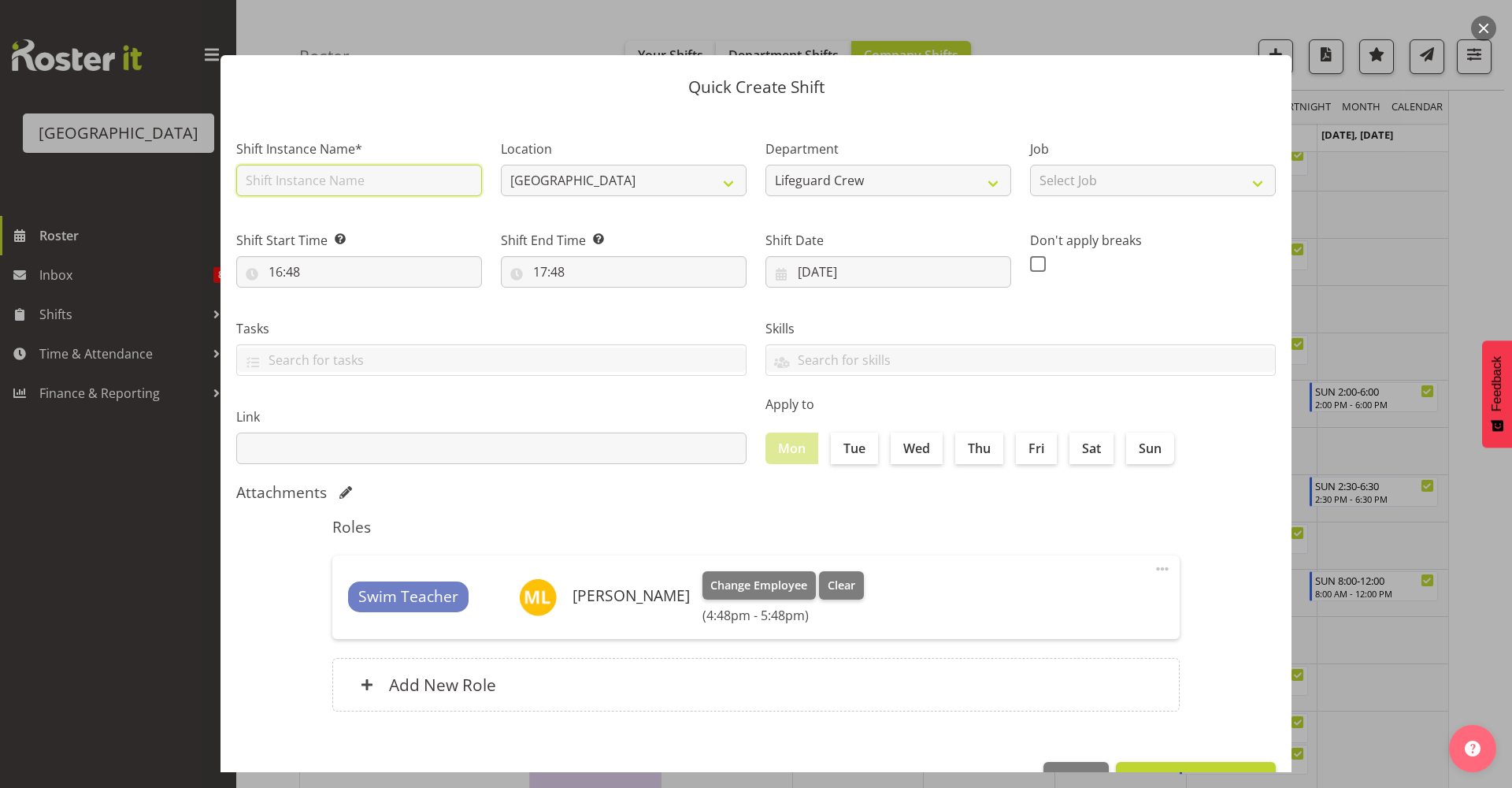
type input "Shift - Lifeguard"
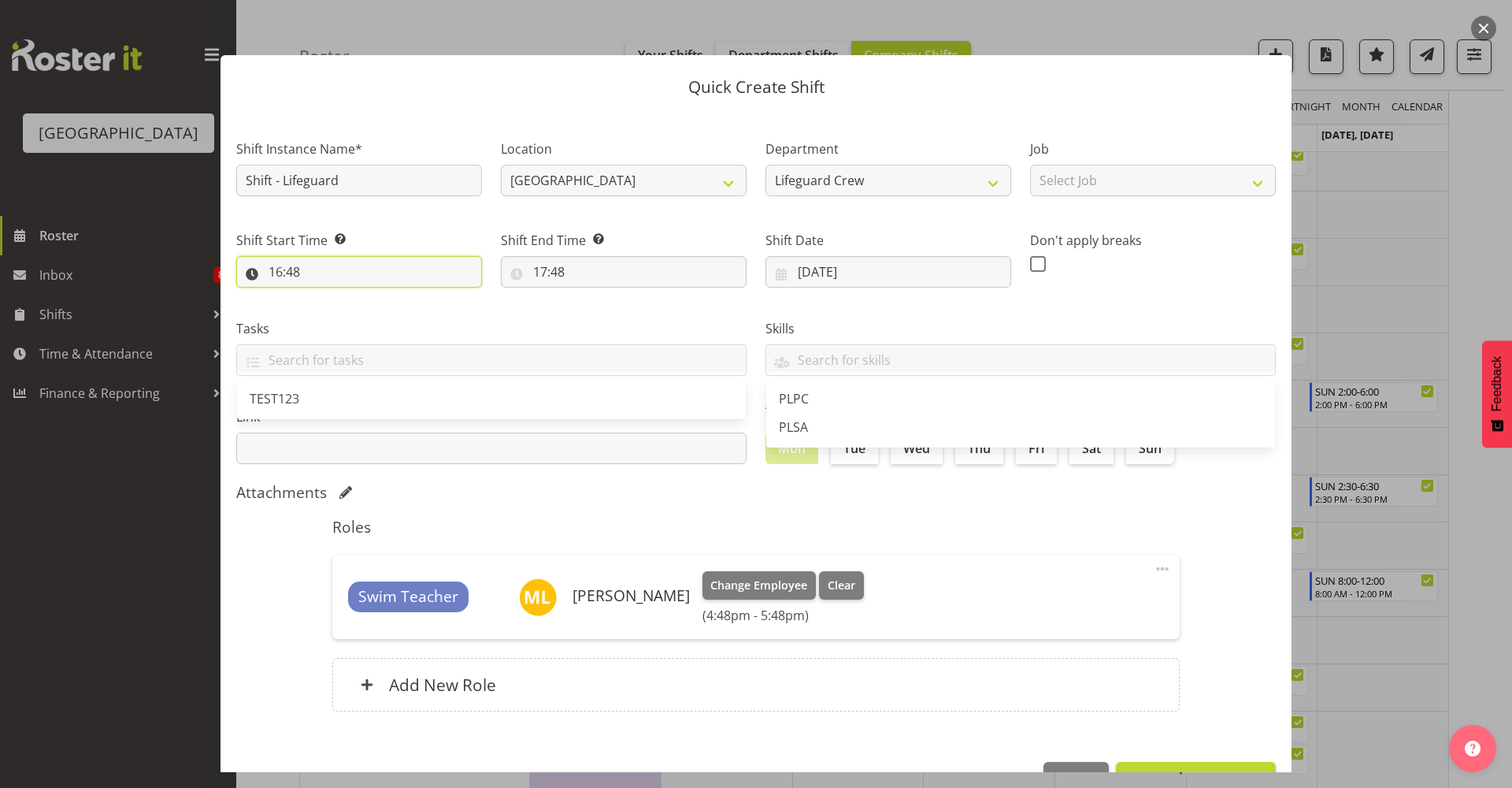
click at [387, 271] on input "16:48" at bounding box center [359, 271] width 246 height 31
click at [351, 319] on select "00 01 02 03 04 05 06 07 08 09 10 11 12 13 14 15 16 17 18 19 20 21 22 23" at bounding box center [344, 312] width 35 height 31
select select "10"
click at [326, 297] on select "00 01 02 03 04 05 06 07 08 09 10 11 12 13 14 15 16 17 18 19 20 21 22 23" at bounding box center [344, 312] width 35 height 31
type input "10:48"
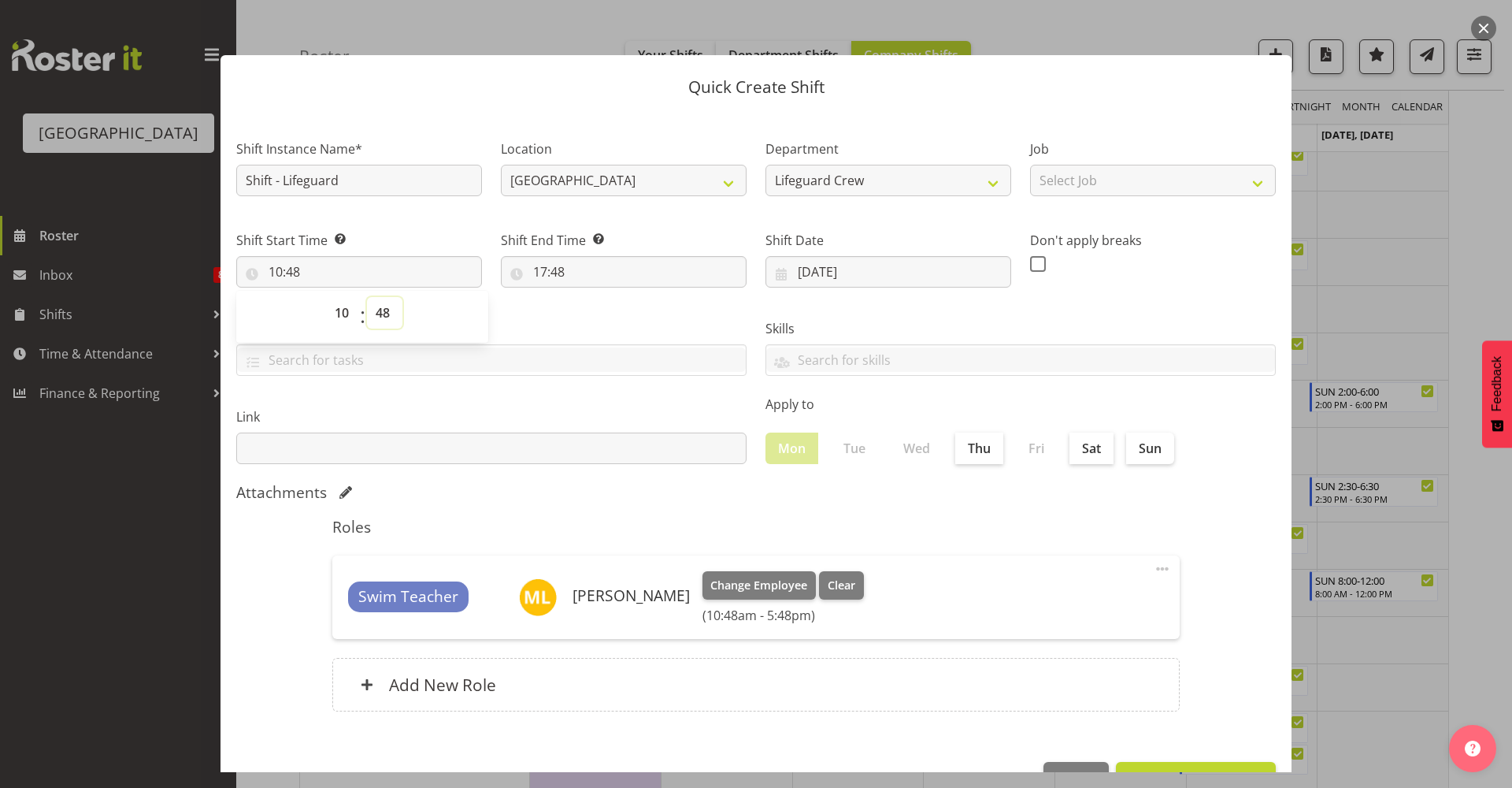
click at [398, 317] on select "00 01 02 03 04 05 06 07 08 09 10 11 12 13 14 15 16 17 18 19 20 21 22 23 24 25 2…" at bounding box center [385, 312] width 35 height 31
select select "0"
click at [367, 297] on select "00 01 02 03 04 05 06 07 08 09 10 11 12 13 14 15 16 17 18 19 20 21 22 23 24 25 2…" at bounding box center [385, 312] width 35 height 31
type input "10:00"
click at [536, 258] on input "17:48" at bounding box center [623, 271] width 246 height 31
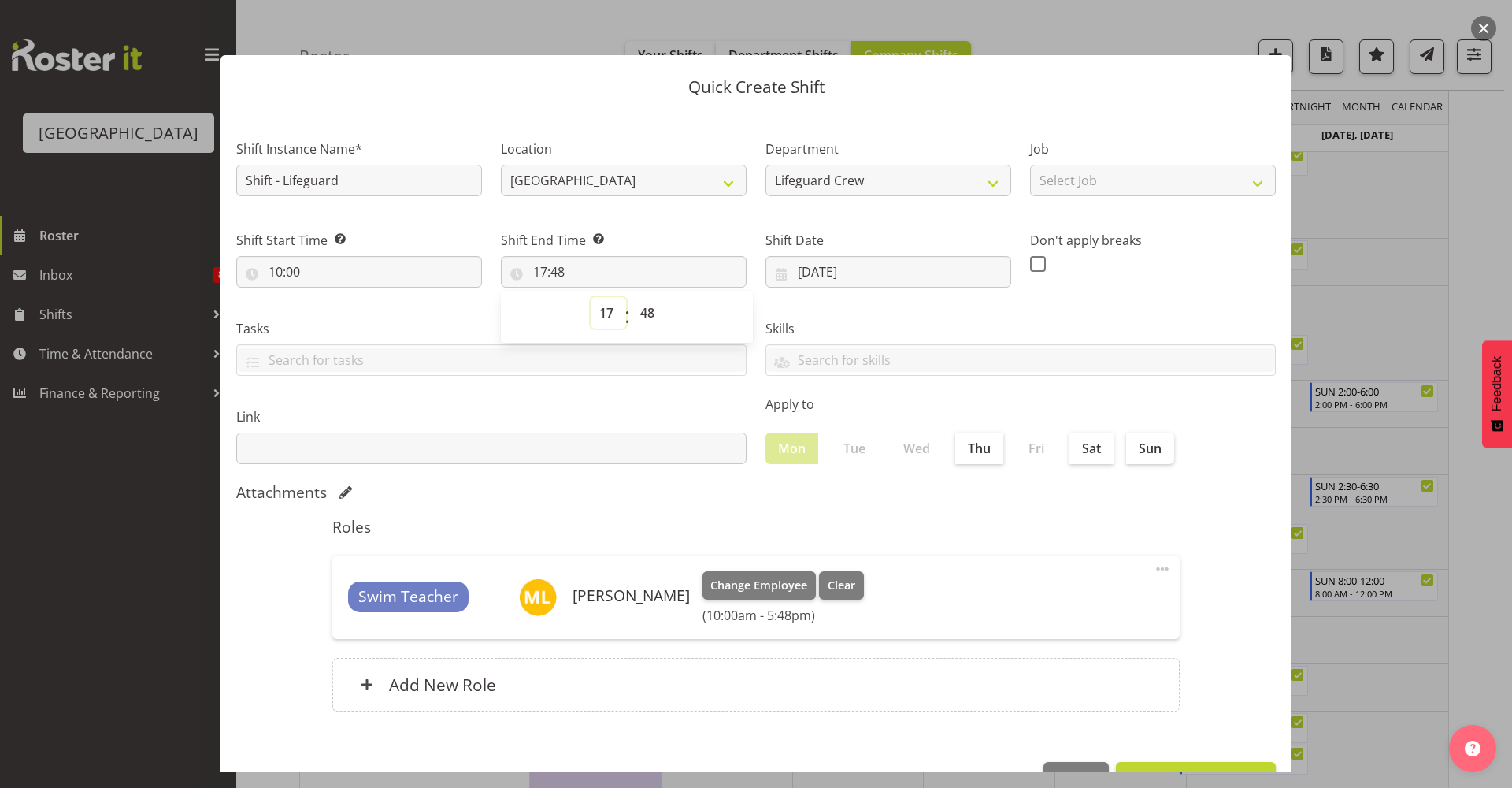
click at [604, 309] on select "00 01 02 03 04 05 06 07 08 09 10 11 12 13 14 15 16 17 18 19 20 21 22 23" at bounding box center [608, 312] width 35 height 31
select select "14"
click at [591, 297] on select "00 01 02 03 04 05 06 07 08 09 10 11 12 13 14 15 16 17 18 19 20 21 22 23" at bounding box center [608, 312] width 35 height 31
type input "14:48"
drag, startPoint x: 650, startPoint y: 317, endPoint x: 663, endPoint y: 329, distance: 17.7
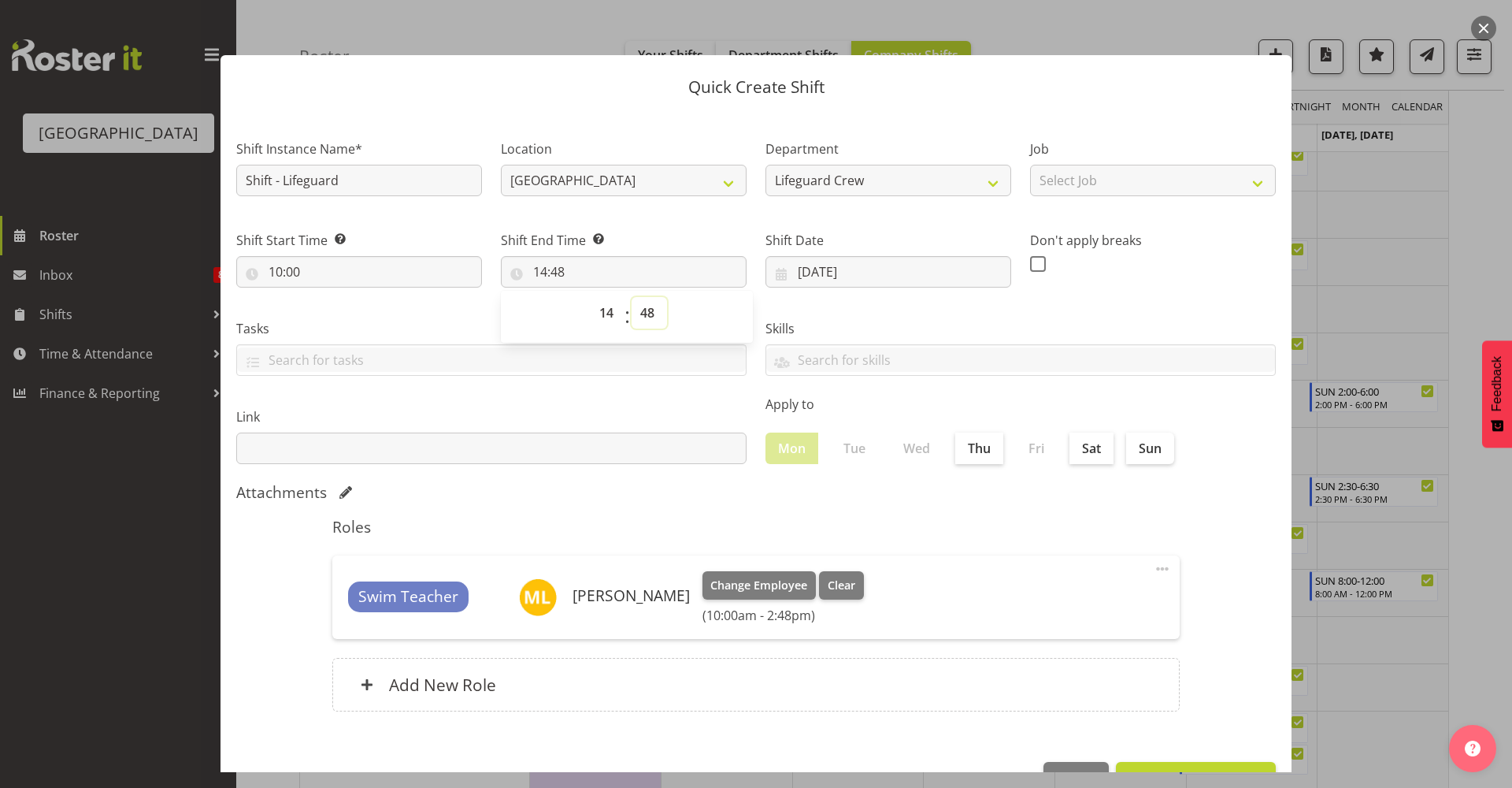
click at [651, 317] on select "00 01 02 03 04 05 06 07 08 09 10 11 12 13 14 15 16 17 18 19 20 21 22 23 24 25 2…" at bounding box center [649, 312] width 35 height 31
select select "0"
click at [631, 297] on select "00 01 02 03 04 05 06 07 08 09 10 11 12 13 14 15 16 17 18 19 20 21 22 23 24 25 2…" at bounding box center [649, 312] width 35 height 31
type input "14:00"
click at [535, 430] on div "Link" at bounding box center [491, 435] width 510 height 57
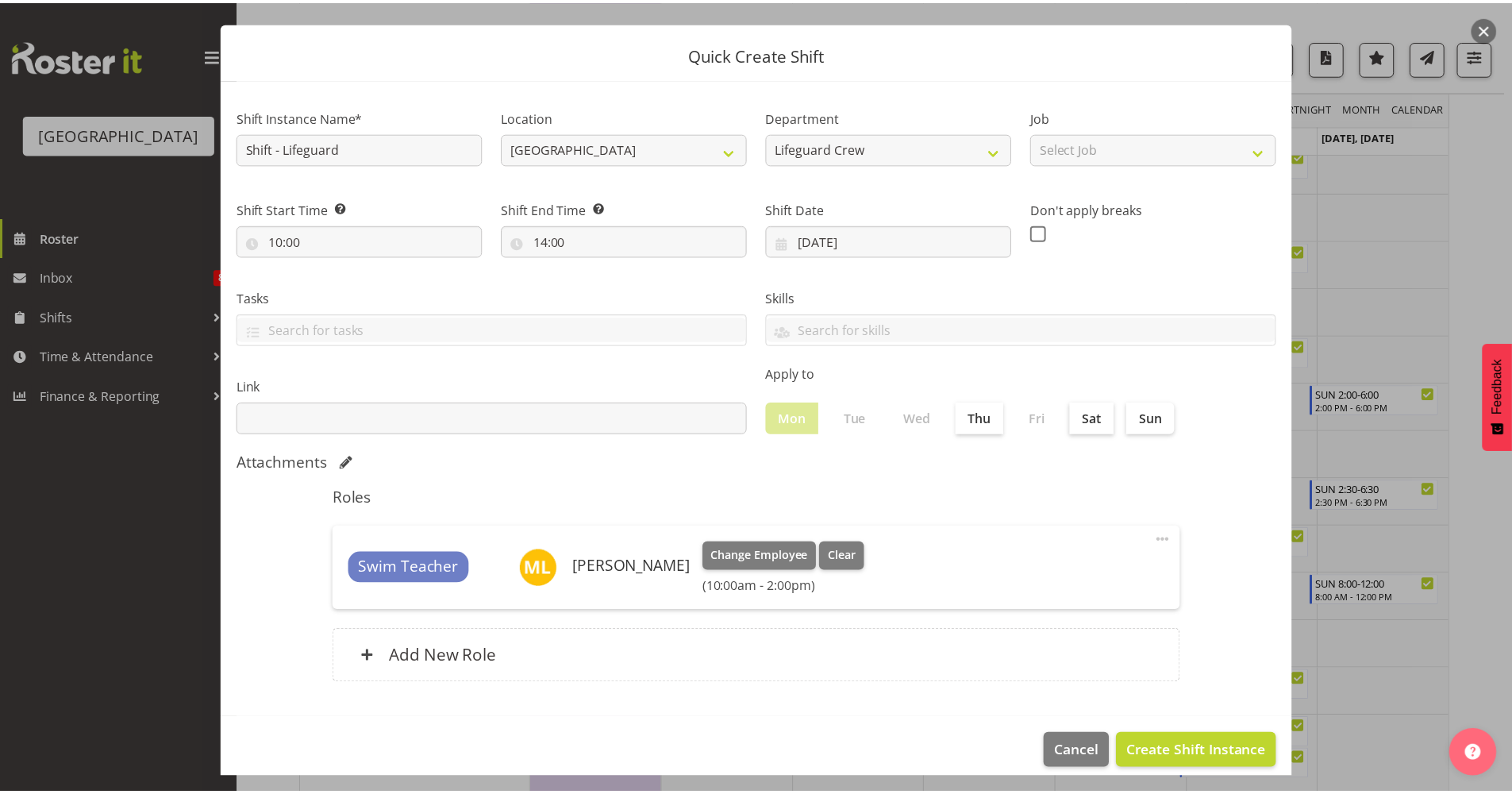
scroll to position [48, 0]
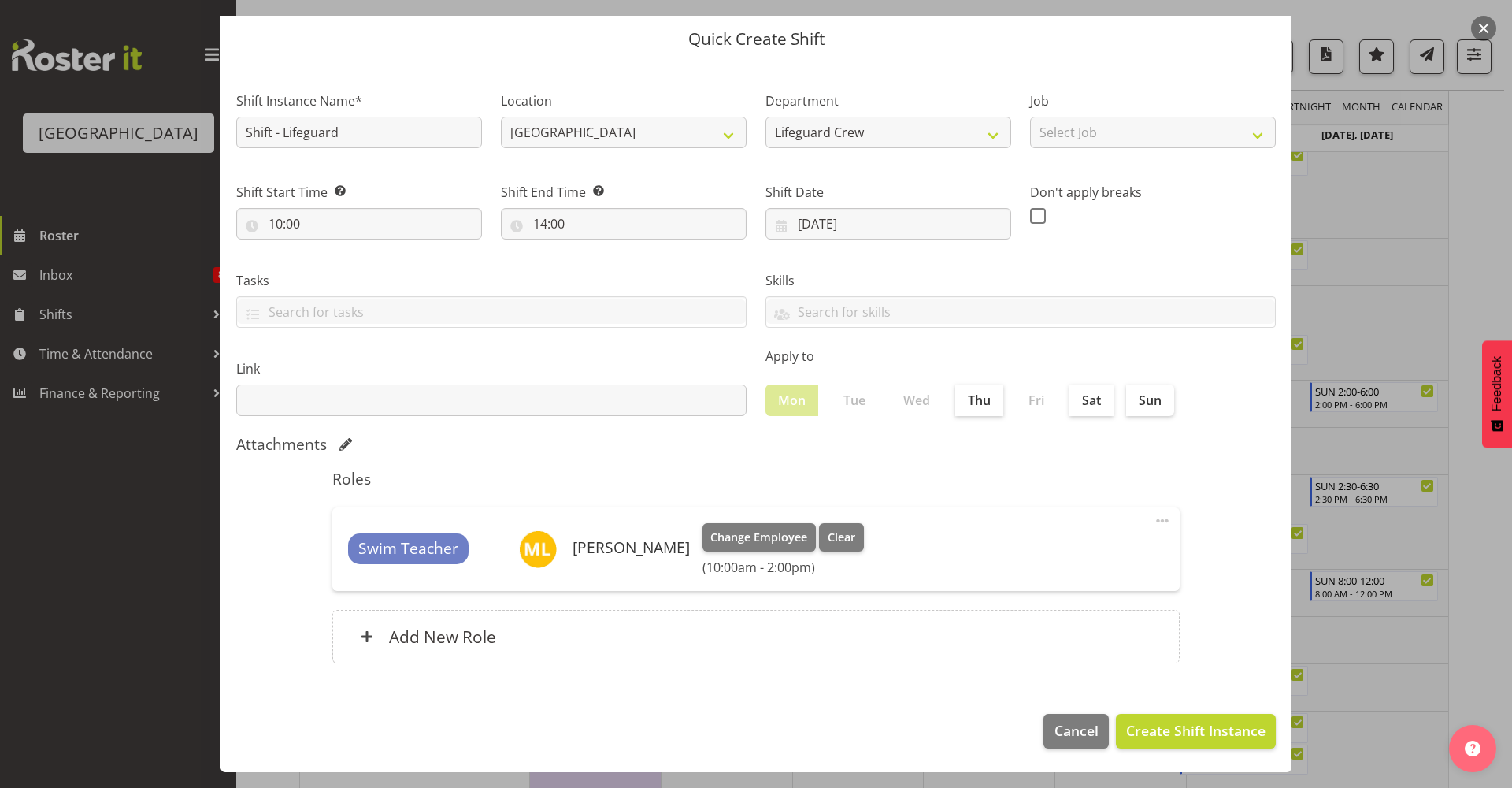
click at [1153, 515] on span at bounding box center [1163, 521] width 19 height 19
click at [1090, 558] on link "Edit" at bounding box center [1096, 555] width 151 height 28
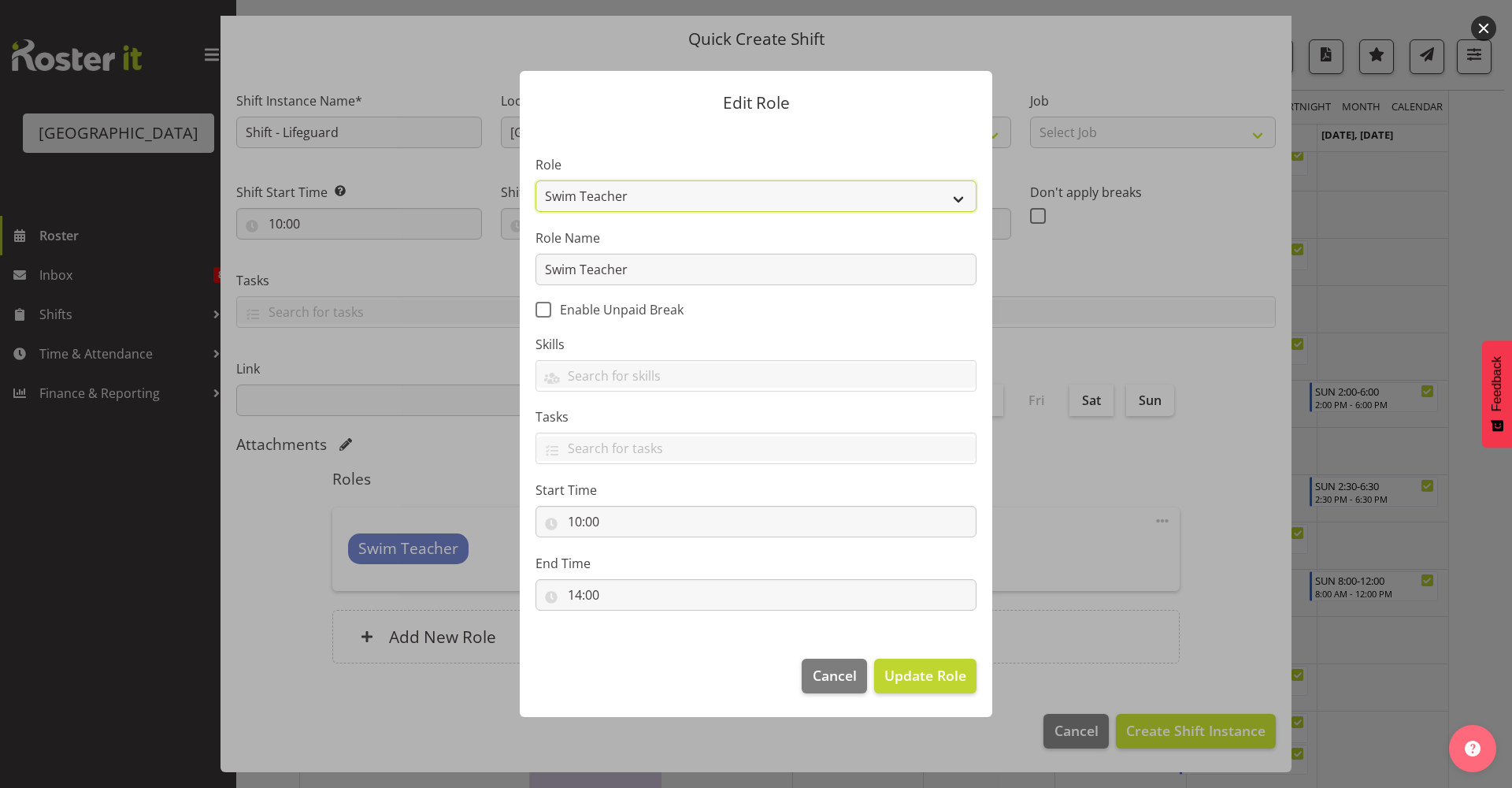
click at [651, 198] on select "Aquatic Customer Services Officer Cleaner - Splash Palace Facilties Maintenance…" at bounding box center [756, 196] width 441 height 31
select select "96"
click at [535, 180] on select "Aquatic Customer Services Officer Cleaner - Splash Palace Facilties Maintenance…" at bounding box center [756, 196] width 441 height 31
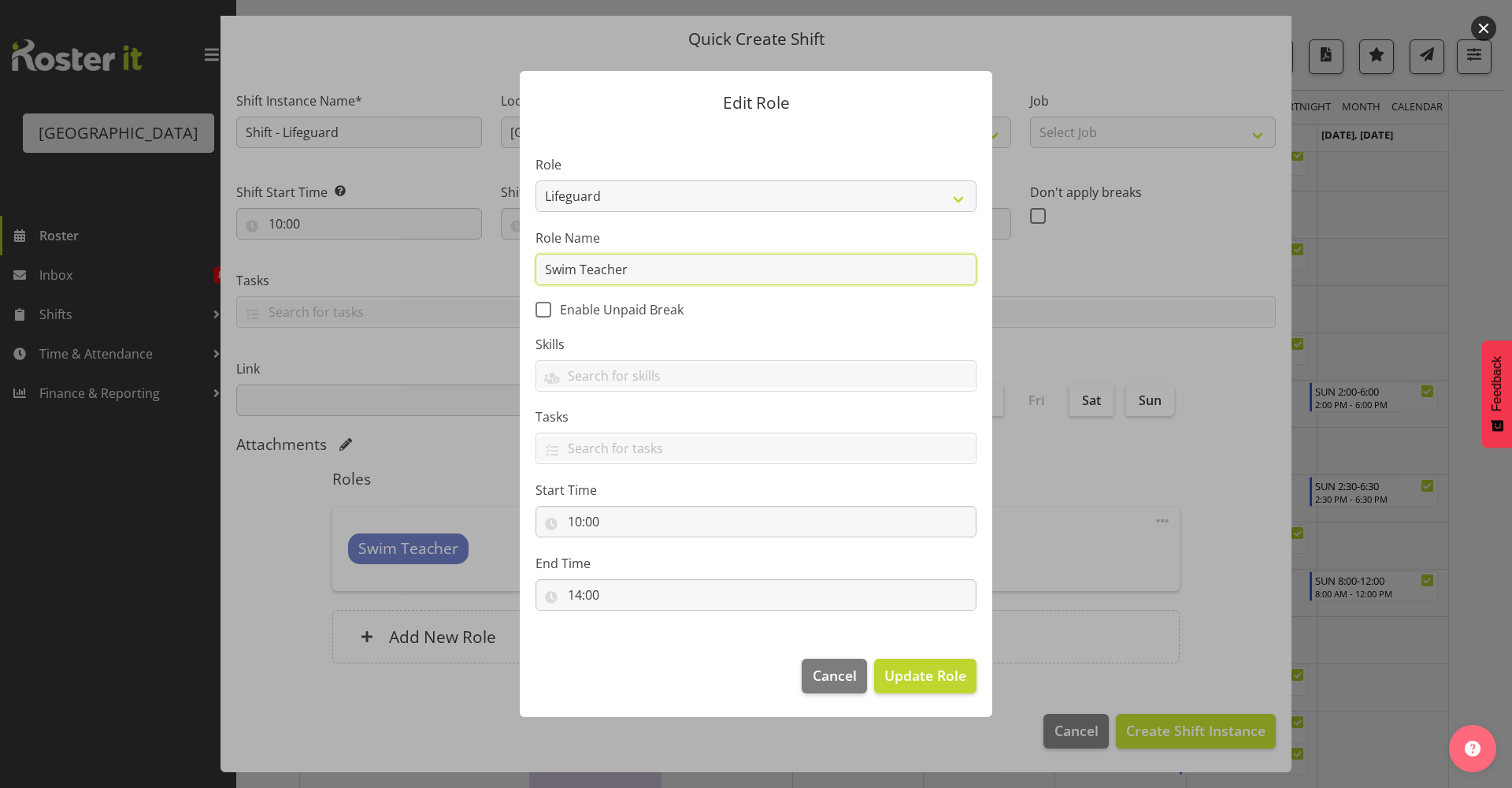
click at [667, 278] on input "Swim Teacher" at bounding box center [756, 269] width 441 height 31
drag, startPoint x: 691, startPoint y: 269, endPoint x: 390, endPoint y: 261, distance: 301.1
click at [425, 271] on form "Edit Role Role Aquatic Customer Services Officer Cleaner - Splash Palace Facilt…" at bounding box center [756, 393] width 756 height 724
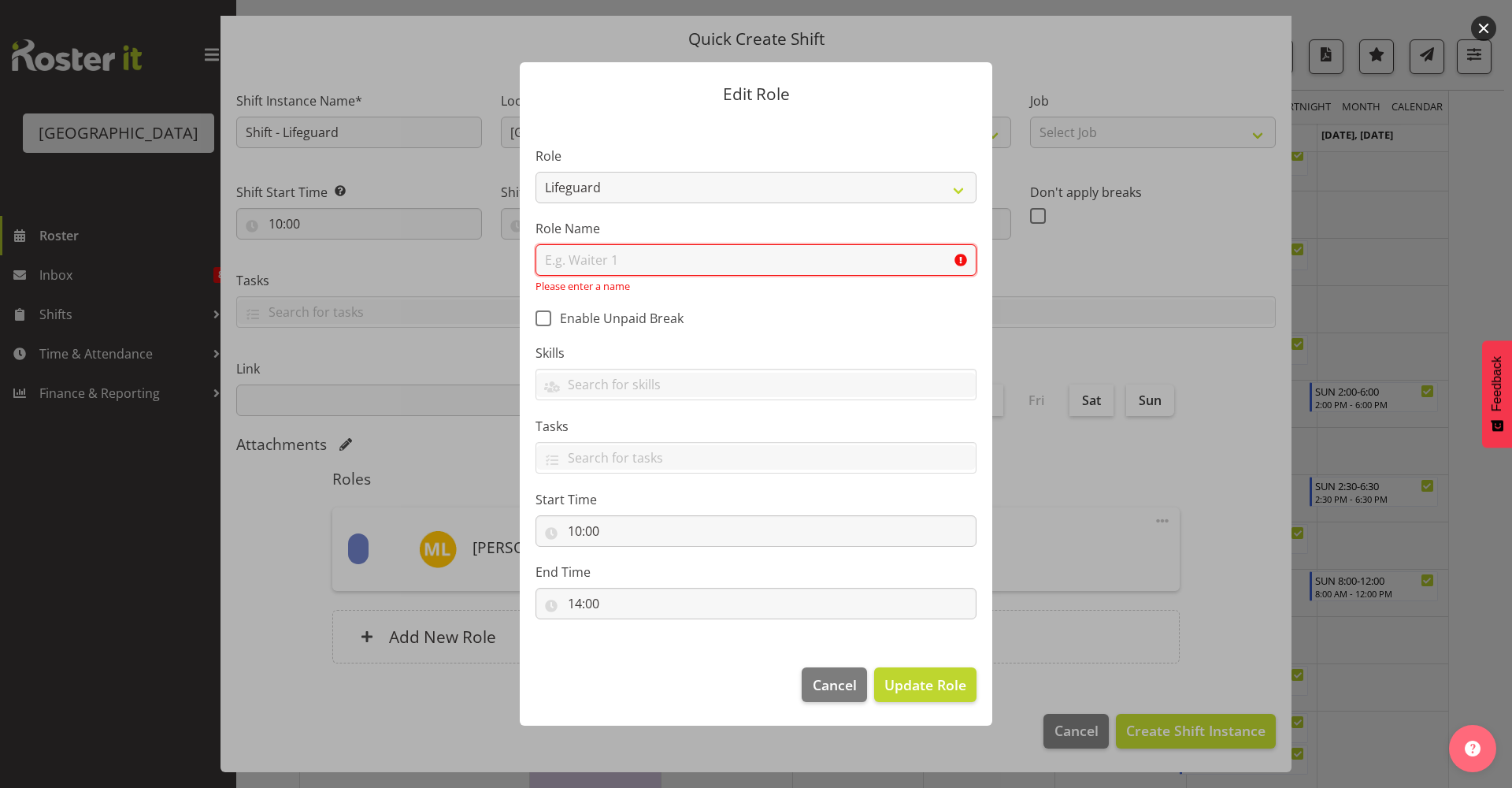
type input "i"
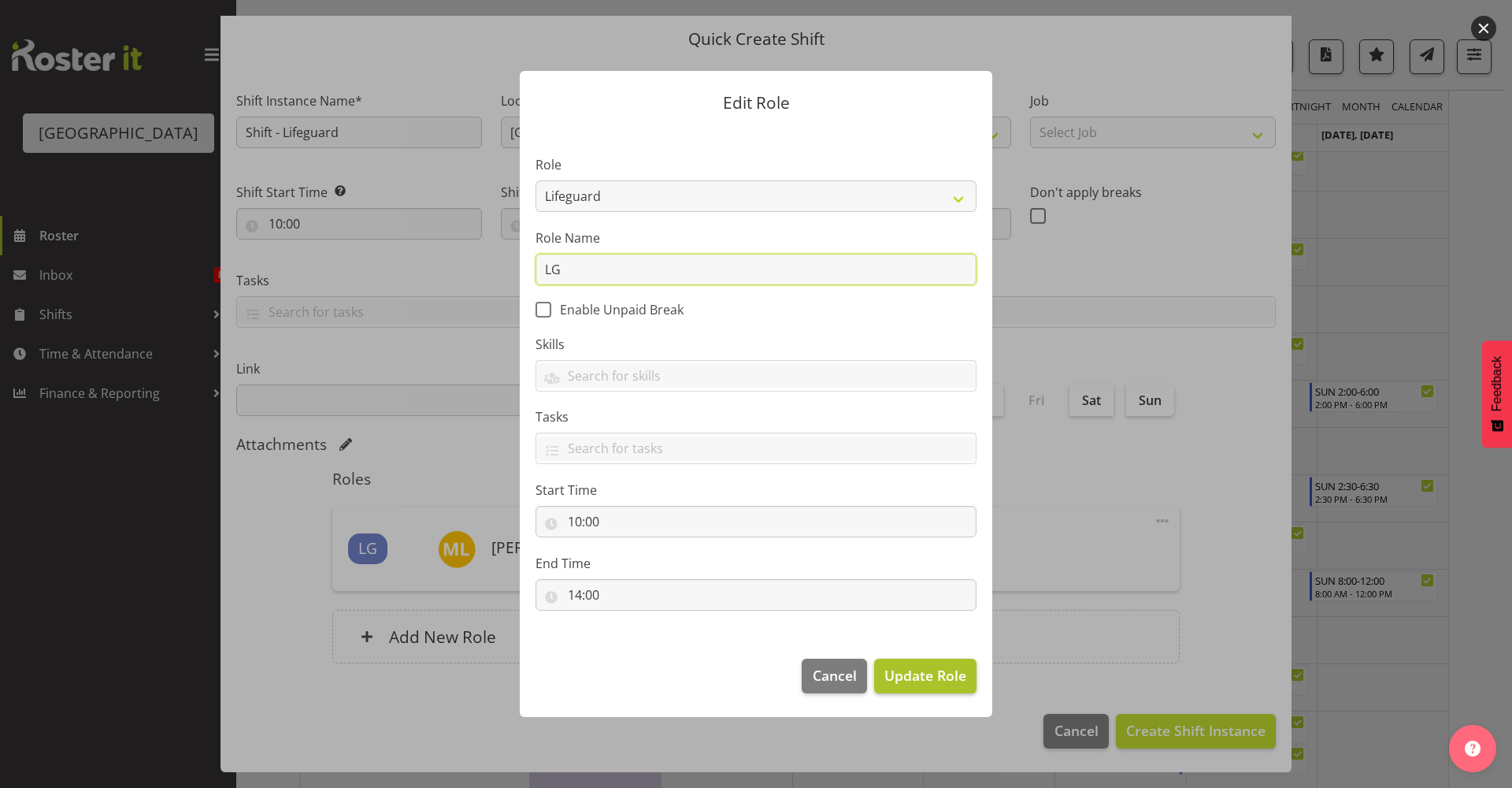
type input "LG"
click at [929, 675] on span "Update Role" at bounding box center [925, 675] width 82 height 21
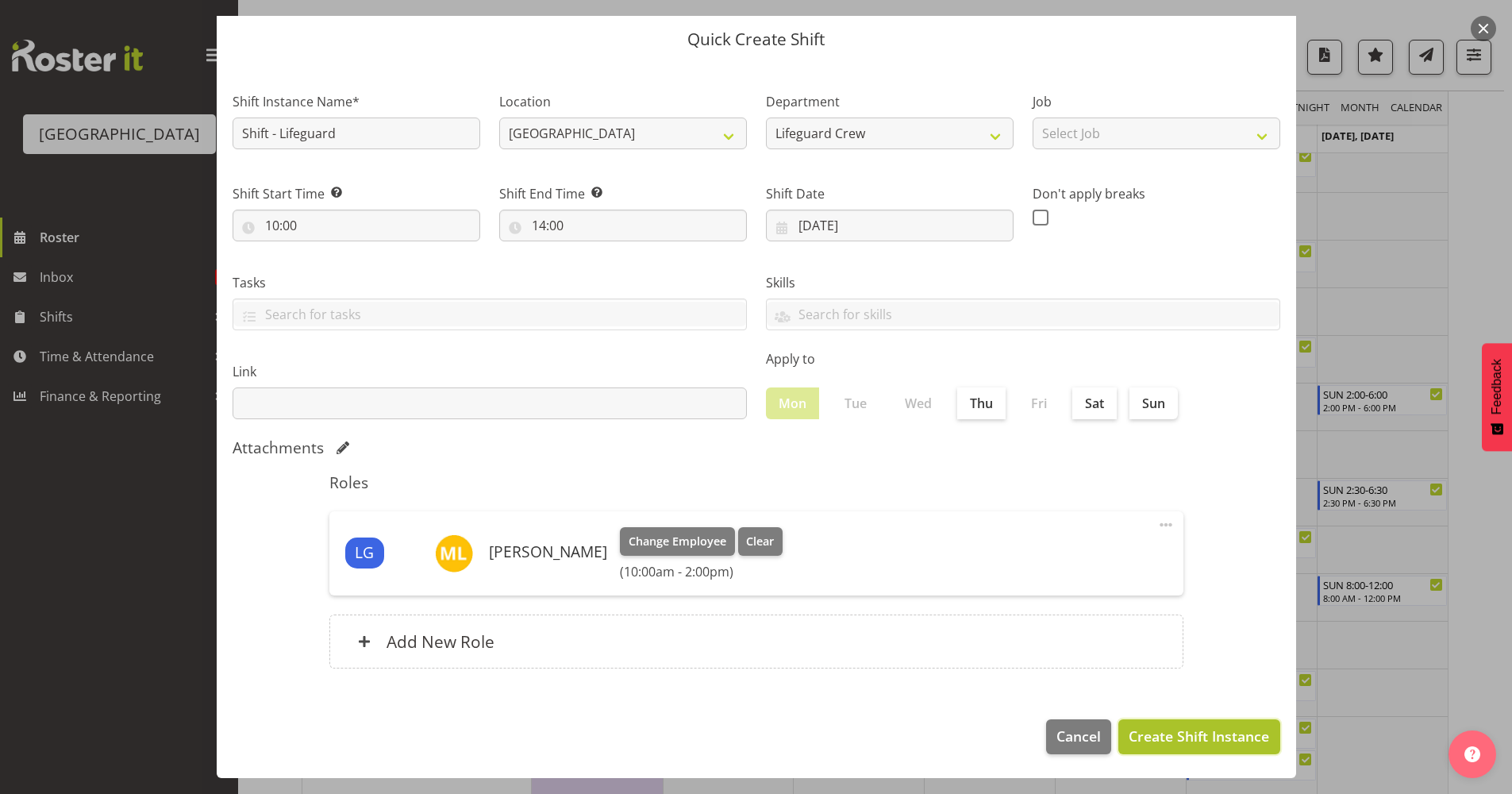
click at [1211, 737] on span "Create Shift Instance" at bounding box center [1199, 736] width 141 height 21
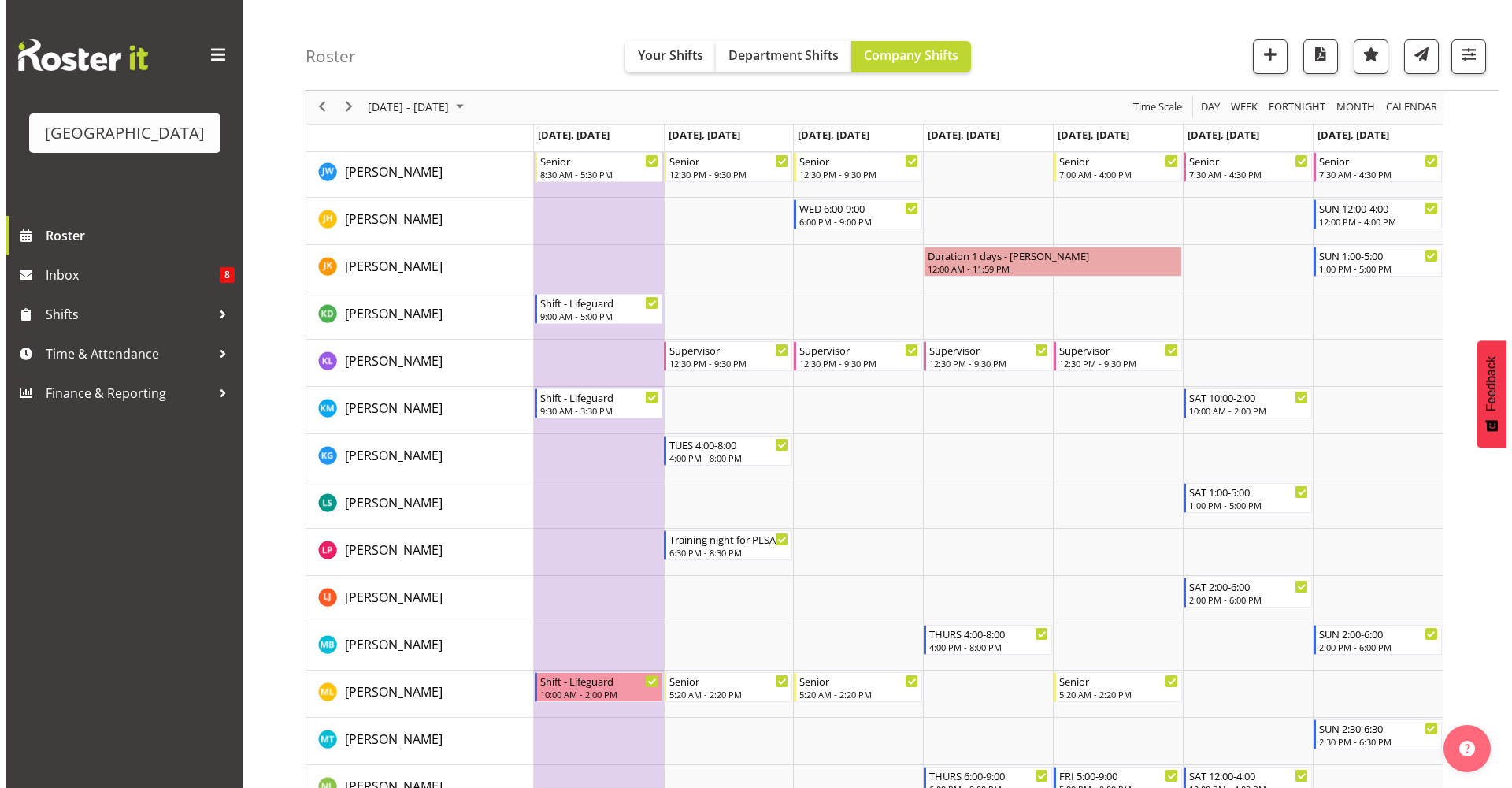
scroll to position [1128, 0]
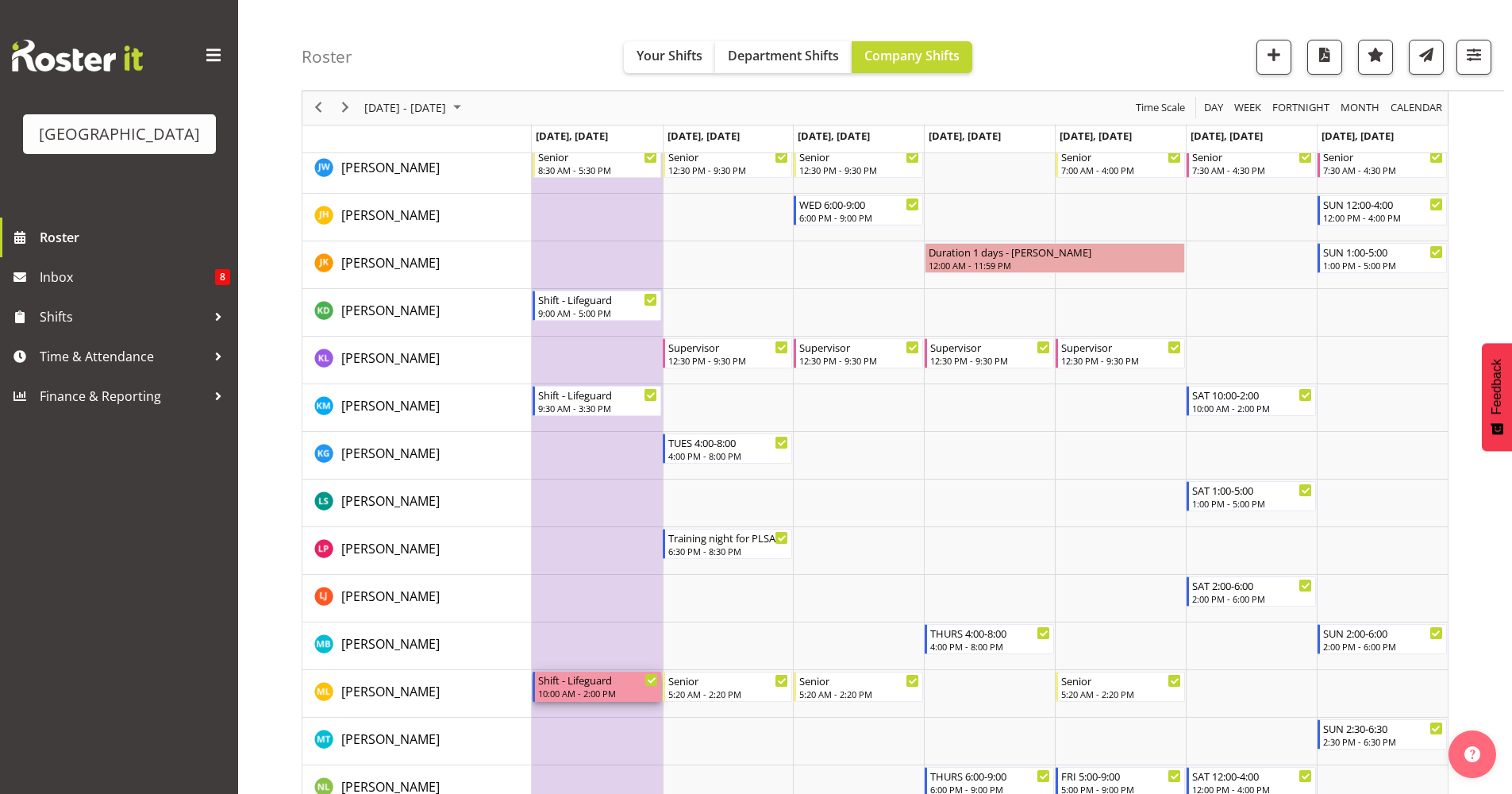
click at [607, 690] on div "10:00 AM - 2:00 PM" at bounding box center [598, 693] width 120 height 13
click at [0, 0] on div at bounding box center [0, 0] width 0 height 0
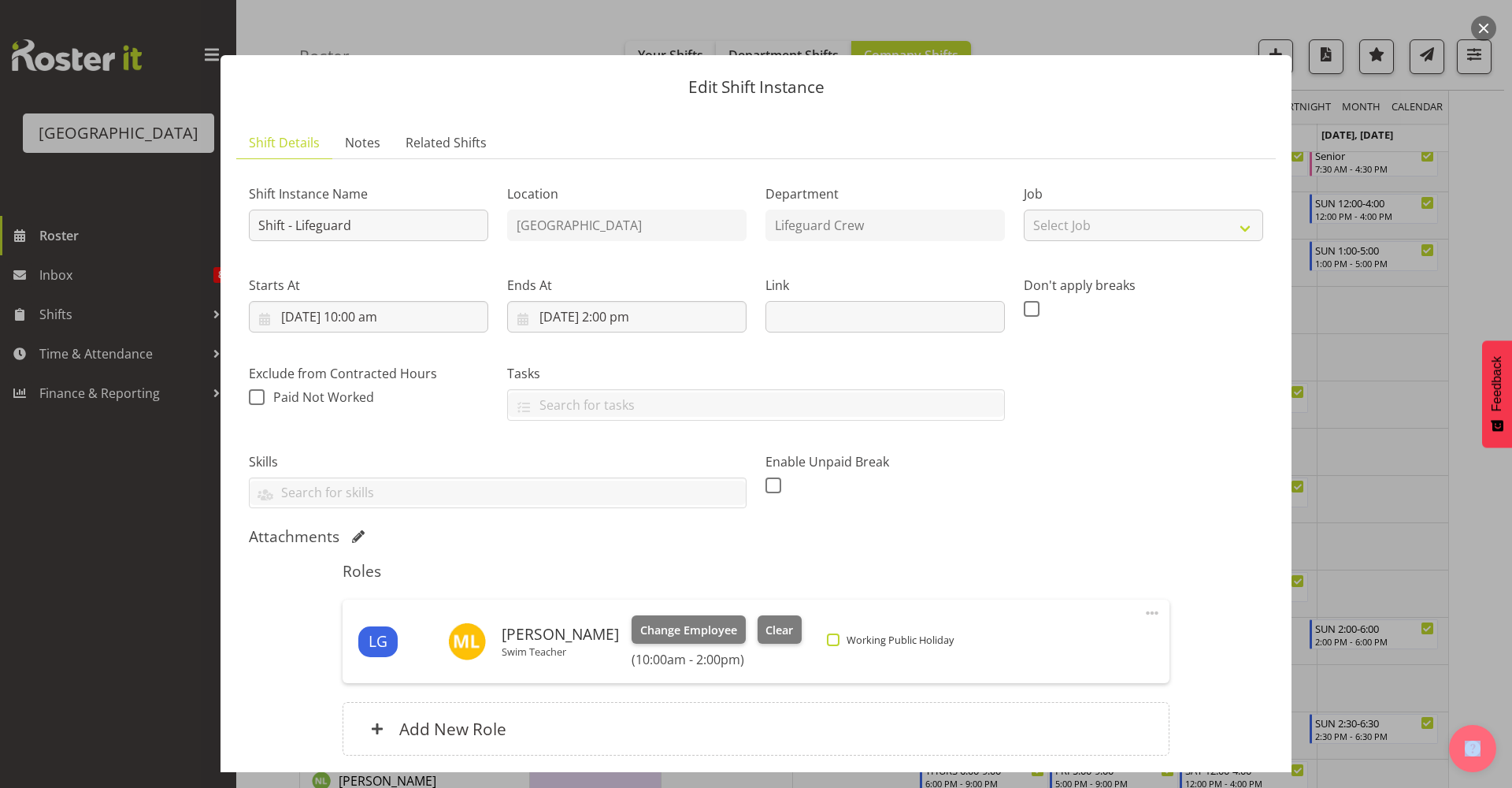
click at [891, 637] on span "Working Public Holiday" at bounding box center [897, 640] width 114 height 13
click at [837, 637] on input "Working Public Holiday" at bounding box center [832, 640] width 10 height 10
checkbox input "true"
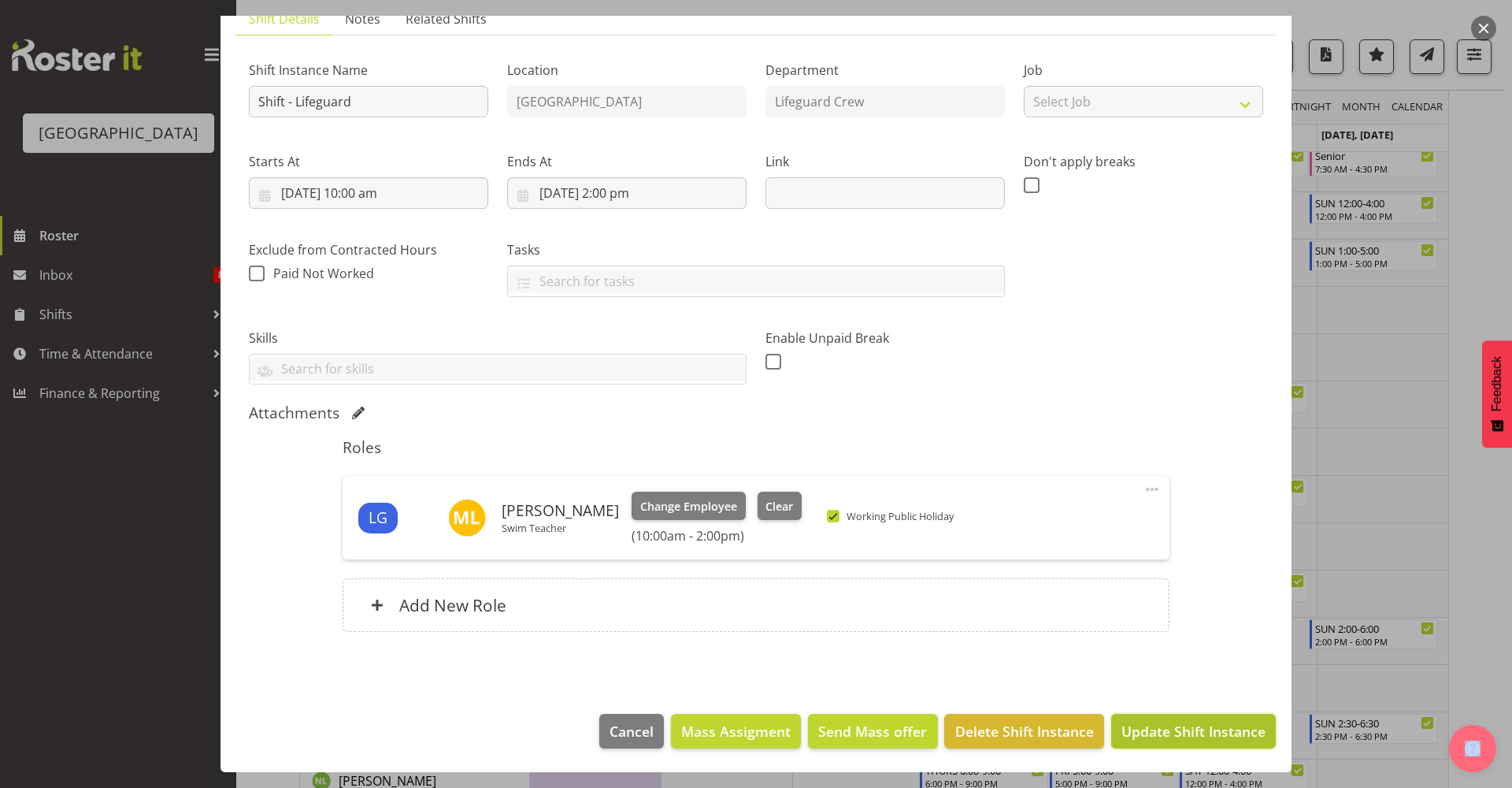
click at [1179, 717] on button "Update Shift Instance" at bounding box center [1193, 730] width 164 height 34
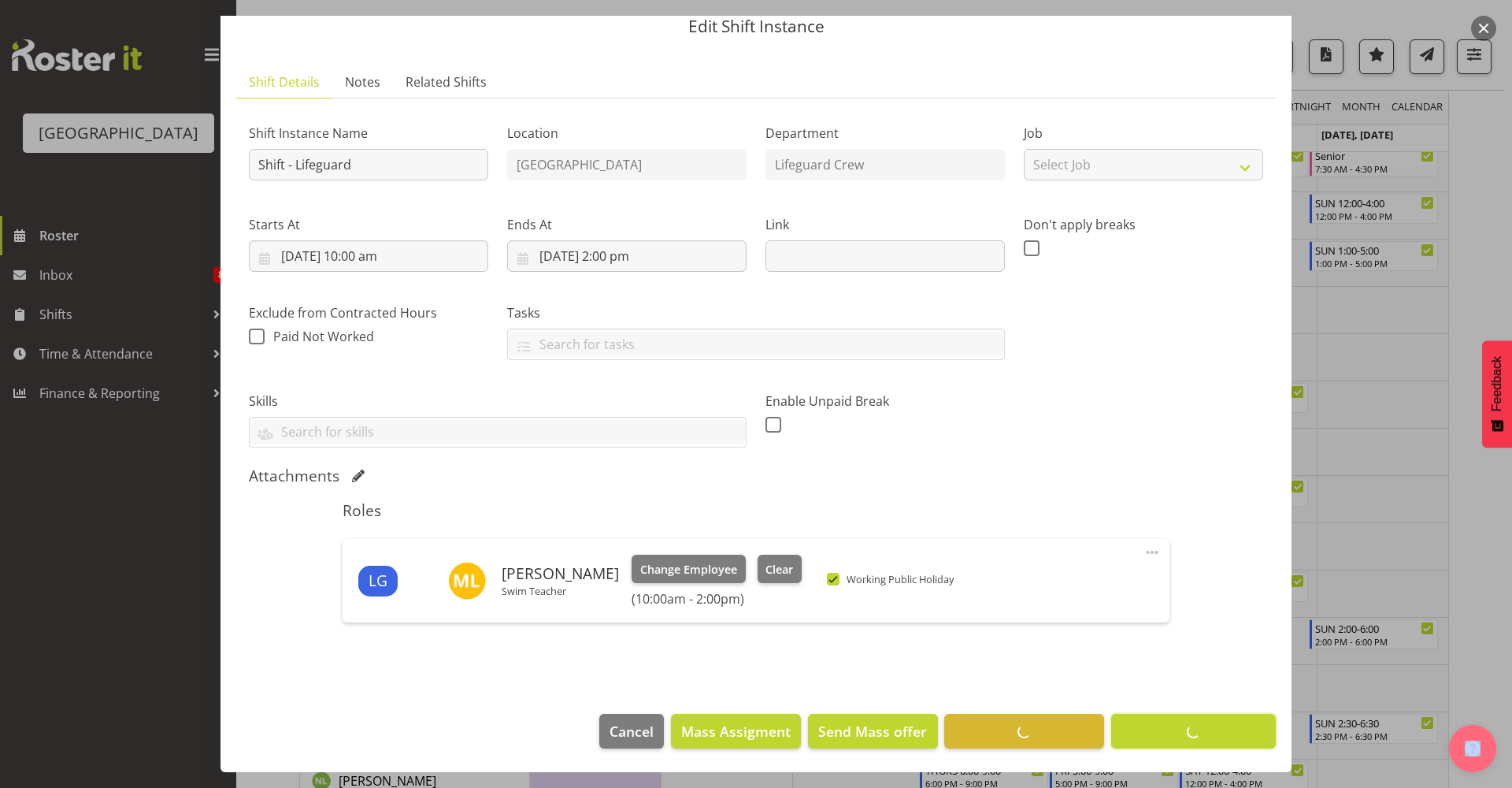
scroll to position [61, 0]
click at [1183, 732] on footer "Cancel Mass Assigment Send Mass offer Delete Shift Instance Update Shift Instan…" at bounding box center [756, 735] width 1070 height 74
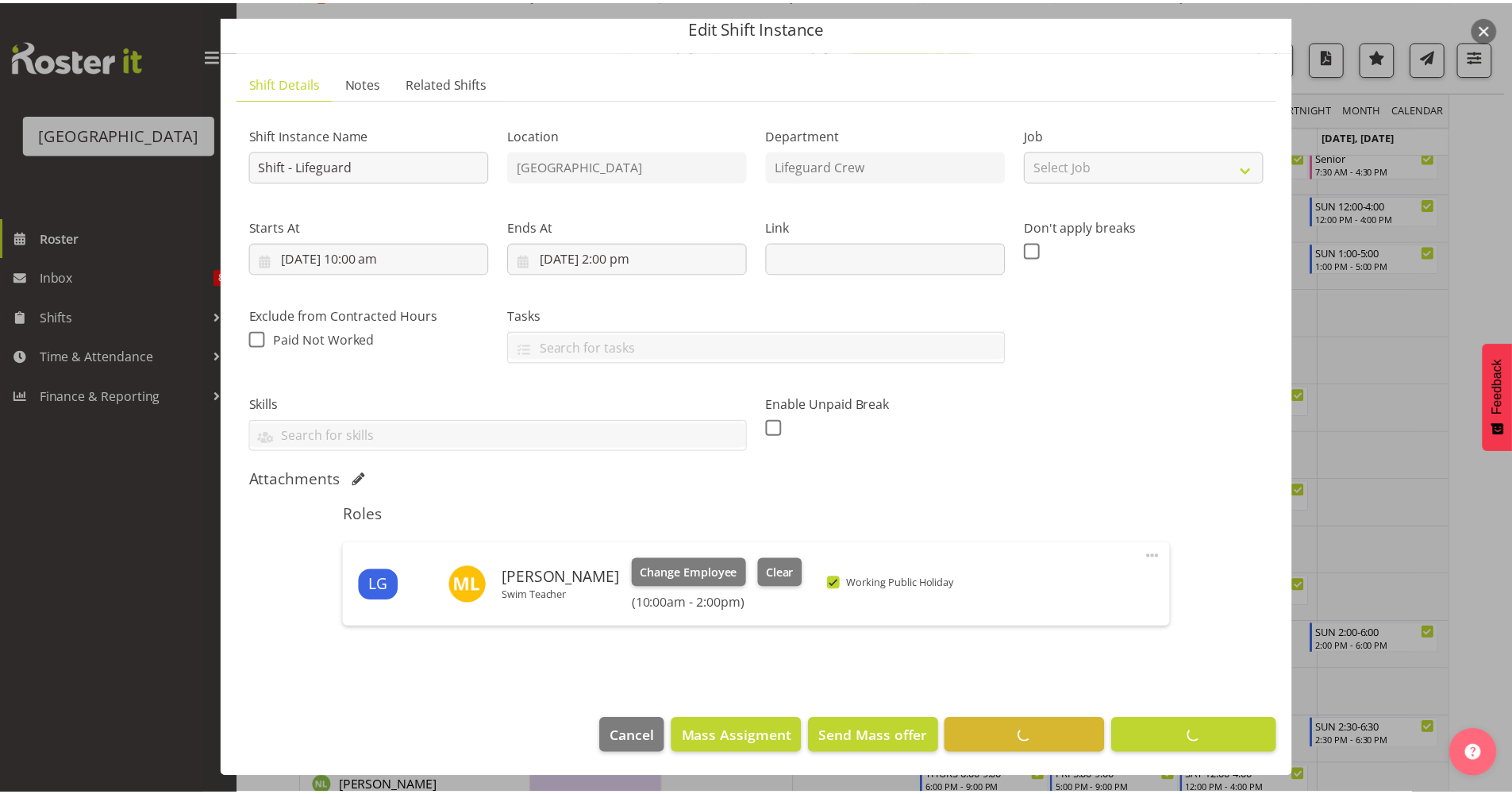
scroll to position [0, 0]
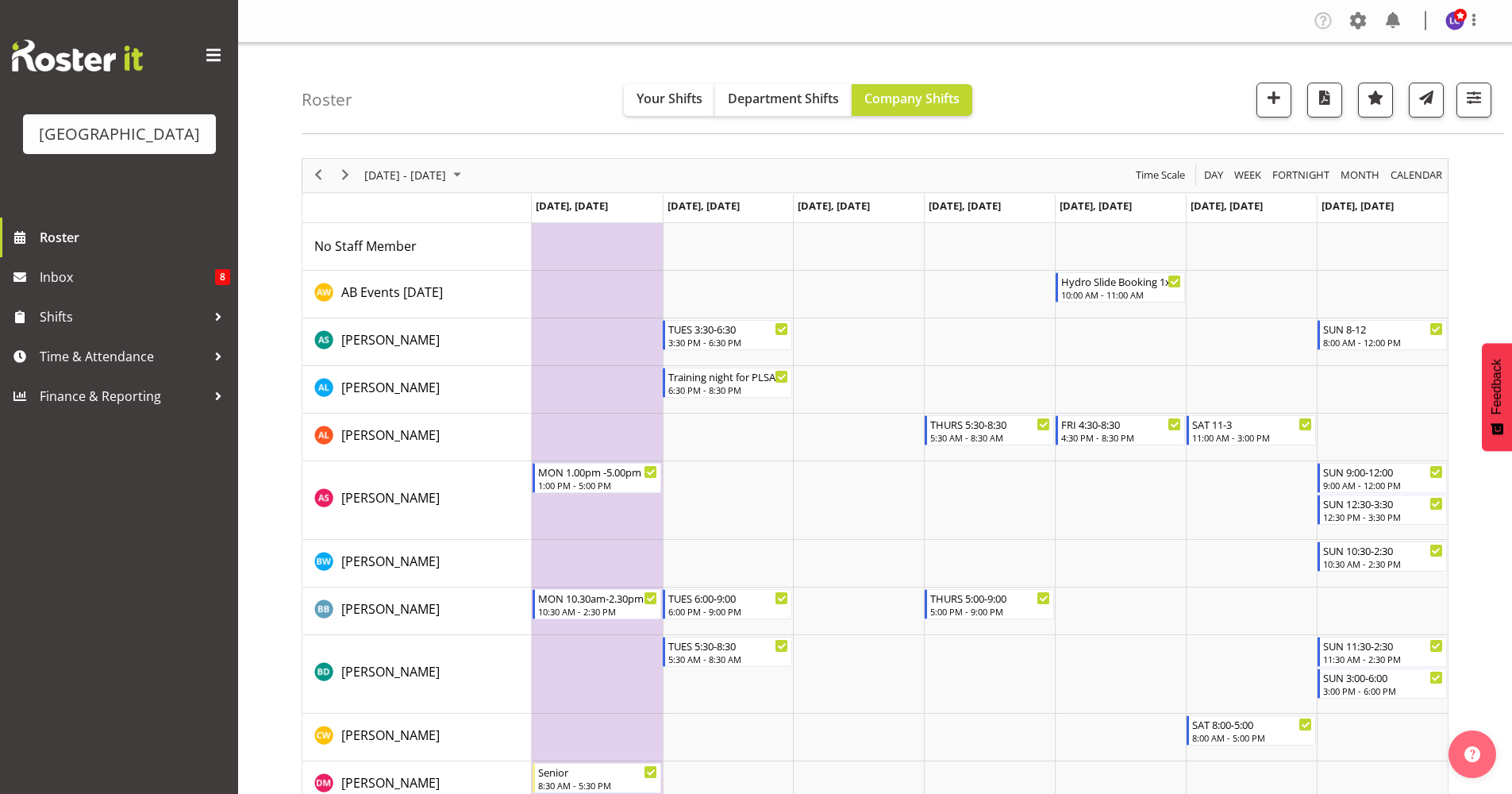
drag, startPoint x: 1505, startPoint y: 103, endPoint x: 1505, endPoint y: 115, distance: 12.0
click at [1427, 99] on span "button" at bounding box center [1426, 98] width 21 height 21
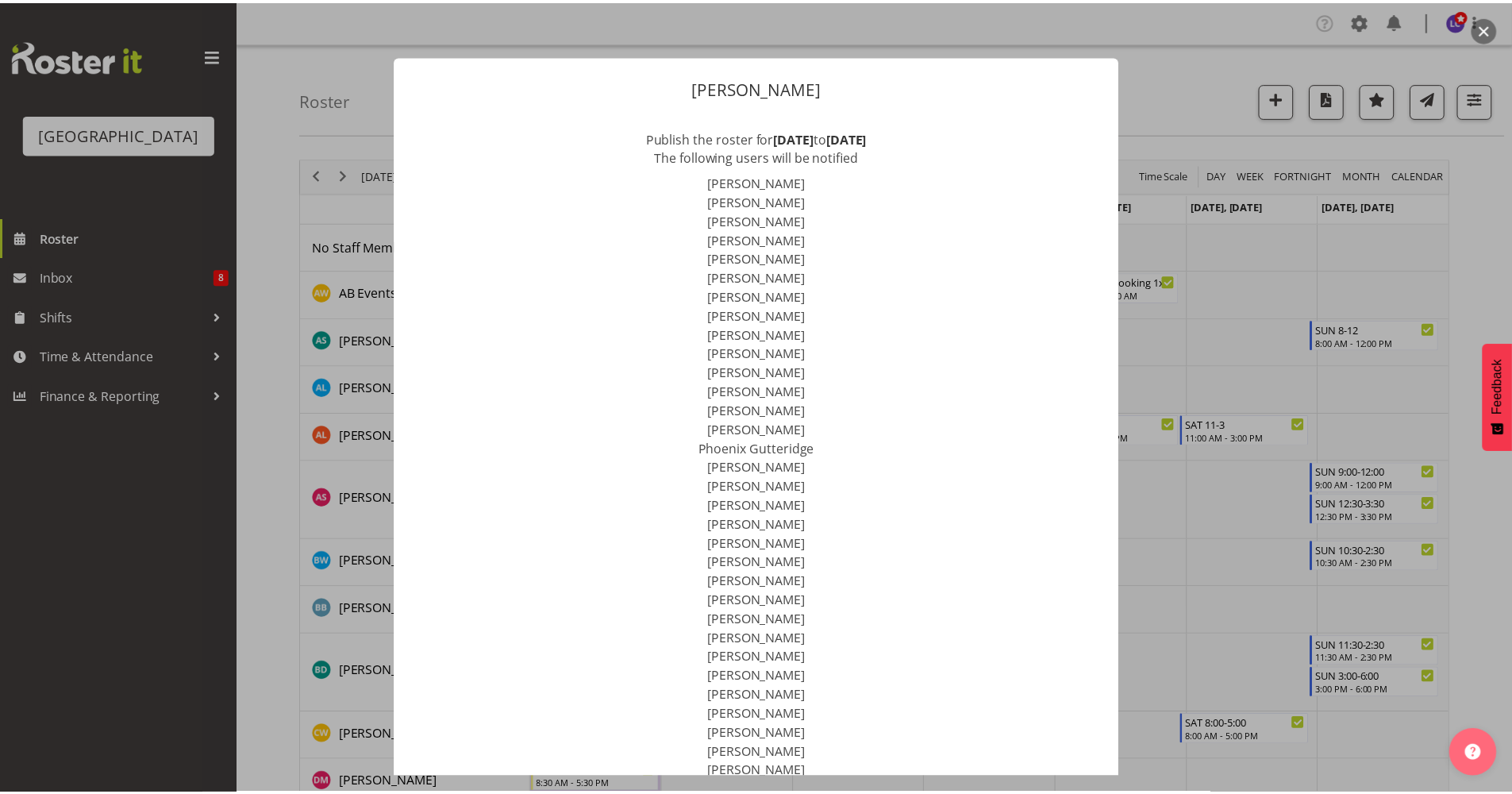
scroll to position [266, 0]
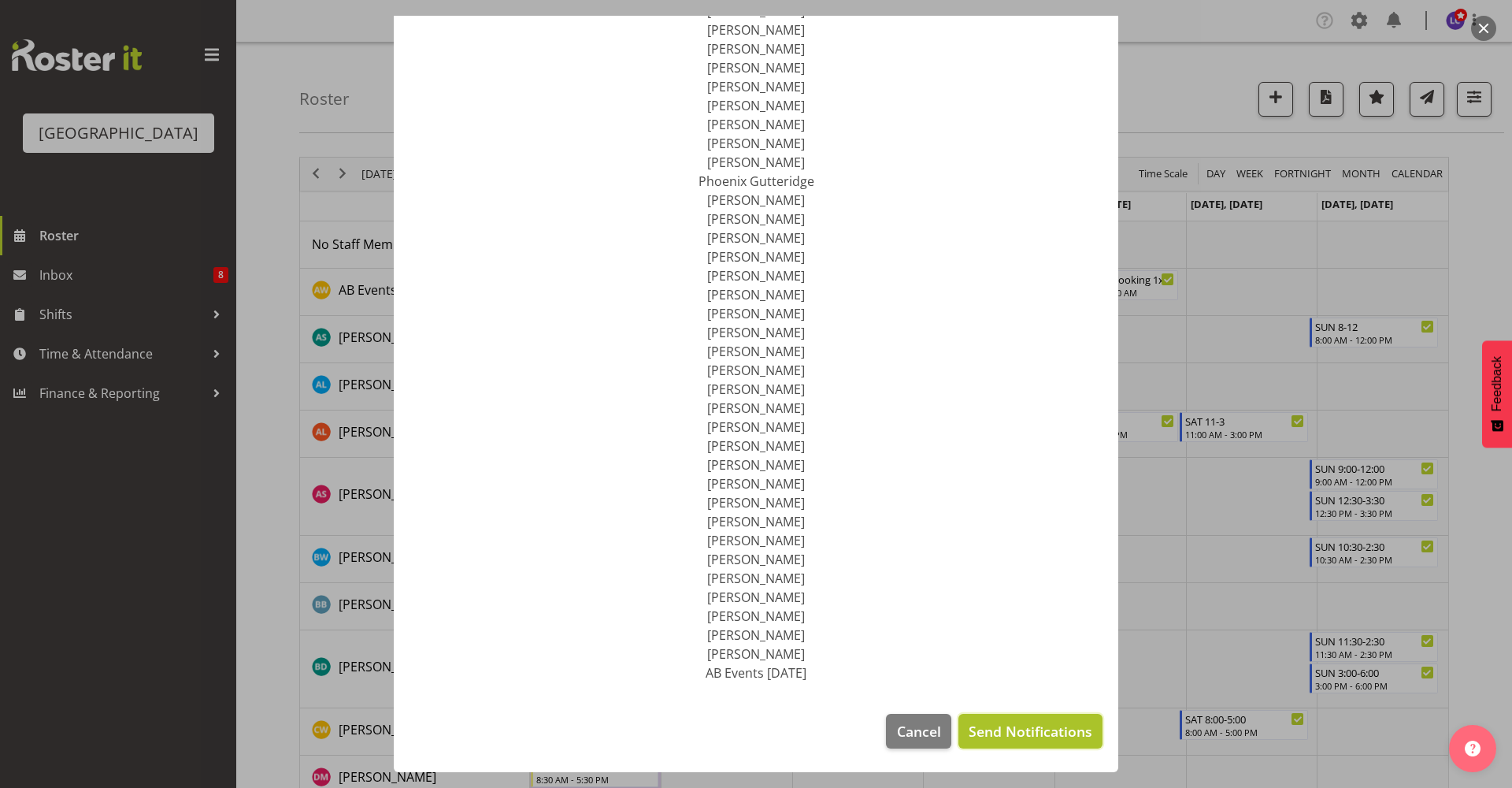
click at [998, 741] on span "Send Notifications" at bounding box center [1030, 731] width 123 height 21
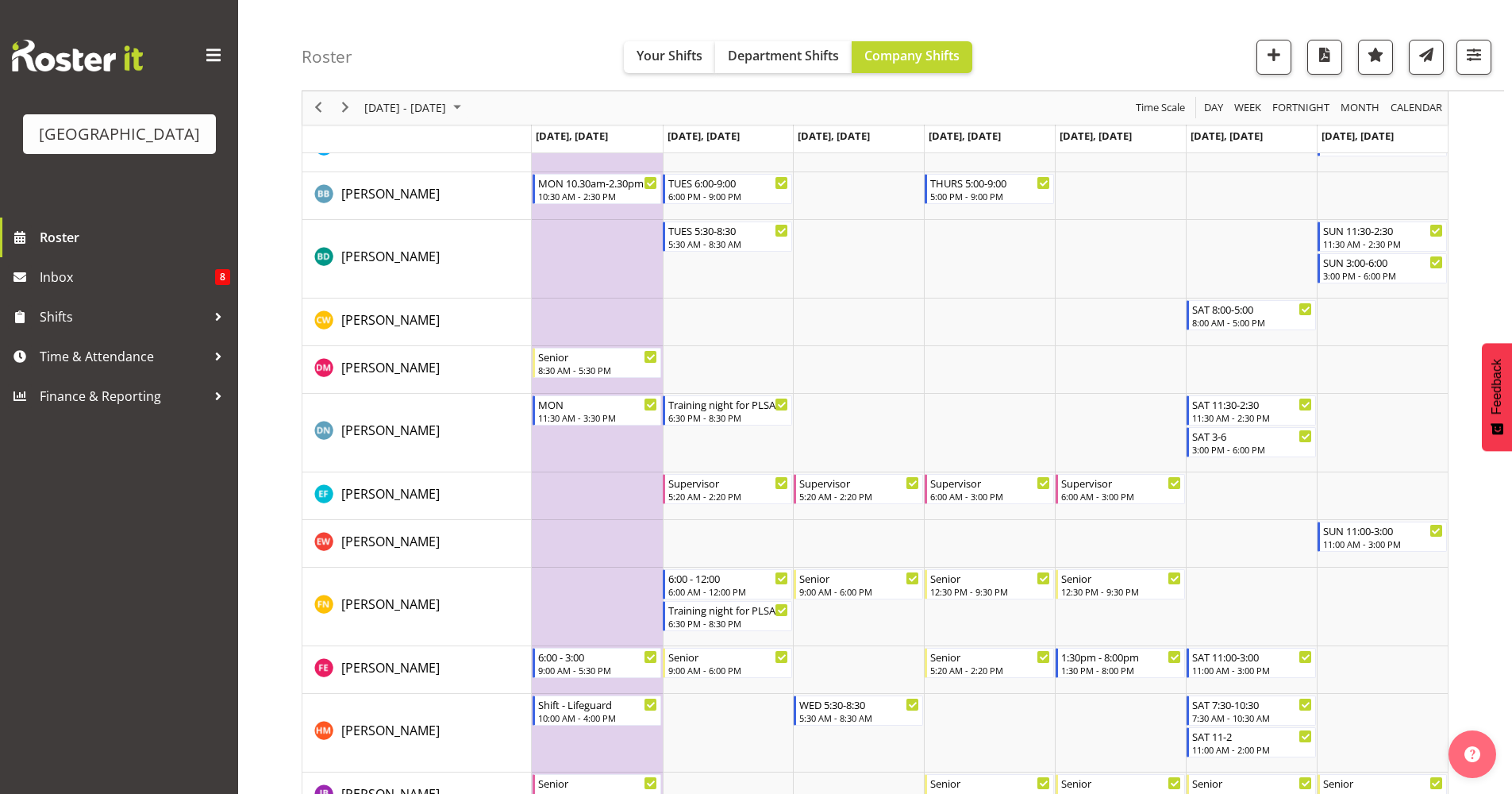
scroll to position [0, 0]
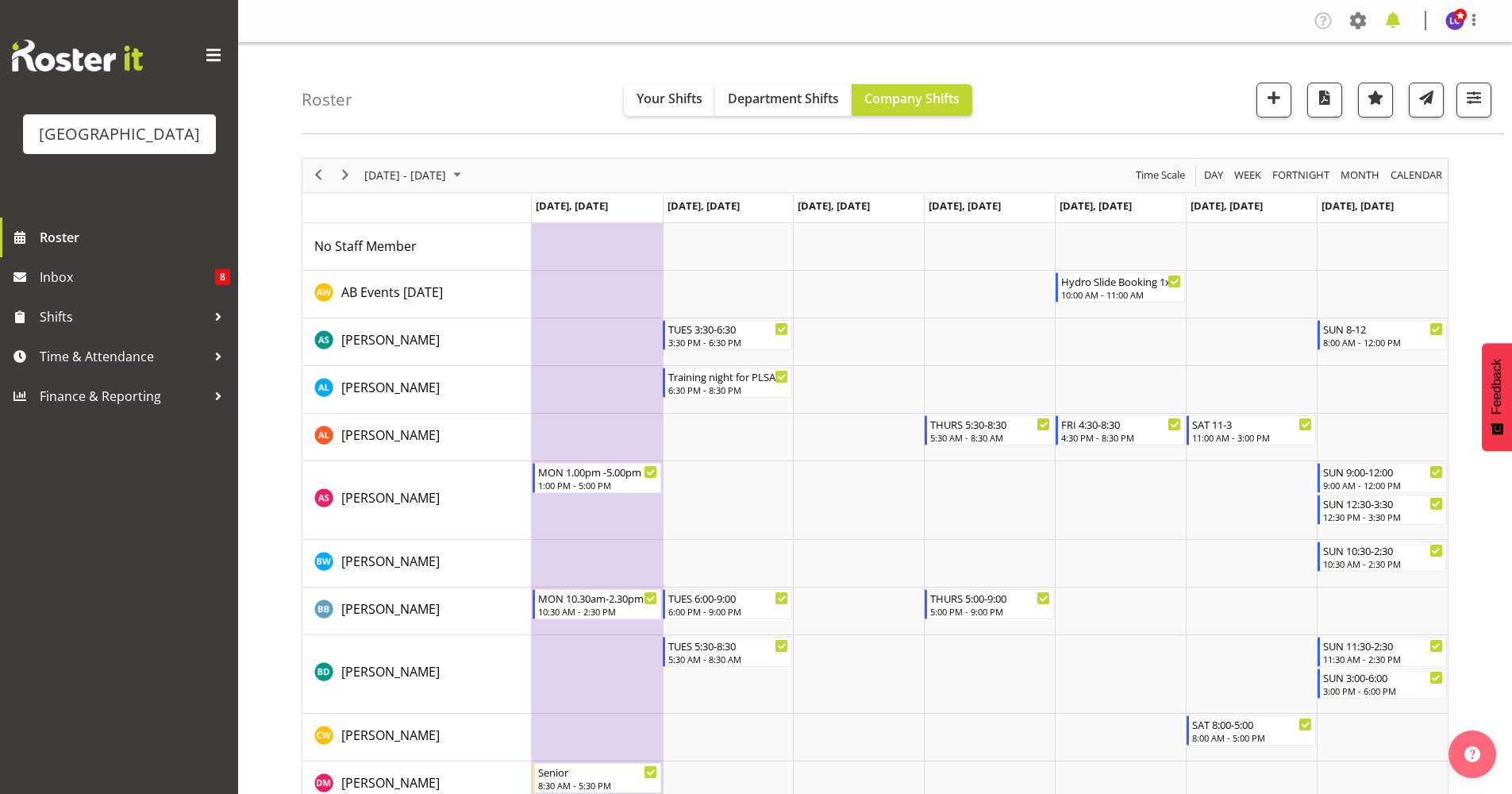
click at [1396, 27] on span at bounding box center [1392, 20] width 25 height 25
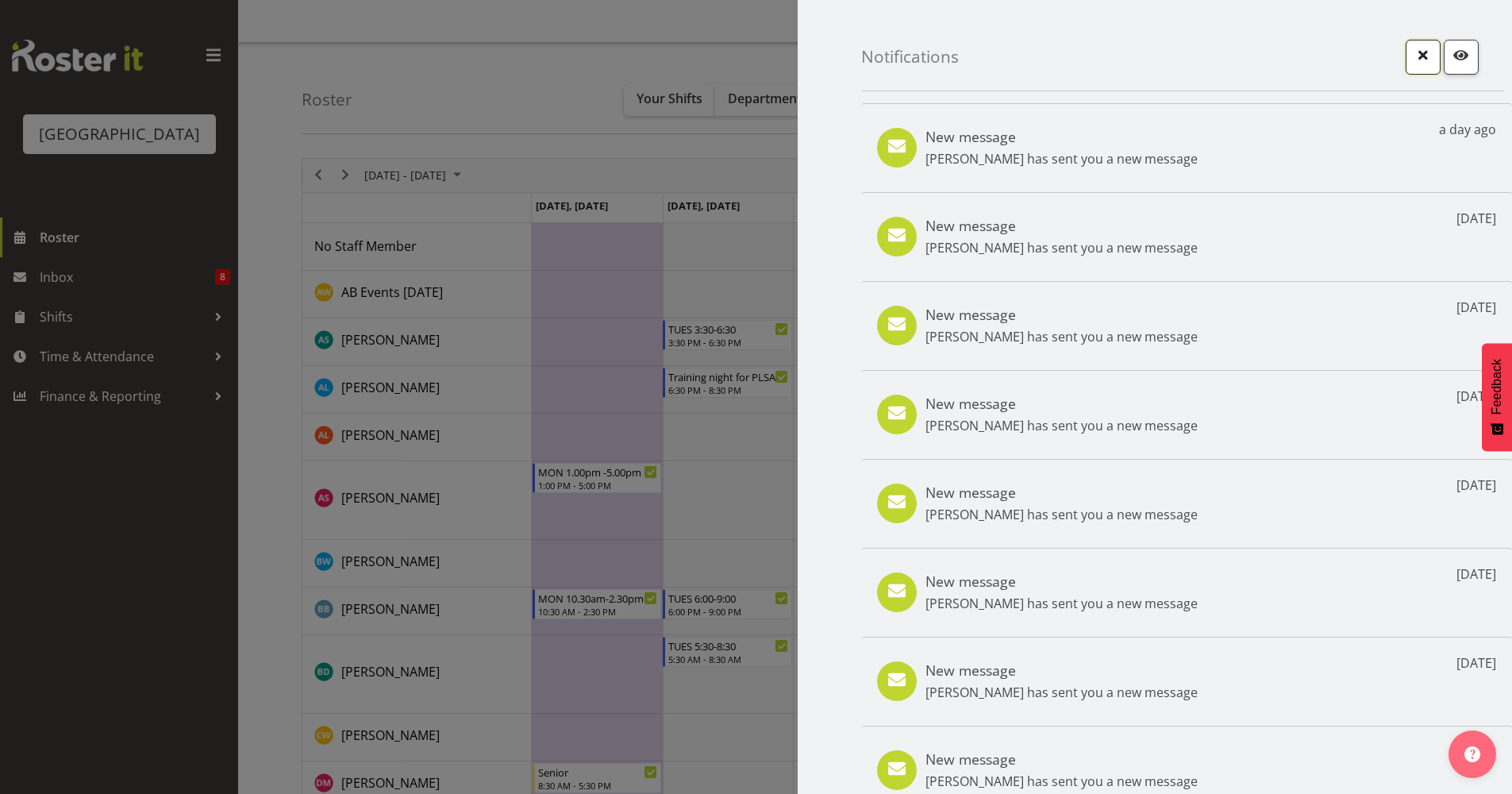
click at [1417, 67] on button "button" at bounding box center [1422, 57] width 35 height 35
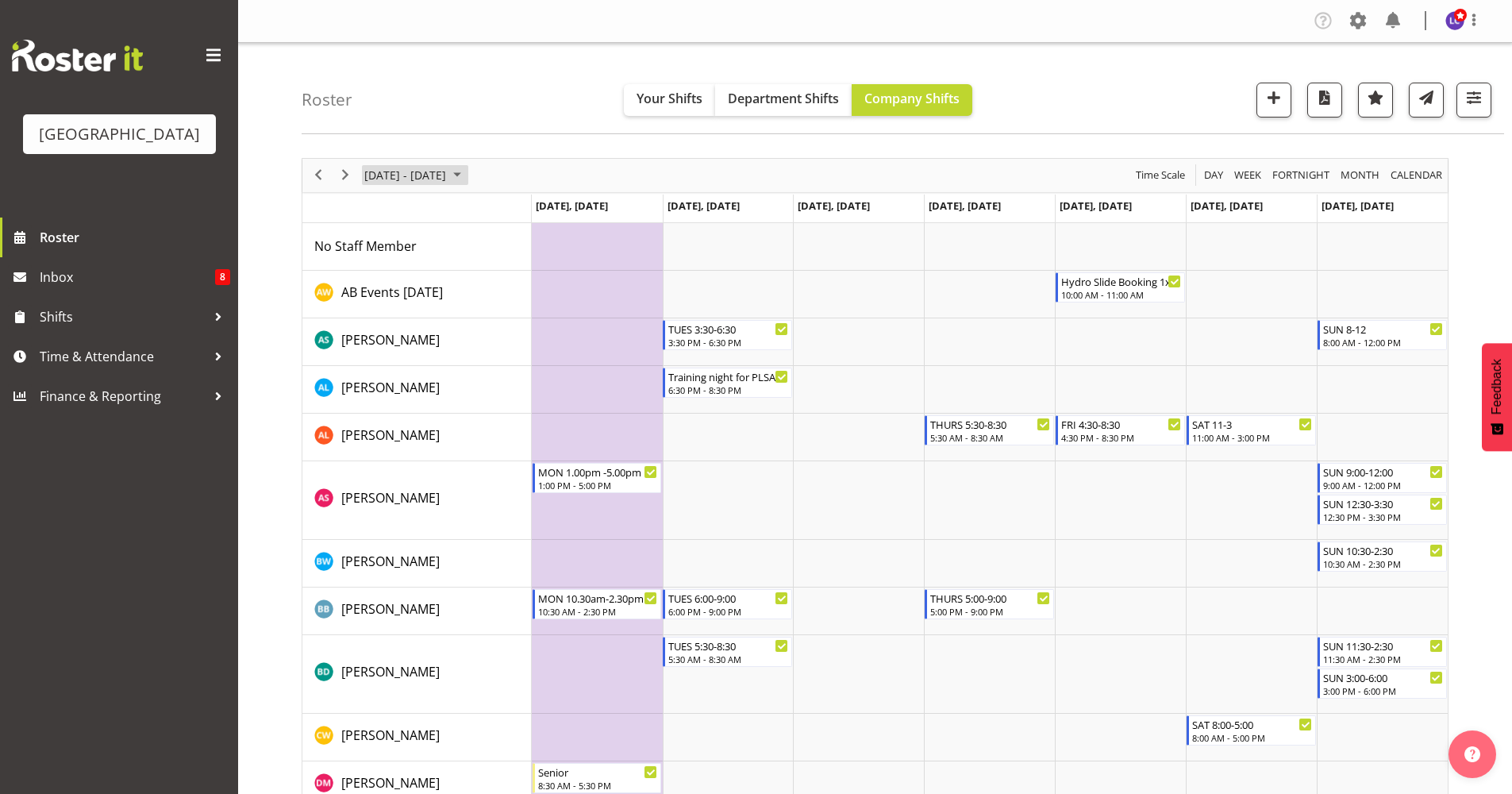
click at [440, 178] on span "Oct 27 - Nov 02, 2025" at bounding box center [405, 174] width 85 height 20
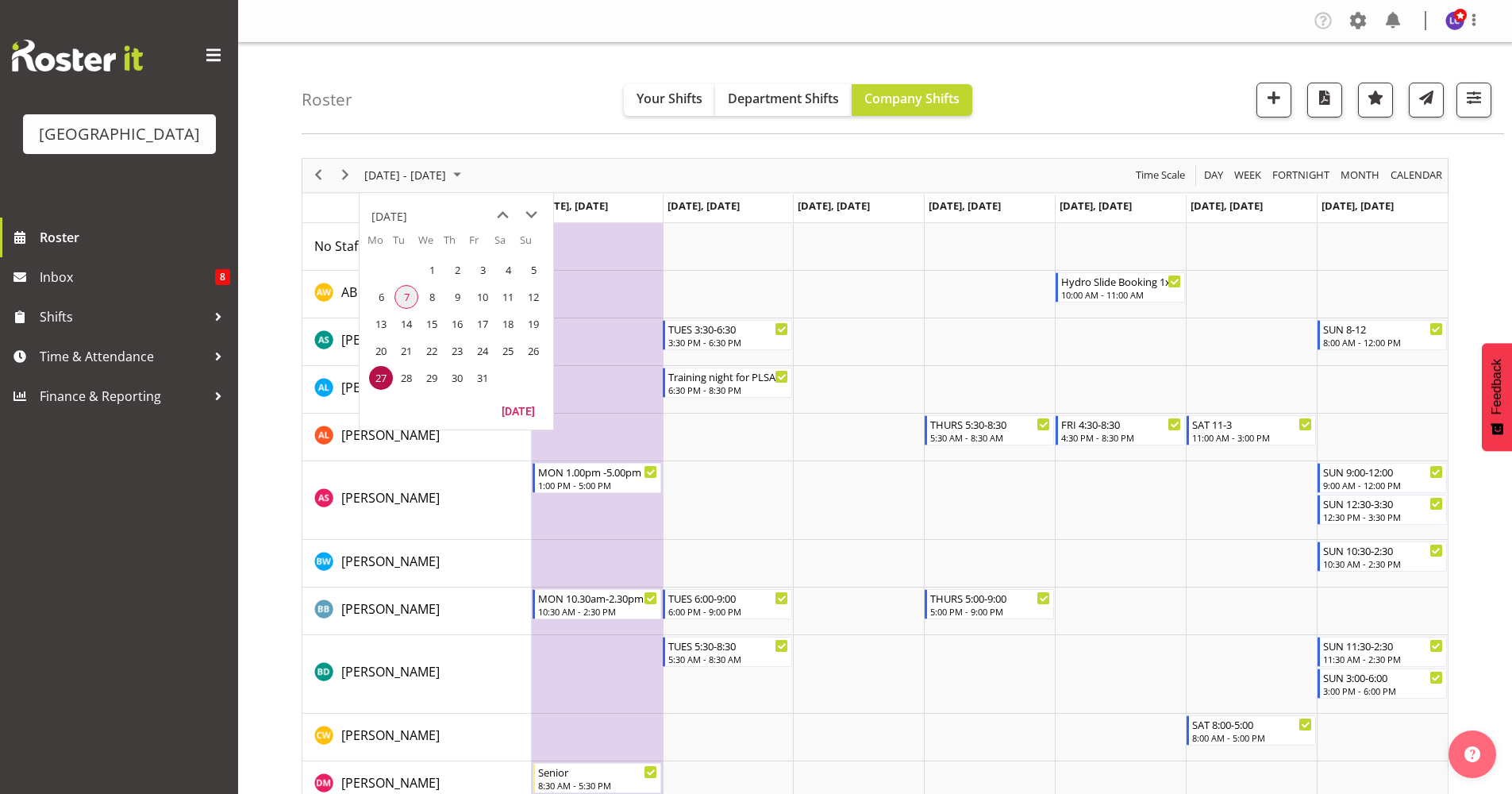
click at [413, 297] on span "7" at bounding box center [405, 296] width 23 height 23
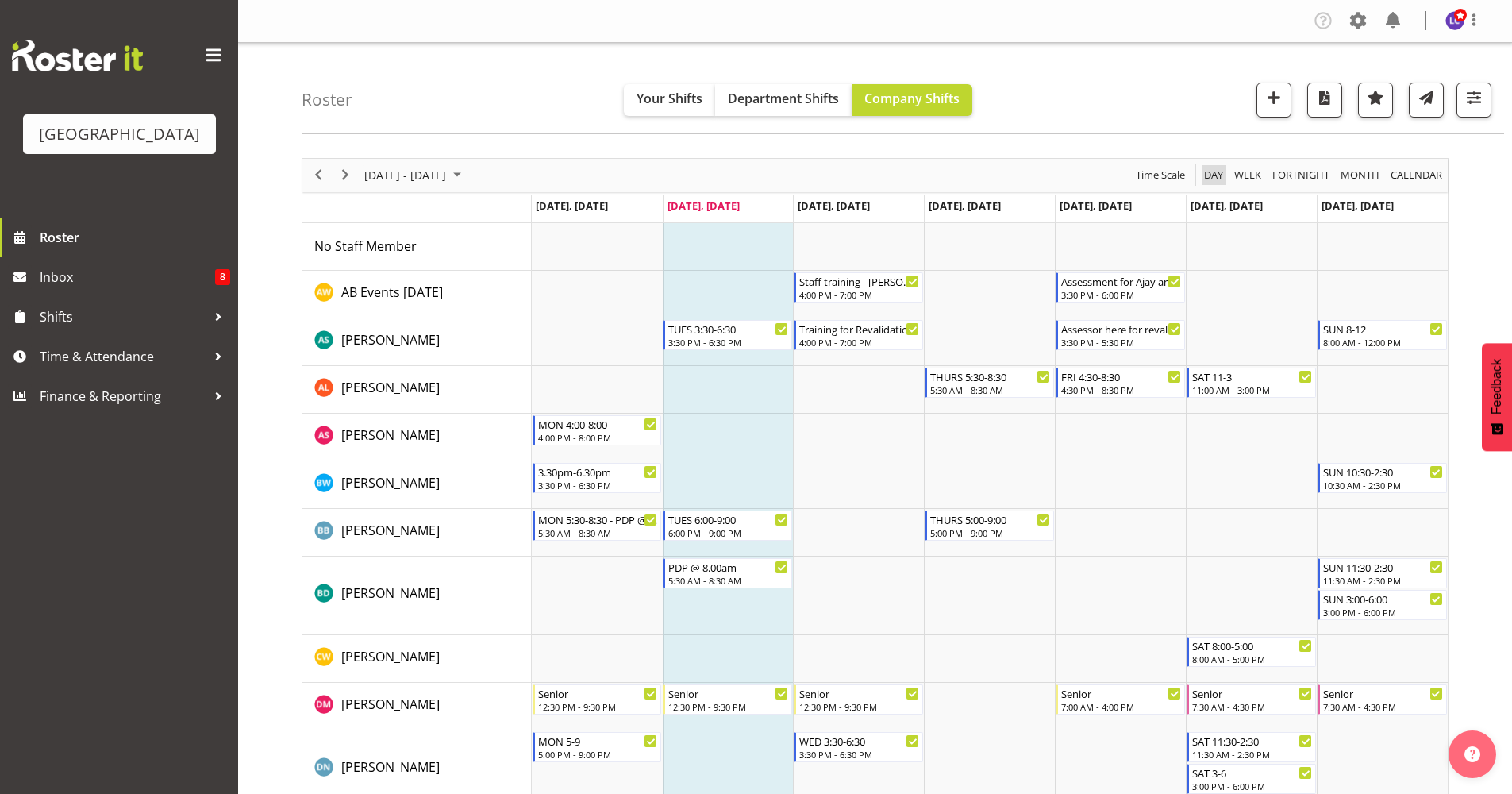
click at [1205, 174] on span "Day" at bounding box center [1214, 174] width 23 height 20
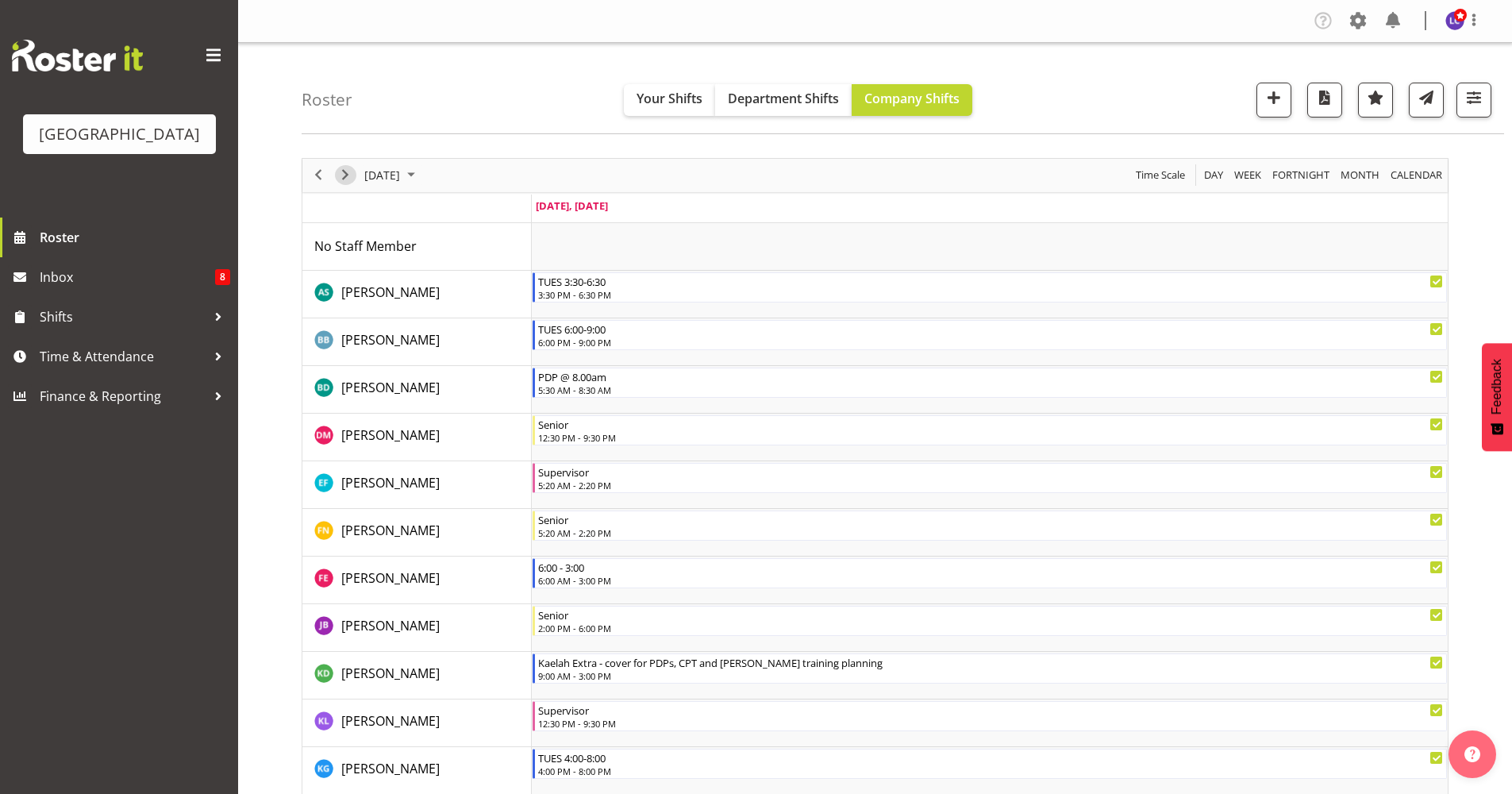
click at [345, 178] on span "Next" at bounding box center [346, 174] width 19 height 20
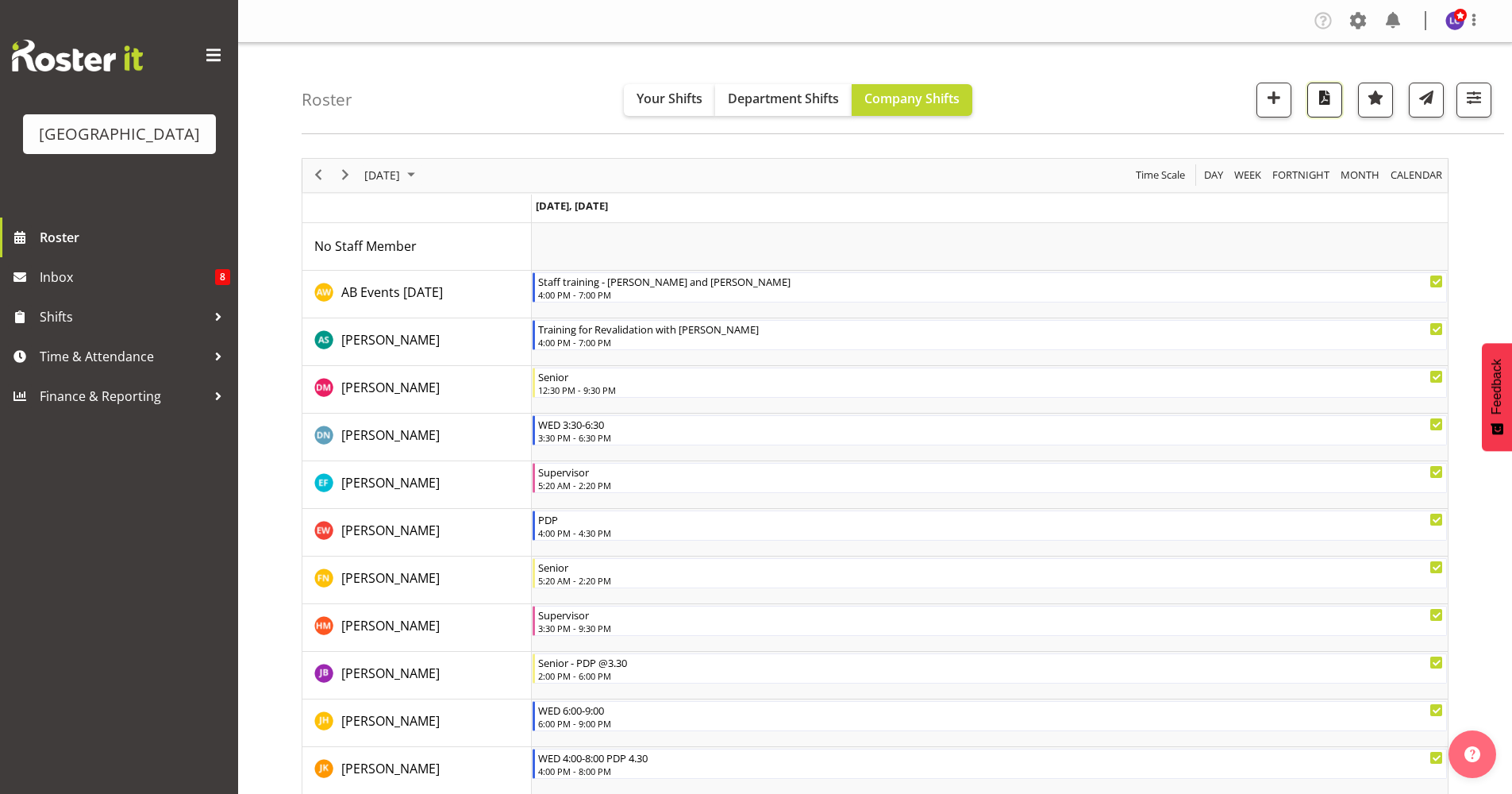
click at [1334, 90] on span "button" at bounding box center [1325, 98] width 21 height 21
click at [363, 180] on span "[DATE]" at bounding box center [382, 174] width 39 height 20
click at [408, 380] on span "27" at bounding box center [405, 377] width 23 height 23
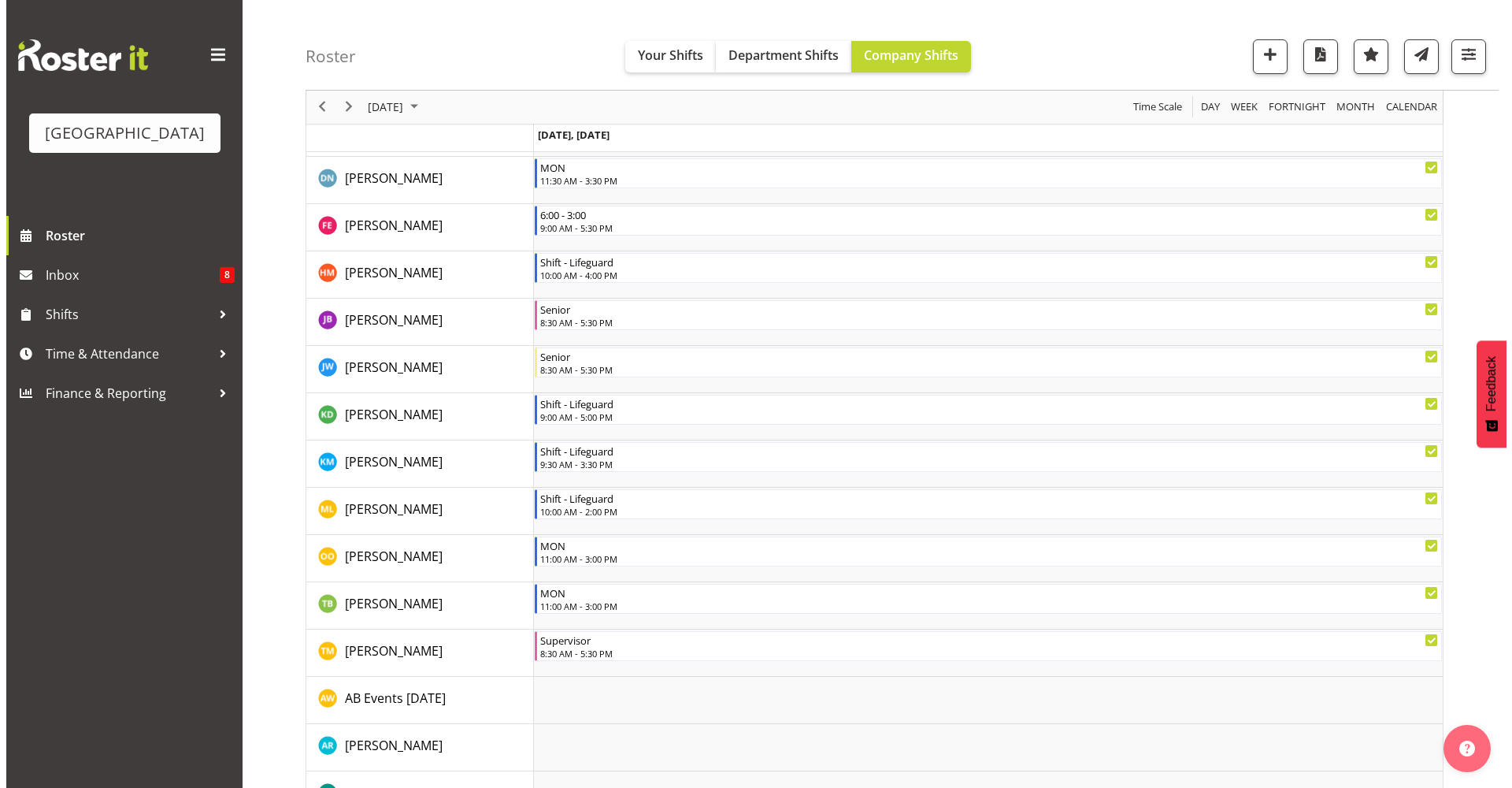
scroll to position [257, 0]
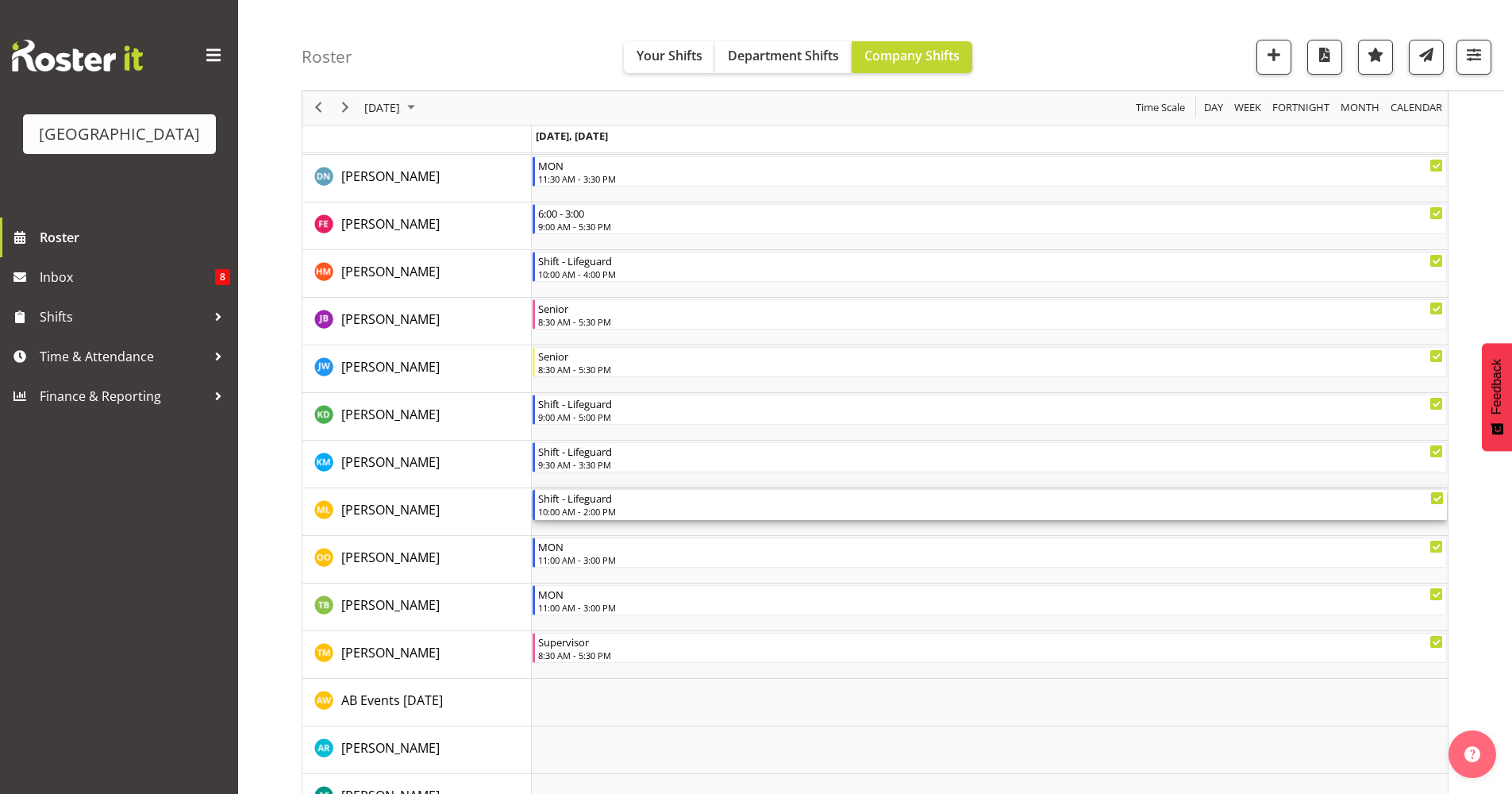
click at [644, 517] on div "10:00 AM - 2:00 PM" at bounding box center [990, 511] width 905 height 13
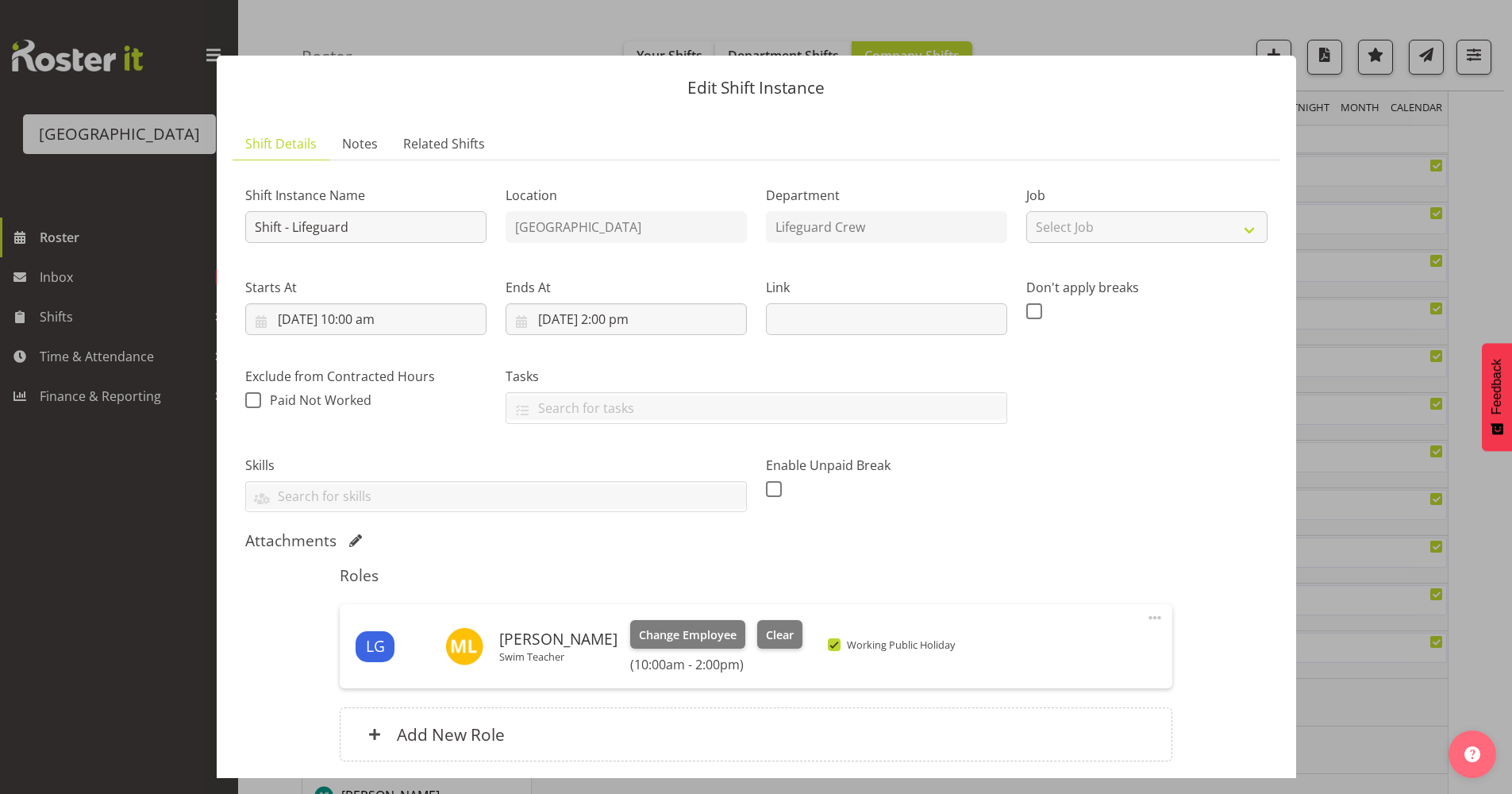
click at [644, 511] on div at bounding box center [496, 497] width 500 height 27
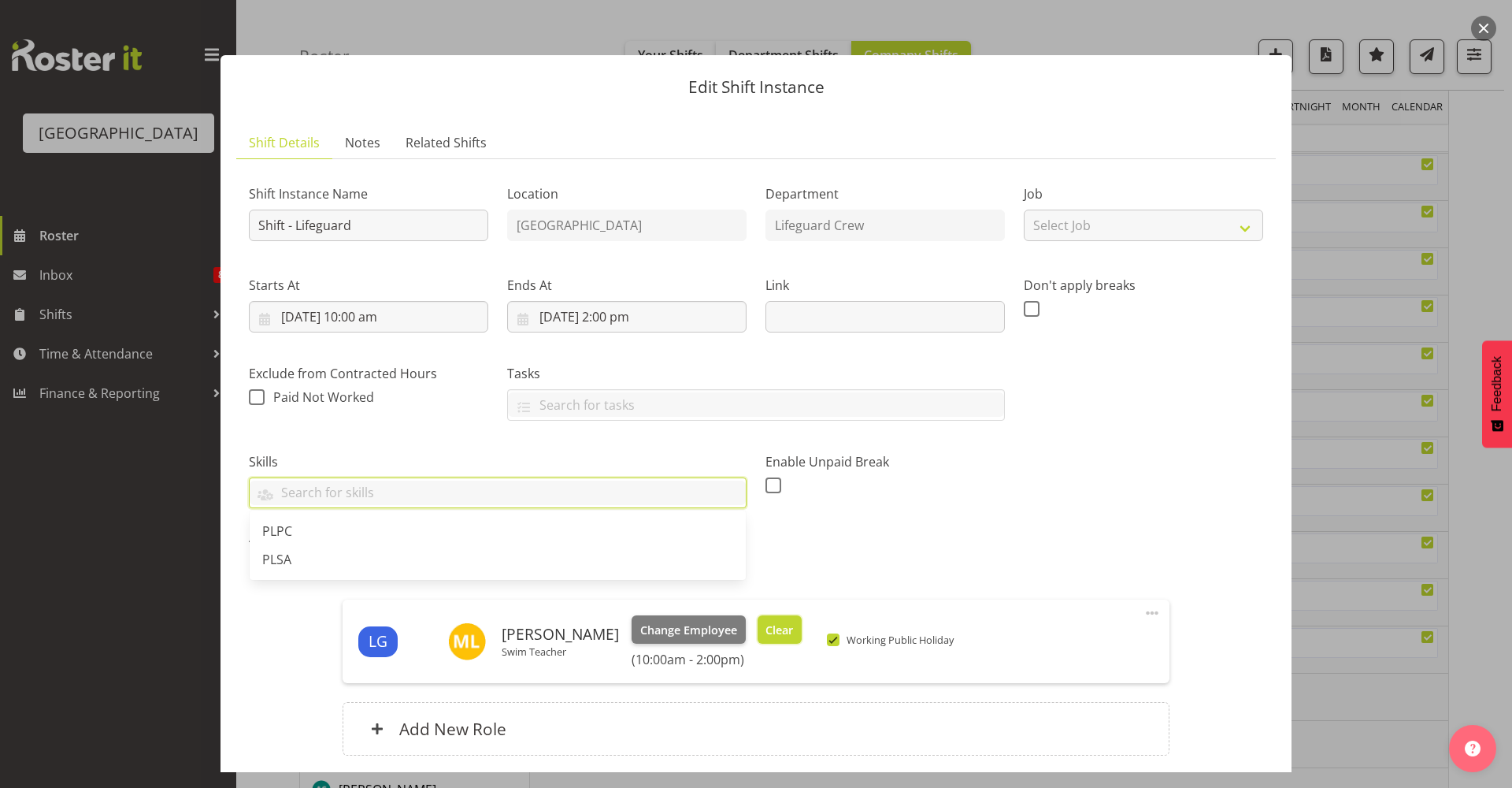
click at [774, 629] on span "Clear" at bounding box center [779, 630] width 27 height 18
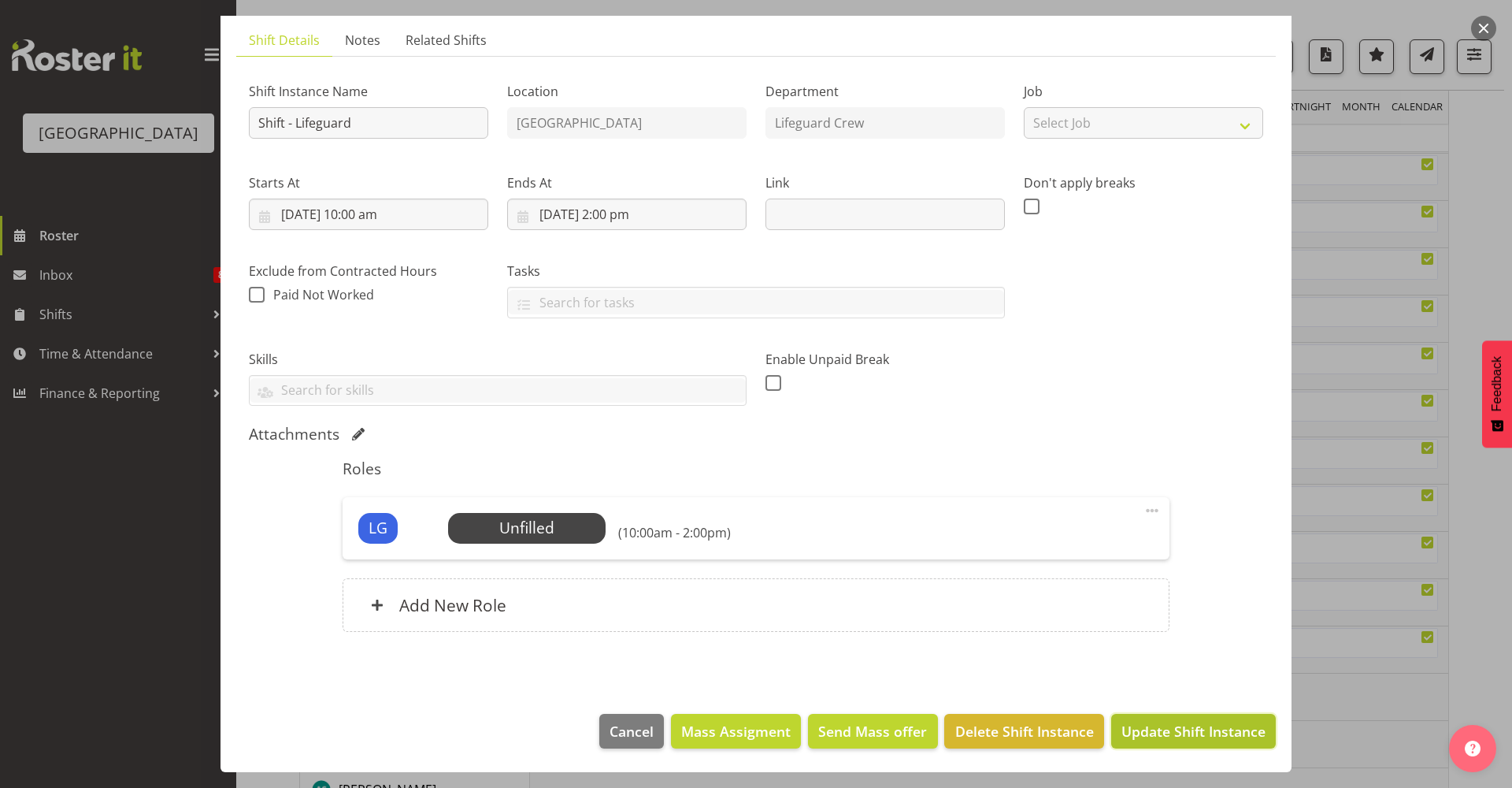
click at [1161, 737] on span "Update Shift Instance" at bounding box center [1193, 731] width 144 height 21
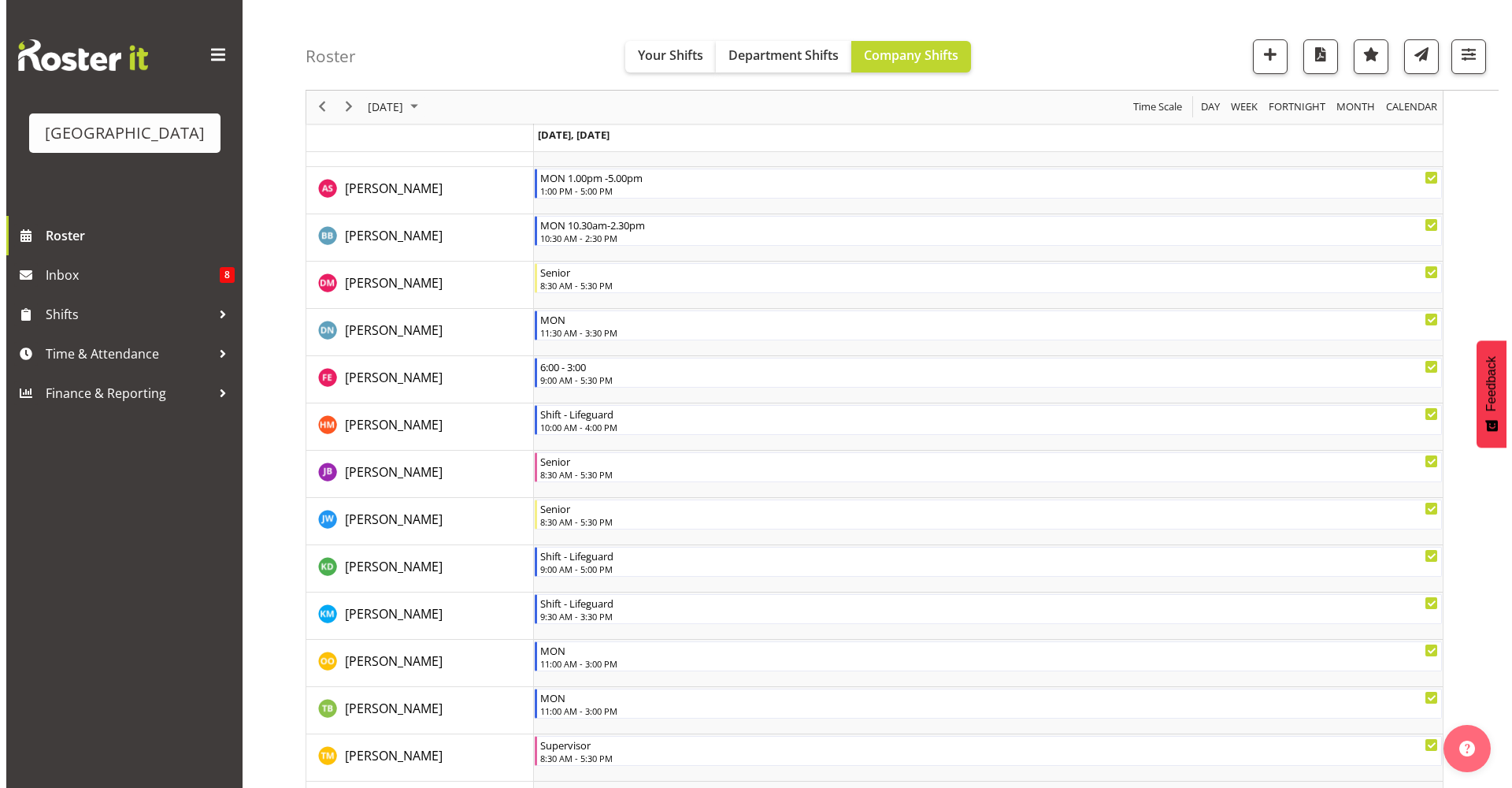
scroll to position [0, 0]
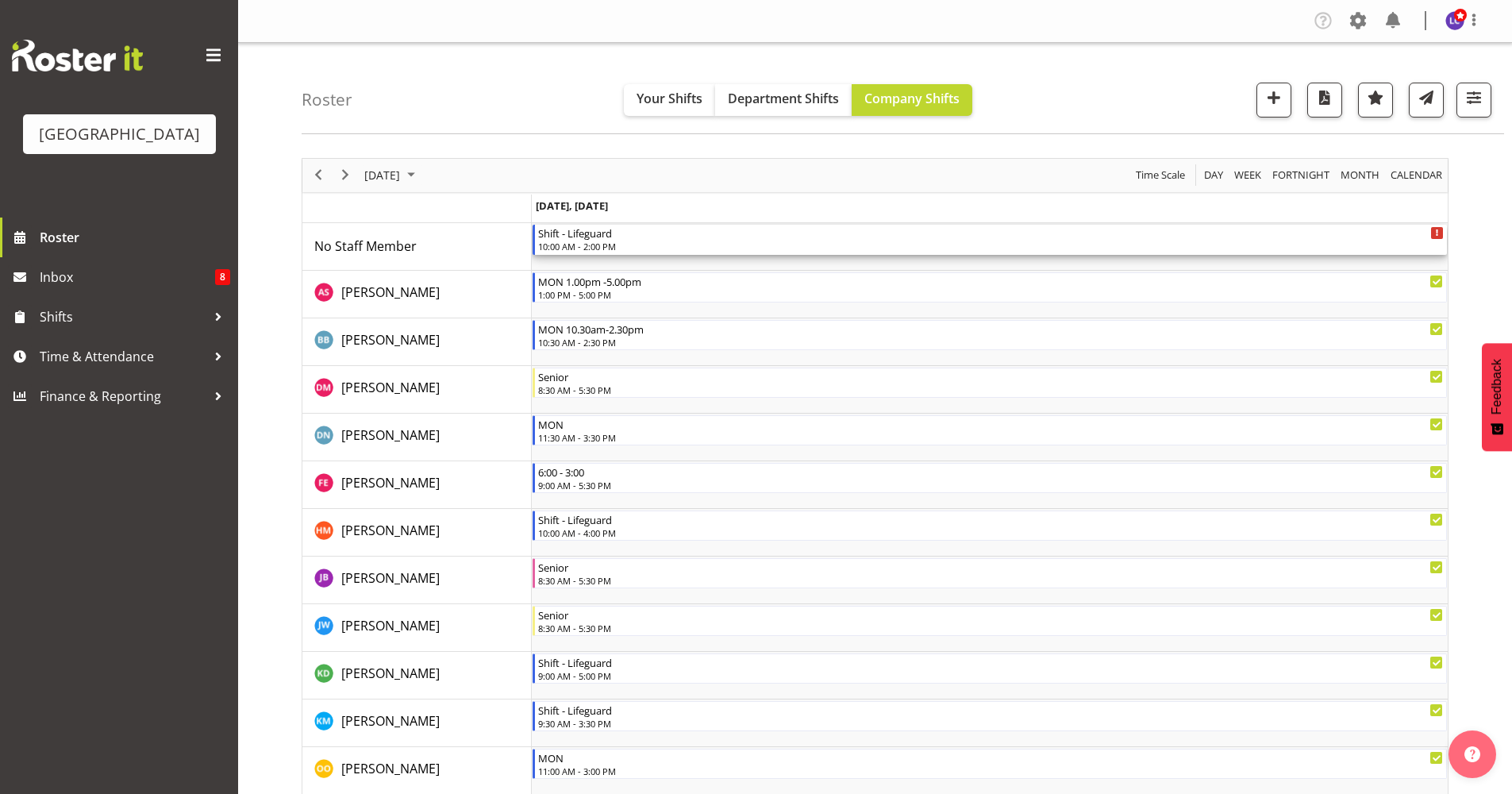
click at [685, 246] on div "10:00 AM - 2:00 PM" at bounding box center [990, 246] width 905 height 13
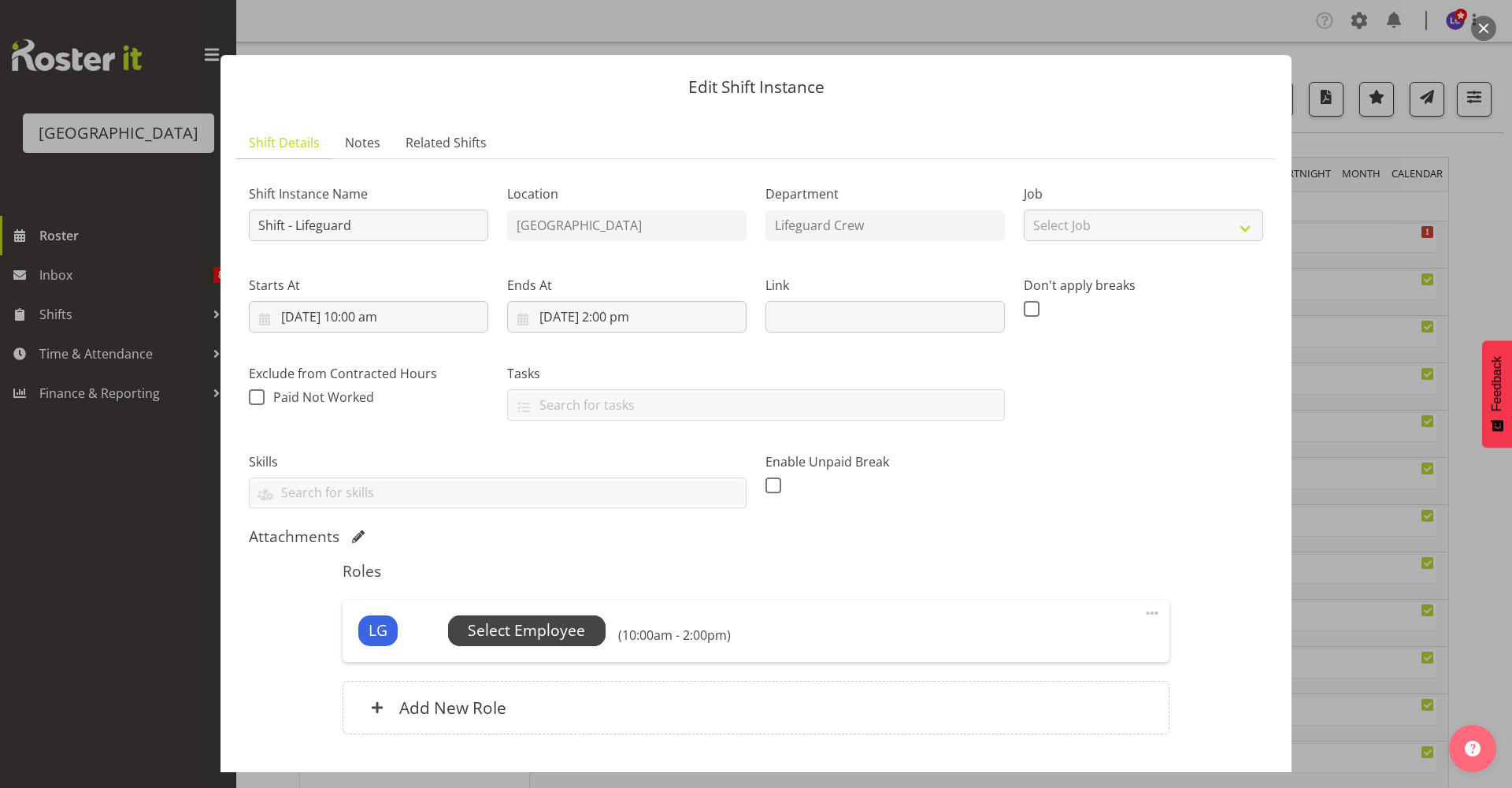
click at [562, 634] on span "Select Employee" at bounding box center [526, 630] width 117 height 22
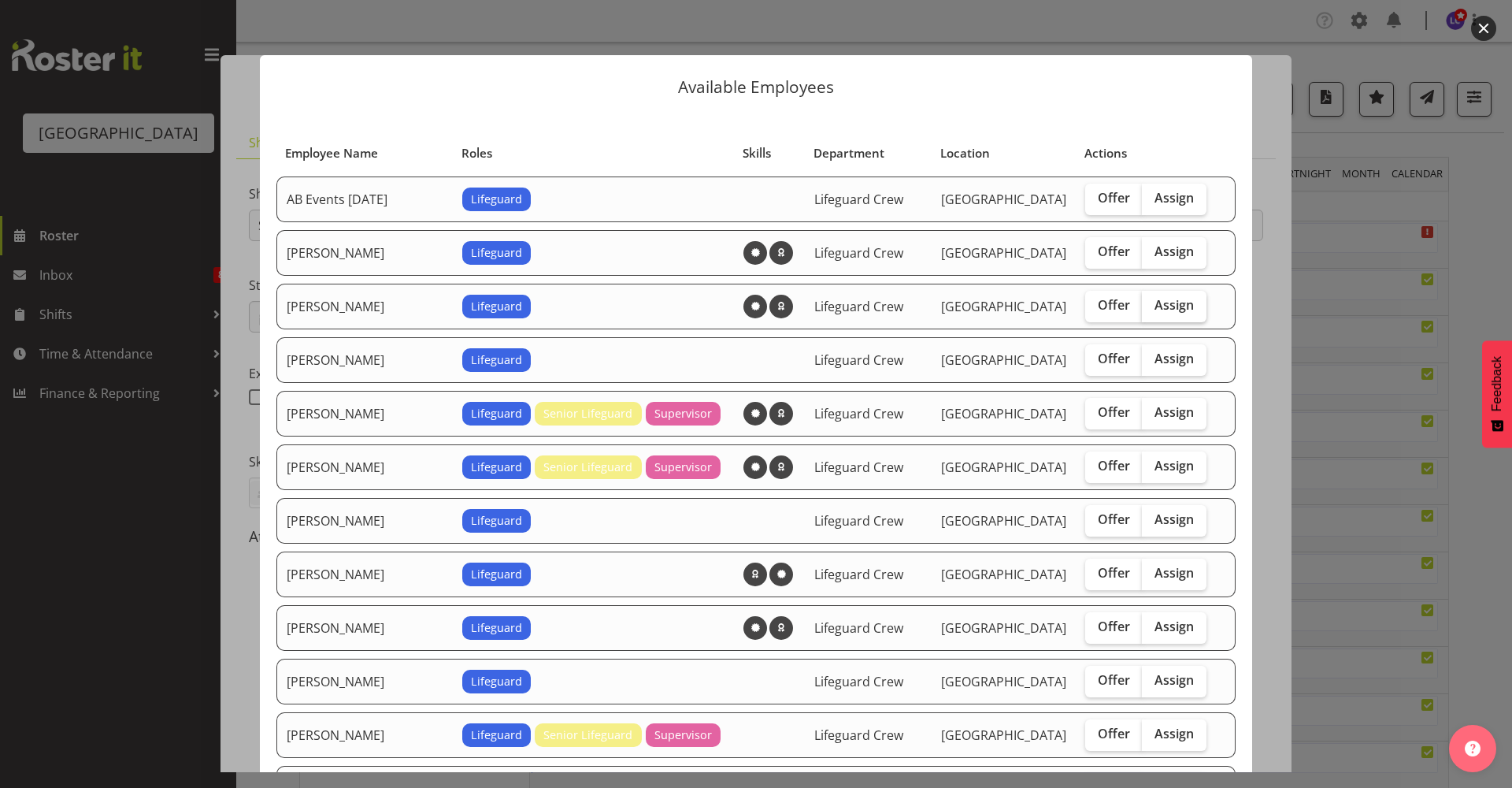
click at [1176, 315] on label "Assign" at bounding box center [1174, 306] width 65 height 31
click at [1152, 310] on input "Assign" at bounding box center [1147, 305] width 10 height 10
checkbox input "true"
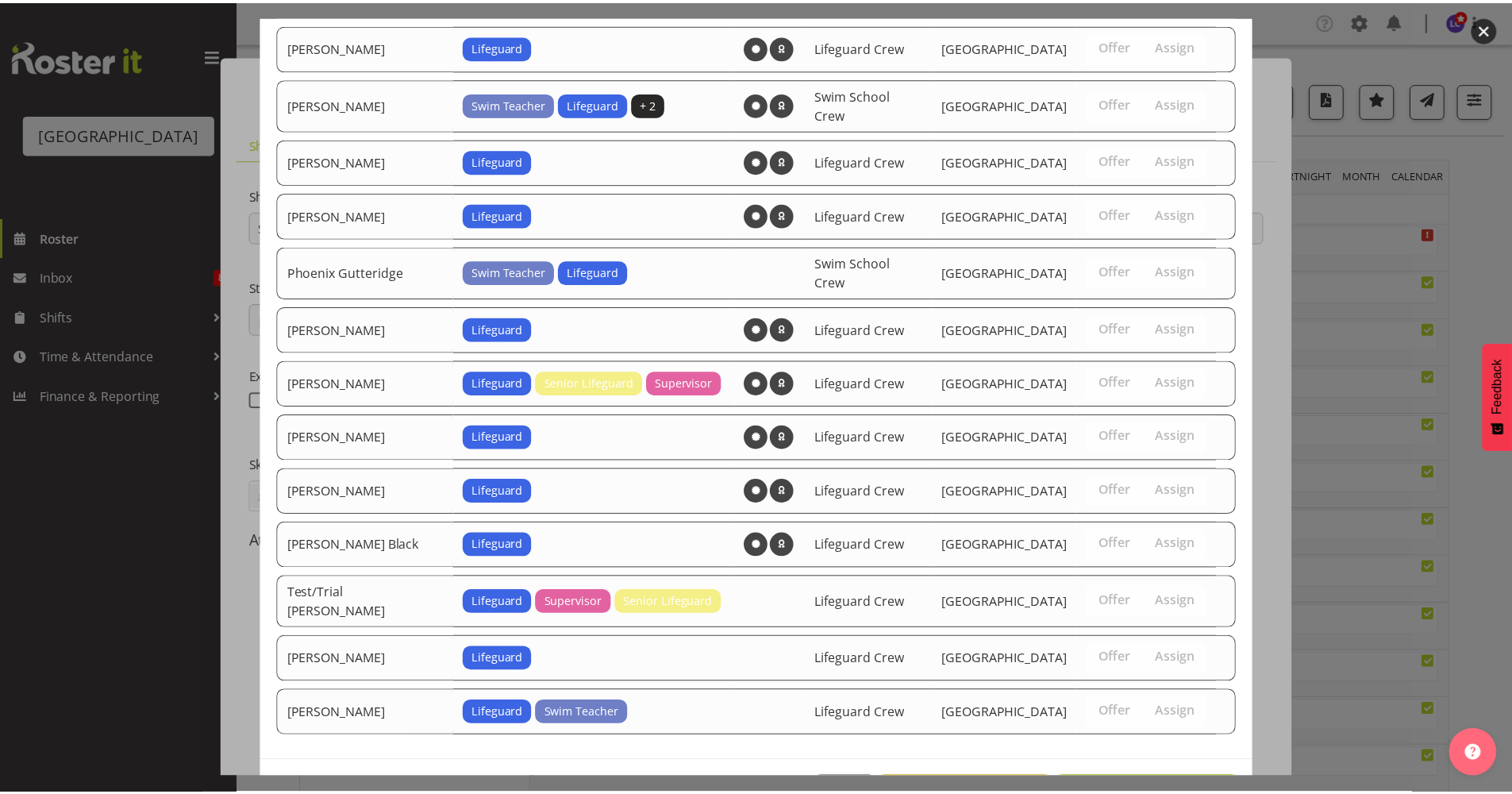
scroll to position [1380, 0]
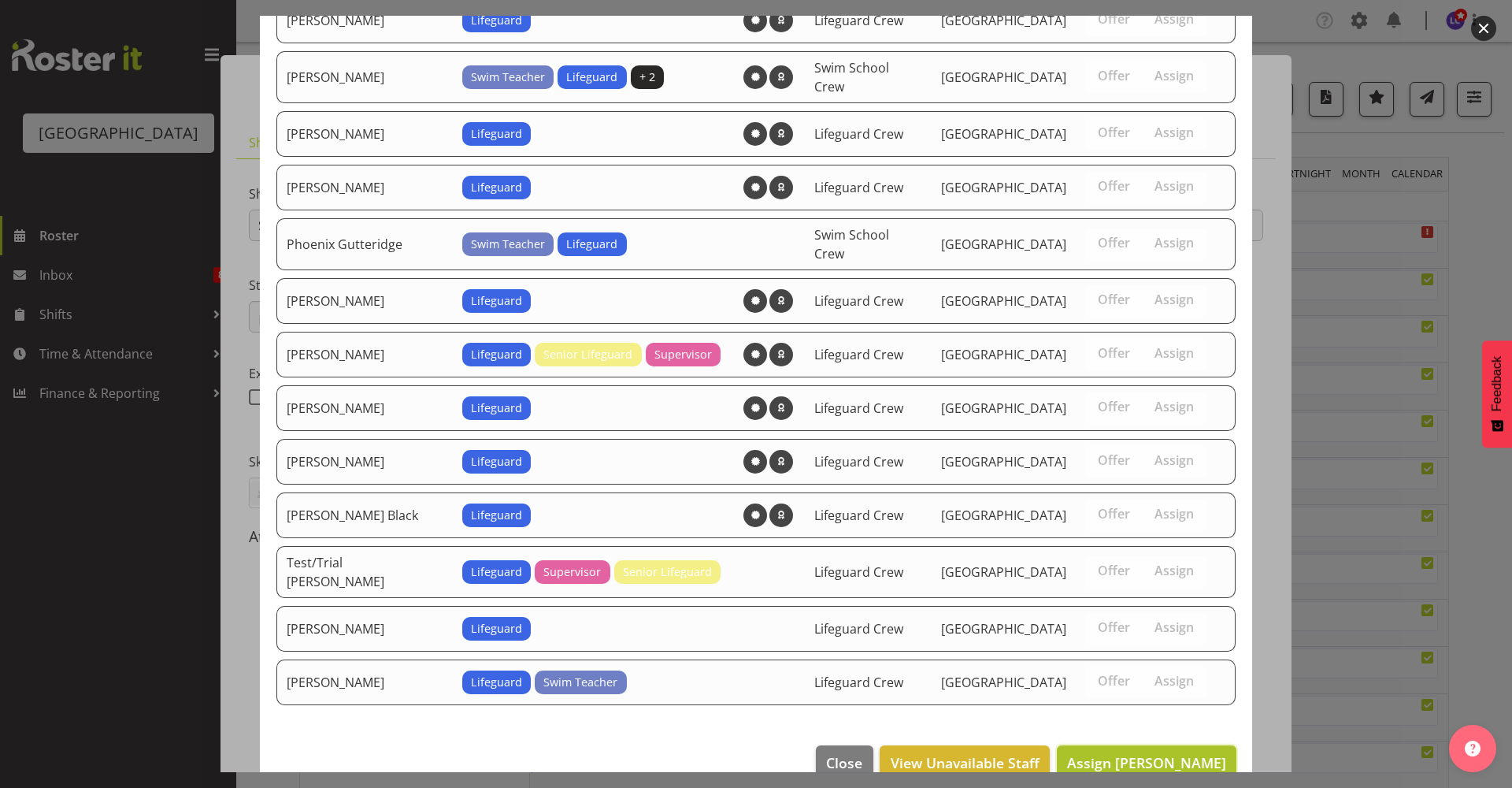
click at [1167, 753] on span "Assign Ajay Smith" at bounding box center [1147, 762] width 159 height 19
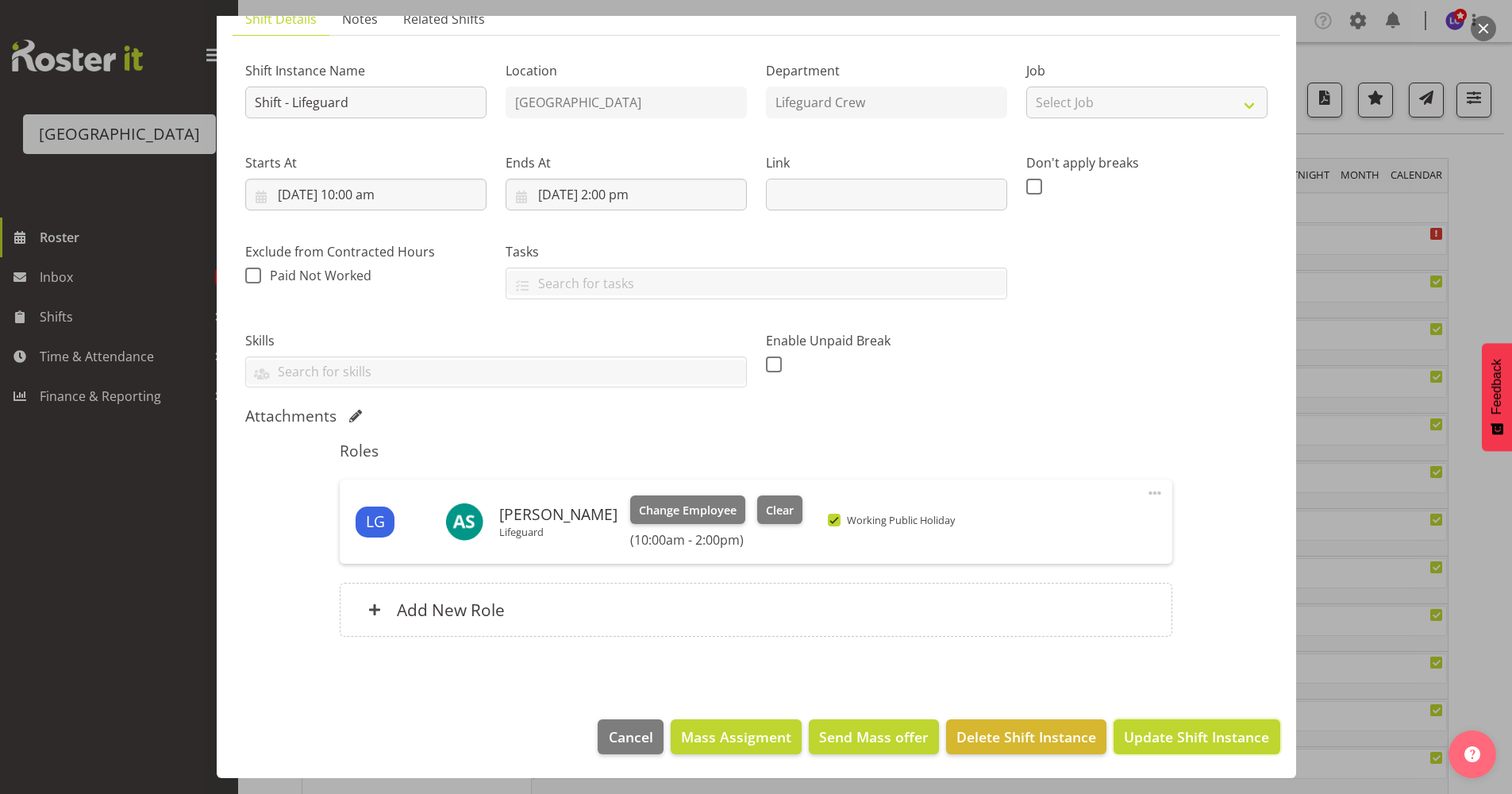
click at [1177, 746] on span "Update Shift Instance" at bounding box center [1197, 737] width 145 height 21
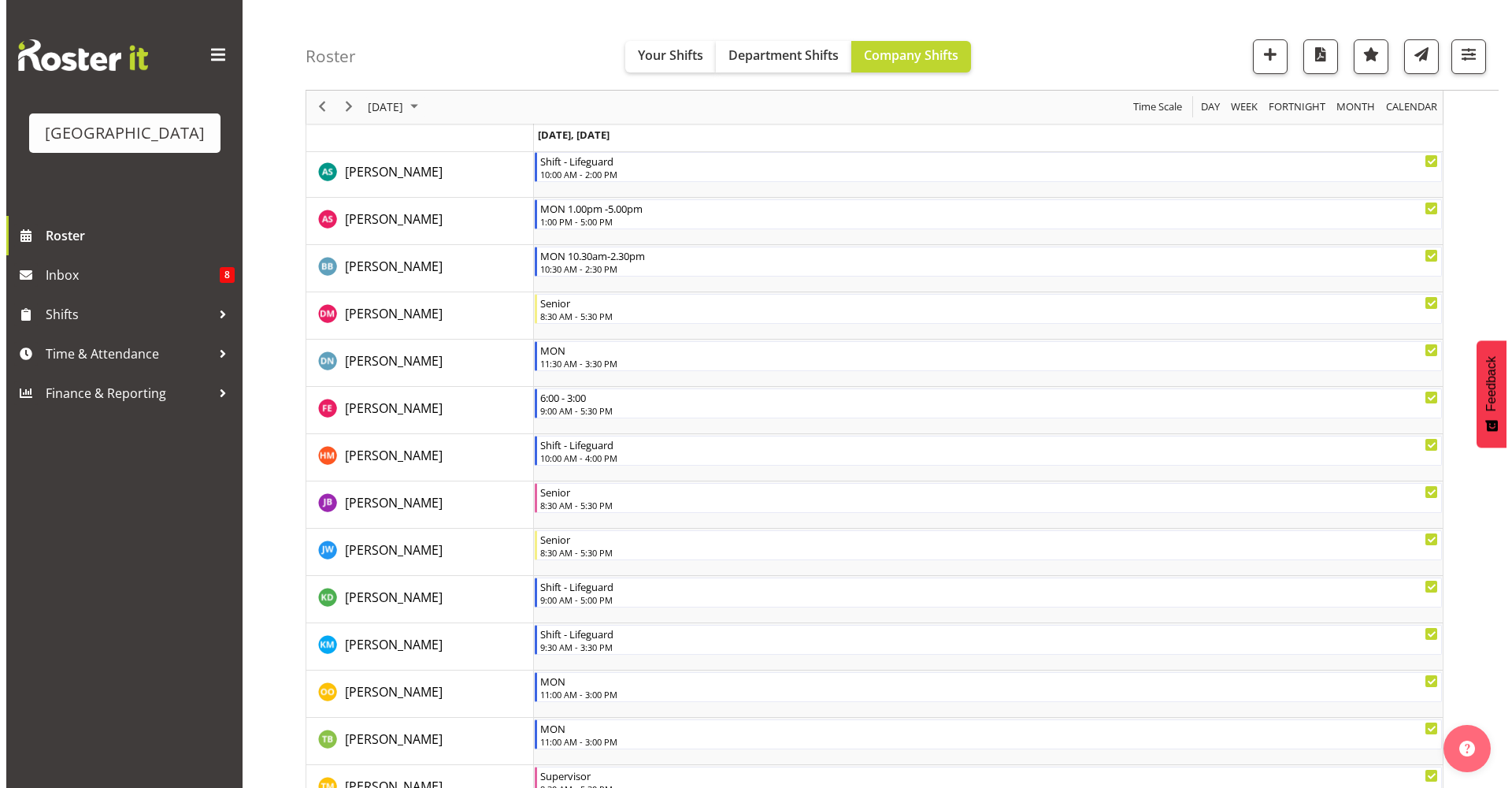
scroll to position [121, 0]
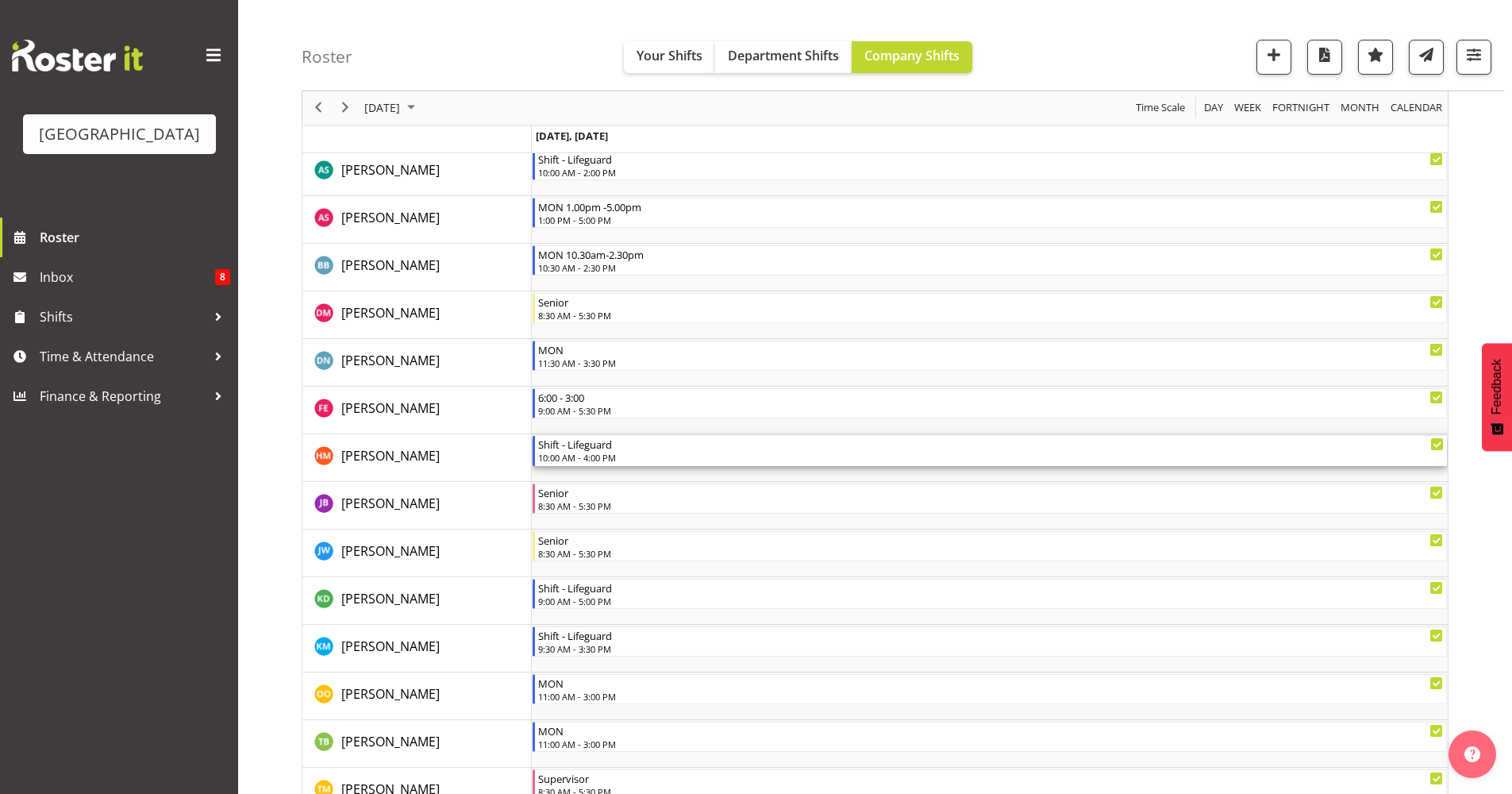
click at [666, 452] on div "10:00 AM - 4:00 PM" at bounding box center [990, 457] width 905 height 13
click at [0, 0] on div at bounding box center [0, 0] width 0 height 0
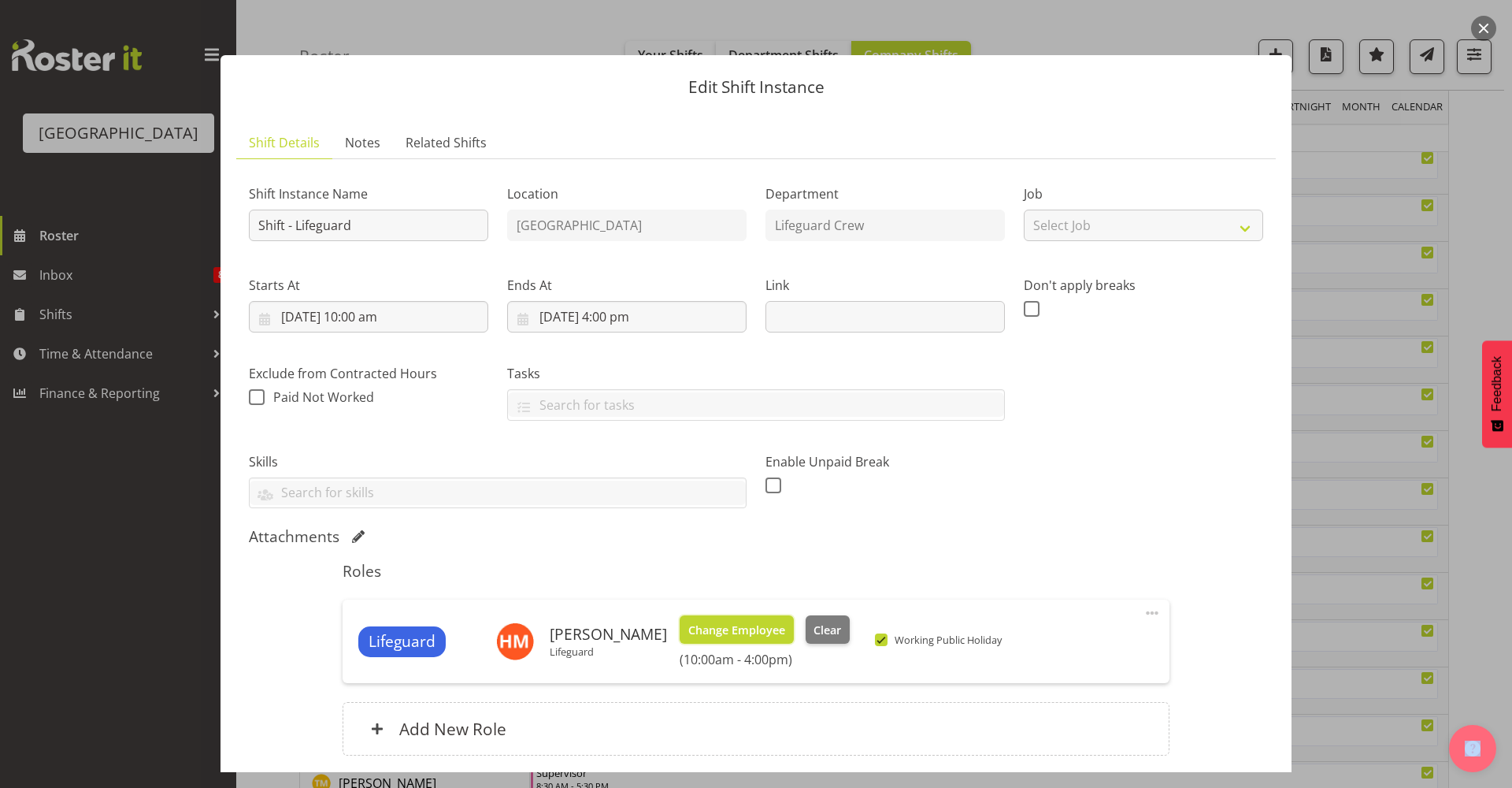
click at [748, 636] on span "Change Employee" at bounding box center [736, 630] width 97 height 18
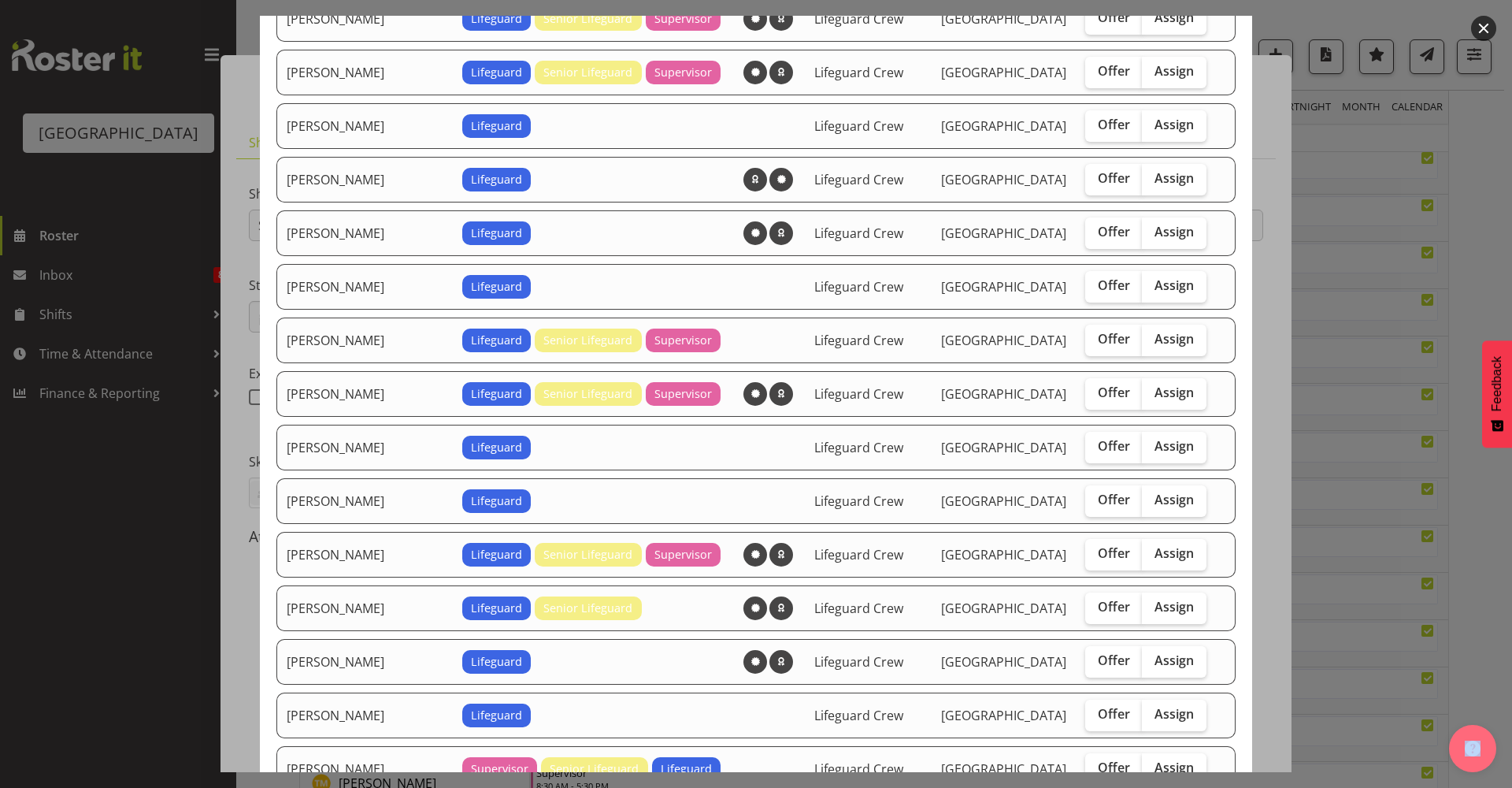
scroll to position [683, 0]
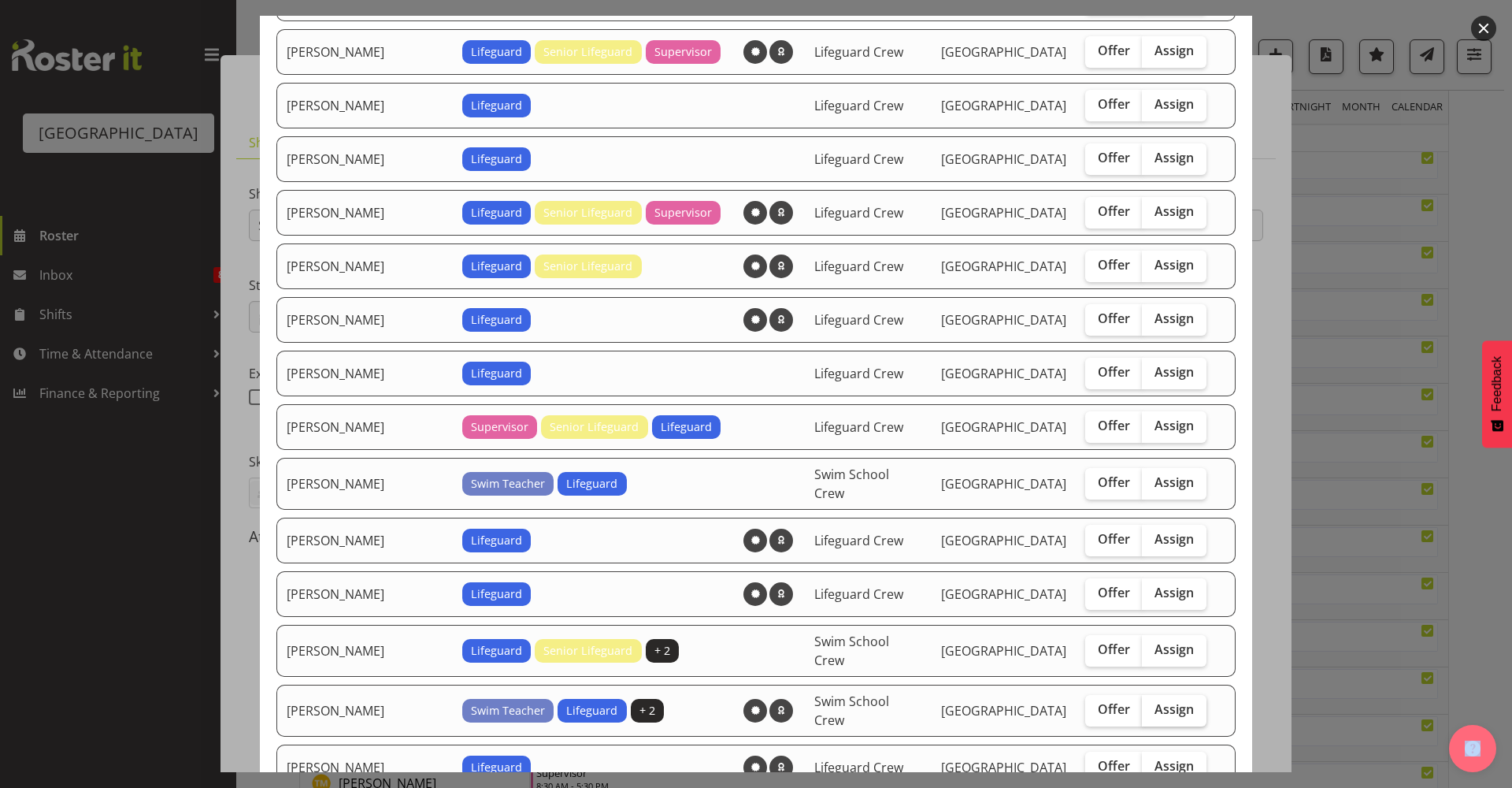
click at [1155, 701] on span "Assign" at bounding box center [1174, 709] width 39 height 16
click at [1148, 705] on input "Assign" at bounding box center [1147, 709] width 10 height 10
checkbox input "true"
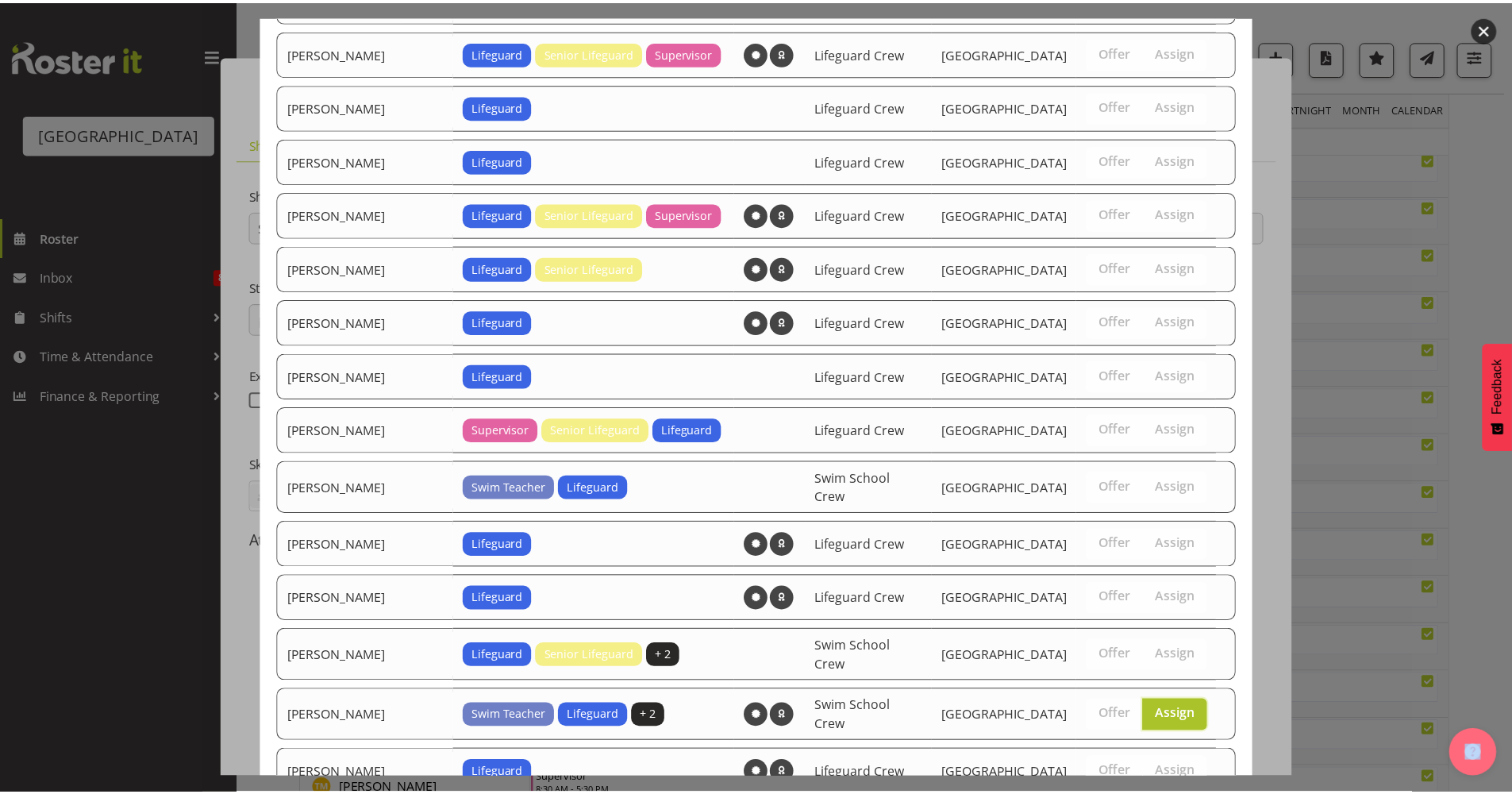
scroll to position [1272, 0]
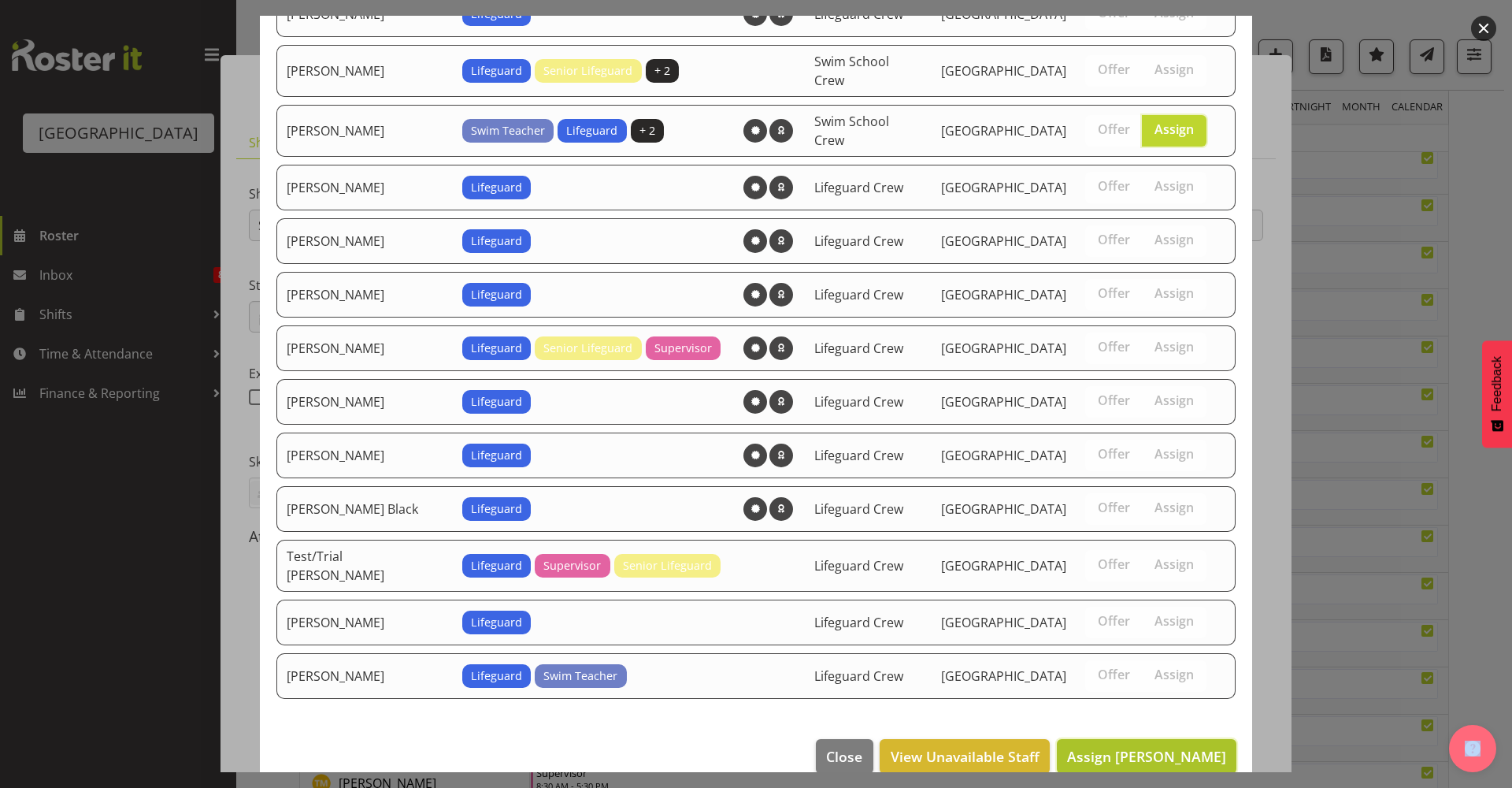
click at [1167, 747] on span "Assign Mark Lieshout" at bounding box center [1147, 757] width 159 height 19
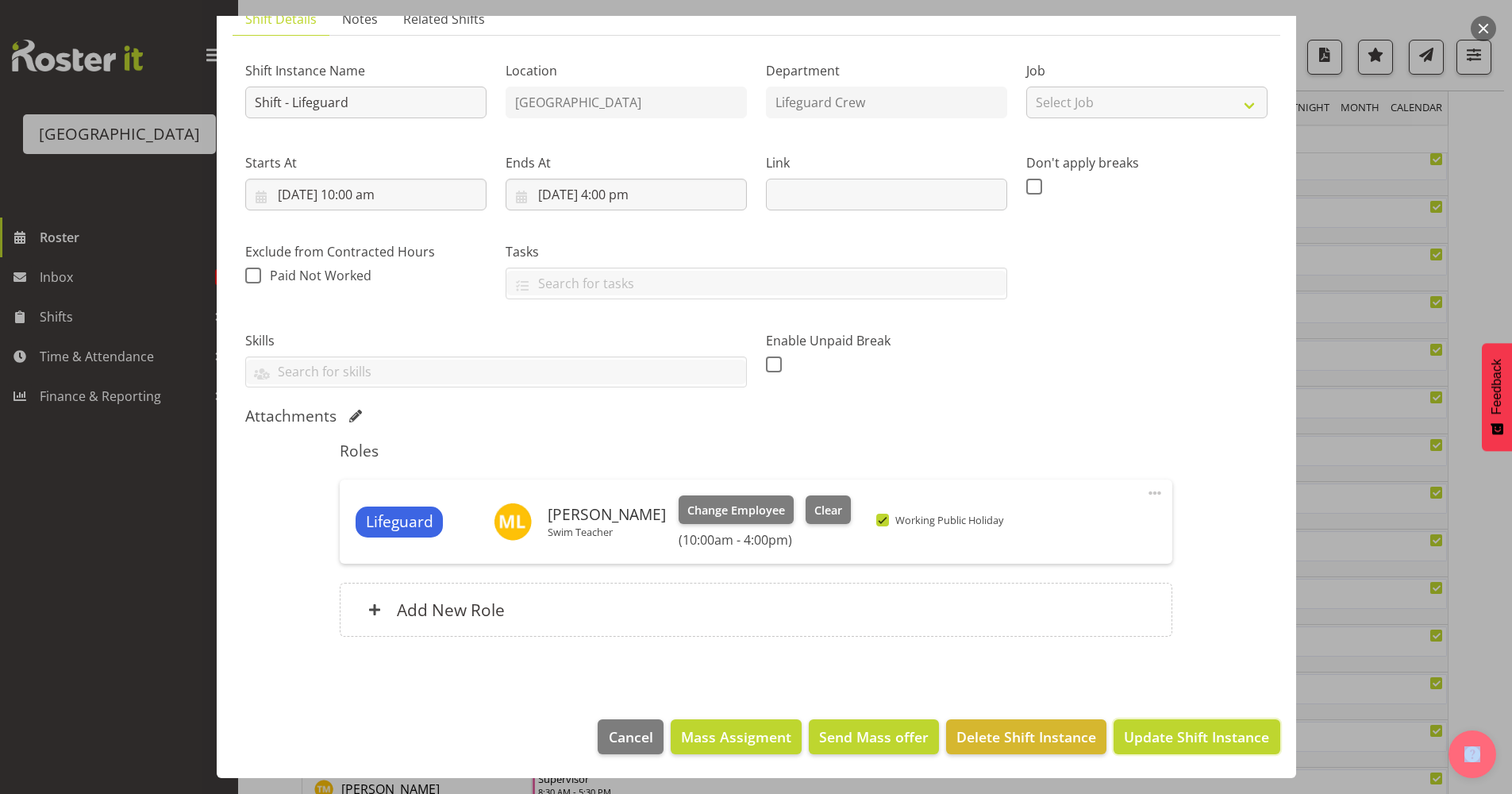
click at [1175, 740] on span "Update Shift Instance" at bounding box center [1197, 737] width 145 height 21
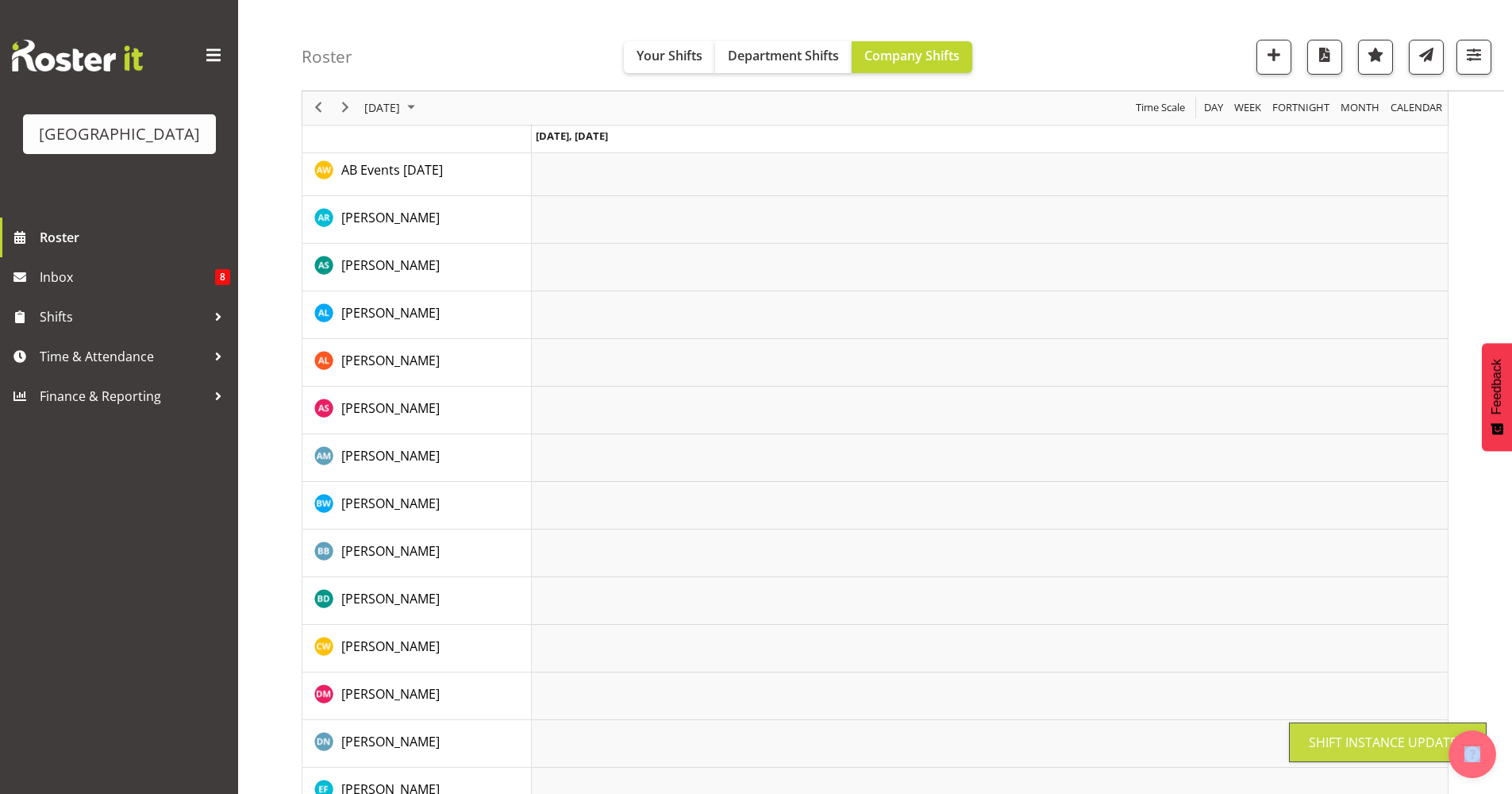
scroll to position [0, 0]
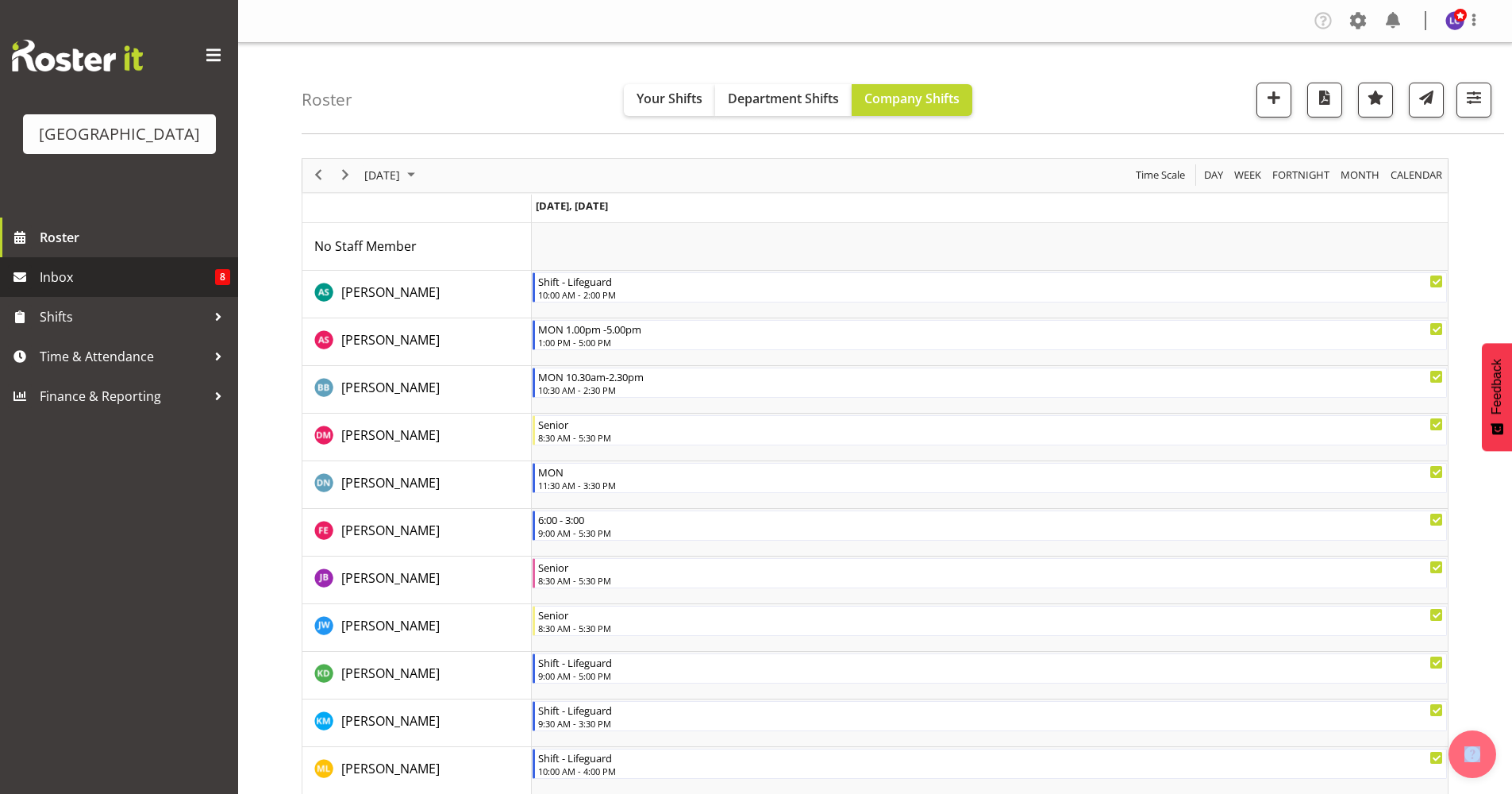
click at [41, 267] on span "Inbox" at bounding box center [127, 276] width 175 height 23
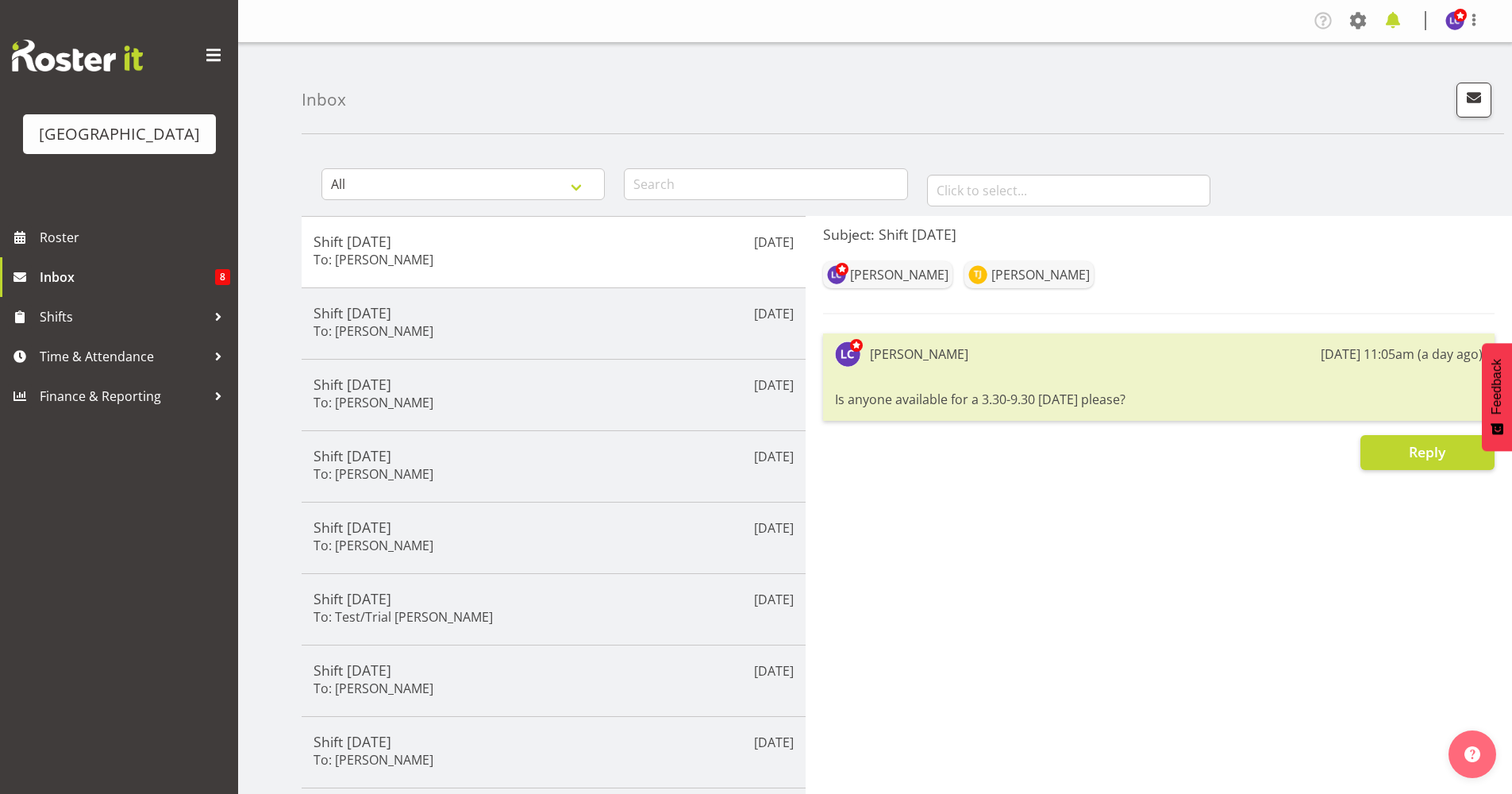
click at [1389, 30] on span at bounding box center [1392, 20] width 25 height 25
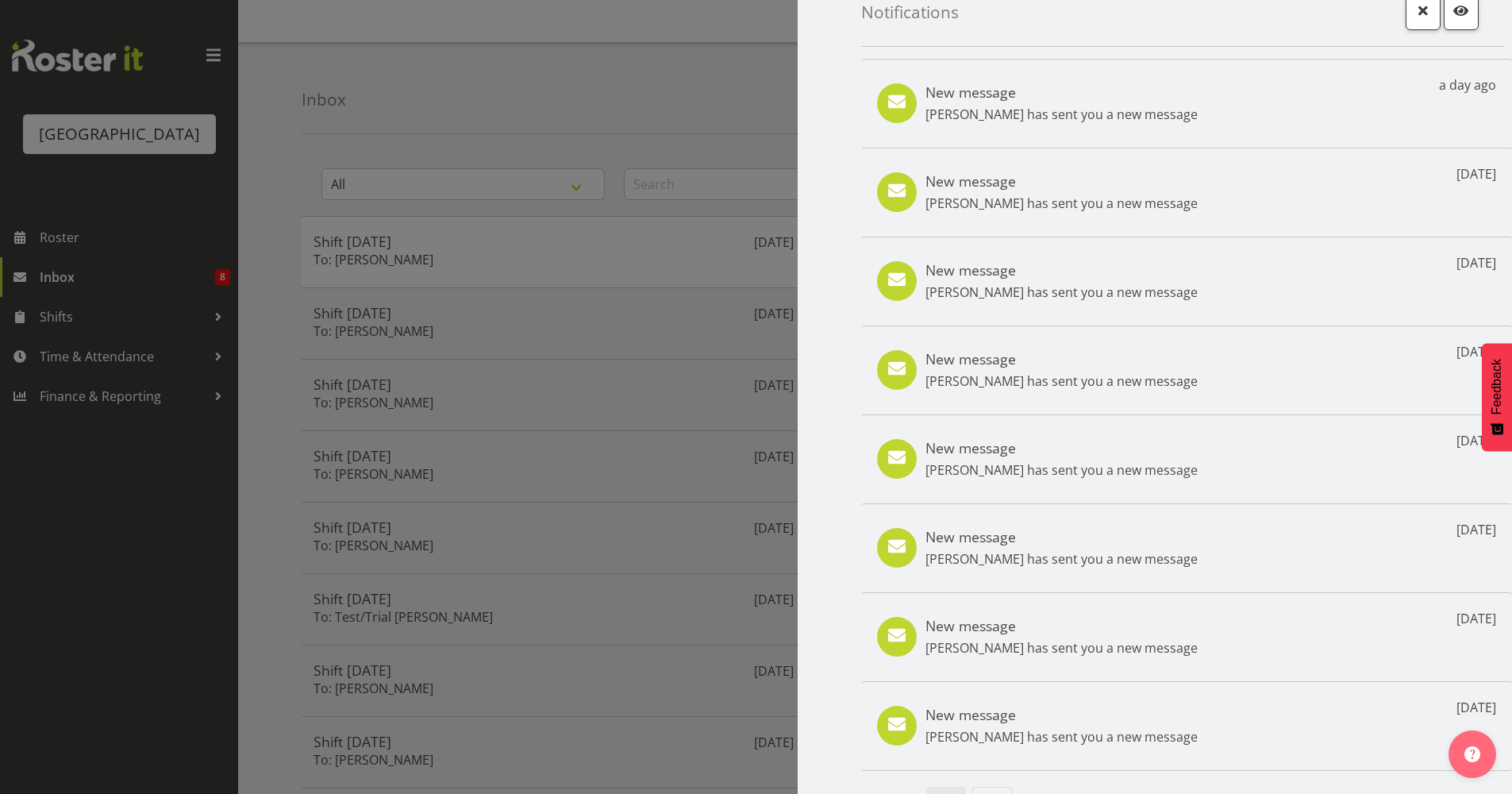
scroll to position [81, 0]
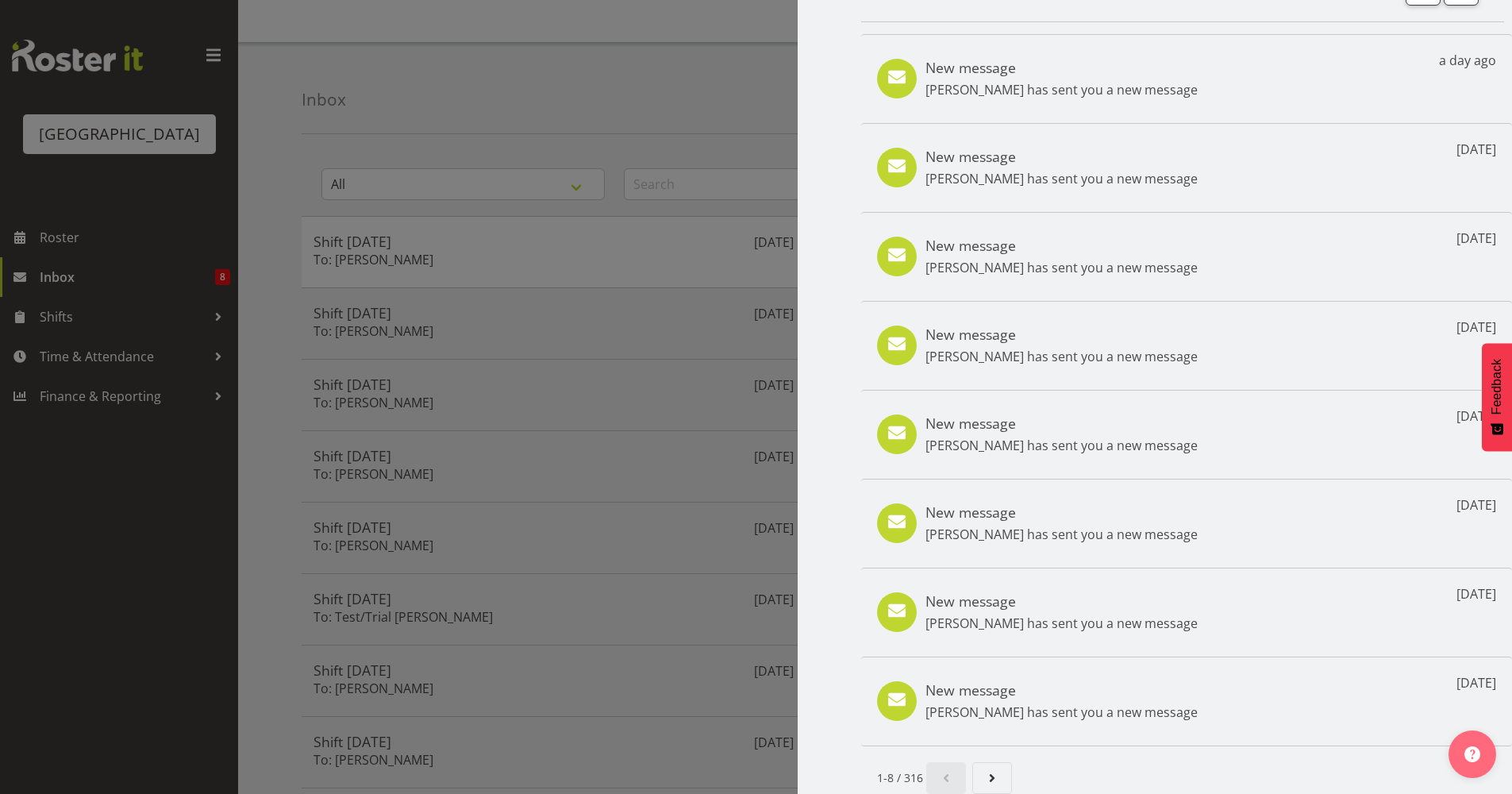
click at [388, 98] on div at bounding box center [756, 397] width 1512 height 794
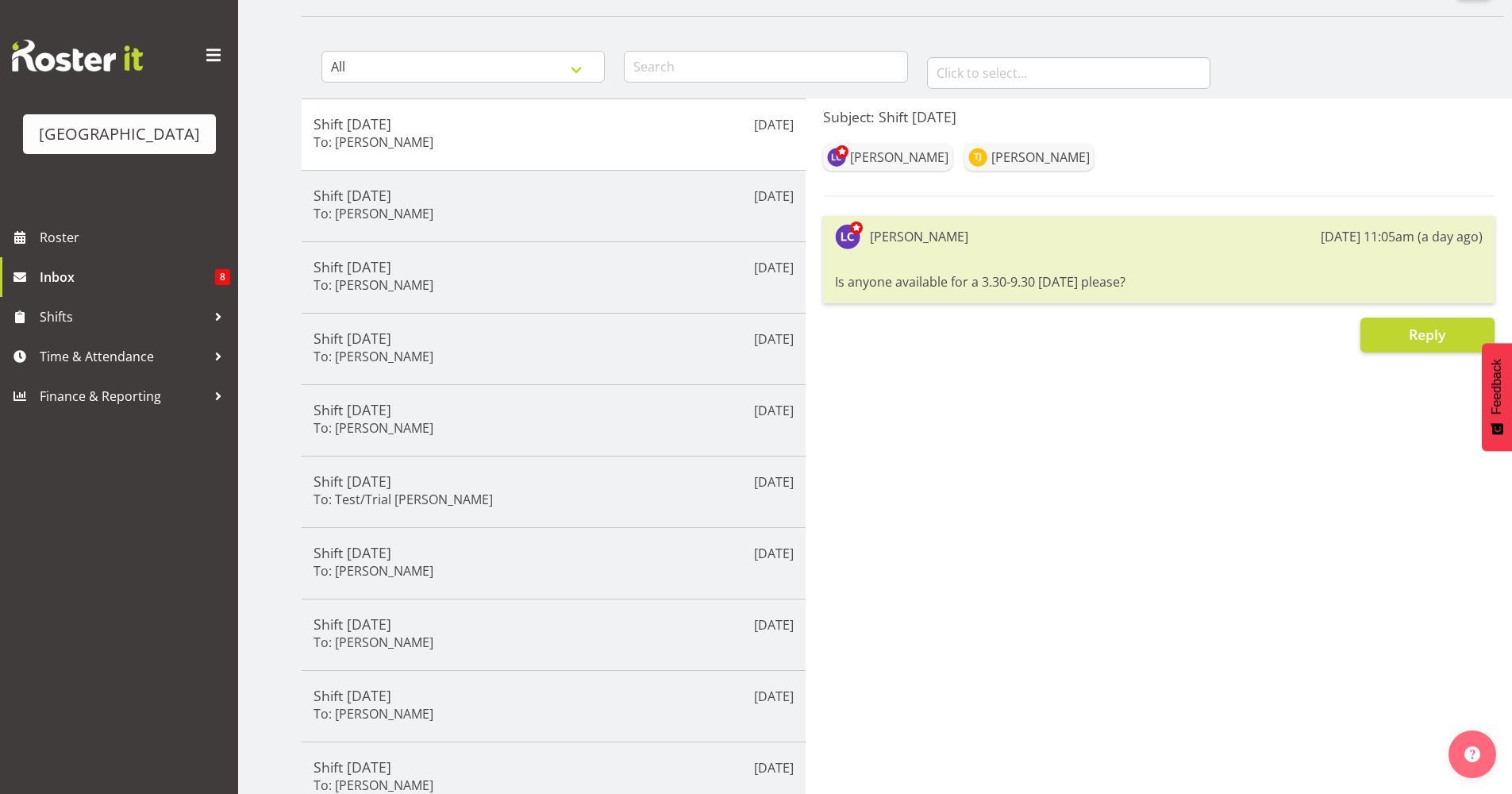
scroll to position [200, 0]
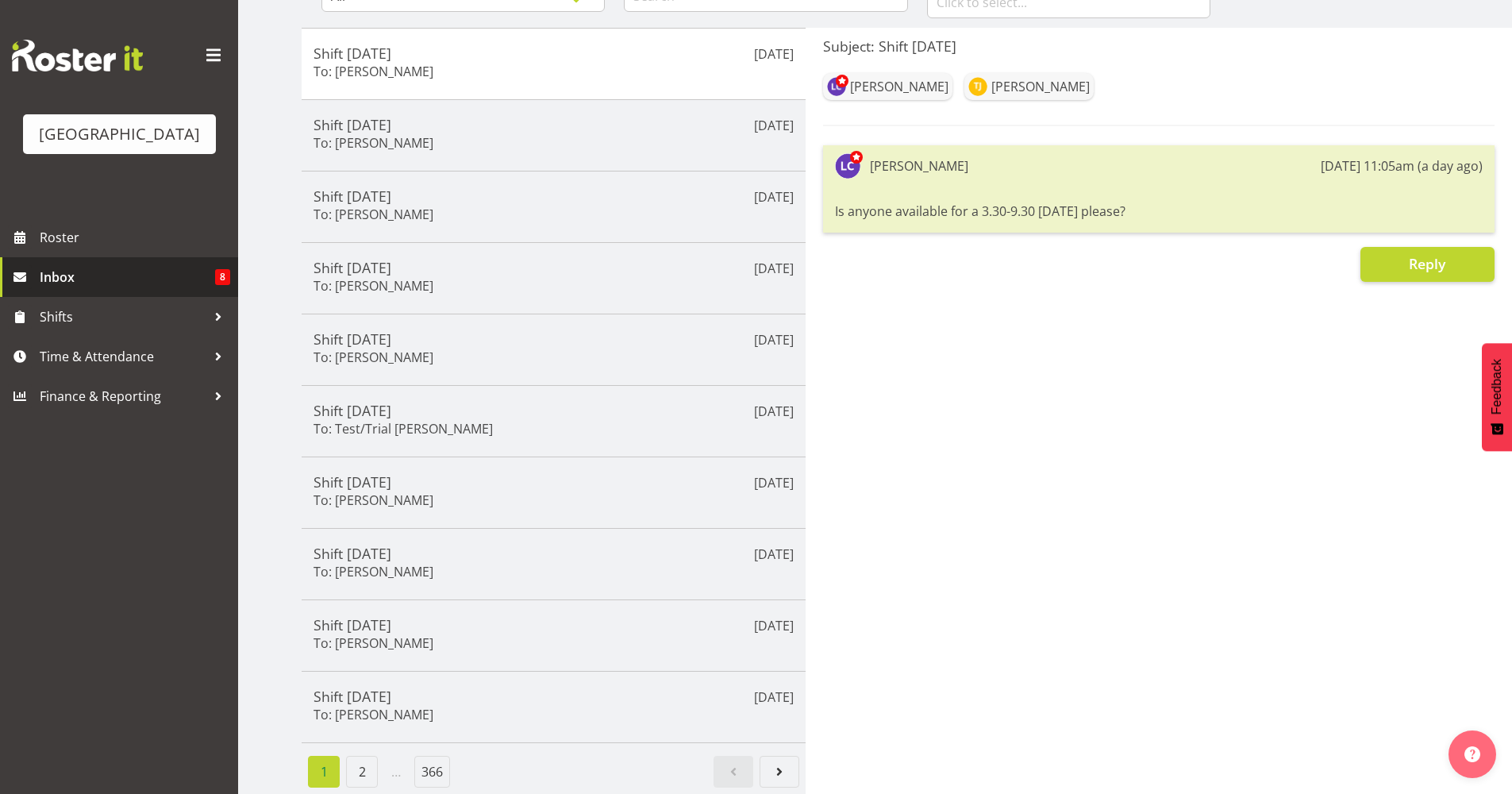
drag, startPoint x: 56, startPoint y: 263, endPoint x: 1214, endPoint y: 376, distance: 1163.5
click at [1214, 376] on div "Subject: Shift [DATE] [PERSON_NAME] [PERSON_NAME] [PERSON_NAME] [DATE] 11:05am …" at bounding box center [1158, 410] width 707 height 766
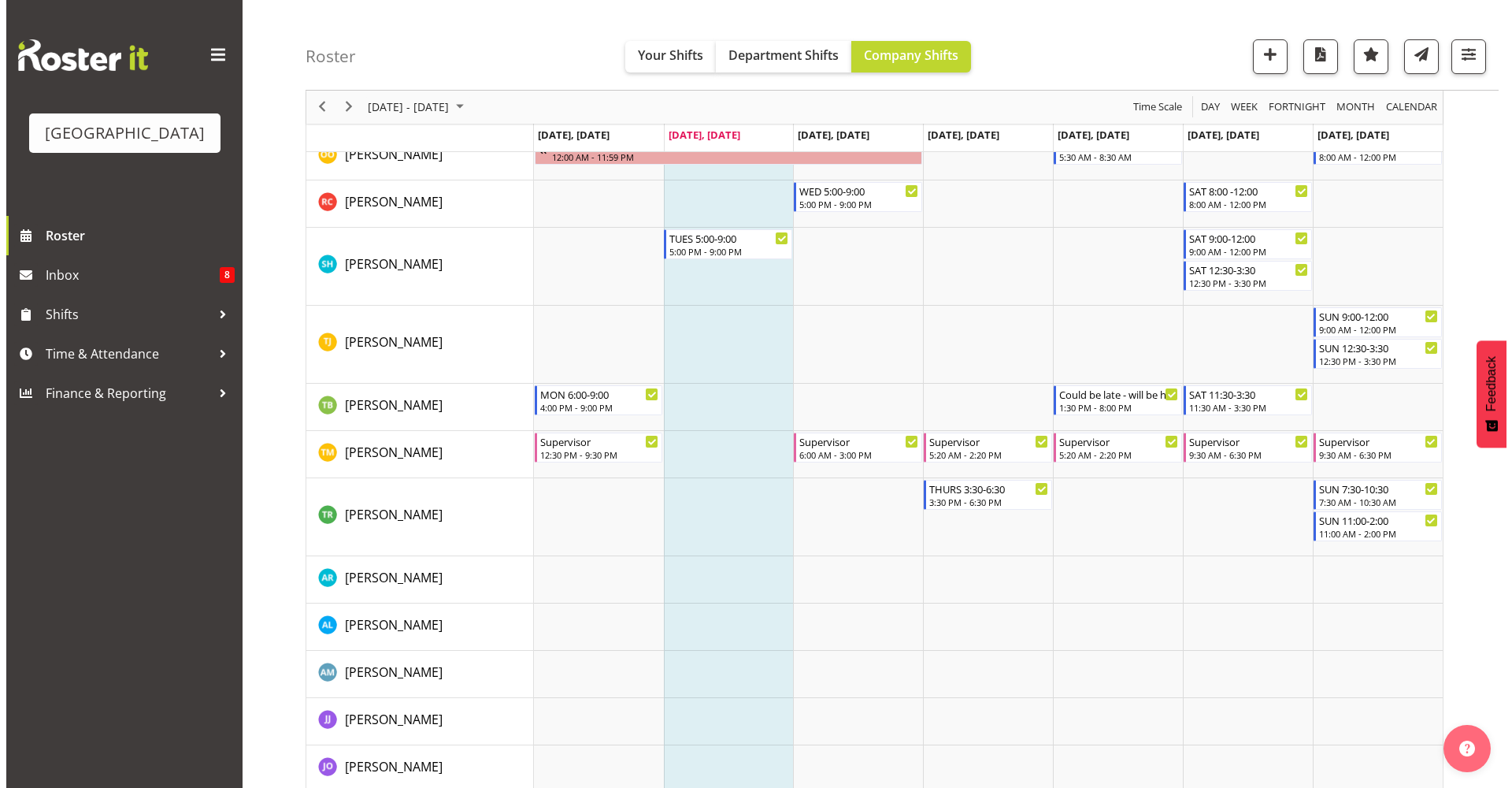
scroll to position [683, 0]
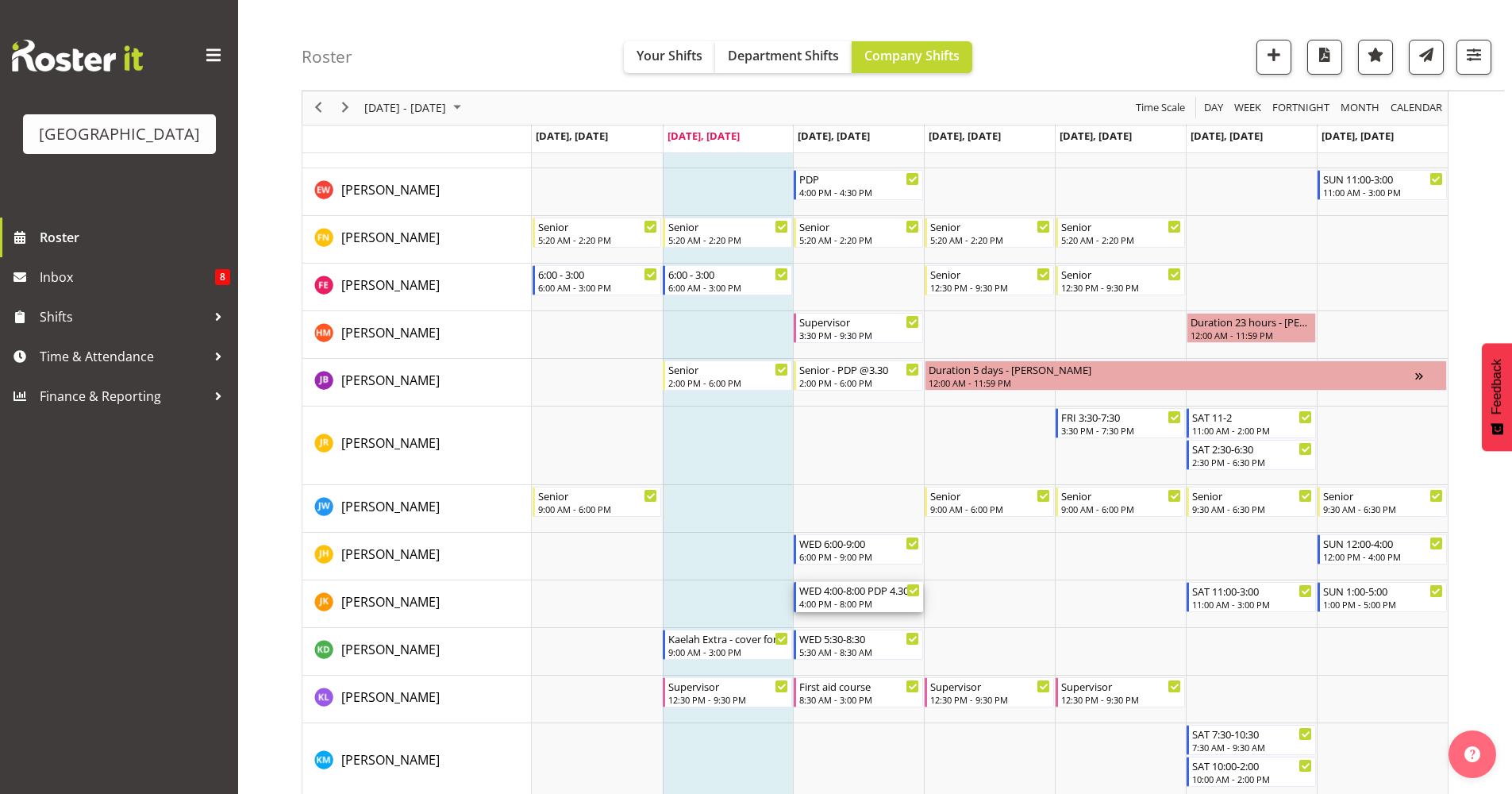
click at [877, 586] on div "WED 4:00-8:00 PDP 4.30" at bounding box center [859, 590] width 120 height 16
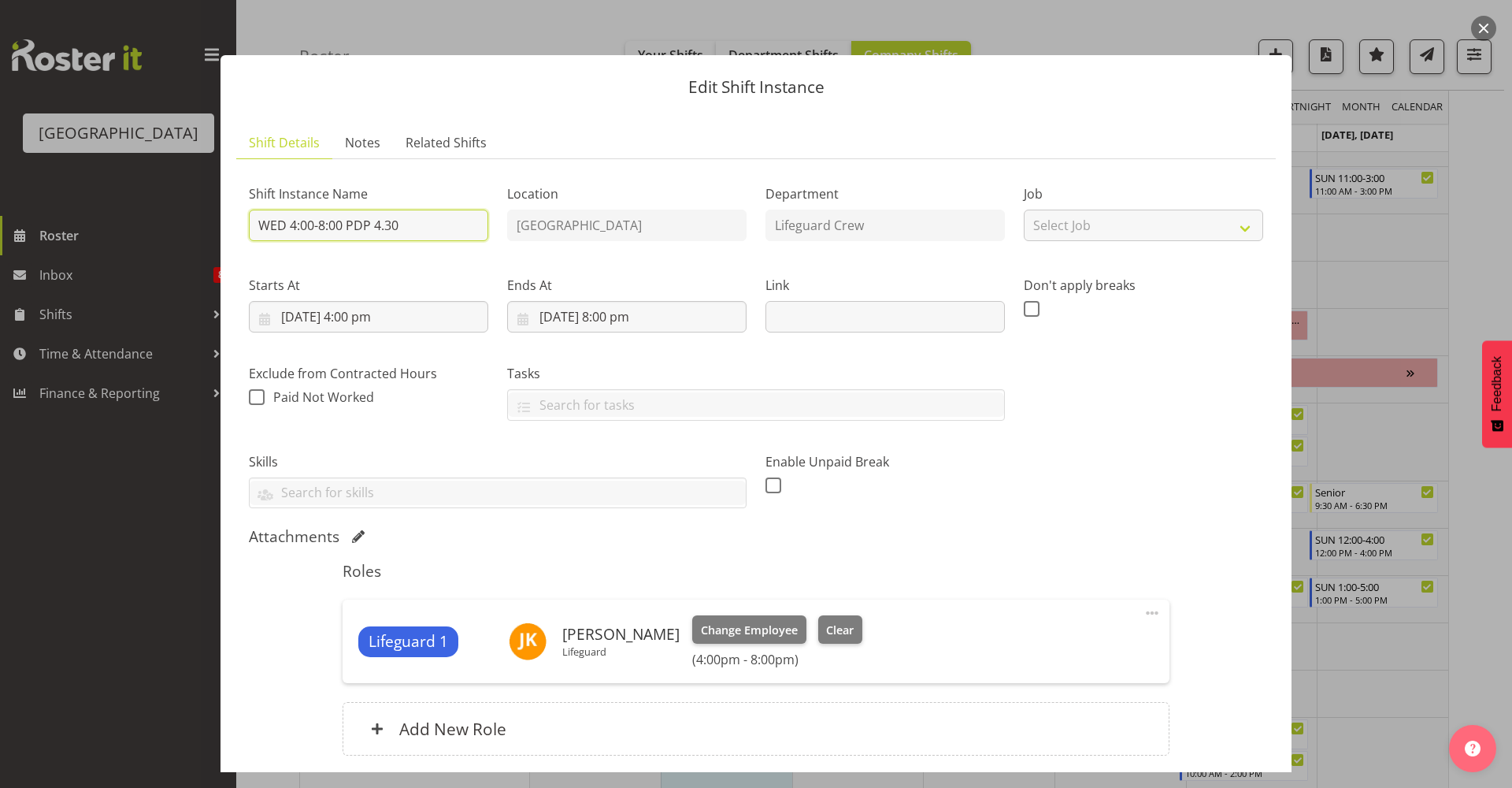
drag, startPoint x: 468, startPoint y: 228, endPoint x: 349, endPoint y: 218, distance: 119.4
click at [349, 218] on input "WED 4:00-8:00 PDP 4.30" at bounding box center [369, 224] width 240 height 31
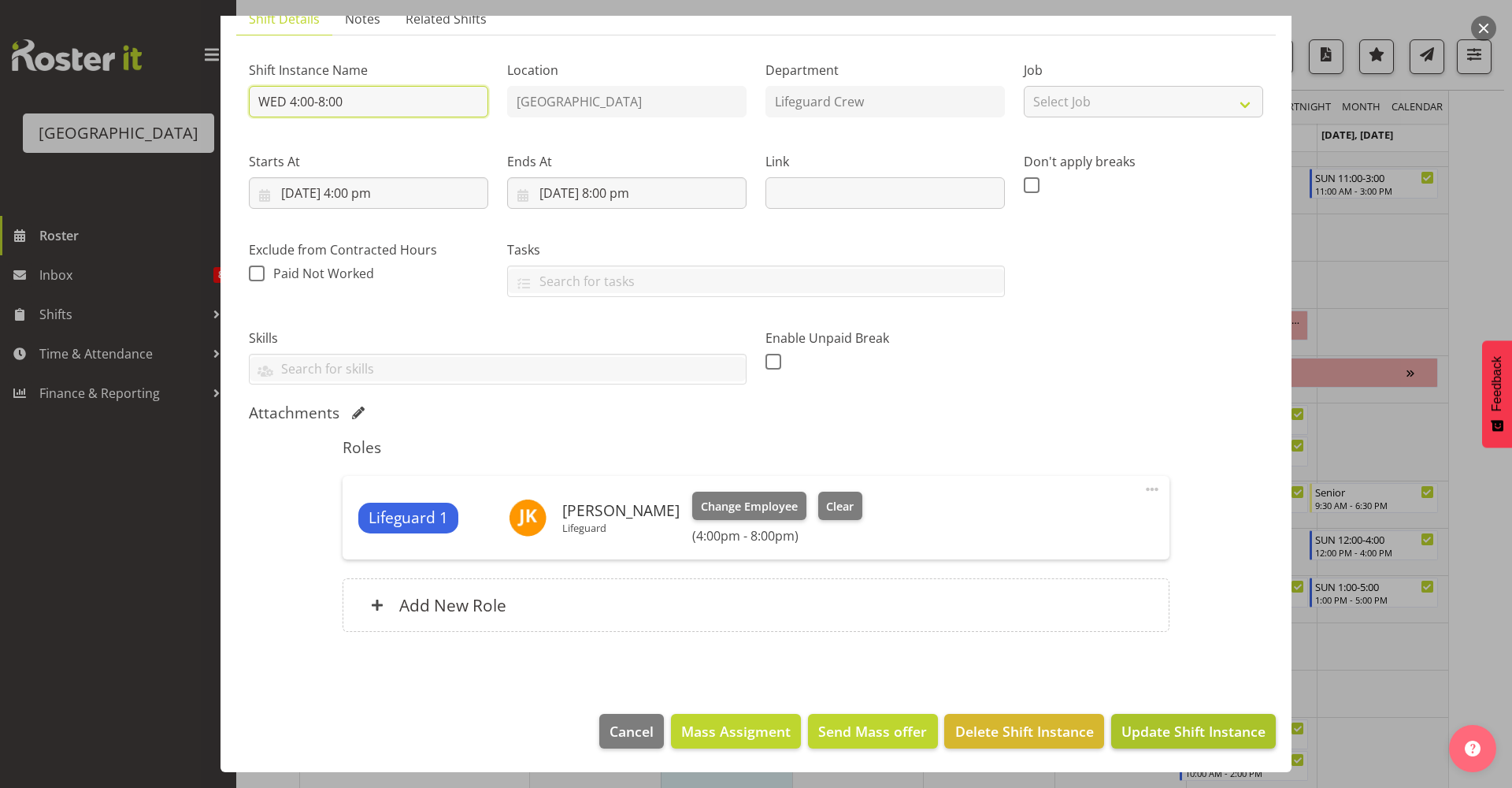
type input "WED 4:00-8:00"
click at [1162, 744] on button "Update Shift Instance" at bounding box center [1193, 730] width 164 height 34
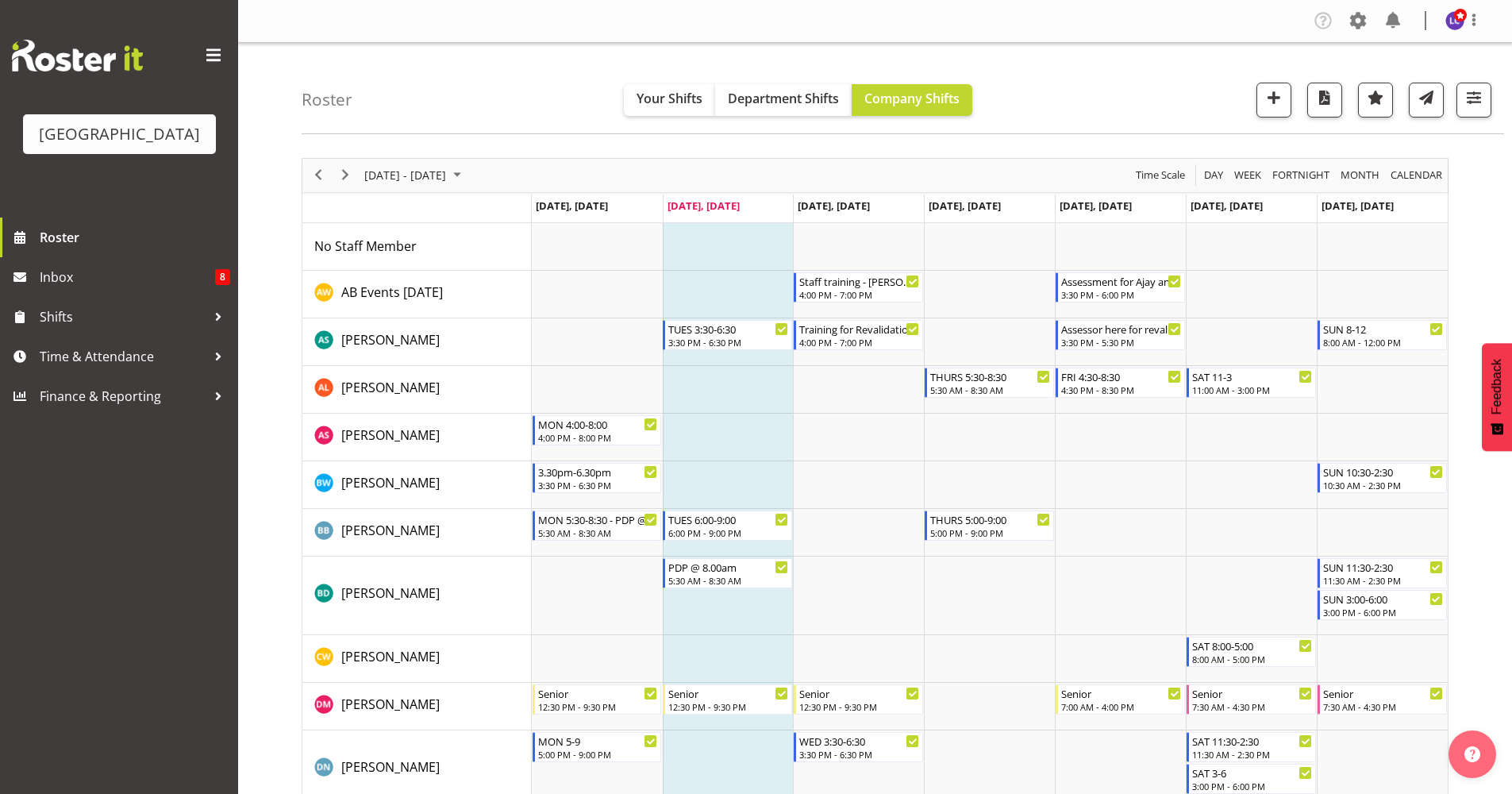
scroll to position [695, 0]
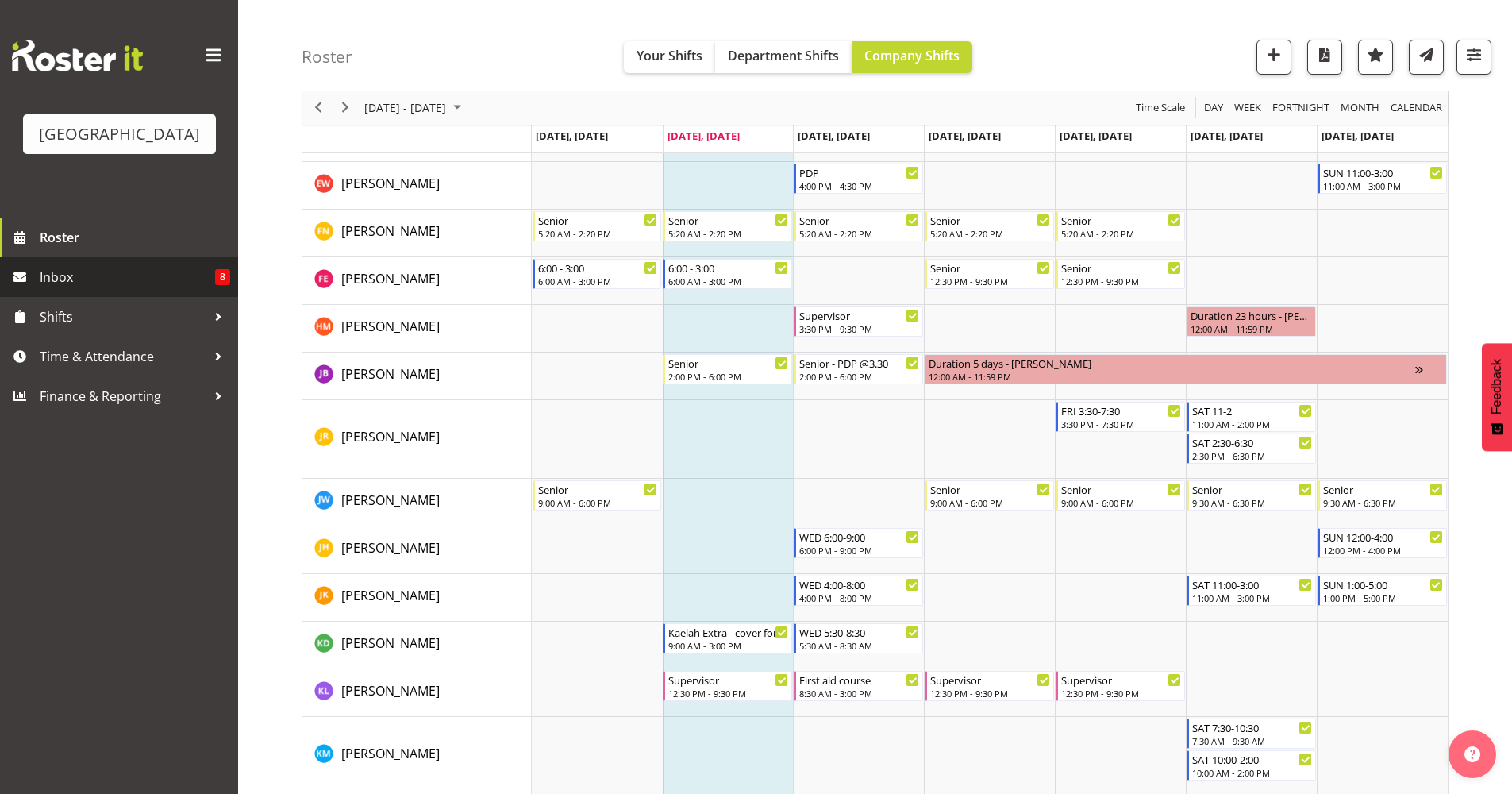
click at [107, 272] on span "Inbox" at bounding box center [127, 276] width 175 height 23
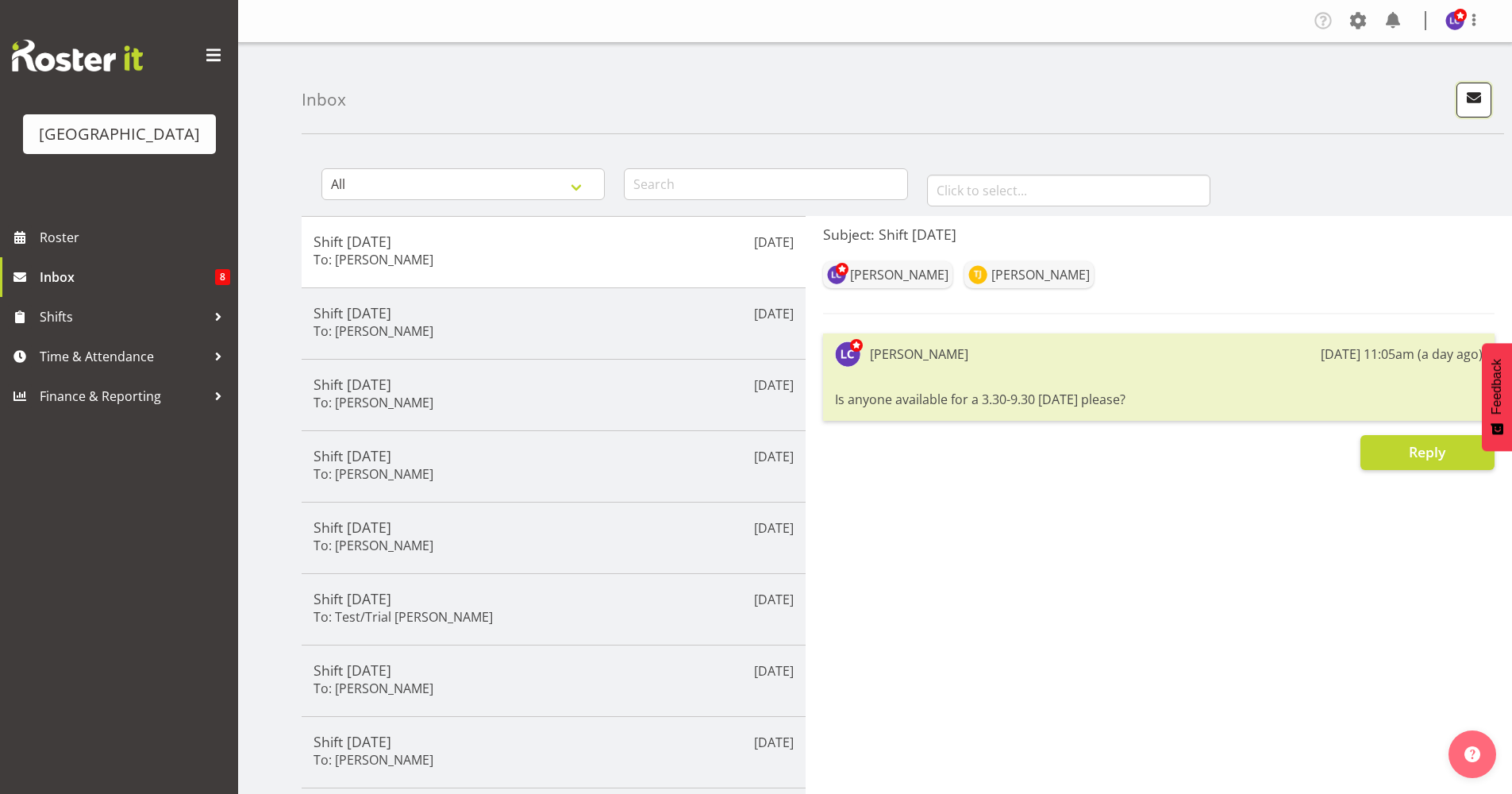
click at [1476, 111] on button "button" at bounding box center [1473, 99] width 35 height 35
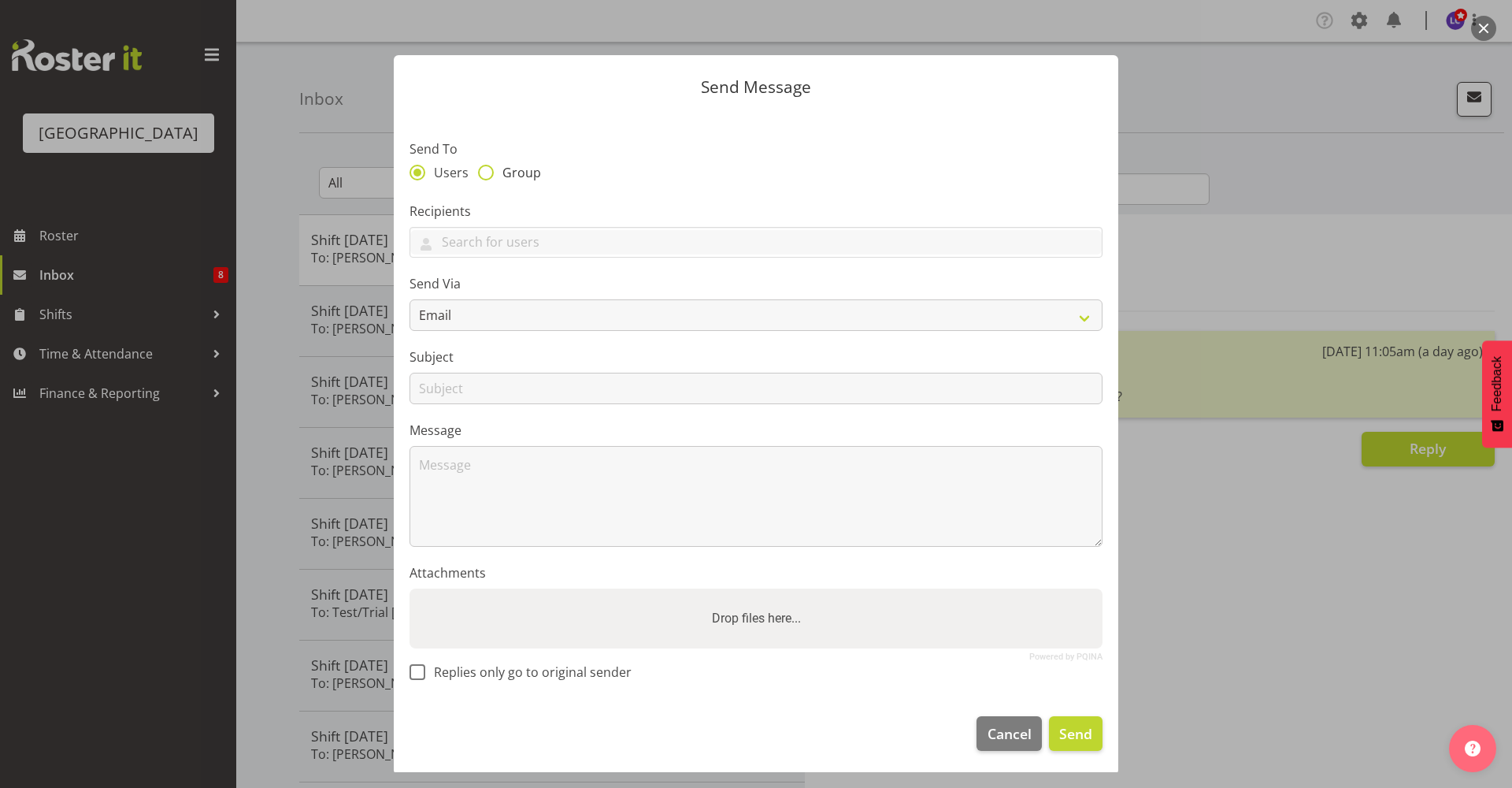
click at [522, 175] on span "Group" at bounding box center [517, 172] width 47 height 16
click at [488, 175] on input "Group" at bounding box center [483, 172] width 10 height 10
radio input "true"
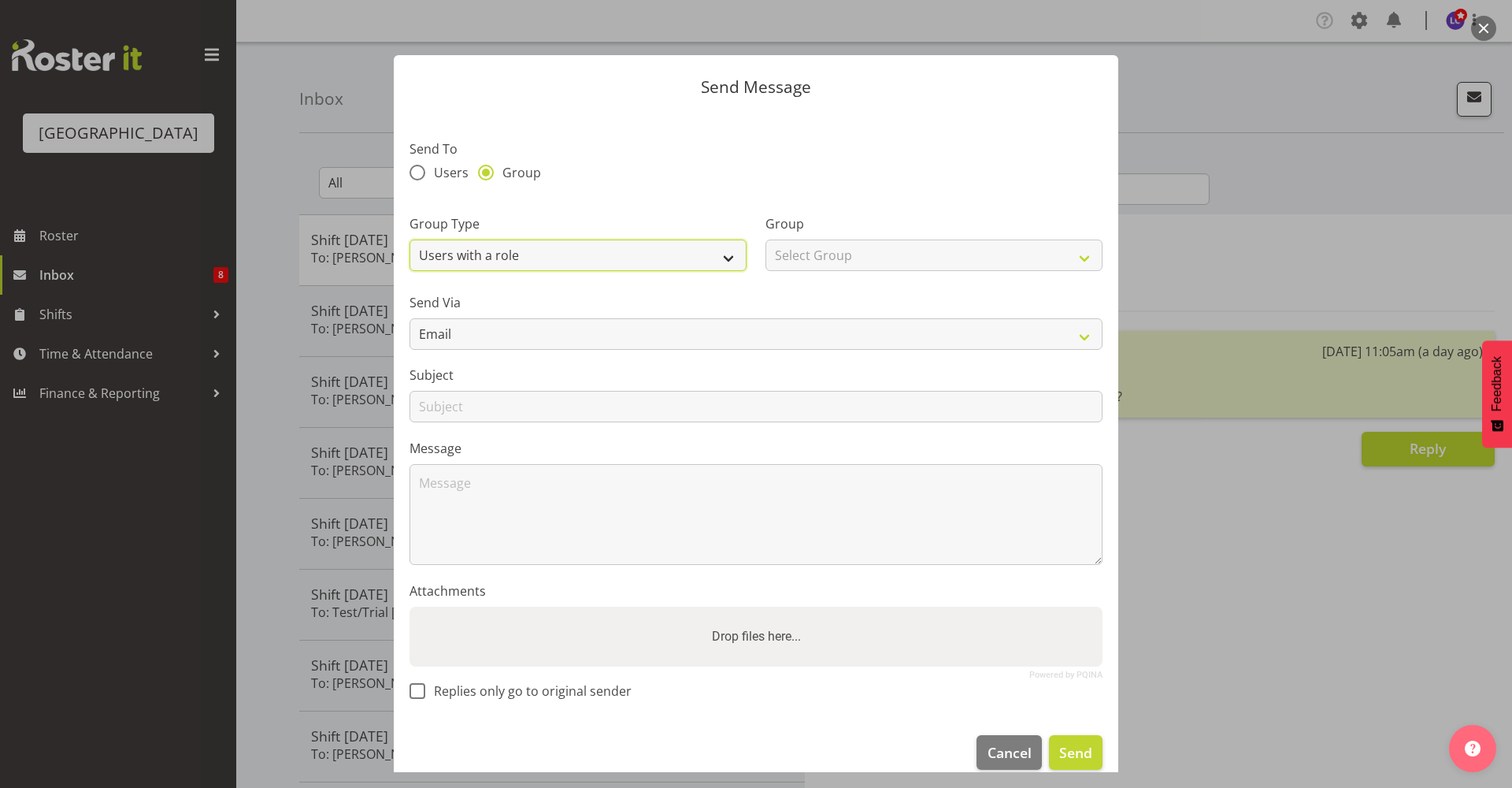
click at [510, 253] on select "Users with a role Users with a skill Primary users in a location All users in a…" at bounding box center [578, 255] width 337 height 31
select select "all_department"
click at [409, 240] on select "Users with a role Users with a skill Primary users in a location All users in a…" at bounding box center [578, 255] width 337 height 31
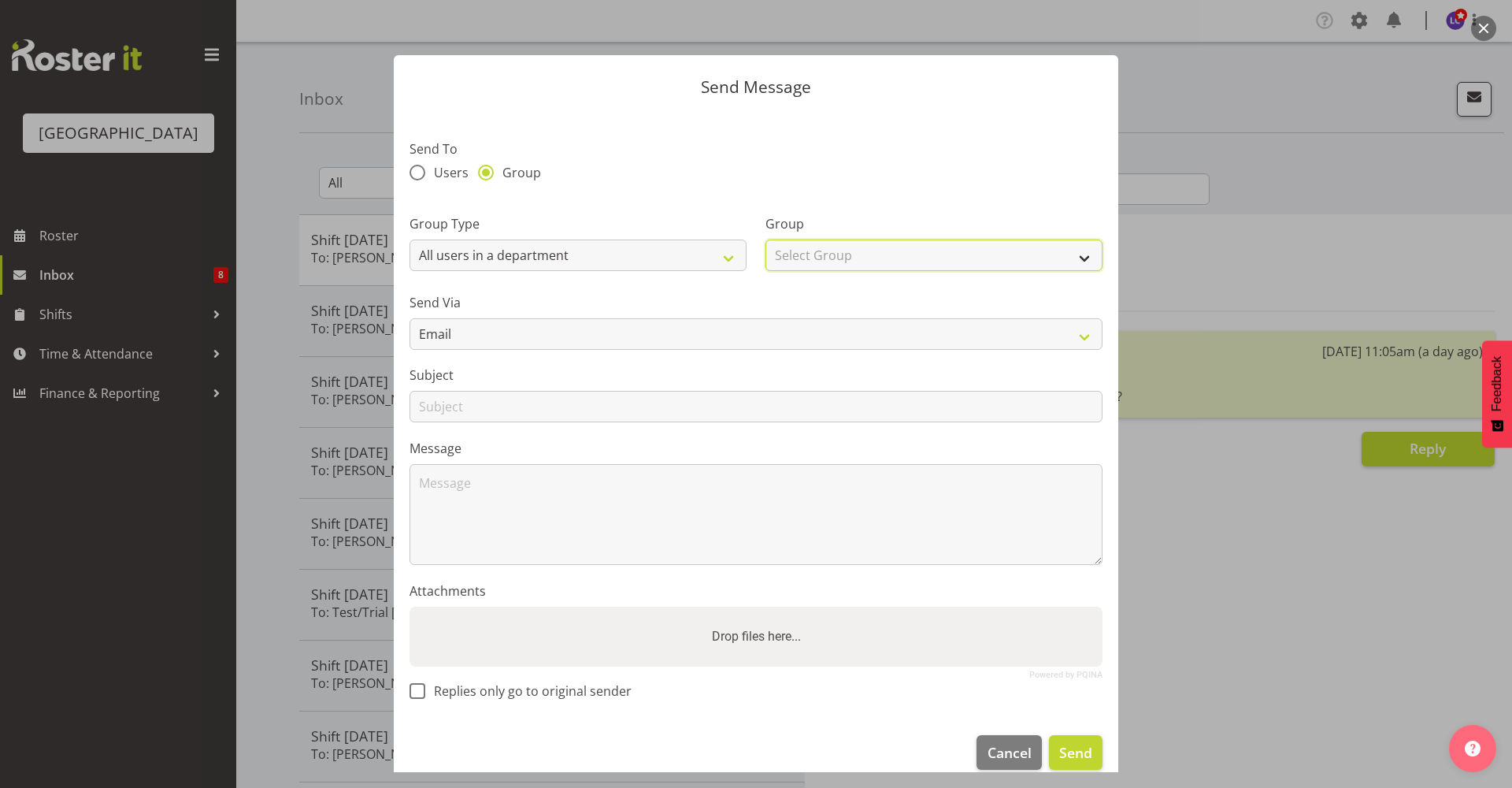
click at [812, 257] on select "Select Group Cleaning Crew Customer Services Crew Lifeguard Crew Maintenance Cr…" at bounding box center [933, 255] width 337 height 31
select select "114"
click at [765, 240] on select "Select Group Cleaning Crew Customer Services Crew Lifeguard Crew Maintenance Cr…" at bounding box center [933, 255] width 337 height 31
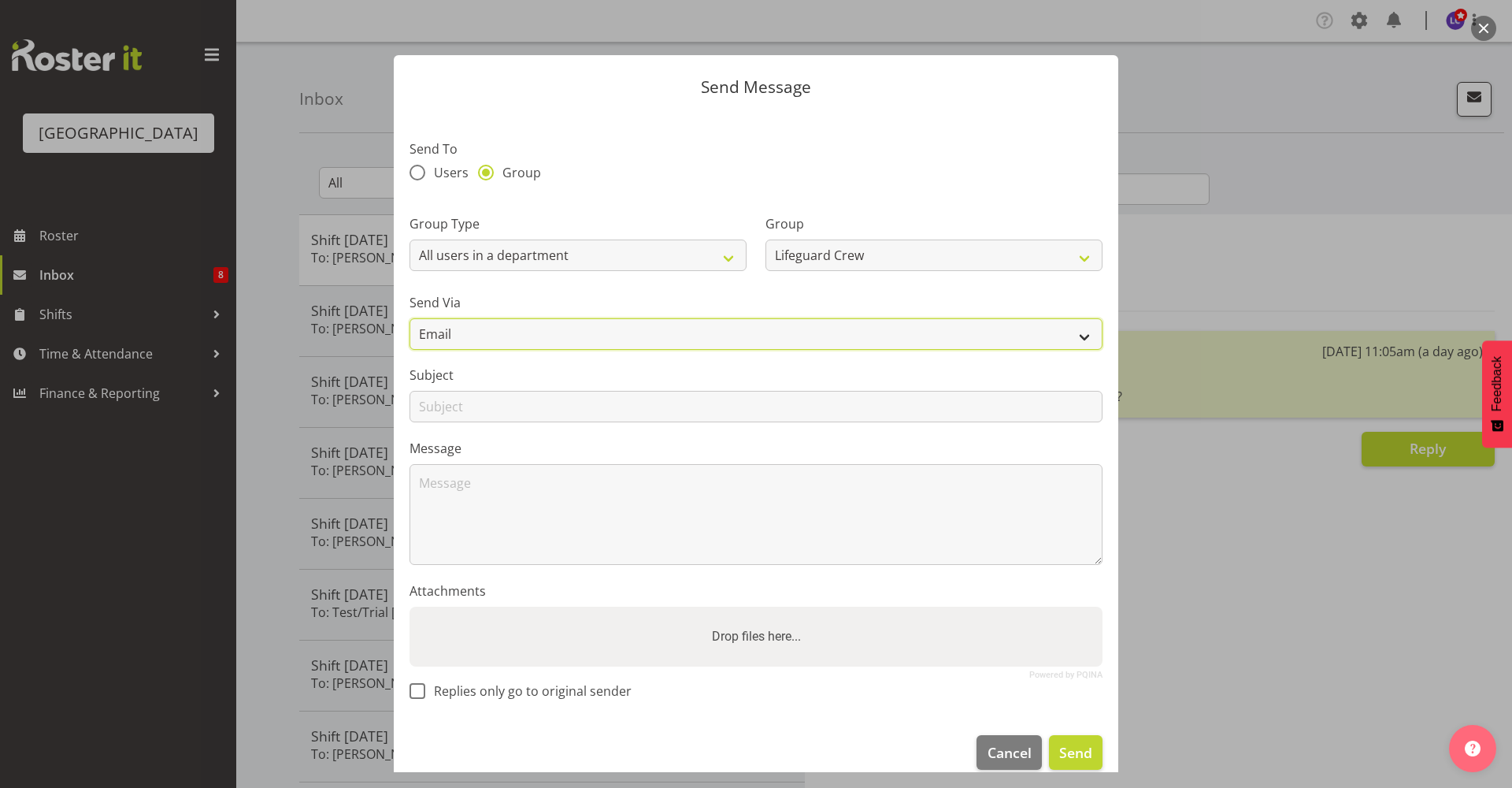
click at [685, 340] on select "Email SMS" at bounding box center [756, 333] width 693 height 31
select select "sms"
click at [409, 318] on select "Email SMS" at bounding box center [756, 333] width 693 height 31
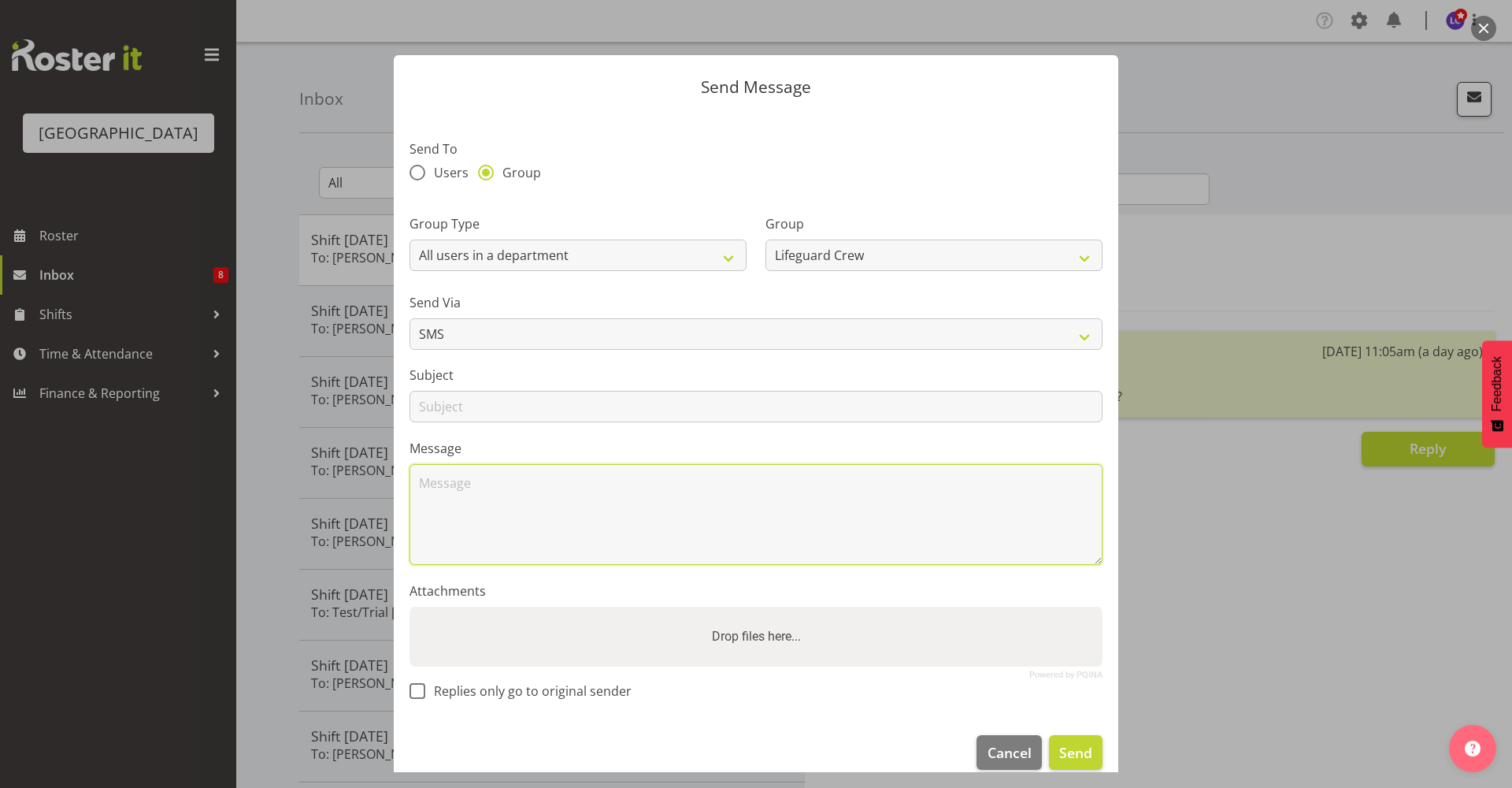
click at [527, 496] on textarea at bounding box center [756, 515] width 693 height 101
type textarea "Is anyone available for a 5.00pm-9.30pm [DATE]? :)"
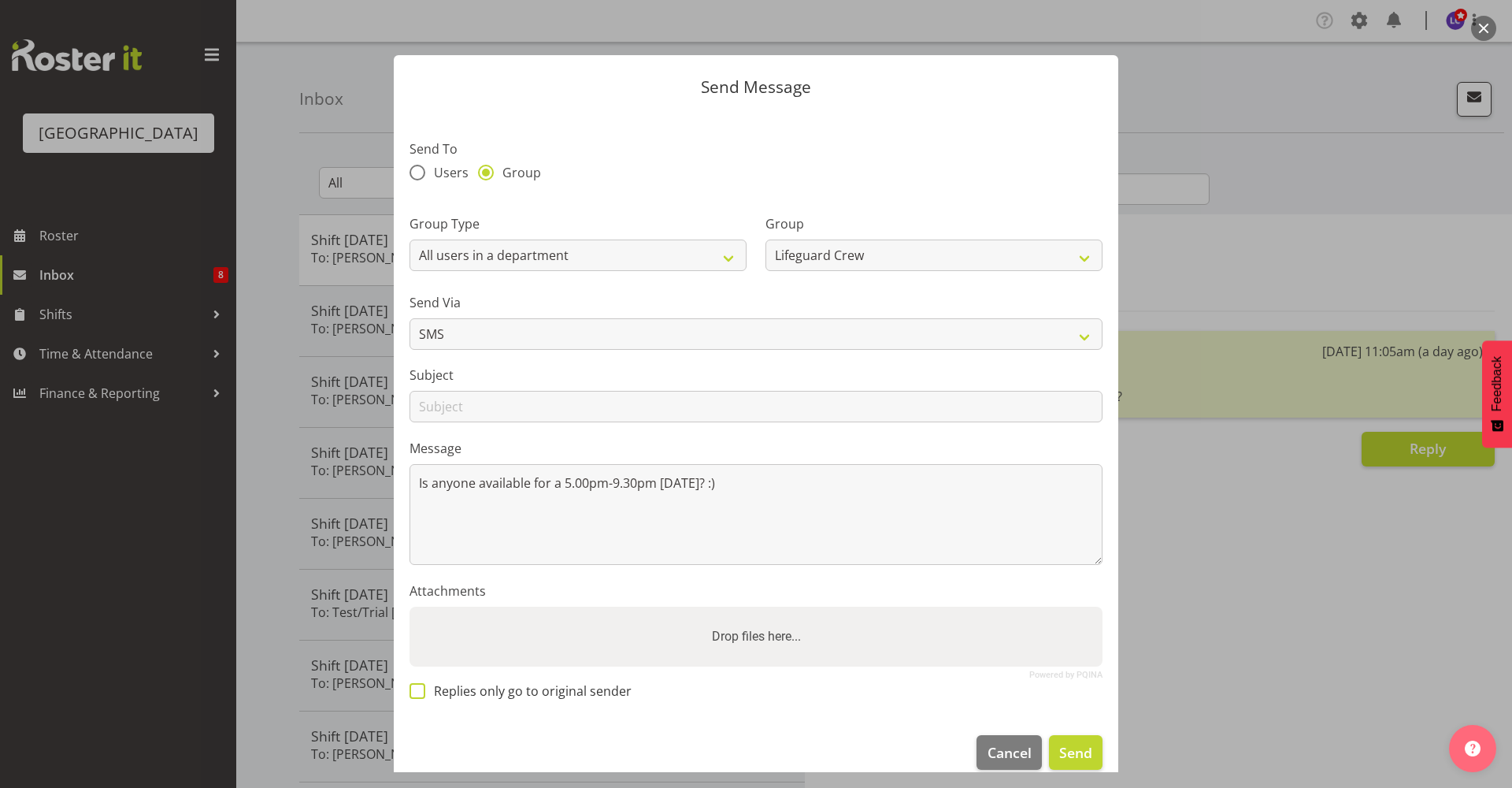
click at [486, 683] on span "Replies only go to original sender" at bounding box center [528, 691] width 206 height 16
click at [420, 685] on input "Replies only go to original sender" at bounding box center [414, 690] width 10 height 10
checkbox input "true"
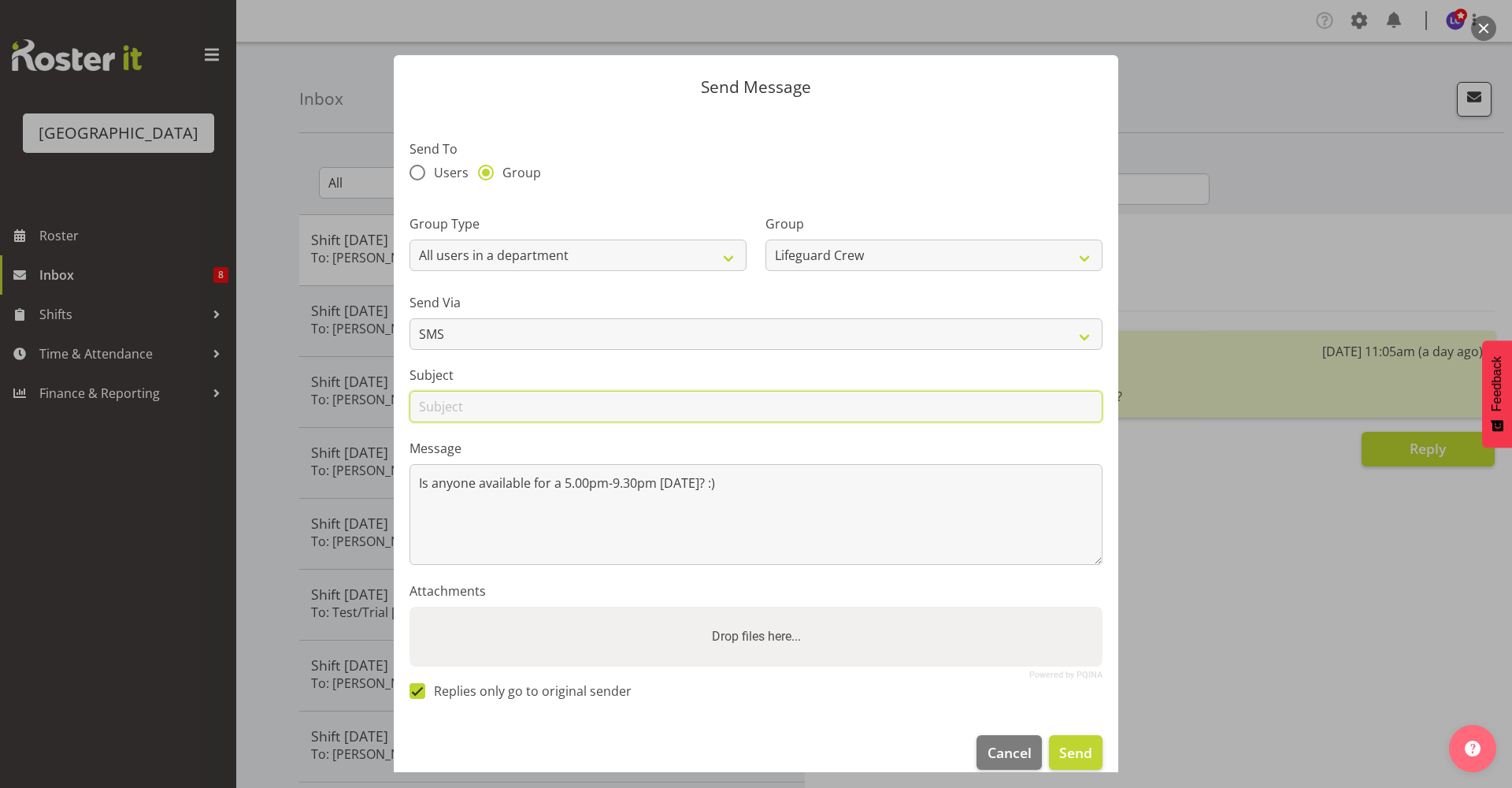
click at [523, 416] on input "text" at bounding box center [756, 406] width 693 height 31
drag, startPoint x: 544, startPoint y: 410, endPoint x: 448, endPoint y: 411, distance: 96.0
click at [448, 411] on input "Shifts this week" at bounding box center [756, 406] width 693 height 31
type input "Shift [DATE]"
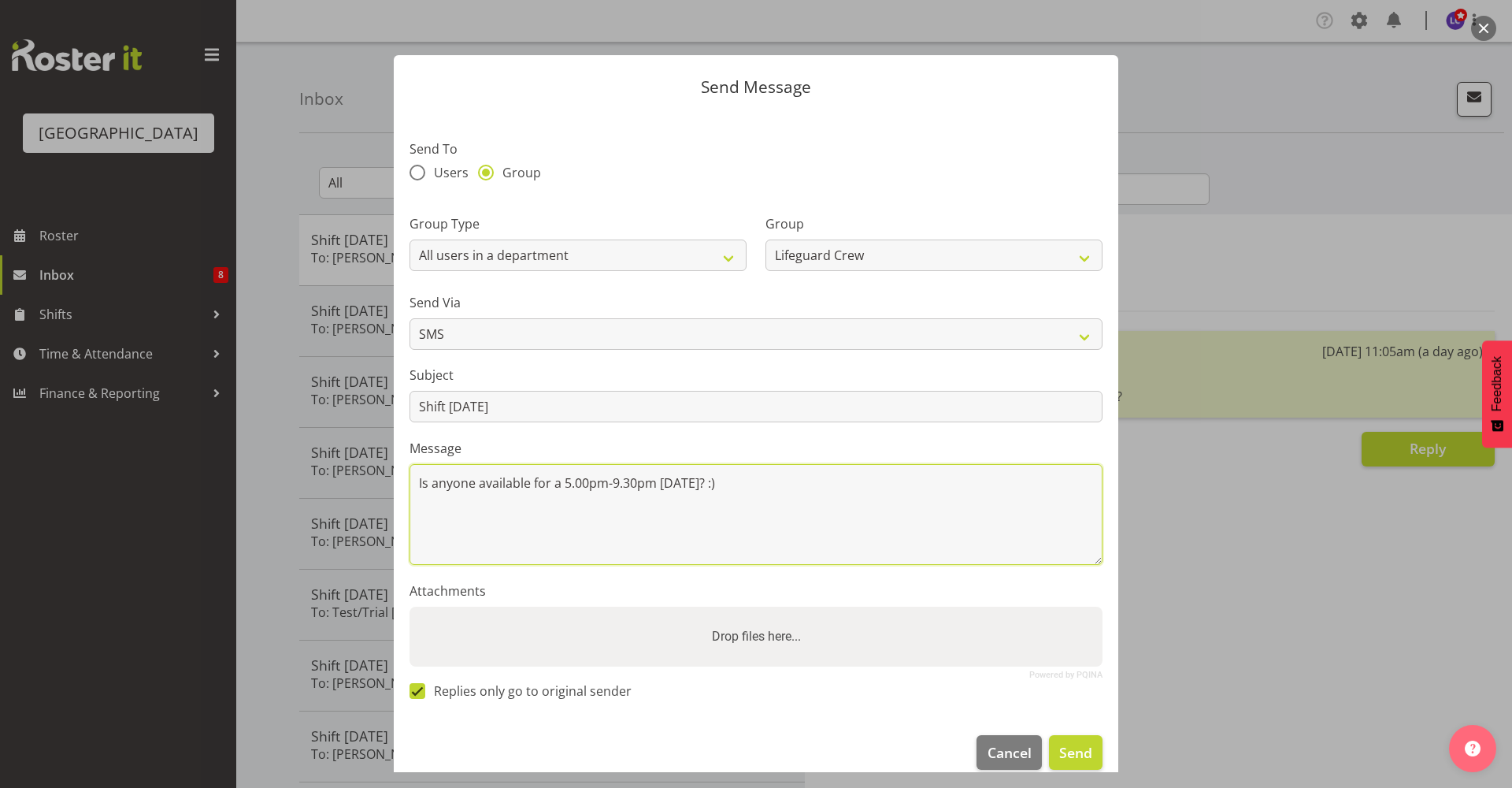
click at [648, 557] on textarea "Is anyone available for a 5.00pm-9.30pm [DATE]? :)" at bounding box center [756, 515] width 693 height 101
click at [781, 523] on textarea "Is anyone available for a 5.00pm-9.30pm [DATE]? :)" at bounding box center [756, 515] width 693 height 101
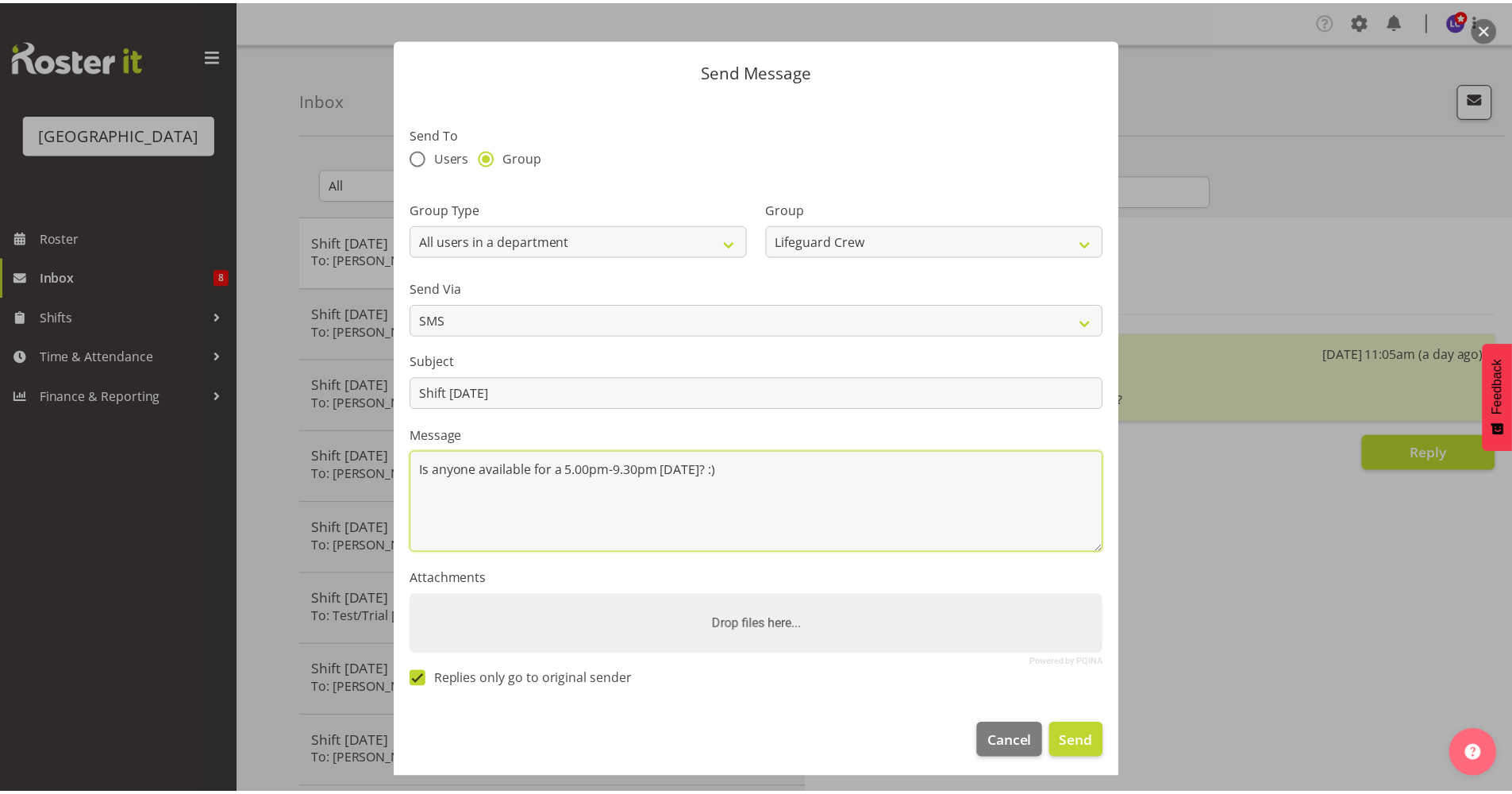
scroll to position [22, 0]
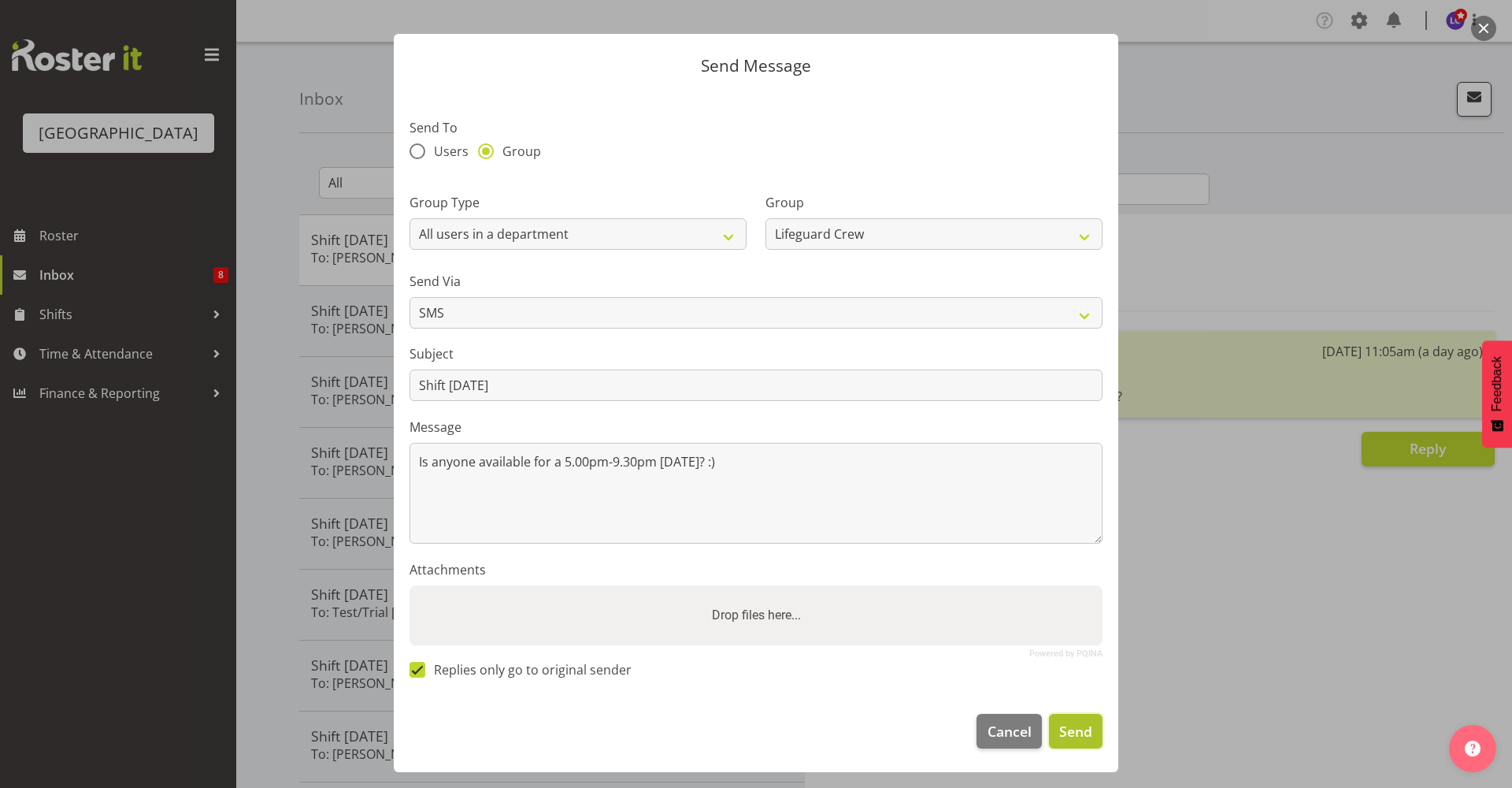
click at [1066, 743] on button "Send" at bounding box center [1075, 730] width 54 height 34
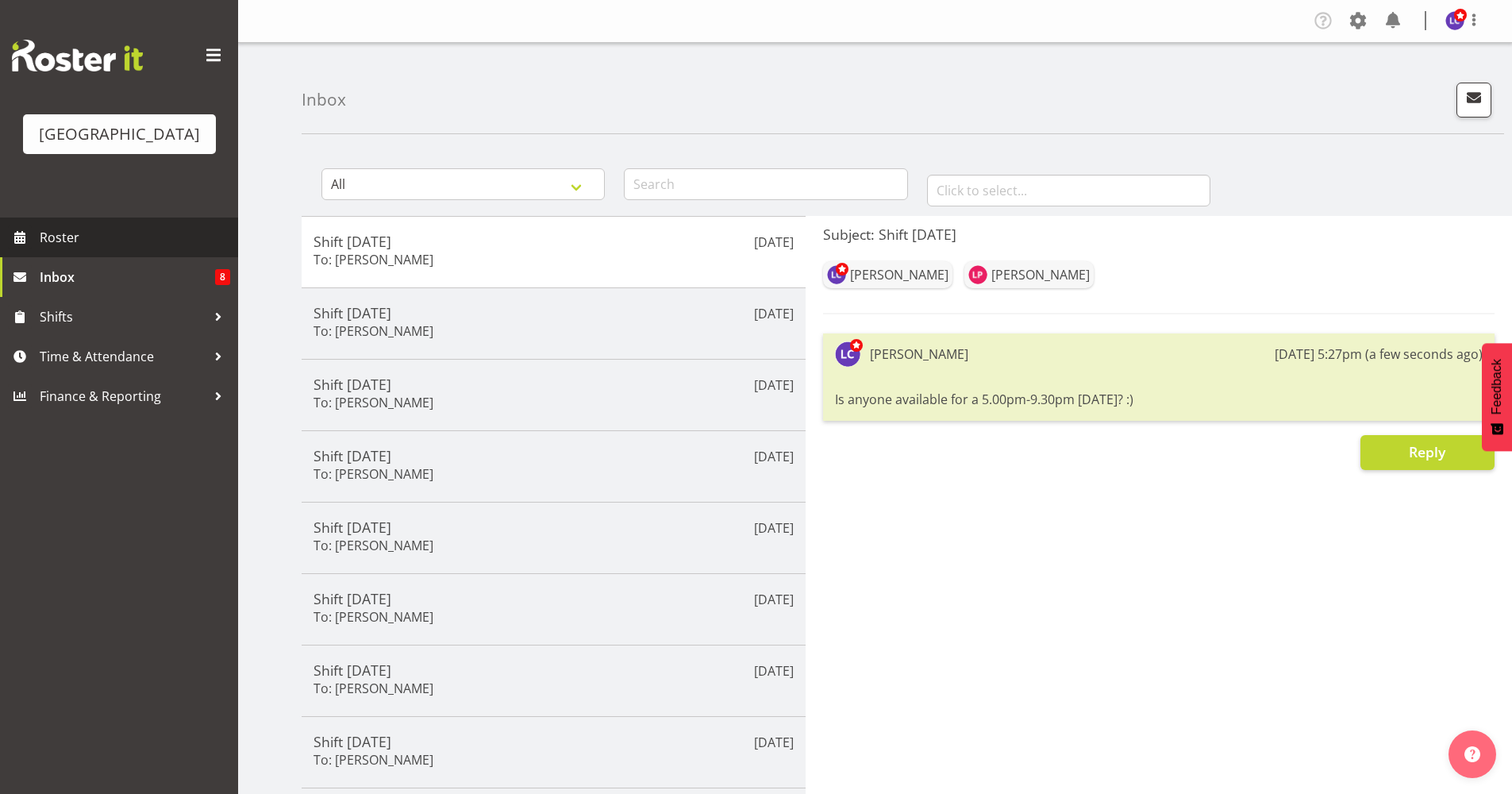
click at [156, 250] on span "Roster" at bounding box center [135, 237] width 191 height 23
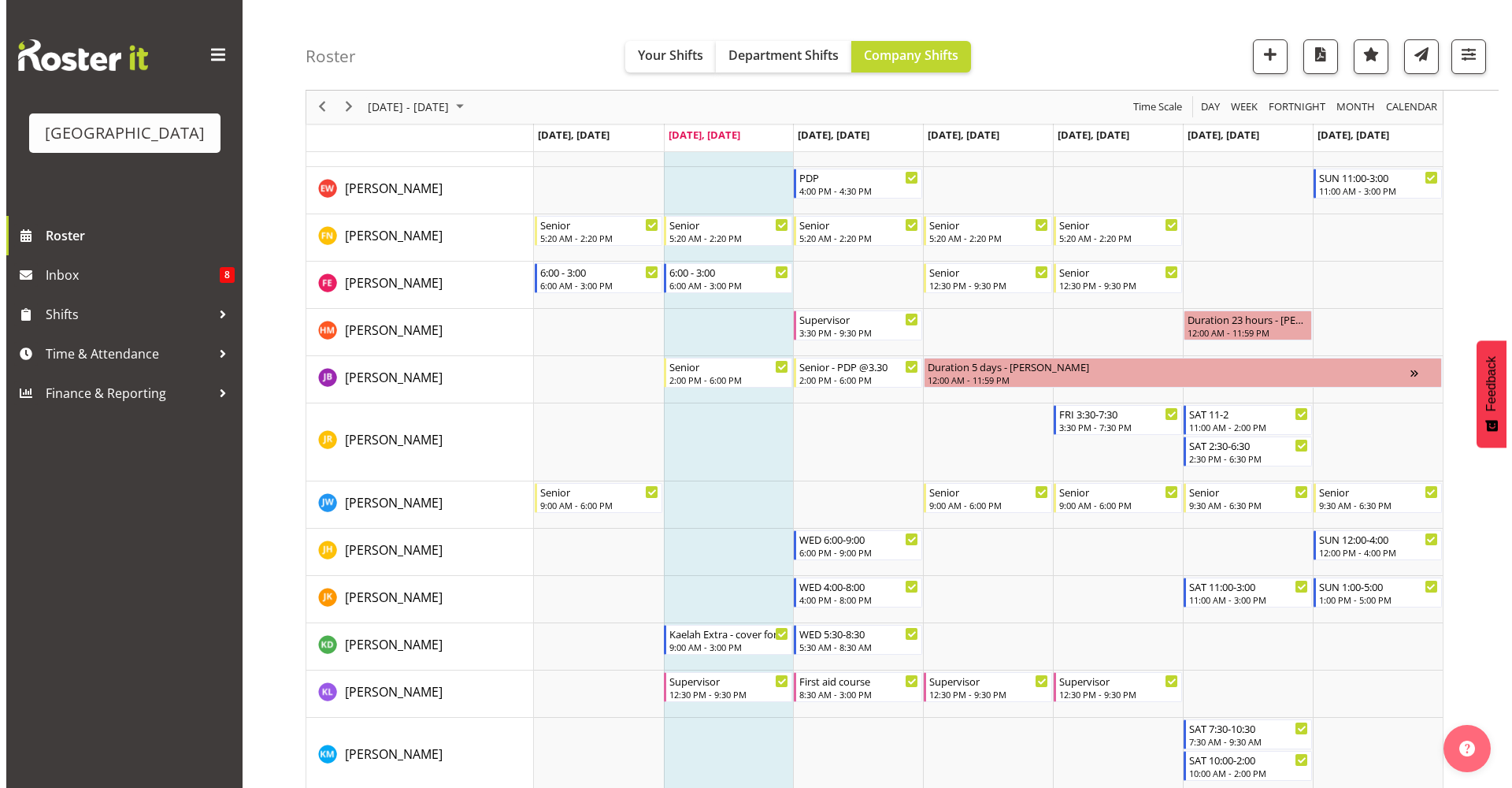
scroll to position [341, 0]
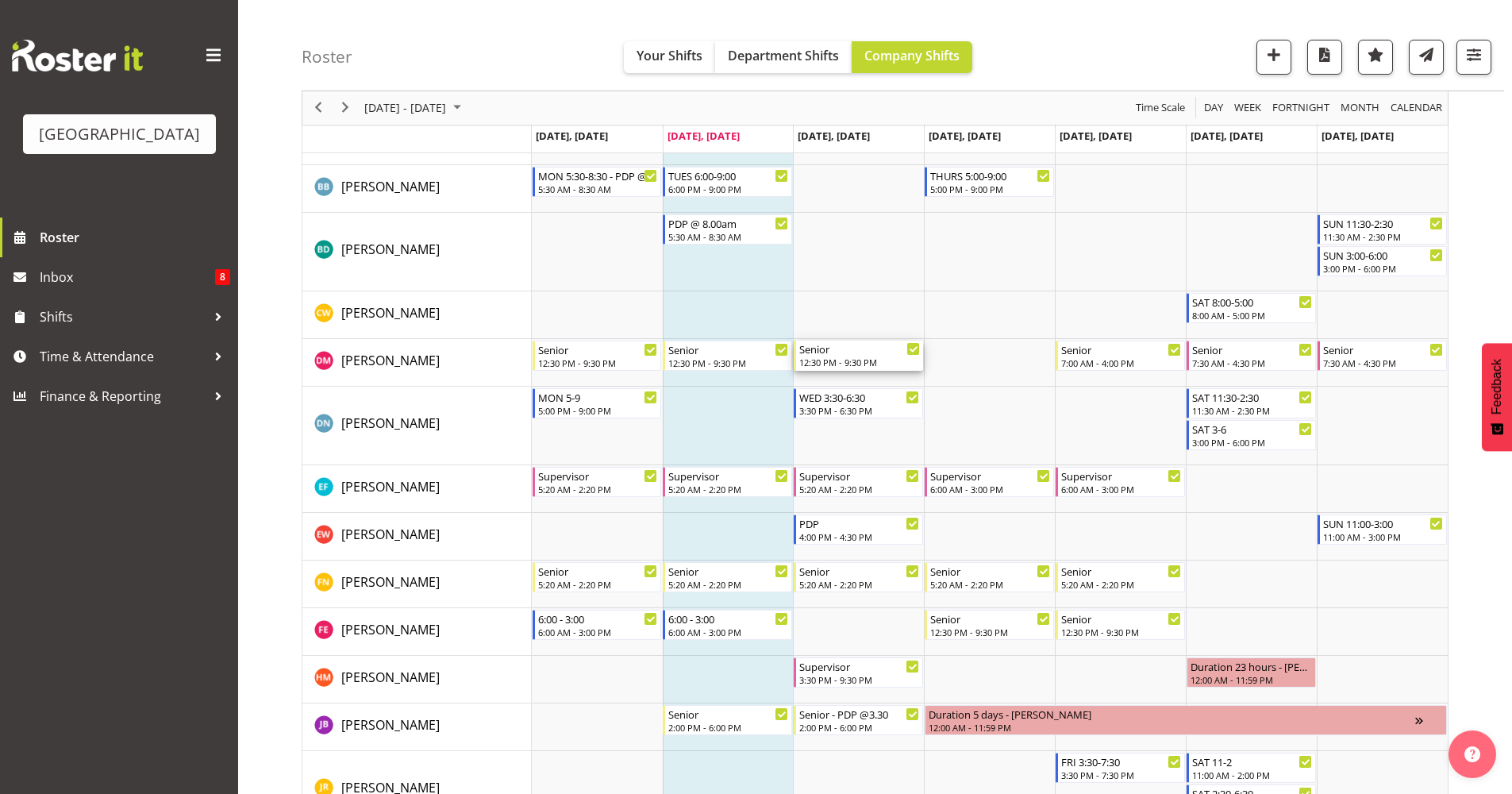
click at [834, 365] on div "12:30 PM - 9:30 PM" at bounding box center [859, 362] width 120 height 13
click at [0, 0] on div at bounding box center [0, 0] width 0 height 0
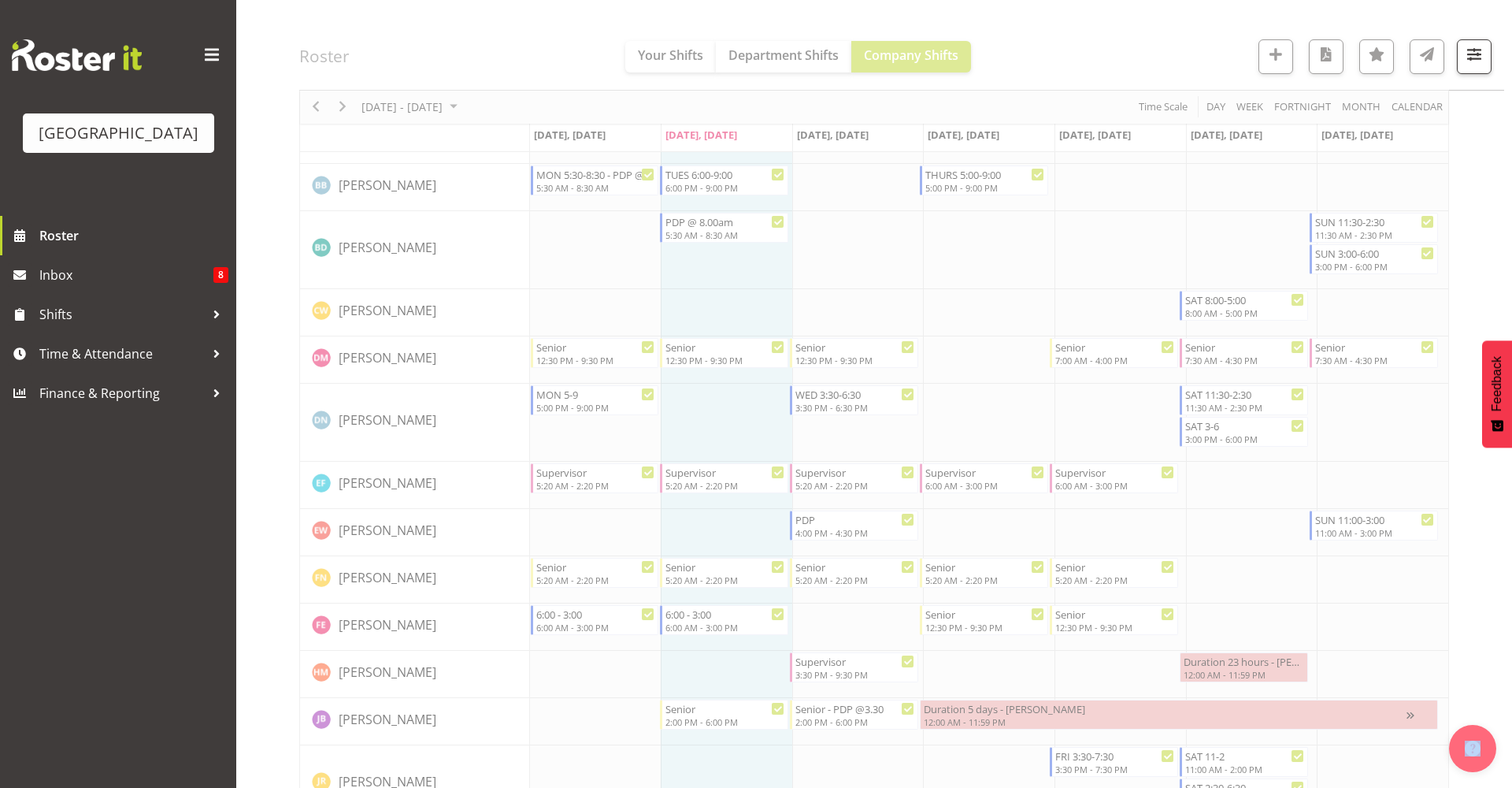
select select "9"
select select "2025"
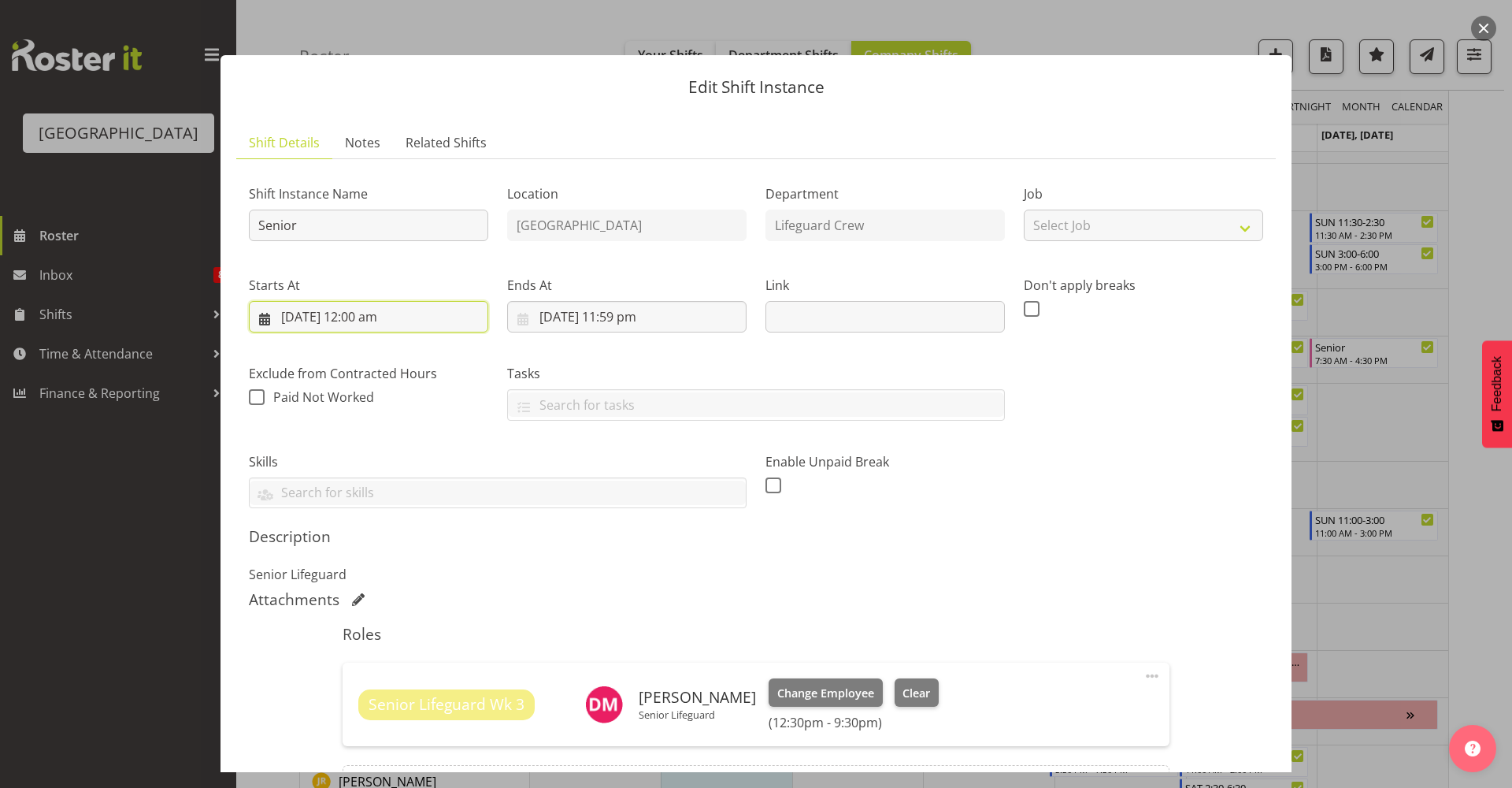
click at [401, 320] on input "[DATE] 12:00 am" at bounding box center [369, 316] width 240 height 31
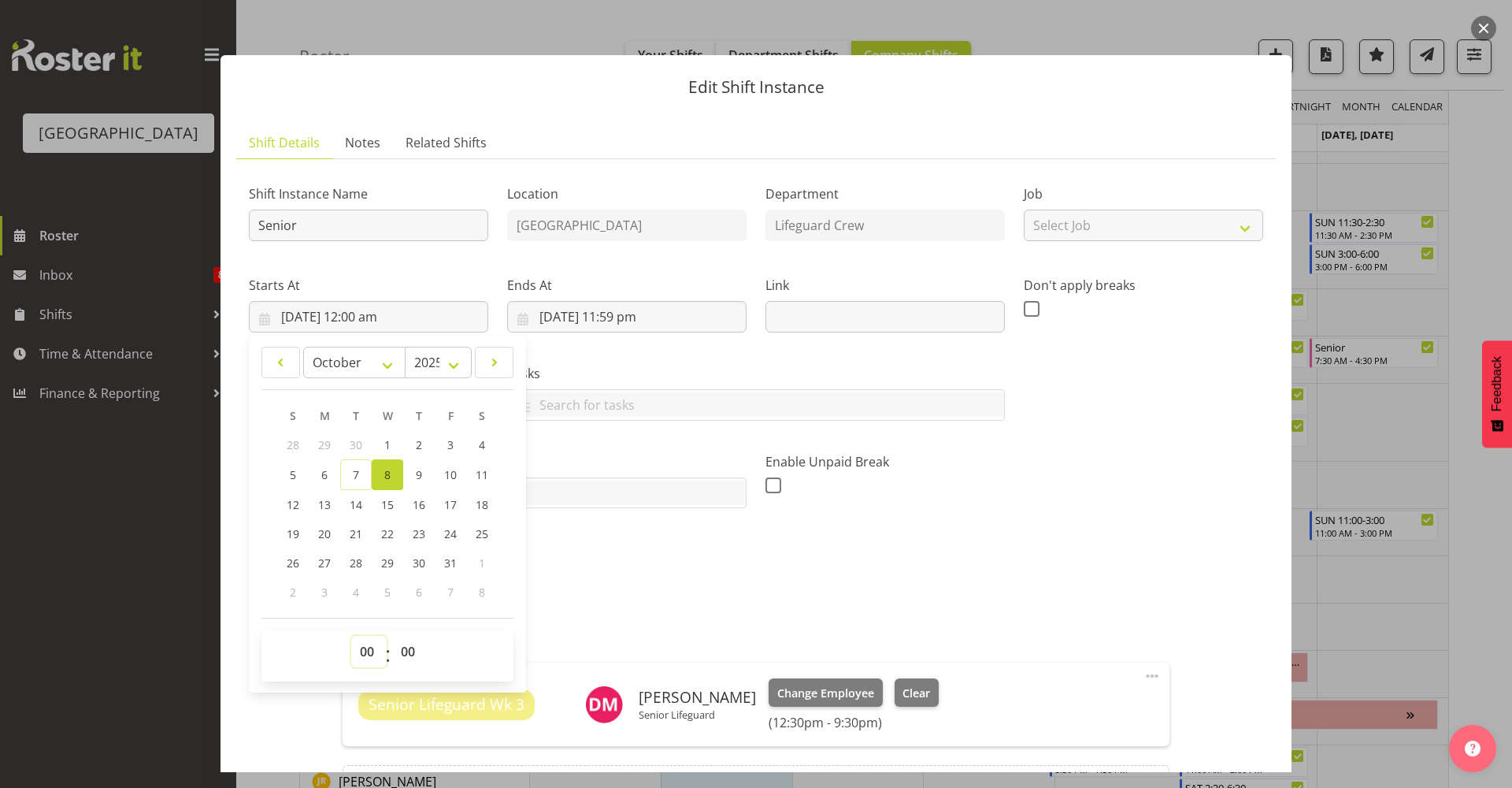
click at [362, 651] on select "00 01 02 03 04 05 06 07 08 09 10 11 12 13 14 15 16 17 18 19 20 21 22 23" at bounding box center [369, 651] width 35 height 31
select select "17"
click at [351, 636] on select "00 01 02 03 04 05 06 07 08 09 10 11 12 13 14 15 16 17 18 19 20 21 22 23" at bounding box center [369, 651] width 35 height 31
type input "[DATE] 5:00 pm"
click at [696, 317] on input "[DATE] 11:59 pm" at bounding box center [627, 316] width 240 height 31
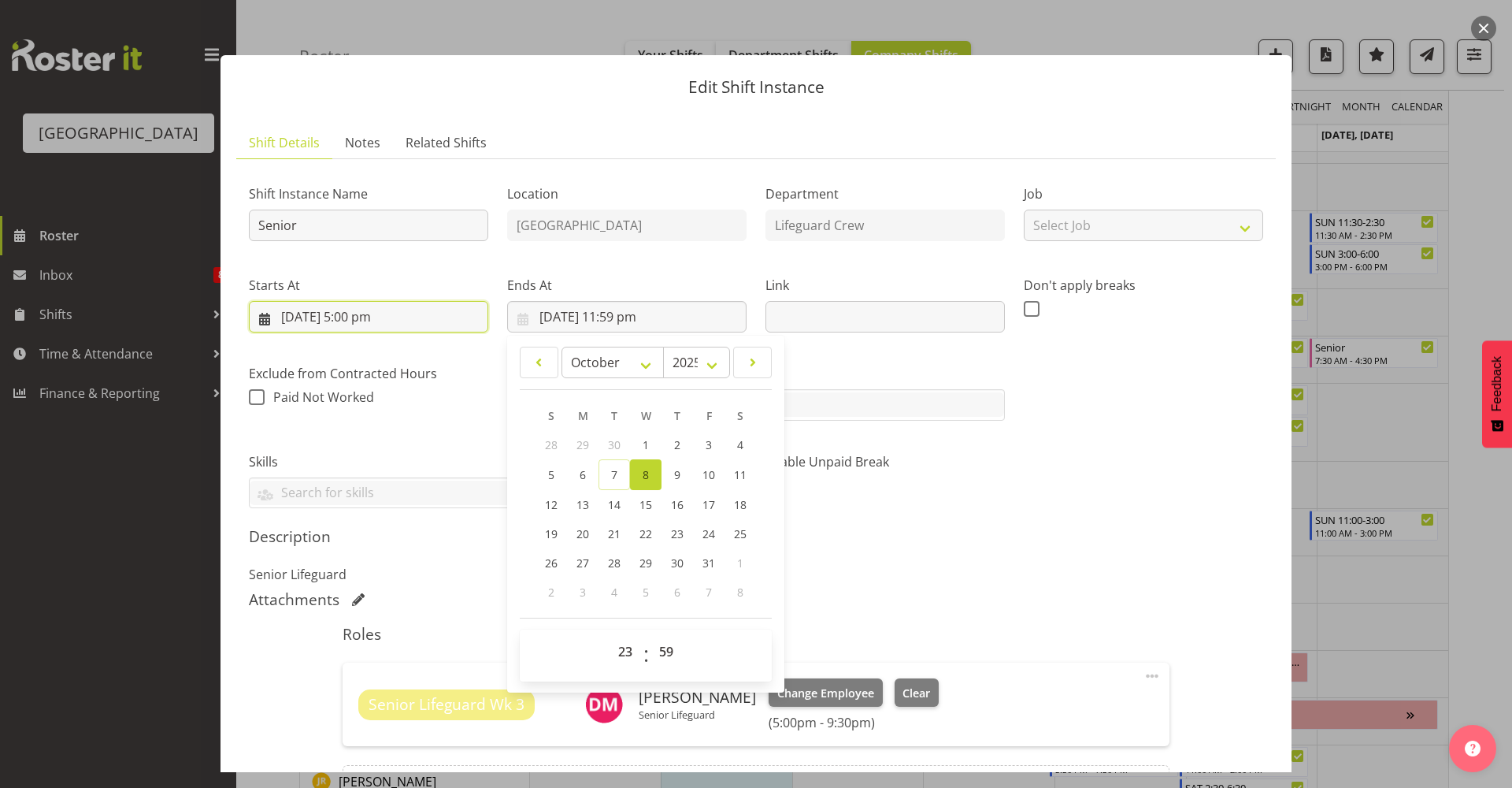
click at [423, 331] on input "[DATE] 5:00 pm" at bounding box center [369, 316] width 240 height 31
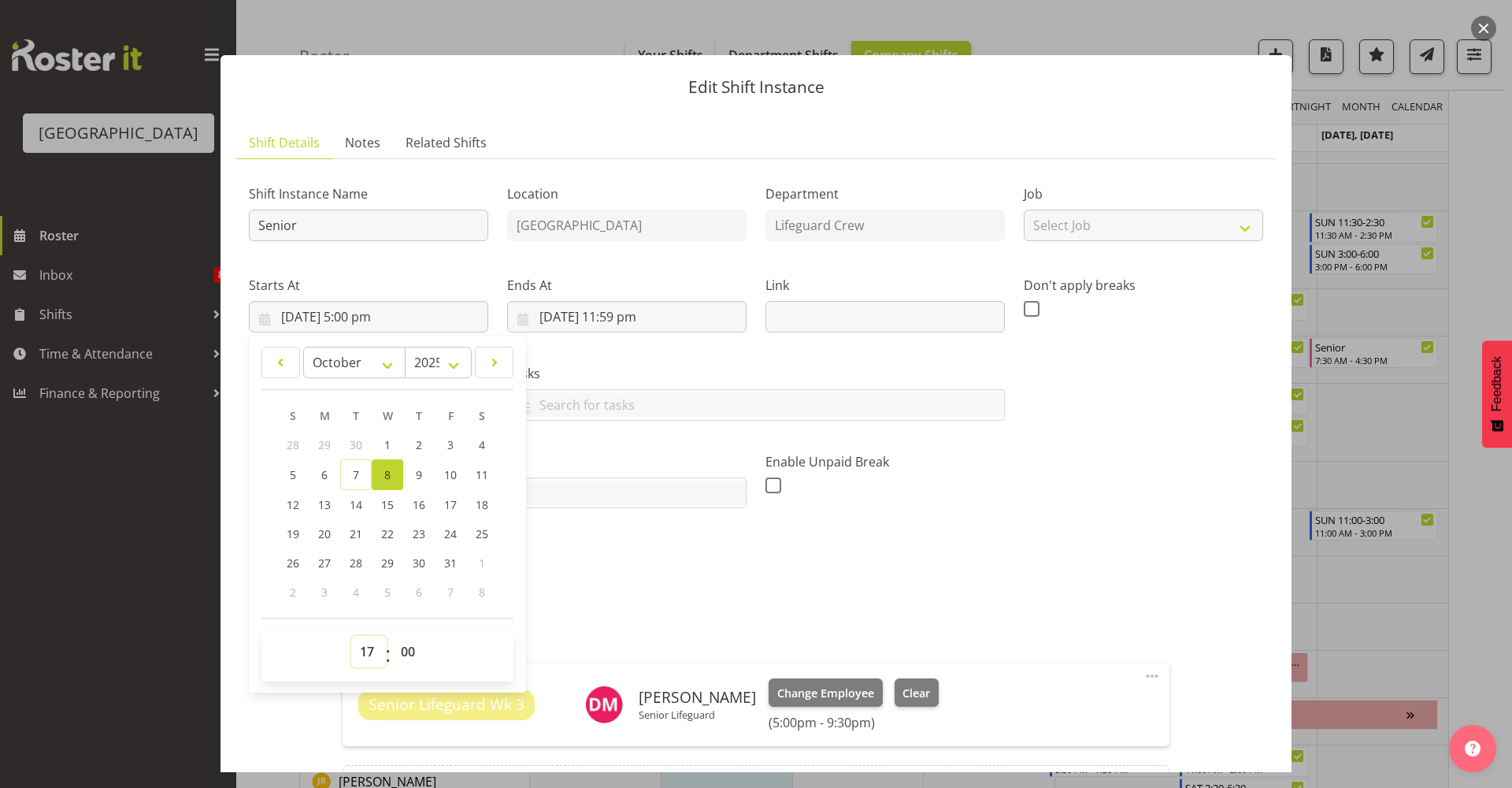
click at [351, 655] on select "00 01 02 03 04 05 06 07 08 09 10 11 12 13 14 15 16 17 18 19 20 21 22 23" at bounding box center [369, 651] width 35 height 31
select select "12"
click at [351, 636] on select "00 01 02 03 04 05 06 07 08 09 10 11 12 13 14 15 16 17 18 19 20 21 22 23" at bounding box center [369, 651] width 35 height 31
type input "[DATE] 12:00 pm"
click at [398, 655] on select "00 01 02 03 04 05 06 07 08 09 10 11 12 13 14 15 16 17 18 19 20 21 22 23 24 25 2…" at bounding box center [409, 651] width 35 height 31
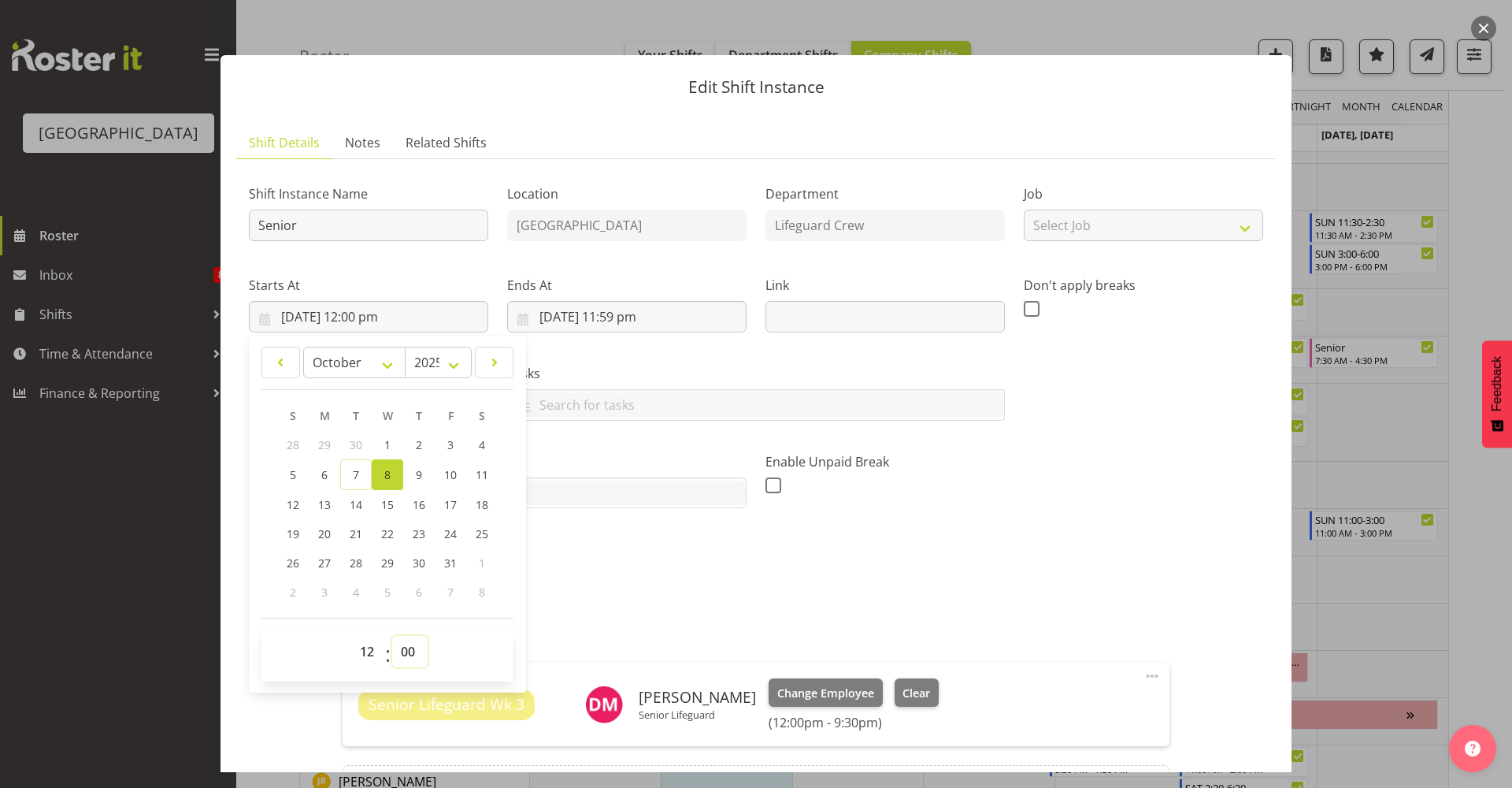
select select "30"
click at [392, 636] on select "00 01 02 03 04 05 06 07 08 09 10 11 12 13 14 15 16 17 18 19 20 21 22 23 24 25 2…" at bounding box center [409, 651] width 35 height 31
type input "[DATE] 12:30 pm"
click at [624, 319] on input "[DATE] 11:59 pm" at bounding box center [627, 316] width 240 height 31
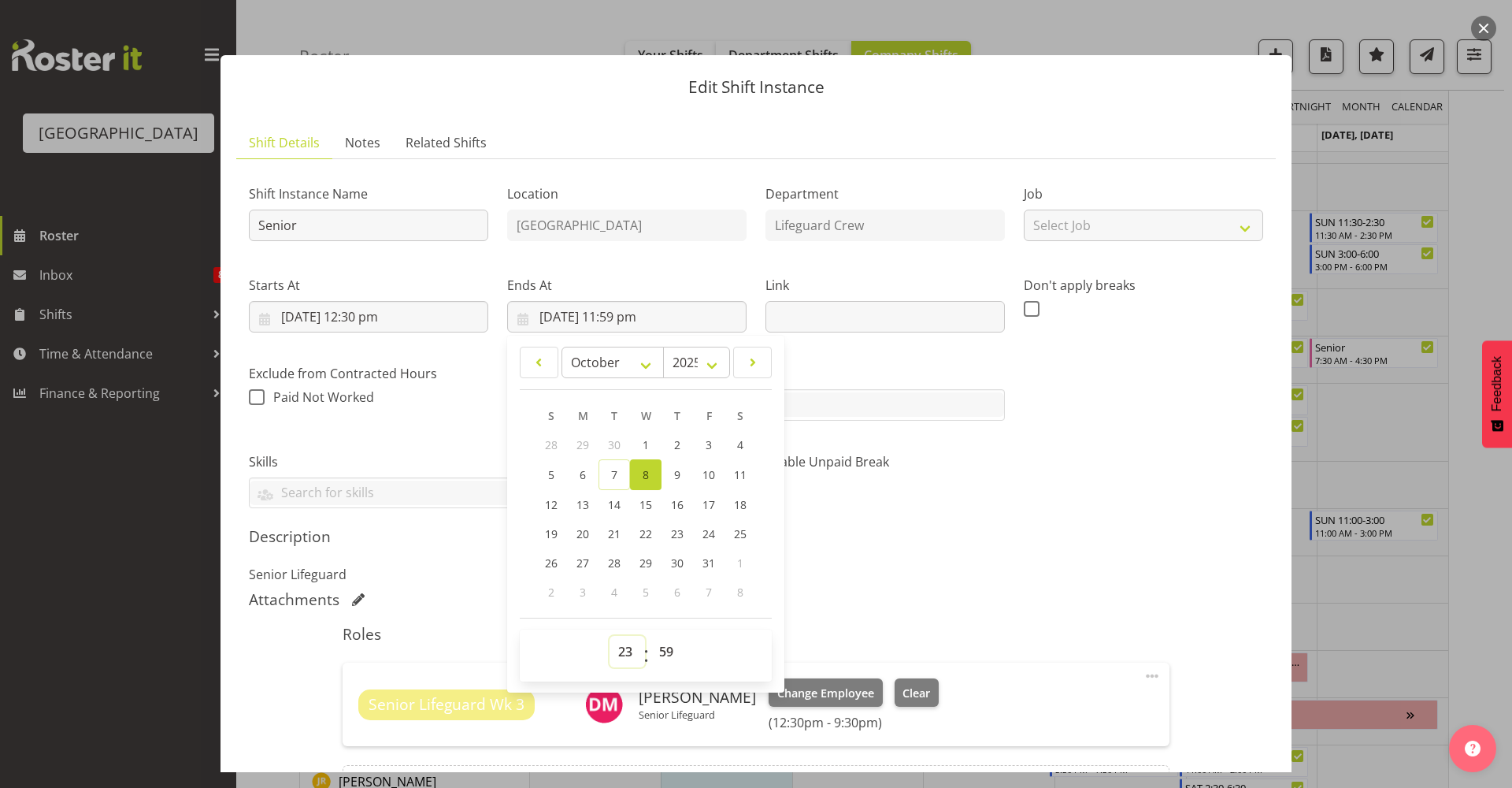
click at [625, 652] on select "00 01 02 03 04 05 06 07 08 09 10 11 12 13 14 15 16 17 18 19 20 21 22 23" at bounding box center [627, 651] width 35 height 31
select select "17"
click at [610, 636] on select "00 01 02 03 04 05 06 07 08 09 10 11 12 13 14 15 16 17 18 19 20 21 22 23" at bounding box center [627, 651] width 35 height 31
type input "[DATE] 5:59 pm"
click at [659, 647] on select "00 01 02 03 04 05 06 07 08 09 10 11 12 13 14 15 16 17 18 19 20 21 22 23 24 25 2…" at bounding box center [668, 651] width 35 height 31
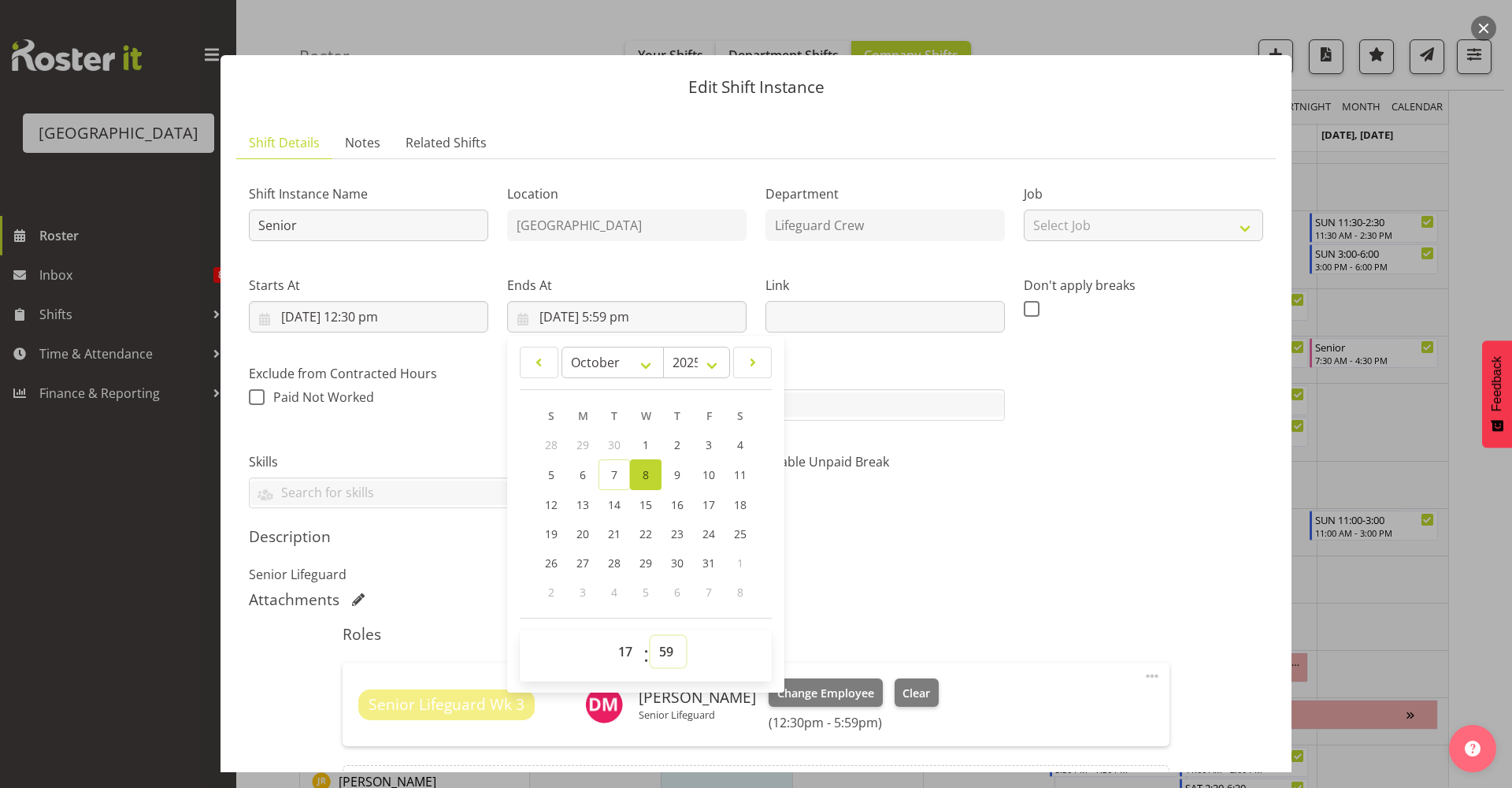
select select "0"
click at [651, 636] on select "00 01 02 03 04 05 06 07 08 09 10 11 12 13 14 15 16 17 18 19 20 21 22 23 24 25 2…" at bounding box center [668, 651] width 35 height 31
type input "[DATE] 5:00 pm"
click at [1017, 396] on div "Shift Instance Name Senior Location [GEOGRAPHIC_DATA] Department Lifeguard Crew…" at bounding box center [756, 340] width 1033 height 356
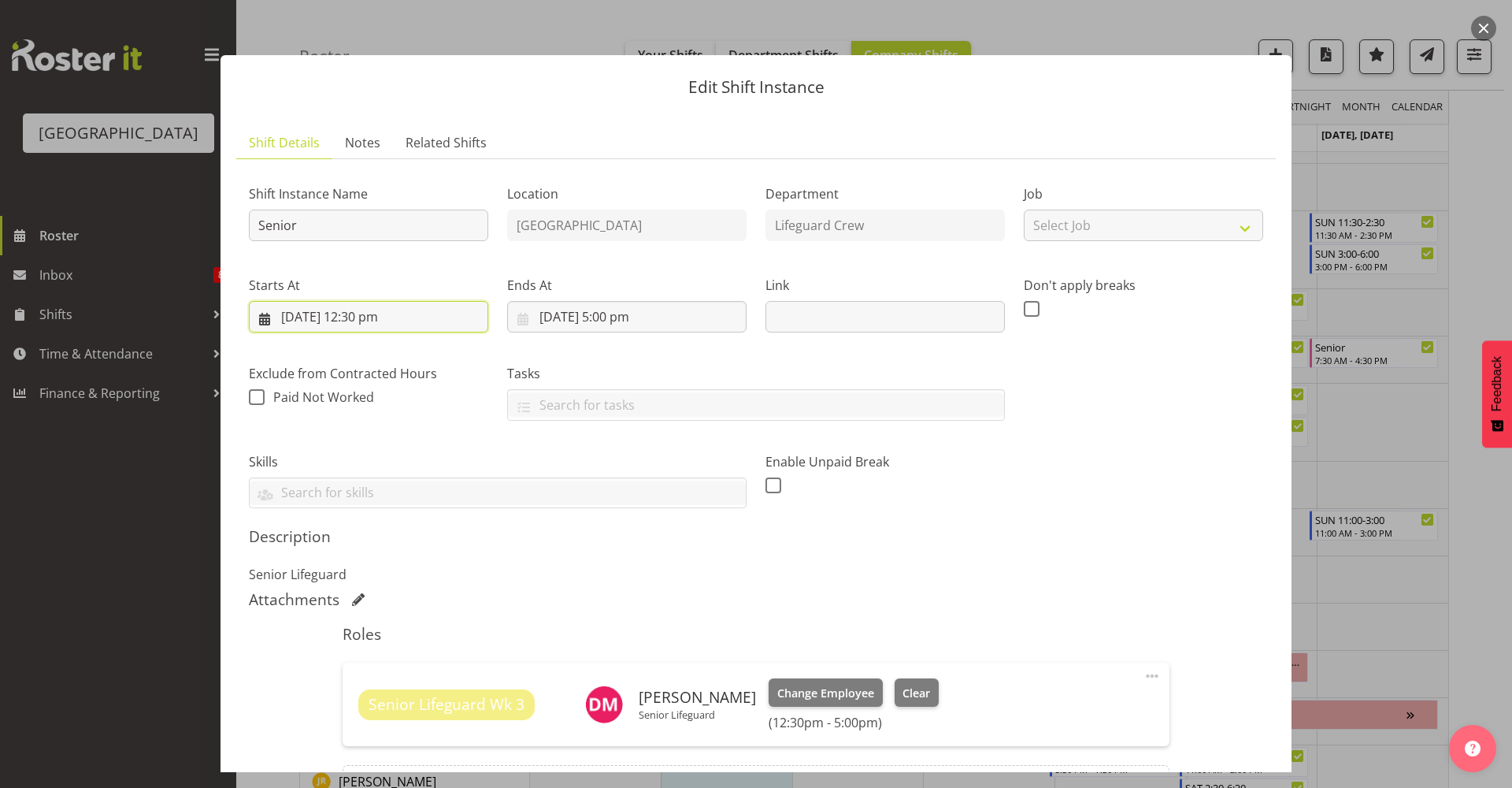
click at [390, 326] on input "[DATE] 12:30 pm" at bounding box center [369, 316] width 240 height 31
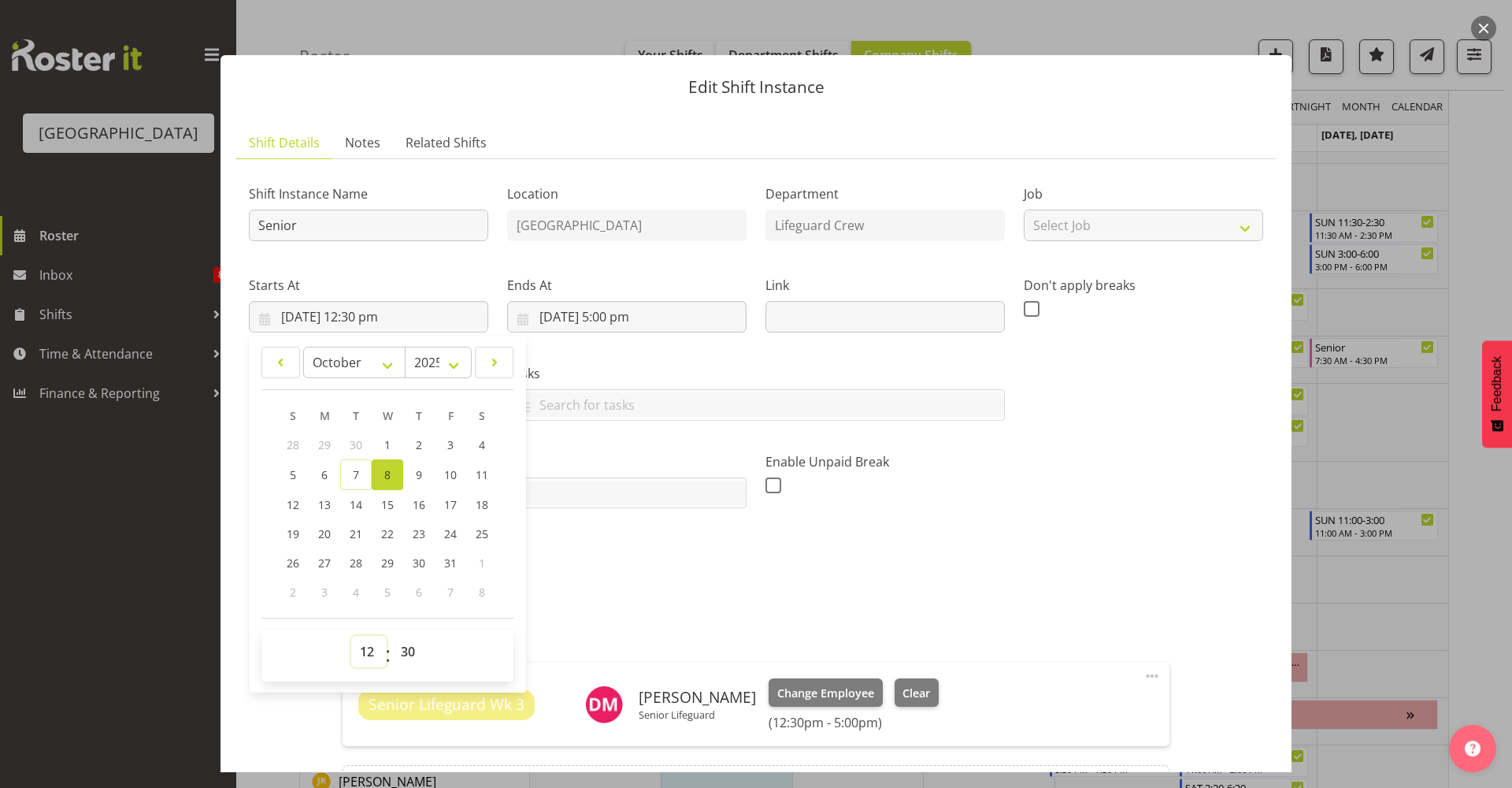
click at [373, 657] on select "00 01 02 03 04 05 06 07 08 09 10 11 12 13 14 15 16 17 18 19 20 21 22 23" at bounding box center [369, 651] width 35 height 31
click at [1070, 462] on div "Shift Instance Name Senior Location [GEOGRAPHIC_DATA] Department Lifeguard Crew…" at bounding box center [756, 340] width 1033 height 356
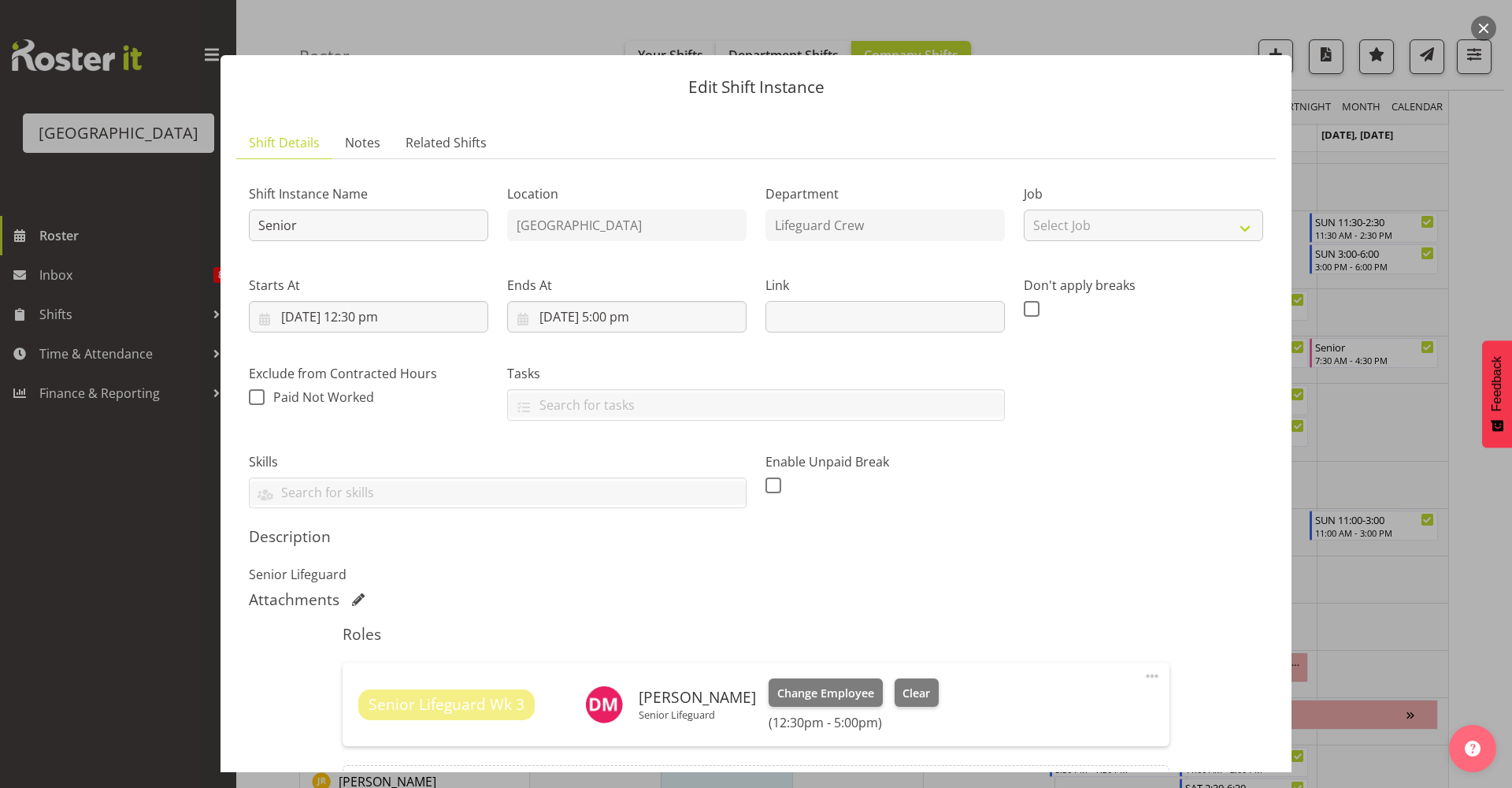
click at [1494, 22] on button "button" at bounding box center [1483, 28] width 25 height 25
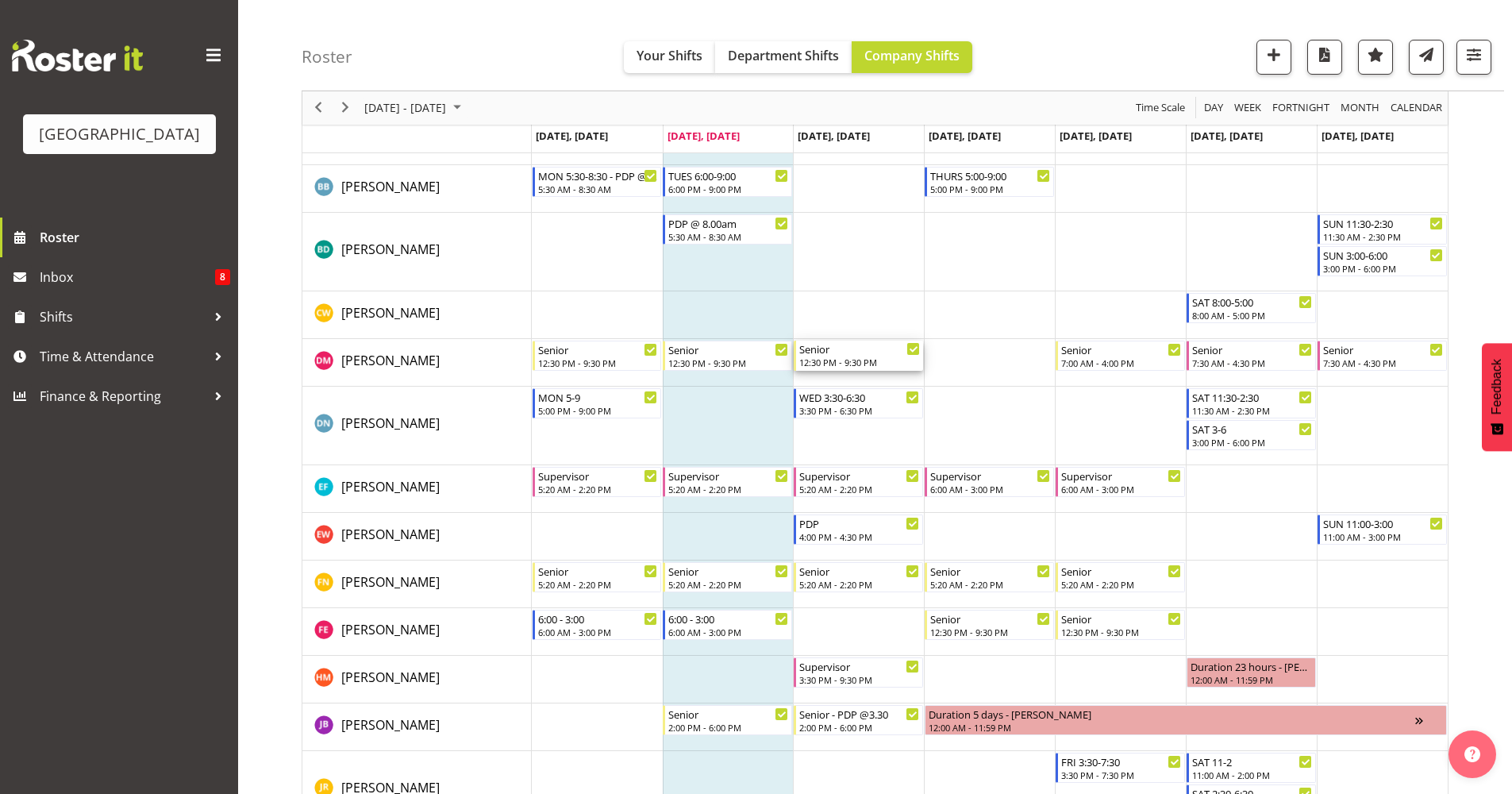
click at [885, 358] on div "12:30 PM - 9:30 PM" at bounding box center [859, 362] width 120 height 13
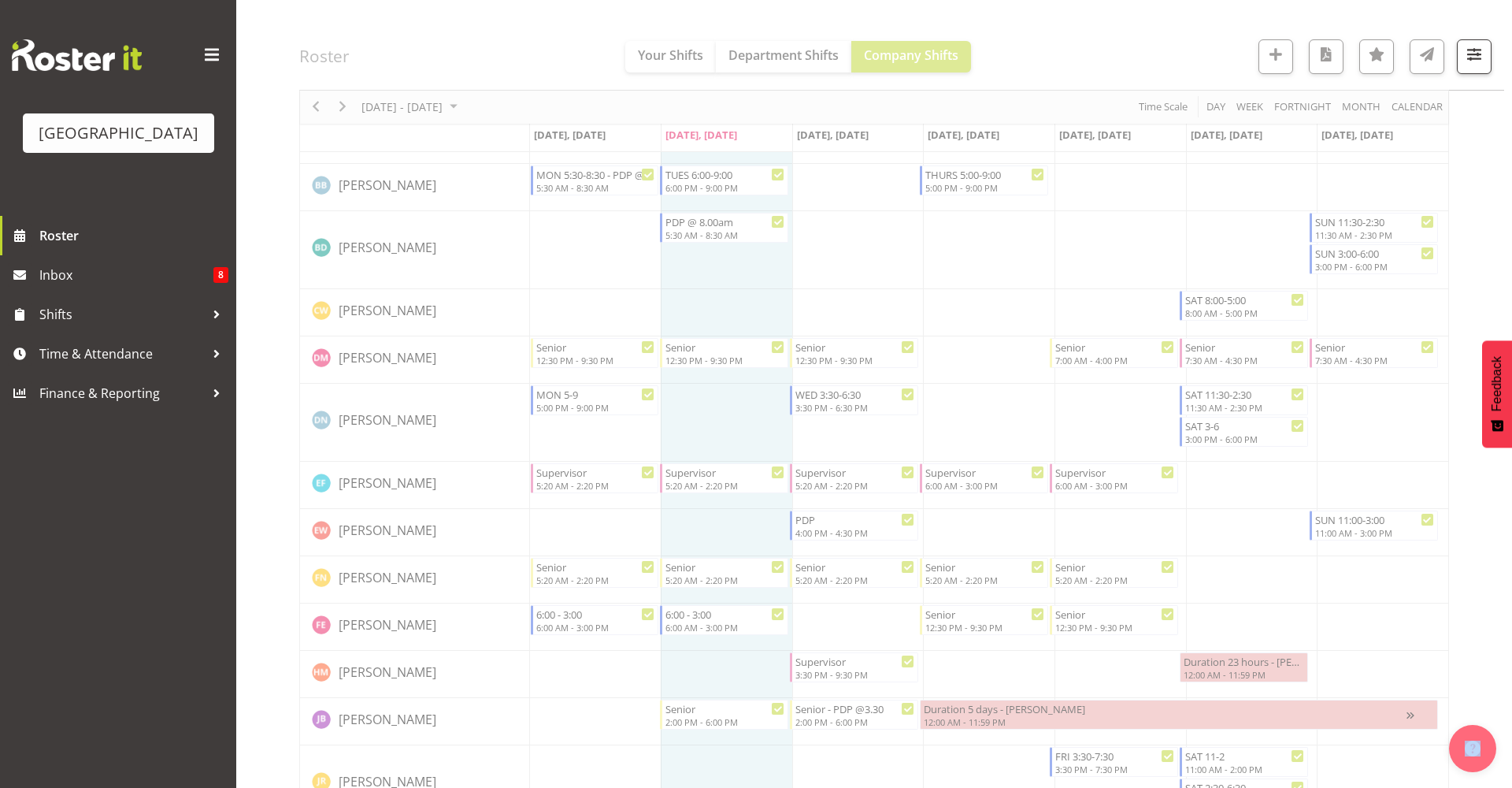
select select "9"
select select "2025"
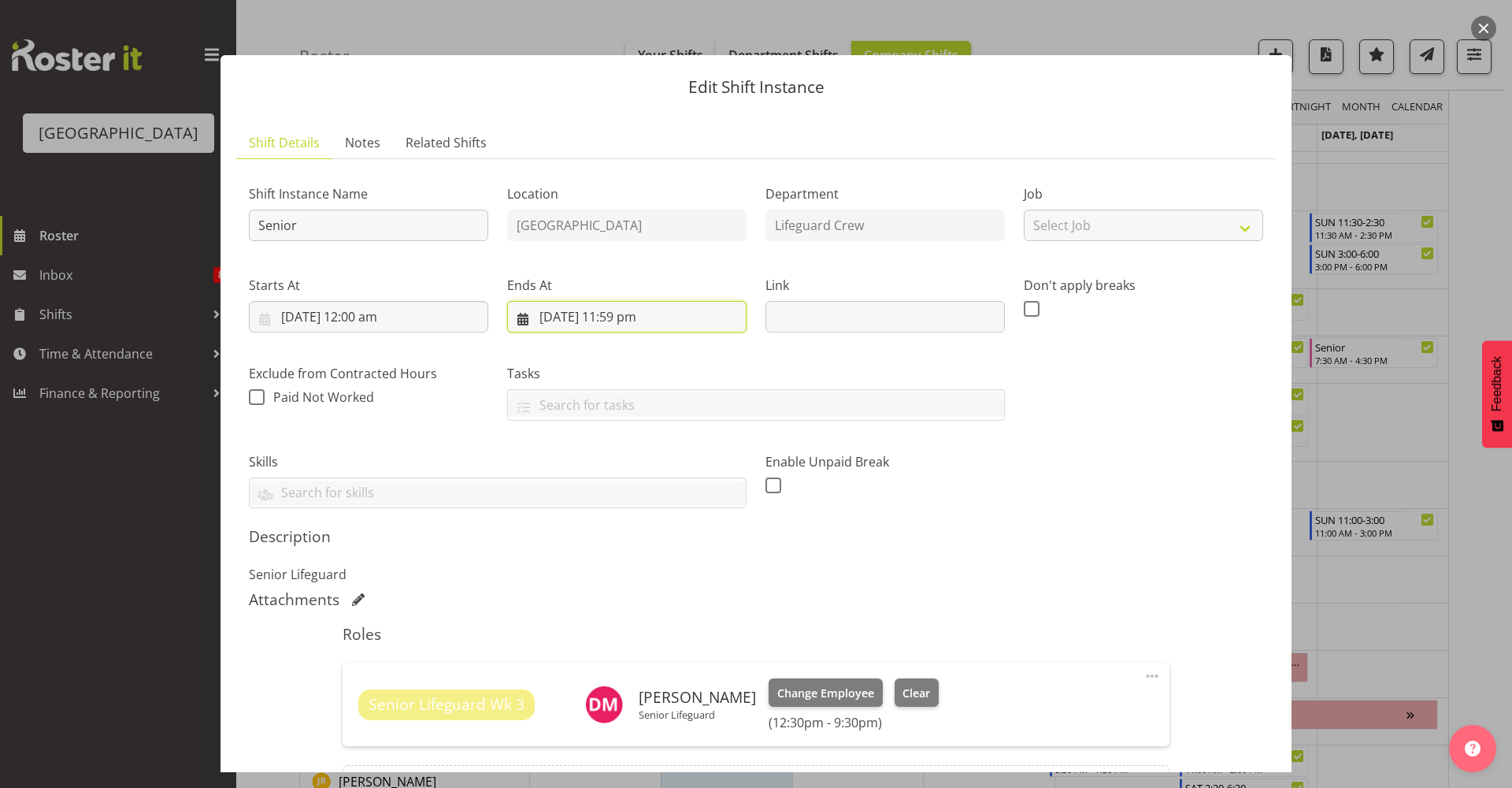
click at [623, 316] on input "[DATE] 11:59 pm" at bounding box center [627, 316] width 240 height 31
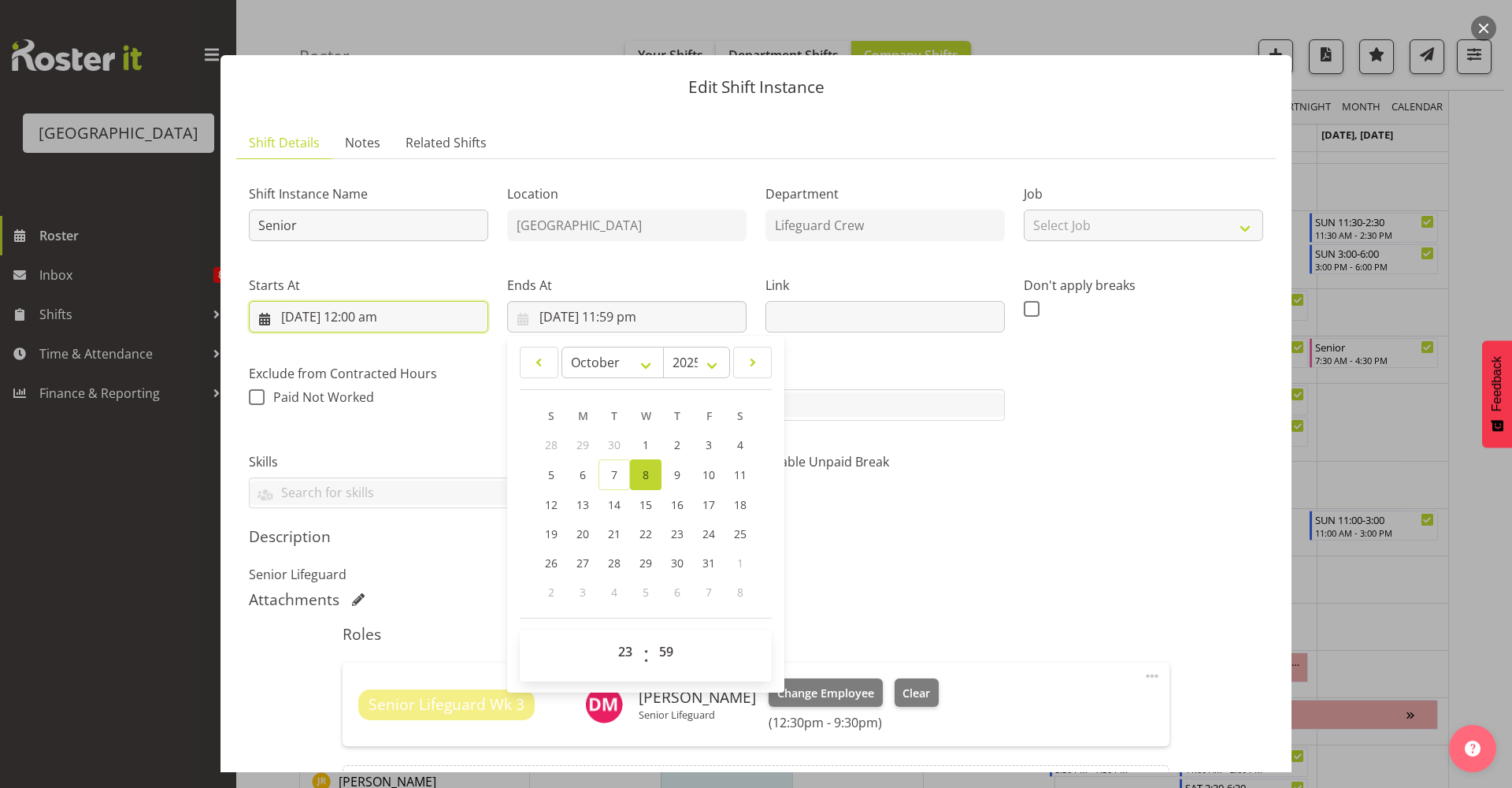
click at [397, 317] on input "[DATE] 12:00 am" at bounding box center [369, 316] width 240 height 31
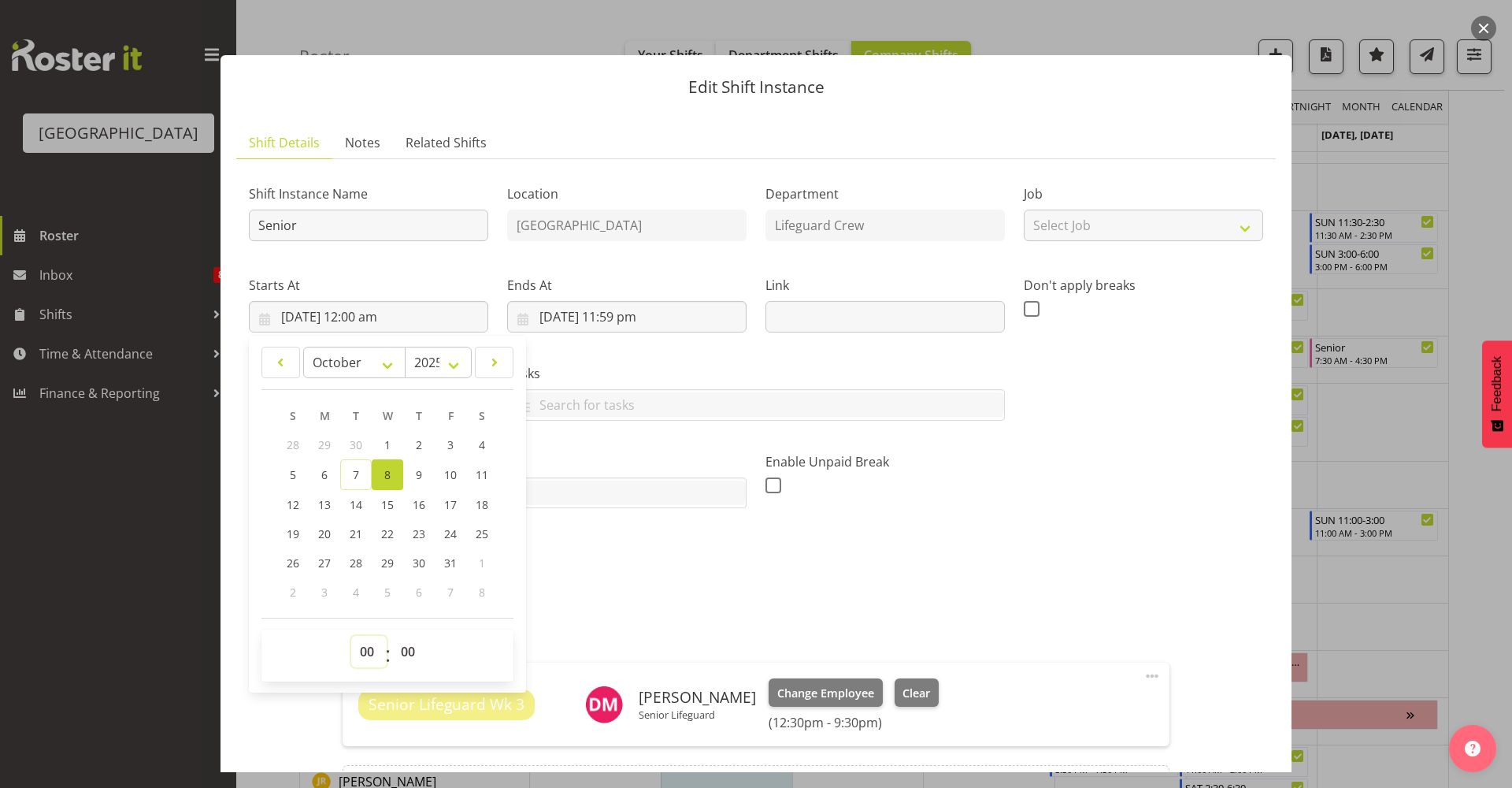
click at [366, 657] on select "00 01 02 03 04 05 06 07 08 09 10 11 12 13 14 15 16 17 18 19 20 21 22 23" at bounding box center [369, 651] width 35 height 31
click at [1132, 529] on h5 "Description" at bounding box center [756, 536] width 1014 height 19
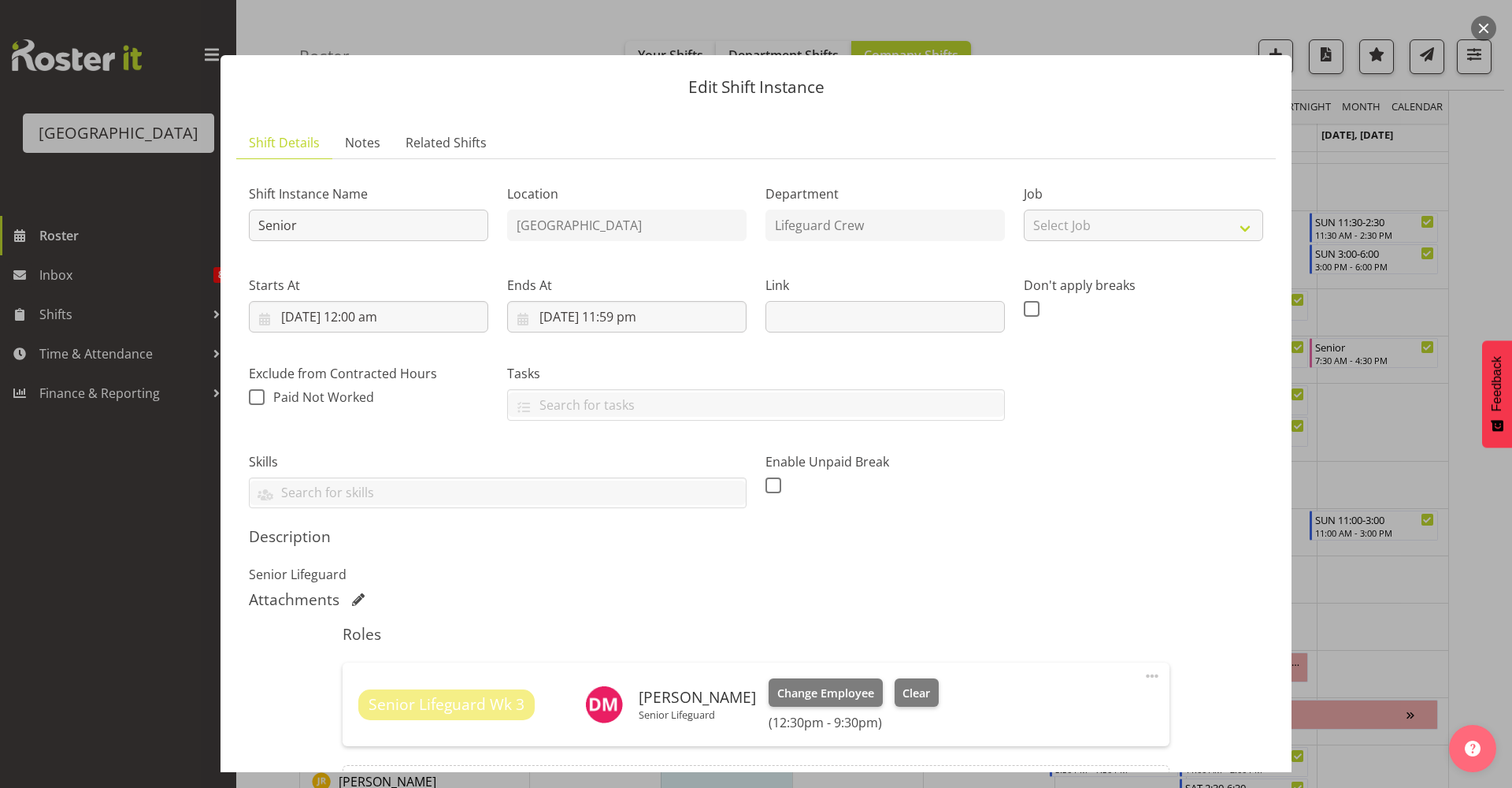
click at [1143, 681] on span at bounding box center [1152, 676] width 19 height 19
click at [1111, 713] on link "Edit" at bounding box center [1086, 710] width 151 height 28
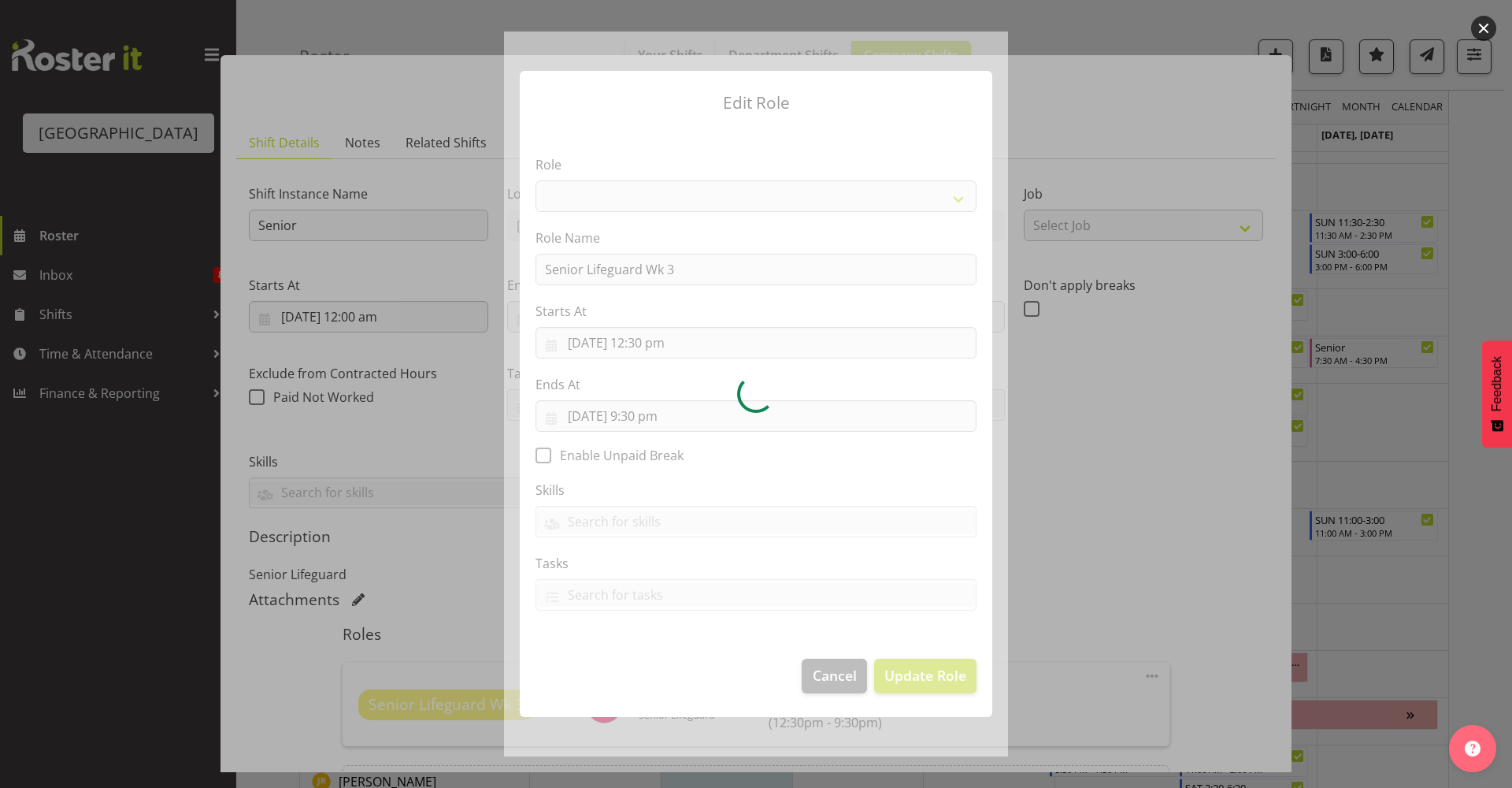
select select "102"
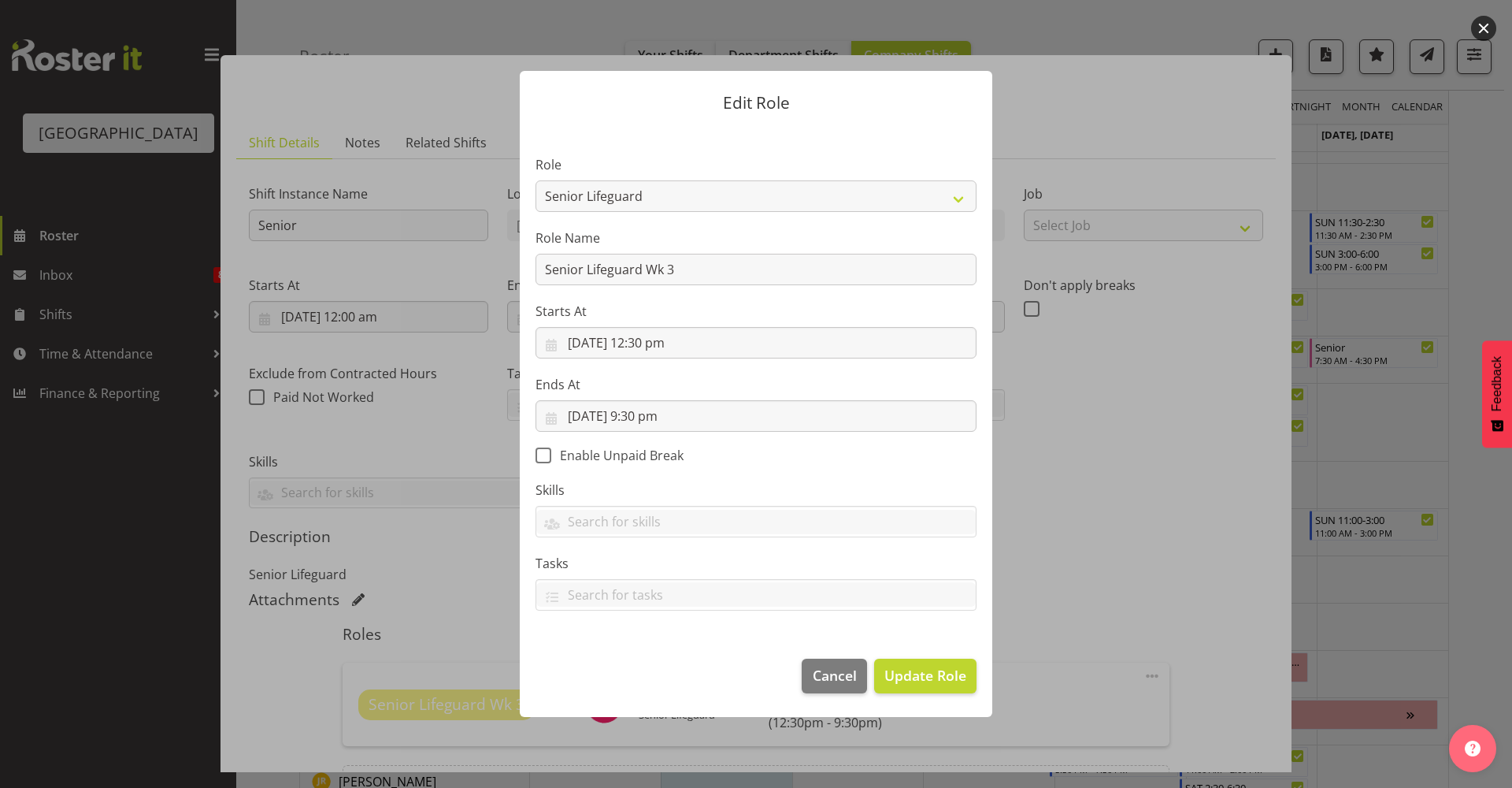
click at [703, 433] on section "Role Aquatic Customer Services Officer Cleaner - Splash Palace Facilties Mainte…" at bounding box center [756, 384] width 473 height 515
click at [706, 415] on input "[DATE] 9:30 pm" at bounding box center [756, 415] width 441 height 31
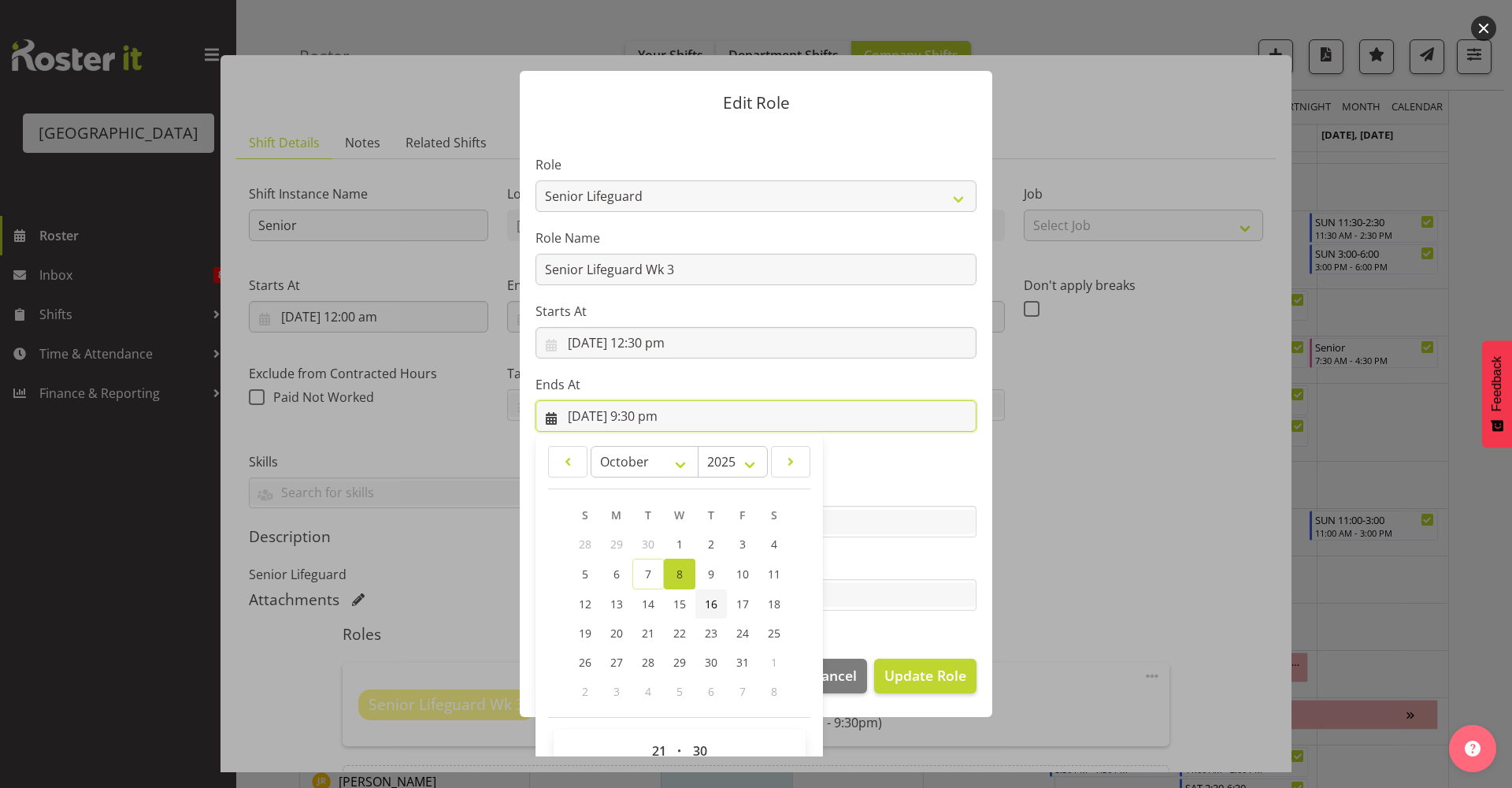
scroll to position [35, 0]
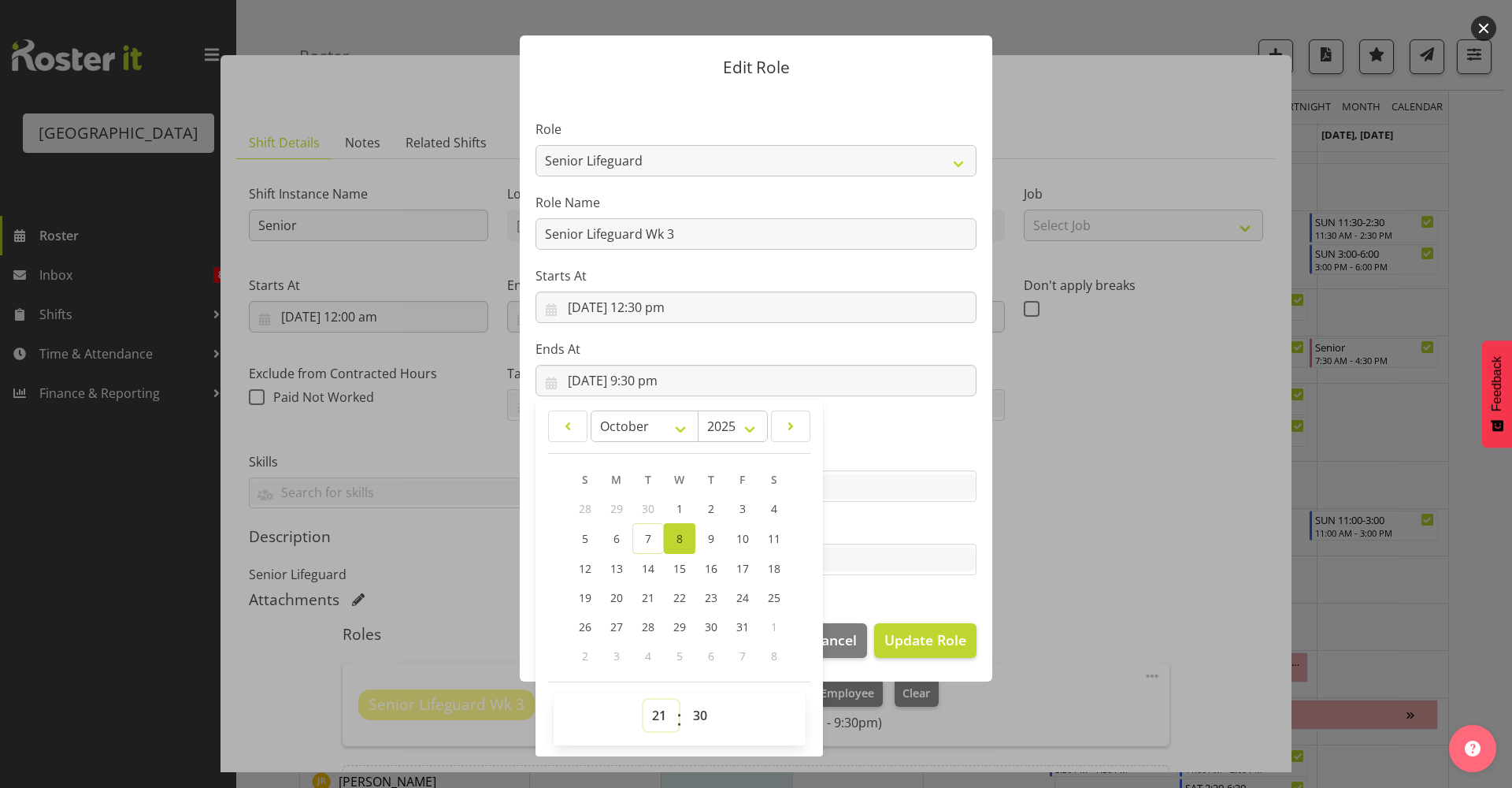
click at [662, 719] on select "00 01 02 03 04 05 06 07 08 09 10 11 12 13 14 15 16 17 18 19 20 21 22 23" at bounding box center [661, 715] width 35 height 31
select select "16"
click at [643, 700] on select "00 01 02 03 04 05 06 07 08 09 10 11 12 13 14 15 16 17 18 19 20 21 22 23" at bounding box center [661, 715] width 35 height 31
type input "[DATE] 4:30 pm"
click at [938, 427] on section "Role Aquatic Customer Services Officer Cleaner - Splash Palace Facilties Mainte…" at bounding box center [756, 349] width 473 height 515
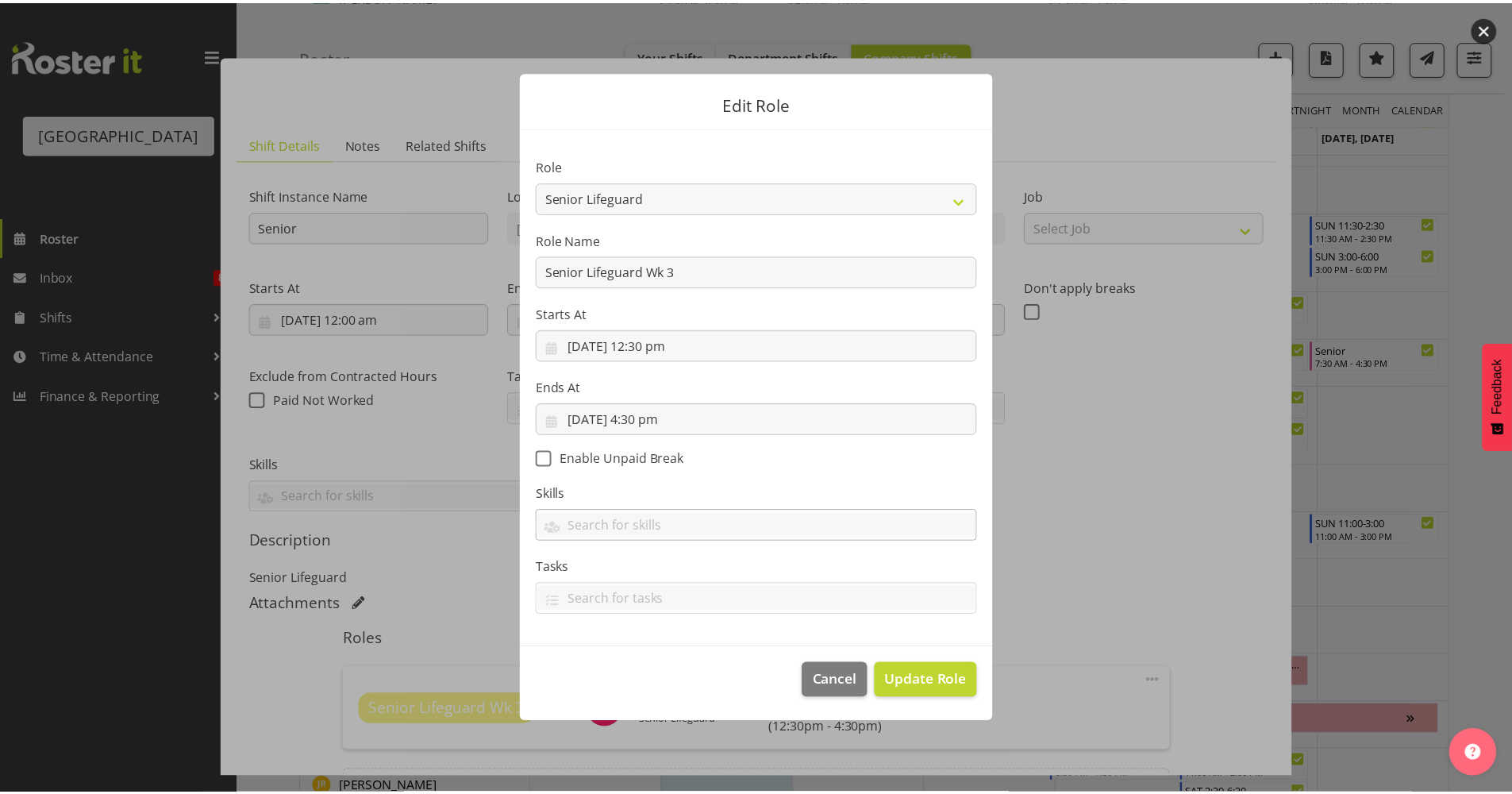
scroll to position [0, 0]
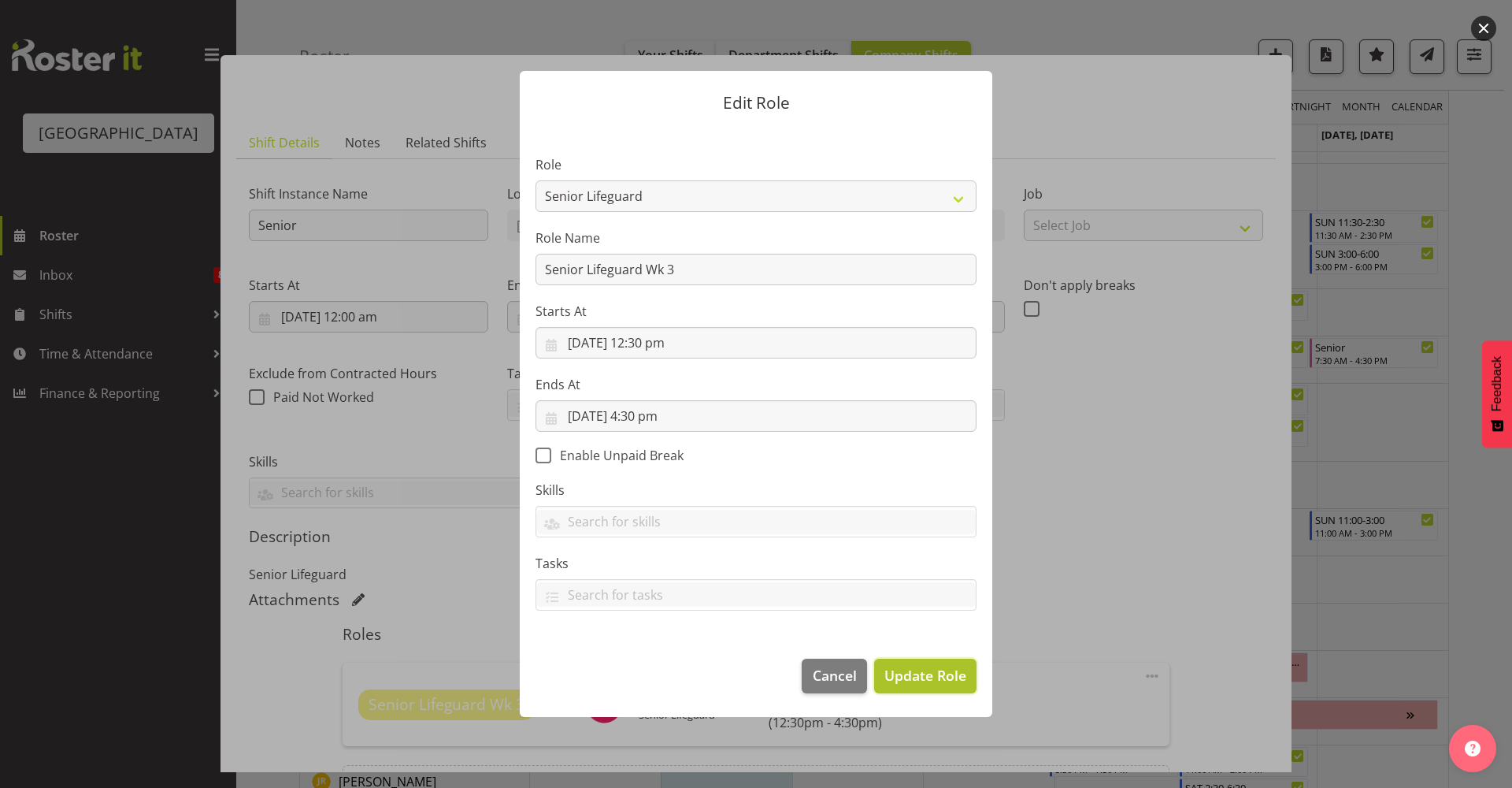
click at [920, 676] on span "Update Role" at bounding box center [925, 675] width 82 height 21
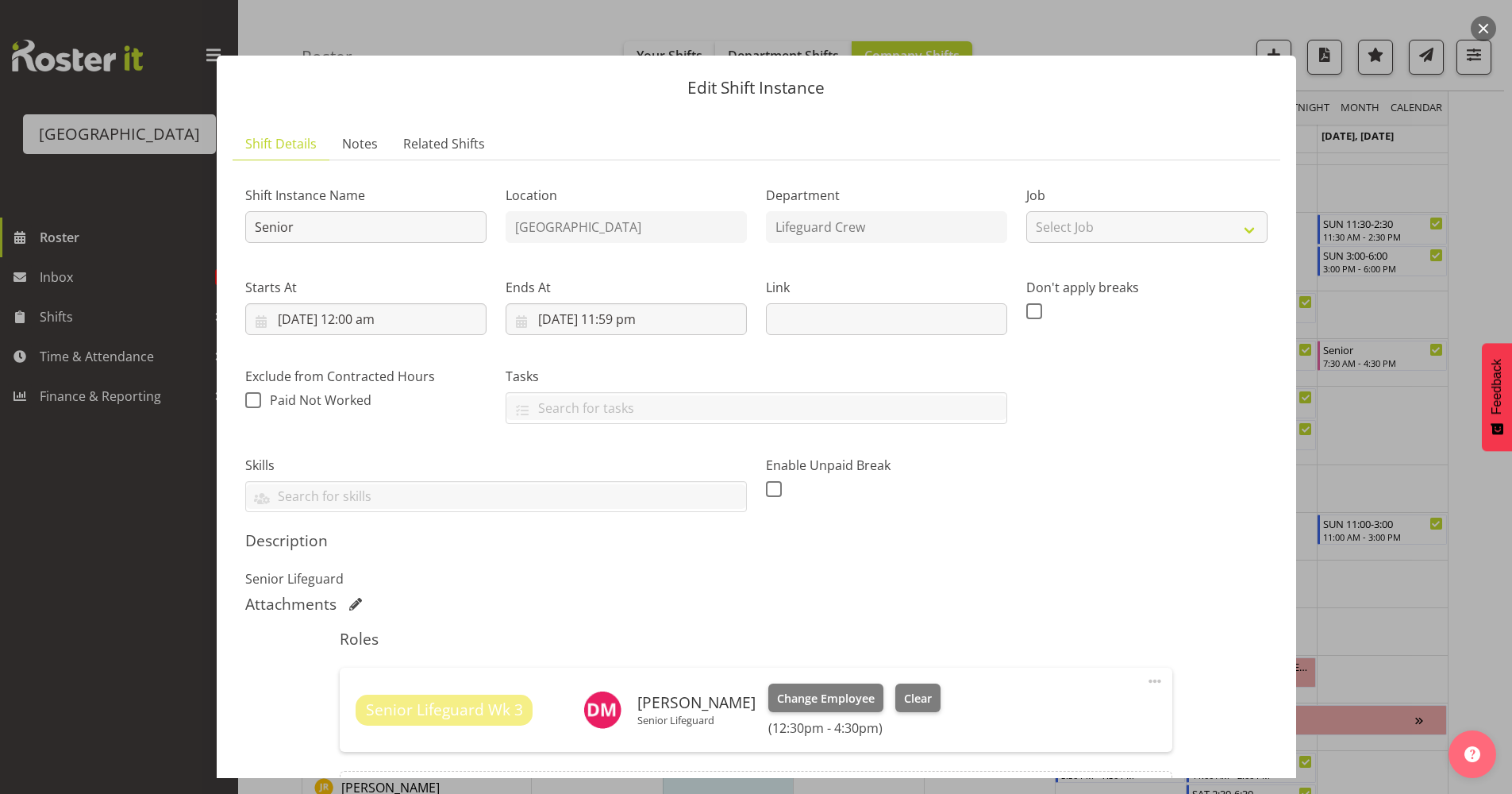
scroll to position [188, 0]
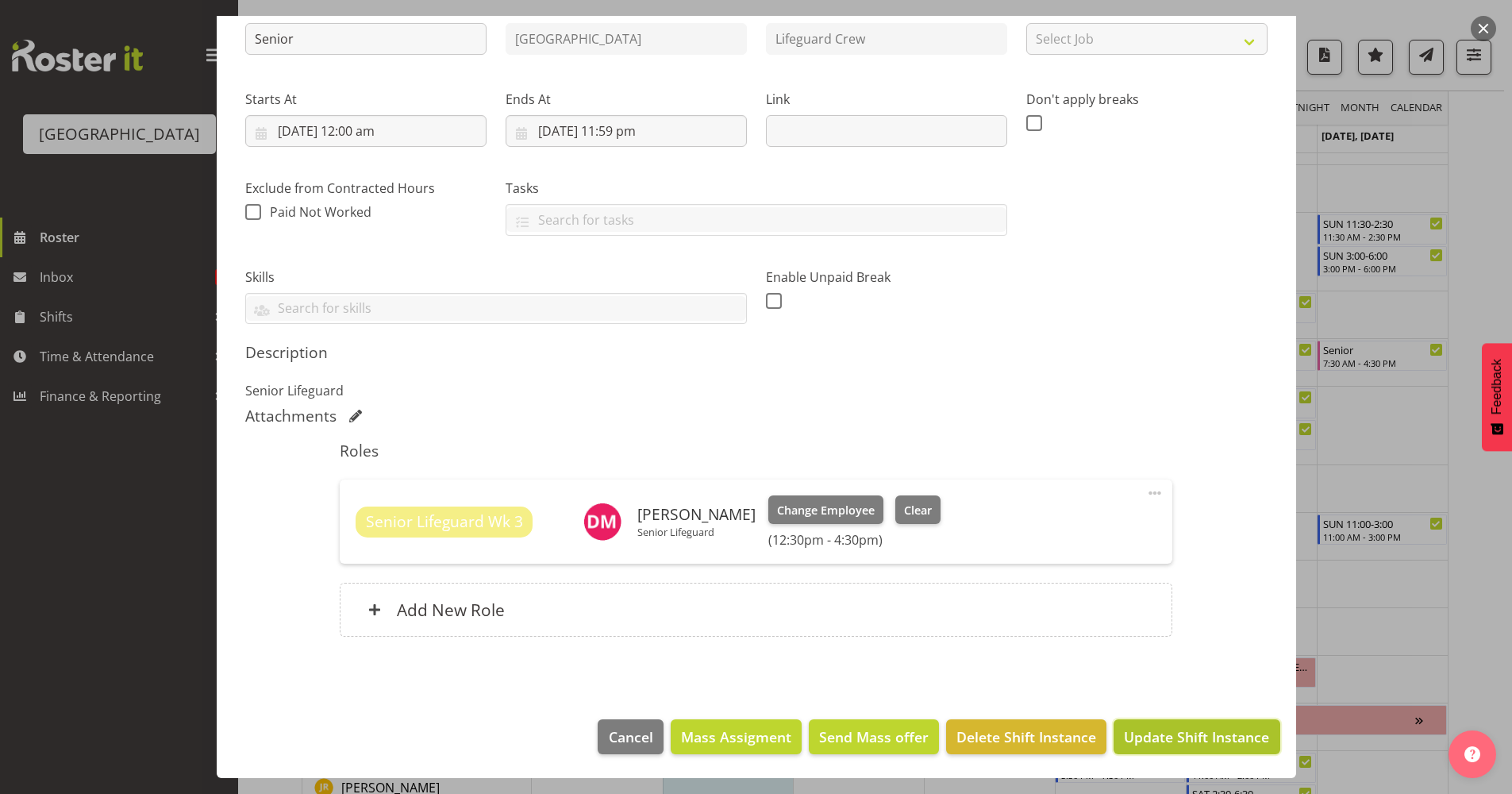
click at [1206, 740] on span "Update Shift Instance" at bounding box center [1197, 737] width 145 height 21
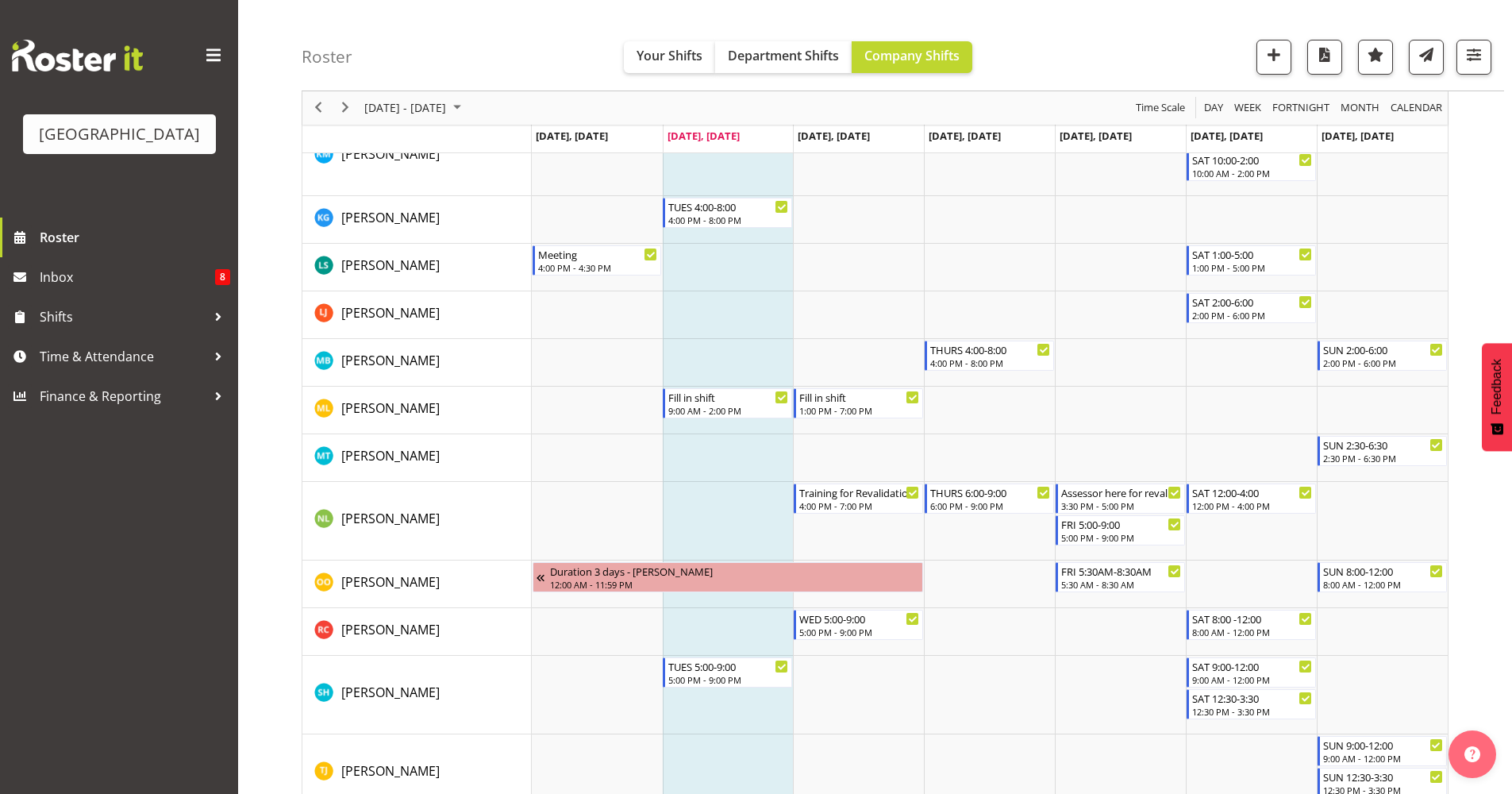
scroll to position [1297, 0]
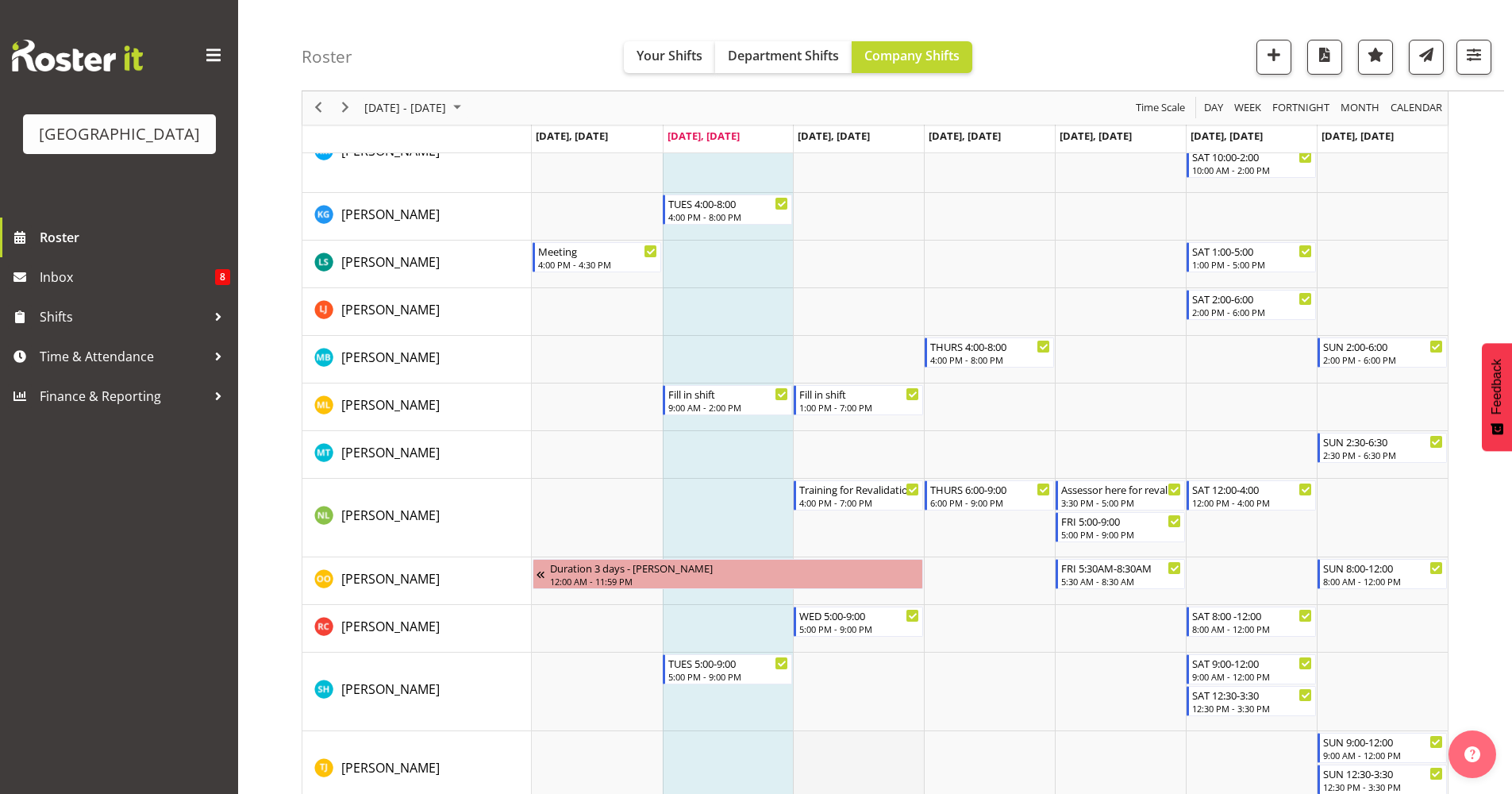
click at [825, 768] on td "Timeline Week of October 7, 2025" at bounding box center [859, 770] width 131 height 78
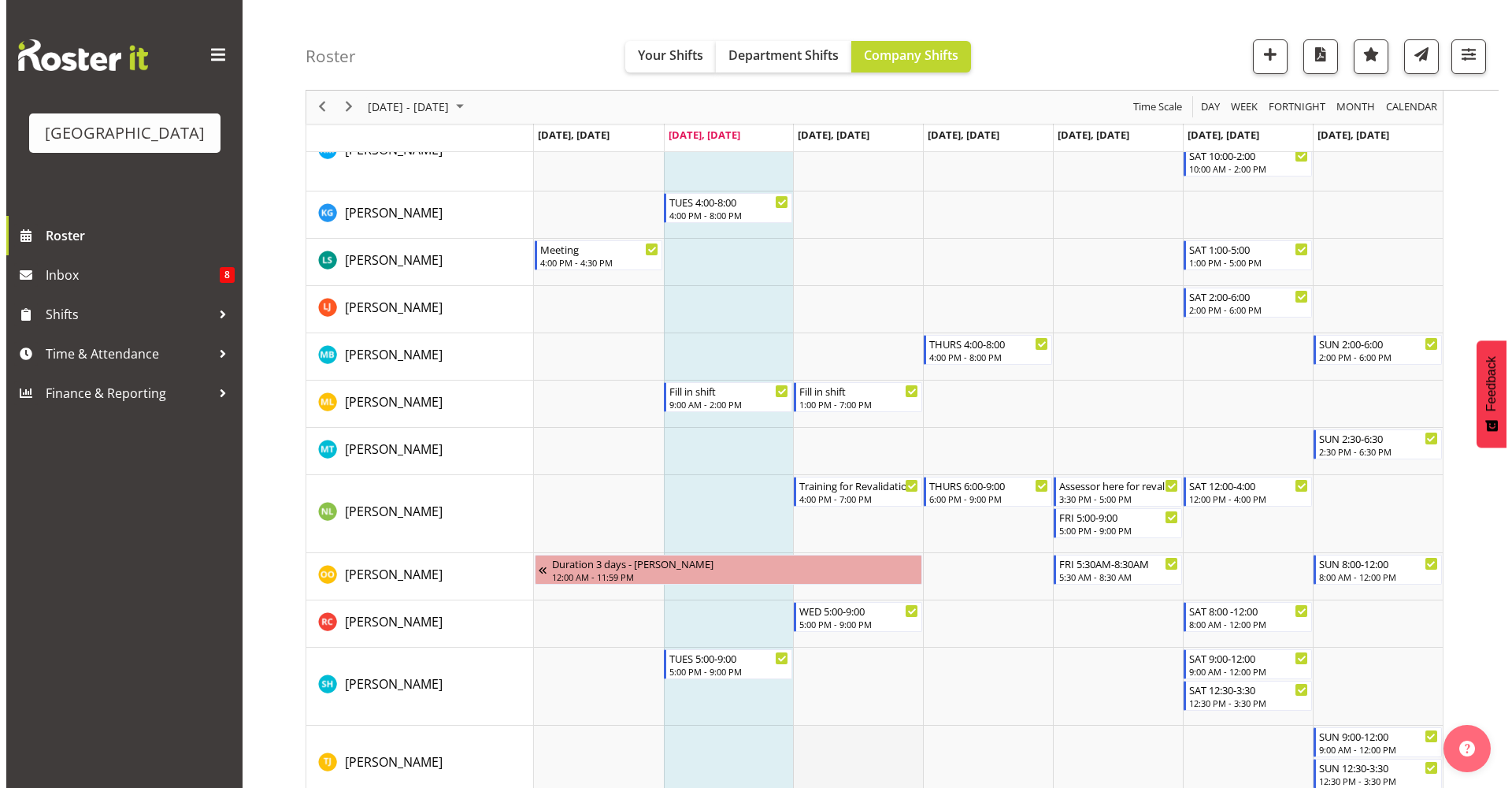
scroll to position [1302, 0]
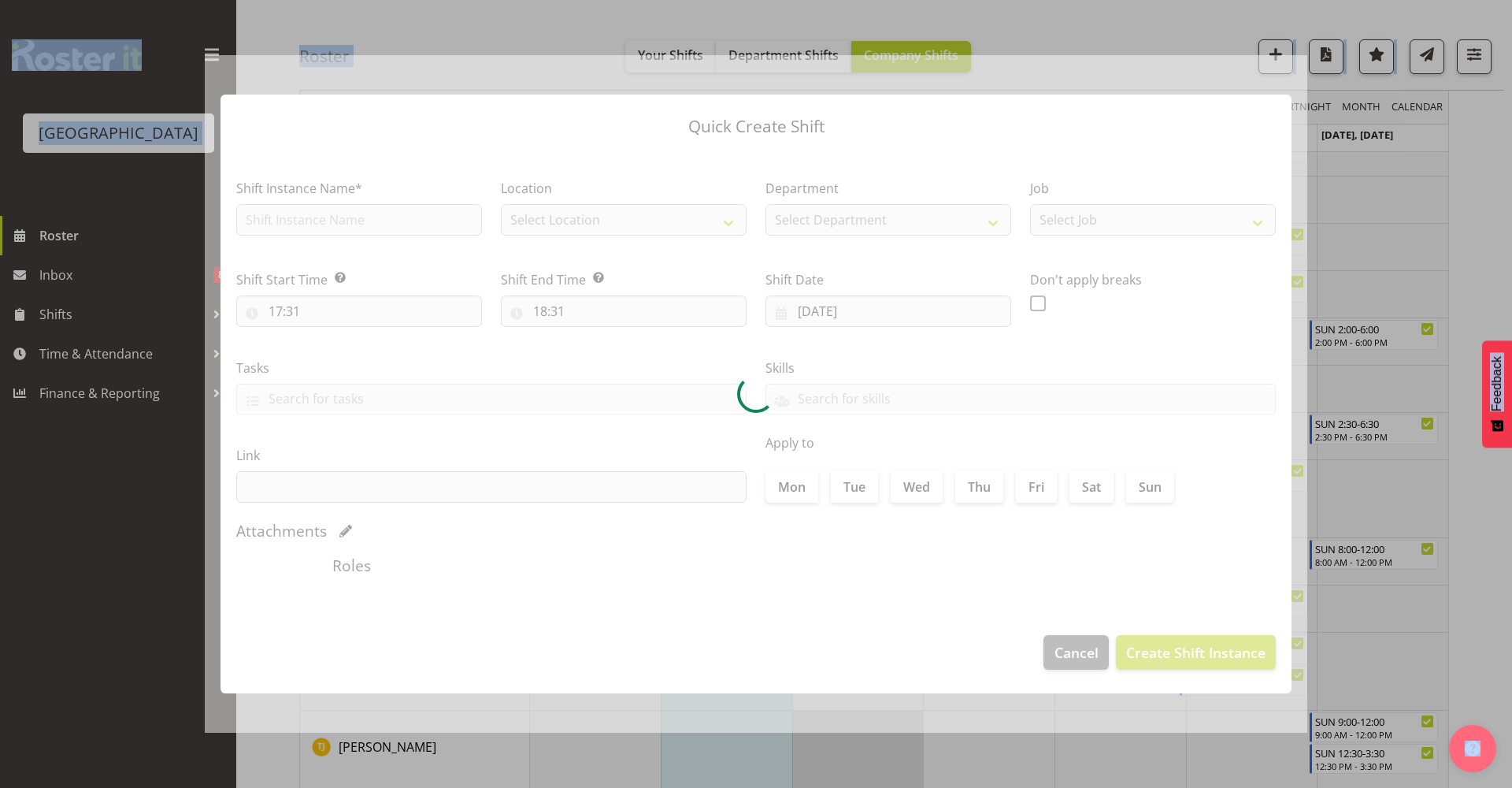
click at [819, 762] on div at bounding box center [756, 394] width 1512 height 788
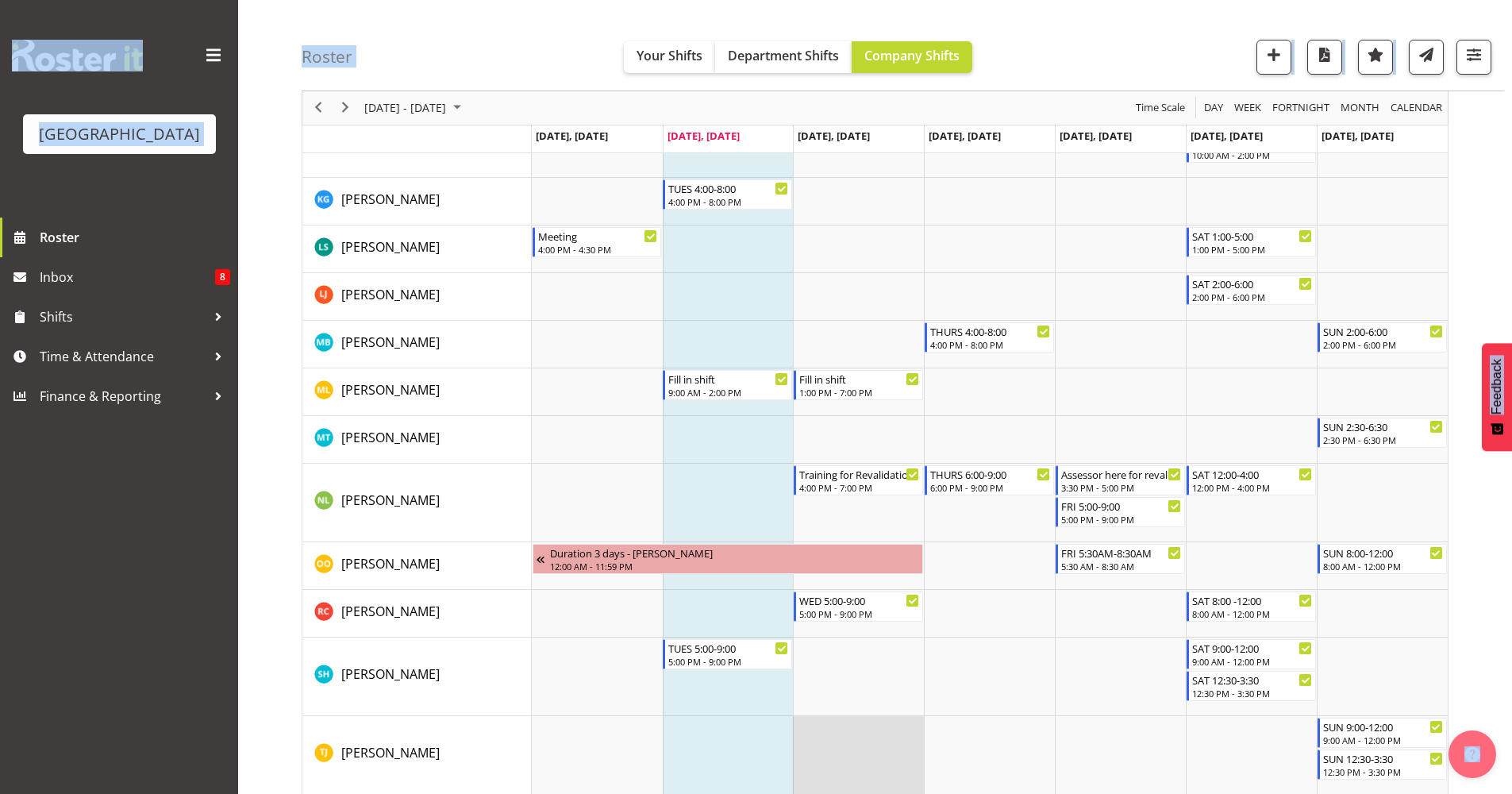
click at [825, 766] on td "Timeline Week of October 7, 2025" at bounding box center [859, 754] width 131 height 78
select select "17"
select select "31"
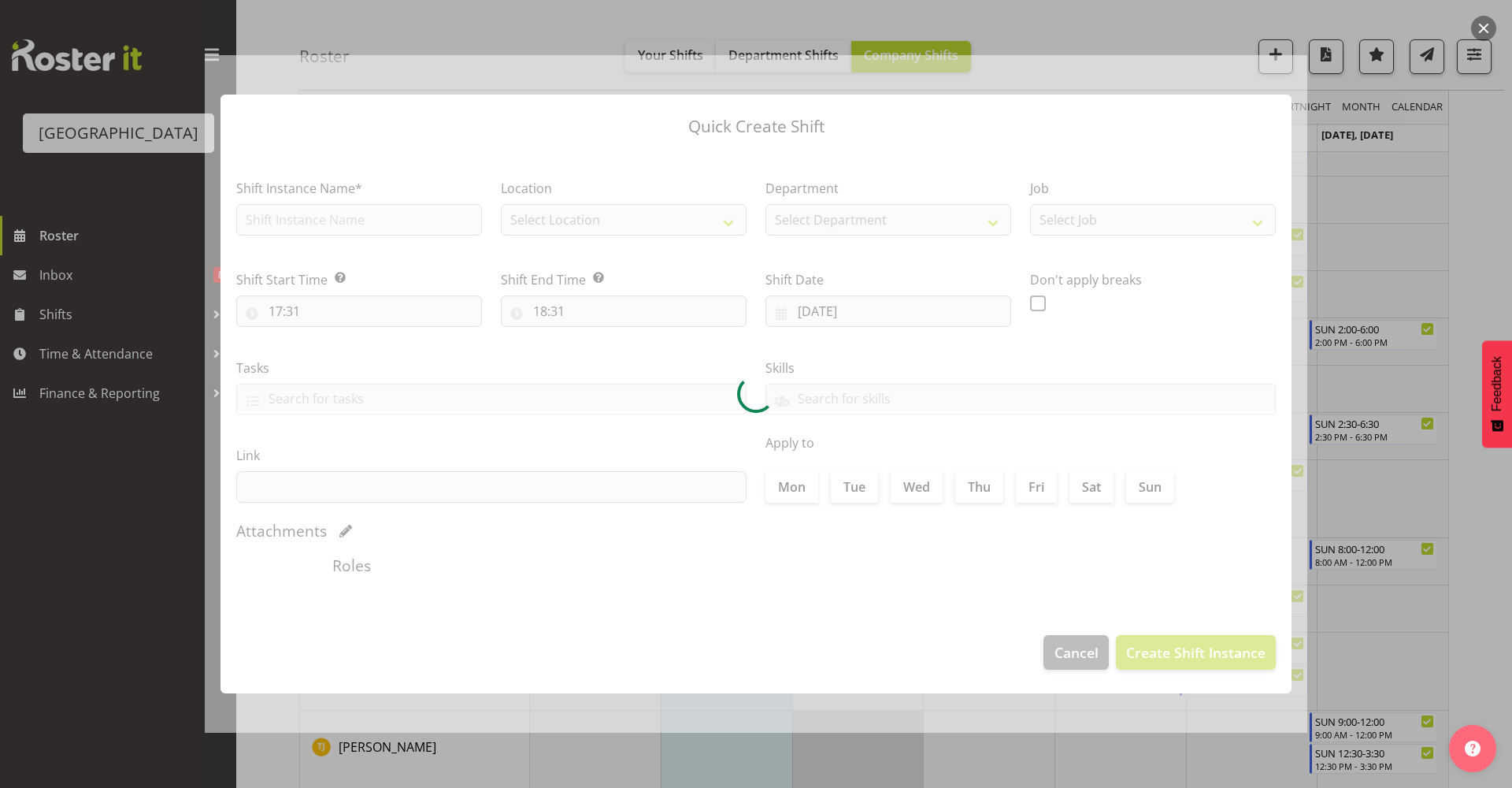
type input "[DATE]"
checkbox input "true"
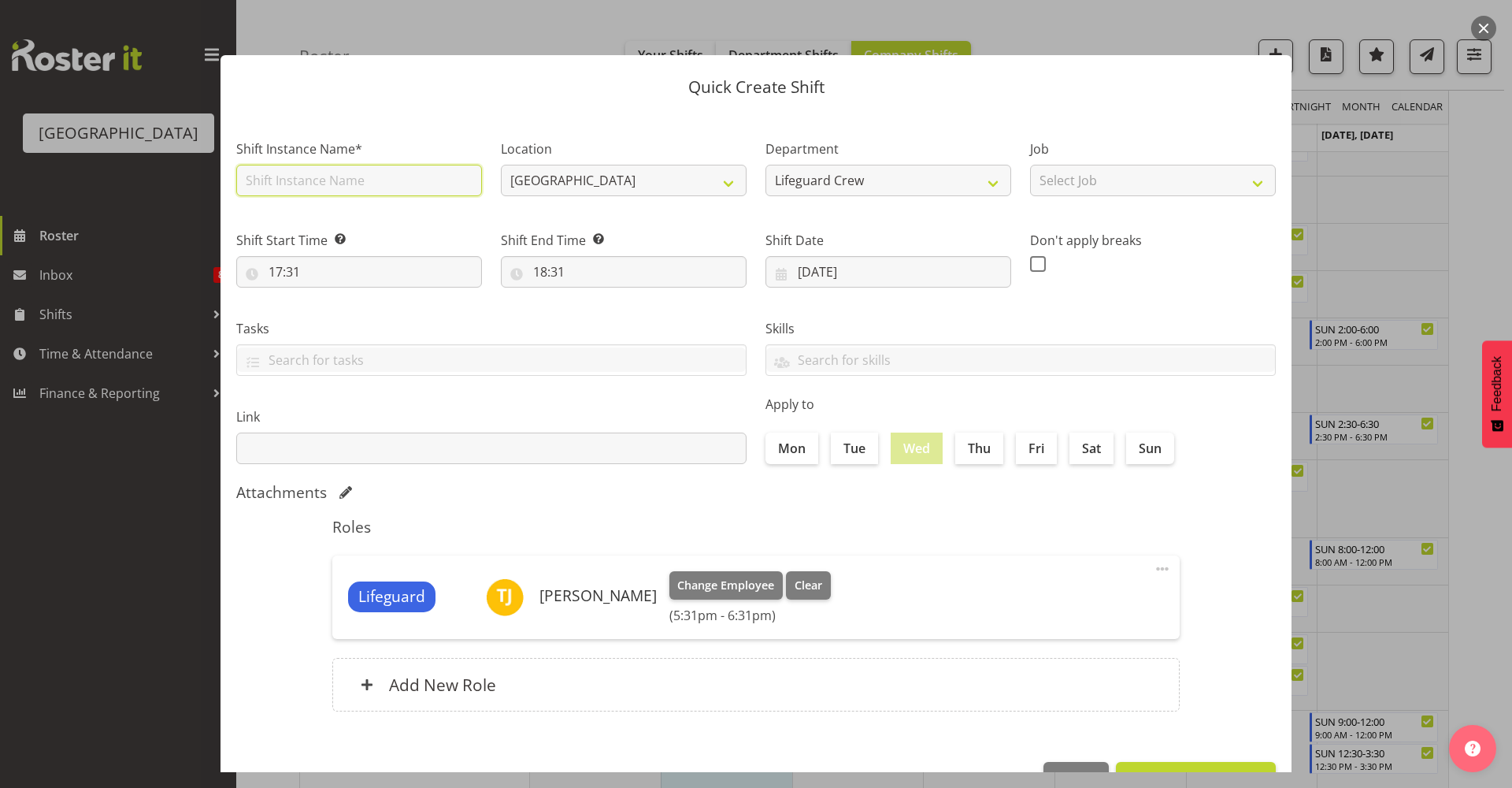
click at [360, 186] on input "text" at bounding box center [359, 180] width 246 height 31
type input "Shift - Lifeguard"
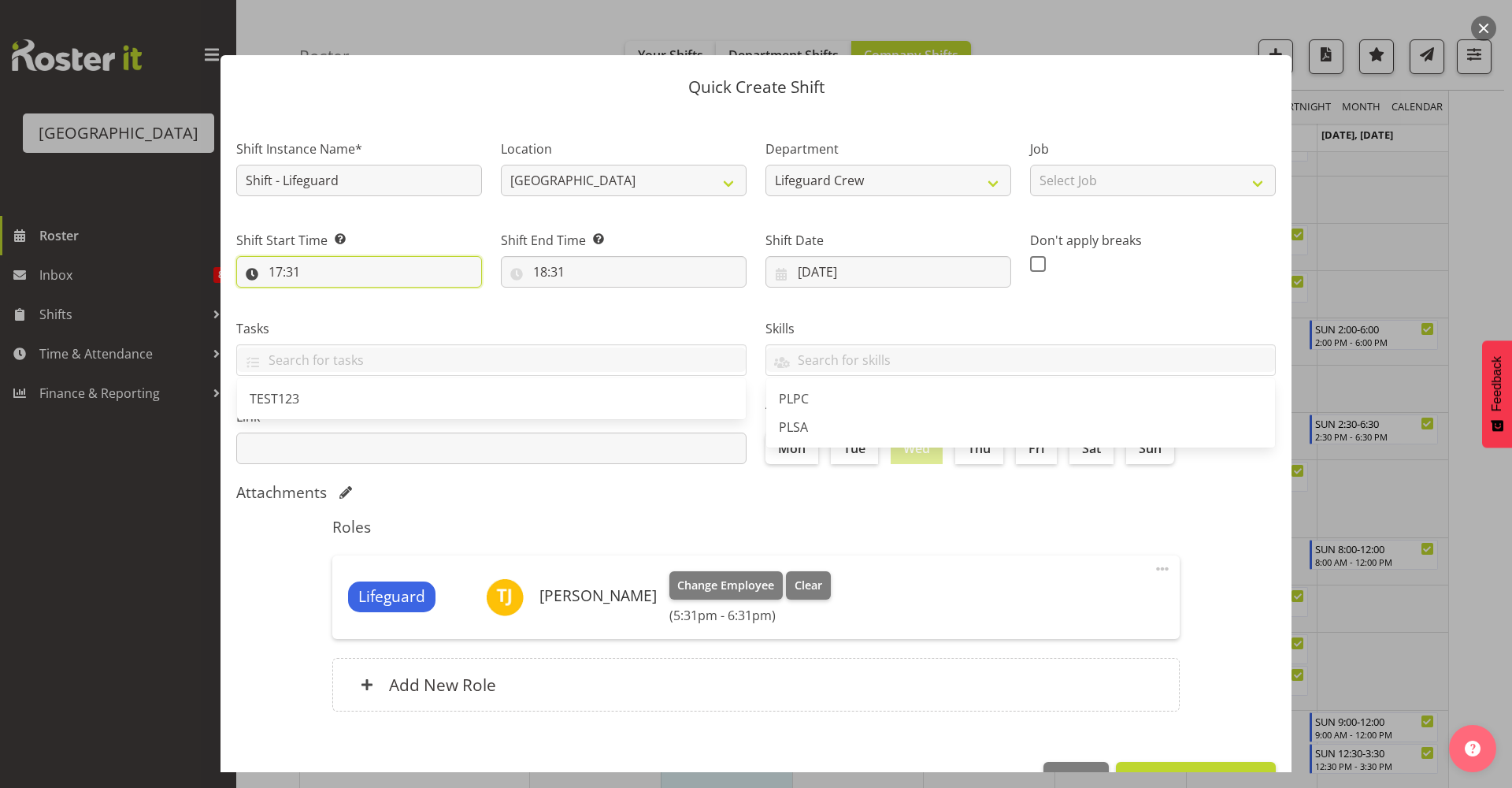
click at [389, 271] on input "17:31" at bounding box center [359, 271] width 246 height 31
click at [349, 318] on select "00 01 02 03 04 05 06 07 08 09 10 11 12 13 14 15 16 17 18 19 20 21 22 23" at bounding box center [344, 312] width 35 height 31
select select "16"
click at [326, 297] on select "00 01 02 03 04 05 06 07 08 09 10 11 12 13 14 15 16 17 18 19 20 21 22 23" at bounding box center [344, 312] width 35 height 31
type input "16:31"
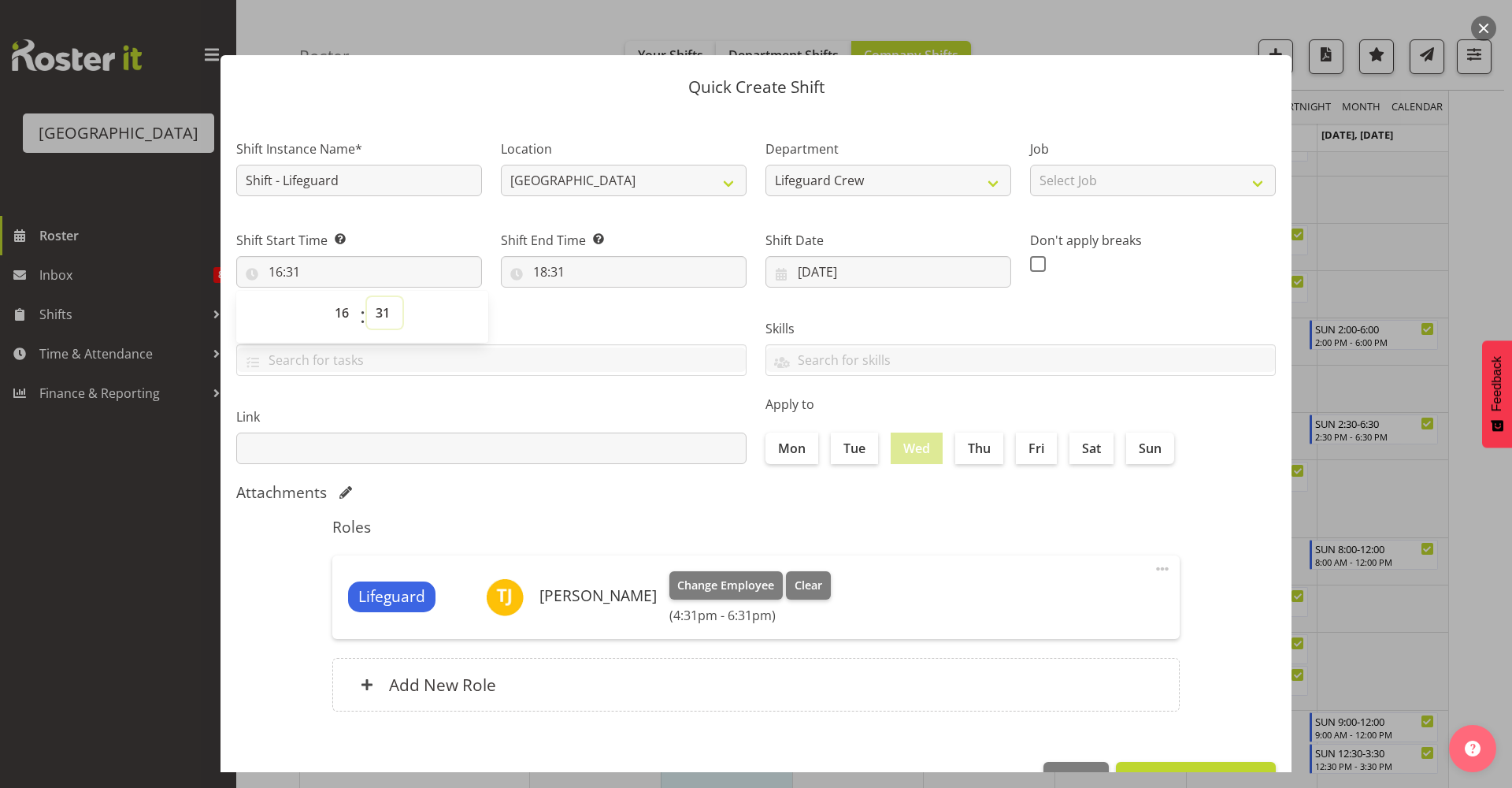
click at [384, 309] on select "00 01 02 03 04 05 06 07 08 09 10 11 12 13 14 15 16 17 18 19 20 21 22 23 24 25 2…" at bounding box center [385, 312] width 35 height 31
click at [366, 768] on footer "Cancel Create Shift Instance" at bounding box center [756, 783] width 1070 height 74
click at [419, 273] on input "16:31" at bounding box center [359, 271] width 246 height 31
click at [377, 314] on select "00 01 02 03 04 05 06 07 08 09 10 11 12 13 14 15 16 17 18 19 20 21 22 23 24 25 2…" at bounding box center [385, 312] width 35 height 31
select select "30"
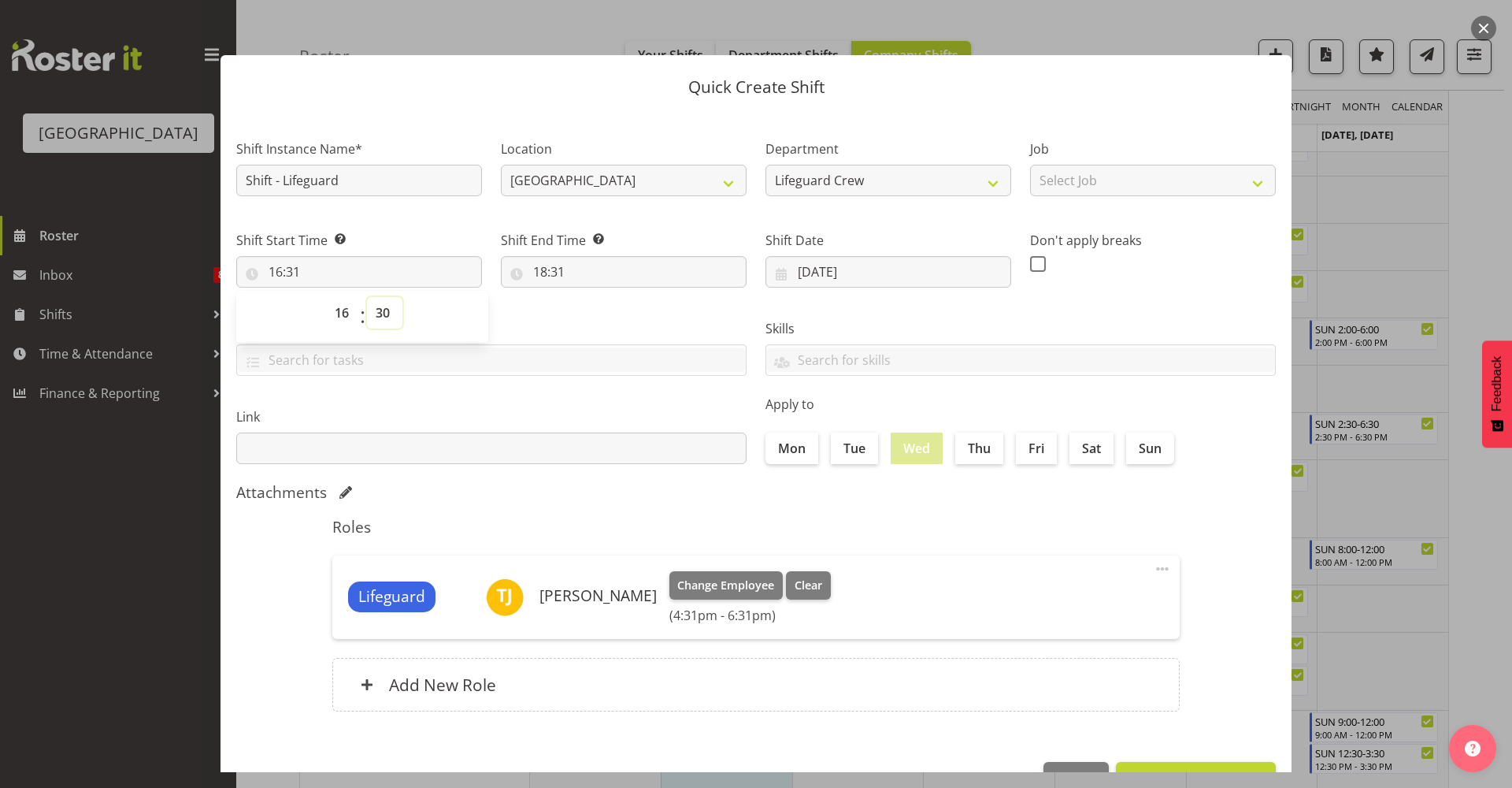
click at [367, 297] on select "00 01 02 03 04 05 06 07 08 09 10 11 12 13 14 15 16 17 18 19 20 21 22 23 24 25 2…" at bounding box center [385, 312] width 35 height 31
type input "16:30"
click at [595, 257] on input "18:31" at bounding box center [623, 271] width 246 height 31
click at [602, 315] on select "00 01 02 03 04 05 06 07 08 09 10 11 12 13 14 15 16 17 18 19 20 21 22 23" at bounding box center [608, 312] width 35 height 31
select select "22"
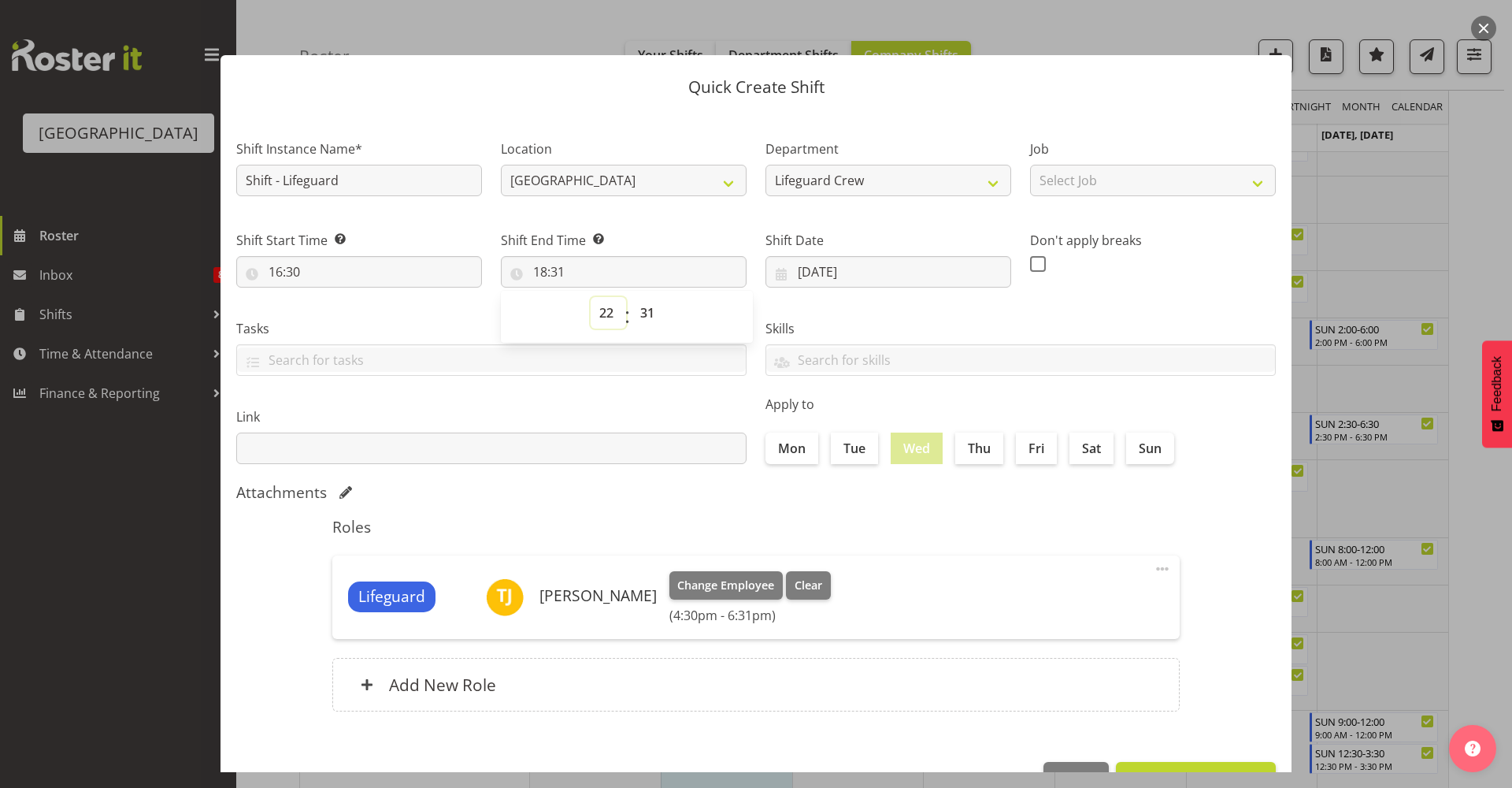
click at [591, 297] on select "00 01 02 03 04 05 06 07 08 09 10 11 12 13 14 15 16 17 18 19 20 21 22 23" at bounding box center [608, 312] width 35 height 31
type input "22:31"
click at [615, 317] on select "00 01 02 03 04 05 06 07 08 09 10 11 12 13 14 15 16 17 18 19 20 21 22 23" at bounding box center [608, 312] width 35 height 31
select select "21"
click at [591, 297] on select "00 01 02 03 04 05 06 07 08 09 10 11 12 13 14 15 16 17 18 19 20 21 22 23" at bounding box center [608, 312] width 35 height 31
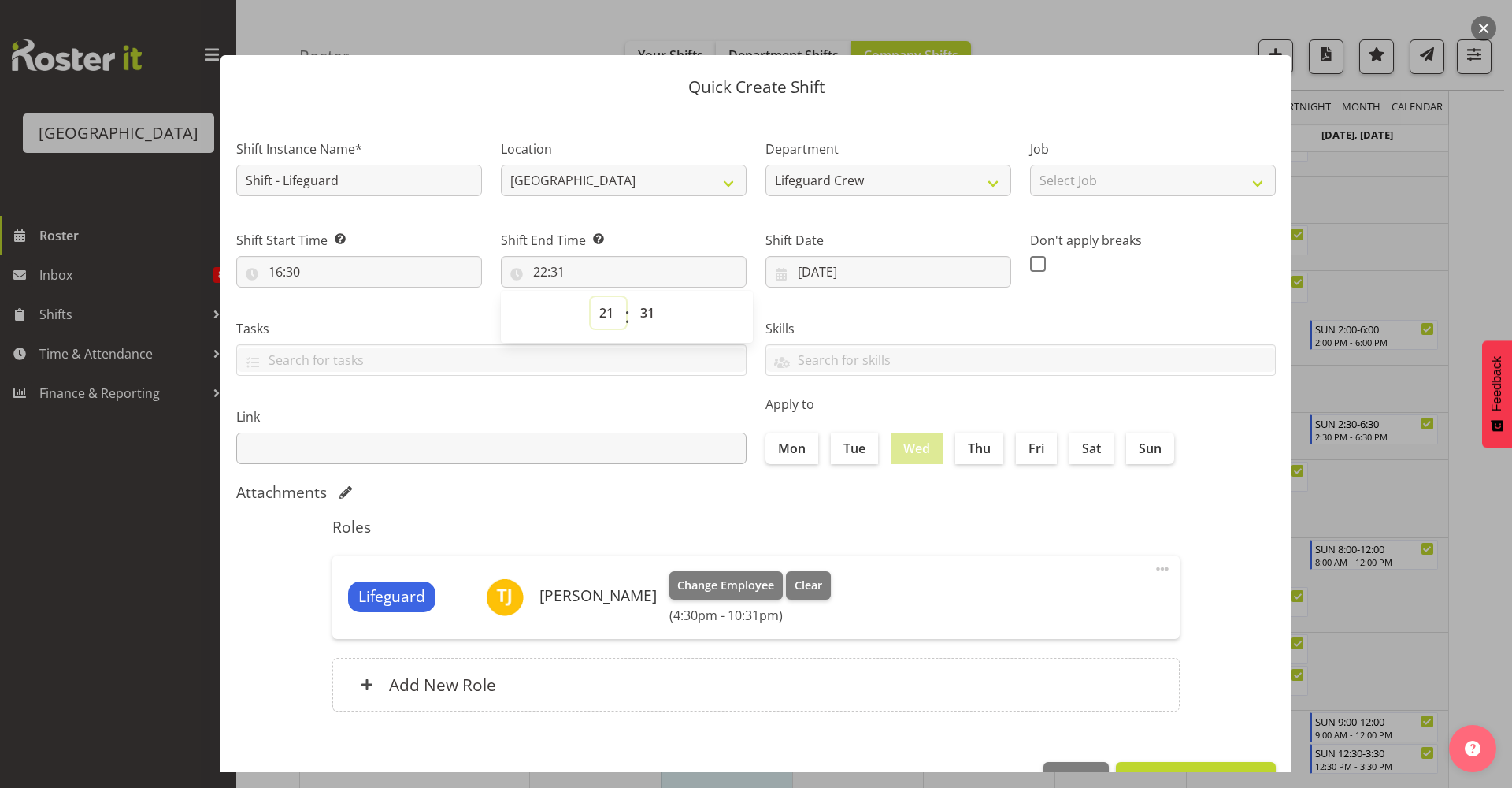
type input "21:31"
click at [650, 309] on select "00 01 02 03 04 05 06 07 08 09 10 11 12 13 14 15 16 17 18 19 20 21 22 23 24 25 2…" at bounding box center [649, 312] width 35 height 31
select select "30"
click at [631, 297] on select "00 01 02 03 04 05 06 07 08 09 10 11 12 13 14 15 16 17 18 19 20 21 22 23 24 25 2…" at bounding box center [649, 312] width 35 height 31
type input "21:30"
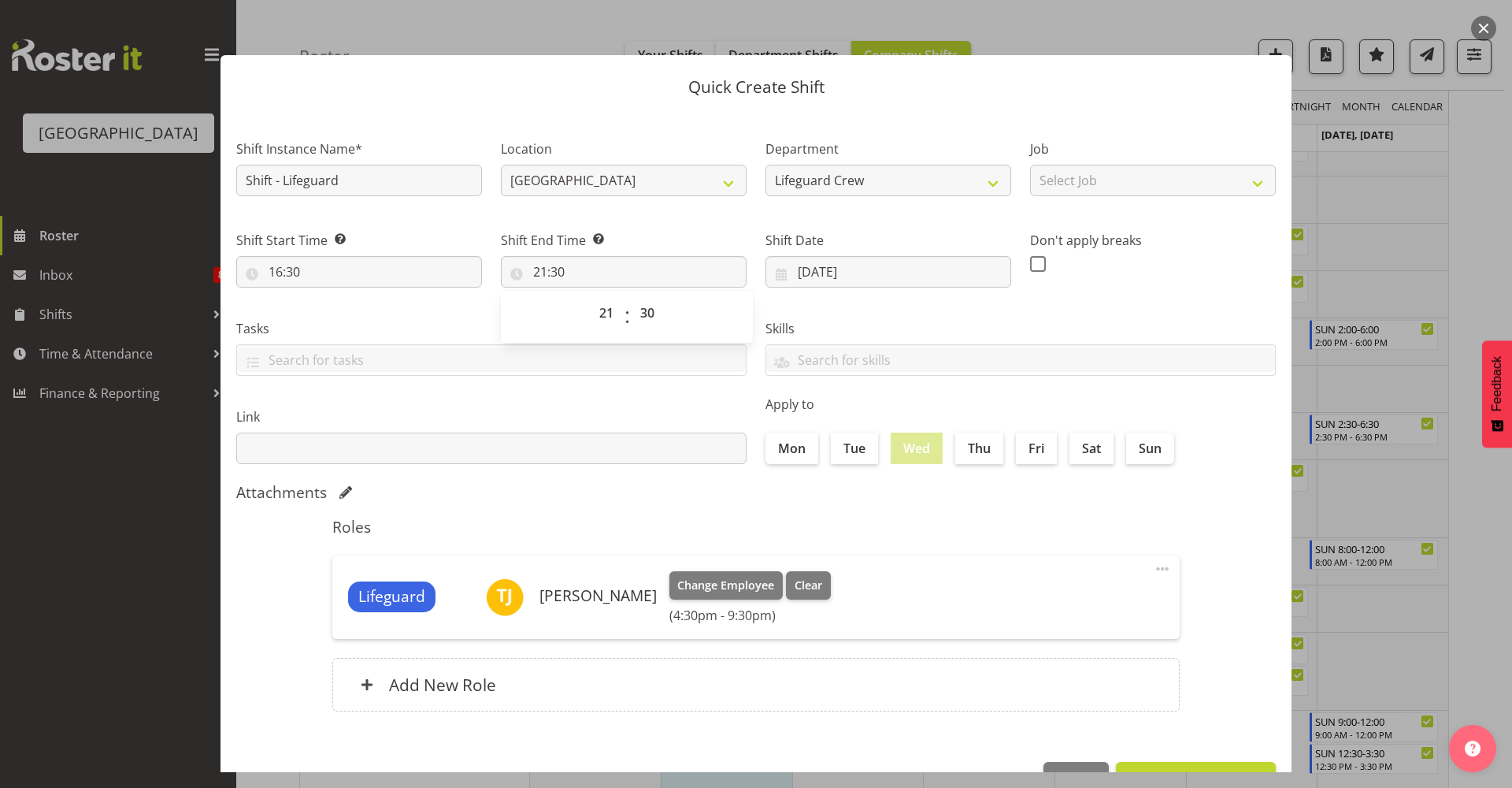
click at [677, 506] on section "Shift Instance Name* Shift - Lifeguard Location [GEOGRAPHIC_DATA] Department Li…" at bounding box center [756, 429] width 1070 height 635
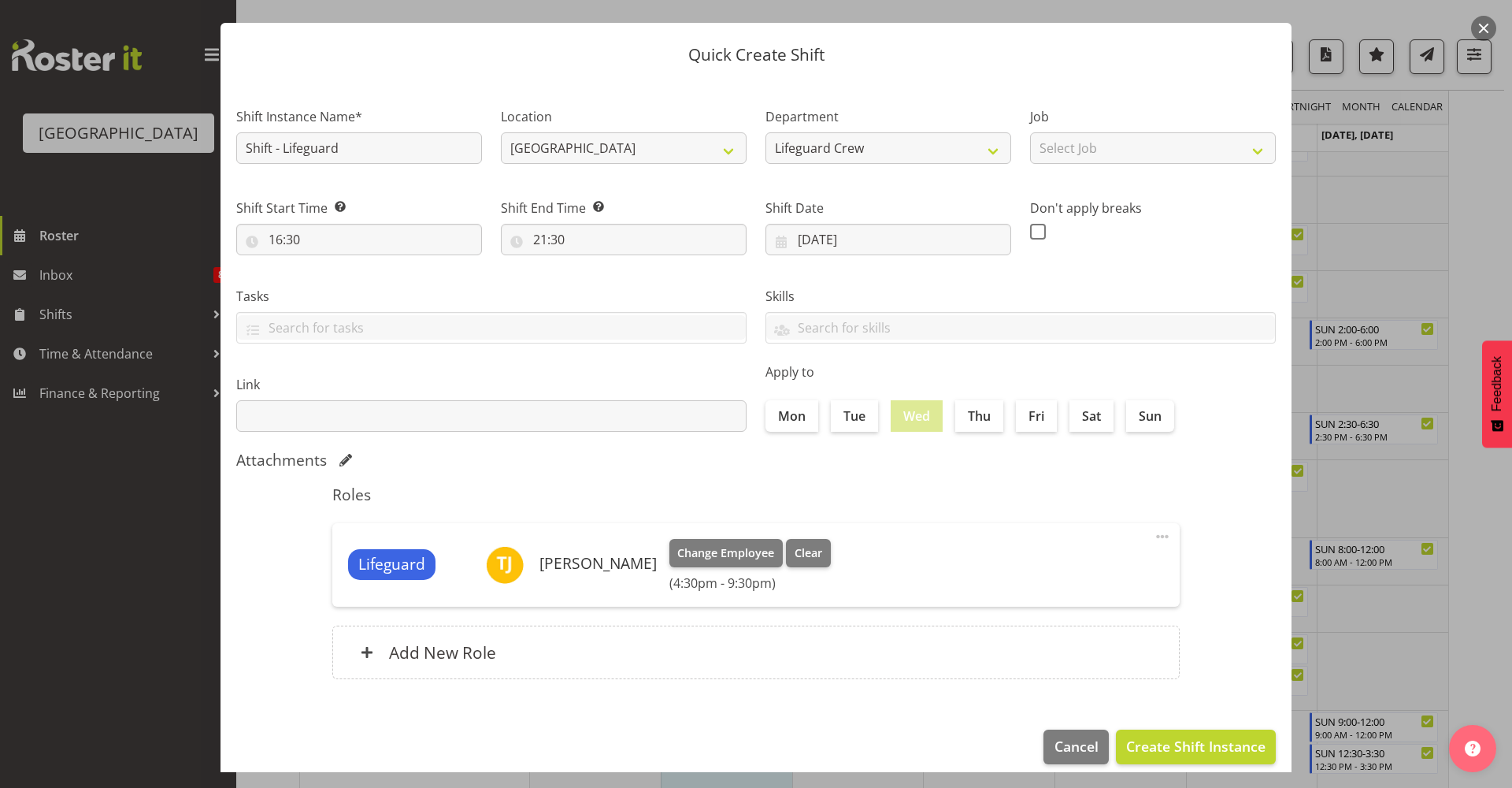
scroll to position [48, 0]
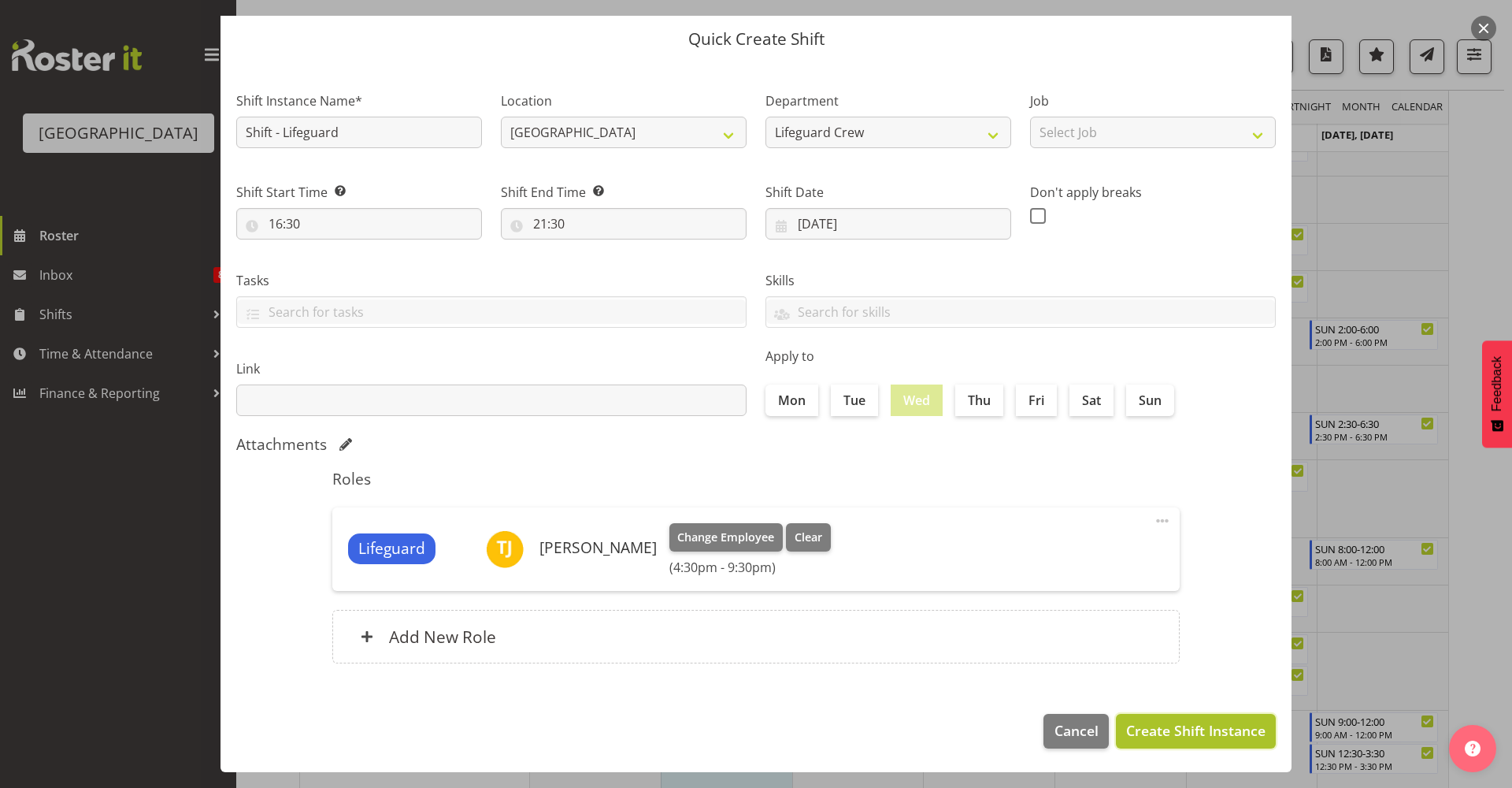
click at [1184, 733] on span "Create Shift Instance" at bounding box center [1195, 730] width 139 height 21
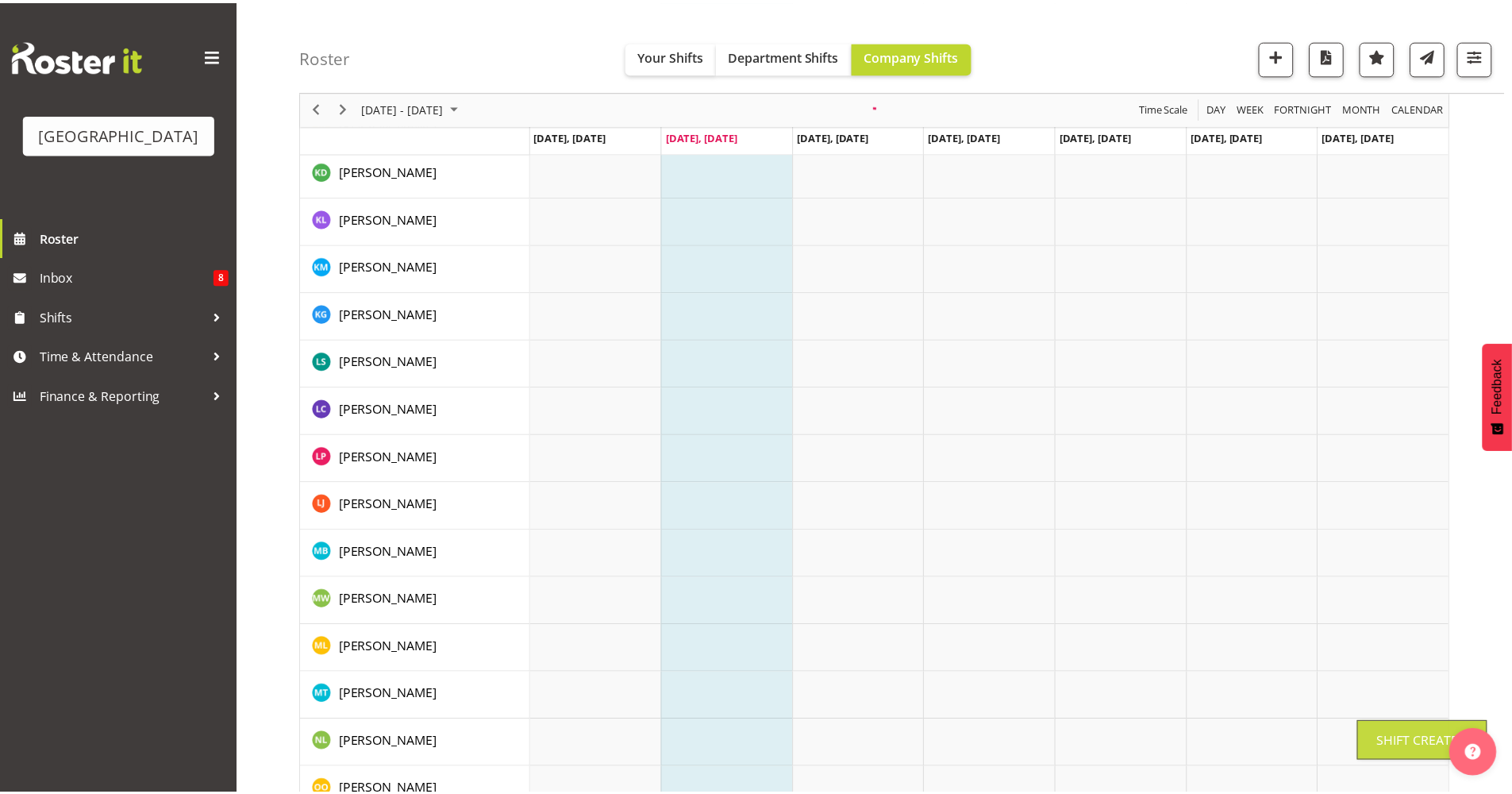
scroll to position [0, 0]
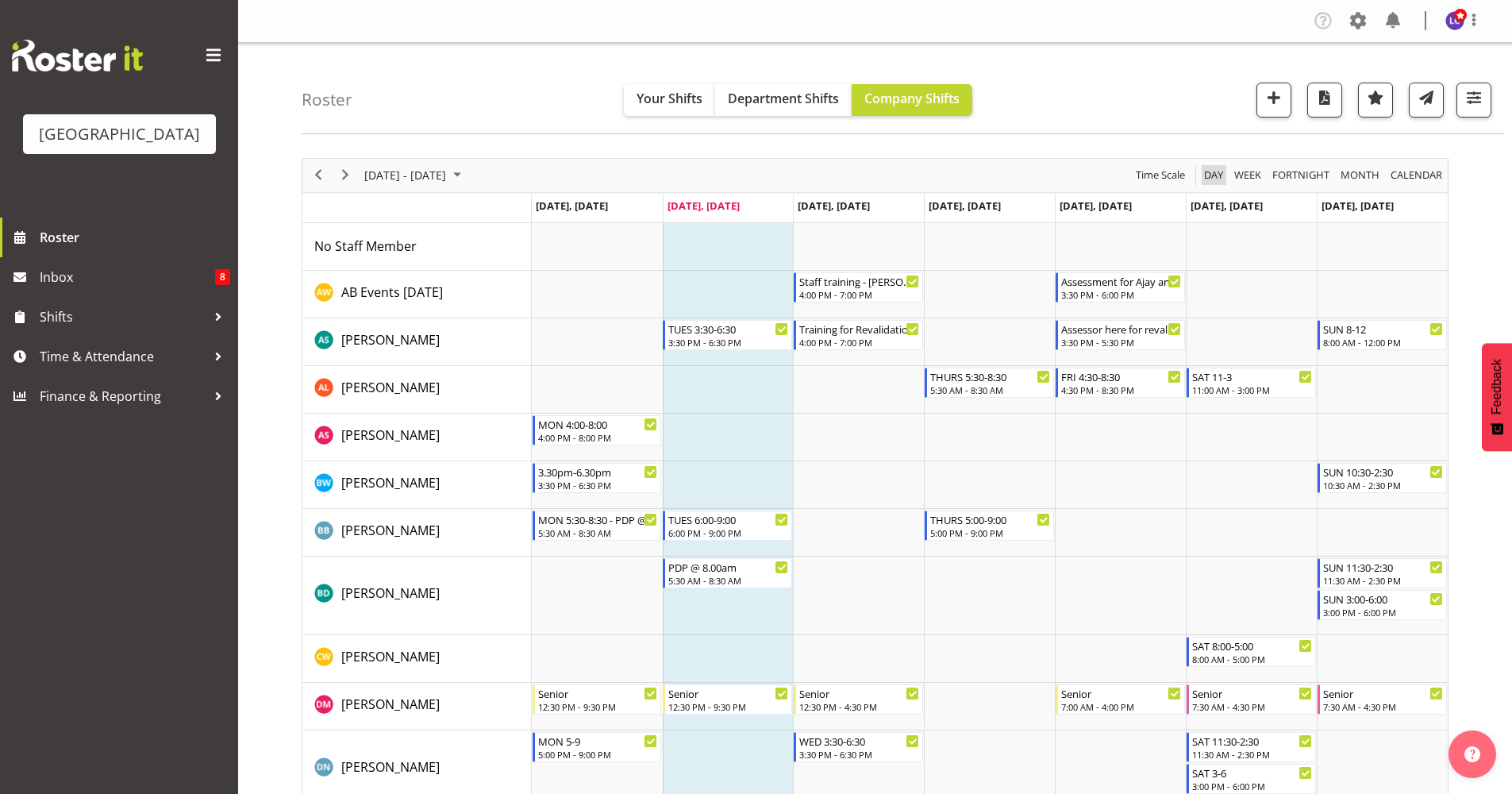
click at [1209, 172] on span "Day" at bounding box center [1214, 174] width 23 height 20
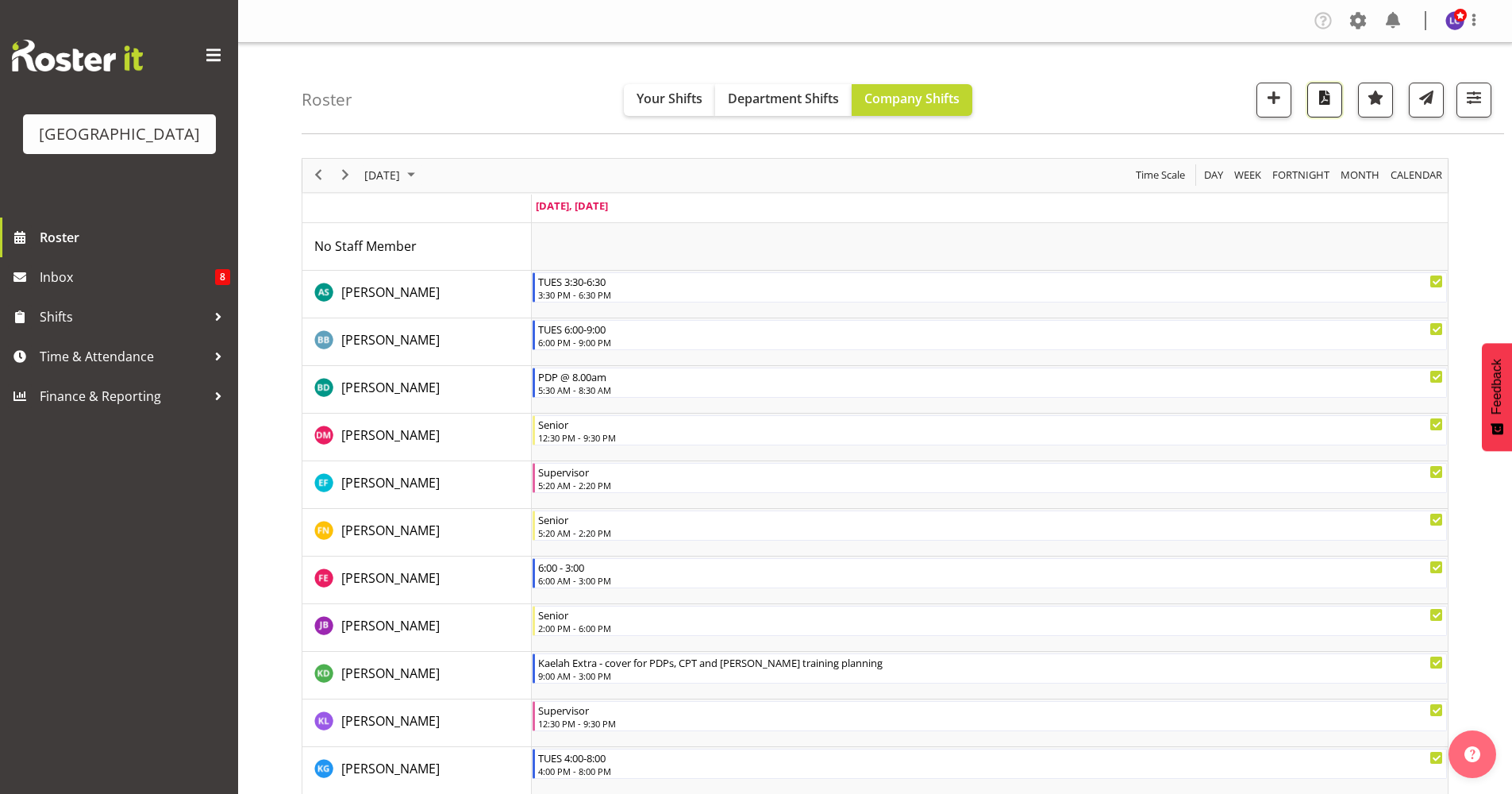
click at [1326, 106] on span "button" at bounding box center [1325, 98] width 21 height 21
click at [341, 183] on span "Next" at bounding box center [346, 174] width 19 height 20
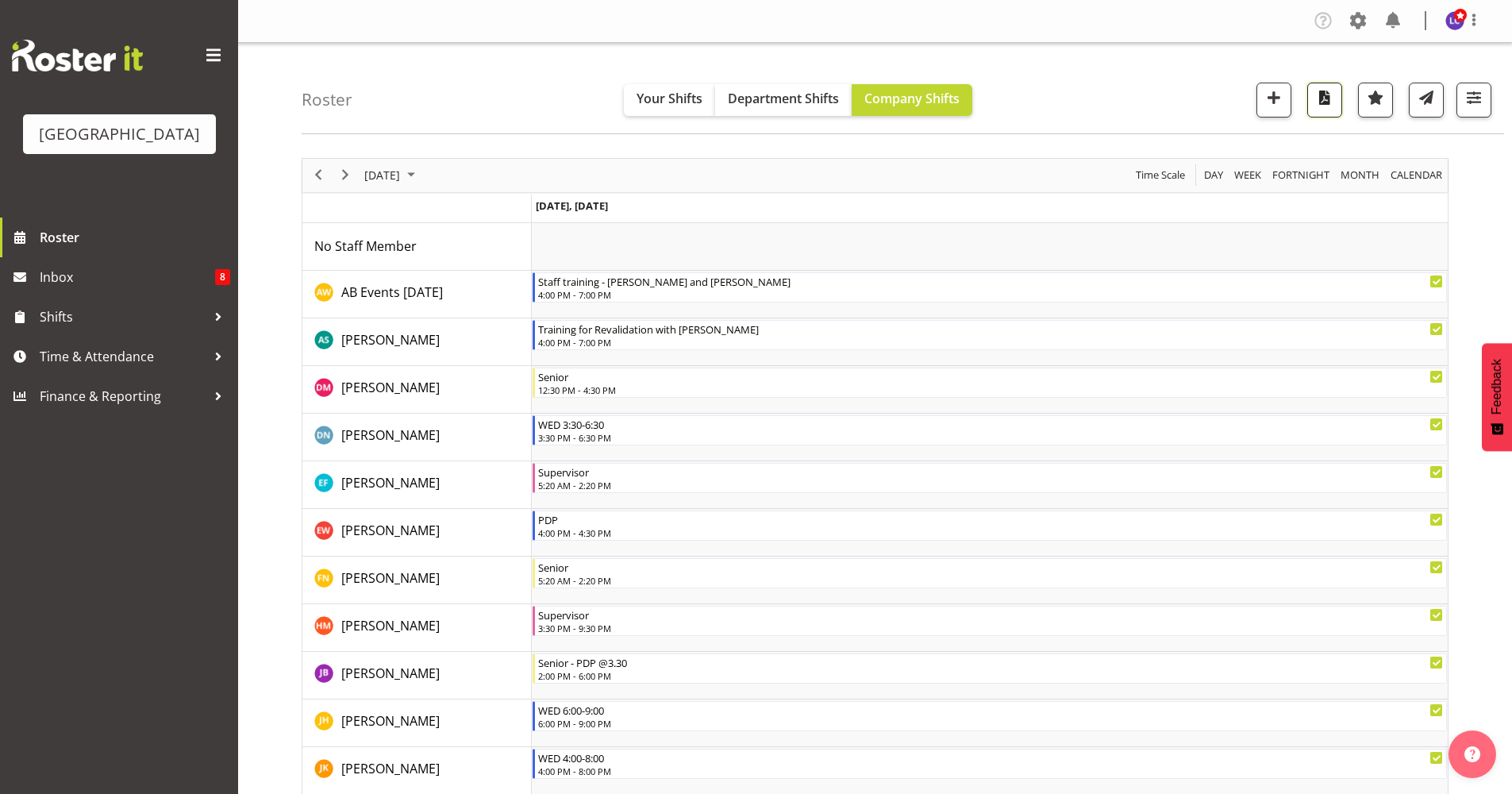
click at [1317, 85] on button "button" at bounding box center [1325, 99] width 35 height 35
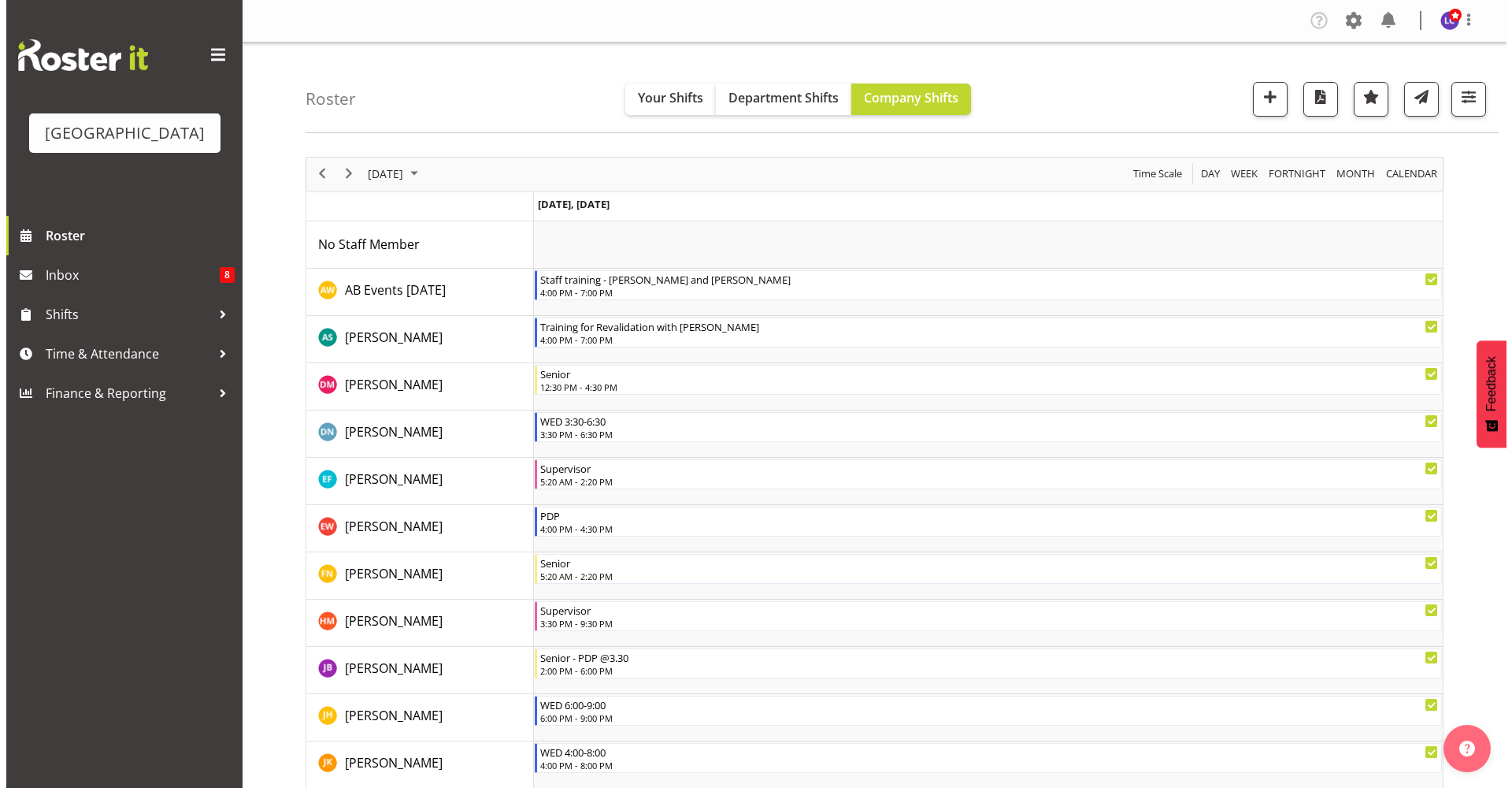
scroll to position [341, 0]
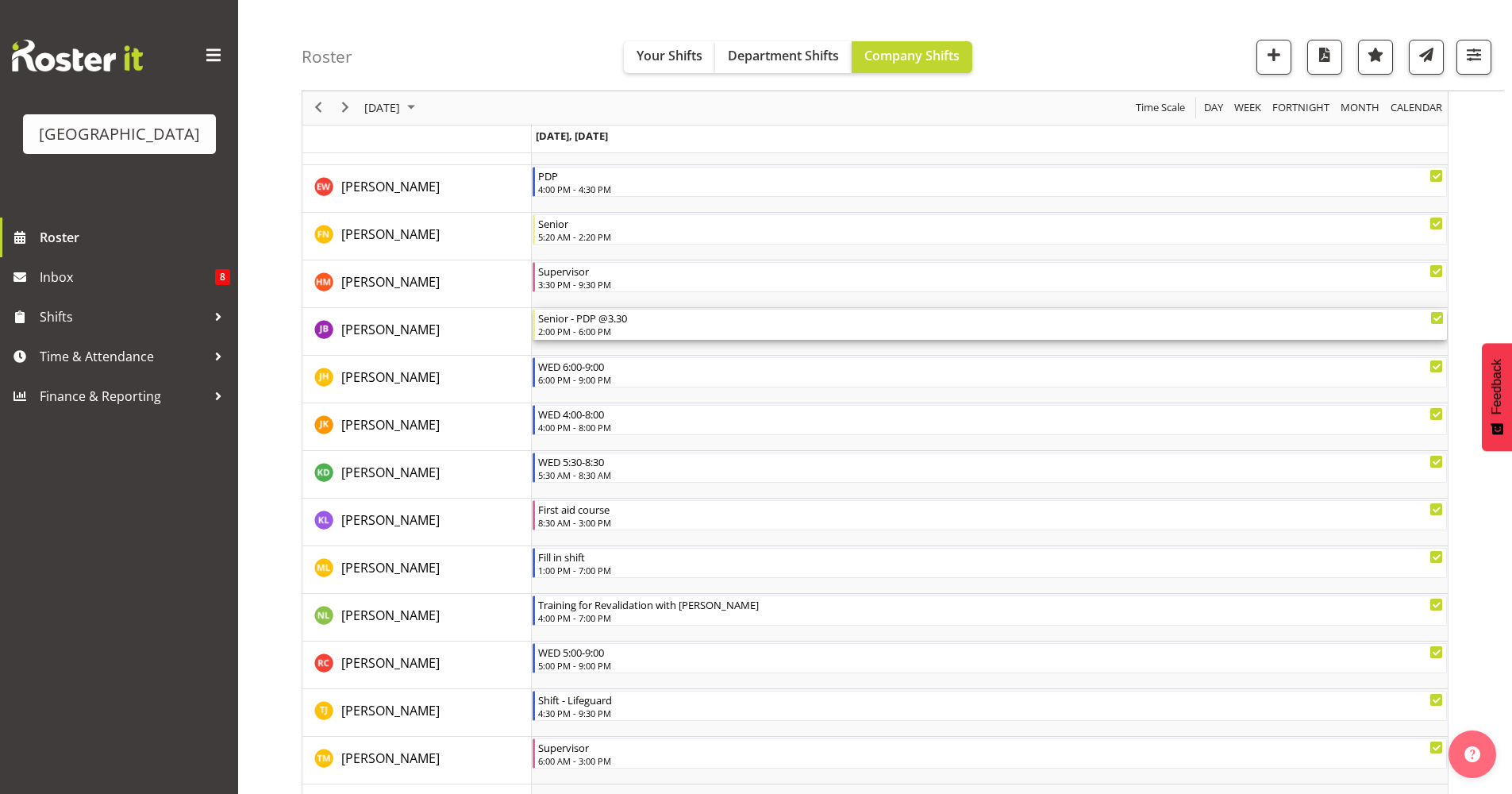
click at [641, 334] on div "2:00 PM - 6:00 PM" at bounding box center [990, 331] width 905 height 13
click at [0, 0] on div at bounding box center [0, 0] width 0 height 0
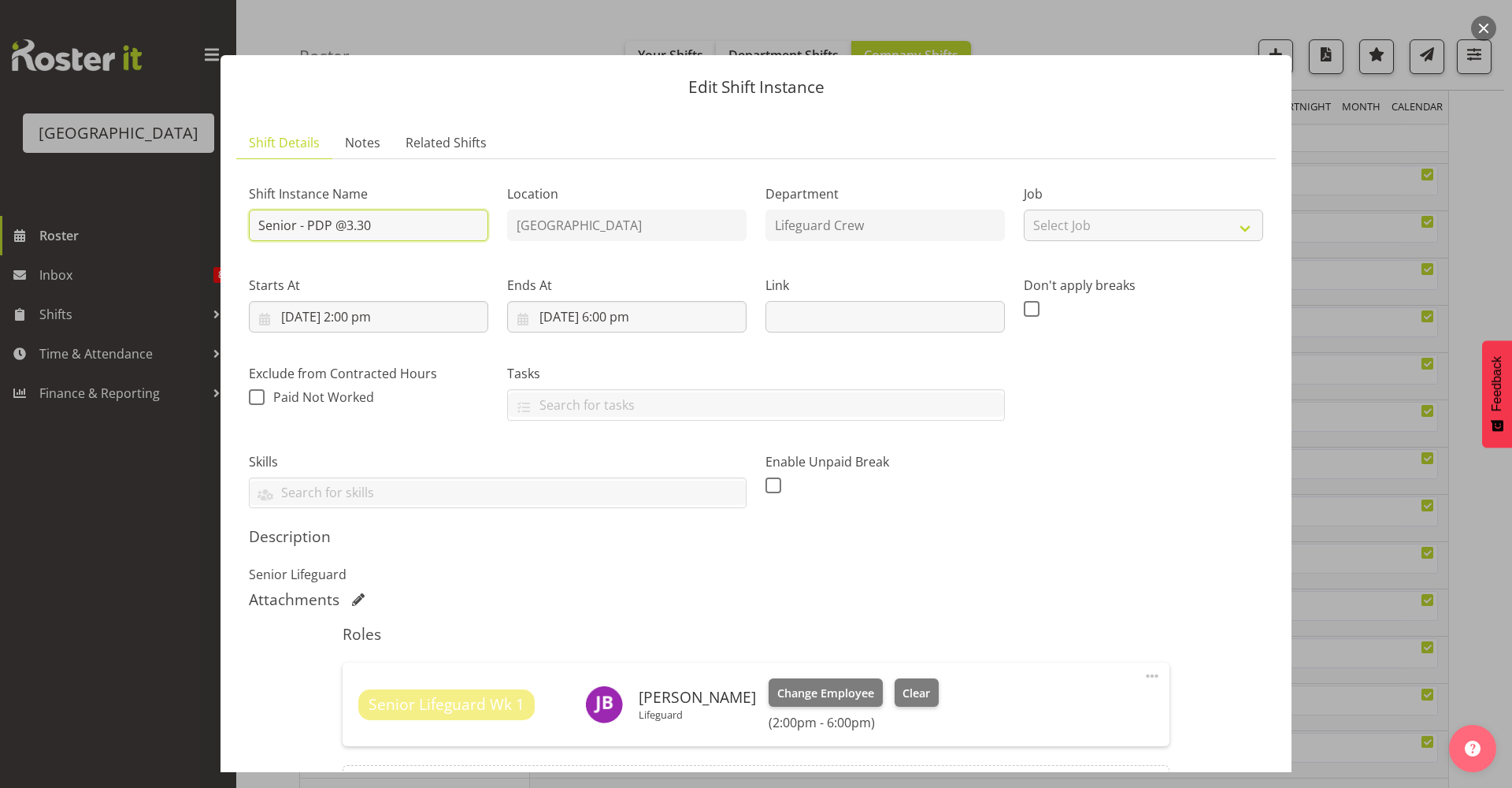
drag, startPoint x: 406, startPoint y: 213, endPoint x: 297, endPoint y: 224, distance: 109.6
click at [297, 224] on input "Senior - PDP @3.30" at bounding box center [369, 224] width 240 height 31
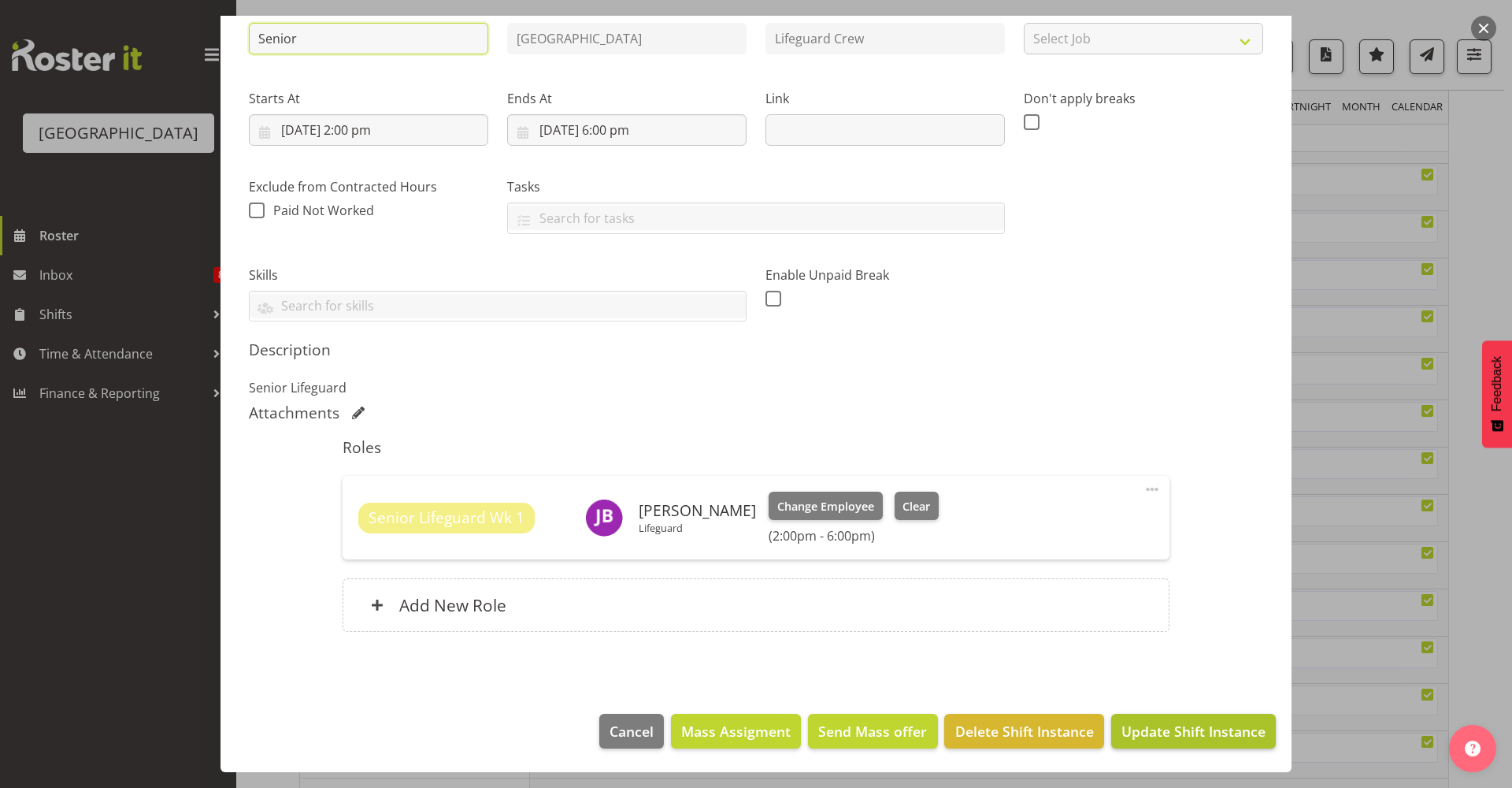
type input "Senior"
click at [1220, 735] on span "Update Shift Instance" at bounding box center [1193, 731] width 144 height 21
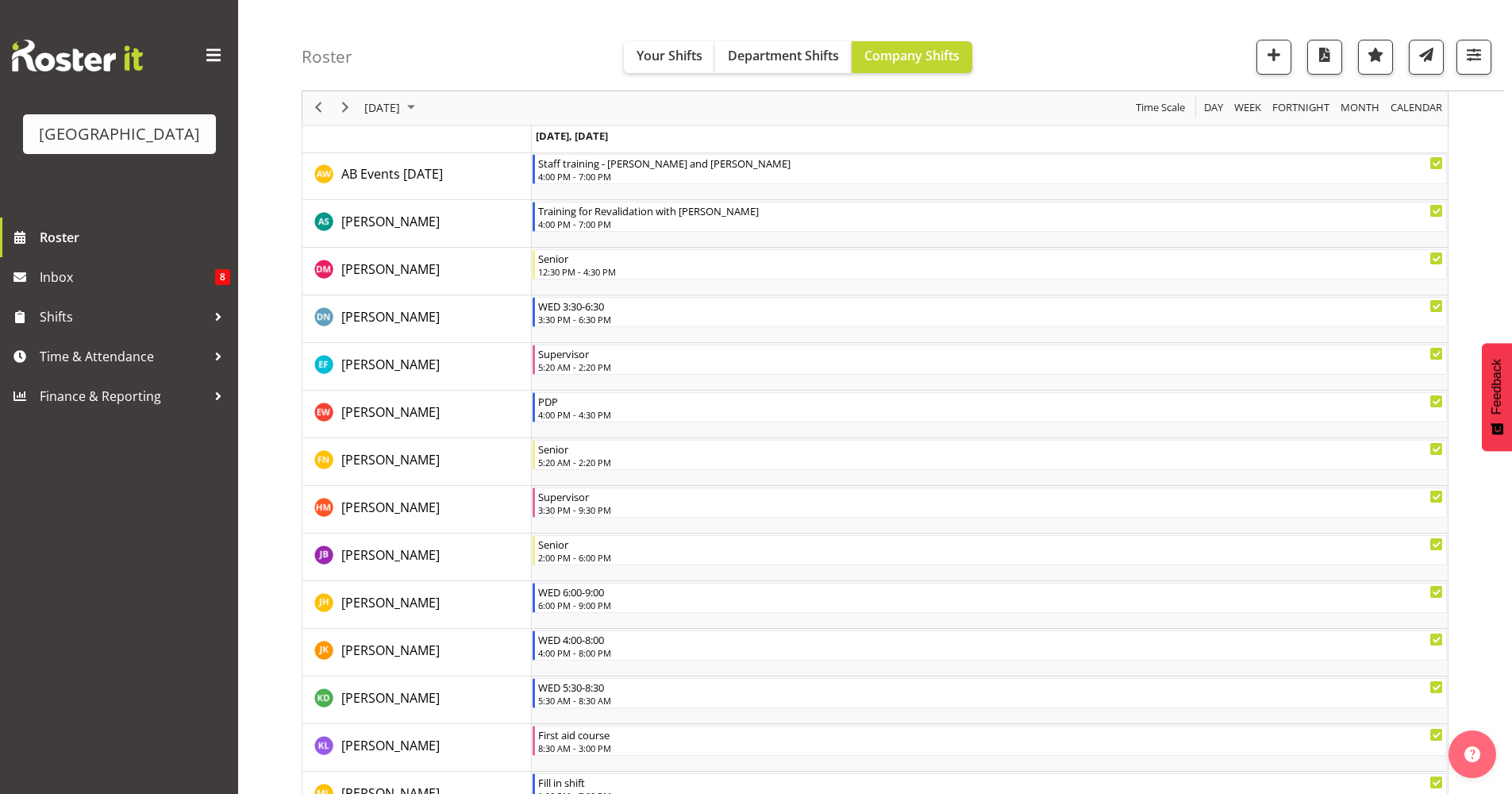
scroll to position [0, 0]
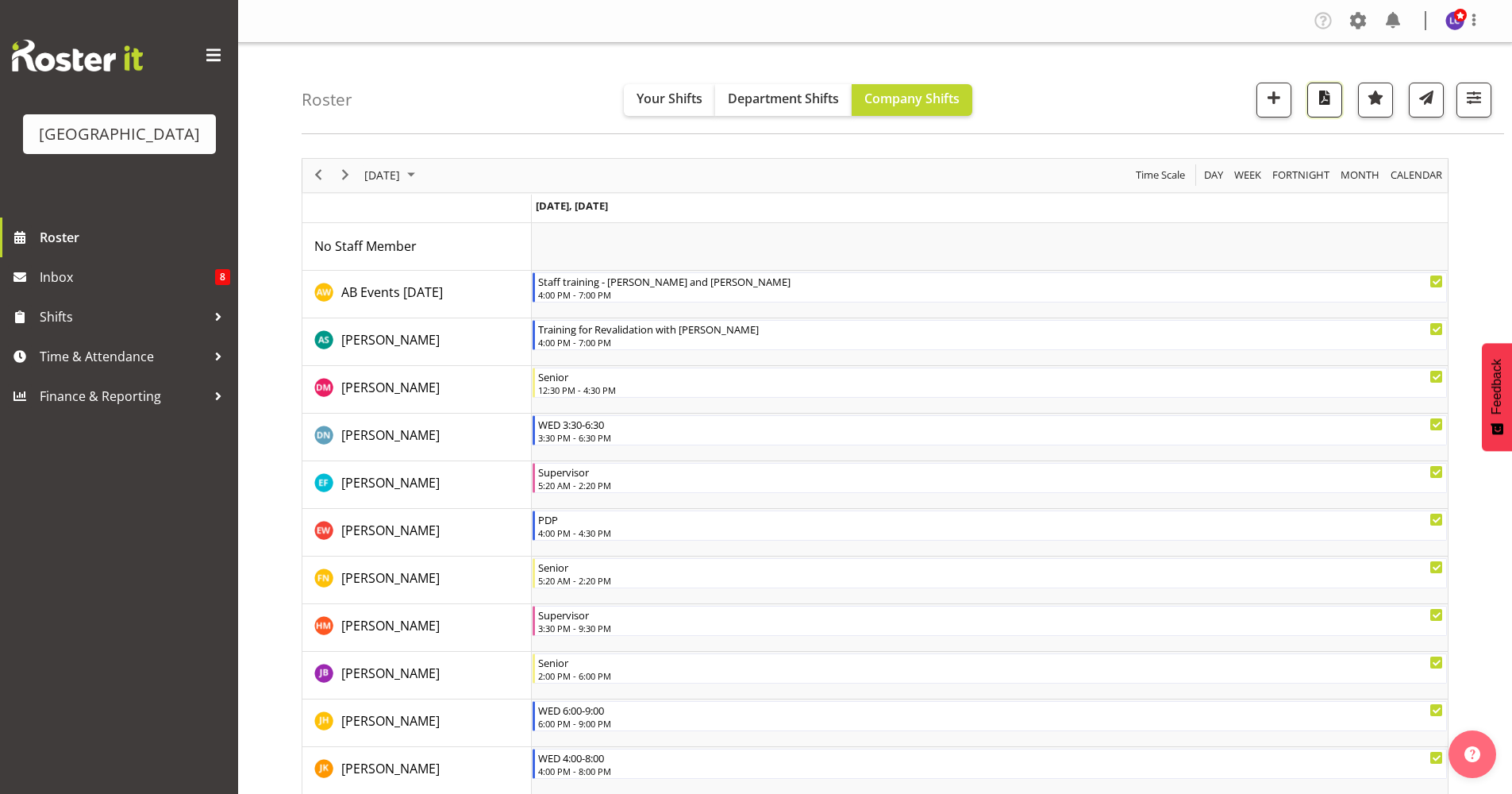
click at [1326, 105] on span "button" at bounding box center [1325, 98] width 21 height 21
click at [971, 69] on div "Roster Your Shifts Department Shifts Company Shifts All Locations [GEOGRAPHIC_D…" at bounding box center [902, 88] width 1203 height 91
